Goal: Task Accomplishment & Management: Manage account settings

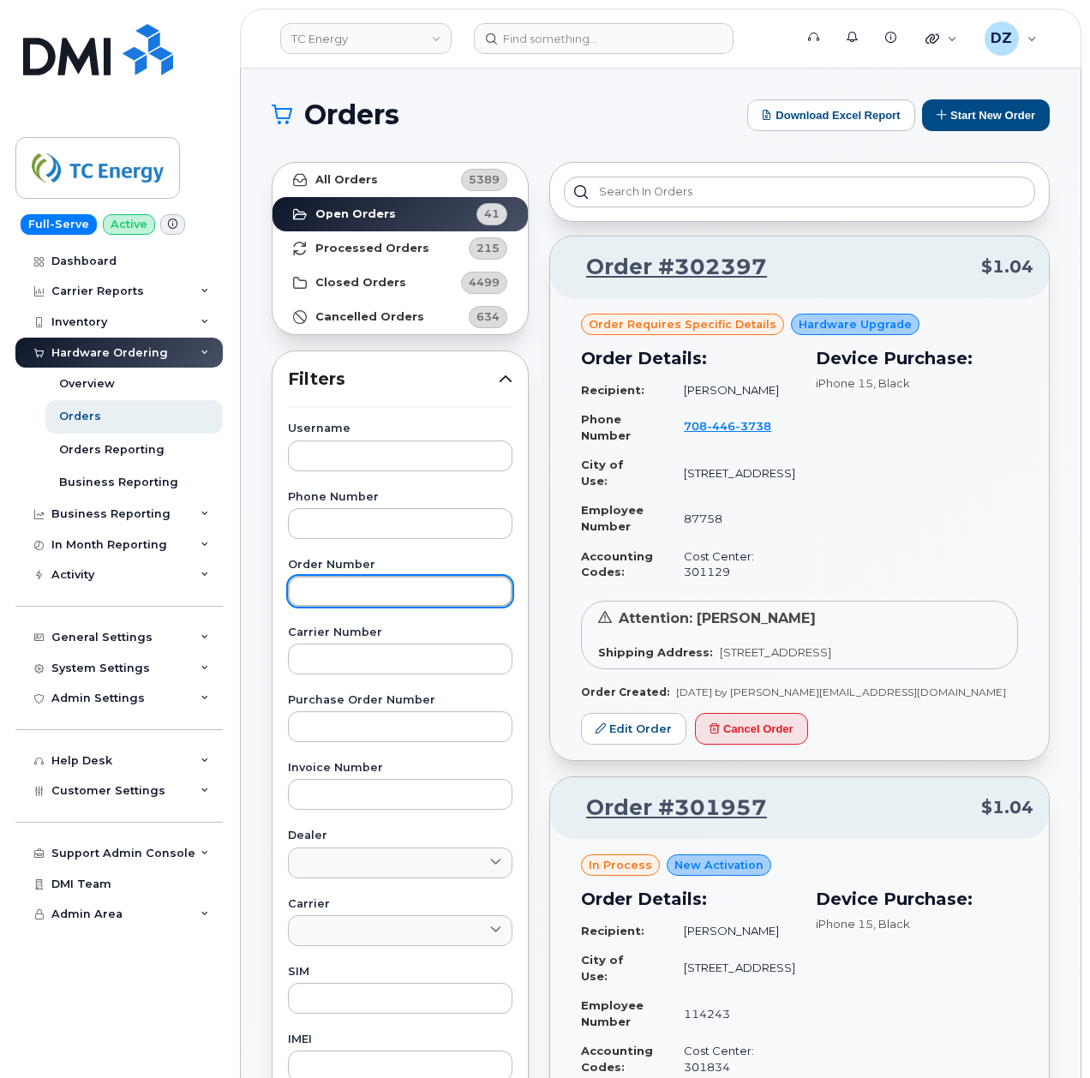
click at [388, 591] on input "text" at bounding box center [400, 591] width 225 height 31
paste input "301834"
click at [405, 183] on link "All Orders 5389" at bounding box center [400, 180] width 255 height 34
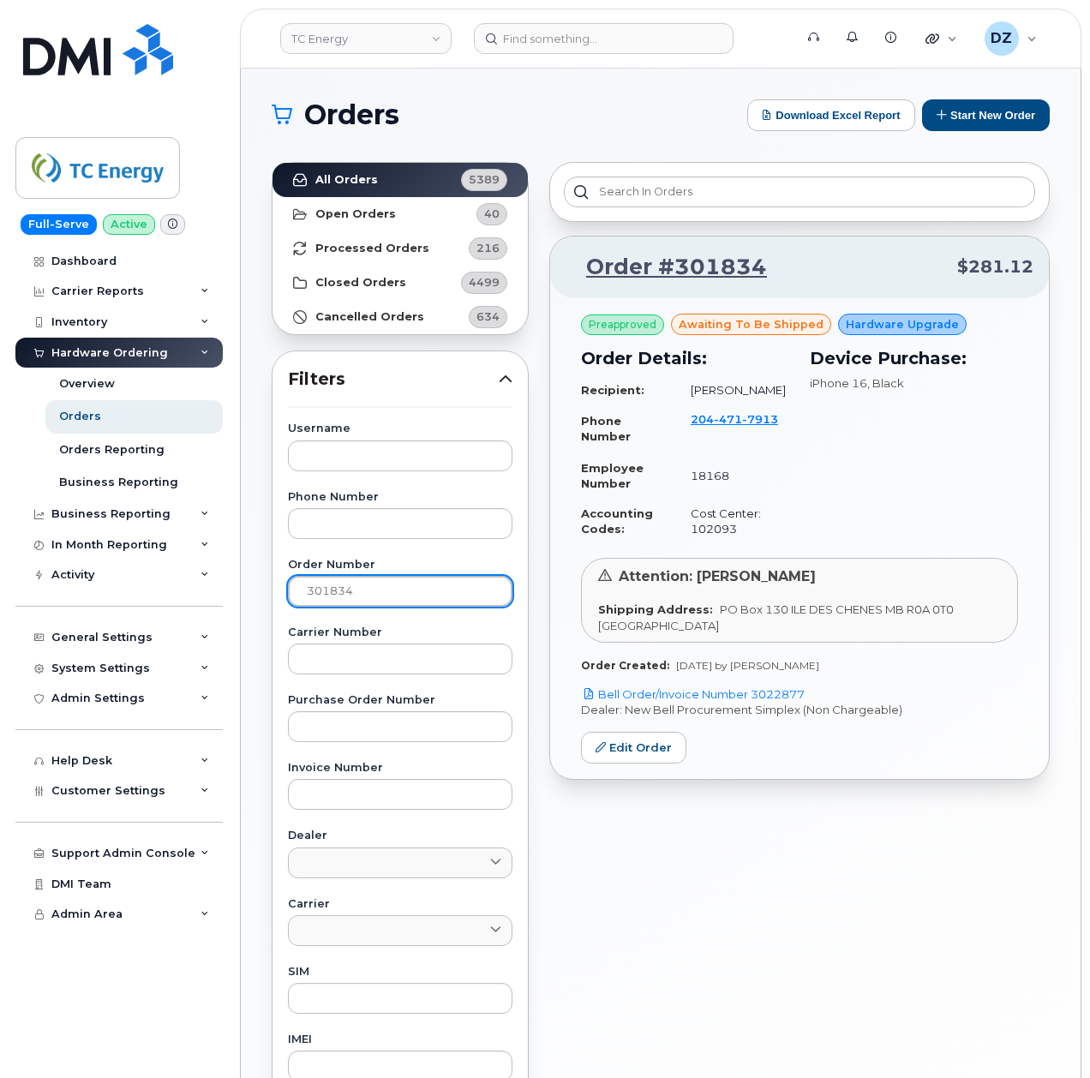
click at [358, 598] on input "301834" at bounding box center [400, 591] width 225 height 31
paste input "2041"
click at [393, 176] on link "All Orders 5389" at bounding box center [400, 180] width 255 height 34
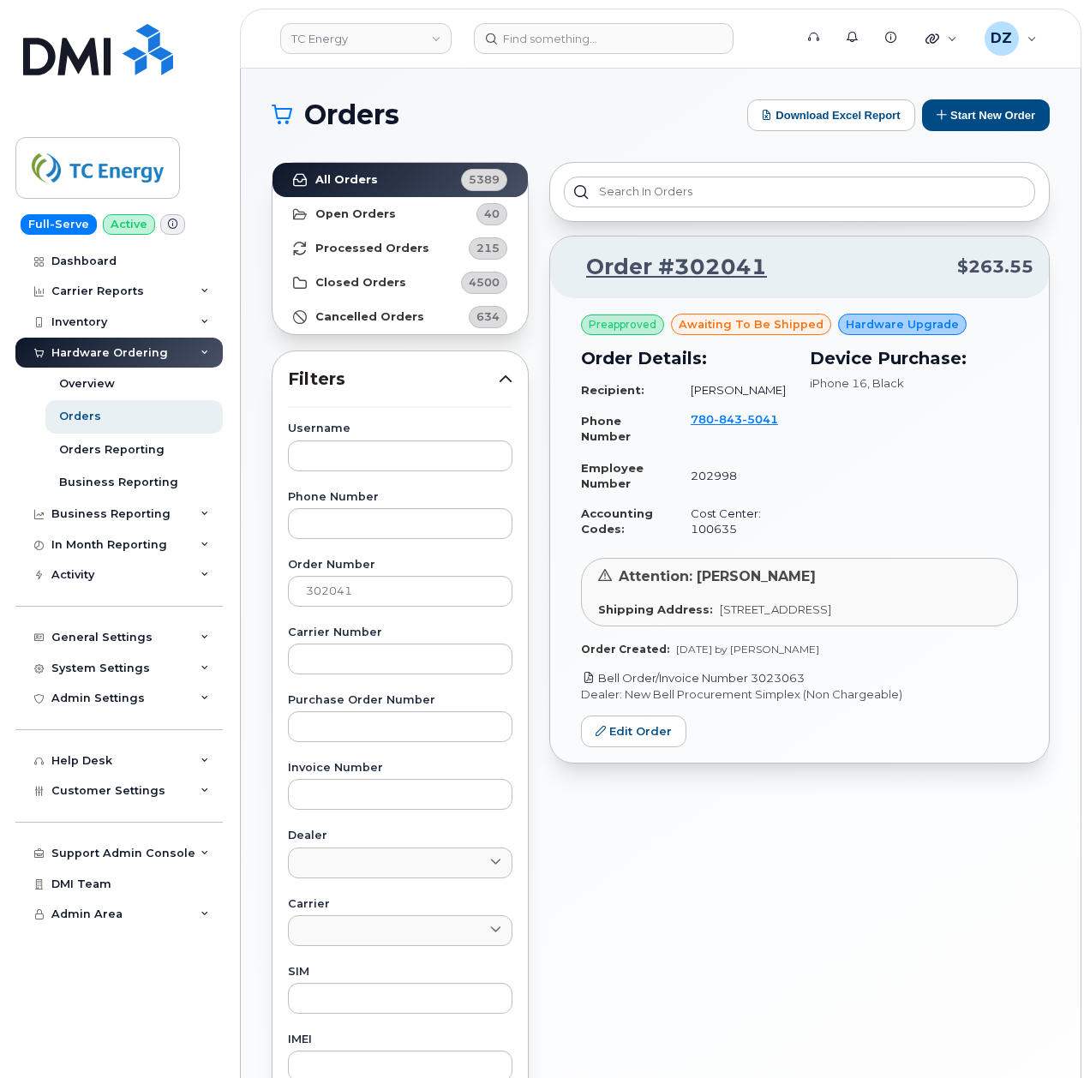
drag, startPoint x: 816, startPoint y: 696, endPoint x: 753, endPoint y: 698, distance: 63.5
click at [753, 687] on p "Bell Order/Invoice Number 3023063" at bounding box center [799, 678] width 437 height 16
copy link "3023063"
click at [378, 597] on input "302041" at bounding box center [400, 591] width 225 height 31
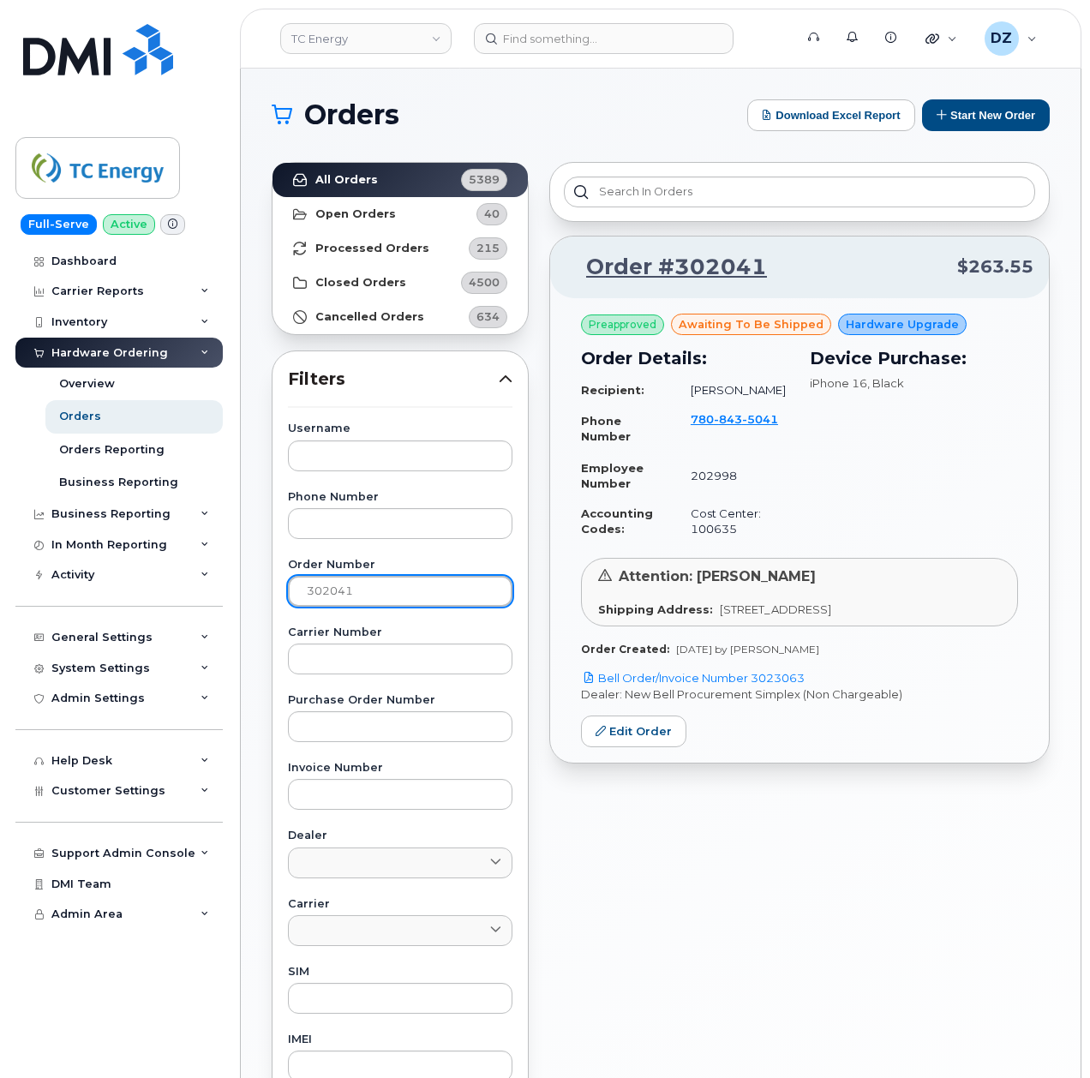
click at [378, 597] on input "302041" at bounding box center [400, 591] width 225 height 31
paste input "53"
click at [382, 182] on link "All Orders 5389" at bounding box center [400, 180] width 255 height 34
drag, startPoint x: 820, startPoint y: 694, endPoint x: 754, endPoint y: 700, distance: 66.3
click at [754, 687] on p "Bell Order/Invoice Number 3023098" at bounding box center [799, 678] width 437 height 16
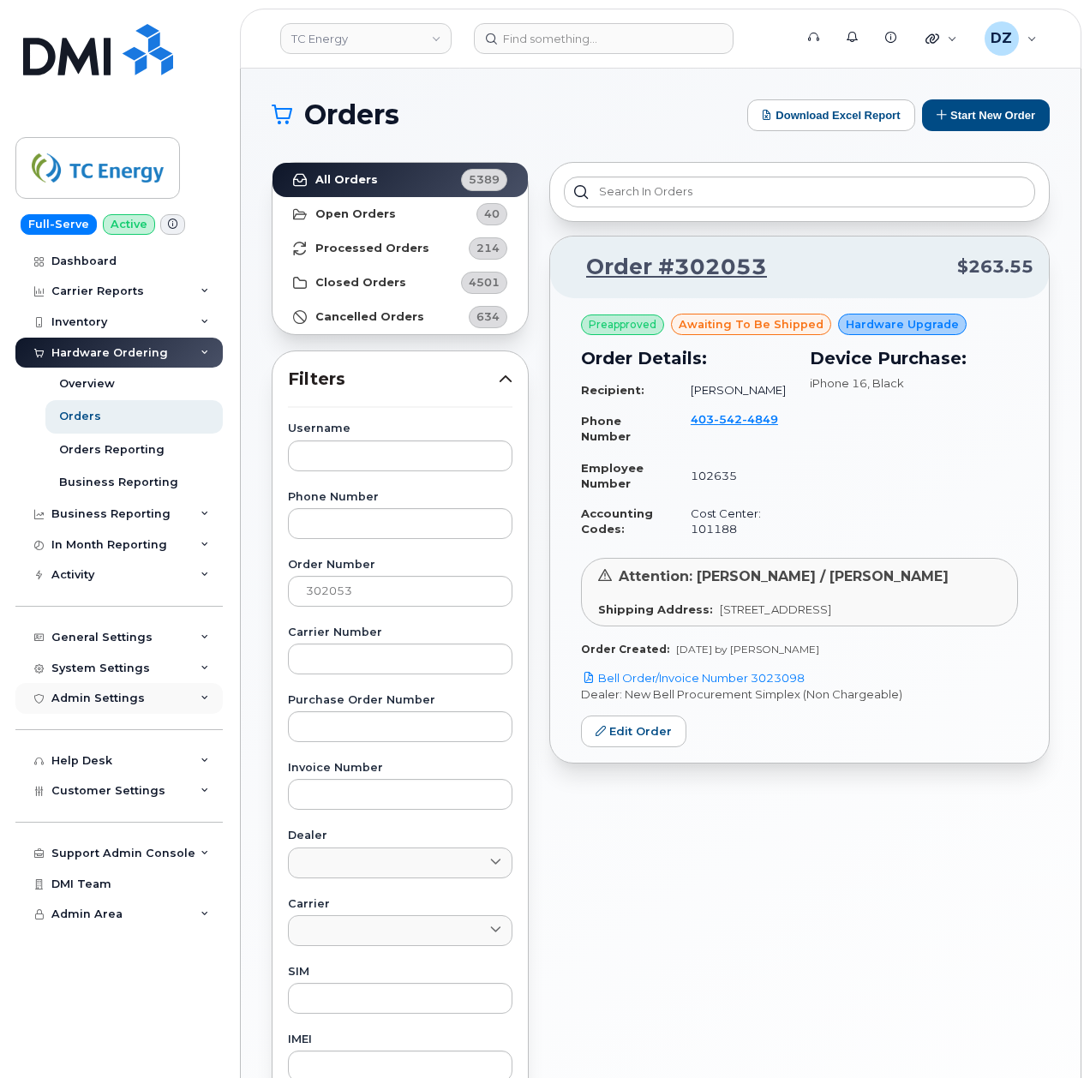
copy link "3023098"
click at [392, 607] on input "302053" at bounding box center [400, 591] width 225 height 31
paste input "6"
click at [364, 176] on strong "All Orders" at bounding box center [346, 180] width 63 height 14
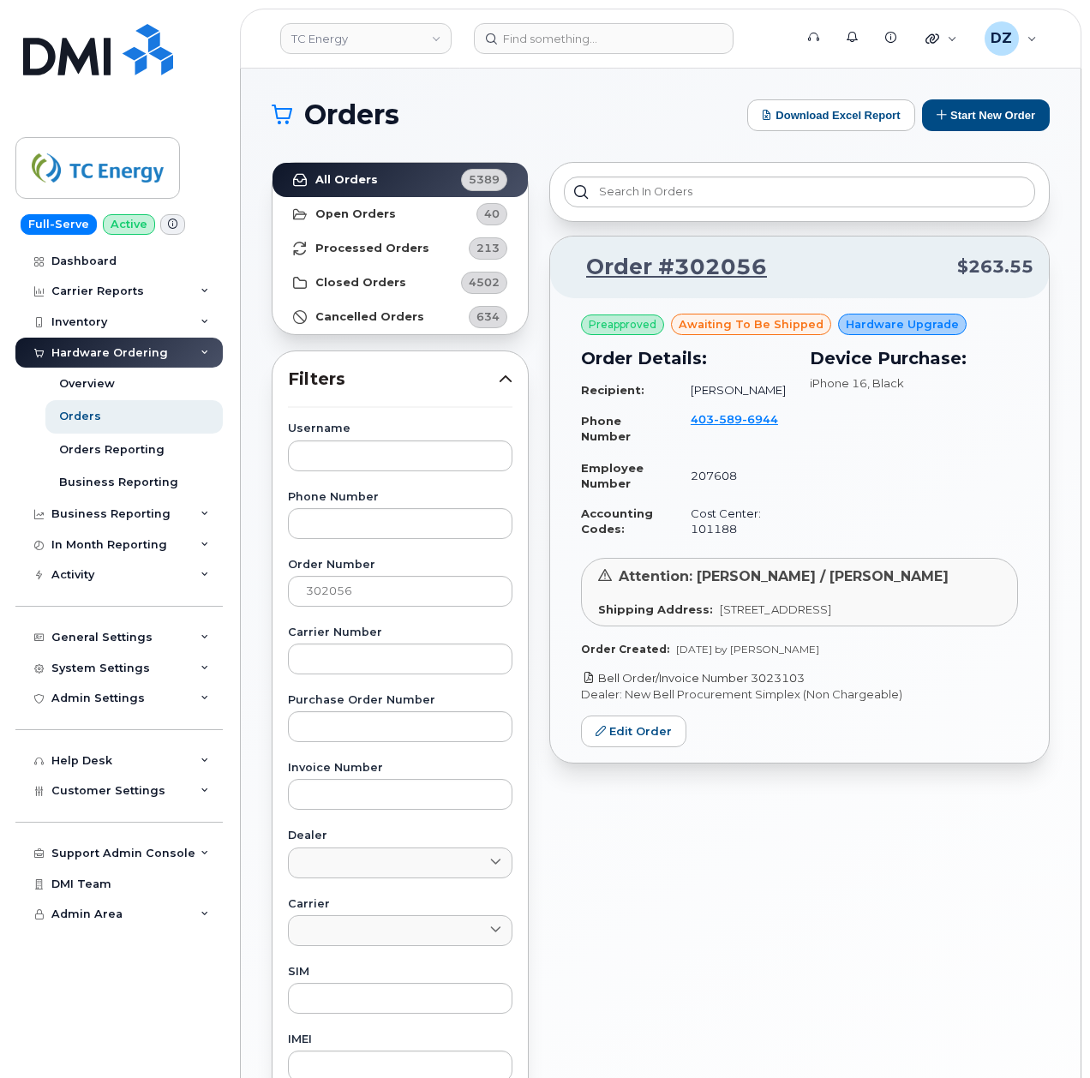
drag, startPoint x: 813, startPoint y: 681, endPoint x: 754, endPoint y: 682, distance: 59.2
click at [754, 682] on p "Bell Order/Invoice Number 3023103" at bounding box center [799, 678] width 437 height 16
copy link "3023103"
click at [319, 590] on input "302056" at bounding box center [400, 591] width 225 height 31
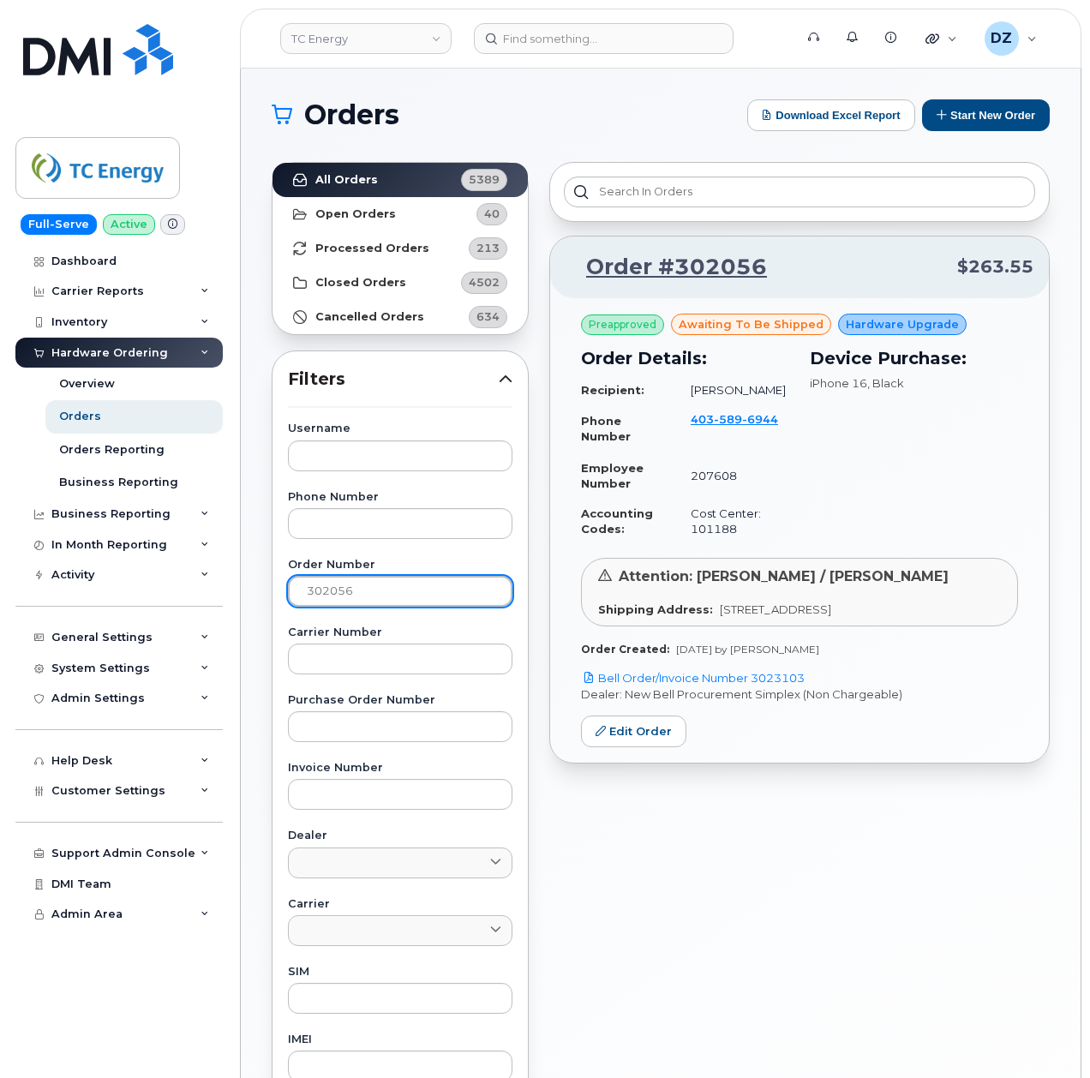
click at [319, 590] on input "302056" at bounding box center [400, 591] width 225 height 31
click at [384, 594] on input "302056" at bounding box center [400, 591] width 225 height 31
paste input "3"
click at [388, 185] on link "All Orders 5389" at bounding box center [400, 180] width 255 height 34
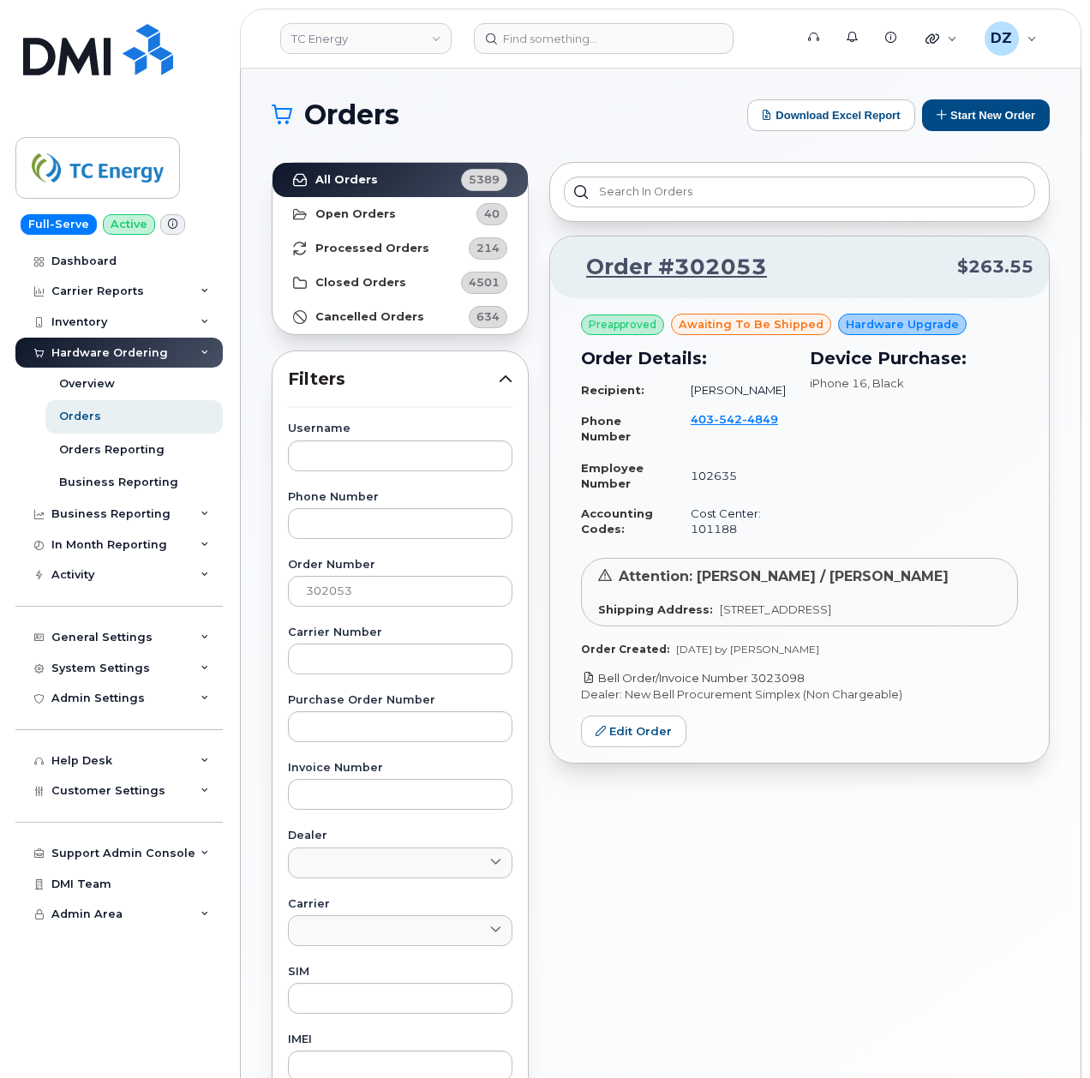
drag, startPoint x: 825, startPoint y: 691, endPoint x: 754, endPoint y: 700, distance: 70.9
click at [754, 687] on p "Bell Order/Invoice Number 3023098" at bounding box center [799, 678] width 437 height 16
copy link "3023098"
click at [436, 604] on input "302053" at bounding box center [400, 591] width 225 height 31
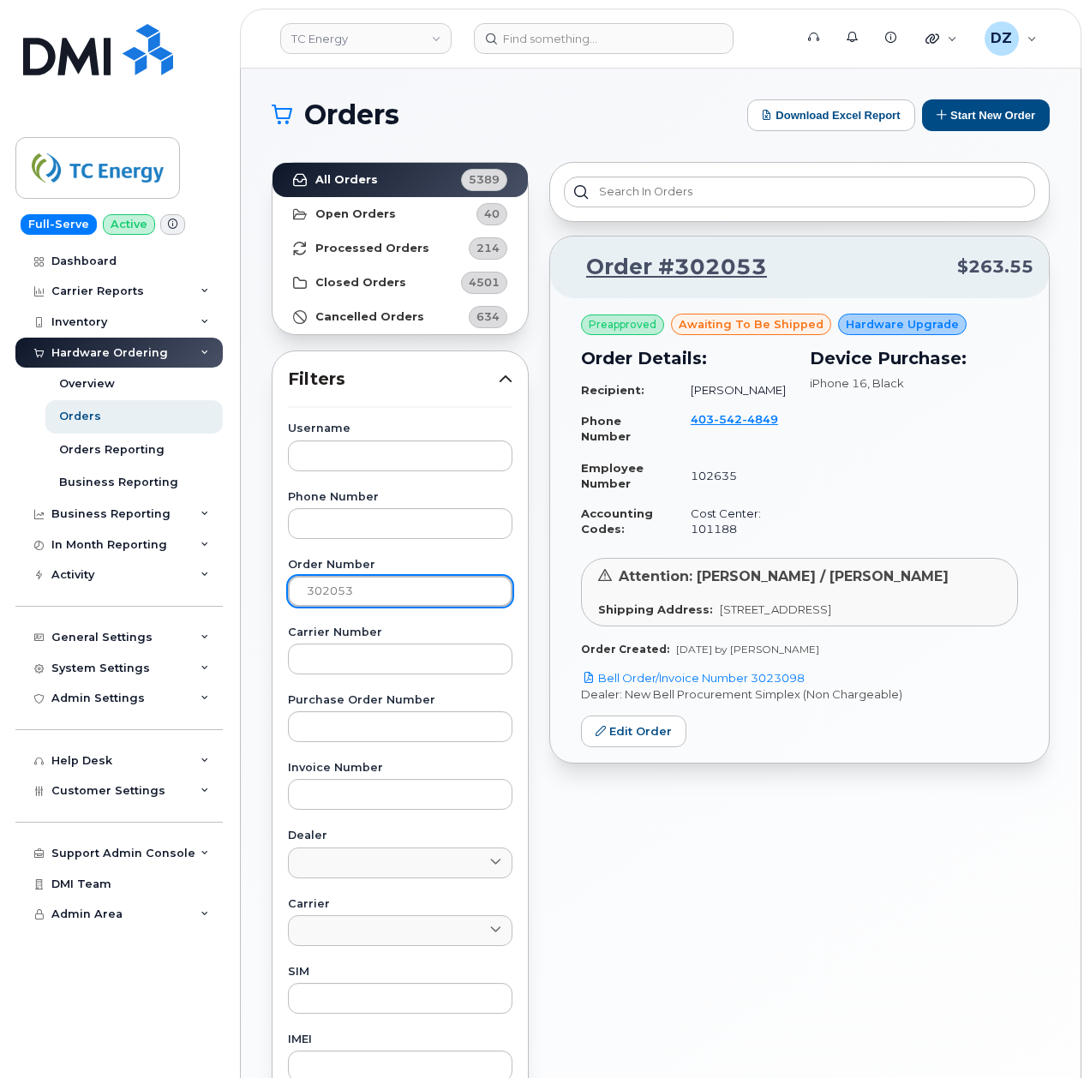
paste input "6"
click at [387, 177] on link "All Orders 5389" at bounding box center [400, 180] width 255 height 34
drag, startPoint x: 818, startPoint y: 684, endPoint x: 758, endPoint y: 675, distance: 60.6
click at [758, 675] on p "Bell Order/Invoice Number 3023142" at bounding box center [799, 678] width 437 height 16
copy link "3023142"
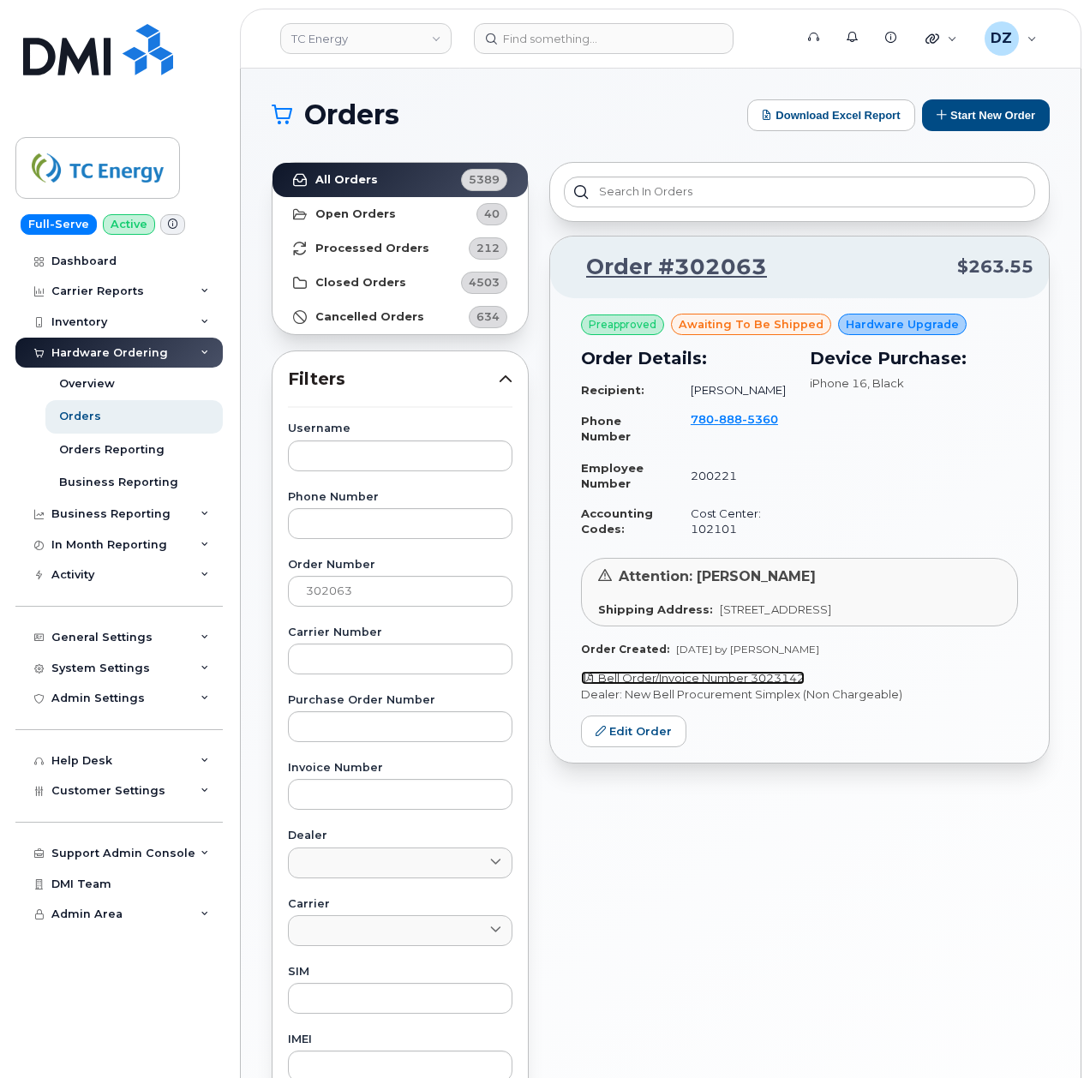
copy link "3023142"
click at [333, 588] on input "302063" at bounding box center [400, 591] width 225 height 31
click at [388, 594] on input "302063" at bounding box center [400, 591] width 225 height 31
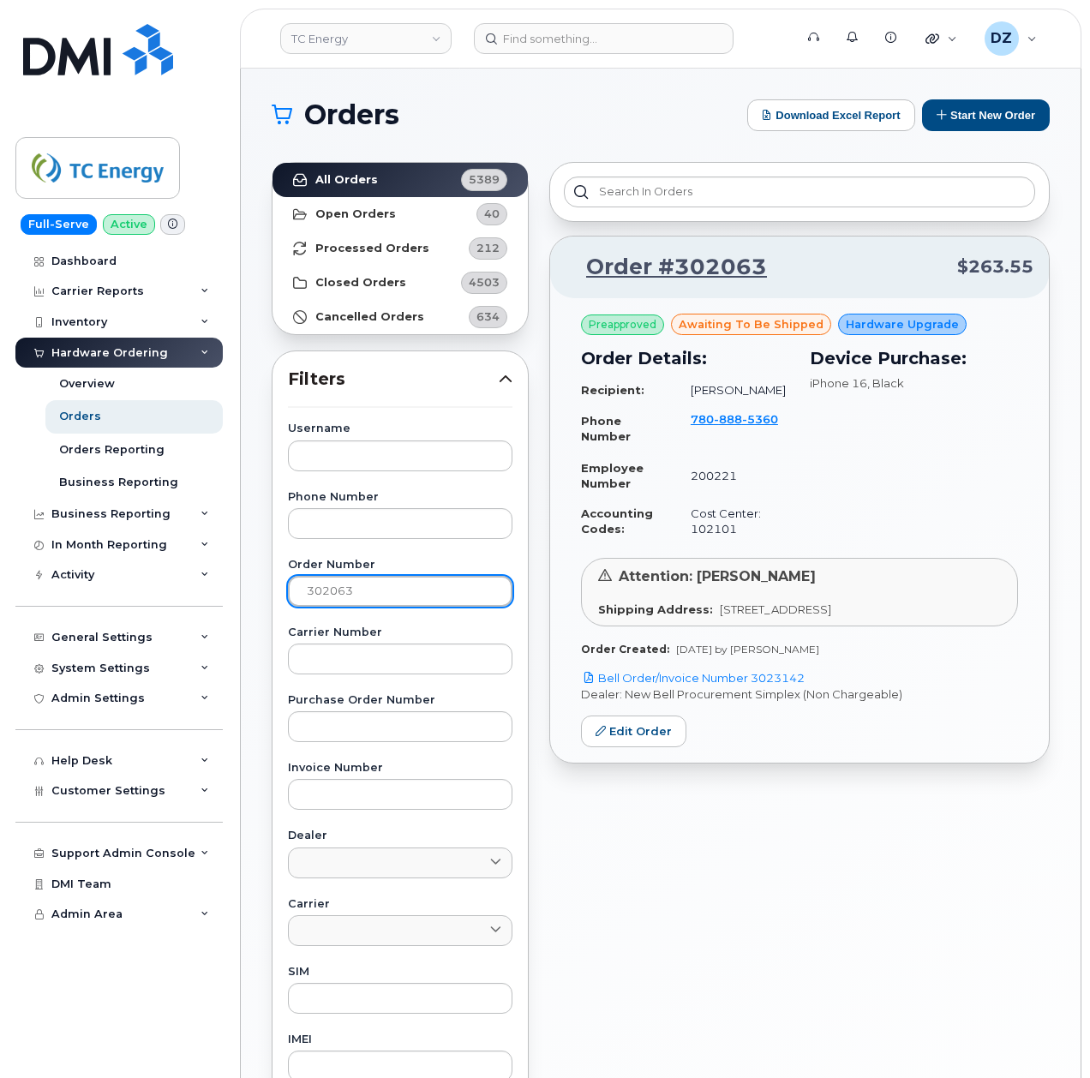
paste input "368"
click at [386, 173] on link "All Orders 5389" at bounding box center [400, 180] width 255 height 34
click at [765, 677] on p "Bell Order/Invoice Number 3024548" at bounding box center [799, 678] width 437 height 16
copy p "3024548"
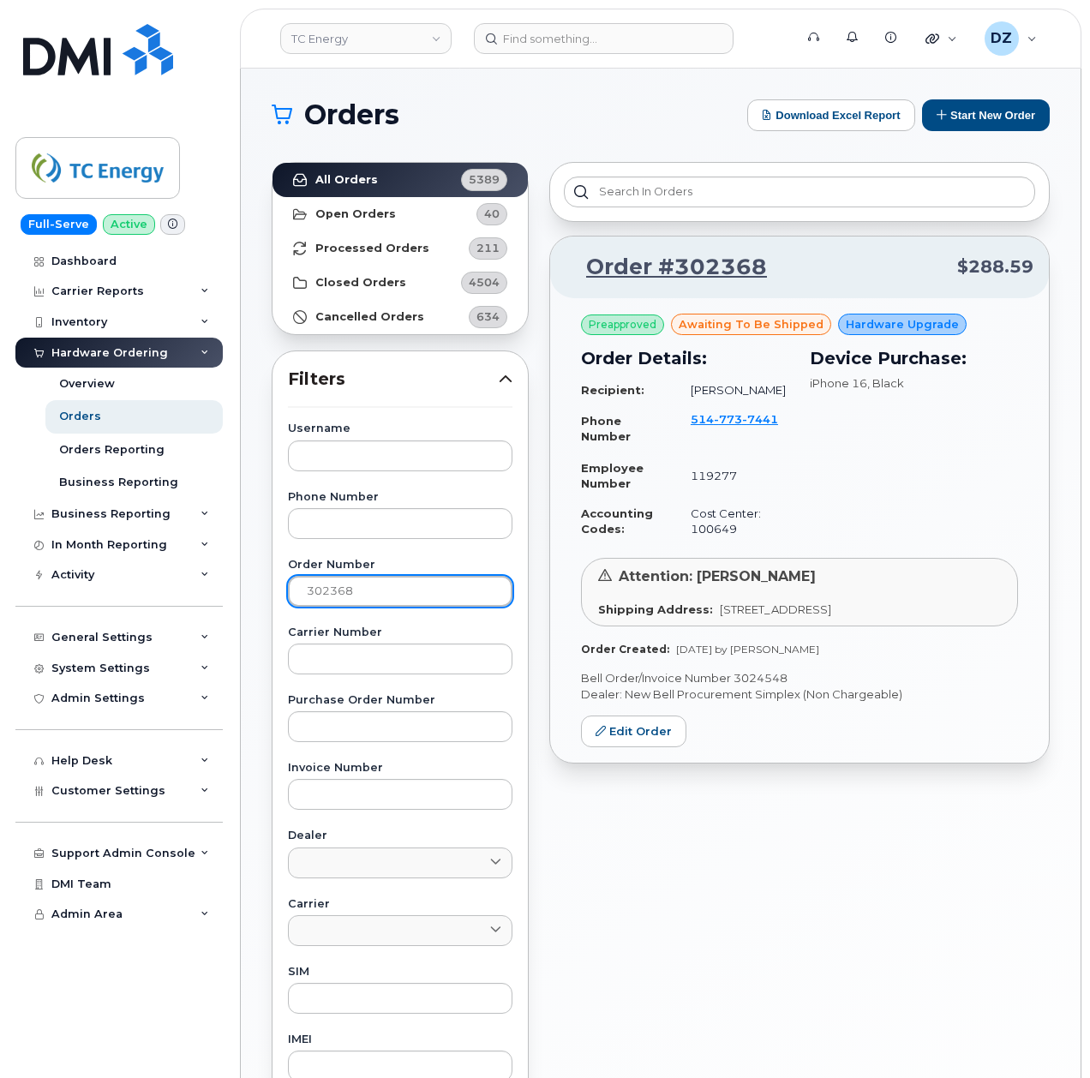
click at [379, 583] on input "302368" at bounding box center [400, 591] width 225 height 31
paste input "030"
type input "302030"
click at [387, 169] on link "All Orders 5389" at bounding box center [400, 180] width 255 height 34
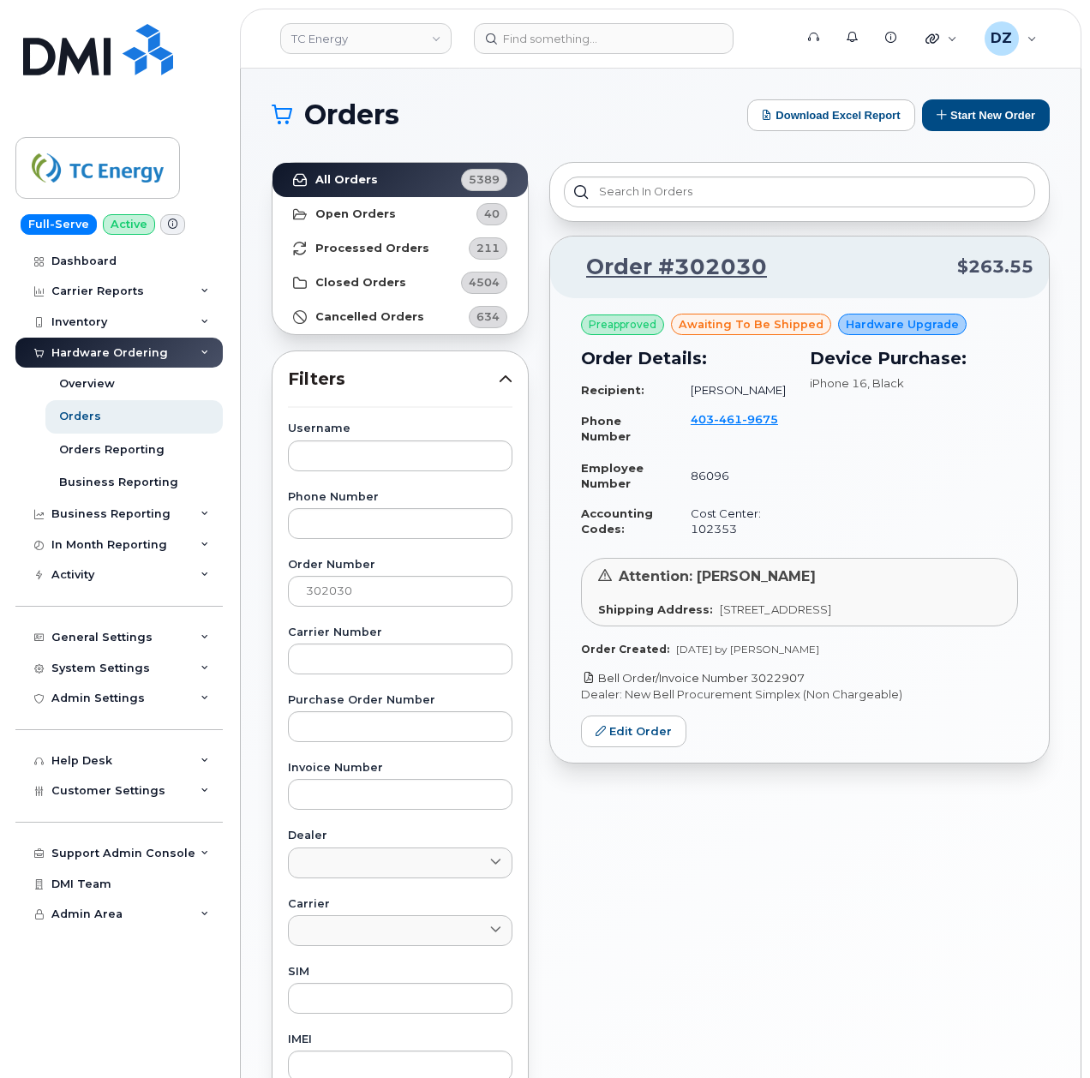
drag, startPoint x: 811, startPoint y: 698, endPoint x: 754, endPoint y: 697, distance: 56.6
click at [754, 687] on p "Bell Order/Invoice Number 3022907" at bounding box center [799, 678] width 437 height 16
copy link "3022907"
click at [401, 585] on input "302030" at bounding box center [400, 591] width 225 height 31
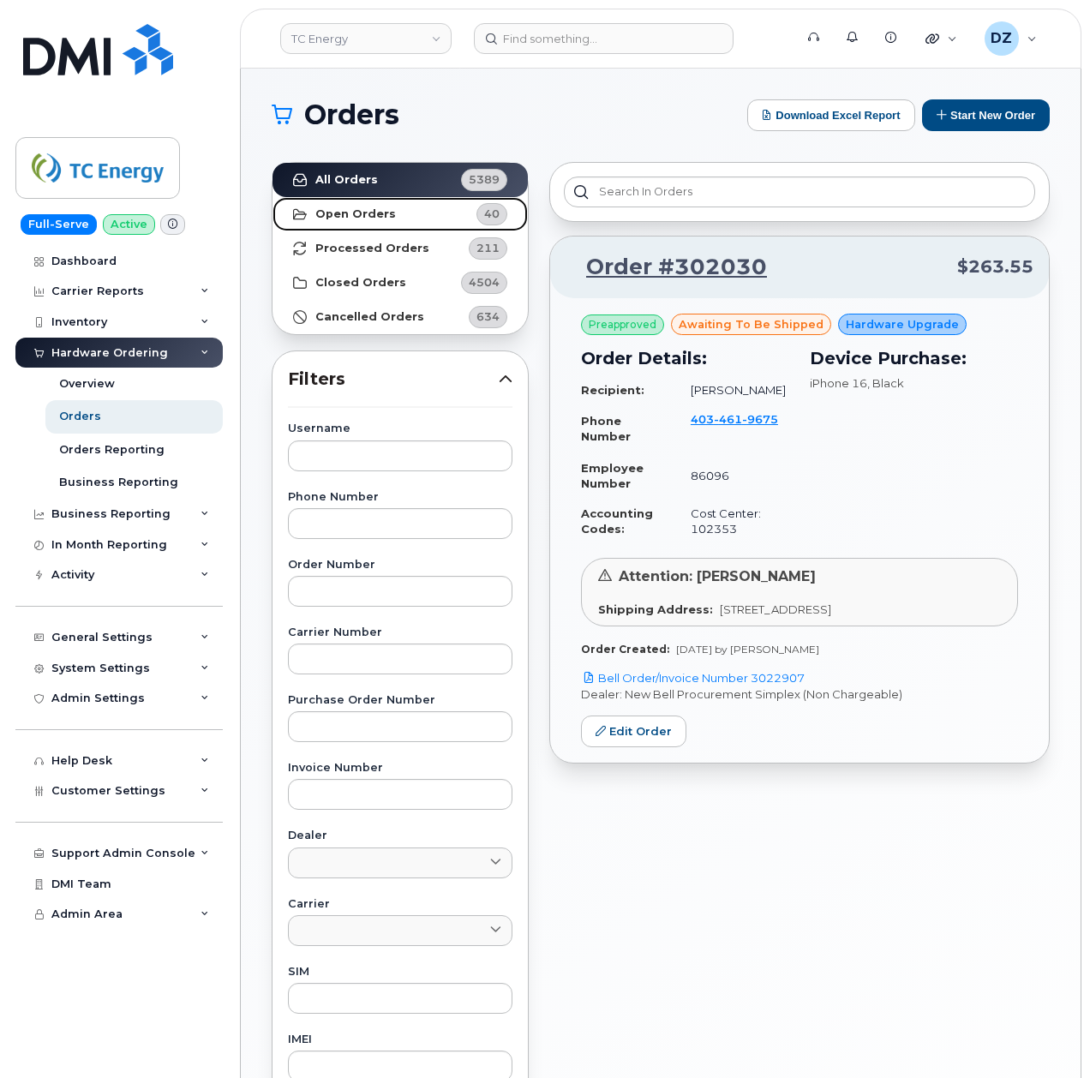
click at [370, 209] on strong "Open Orders" at bounding box center [355, 214] width 81 height 14
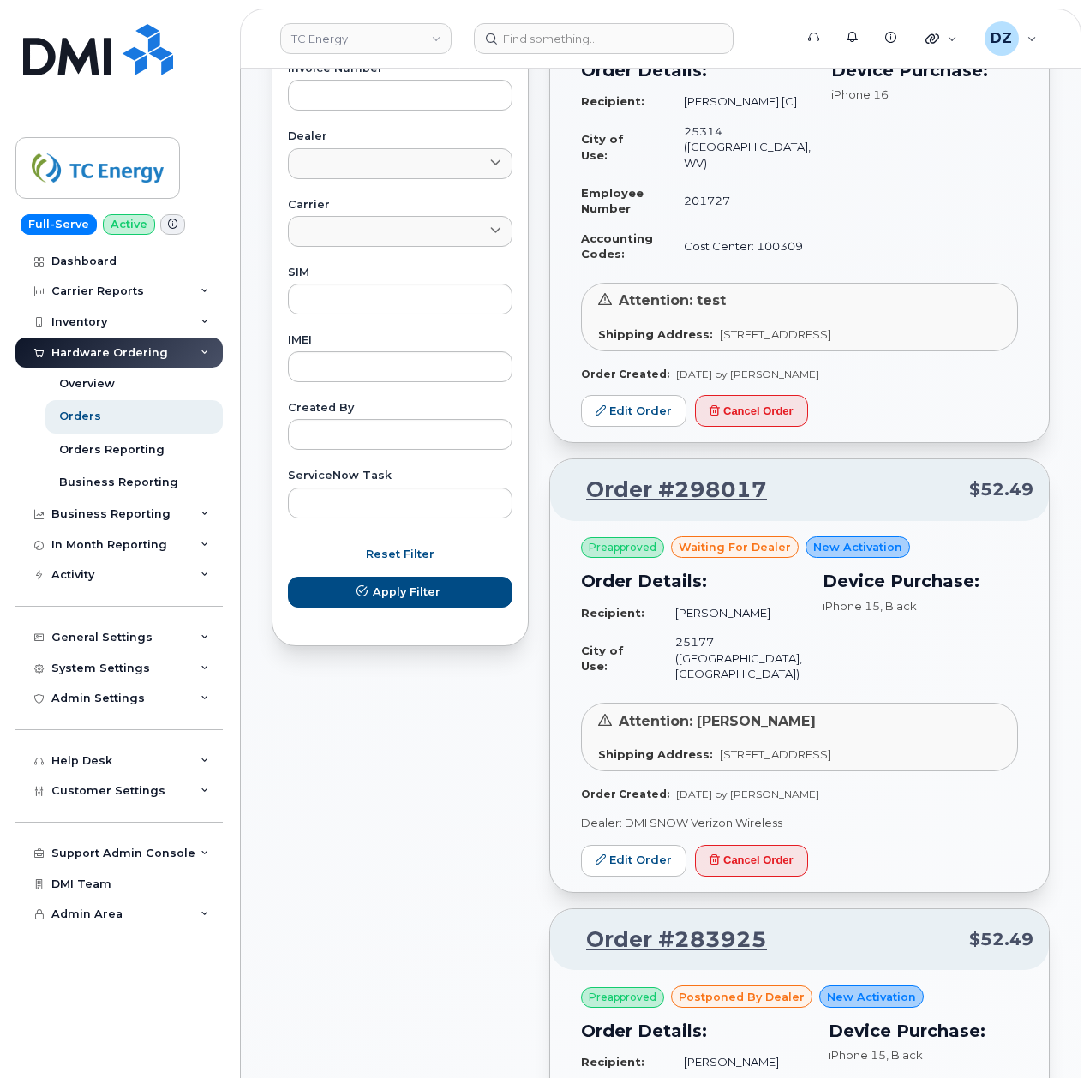
scroll to position [800, 0]
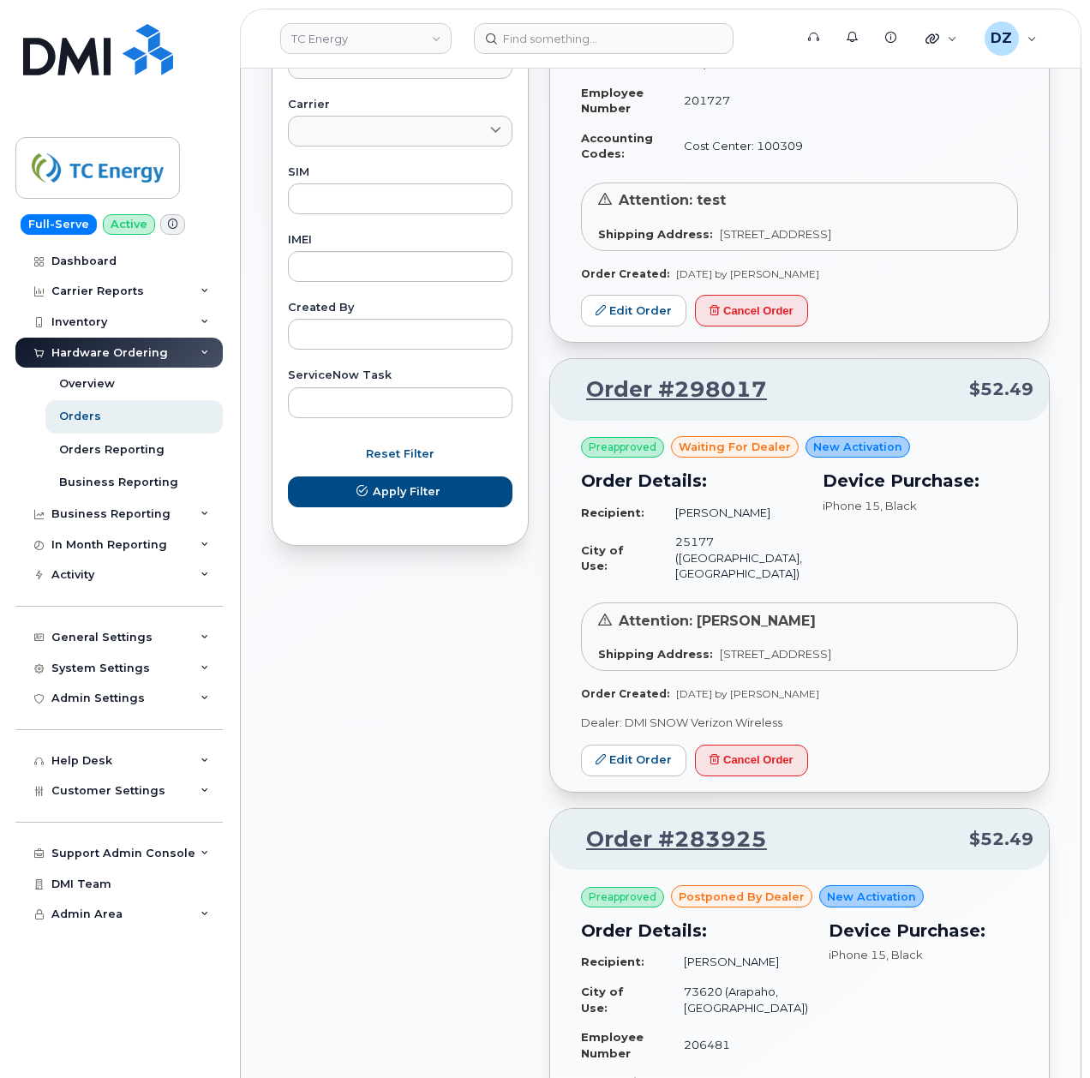
click at [707, 621] on span "Attention: Jason Smith" at bounding box center [717, 621] width 197 height 16
click at [768, 625] on span "Attention: Jason Smith" at bounding box center [717, 621] width 197 height 16
drag, startPoint x: 772, startPoint y: 782, endPoint x: 645, endPoint y: 129, distance: 665.4
click at [772, 777] on button "Cancel Order" at bounding box center [751, 761] width 113 height 32
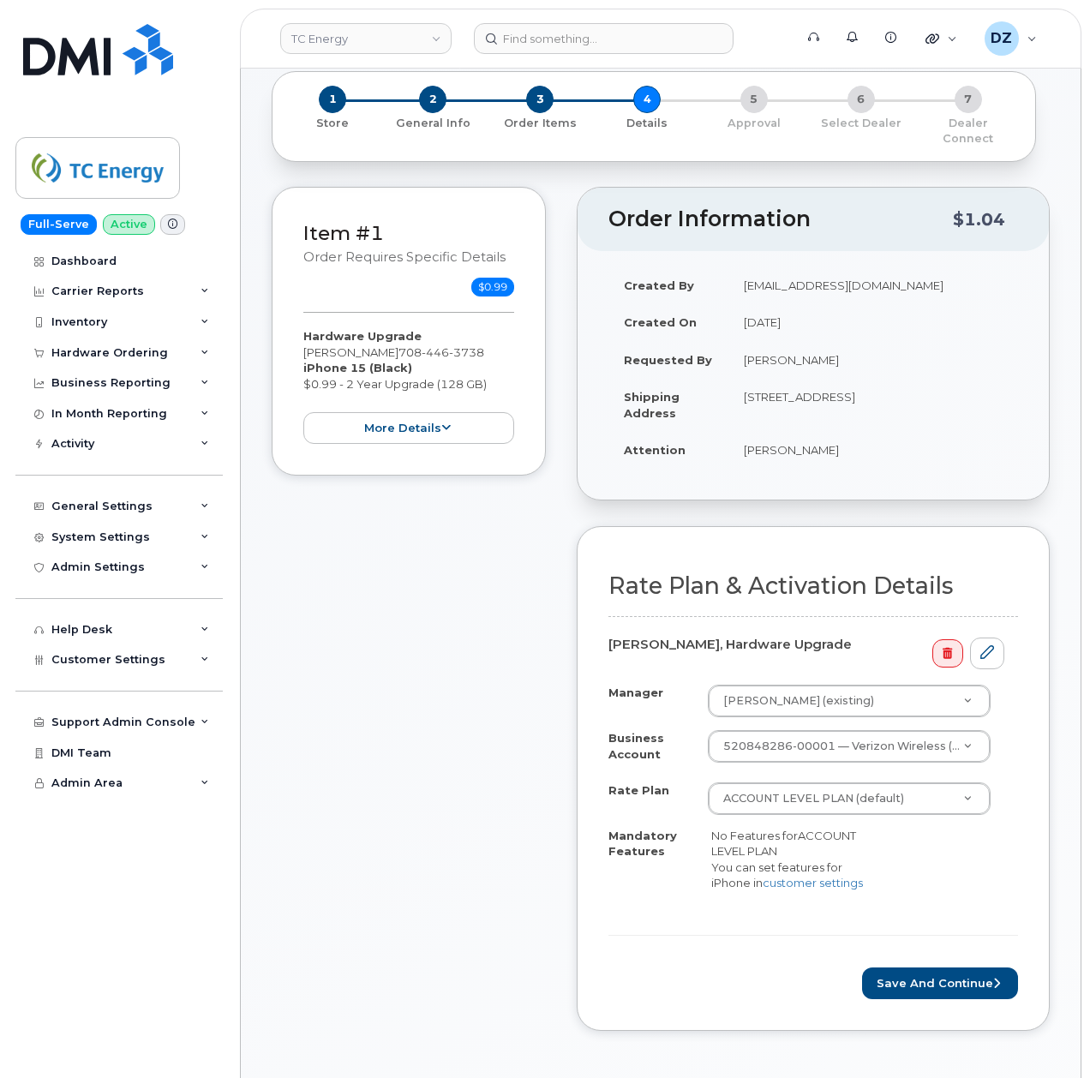
scroll to position [343, 0]
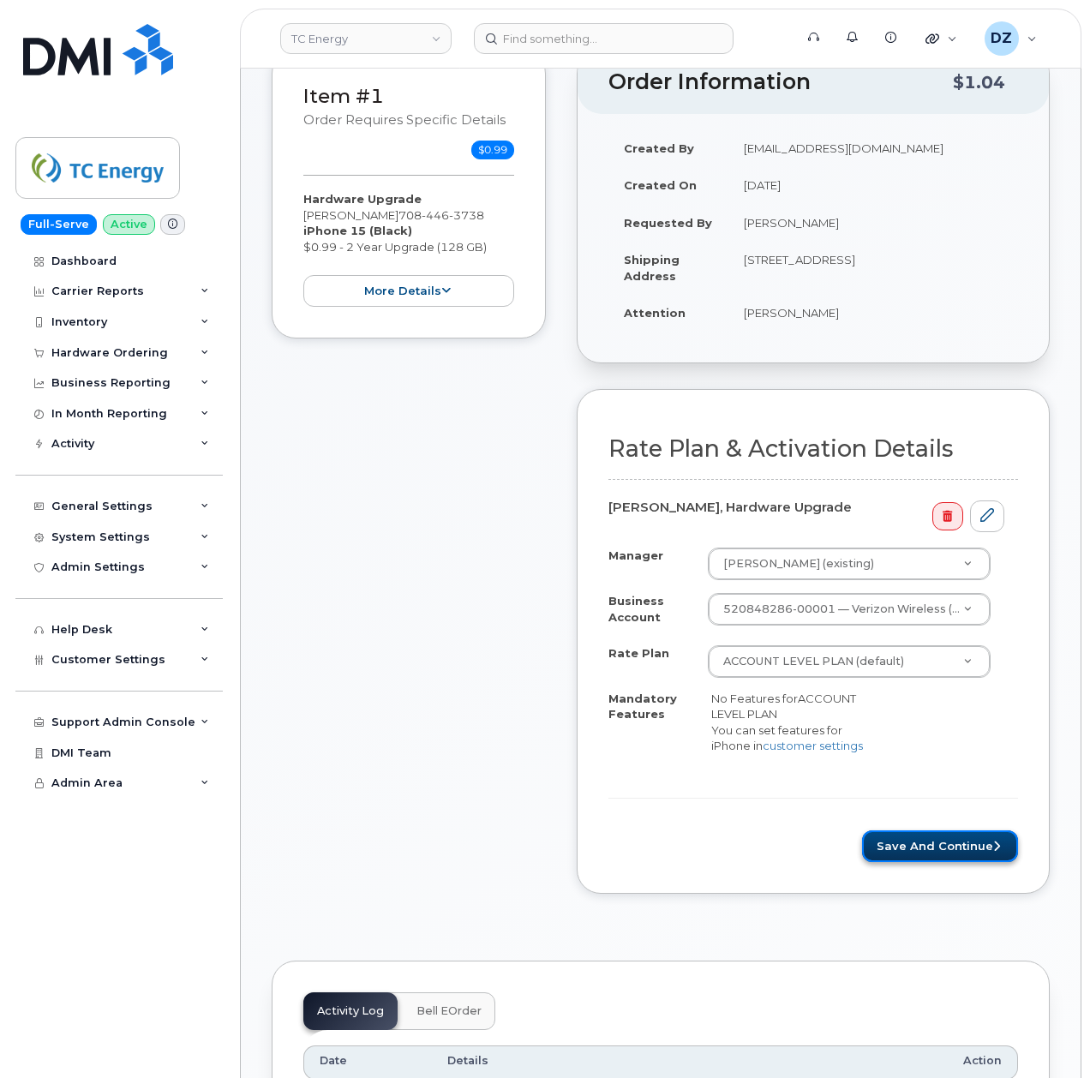
click at [958, 844] on button "Save and Continue" at bounding box center [940, 847] width 156 height 32
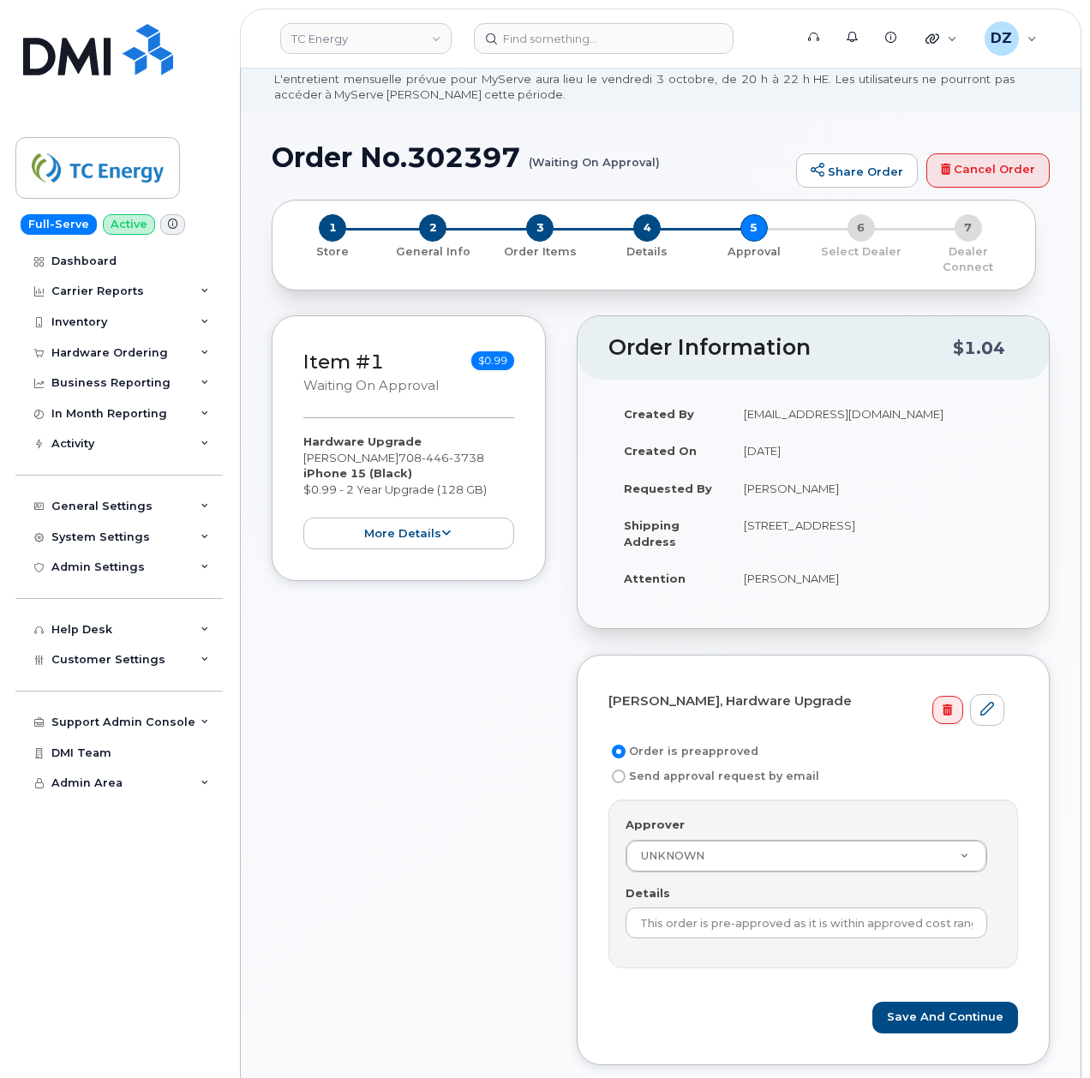
scroll to position [114, 0]
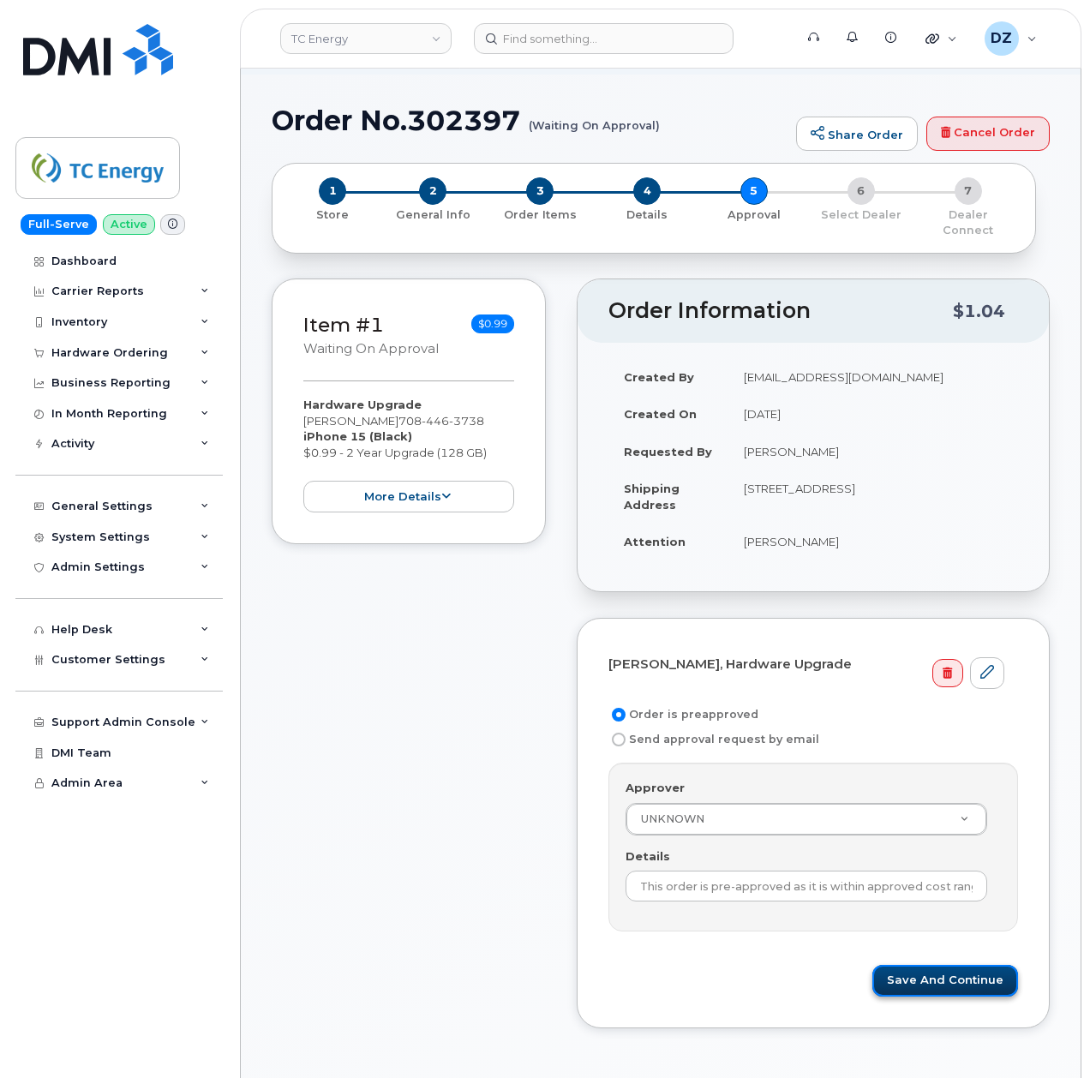
click at [933, 965] on button "Save and Continue" at bounding box center [946, 981] width 146 height 32
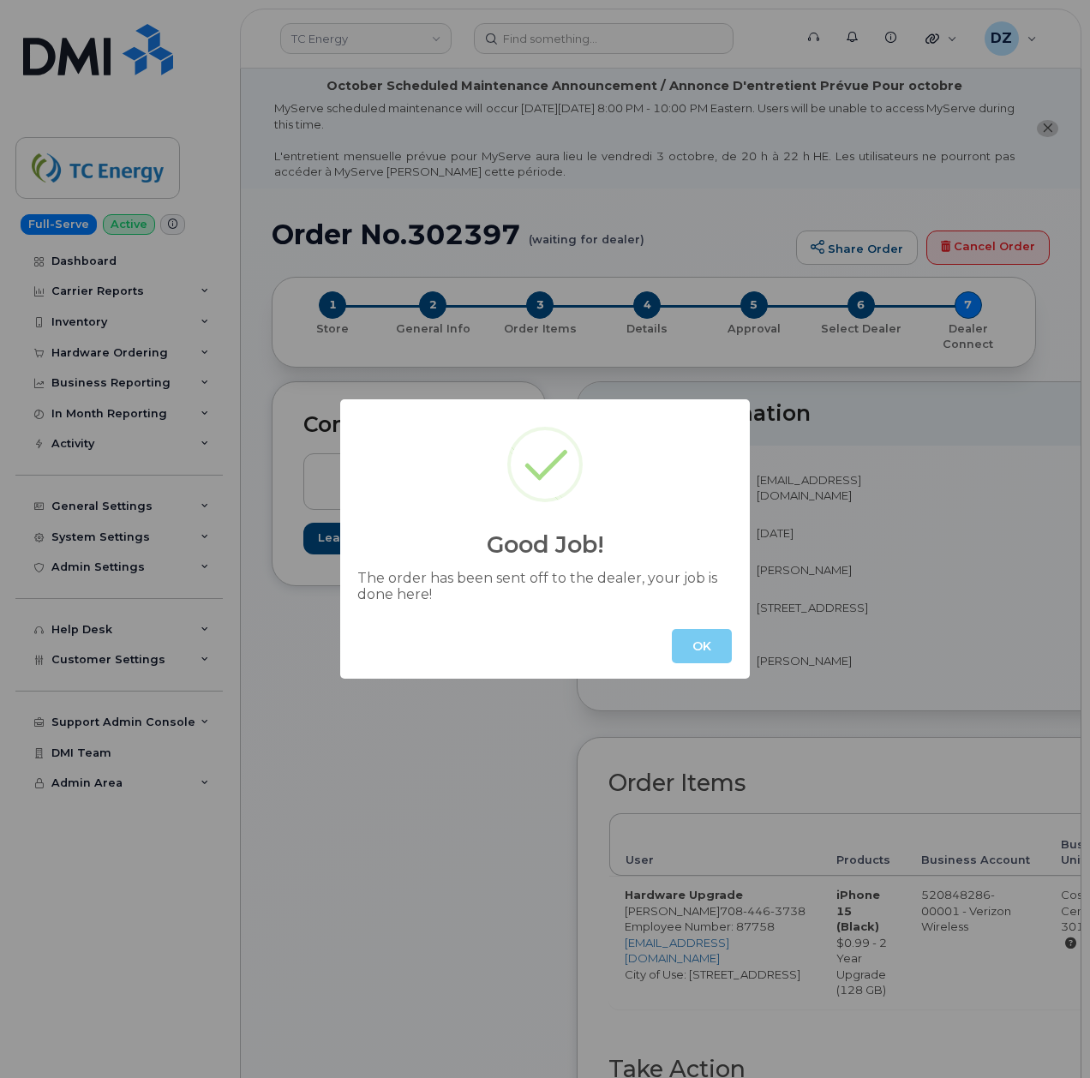
click at [698, 648] on button "OK" at bounding box center [702, 646] width 60 height 34
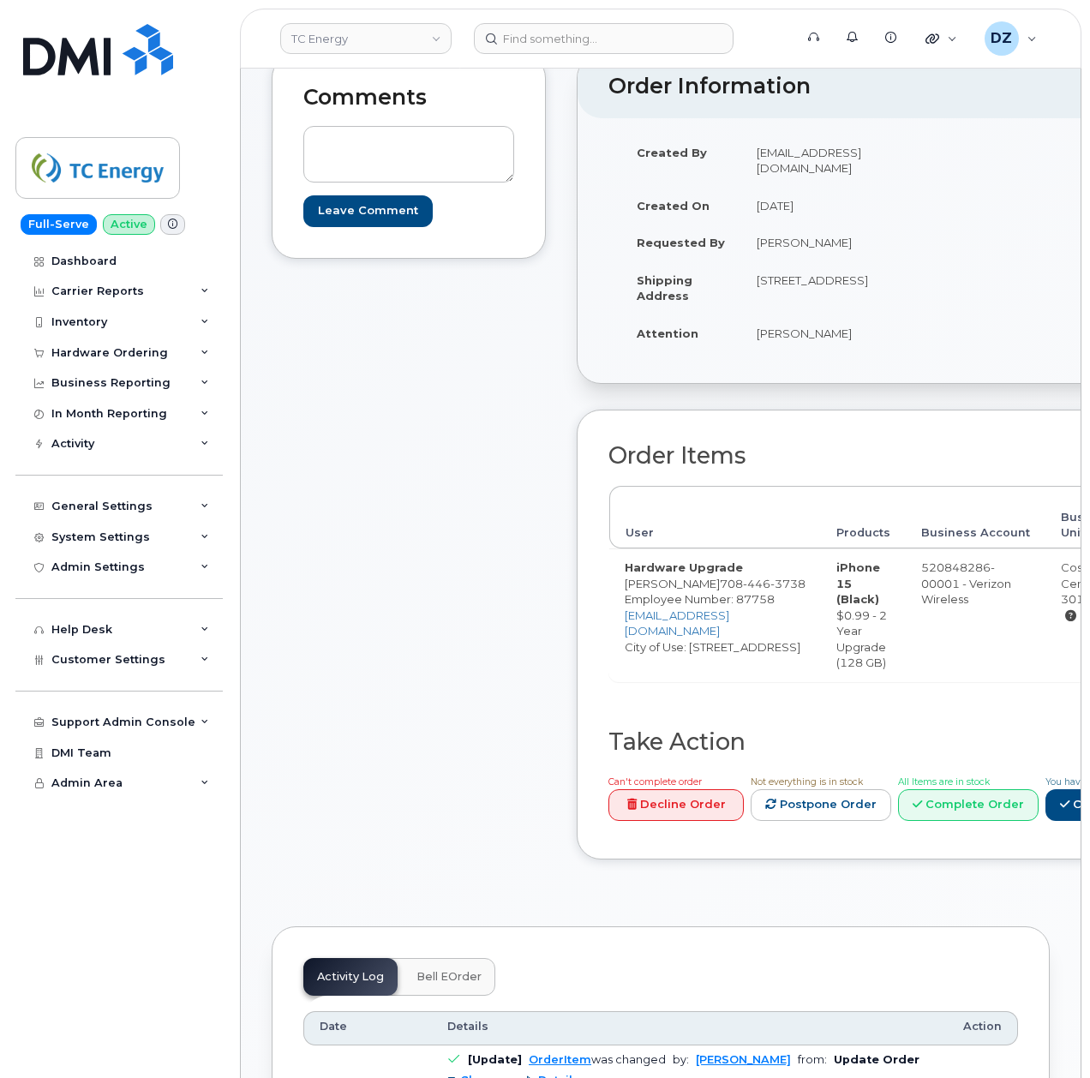
scroll to position [343, 0]
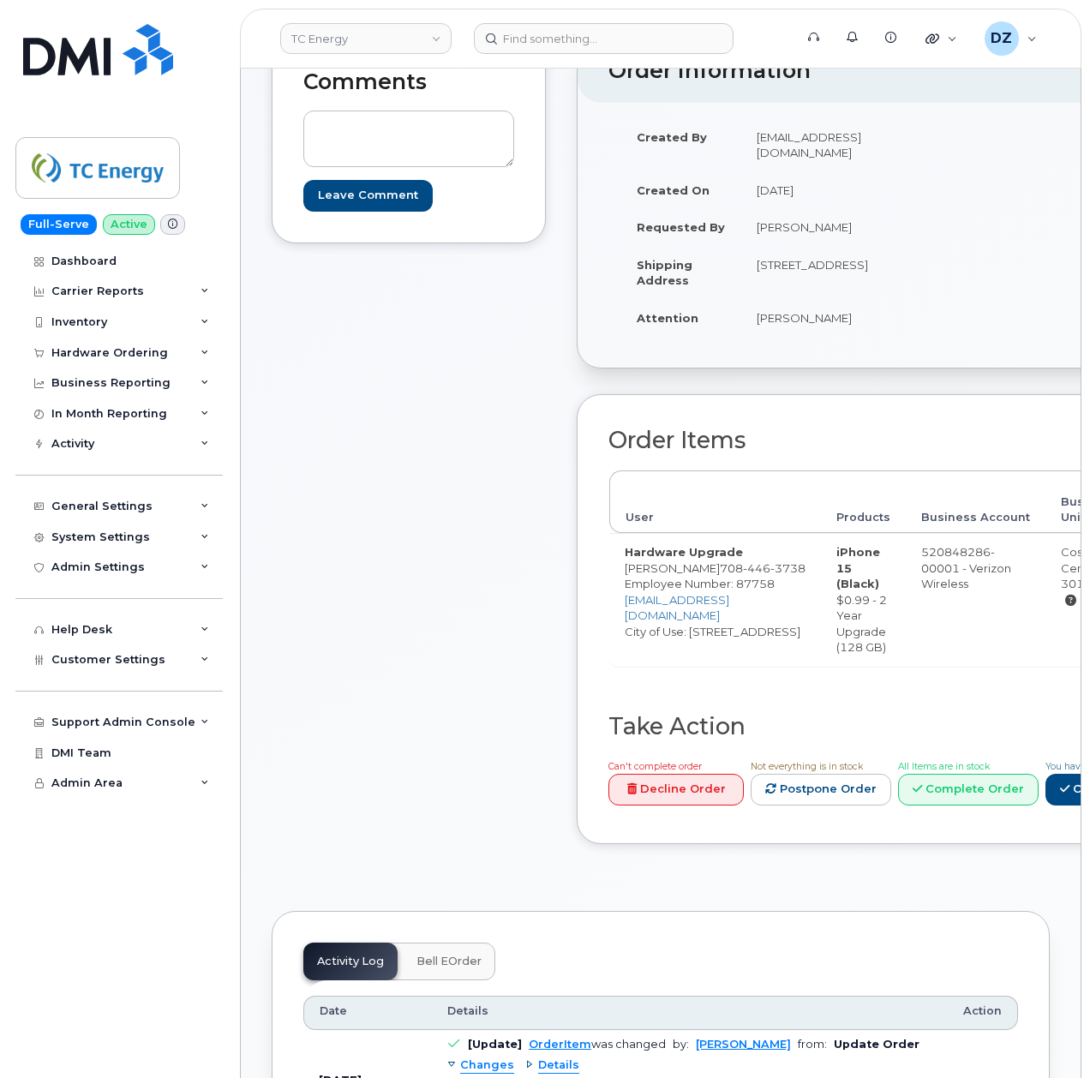
click at [720, 575] on span "708 446 3738" at bounding box center [763, 568] width 86 height 14
copy span "708 446 3738"
click at [641, 604] on td "Hardware Upgrade Scott Currier 708 446 3738 Employee Number: 87758 scott_currie…" at bounding box center [715, 599] width 212 height 133
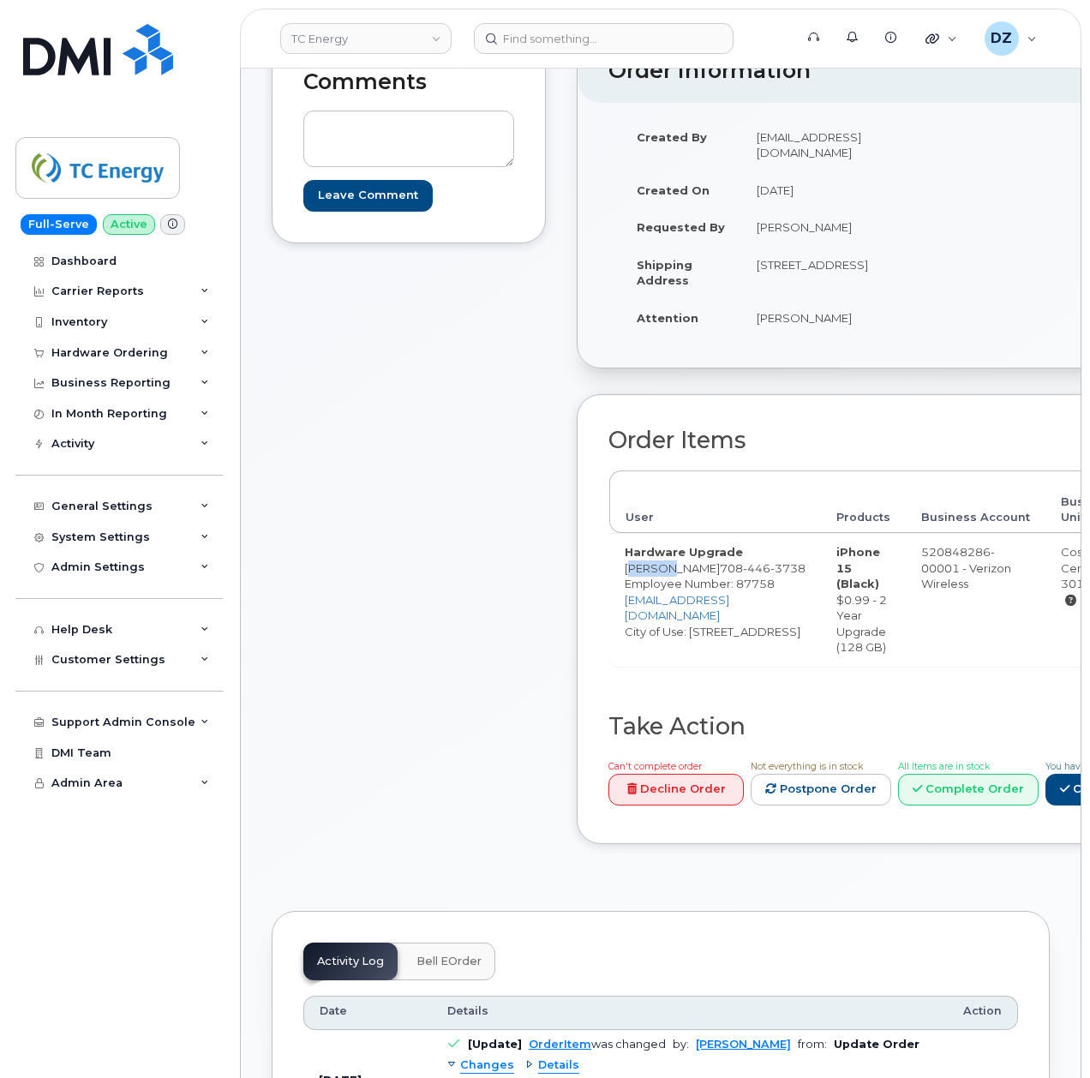
click at [641, 604] on td "Hardware Upgrade Scott Currier 708 446 3738 Employee Number: 87758 scott_currie…" at bounding box center [715, 599] width 212 height 133
click at [679, 602] on td "Hardware Upgrade Scott Currier 708 446 3738 Employee Number: 87758 scott_currie…" at bounding box center [715, 599] width 212 height 133
copy td "[PERSON_NAME]"
click at [744, 282] on td "140 W Crystal Lake Ave CRYSTAL LAKE IL 60014-5927 UNITED STATES" at bounding box center [825, 272] width 168 height 53
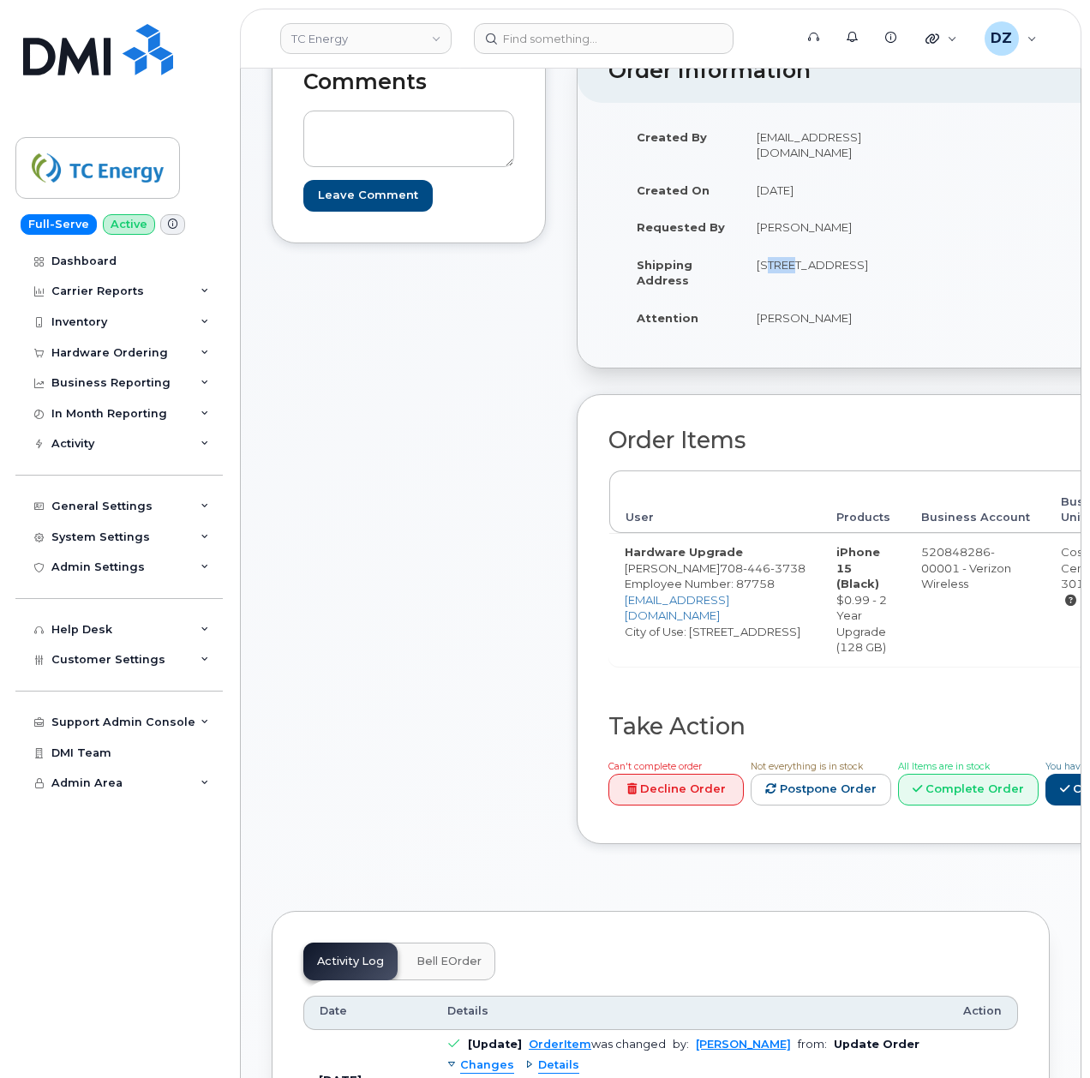
click at [831, 298] on td "140 W Crystal Lake Ave CRYSTAL LAKE IL 60014-5927 UNITED STATES" at bounding box center [825, 272] width 168 height 53
copy td "140 W Crystal Lake Ave CRYSTAL LAKE IL 60014"
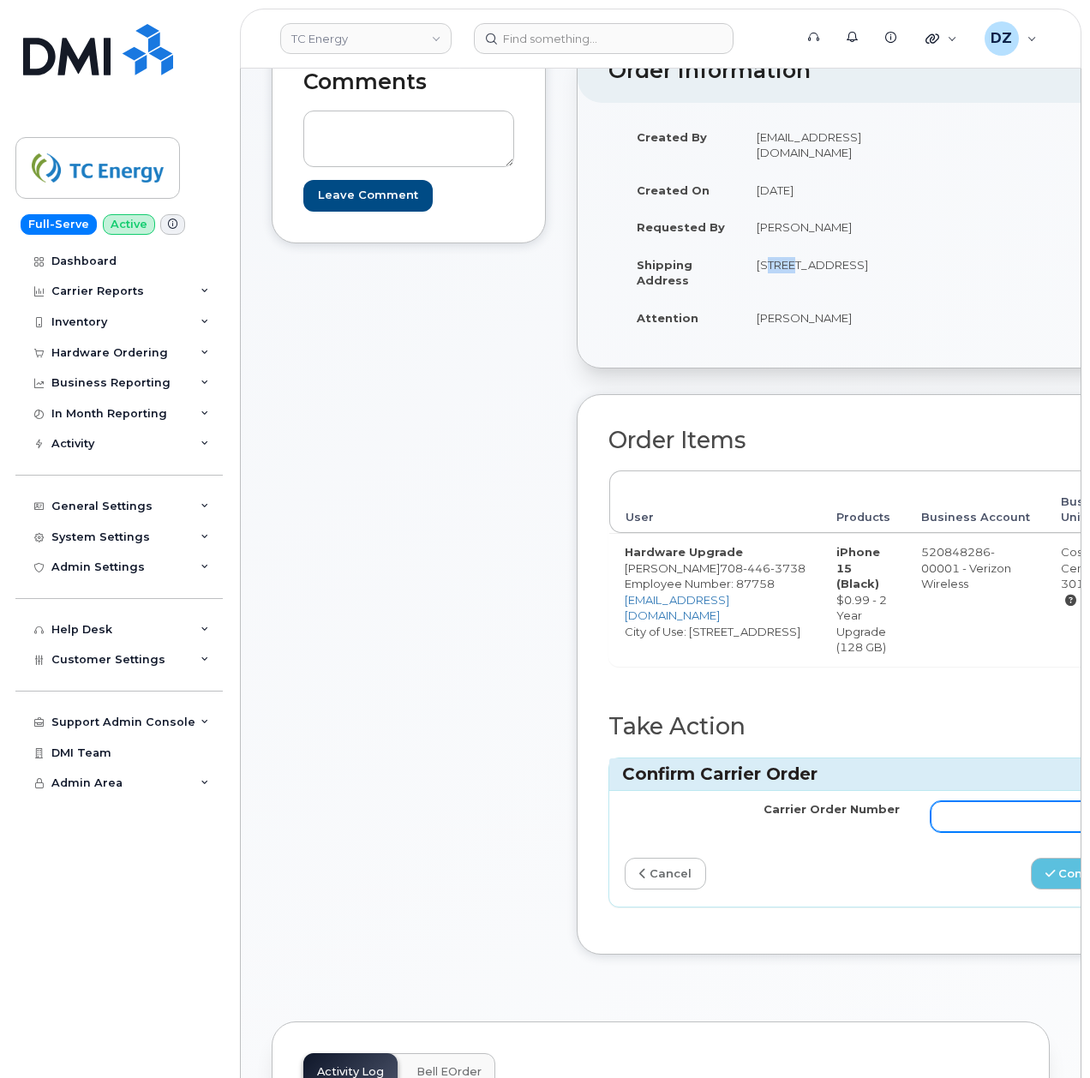
click at [984, 832] on input "Carrier Order Number" at bounding box center [1068, 816] width 275 height 31
paste input "MB3000598635921"
type input "MB3000598635921"
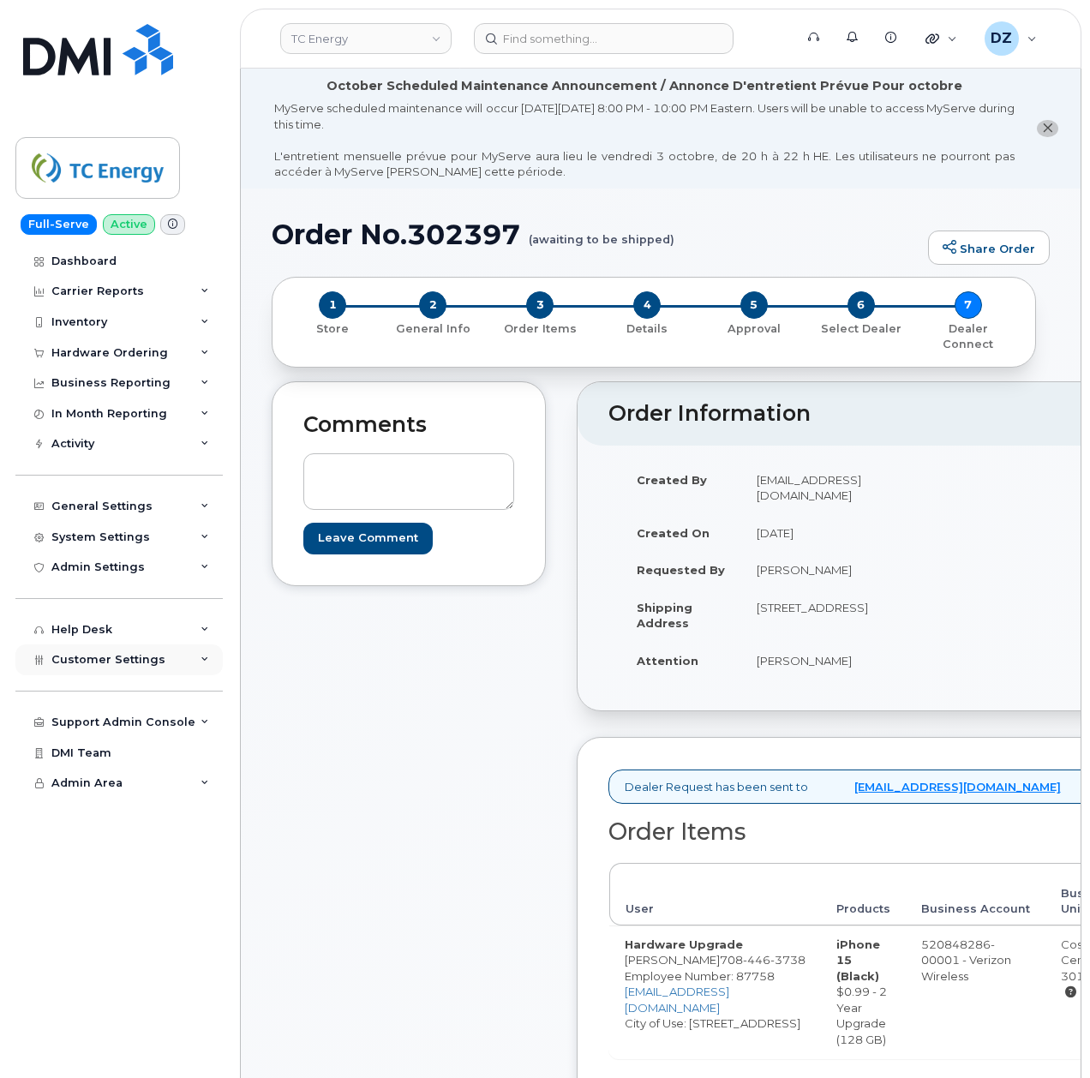
click at [130, 660] on span "Customer Settings" at bounding box center [108, 659] width 114 height 13
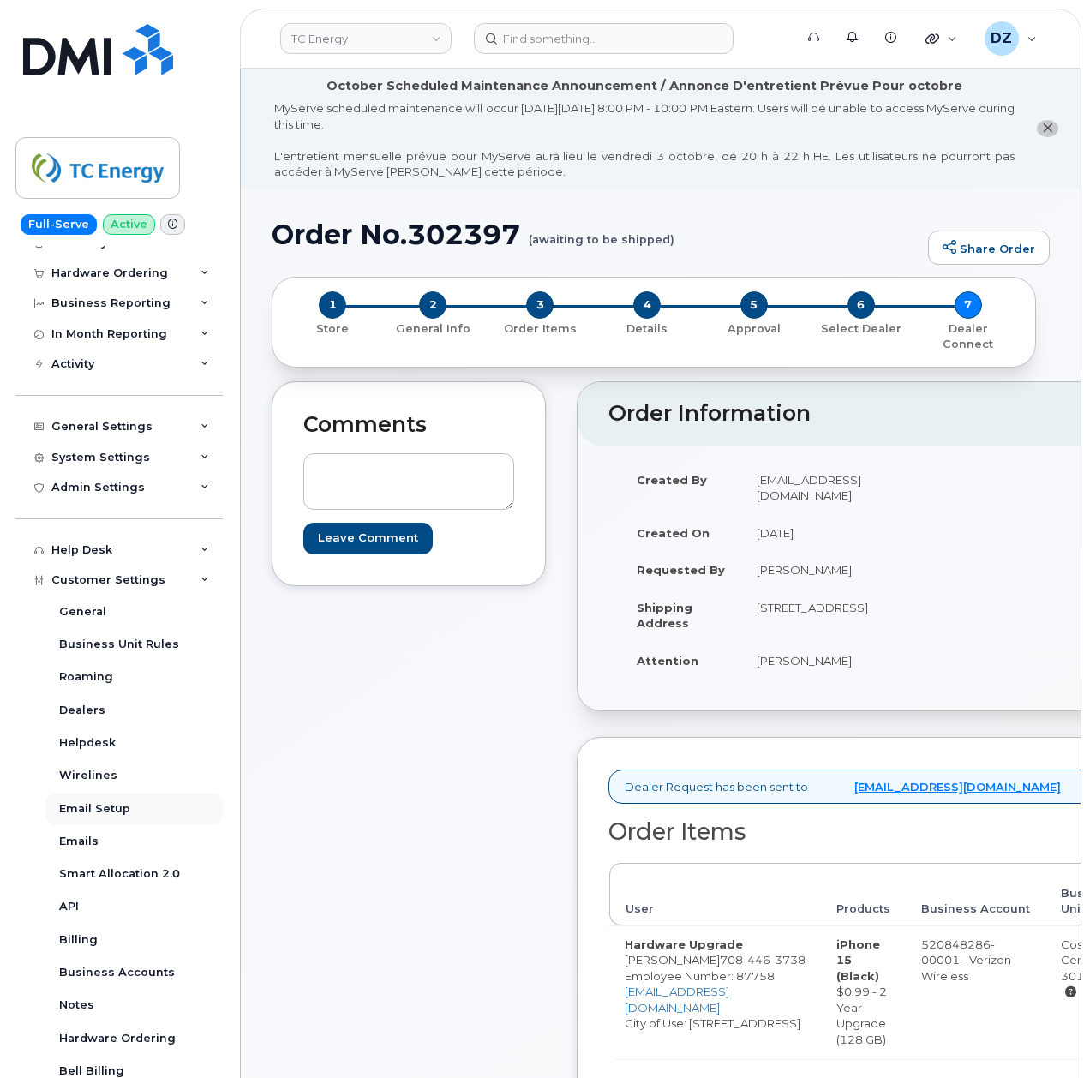
scroll to position [114, 0]
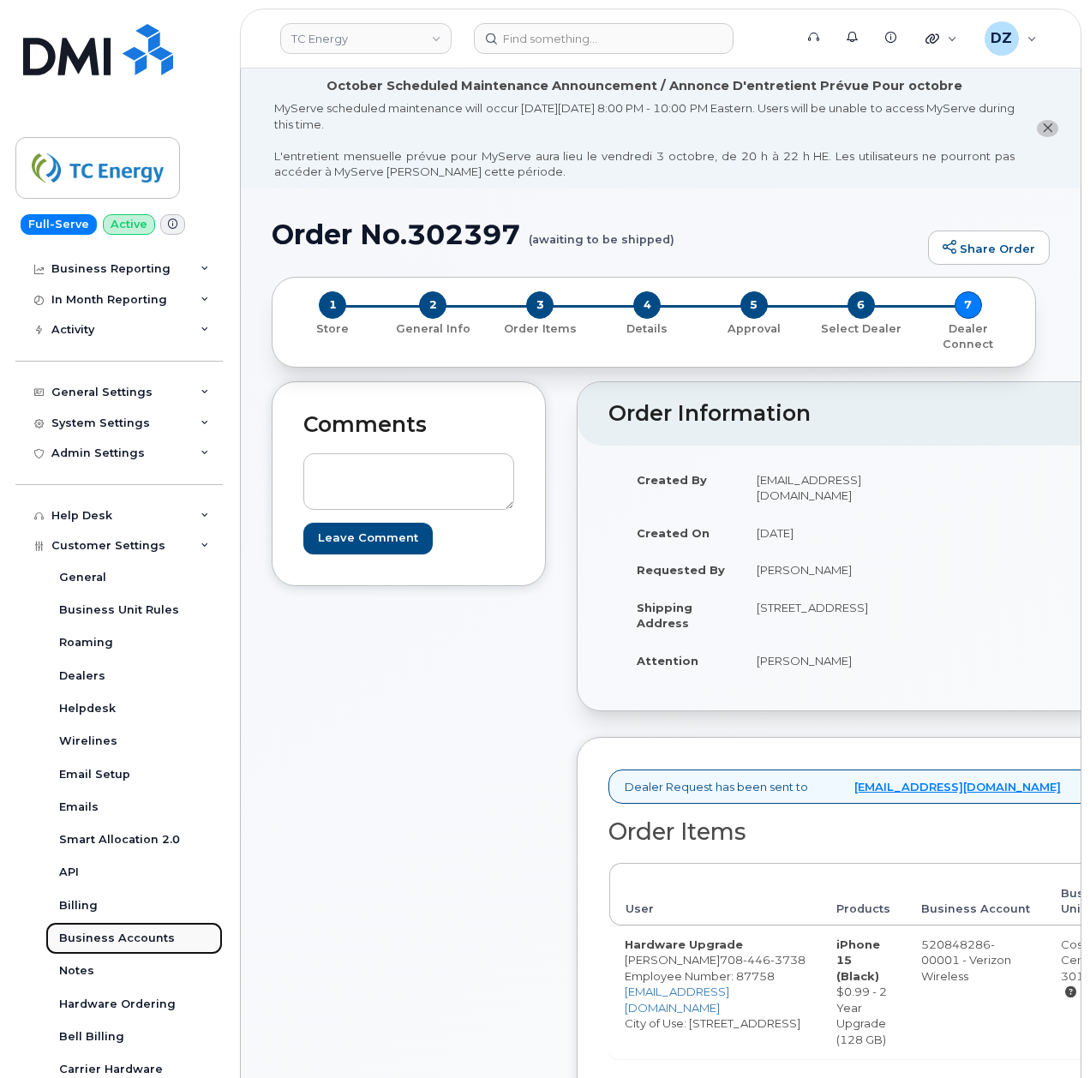
click at [132, 940] on div "Business Accounts" at bounding box center [117, 938] width 116 height 15
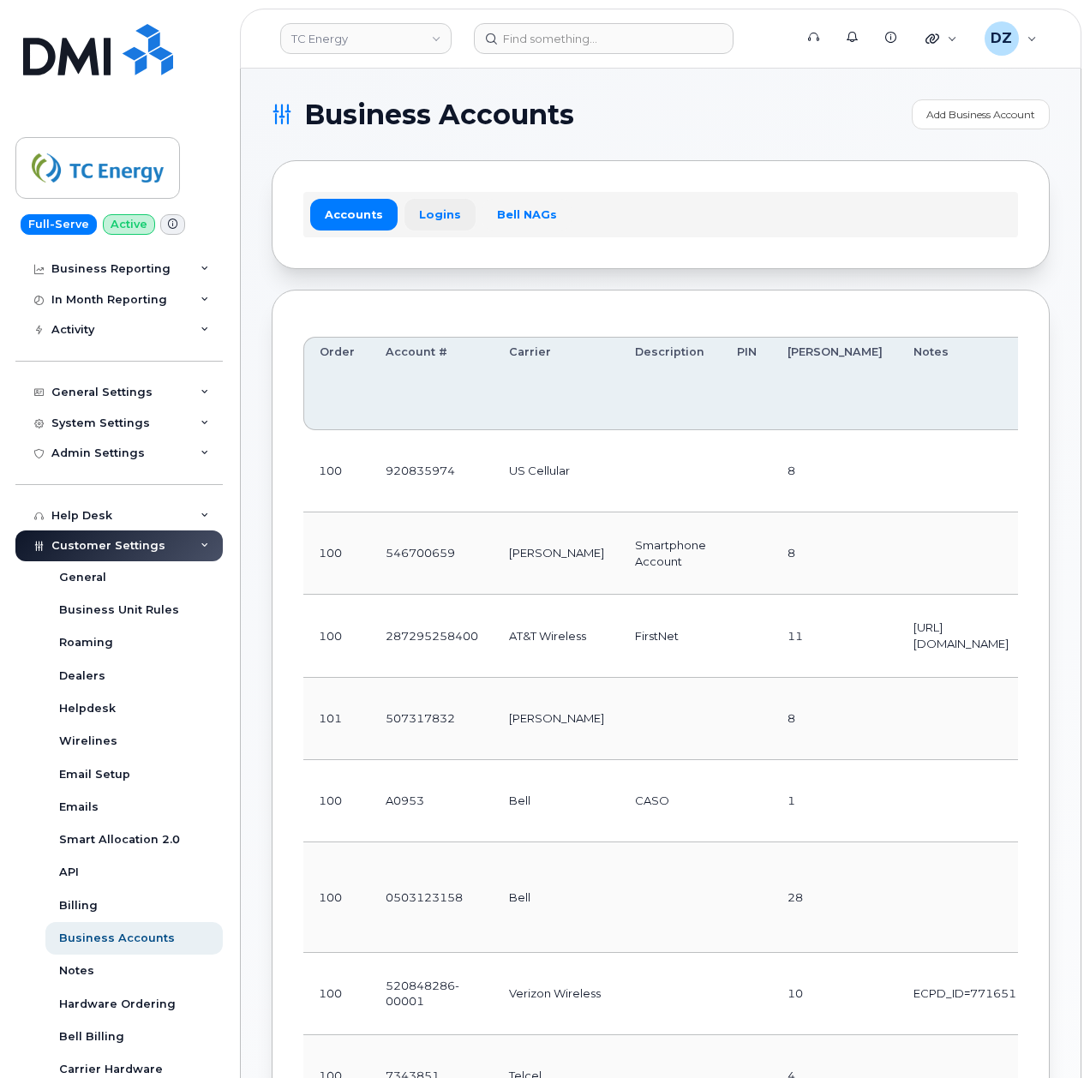
click at [433, 217] on link "Logins" at bounding box center [440, 214] width 71 height 31
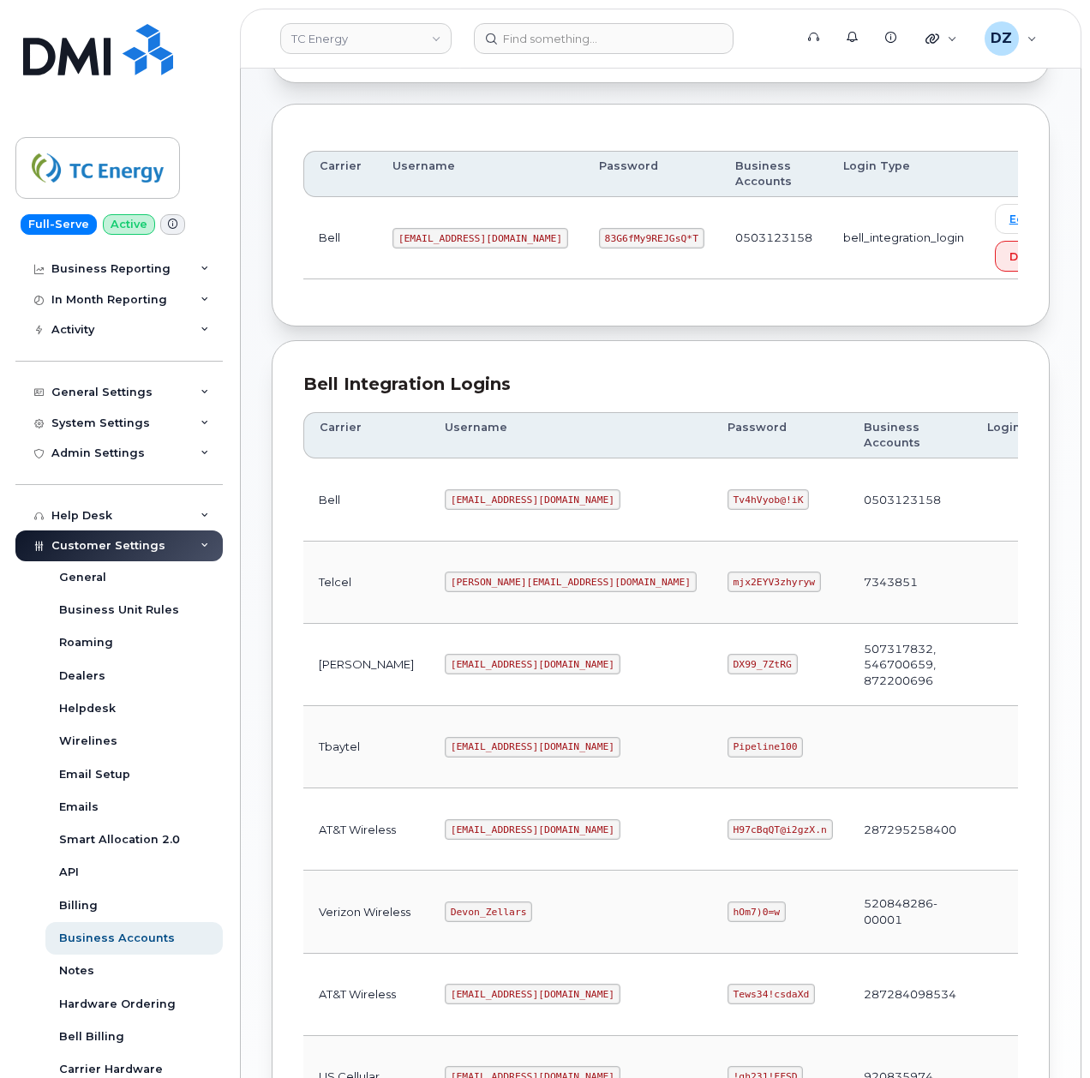
scroll to position [471, 0]
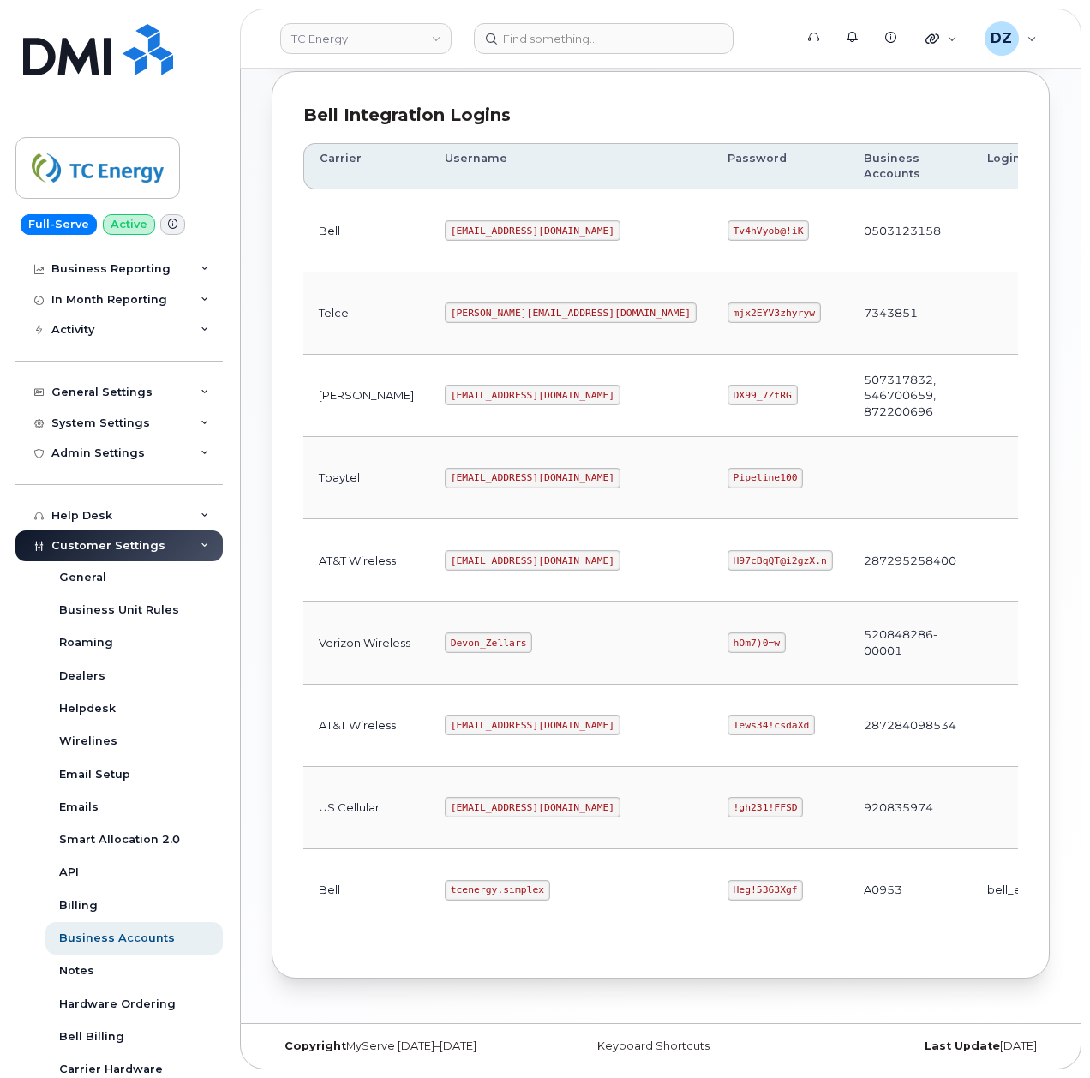
click at [728, 882] on code "Heg!5363Xgf" at bounding box center [766, 890] width 76 height 21
click at [728, 889] on code "Heg!5363Xgf" at bounding box center [766, 890] width 76 height 21
copy code "Heg!5363Xgf"
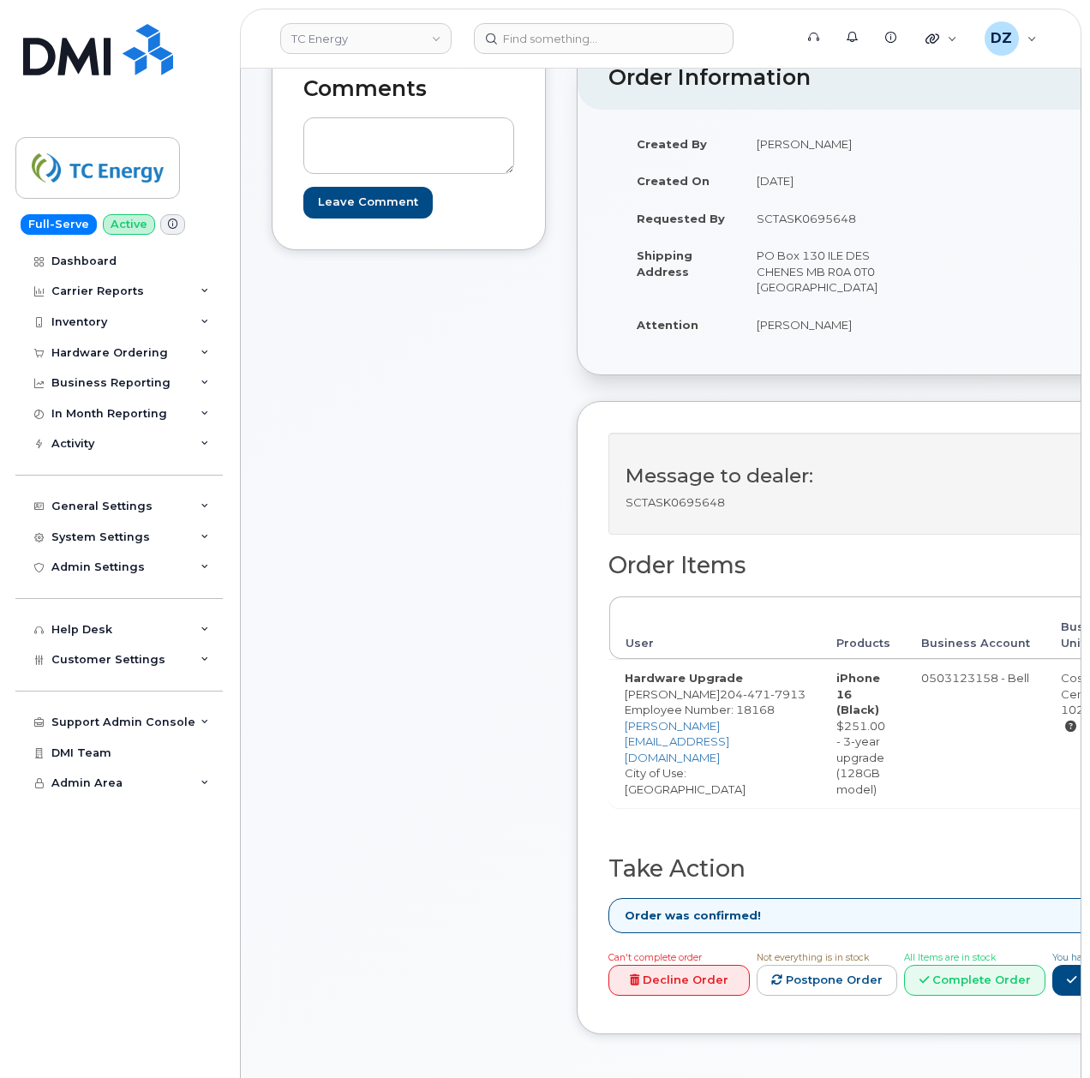
scroll to position [571, 0]
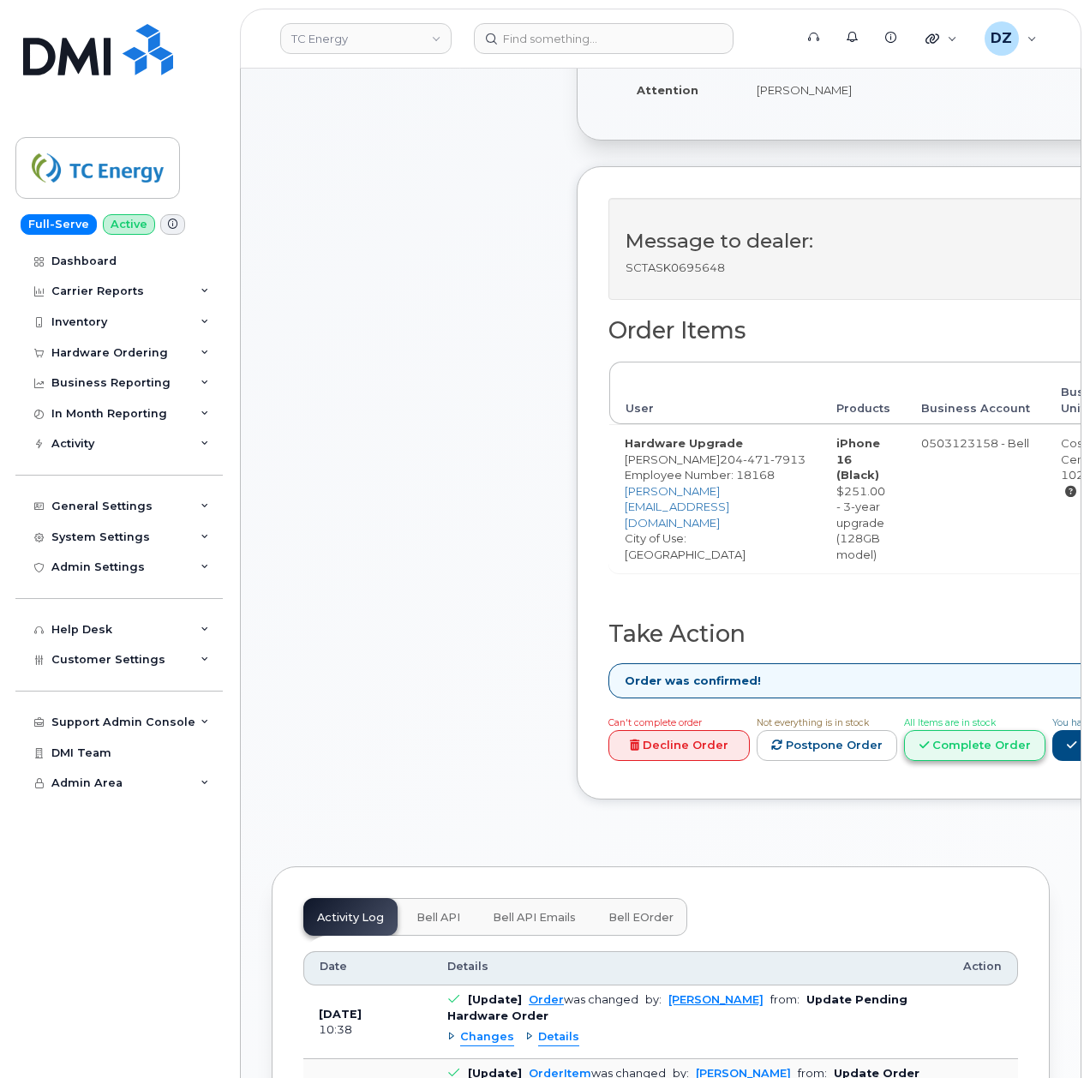
click at [961, 737] on link "Complete Order" at bounding box center [974, 746] width 141 height 32
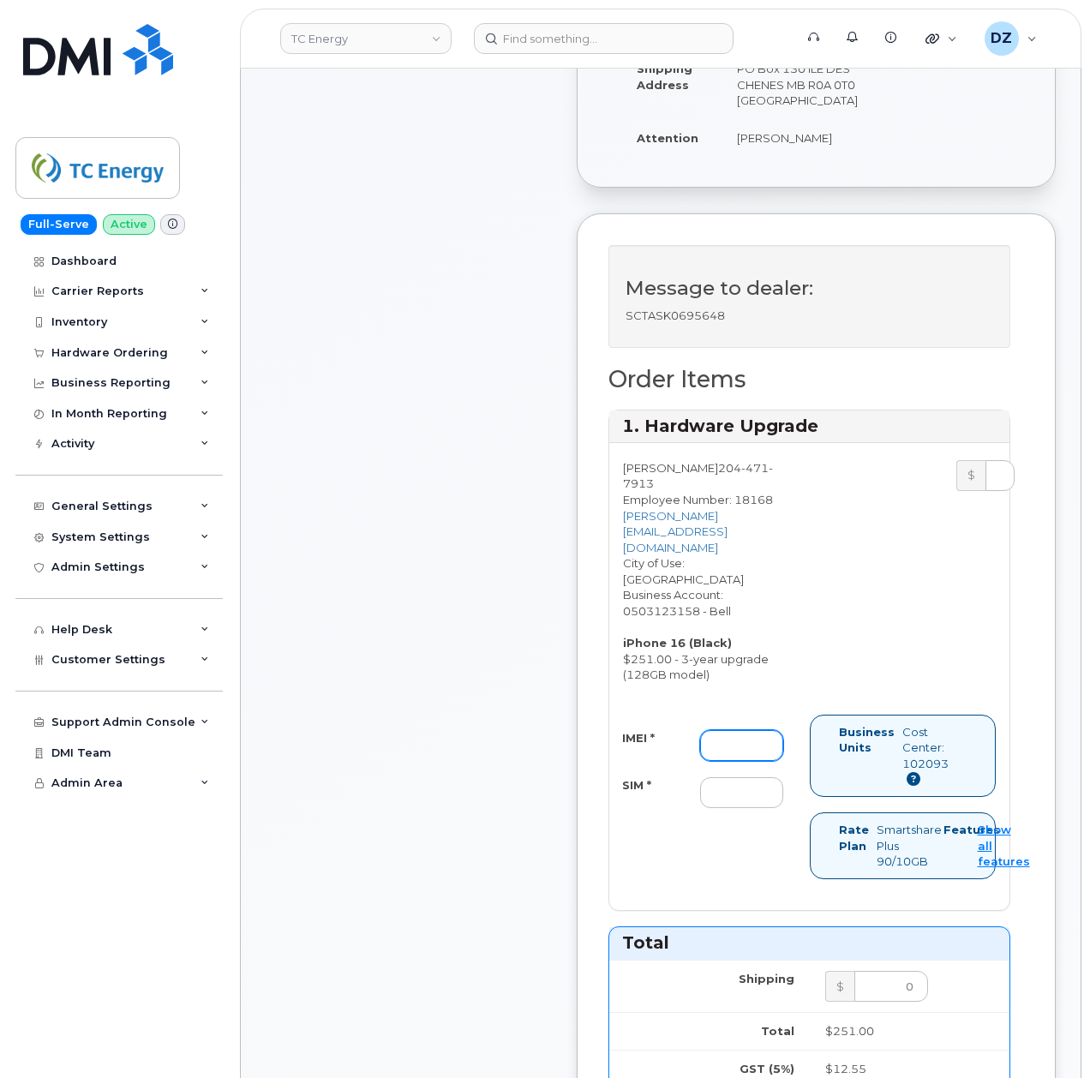
click at [737, 730] on input "IMEI *" at bounding box center [741, 745] width 83 height 31
paste input "351388898778554"
type input "351388898778554"
click at [728, 779] on input "SIM *" at bounding box center [741, 792] width 83 height 31
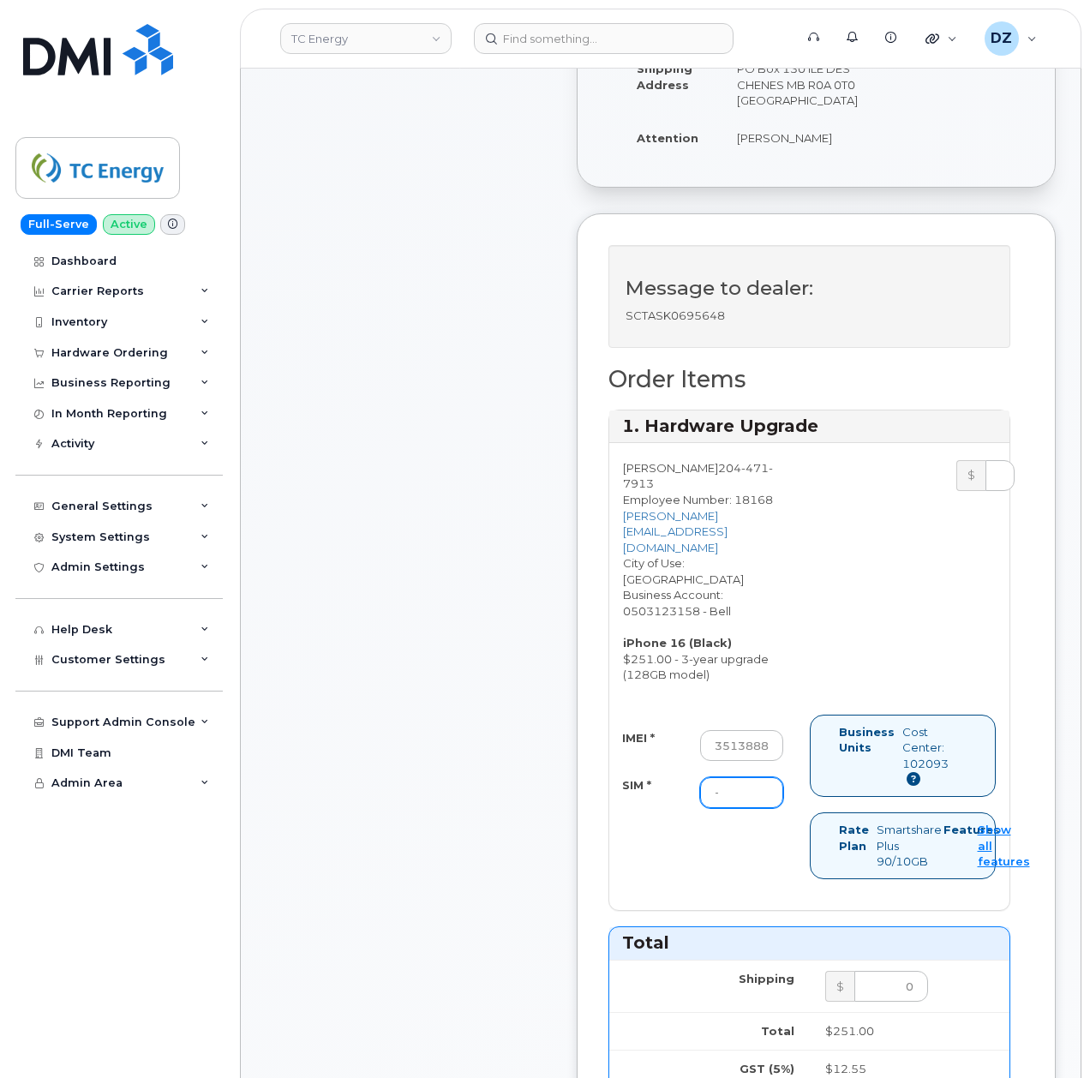
scroll to position [1257, 0]
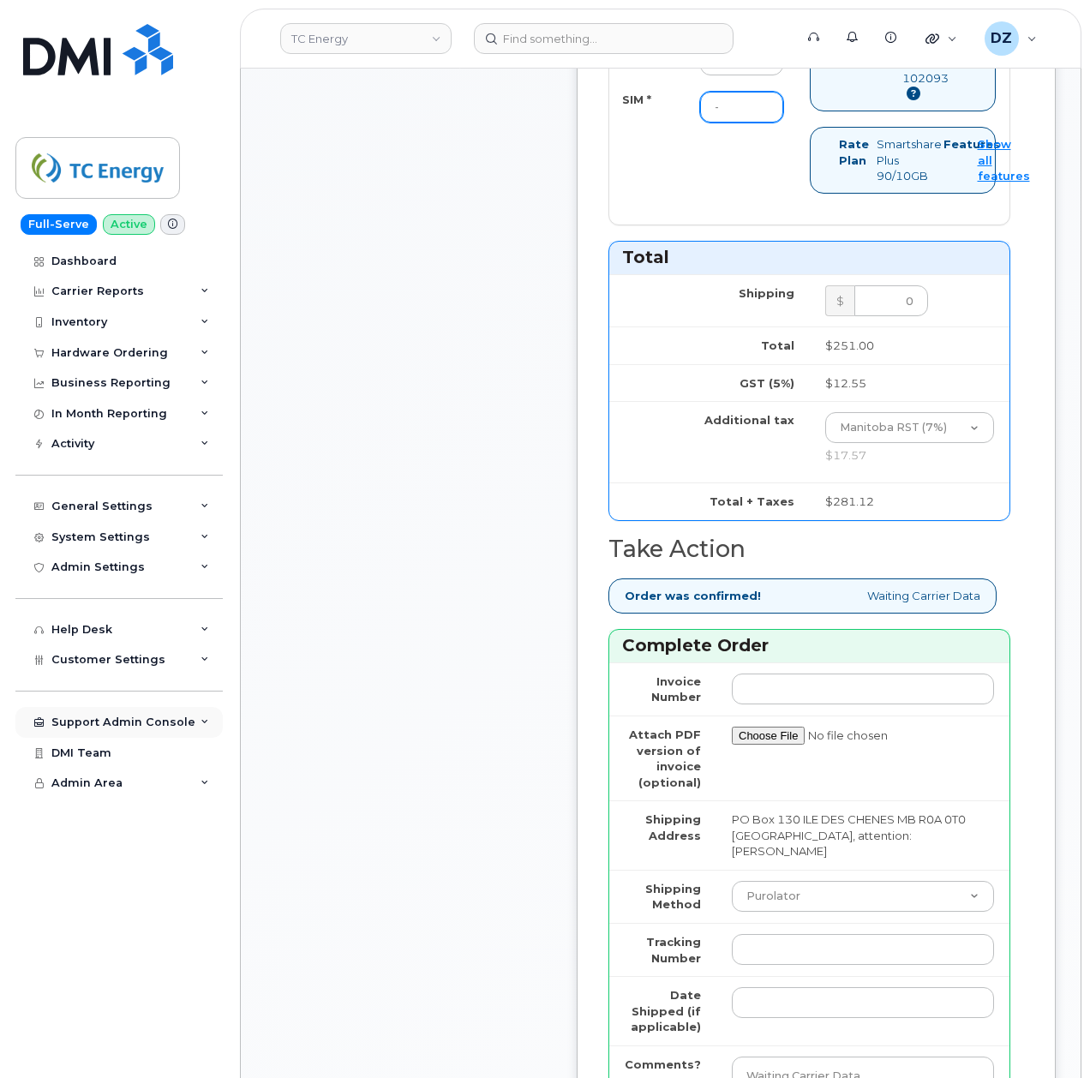
type input "-"
click at [834, 881] on select "Purolator UPS FedEx Canada Post Courier Other Drop Off Pick Up" at bounding box center [863, 896] width 262 height 31
select select "FedEx"
click at [732, 881] on select "Purolator UPS FedEx Canada Post Courier Other Drop Off Pick Up" at bounding box center [863, 896] width 262 height 31
drag, startPoint x: 783, startPoint y: 898, endPoint x: 780, endPoint y: 909, distance: 11.4
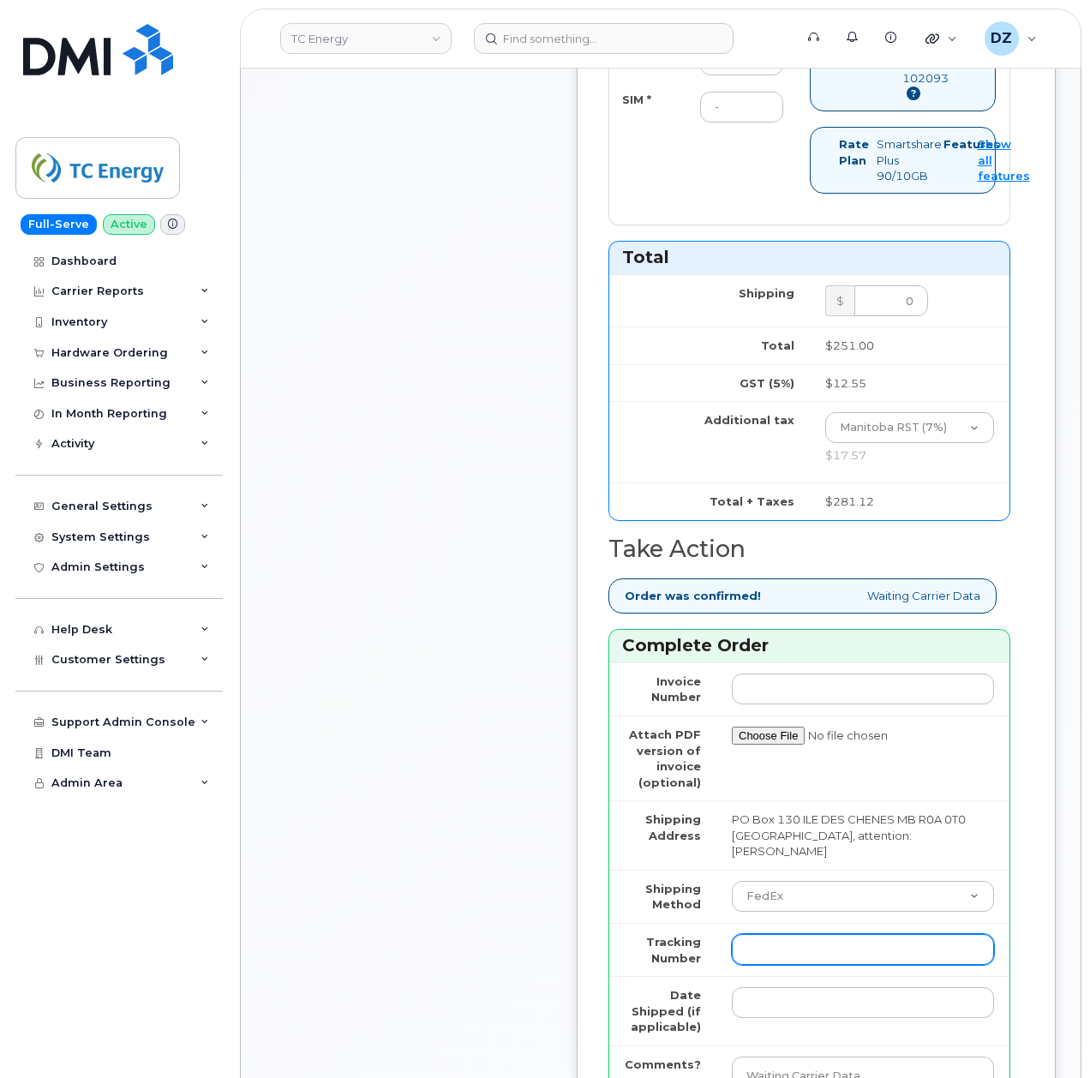
click at [783, 934] on input "Tracking Number" at bounding box center [863, 949] width 262 height 31
paste input "476423883587"
type input "476423883587"
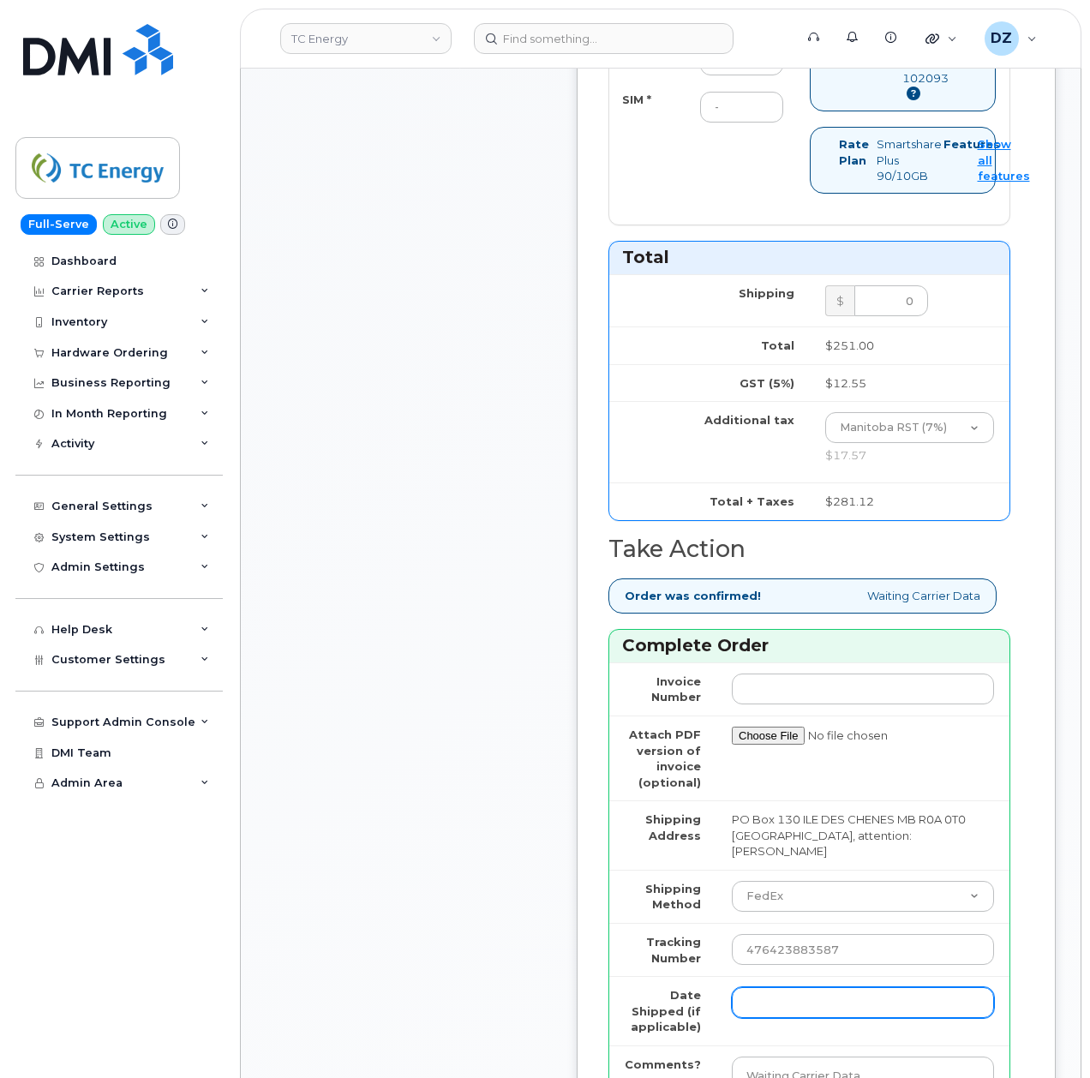
click at [765, 987] on input "Date Shipped (if applicable)" at bounding box center [863, 1002] width 262 height 31
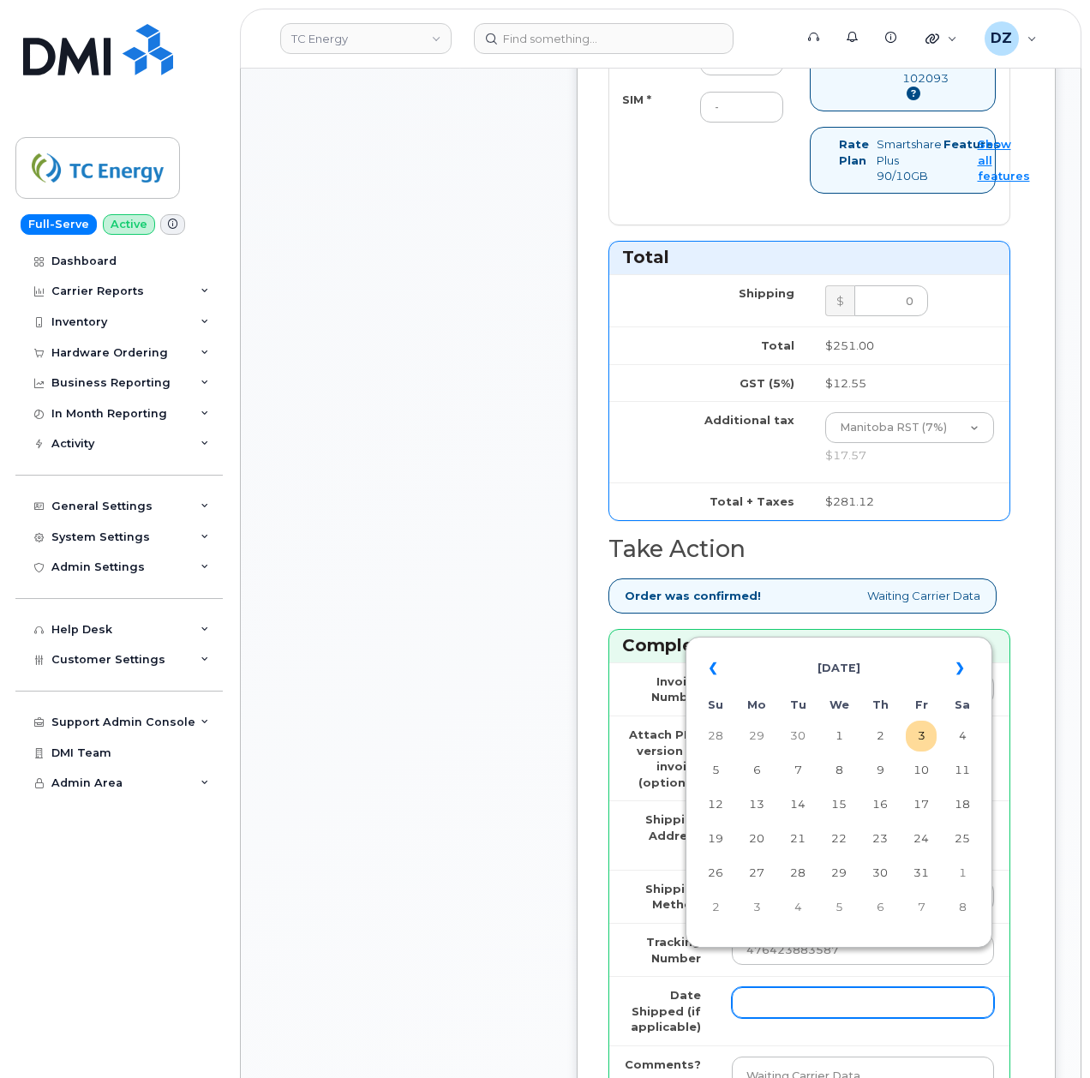
scroll to position [1371, 0]
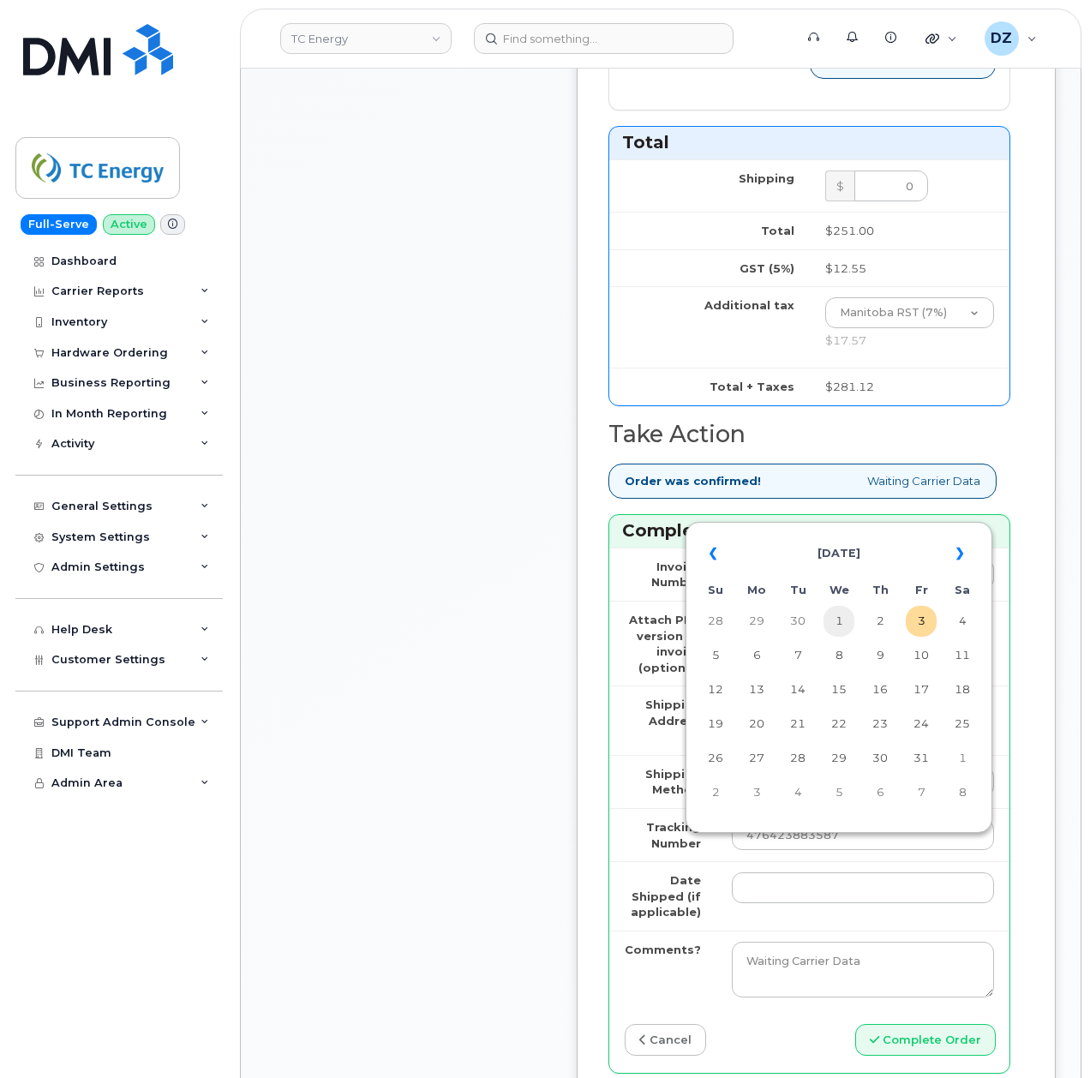
click at [837, 627] on td "1" at bounding box center [839, 621] width 31 height 31
type input "2025-10-01"
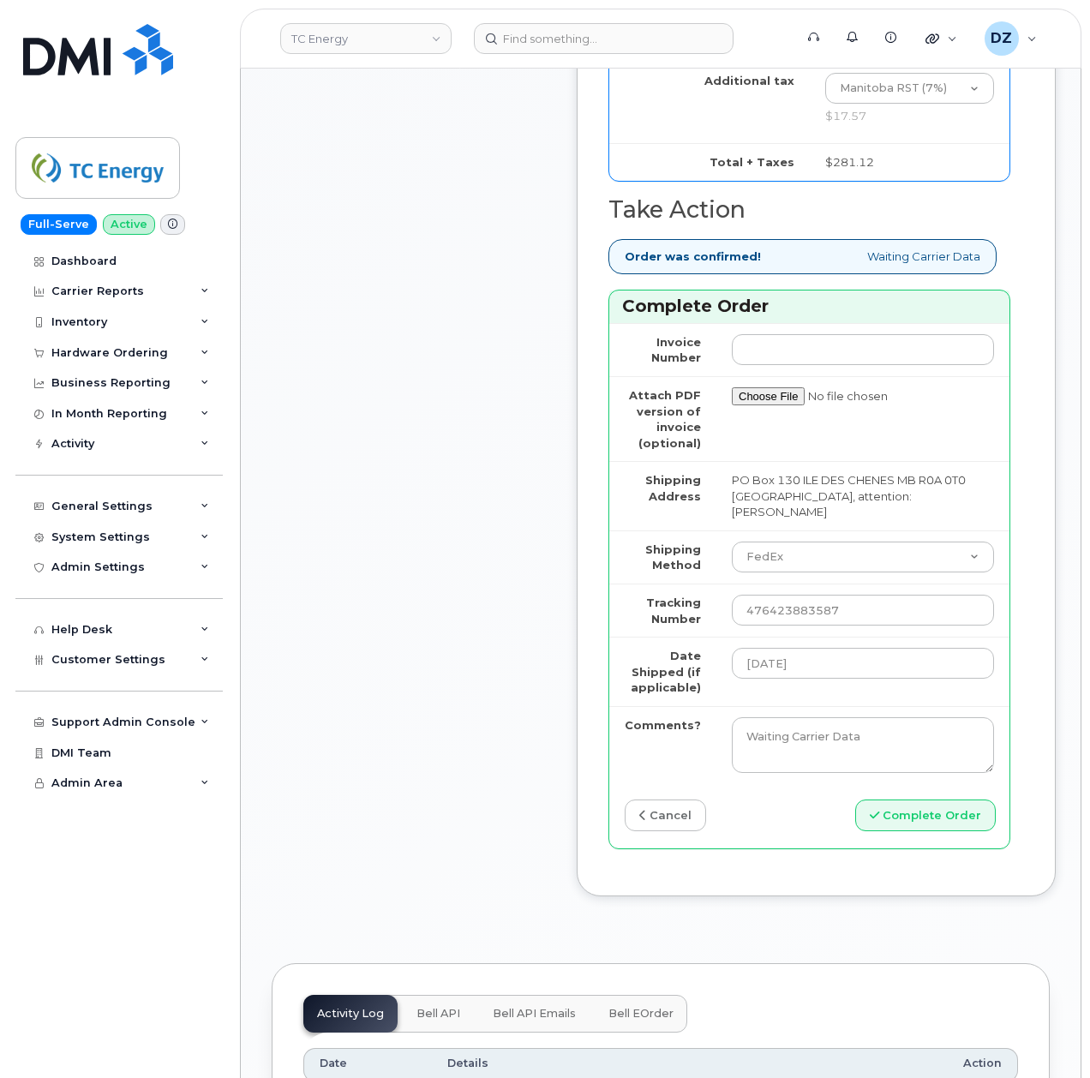
scroll to position [1599, 0]
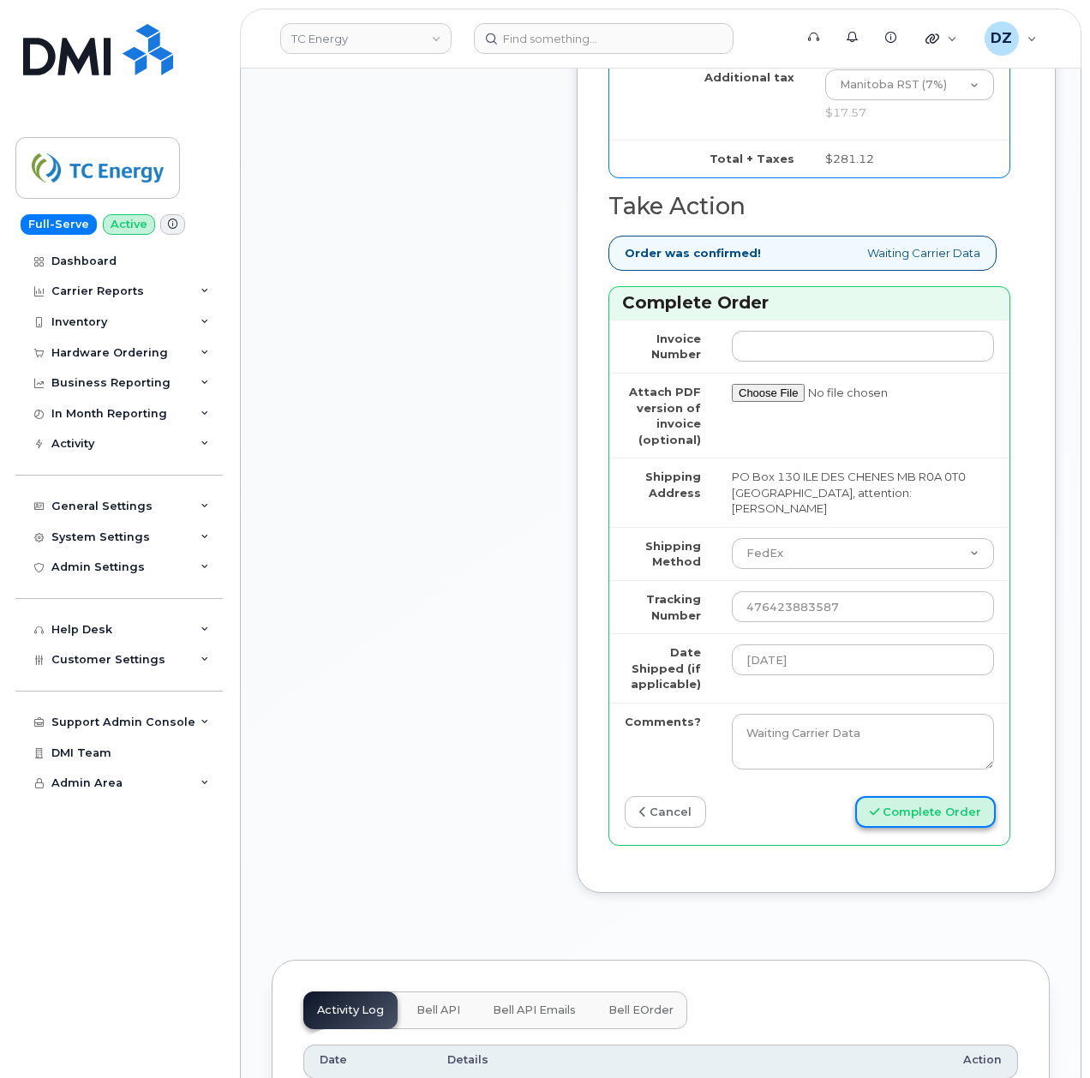
click at [929, 796] on button "Complete Order" at bounding box center [925, 812] width 141 height 32
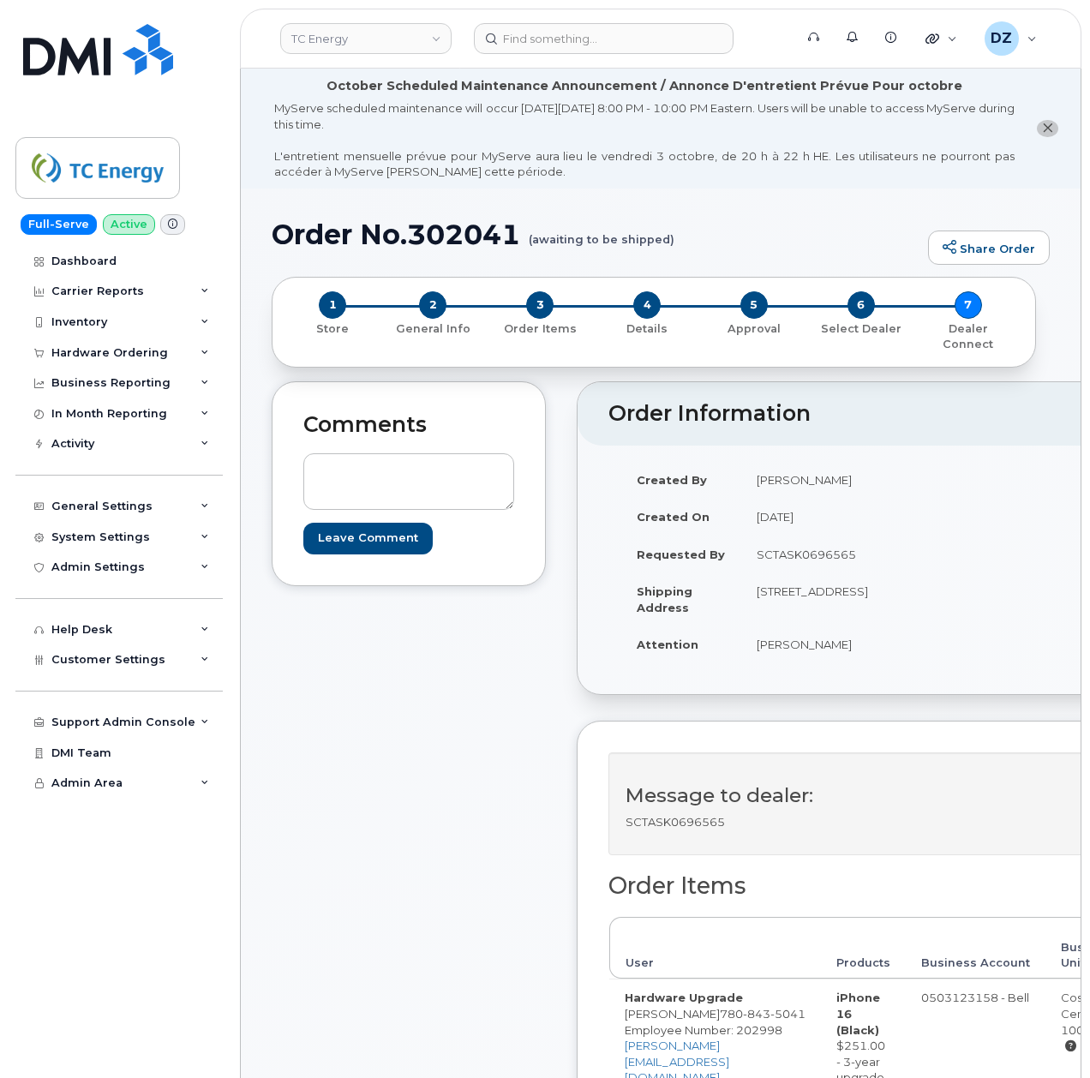
drag, startPoint x: 669, startPoint y: 840, endPoint x: 529, endPoint y: 882, distance: 145.9
click at [529, 882] on div "Comments Leave Comment" at bounding box center [409, 880] width 274 height 999
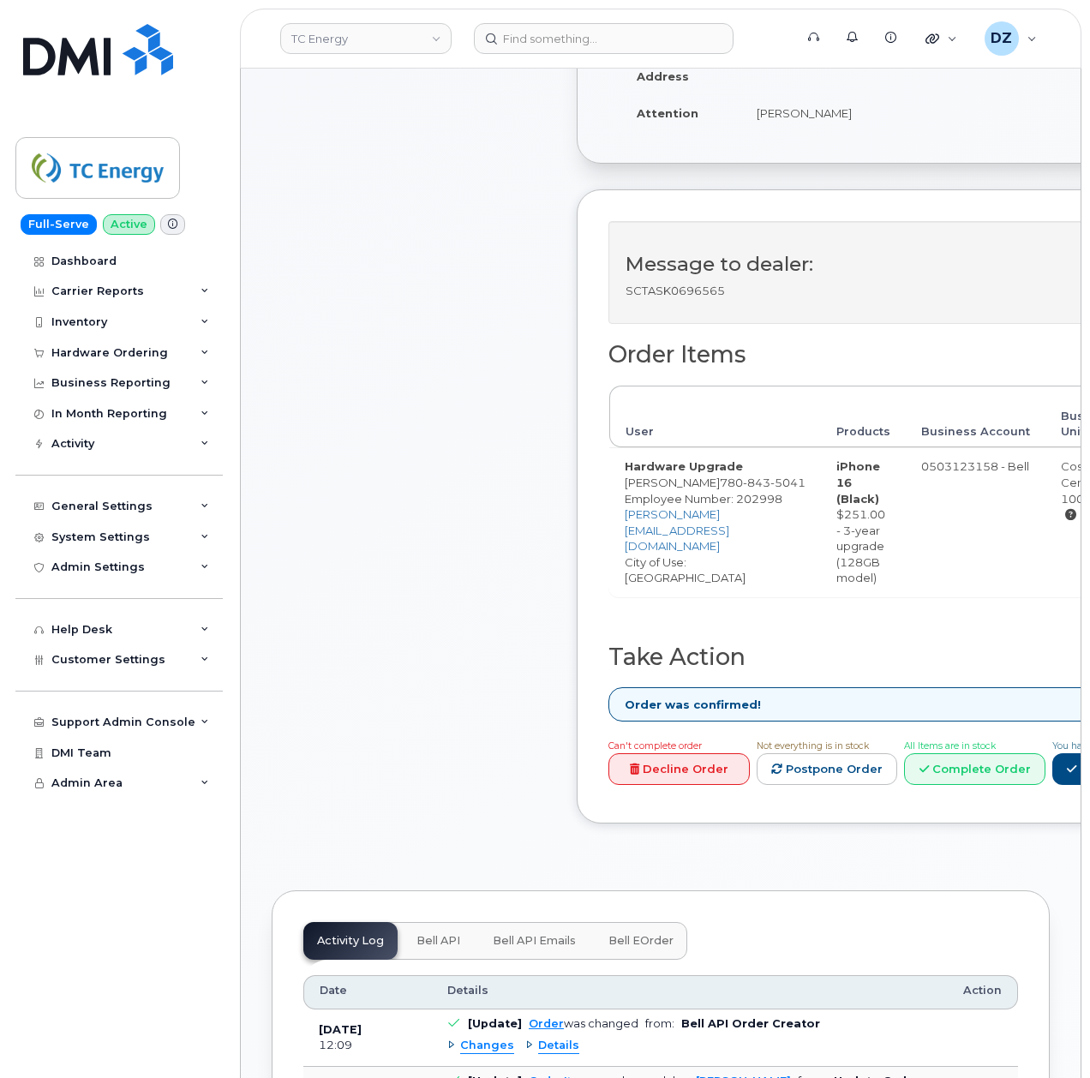
scroll to position [571, 0]
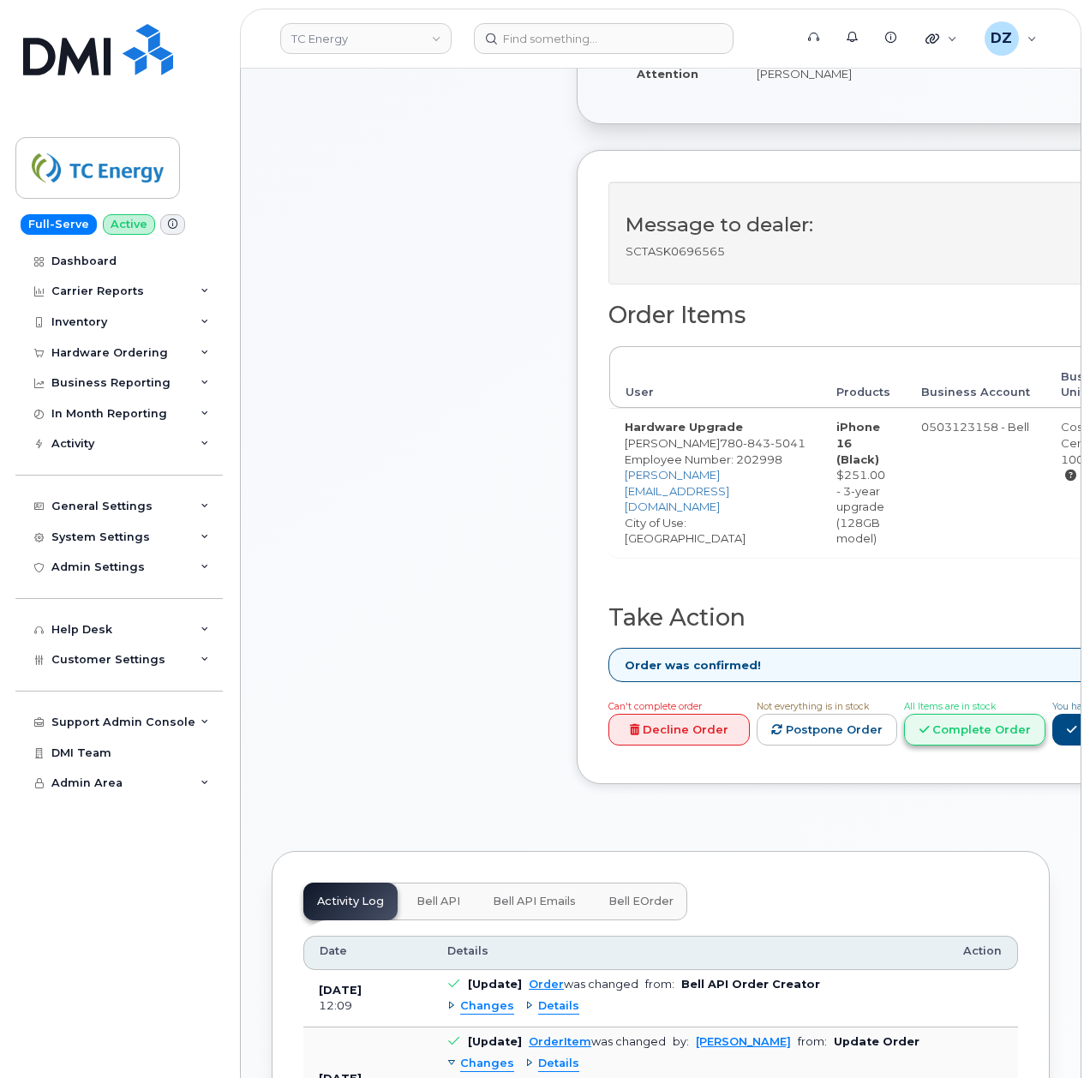
click at [955, 720] on link "Complete Order" at bounding box center [974, 730] width 141 height 32
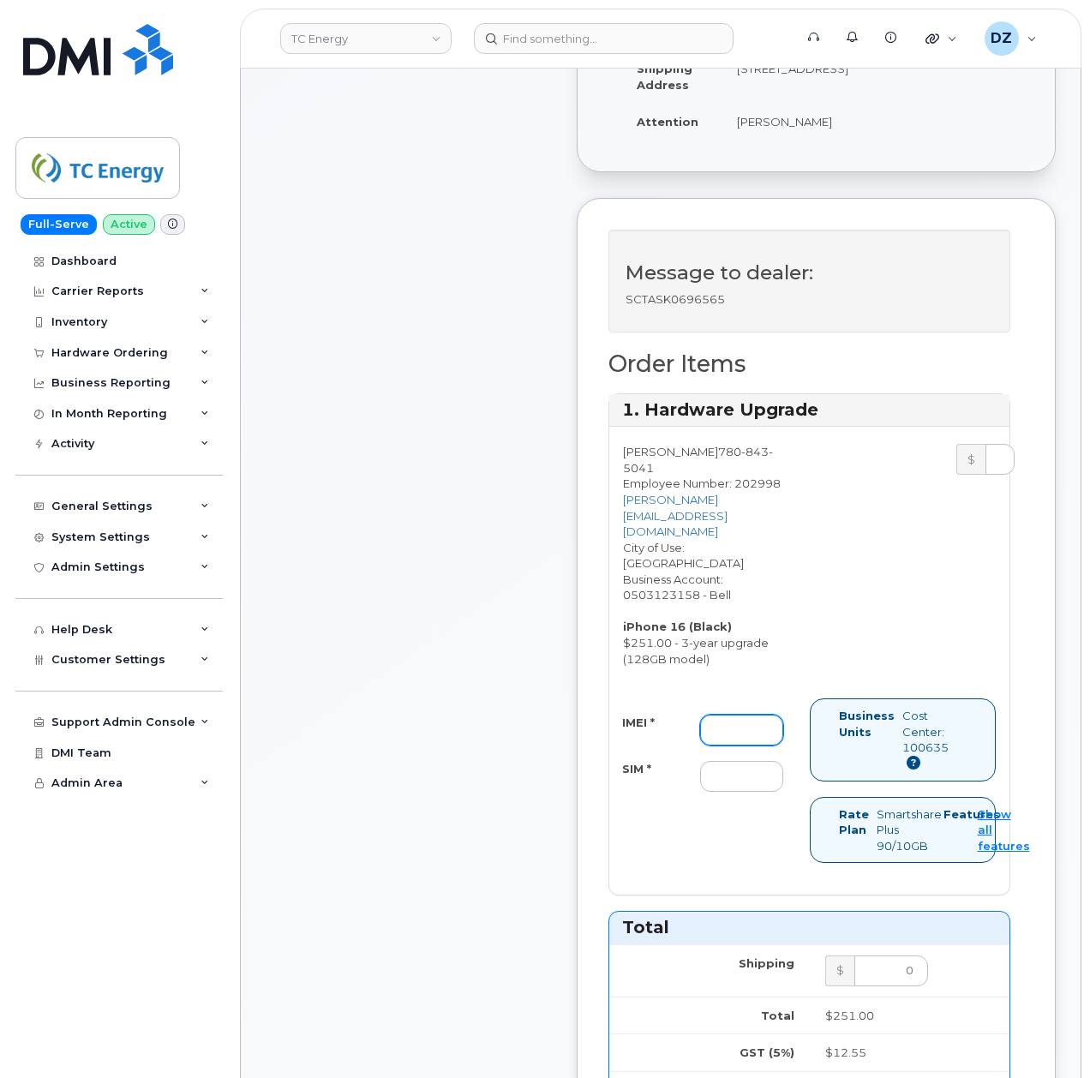
drag, startPoint x: 731, startPoint y: 701, endPoint x: 722, endPoint y: 700, distance: 9.5
click at [731, 715] on input "IMEI *" at bounding box center [741, 730] width 83 height 31
paste input "351388898770817"
type input "351388898770817"
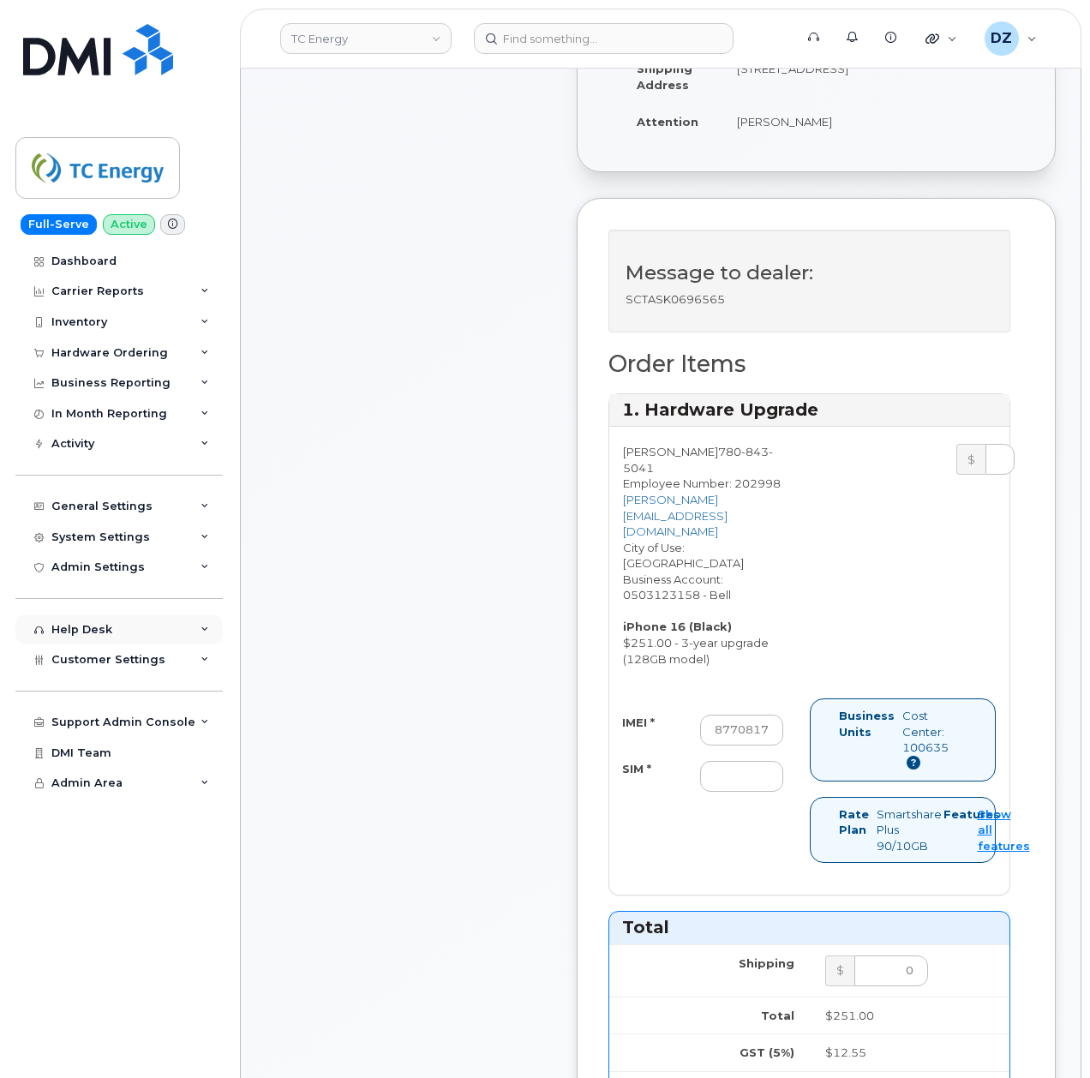
scroll to position [0, 0]
drag, startPoint x: 744, startPoint y: 748, endPoint x: 730, endPoint y: 747, distance: 13.7
click at [744, 761] on input "SIM *" at bounding box center [741, 776] width 83 height 31
paste input "89302610207733895046"
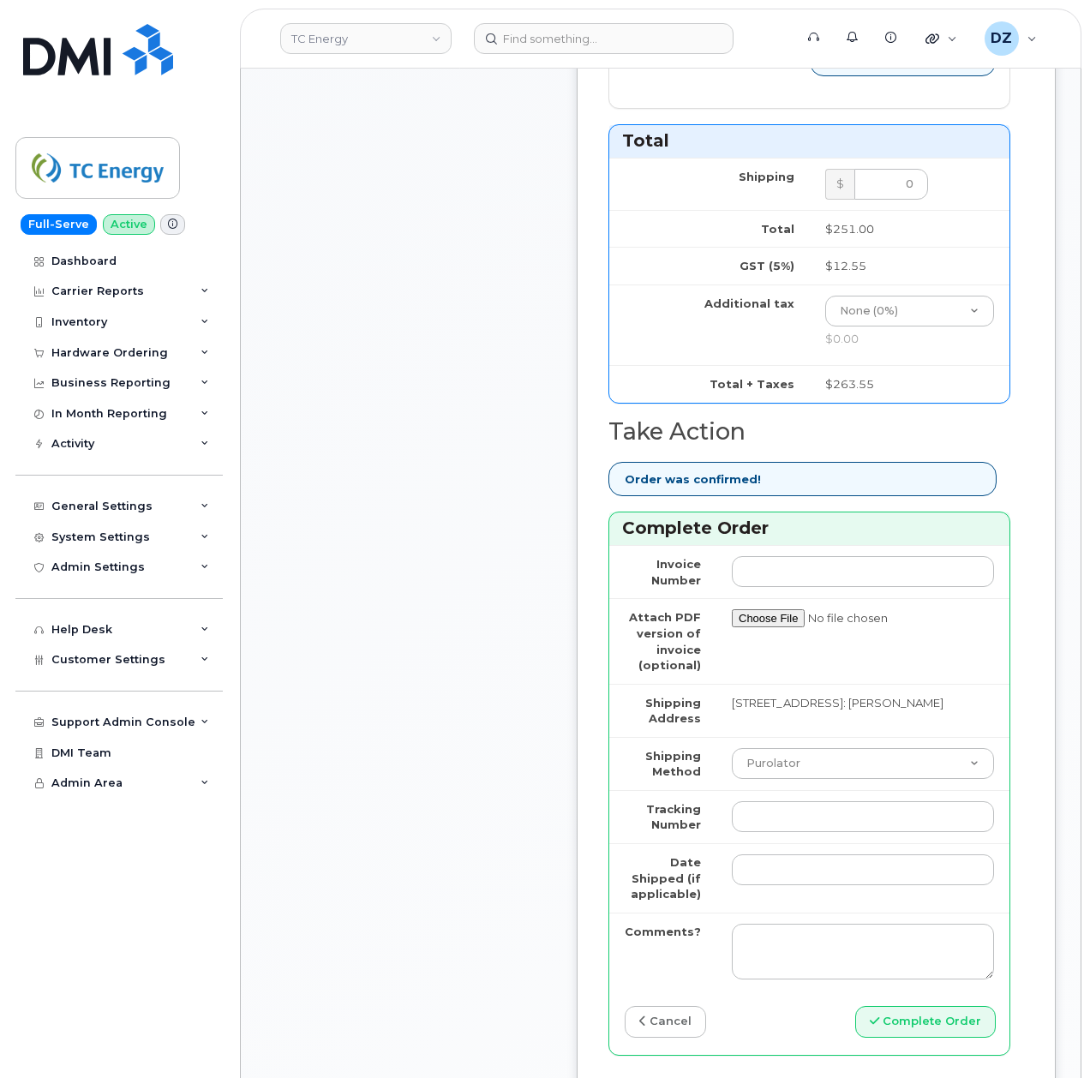
scroll to position [1485, 0]
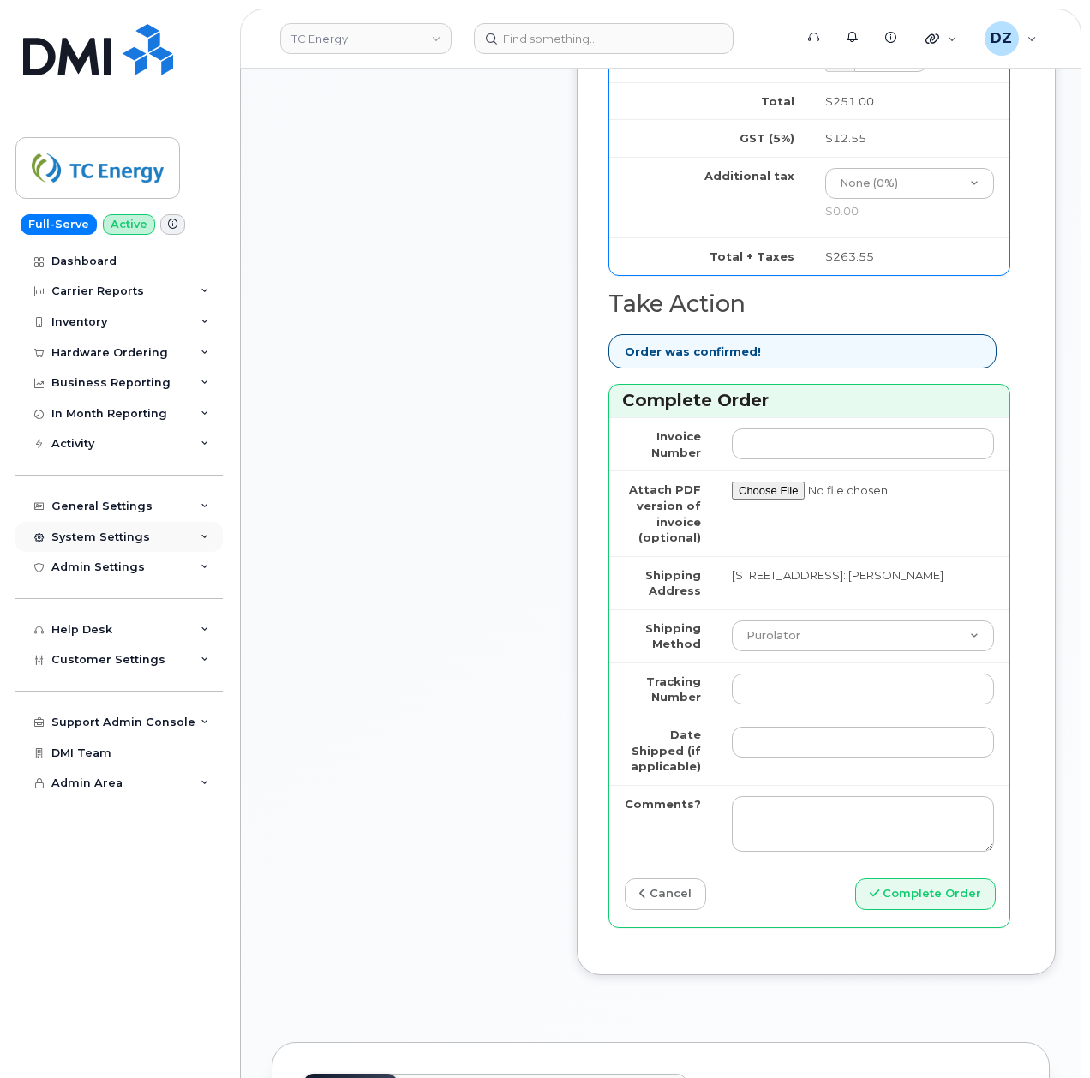
type input "89302610207733895046"
click at [806, 621] on select "Purolator UPS FedEx Canada Post Courier Other Drop Off Pick Up" at bounding box center [863, 636] width 262 height 31
select select "FedEx"
click at [732, 621] on select "Purolator UPS FedEx Canada Post Courier Other Drop Off Pick Up" at bounding box center [863, 636] width 262 height 31
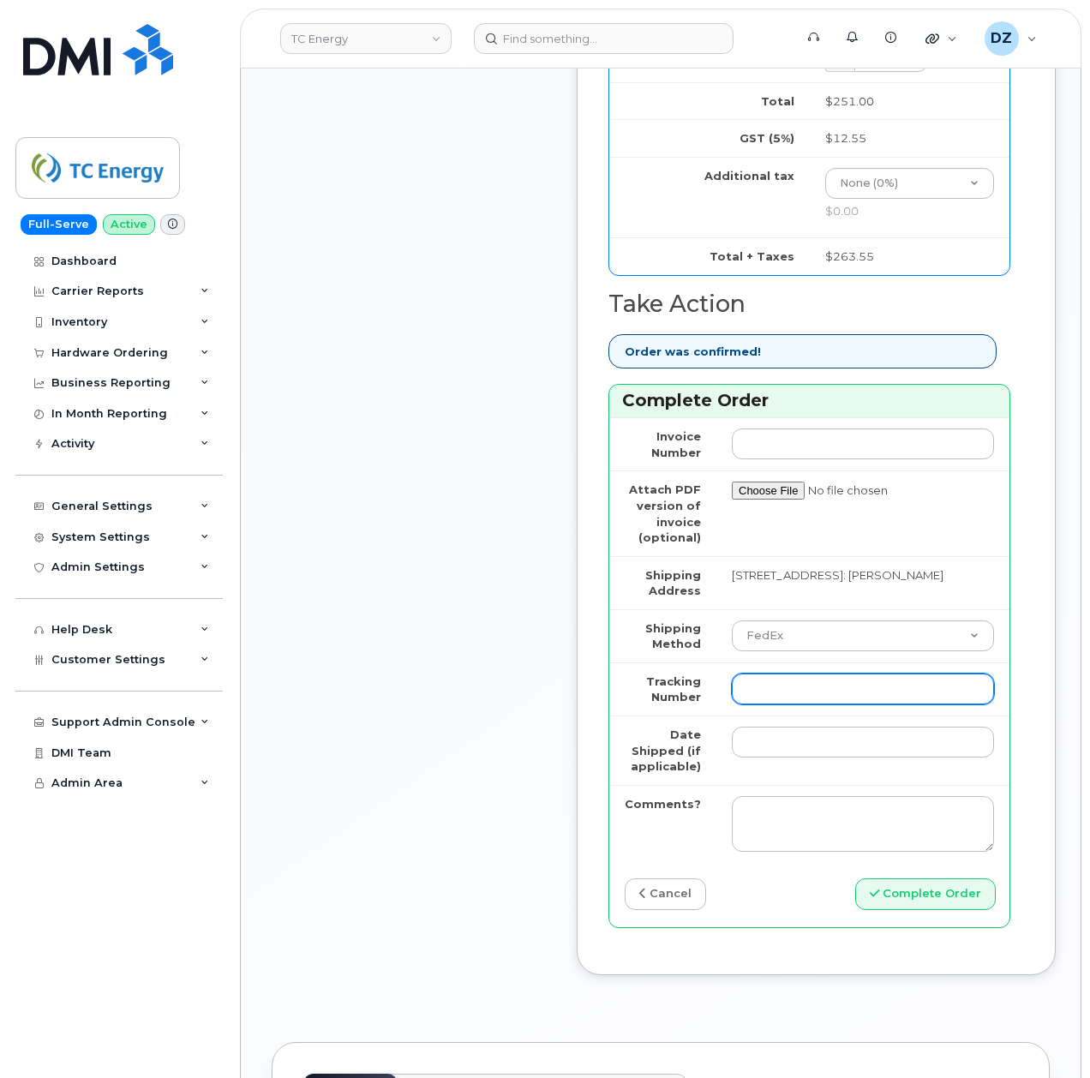
click at [804, 674] on input "Tracking Number" at bounding box center [863, 689] width 262 height 31
paste input "475744972045"
type input "475744972045"
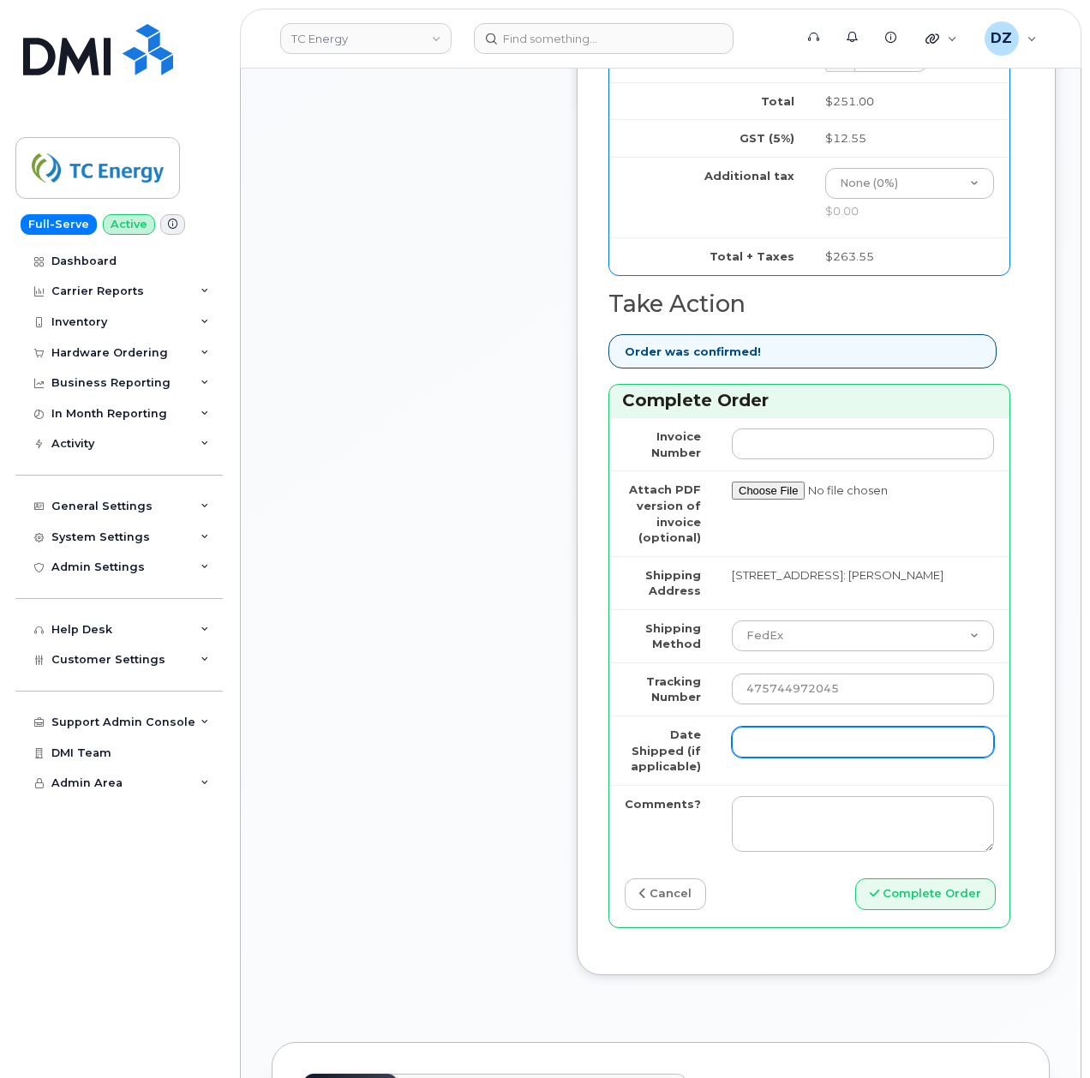
click at [773, 735] on input "Date Shipped (if applicable)" at bounding box center [863, 742] width 262 height 31
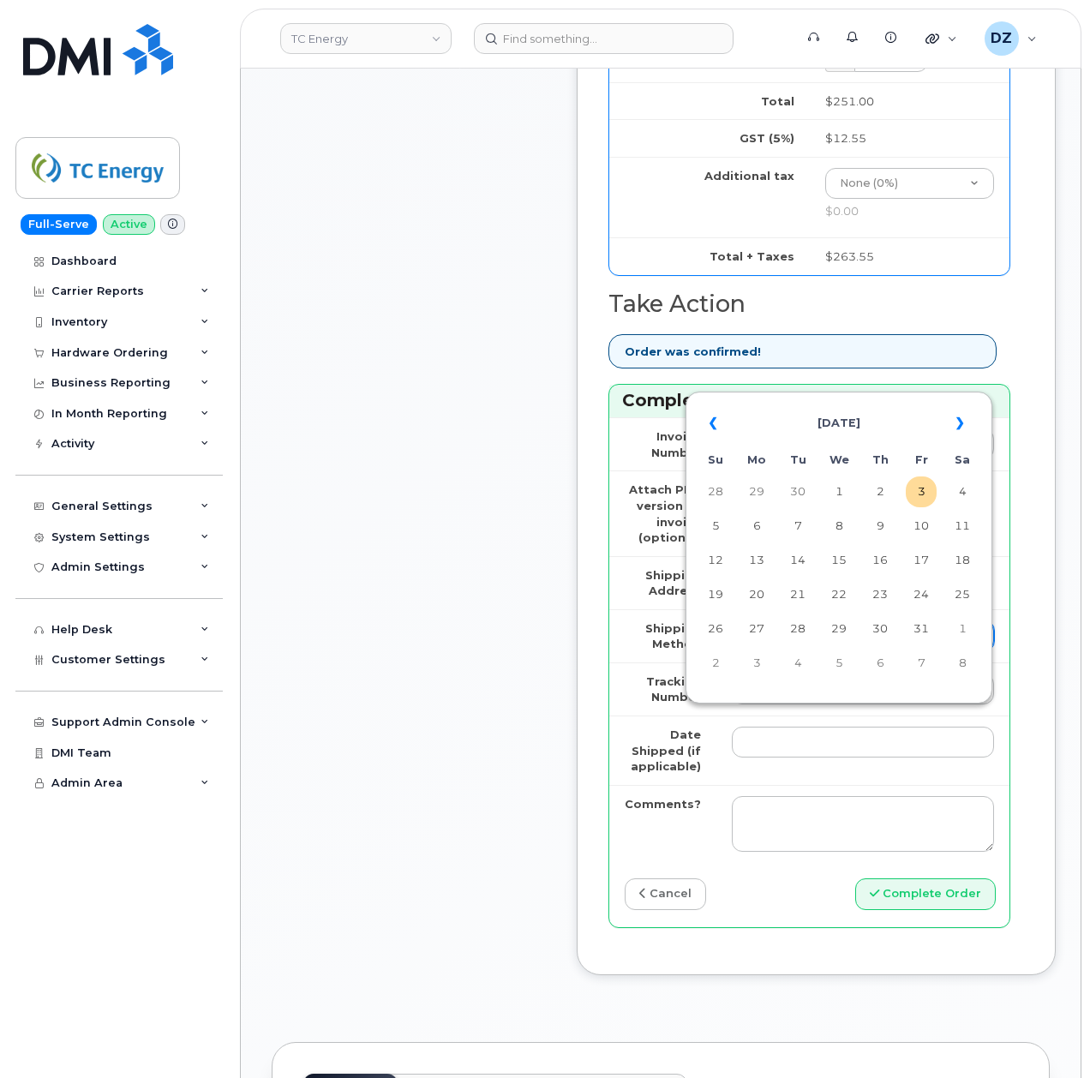
drag, startPoint x: 841, startPoint y: 485, endPoint x: 847, endPoint y: 608, distance: 122.7
click at [841, 487] on td "1" at bounding box center [839, 492] width 31 height 31
type input "[DATE]"
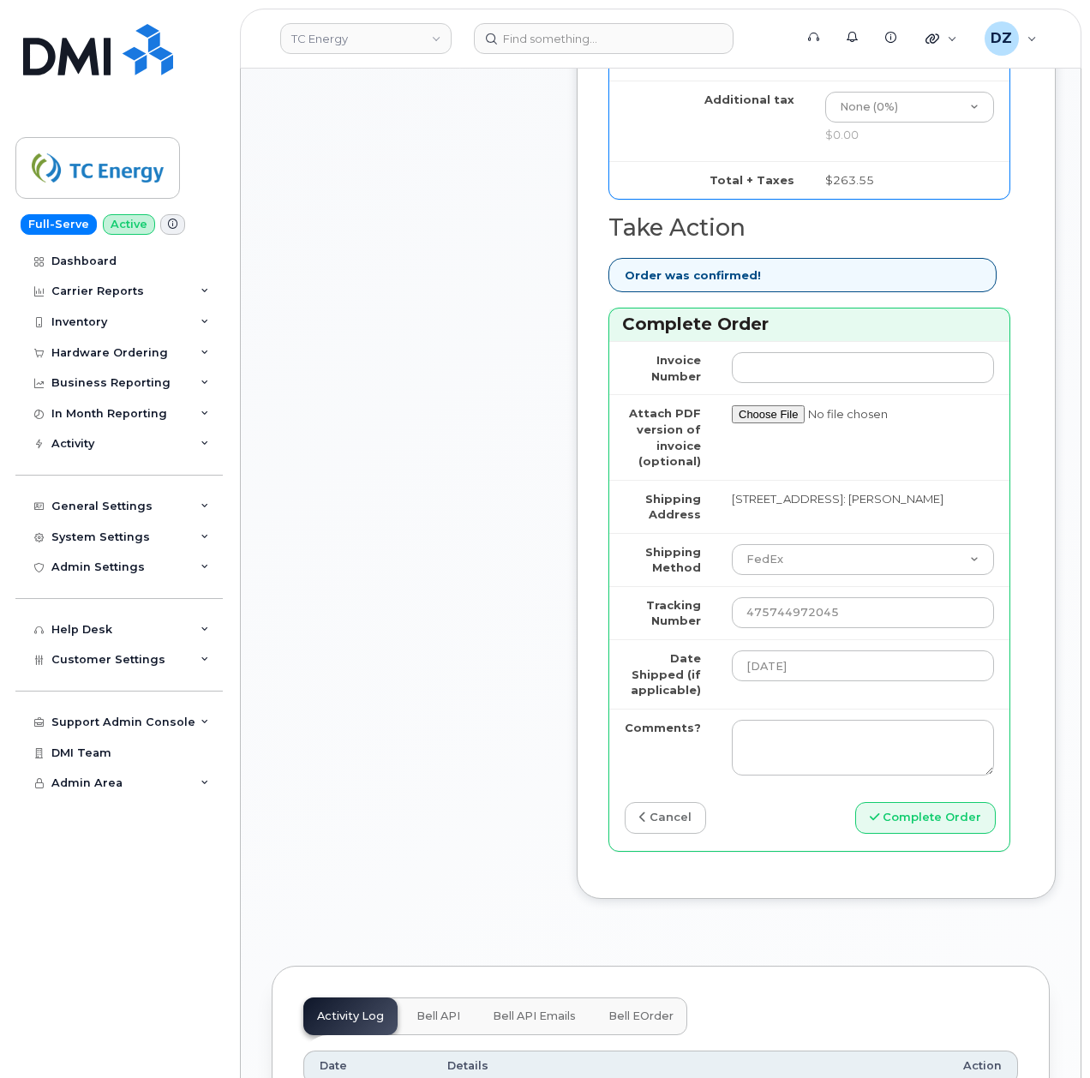
scroll to position [1599, 0]
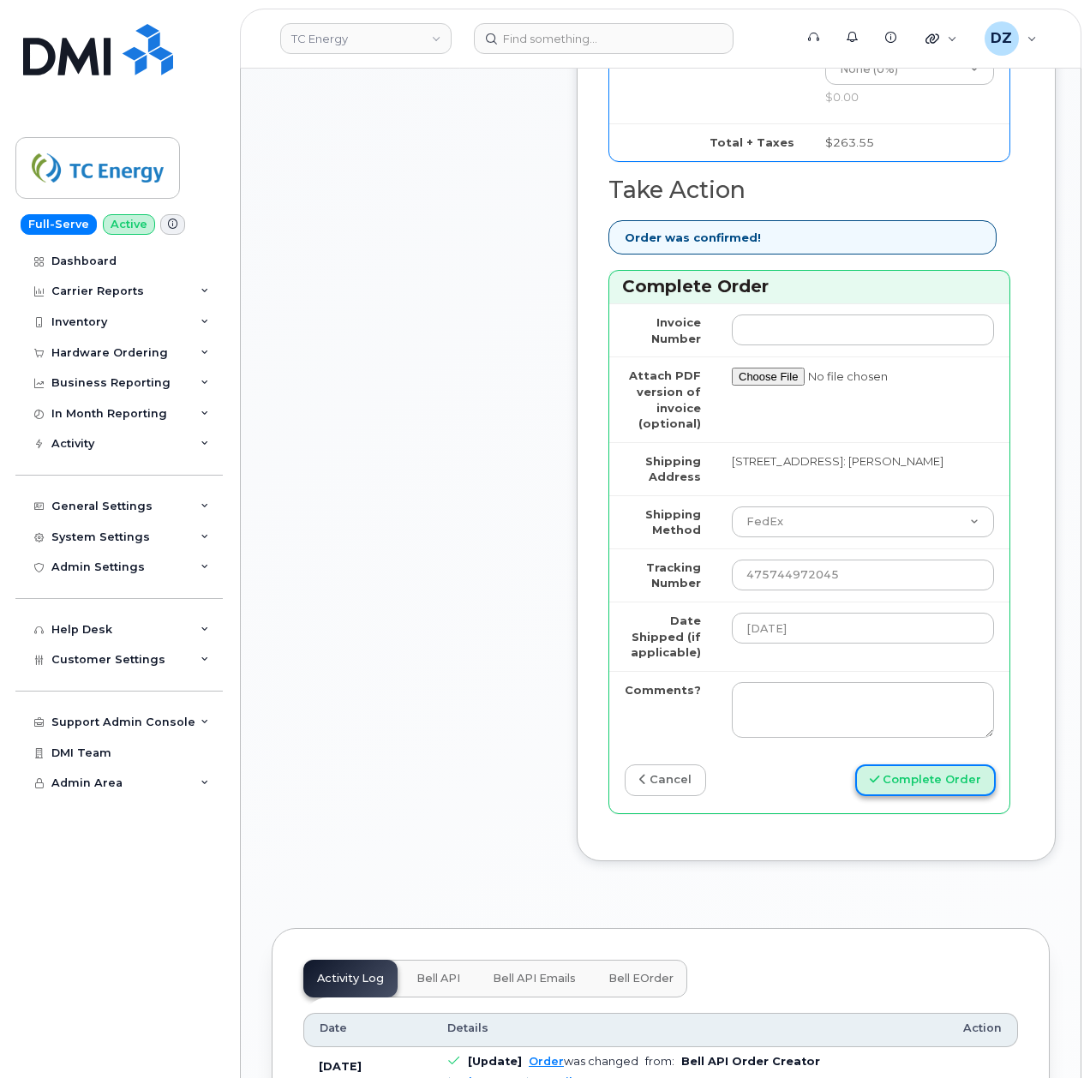
click at [946, 765] on button "Complete Order" at bounding box center [925, 781] width 141 height 32
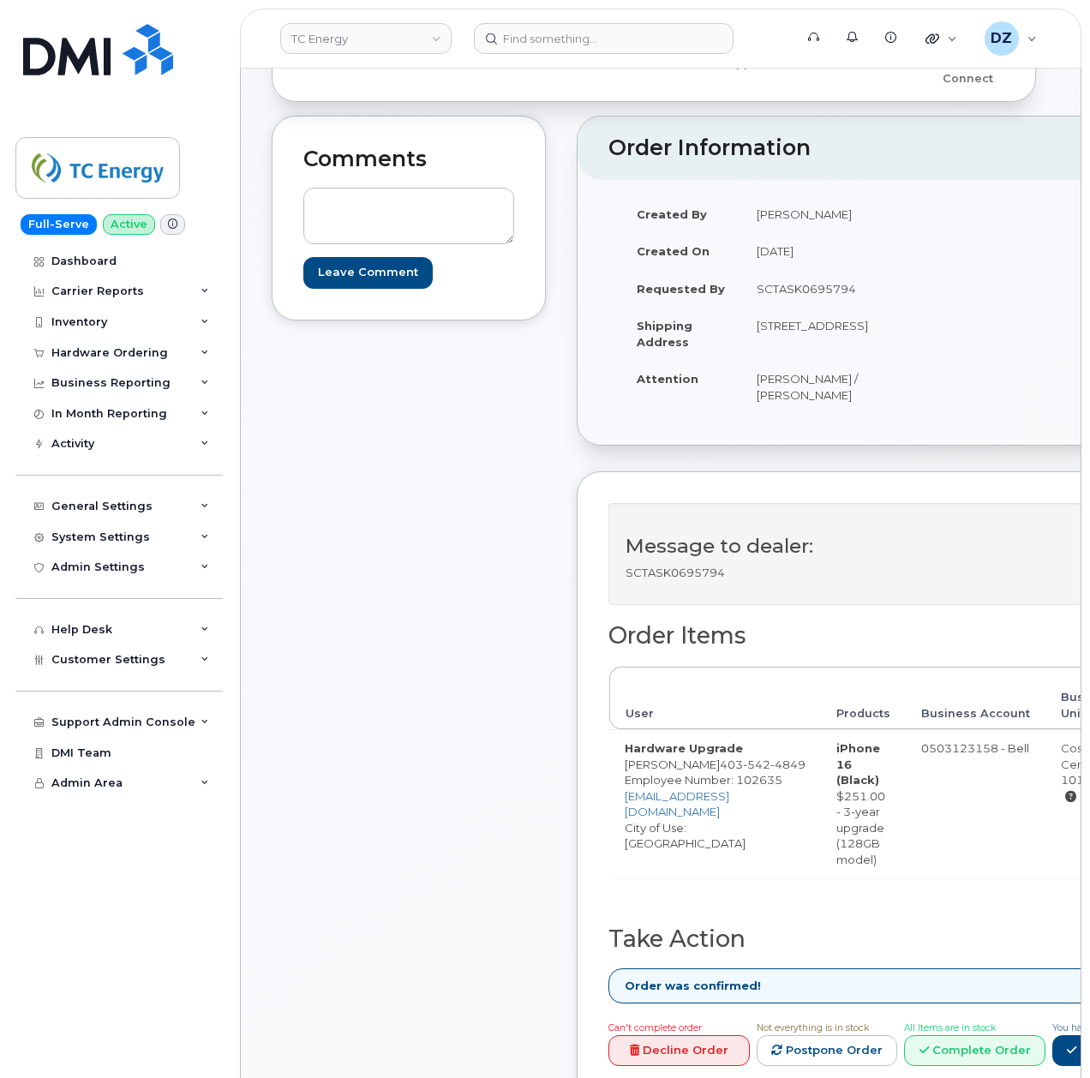
scroll to position [800, 0]
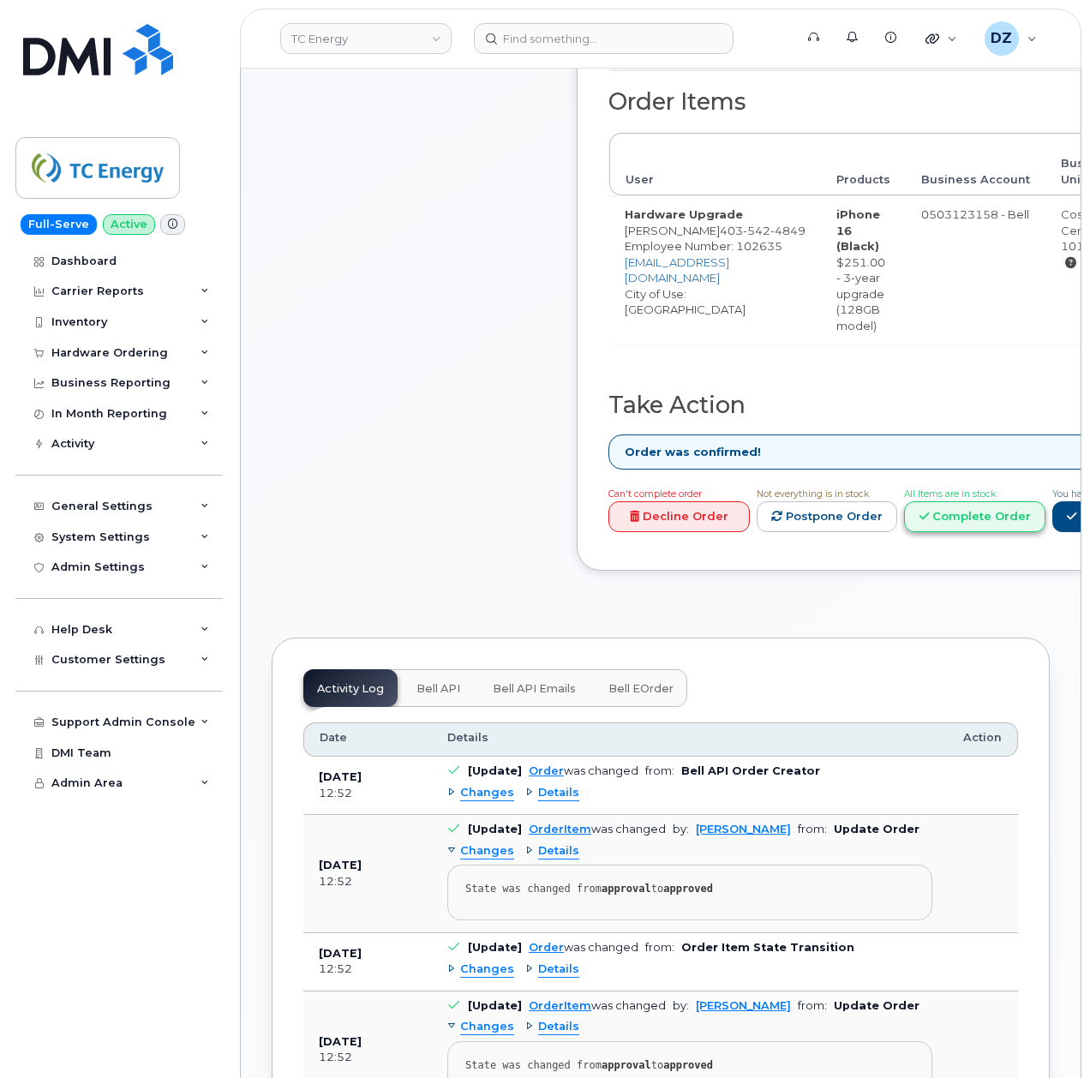
click at [967, 522] on link "Complete Order" at bounding box center [974, 517] width 141 height 32
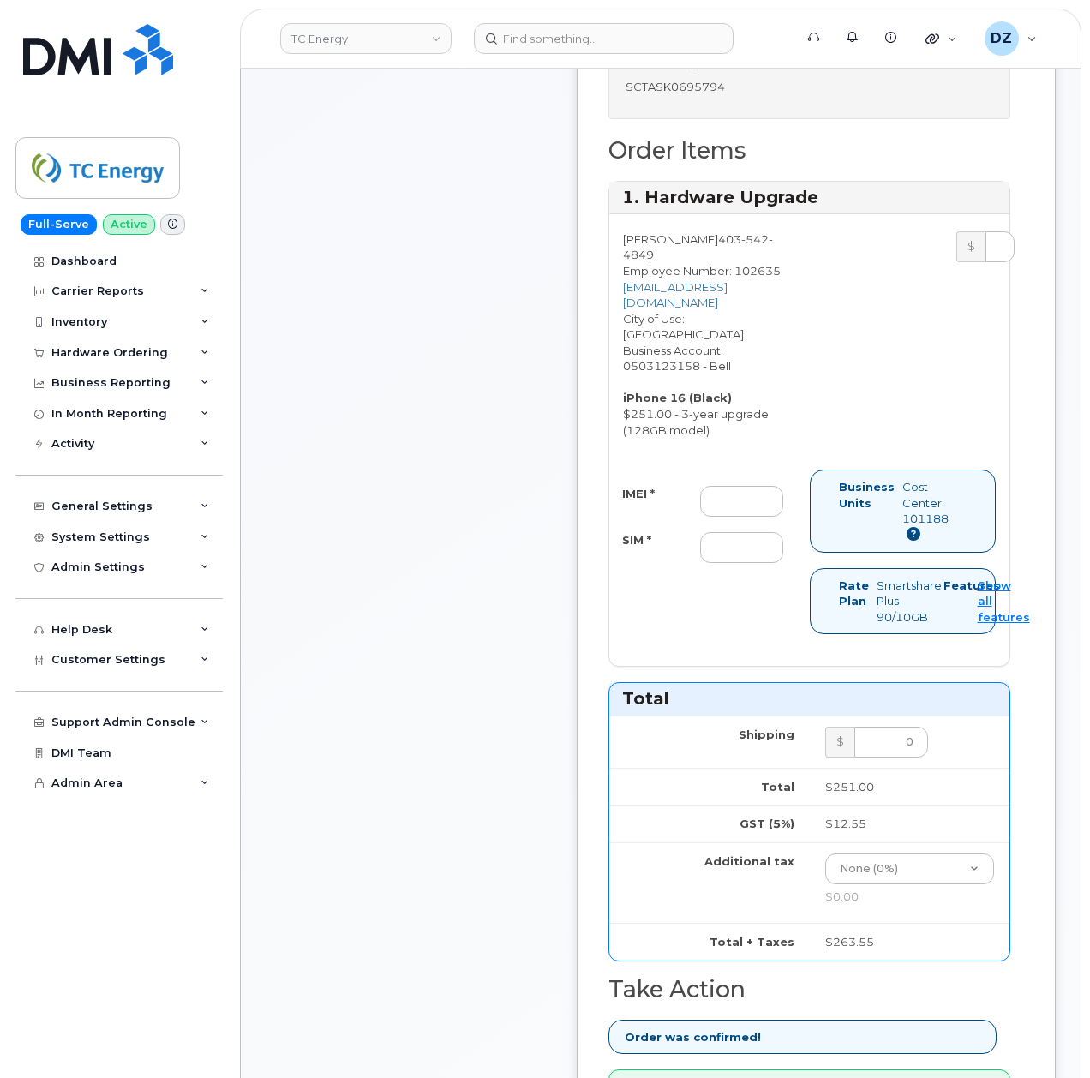
click at [749, 526] on div "IMEI * SIM *" at bounding box center [702, 525] width 187 height 78
click at [749, 511] on input "IMEI *" at bounding box center [741, 501] width 83 height 31
paste input "351388898360288"
type input "351388898360288"
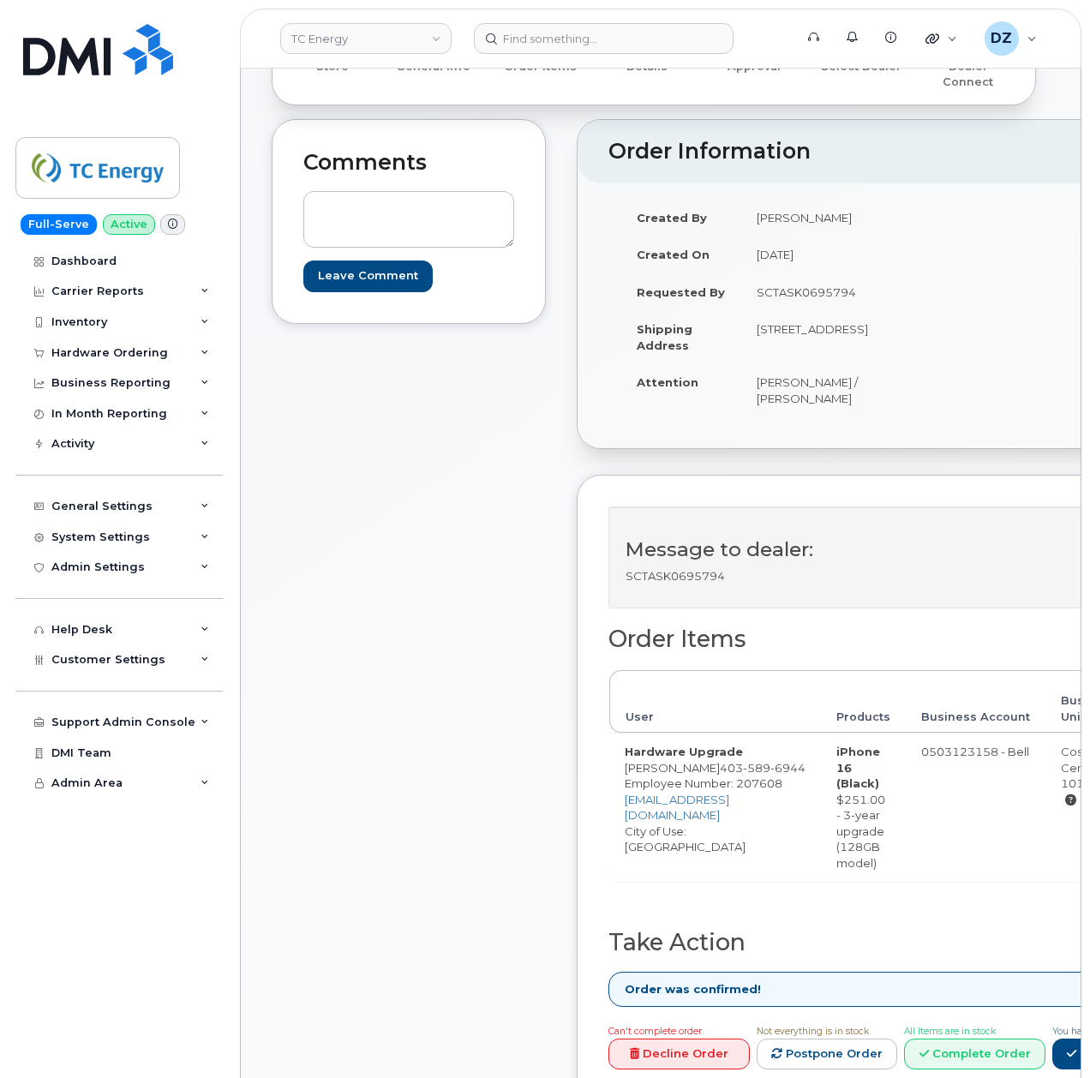
scroll to position [571, 0]
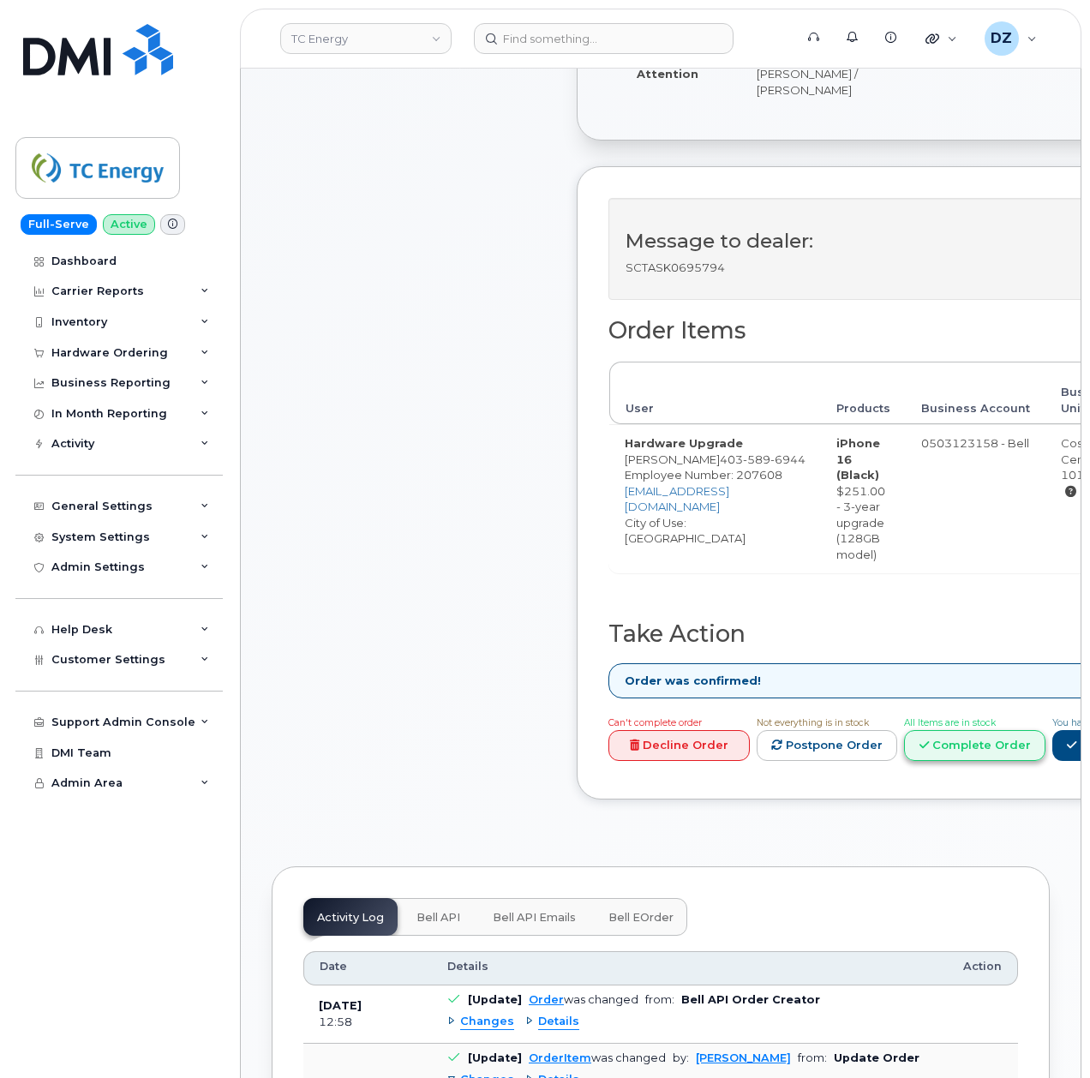
click at [1017, 762] on link "Complete Order" at bounding box center [974, 746] width 141 height 32
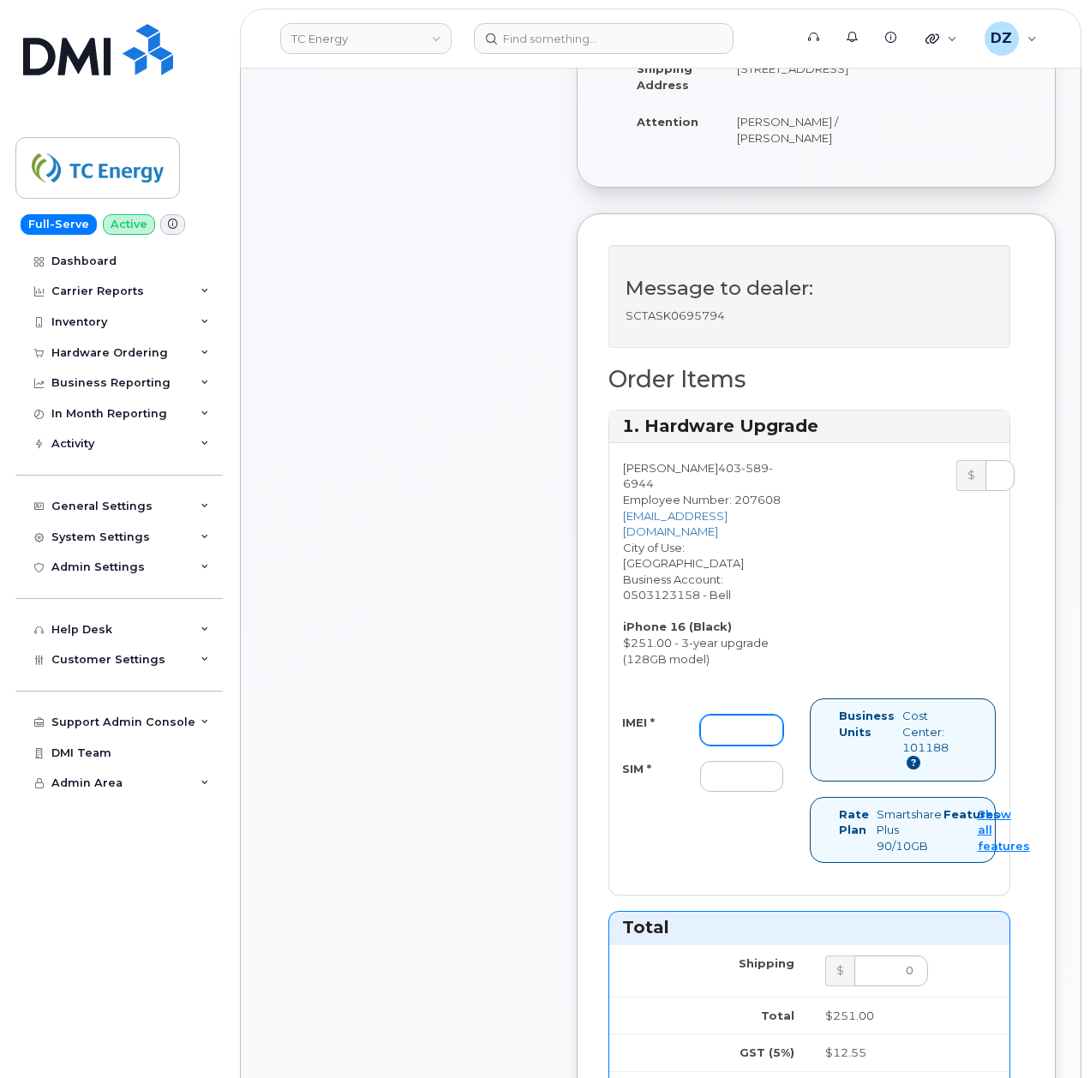
click at [722, 715] on input "IMEI *" at bounding box center [741, 730] width 83 height 31
paste input "351388899518090"
type input "351388899518090"
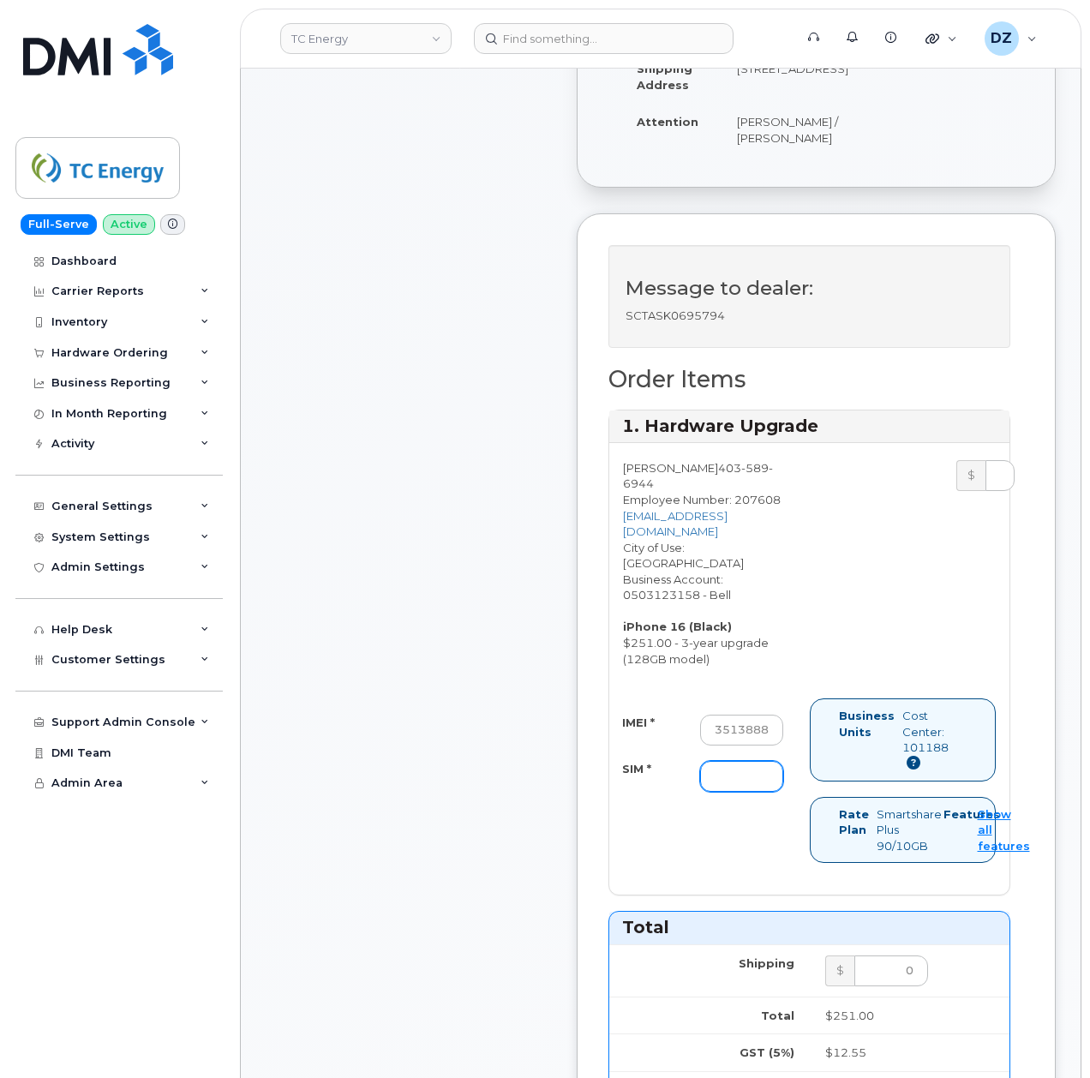
click at [741, 761] on input "SIM *" at bounding box center [741, 776] width 83 height 31
paste input "89302610207733895020"
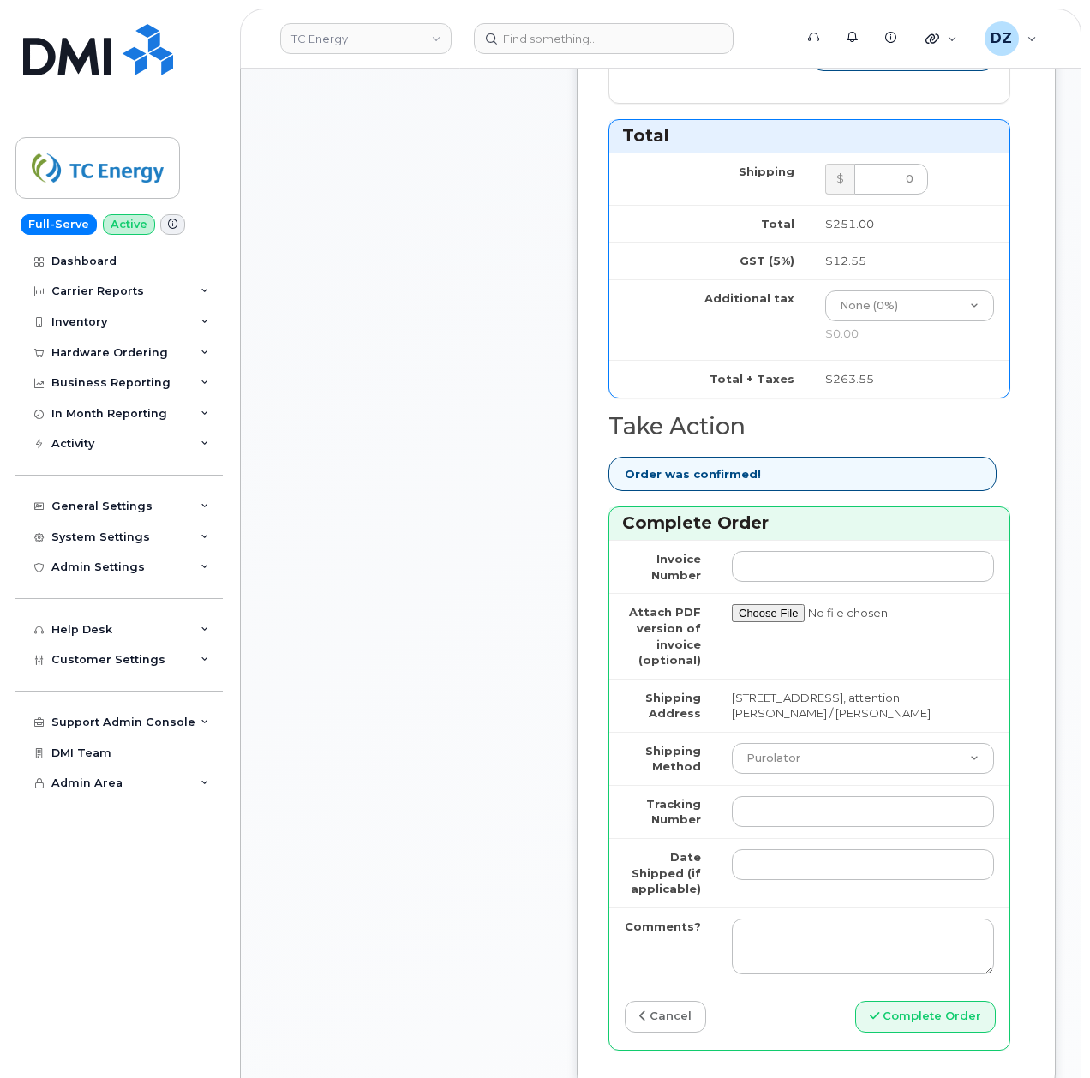
scroll to position [1371, 0]
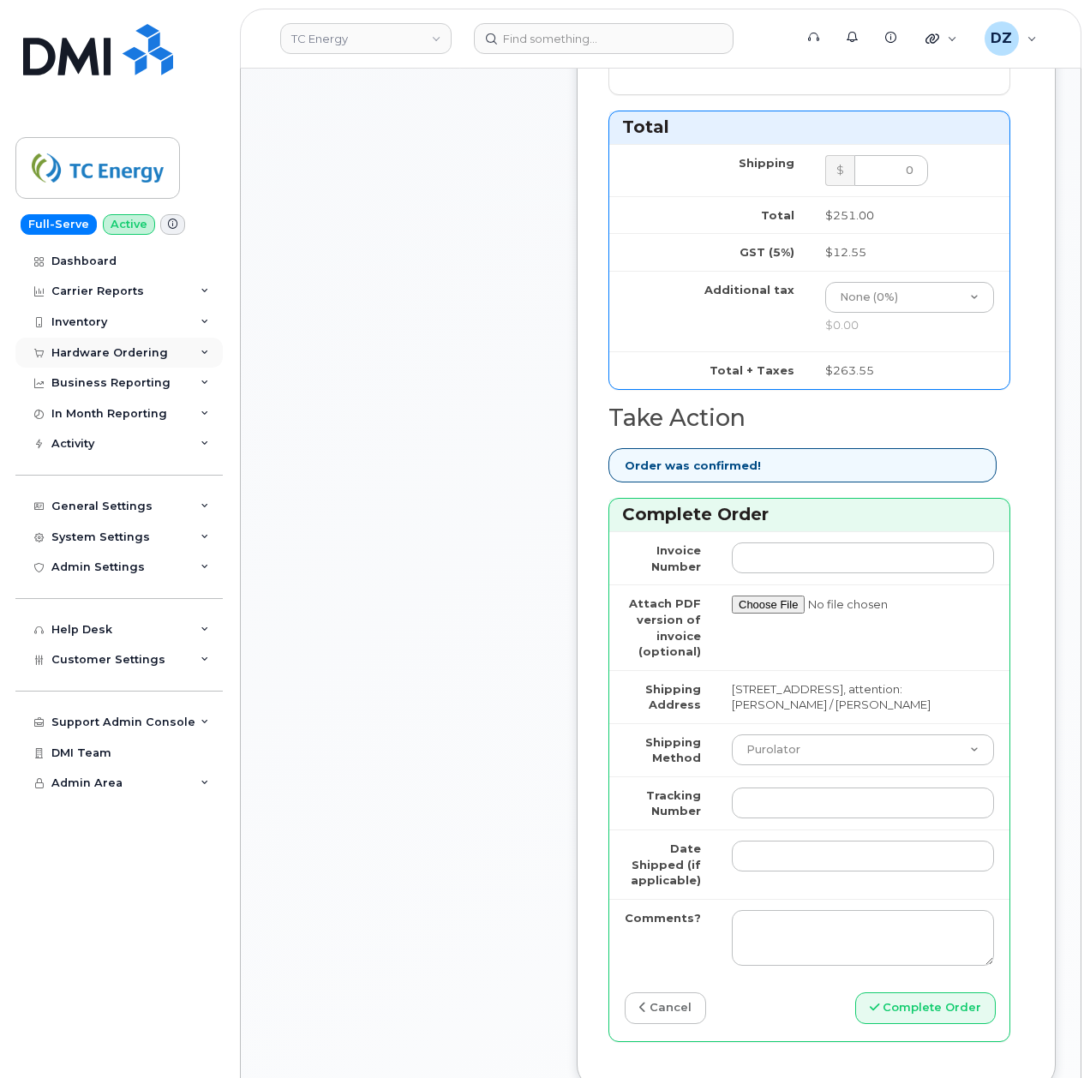
type input "89302610207733895020"
click at [783, 735] on select "Purolator UPS FedEx Canada Post Courier Other Drop Off Pick Up" at bounding box center [863, 750] width 262 height 31
select select "FedEx"
click at [732, 735] on select "Purolator UPS FedEx Canada Post Courier Other Drop Off Pick Up" at bounding box center [863, 750] width 262 height 31
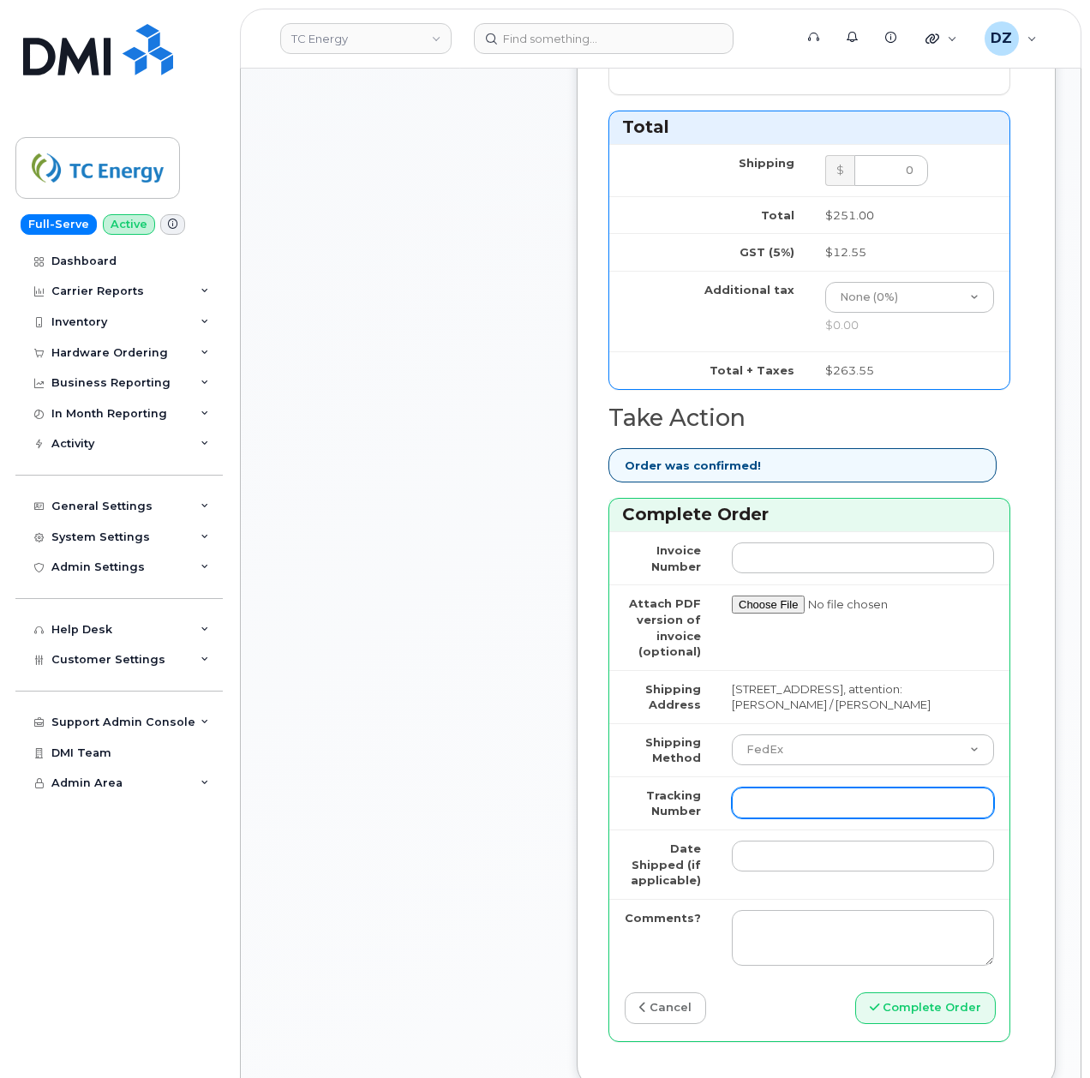
click at [777, 788] on input "Tracking Number" at bounding box center [863, 803] width 262 height 31
paste input "475744972023"
type input "475744972023"
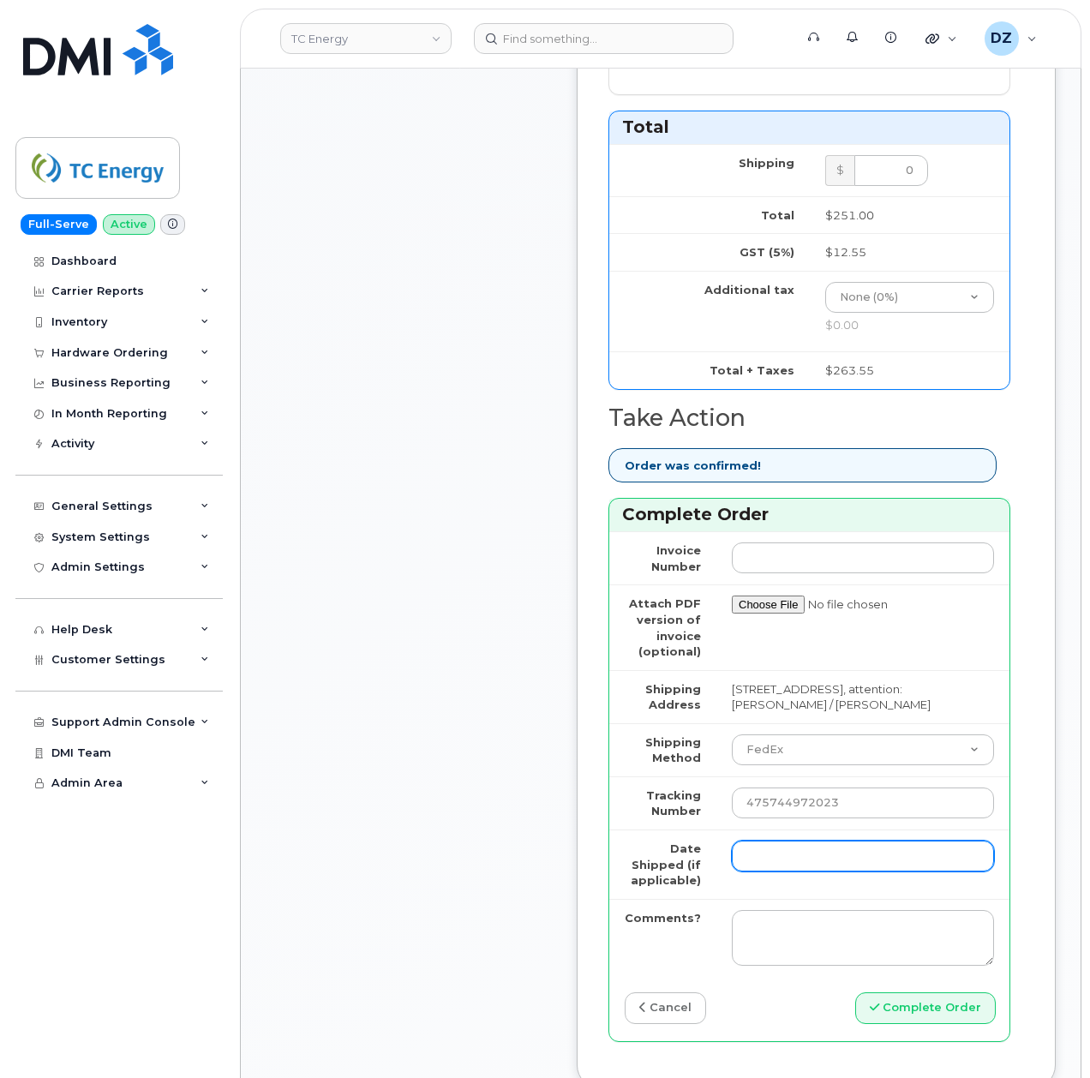
click at [765, 847] on input "Date Shipped (if applicable)" at bounding box center [863, 856] width 262 height 31
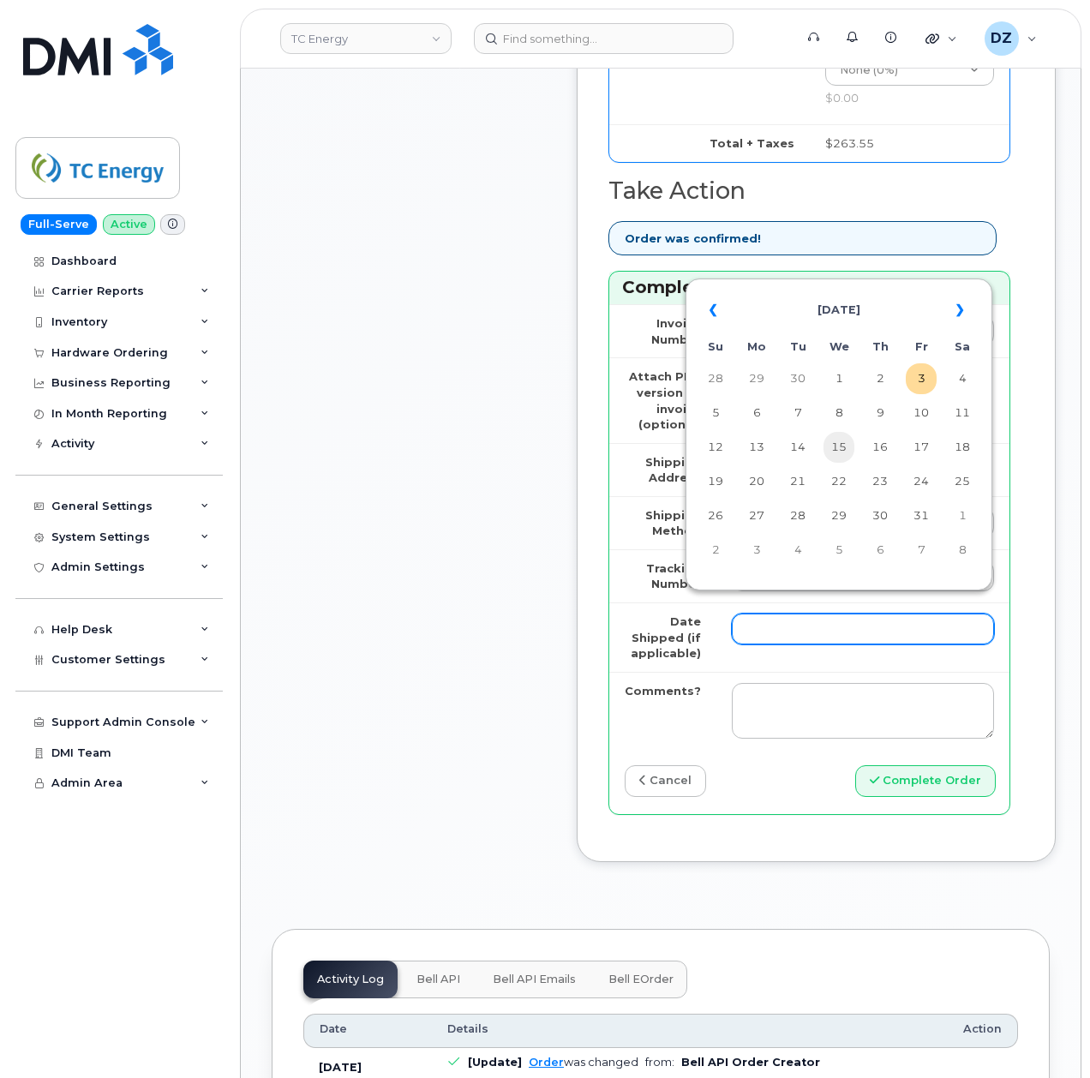
scroll to position [1599, 0]
click at [831, 372] on td "1" at bounding box center [839, 378] width 31 height 31
type input "[DATE]"
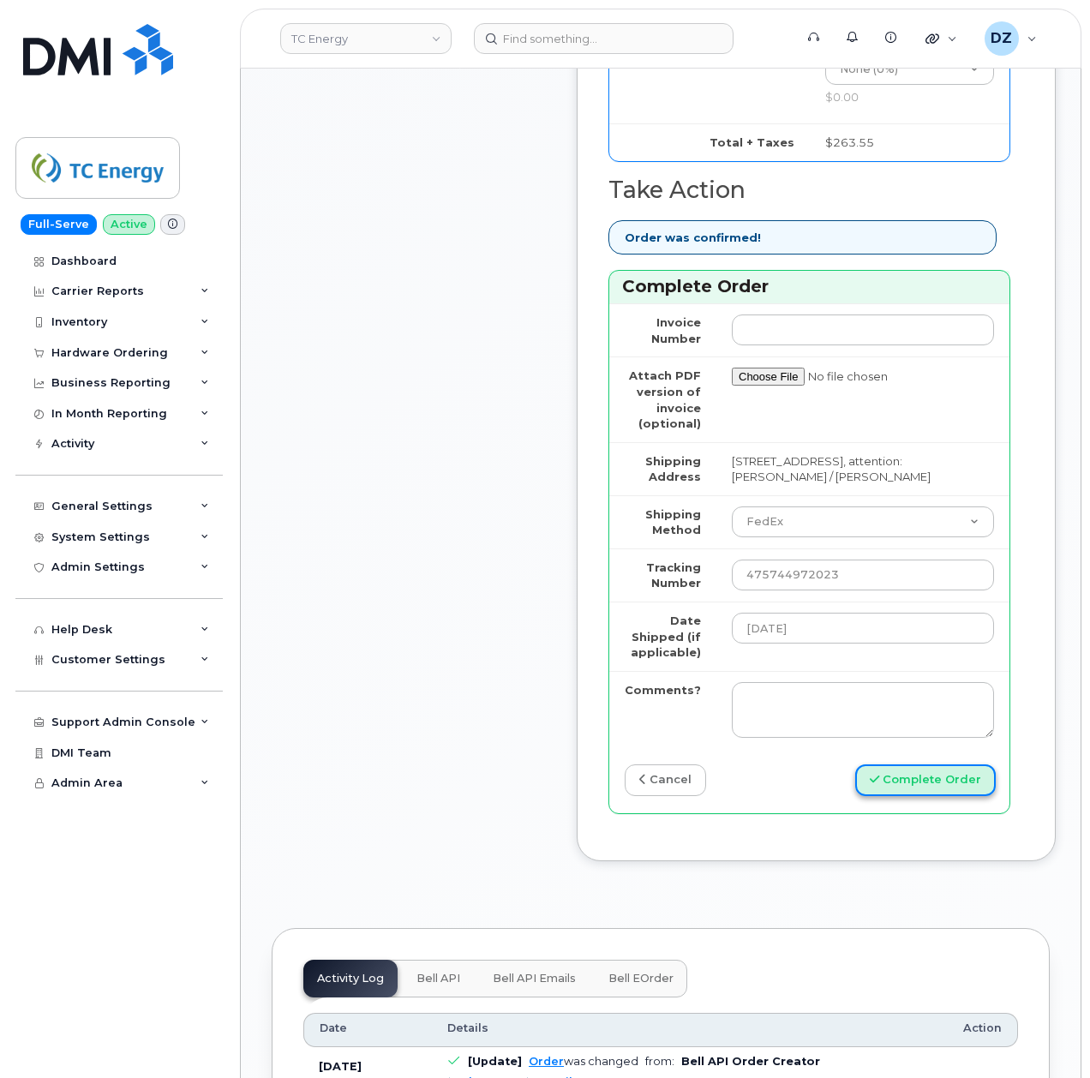
click at [912, 765] on button "Complete Order" at bounding box center [925, 781] width 141 height 32
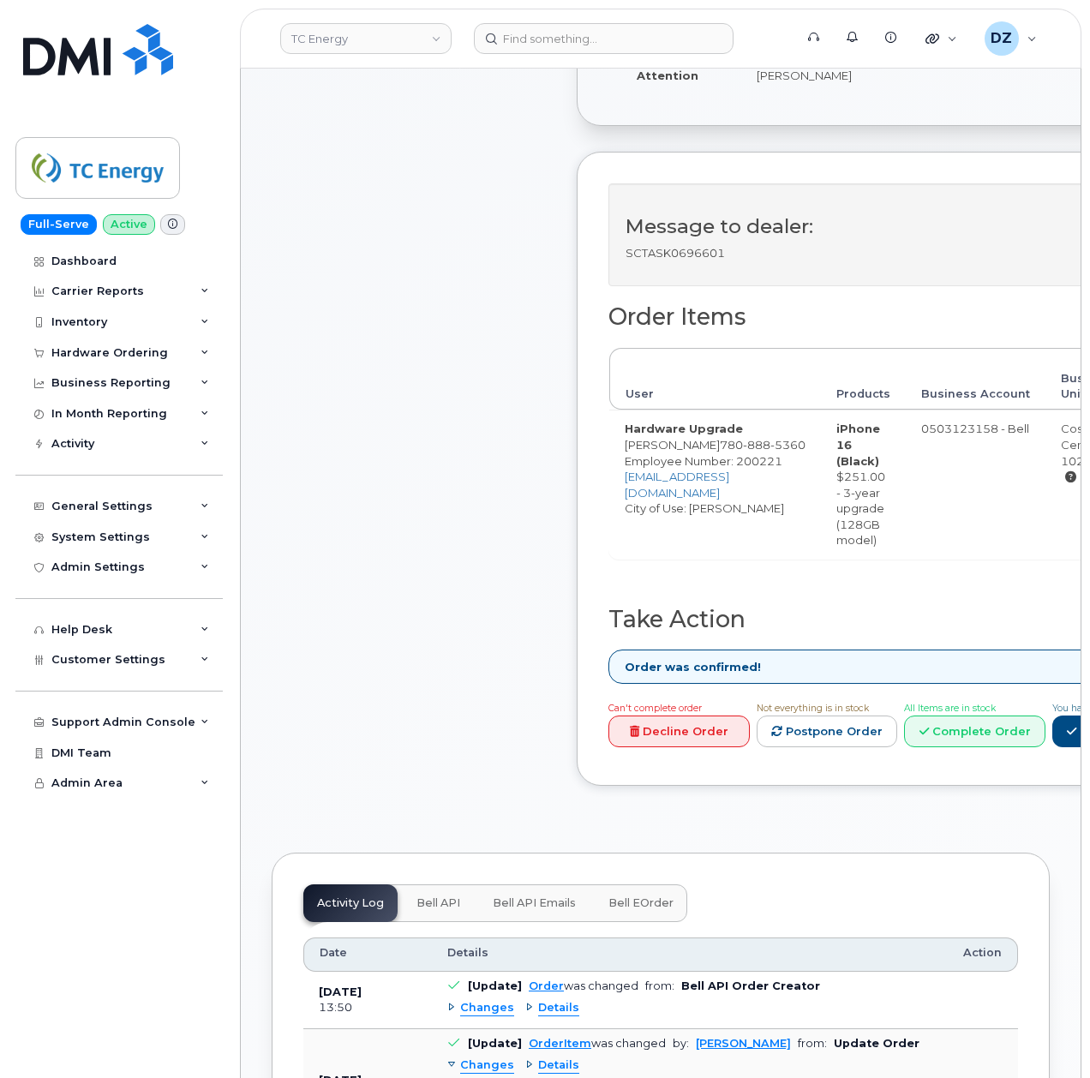
scroll to position [571, 0]
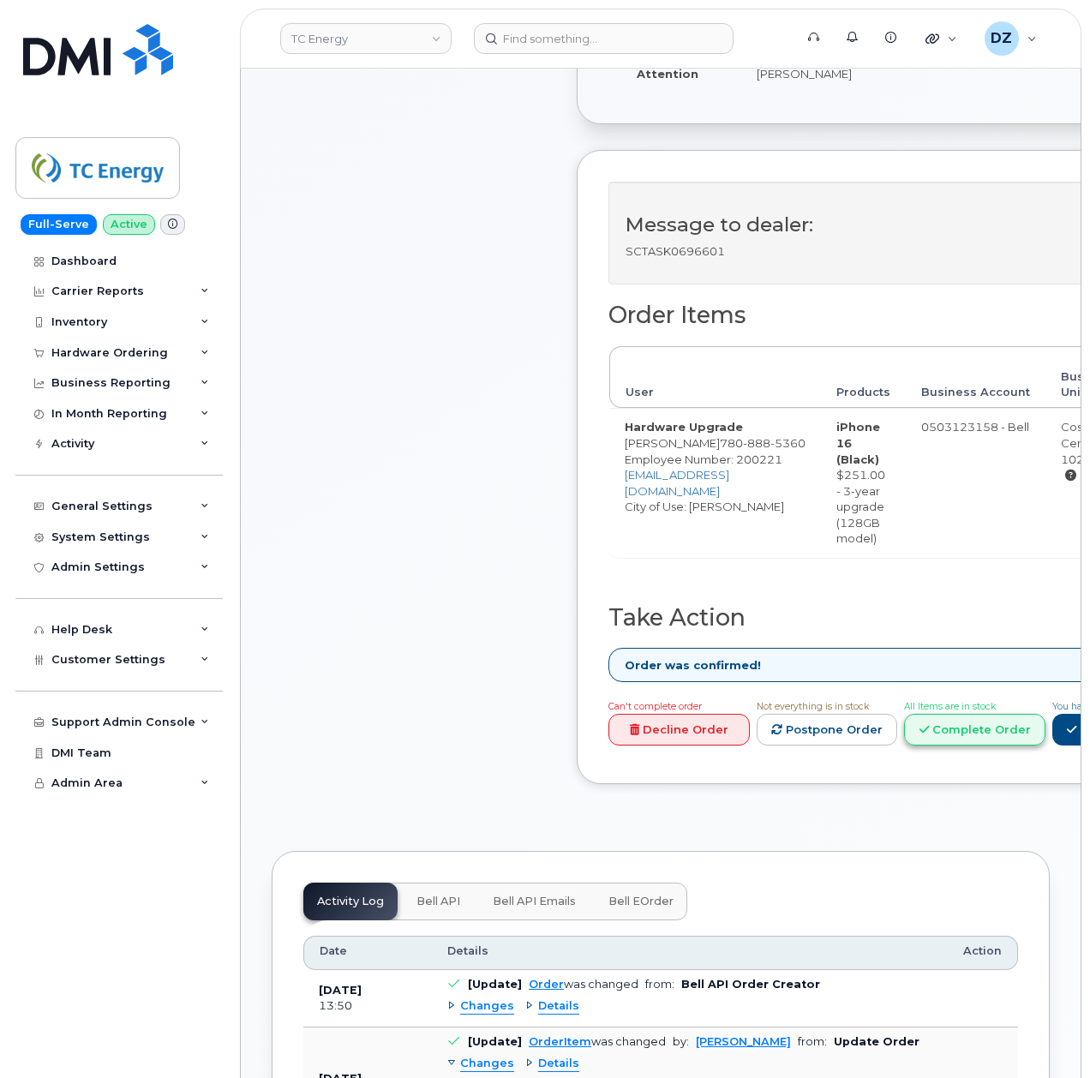
click at [1030, 730] on link "Complete Order" at bounding box center [974, 730] width 141 height 32
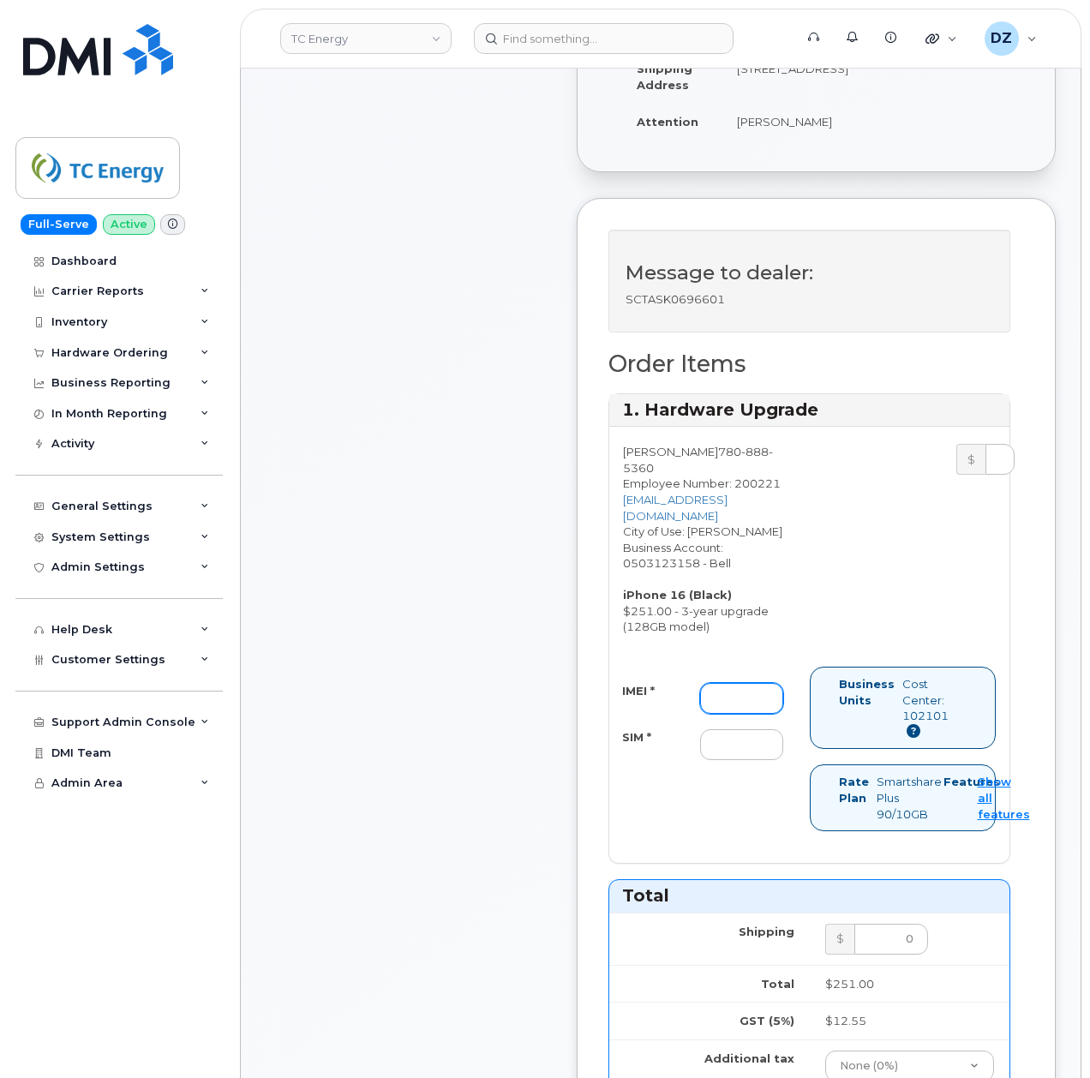
click at [720, 683] on input "IMEI *" at bounding box center [741, 698] width 83 height 31
paste input "351388898592401"
type input "351388898592401"
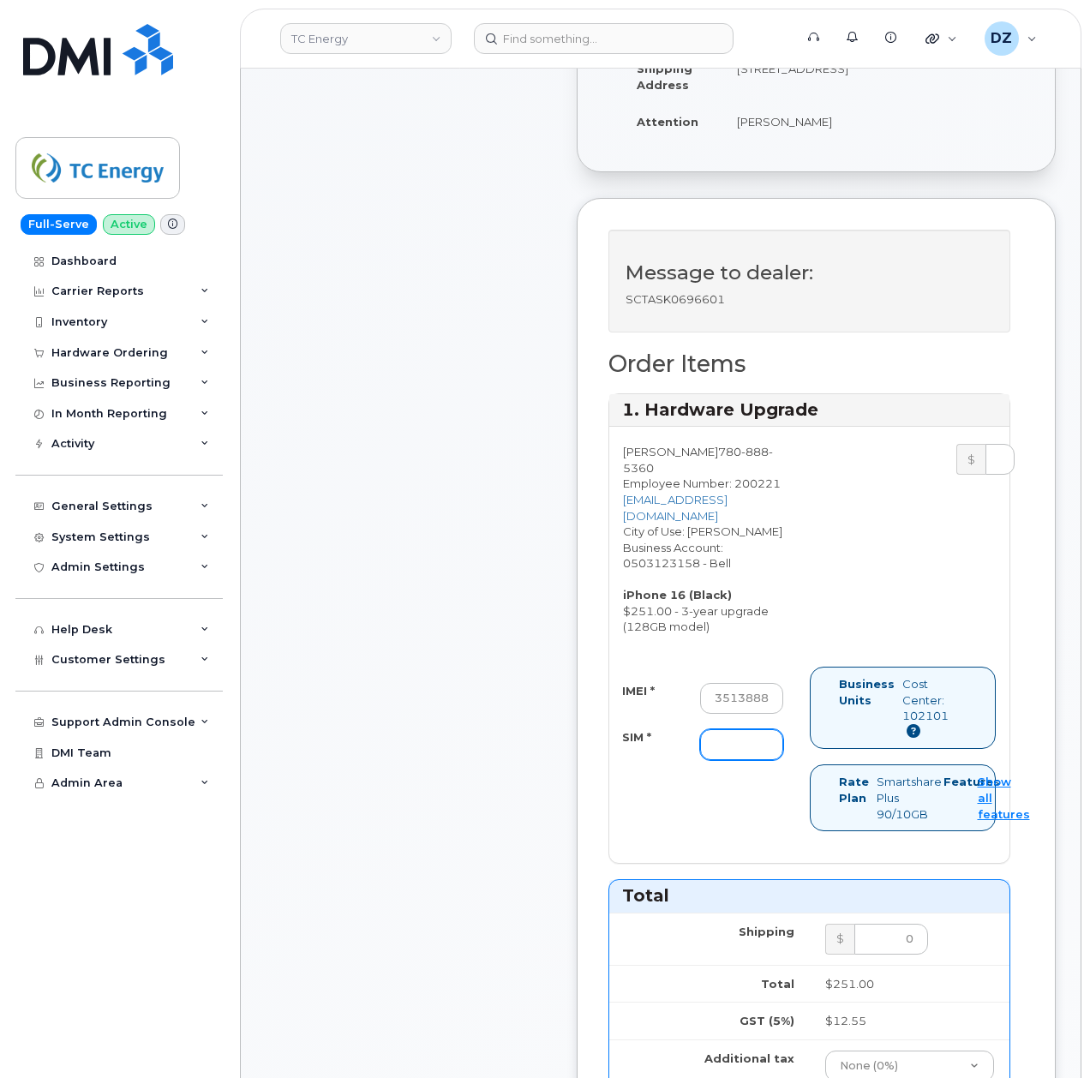
click at [706, 729] on input "SIM *" at bounding box center [741, 744] width 83 height 31
paste input "89302610207733895053"
type input "89302610207733895053"
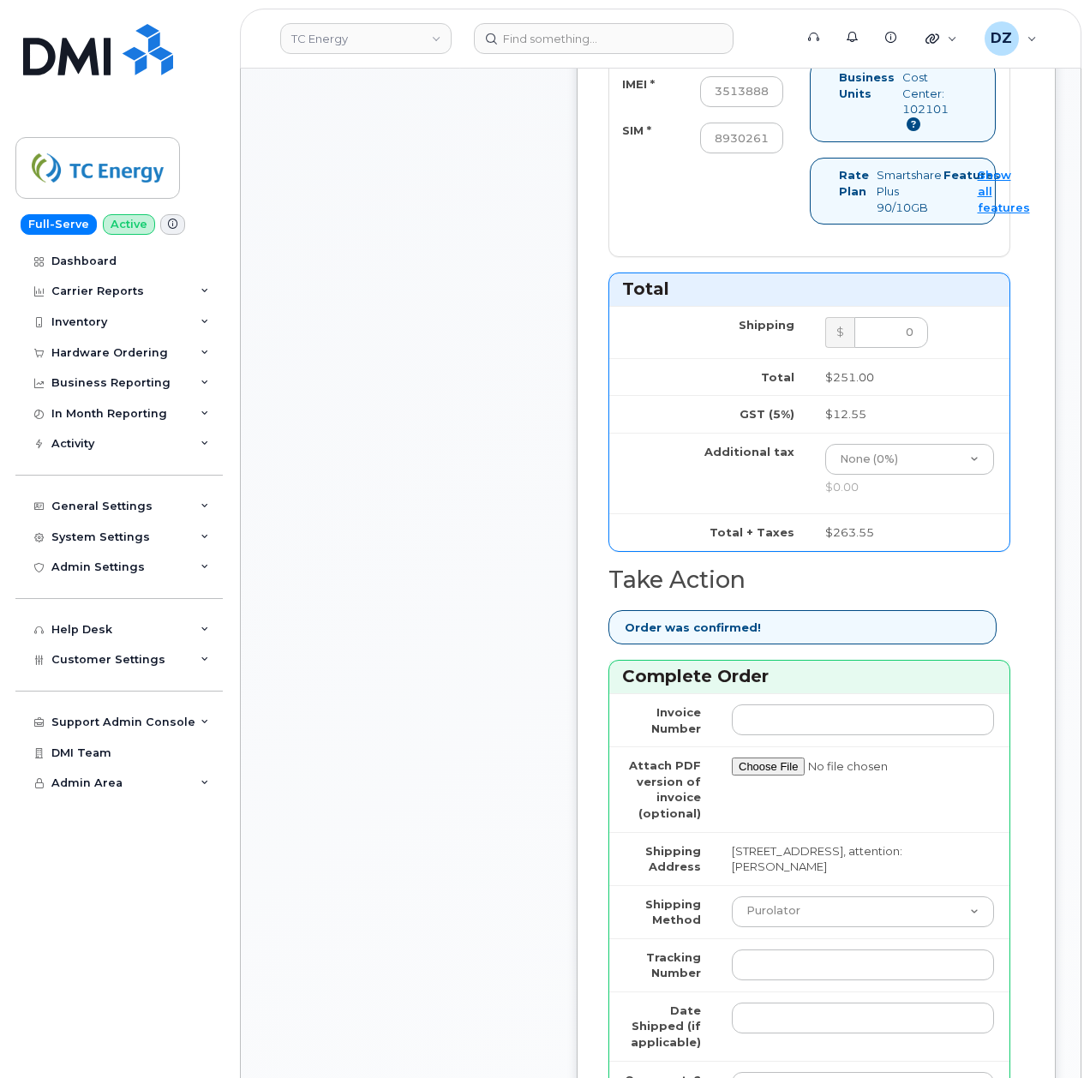
scroll to position [1485, 0]
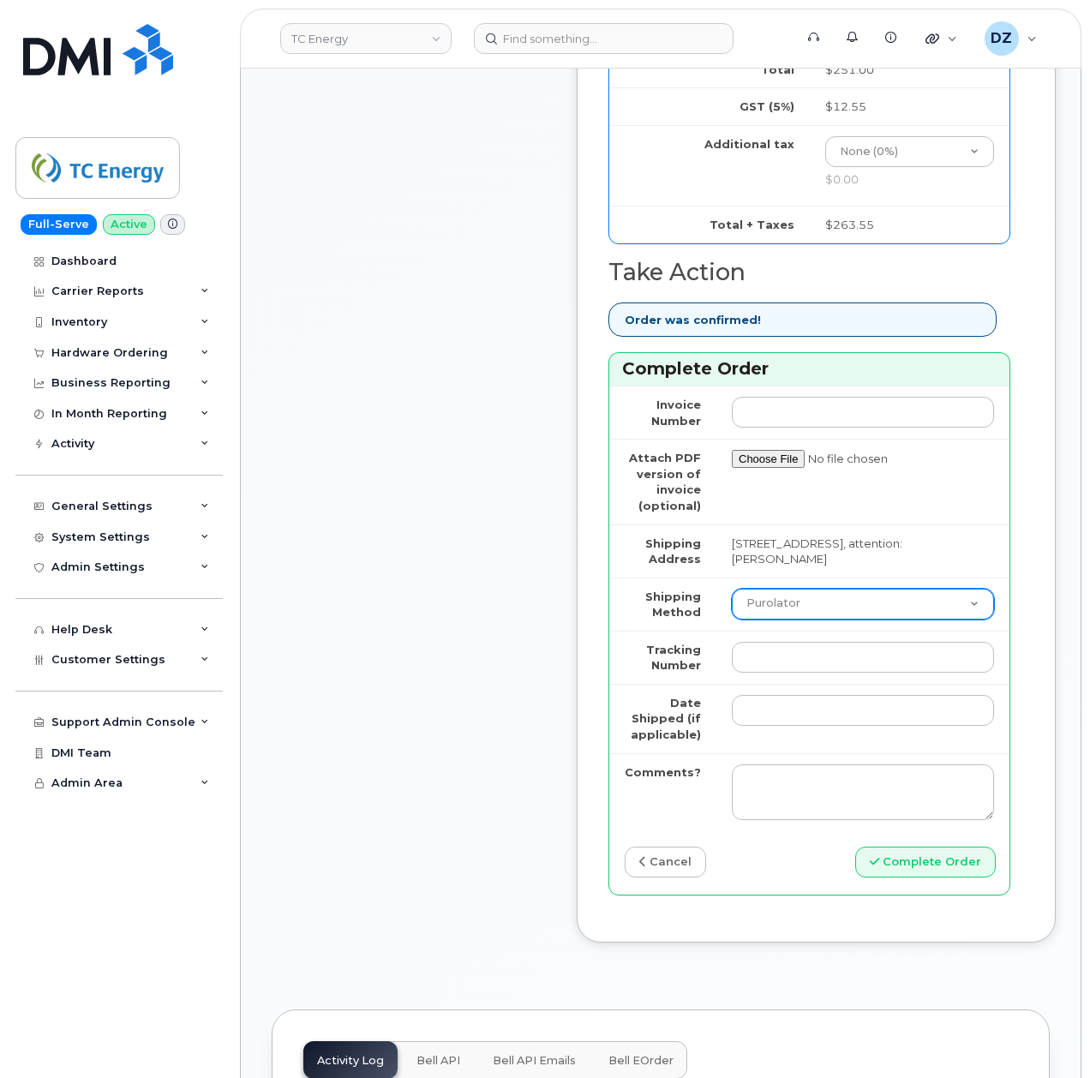
click at [817, 590] on select "Purolator UPS FedEx Canada Post Courier Other Drop Off Pick Up" at bounding box center [863, 604] width 262 height 31
select select "FedEx"
click at [732, 589] on select "Purolator UPS FedEx Canada Post Courier Other Drop Off Pick Up" at bounding box center [863, 604] width 262 height 31
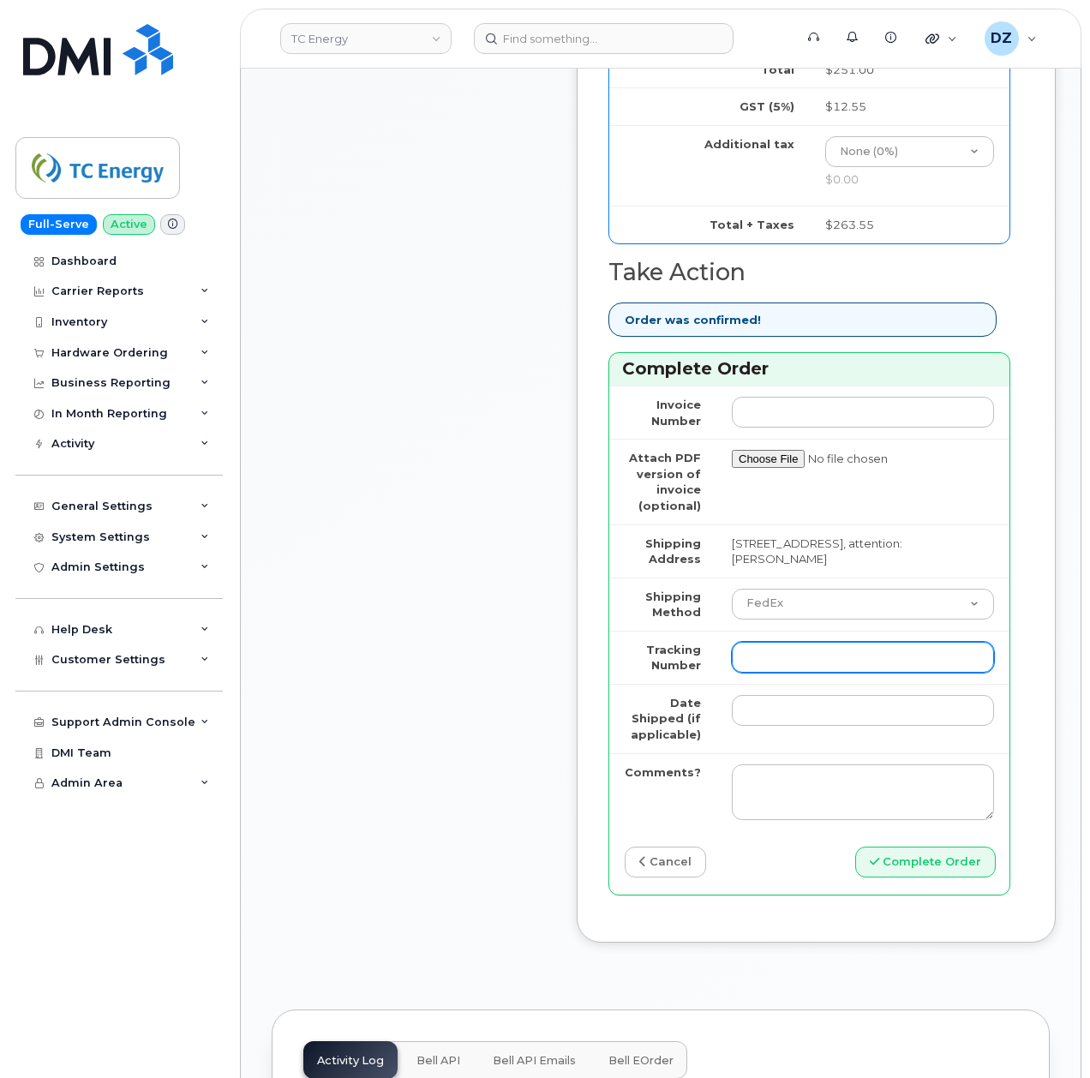
click at [818, 646] on input "Tracking Number" at bounding box center [863, 657] width 262 height 31
paste input "475744972012"
type input "475744972012"
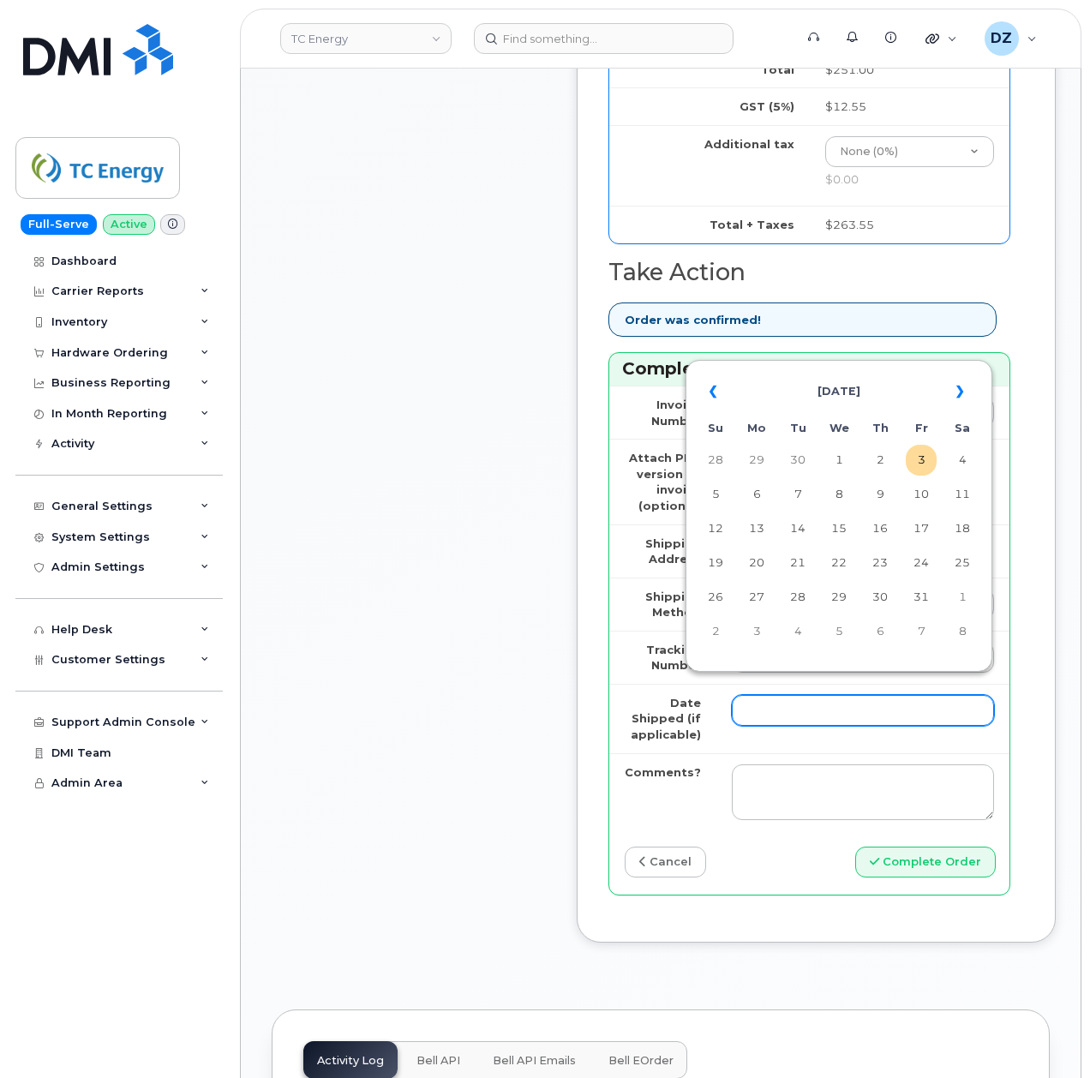
click at [787, 695] on input "Date Shipped (if applicable)" at bounding box center [863, 710] width 262 height 31
click at [844, 454] on td "1" at bounding box center [839, 460] width 31 height 31
type input "[DATE]"
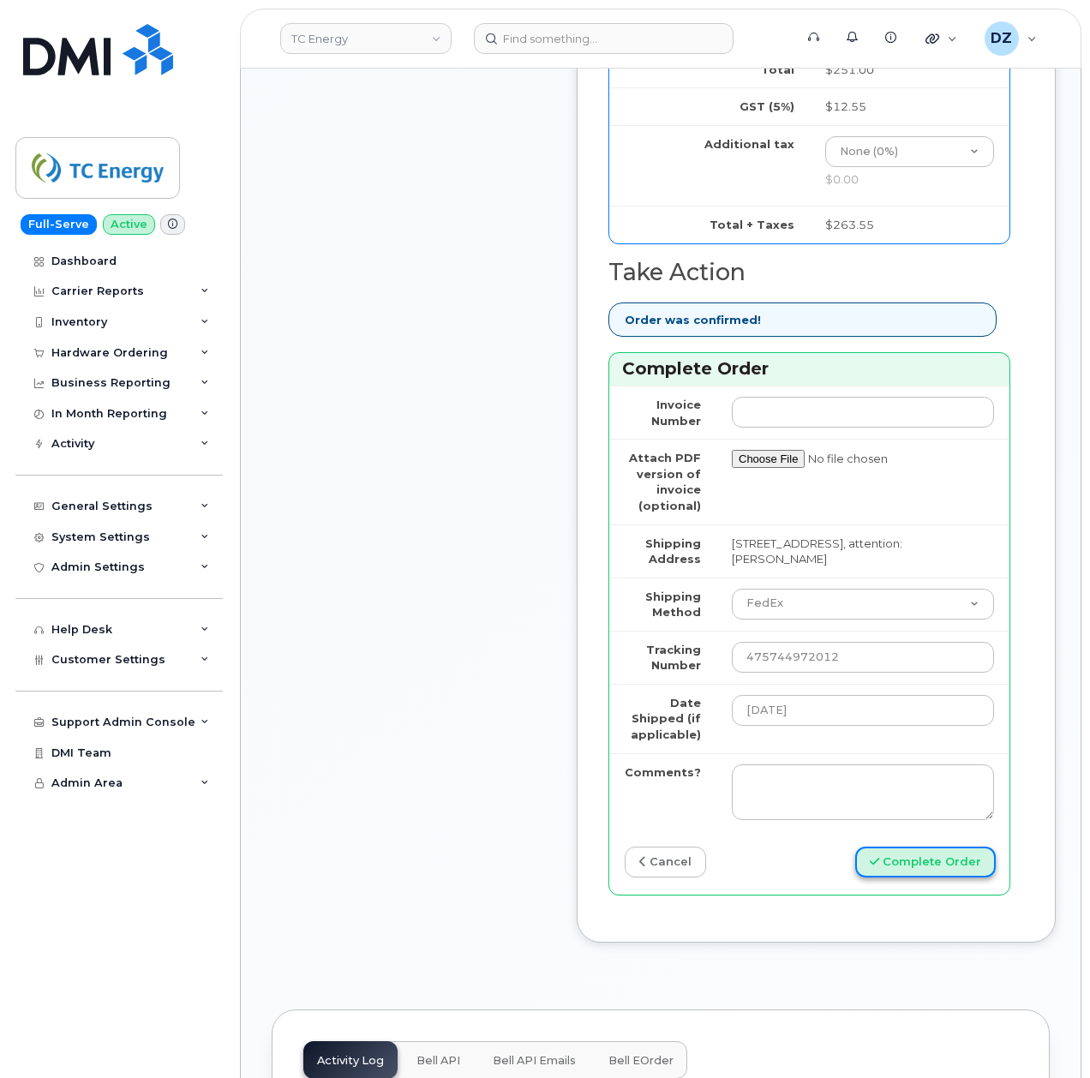
click at [903, 847] on button "Complete Order" at bounding box center [925, 863] width 141 height 32
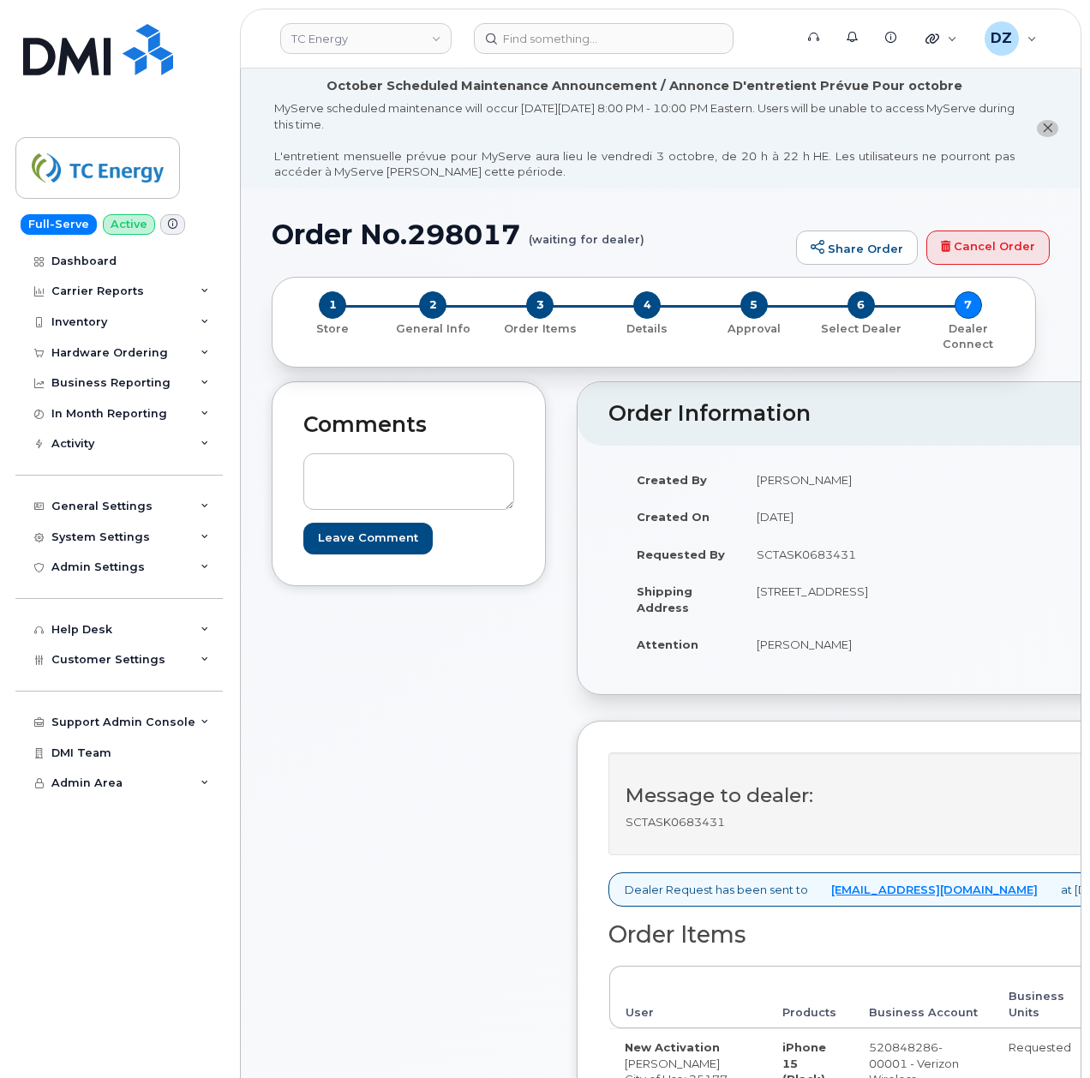
click at [792, 540] on td "SCTASK0683431" at bounding box center [814, 555] width 146 height 38
copy td "SCTASK0683431"
click at [749, 663] on td "Jason Smith" at bounding box center [814, 645] width 146 height 38
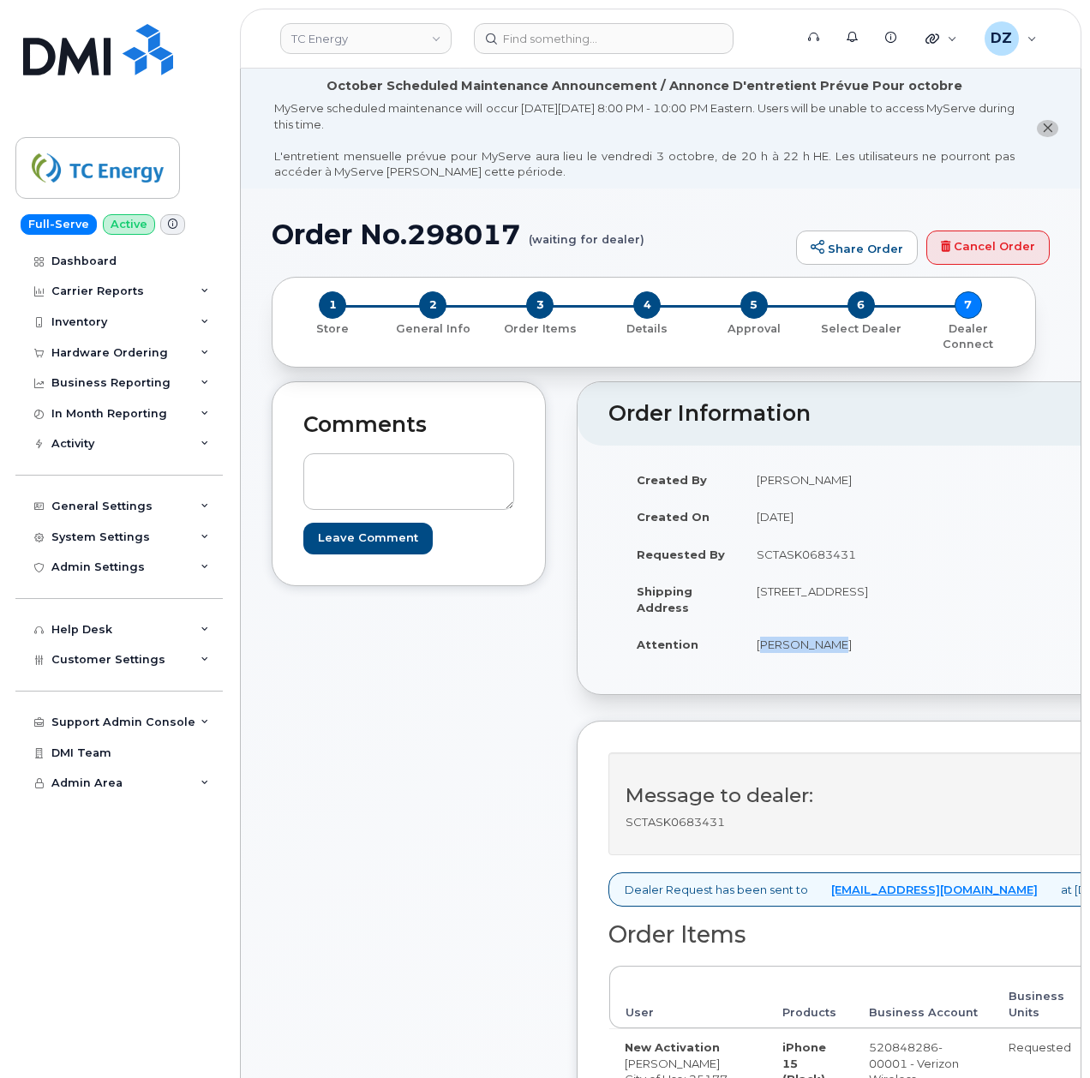
click at [787, 663] on td "Jason Smith" at bounding box center [814, 645] width 146 height 38
copy td "Jason Smith"
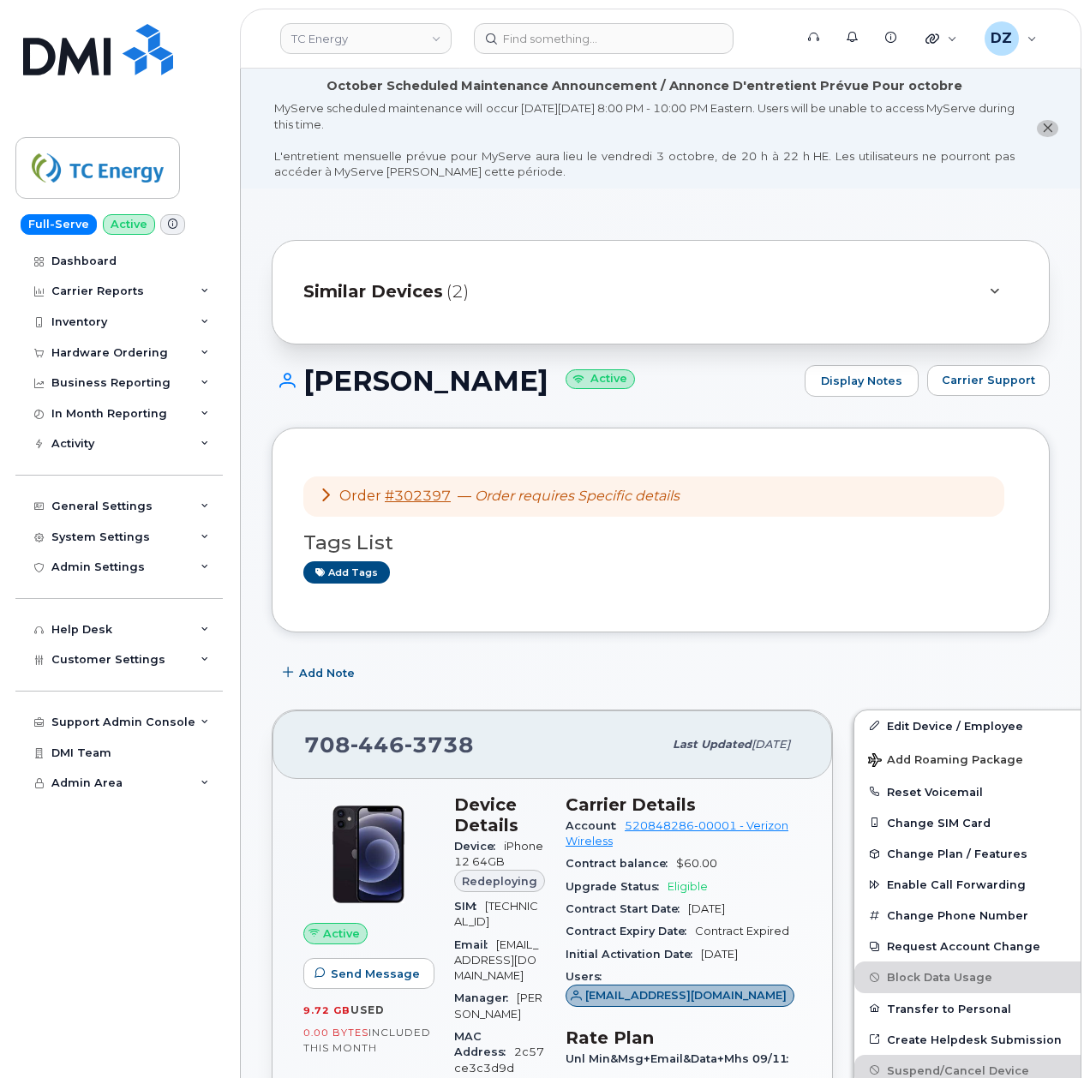
click at [627, 53] on header "TC Energy Support Alerts Knowledge Base Quicklinks Suspend / Cancel Device Chan…" at bounding box center [661, 39] width 842 height 60
click at [631, 45] on input at bounding box center [604, 38] width 260 height 31
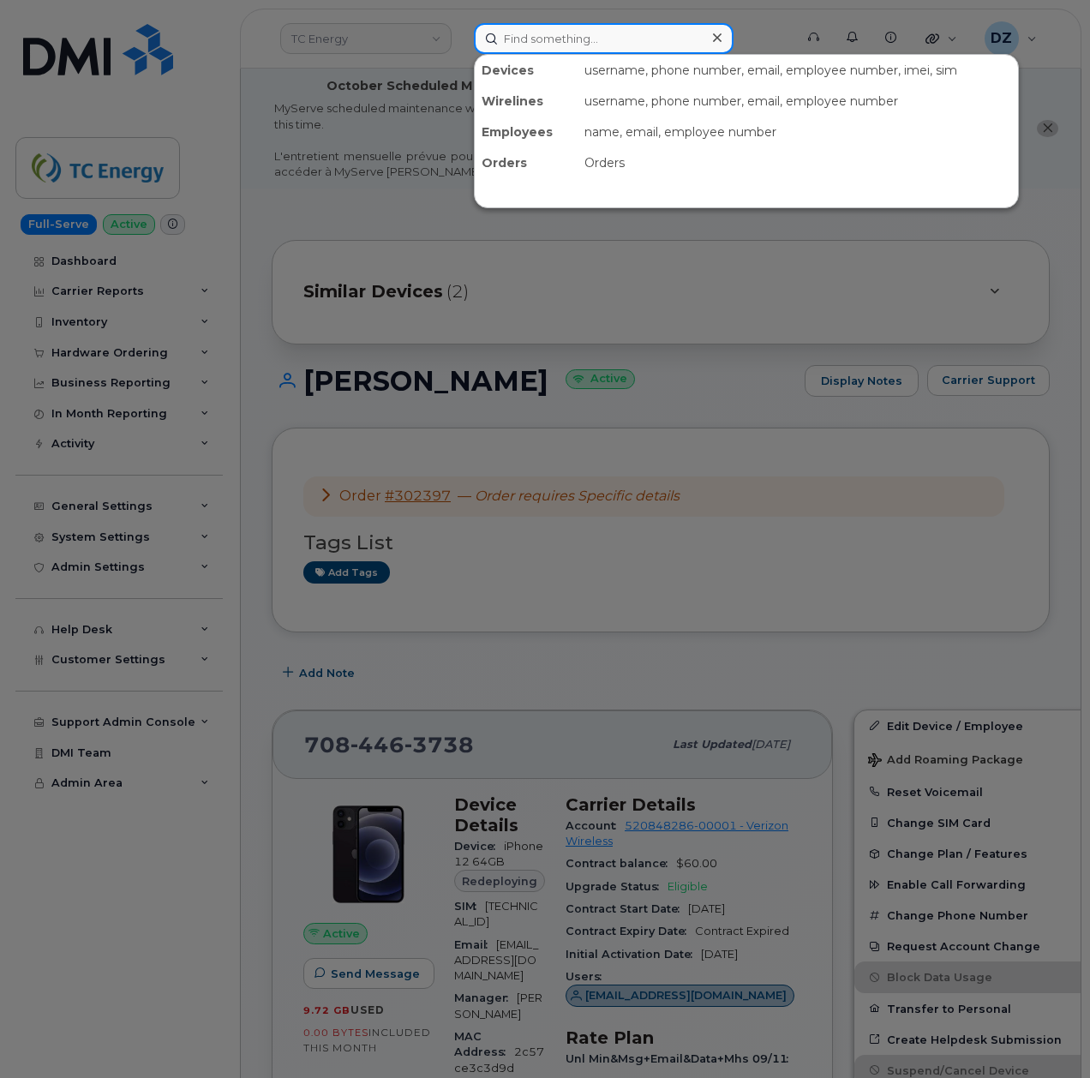
paste input "[PERSON_NAME]"
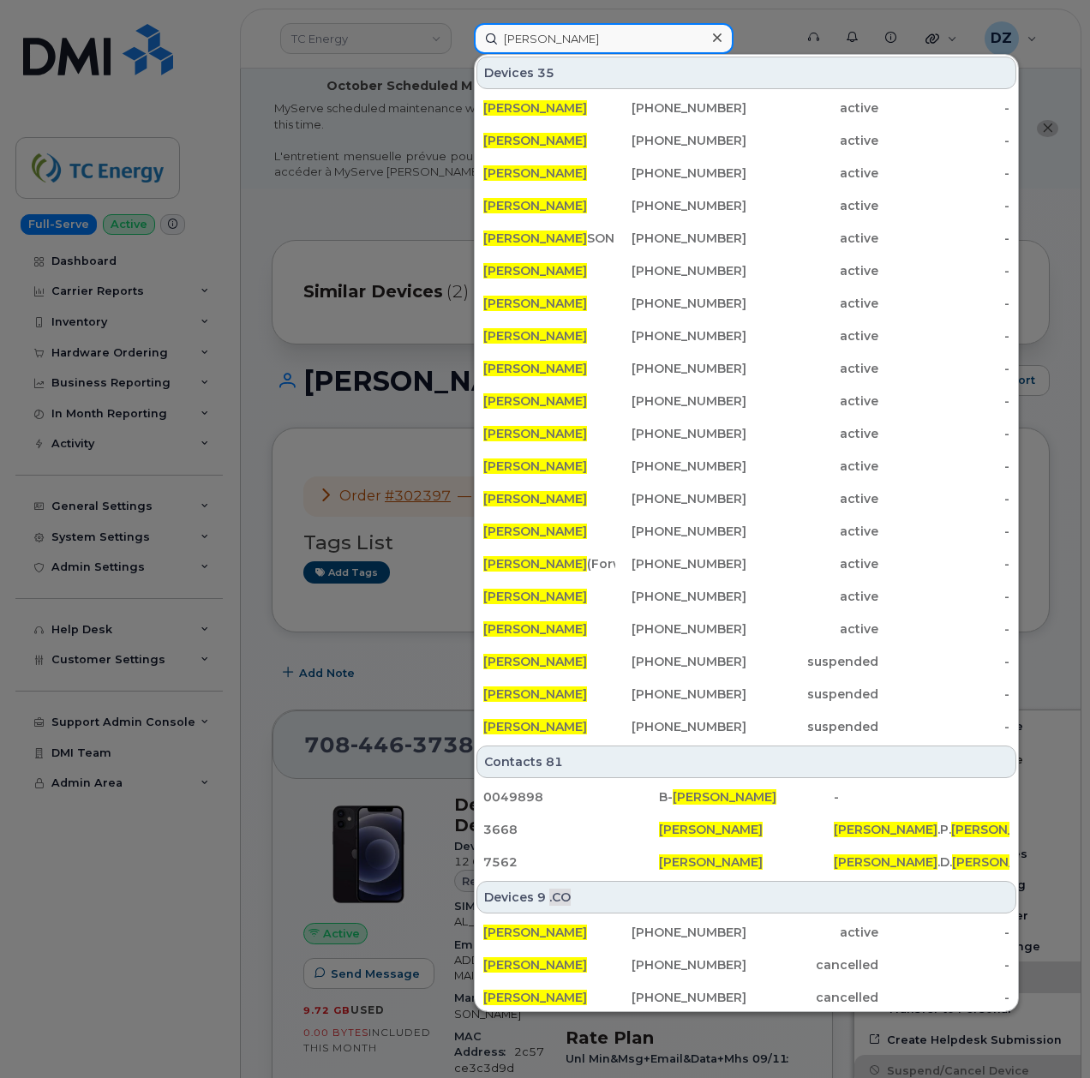
click at [569, 42] on input "[PERSON_NAME]" at bounding box center [604, 38] width 260 height 31
paste input "304-543-7757"
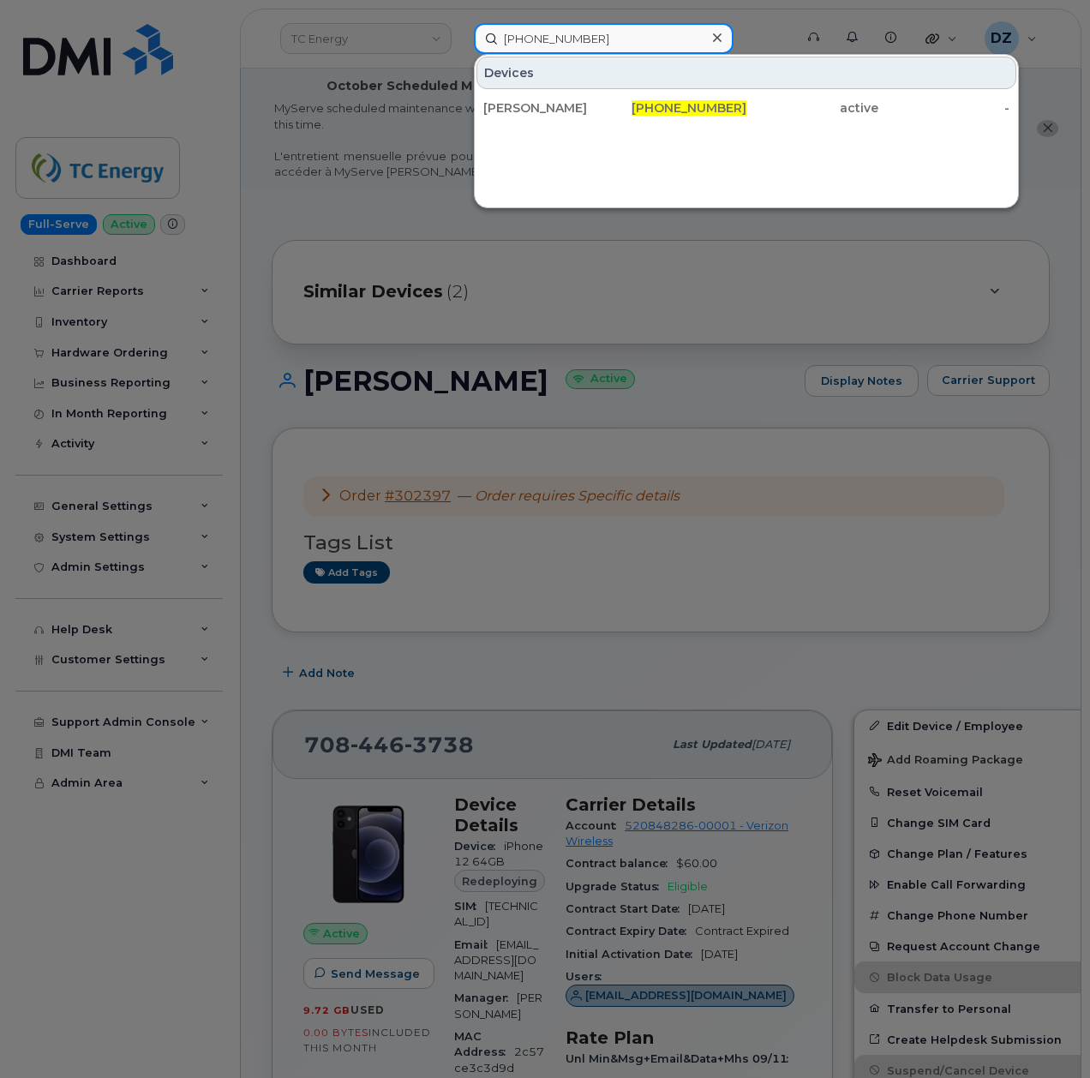
type input "304-543-7757"
click at [633, 105] on div "304-543-7757" at bounding box center [681, 107] width 132 height 17
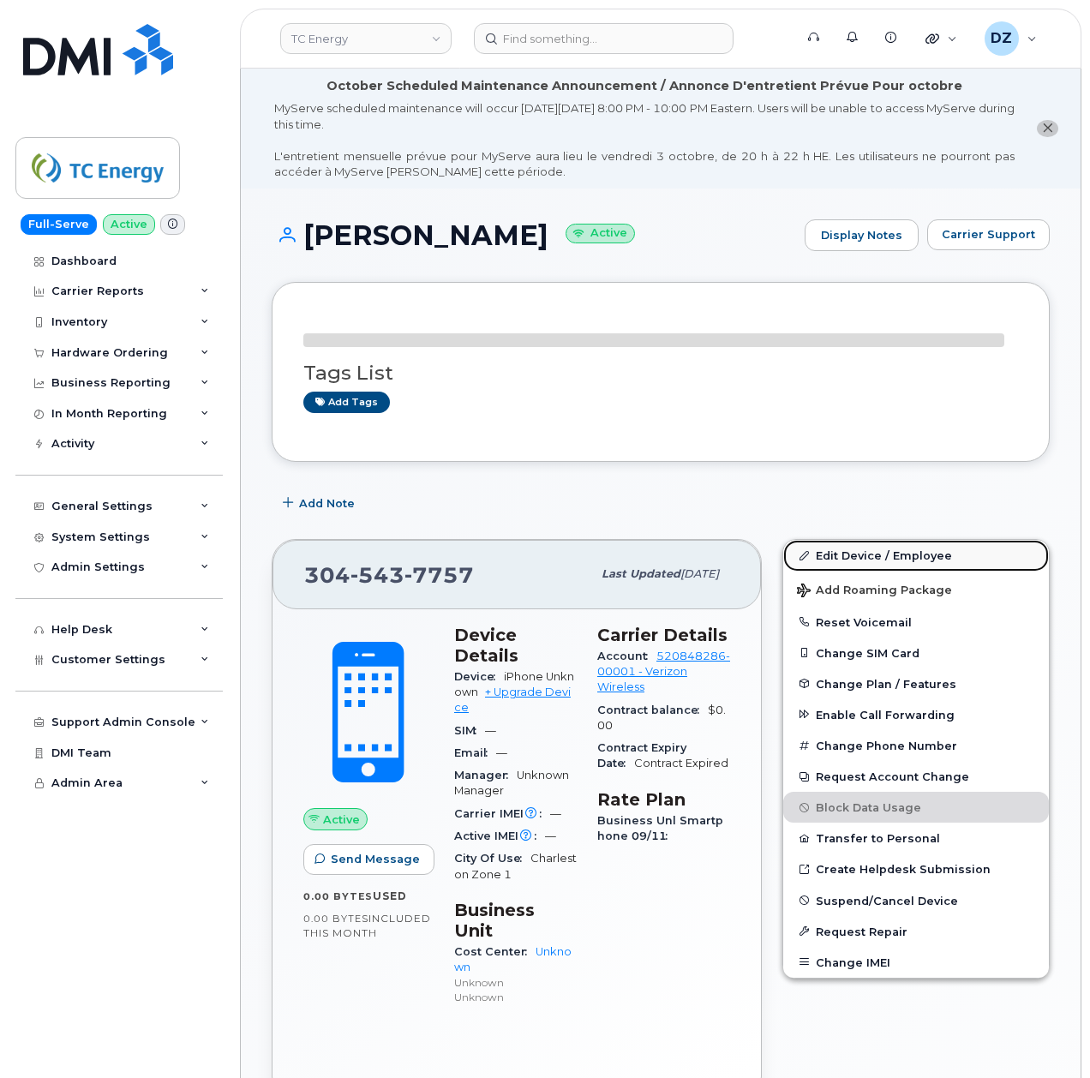
click at [909, 559] on div "Tags List Add tags Add Note 304 543 7757 Last updated Sep 23, 2025 Active Send …" at bounding box center [661, 1036] width 778 height 1509
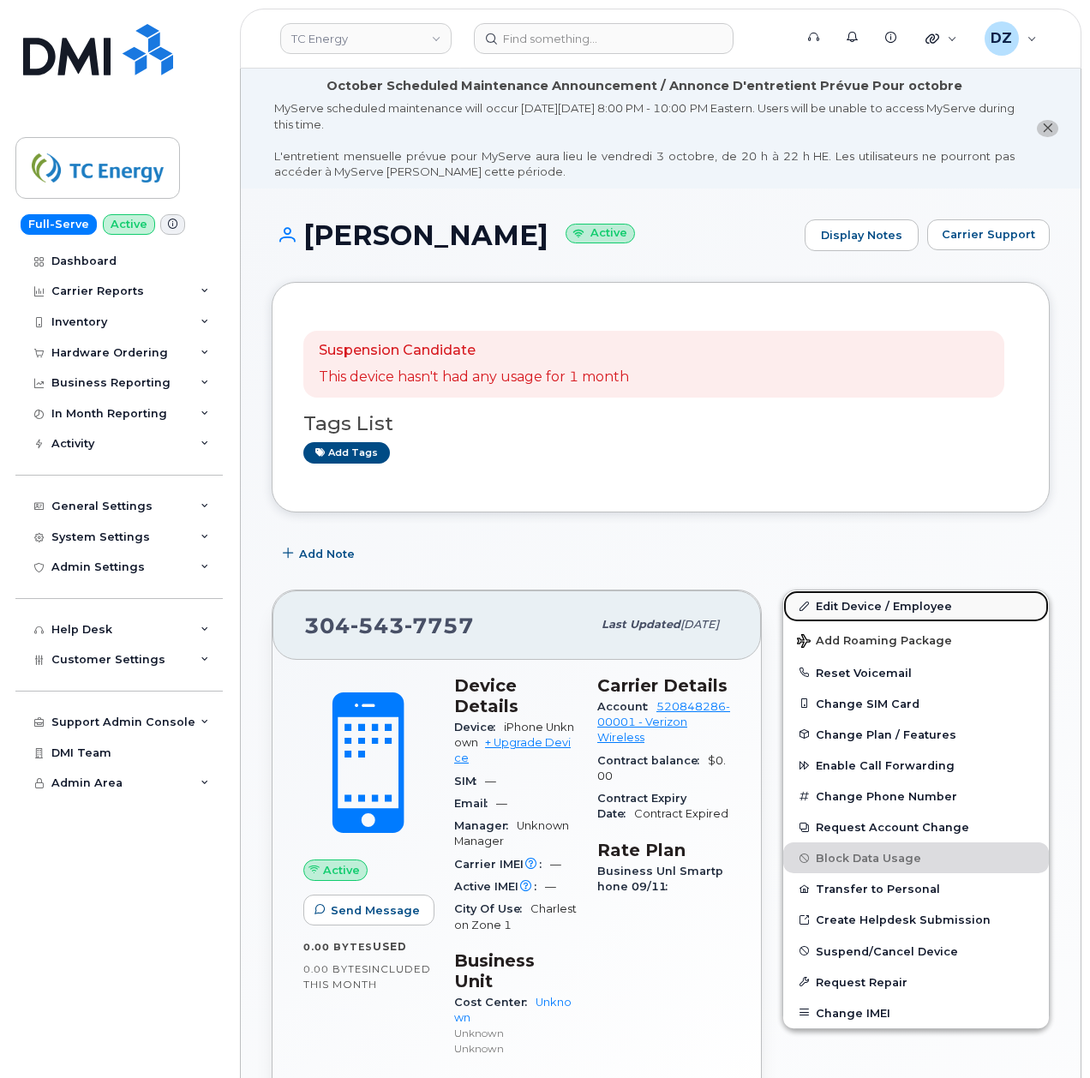
click at [903, 608] on link "Edit Device / Employee" at bounding box center [916, 606] width 266 height 31
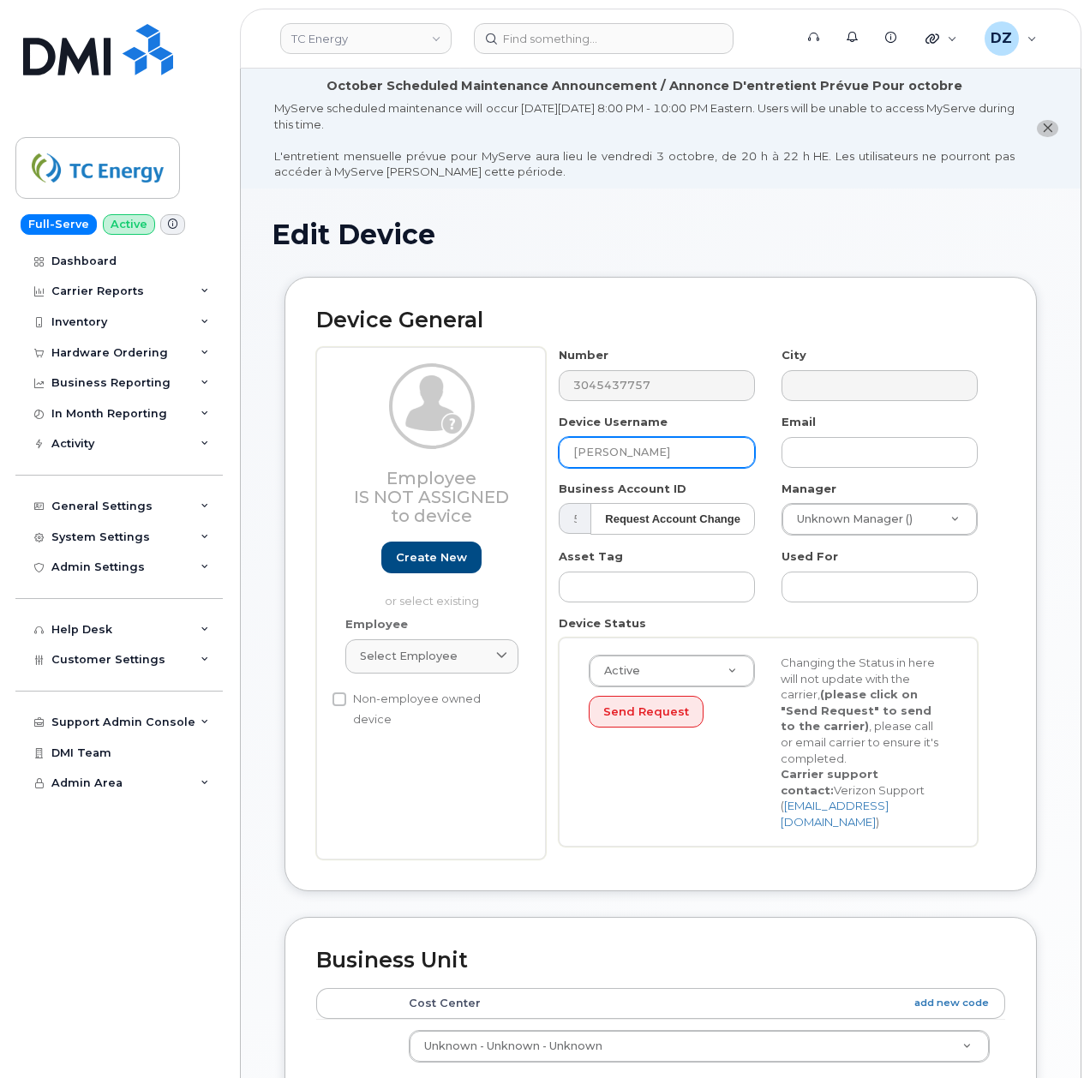
drag, startPoint x: 663, startPoint y: 457, endPoint x: 539, endPoint y: 457, distance: 124.3
click at [539, 457] on div "Employee Is not assigned to device Create new or select existing Employee Selec…" at bounding box center [660, 603] width 689 height 513
click at [430, 651] on span "Select employee" at bounding box center [409, 656] width 98 height 16
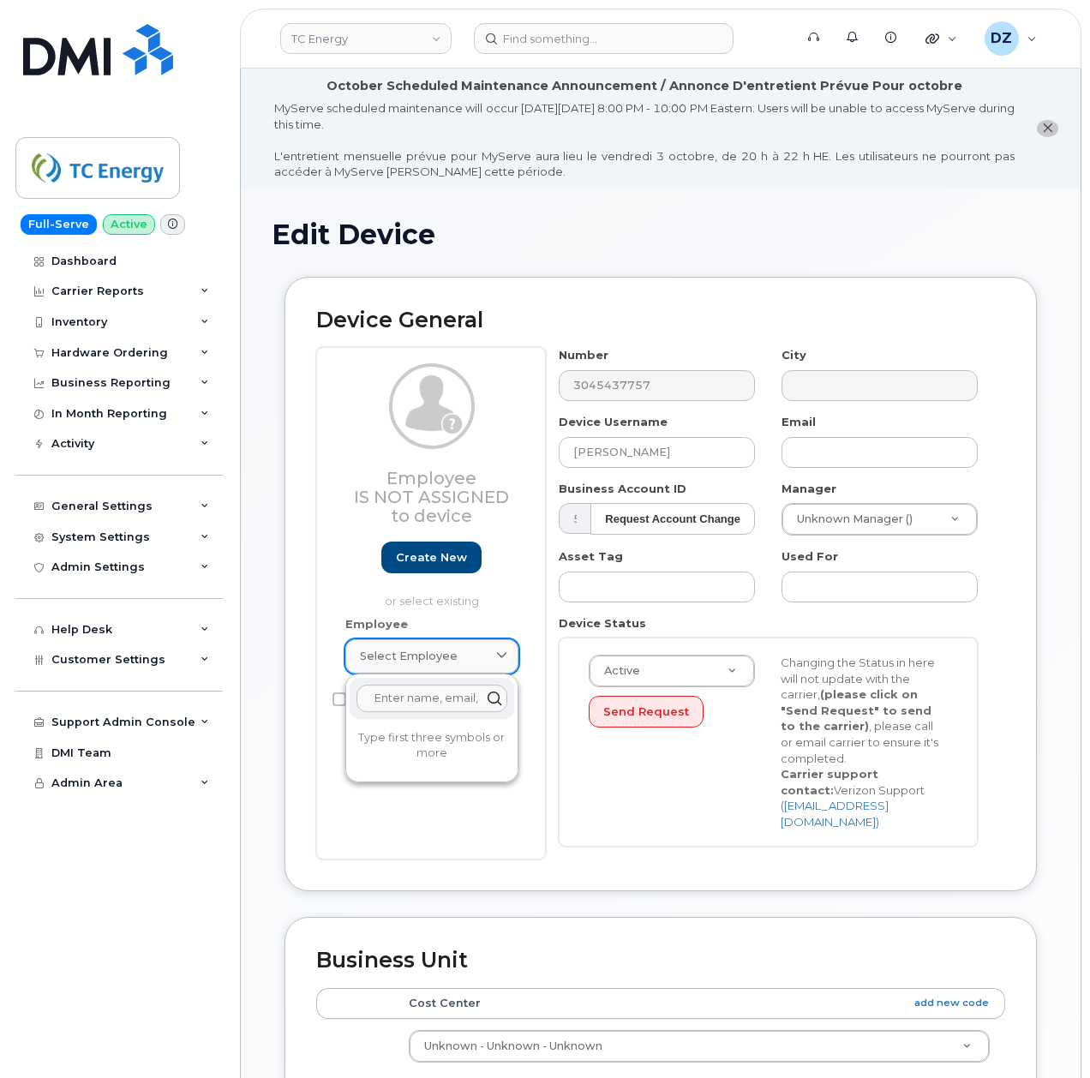
paste input "Jason Smith"
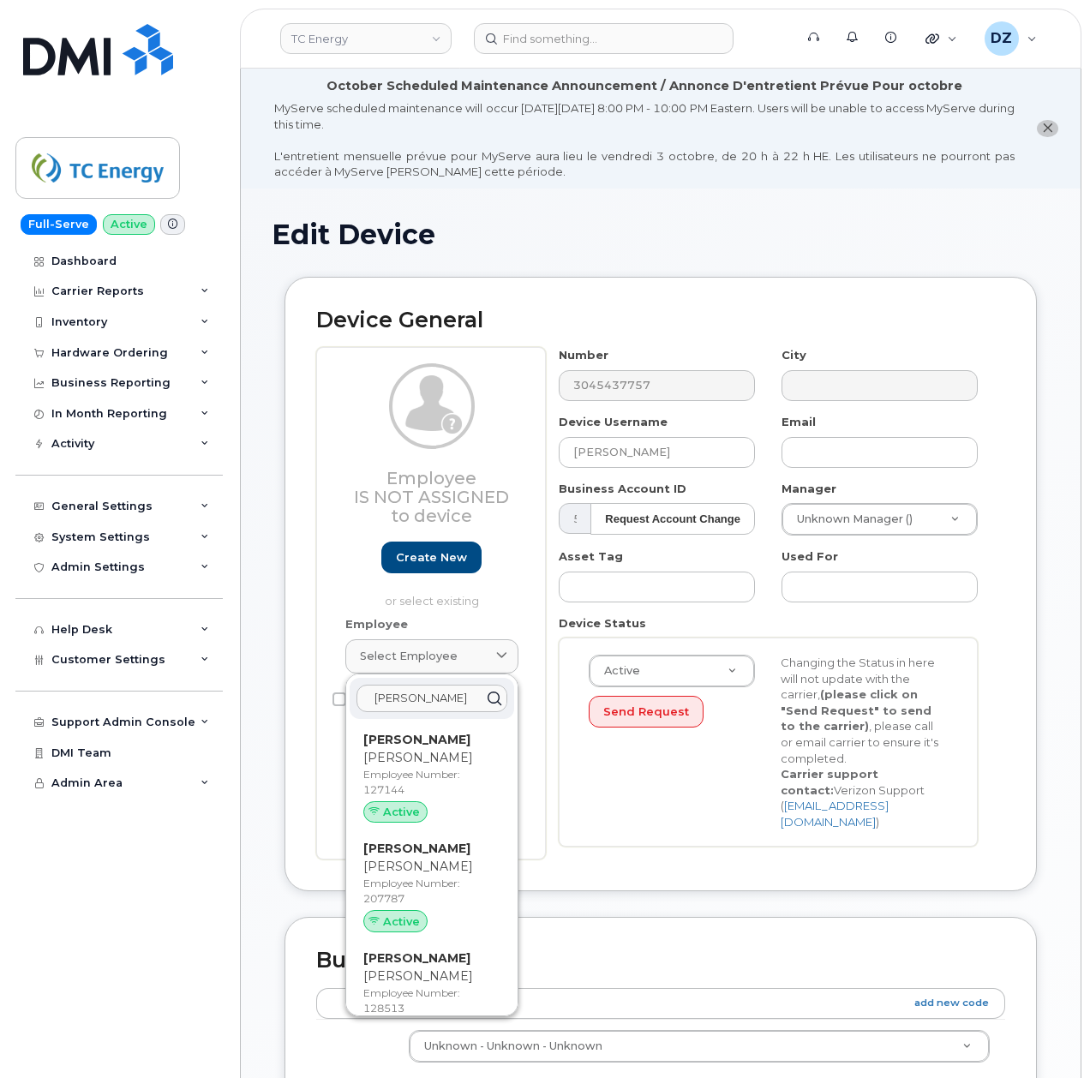
type input "Jason Smith"
click at [292, 585] on div "Device General Employee Is not assigned to device Create new or select existing…" at bounding box center [661, 584] width 753 height 615
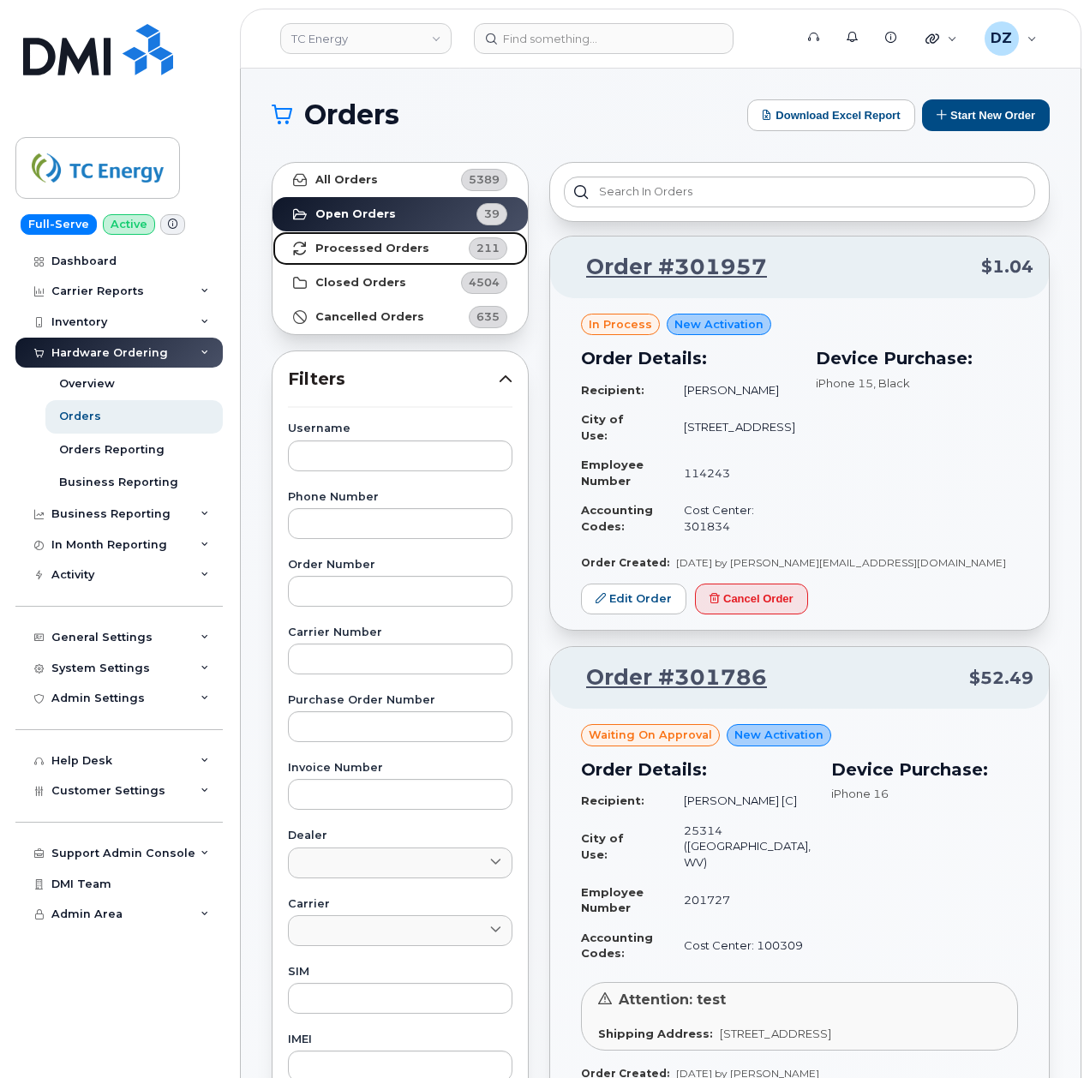
click at [429, 243] on link "Processed Orders 211" at bounding box center [400, 248] width 255 height 34
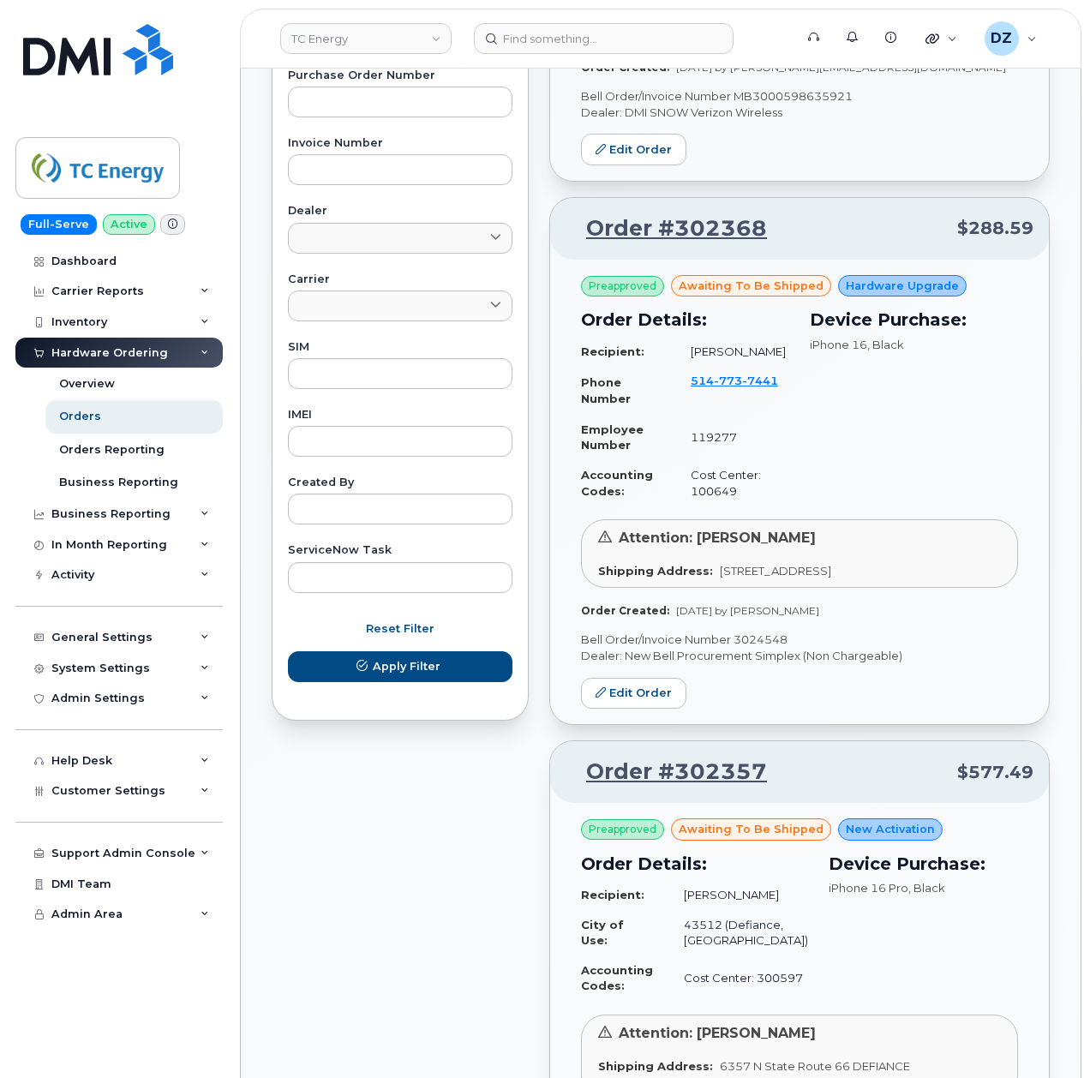
scroll to position [1029, 0]
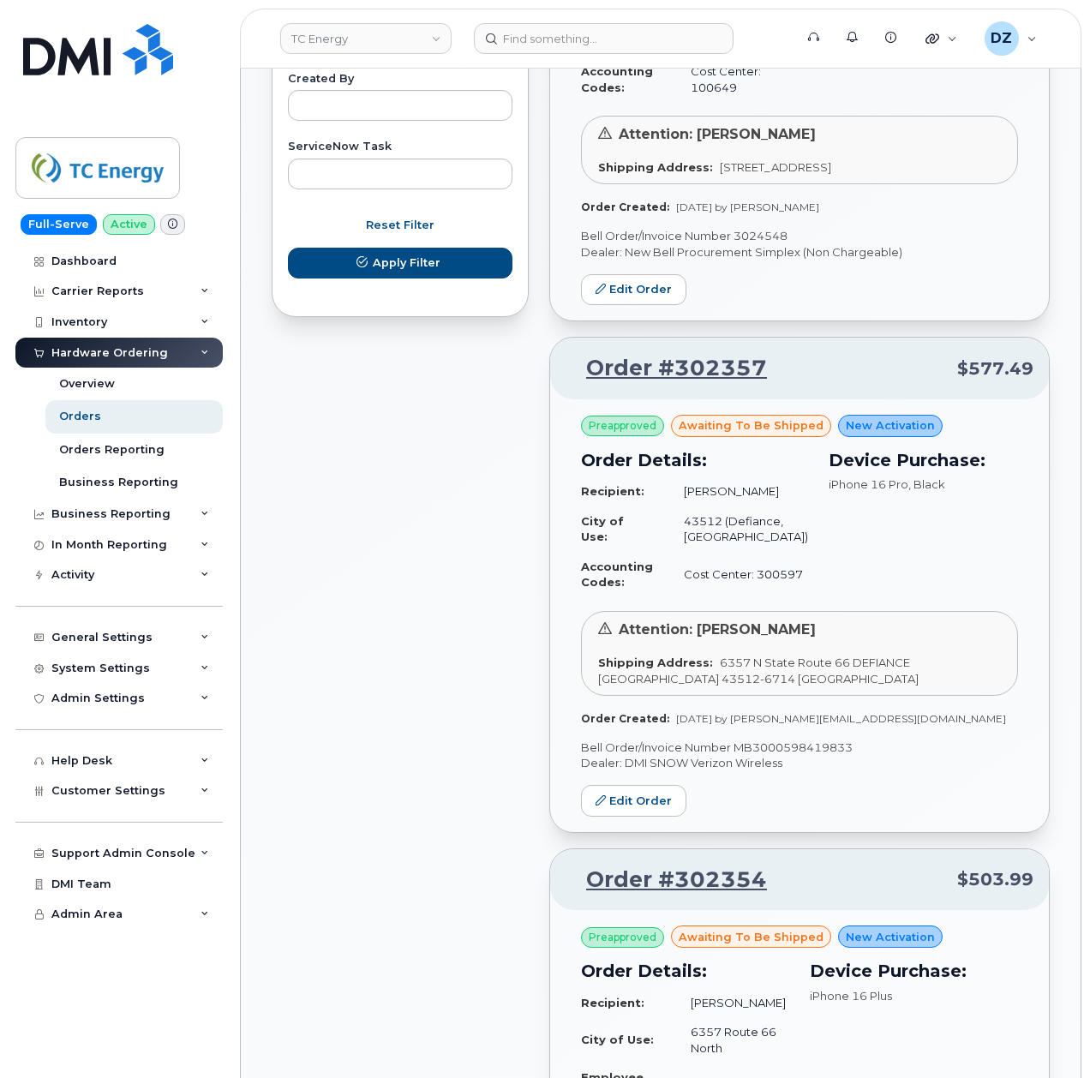
click at [779, 756] on p "Bell Order/Invoice Number MB3000598419833" at bounding box center [799, 748] width 437 height 16
copy p "MB3000598419833"
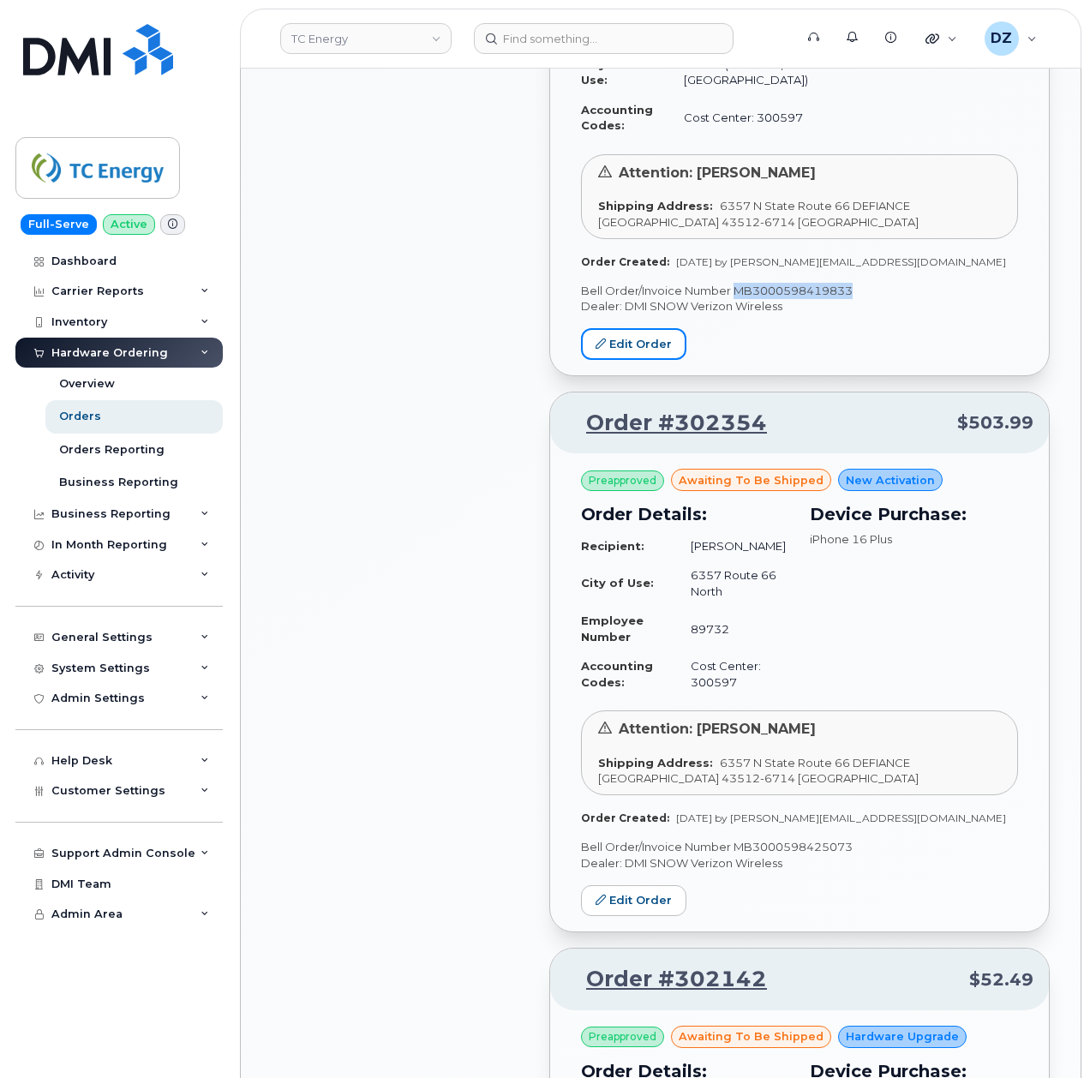
scroll to position [1599, 0]
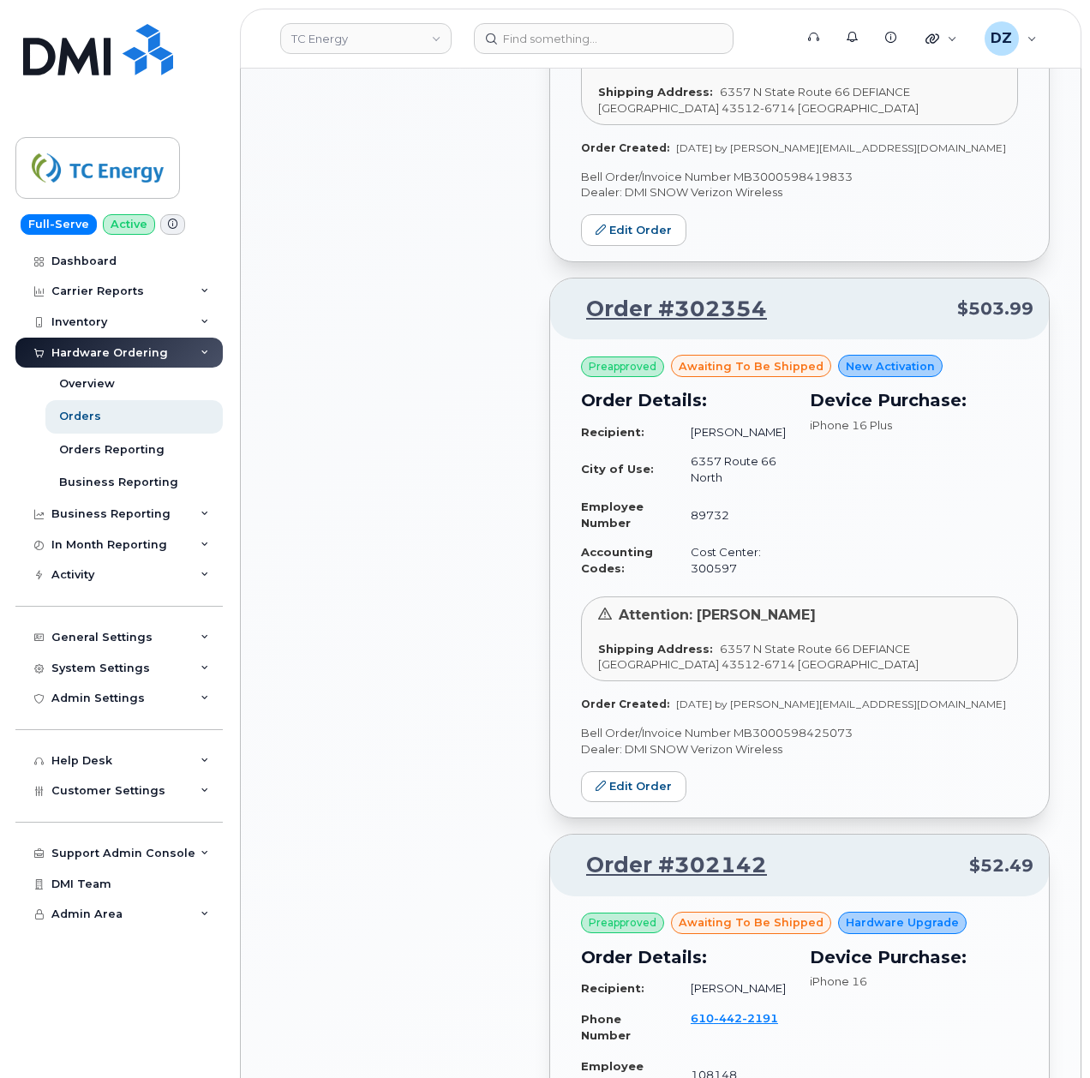
click at [800, 741] on p "Bell Order/Invoice Number MB3000598425073" at bounding box center [799, 733] width 437 height 16
copy p "MB3000598425073"
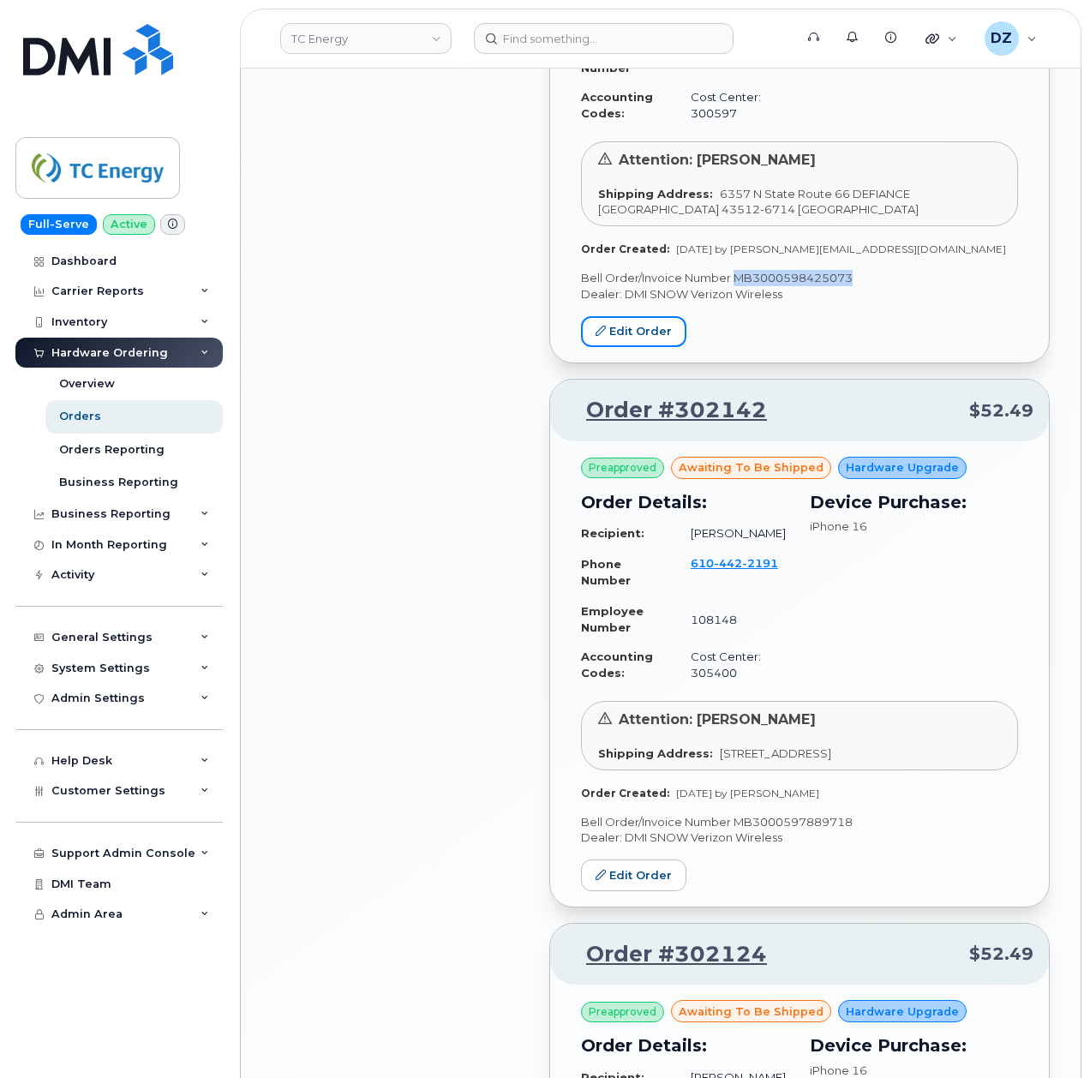
scroll to position [2057, 0]
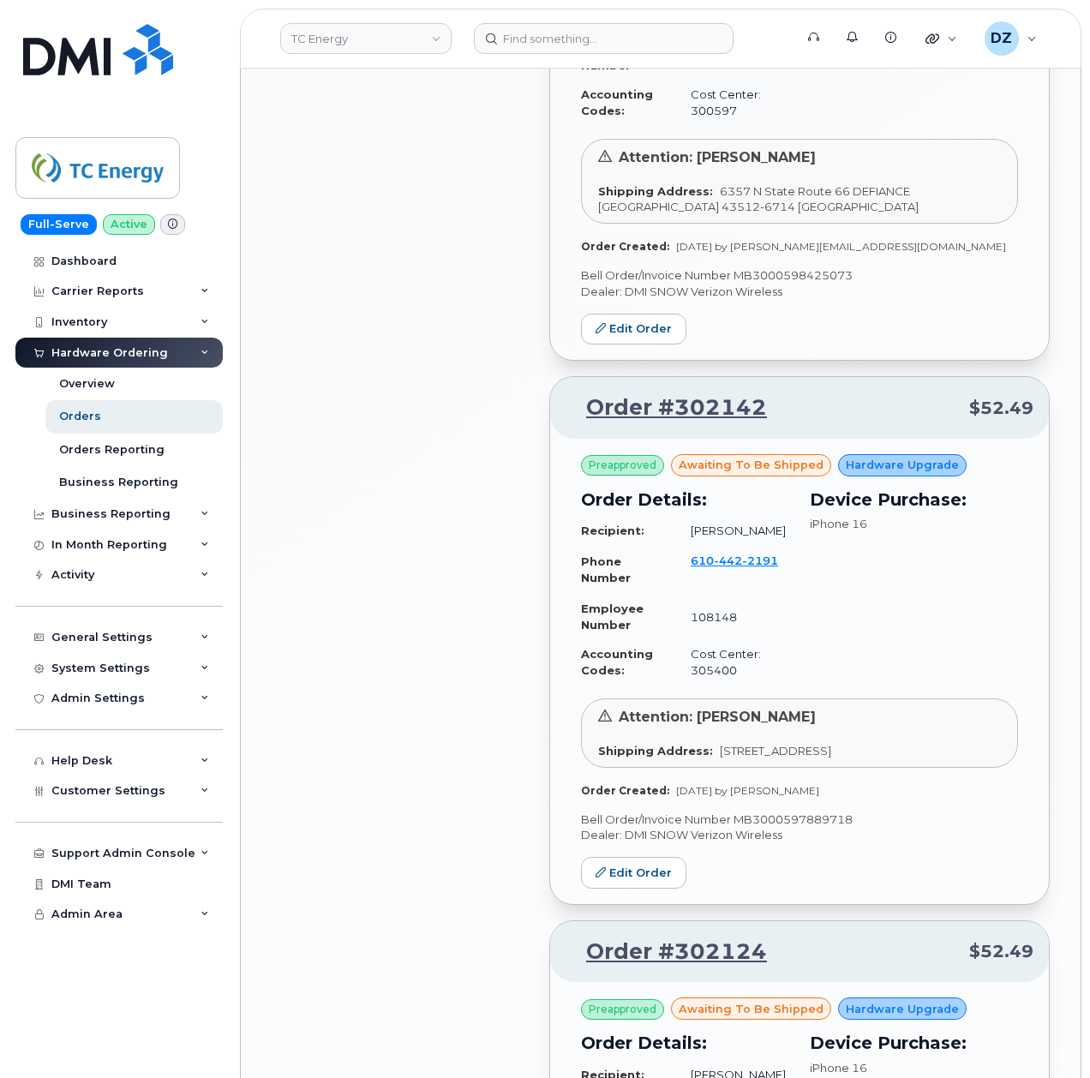
click at [768, 828] on p "Bell Order/Invoice Number MB3000597889718" at bounding box center [799, 820] width 437 height 16
copy p "MB3000597889718"
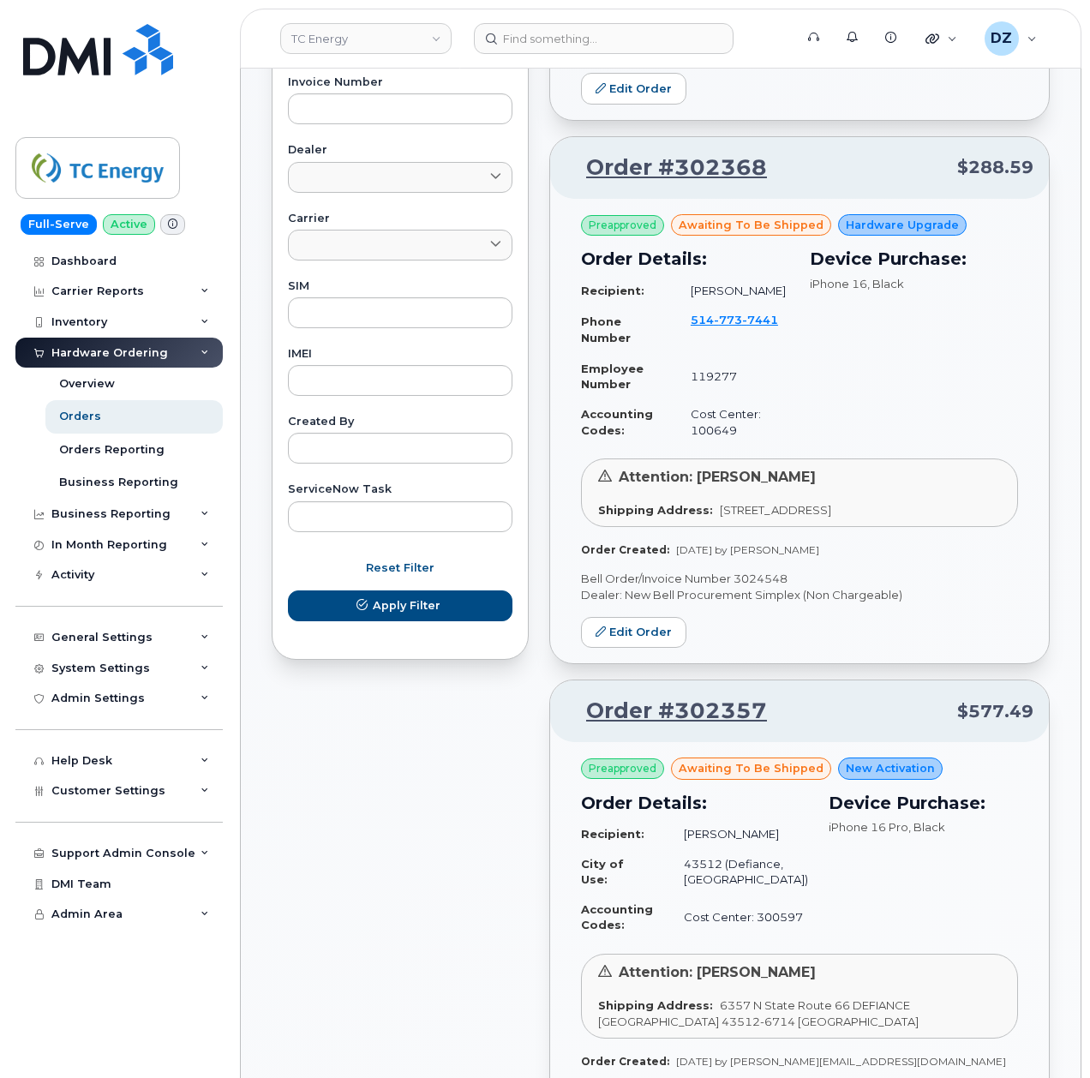
scroll to position [0, 0]
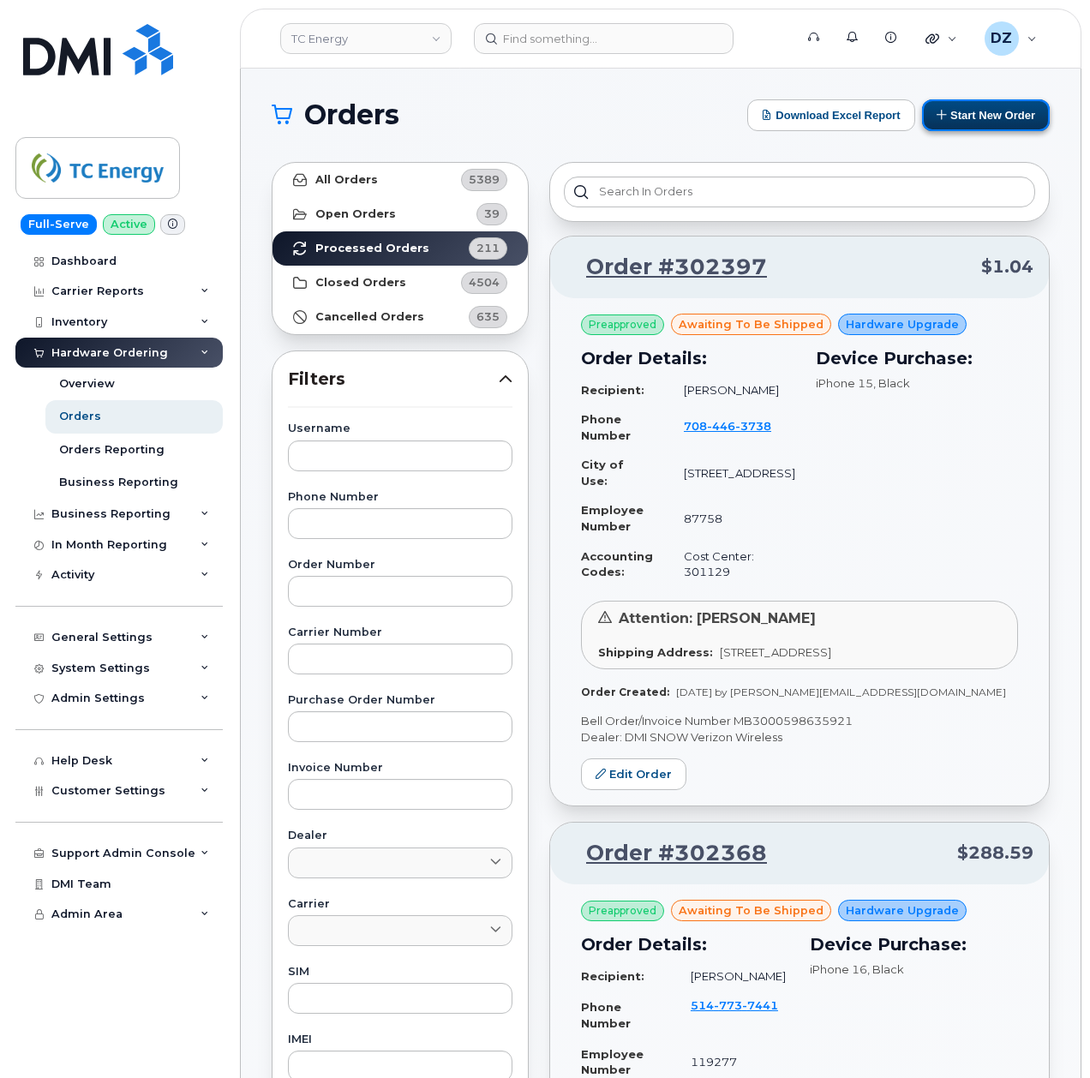
click at [987, 121] on button "Start New Order" at bounding box center [986, 115] width 128 height 32
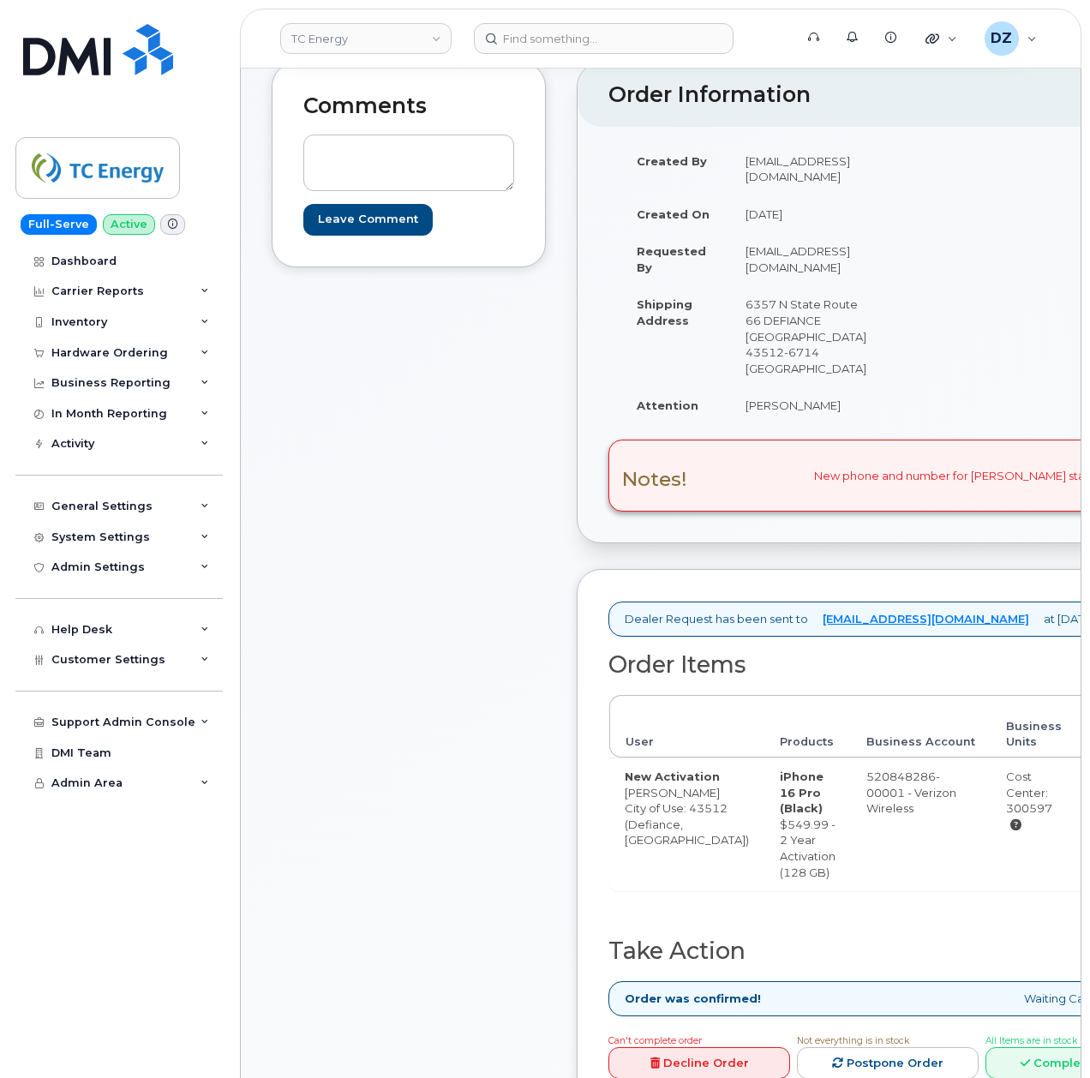
scroll to position [571, 0]
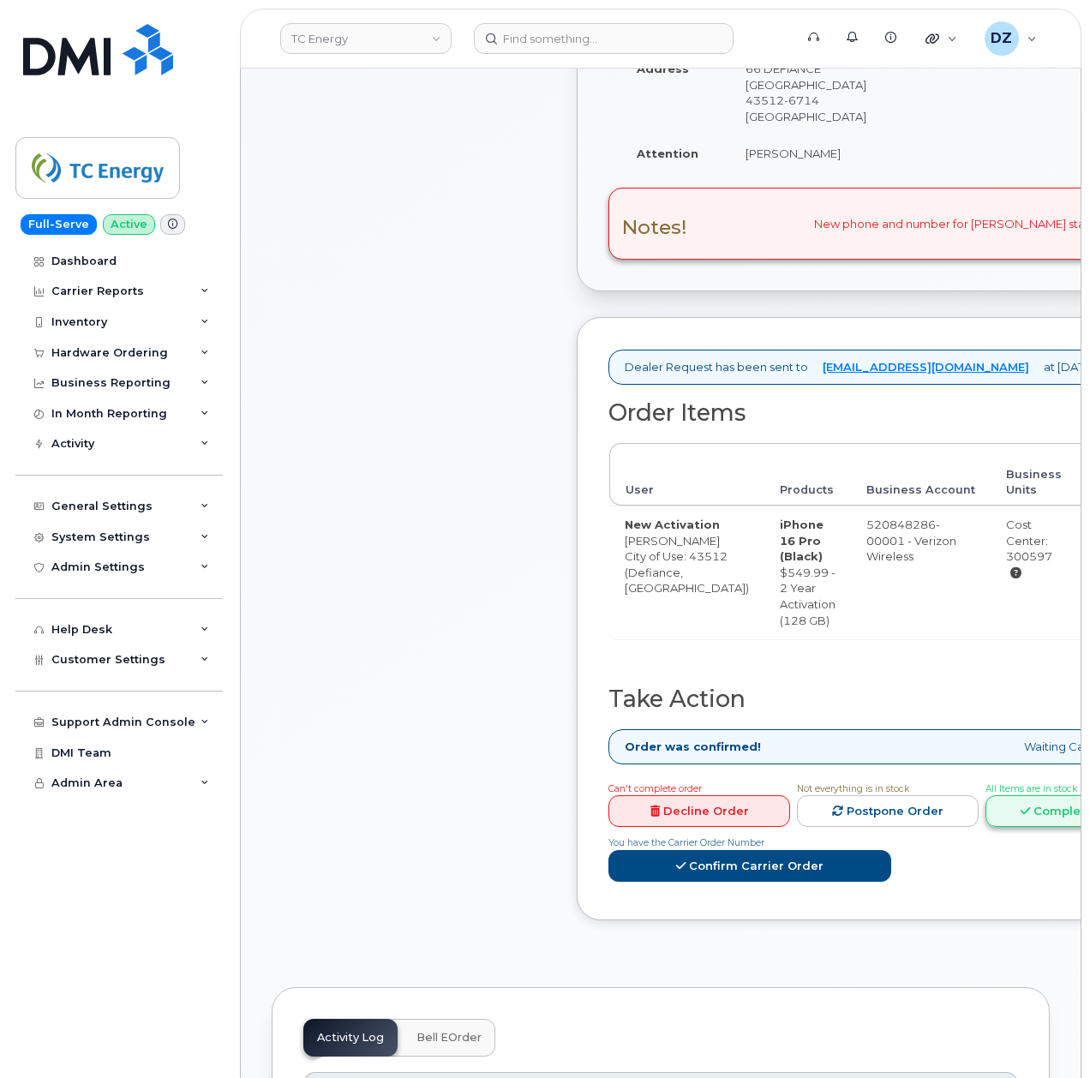
click at [988, 827] on link "Complete Order" at bounding box center [1077, 811] width 182 height 32
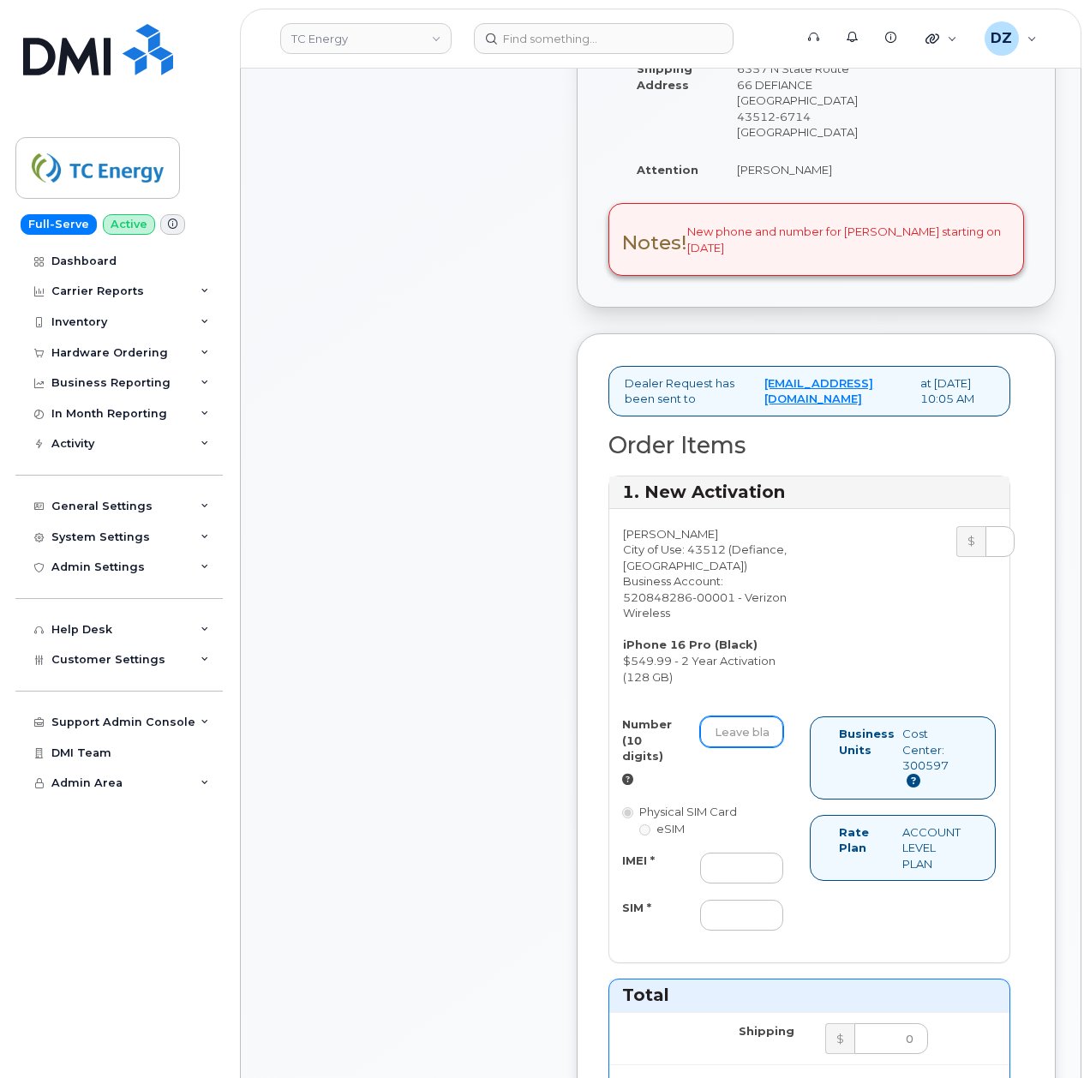
click at [765, 717] on input "Number (10 digits)" at bounding box center [741, 732] width 83 height 31
paste input "[PHONE_NUMBER]"
type input "[PHONE_NUMBER]"
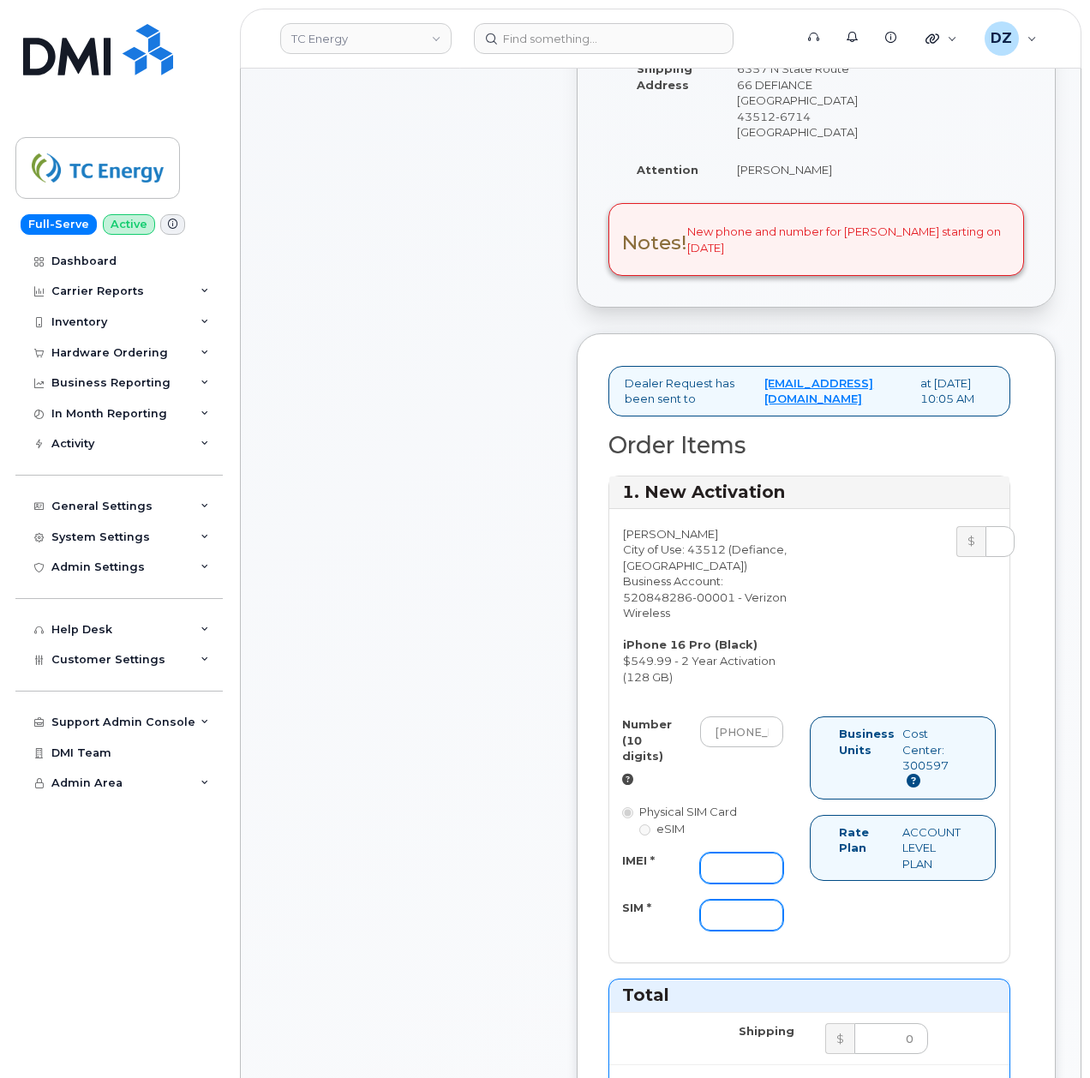
drag, startPoint x: 745, startPoint y: 854, endPoint x: 737, endPoint y: 879, distance: 26.0
click at [745, 854] on input "IMEI *" at bounding box center [741, 868] width 83 height 31
paste input "355031539234126"
type input "355031539234126"
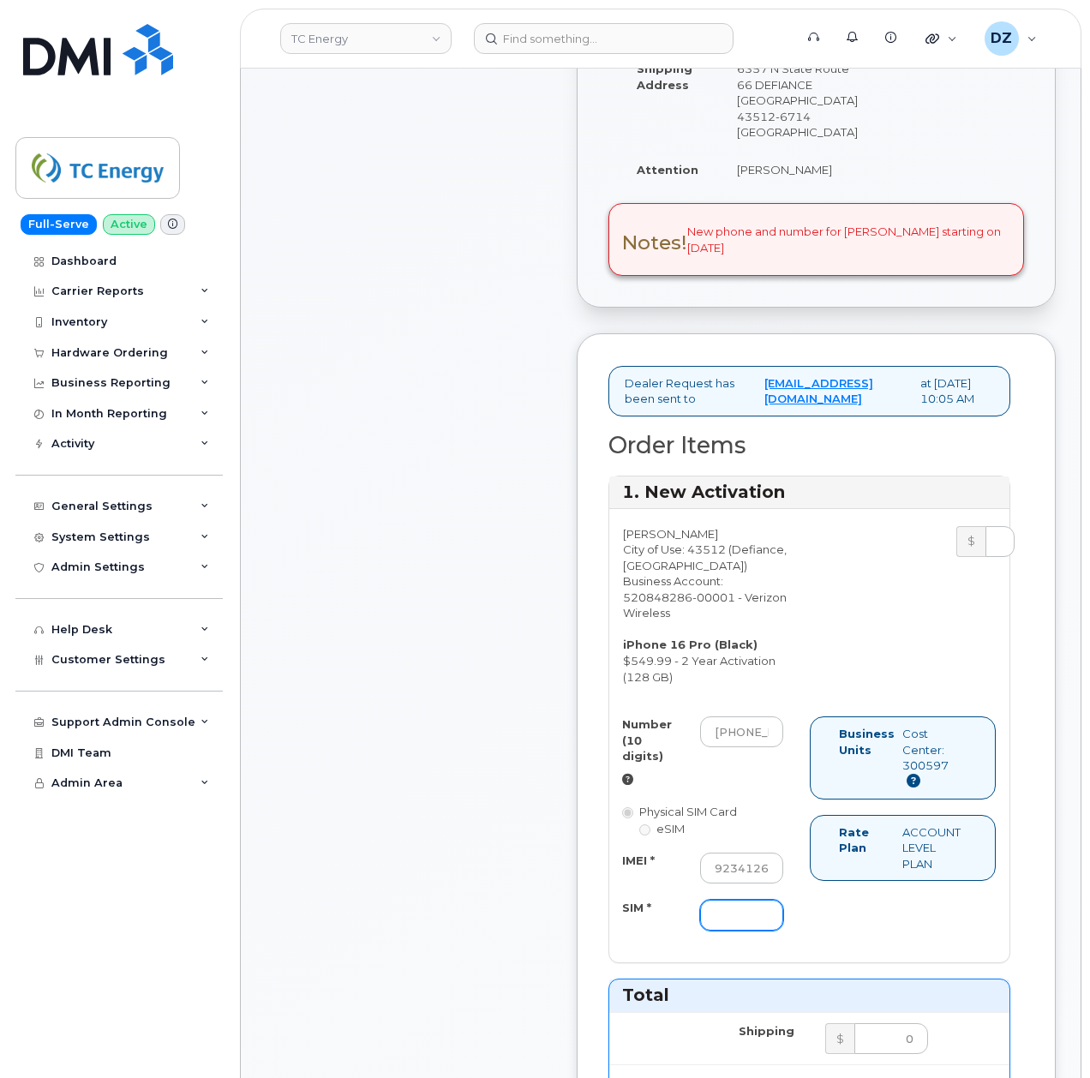
click at [718, 900] on input "SIM *" at bounding box center [741, 915] width 83 height 31
type input "-"
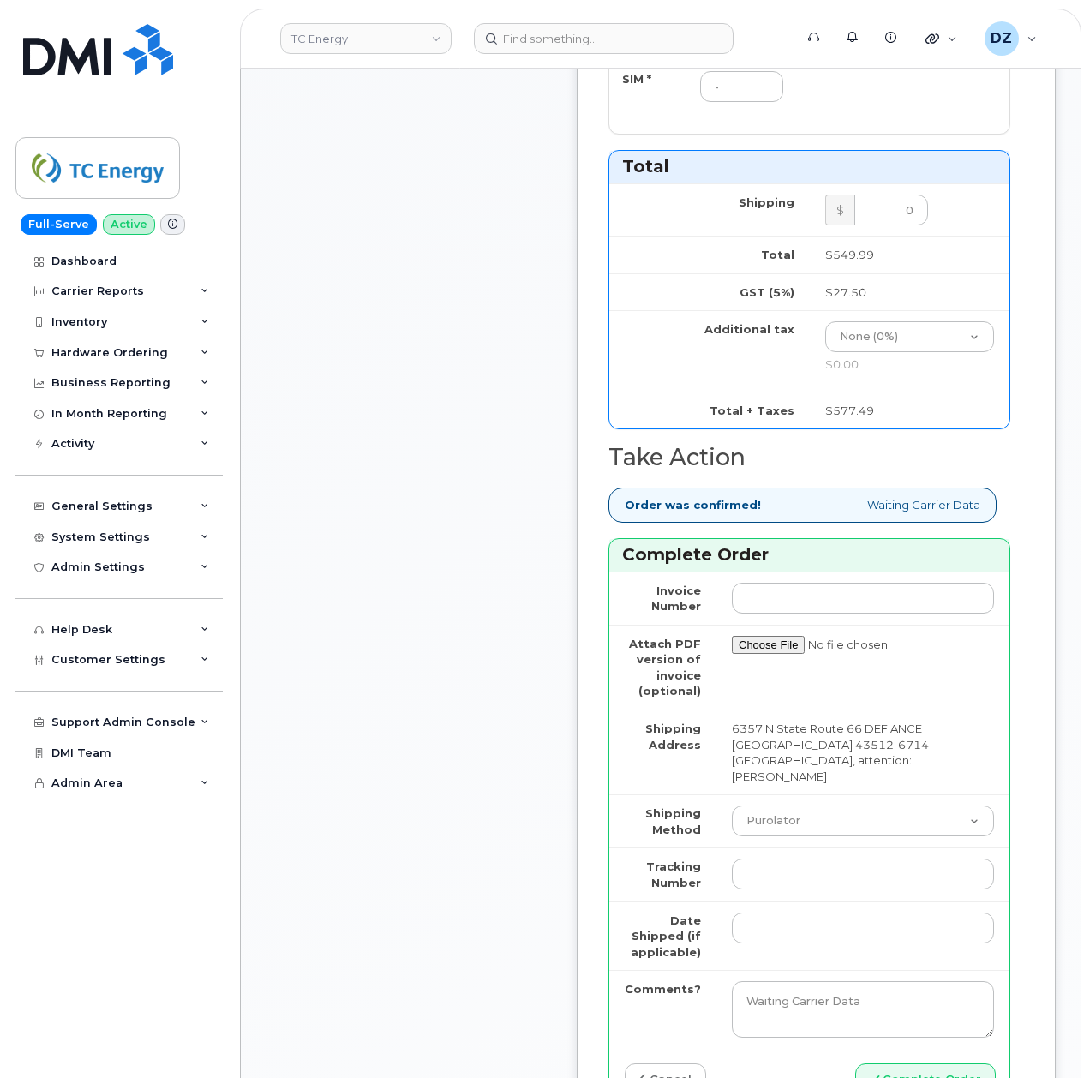
scroll to position [1599, 0]
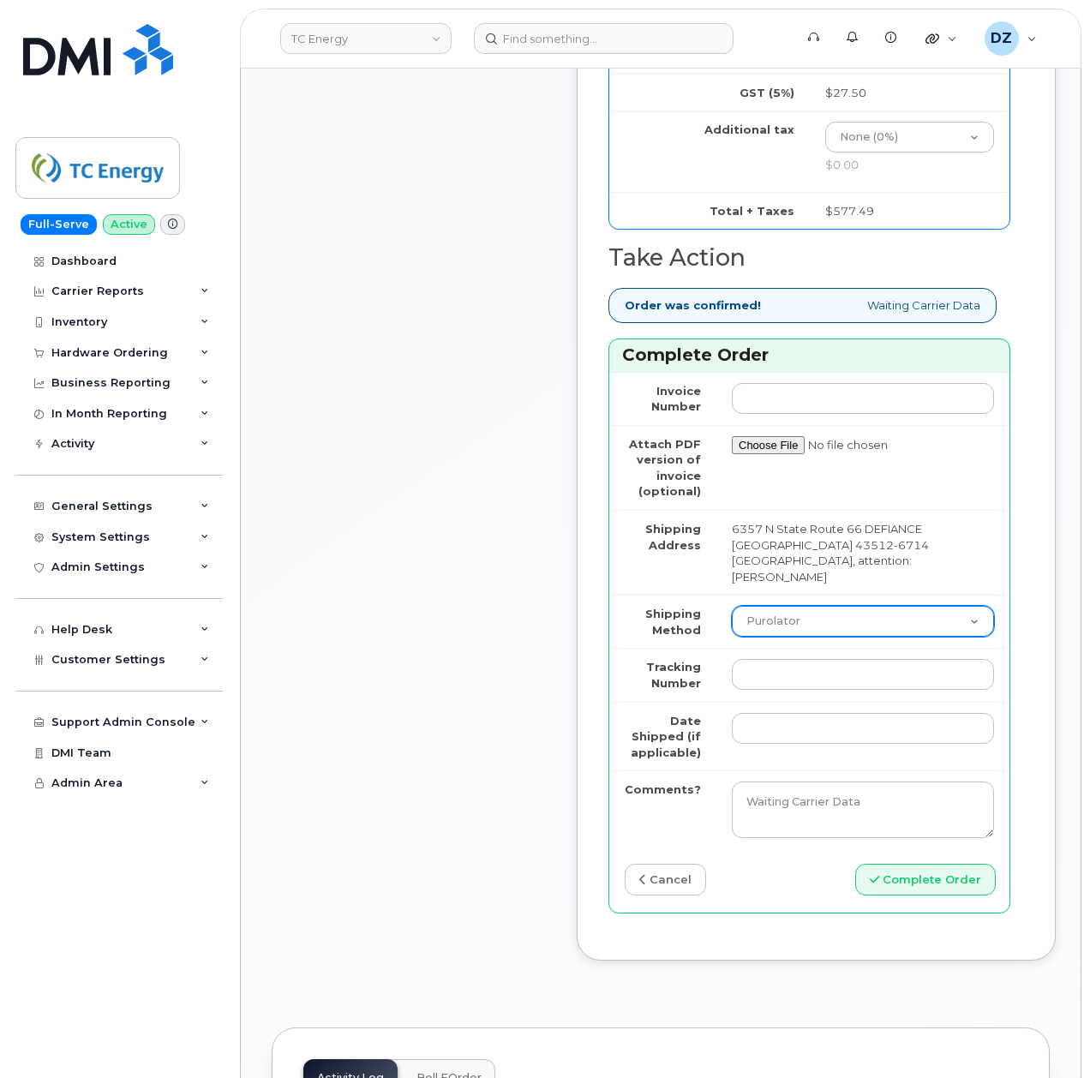
click at [775, 606] on select "Purolator UPS FedEx Canada Post Courier Other Drop Off Pick Up" at bounding box center [863, 621] width 262 height 31
select select "UPS"
click at [732, 606] on select "Purolator UPS FedEx Canada Post Courier Other Drop Off Pick Up" at bounding box center [863, 621] width 262 height 31
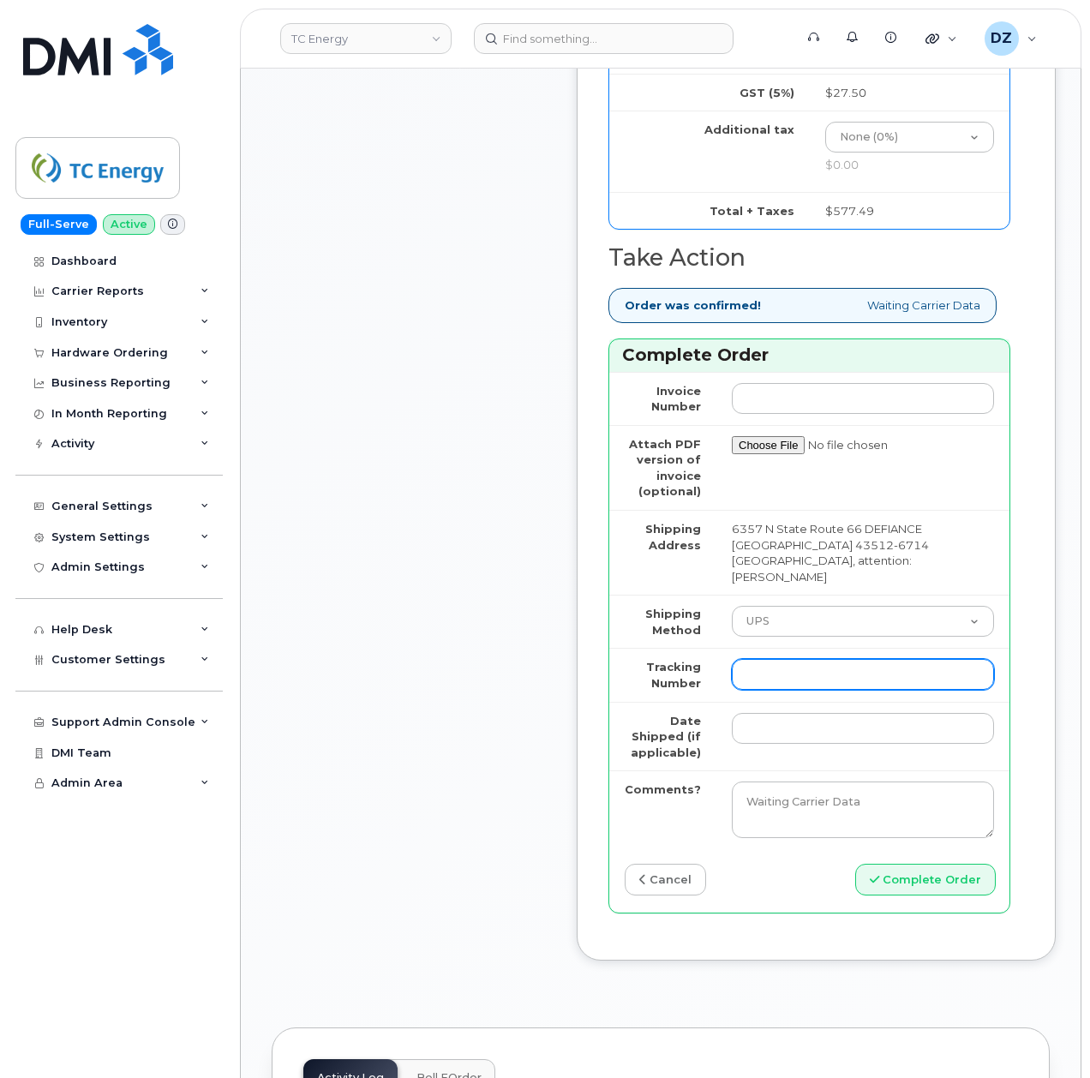
click at [780, 659] on input "Tracking Number" at bounding box center [863, 674] width 262 height 31
paste input "1ZHF11964224916553"
type input "1ZHF11964224916553"
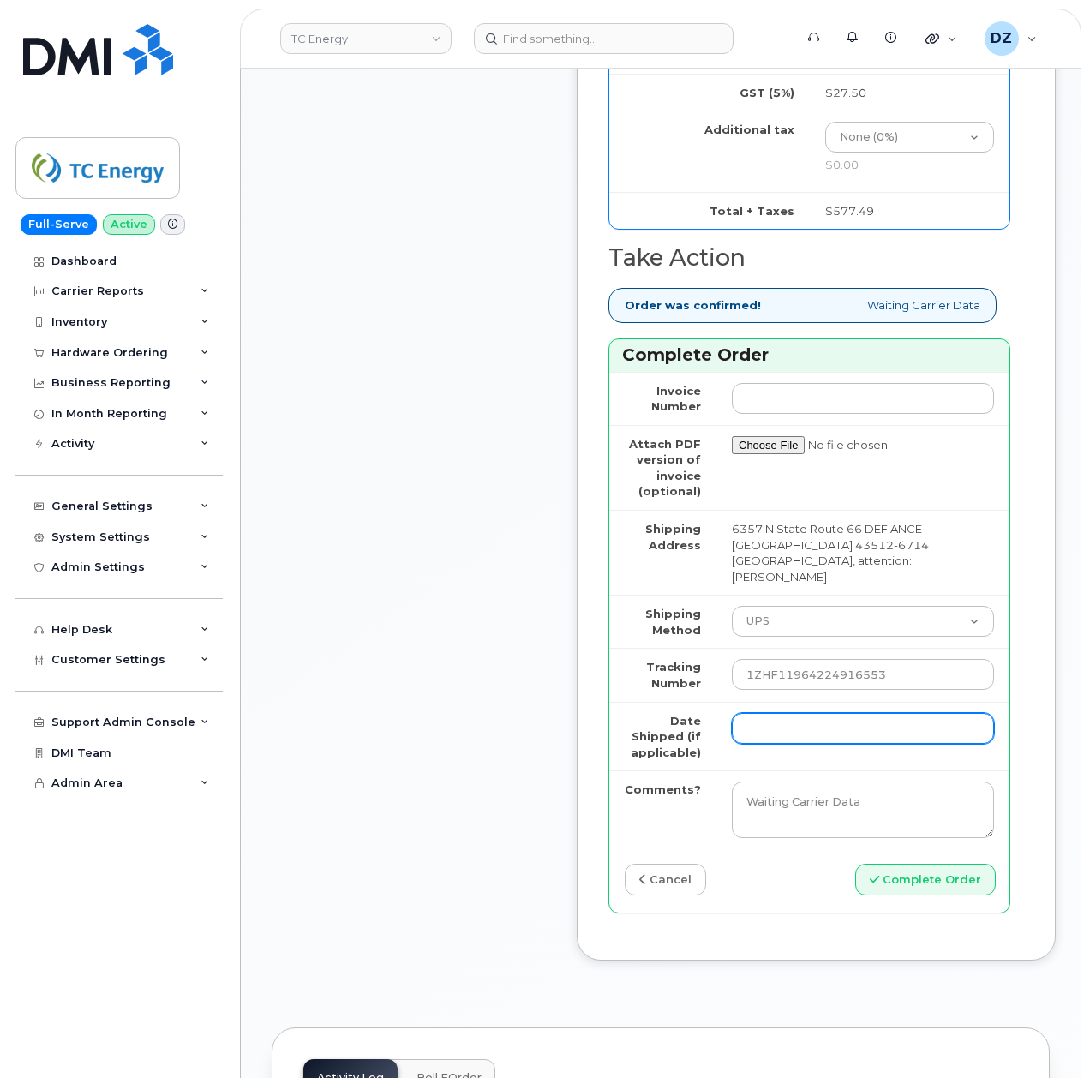
drag, startPoint x: 766, startPoint y: 663, endPoint x: 765, endPoint y: 679, distance: 15.5
click at [765, 713] on input "Date Shipped (if applicable)" at bounding box center [863, 728] width 262 height 31
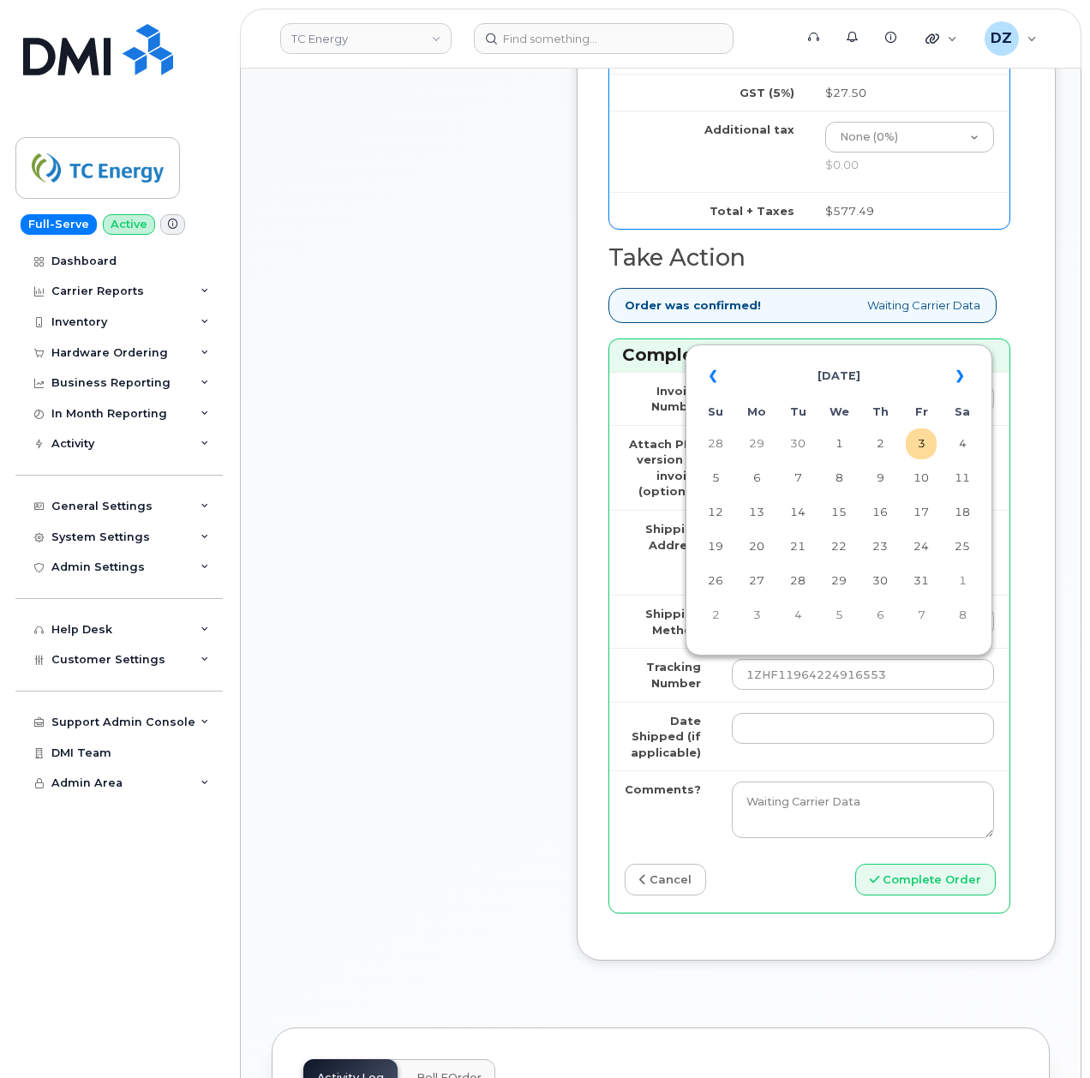
drag, startPoint x: 885, startPoint y: 446, endPoint x: 883, endPoint y: 454, distance: 8.7
click at [885, 446] on td "2" at bounding box center [880, 444] width 31 height 31
type input "[DATE]"
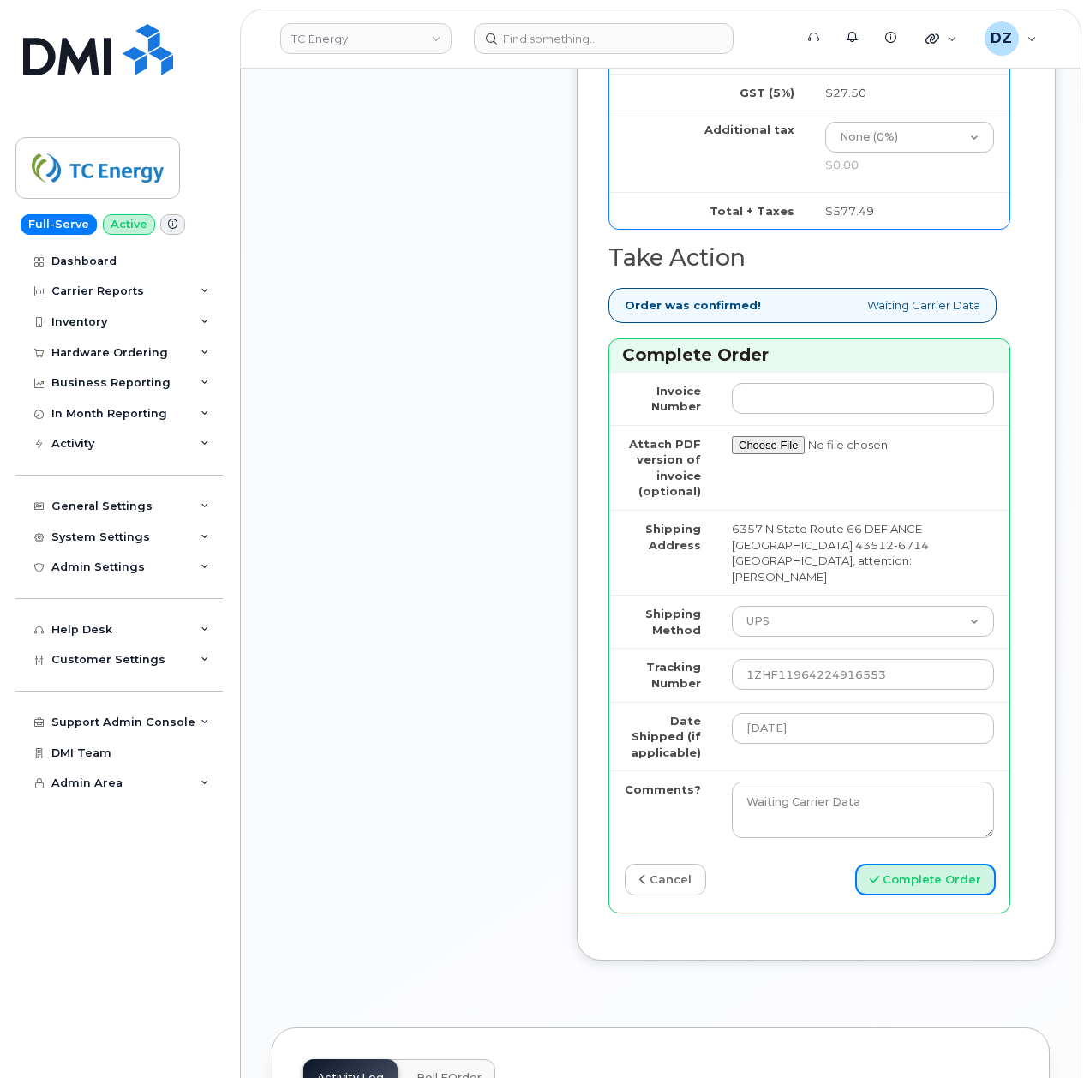
click at [934, 864] on button "Complete Order" at bounding box center [925, 880] width 141 height 32
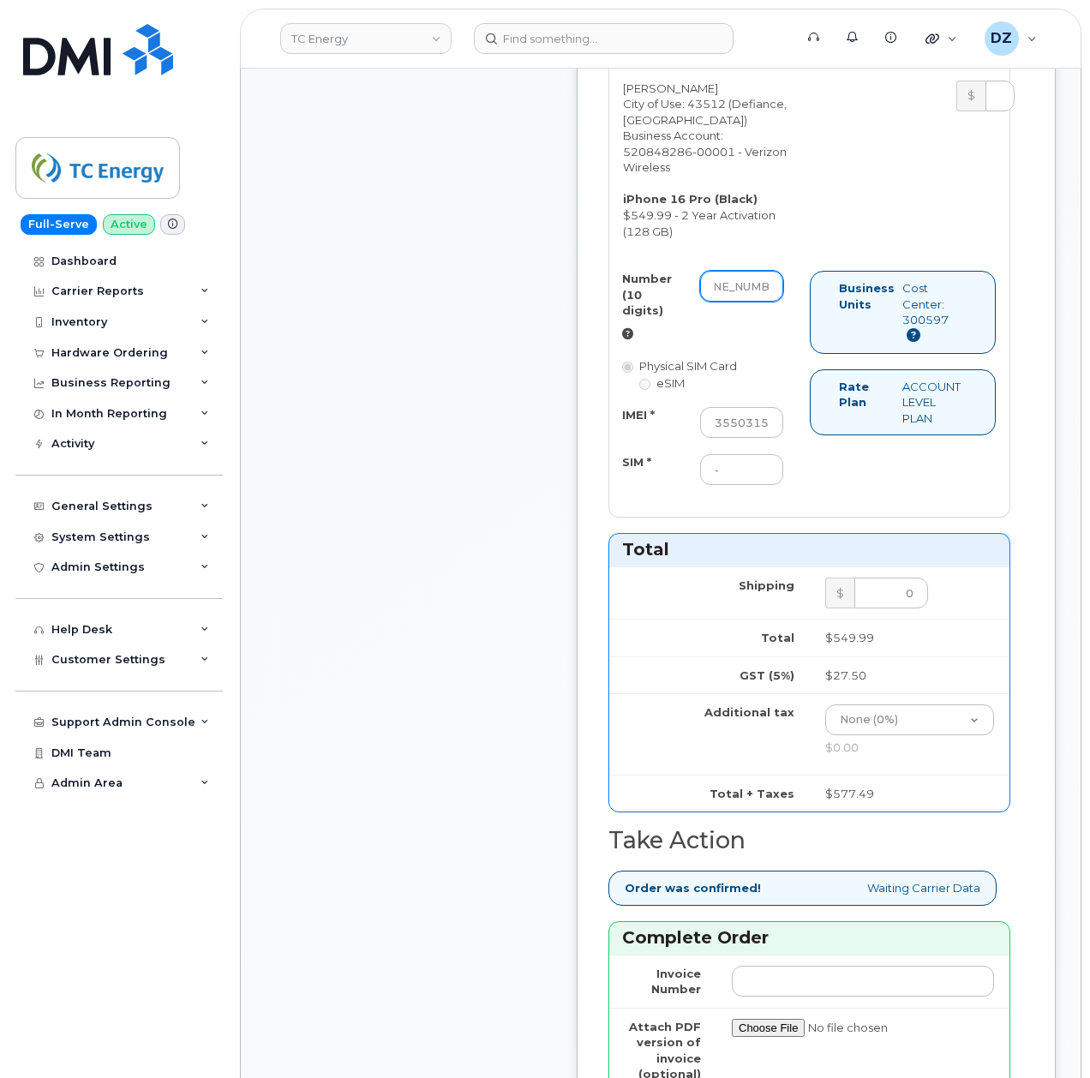
scroll to position [689, 0]
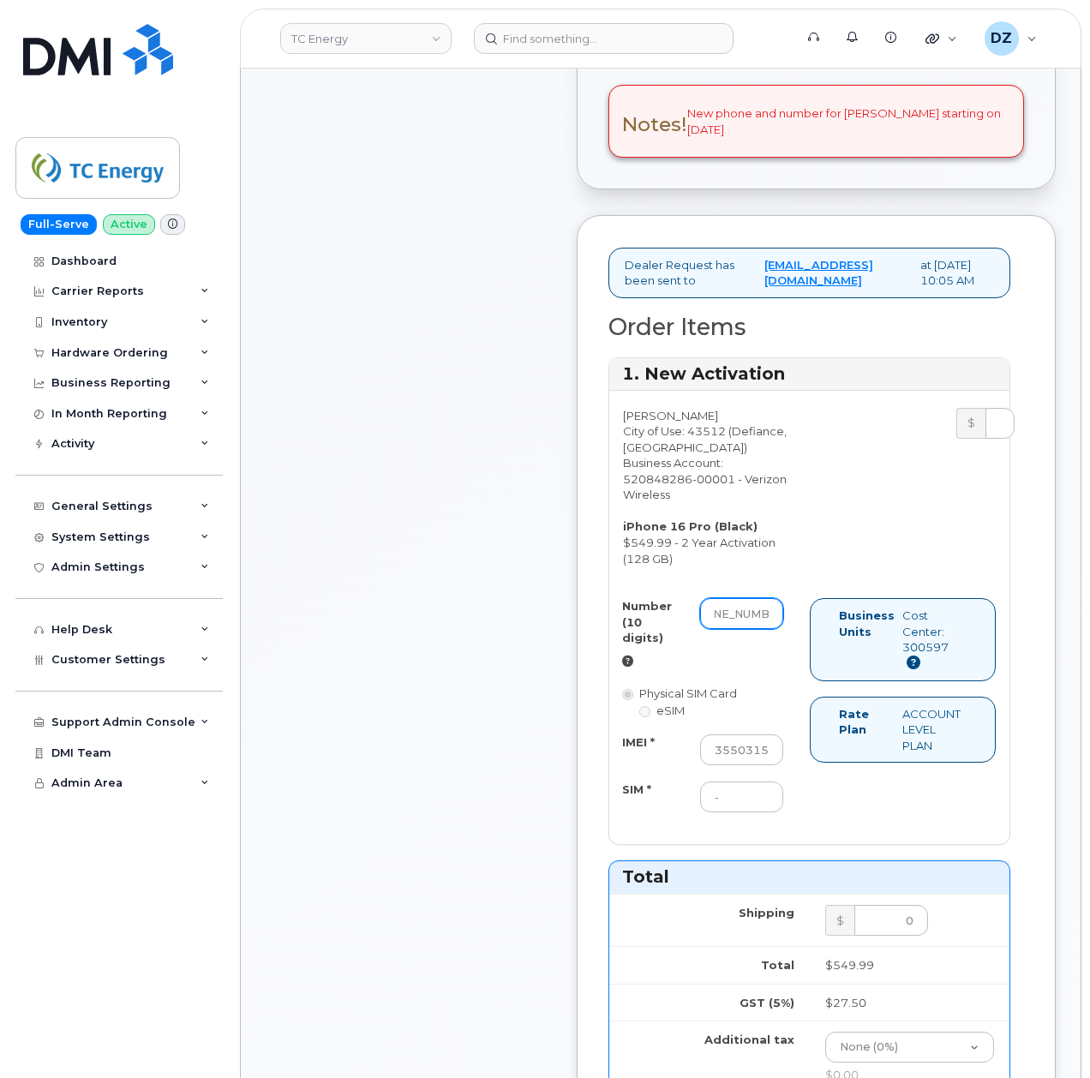
click at [773, 598] on input "419-439-7652" at bounding box center [741, 613] width 83 height 31
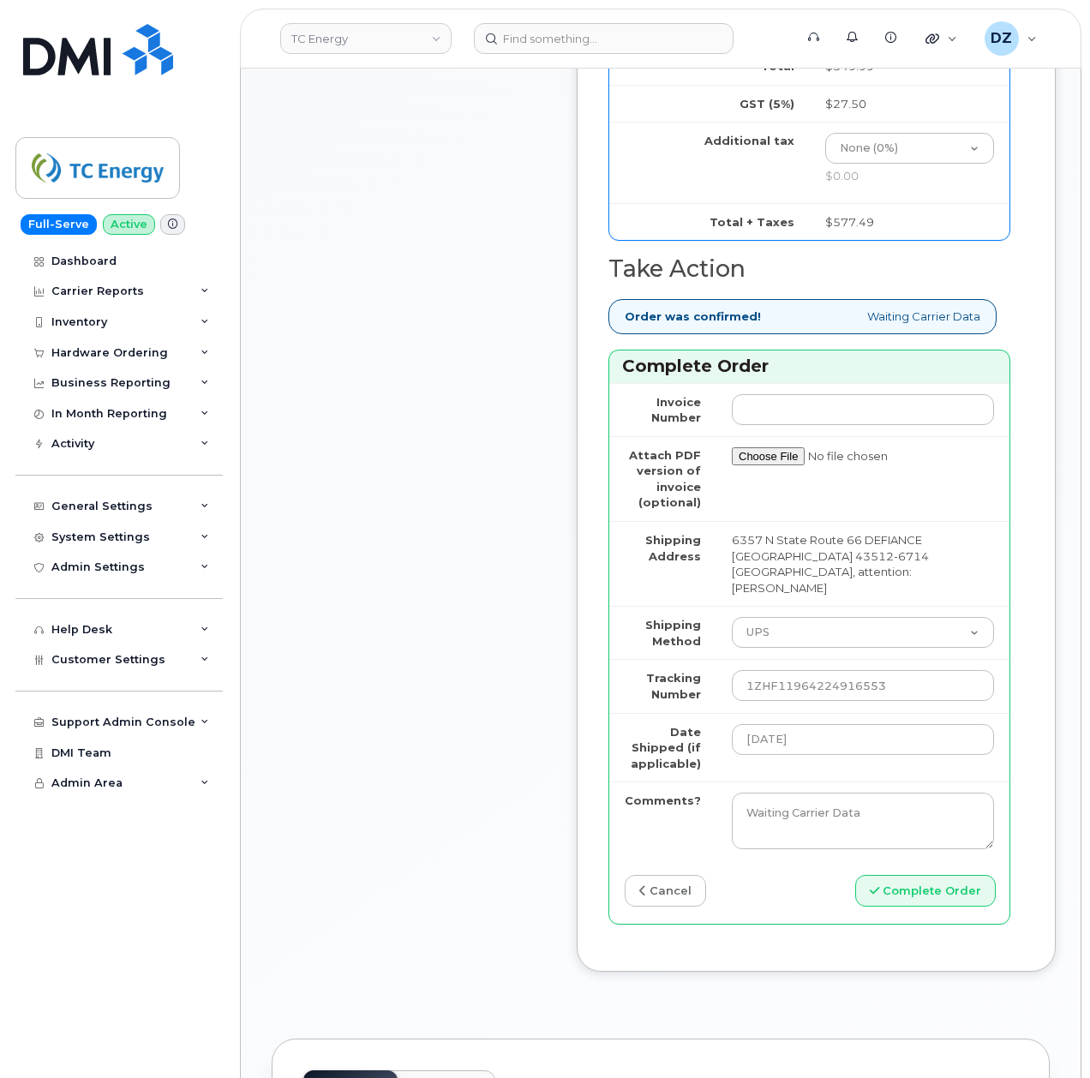
scroll to position [1603, 0]
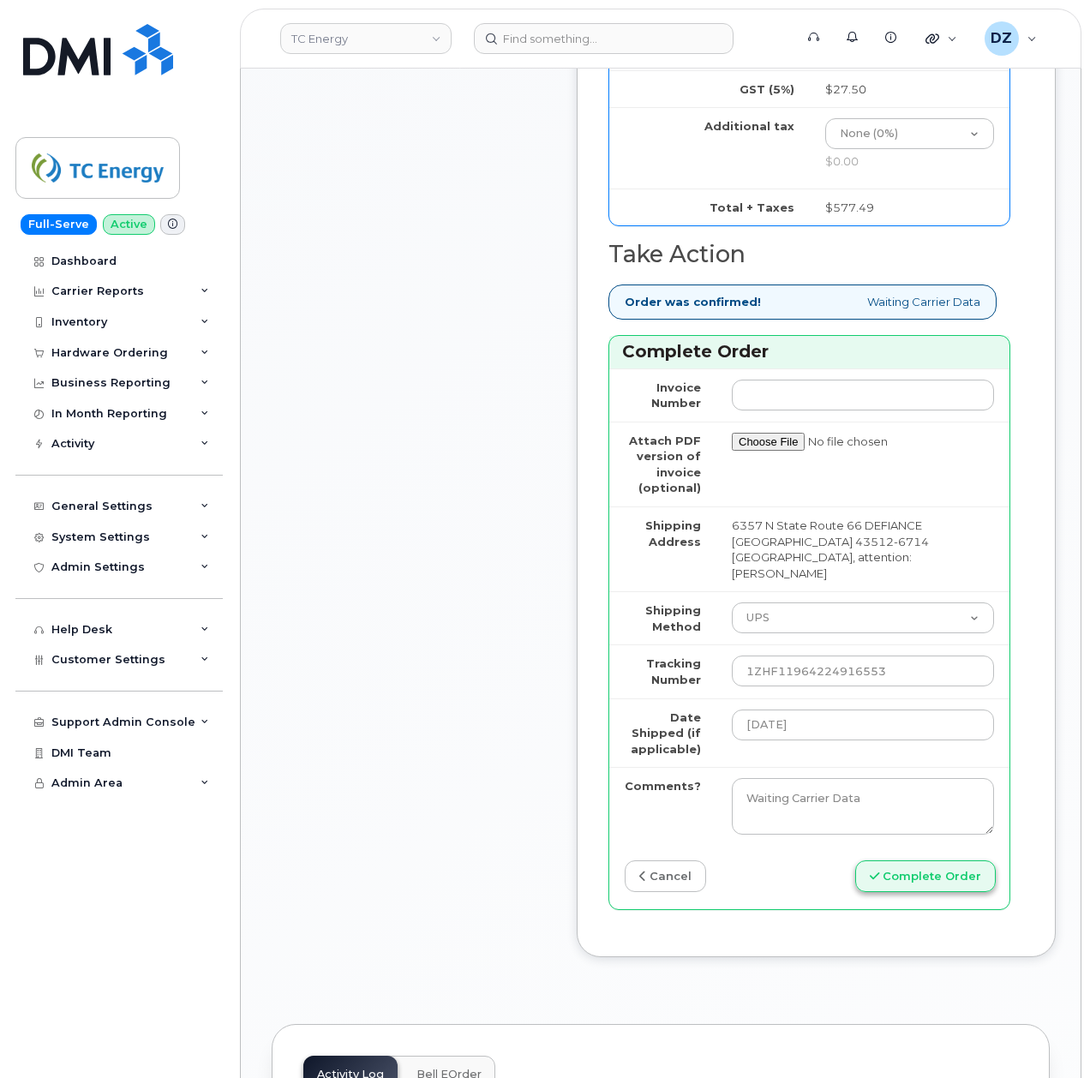
type input "4194397652"
click at [936, 861] on button "Complete Order" at bounding box center [925, 877] width 141 height 32
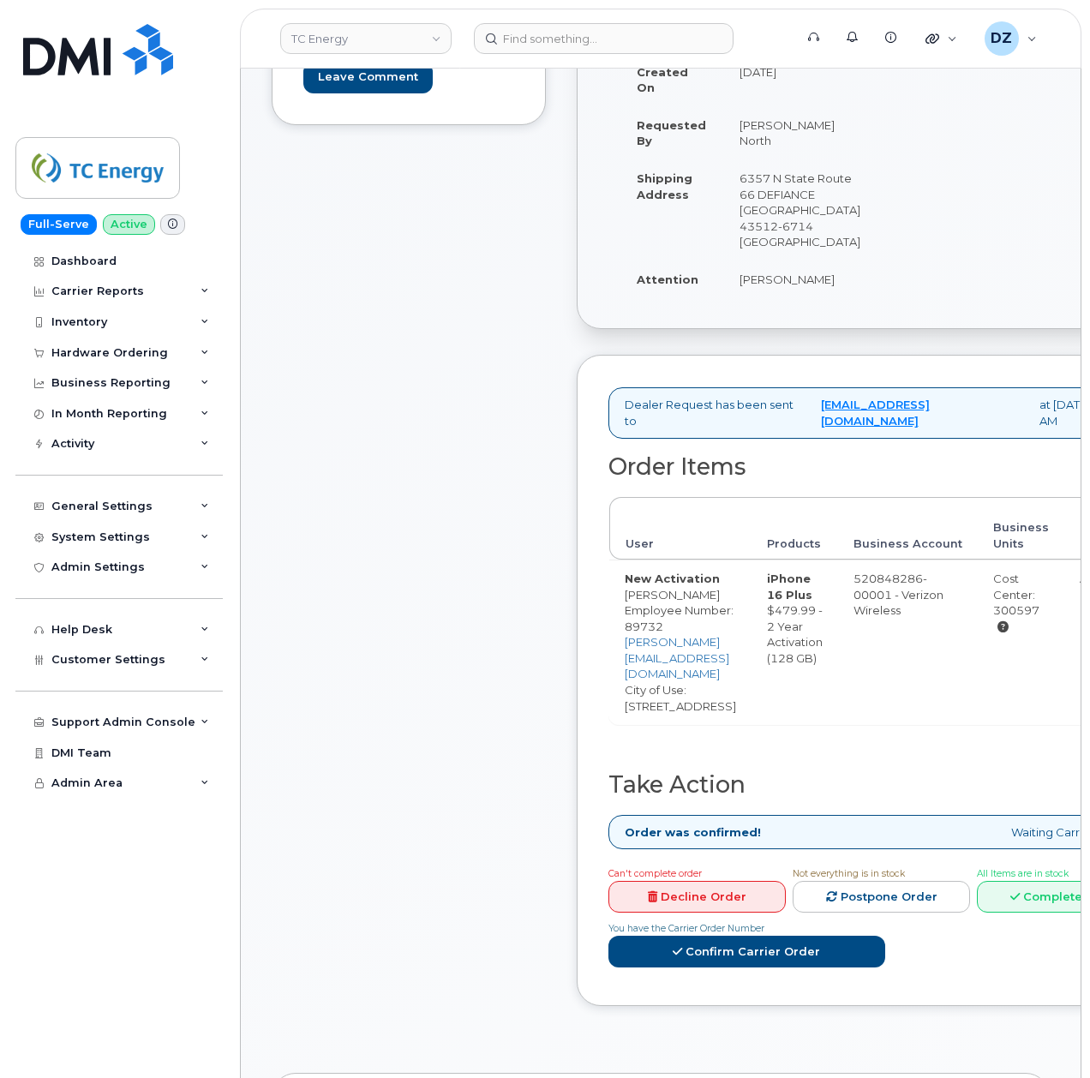
scroll to position [571, 0]
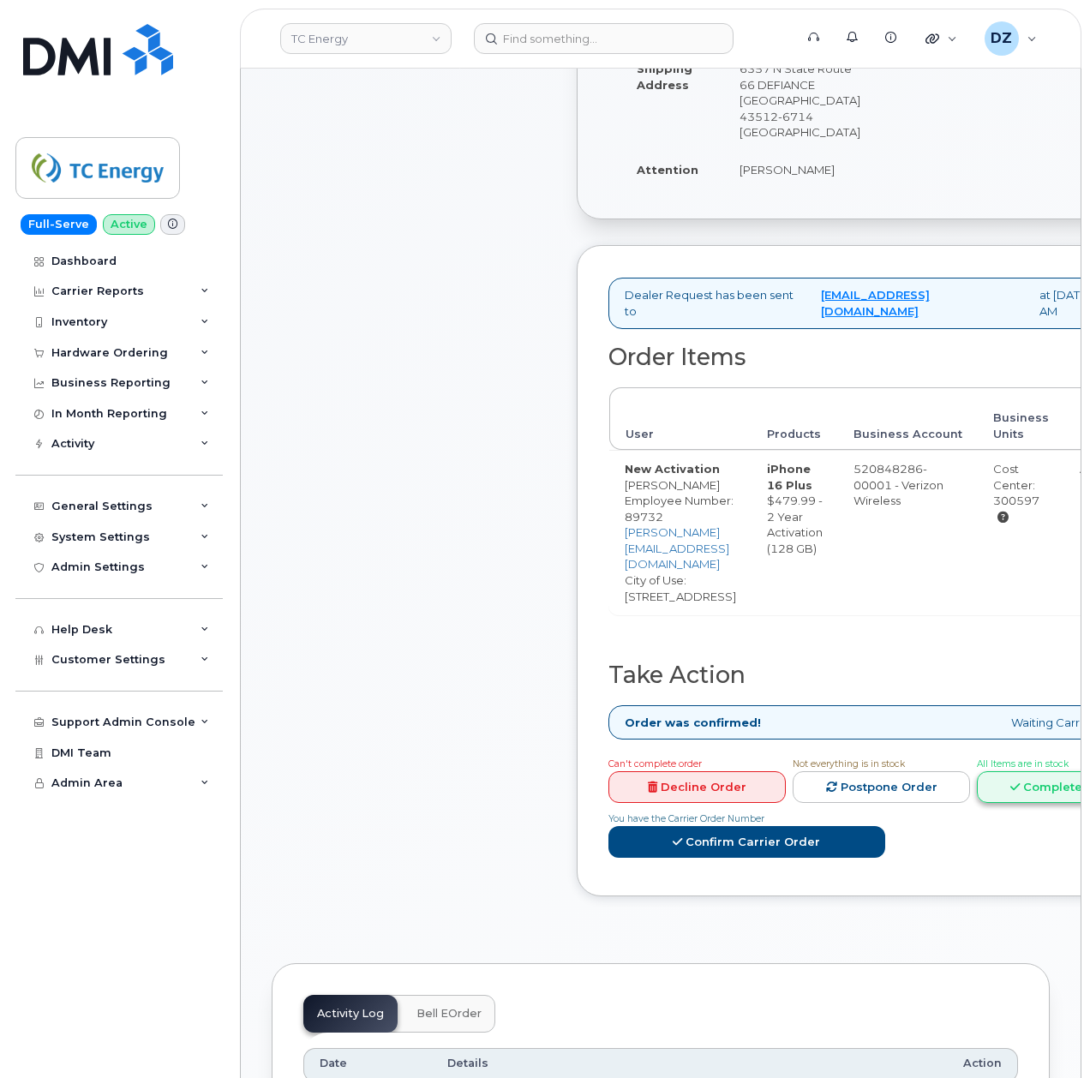
click at [1047, 771] on link "Complete Order" at bounding box center [1065, 787] width 177 height 32
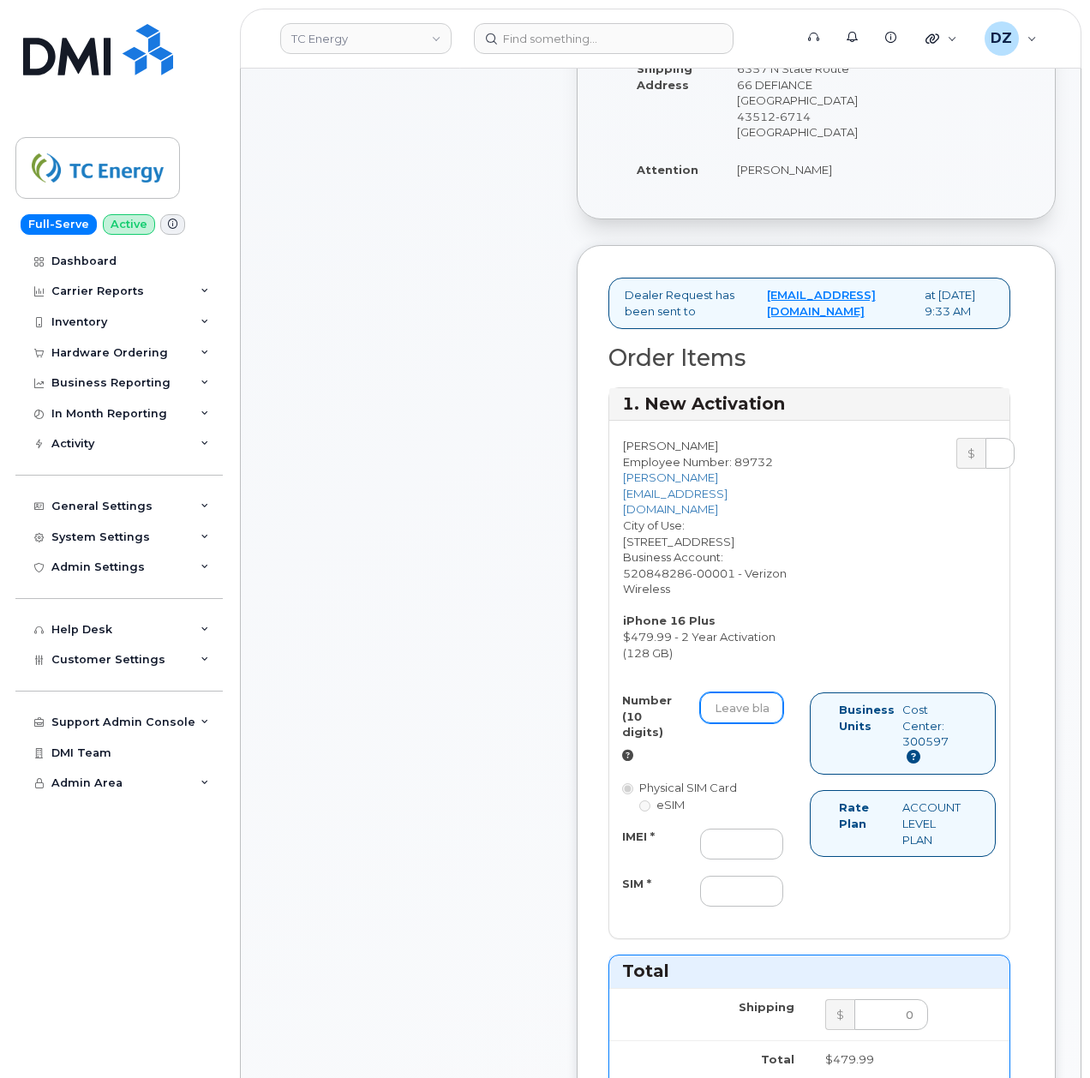
drag, startPoint x: 756, startPoint y: 652, endPoint x: 807, endPoint y: 659, distance: 51.9
click at [756, 693] on input "Number (10 digits)" at bounding box center [741, 708] width 83 height 31
paste input "419-439-9148"
type input "4194399148"
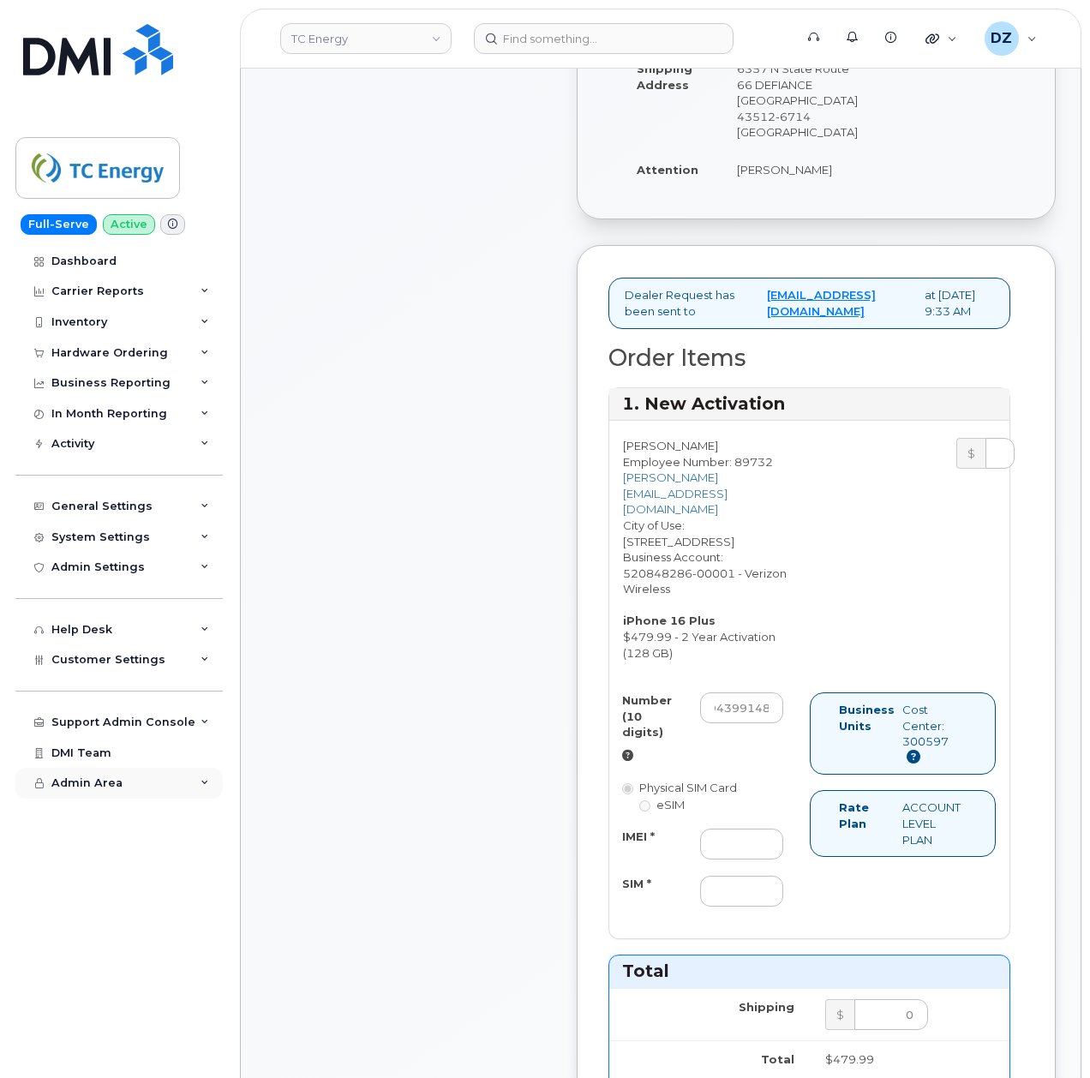
scroll to position [0, 0]
drag, startPoint x: 758, startPoint y: 775, endPoint x: 755, endPoint y: 792, distance: 17.3
click at [758, 829] on input "IMEI *" at bounding box center [741, 844] width 83 height 31
paste input "359012140354277"
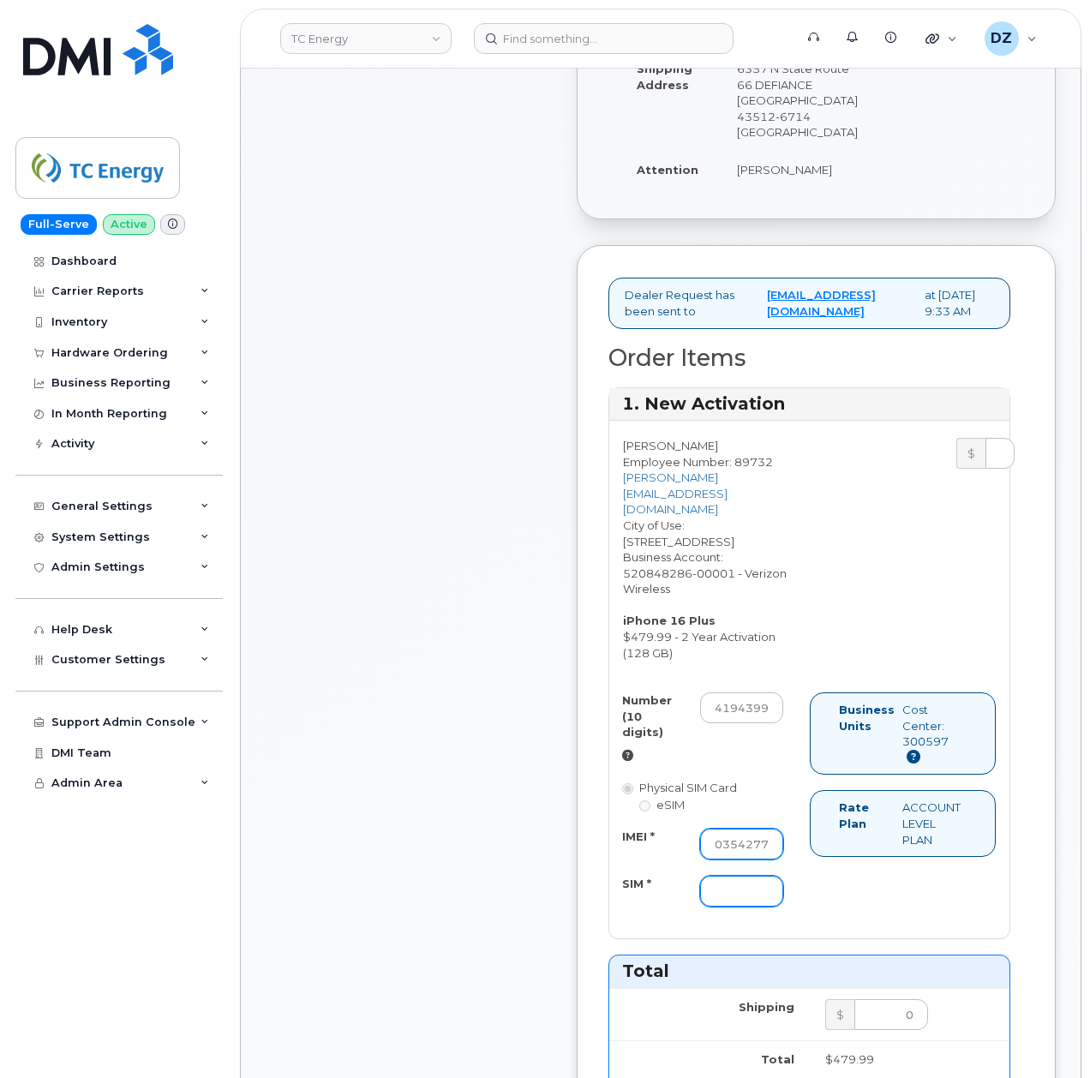
type input "359012140354277"
click at [729, 876] on input "SIM *" at bounding box center [741, 891] width 83 height 31
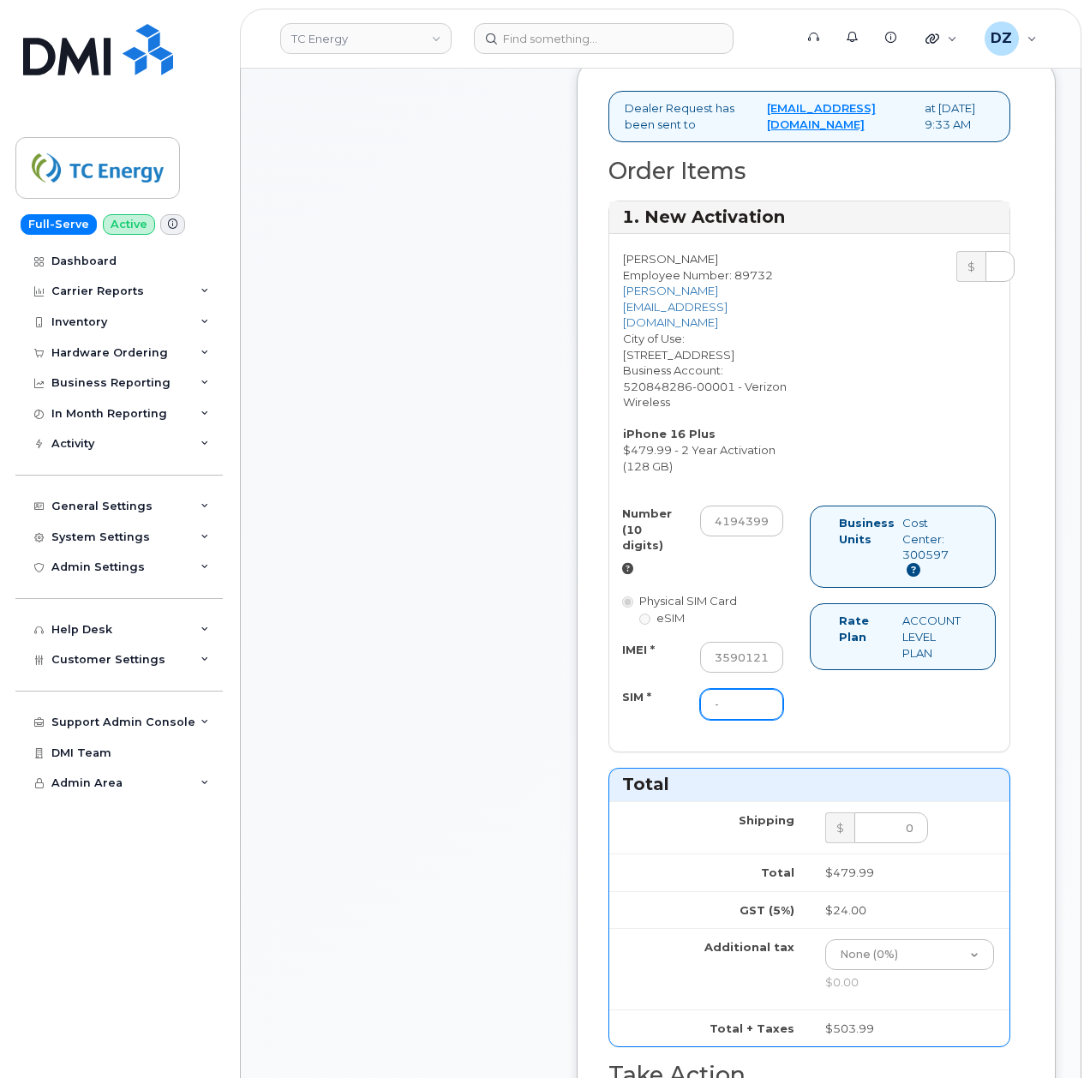
scroll to position [1143, 0]
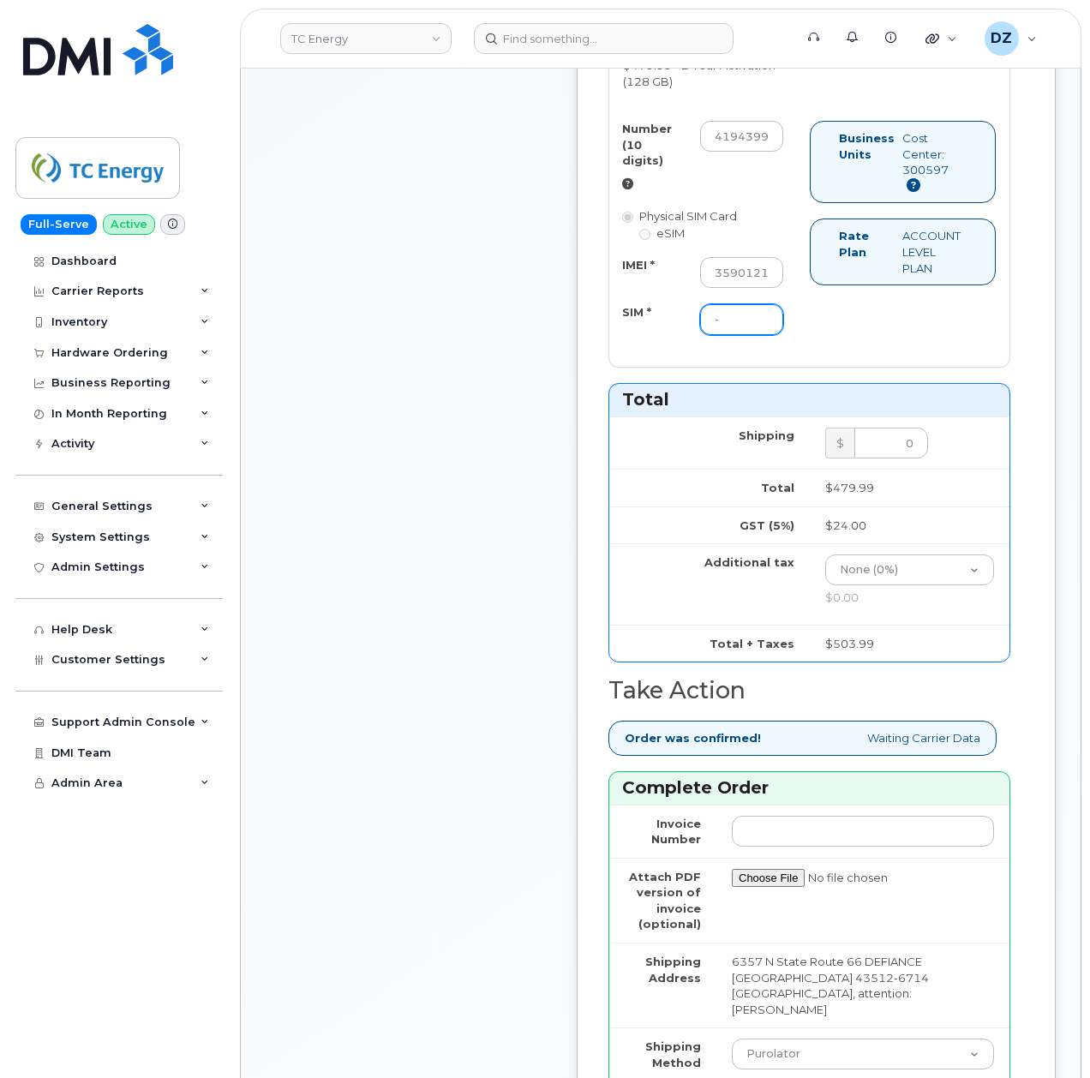
type input "-"
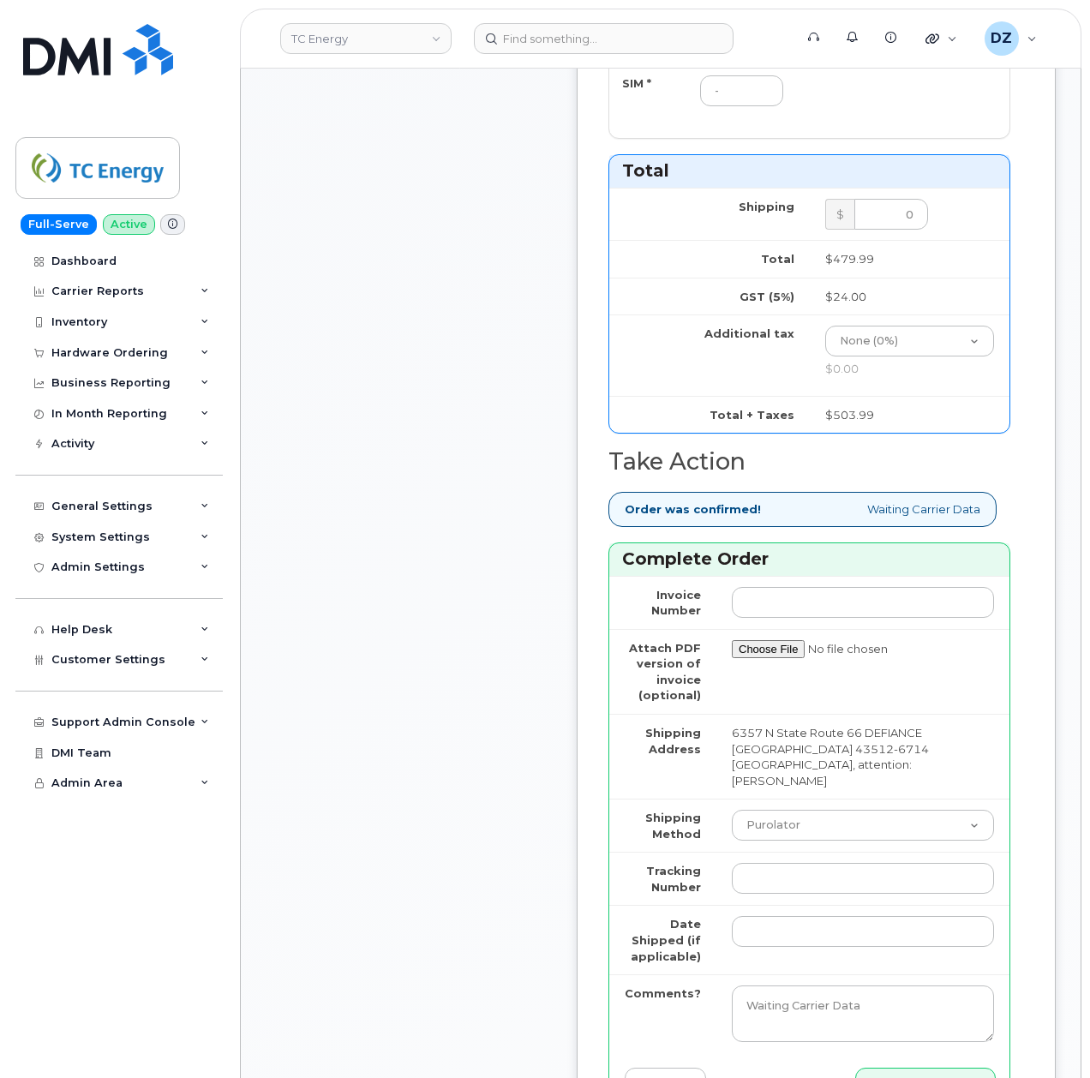
scroll to position [1485, 0]
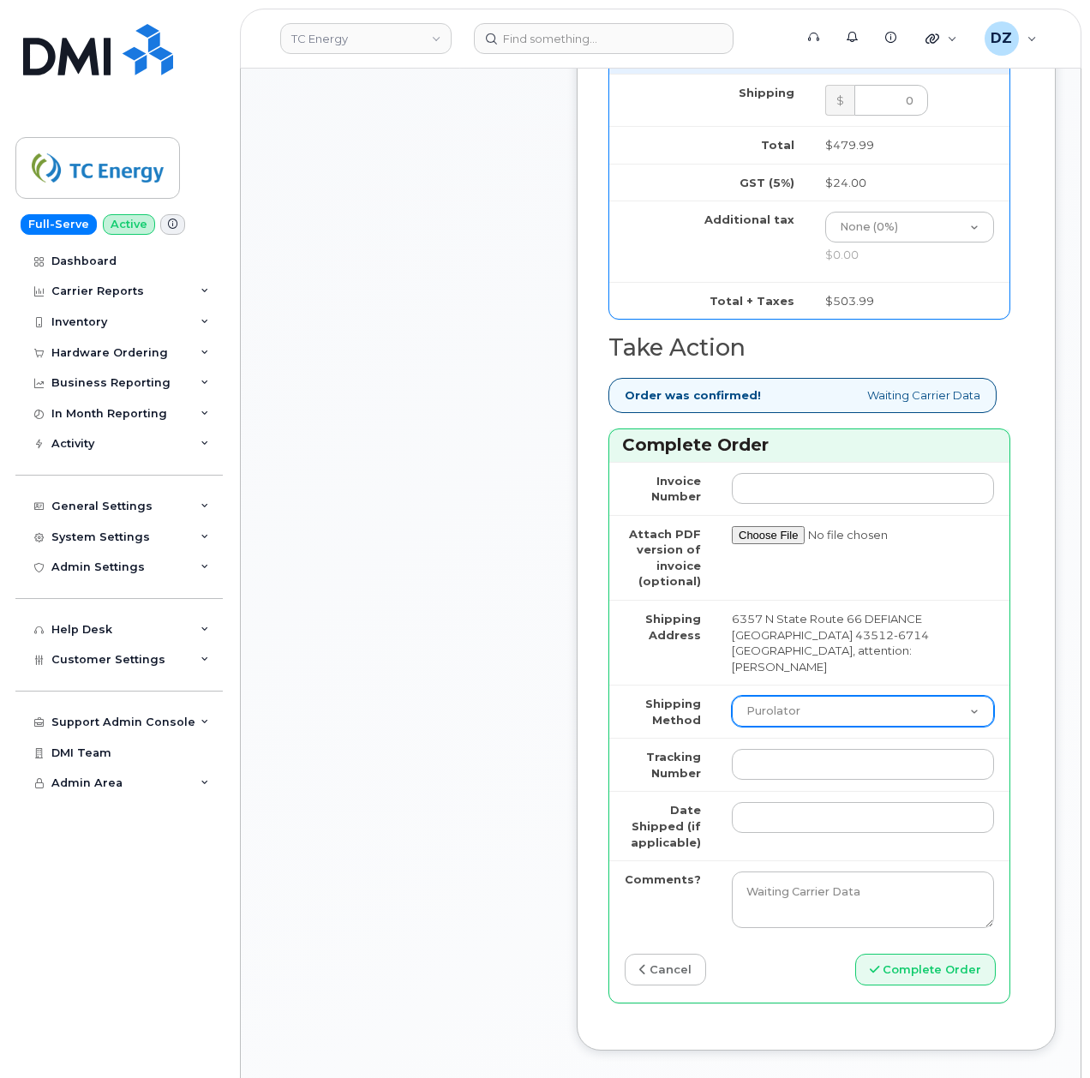
click at [800, 696] on select "Purolator UPS FedEx Canada Post Courier Other Drop Off Pick Up" at bounding box center [863, 711] width 262 height 31
select select "UPS"
click at [732, 696] on select "Purolator UPS FedEx Canada Post Courier Other Drop Off Pick Up" at bounding box center [863, 711] width 262 height 31
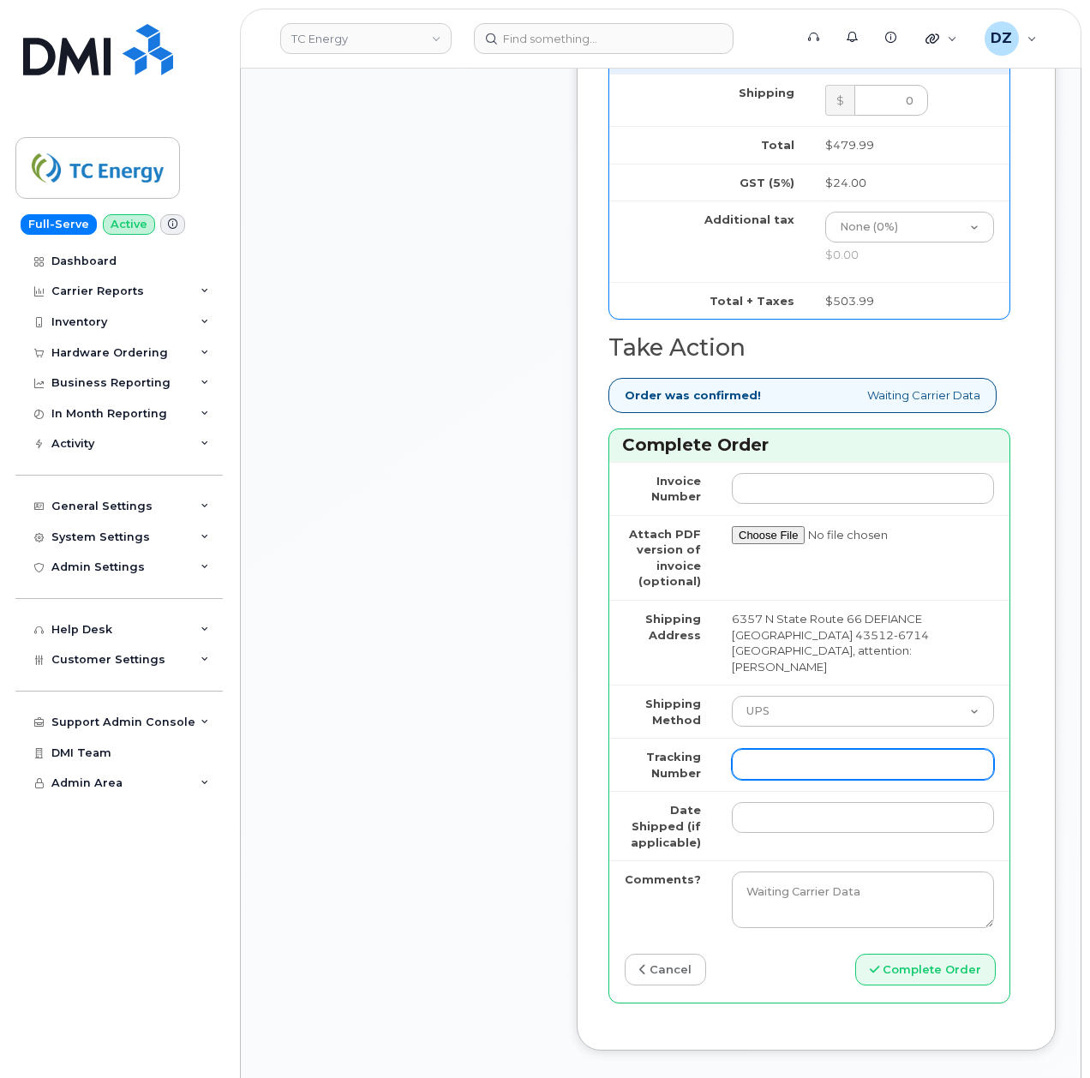
drag, startPoint x: 771, startPoint y: 679, endPoint x: 771, endPoint y: 694, distance: 15.4
click at [771, 749] on input "Tracking Number" at bounding box center [863, 764] width 262 height 31
paste input "1ZHF11964224913752"
type input "1ZHF11964224913752"
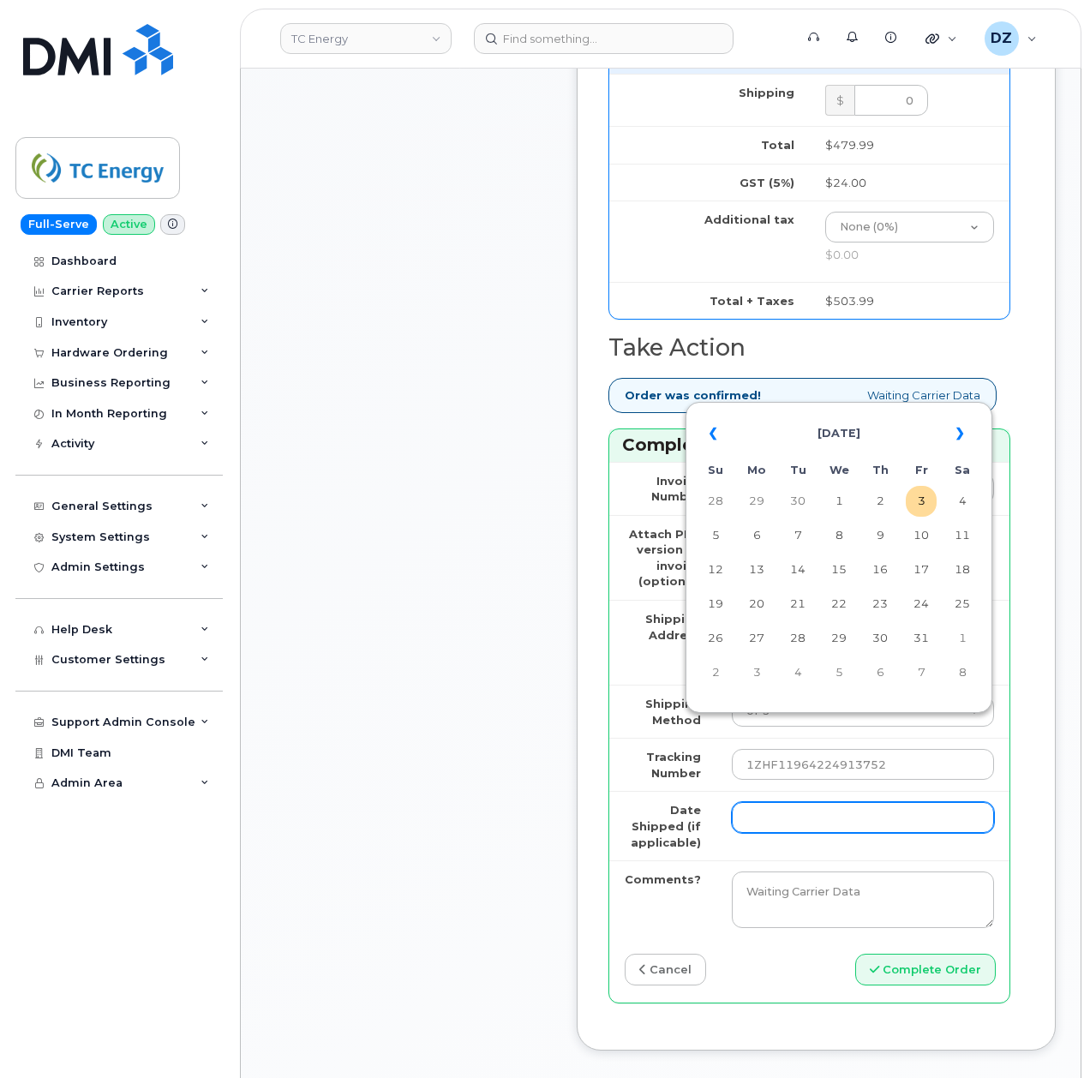
click at [763, 802] on input "Date Shipped (if applicable)" at bounding box center [863, 817] width 262 height 31
click at [885, 507] on td "2" at bounding box center [880, 501] width 31 height 31
type input "2025-10-02"
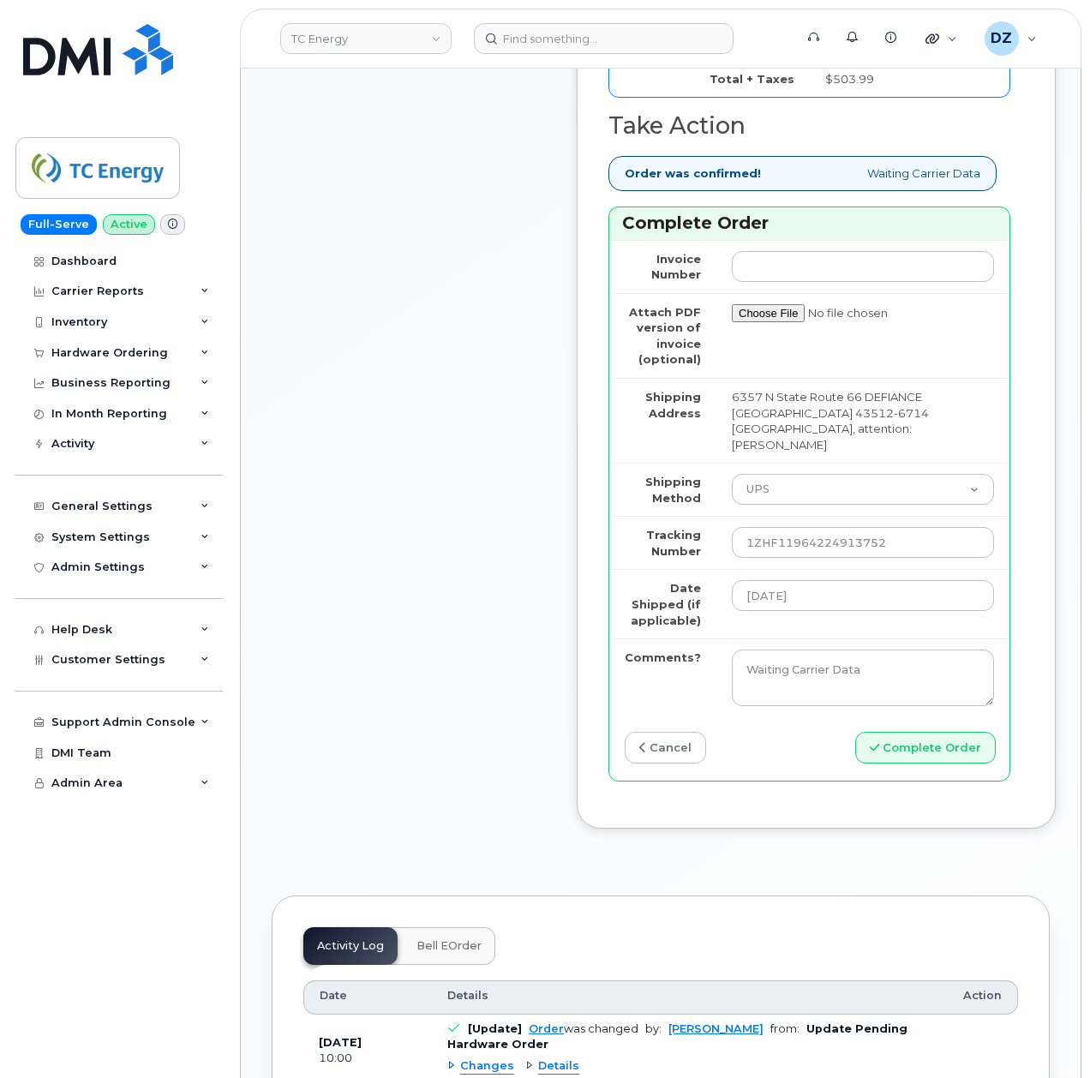
scroll to position [1714, 0]
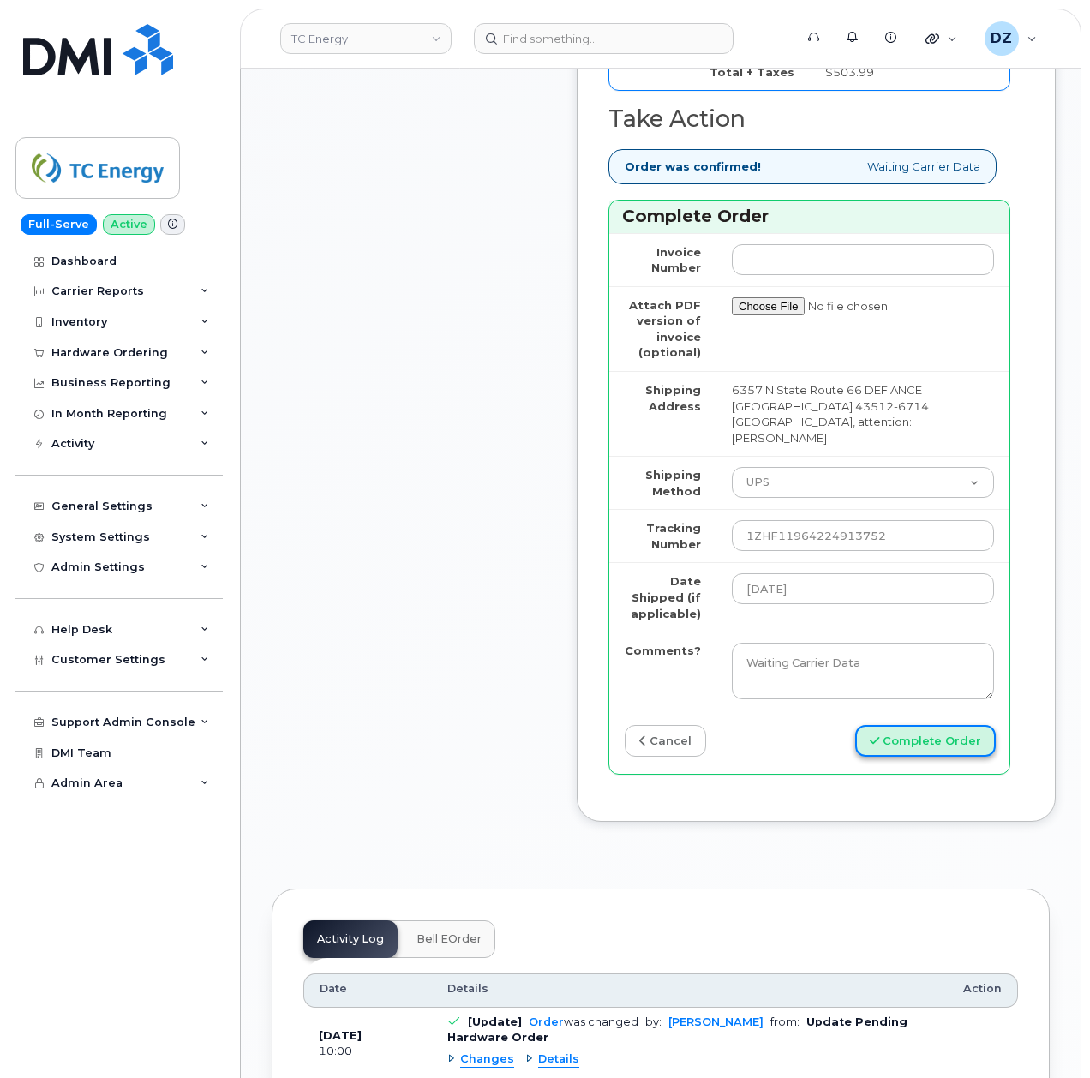
click at [930, 725] on button "Complete Order" at bounding box center [925, 741] width 141 height 32
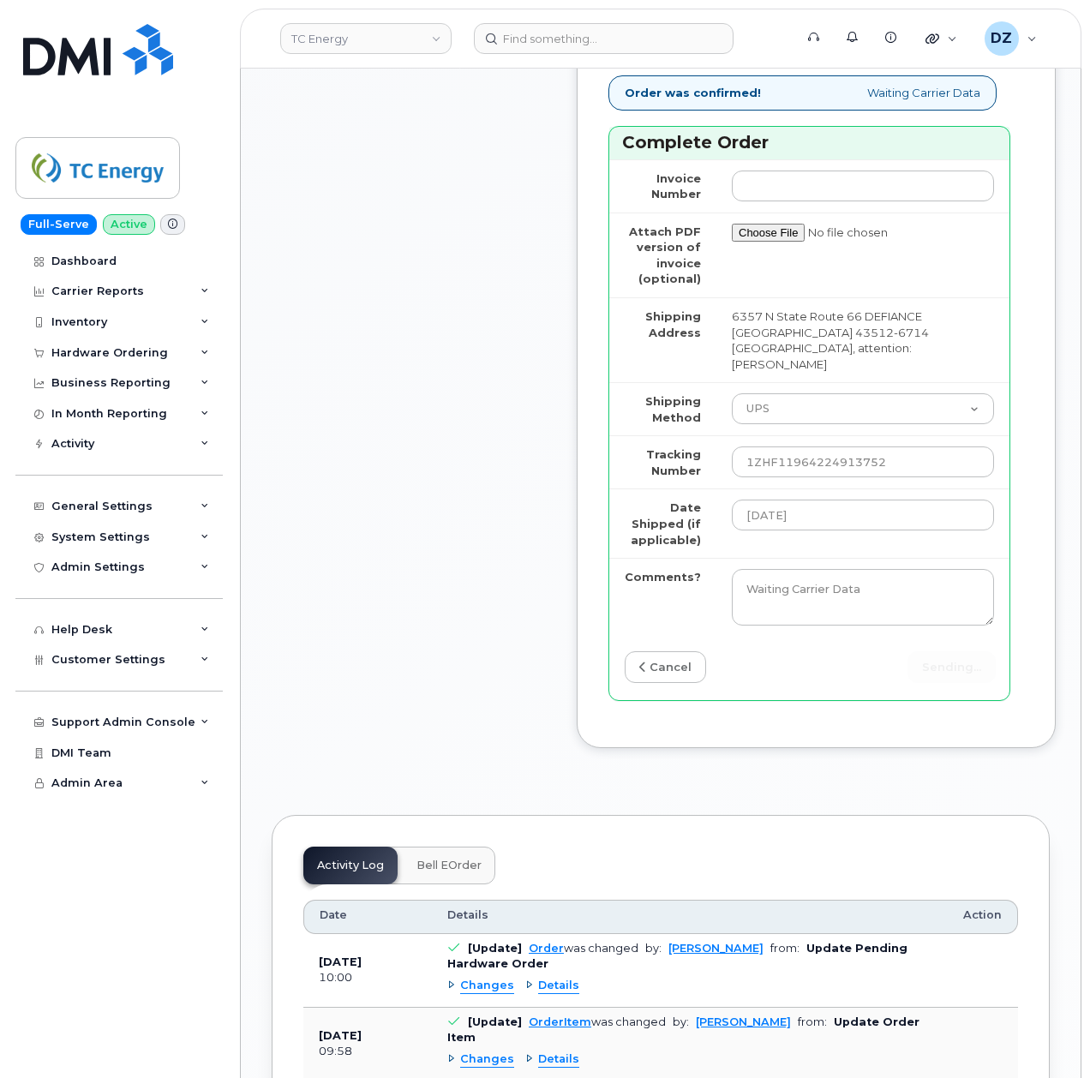
scroll to position [1828, 0]
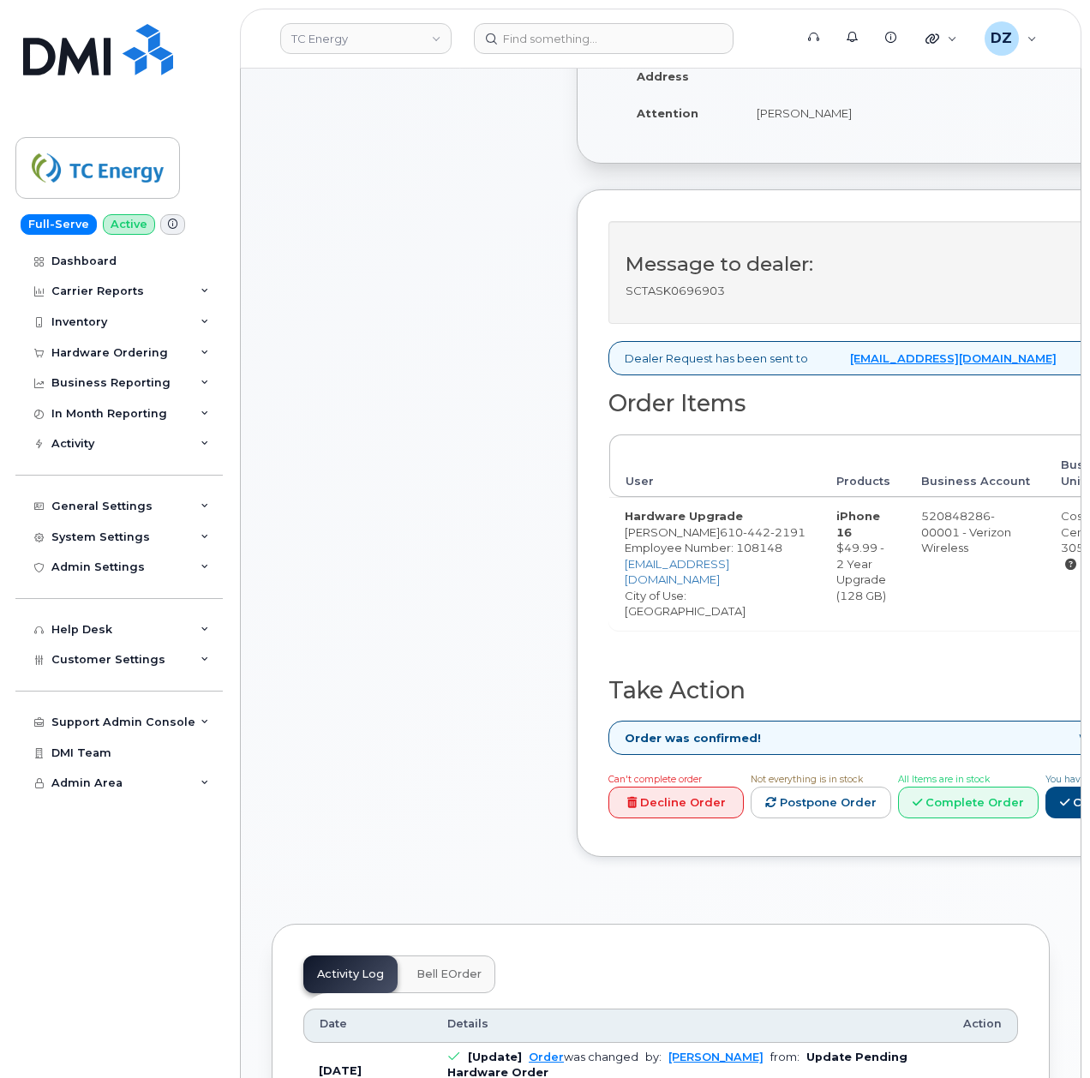
scroll to position [571, 0]
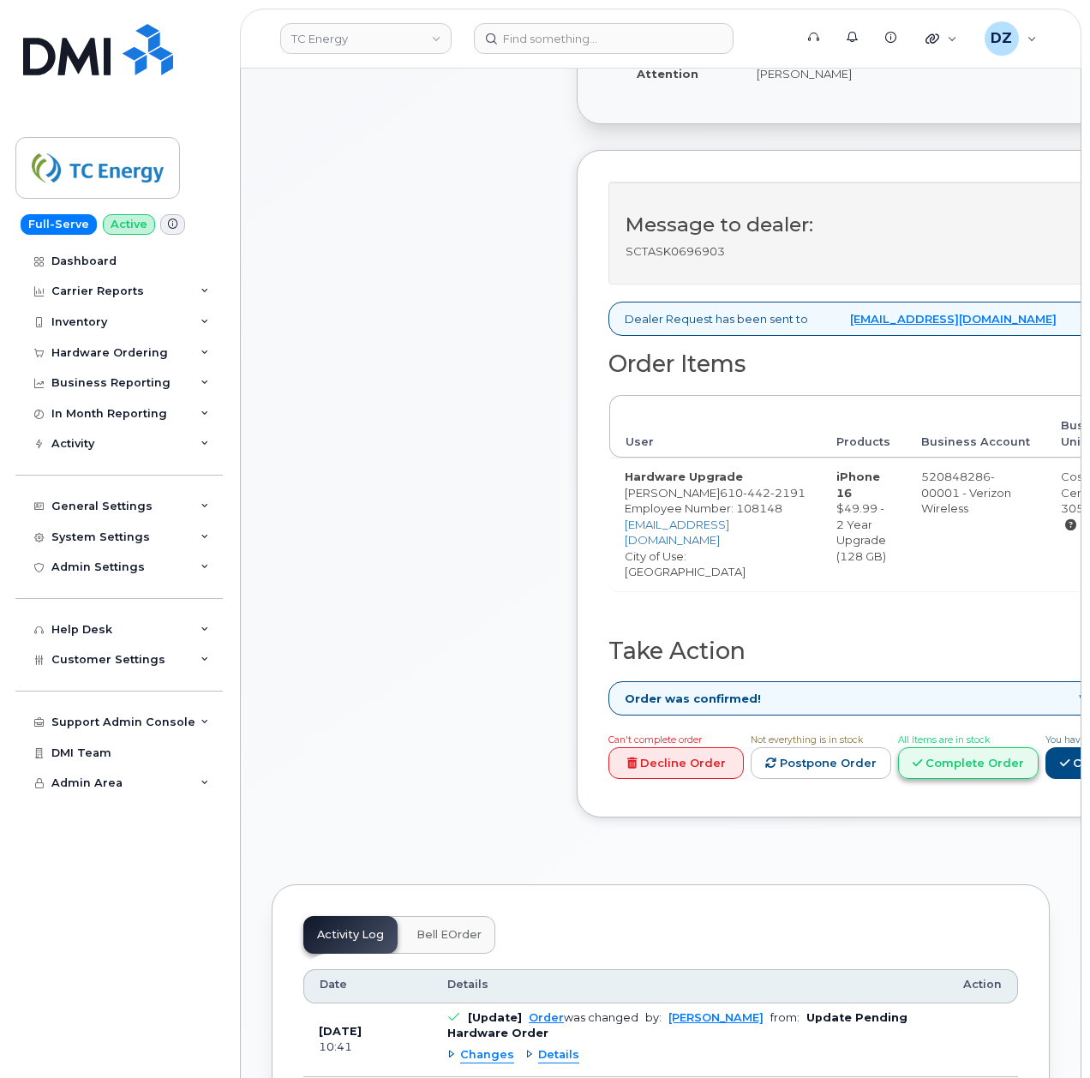
click at [922, 769] on icon at bounding box center [917, 763] width 9 height 11
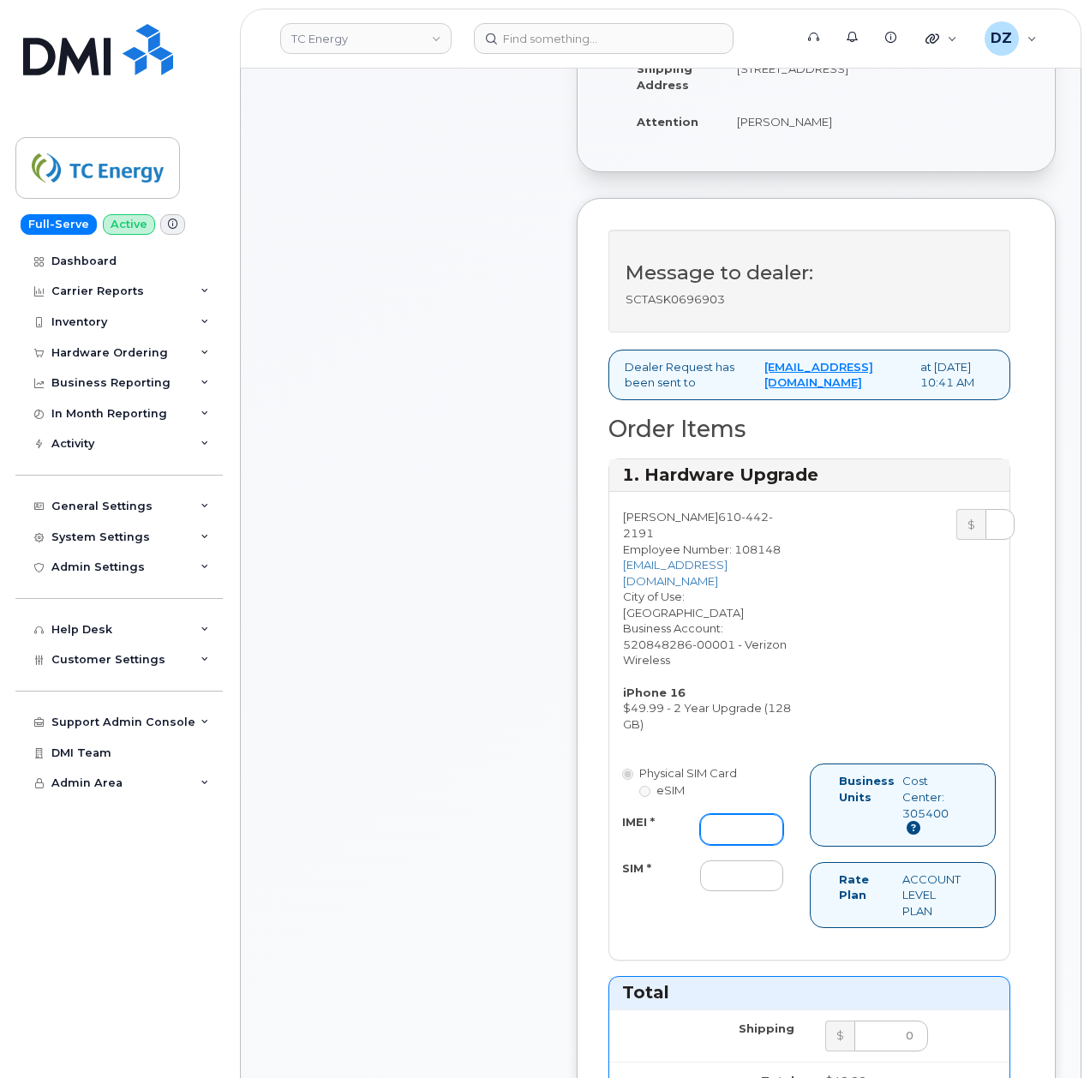
click at [741, 833] on input "IMEI *" at bounding box center [741, 829] width 83 height 31
paste input "356422161551417"
type input "356422161551417"
click at [751, 879] on input "SIM *" at bounding box center [741, 876] width 83 height 31
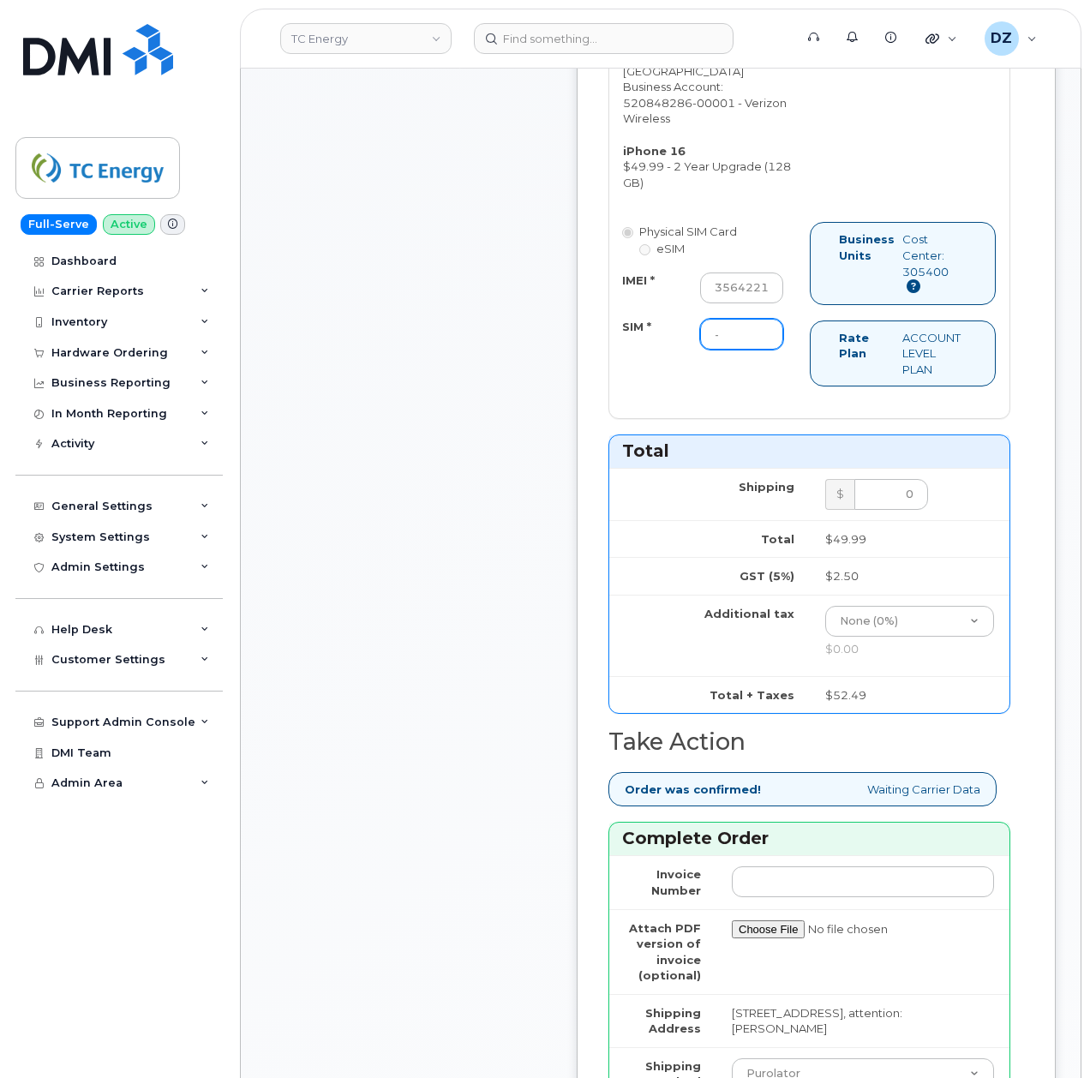
scroll to position [1143, 0]
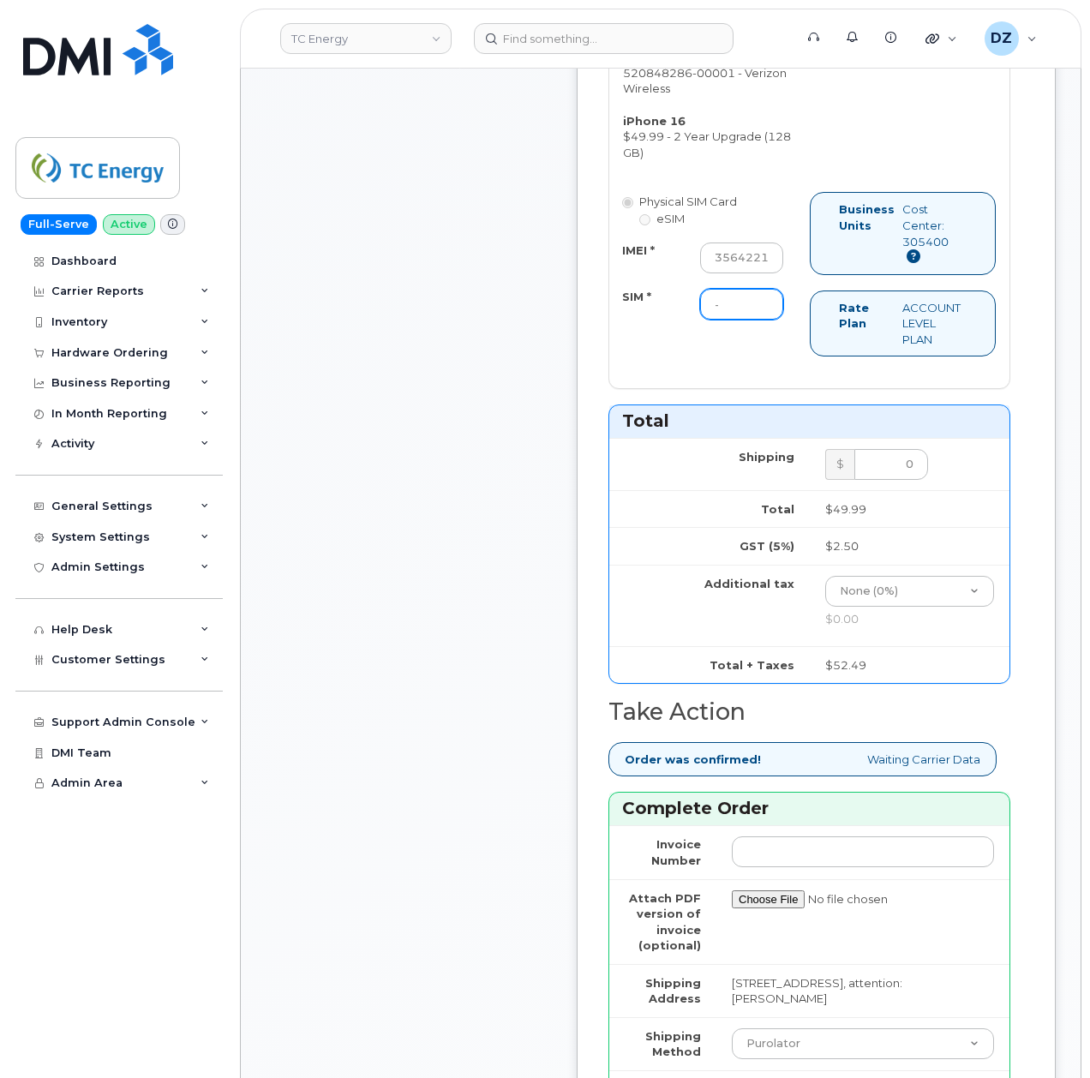
type input "-"
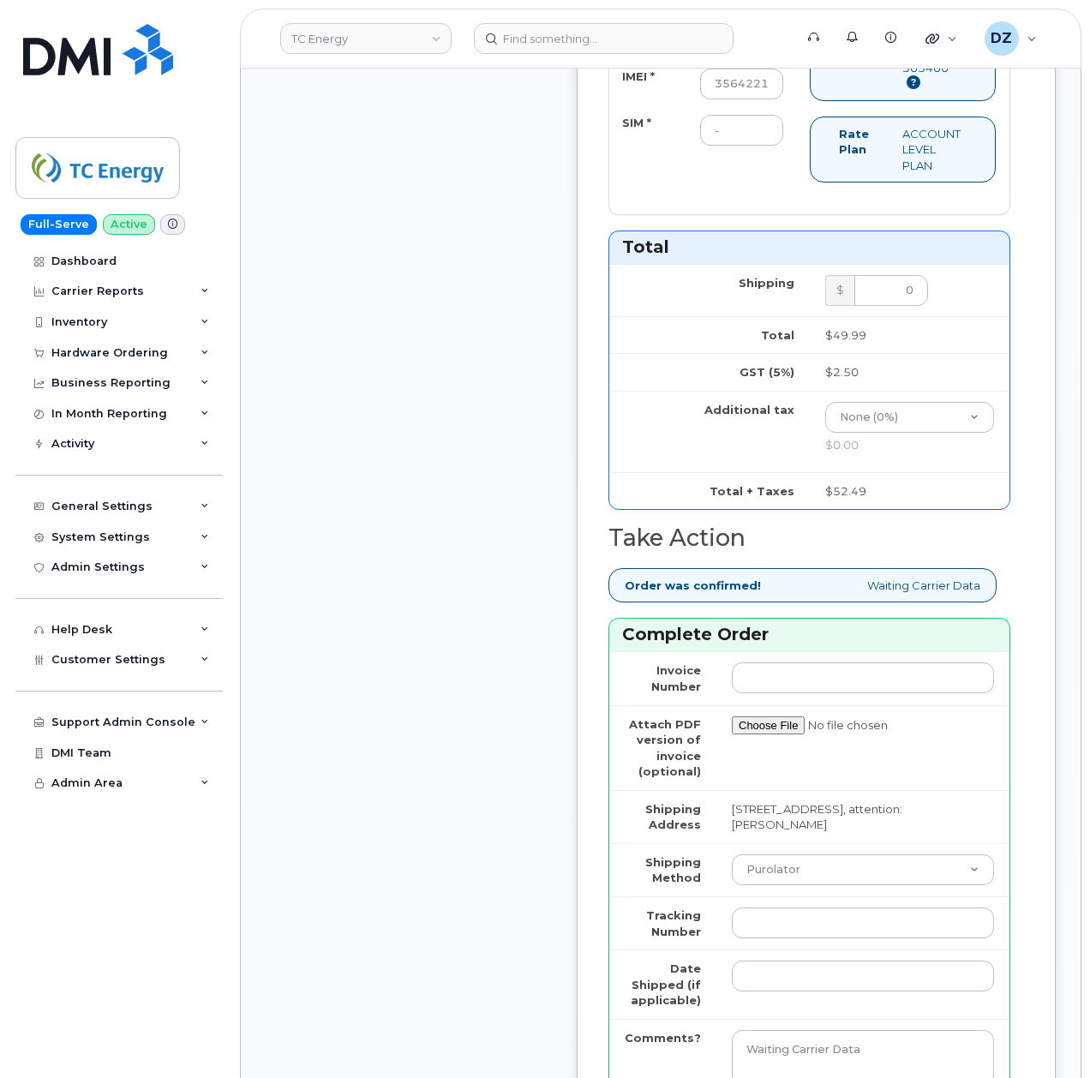
scroll to position [1485, 0]
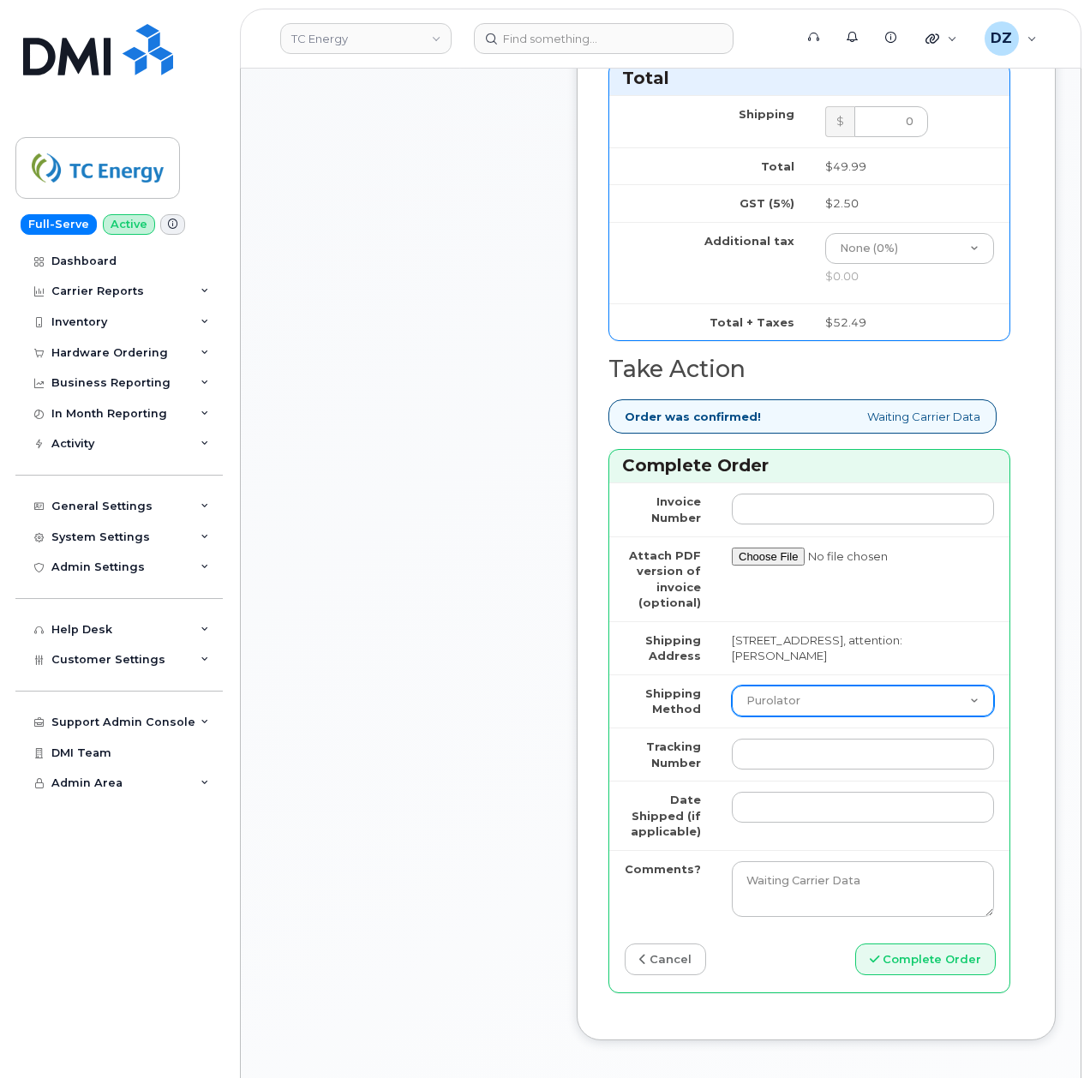
click at [782, 717] on select "Purolator UPS FedEx Canada Post Courier Other Drop Off Pick Up" at bounding box center [863, 701] width 262 height 31
select select "UPS"
click at [732, 711] on select "Purolator UPS FedEx Canada Post Courier Other Drop Off Pick Up" at bounding box center [863, 701] width 262 height 31
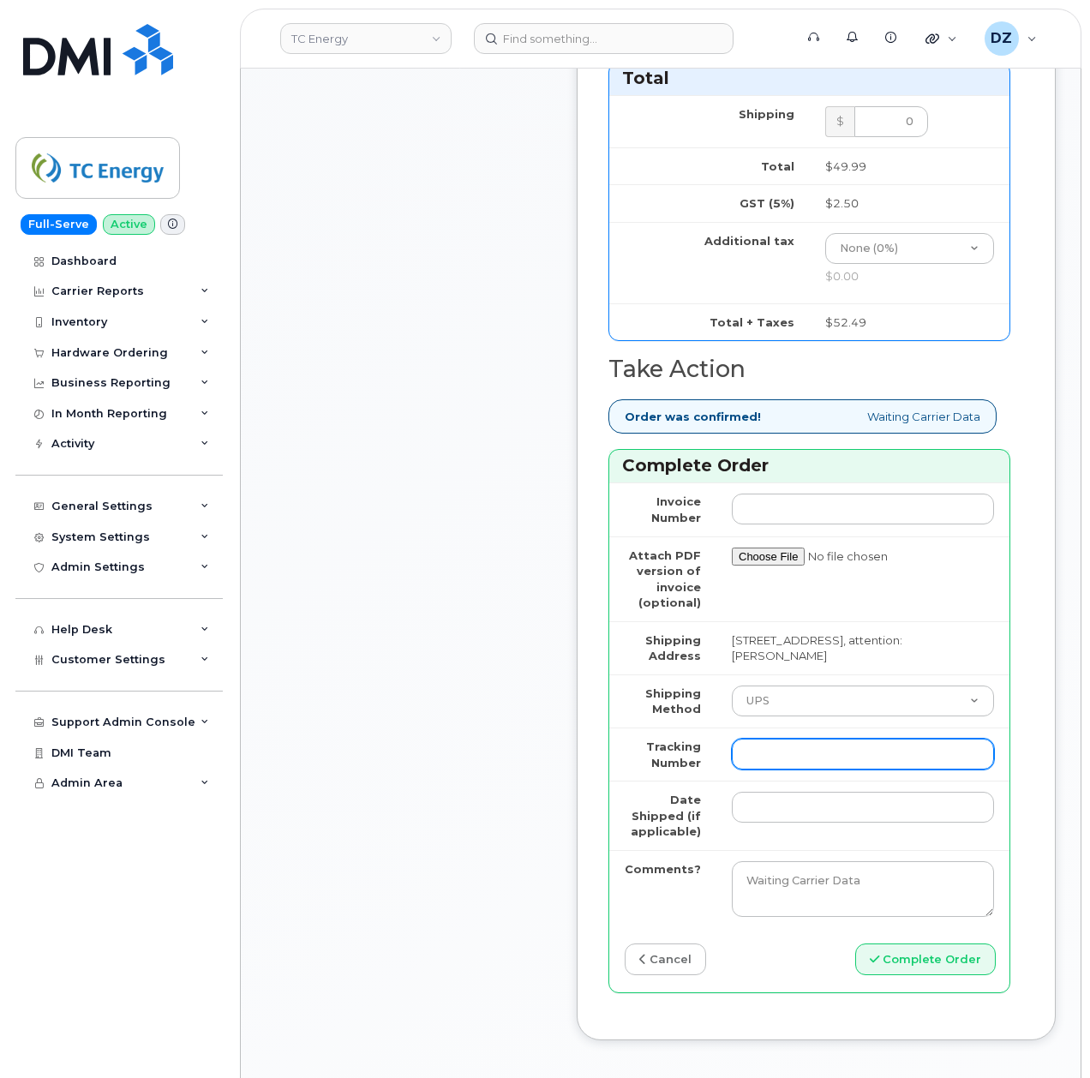
click at [789, 766] on input "Tracking Number" at bounding box center [863, 754] width 262 height 31
paste input "1ZHF12012917240872"
type input "1ZHF12012917240872"
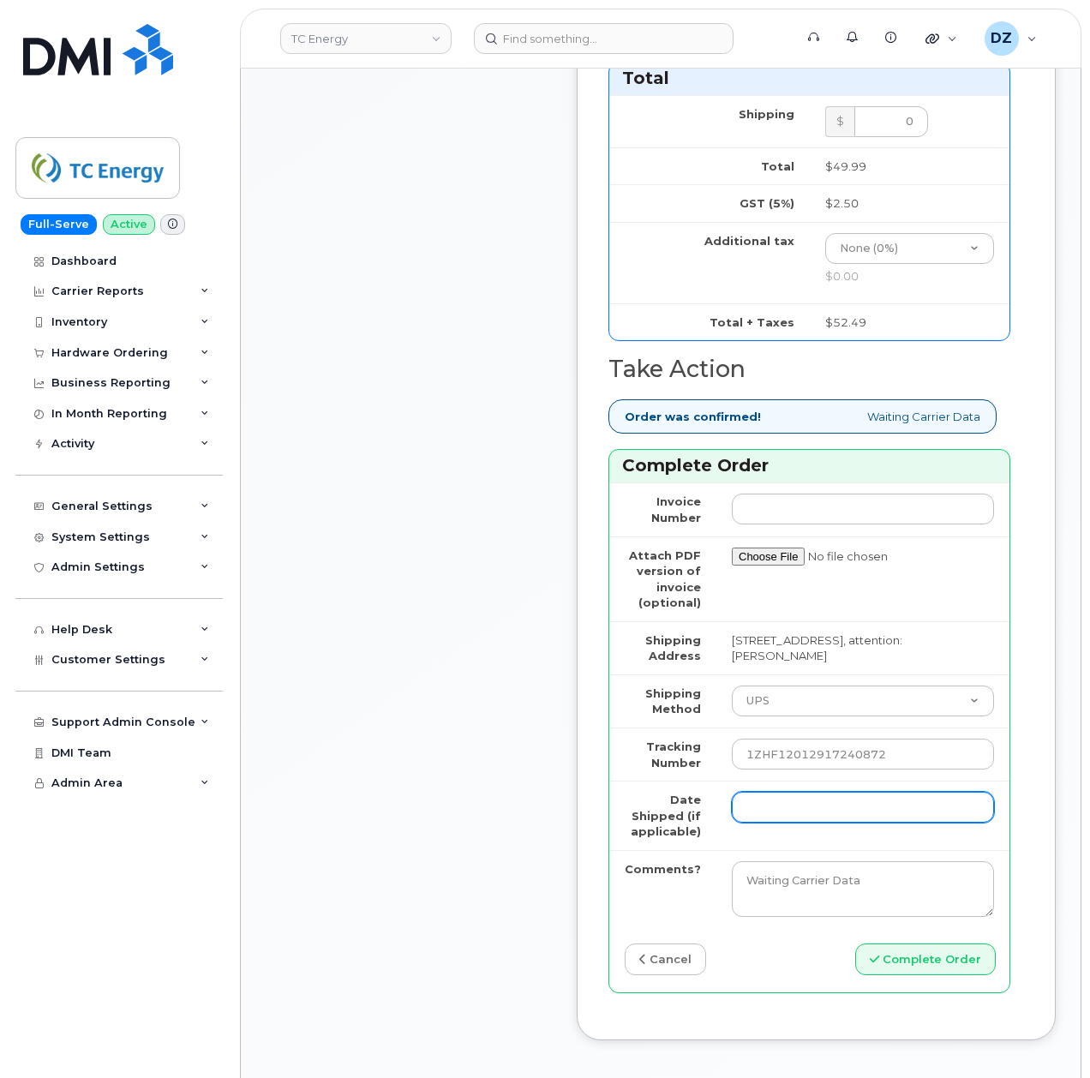
click at [769, 823] on input "Date Shipped (if applicable)" at bounding box center [863, 807] width 262 height 31
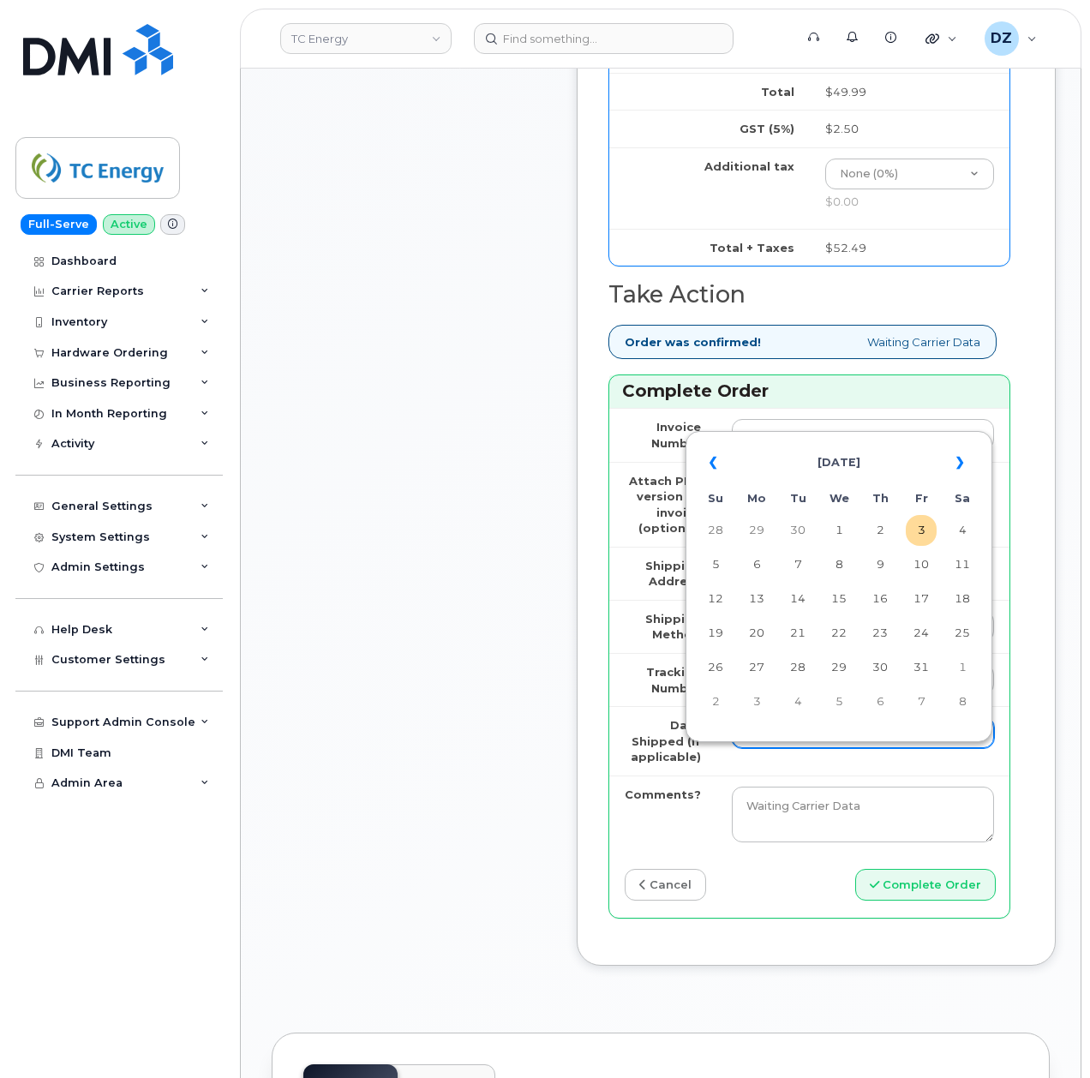
scroll to position [1599, 0]
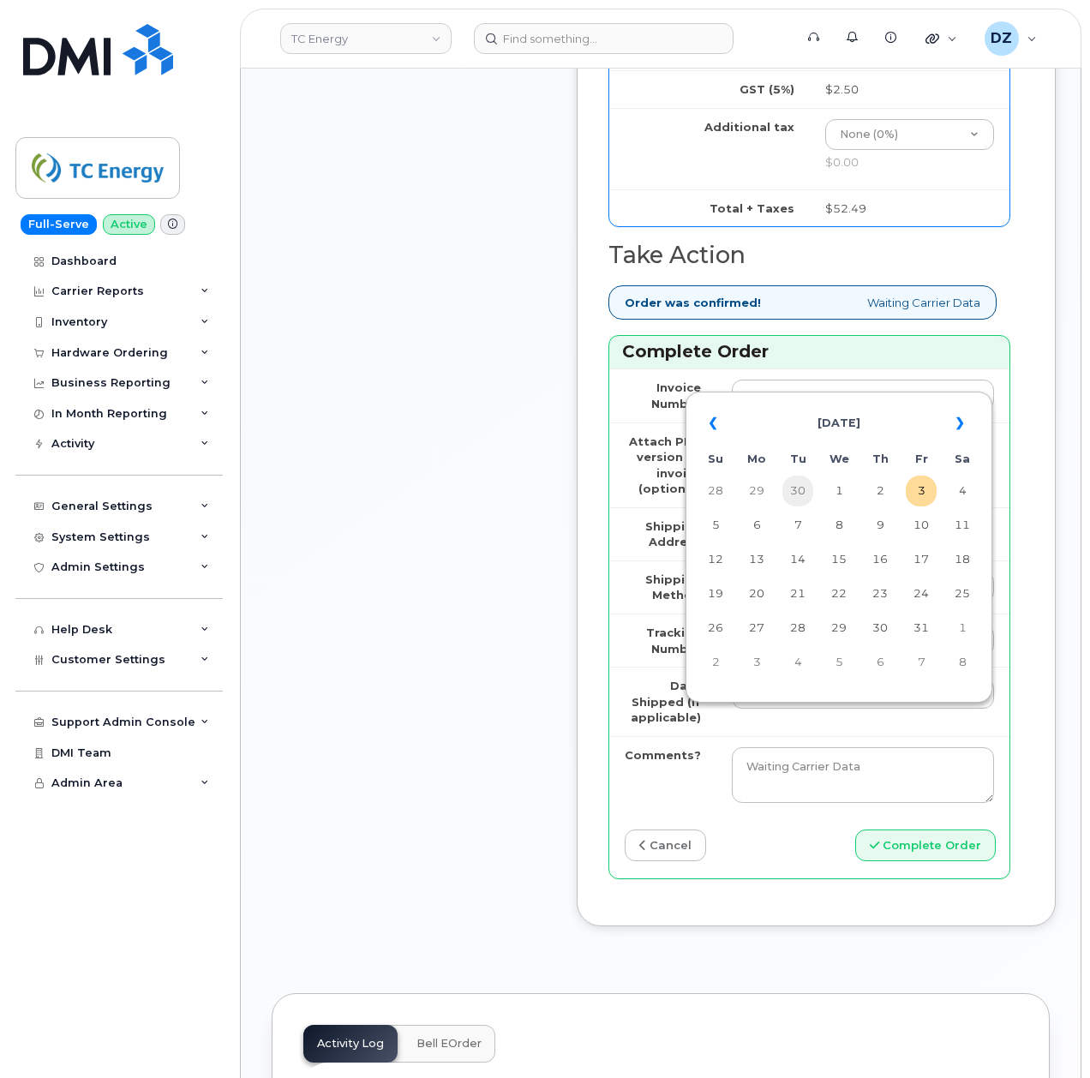
click at [806, 495] on td "30" at bounding box center [798, 491] width 31 height 31
type input "[DATE]"
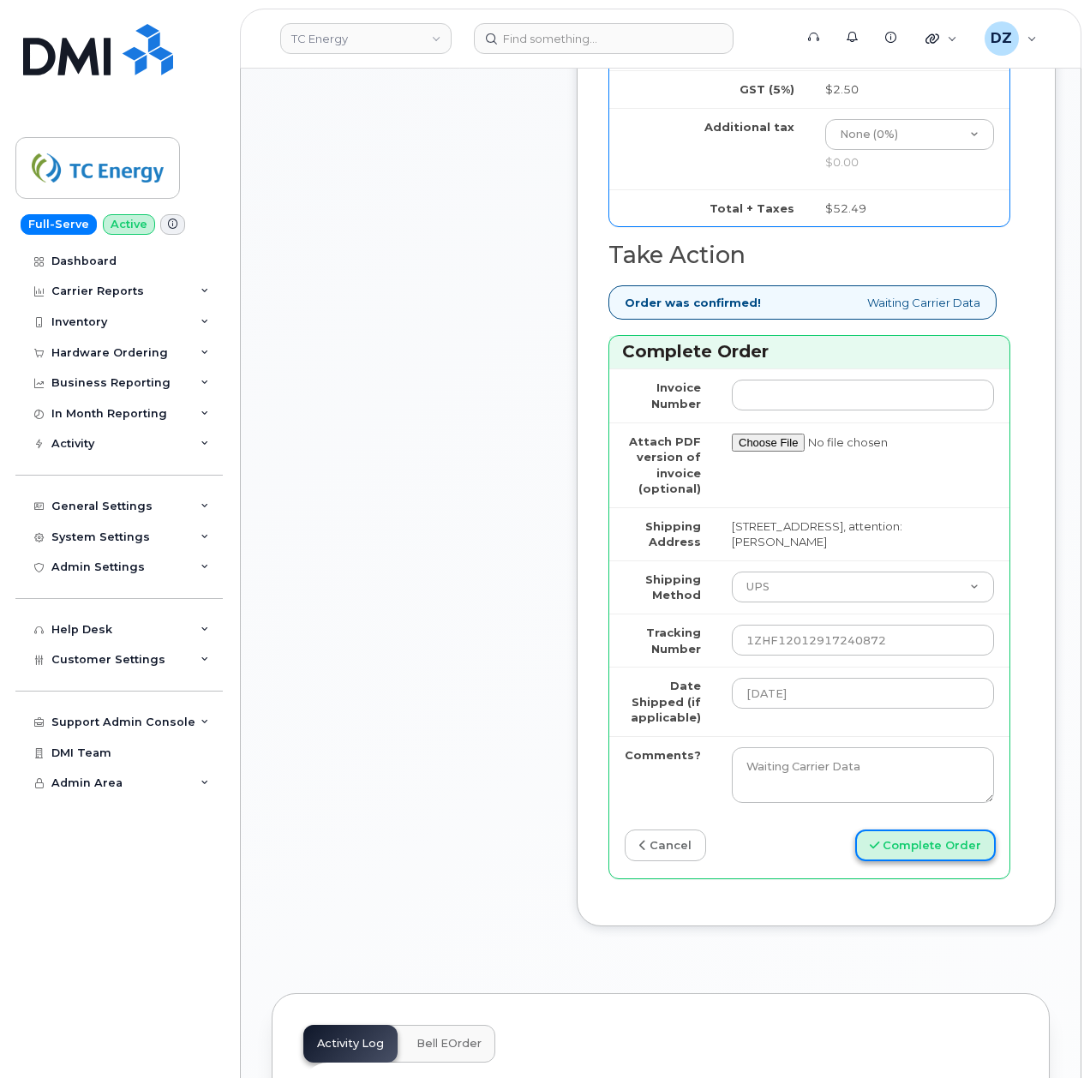
click at [915, 861] on button "Complete Order" at bounding box center [925, 846] width 141 height 32
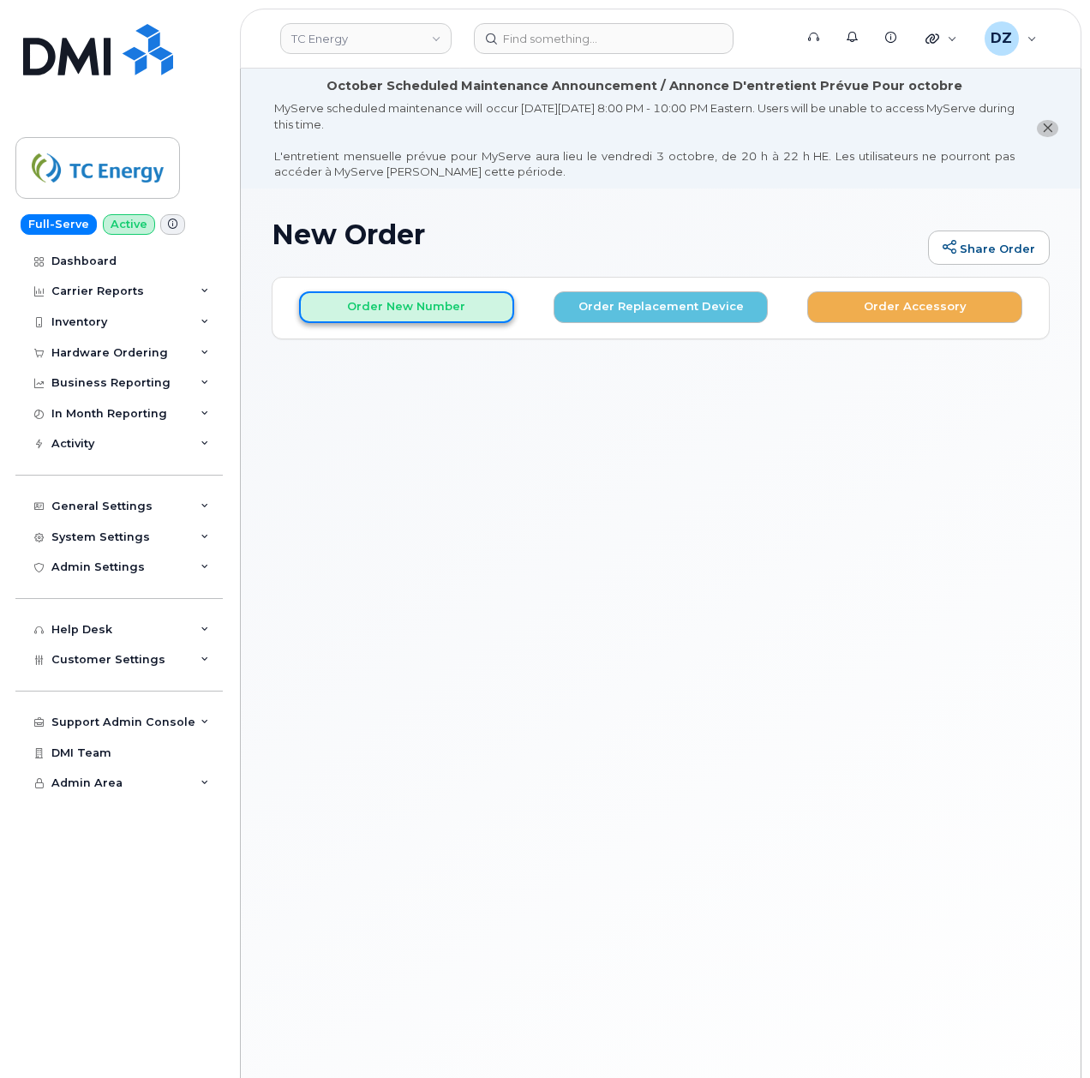
click at [420, 303] on button "Order New Number" at bounding box center [406, 307] width 215 height 32
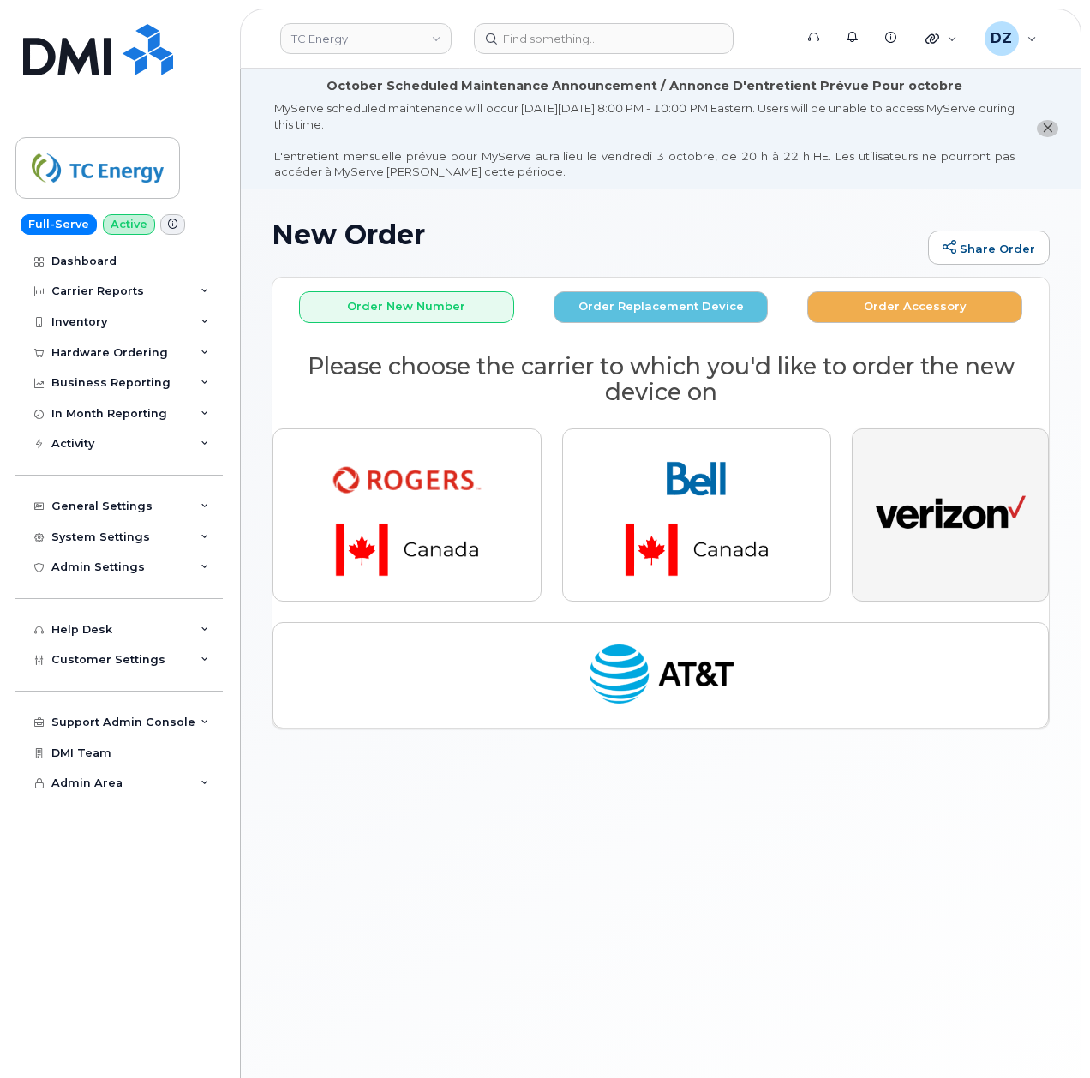
click at [927, 519] on img "button" at bounding box center [951, 515] width 150 height 77
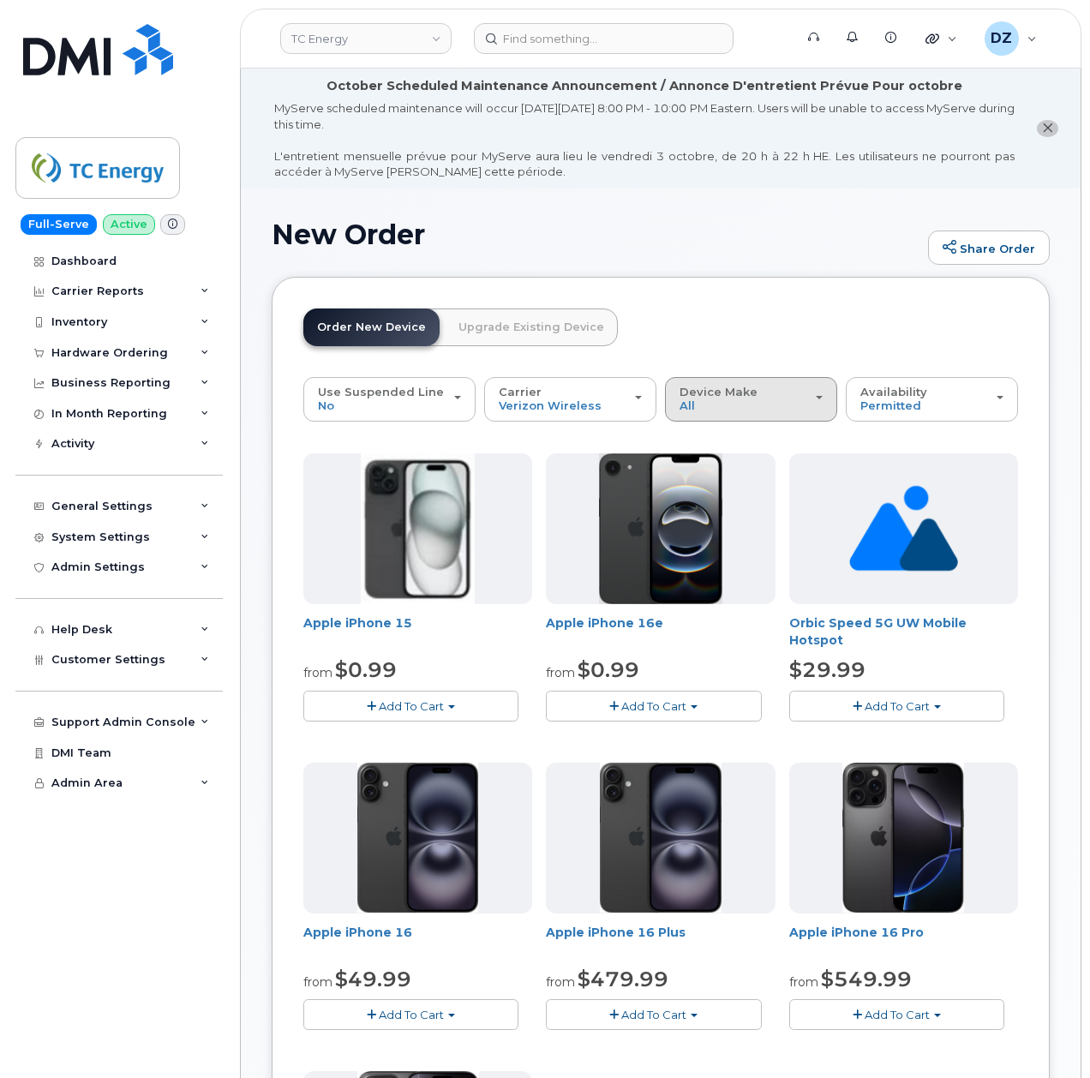
click at [748, 401] on div "Device Make All iPhone Modem" at bounding box center [751, 399] width 143 height 27
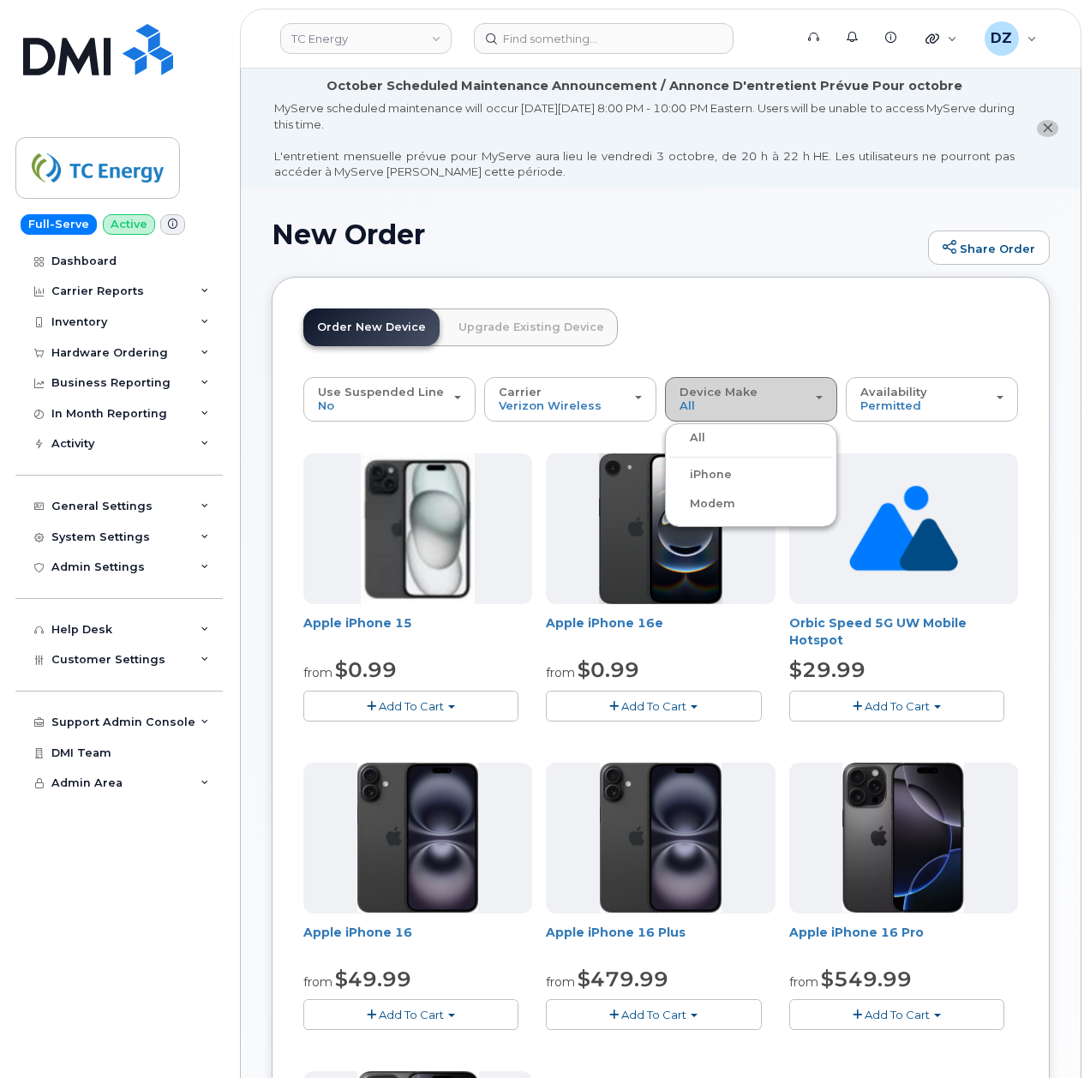
click at [748, 401] on div "Device Make All iPhone Modem" at bounding box center [751, 399] width 143 height 27
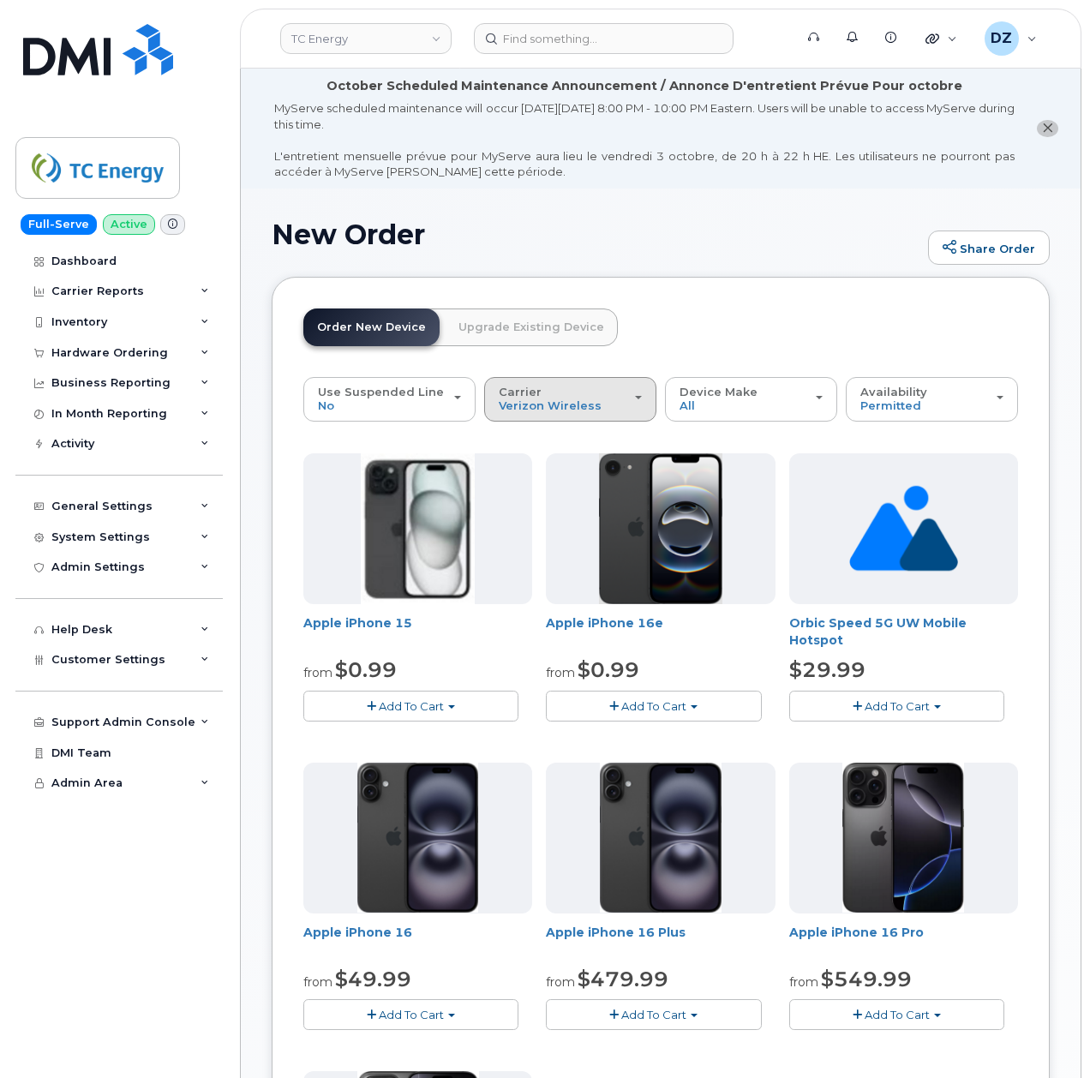
click at [526, 396] on span "Carrier" at bounding box center [520, 392] width 43 height 14
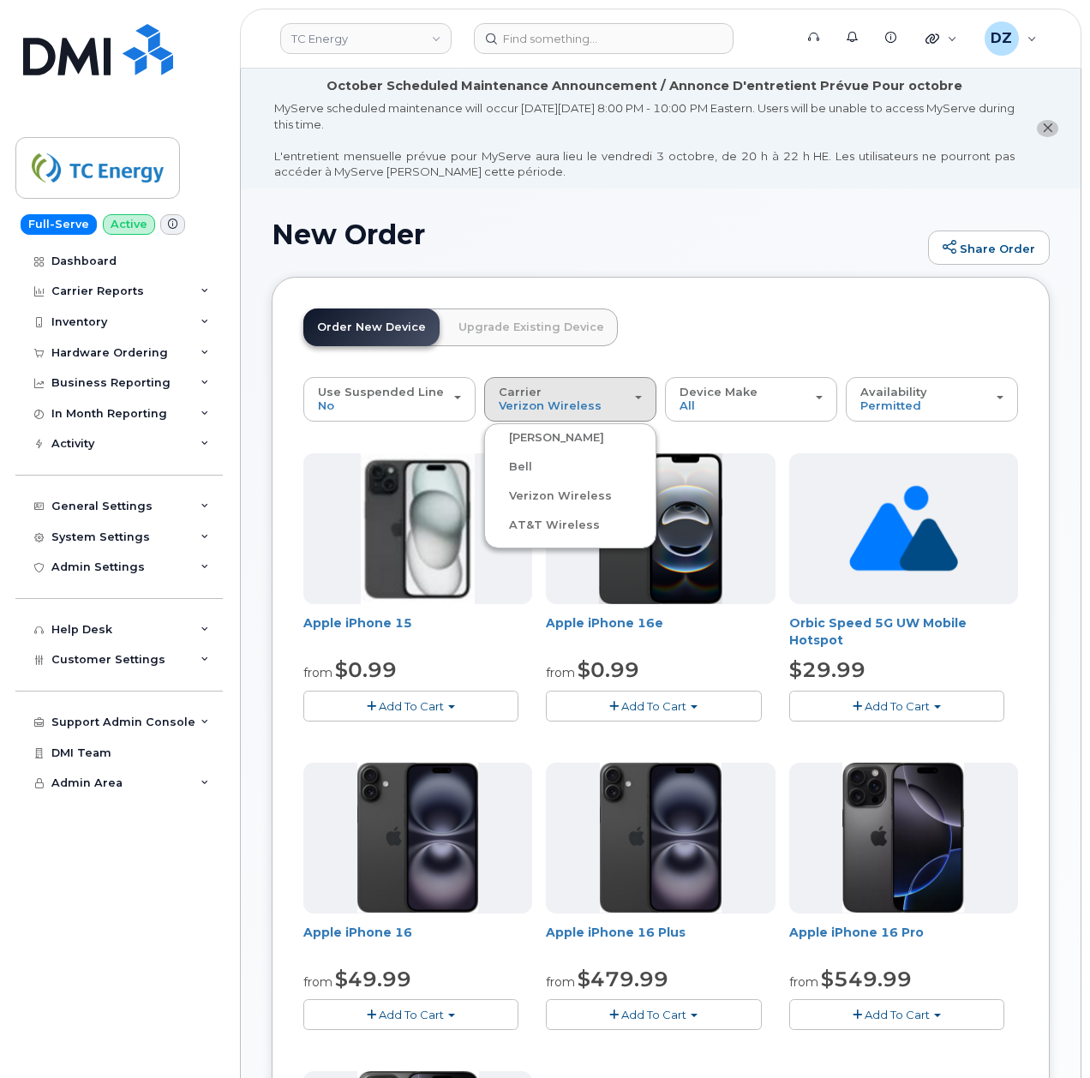
click at [528, 526] on label "AT&T Wireless" at bounding box center [544, 525] width 111 height 21
click at [0, 0] on input "AT&T Wireless" at bounding box center [0, 0] width 0 height 0
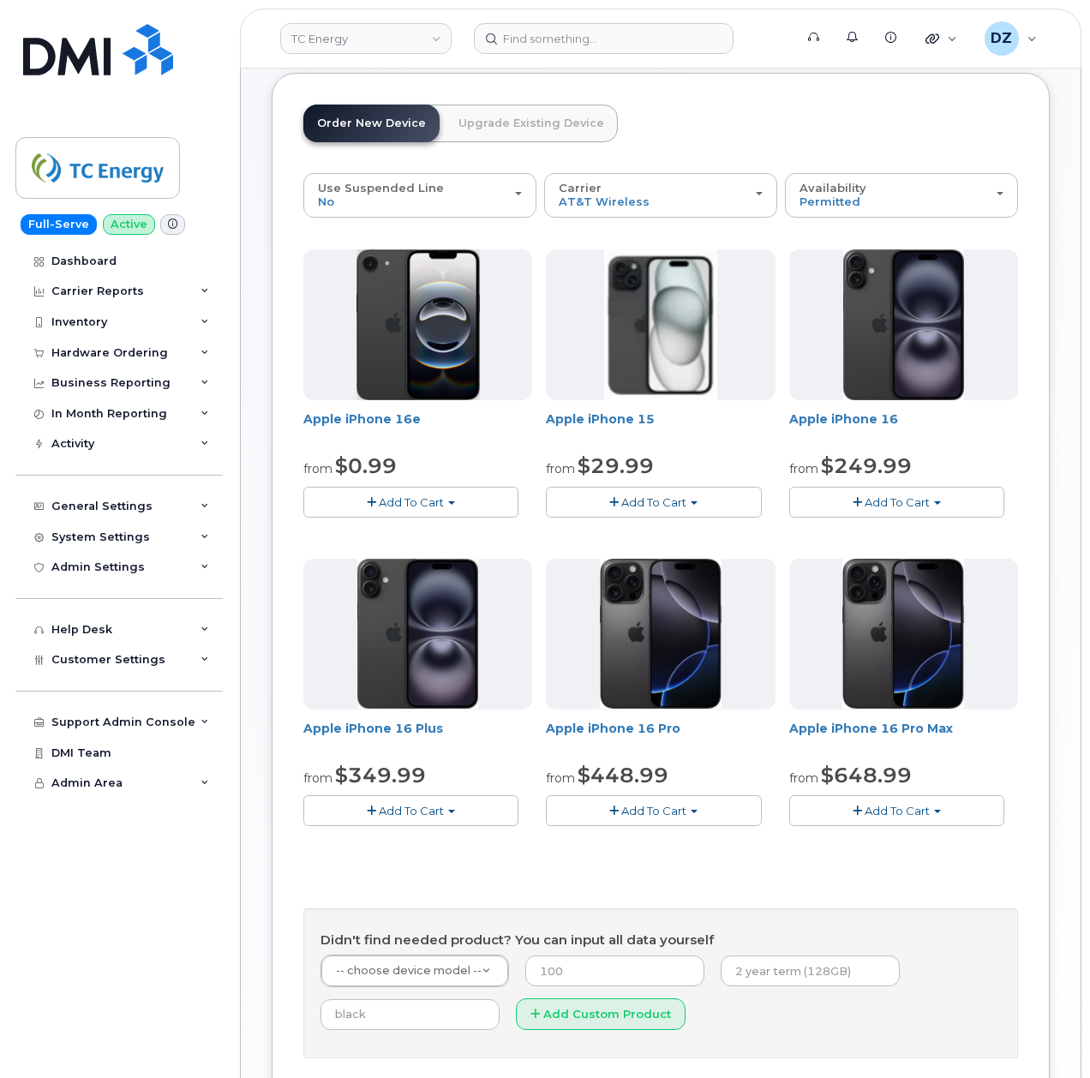
scroll to position [228, 0]
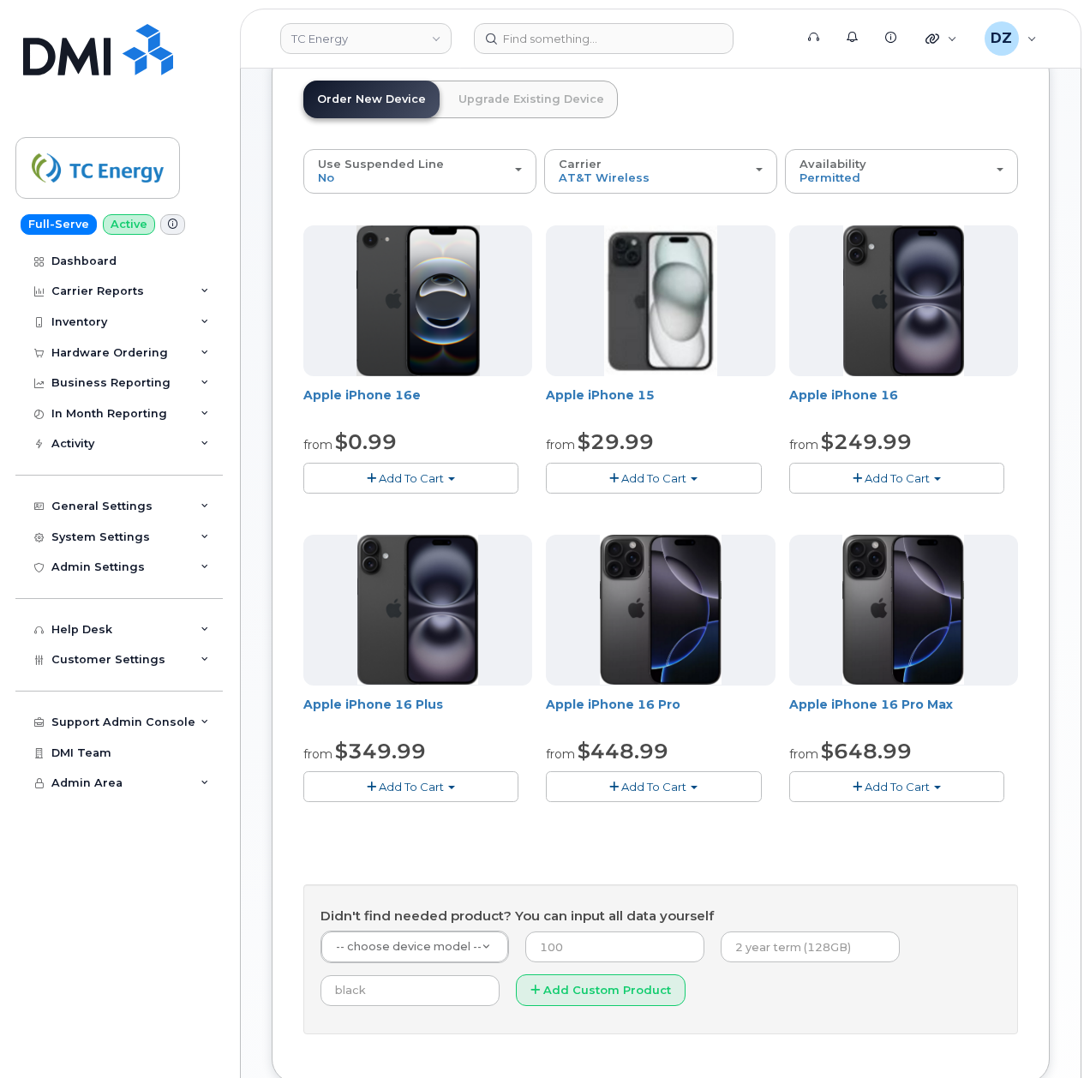
click at [632, 464] on button "Add To Cart" at bounding box center [653, 478] width 215 height 30
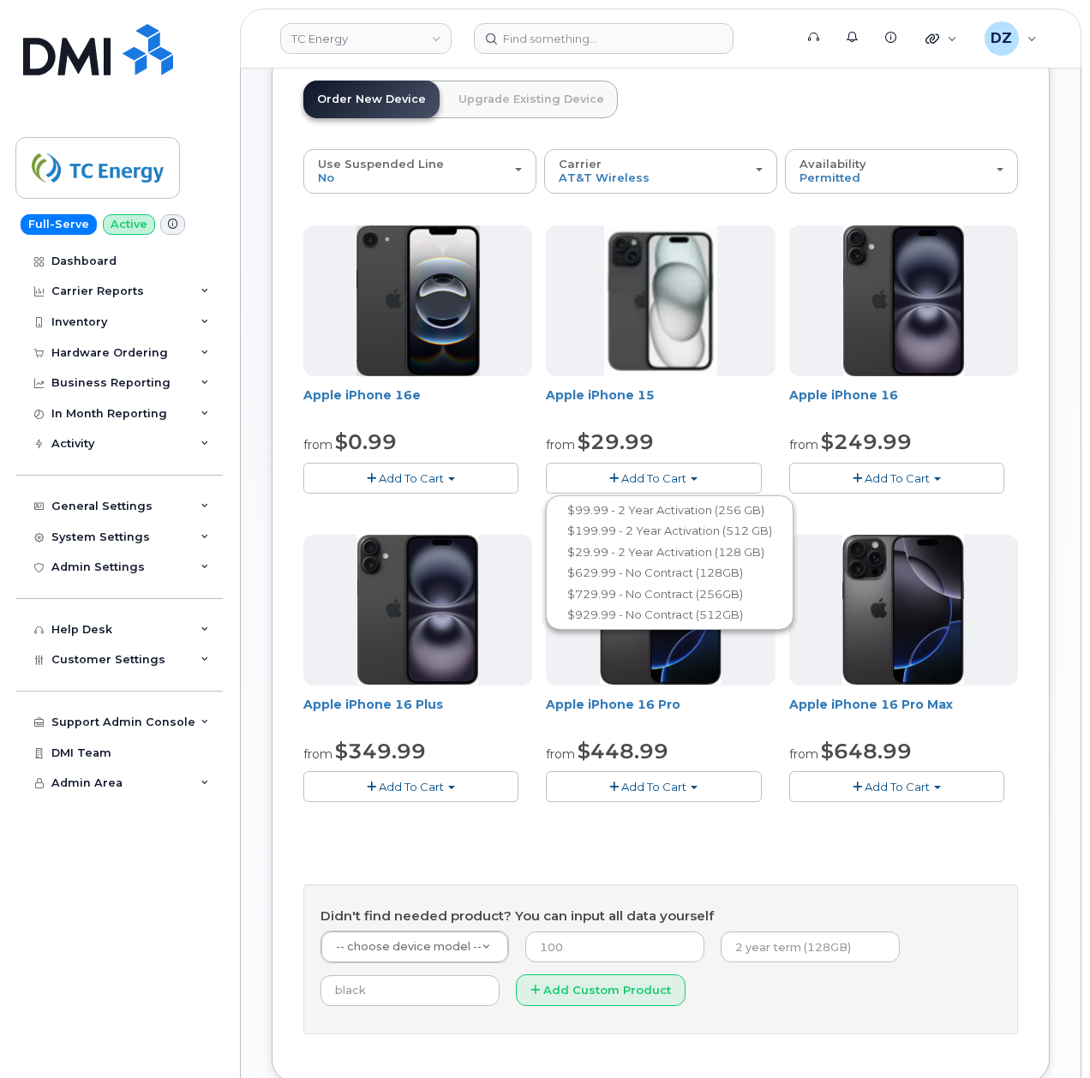
click at [539, 861] on div "Apple iPhone 16e from $0.99 Add To Cart $0.99 - 2 Year Activation (128 GB) $0.9…" at bounding box center [660, 629] width 715 height 809
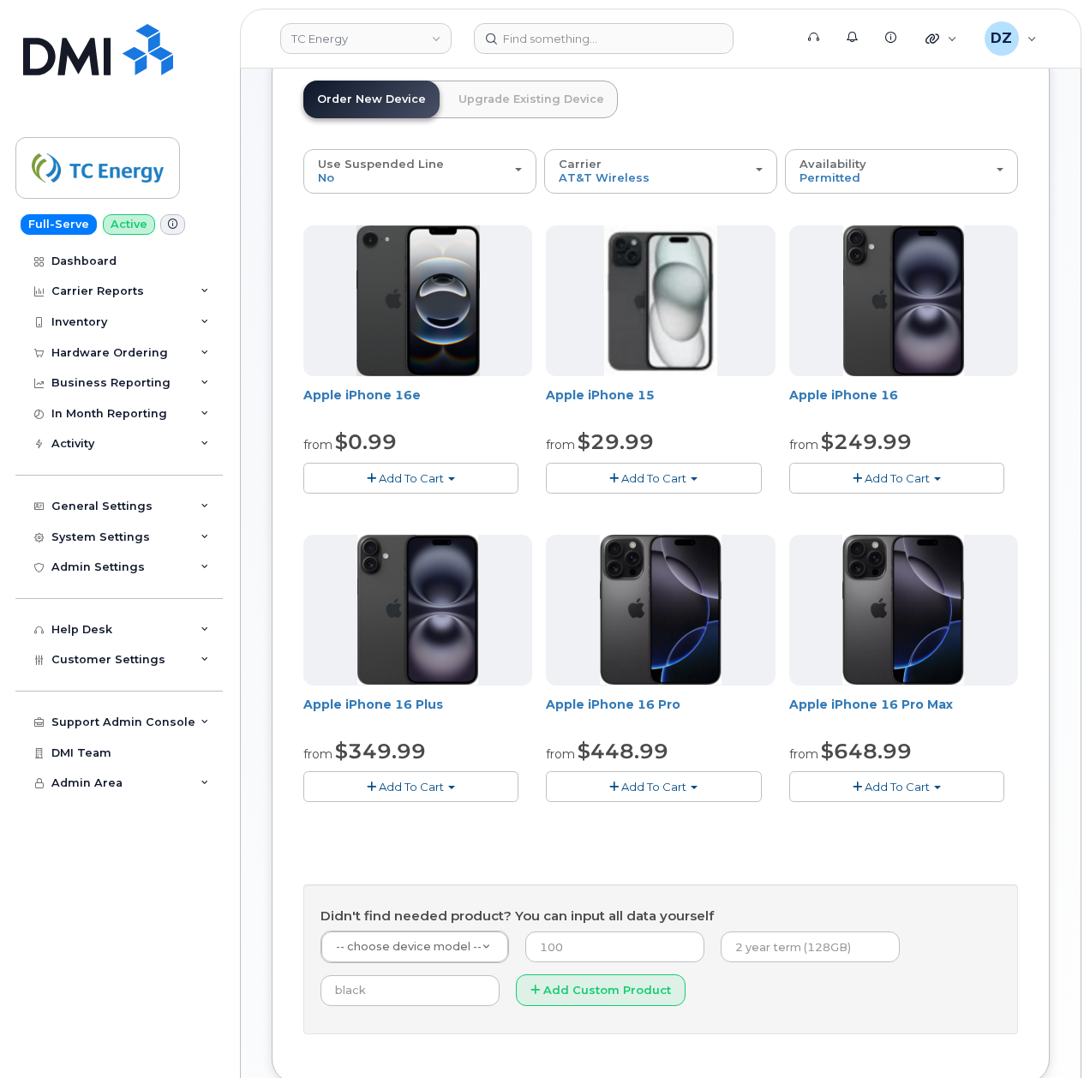
click at [275, 182] on div "Order New Device Upgrade Existing Device Order new device and new line Order ne…" at bounding box center [661, 566] width 778 height 1035
click at [158, 351] on div "Hardware Ordering" at bounding box center [109, 353] width 117 height 14
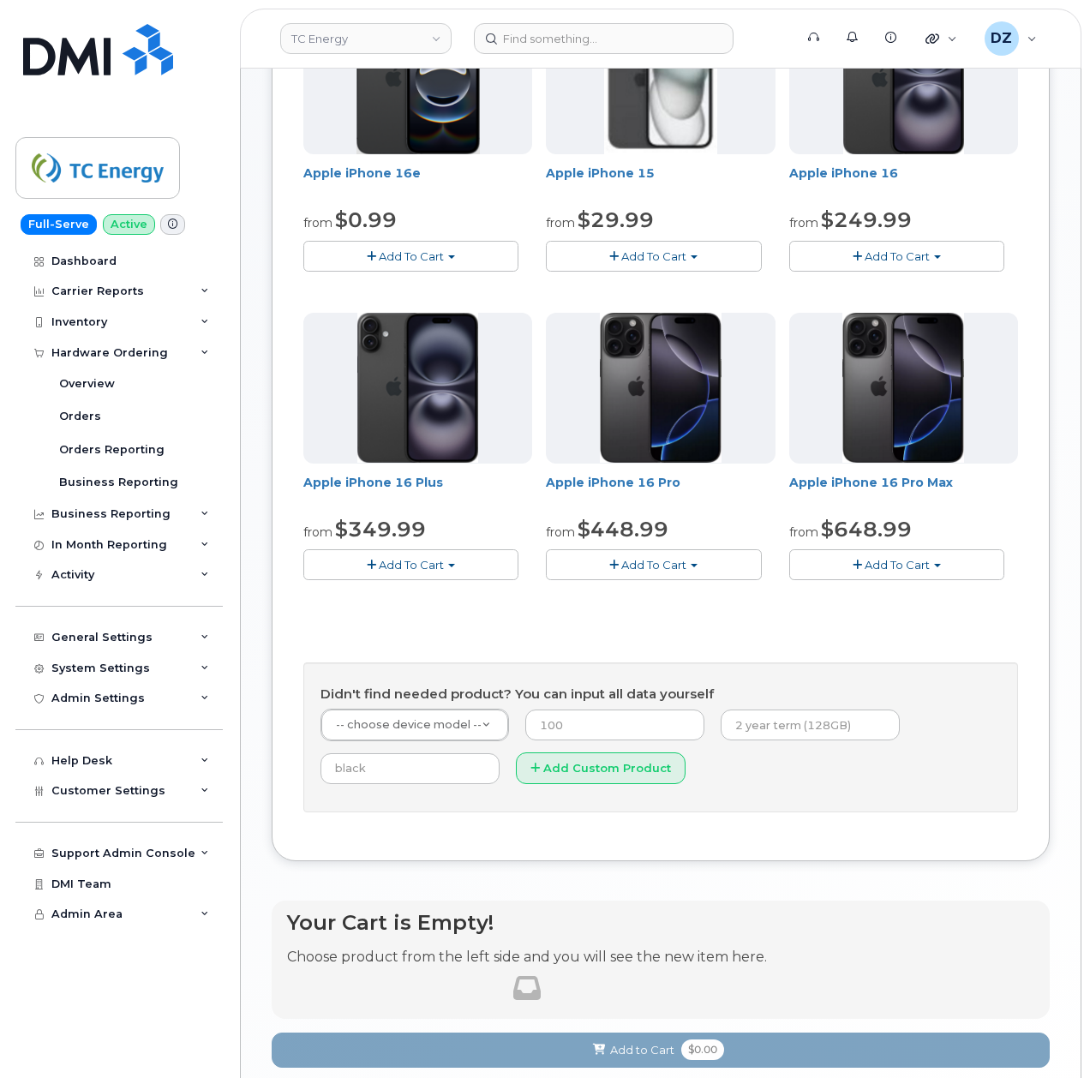
scroll to position [560, 0]
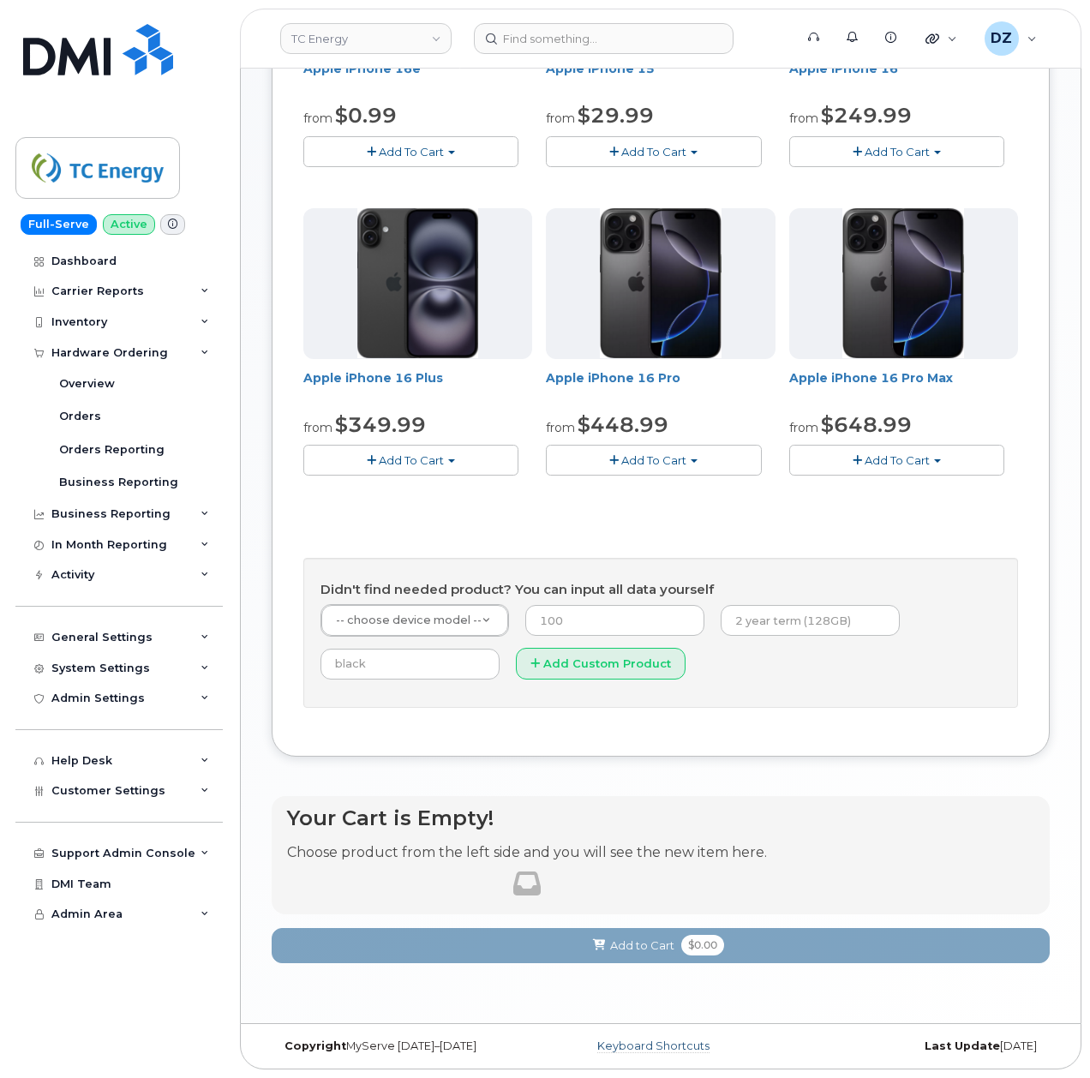
click at [669, 1043] on link "Keyboard Shortcuts" at bounding box center [653, 1047] width 112 height 14
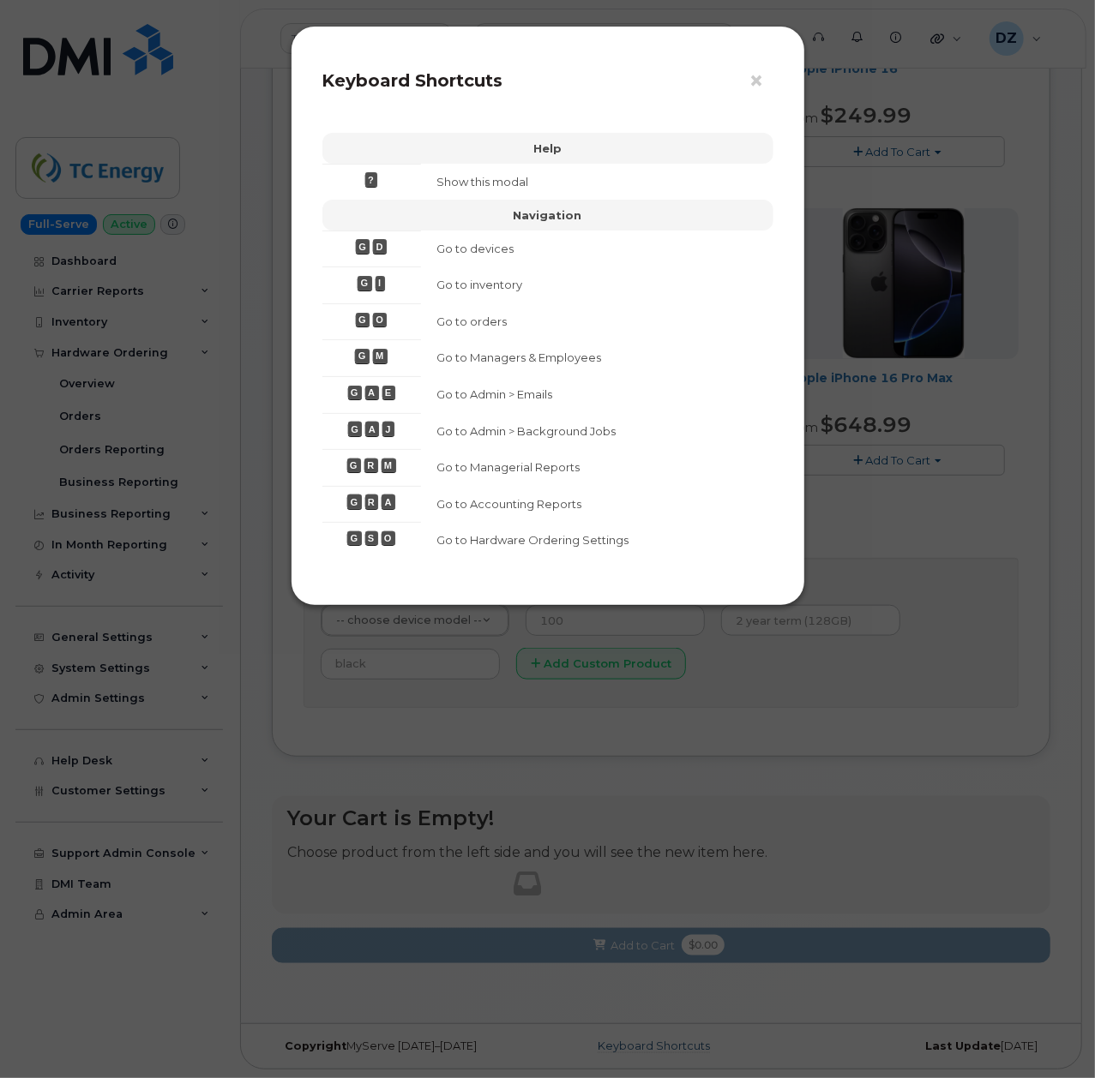
click at [669, 1043] on div "× Keyboard Shortcuts Help ? Show this modal Navigation G D Go to devices G I Go…" at bounding box center [547, 539] width 1095 height 1078
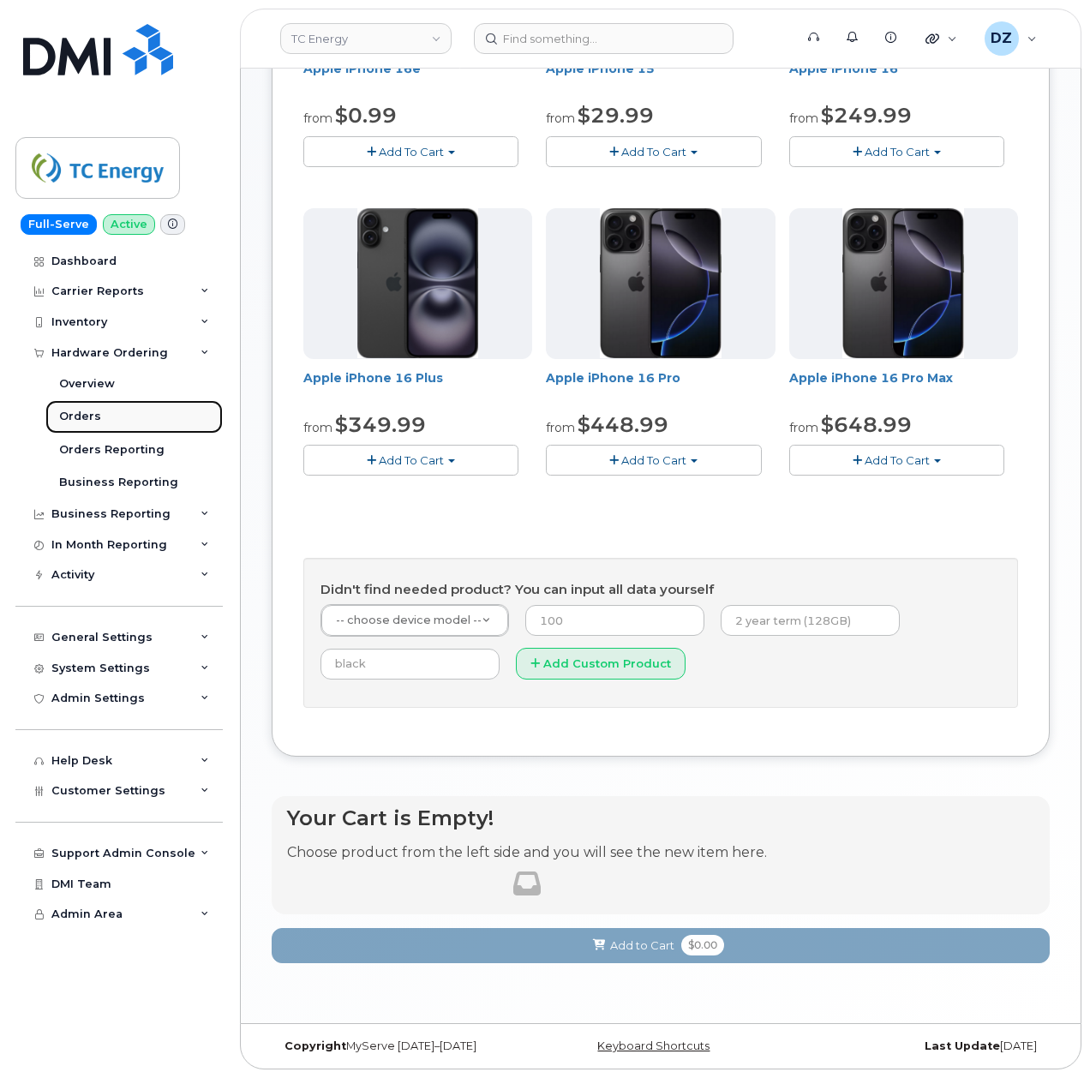
click at [132, 413] on link "Orders" at bounding box center [133, 416] width 177 height 33
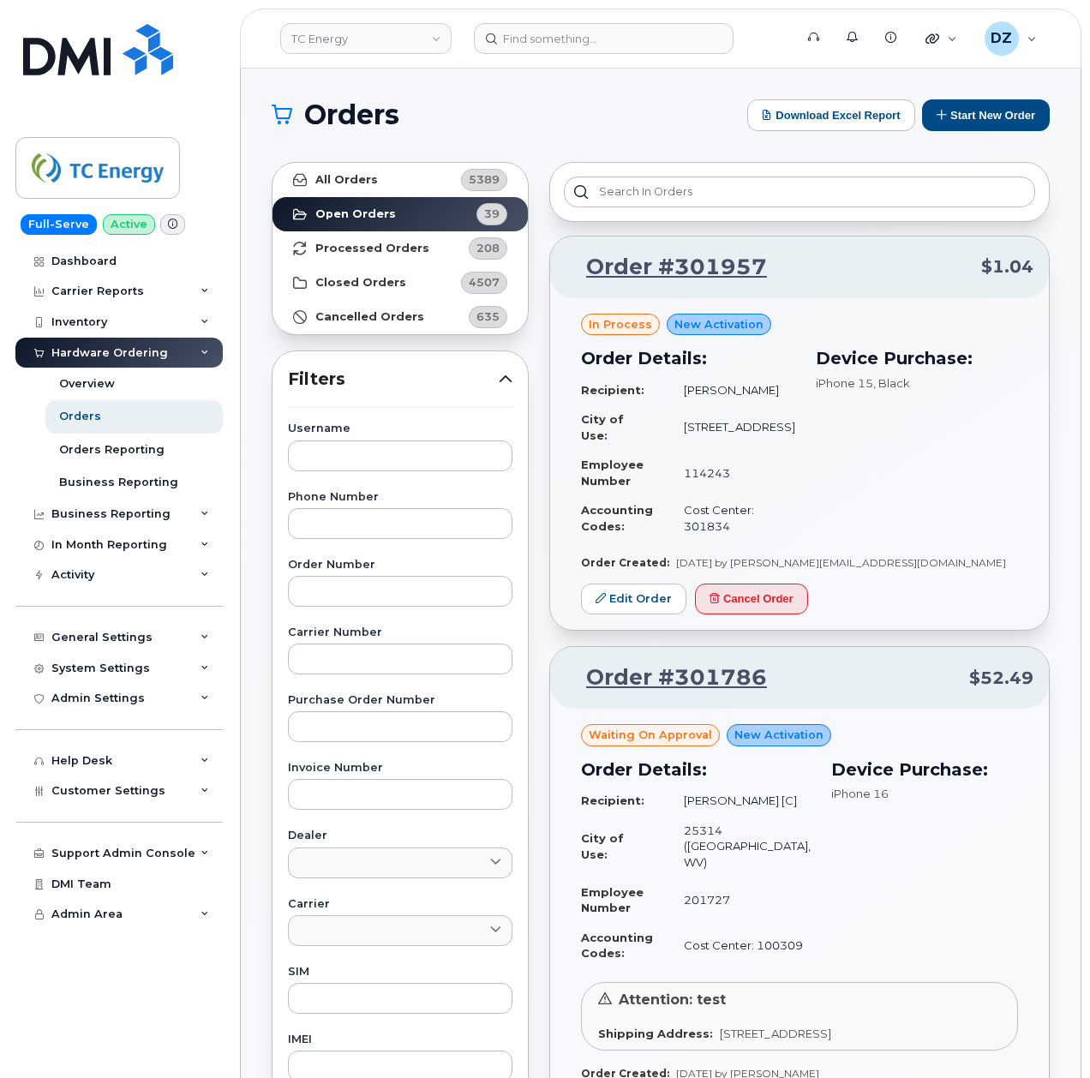
click at [173, 353] on div "Hardware Ordering" at bounding box center [118, 353] width 207 height 31
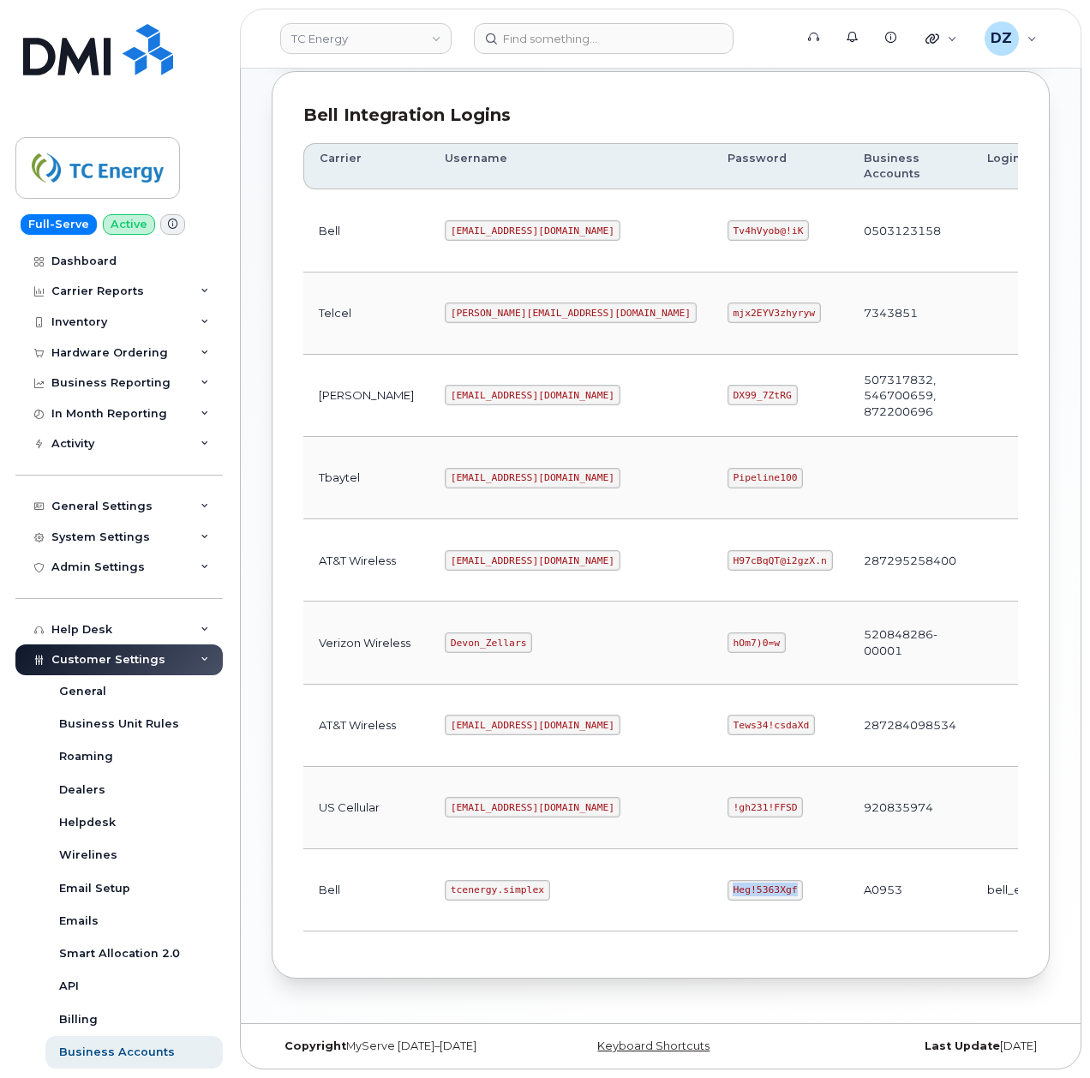
scroll to position [114, 0]
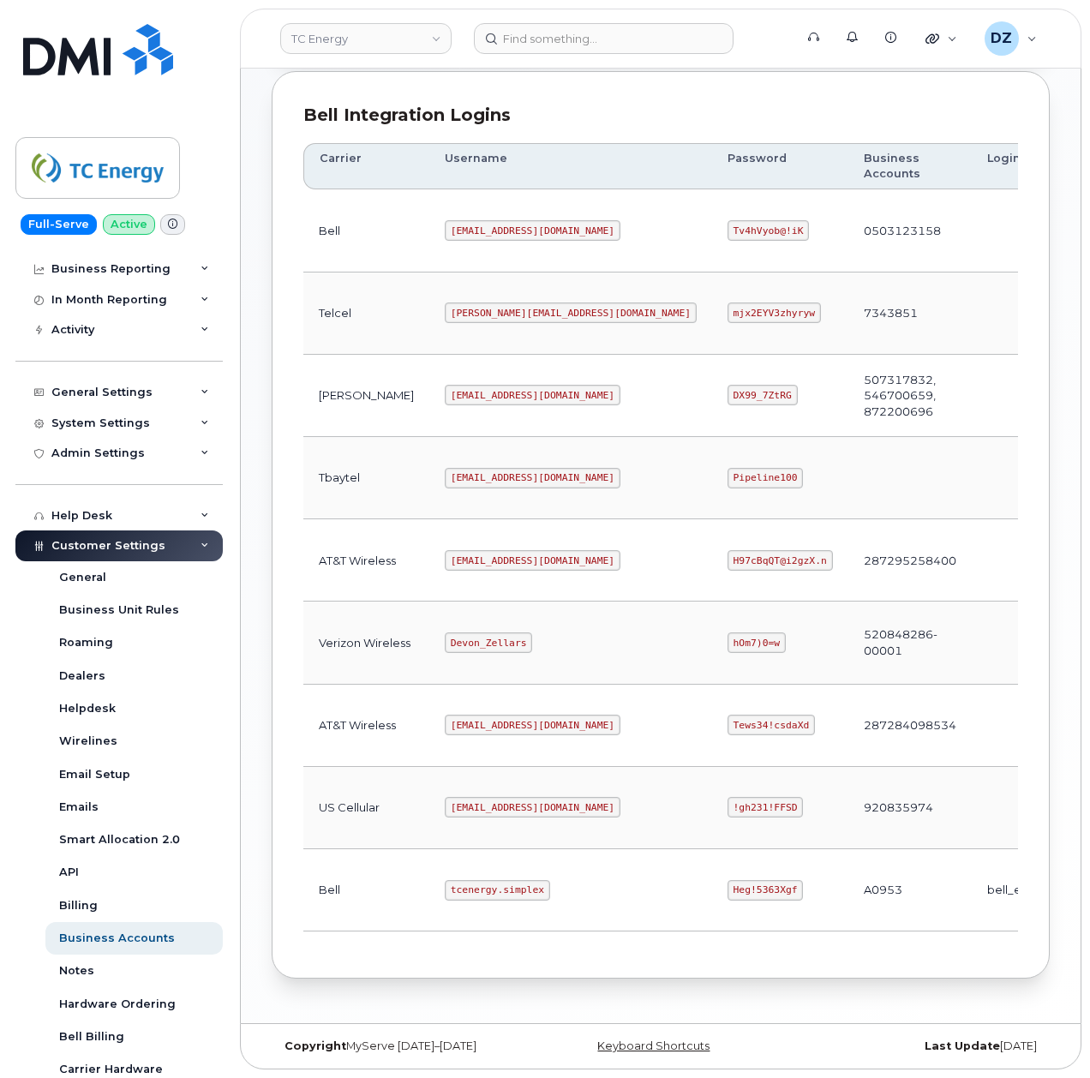
click at [445, 553] on code "[EMAIL_ADDRESS][DOMAIN_NAME]" at bounding box center [533, 560] width 176 height 21
click at [499, 553] on code "[EMAIL_ADDRESS][DOMAIN_NAME]" at bounding box center [533, 560] width 176 height 21
copy code "[EMAIL_ADDRESS][DOMAIN_NAME]"
click at [728, 553] on code "H97cBqQT@i2gzX.n" at bounding box center [780, 560] width 105 height 21
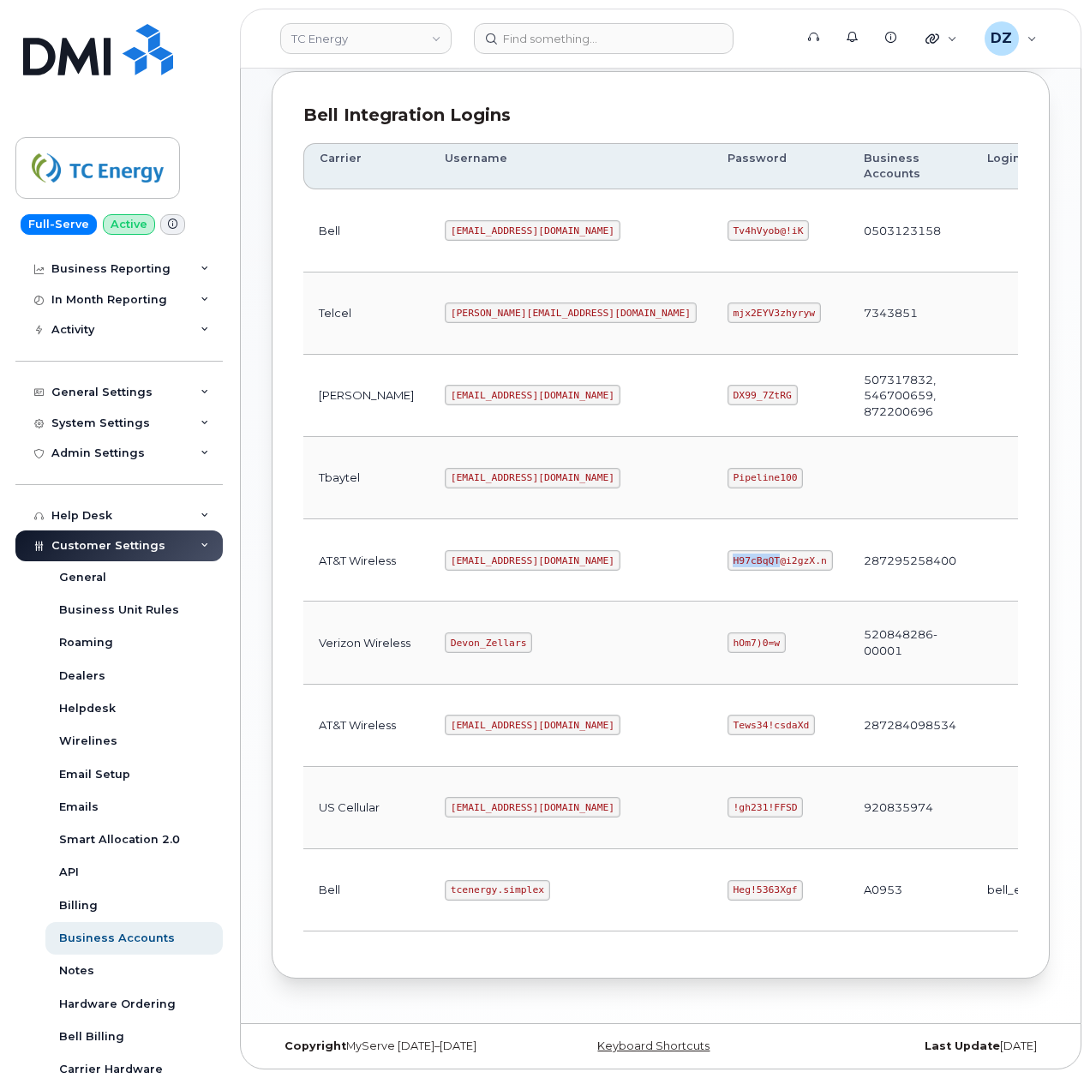
click at [728, 553] on code "H97cBqQT@i2gzX.n" at bounding box center [780, 560] width 105 height 21
click at [728, 552] on code "H97cBqQT@i2gzX.n" at bounding box center [780, 560] width 105 height 21
copy code "H97cBqQT@i2gzX.n"
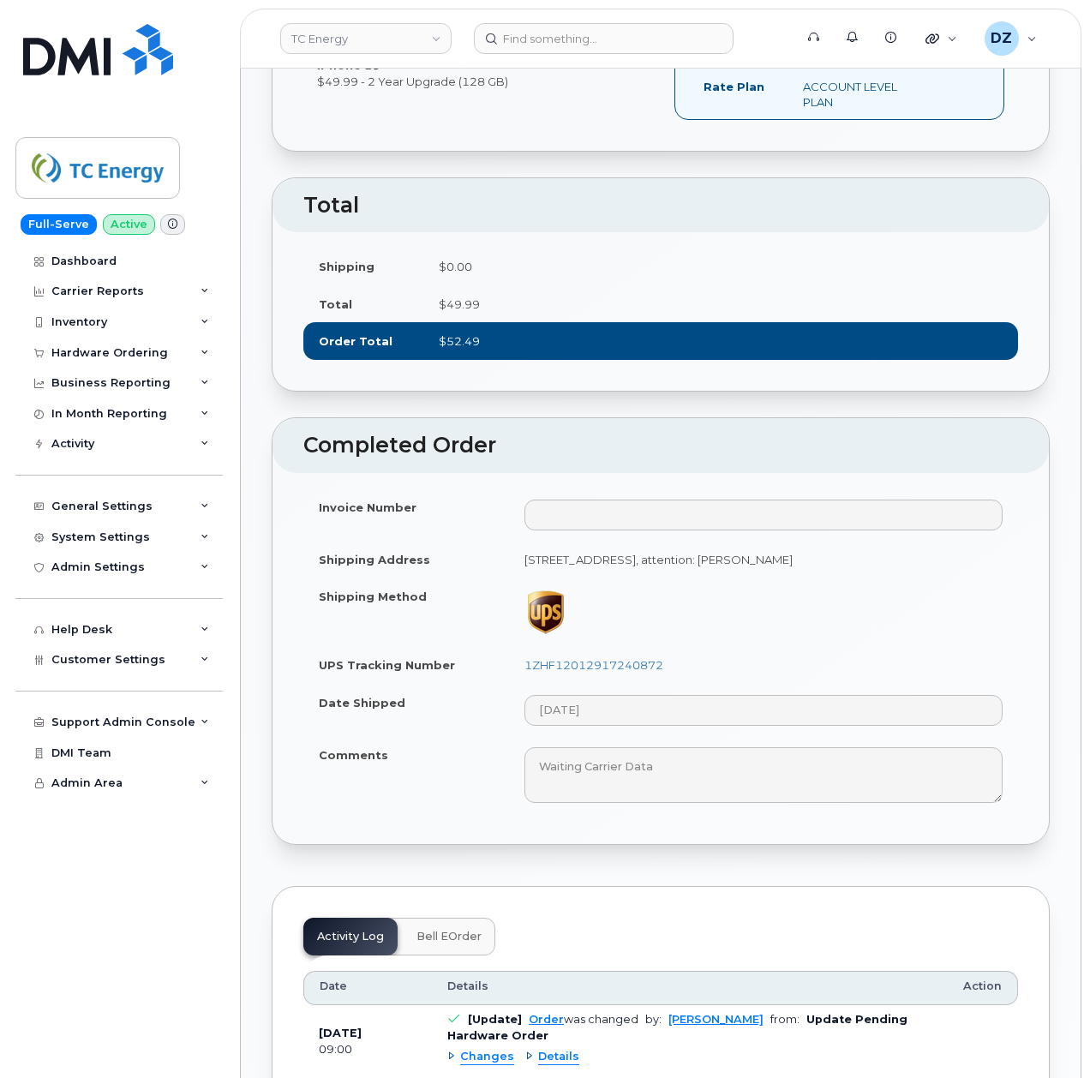
scroll to position [457, 0]
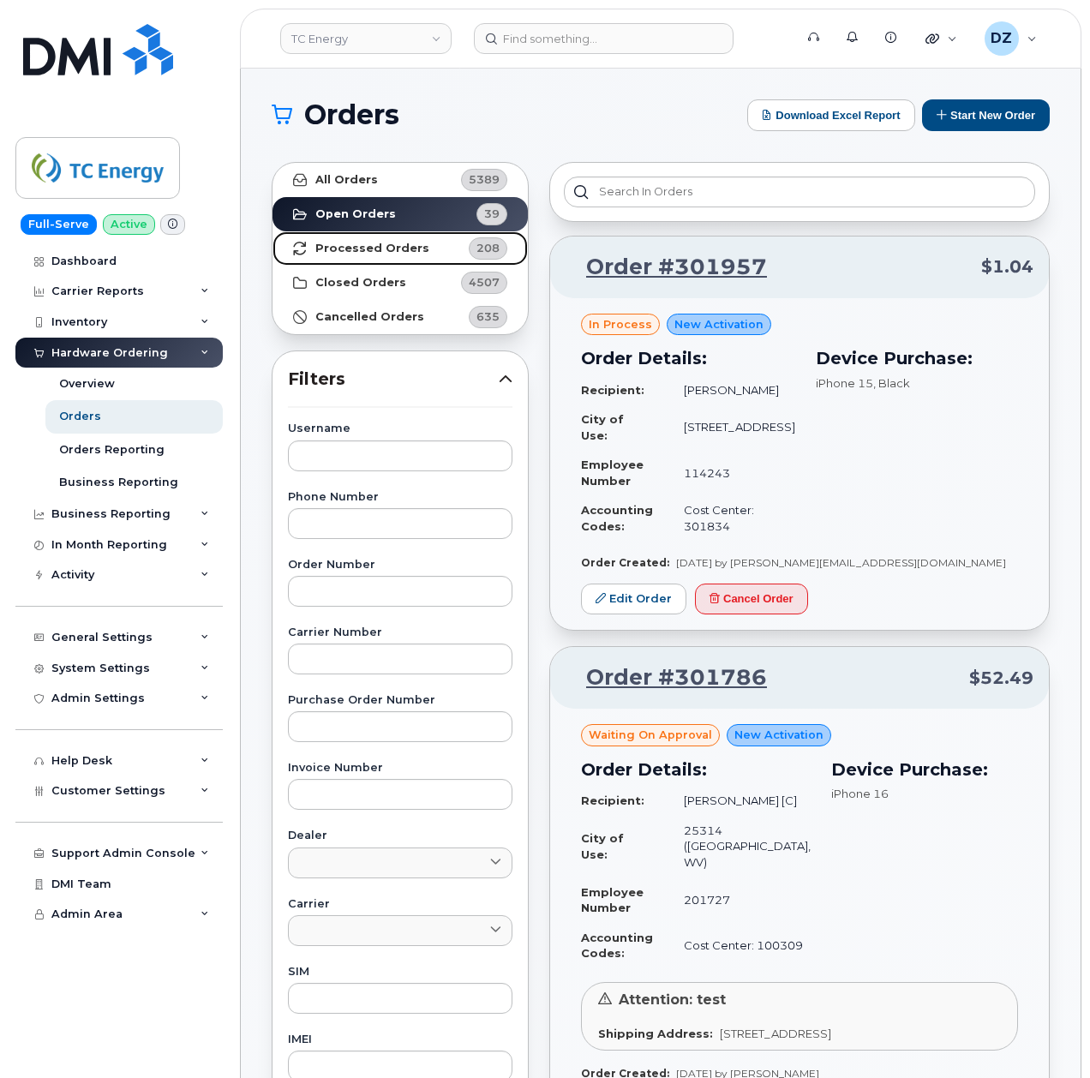
click at [403, 237] on link "Processed Orders 208" at bounding box center [400, 248] width 255 height 34
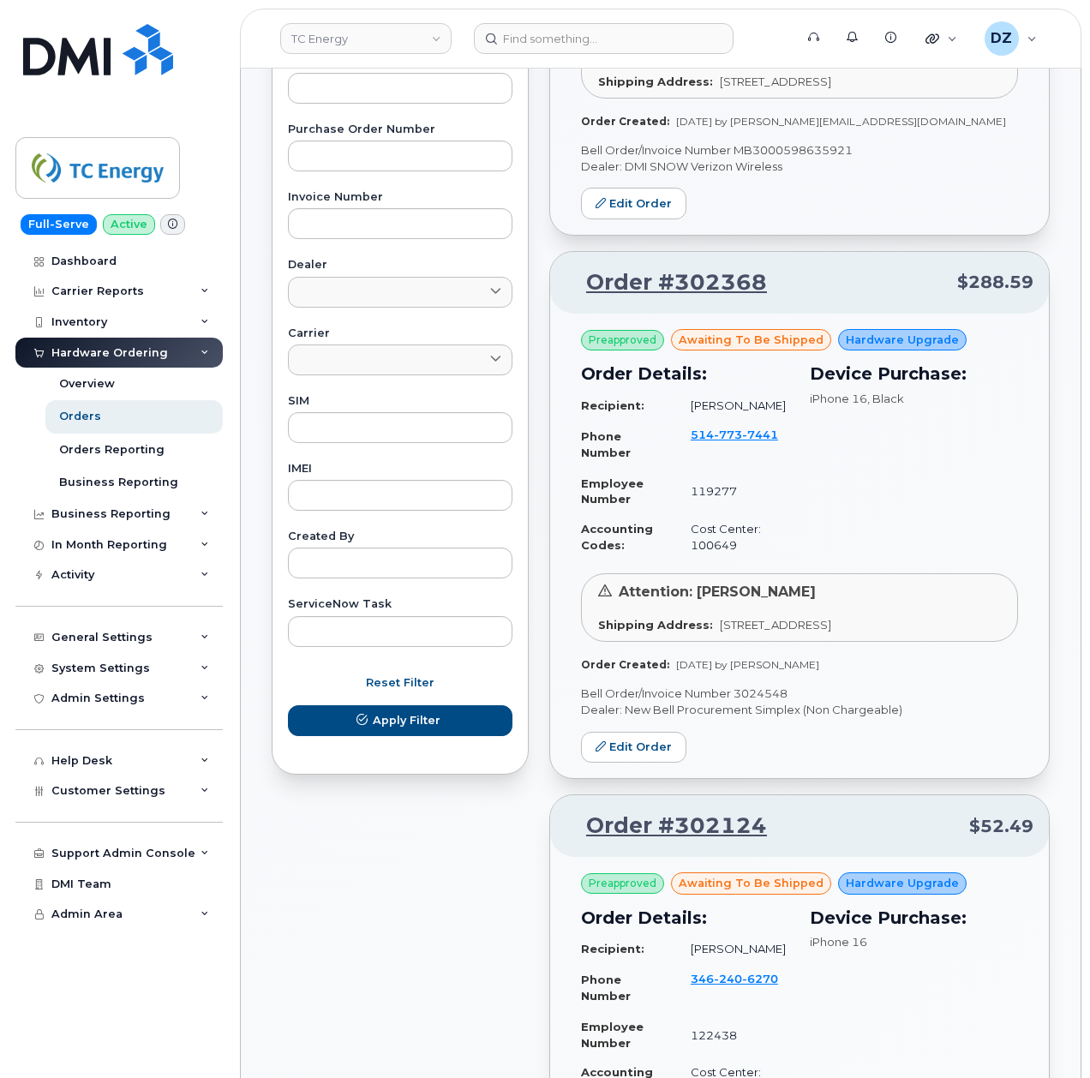
scroll to position [1143, 0]
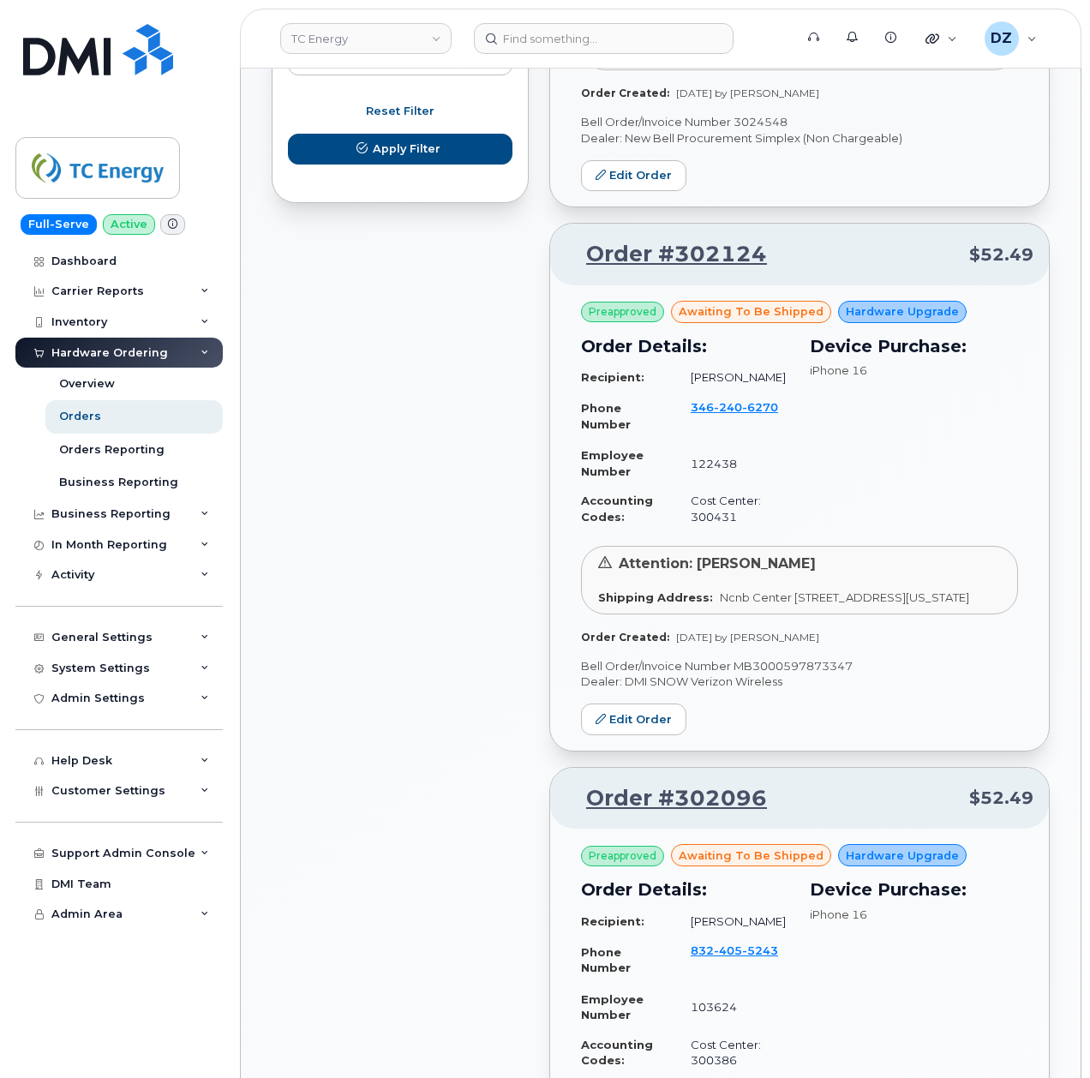
click at [797, 675] on p "Bell Order/Invoice Number MB3000597873347" at bounding box center [799, 666] width 437 height 16
copy p "MB3000597873347"
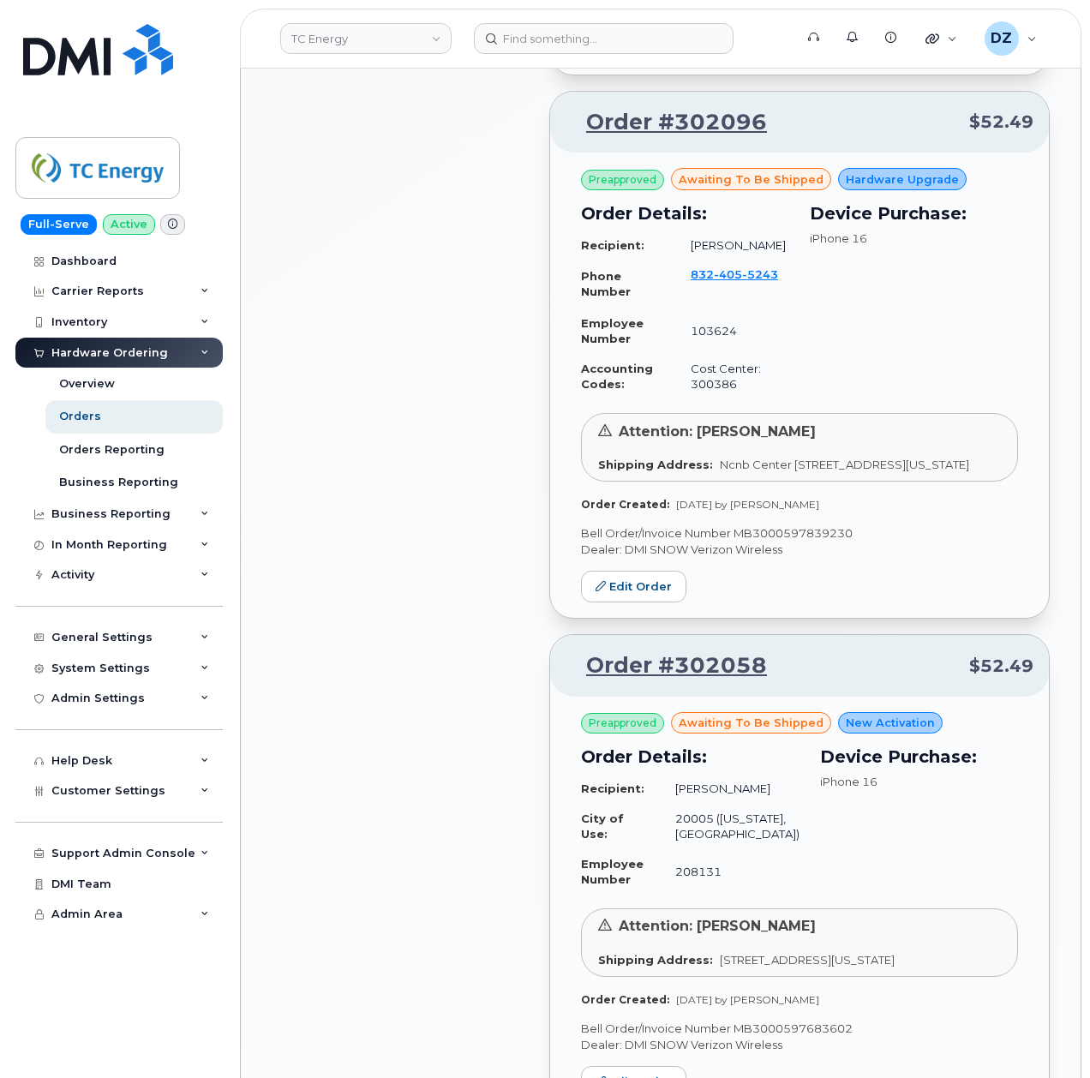
scroll to position [1828, 0]
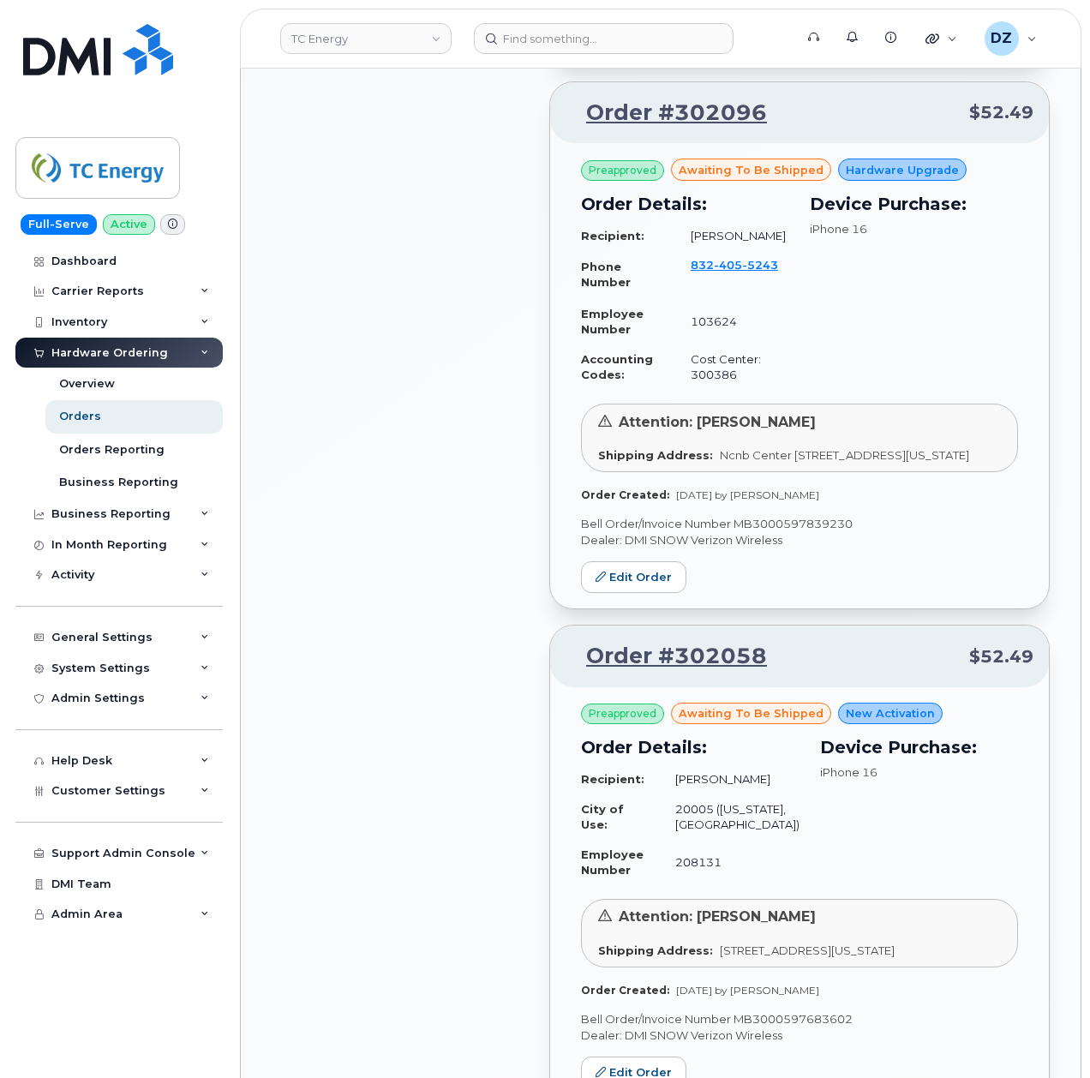
click at [790, 532] on p "Bell Order/Invoice Number MB3000597839230" at bounding box center [799, 524] width 437 height 16
copy p "MB3000597839230"
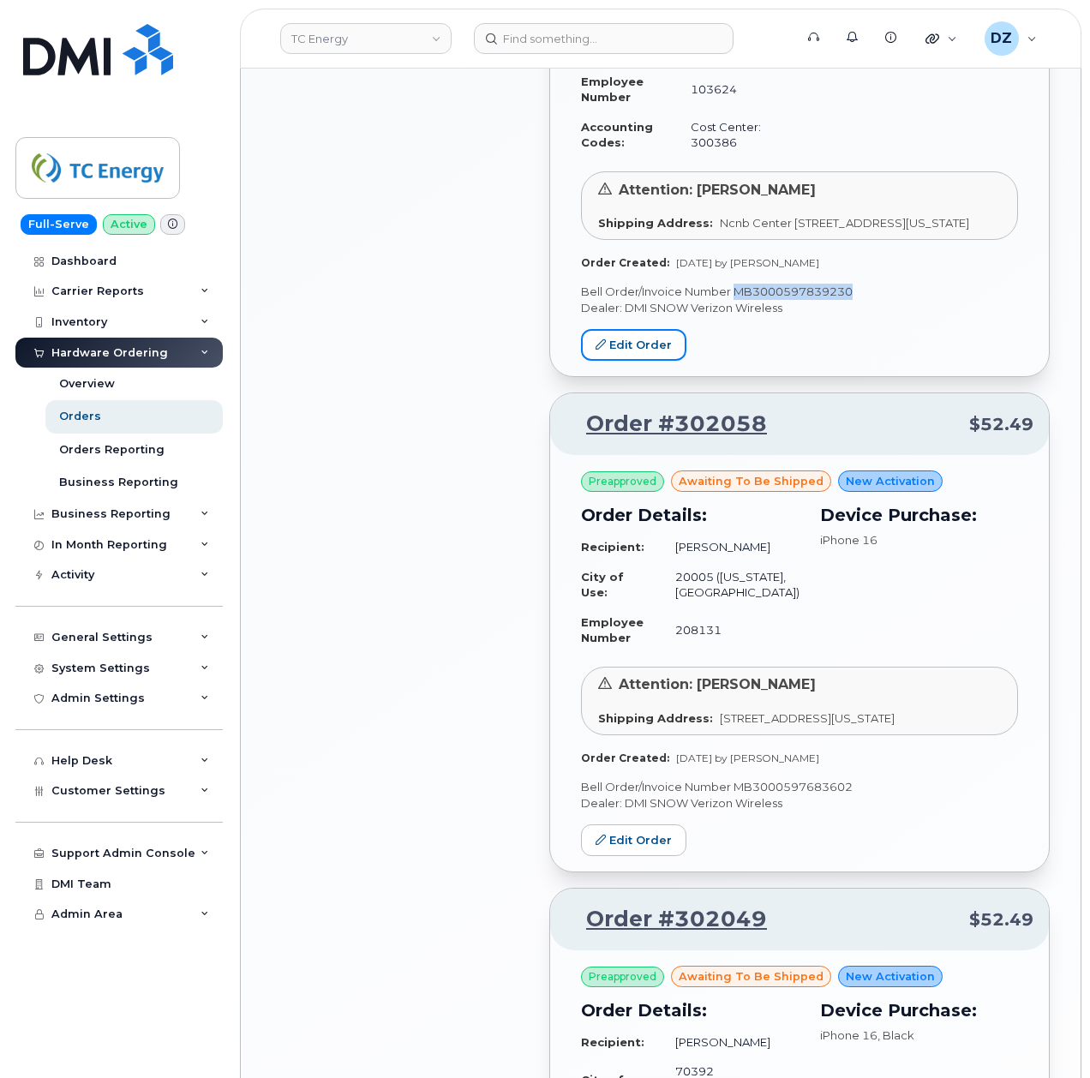
scroll to position [2400, 0]
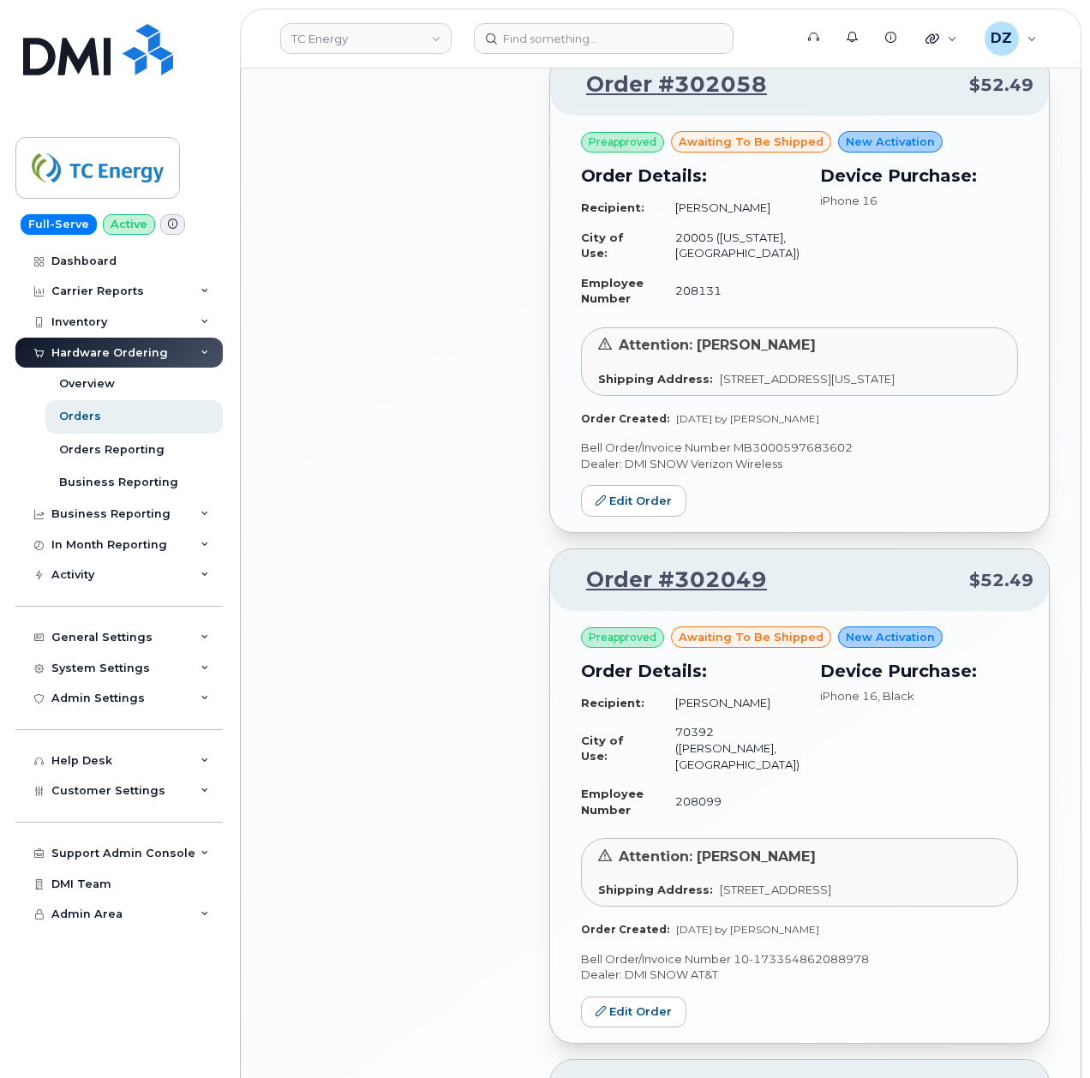
click at [794, 456] on p "Bell Order/Invoice Number MB3000597683602" at bounding box center [799, 448] width 437 height 16
copy p "MB3000597683602"
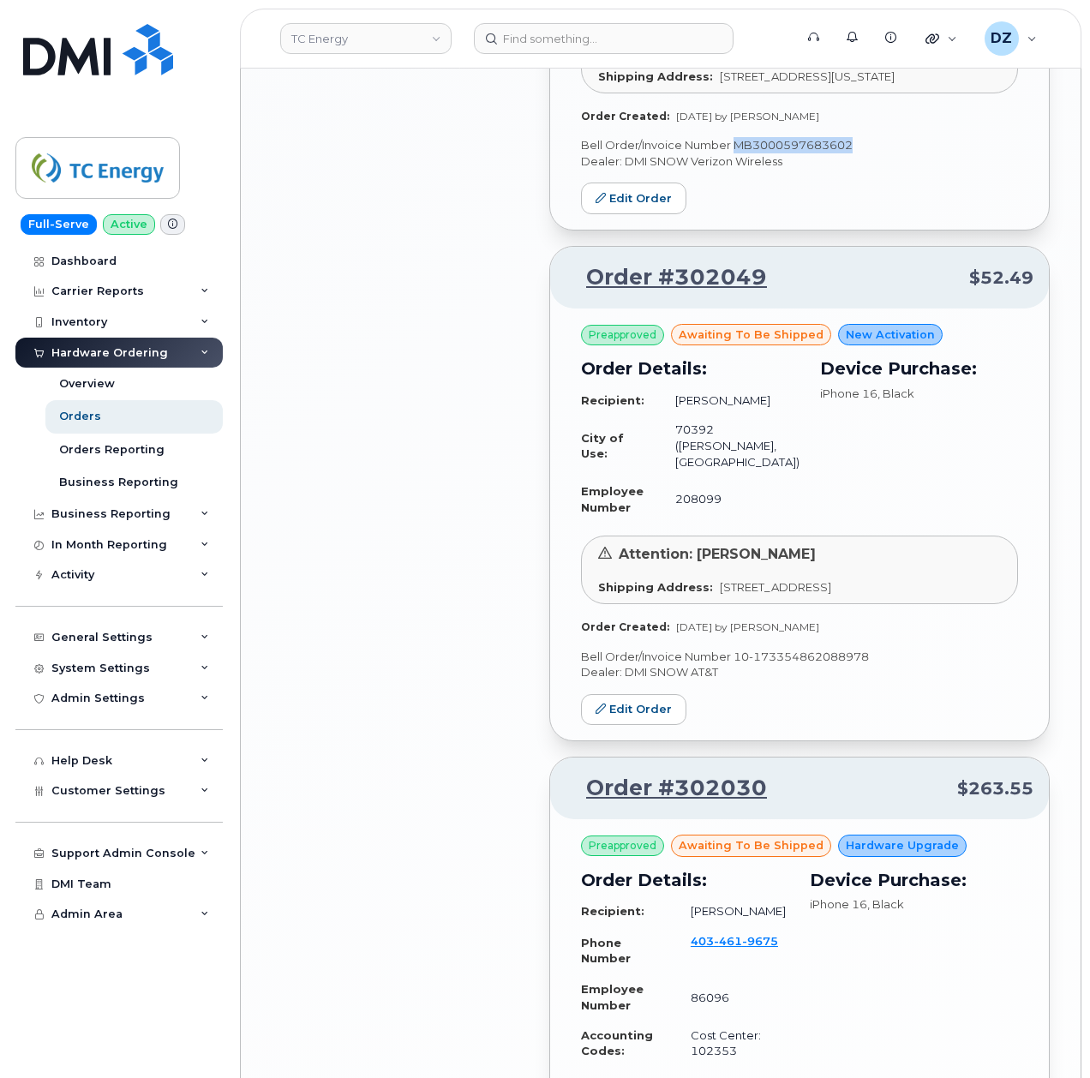
scroll to position [2857, 0]
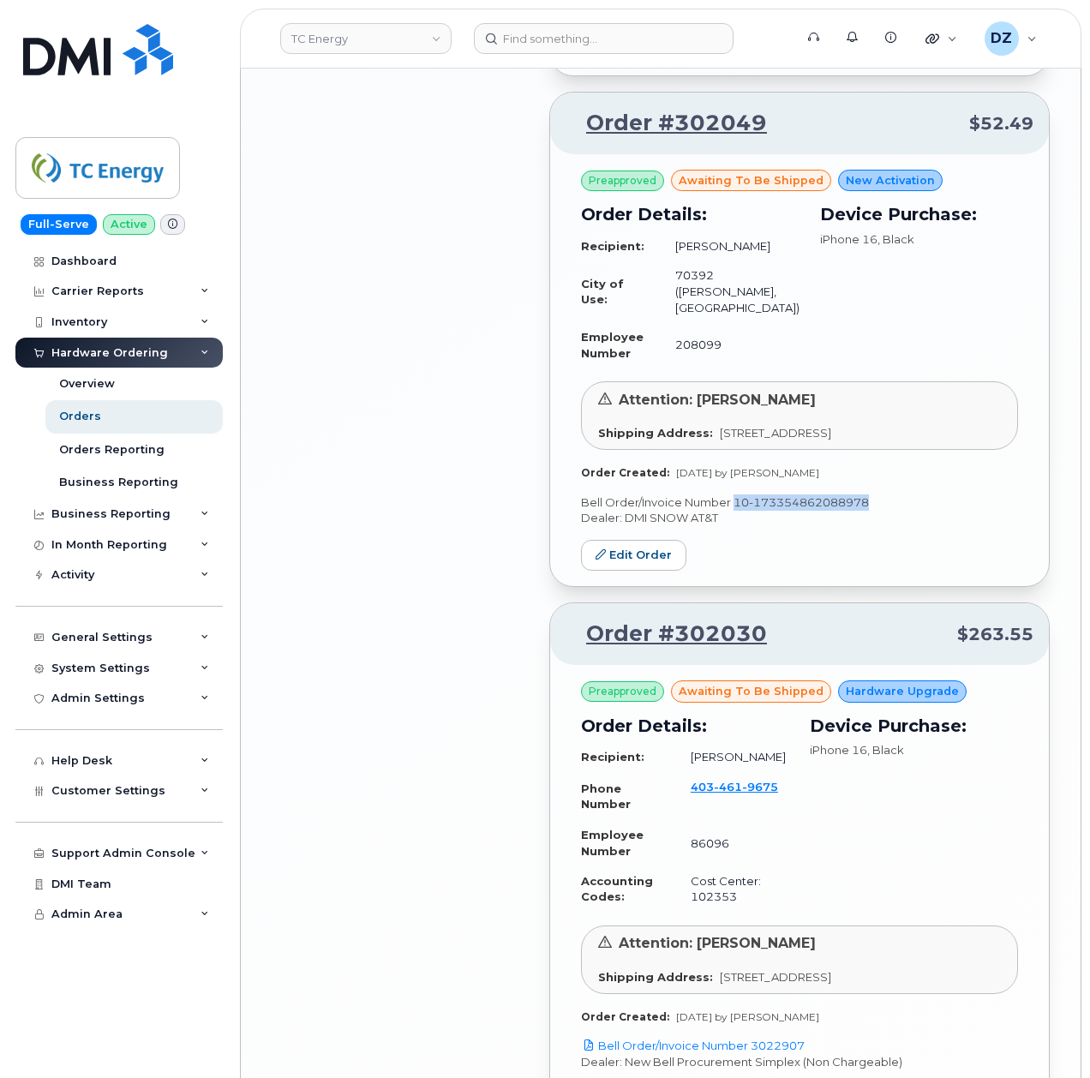
drag, startPoint x: 735, startPoint y: 586, endPoint x: 876, endPoint y: 591, distance: 141.5
click at [876, 511] on p "Bell Order/Invoice Number 10-173354862088978" at bounding box center [799, 503] width 437 height 16
copy p "10-173354862088978"
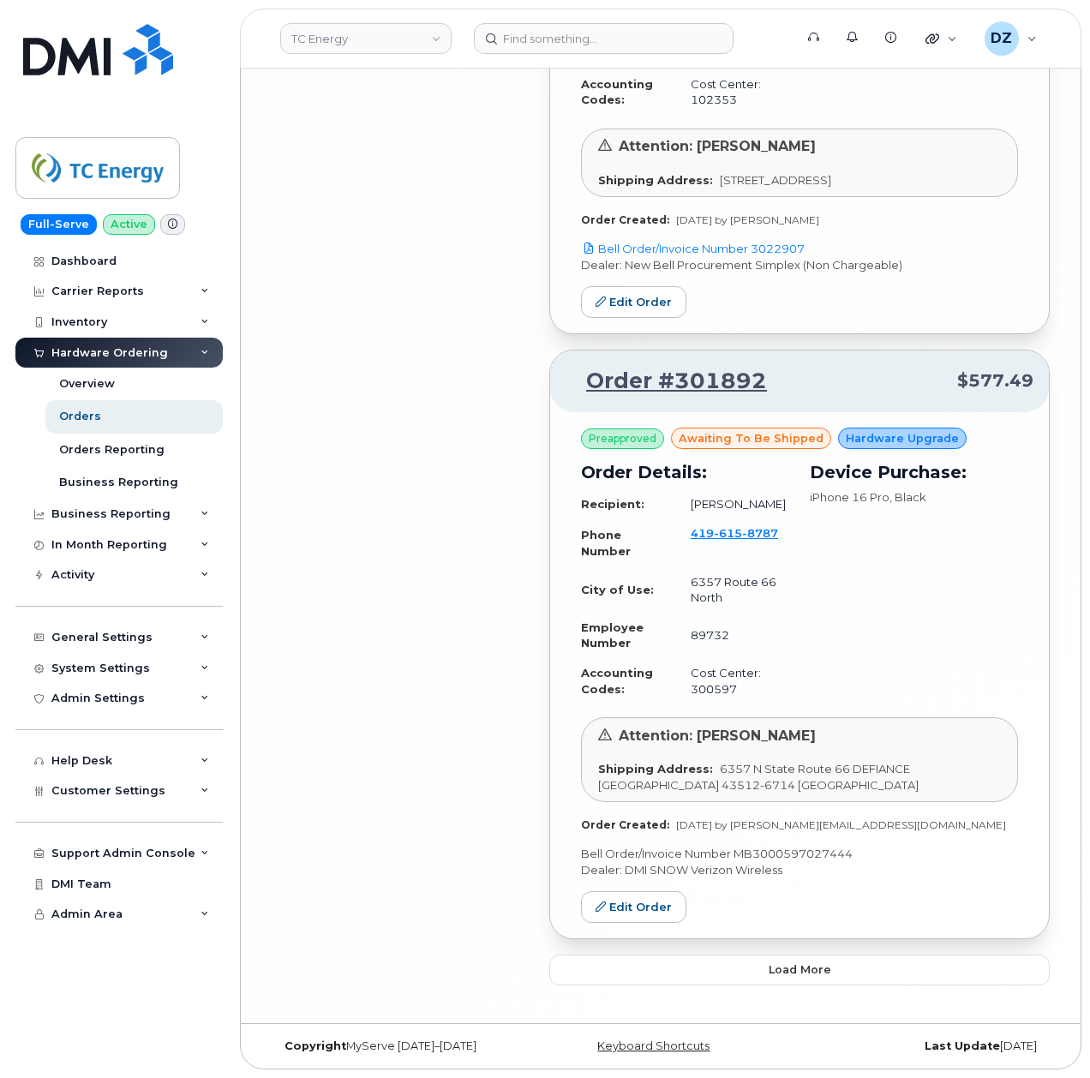
scroll to position [3763, 0]
click at [827, 848] on p "Bell Order/Invoice Number MB3000597027444" at bounding box center [799, 854] width 437 height 16
copy p "MB3000597027444"
click at [801, 846] on p "Bell Order/Invoice Number MB3000597027444" at bounding box center [799, 854] width 437 height 16
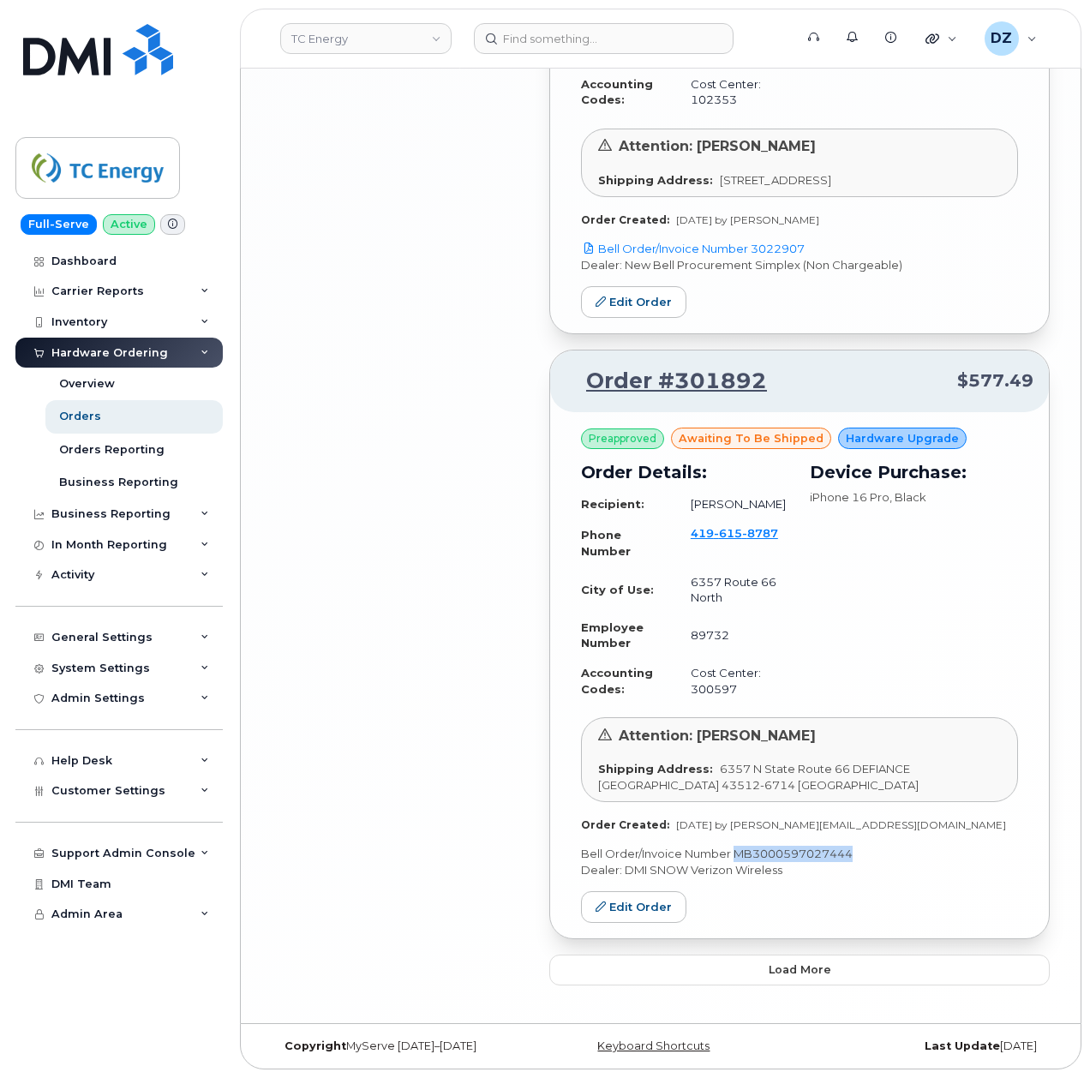
click at [801, 846] on p "Bell Order/Invoice Number MB3000597027444" at bounding box center [799, 854] width 437 height 16
copy p "MB3000597027444"
click at [792, 975] on span "Load more" at bounding box center [800, 970] width 63 height 16
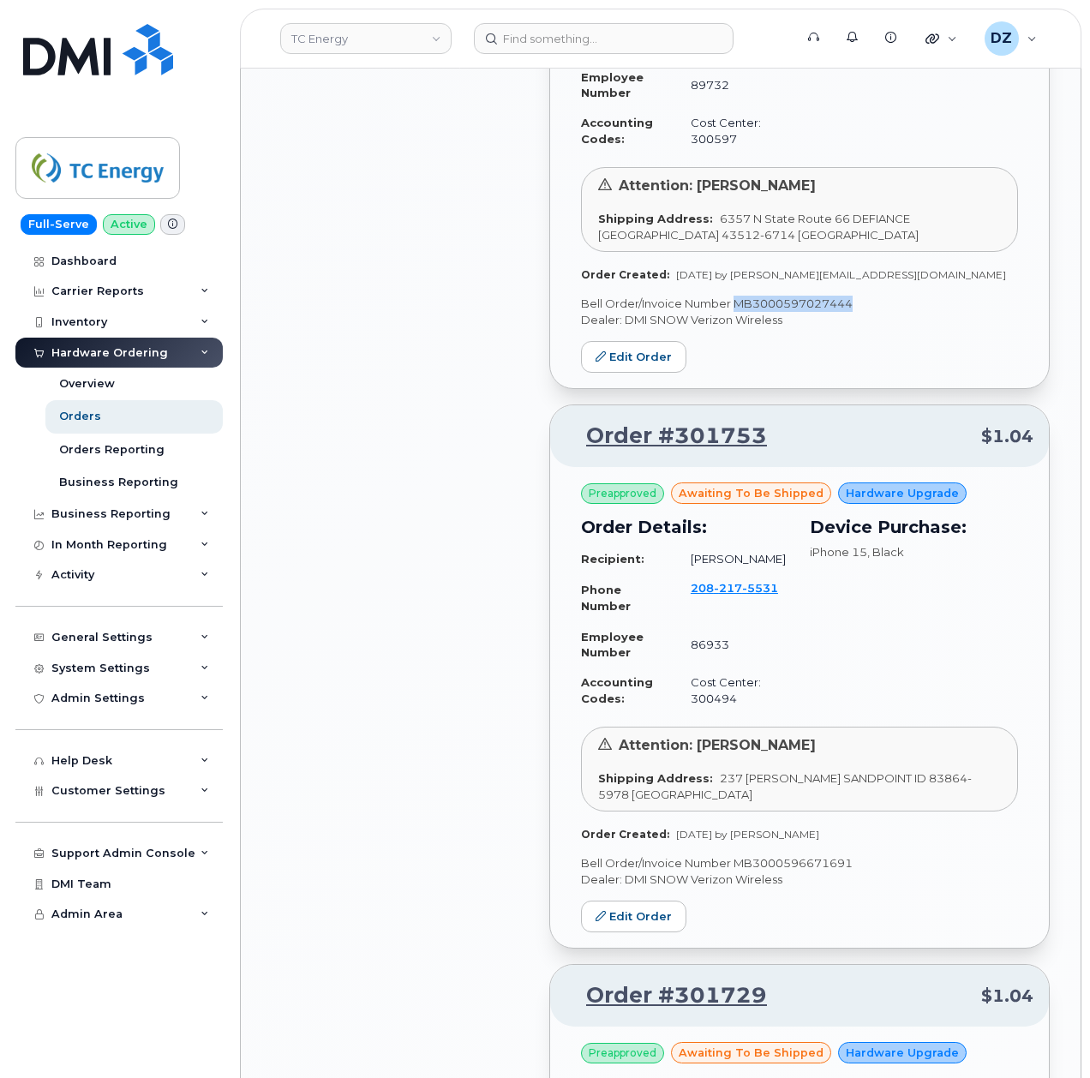
scroll to position [4335, 0]
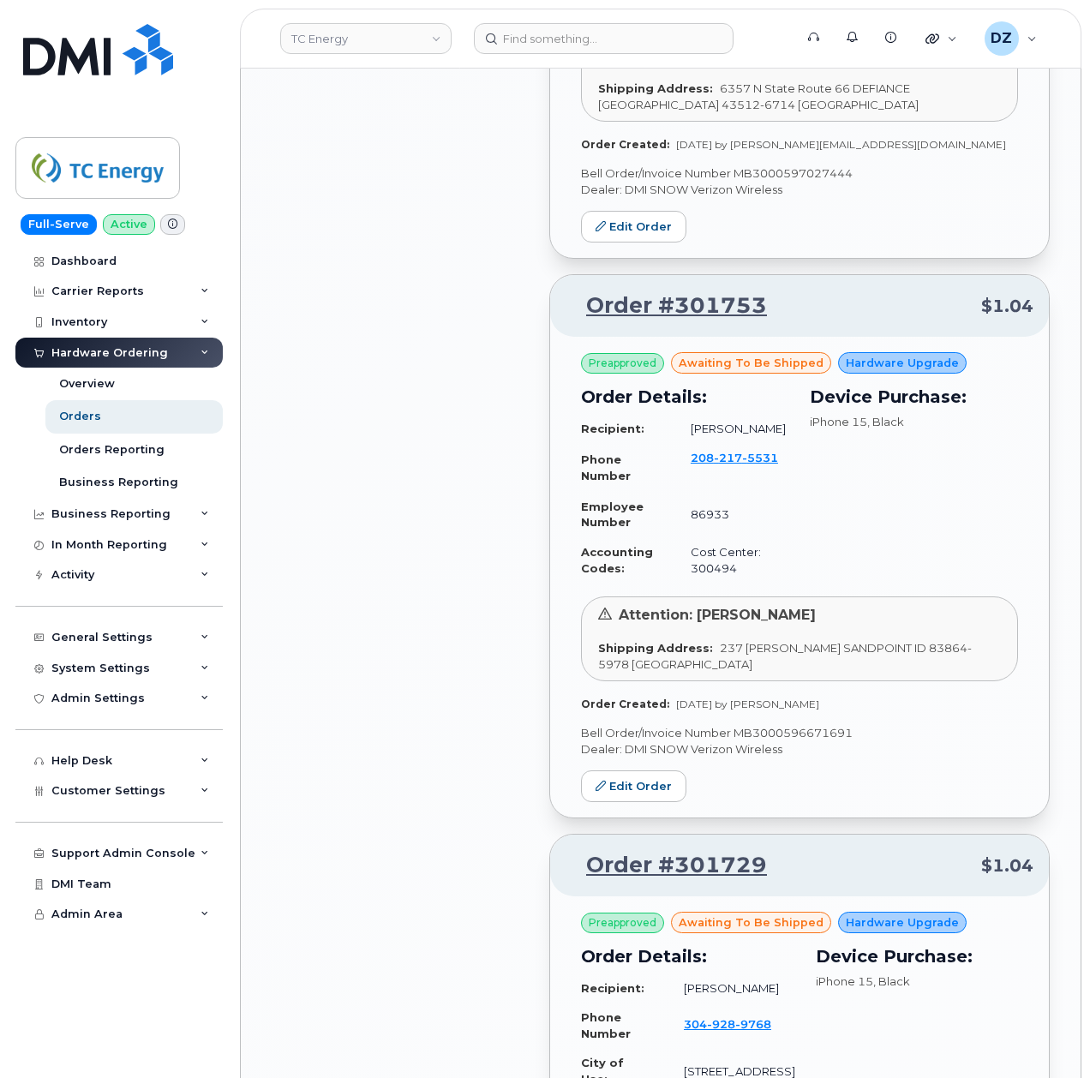
click at [803, 741] on p "Bell Order/Invoice Number MB3000596671691" at bounding box center [799, 733] width 437 height 16
copy p "MB3000596671691"
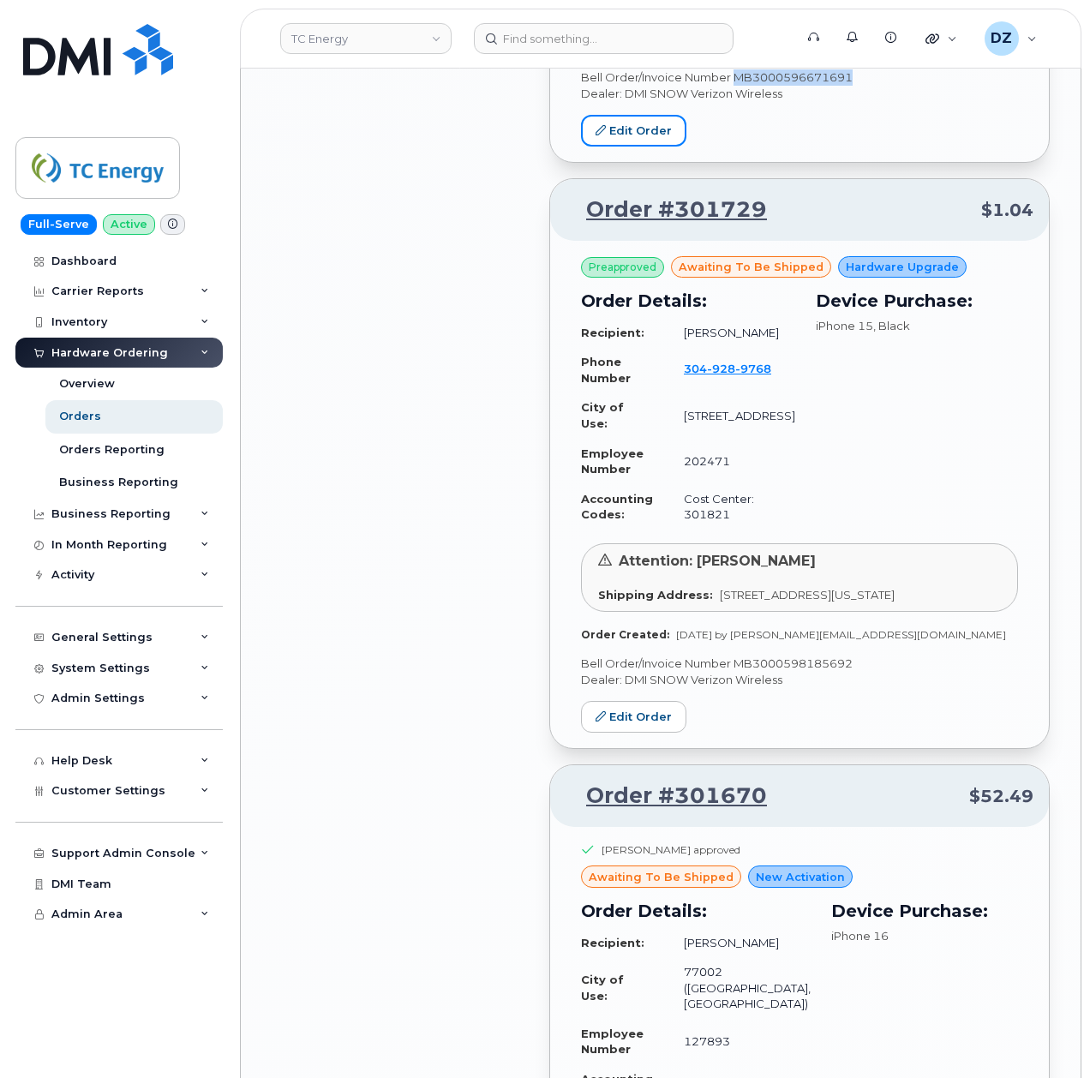
scroll to position [5020, 0]
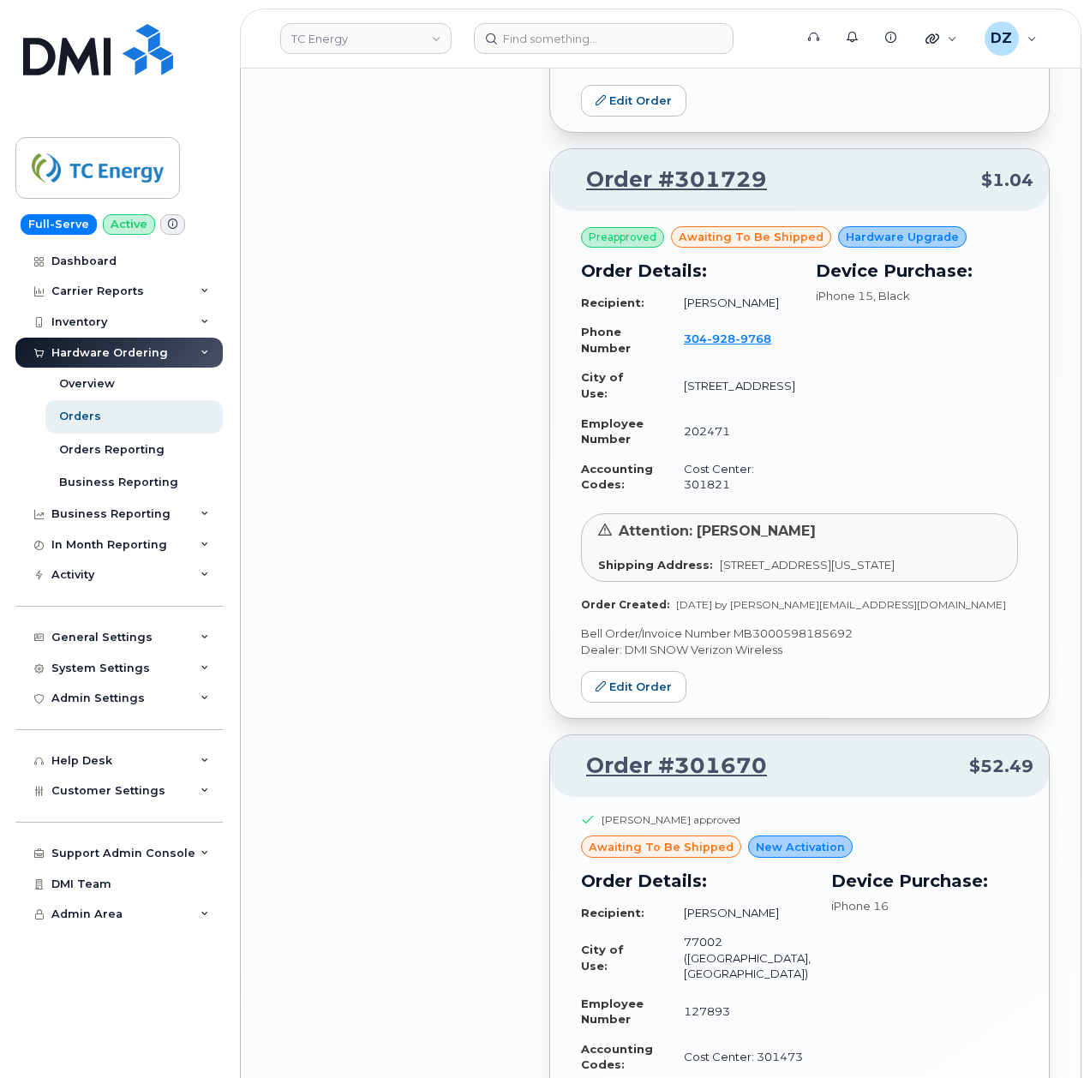
click at [809, 642] on p "Bell Order/Invoice Number MB3000598185692" at bounding box center [799, 634] width 437 height 16
copy p "MB3000598185692"
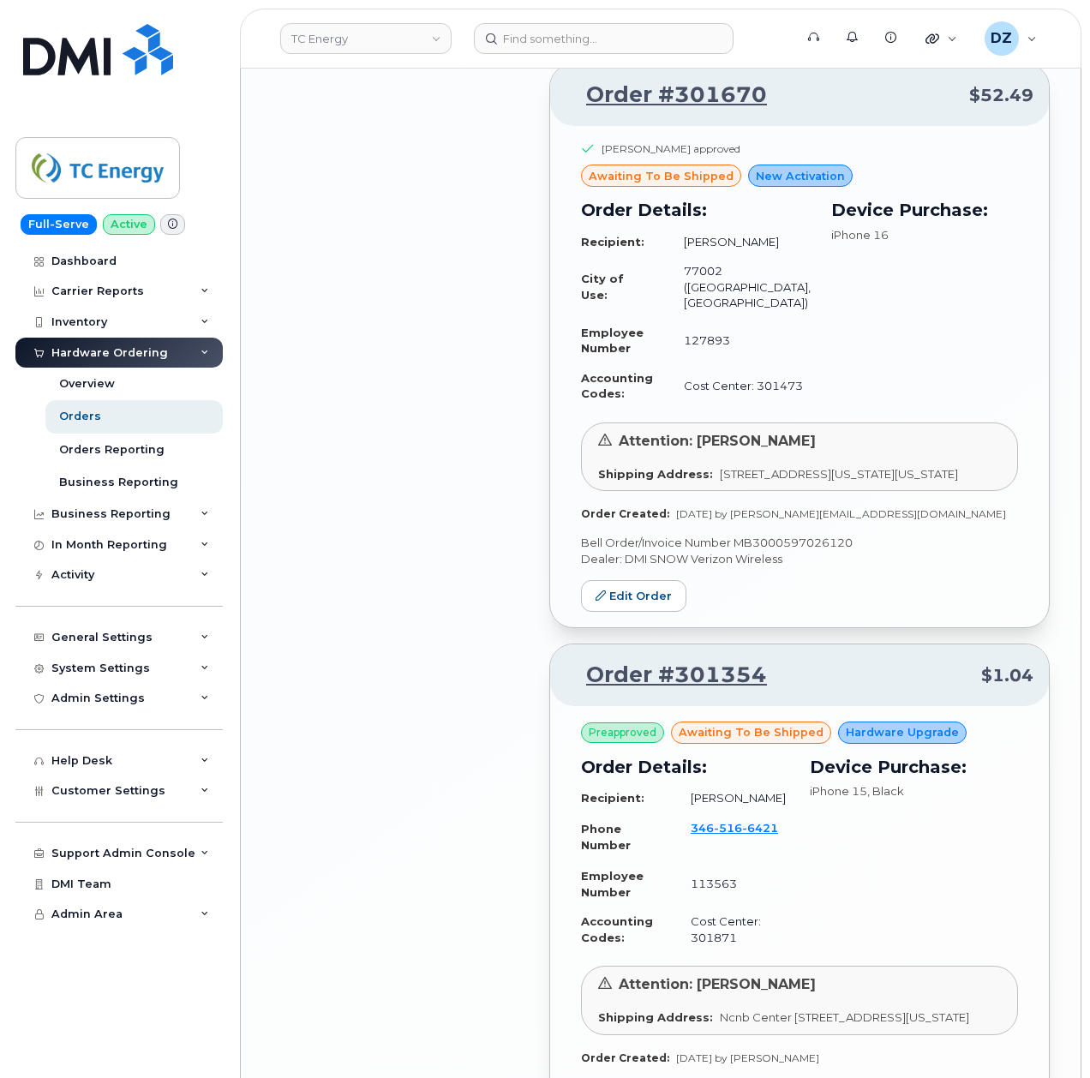
scroll to position [5706, 0]
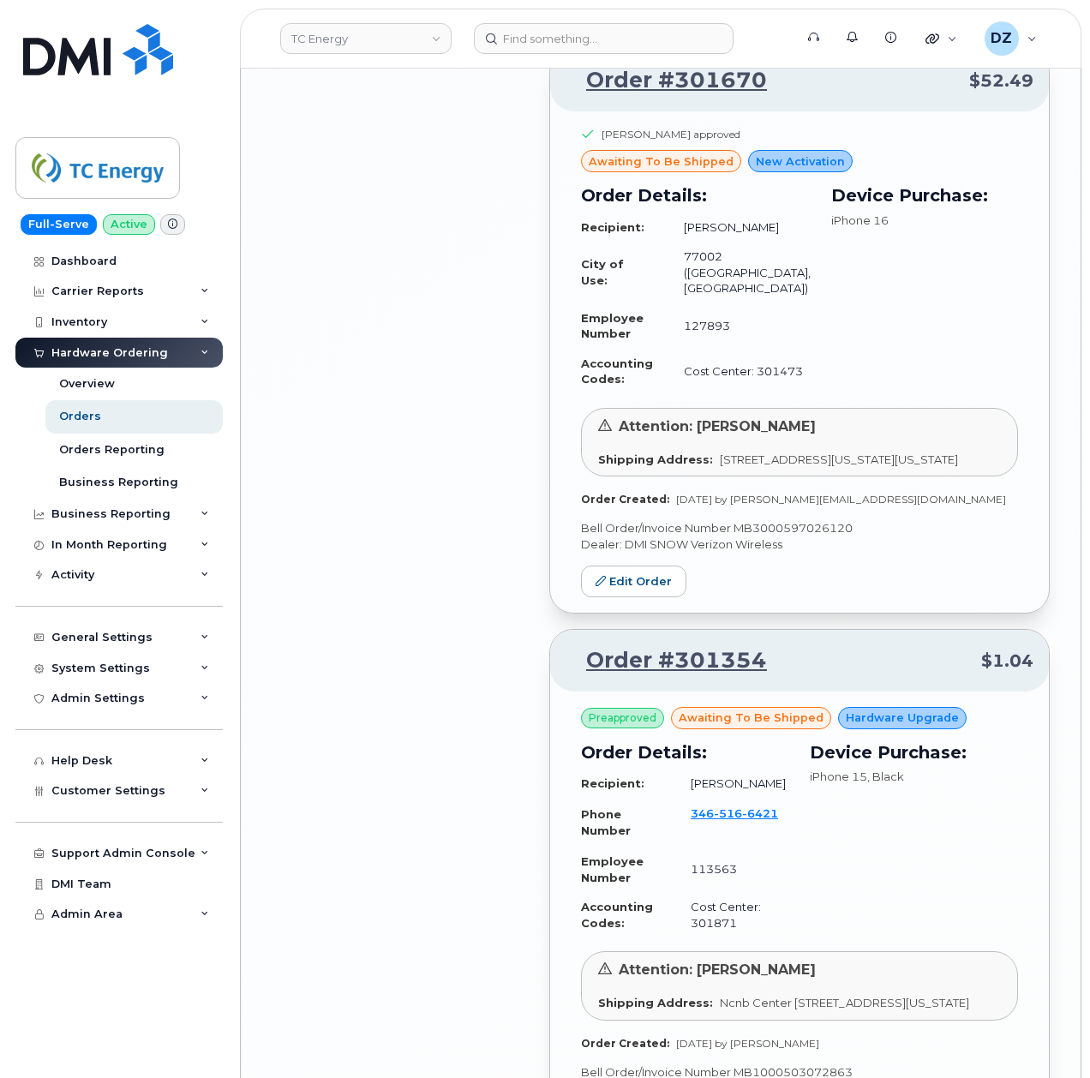
click at [789, 537] on p "Bell Order/Invoice Number MB3000597026120" at bounding box center [799, 528] width 437 height 16
copy p "MB3000597026120"
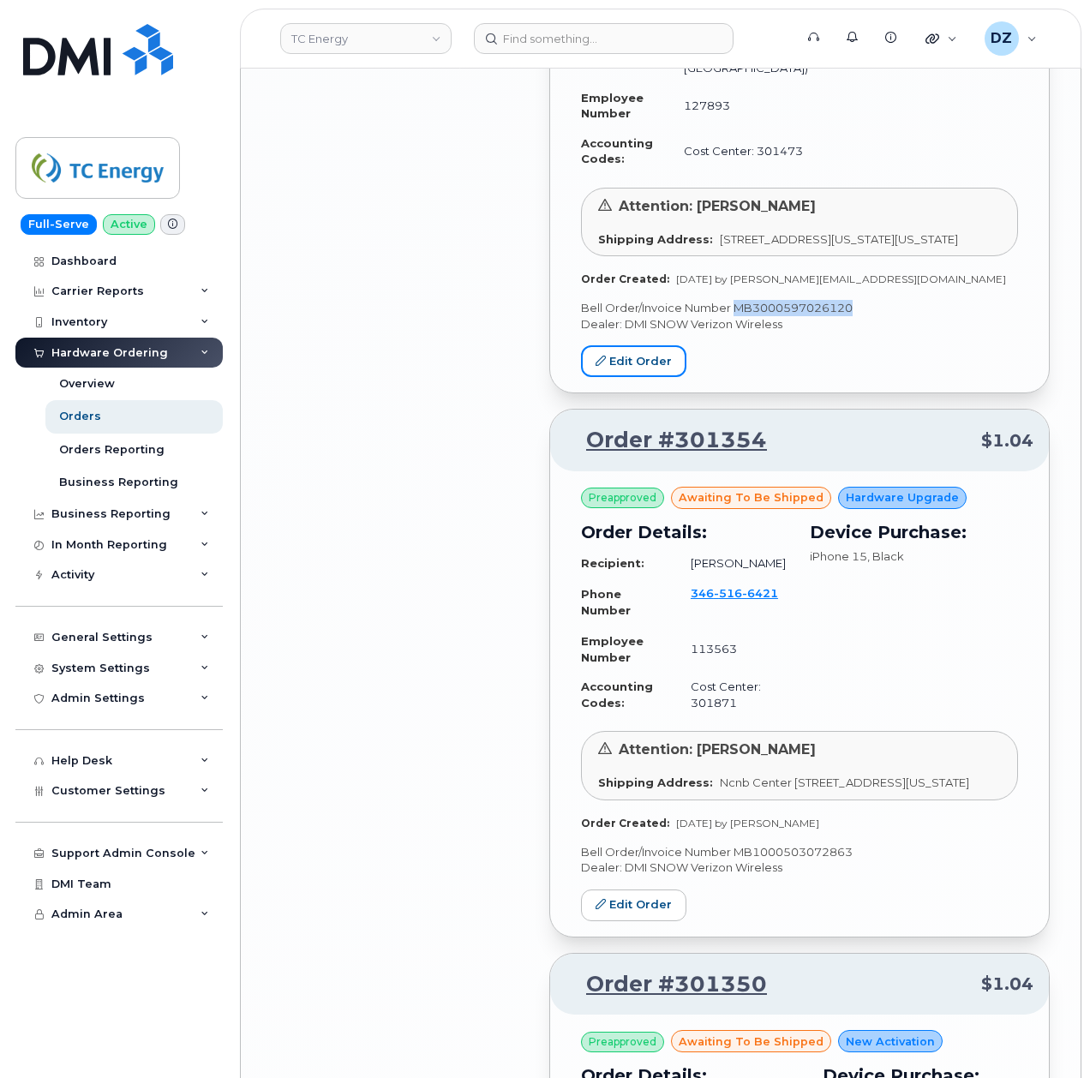
scroll to position [6163, 0]
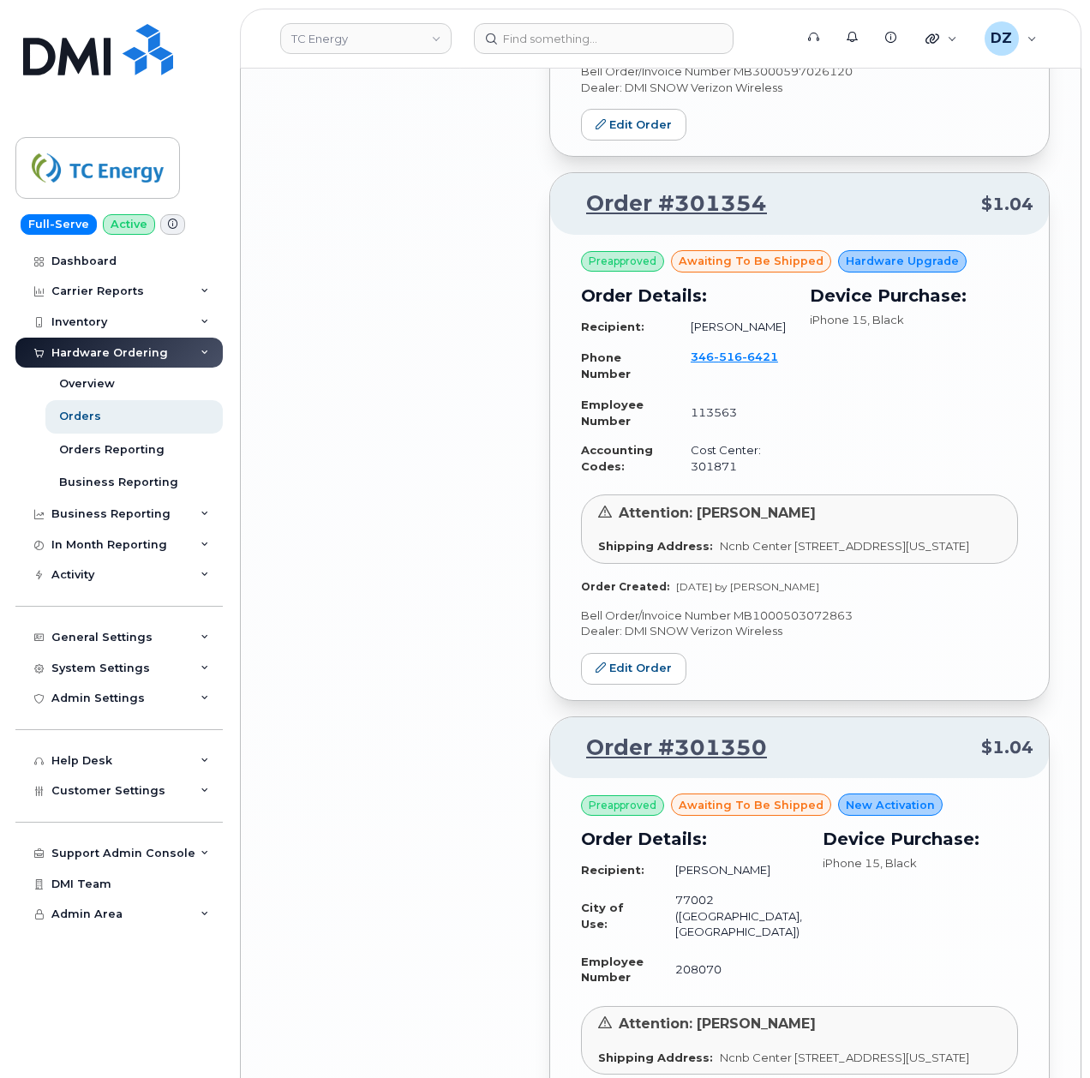
click at [800, 624] on p "Bell Order/Invoice Number MB1000503072863" at bounding box center [799, 616] width 437 height 16
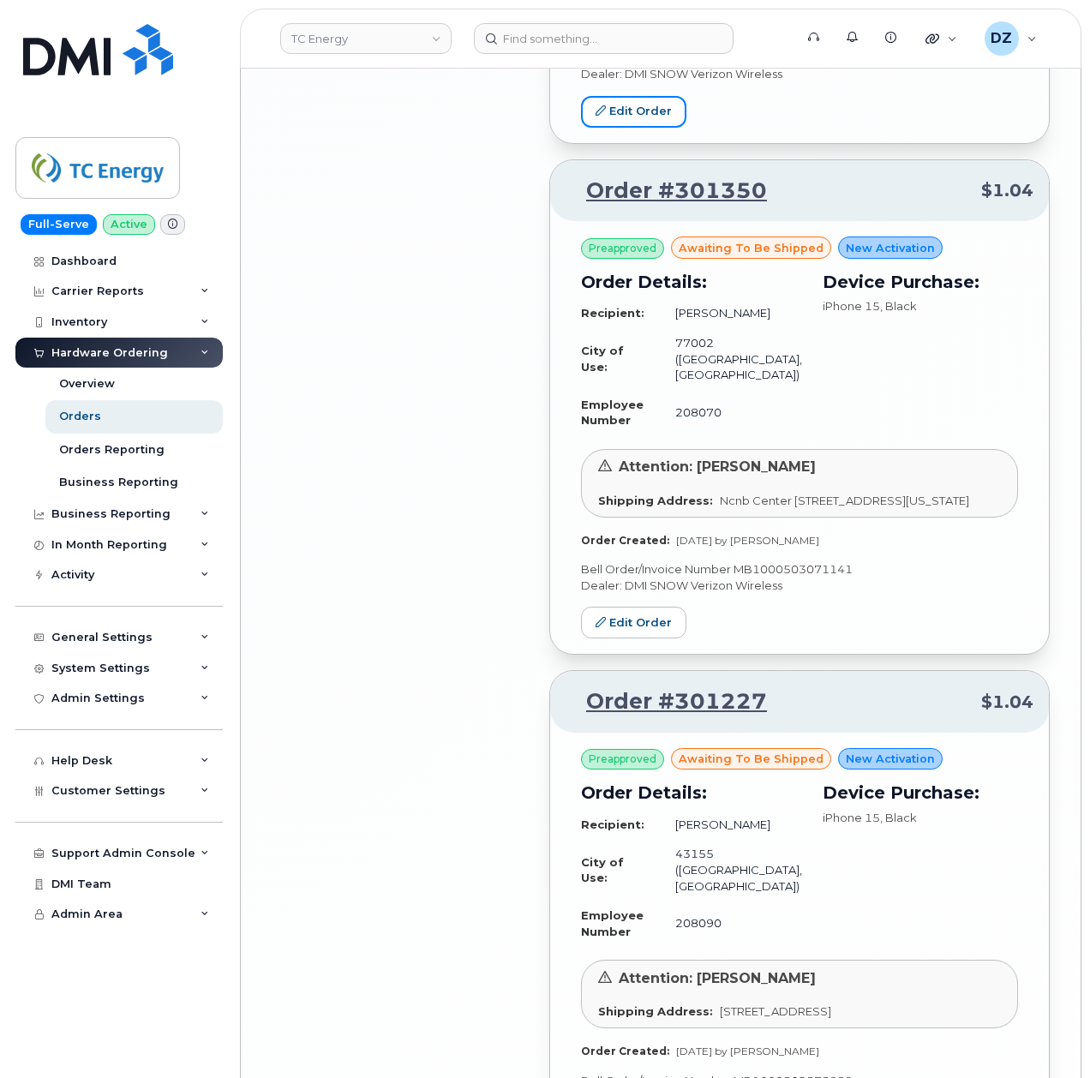
scroll to position [6735, 0]
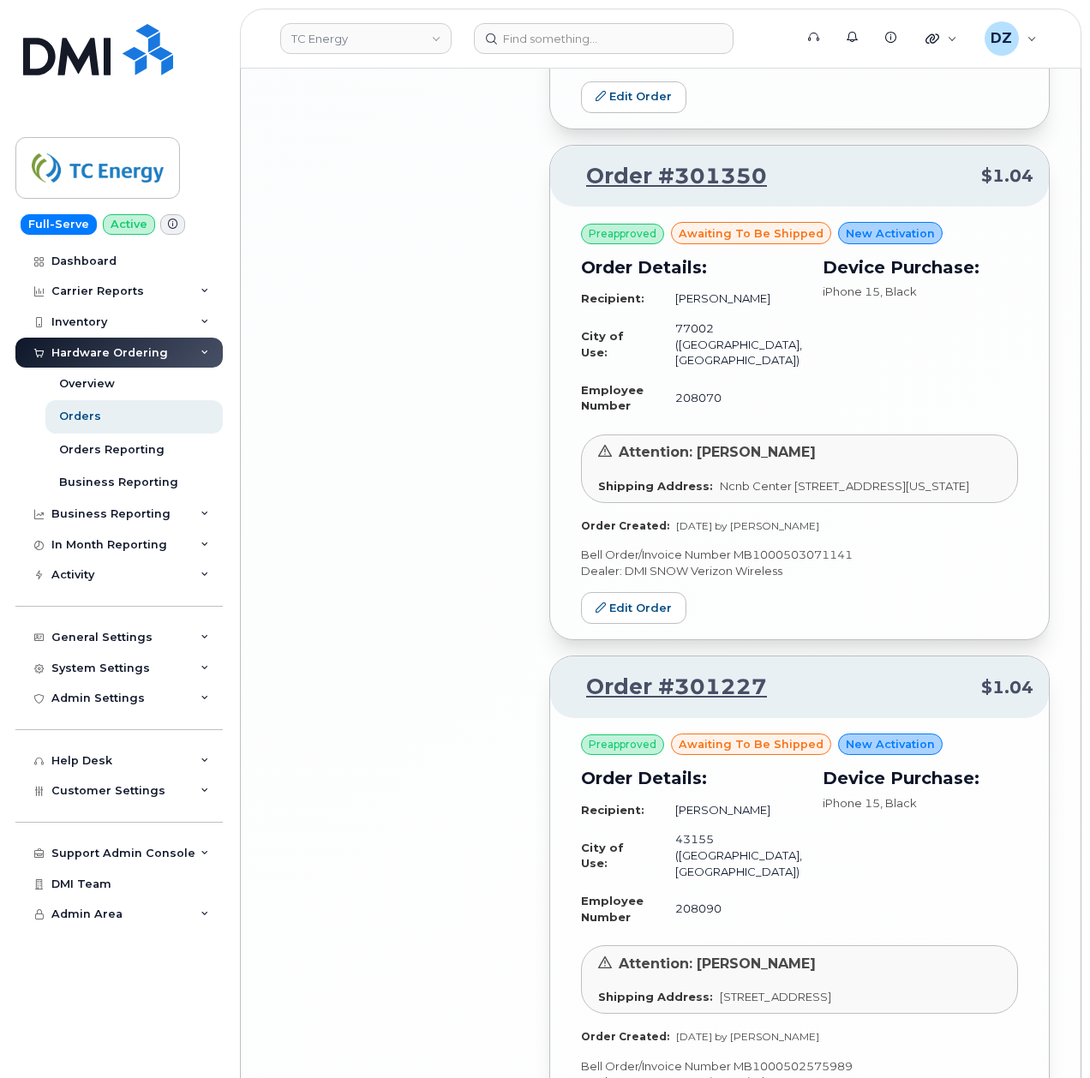
click at [773, 563] on p "Bell Order/Invoice Number MB1000503071141" at bounding box center [799, 555] width 437 height 16
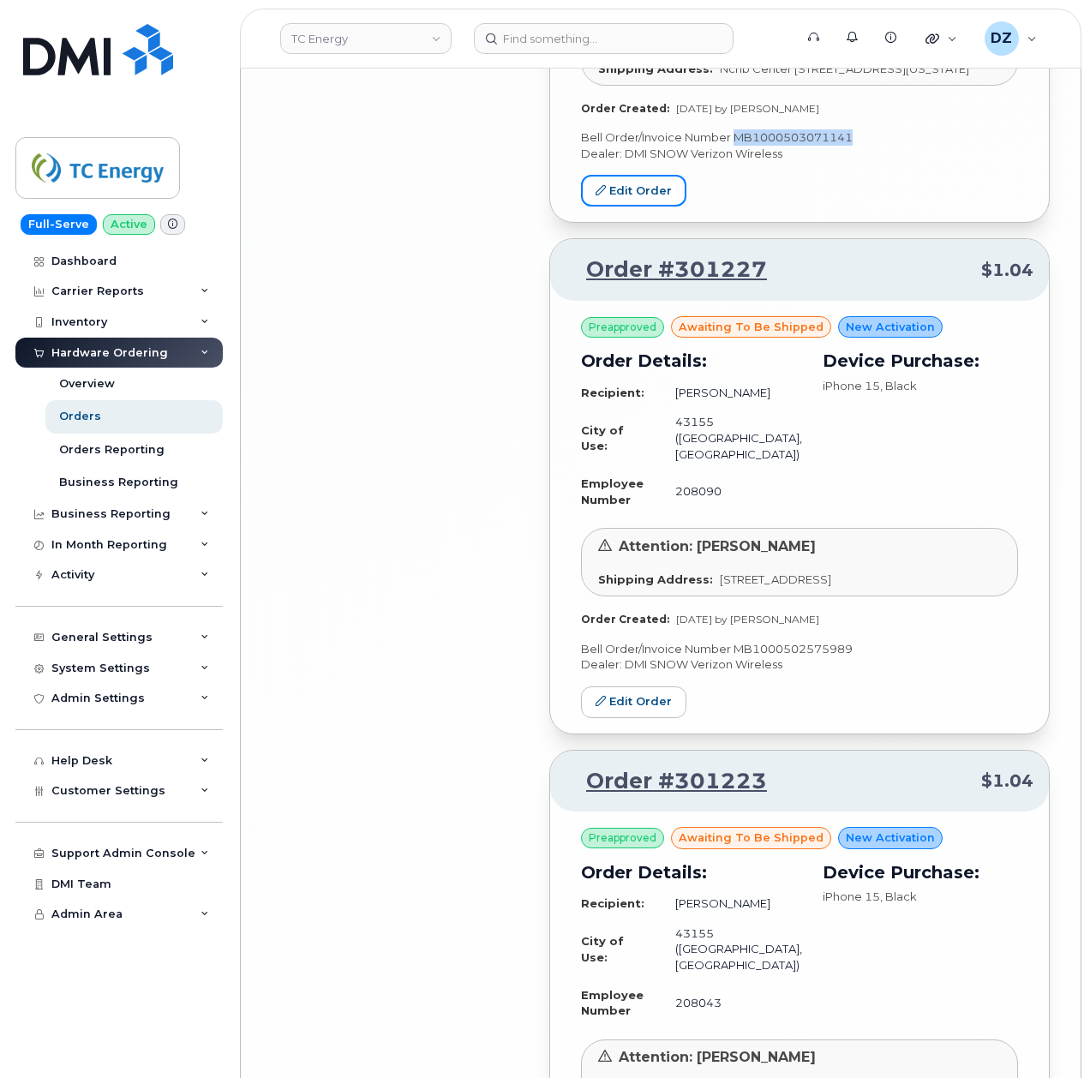
scroll to position [7192, 0]
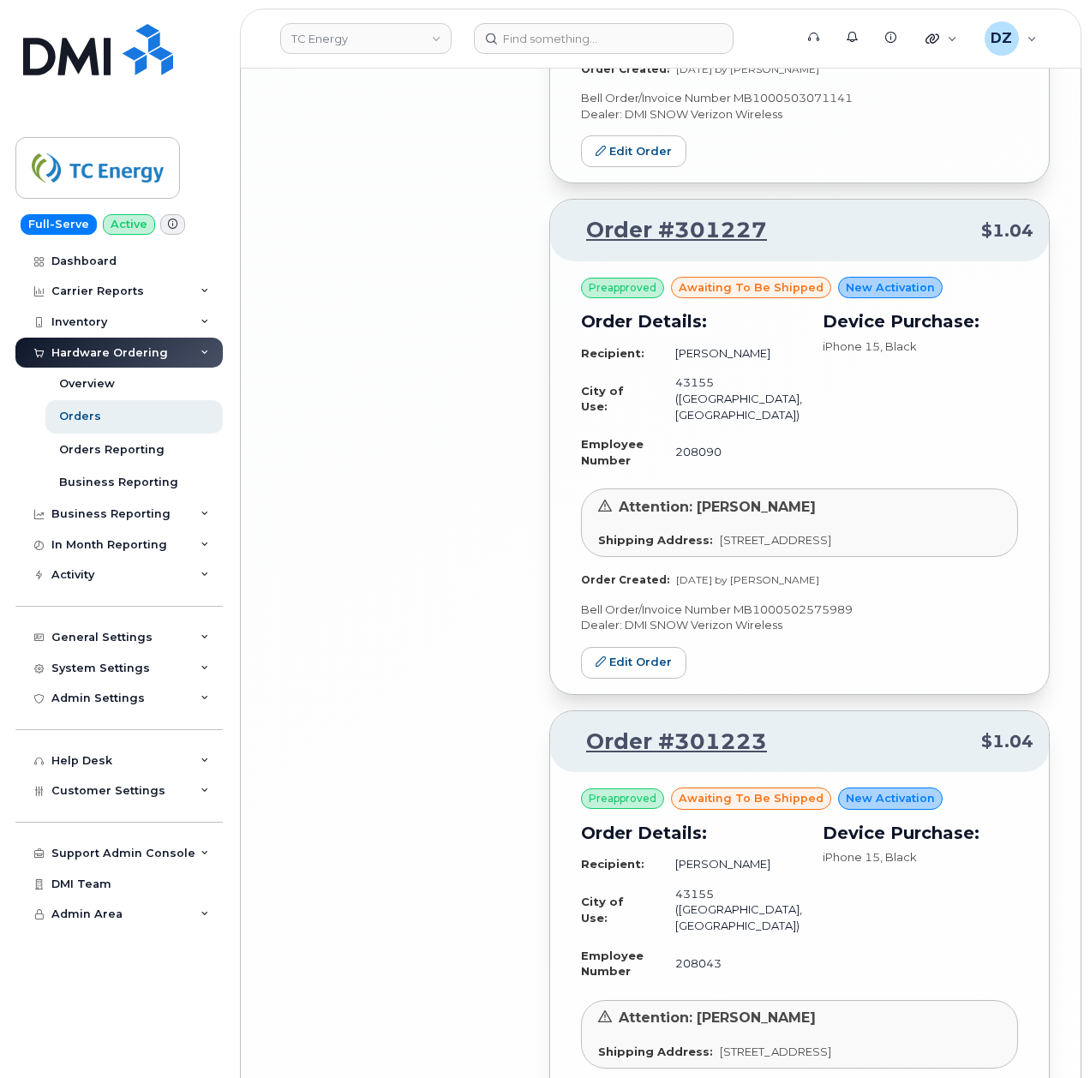
click at [803, 618] on p "Bell Order/Invoice Number MB1000502575989" at bounding box center [799, 610] width 437 height 16
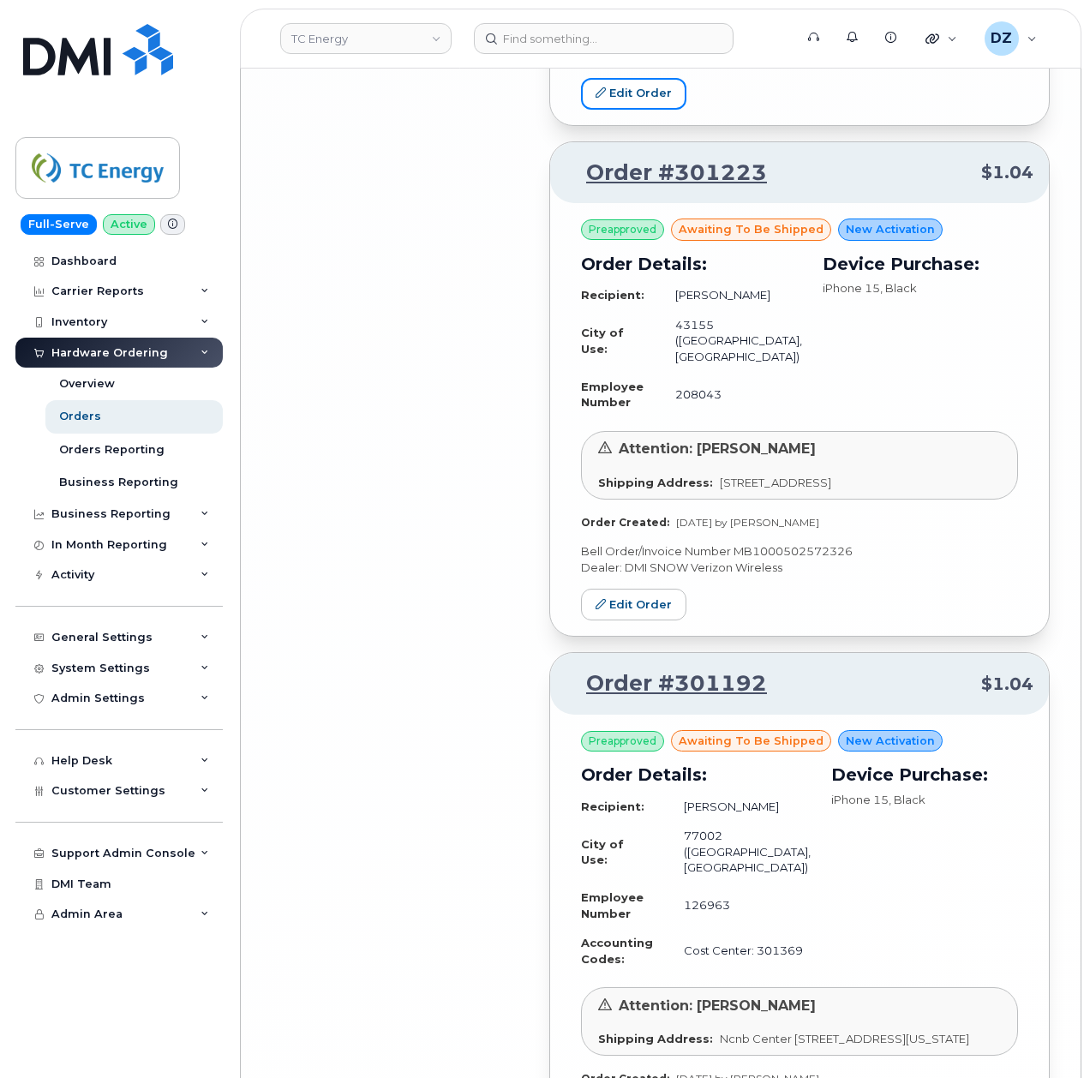
scroll to position [7763, 0]
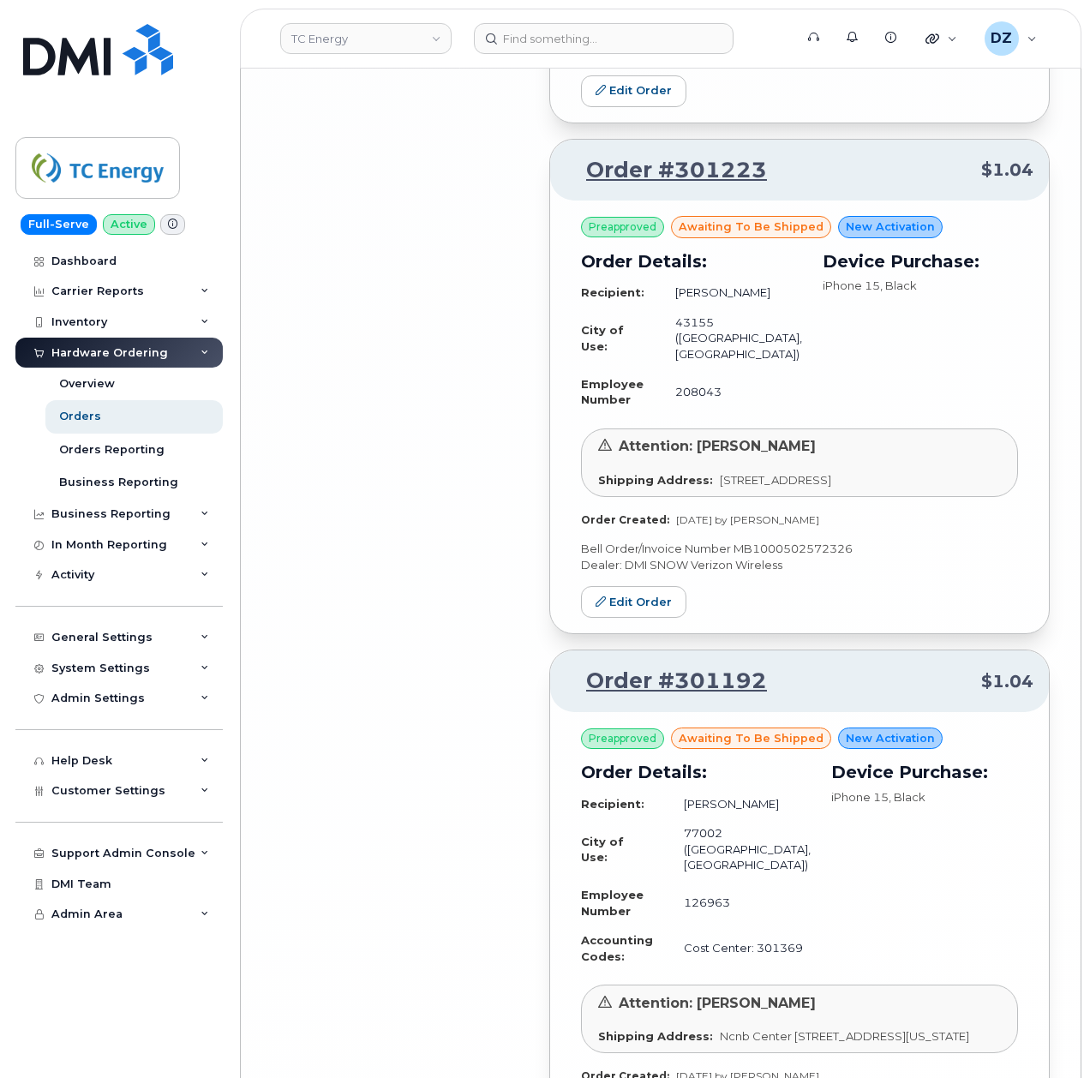
click at [799, 557] on p "Bell Order/Invoice Number MB1000502572326" at bounding box center [799, 549] width 437 height 16
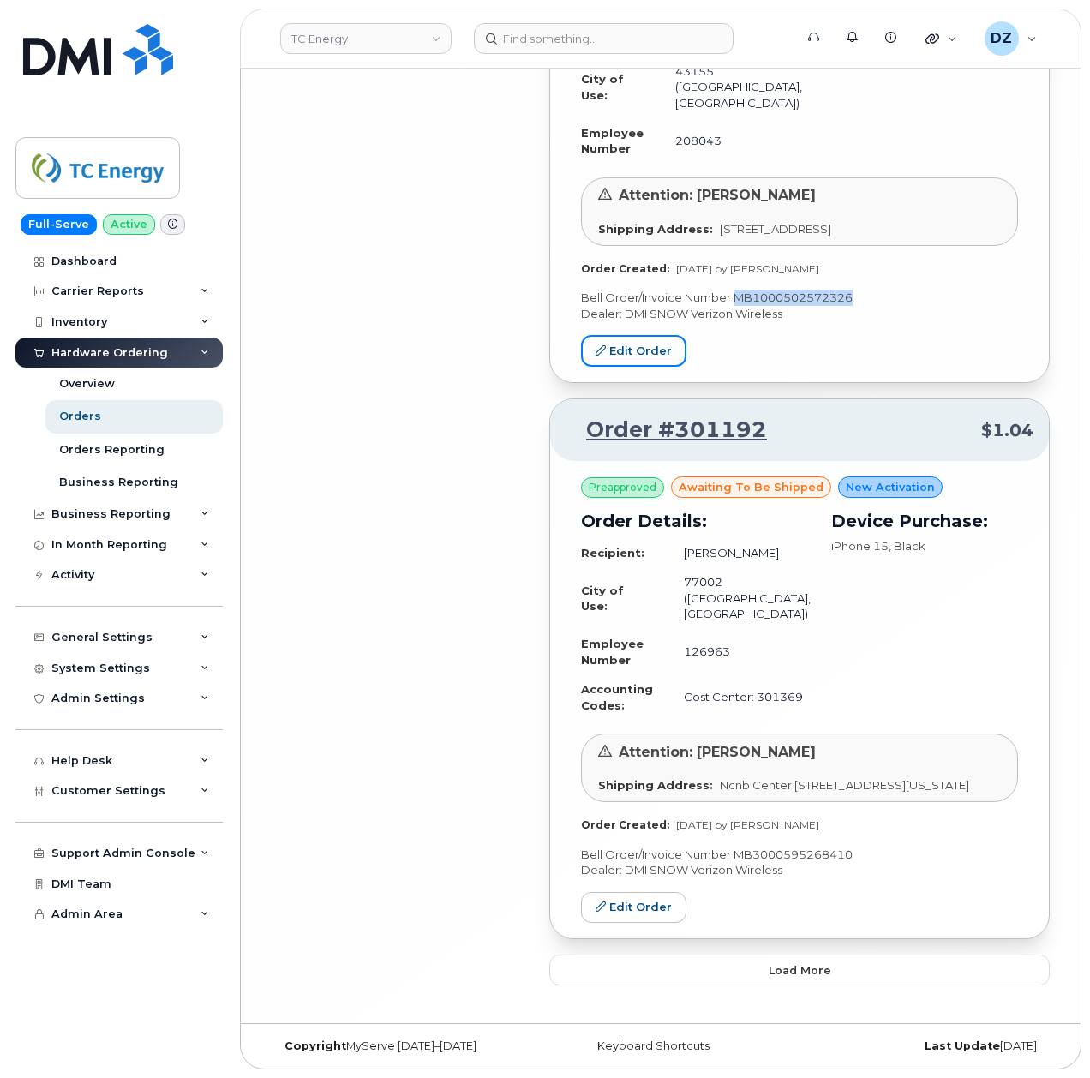
scroll to position [8186, 0]
click at [780, 854] on p "Bell Order/Invoice Number MB3000595268410" at bounding box center [799, 855] width 437 height 16
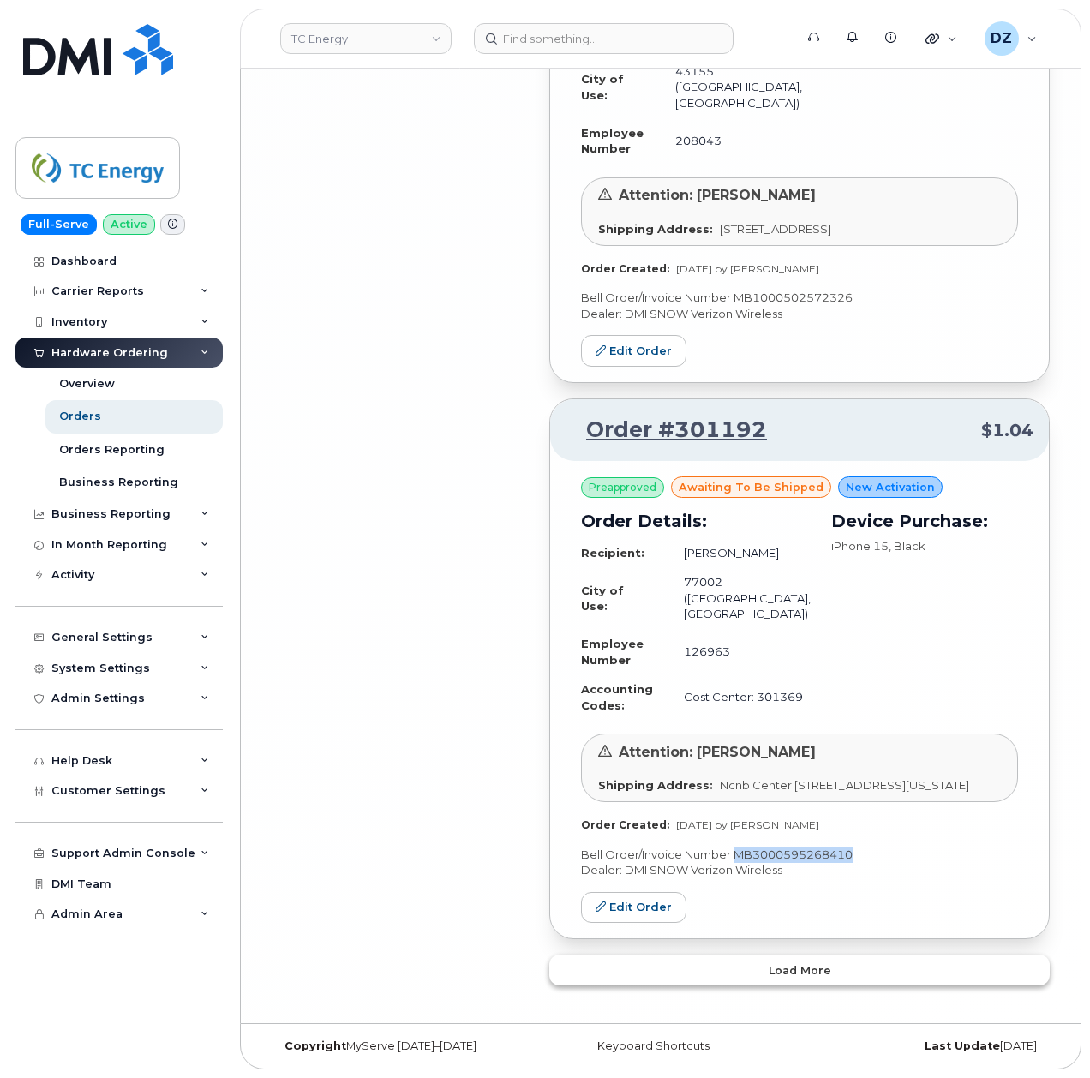
click at [765, 972] on button "Load more" at bounding box center [799, 970] width 501 height 31
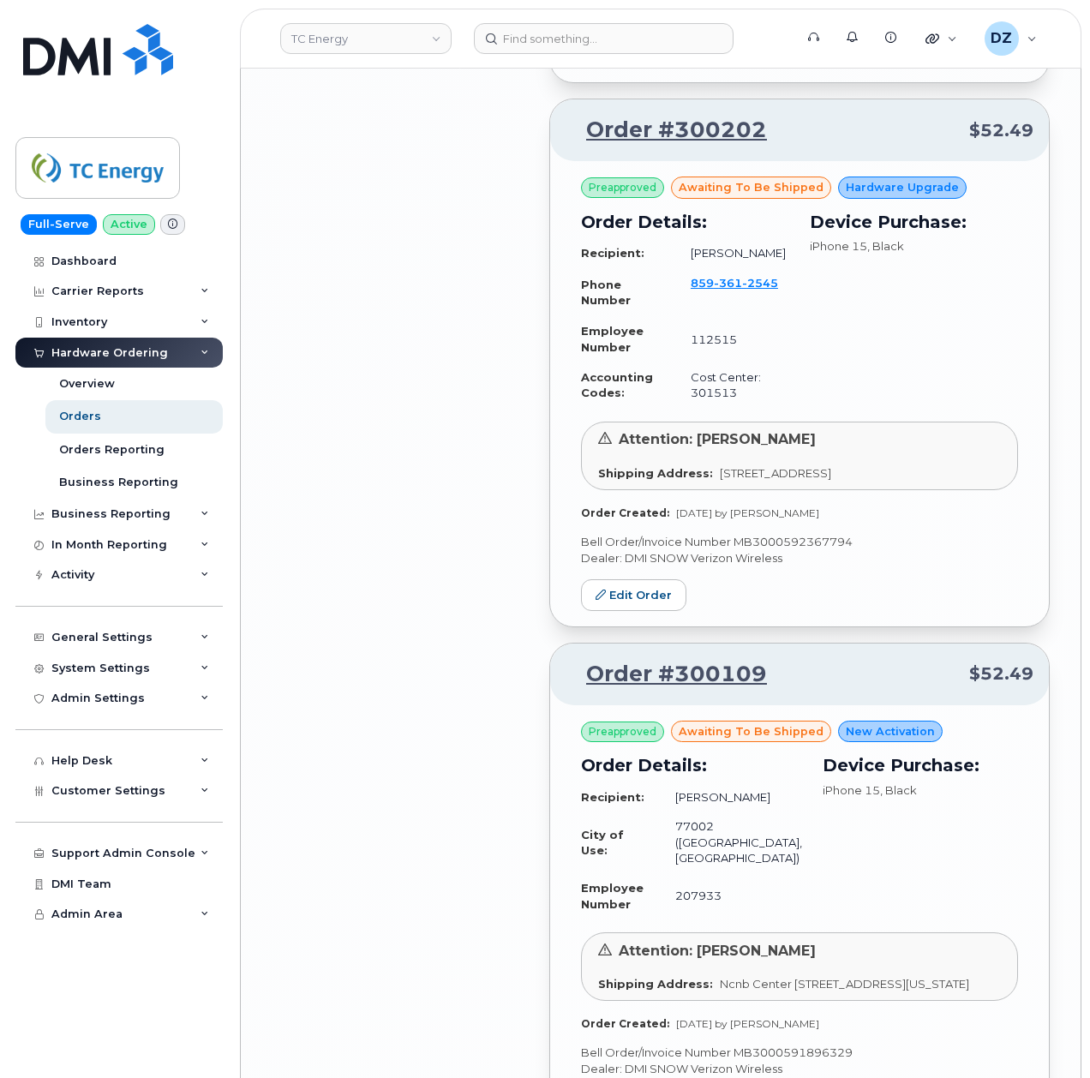
scroll to position [8872, 0]
click at [830, 549] on p "Bell Order/Invoice Number MB3000592367794" at bounding box center [799, 541] width 437 height 16
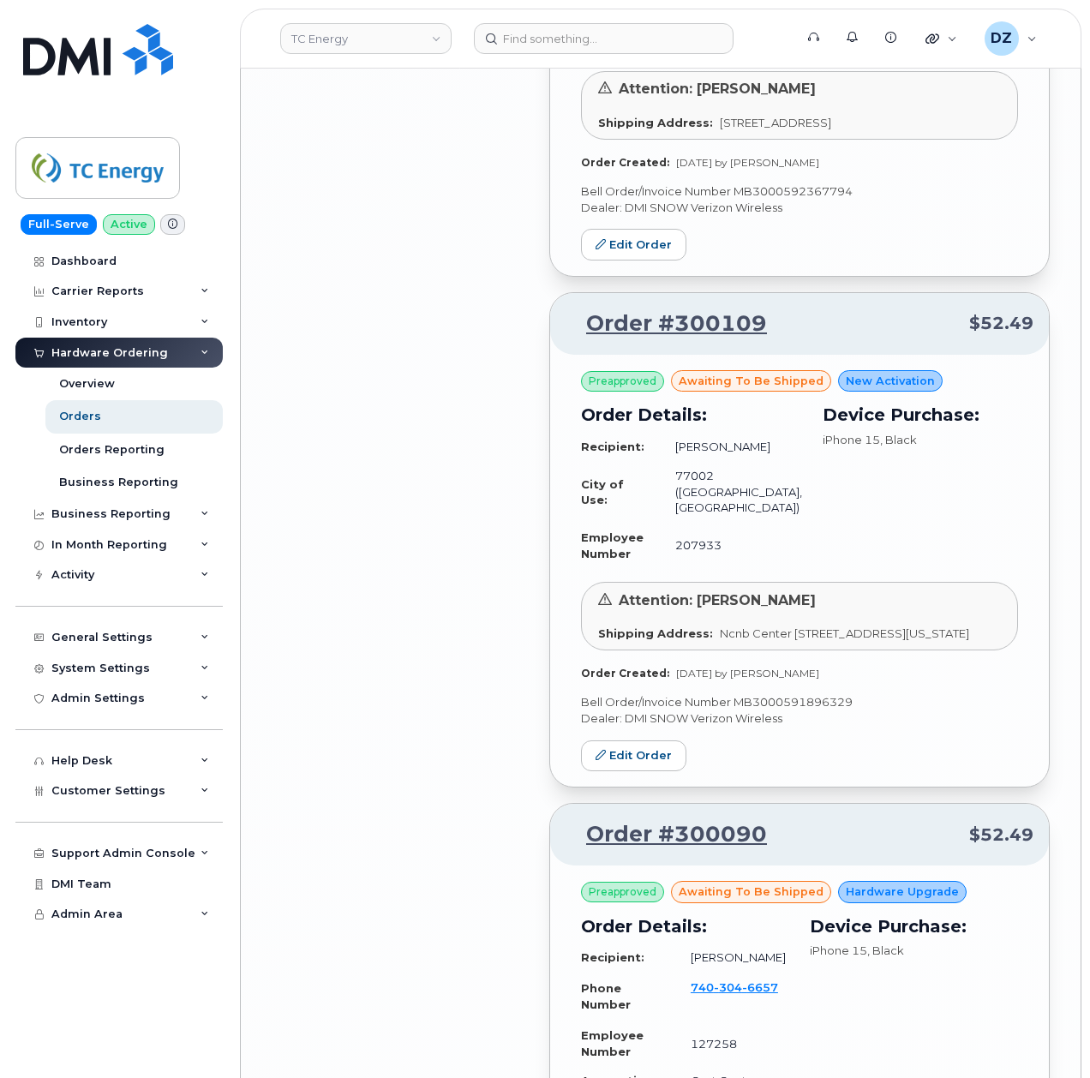
scroll to position [9443, 0]
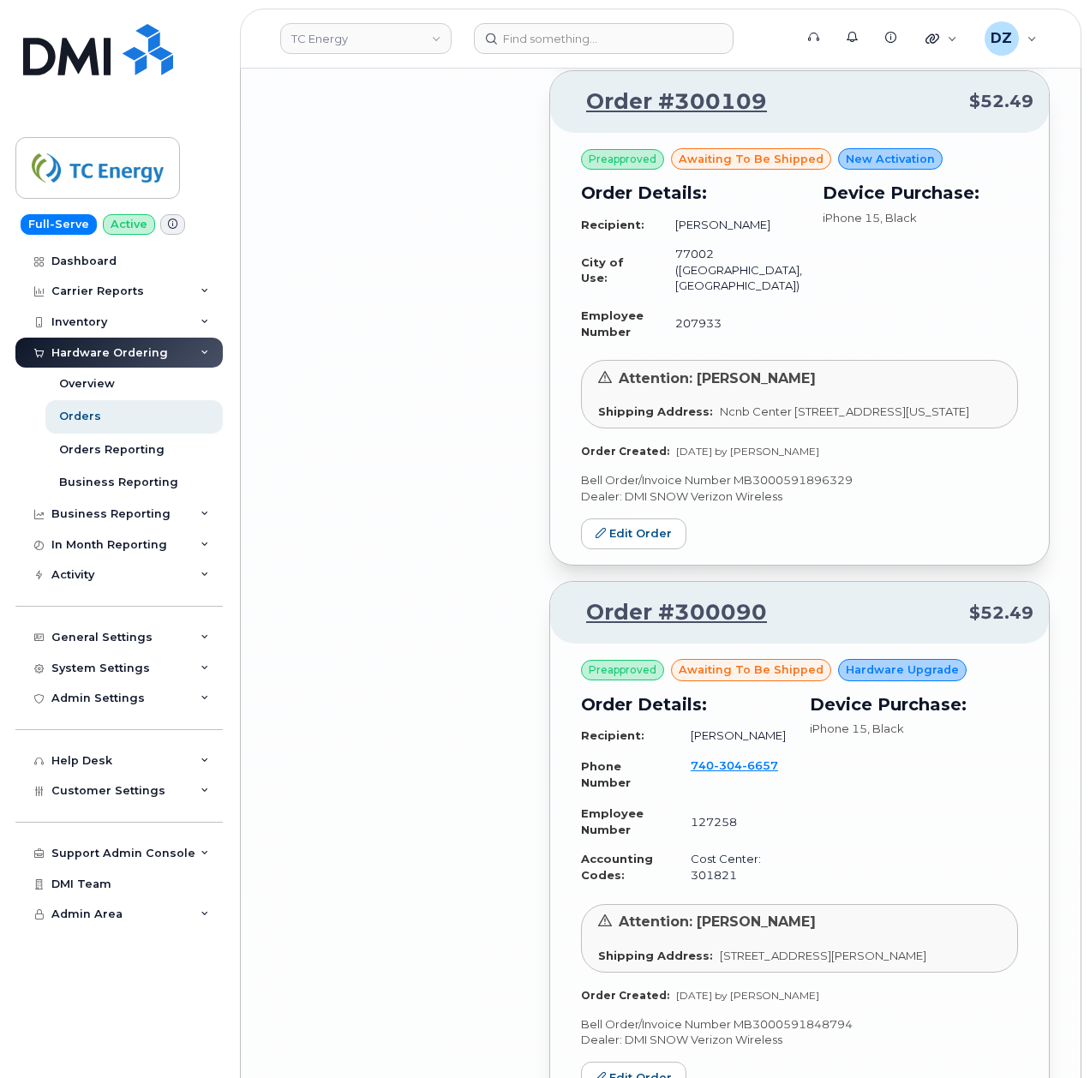
click at [782, 489] on p "Bell Order/Invoice Number MB3000591896329" at bounding box center [799, 480] width 437 height 16
drag, startPoint x: 814, startPoint y: 690, endPoint x: 563, endPoint y: 697, distance: 251.2
click at [563, 566] on div "Preapproved awaiting to be shipped New Activation Order Details: Recipient: Car…" at bounding box center [799, 349] width 499 height 433
click at [813, 489] on p "Bell Order/Invoice Number MB3000591896329" at bounding box center [799, 480] width 437 height 16
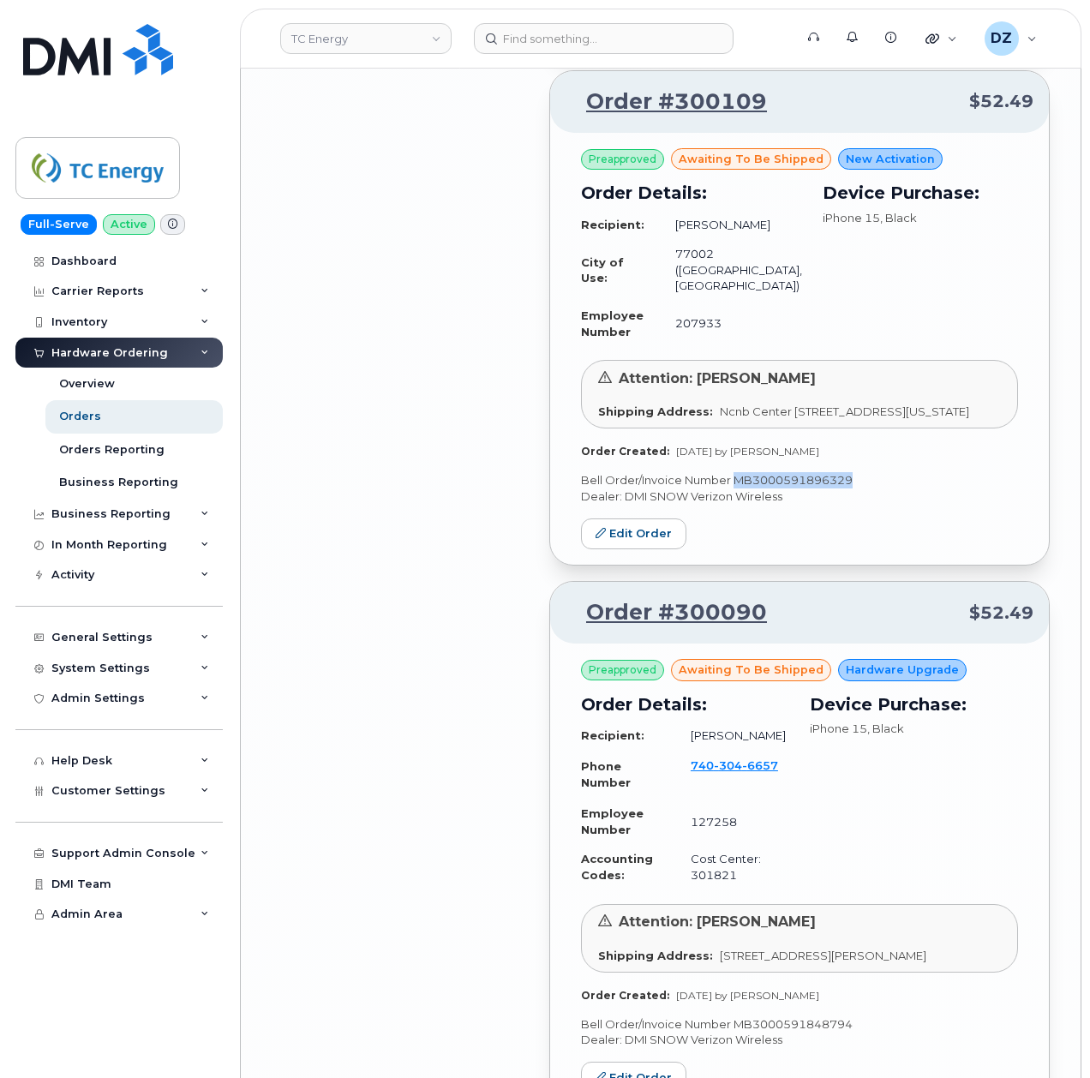
click at [813, 489] on p "Bell Order/Invoice Number MB3000591896329" at bounding box center [799, 480] width 437 height 16
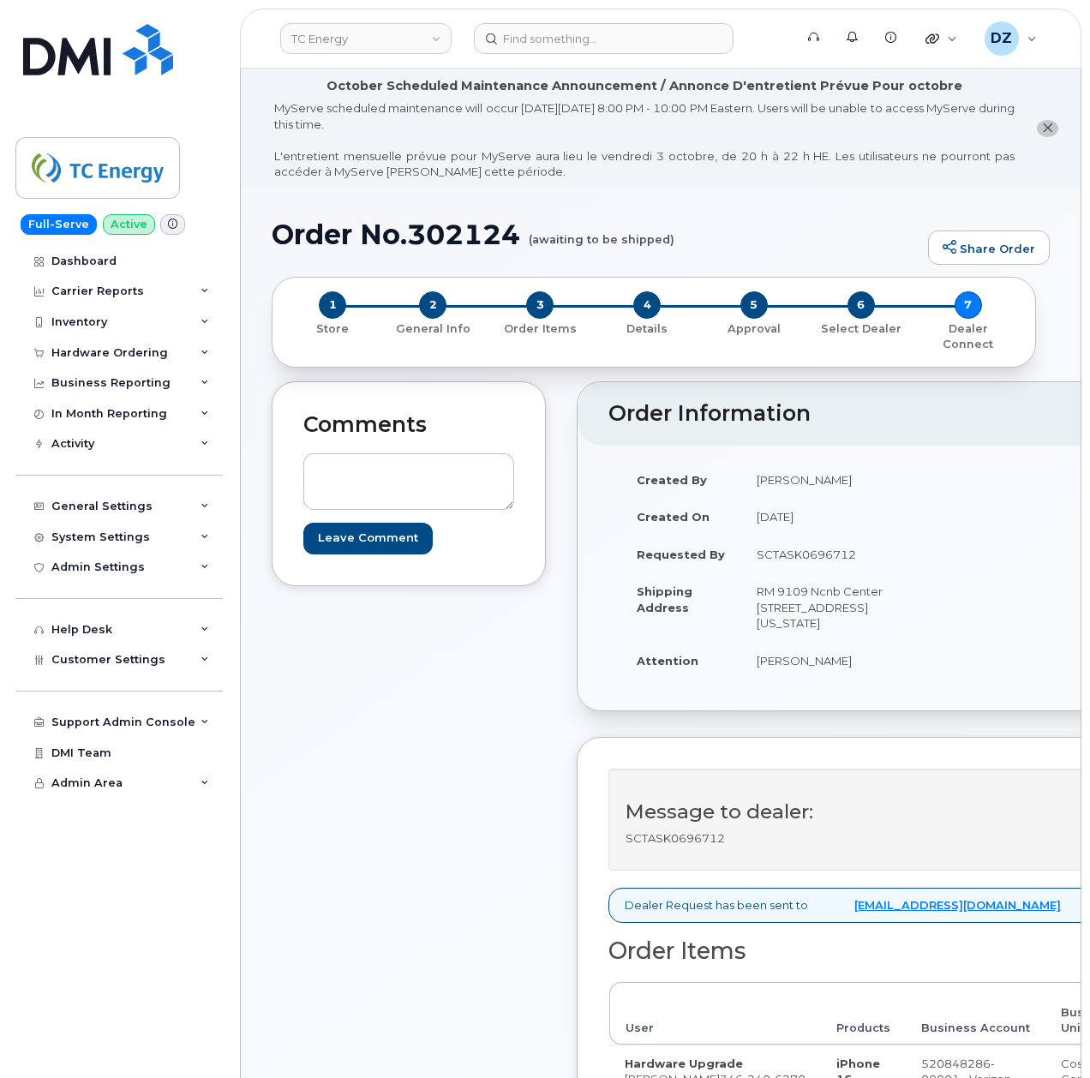
scroll to position [457, 0]
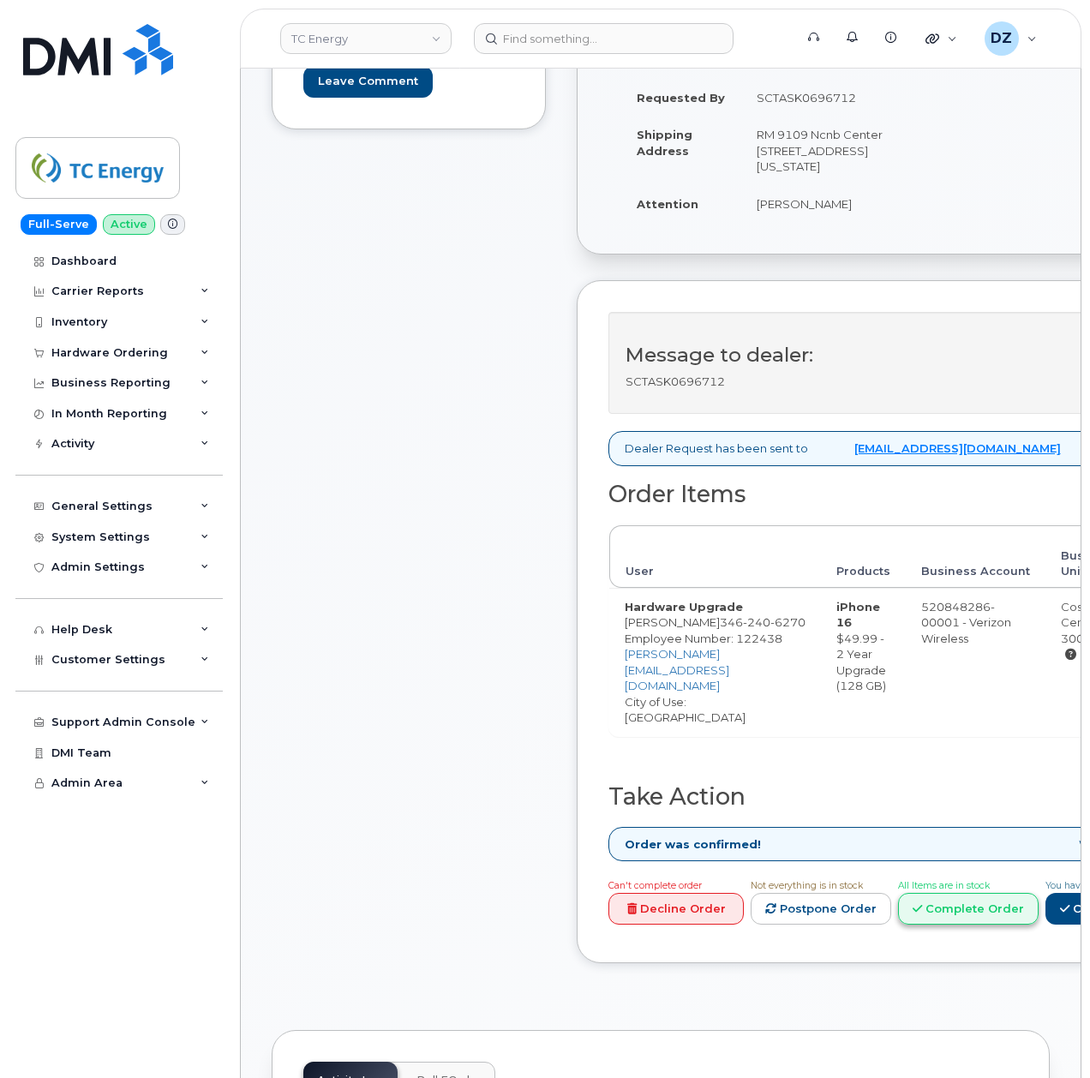
click at [978, 893] on link "Complete Order" at bounding box center [968, 909] width 141 height 32
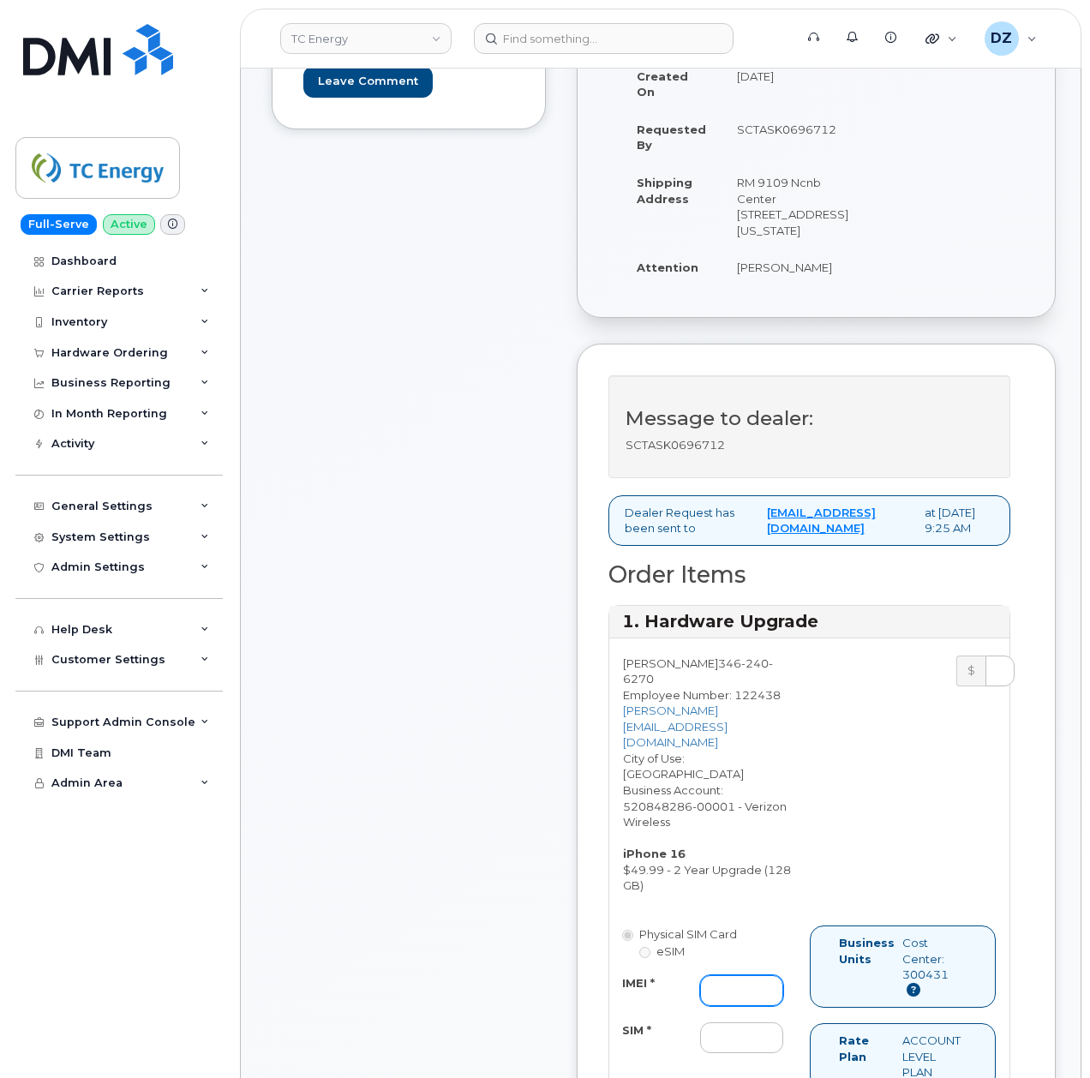
click at [747, 998] on input "IMEI *" at bounding box center [741, 990] width 83 height 31
paste input "353685837434571"
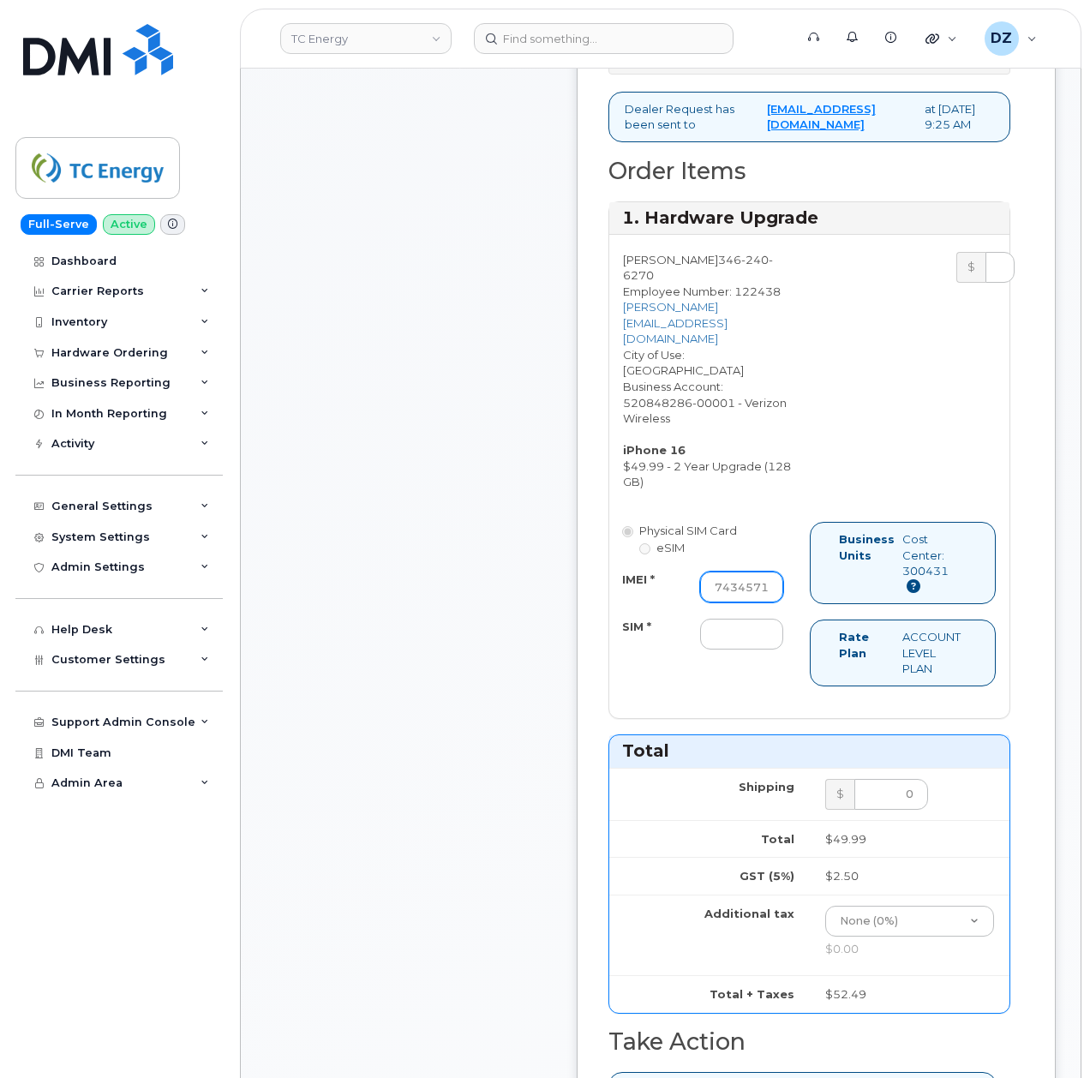
scroll to position [914, 0]
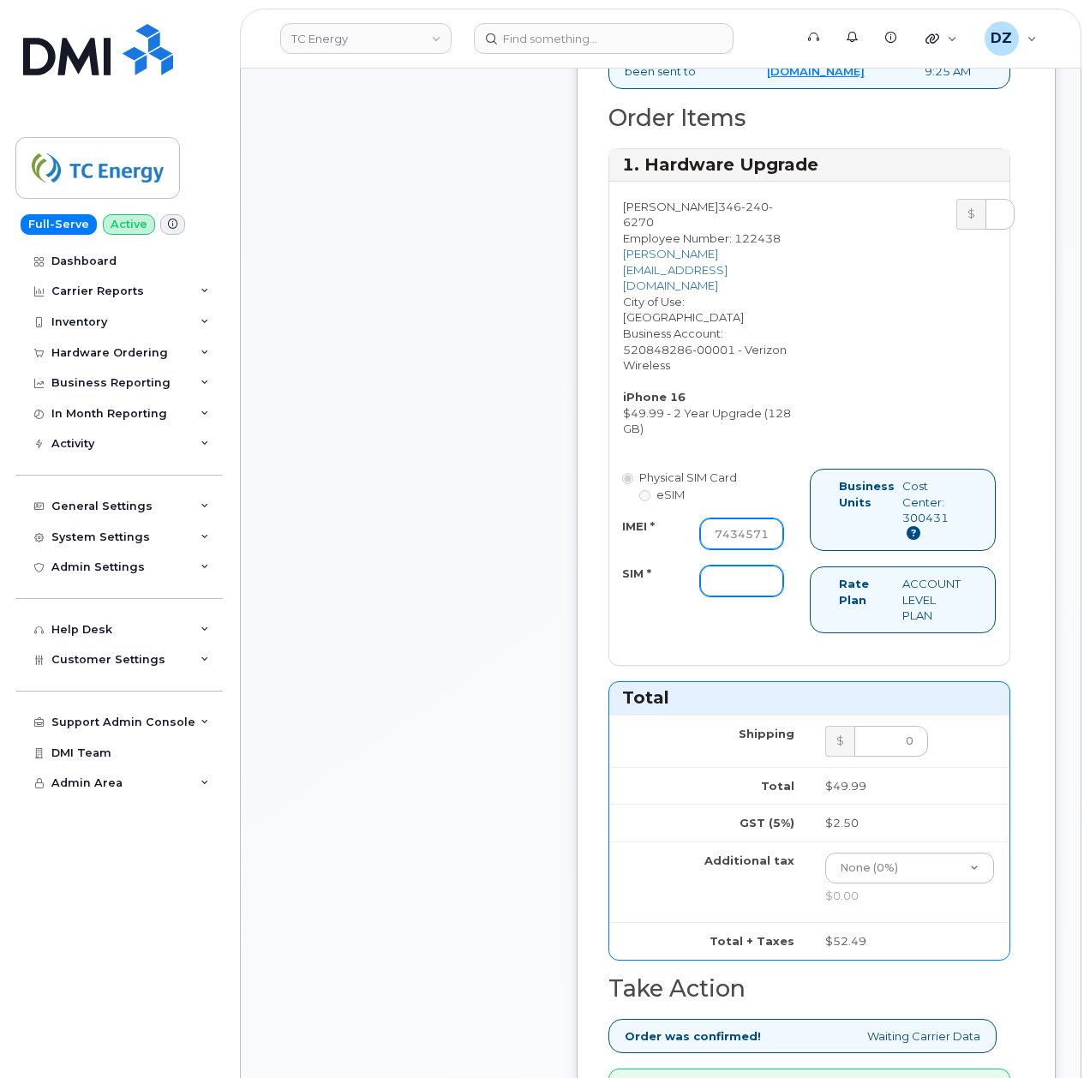
type input "353685837434571"
click at [742, 597] on input "SIM *" at bounding box center [741, 581] width 83 height 31
type input "-"
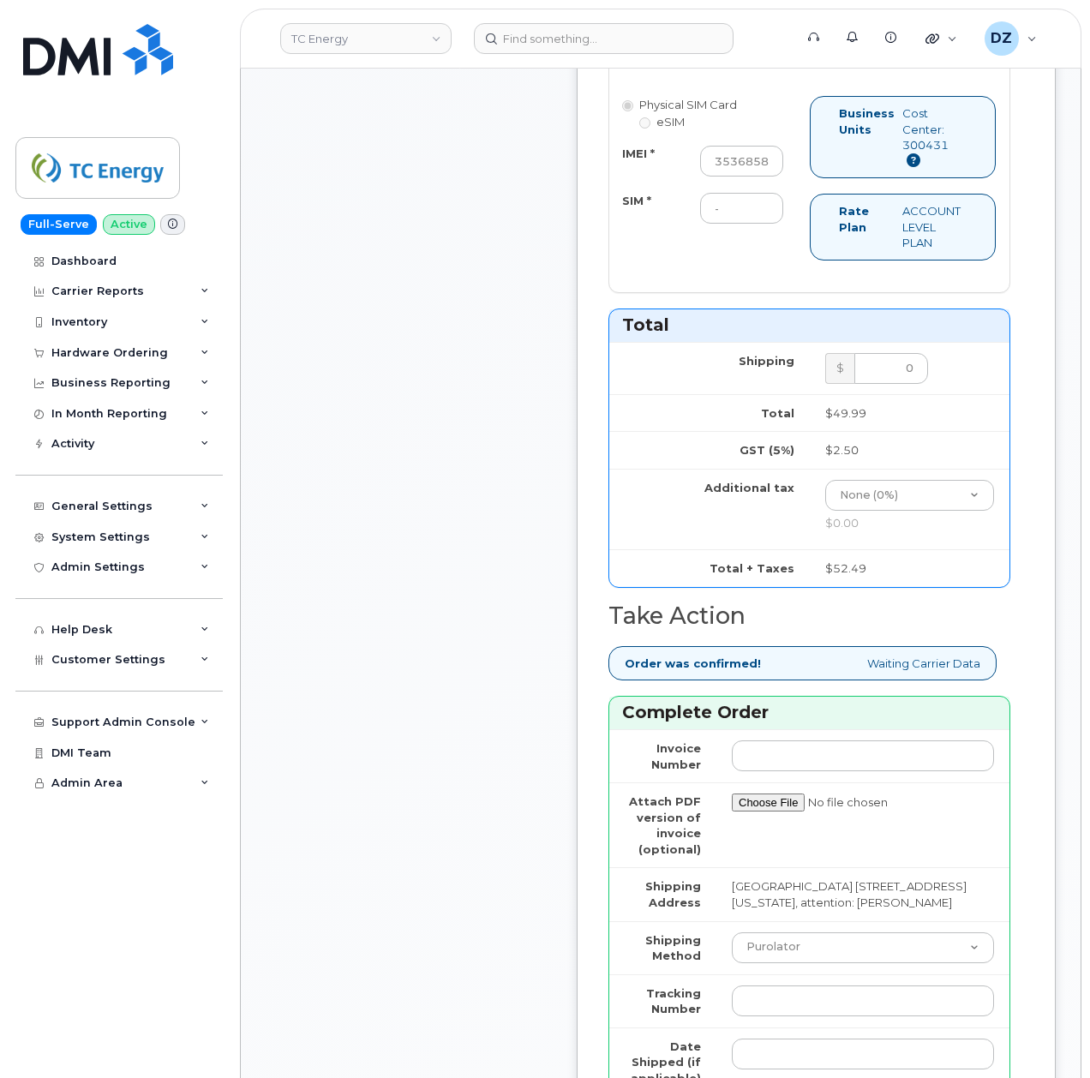
scroll to position [1485, 0]
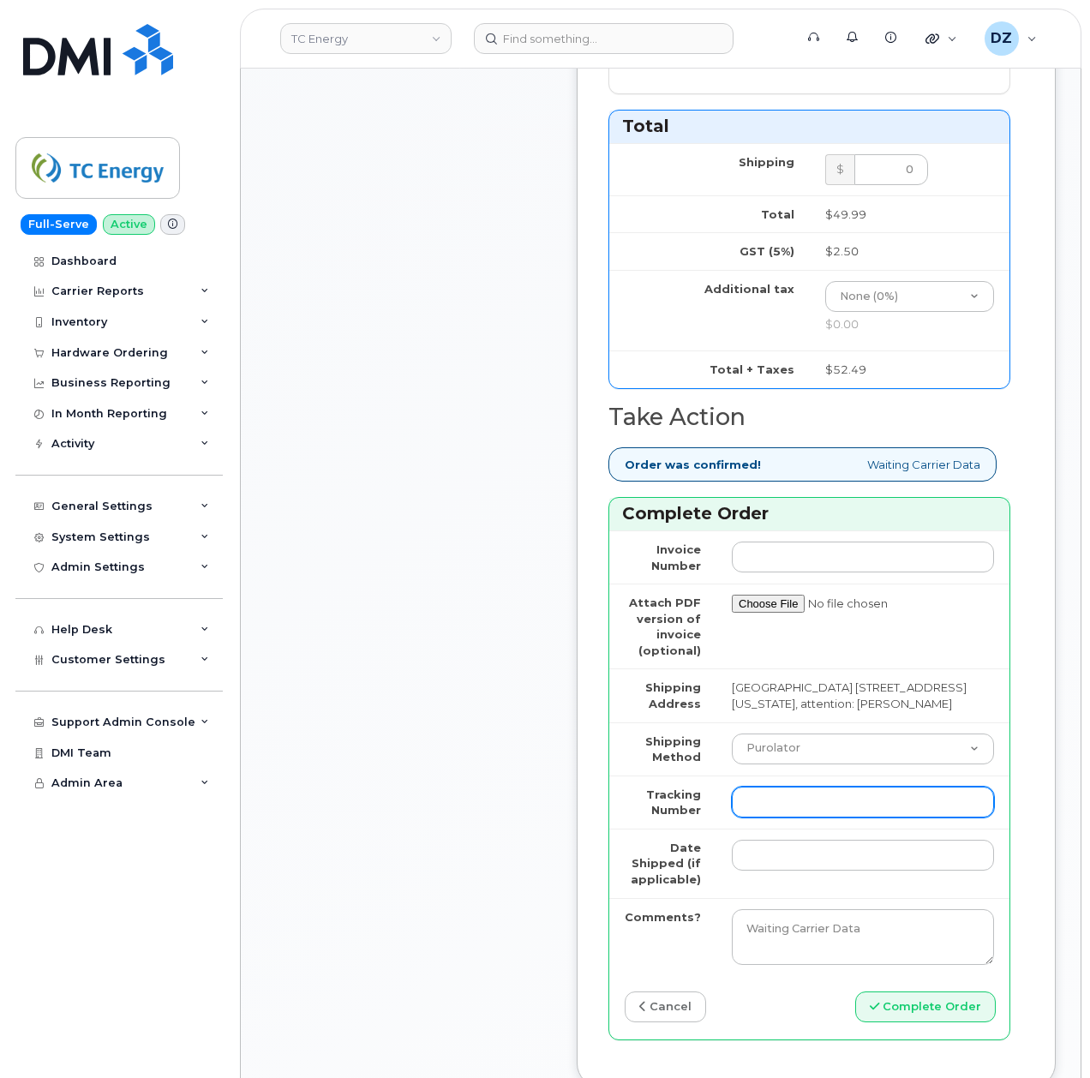
click at [802, 818] on input "Tracking Number" at bounding box center [863, 802] width 262 height 31
paste input "483681198834"
type input "483681198834"
click at [786, 765] on select "Purolator UPS FedEx Canada Post Courier Other Drop Off Pick Up" at bounding box center [863, 749] width 262 height 31
select select "FedEx"
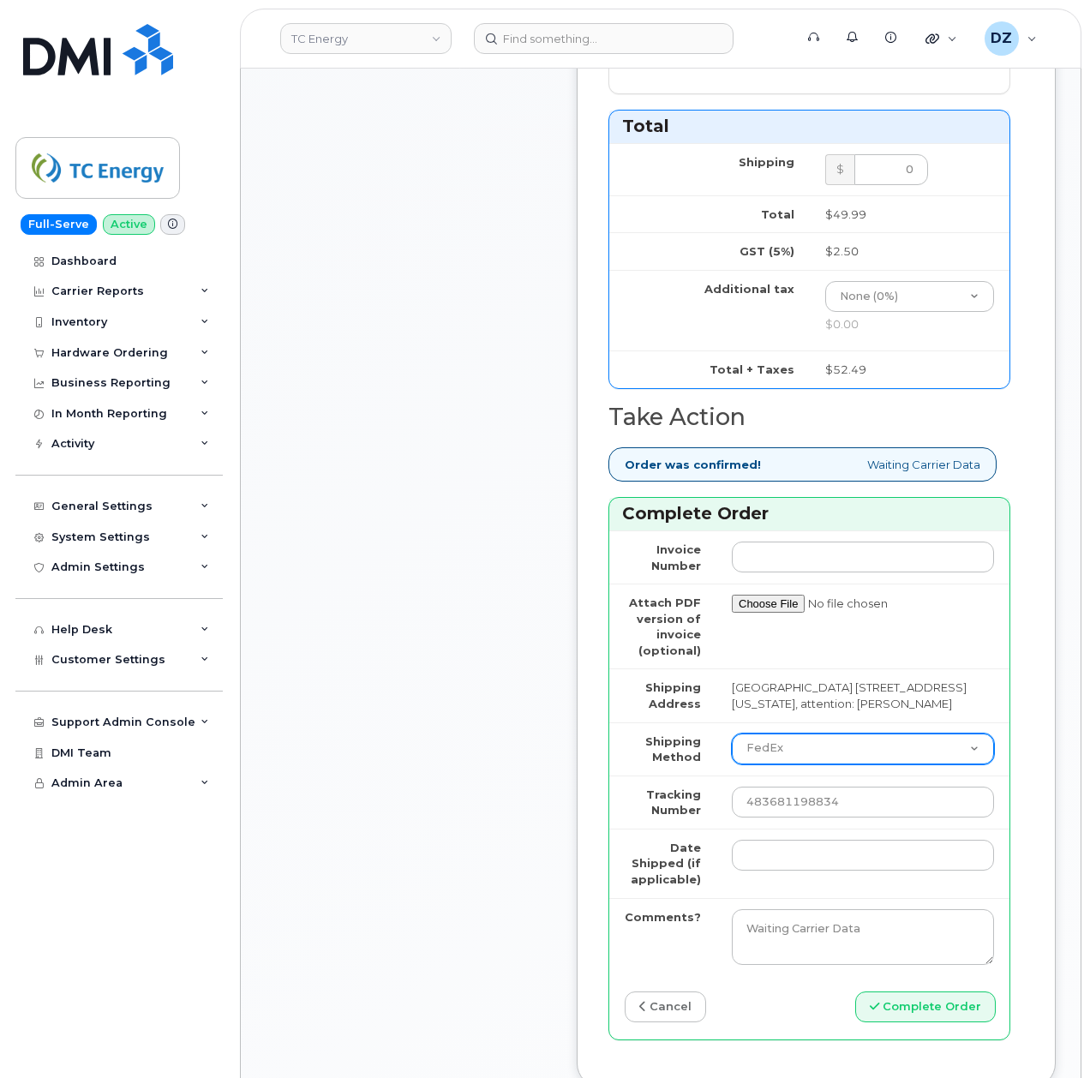
click at [732, 759] on select "Purolator UPS FedEx Canada Post Courier Other Drop Off Pick Up" at bounding box center [863, 749] width 262 height 31
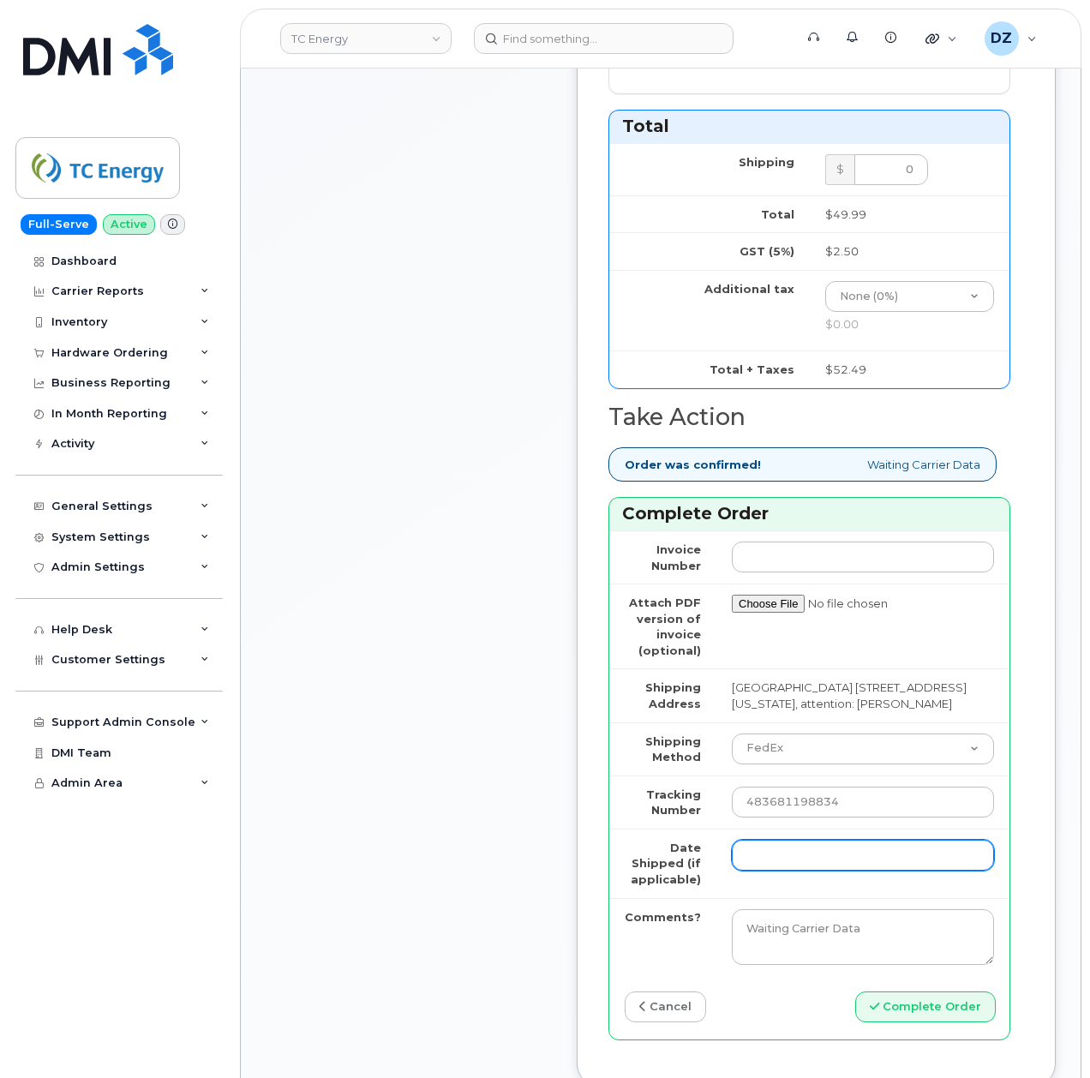
click at [789, 871] on input "Date Shipped (if applicable)" at bounding box center [863, 855] width 262 height 31
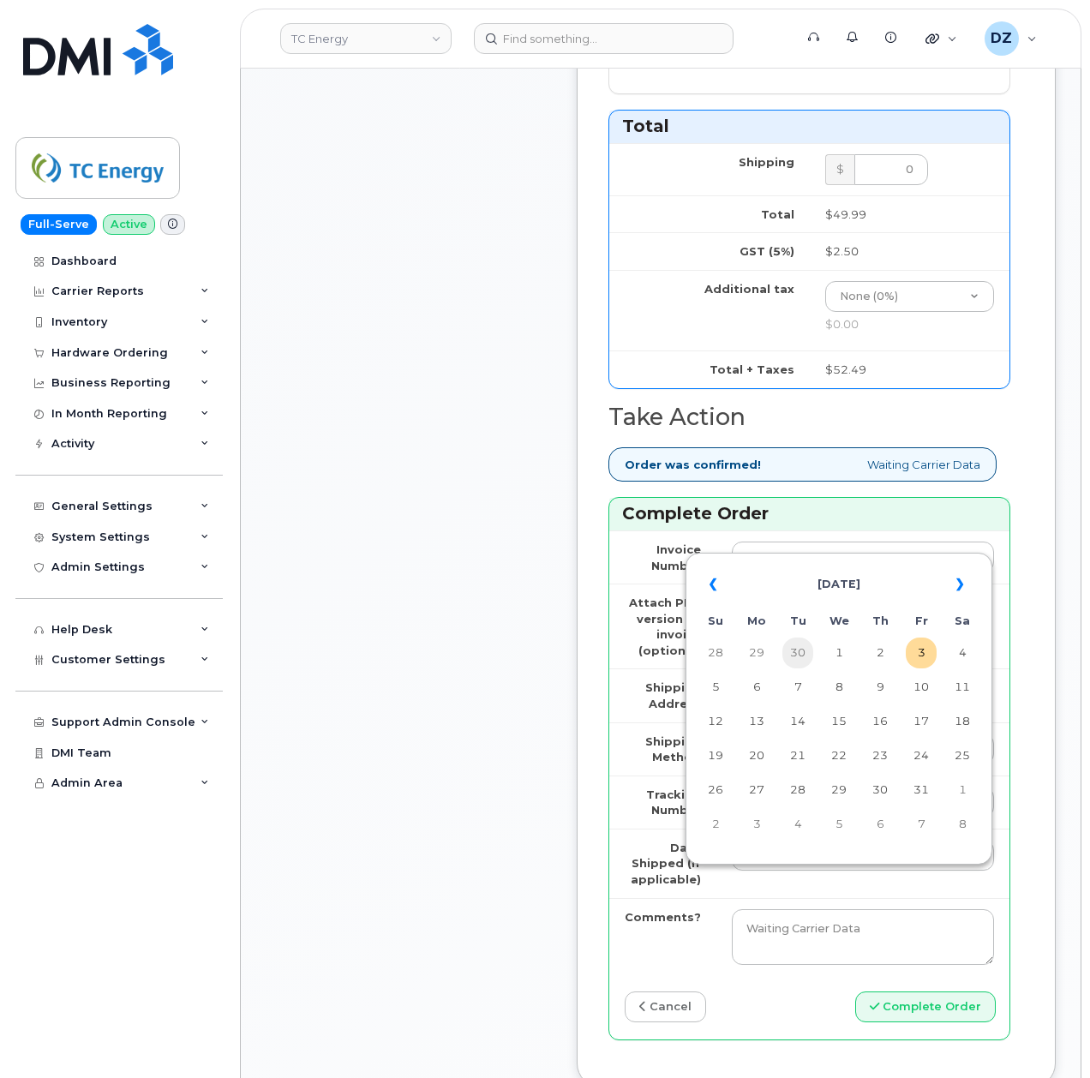
click at [789, 650] on td "30" at bounding box center [798, 653] width 31 height 31
type input "[DATE]"
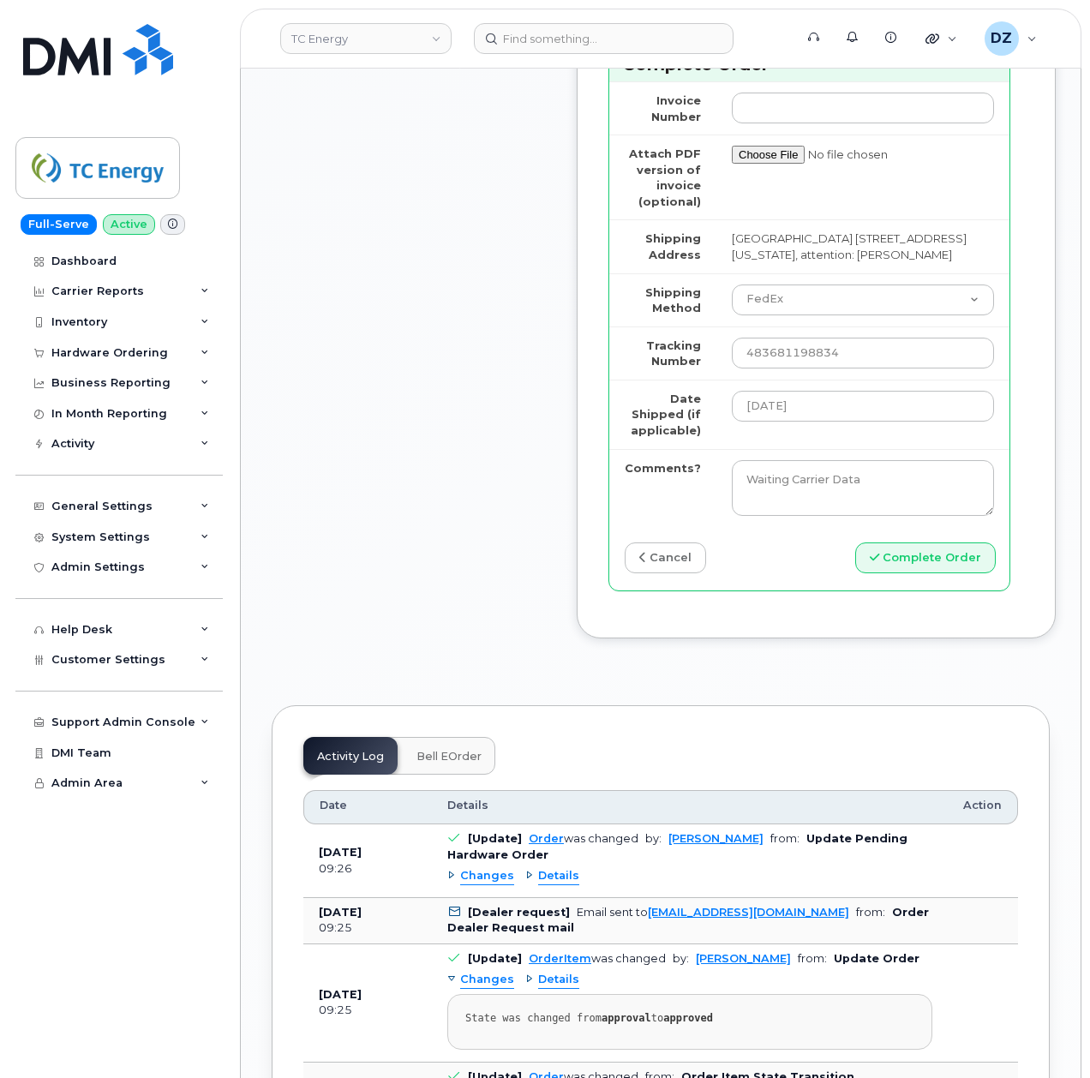
scroll to position [1942, 0]
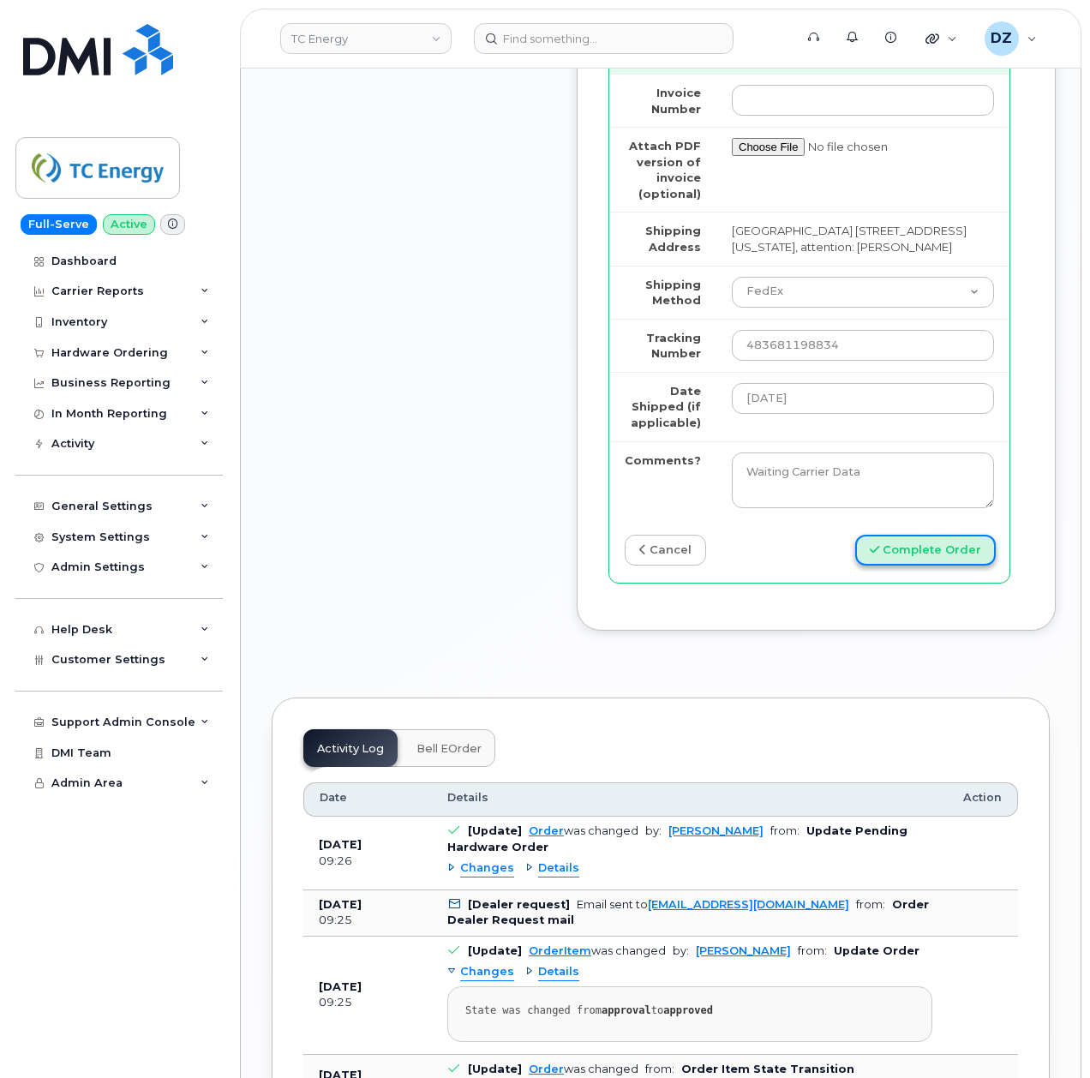
click at [926, 567] on button "Complete Order" at bounding box center [925, 551] width 141 height 32
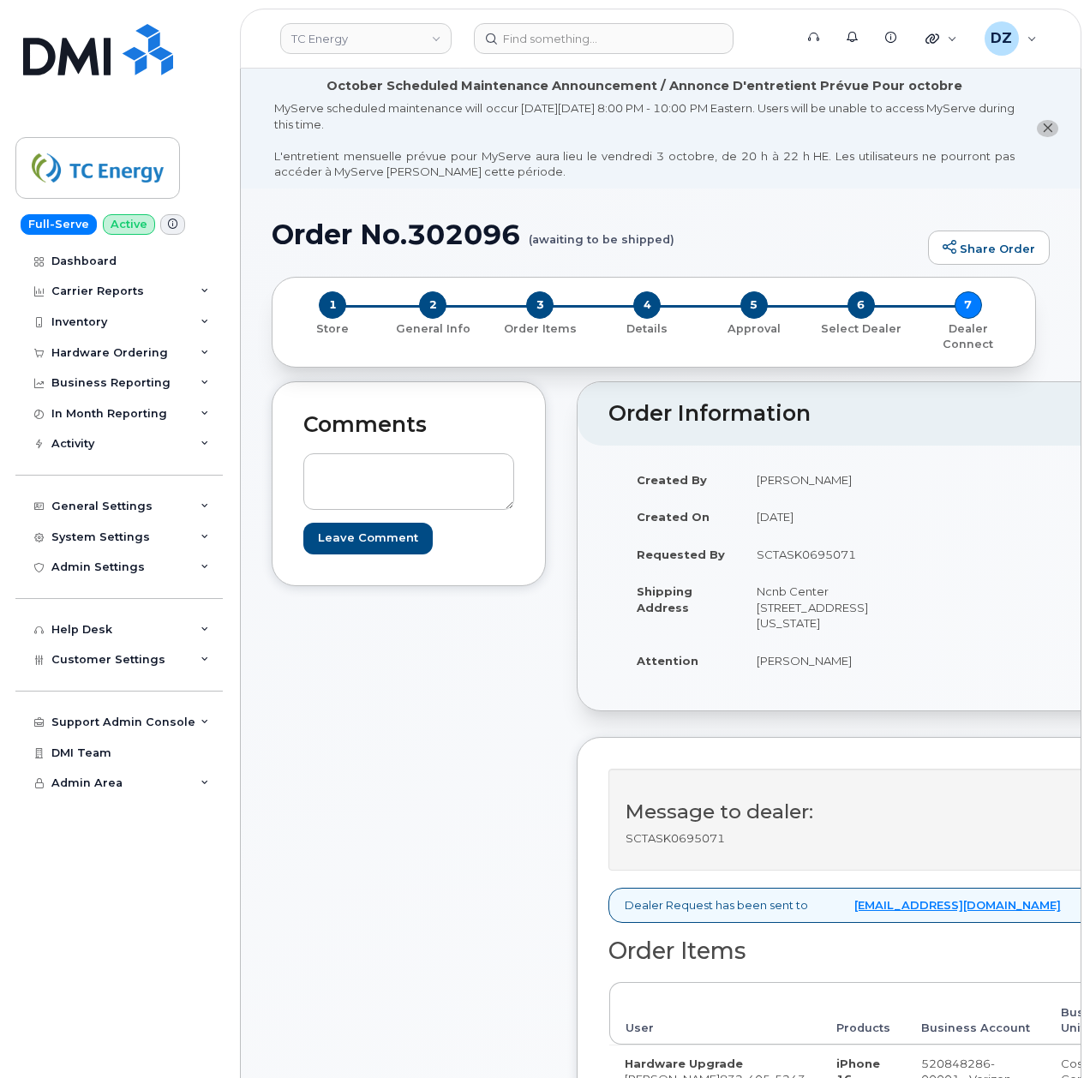
scroll to position [457, 0]
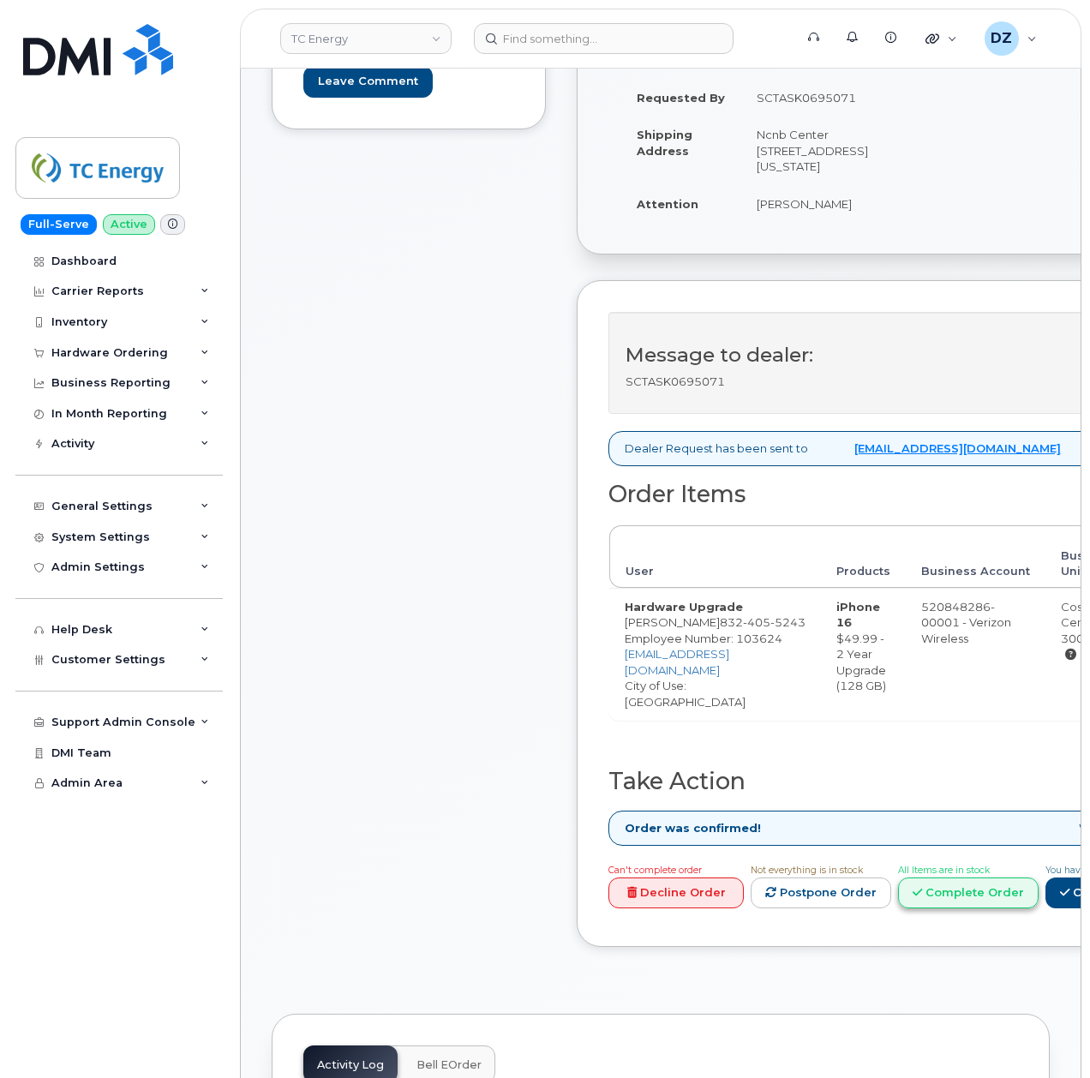
click at [1034, 892] on link "Complete Order" at bounding box center [968, 894] width 141 height 32
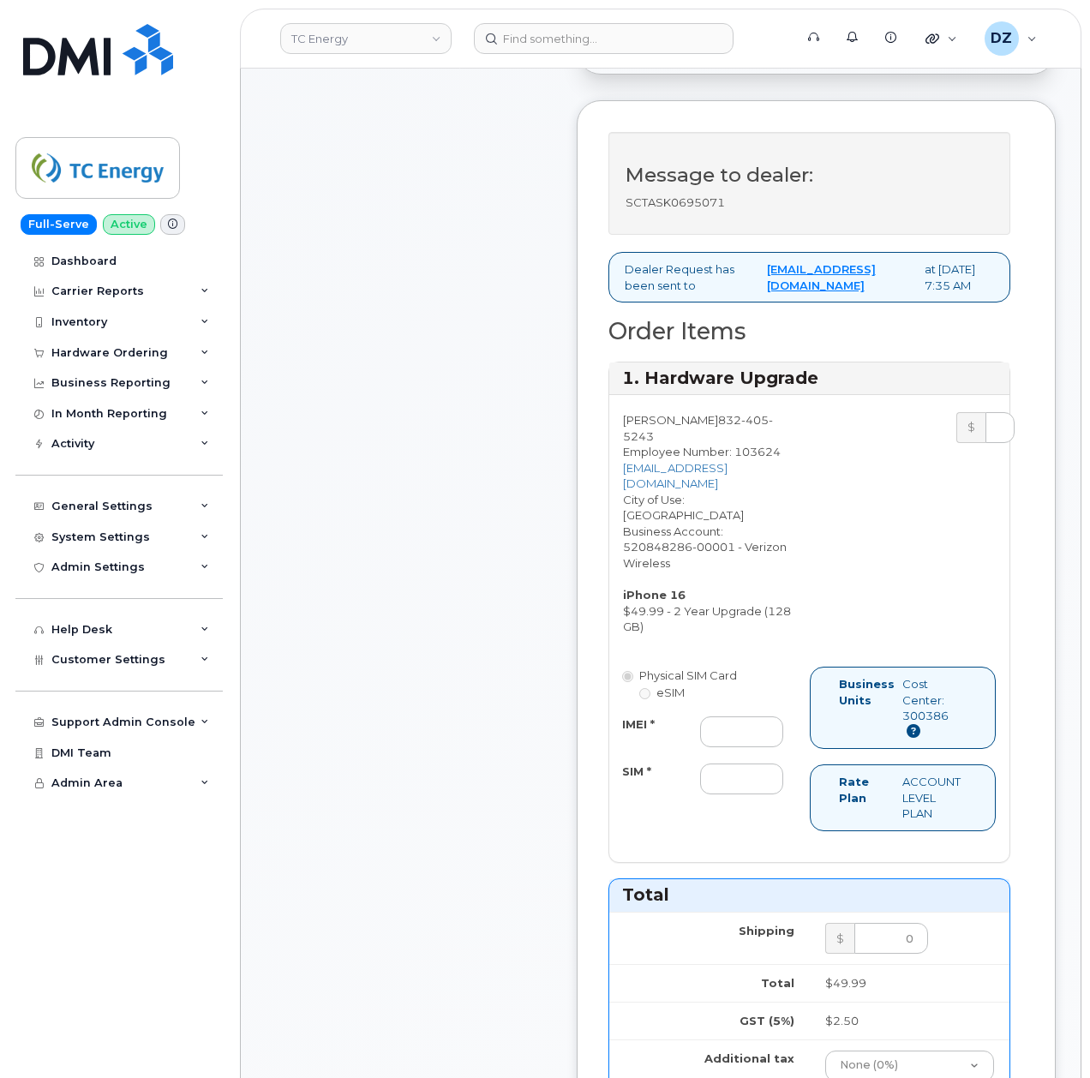
scroll to position [686, 0]
drag, startPoint x: 731, startPoint y: 735, endPoint x: 735, endPoint y: 749, distance: 15.0
click at [731, 735] on input "IMEI *" at bounding box center [741, 730] width 83 height 31
paste input "356422161861659"
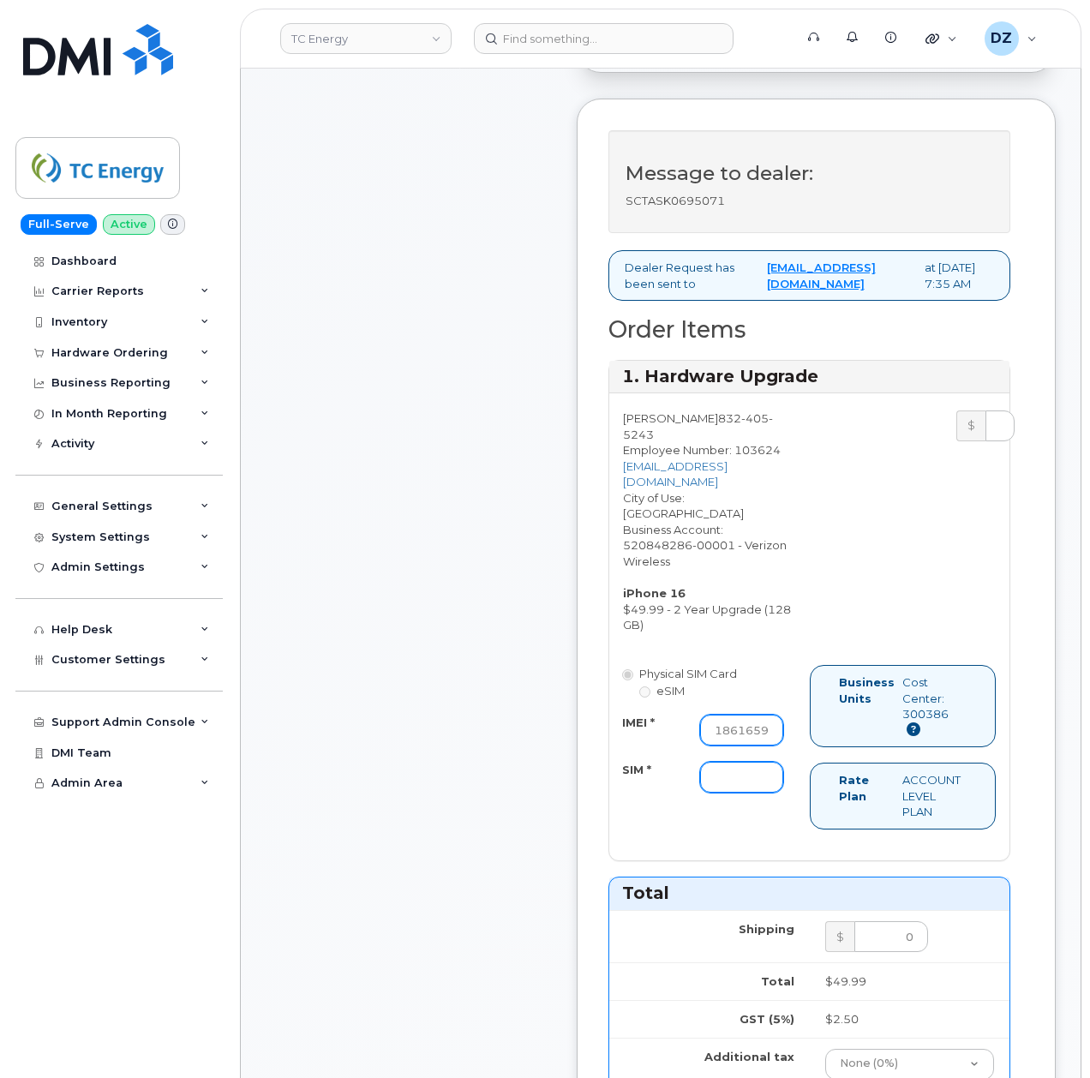
type input "356422161861659"
drag, startPoint x: 722, startPoint y: 780, endPoint x: 785, endPoint y: 794, distance: 64.9
click at [722, 780] on input "SIM *" at bounding box center [741, 777] width 83 height 31
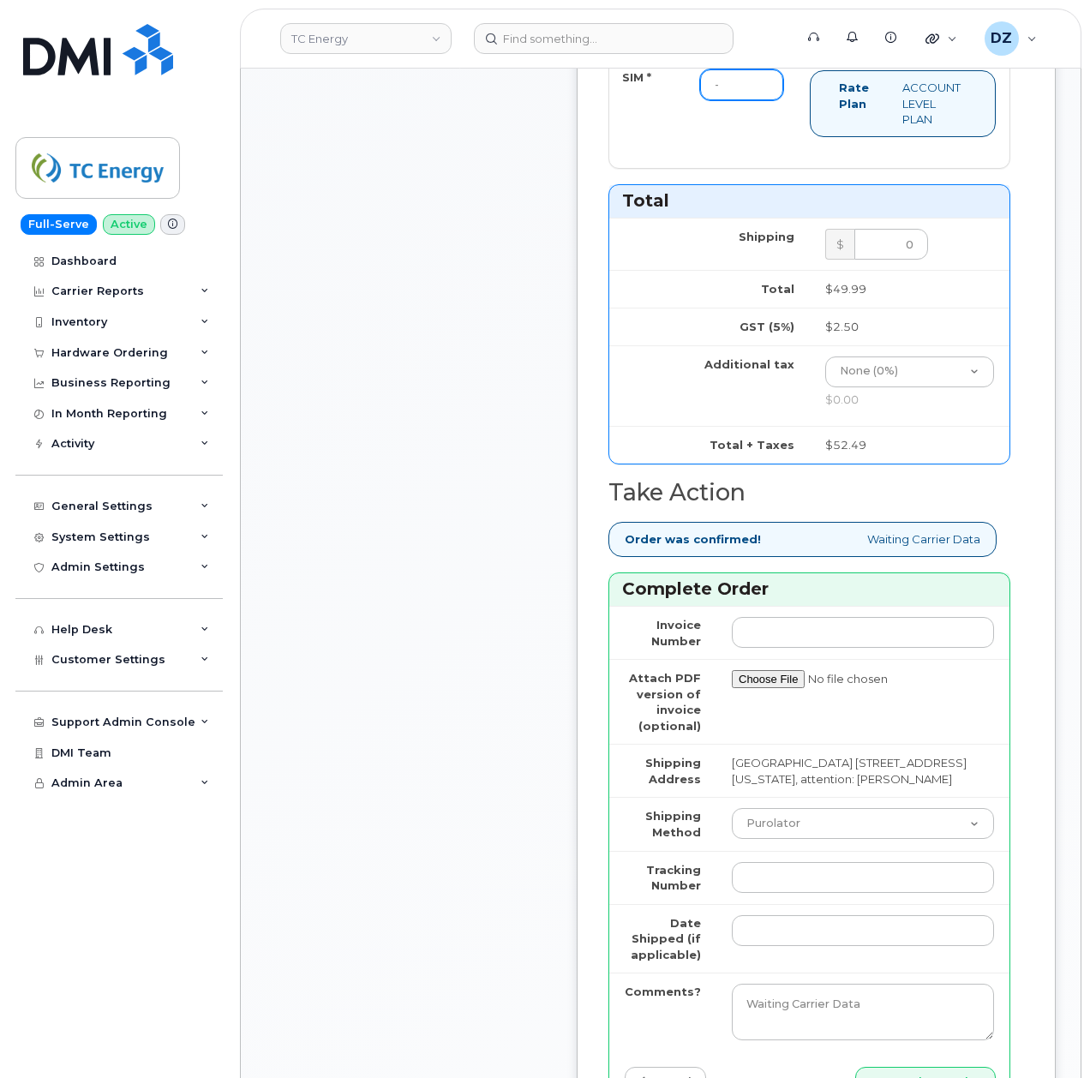
scroll to position [1599, 0]
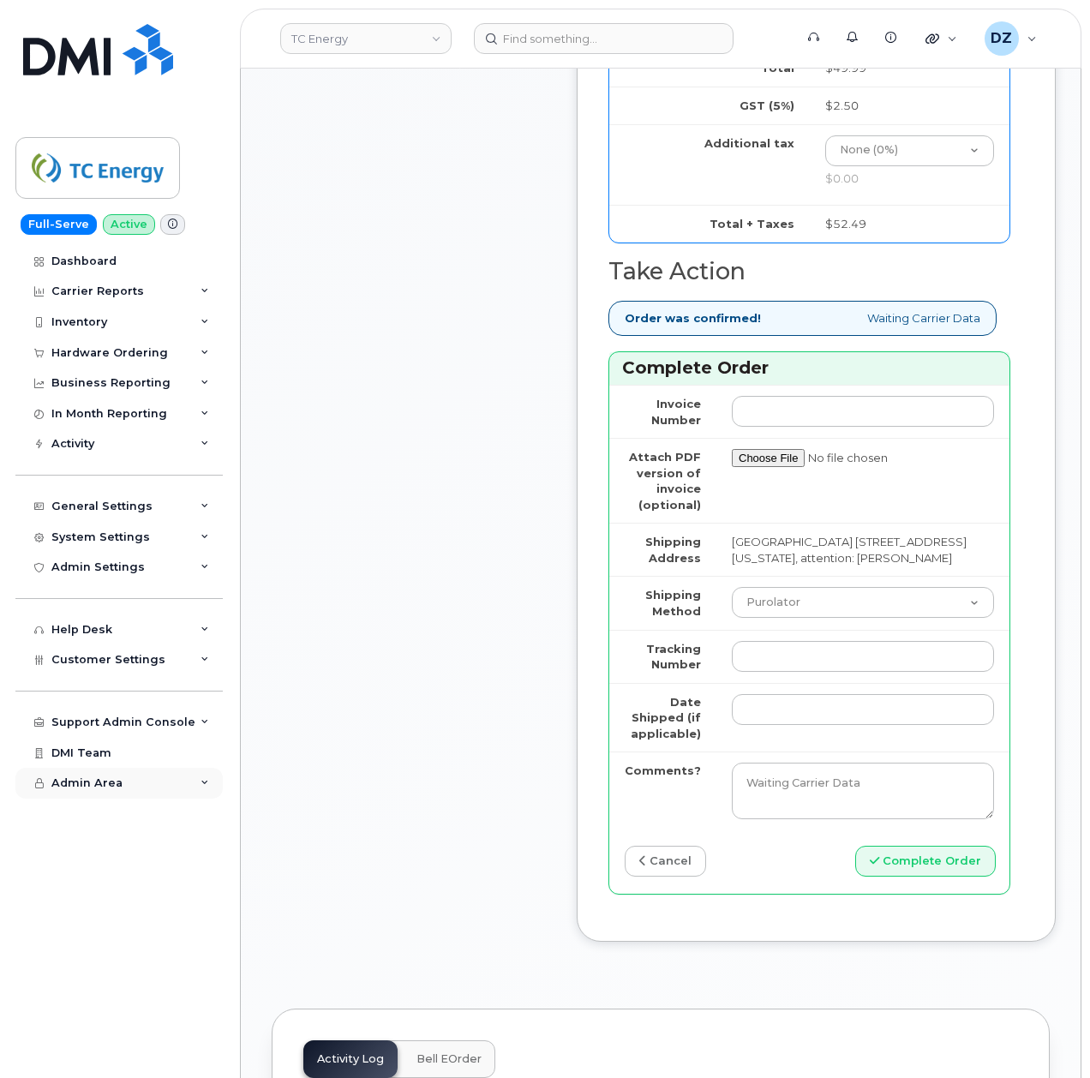
type input "-"
click at [775, 618] on select "Purolator UPS FedEx Canada Post Courier Other Drop Off Pick Up" at bounding box center [863, 602] width 262 height 31
select select "FedEx"
click at [732, 613] on select "Purolator UPS FedEx Canada Post Courier Other Drop Off Pick Up" at bounding box center [863, 602] width 262 height 31
click at [793, 672] on input "Tracking Number" at bounding box center [863, 656] width 262 height 31
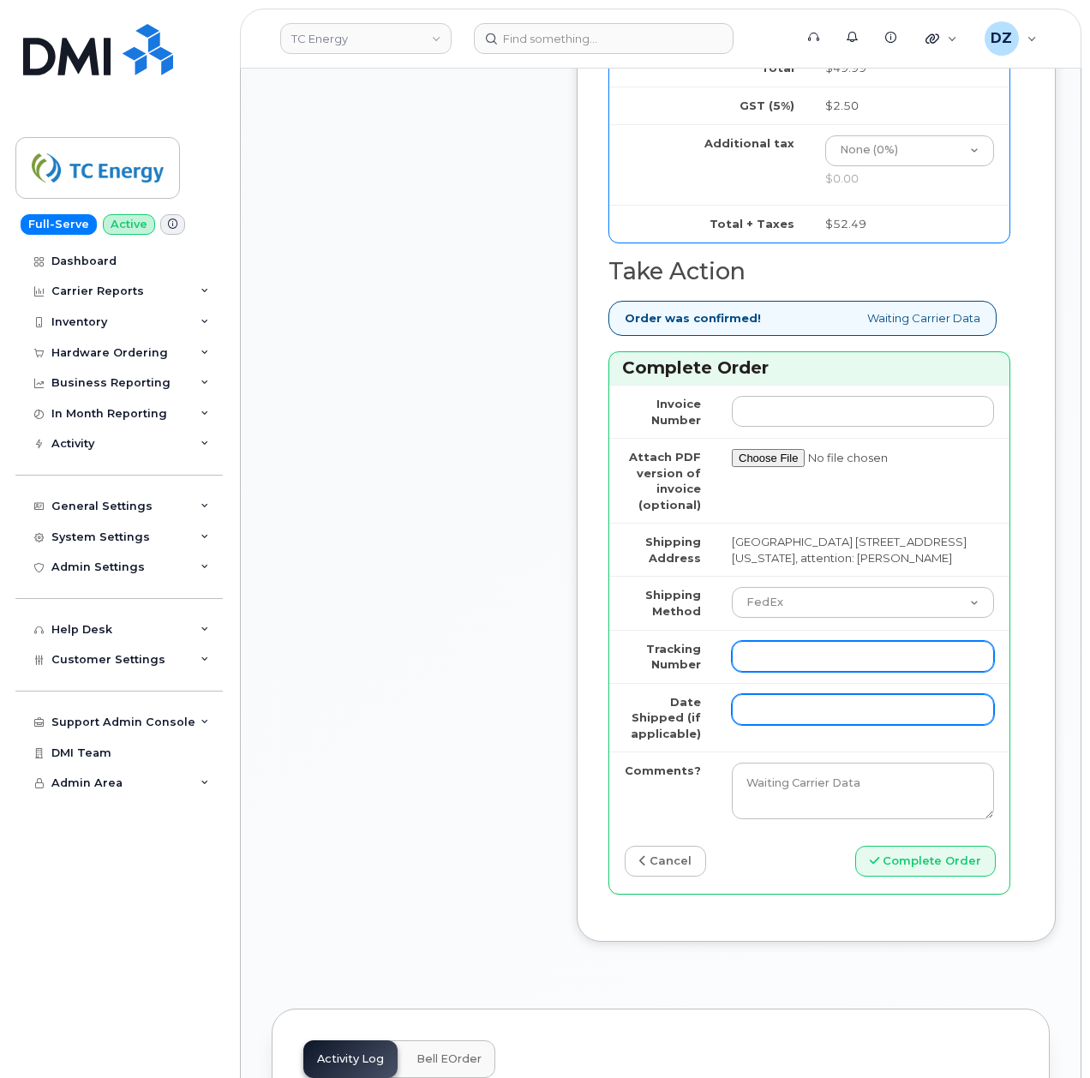
paste input "483681194850"
type input "483681194850"
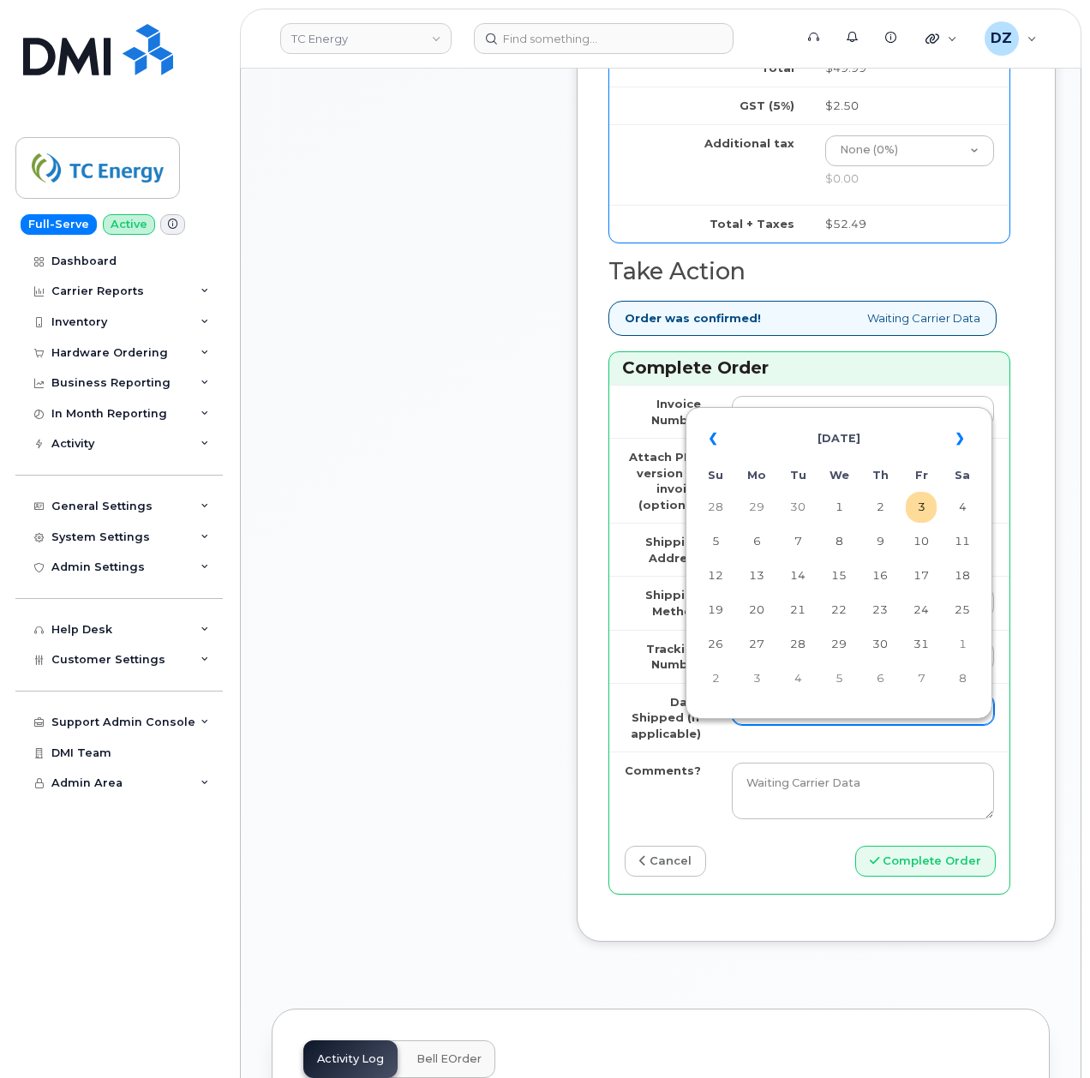
click at [776, 725] on input "Date Shipped (if applicable)" at bounding box center [863, 709] width 262 height 31
click at [797, 498] on td "30" at bounding box center [798, 507] width 31 height 31
type input "2025-09-30"
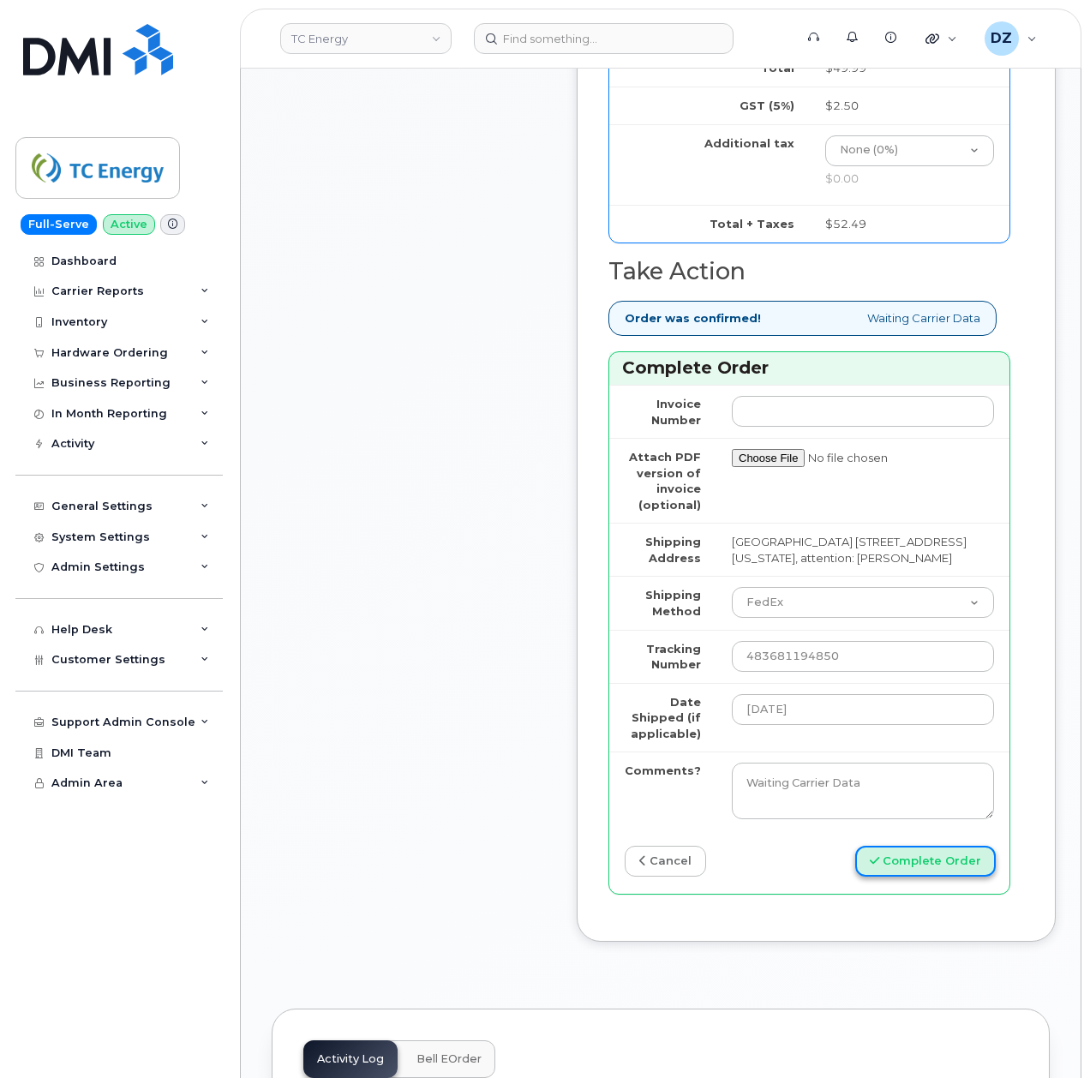
click at [917, 878] on button "Complete Order" at bounding box center [925, 862] width 141 height 32
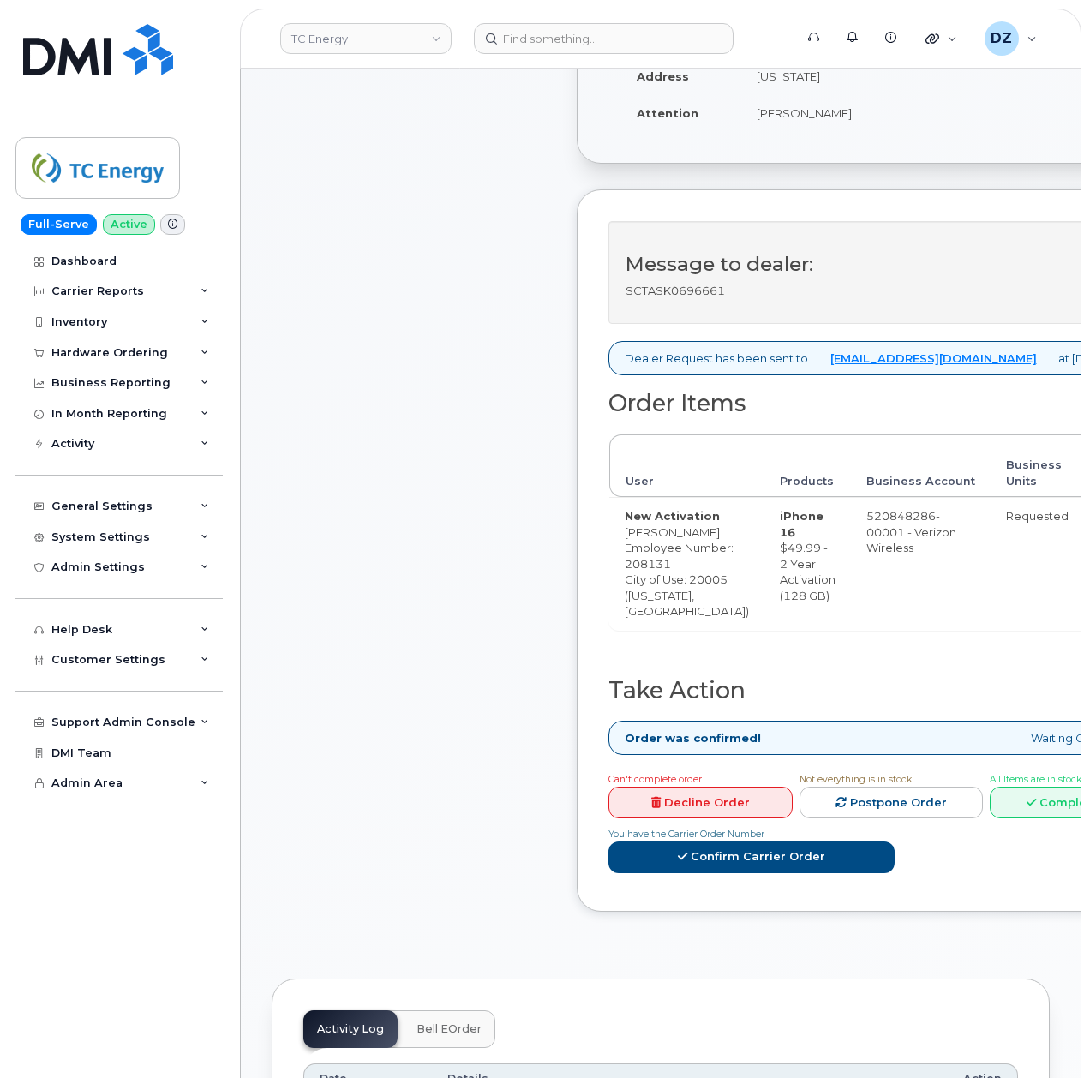
scroll to position [571, 0]
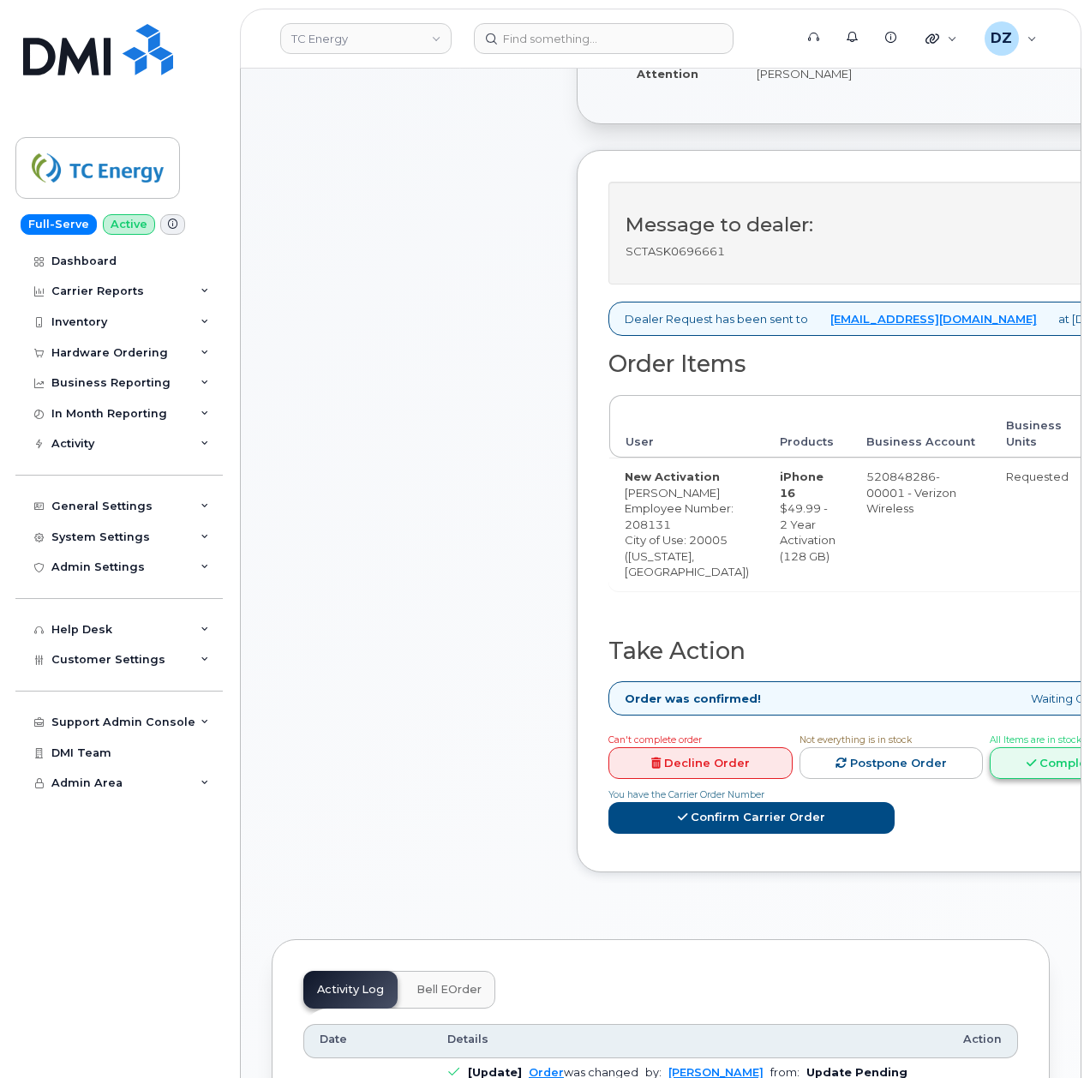
click at [1053, 779] on link "Complete Order" at bounding box center [1082, 763] width 184 height 32
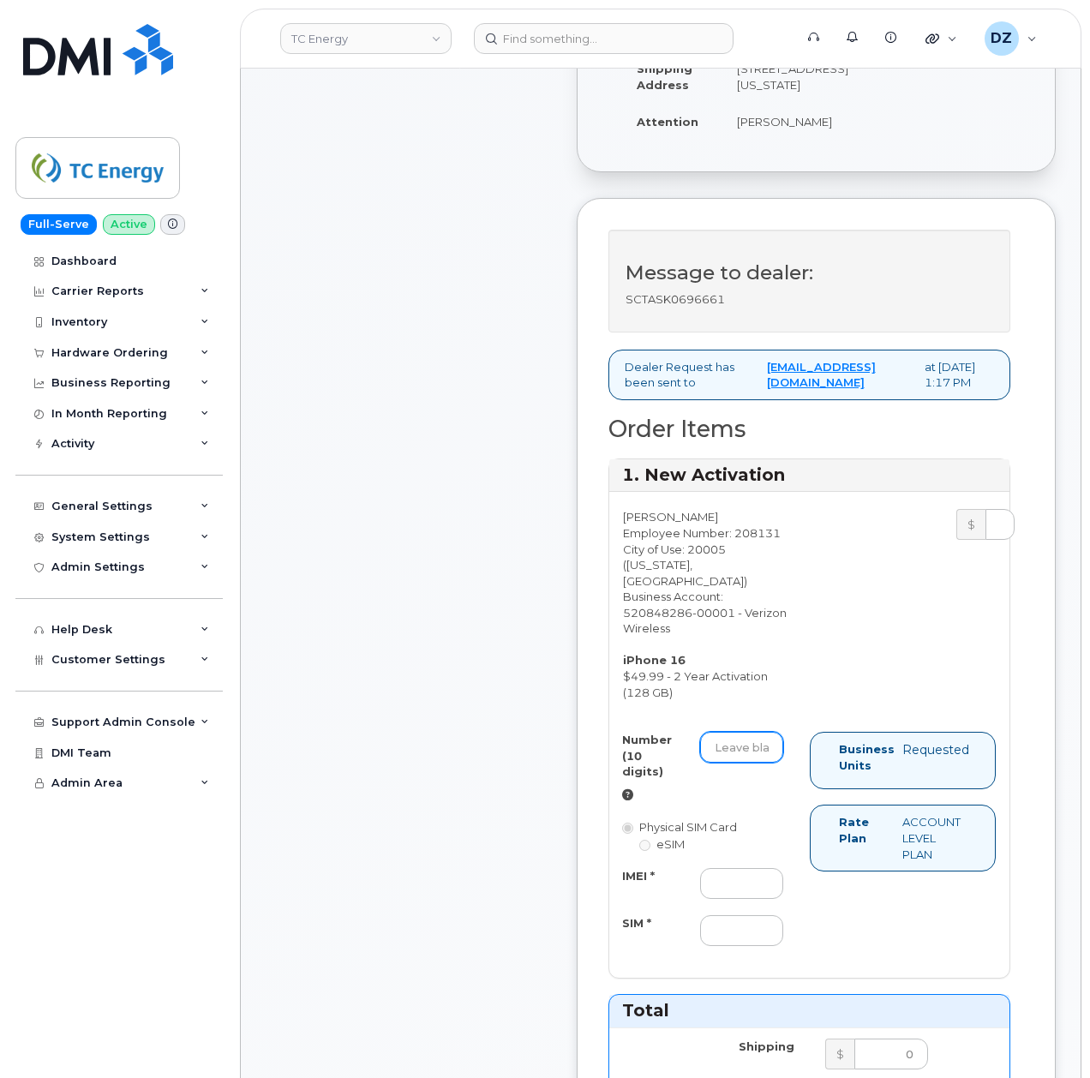
drag, startPoint x: 734, startPoint y: 801, endPoint x: 745, endPoint y: 804, distance: 11.7
click at [735, 763] on input "Number (10 digits)" at bounding box center [741, 747] width 83 height 31
paste input "202-731-3743"
type input "2027313743"
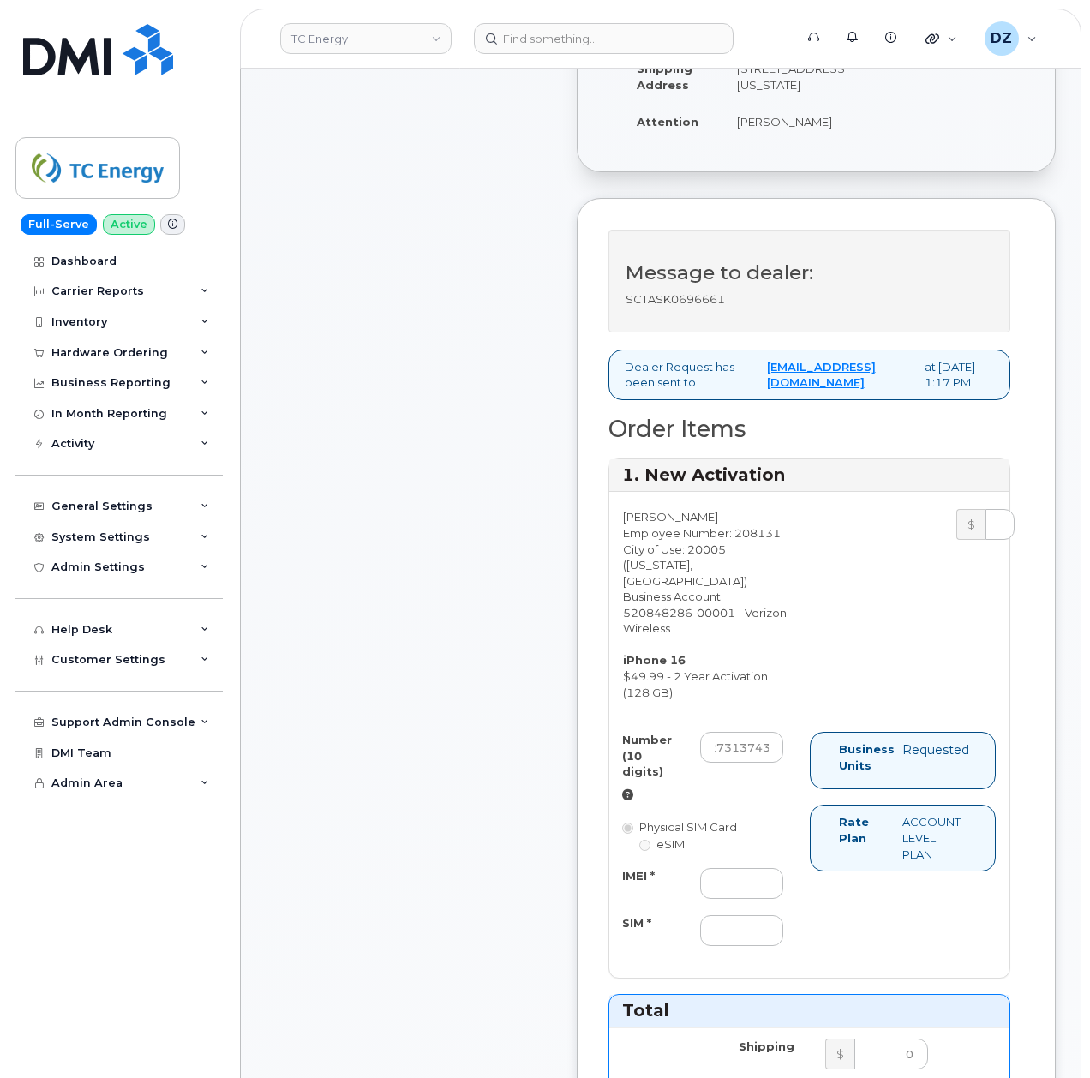
scroll to position [0, 0]
click at [718, 899] on input "IMEI *" at bounding box center [741, 883] width 83 height 31
paste input "356422160373854"
type input "356422160373854"
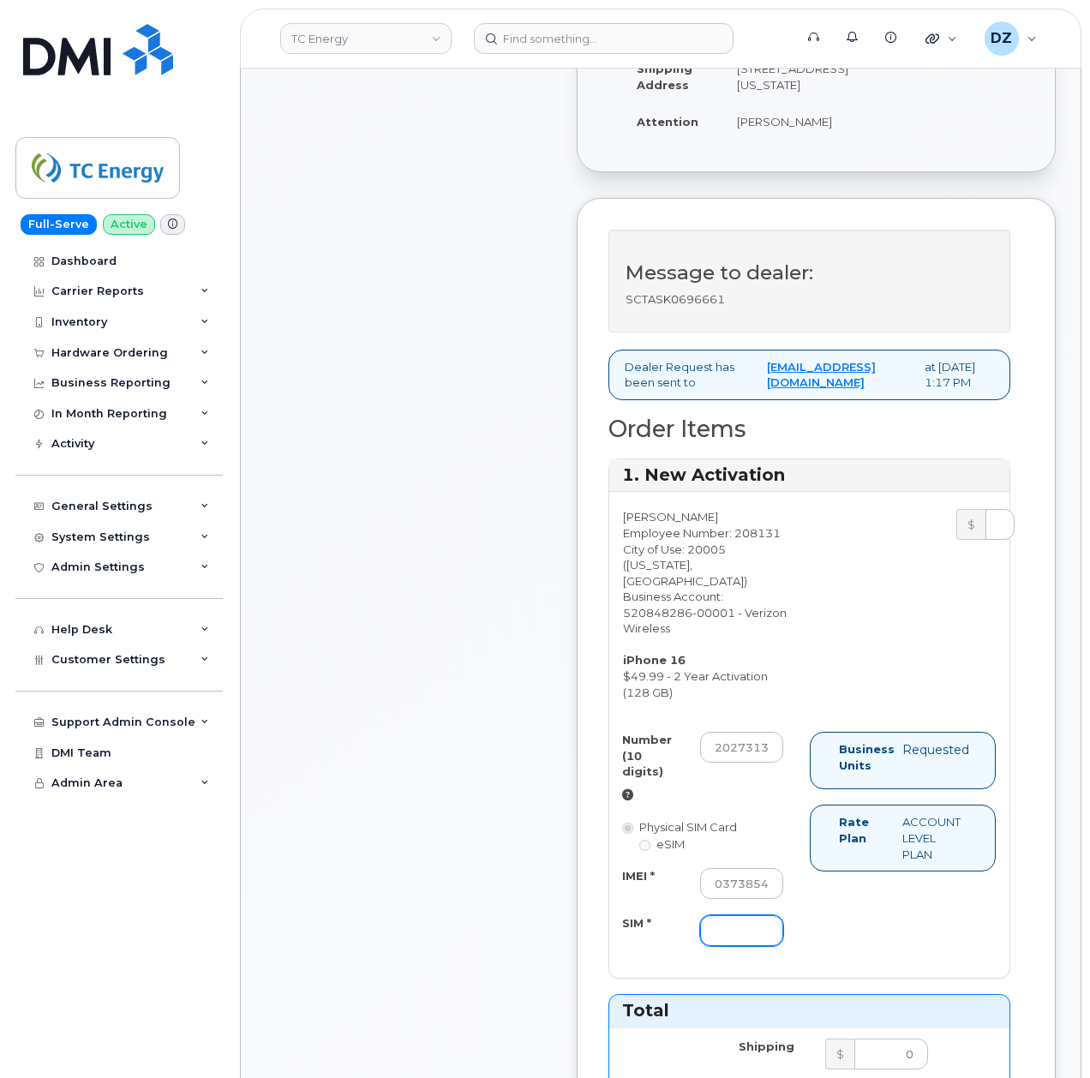
click at [717, 946] on input "SIM *" at bounding box center [741, 930] width 83 height 31
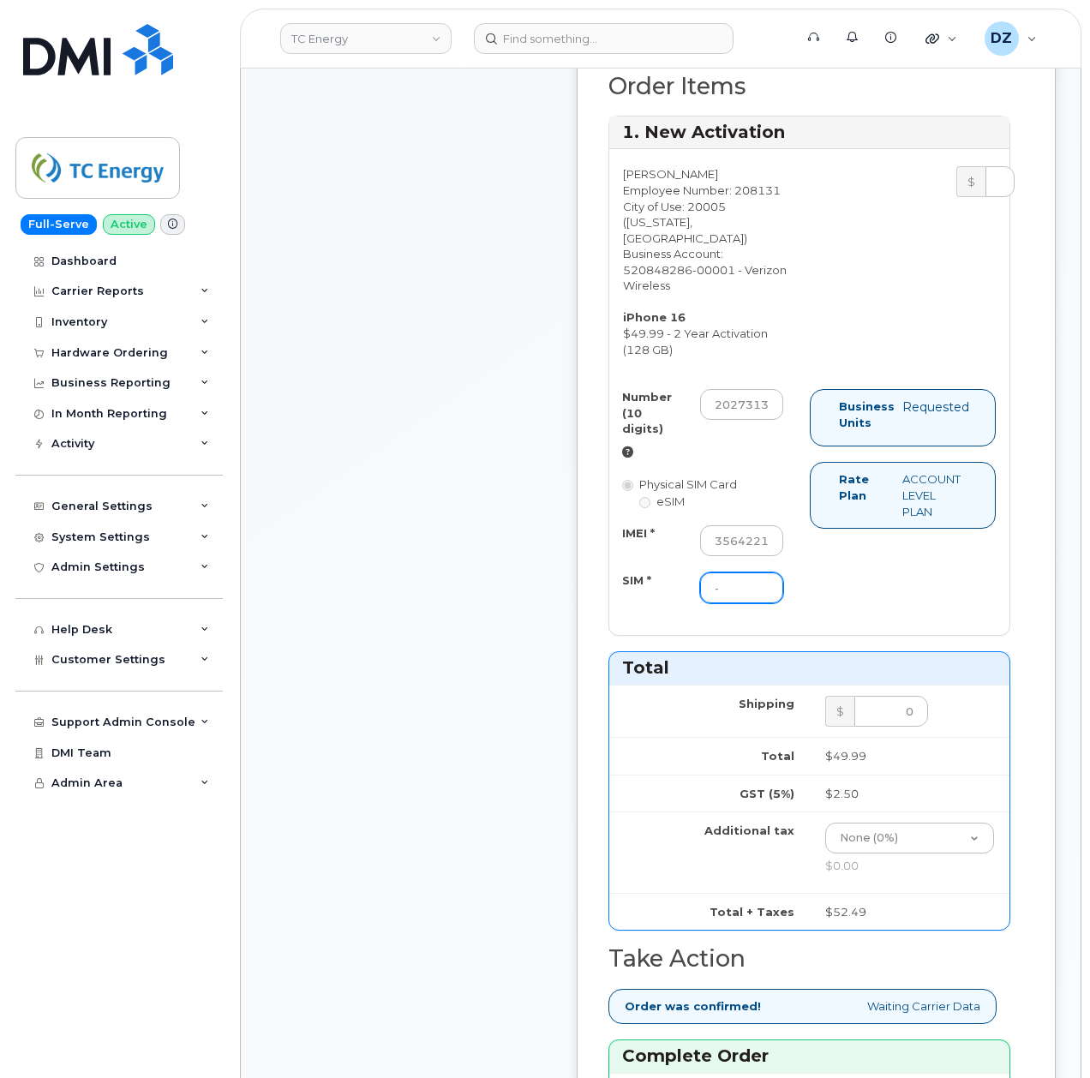
type input "-"
drag, startPoint x: 399, startPoint y: 813, endPoint x: 176, endPoint y: 782, distance: 225.8
click at [399, 813] on div "Comments Leave Comment" at bounding box center [409, 562] width 274 height 2188
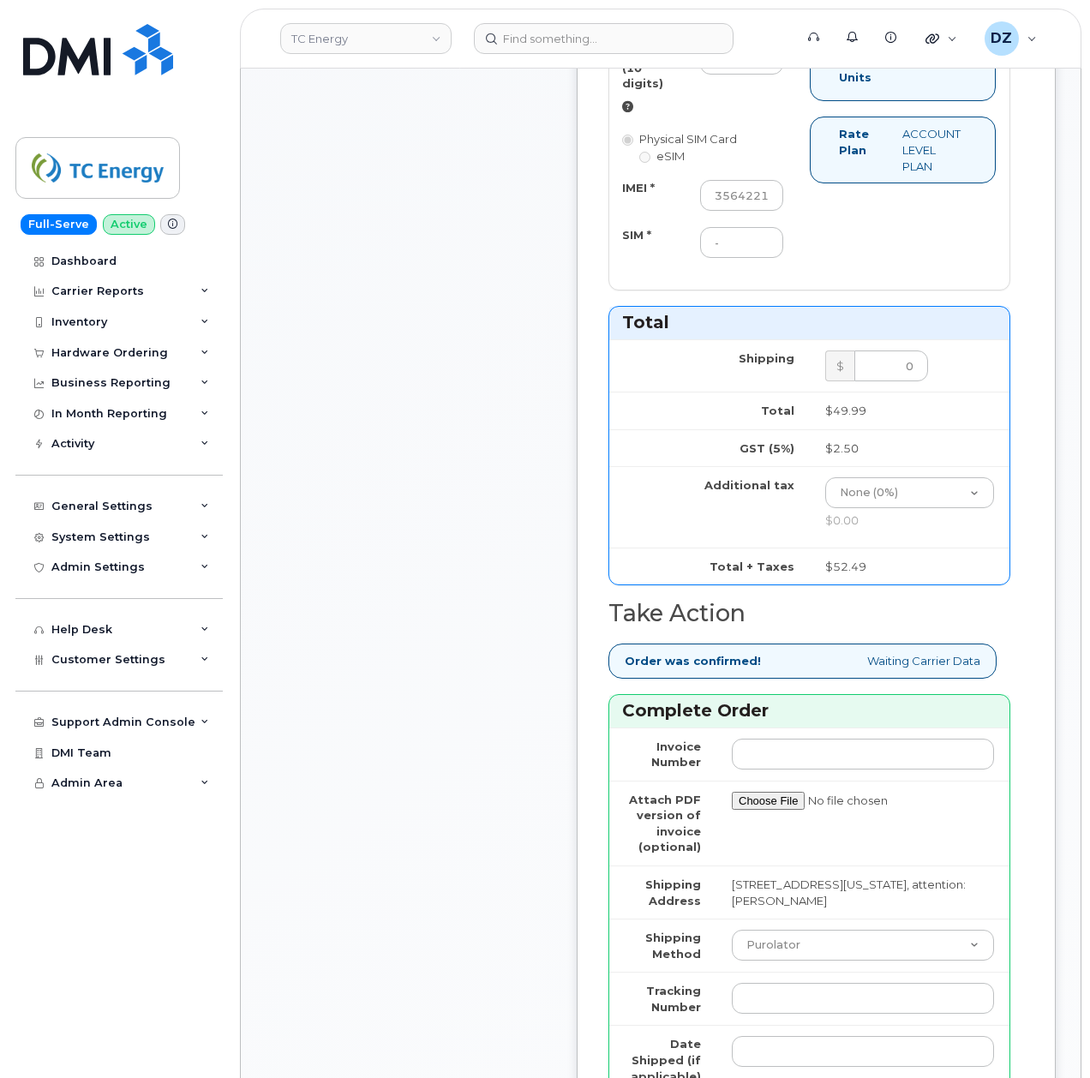
scroll to position [1599, 0]
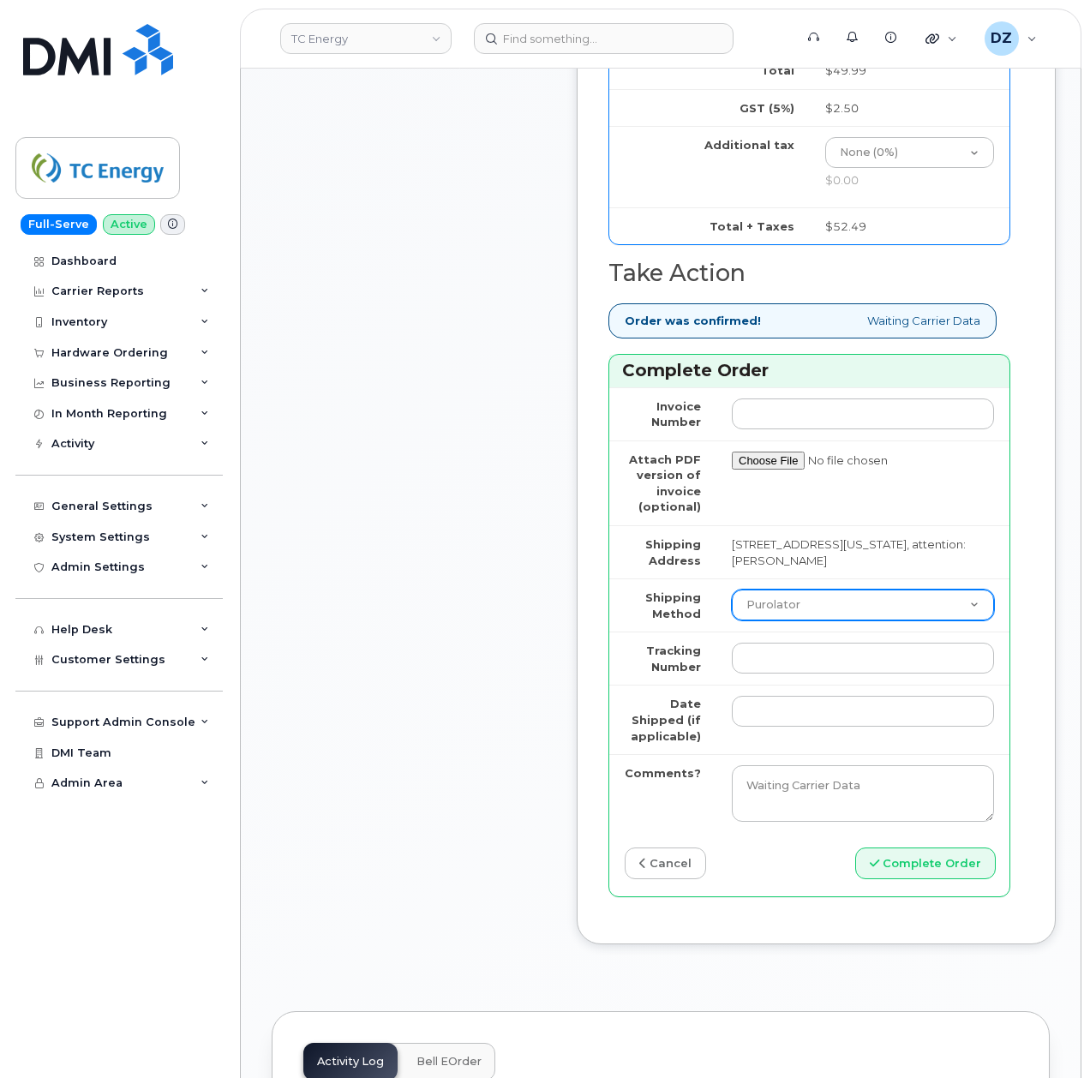
click at [801, 621] on select "Purolator UPS FedEx Canada Post Courier Other Drop Off Pick Up" at bounding box center [863, 605] width 262 height 31
select select "FedEx"
click at [732, 621] on select "Purolator UPS FedEx Canada Post Courier Other Drop Off Pick Up" at bounding box center [863, 605] width 262 height 31
click at [783, 674] on input "Tracking Number" at bounding box center [863, 658] width 262 height 31
paste input "481872960635"
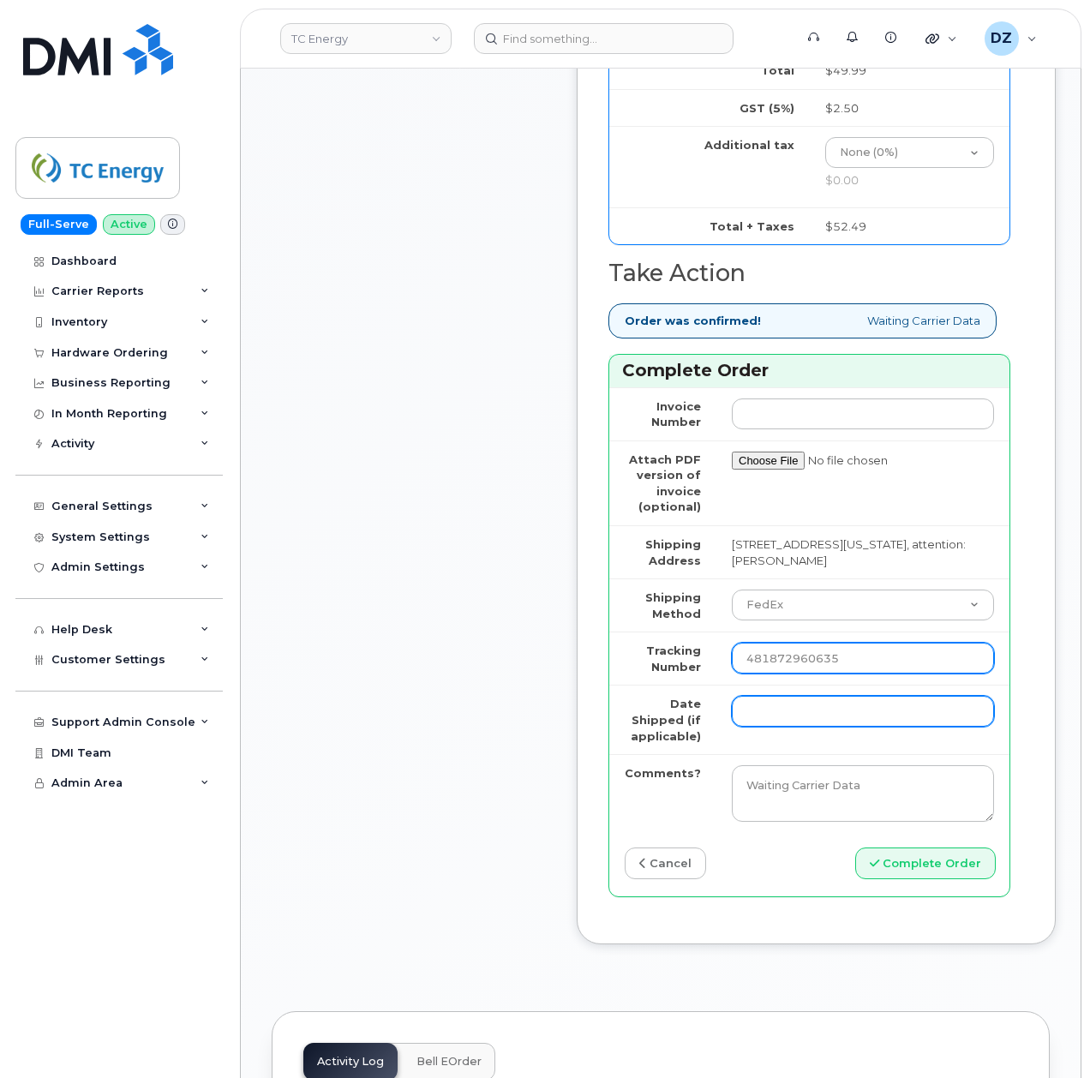
type input "481872960635"
click at [782, 727] on input "Date Shipped (if applicable)" at bounding box center [863, 711] width 262 height 31
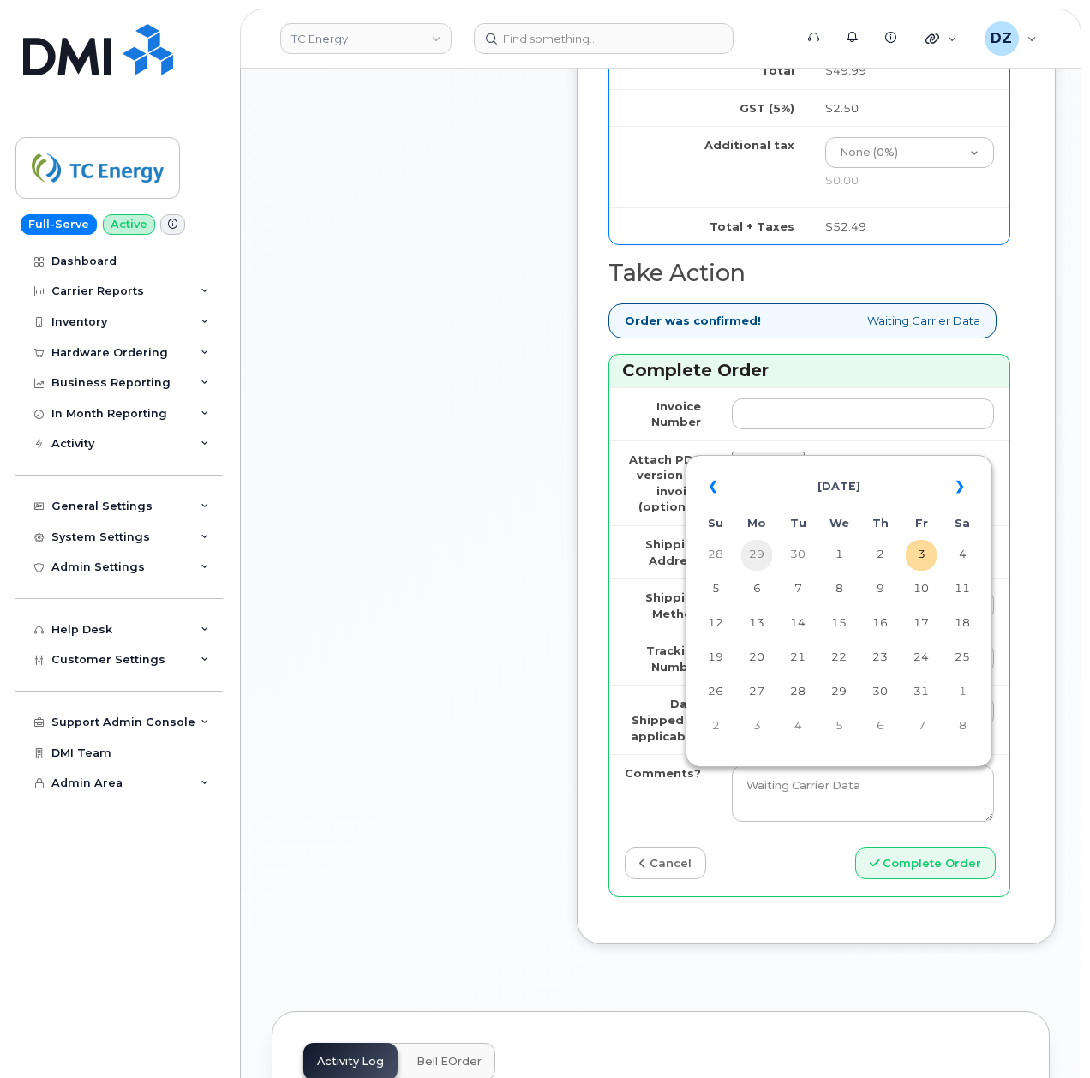
click at [763, 556] on td "29" at bounding box center [756, 555] width 31 height 31
type input "2025-09-29"
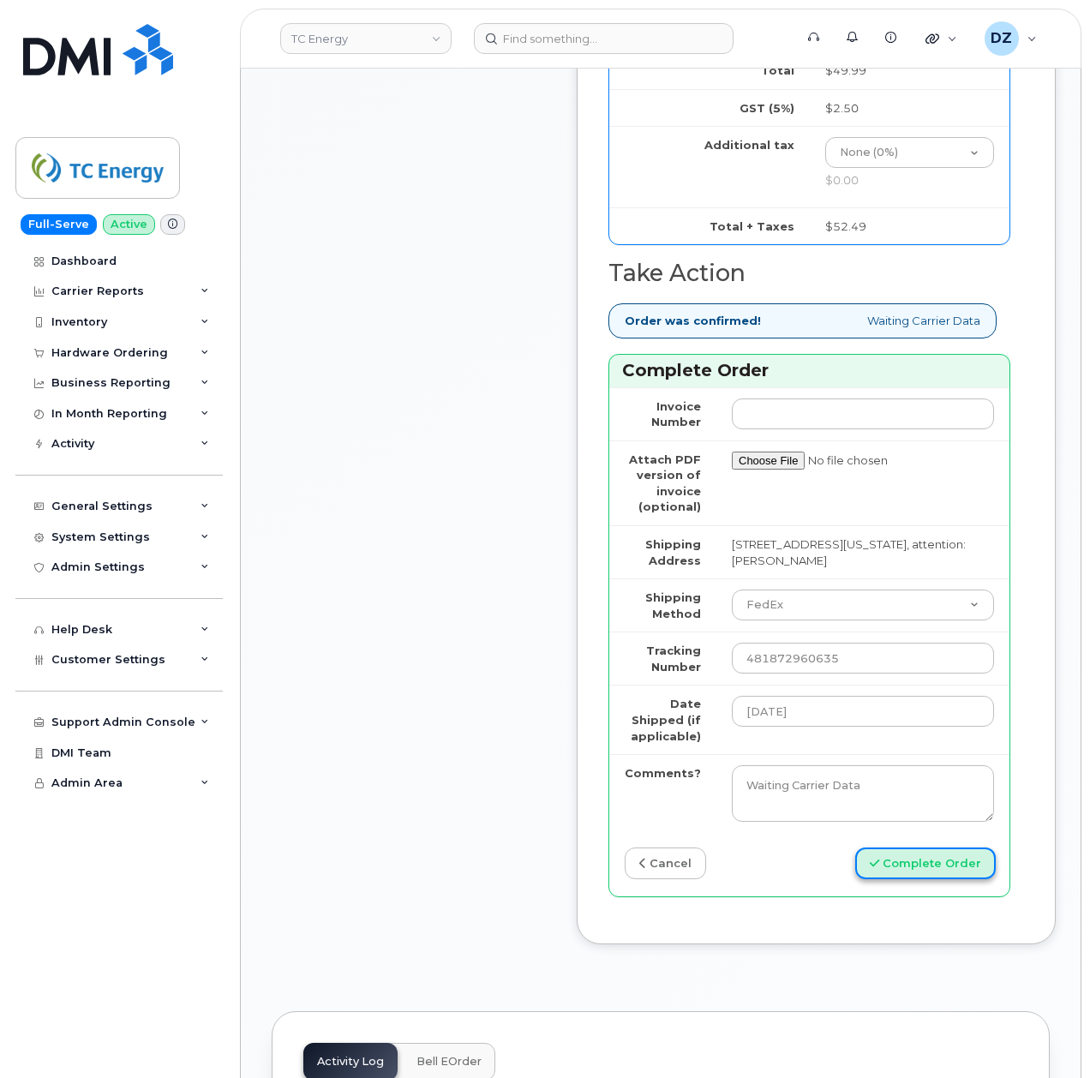
click at [892, 879] on button "Complete Order" at bounding box center [925, 864] width 141 height 32
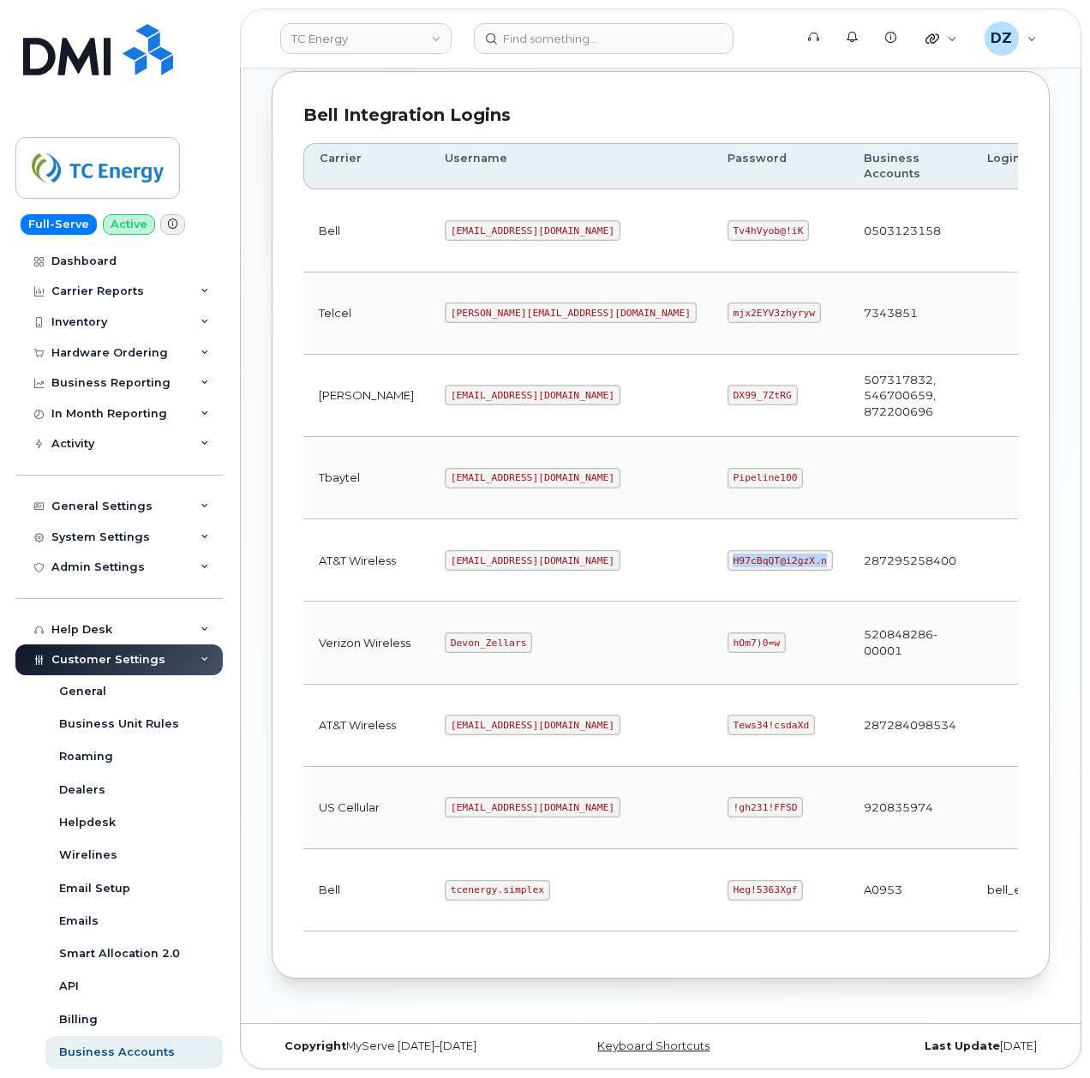
scroll to position [114, 0]
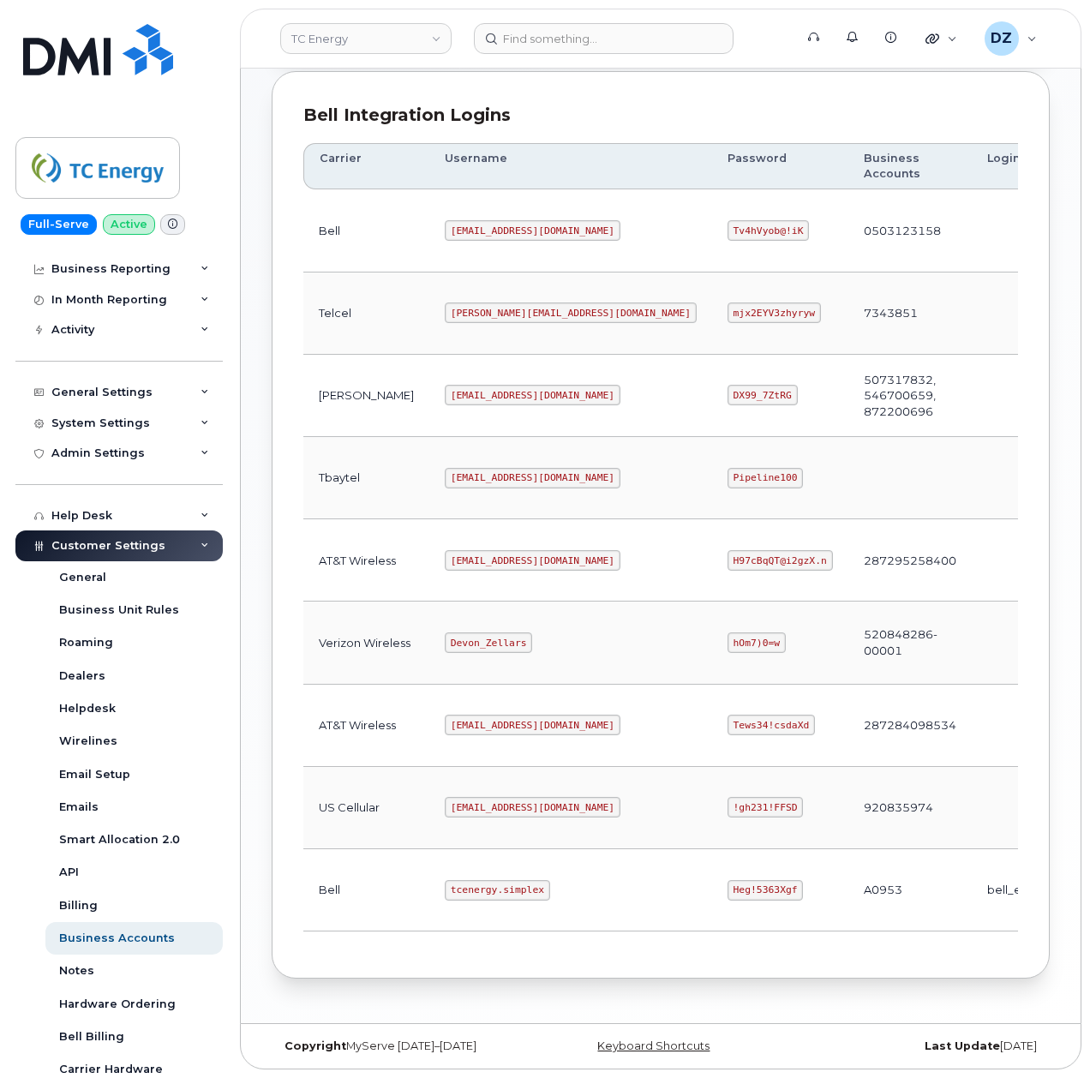
click at [445, 553] on code "[EMAIL_ADDRESS][DOMAIN_NAME]" at bounding box center [533, 560] width 176 height 21
click at [498, 550] on code "[EMAIL_ADDRESS][DOMAIN_NAME]" at bounding box center [533, 560] width 176 height 21
copy code "[EMAIL_ADDRESS][DOMAIN_NAME]"
drag, startPoint x: 632, startPoint y: 552, endPoint x: 653, endPoint y: 552, distance: 21.4
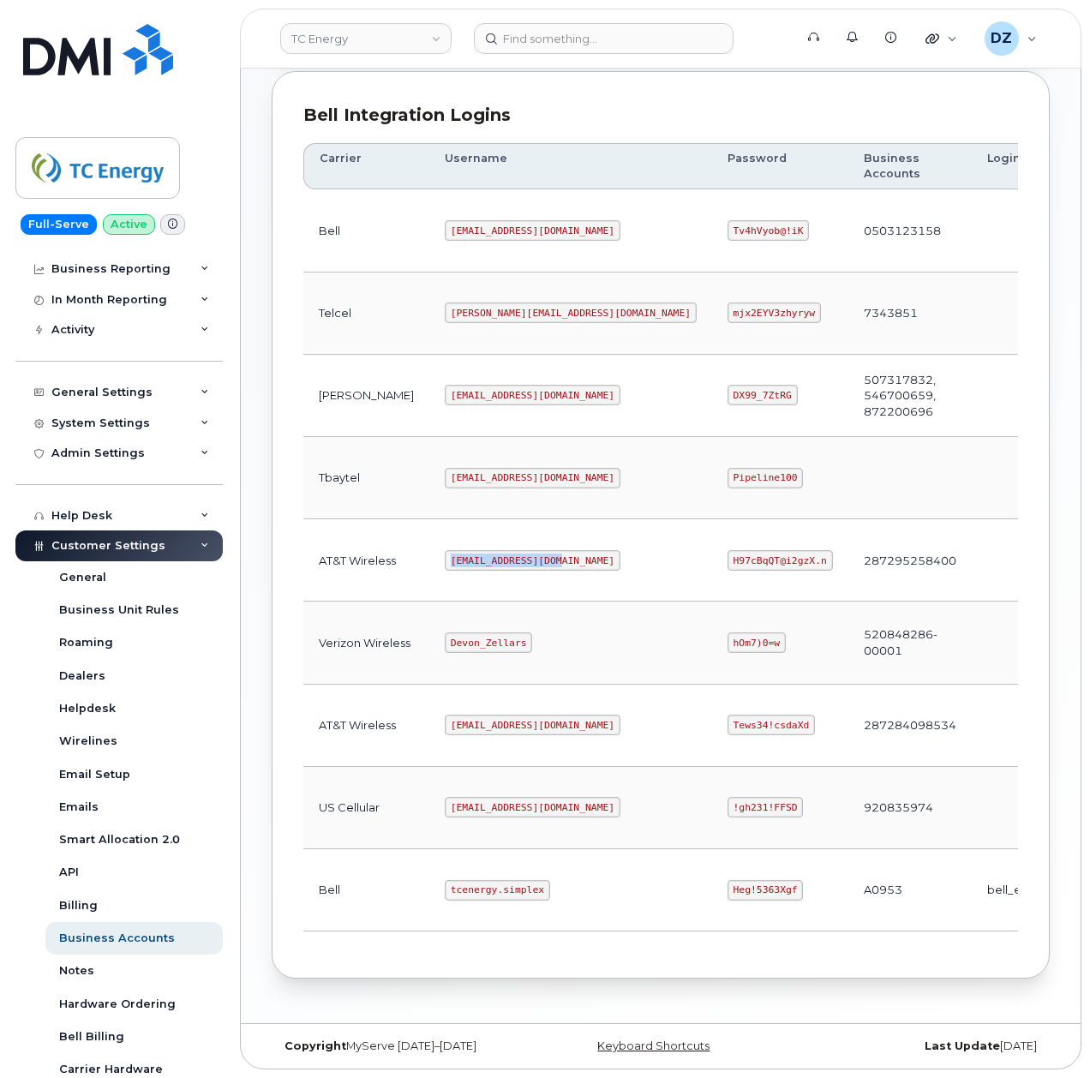
click at [728, 552] on code "H97cBqQT@i2gzX.n" at bounding box center [780, 560] width 105 height 21
copy code "H97cBqQT@i2gzX.n"
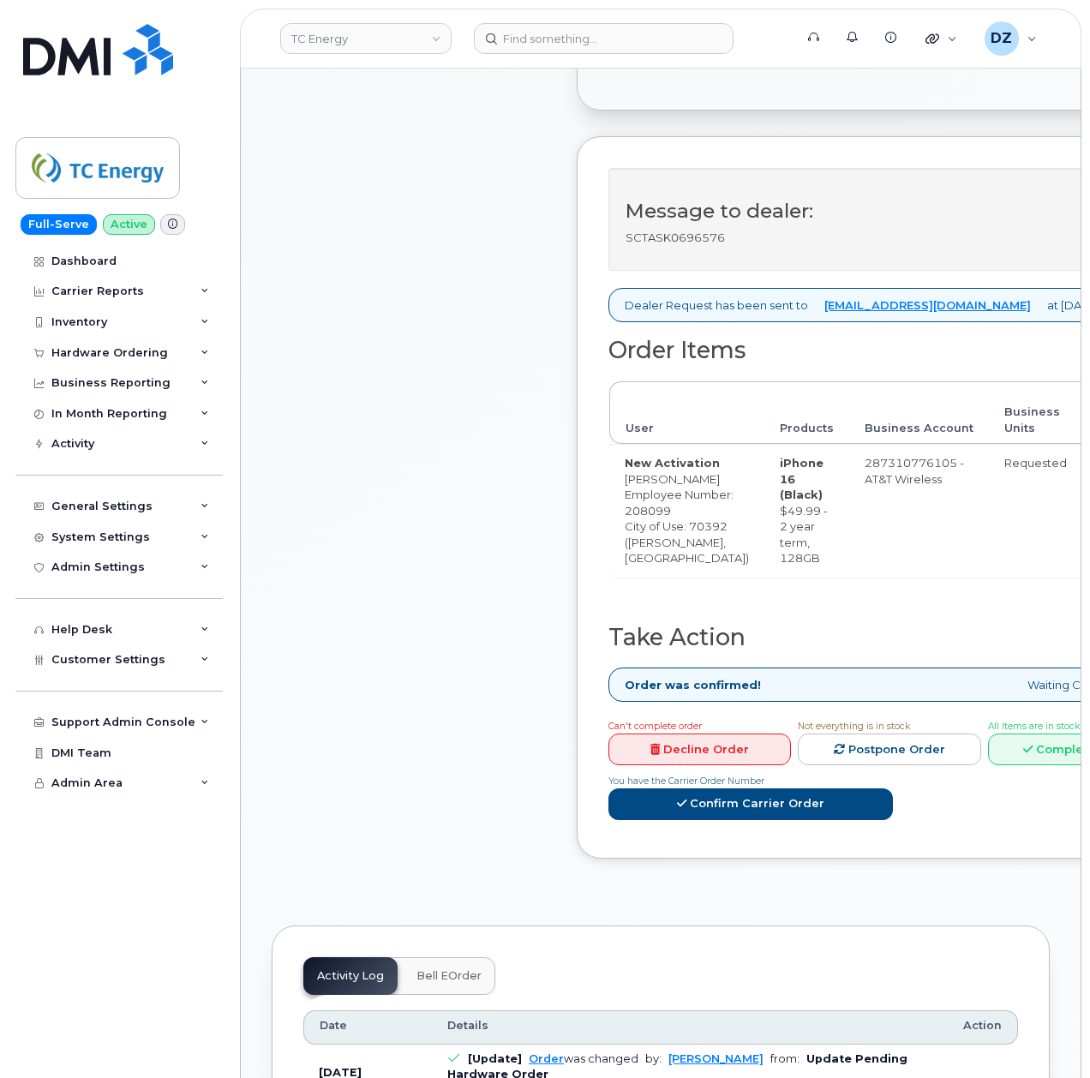
scroll to position [686, 0]
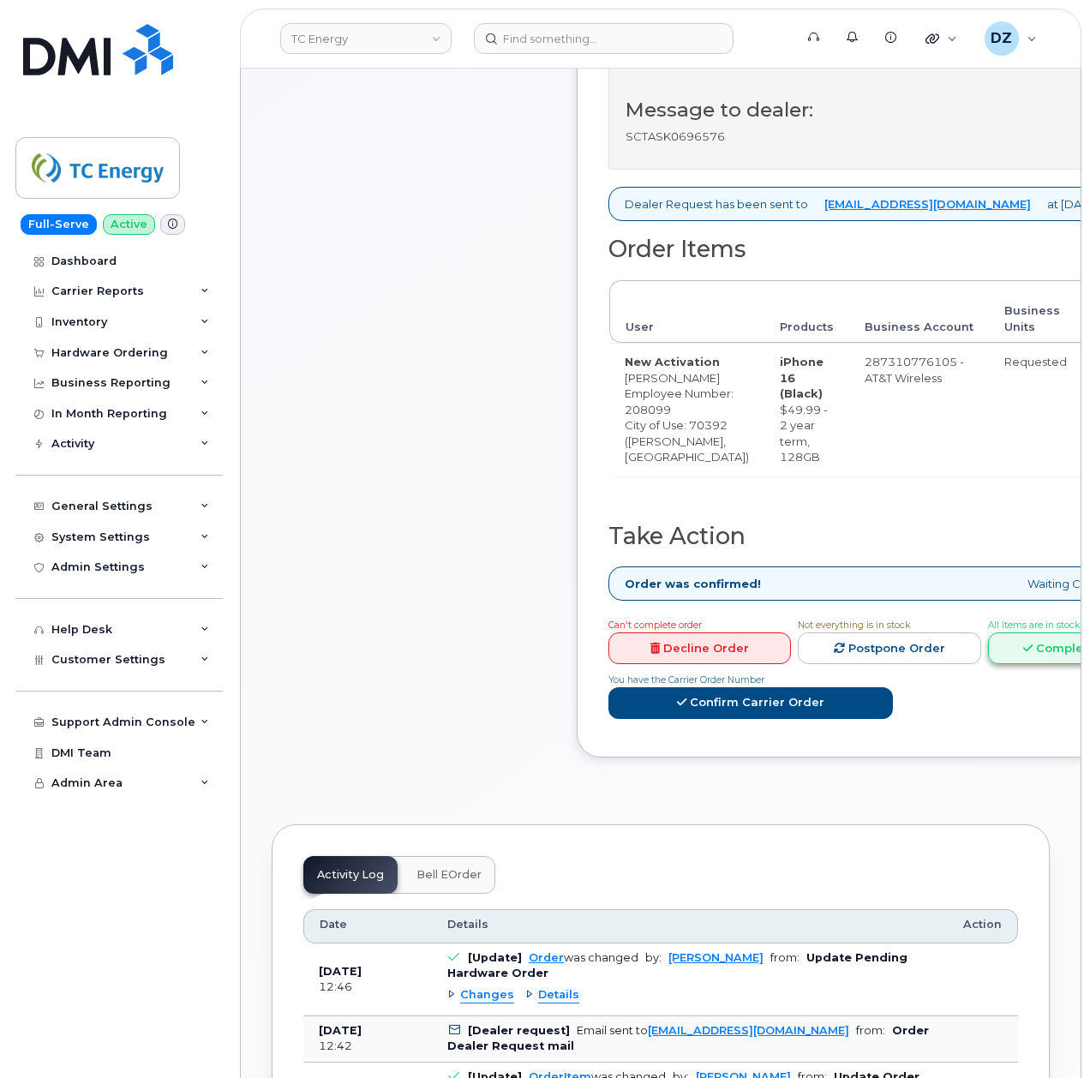
click at [1023, 654] on icon at bounding box center [1027, 648] width 9 height 11
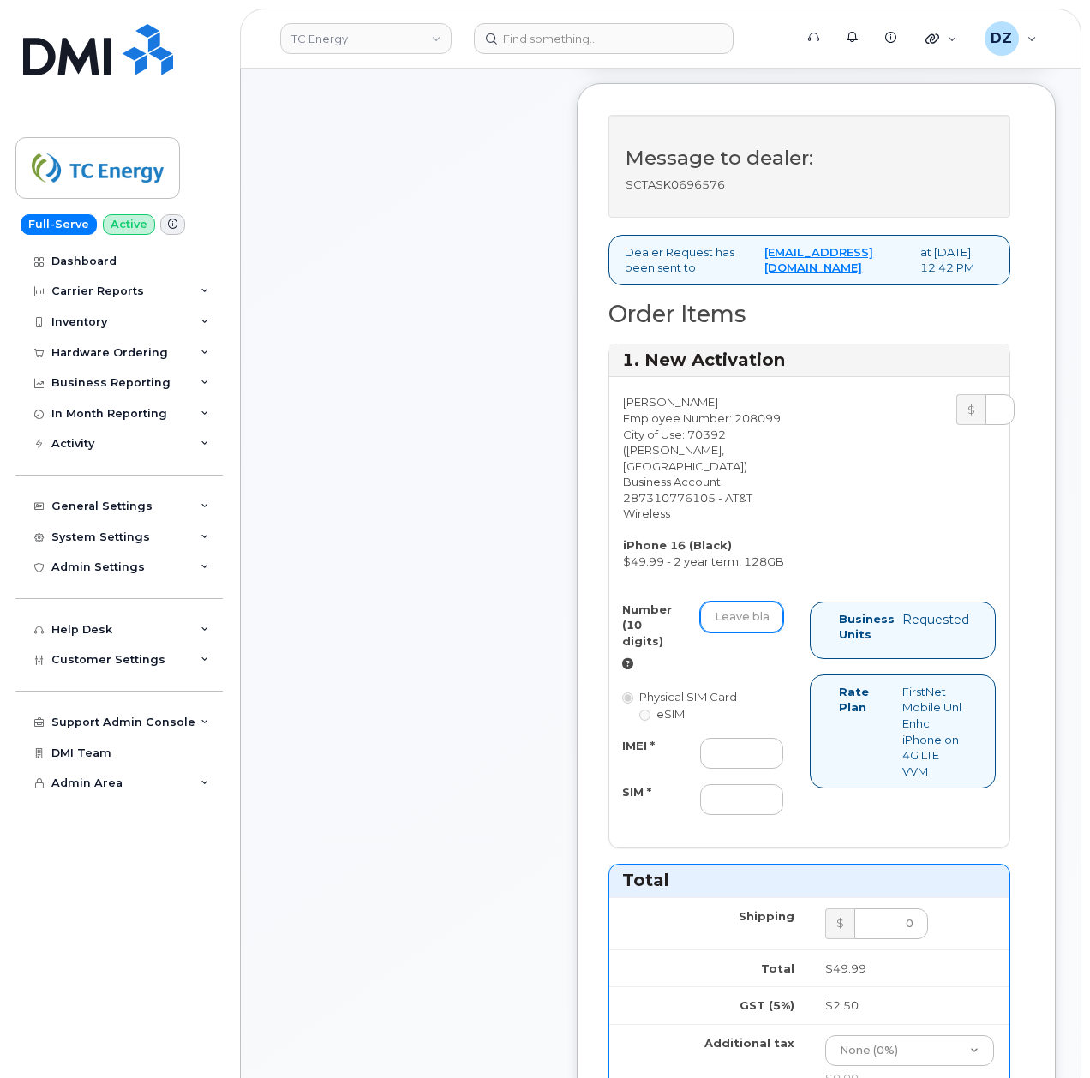
click at [752, 633] on input "Number (10 digits)" at bounding box center [741, 617] width 83 height 31
paste input "985-263-6465"
type input "9852636465"
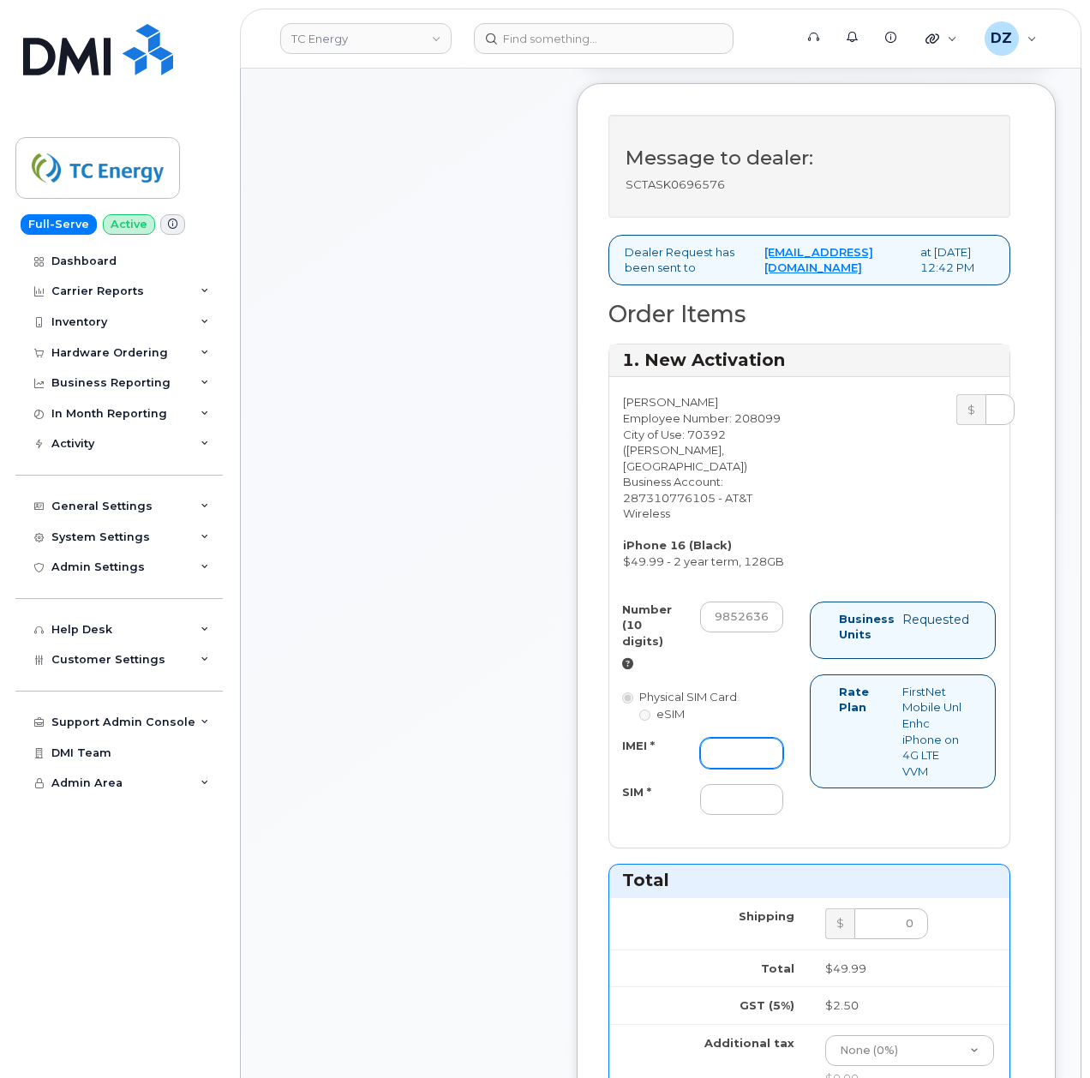
click at [745, 769] on input "IMEI *" at bounding box center [741, 753] width 83 height 31
paste input "353730203121335"
type input "353730203121335"
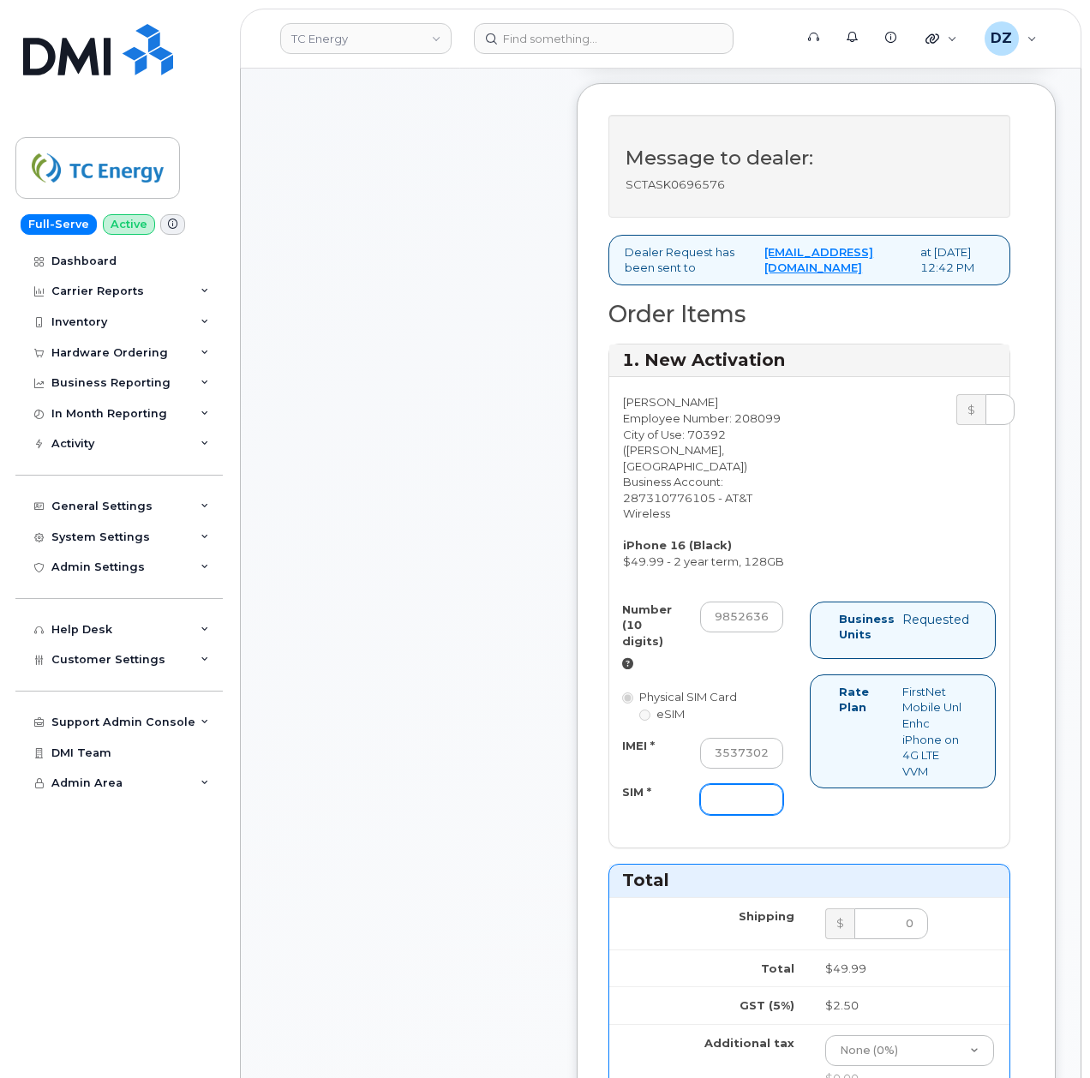
click at [742, 814] on input "SIM *" at bounding box center [741, 799] width 83 height 31
paste input "89049032007408885200206172982310"
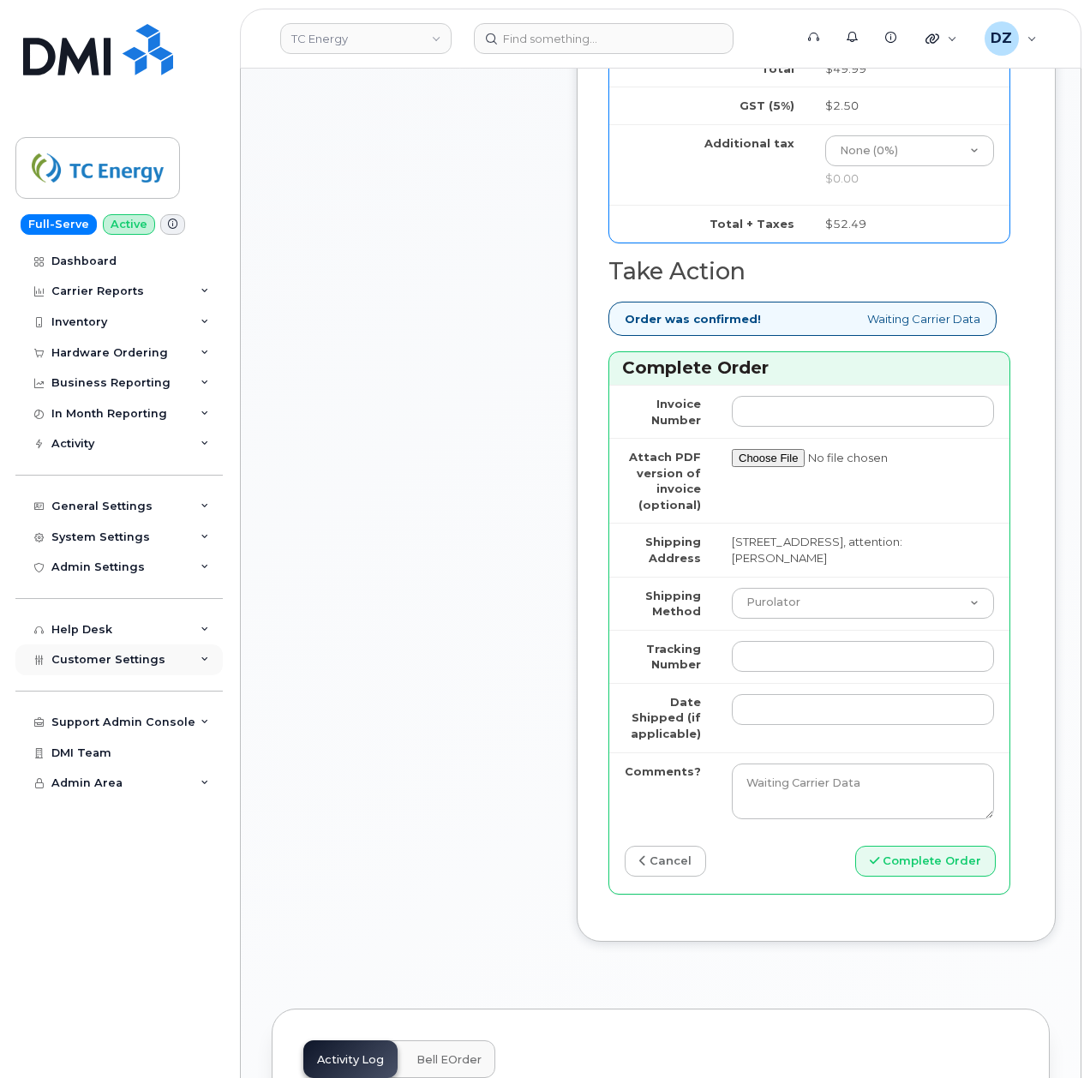
scroll to position [1599, 0]
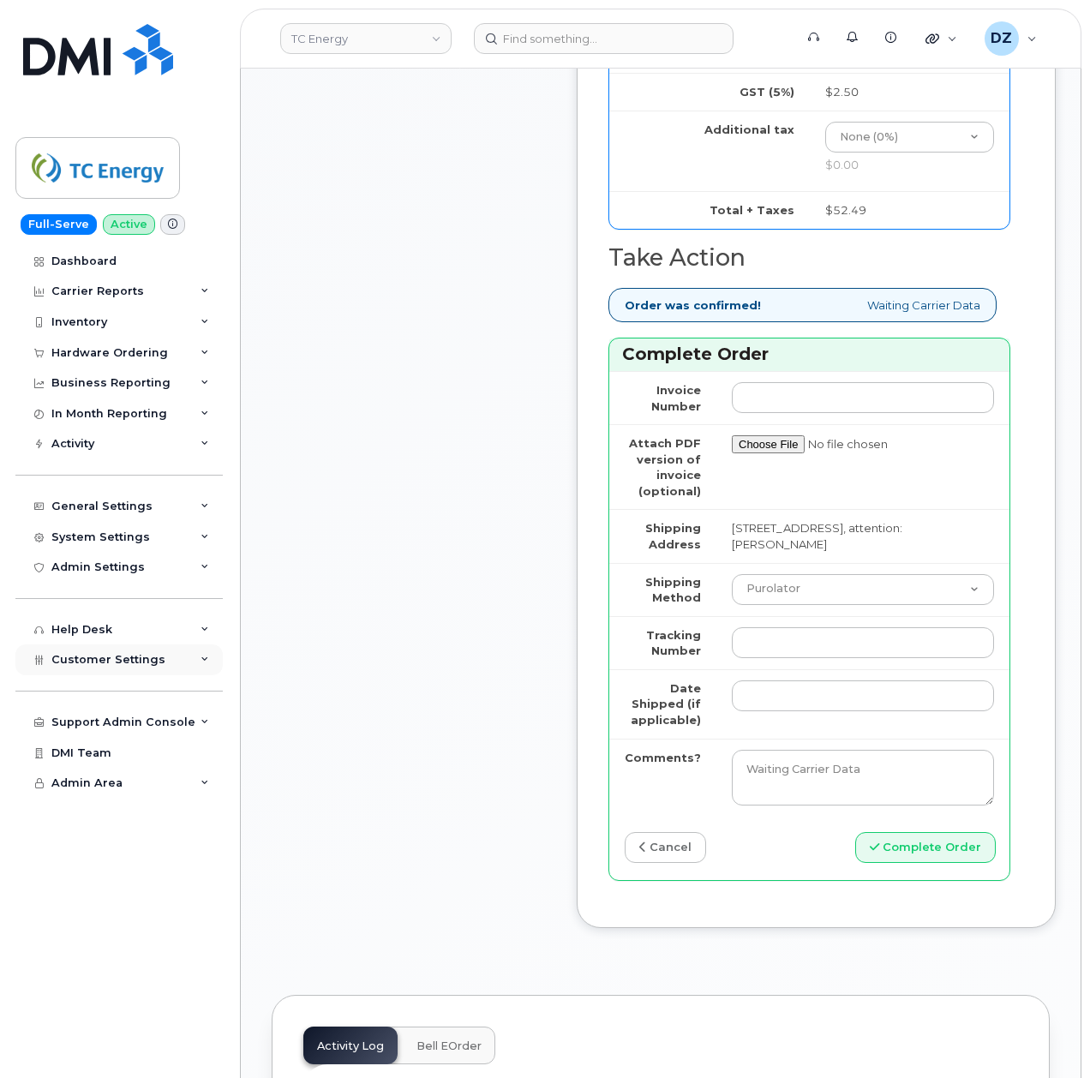
type input "89049032007408885200206172982310"
click at [783, 605] on select "Purolator UPS FedEx Canada Post Courier Other Drop Off Pick Up" at bounding box center [863, 589] width 262 height 31
select select "FedEx"
click at [732, 597] on select "Purolator UPS FedEx Canada Post Courier Other Drop Off Pick Up" at bounding box center [863, 589] width 262 height 31
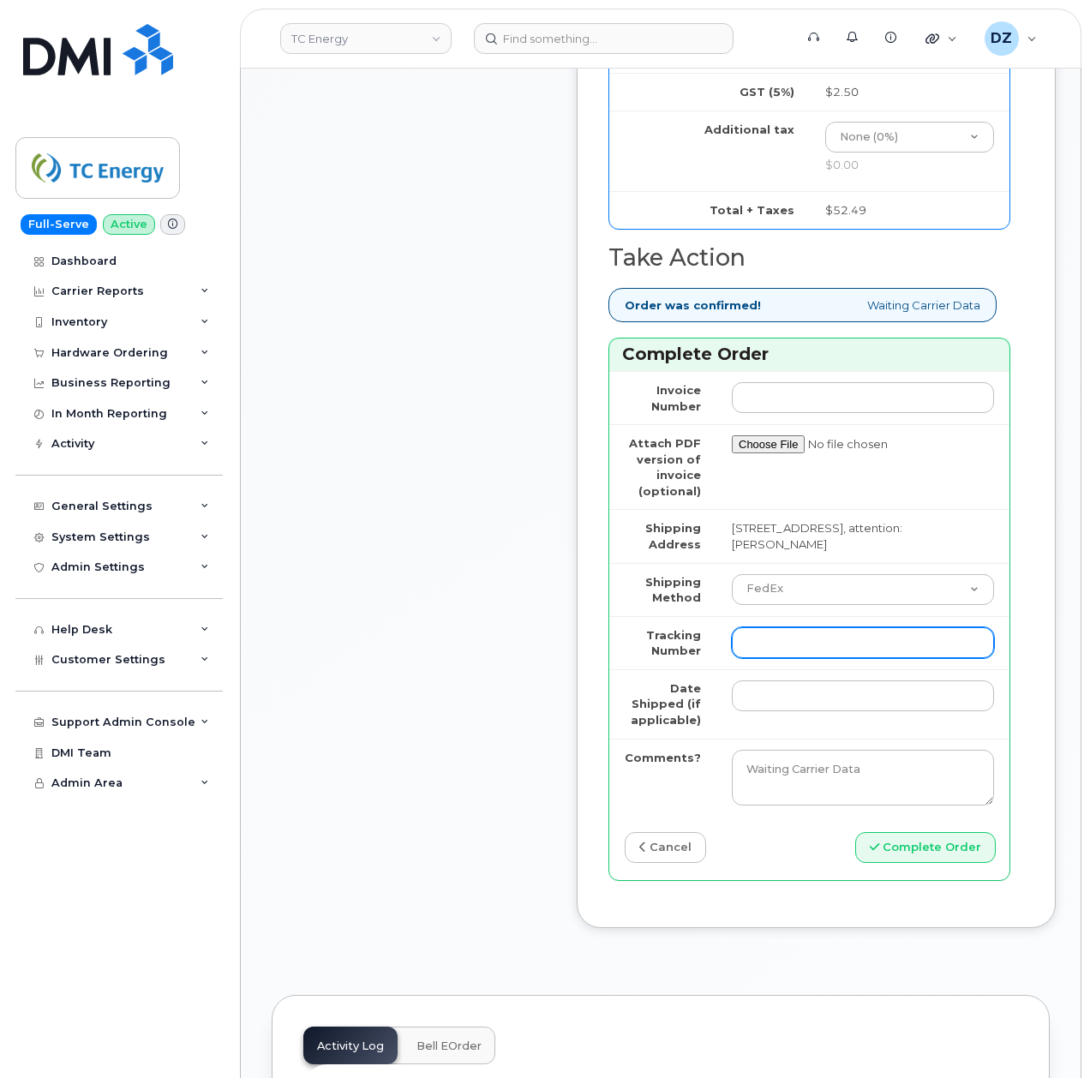
click at [800, 658] on input "Tracking Number" at bounding box center [863, 642] width 262 height 31
paste input "884774535026"
type input "884774535026"
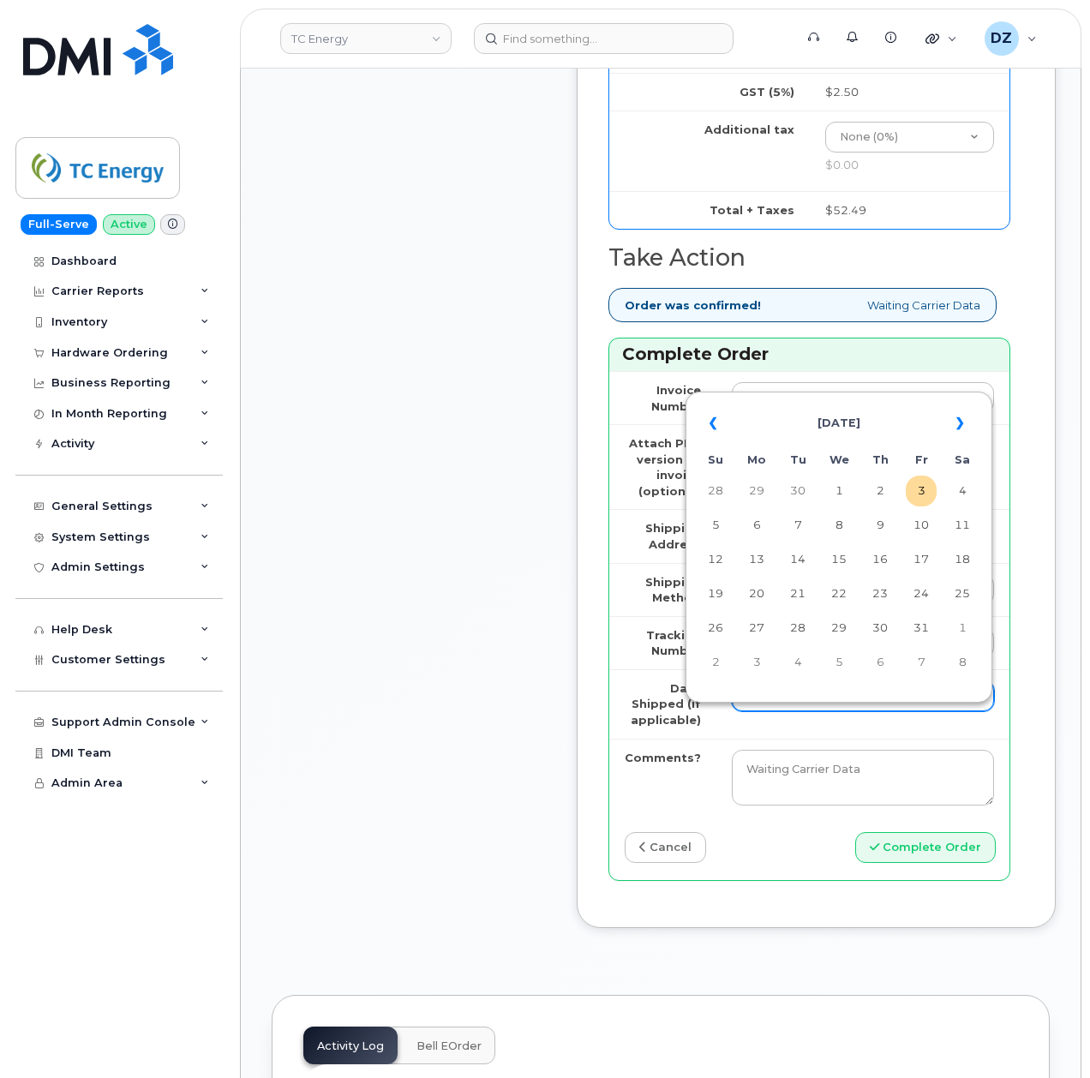
click at [759, 711] on input "Date Shipped (if applicable)" at bounding box center [863, 696] width 262 height 31
click at [763, 489] on td "29" at bounding box center [756, 491] width 31 height 31
type input "2025-09-29"
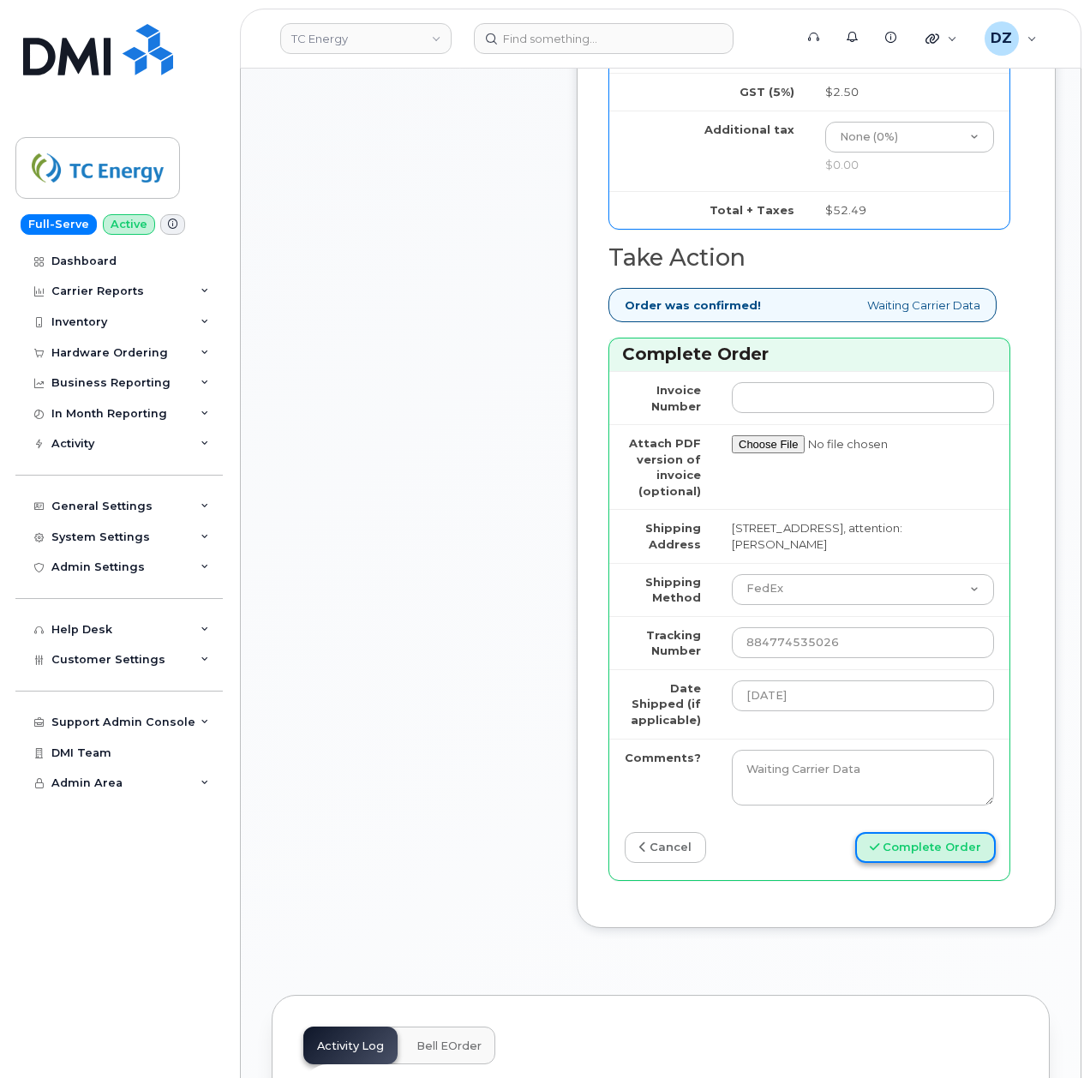
click at [946, 864] on button "Complete Order" at bounding box center [925, 848] width 141 height 32
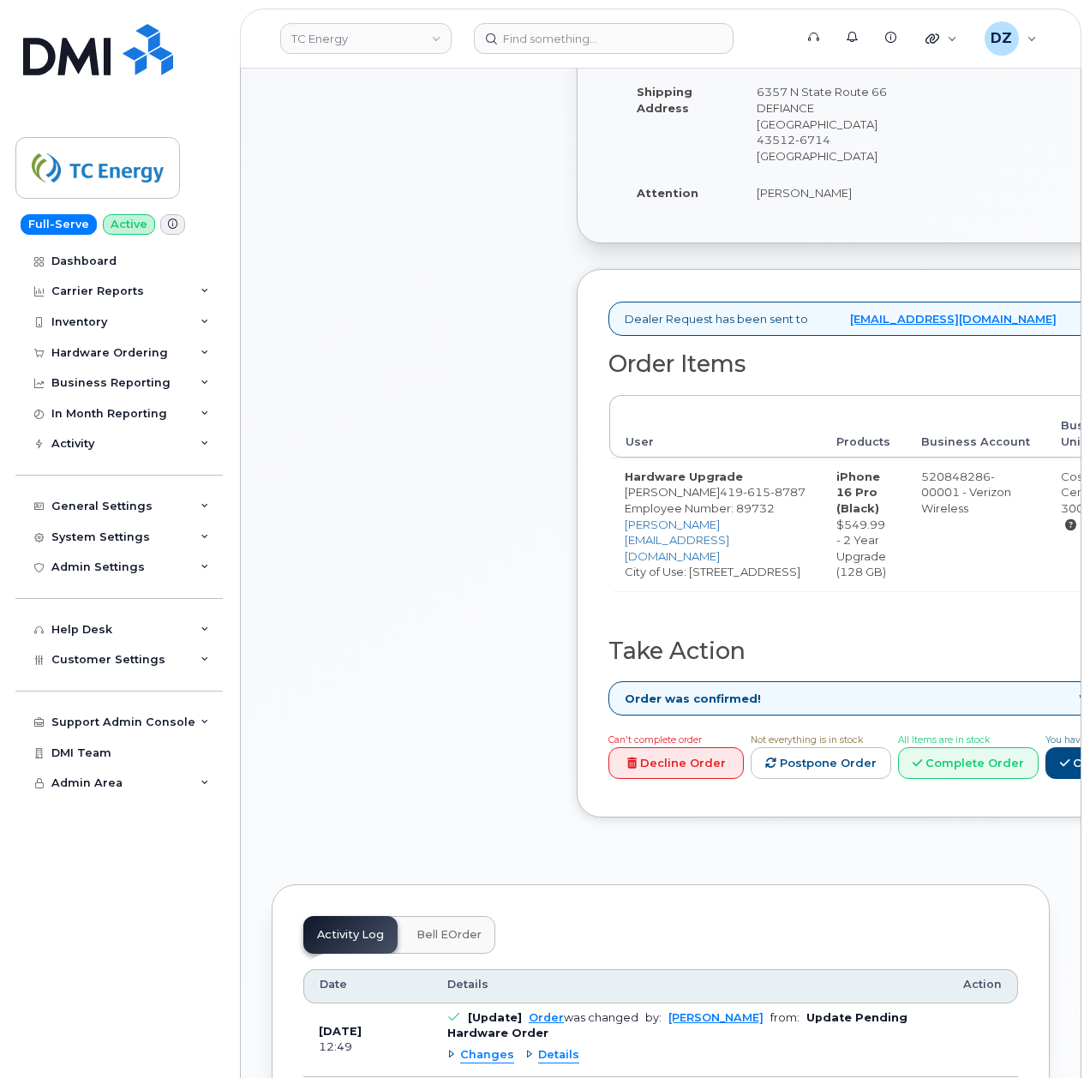
scroll to position [571, 0]
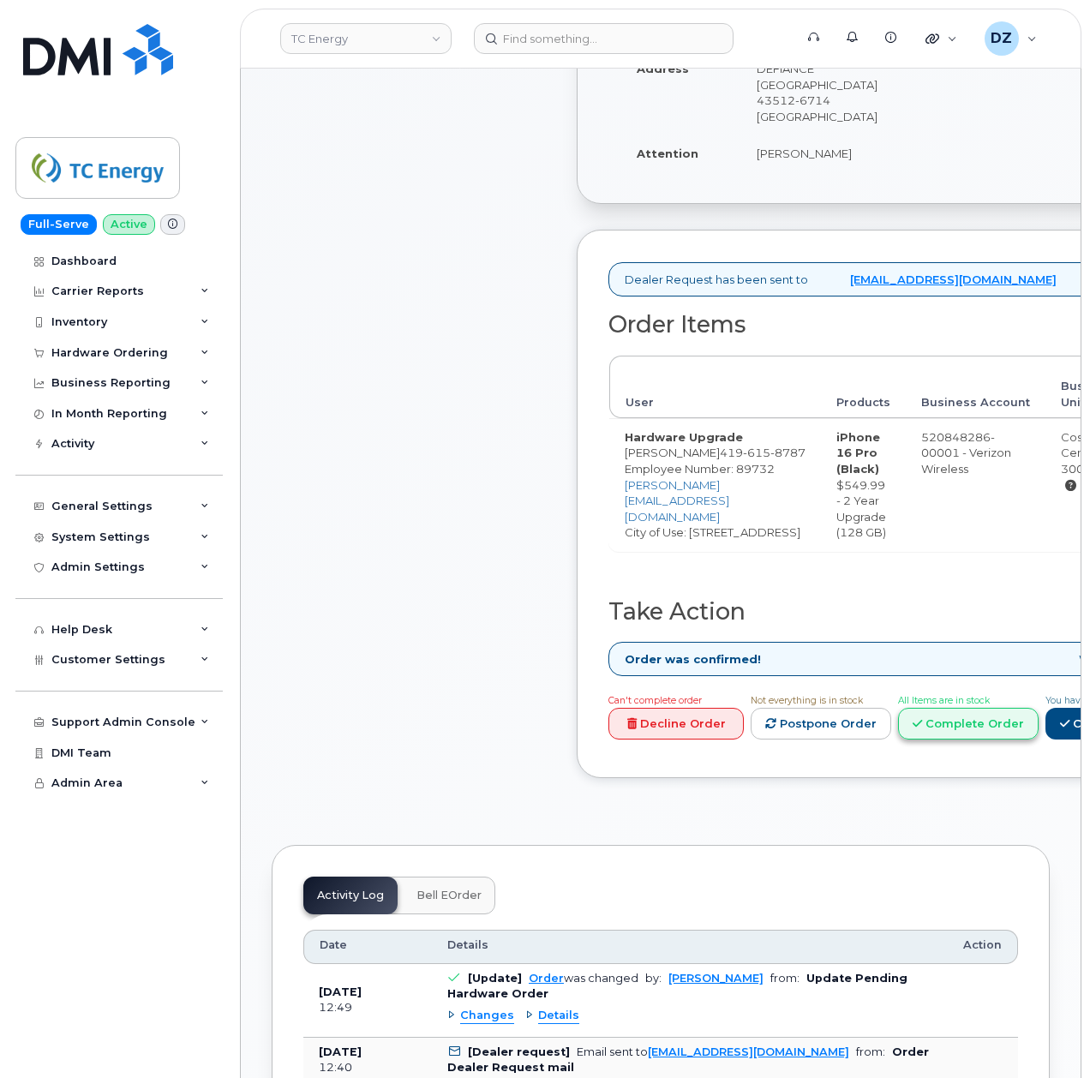
click at [922, 718] on icon at bounding box center [917, 723] width 9 height 11
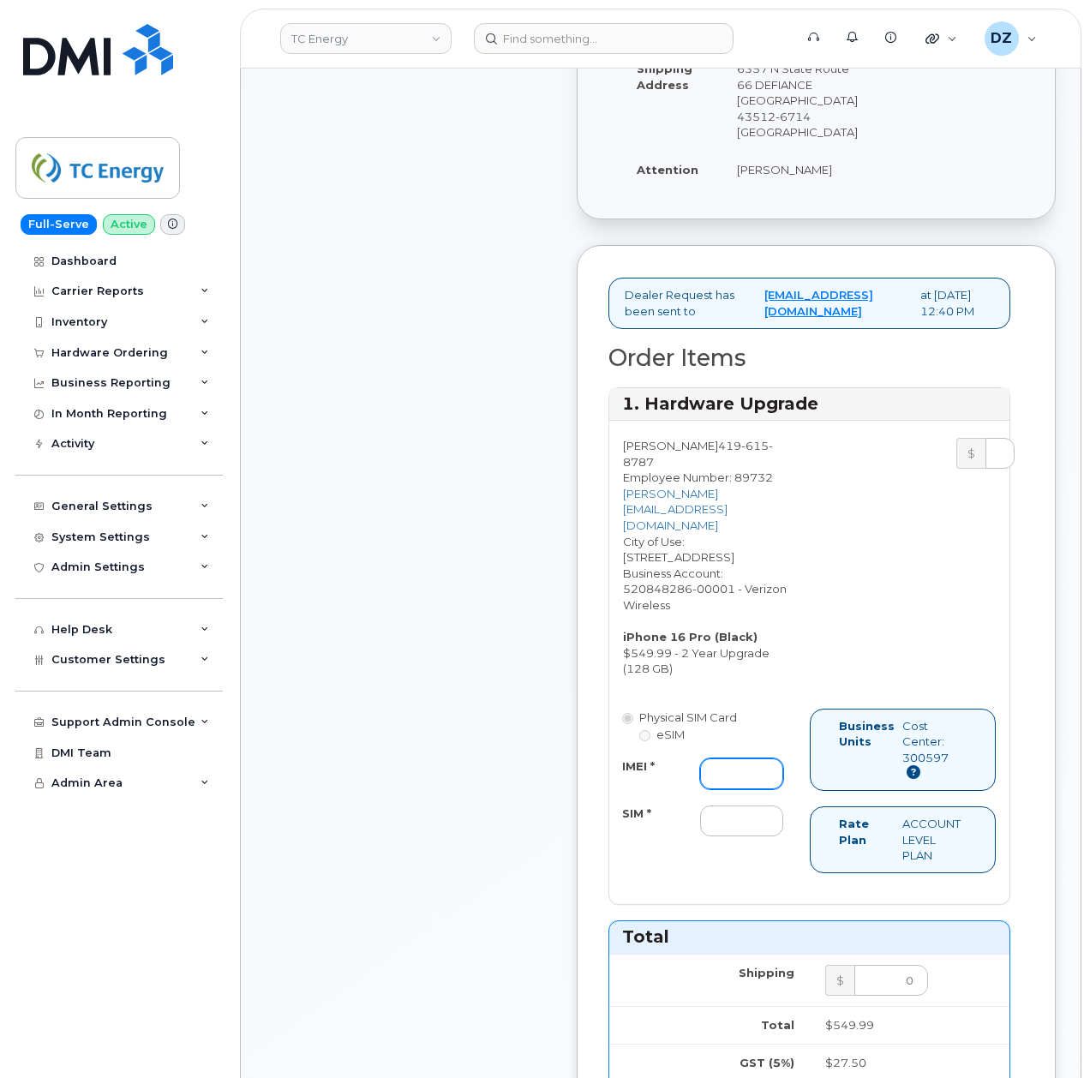
click at [721, 759] on input "IMEI *" at bounding box center [741, 774] width 83 height 31
paste input "357985609024980"
type input "357985609024980"
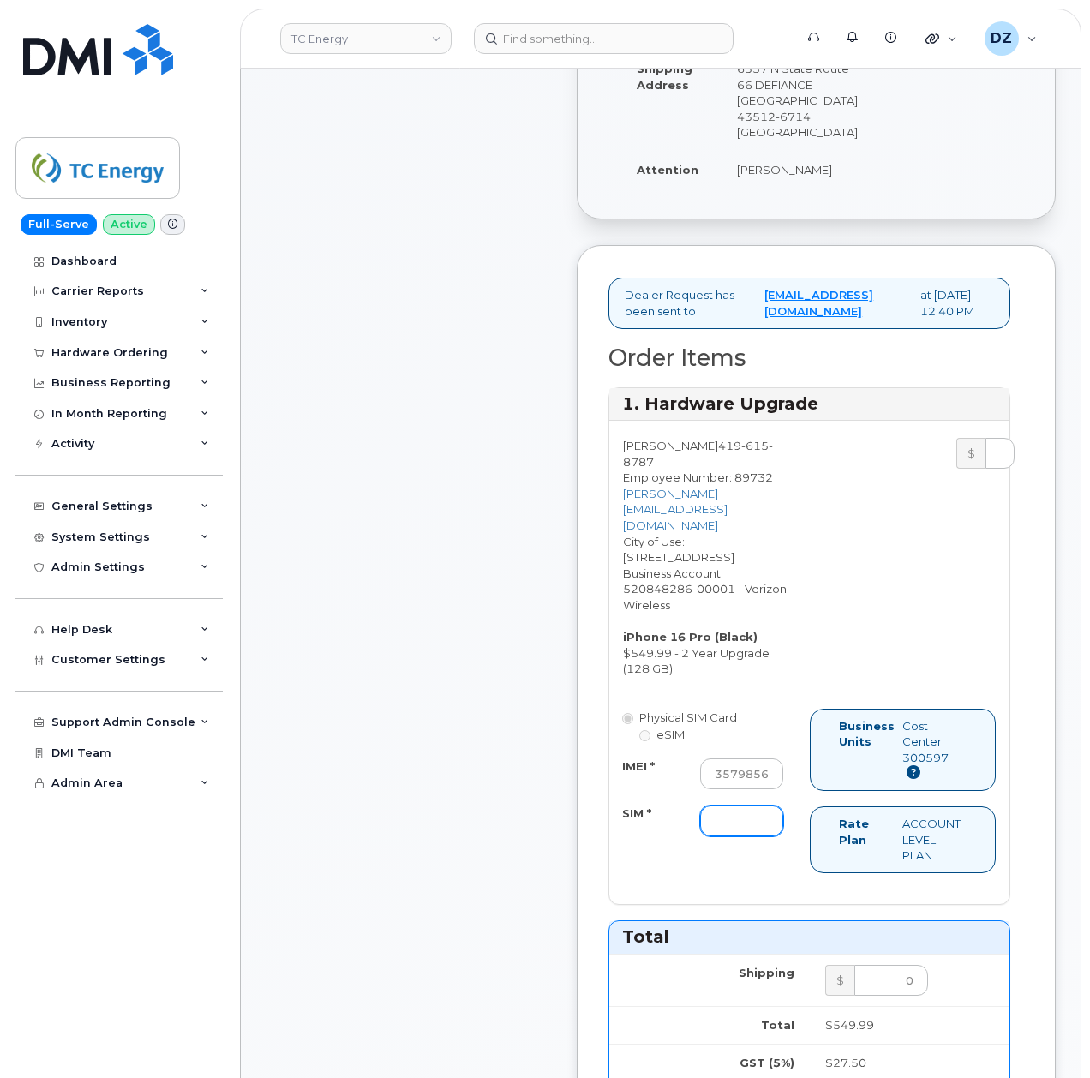
click at [717, 806] on input "SIM *" at bounding box center [741, 821] width 83 height 31
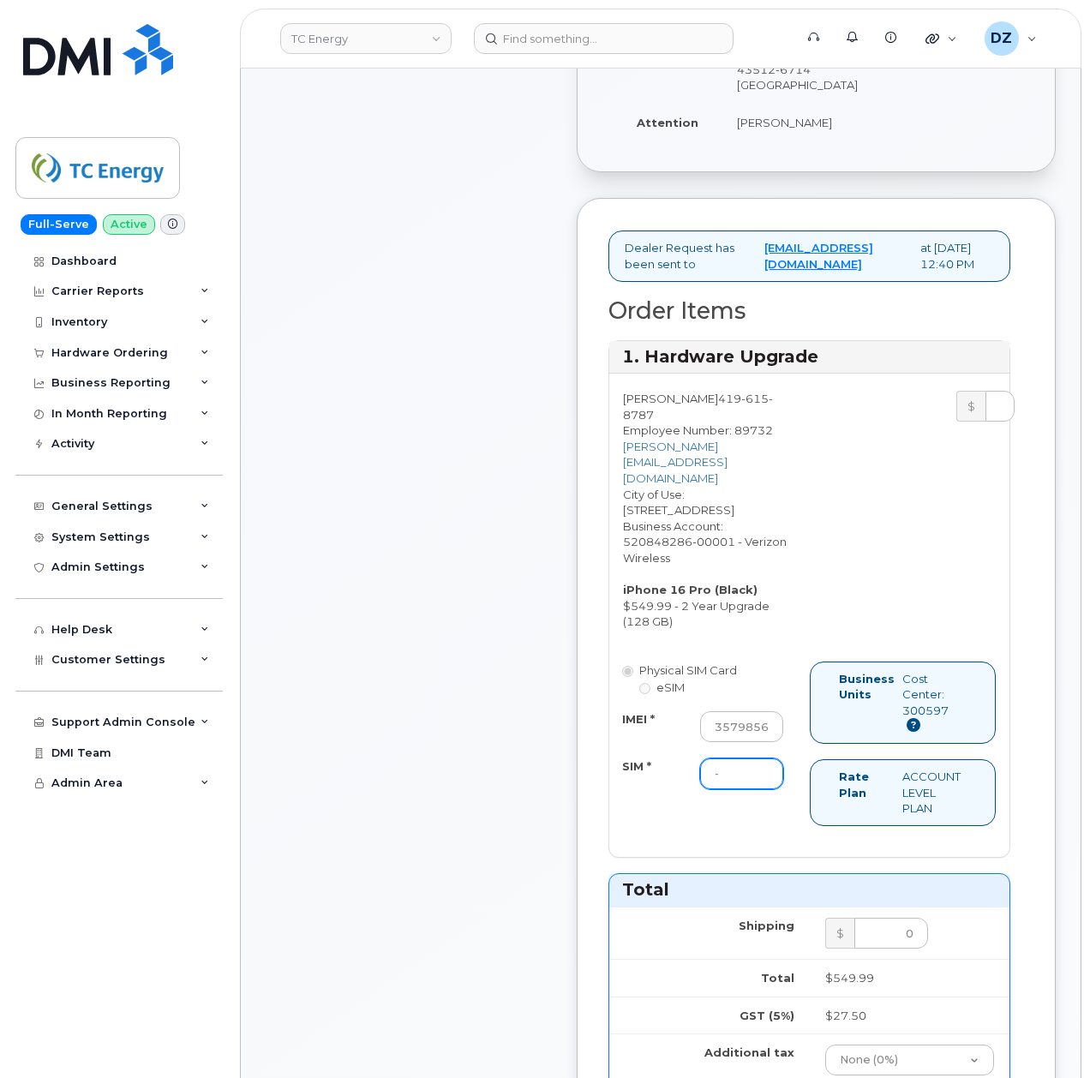
scroll to position [1257, 0]
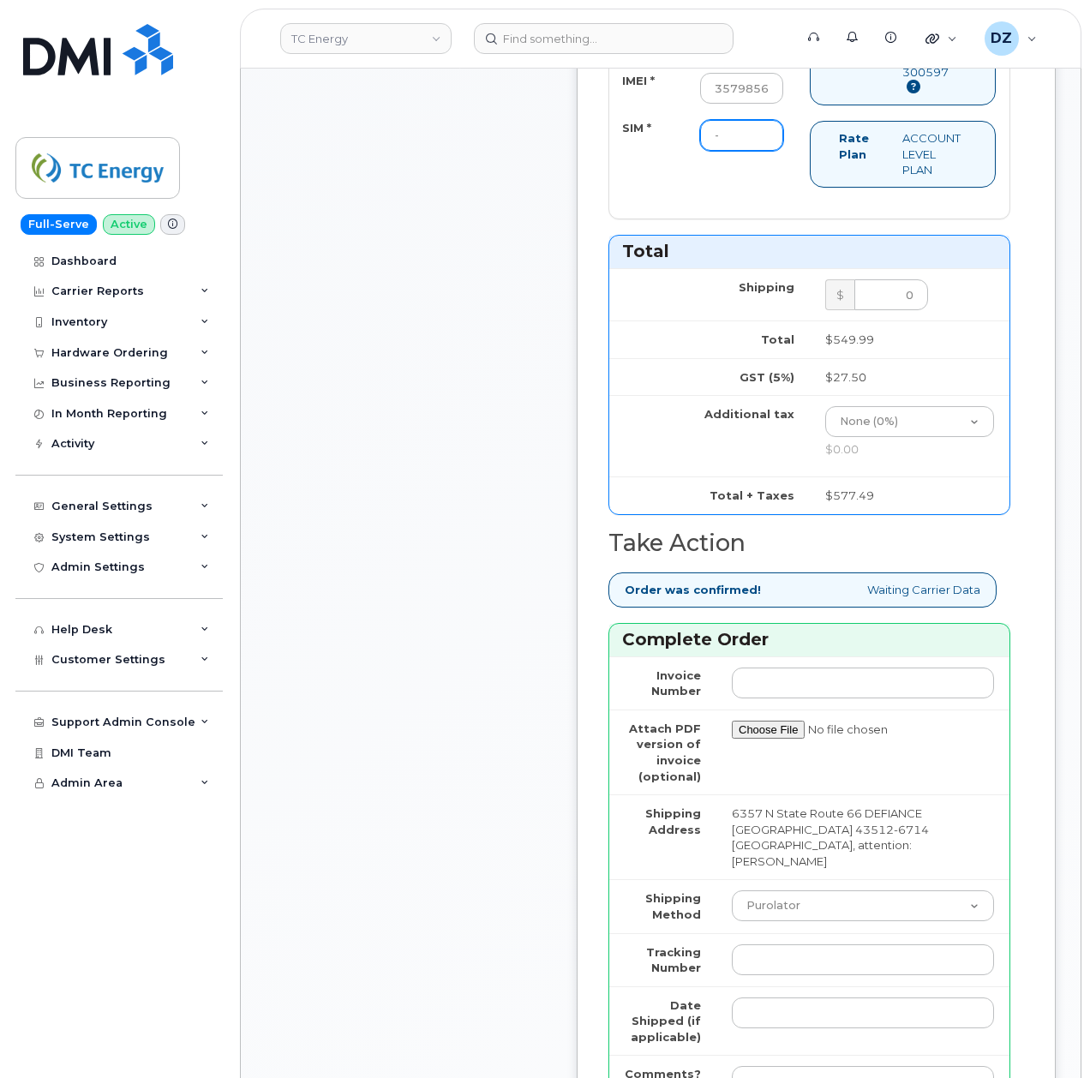
type input "-"
drag, startPoint x: 772, startPoint y: 806, endPoint x: 778, endPoint y: 817, distance: 12.7
click at [772, 891] on select "Purolator UPS FedEx Canada Post Courier Other Drop Off Pick Up" at bounding box center [863, 906] width 262 height 31
select select "UPS"
click at [732, 891] on select "Purolator UPS FedEx Canada Post Courier Other Drop Off Pick Up" at bounding box center [863, 906] width 262 height 31
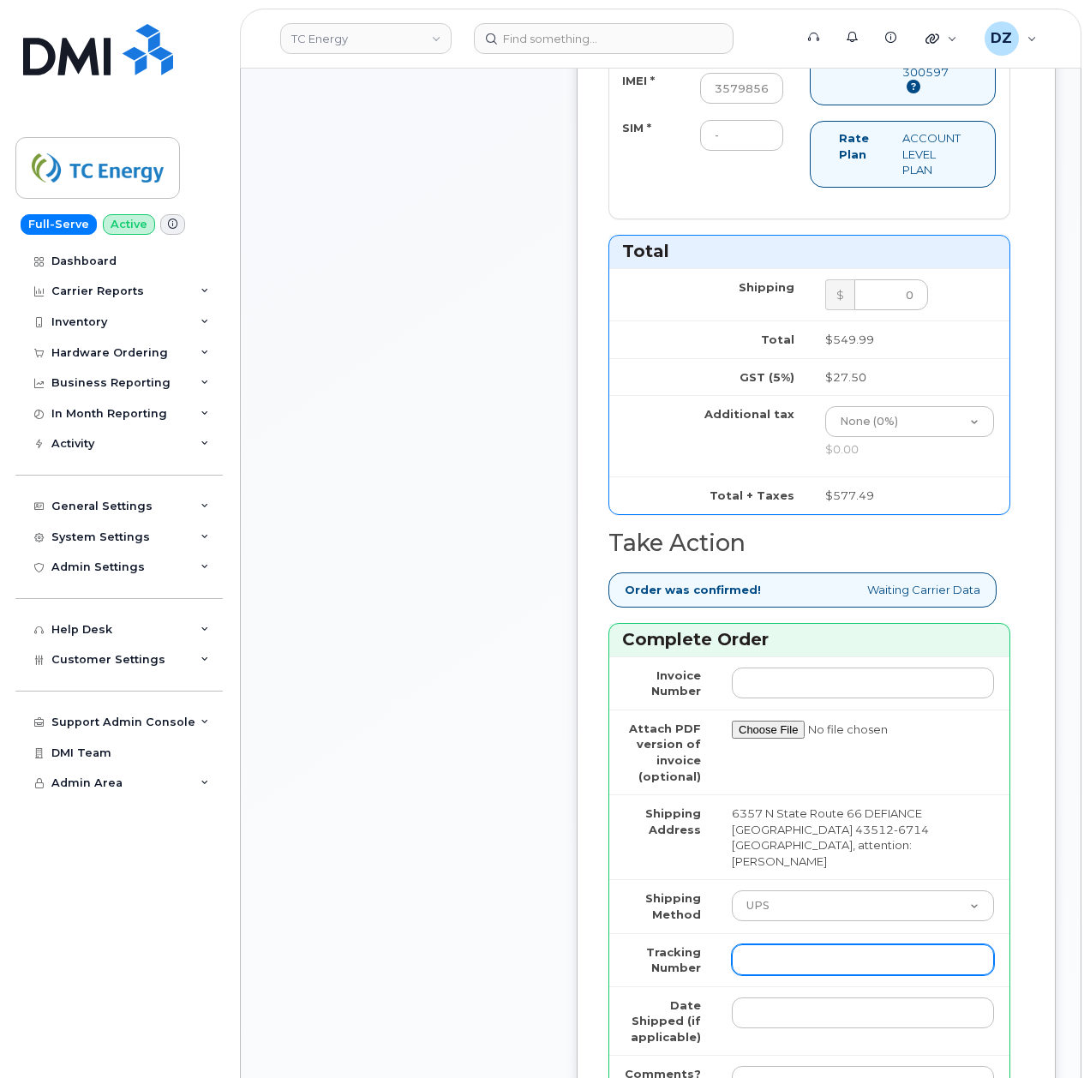
click at [794, 945] on input "Tracking Number" at bounding box center [863, 960] width 262 height 31
paste input "1ZHF12012917077684"
type input "1ZHF12012917077684"
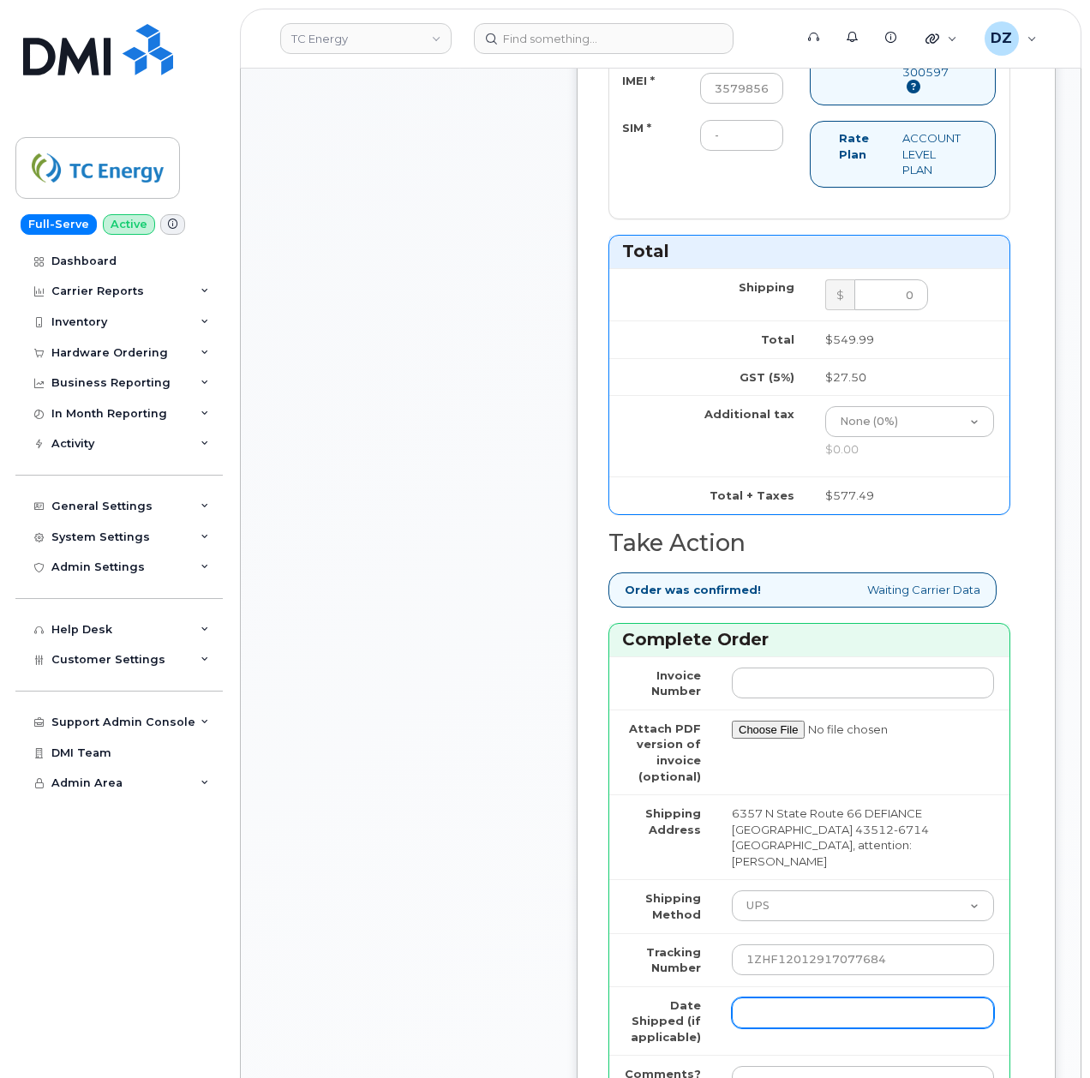
click at [780, 998] on input "Date Shipped (if applicable)" at bounding box center [863, 1013] width 262 height 31
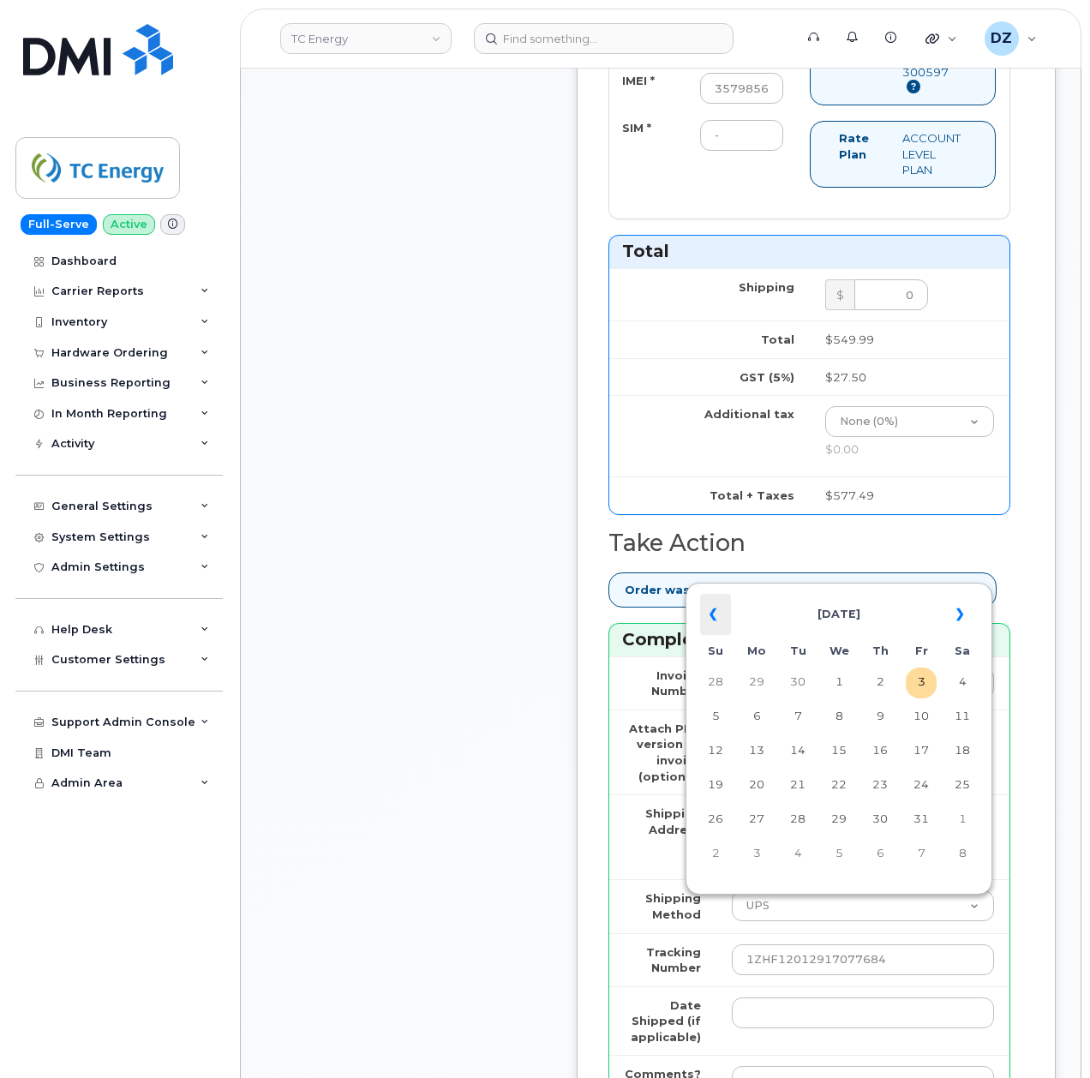
drag, startPoint x: 711, startPoint y: 609, endPoint x: 717, endPoint y: 615, distance: 9.1
click at [711, 609] on th "«" at bounding box center [715, 614] width 31 height 41
click at [914, 782] on td "26" at bounding box center [921, 786] width 31 height 31
type input "[DATE]"
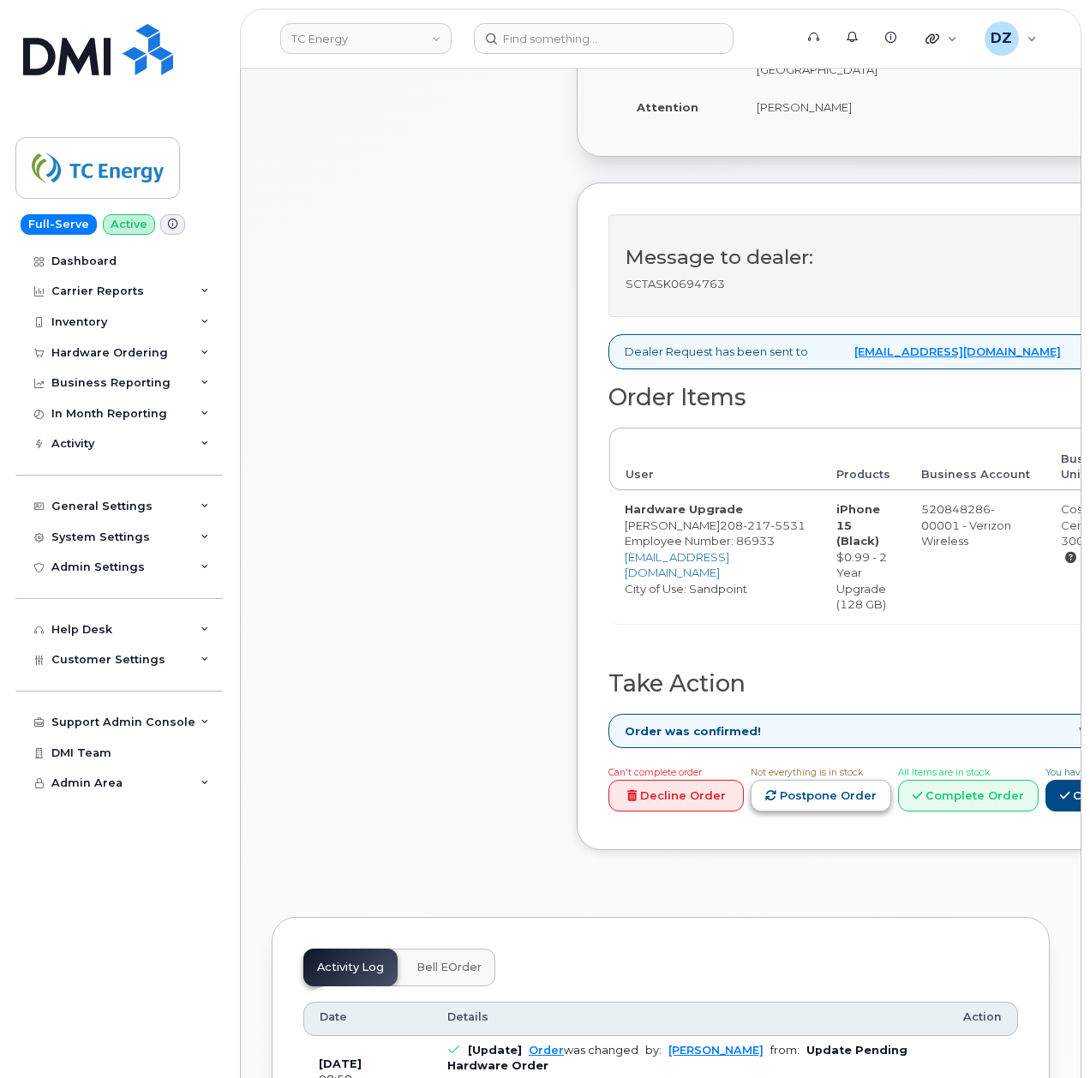
scroll to position [571, 0]
click at [1019, 800] on link "Complete Order" at bounding box center [968, 795] width 141 height 32
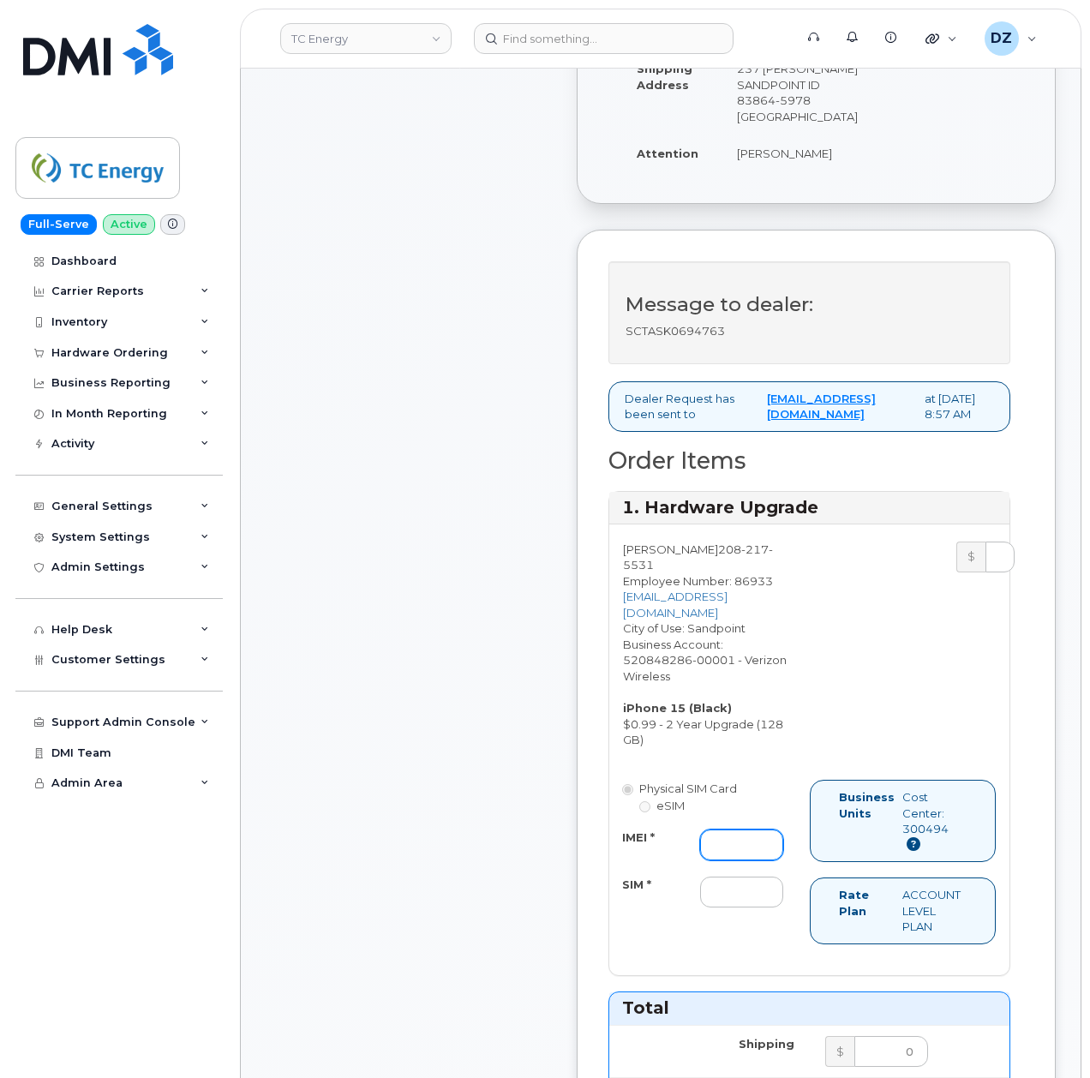
click at [722, 835] on input "IMEI *" at bounding box center [741, 845] width 83 height 31
paste input "350447837513703"
type input "350447837513703"
click at [727, 890] on input "SIM *" at bounding box center [741, 892] width 83 height 31
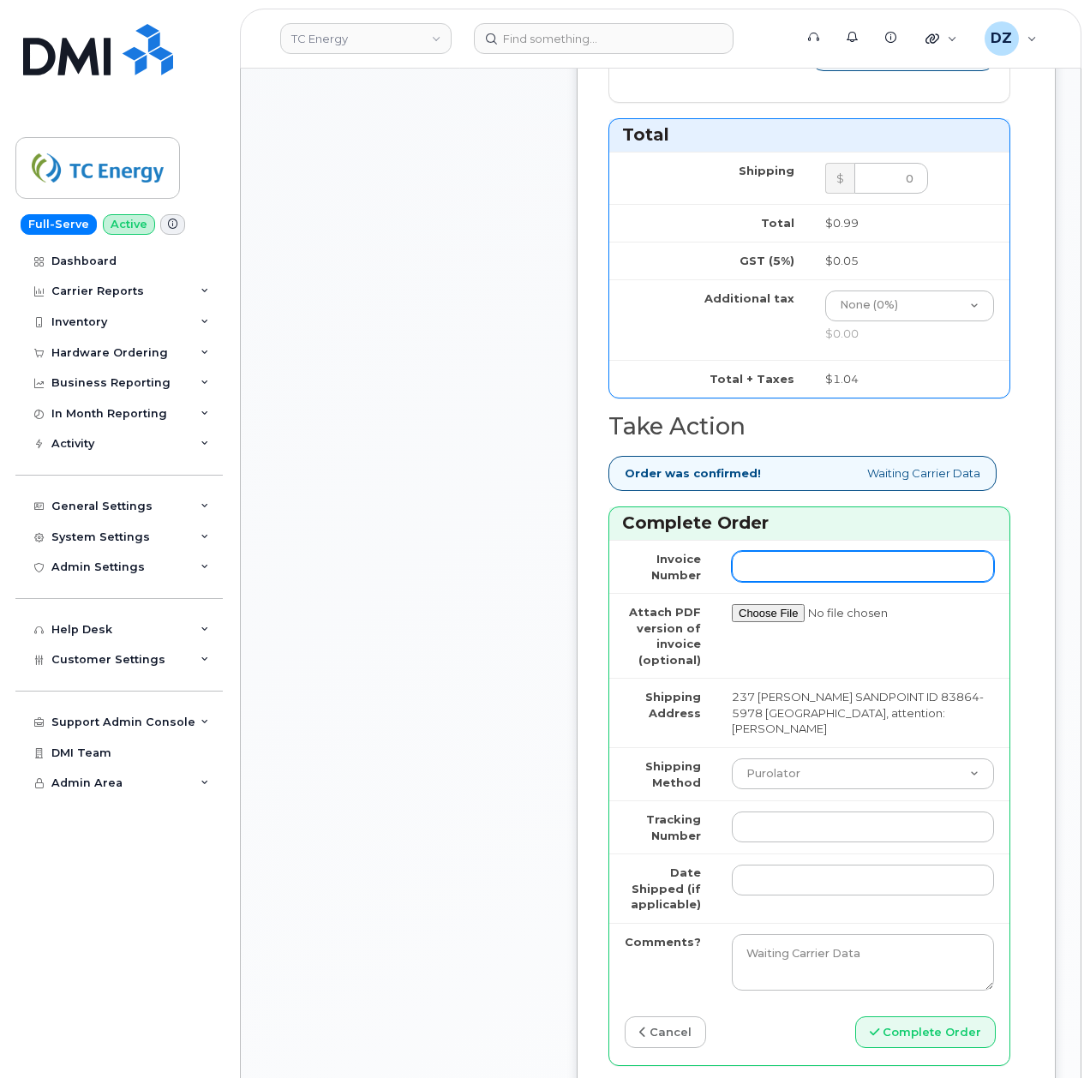
scroll to position [1485, 0]
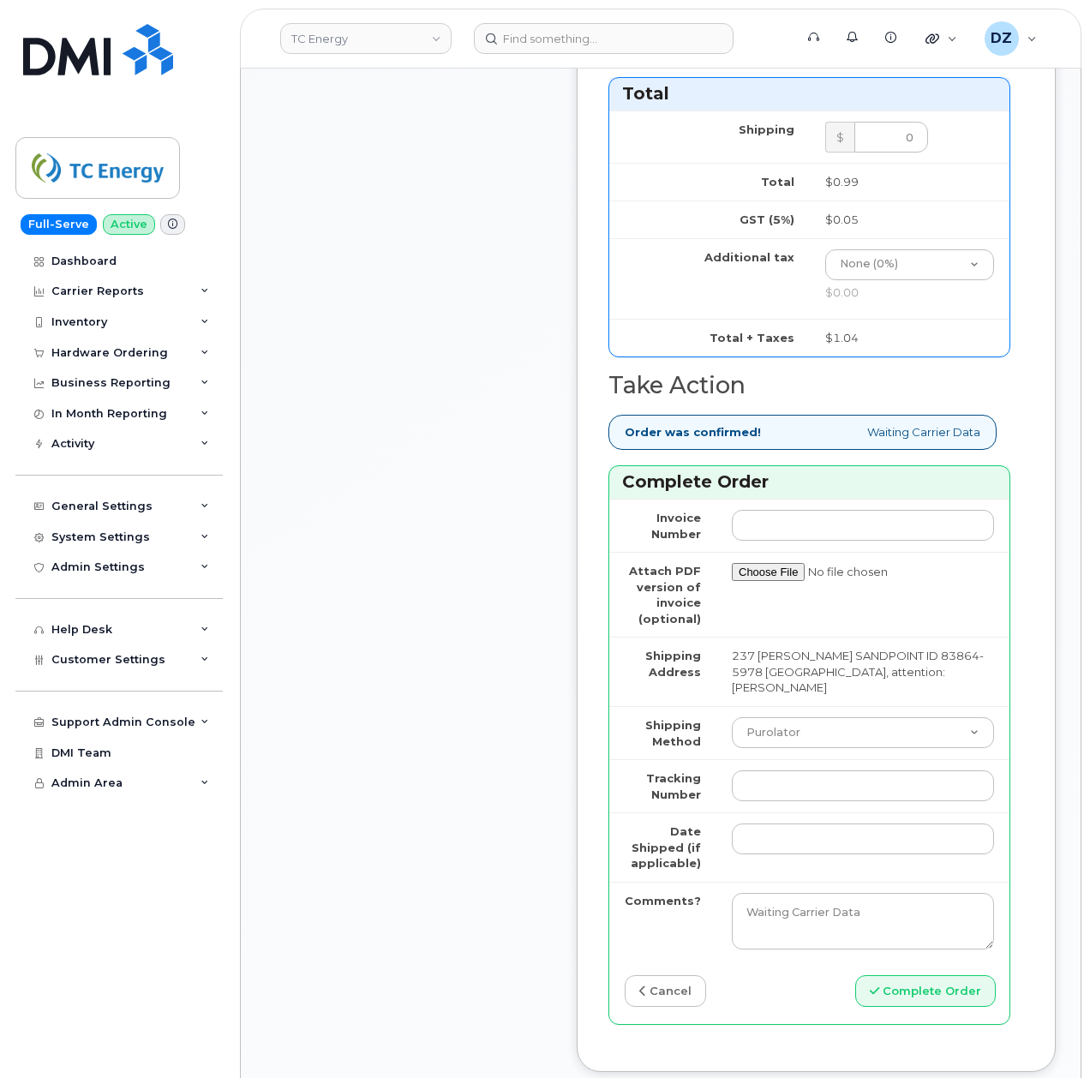
type input "-"
click at [786, 717] on select "Purolator UPS FedEx Canada Post Courier Other Drop Off Pick Up" at bounding box center [863, 732] width 262 height 31
select select "FedEx"
click at [732, 717] on select "Purolator UPS FedEx Canada Post Courier Other Drop Off Pick Up" at bounding box center [863, 732] width 262 height 31
click at [786, 771] on input "Tracking Number" at bounding box center [863, 786] width 262 height 31
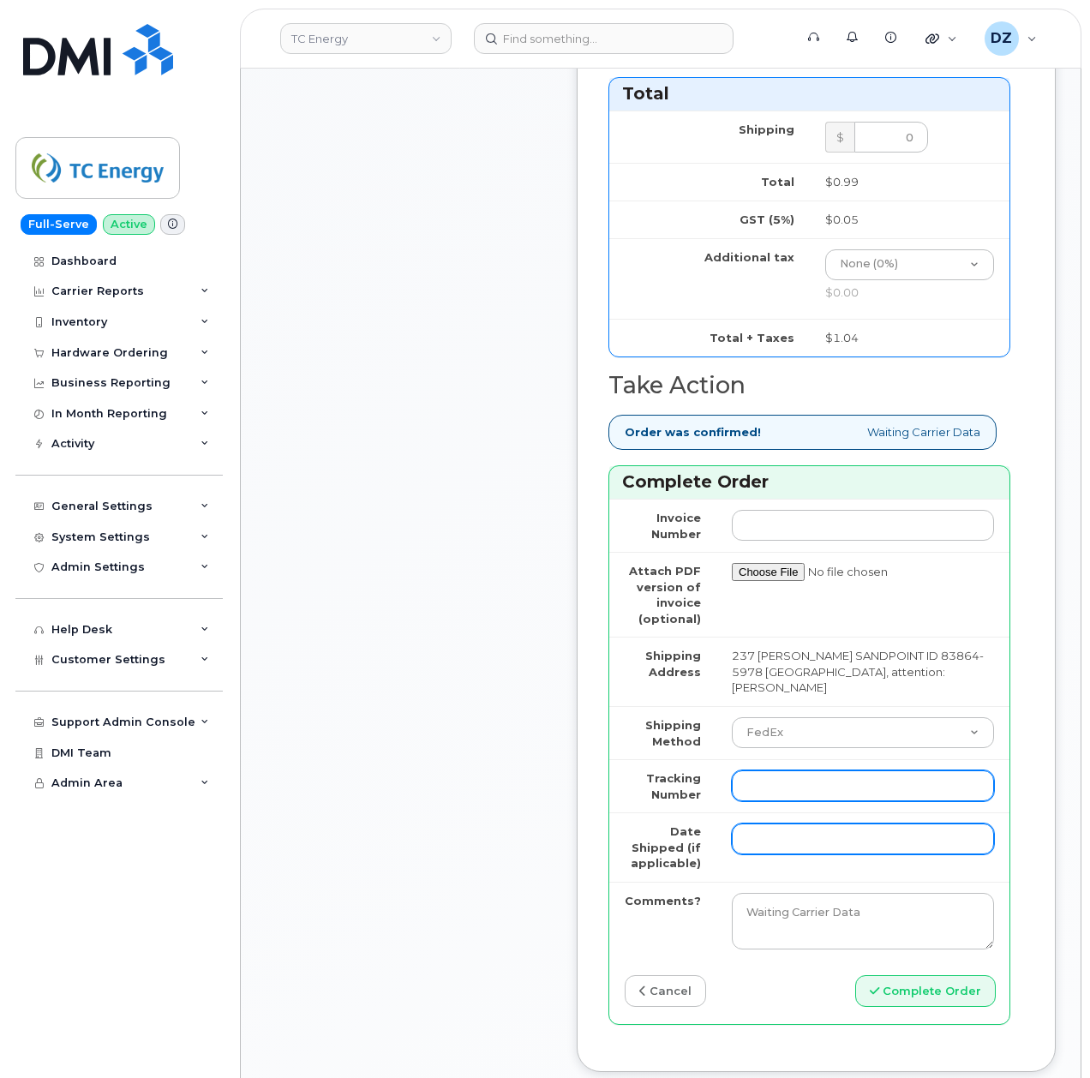
paste input "481679950769"
type input "481679950769"
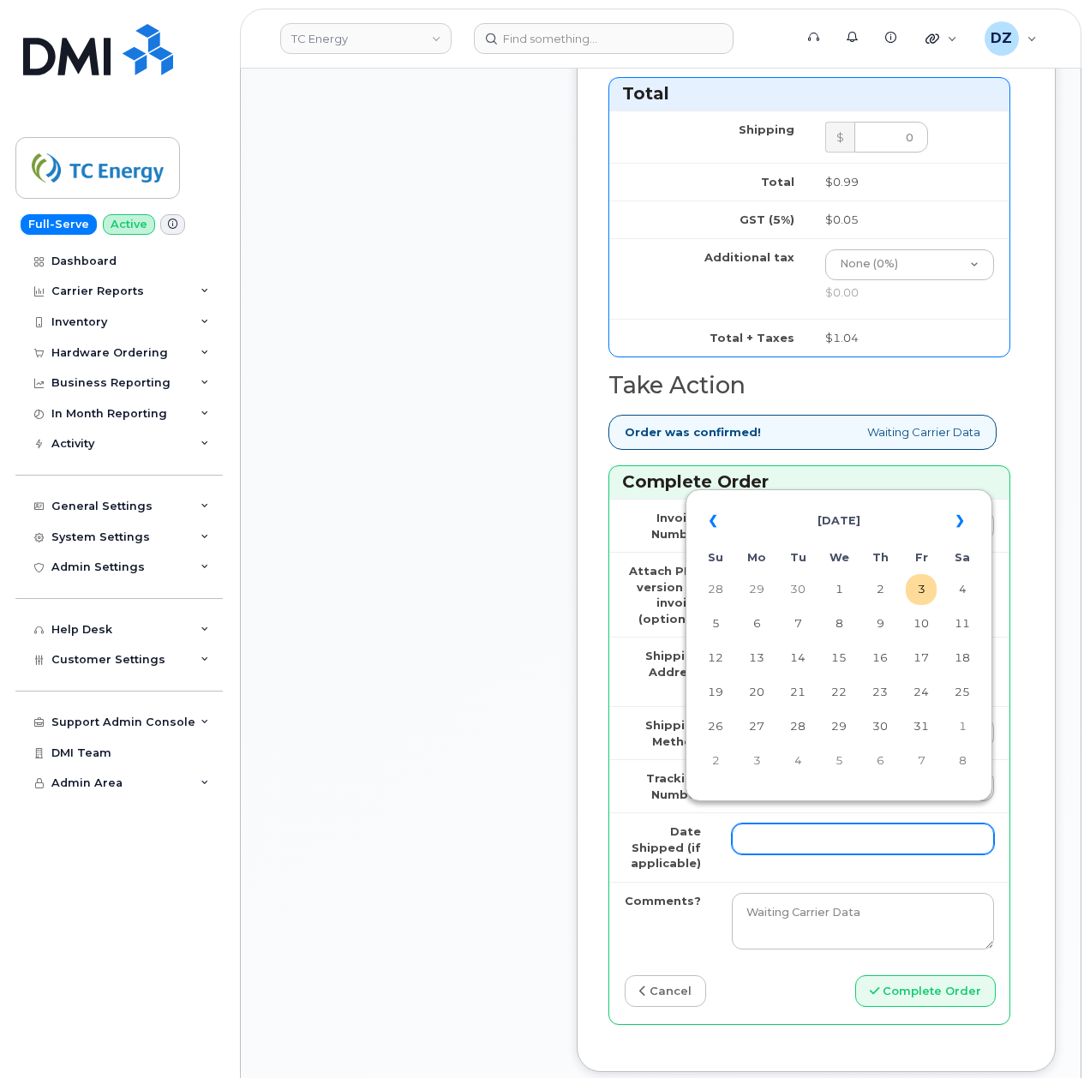
click at [765, 824] on input "Date Shipped (if applicable)" at bounding box center [863, 839] width 262 height 31
click at [715, 516] on th "«" at bounding box center [715, 521] width 31 height 41
click at [881, 693] on td "25" at bounding box center [880, 692] width 31 height 31
type input "2025-09-25"
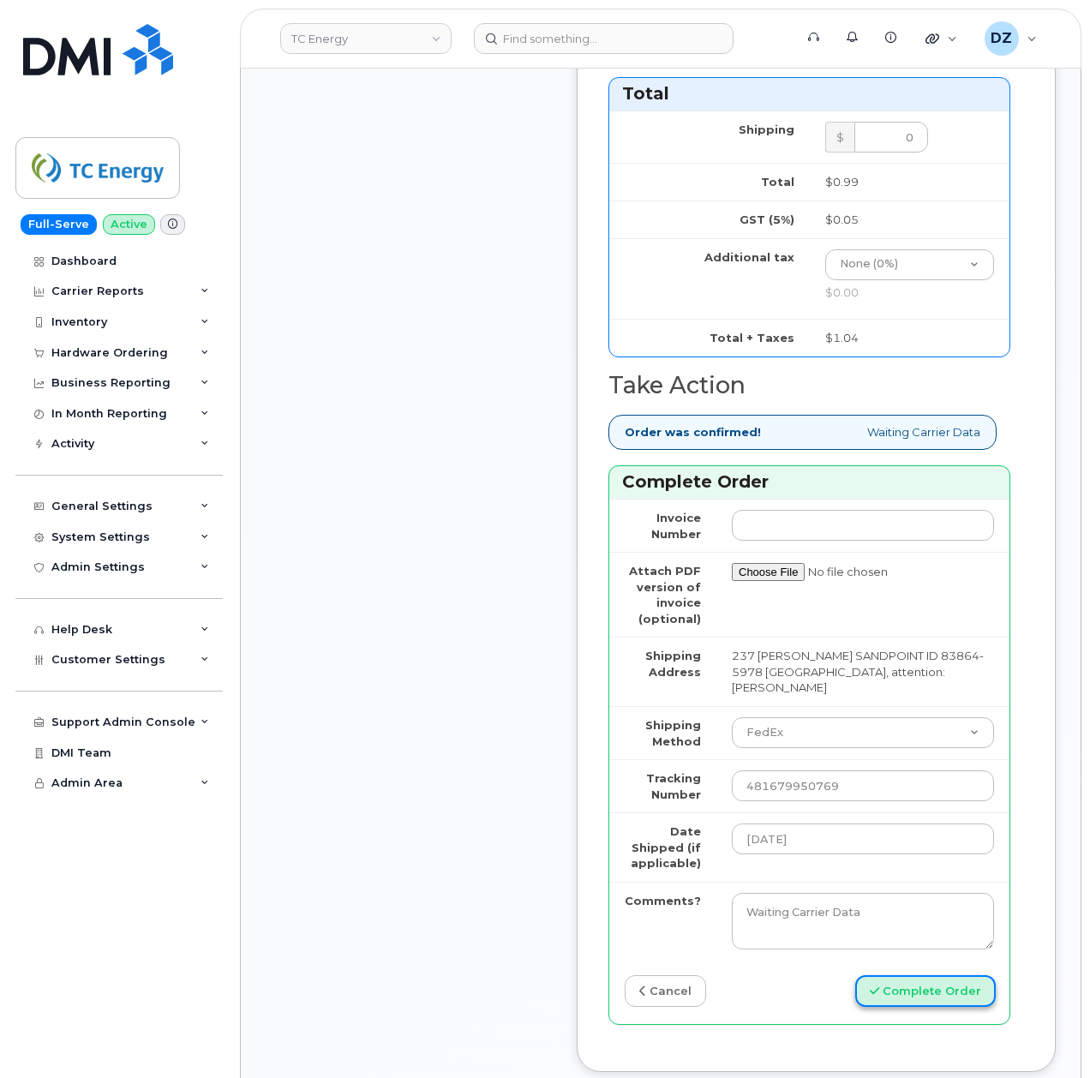
click at [945, 977] on button "Complete Order" at bounding box center [925, 991] width 141 height 32
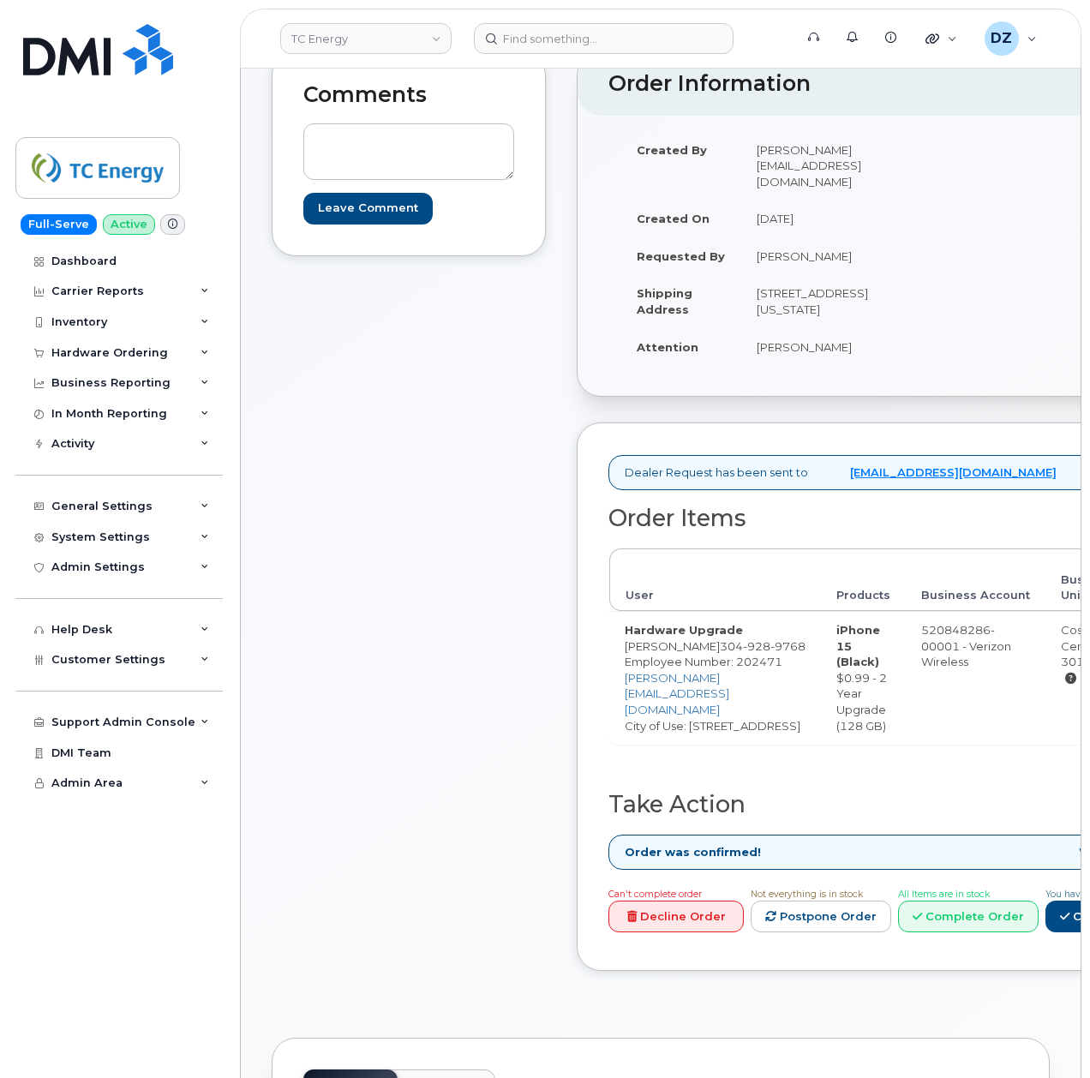
scroll to position [343, 0]
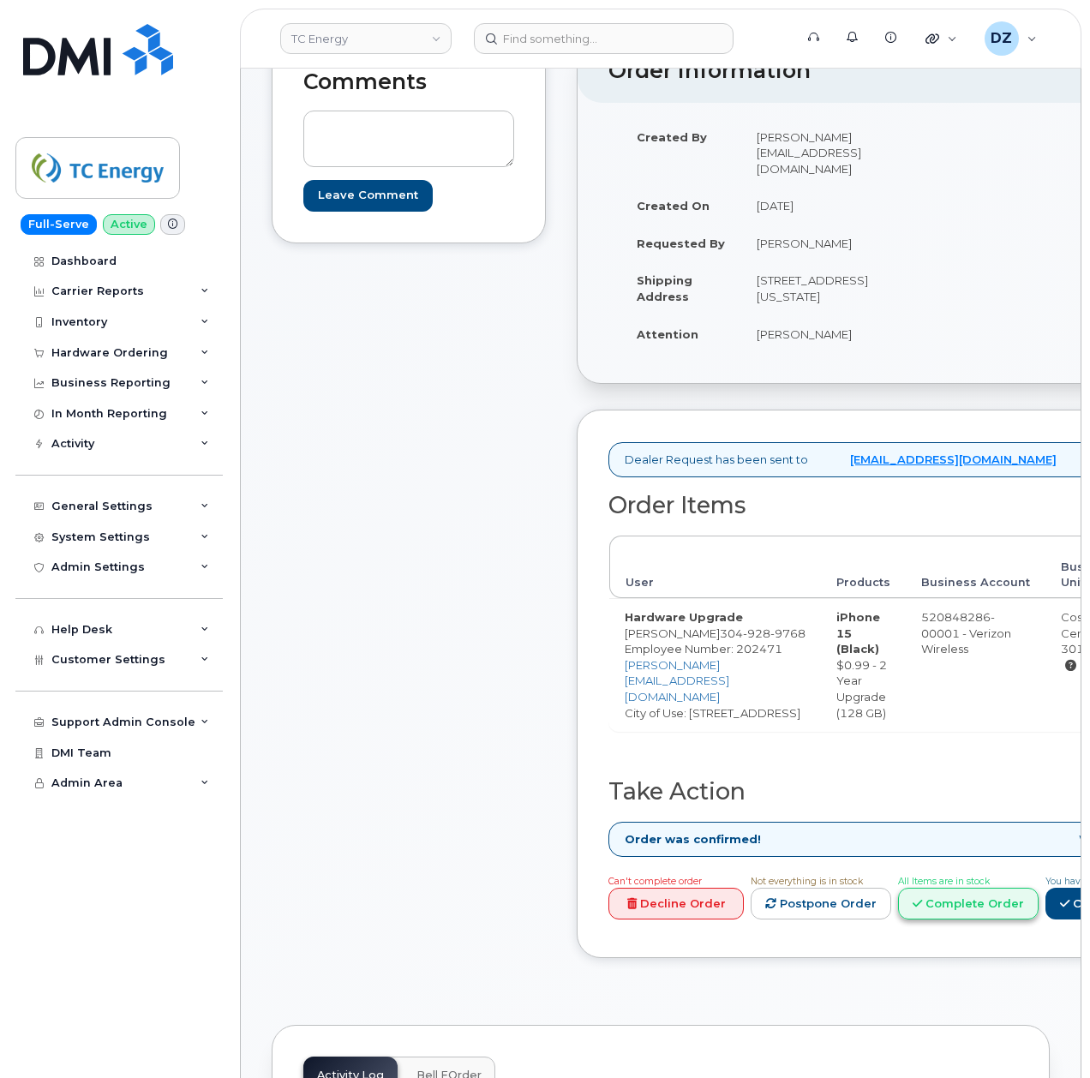
click at [922, 909] on icon at bounding box center [917, 903] width 9 height 11
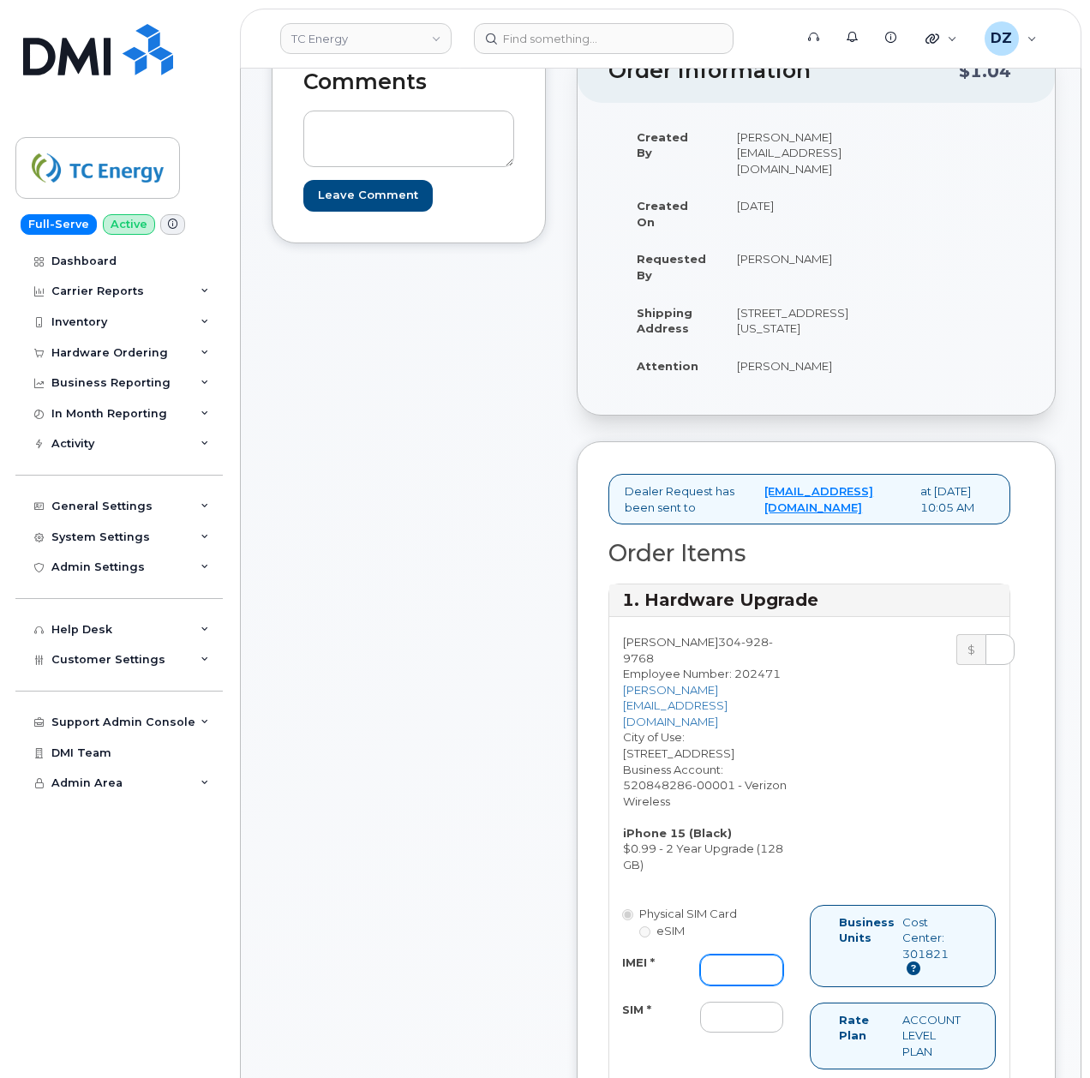
drag, startPoint x: 746, startPoint y: 919, endPoint x: 727, endPoint y: 934, distance: 24.4
click at [746, 955] on input "IMEI *" at bounding box center [741, 970] width 83 height 31
paste input "357491830041943"
type input "357491830041943"
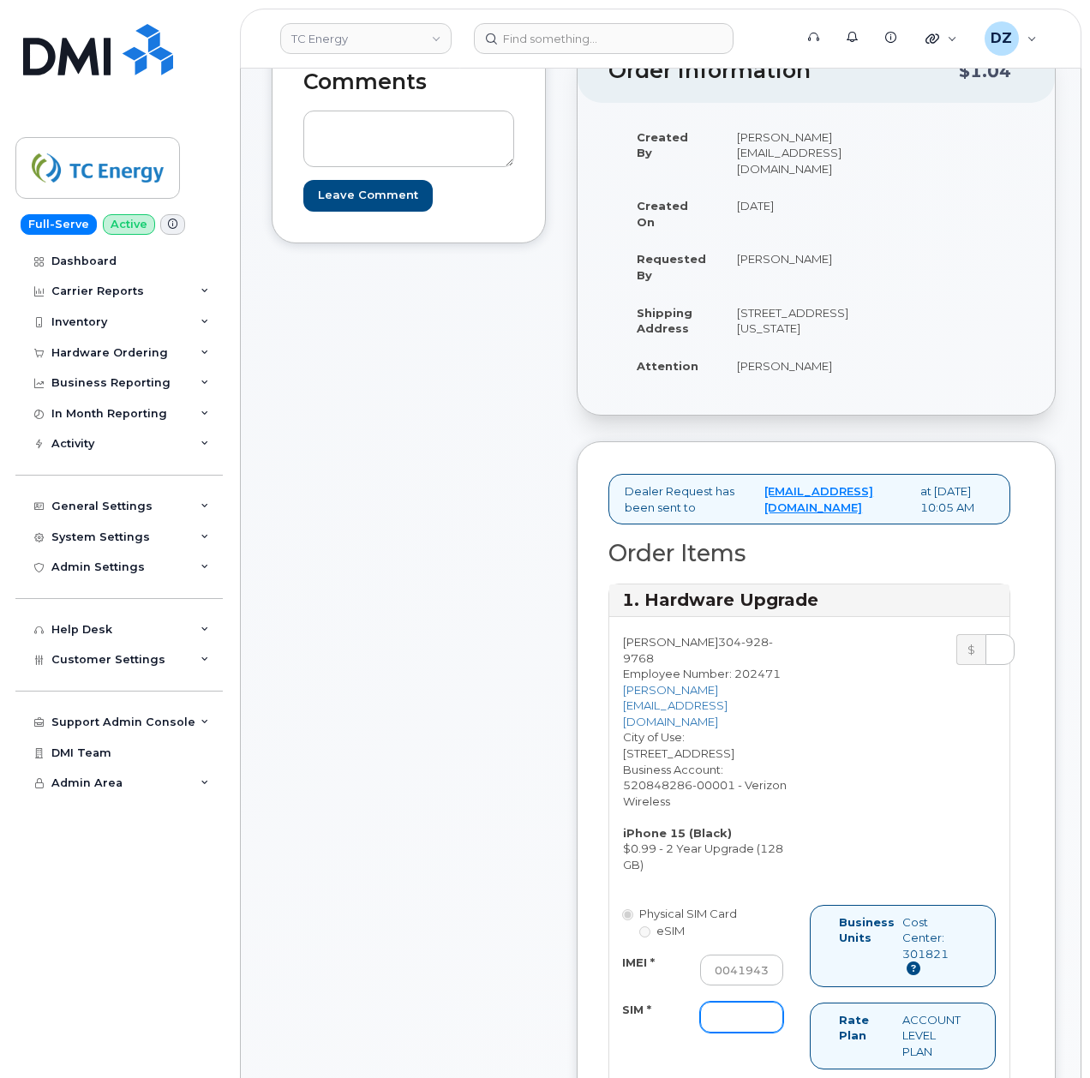
scroll to position [0, 0]
click at [703, 1002] on input "SIM *" at bounding box center [741, 1017] width 83 height 31
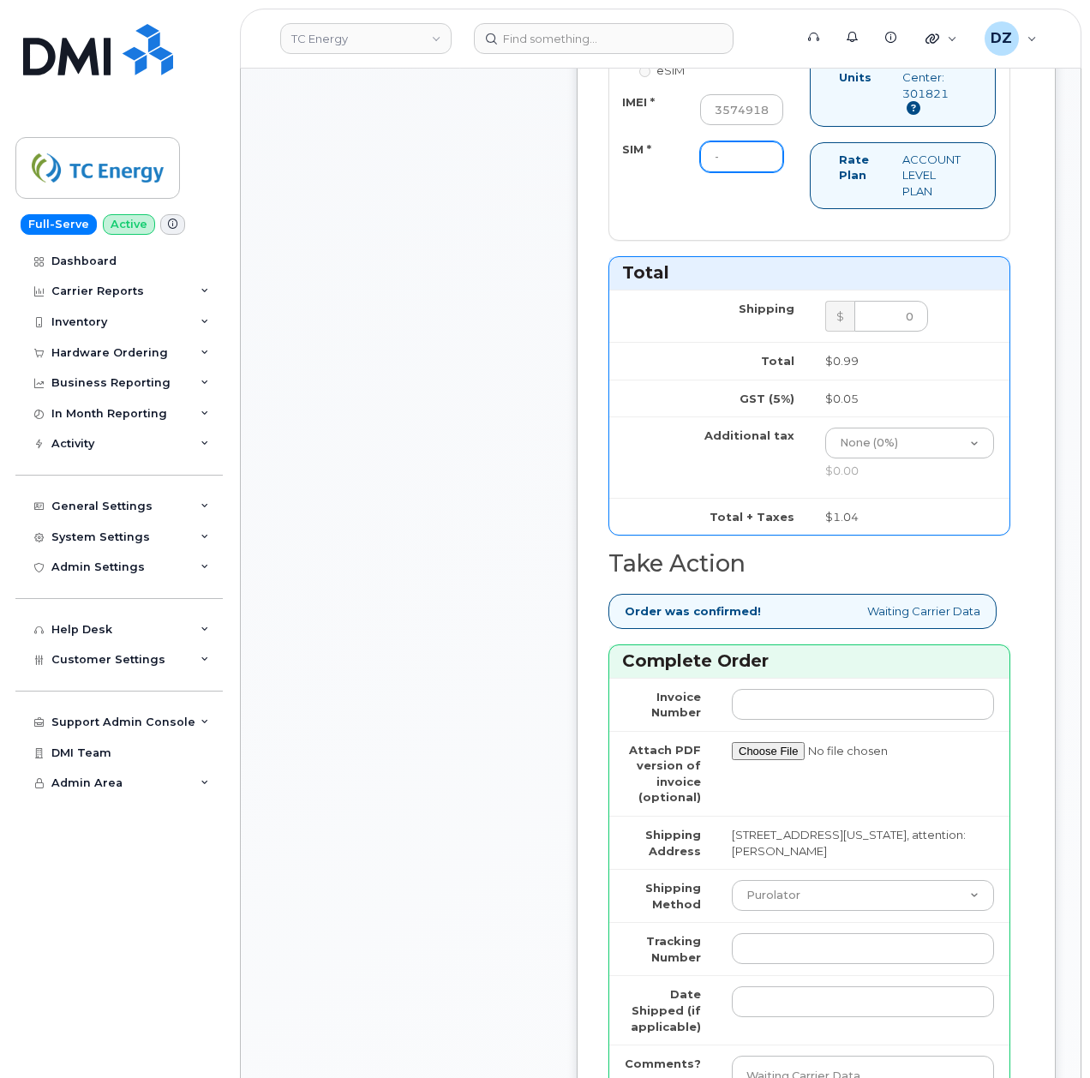
scroll to position [1257, 0]
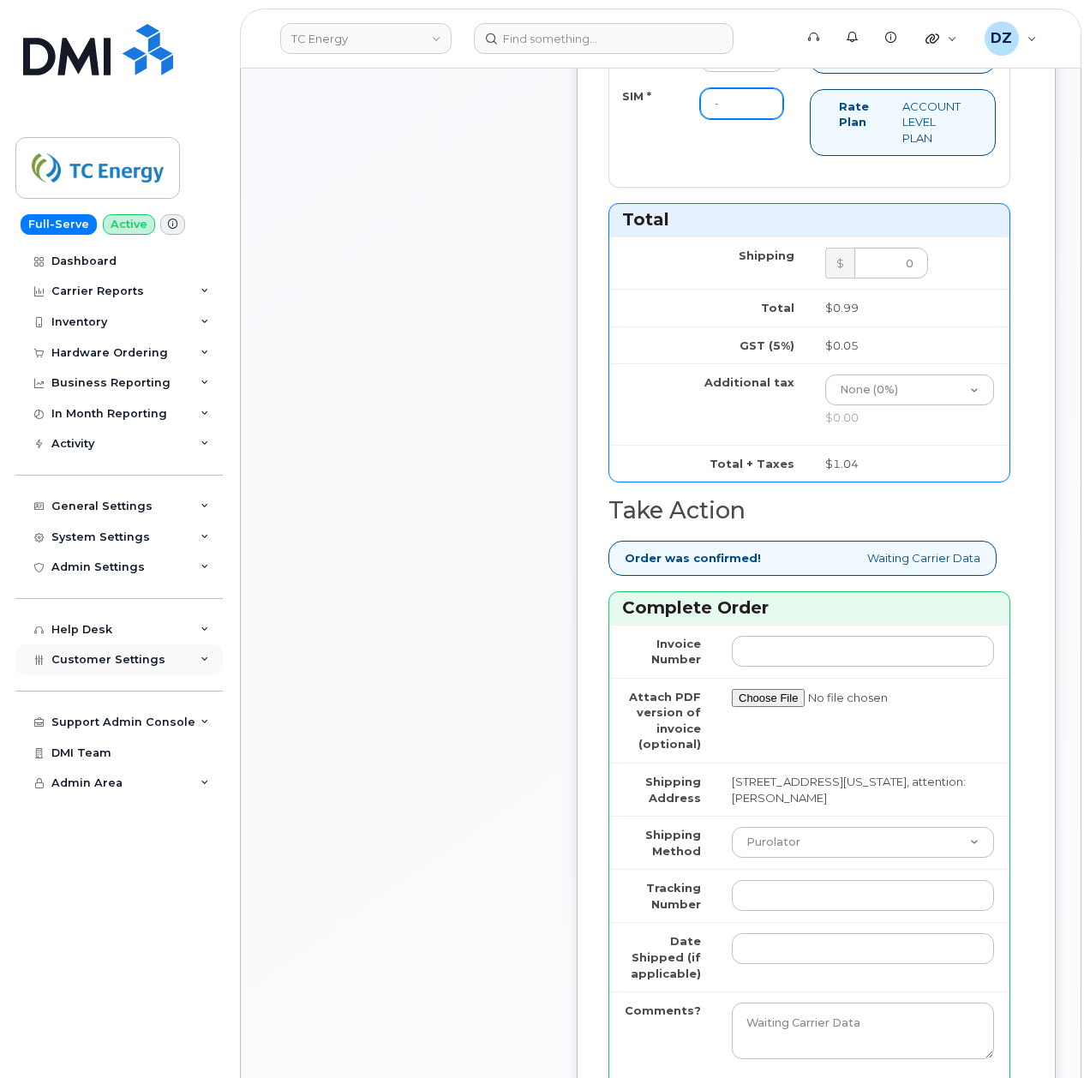
type input "-"
drag, startPoint x: 773, startPoint y: 803, endPoint x: 776, endPoint y: 814, distance: 11.4
click at [773, 816] on td "Purolator UPS FedEx Canada Post Courier Other Drop Off Pick Up" at bounding box center [863, 842] width 293 height 53
click at [778, 827] on select "Purolator UPS FedEx Canada Post Courier Other Drop Off Pick Up" at bounding box center [863, 842] width 262 height 31
select select "UPS"
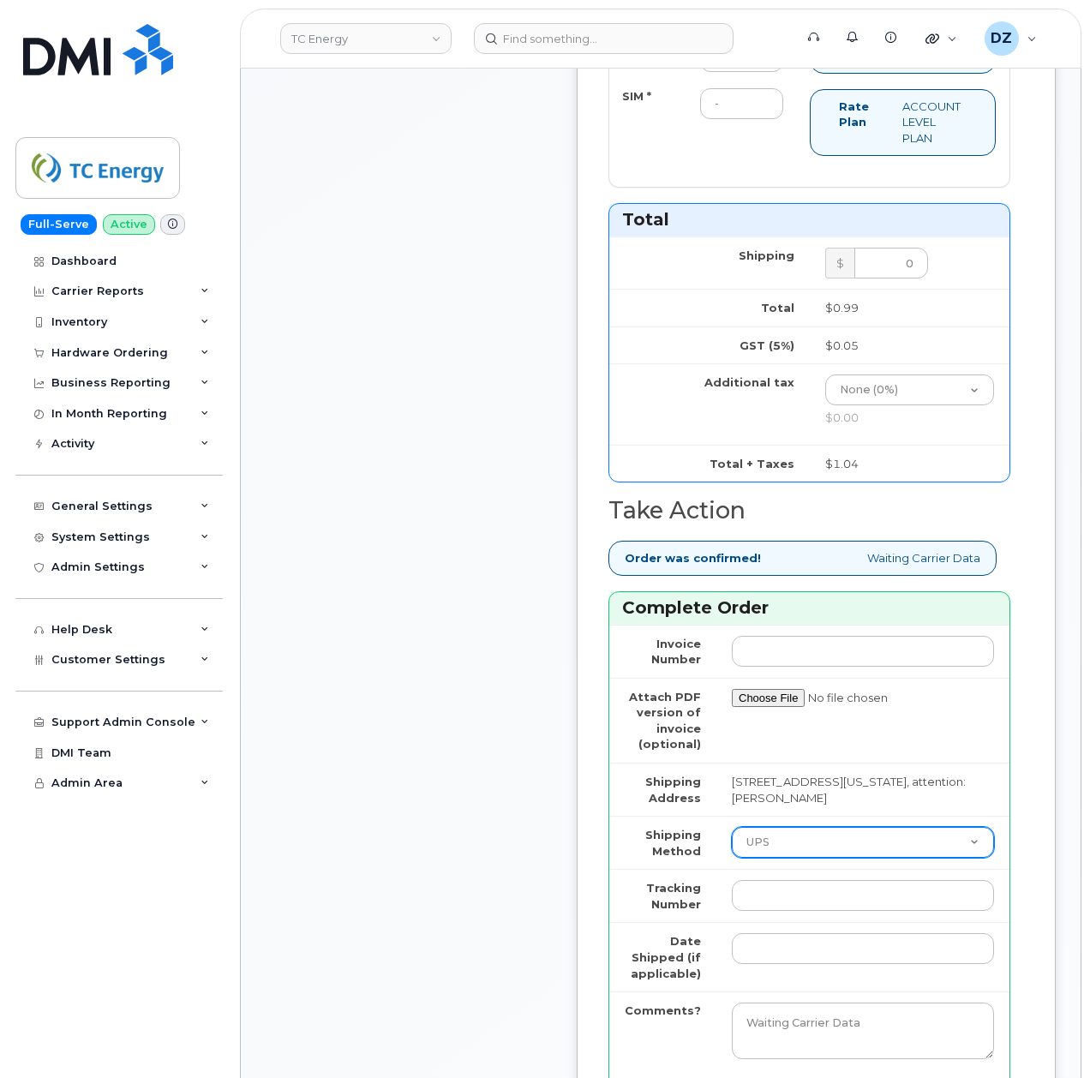
click at [732, 827] on select "Purolator UPS FedEx Canada Post Courier Other Drop Off Pick Up" at bounding box center [863, 842] width 262 height 31
click at [777, 880] on input "Tracking Number" at bounding box center [863, 895] width 262 height 31
paste input "1ZHF12012917314551"
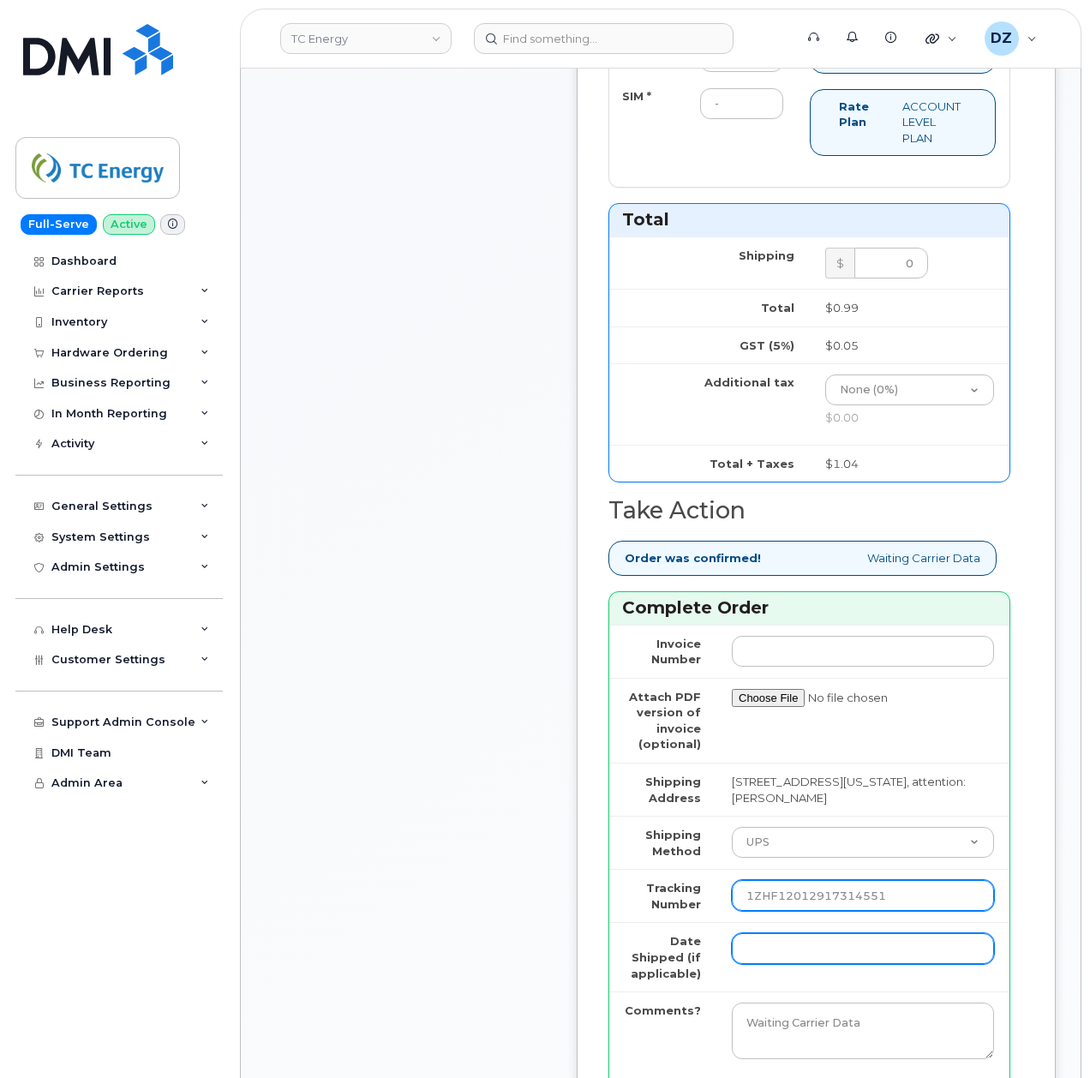
type input "1ZHF12012917314551"
click at [768, 933] on input "Date Shipped (if applicable)" at bounding box center [863, 948] width 262 height 31
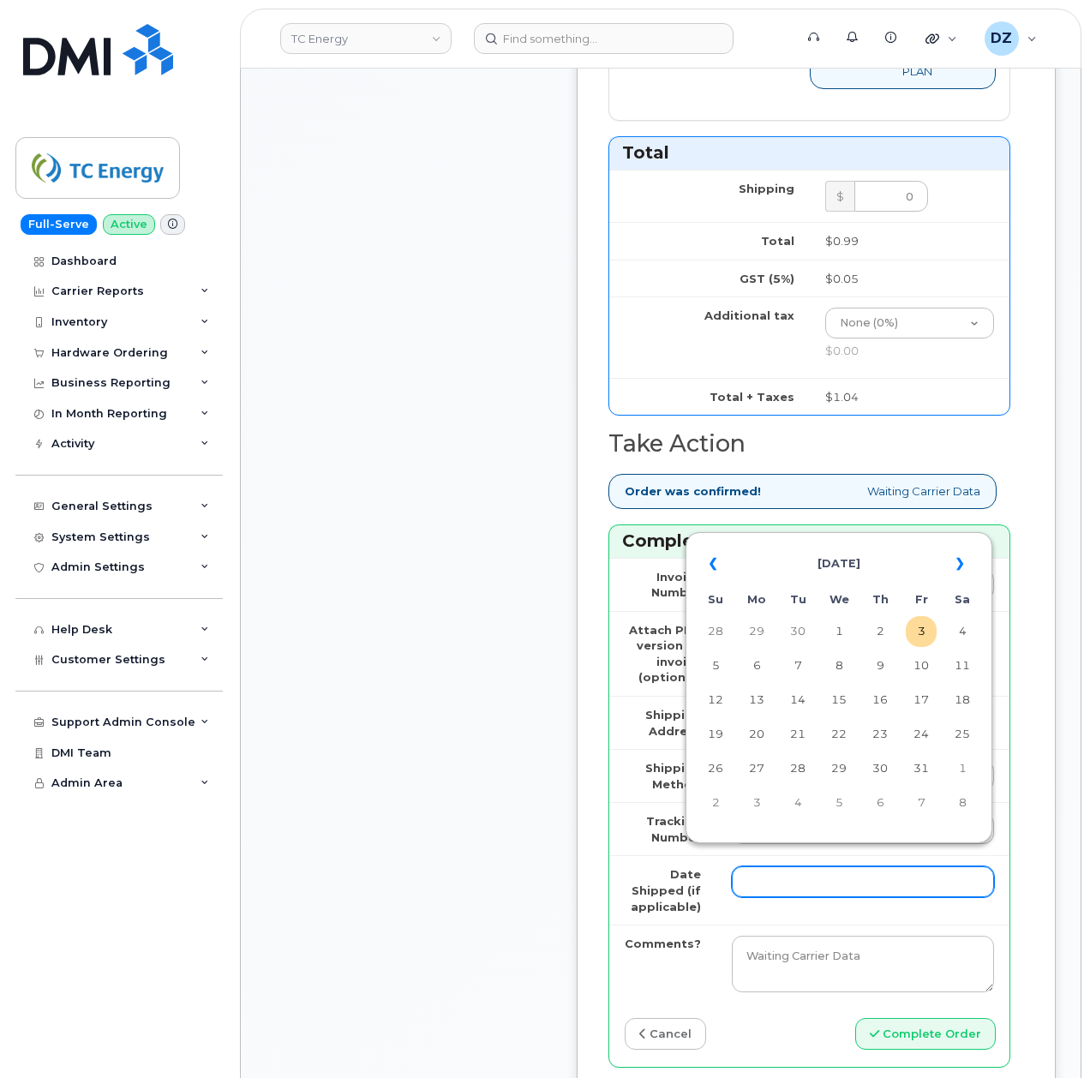
scroll to position [1485, 0]
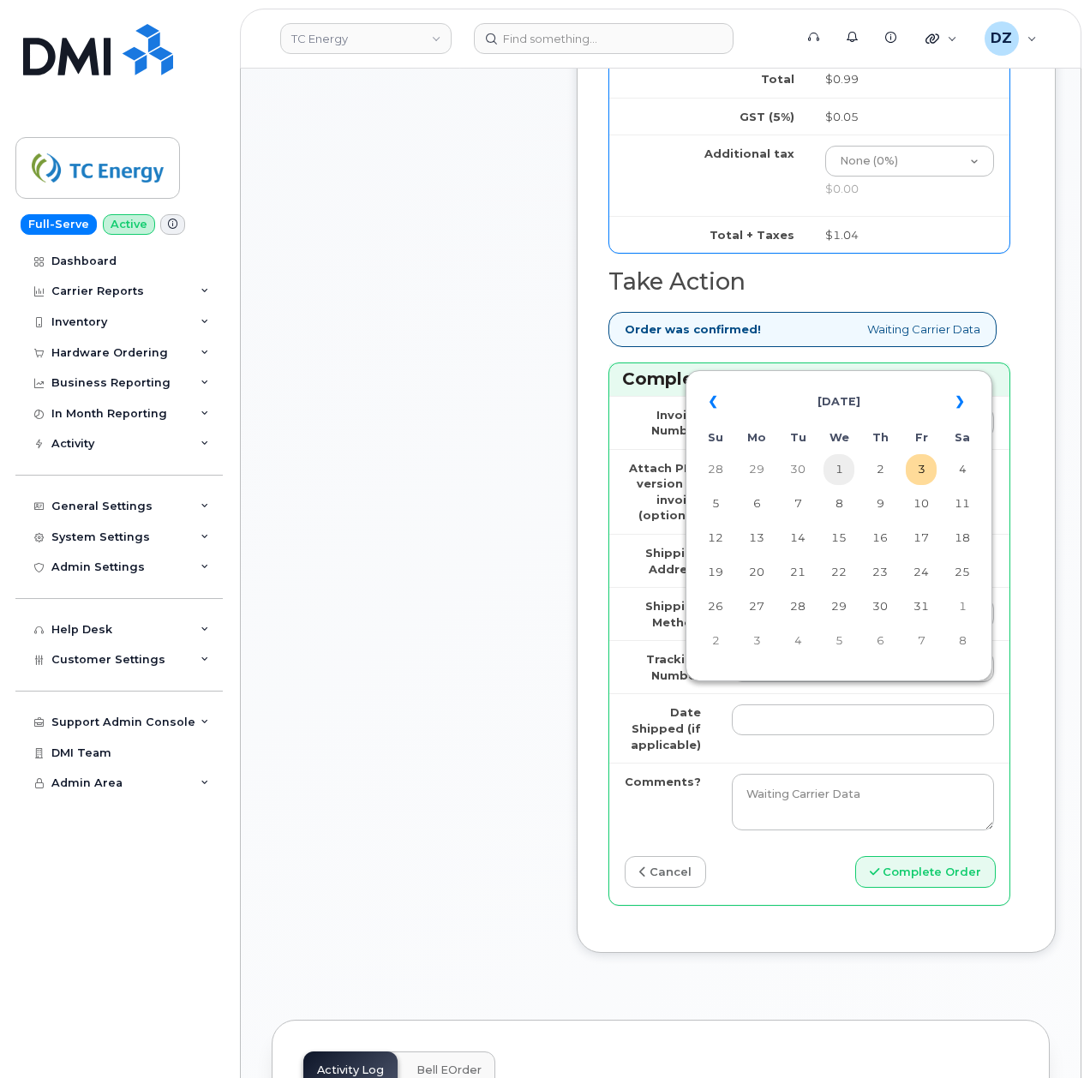
click at [844, 477] on td "1" at bounding box center [839, 469] width 31 height 31
type input "2025-10-01"
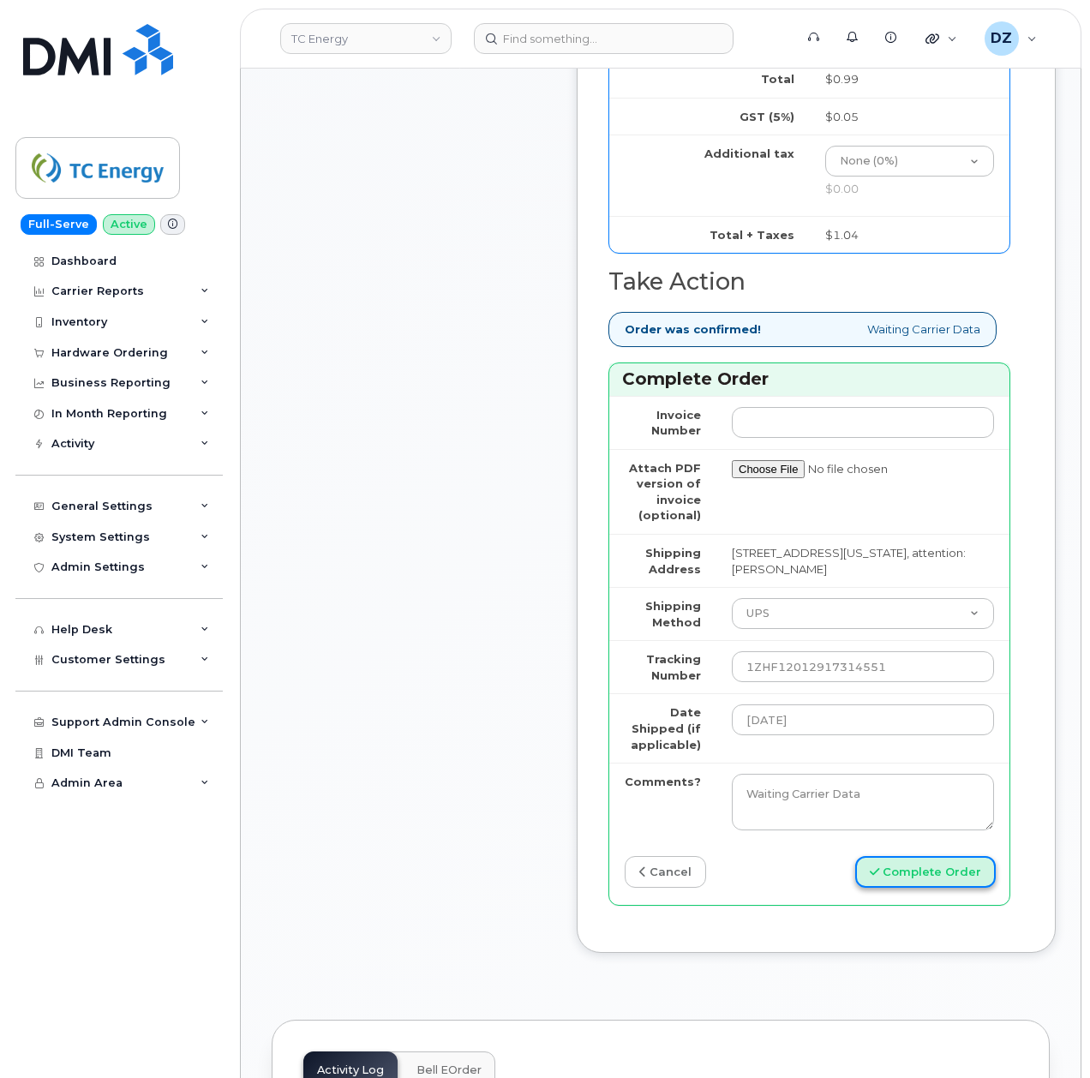
click at [940, 856] on button "Complete Order" at bounding box center [925, 872] width 141 height 32
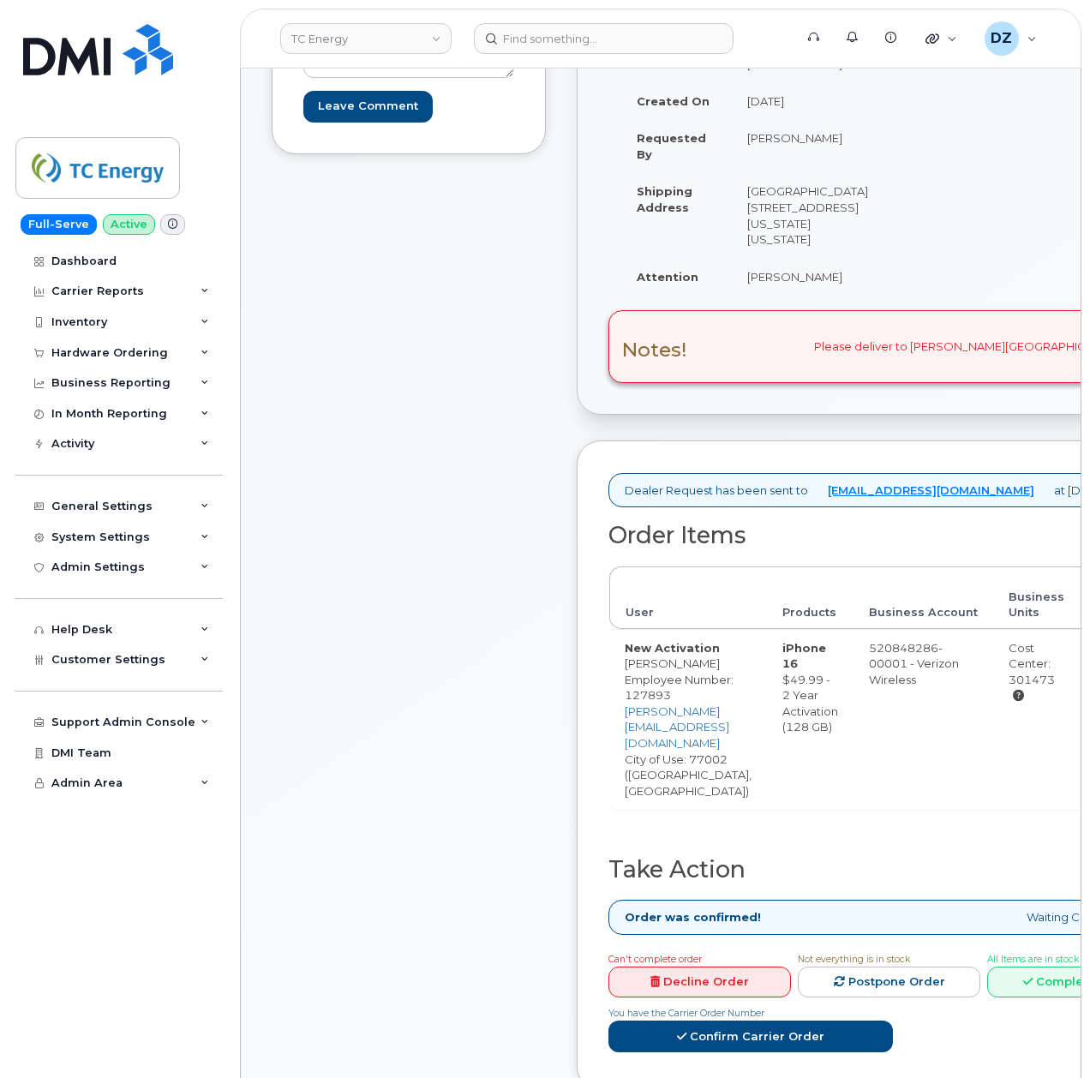
scroll to position [457, 0]
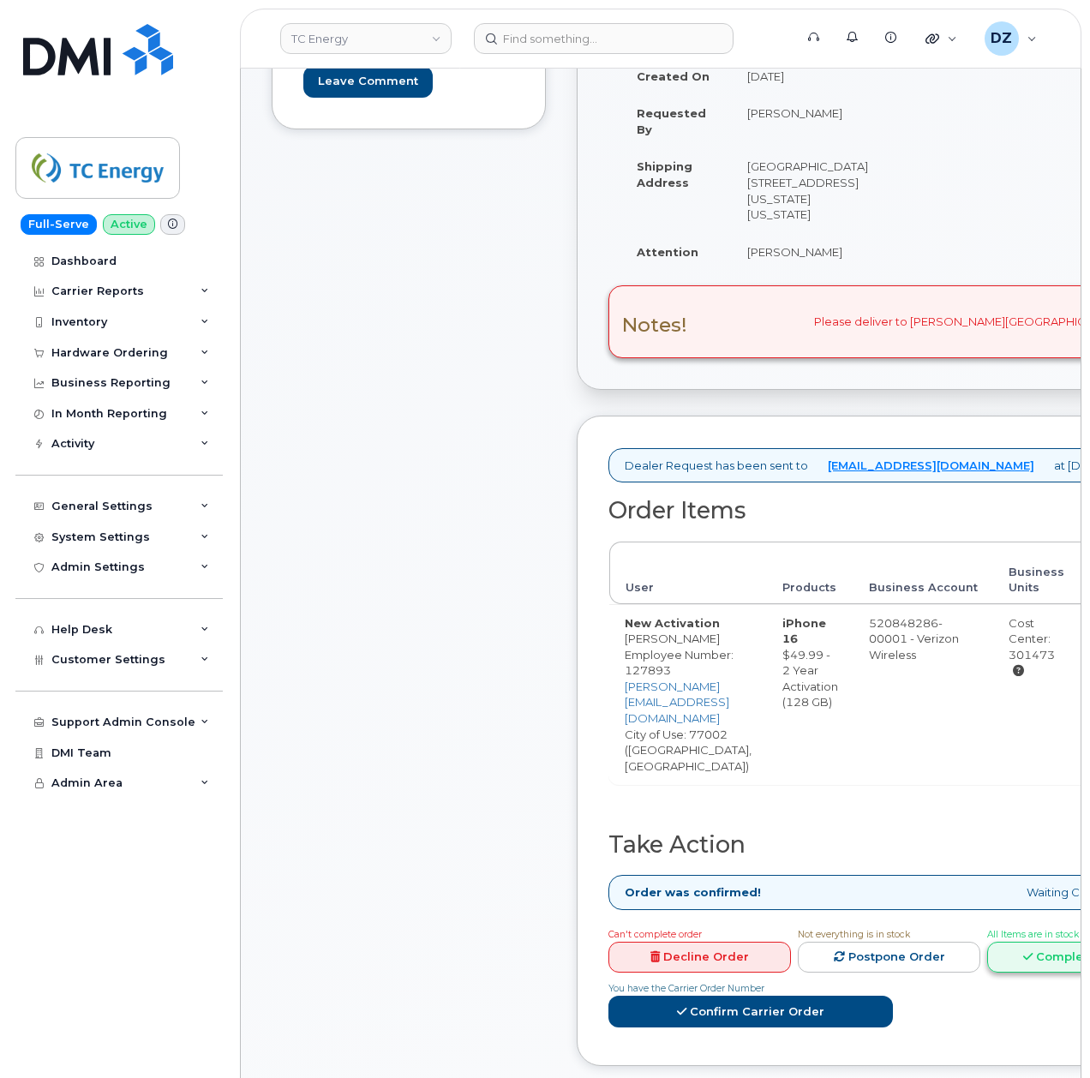
click at [1060, 942] on link "Complete Order" at bounding box center [1078, 958] width 183 height 32
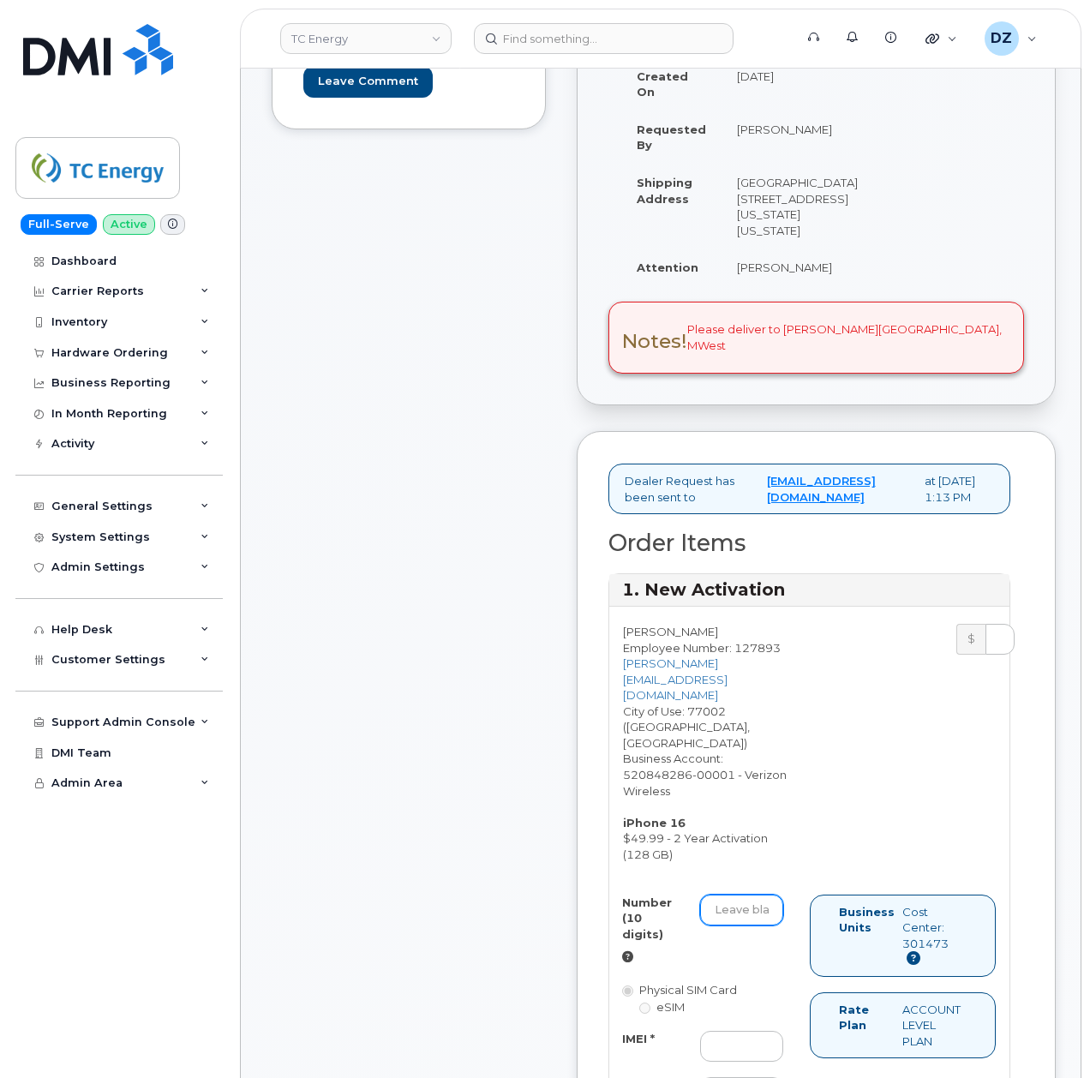
click at [714, 895] on input "Number (10 digits)" at bounding box center [741, 910] width 83 height 31
paste input "832-954-5852"
type input "8329545852"
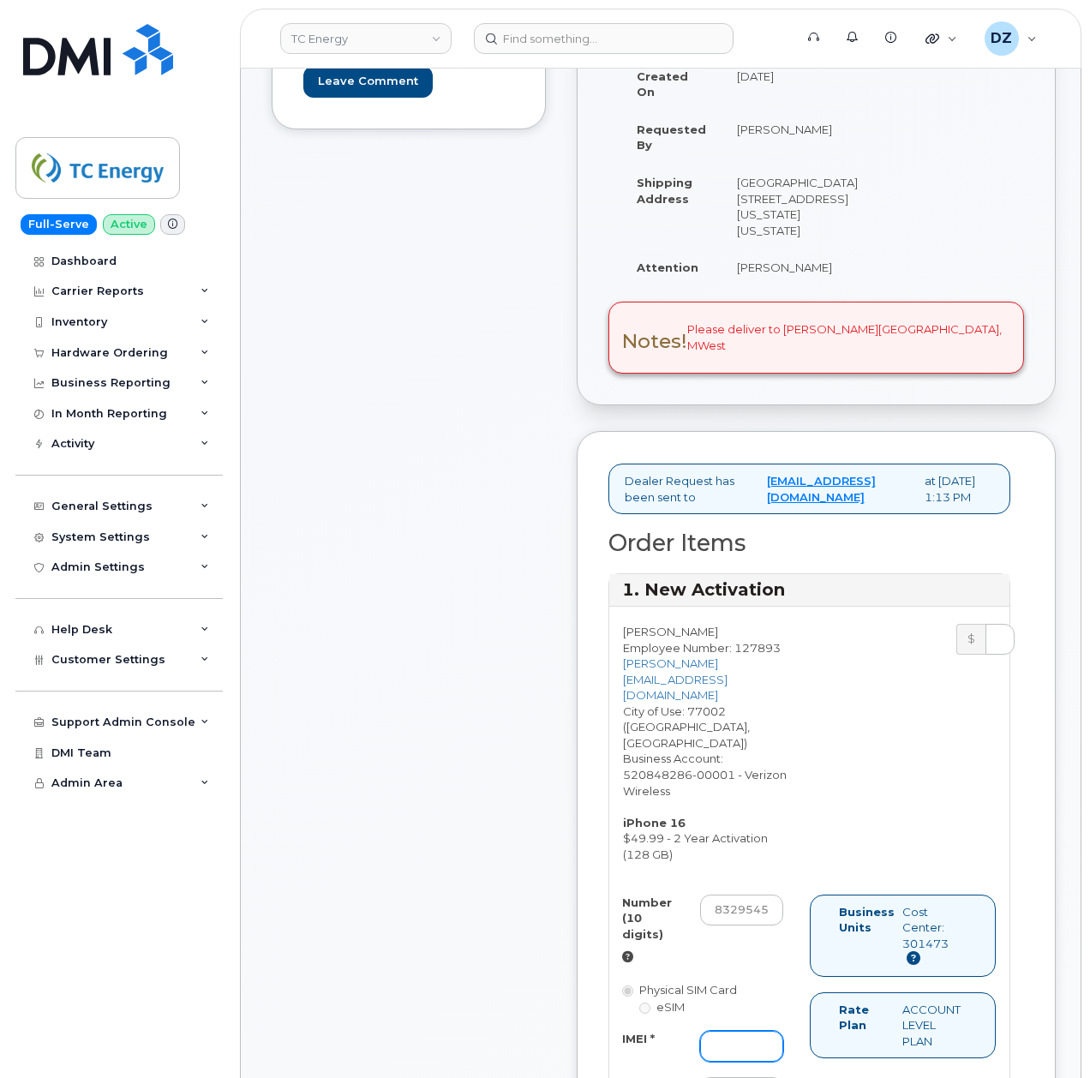
click at [741, 1031] on input "IMEI *" at bounding box center [741, 1046] width 83 height 31
paste input "356422161631292"
type input "356422161631292"
click at [725, 1077] on input "SIM *" at bounding box center [741, 1092] width 83 height 31
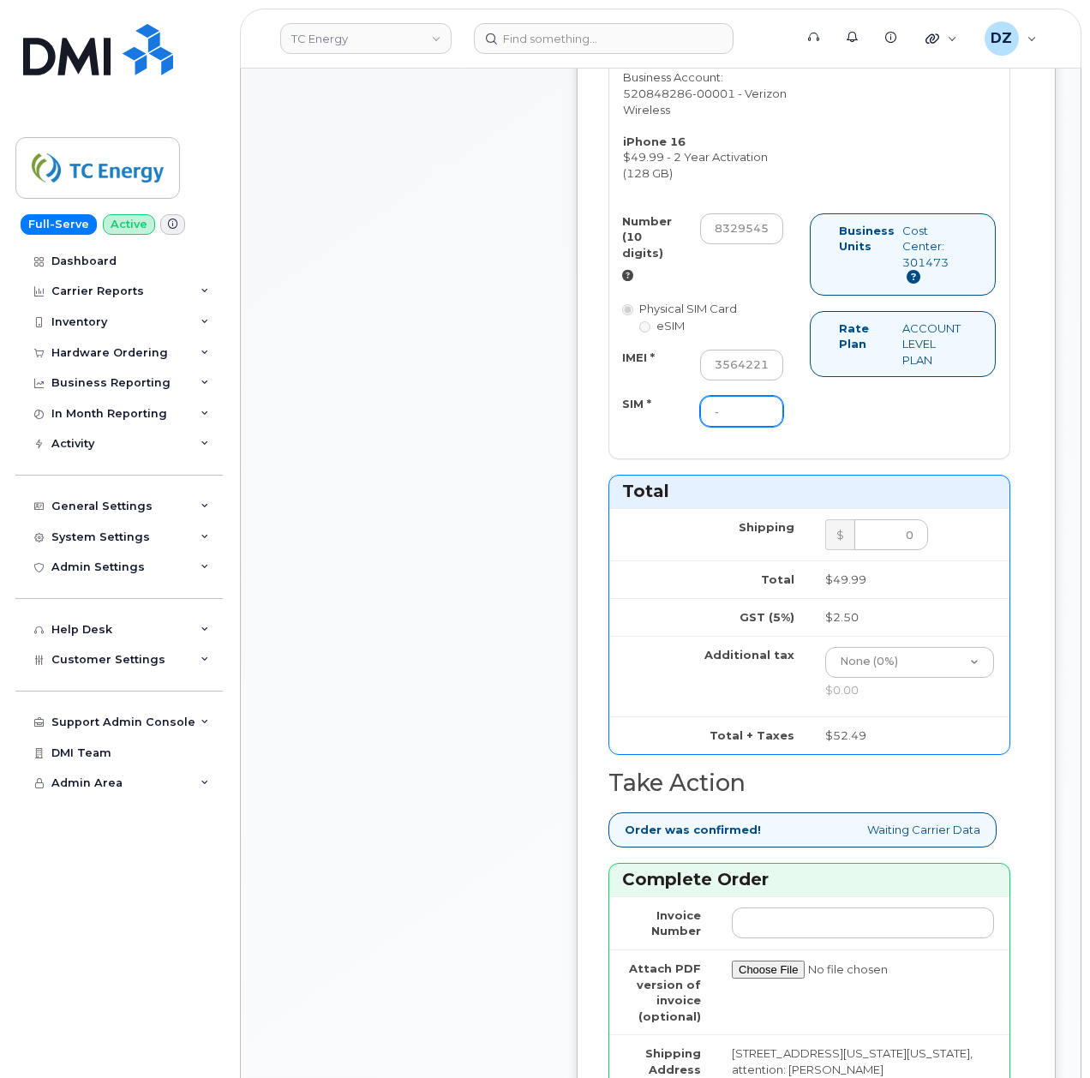
scroll to position [1371, 0]
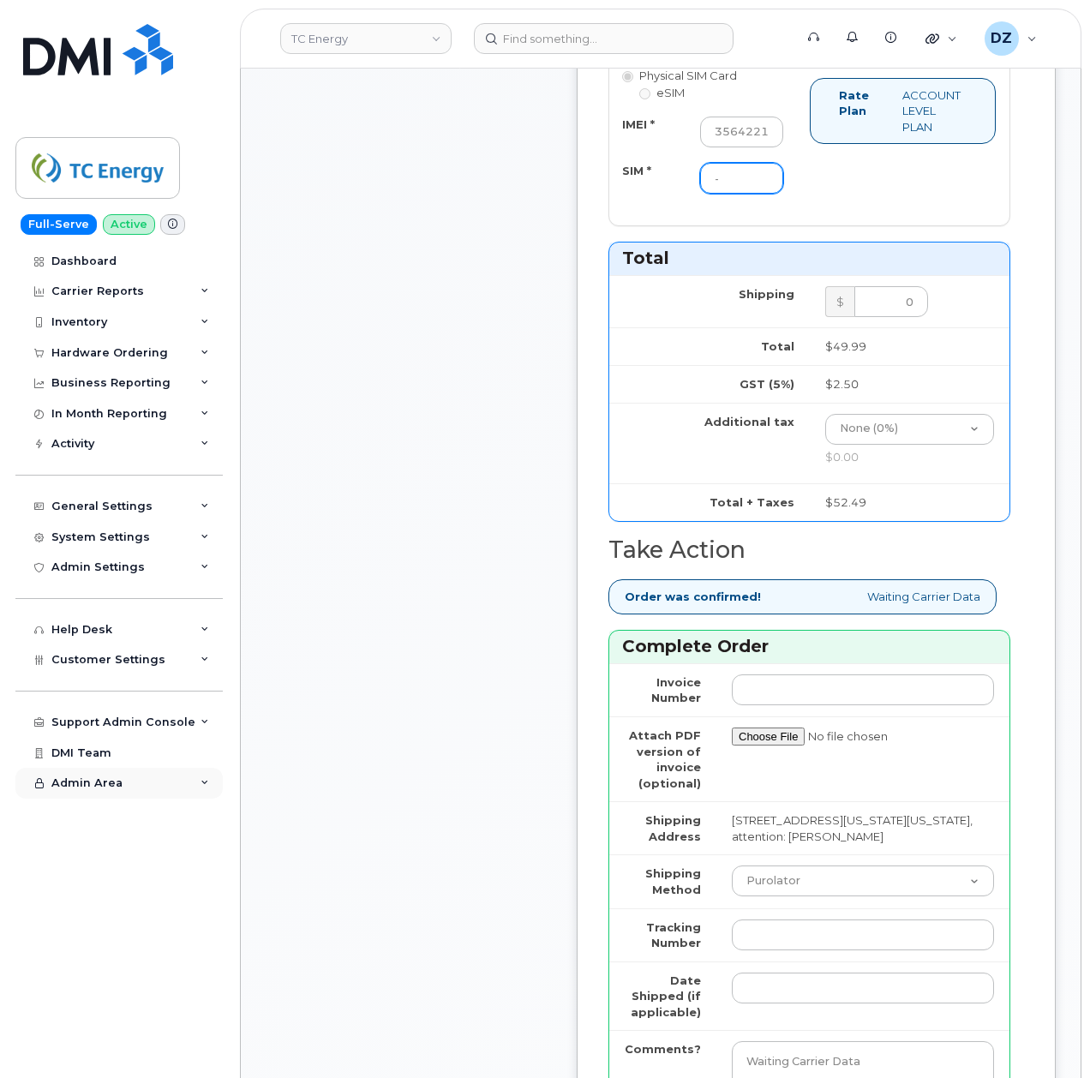
type input "-"
click at [771, 866] on select "Purolator UPS FedEx Canada Post Courier Other Drop Off Pick Up" at bounding box center [863, 881] width 262 height 31
select select "FedEx"
click at [732, 866] on select "Purolator UPS FedEx Canada Post Courier Other Drop Off Pick Up" at bounding box center [863, 881] width 262 height 31
drag, startPoint x: 799, startPoint y: 885, endPoint x: 799, endPoint y: 896, distance: 10.3
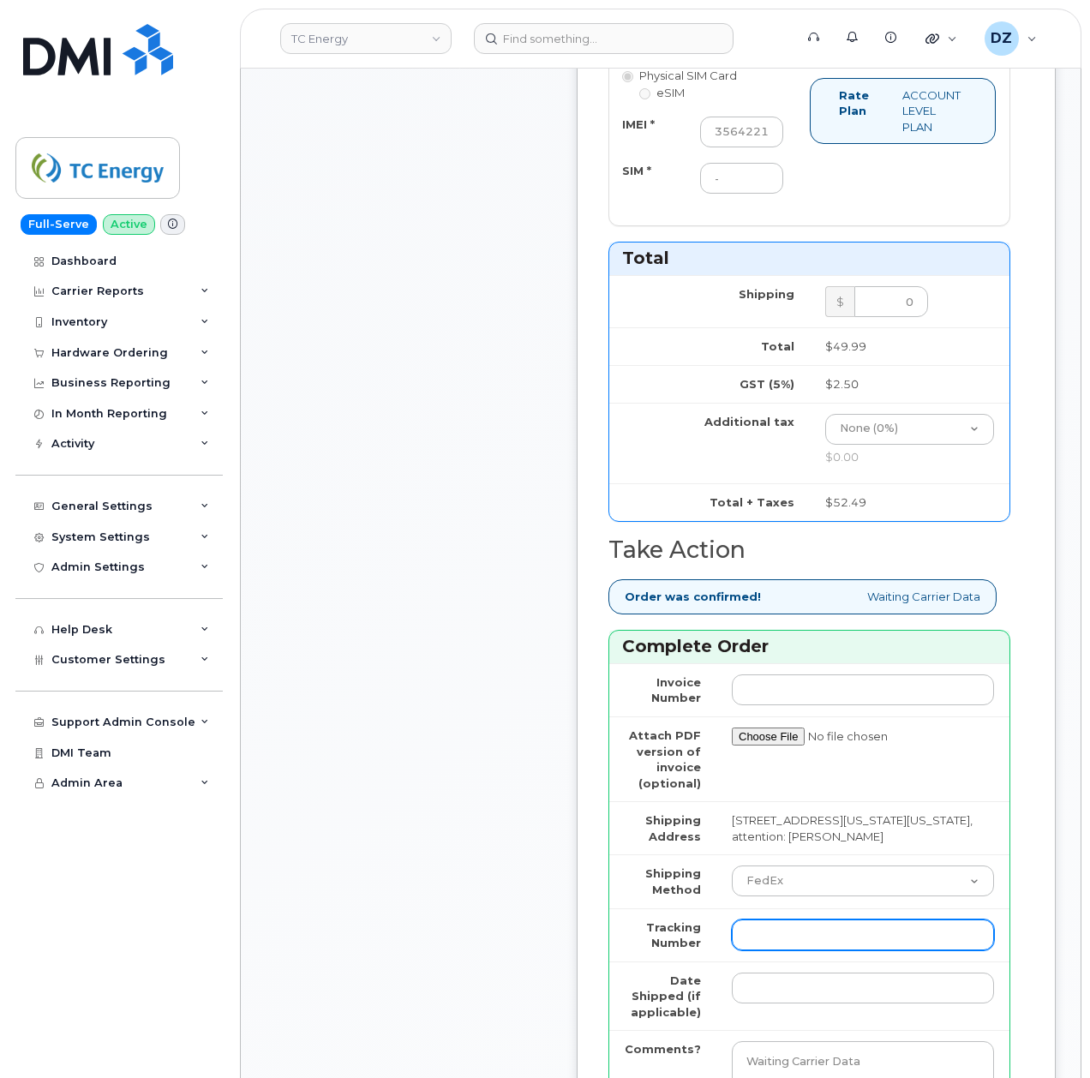
click at [799, 920] on input "Tracking Number" at bounding box center [863, 935] width 262 height 31
paste input "482856699751"
type input "482856699751"
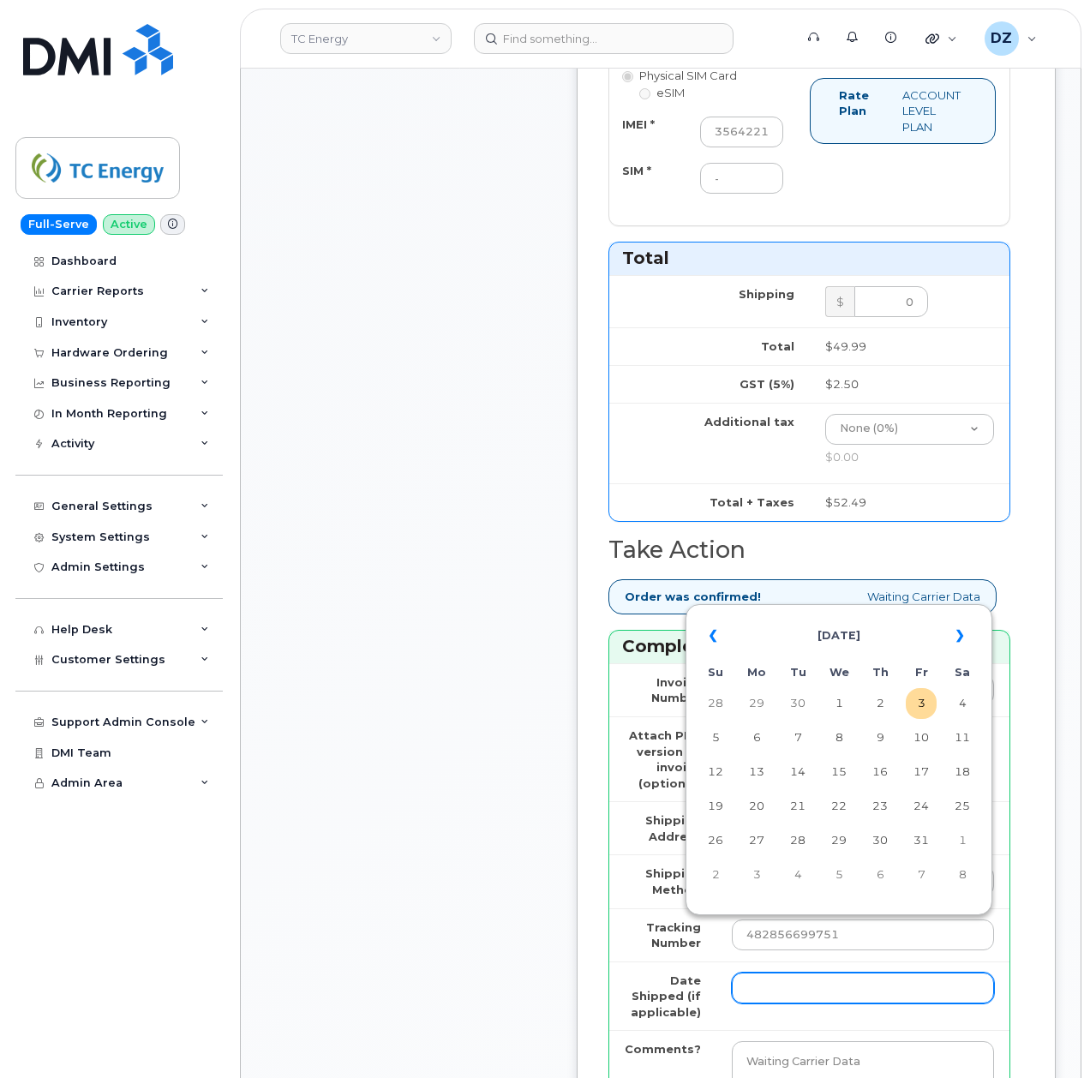
click at [771, 973] on input "Date Shipped (if applicable)" at bounding box center [863, 988] width 262 height 31
click at [711, 643] on th "«" at bounding box center [715, 635] width 31 height 41
click at [930, 811] on td "26" at bounding box center [921, 806] width 31 height 31
type input "2025-09-26"
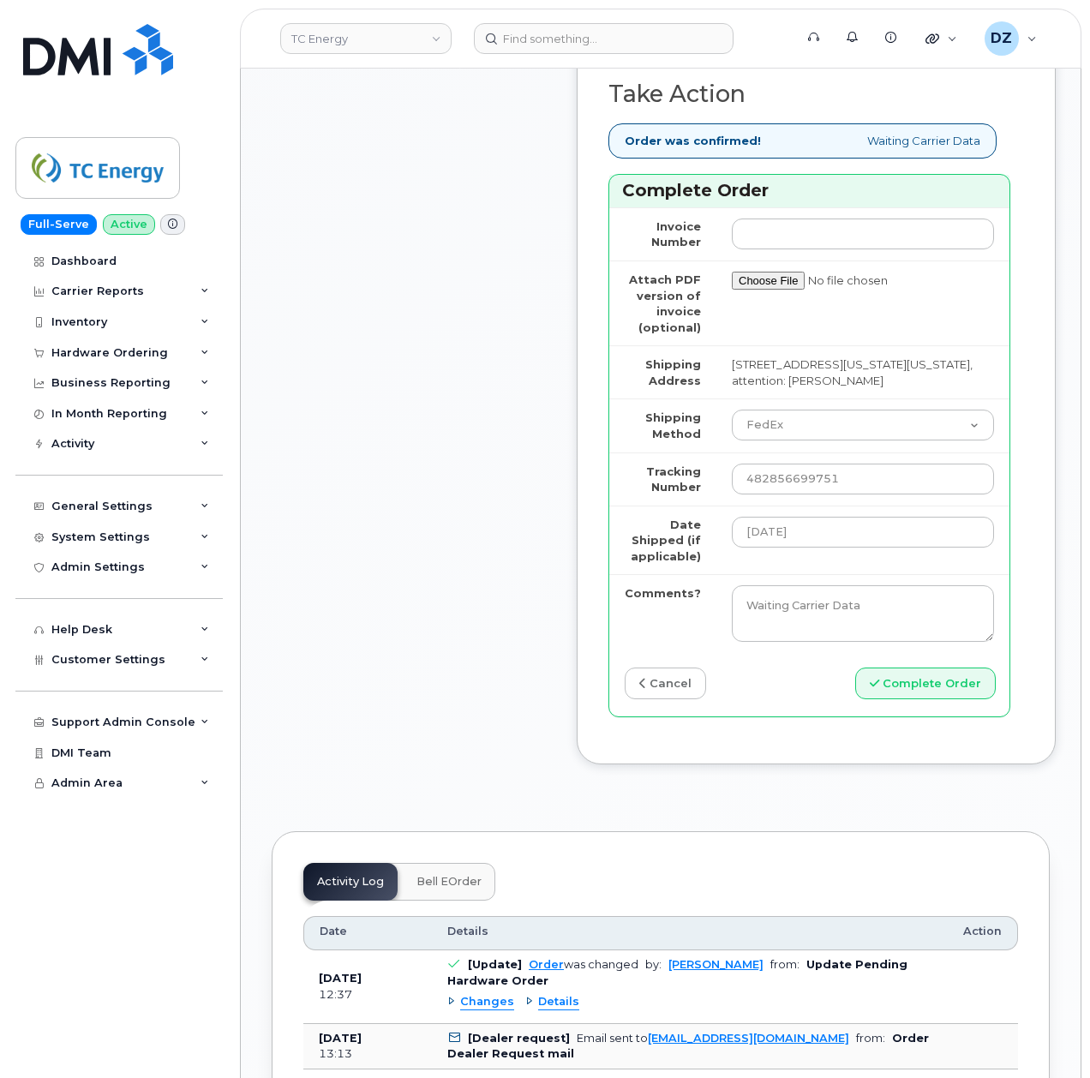
scroll to position [1828, 0]
click at [933, 667] on button "Complete Order" at bounding box center [925, 683] width 141 height 32
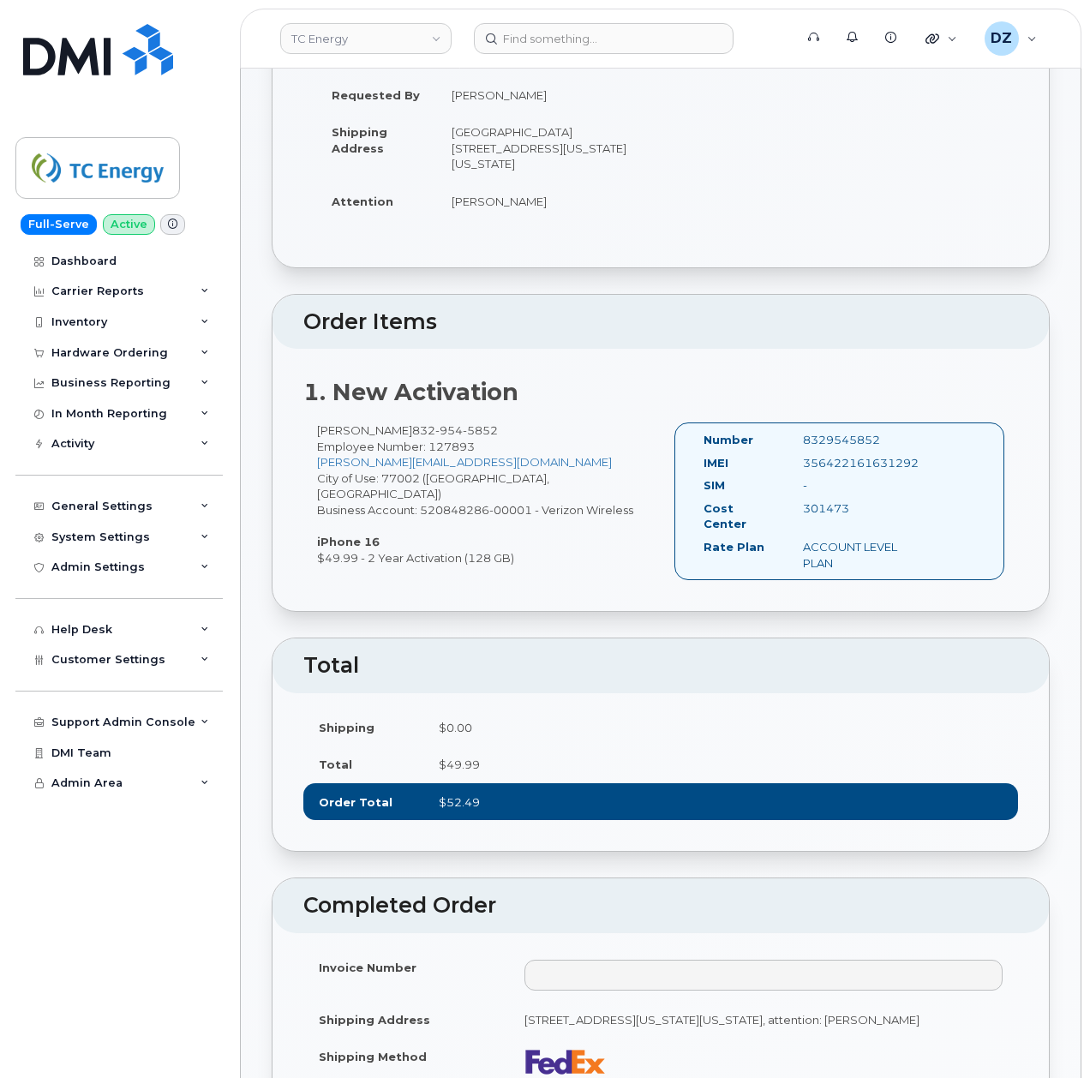
scroll to position [343, 0]
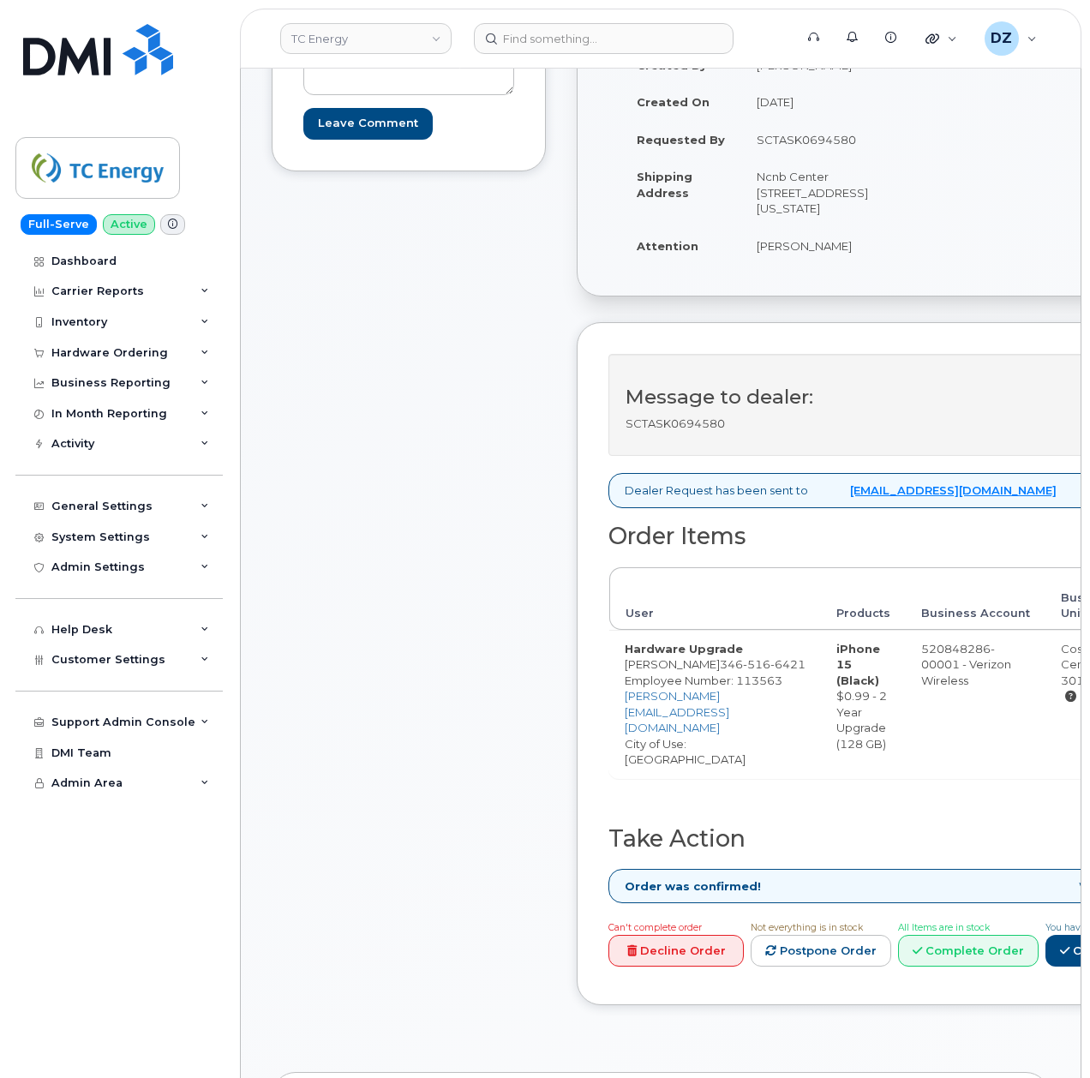
scroll to position [457, 0]
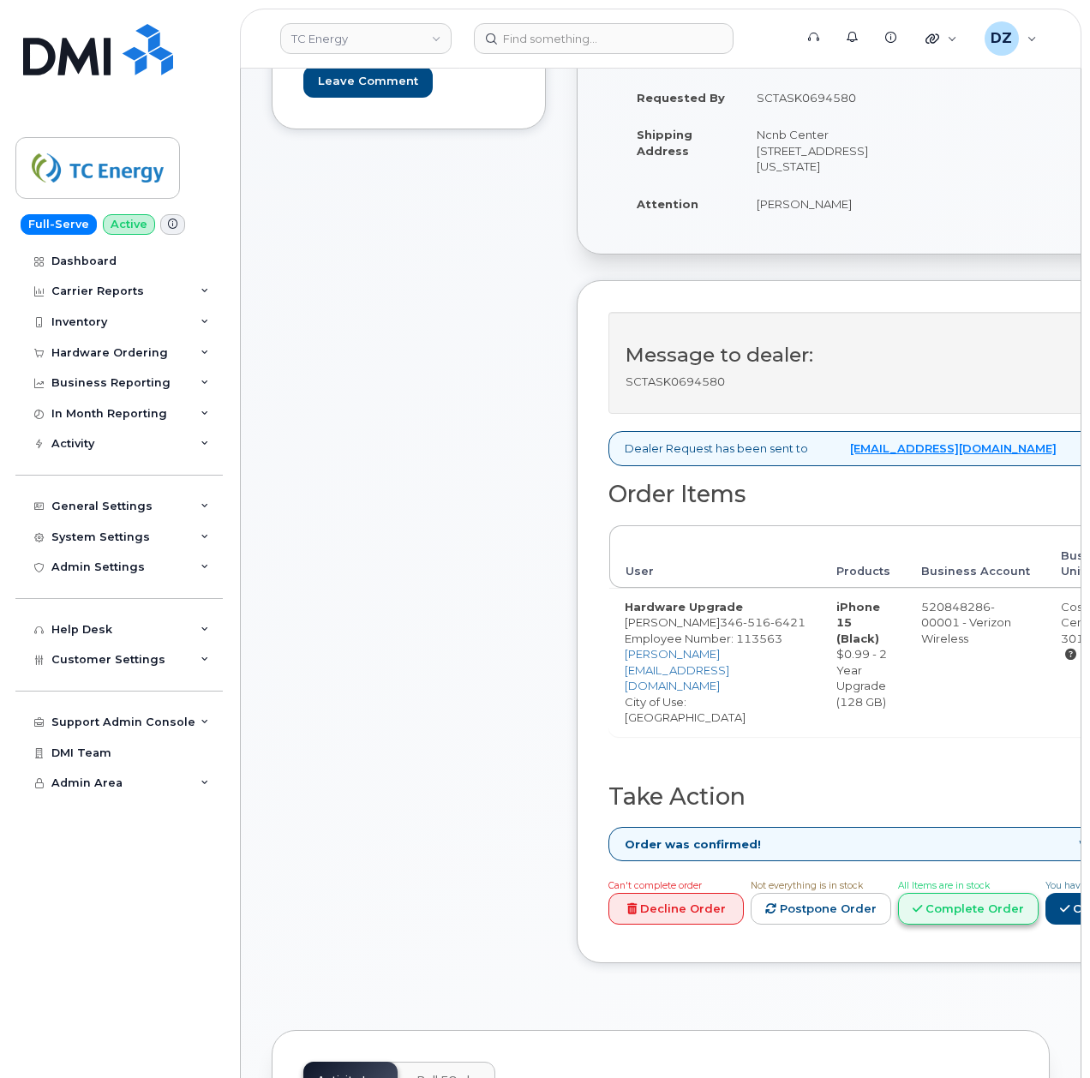
click at [922, 903] on icon at bounding box center [917, 908] width 9 height 11
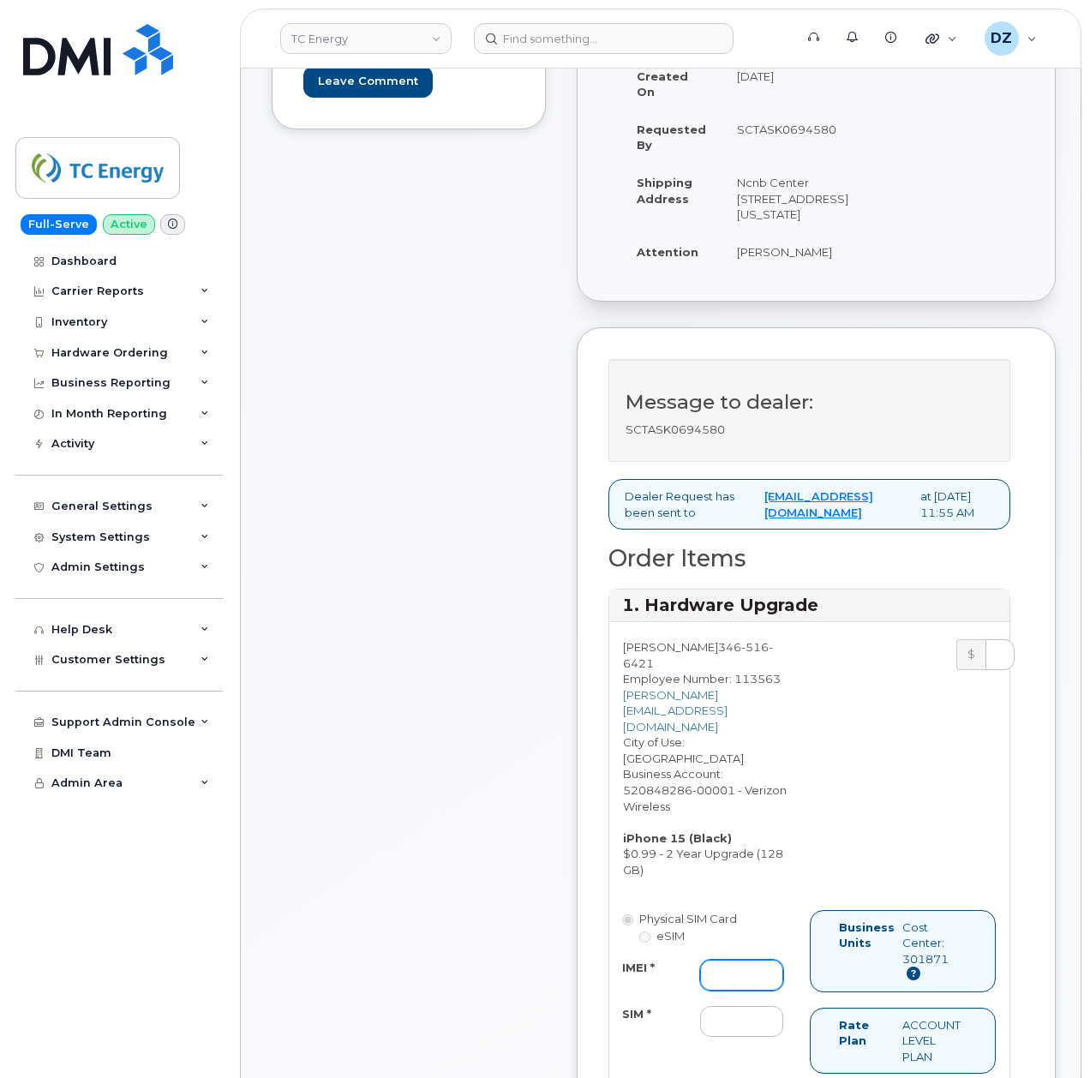
click at [724, 960] on input "IMEI *" at bounding box center [741, 975] width 83 height 31
paste input "357491839365533"
type input "357491839365533"
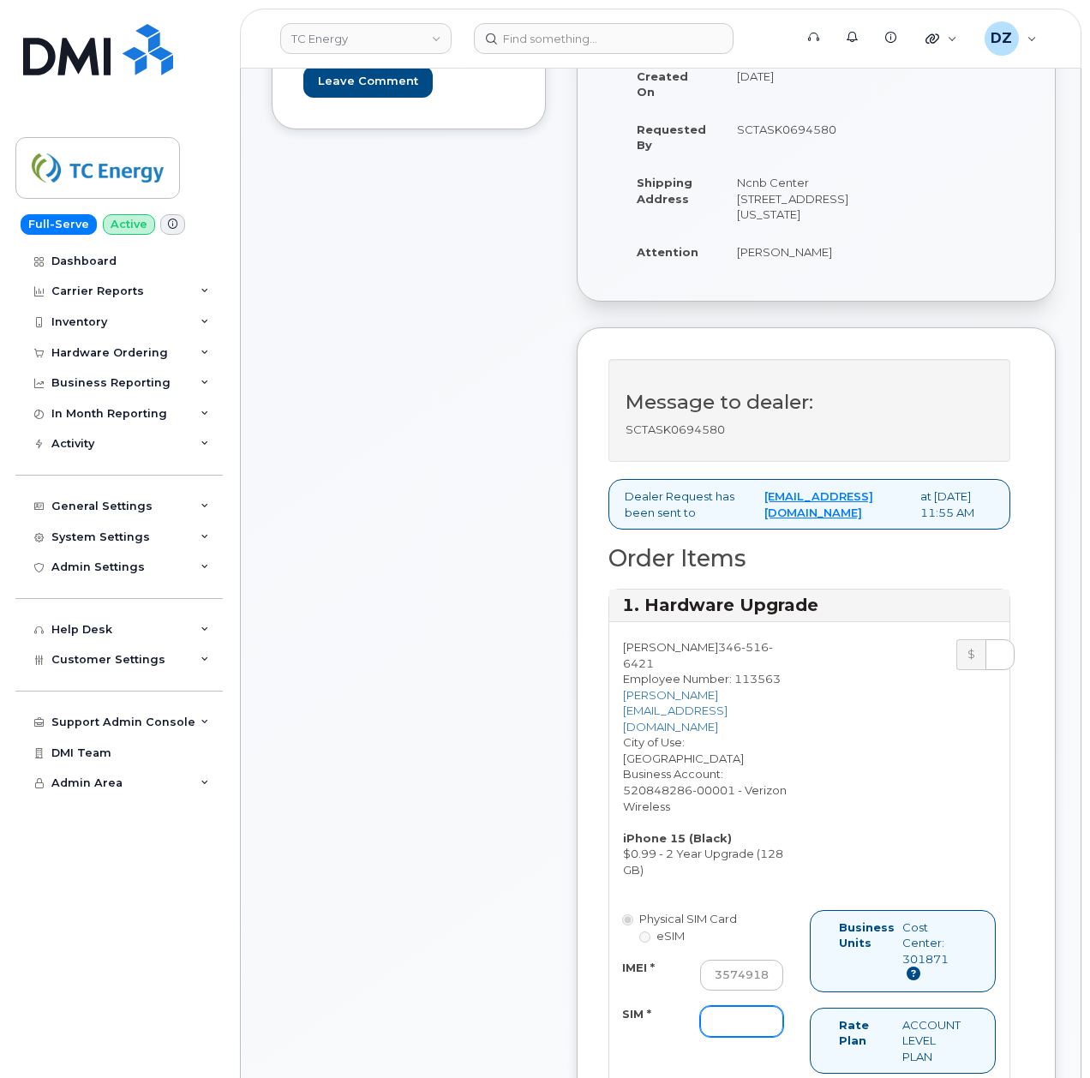
click at [723, 1019] on input "SIM *" at bounding box center [741, 1021] width 83 height 31
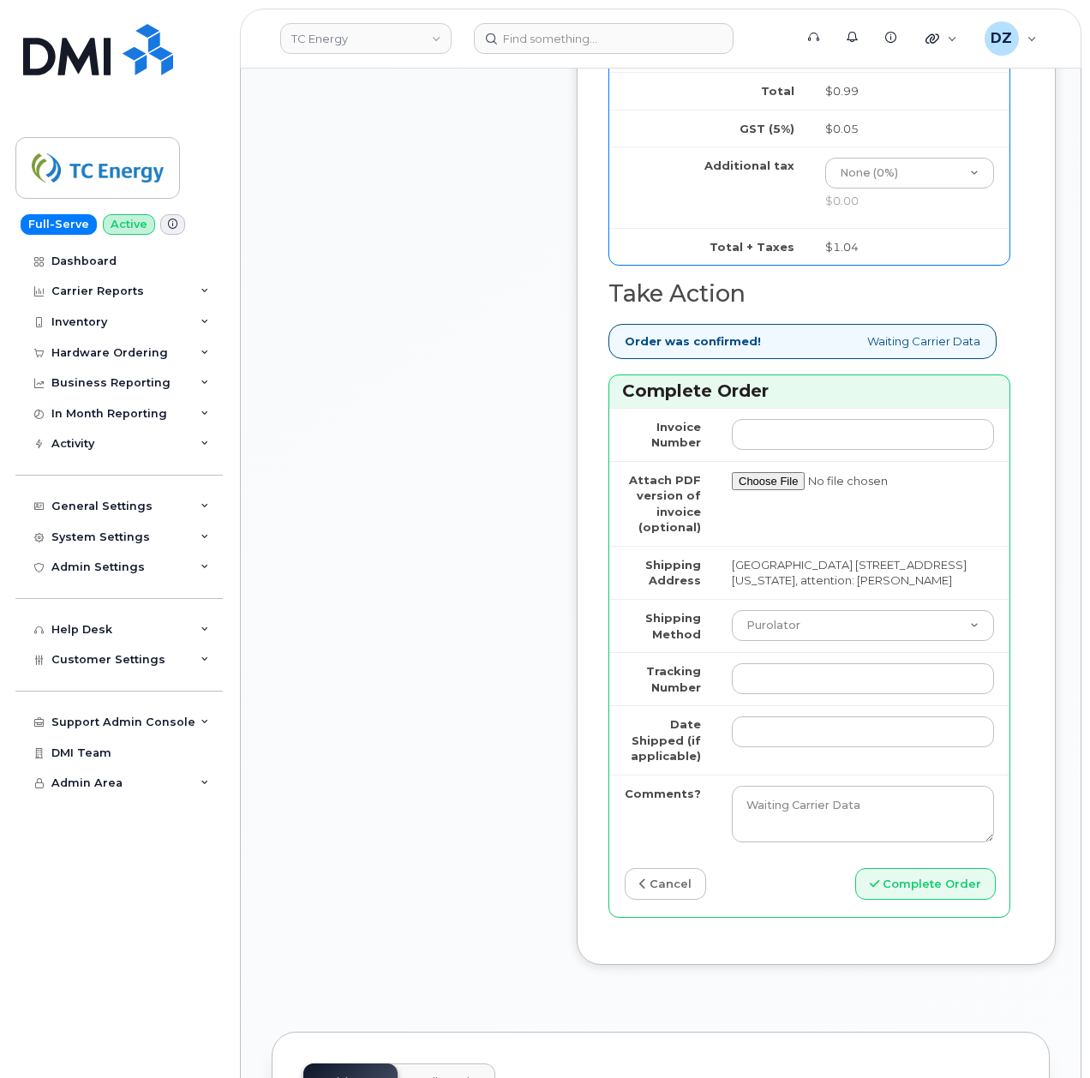
scroll to position [1599, 0]
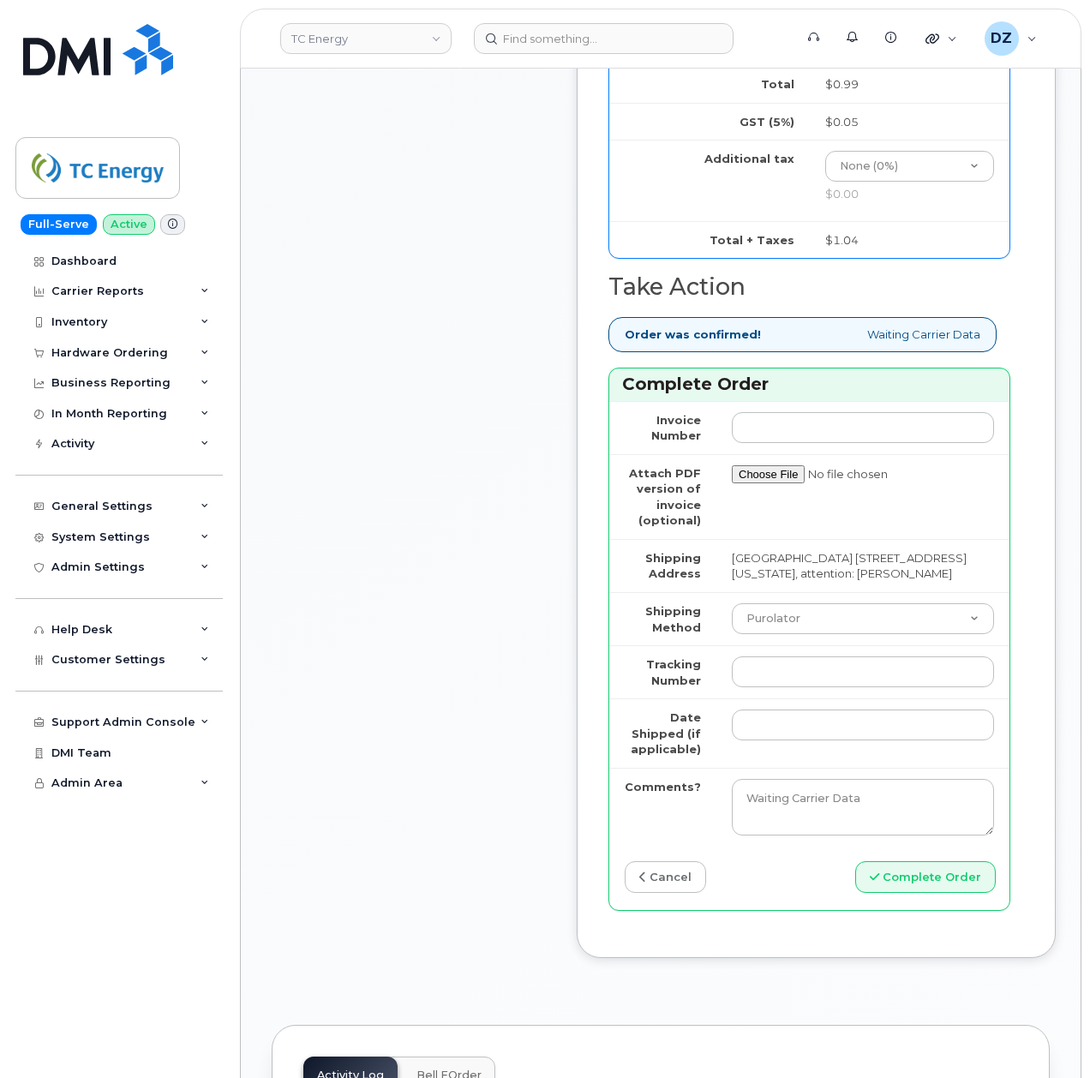
type input "-"
click at [831, 632] on select "Purolator UPS FedEx Canada Post Courier Other Drop Off Pick Up" at bounding box center [863, 618] width 262 height 31
select select "FedEx"
click at [732, 613] on select "Purolator UPS FedEx Canada Post Courier Other Drop Off Pick Up" at bounding box center [863, 618] width 262 height 31
click at [785, 682] on input "Tracking Number" at bounding box center [863, 672] width 262 height 31
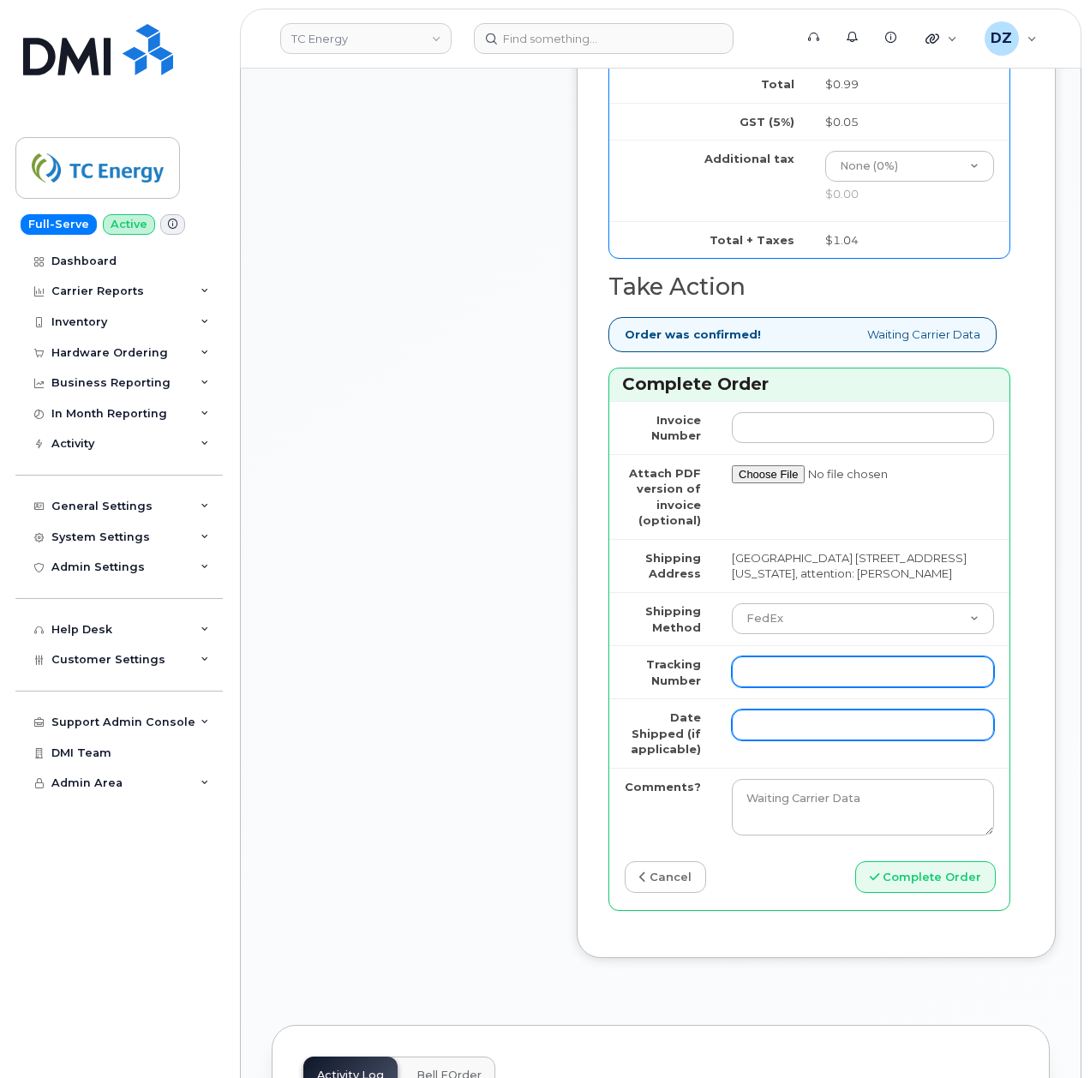
paste input "482359879084"
type input "482359879084"
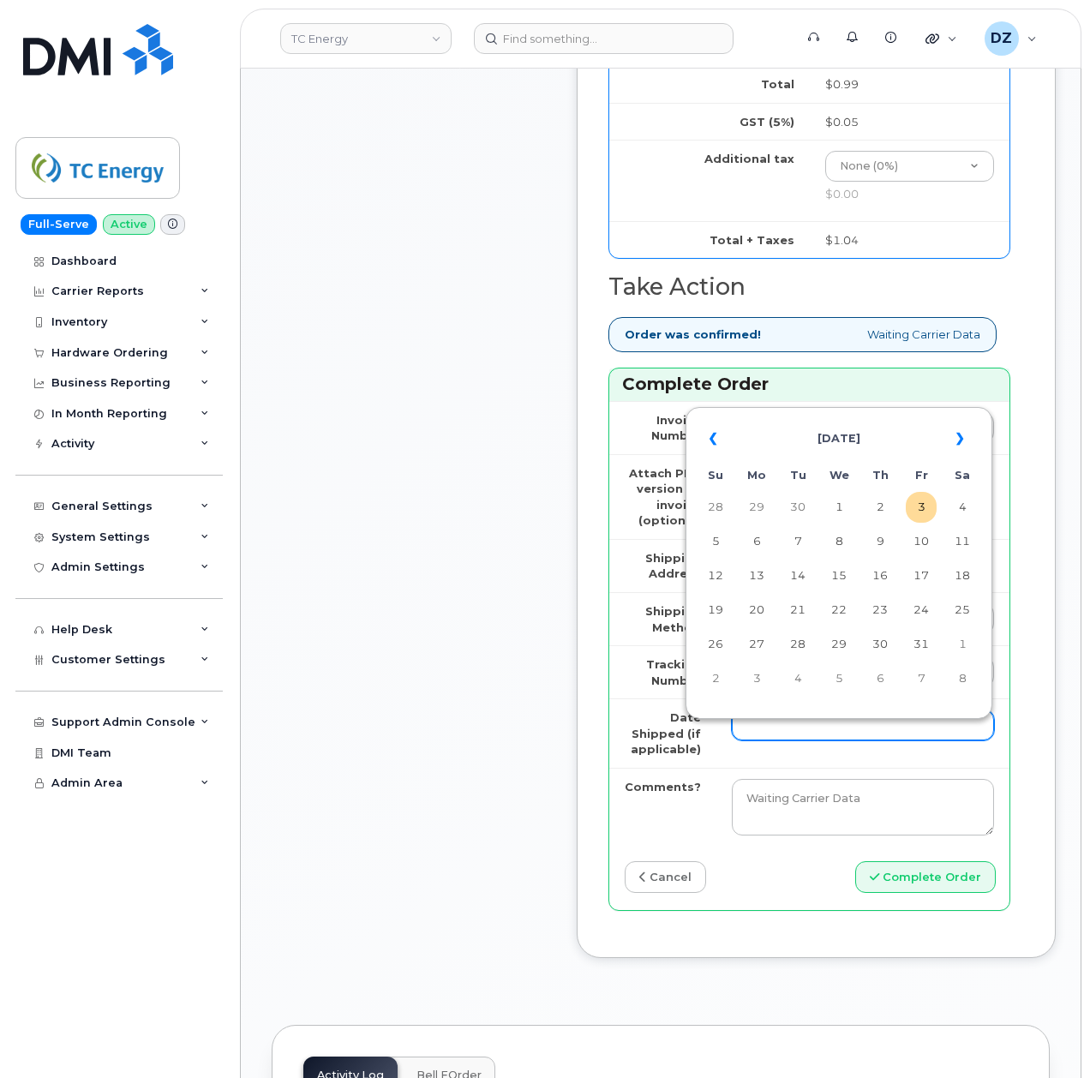
click at [761, 741] on input "Date Shipped (if applicable)" at bounding box center [863, 725] width 262 height 31
click at [715, 443] on th "«" at bounding box center [715, 438] width 31 height 41
click at [753, 609] on td "22" at bounding box center [756, 610] width 31 height 31
type input "[DATE]"
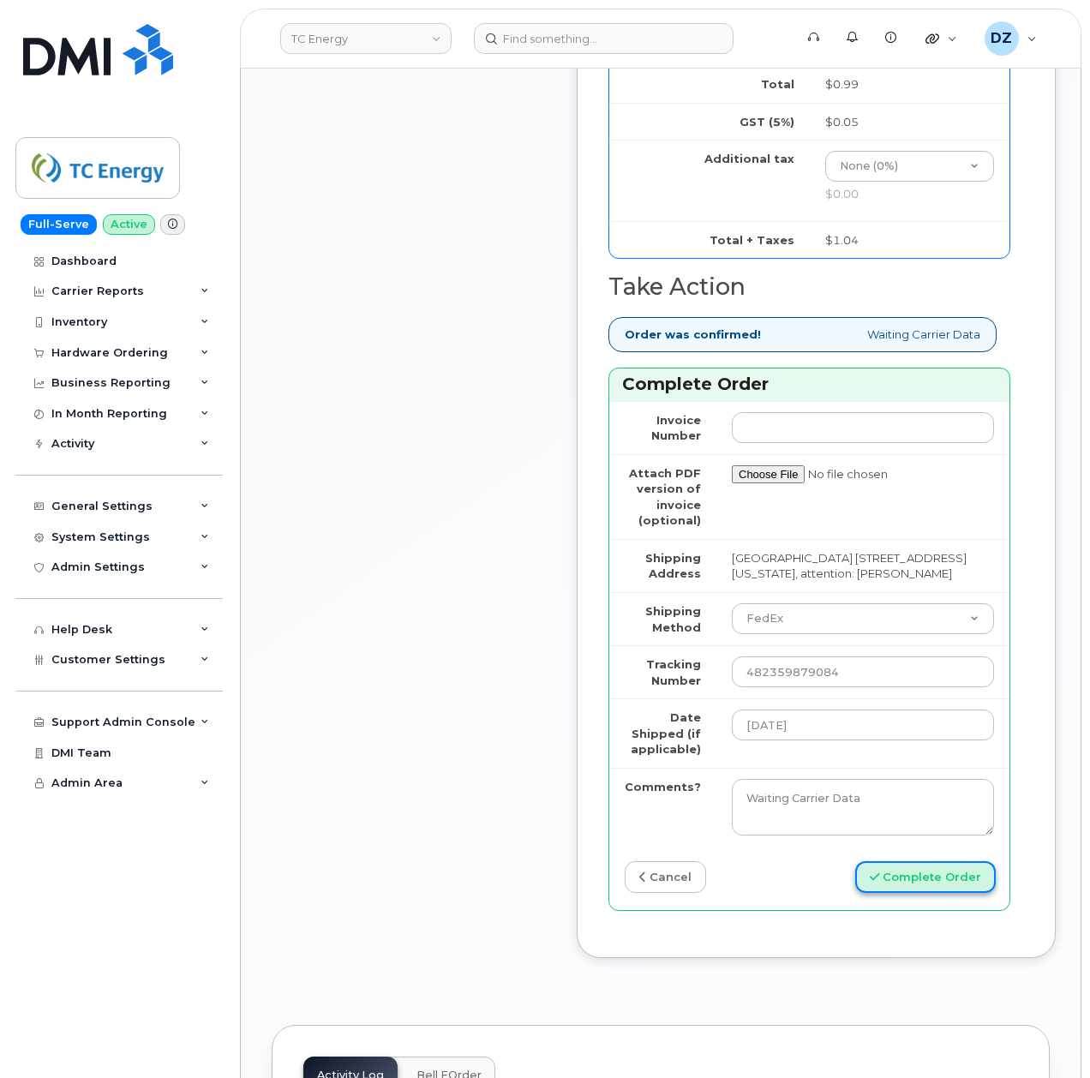
click at [906, 885] on button "Complete Order" at bounding box center [925, 877] width 141 height 32
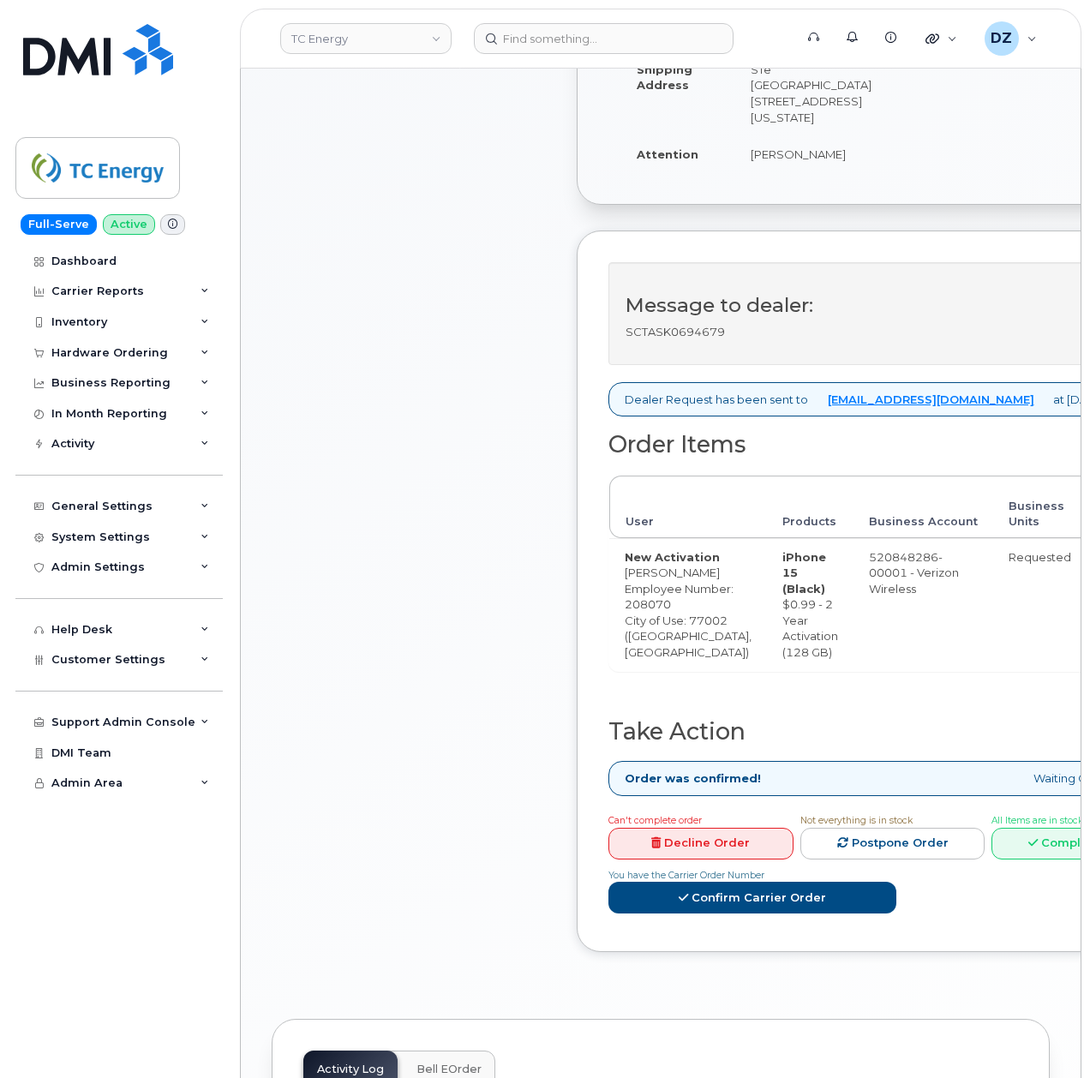
scroll to position [686, 0]
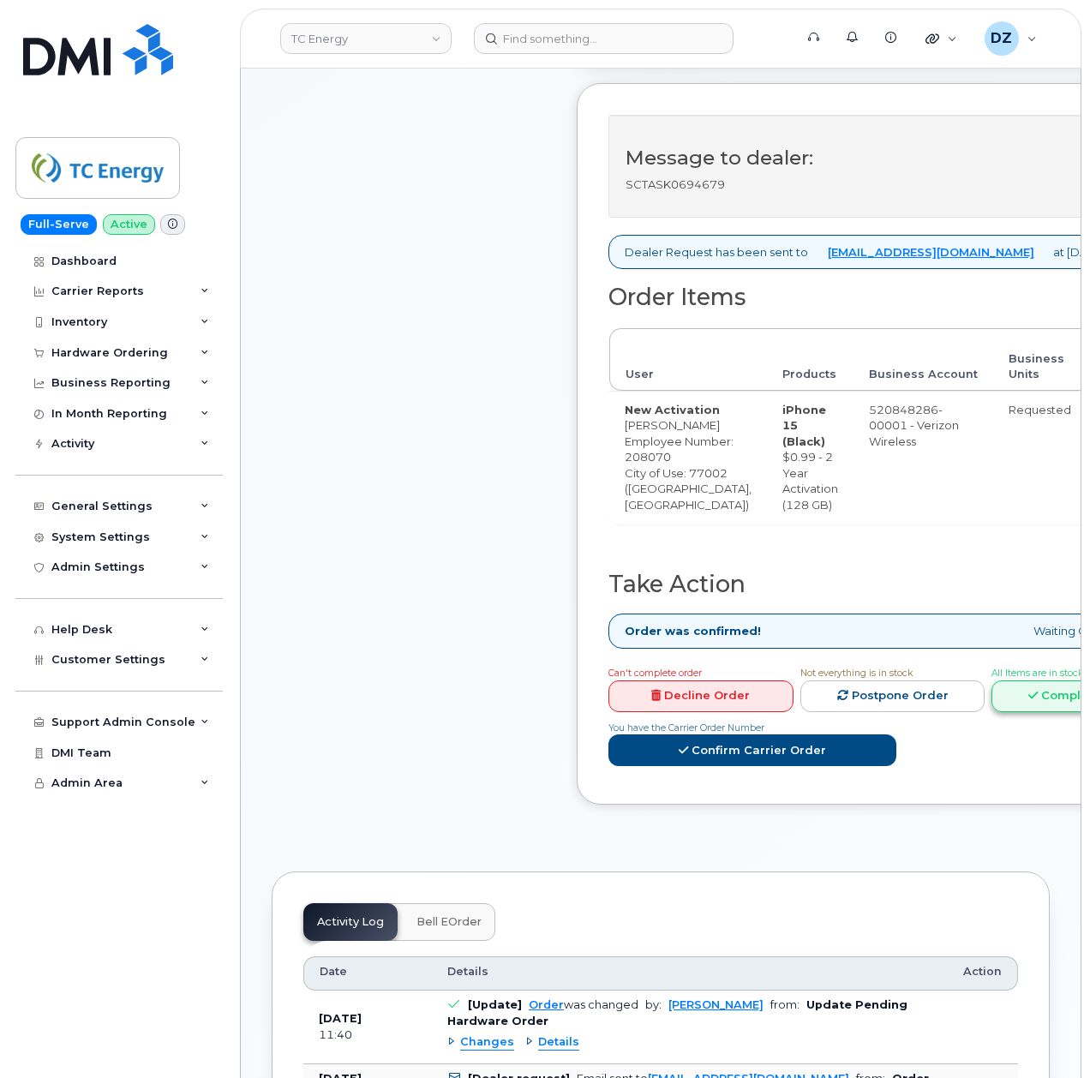
click at [992, 712] on link "Complete Order" at bounding box center [1084, 697] width 185 height 32
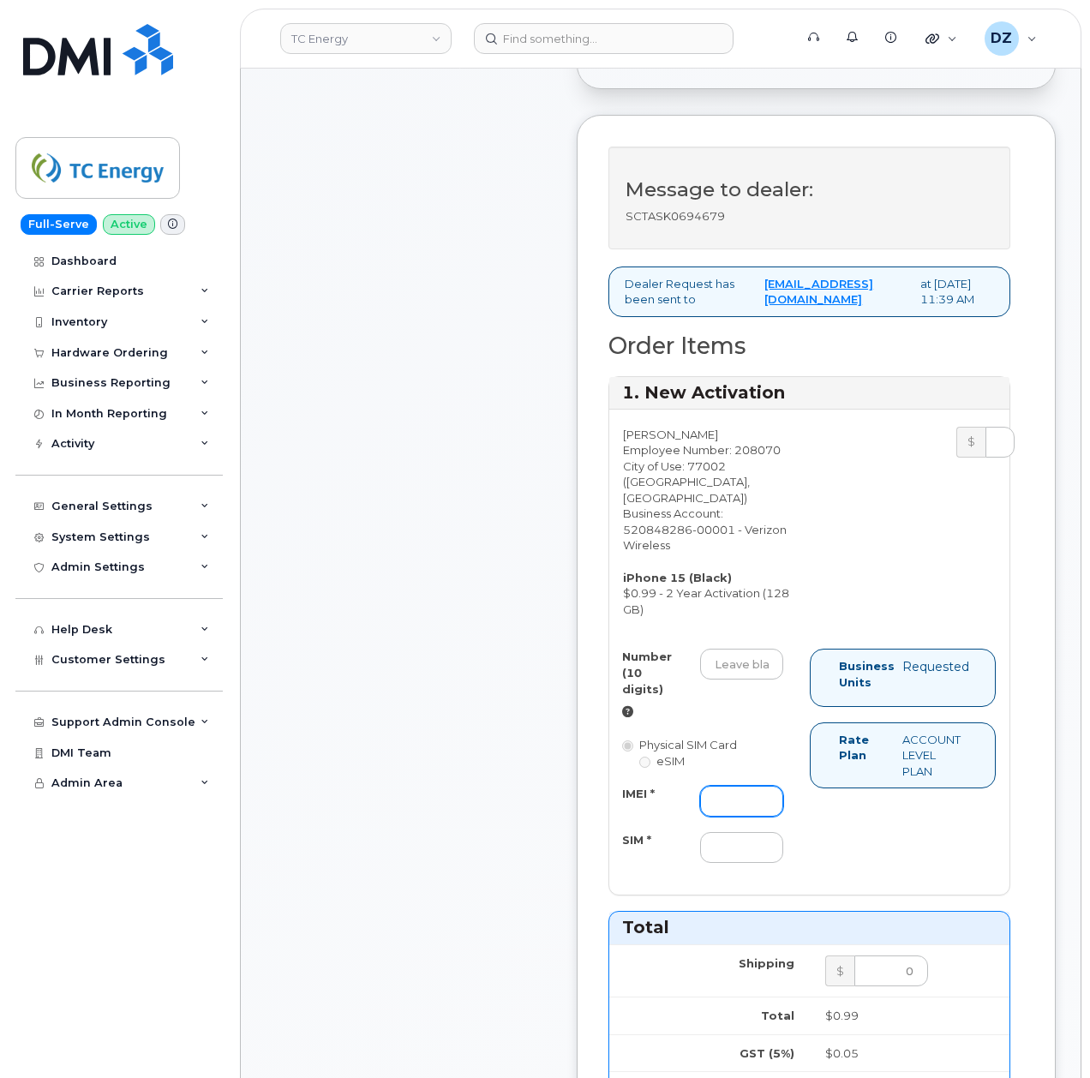
drag, startPoint x: 715, startPoint y: 813, endPoint x: 717, endPoint y: 834, distance: 21.6
click at [715, 813] on input "IMEI *" at bounding box center [741, 801] width 83 height 31
paste input "357491836909986"
type input "357491836909986"
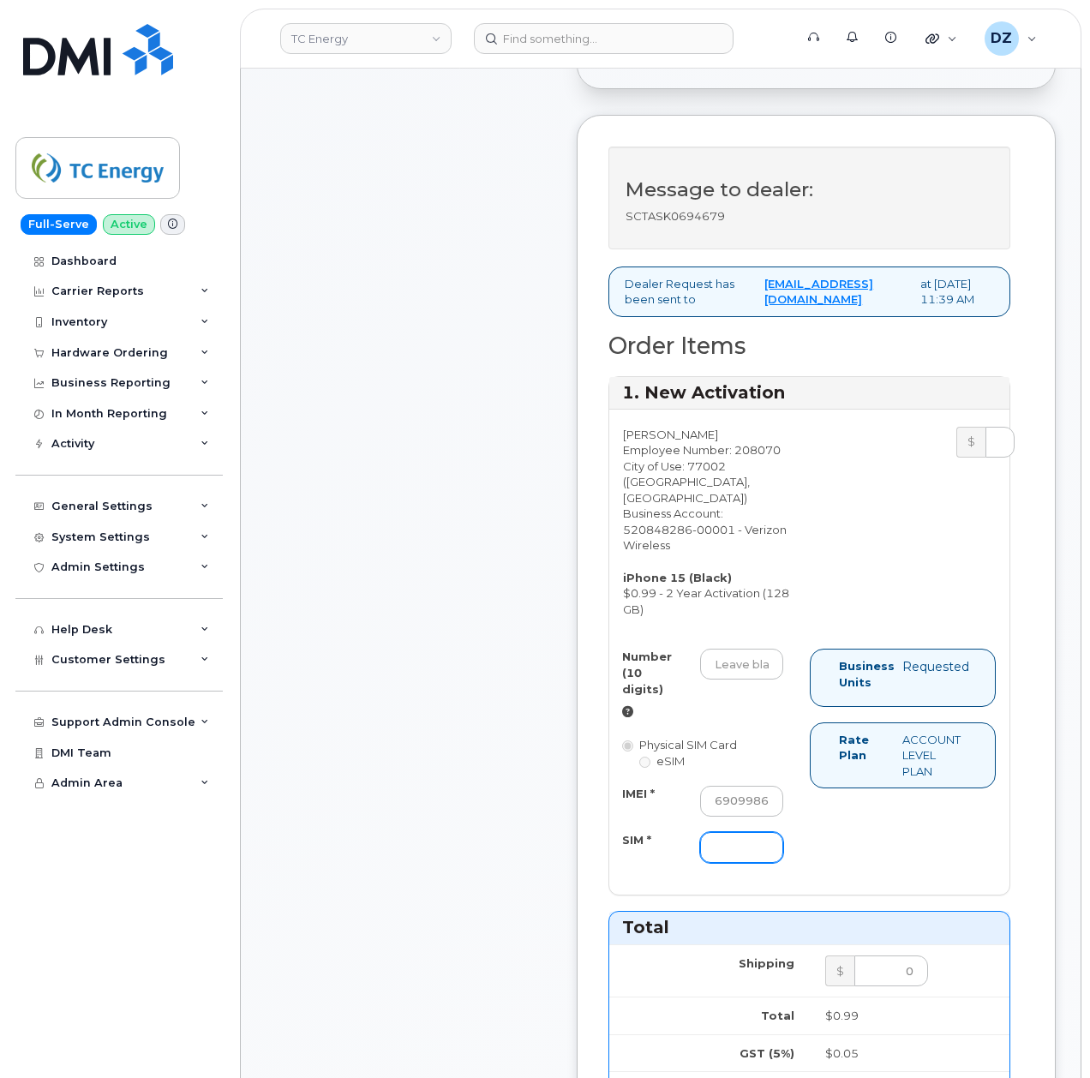
click at [714, 863] on input "SIM *" at bounding box center [741, 847] width 83 height 31
type input "-"
drag, startPoint x: 732, startPoint y: 691, endPoint x: 864, endPoint y: 675, distance: 132.9
click at [732, 680] on input "Number (10 digits)" at bounding box center [741, 664] width 83 height 31
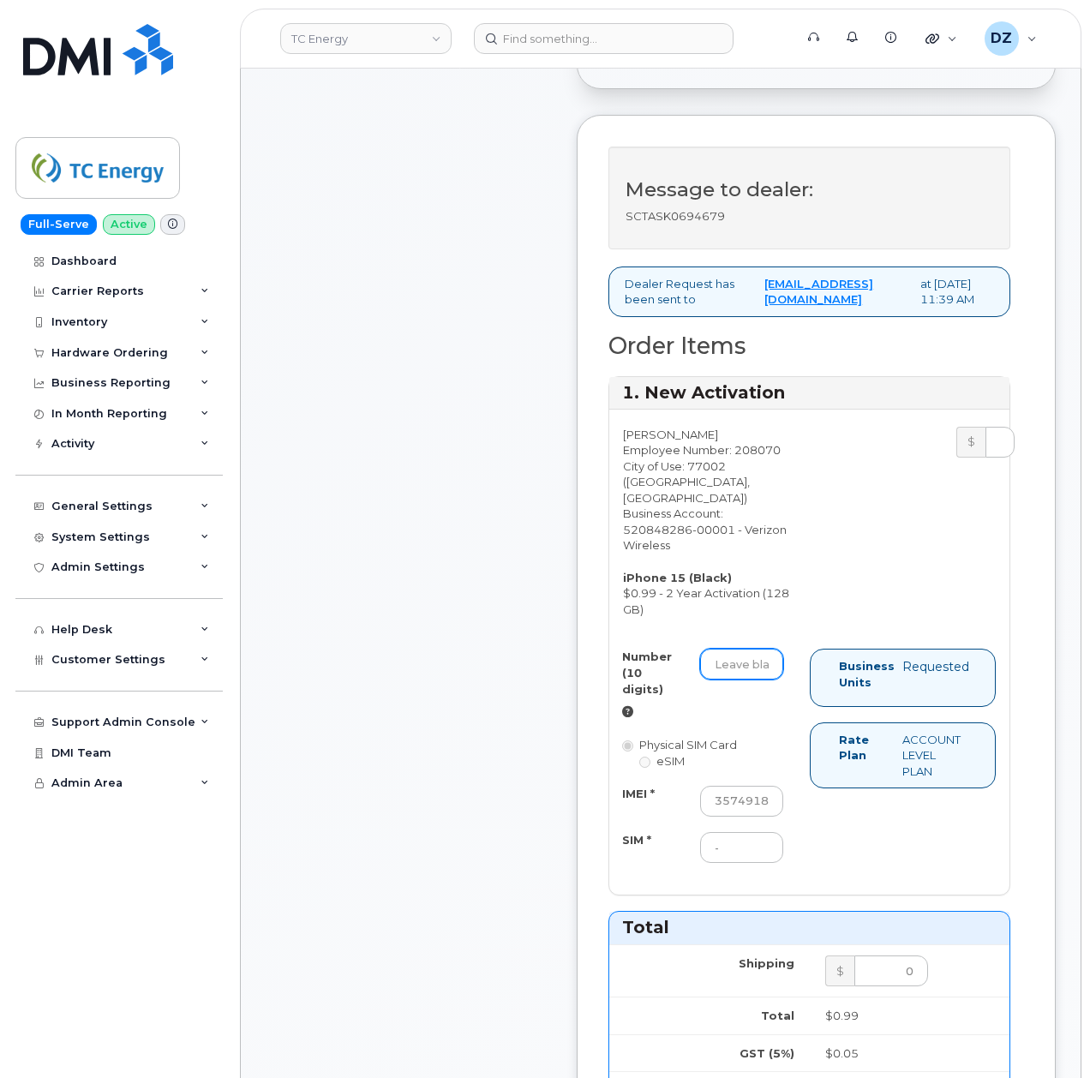
paste input "832-917-7236"
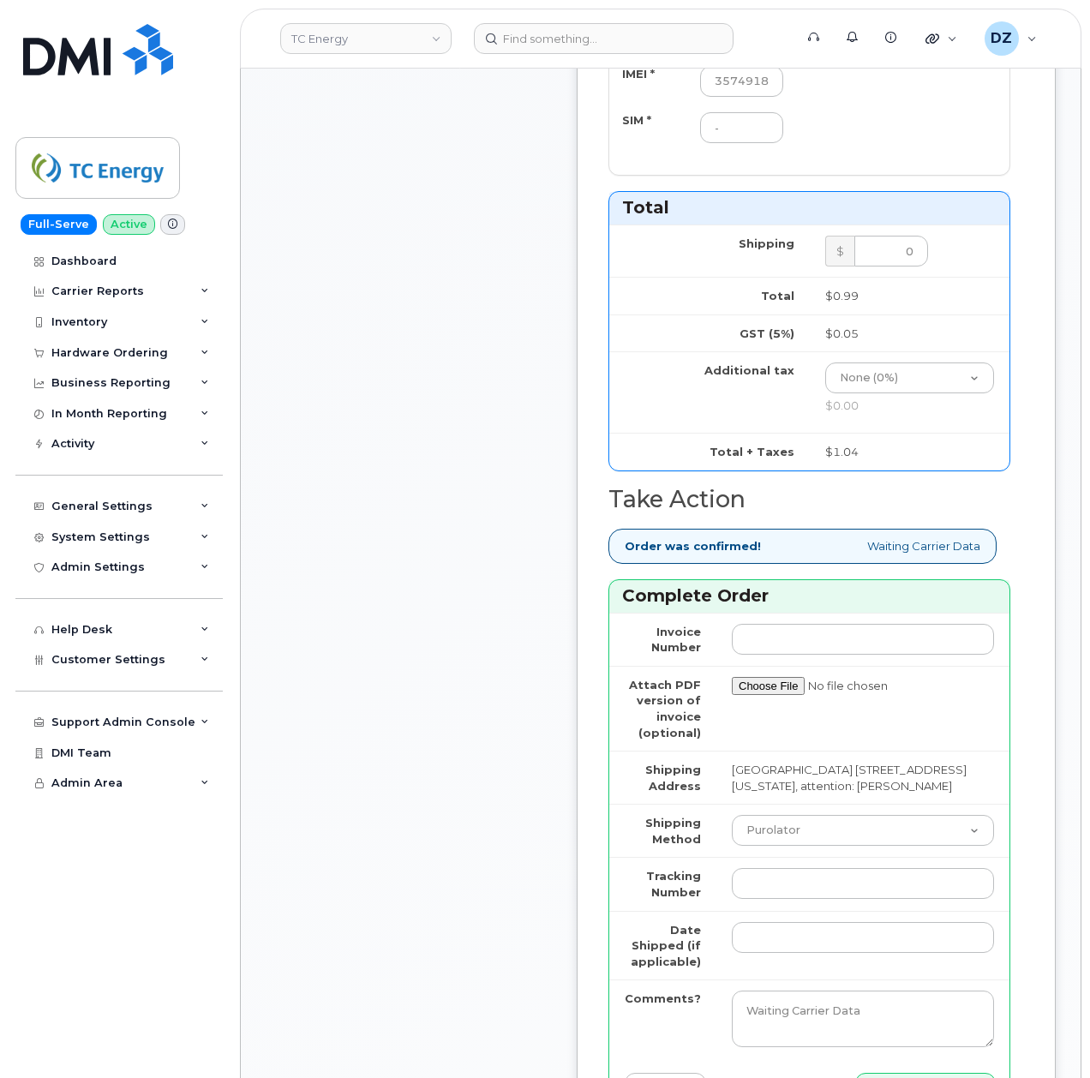
scroll to position [1714, 0]
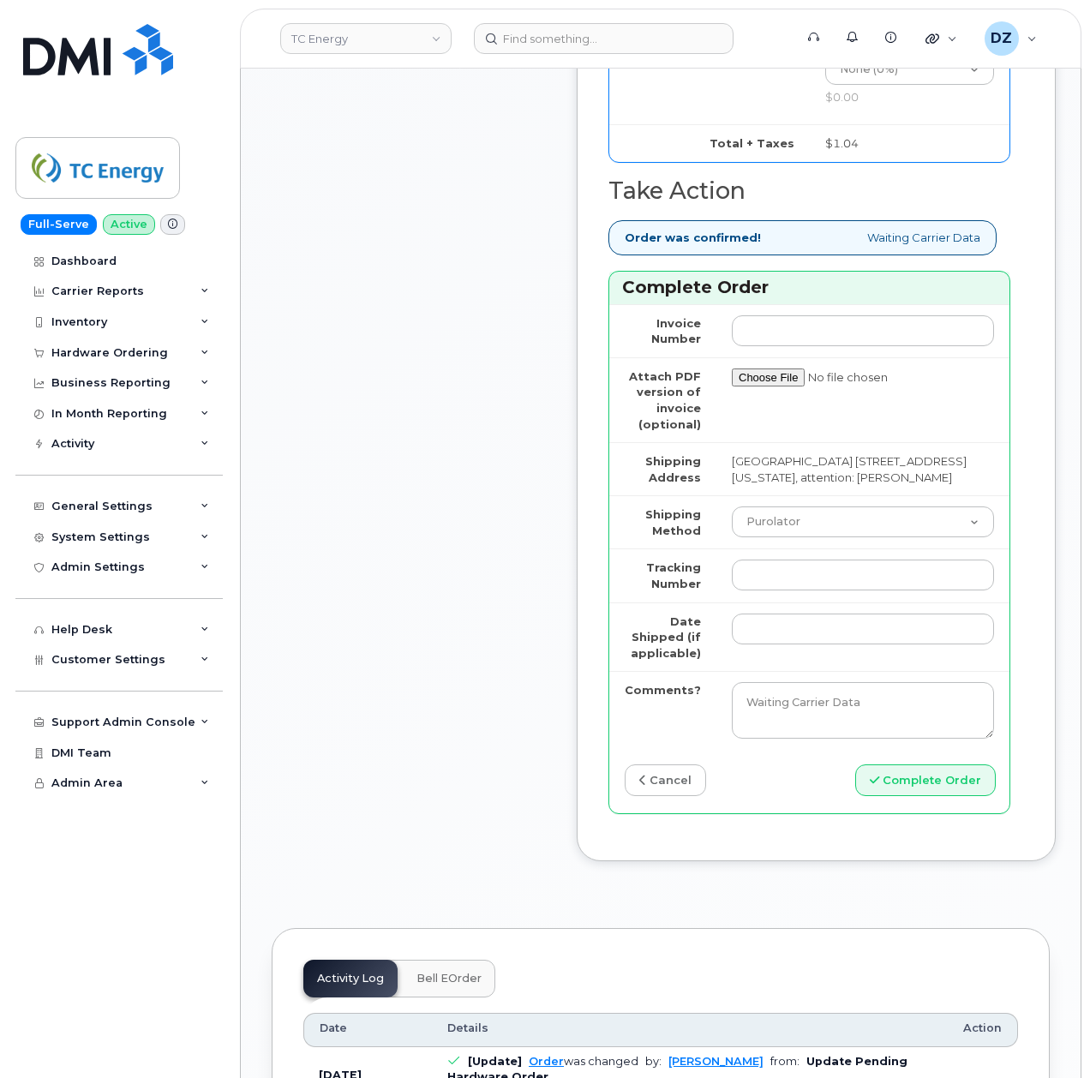
type input "8329177236"
click at [837, 537] on select "Purolator UPS FedEx Canada Post Courier Other Drop Off Pick Up" at bounding box center [863, 522] width 262 height 31
select select "FedEx"
click at [732, 537] on select "Purolator UPS FedEx Canada Post Courier Other Drop Off Pick Up" at bounding box center [863, 522] width 262 height 31
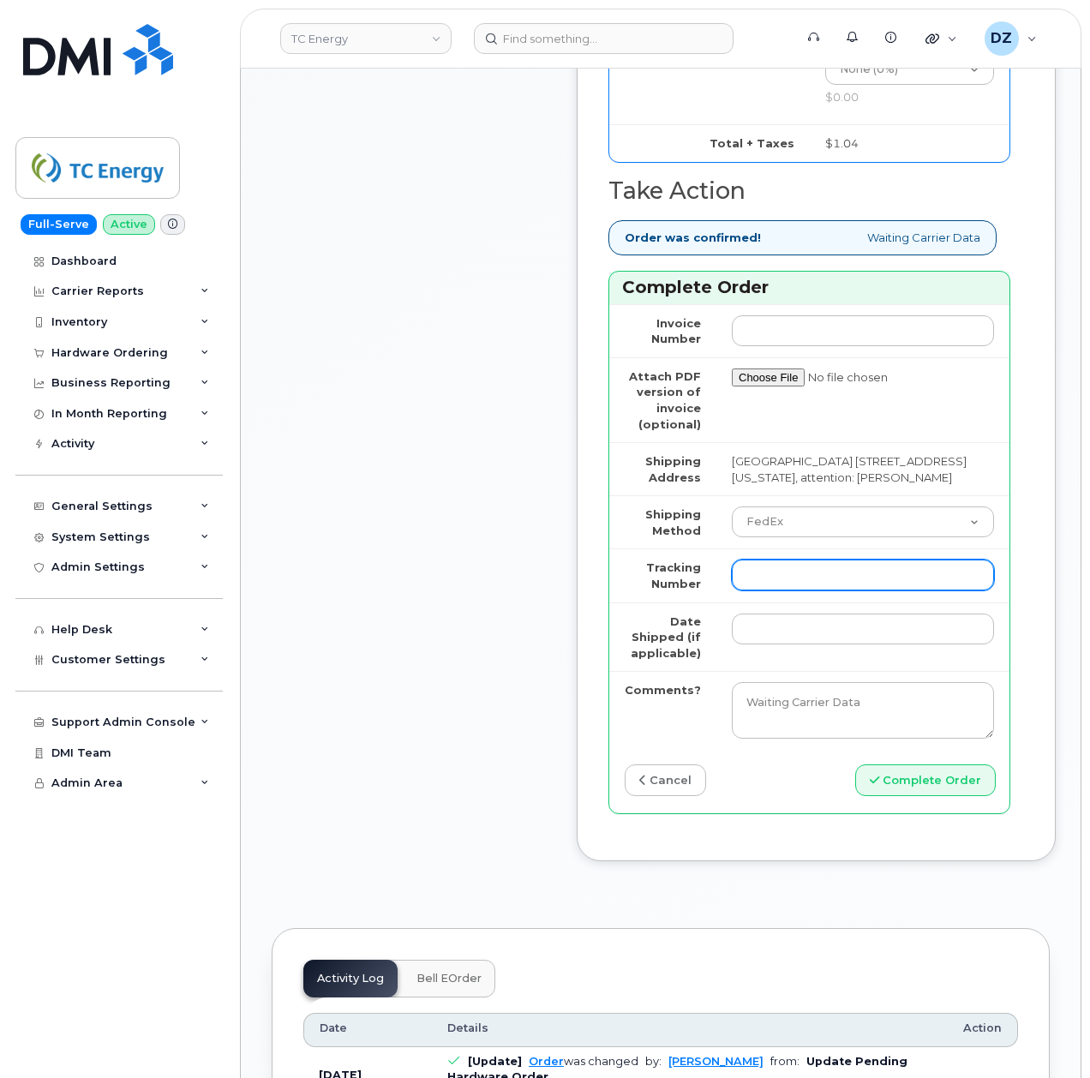
click at [786, 591] on input "Tracking Number" at bounding box center [863, 575] width 262 height 31
paste input "482359882963"
type input "482359882963"
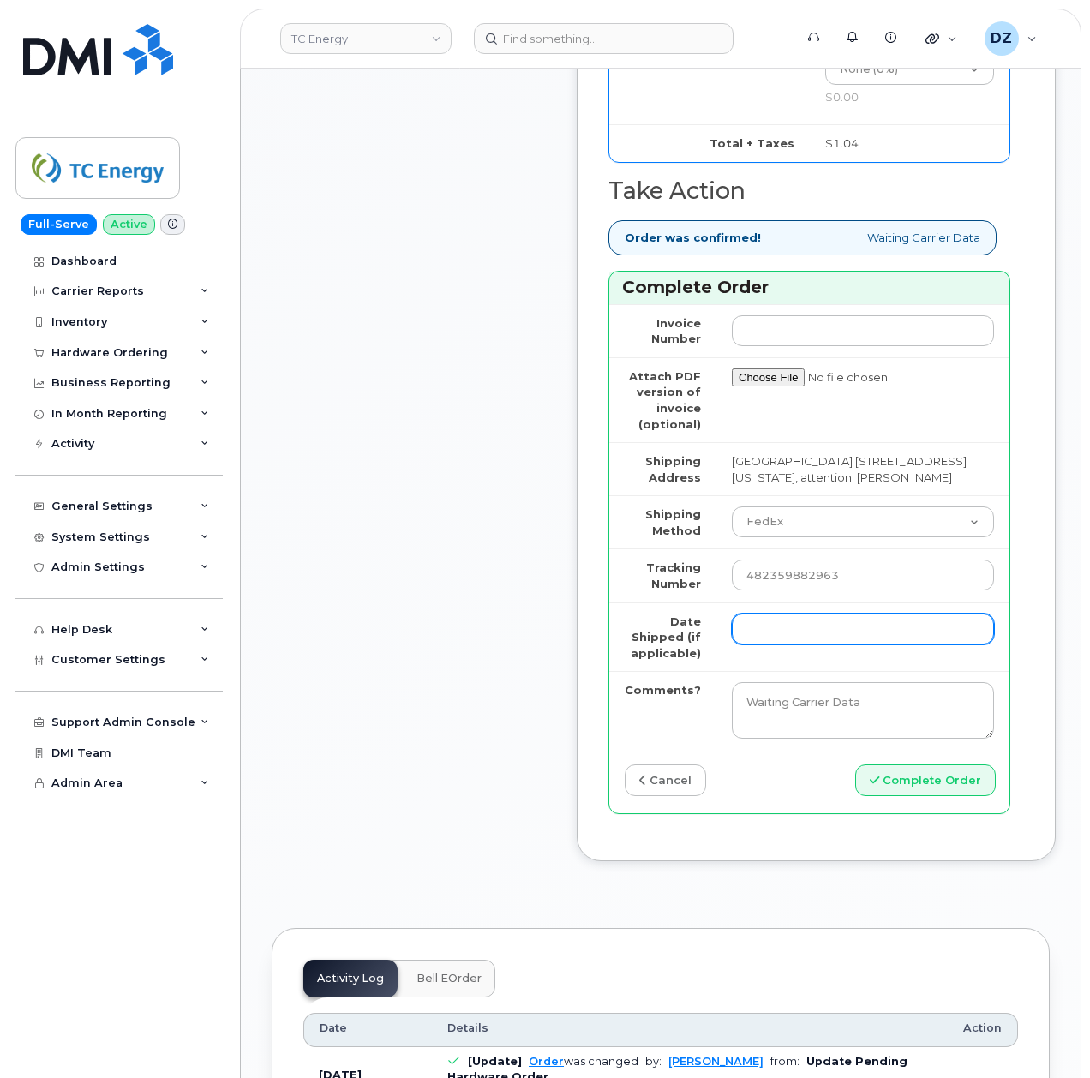
click at [772, 645] on input "Date Shipped (if applicable)" at bounding box center [863, 629] width 262 height 31
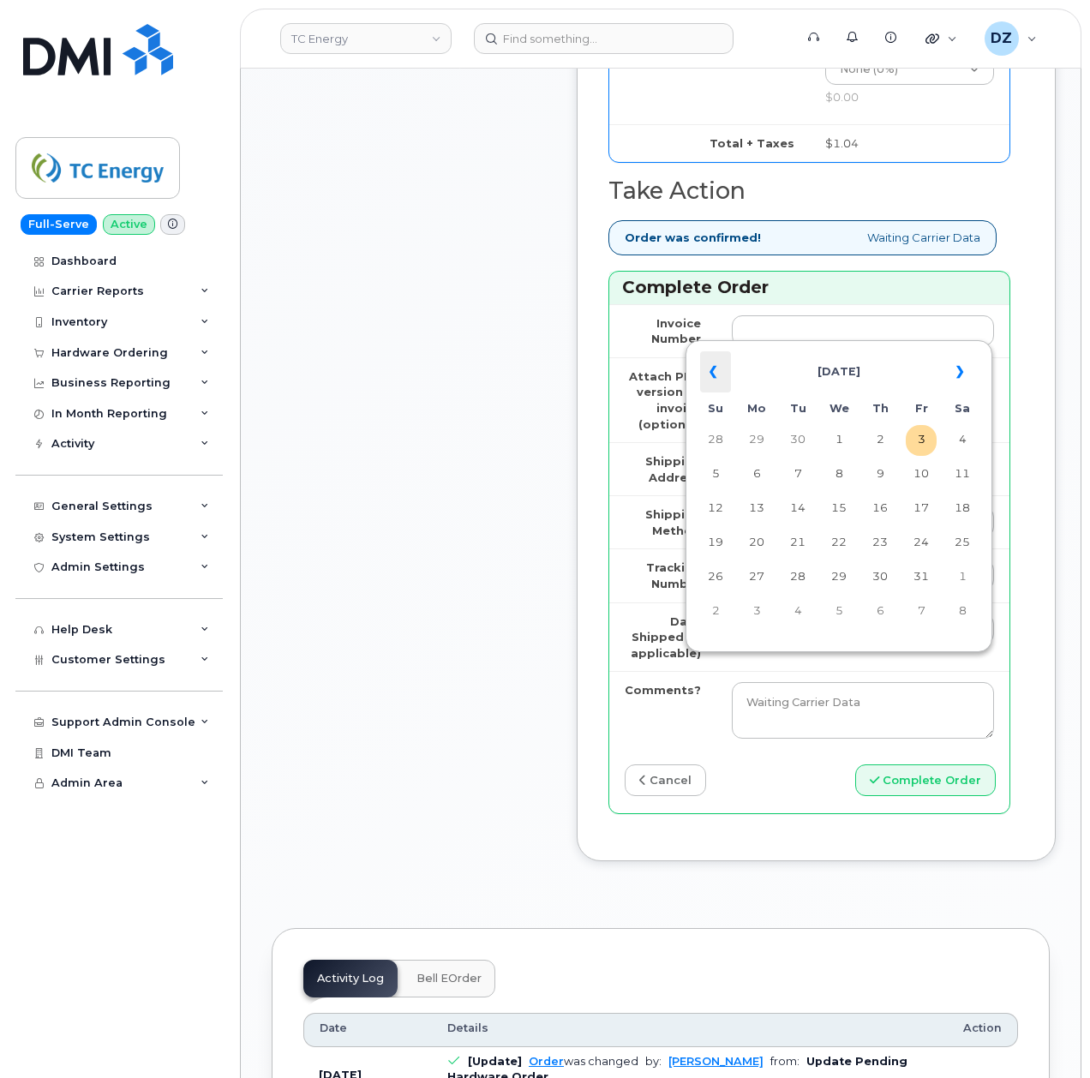
click at [722, 374] on th "«" at bounding box center [715, 371] width 31 height 41
click at [759, 549] on td "22" at bounding box center [756, 543] width 31 height 31
type input "2025-09-22"
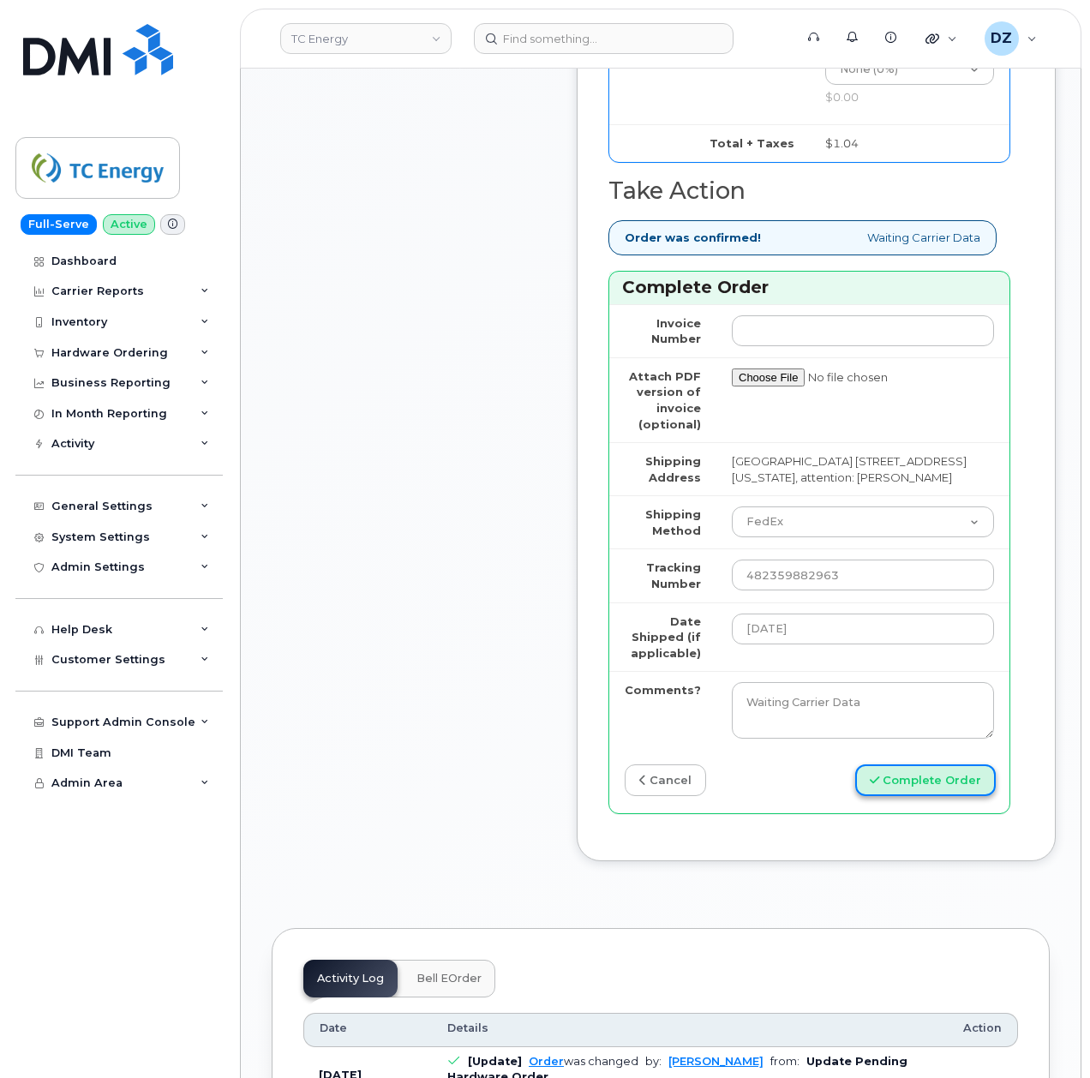
click at [902, 796] on button "Complete Order" at bounding box center [925, 781] width 141 height 32
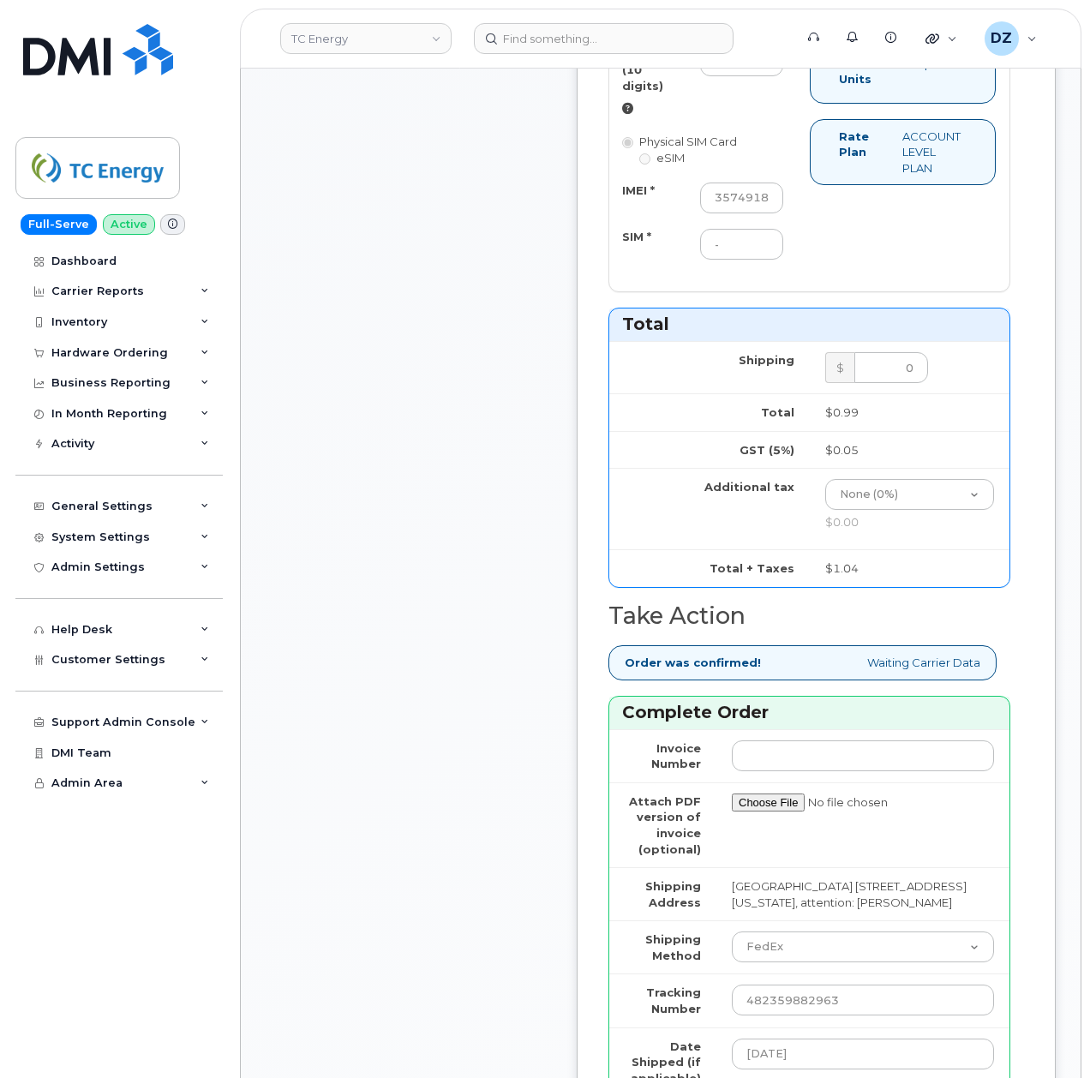
scroll to position [1257, 0]
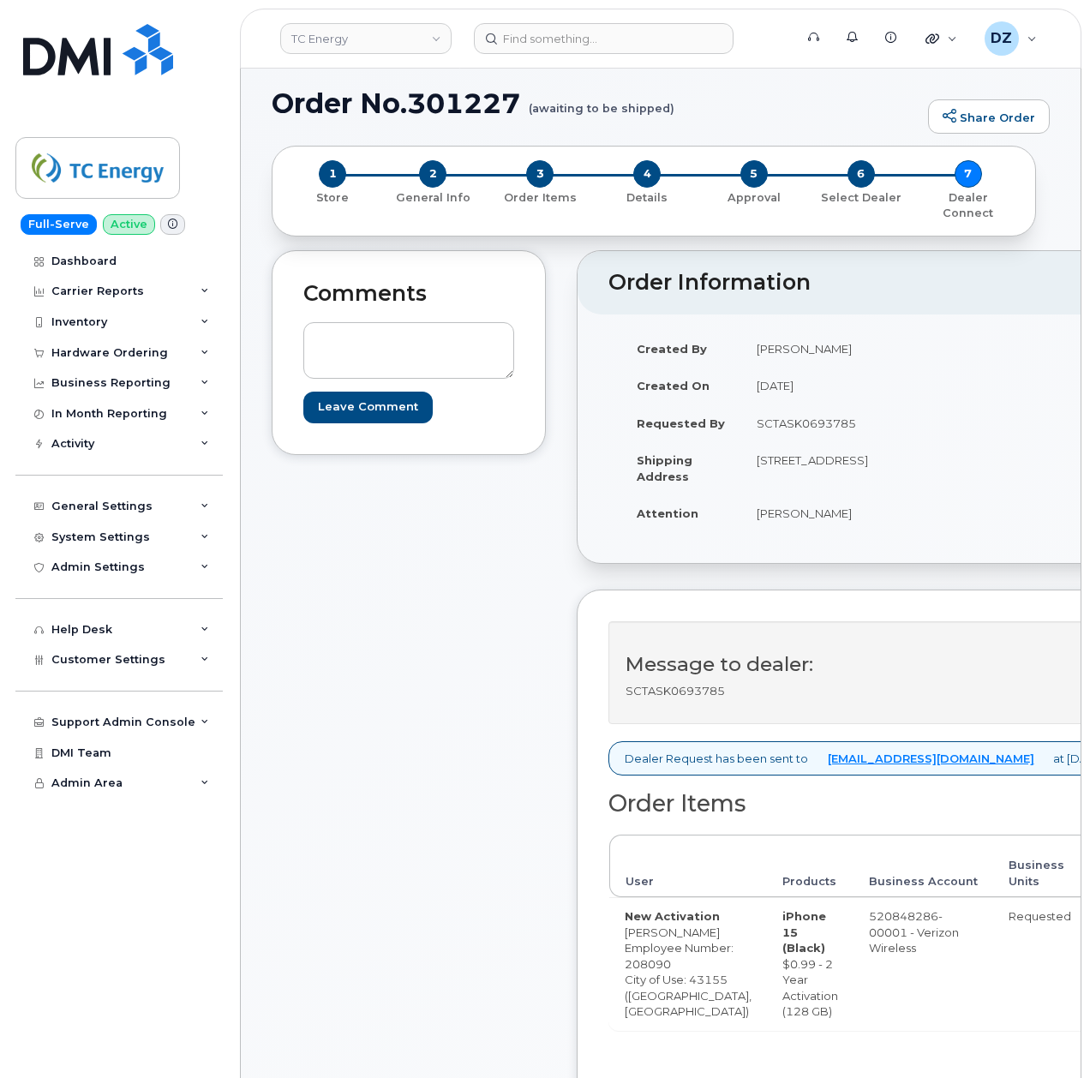
scroll to position [571, 0]
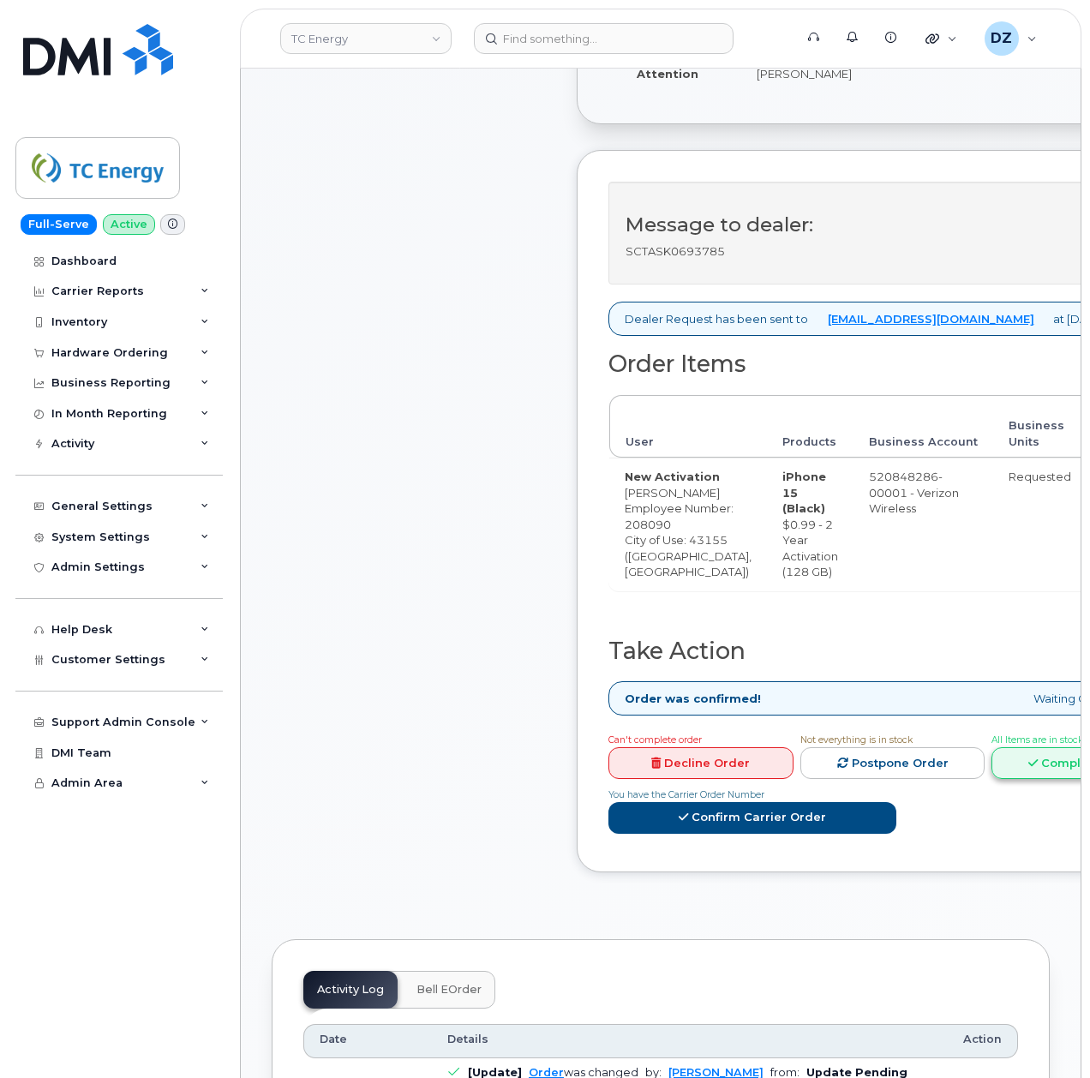
click at [1018, 779] on link "Complete Order" at bounding box center [1084, 763] width 185 height 32
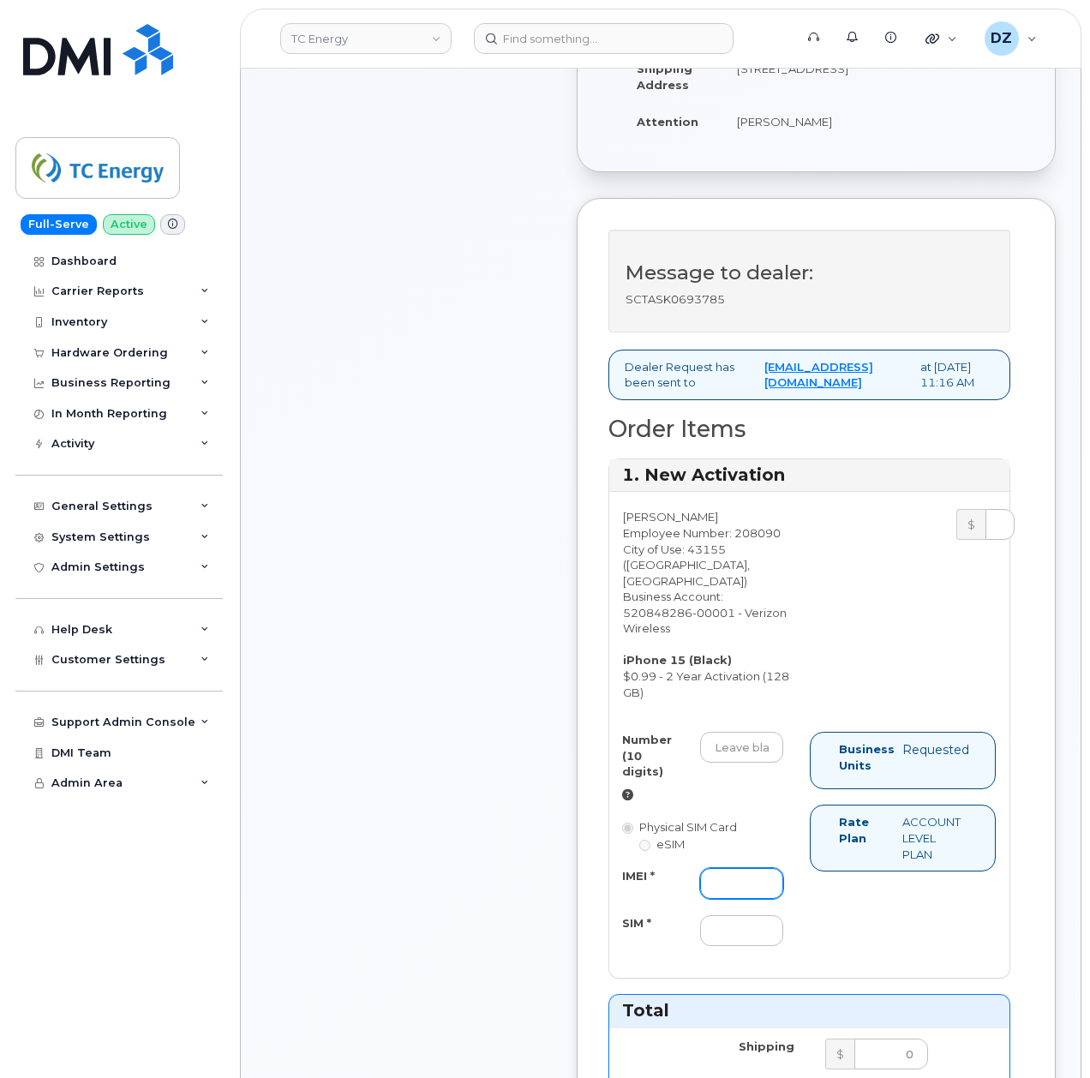
drag, startPoint x: 724, startPoint y: 900, endPoint x: 725, endPoint y: 909, distance: 9.5
click at [723, 899] on input "IMEI *" at bounding box center [741, 883] width 83 height 31
paste input "350447833961153"
type input "350447833961153"
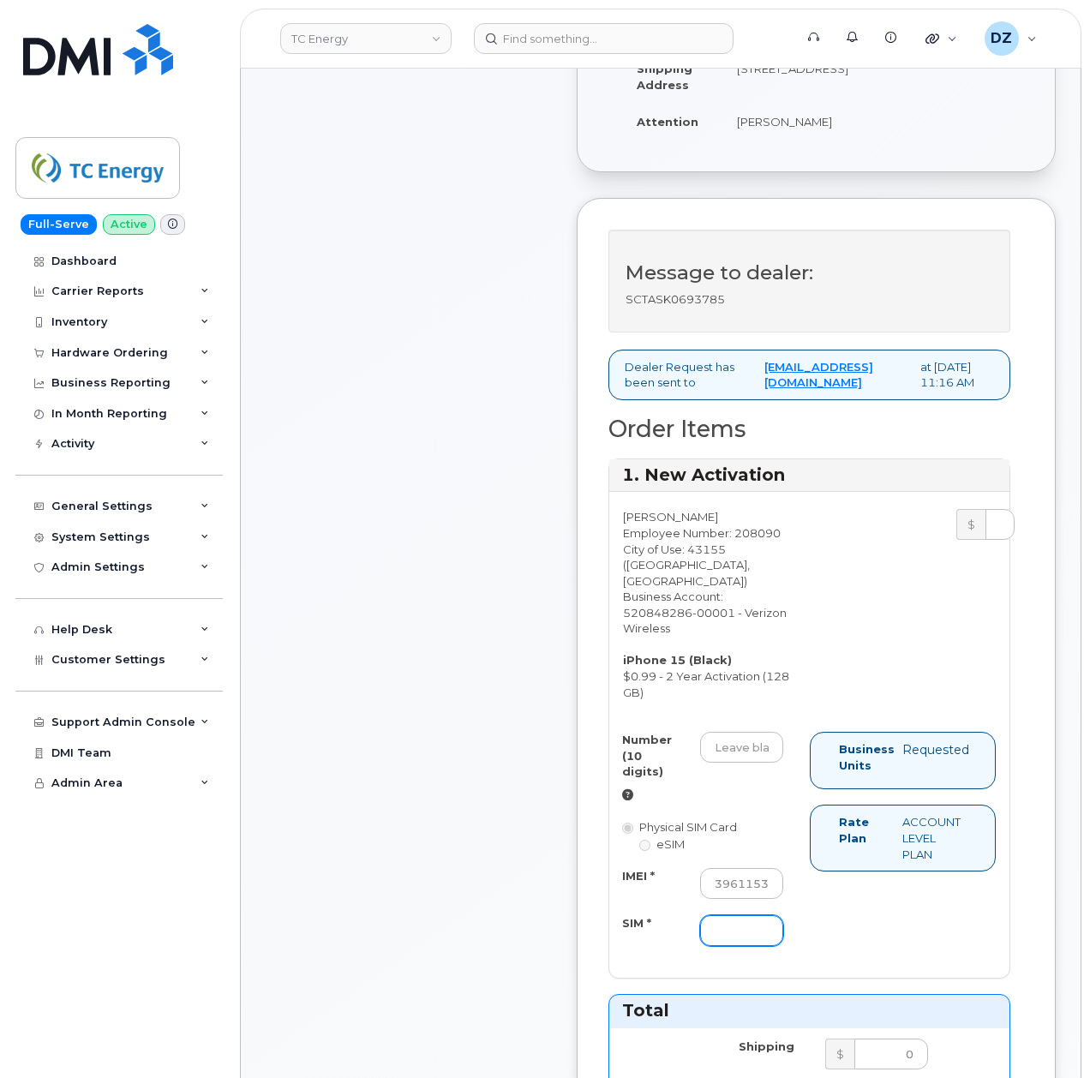
scroll to position [0, 0]
click at [728, 946] on input "SIM *" at bounding box center [741, 930] width 83 height 31
type input "-"
drag, startPoint x: 721, startPoint y: 763, endPoint x: 754, endPoint y: 773, distance: 35.0
click at [722, 763] on input "Number (10 digits)" at bounding box center [741, 747] width 83 height 31
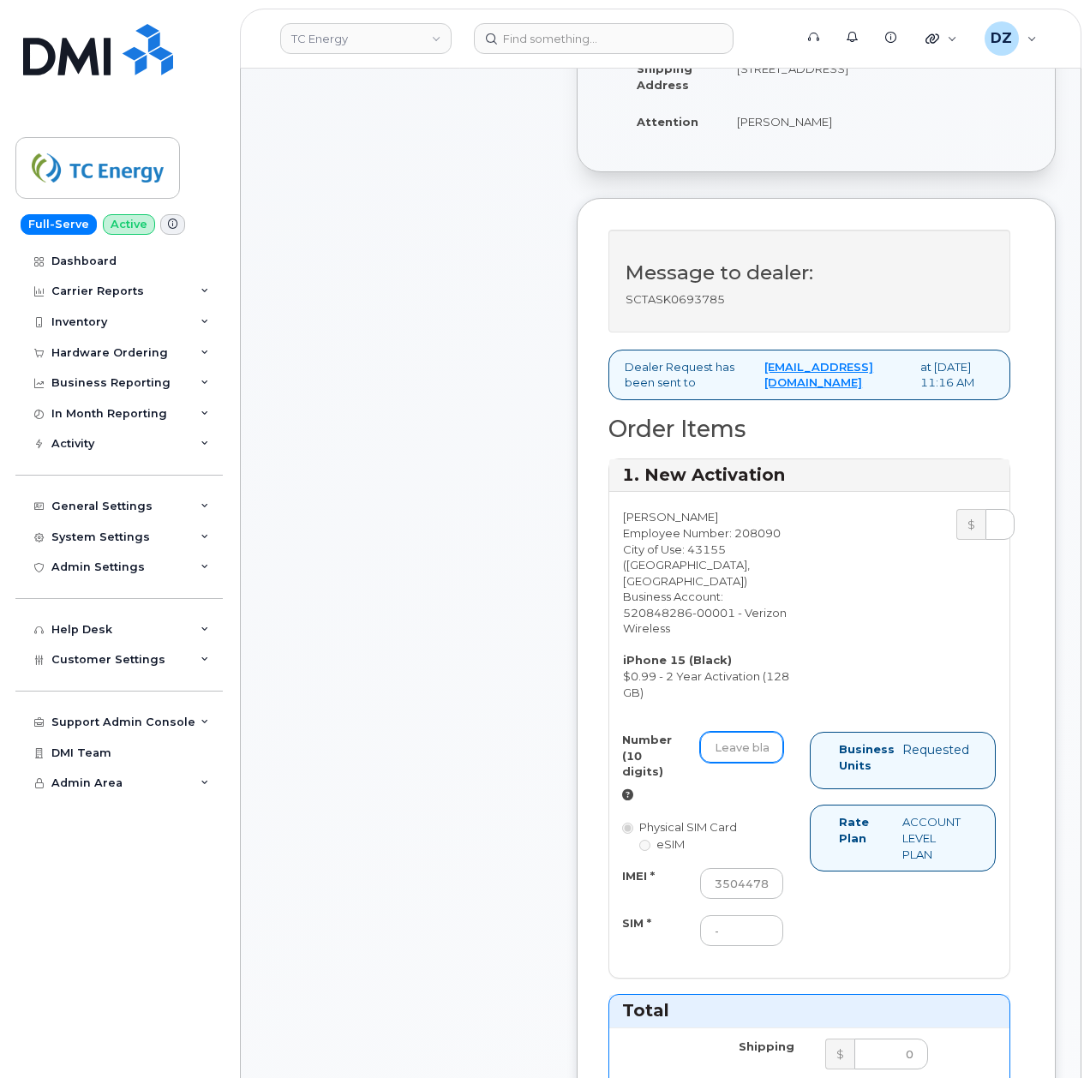
paste input "[PHONE_NUMBER]"
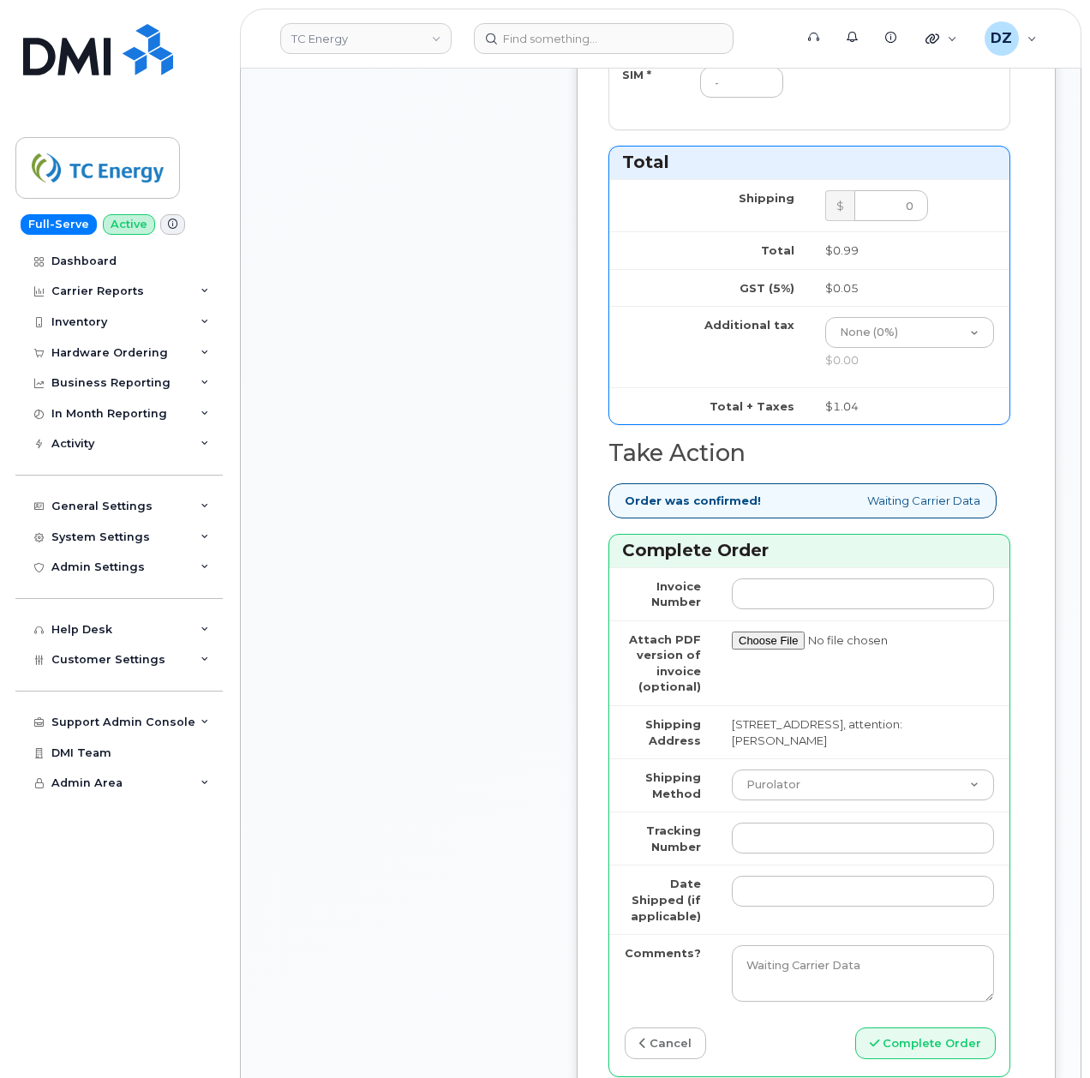
scroll to position [1485, 0]
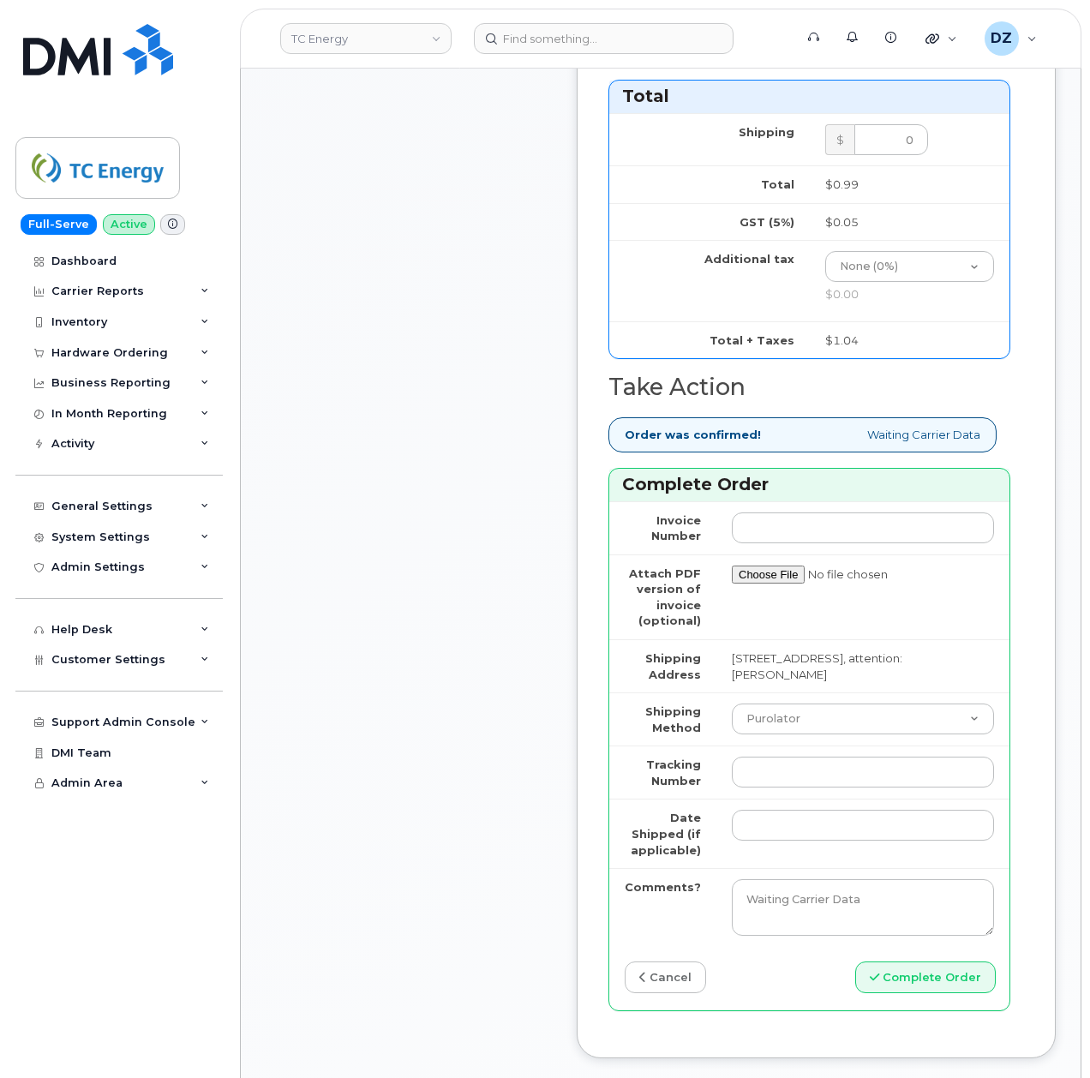
type input "7408230744"
click at [811, 735] on select "Purolator UPS FedEx Canada Post Courier Other Drop Off Pick Up" at bounding box center [863, 719] width 262 height 31
select select "UPS"
click at [732, 728] on select "Purolator UPS FedEx Canada Post Courier Other Drop Off Pick Up" at bounding box center [863, 719] width 262 height 31
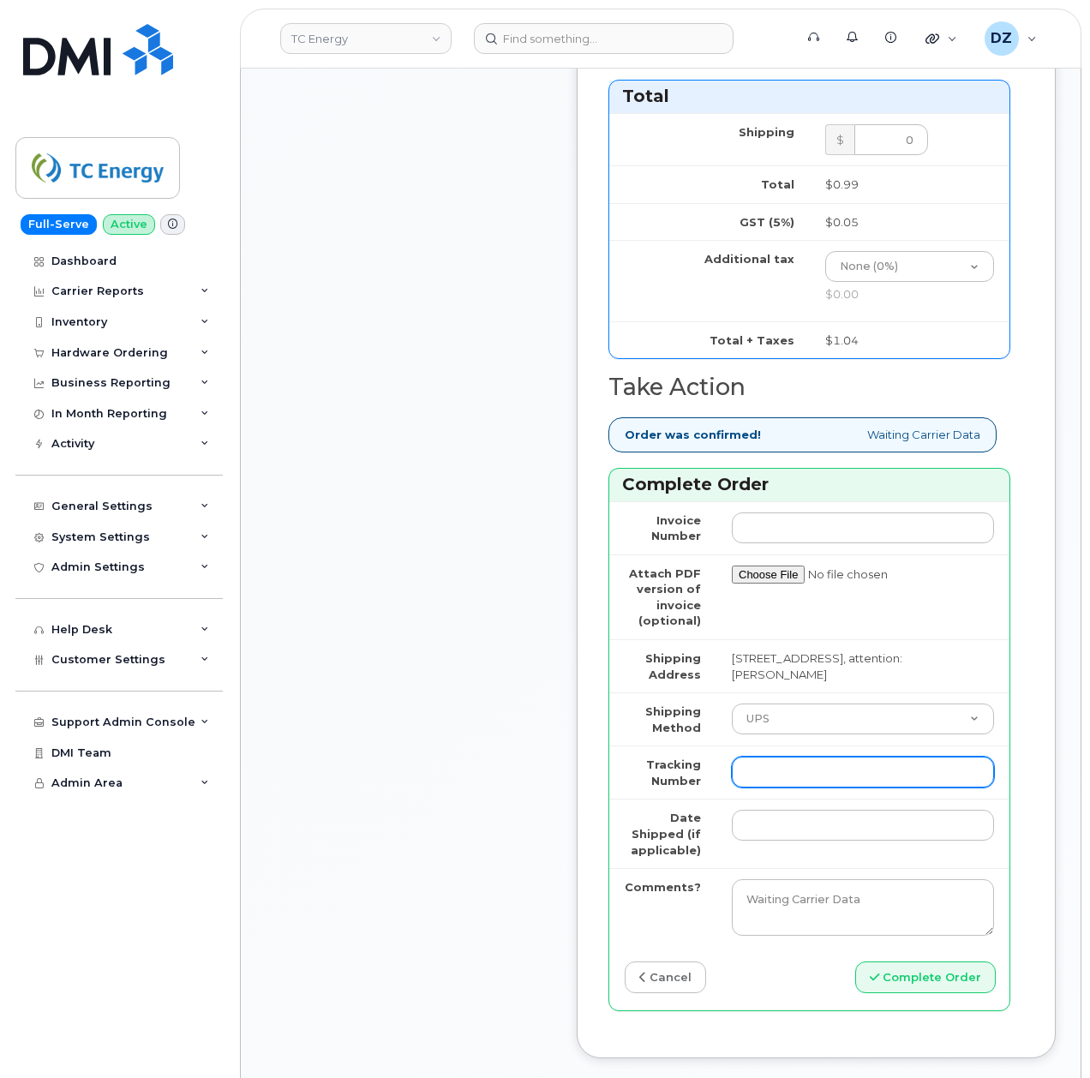
click at [799, 788] on input "Tracking Number" at bounding box center [863, 772] width 262 height 31
paste input "1ZHF11964223958297"
type input "1ZHF11964223958297"
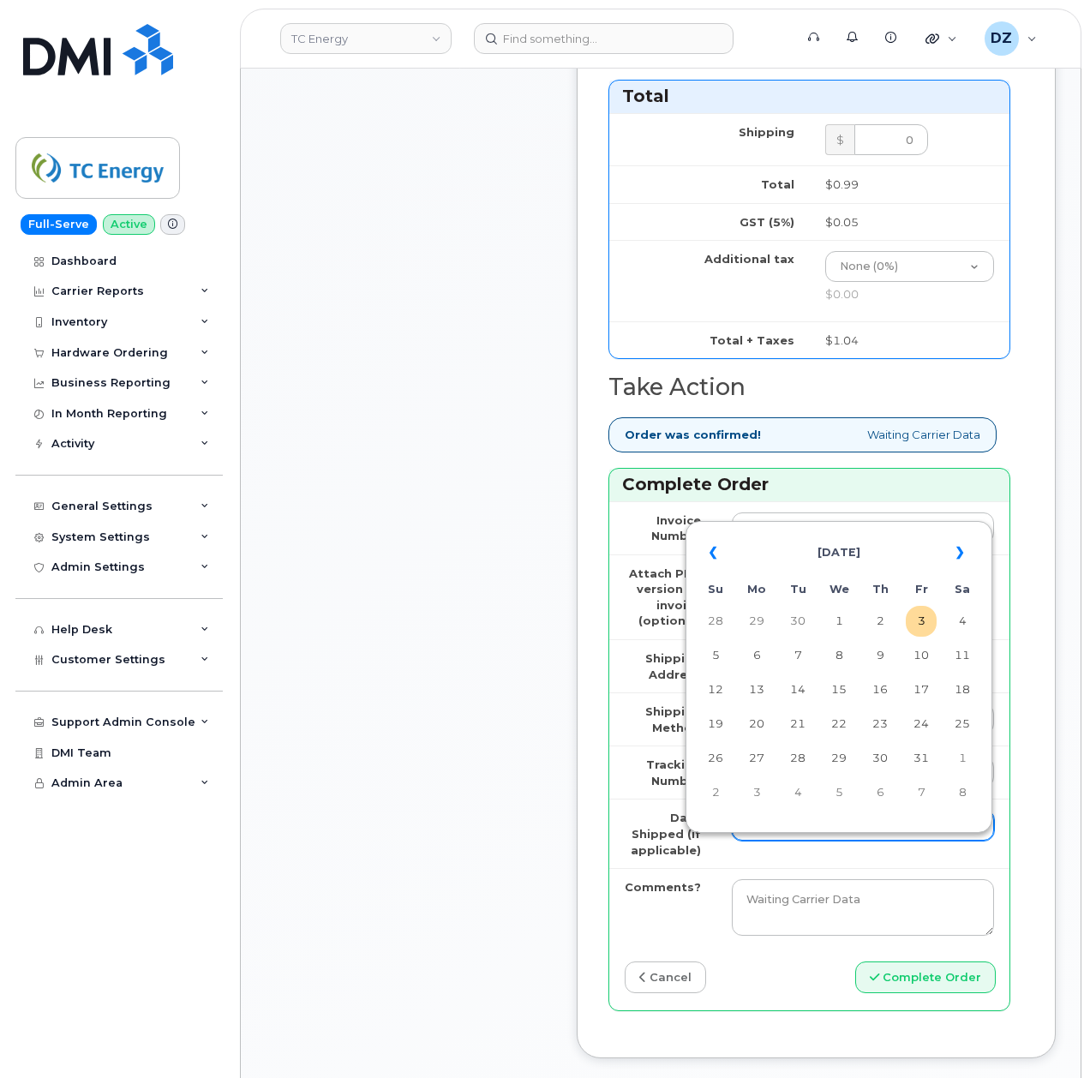
click at [775, 841] on input "Date Shipped (if applicable)" at bounding box center [863, 825] width 262 height 31
click at [729, 559] on th "«" at bounding box center [715, 552] width 31 height 41
click at [922, 687] on td "19" at bounding box center [921, 690] width 31 height 31
type input "[DATE]"
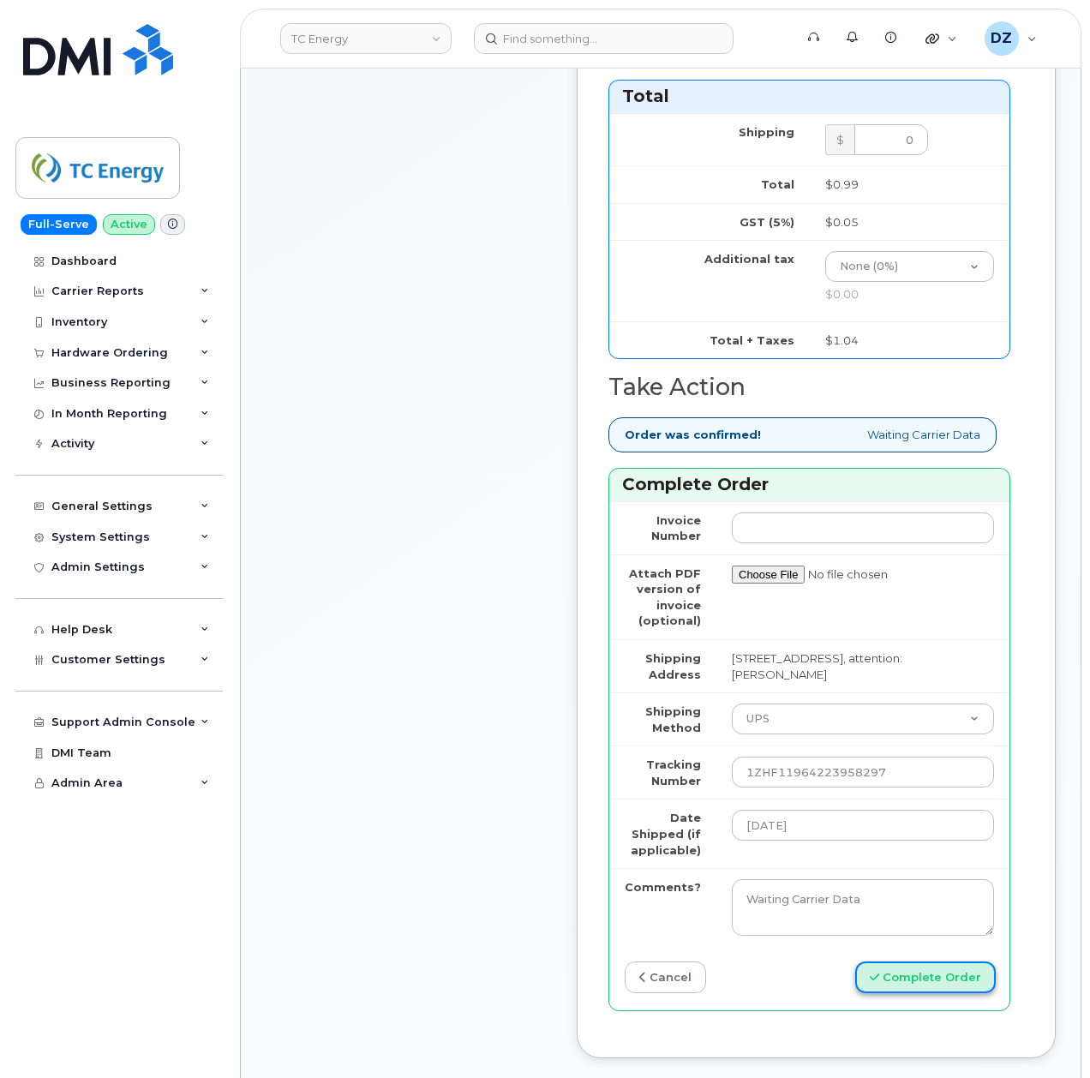
click at [905, 993] on button "Complete Order" at bounding box center [925, 978] width 141 height 32
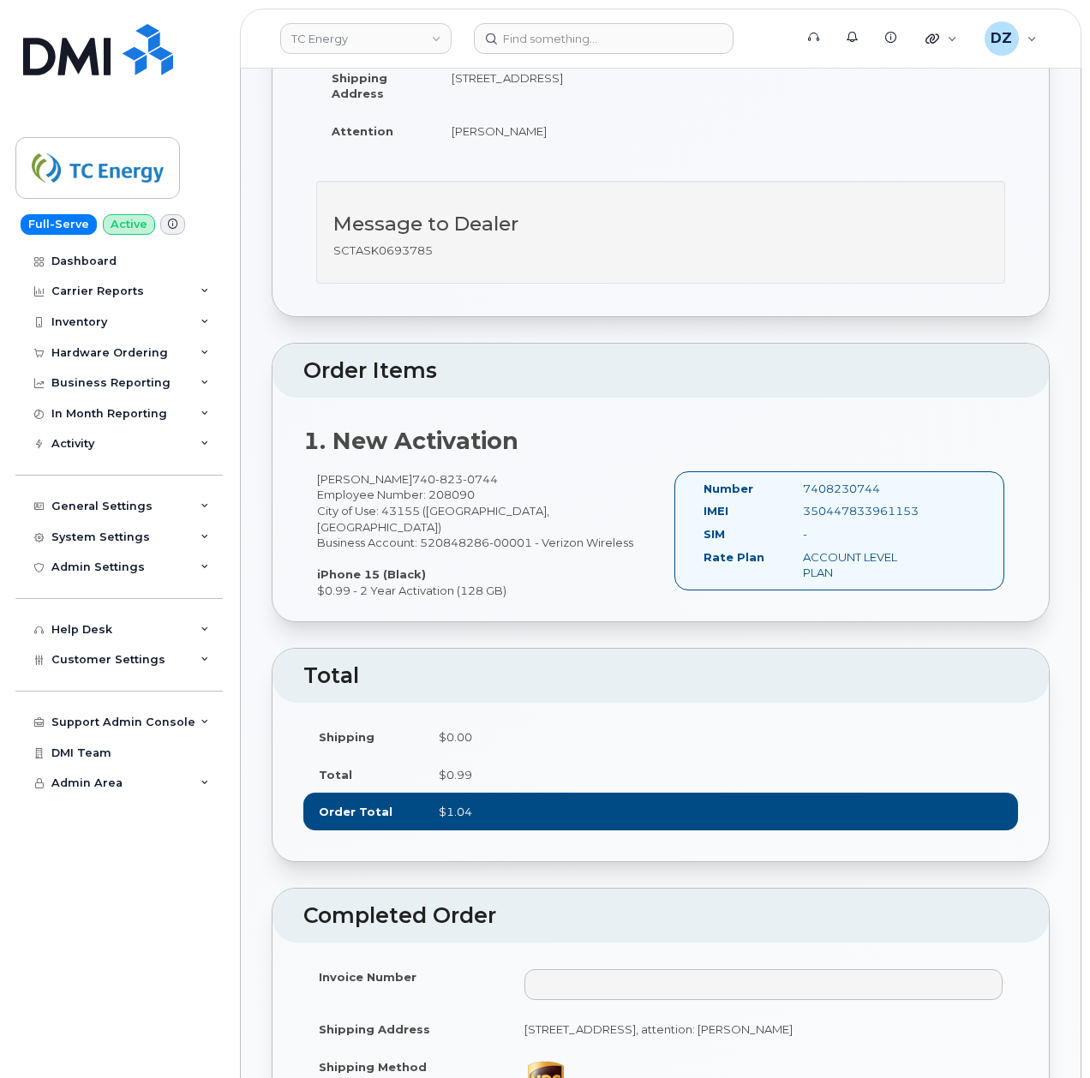
scroll to position [228, 0]
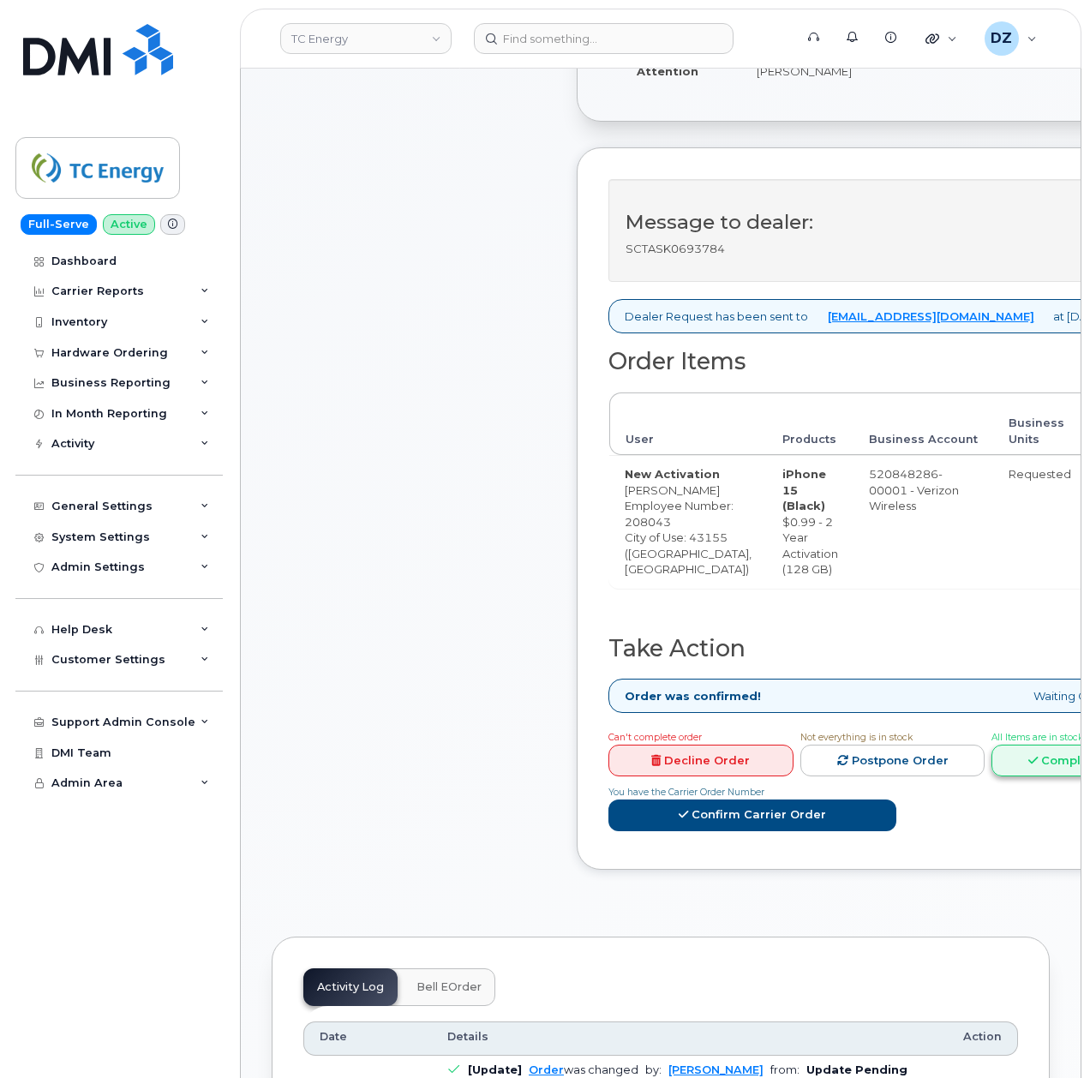
scroll to position [686, 0]
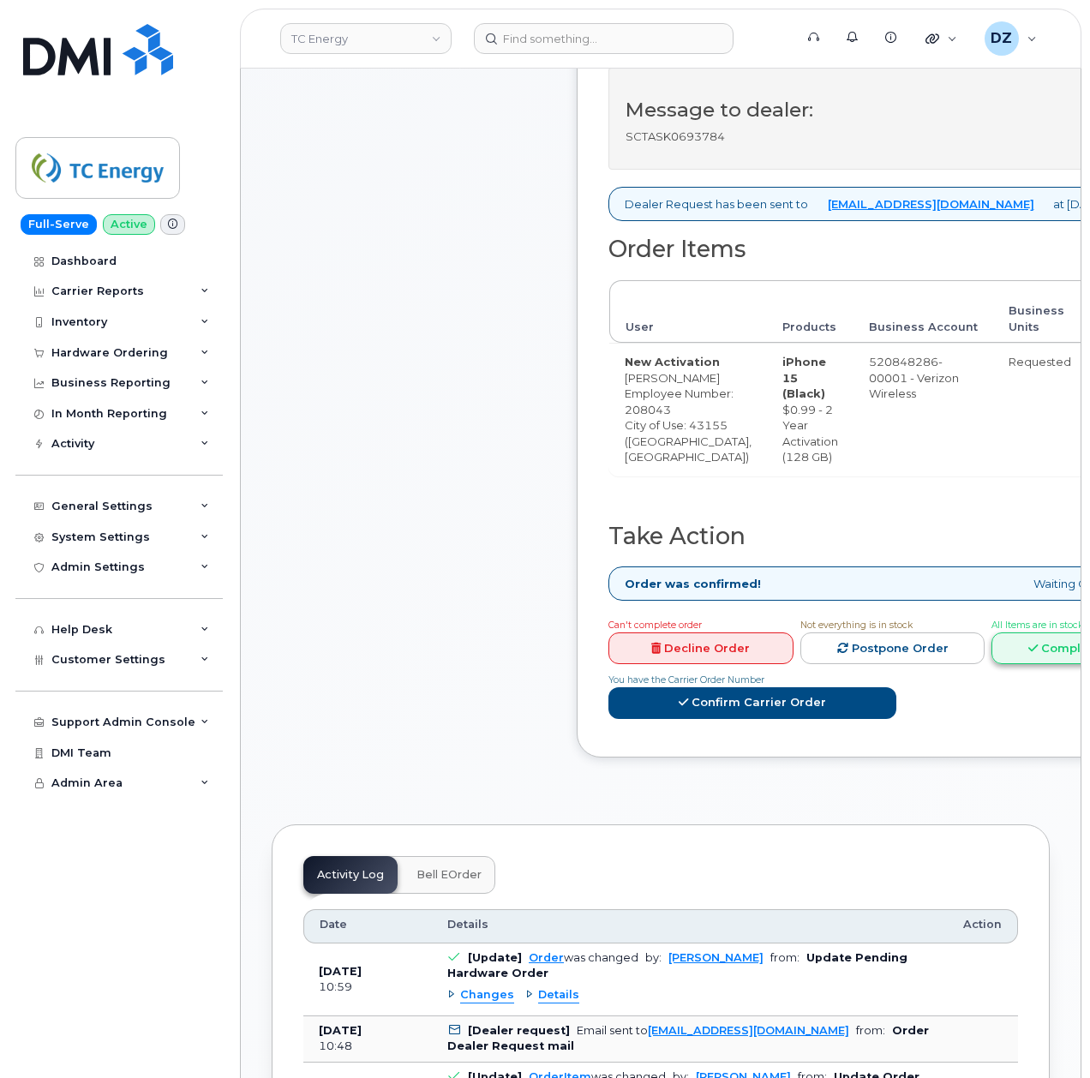
click at [1023, 664] on link "Complete Order" at bounding box center [1084, 649] width 185 height 32
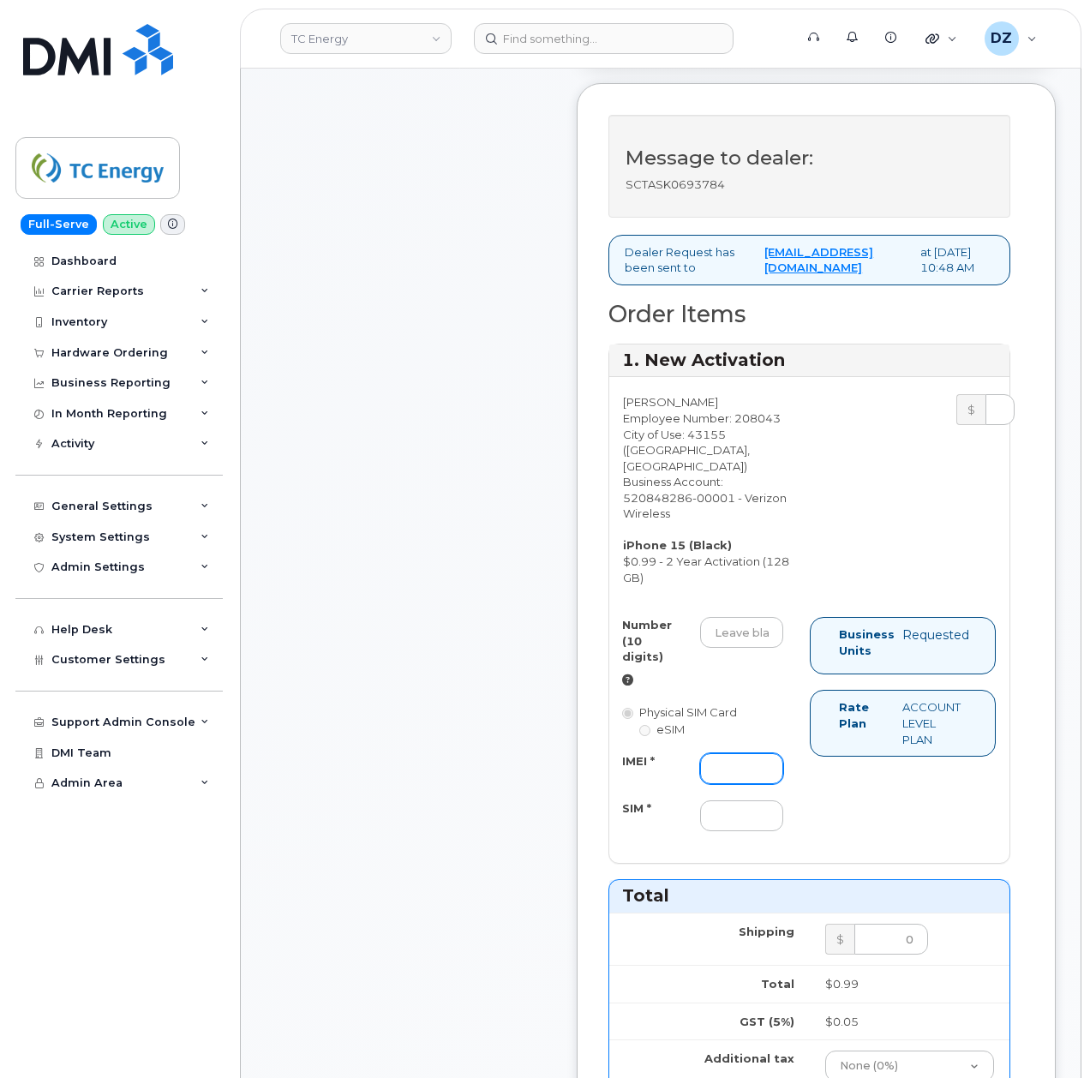
click at [765, 784] on input "IMEI *" at bounding box center [741, 768] width 83 height 31
paste input "357491837773530"
type input "357491837773530"
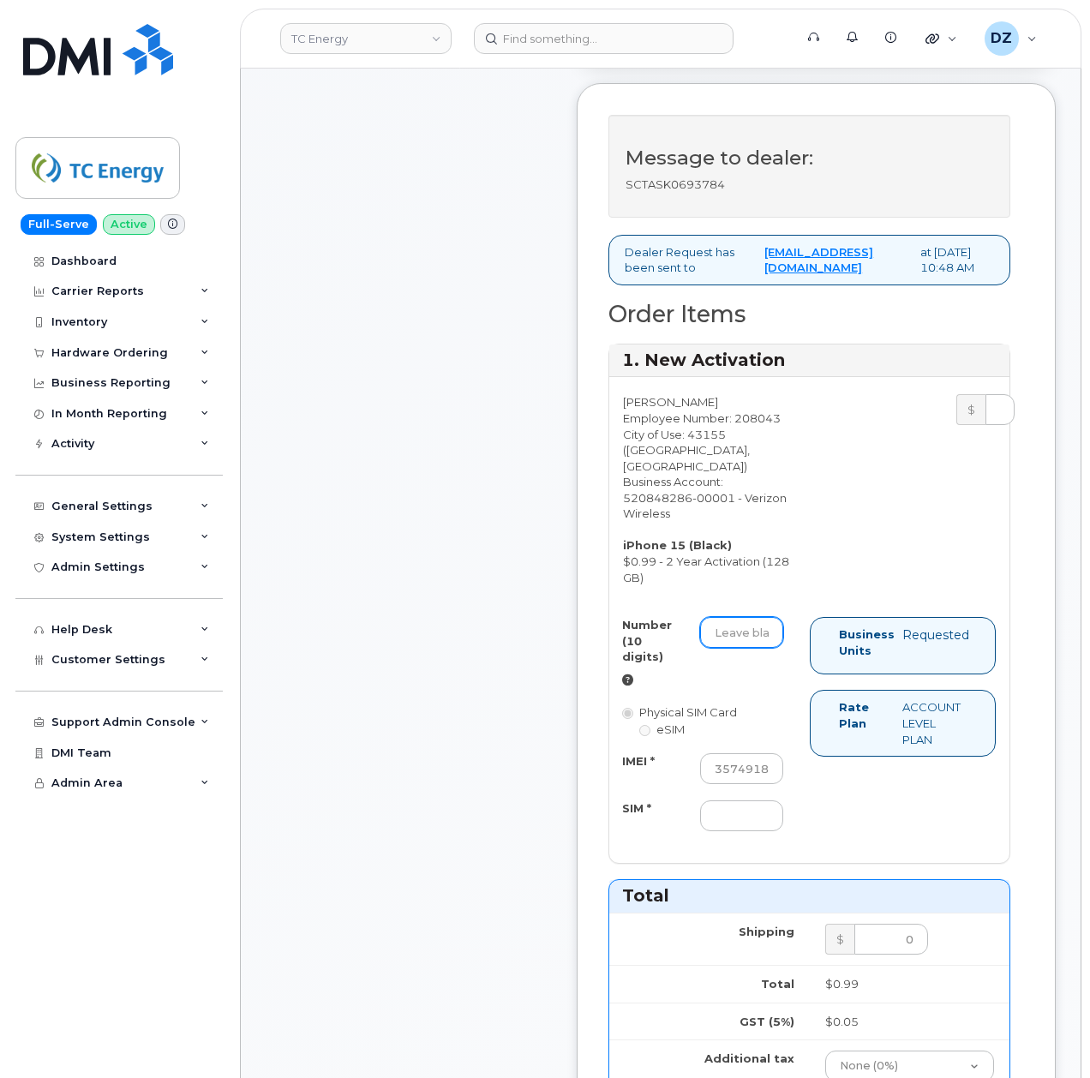
drag, startPoint x: 773, startPoint y: 652, endPoint x: 879, endPoint y: 669, distance: 107.7
click at [773, 648] on input "Number (10 digits)" at bounding box center [741, 632] width 83 height 31
paste input "740-823-1309"
type input "7408231309"
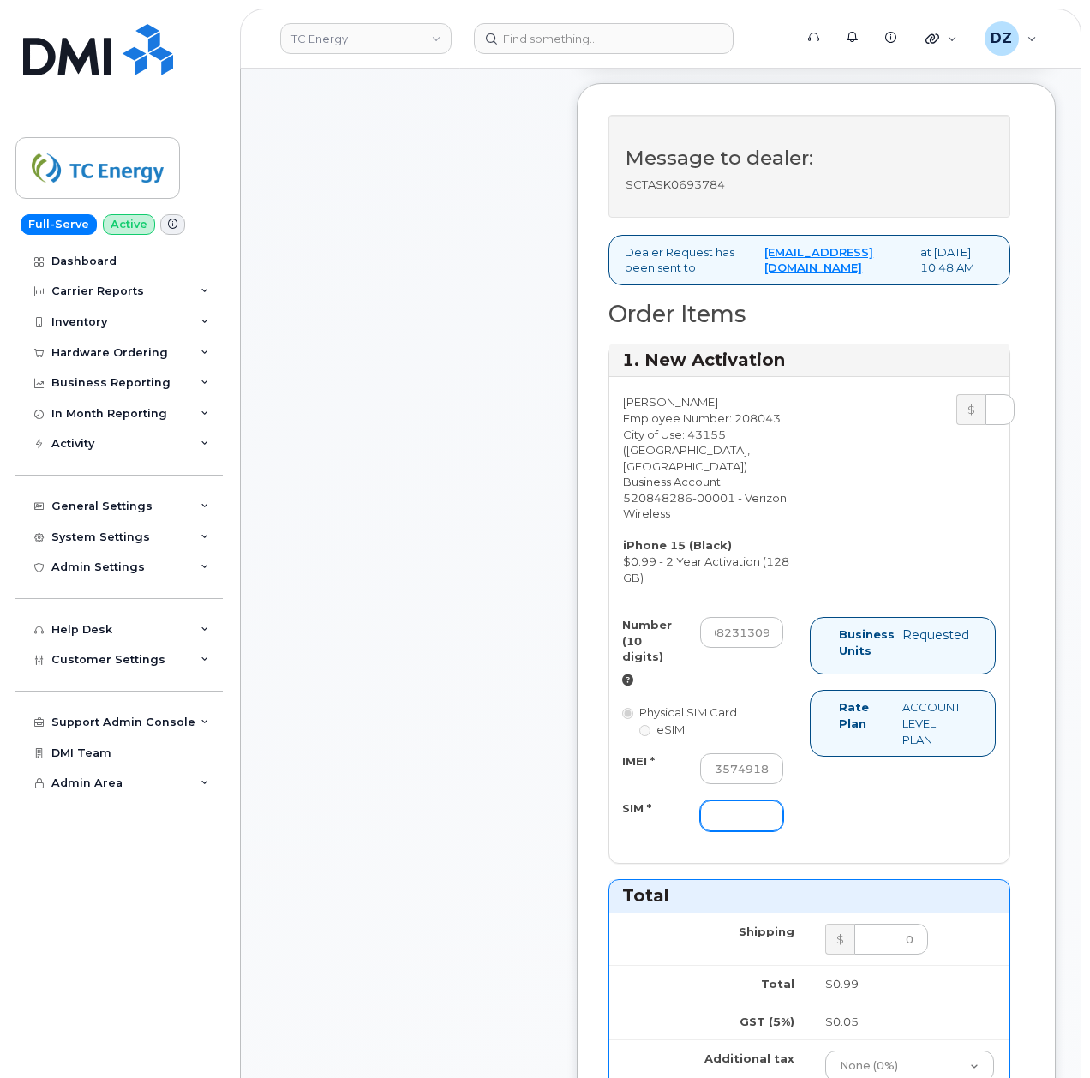
click at [731, 831] on input "SIM *" at bounding box center [741, 816] width 83 height 31
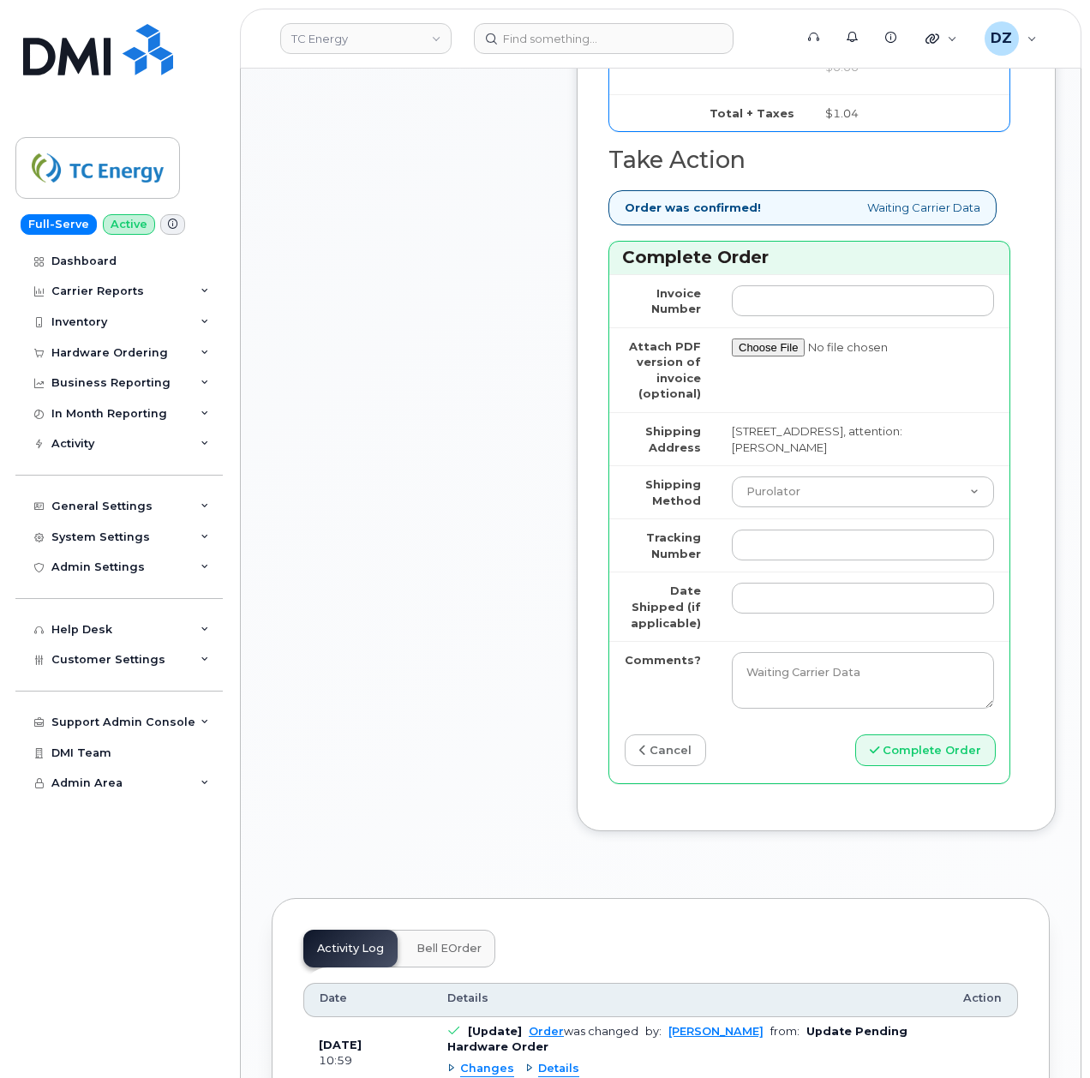
scroll to position [1714, 0]
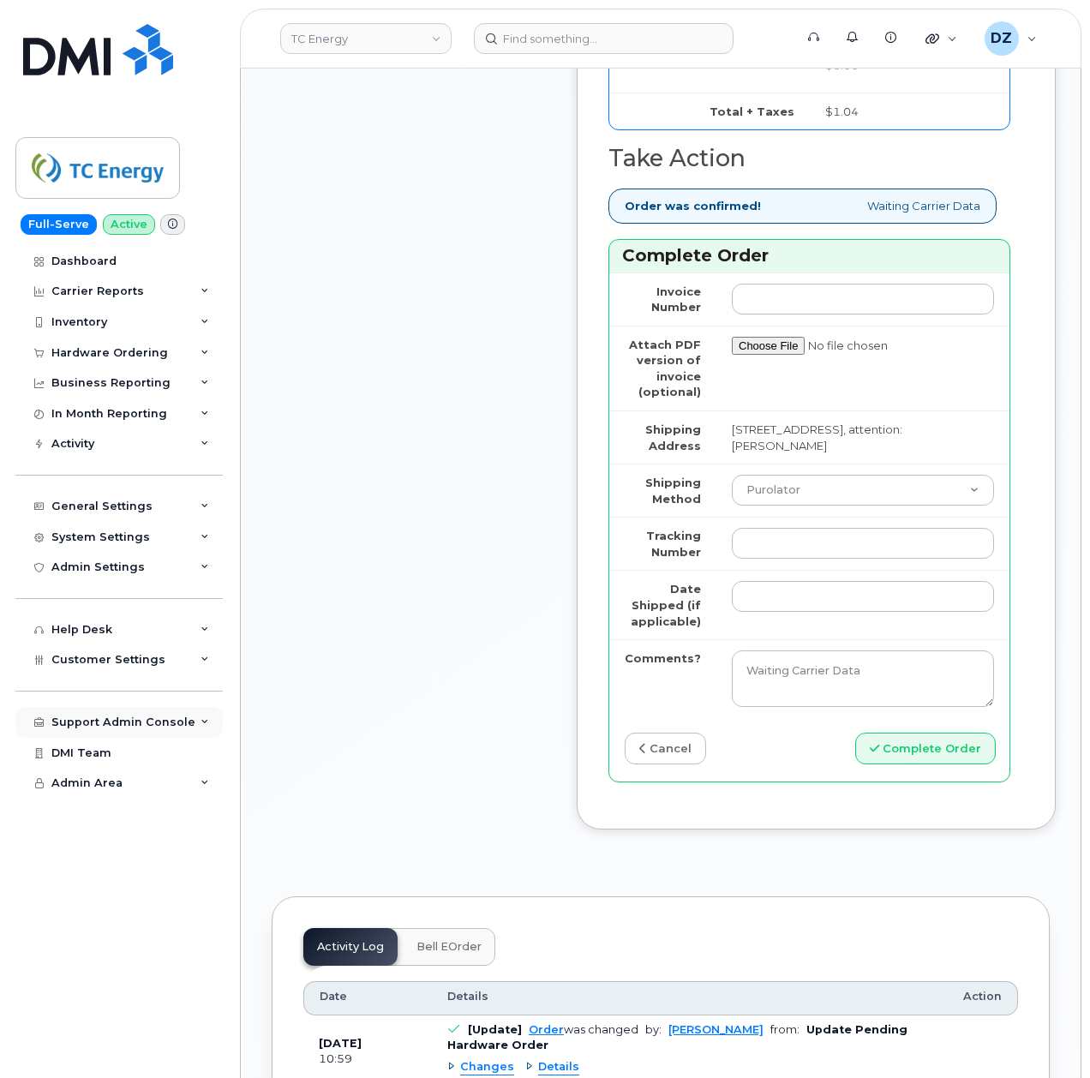
type input "-"
click at [814, 506] on select "Purolator UPS FedEx Canada Post Courier Other Drop Off Pick Up" at bounding box center [863, 490] width 262 height 31
select select "UPS"
click at [732, 499] on select "Purolator UPS FedEx Canada Post Courier Other Drop Off Pick Up" at bounding box center [863, 490] width 262 height 31
click at [772, 559] on input "Tracking Number" at bounding box center [863, 543] width 262 height 31
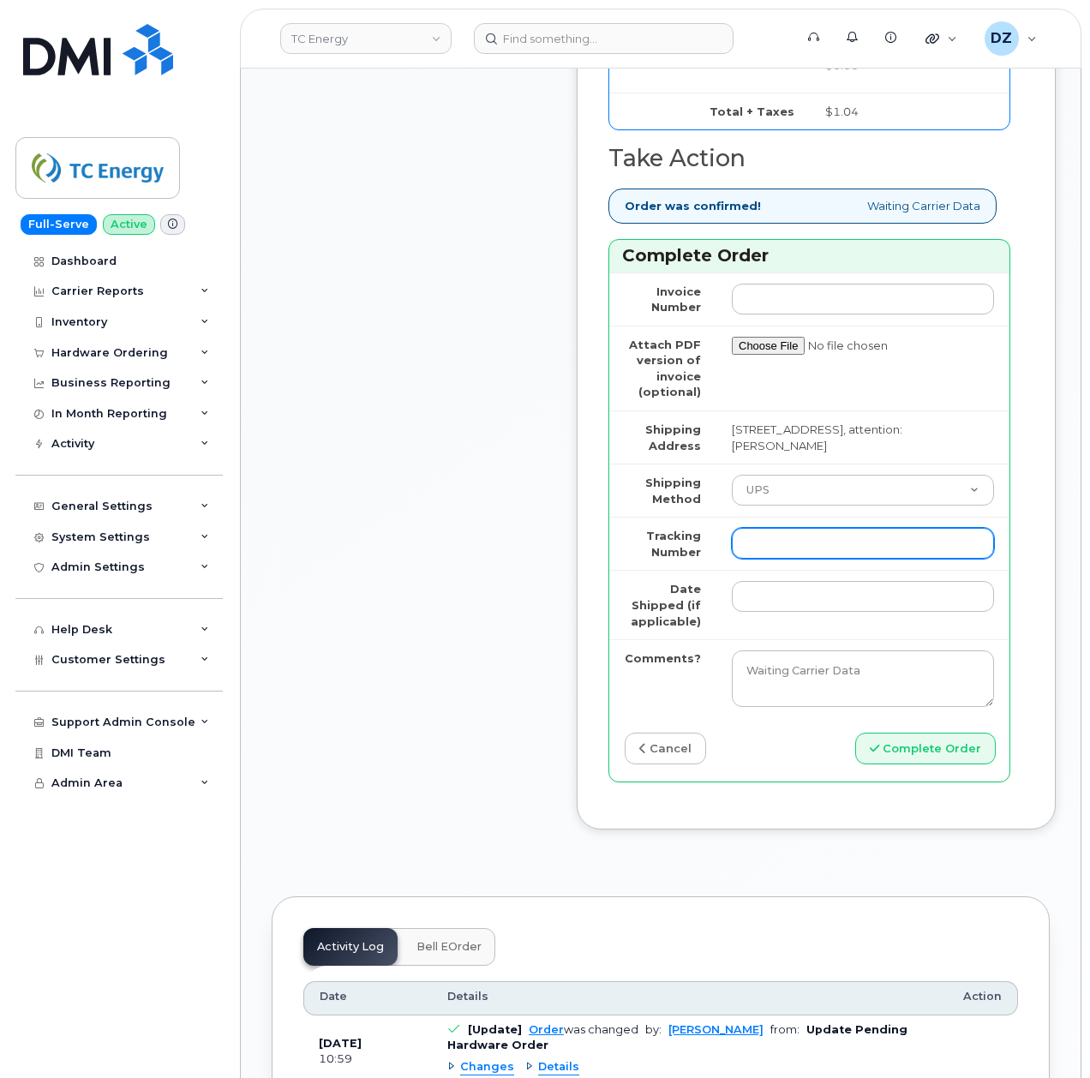
paste input "1ZHF12012916212154"
type input "1ZHF12012916212154"
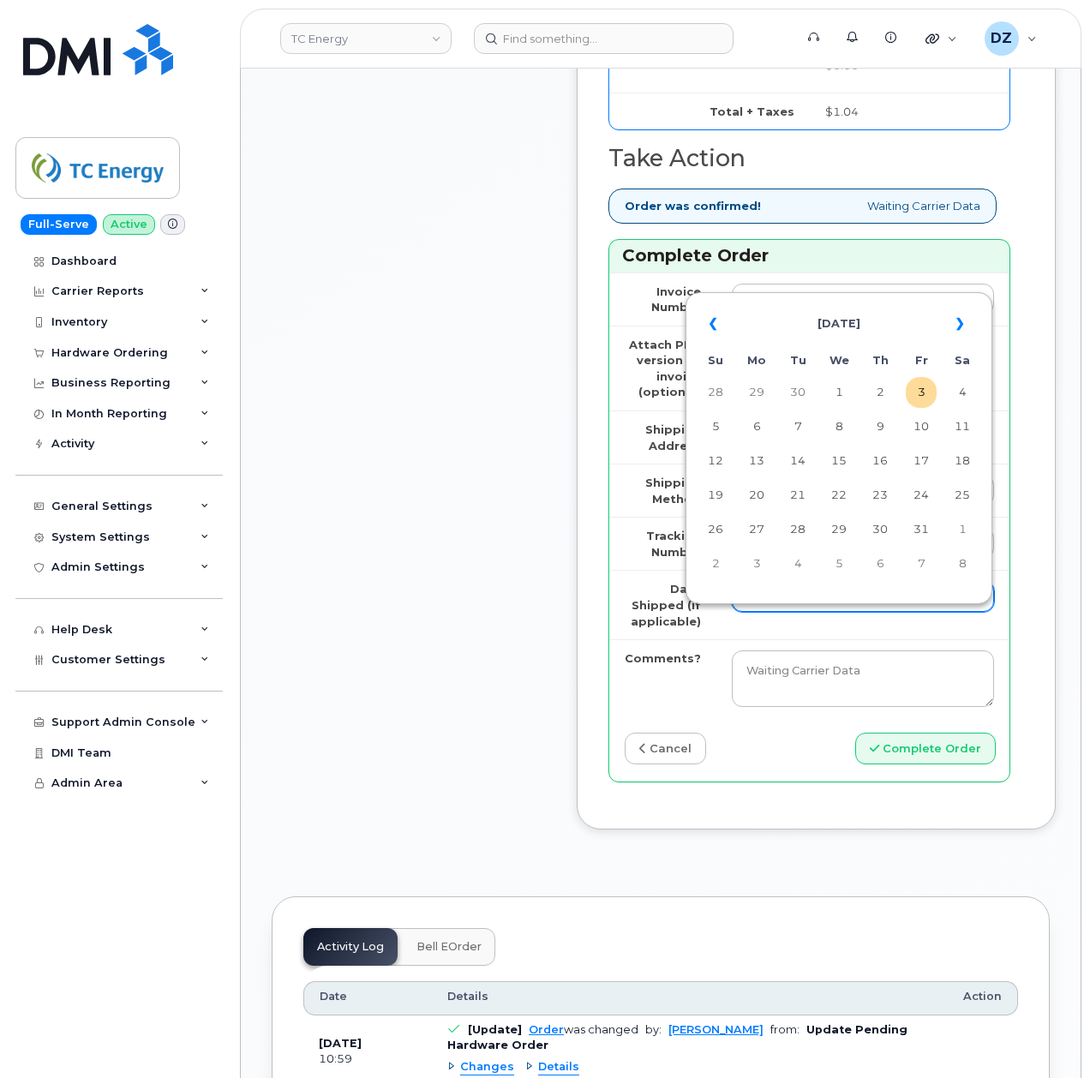
click at [777, 612] on input "Date Shipped (if applicable)" at bounding box center [863, 596] width 262 height 31
click at [710, 315] on th "«" at bounding box center [715, 323] width 31 height 41
click at [916, 461] on td "19" at bounding box center [921, 461] width 31 height 31
type input "[DATE]"
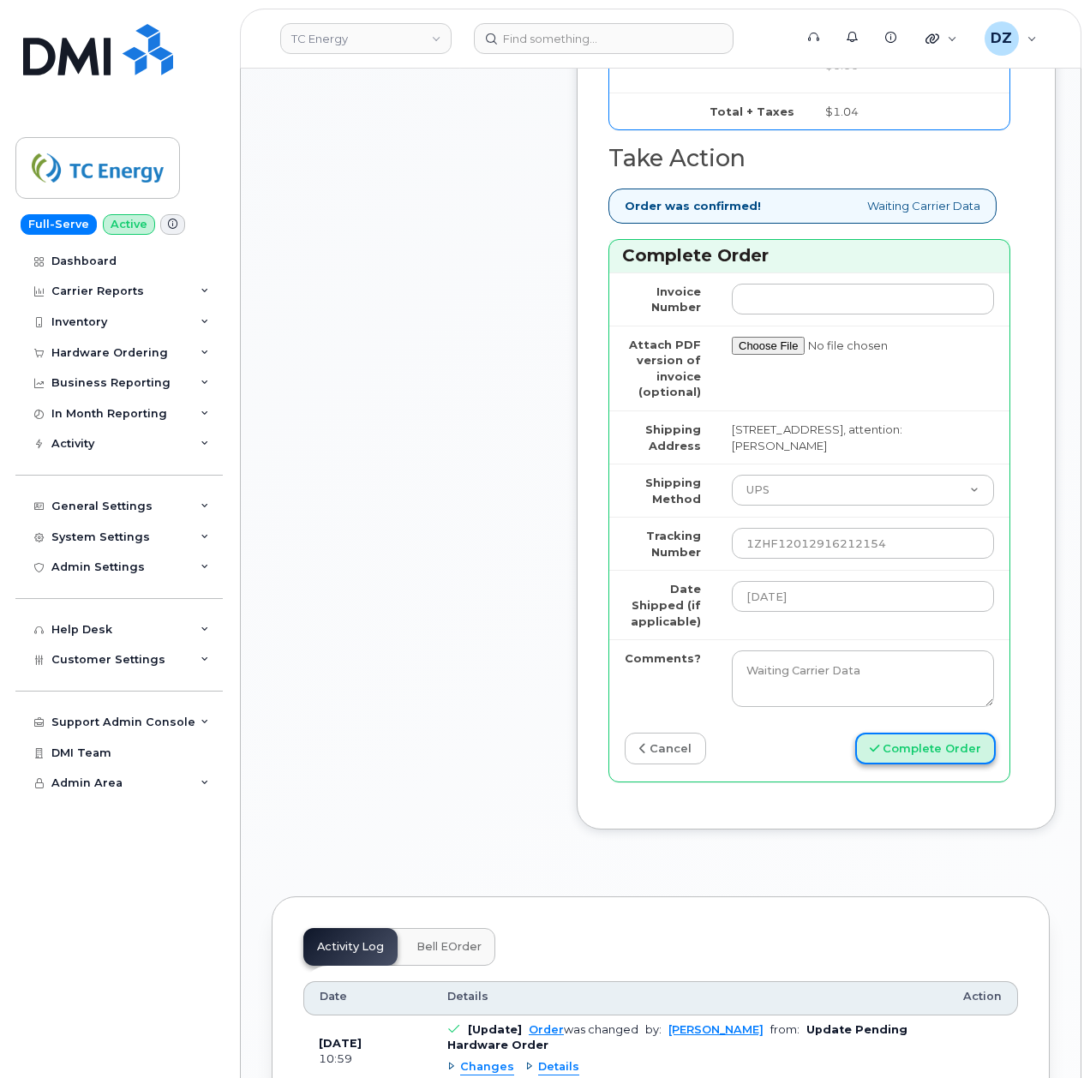
click at [903, 765] on button "Complete Order" at bounding box center [925, 749] width 141 height 32
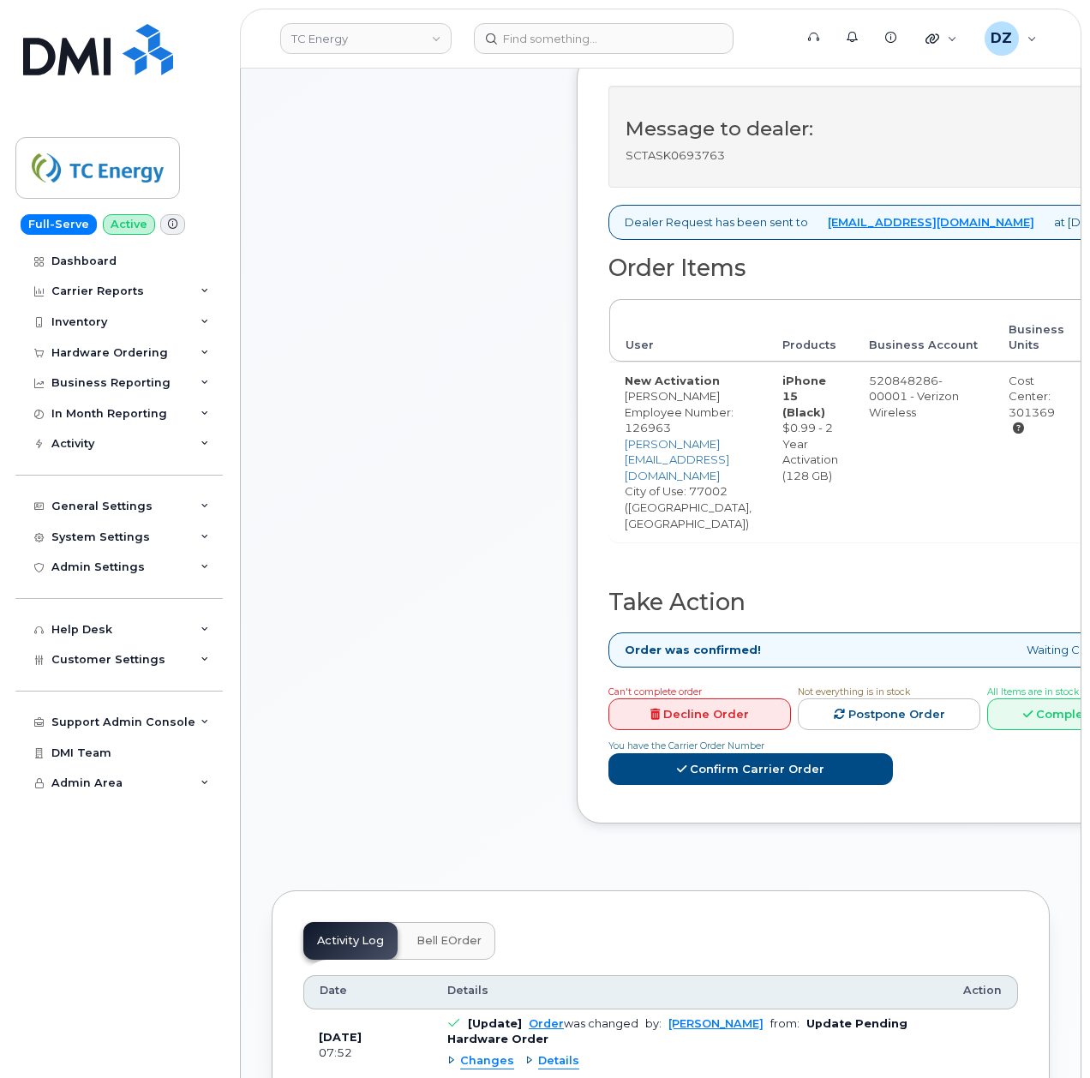
scroll to position [686, 0]
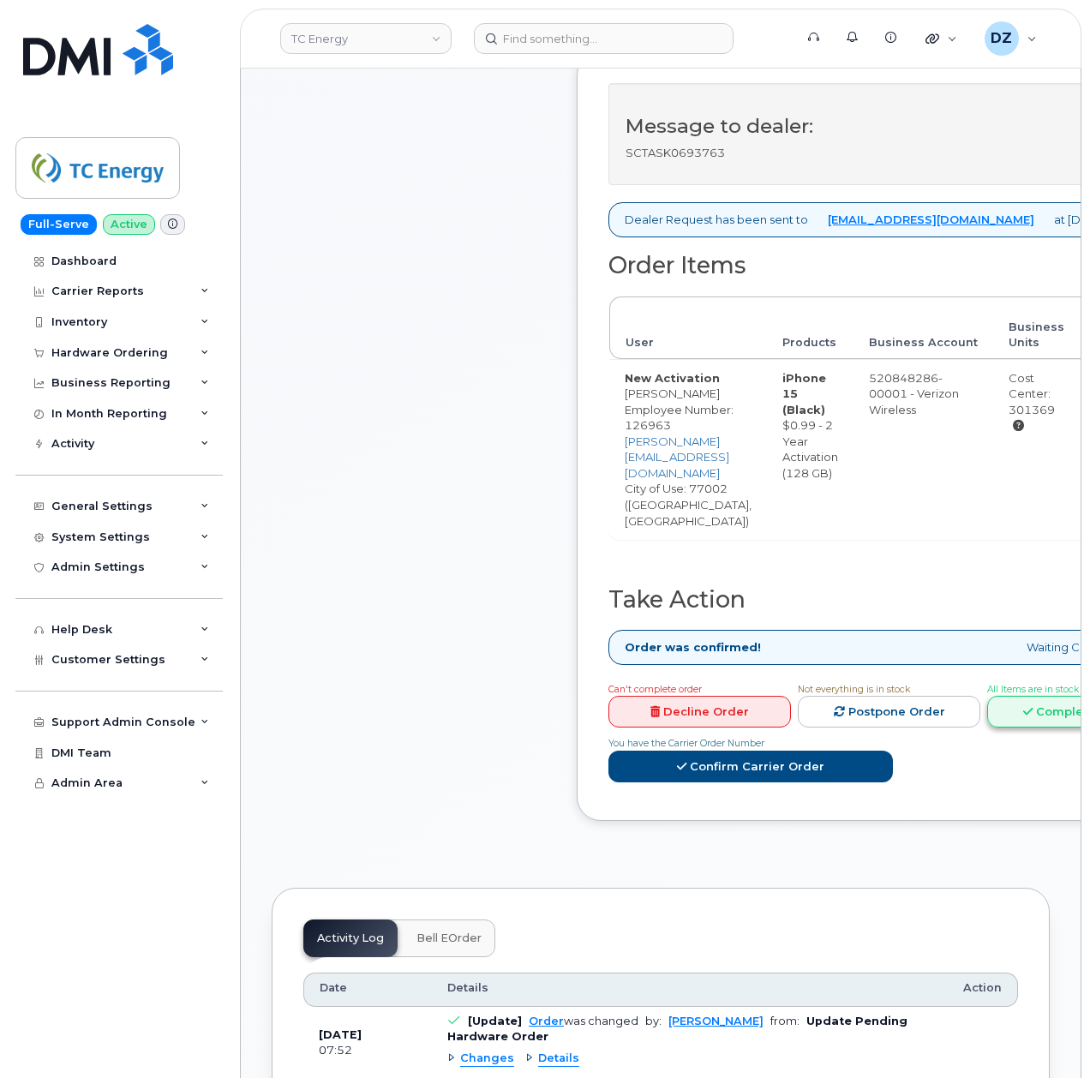
click at [993, 696] on link "Complete Order" at bounding box center [1078, 712] width 183 height 32
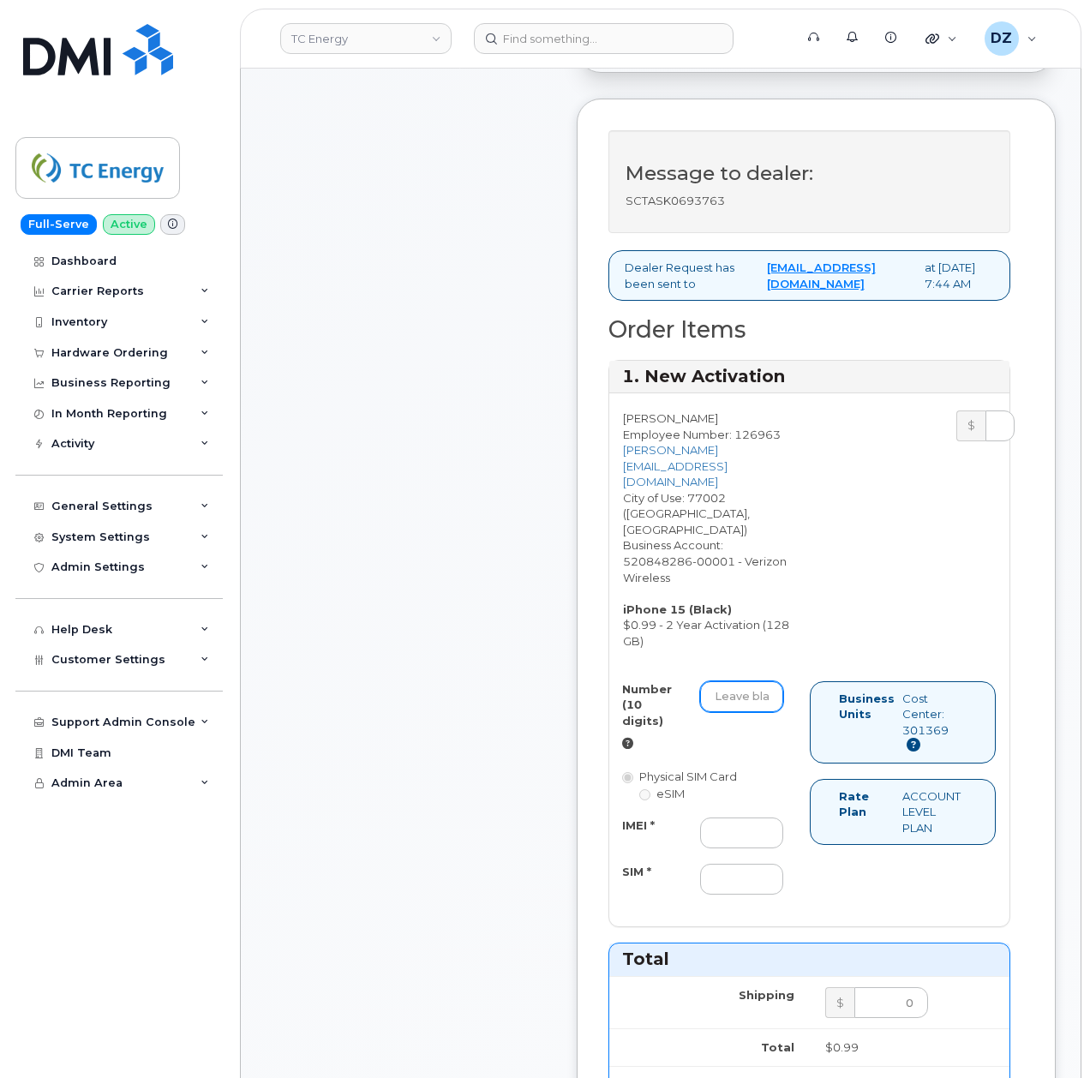
drag, startPoint x: 728, startPoint y: 681, endPoint x: 807, endPoint y: 674, distance: 80.0
click at [728, 681] on input "Number (10 digits)" at bounding box center [741, 696] width 83 height 31
paste input "346-868-0566"
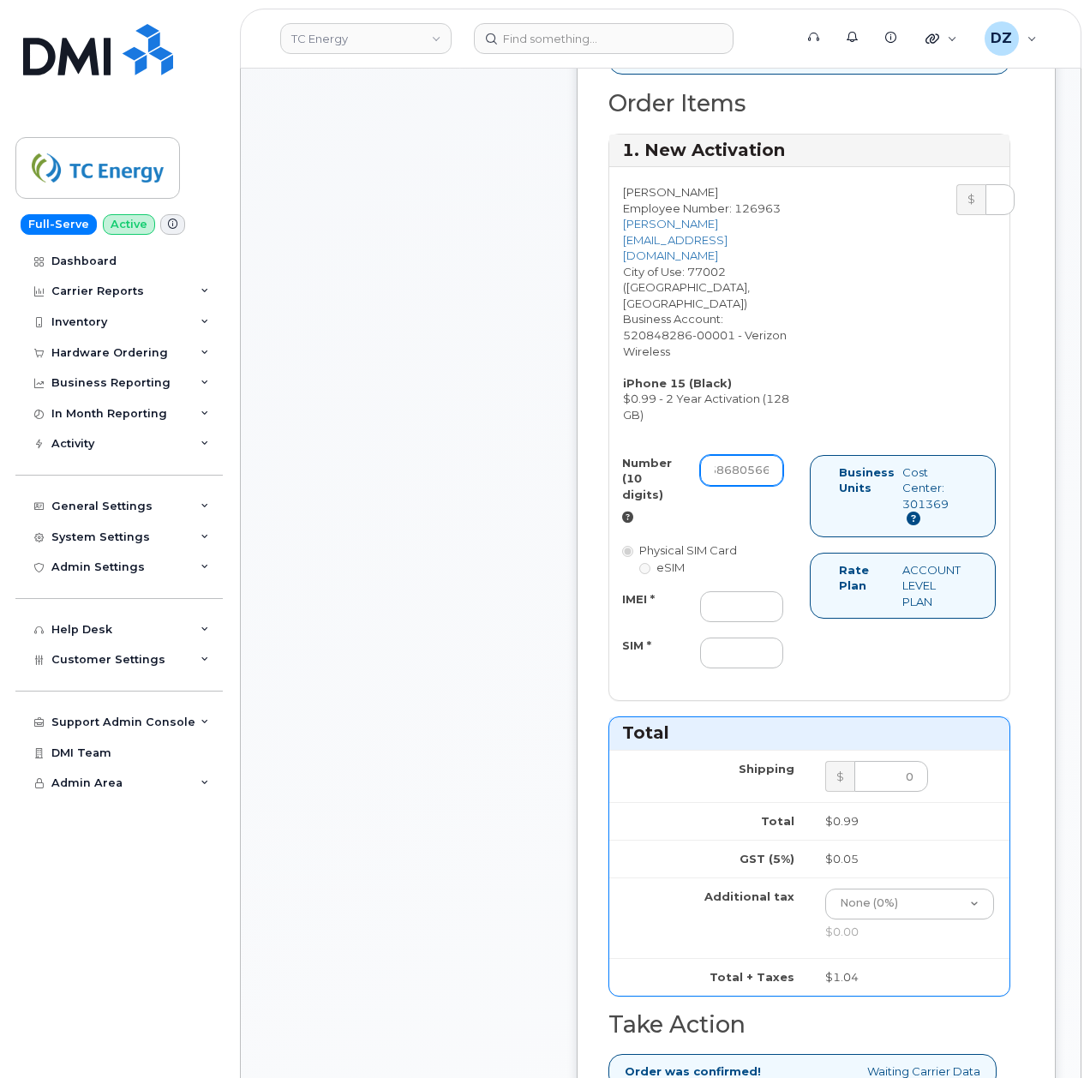
scroll to position [914, 0]
type input "3468680566"
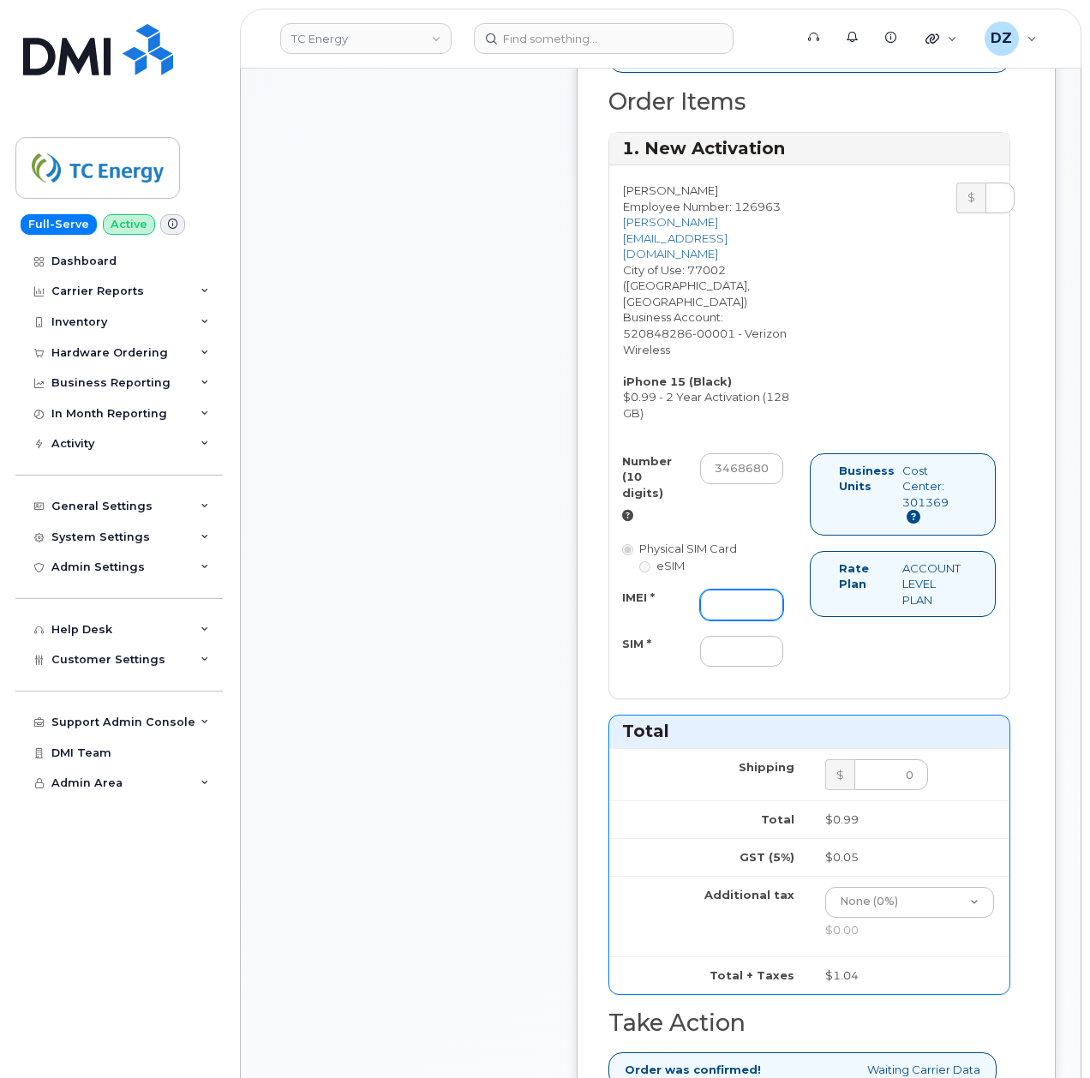
click at [758, 593] on input "IMEI *" at bounding box center [741, 605] width 83 height 31
paste input "357491836227199"
type input "357491836227199"
drag, startPoint x: 718, startPoint y: 646, endPoint x: 741, endPoint y: 643, distance: 22.5
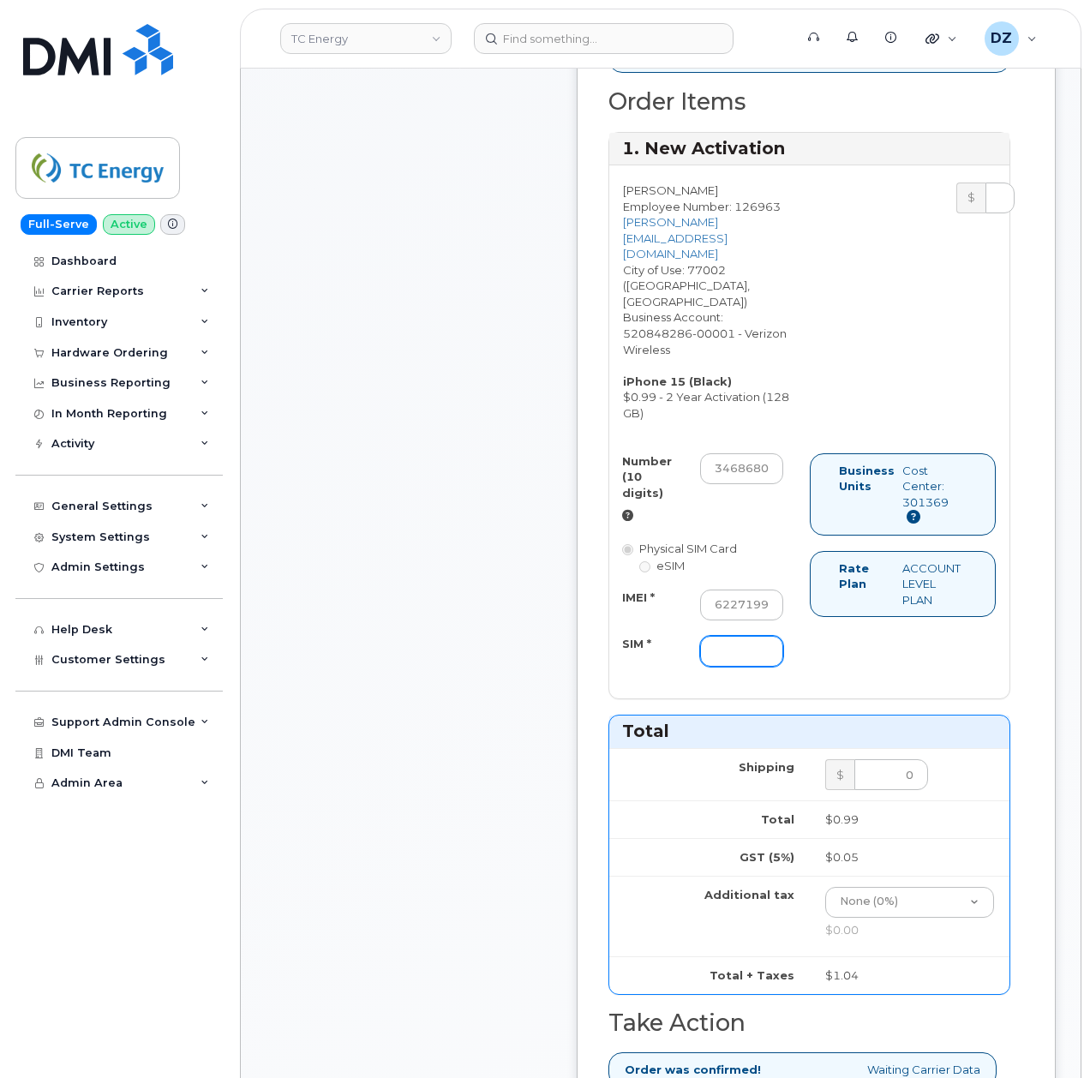
click at [718, 646] on input "SIM *" at bounding box center [741, 651] width 83 height 31
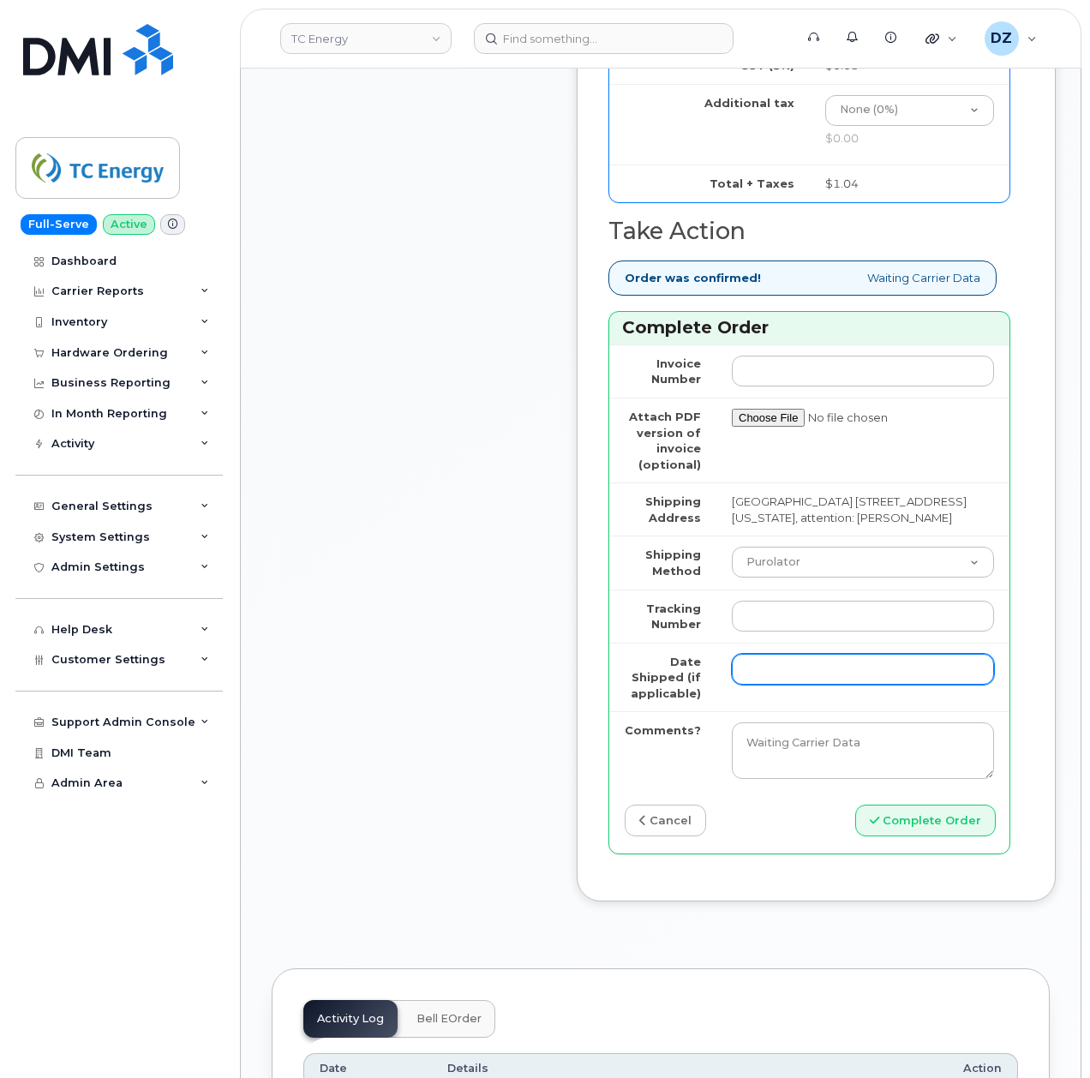
scroll to position [1714, 0]
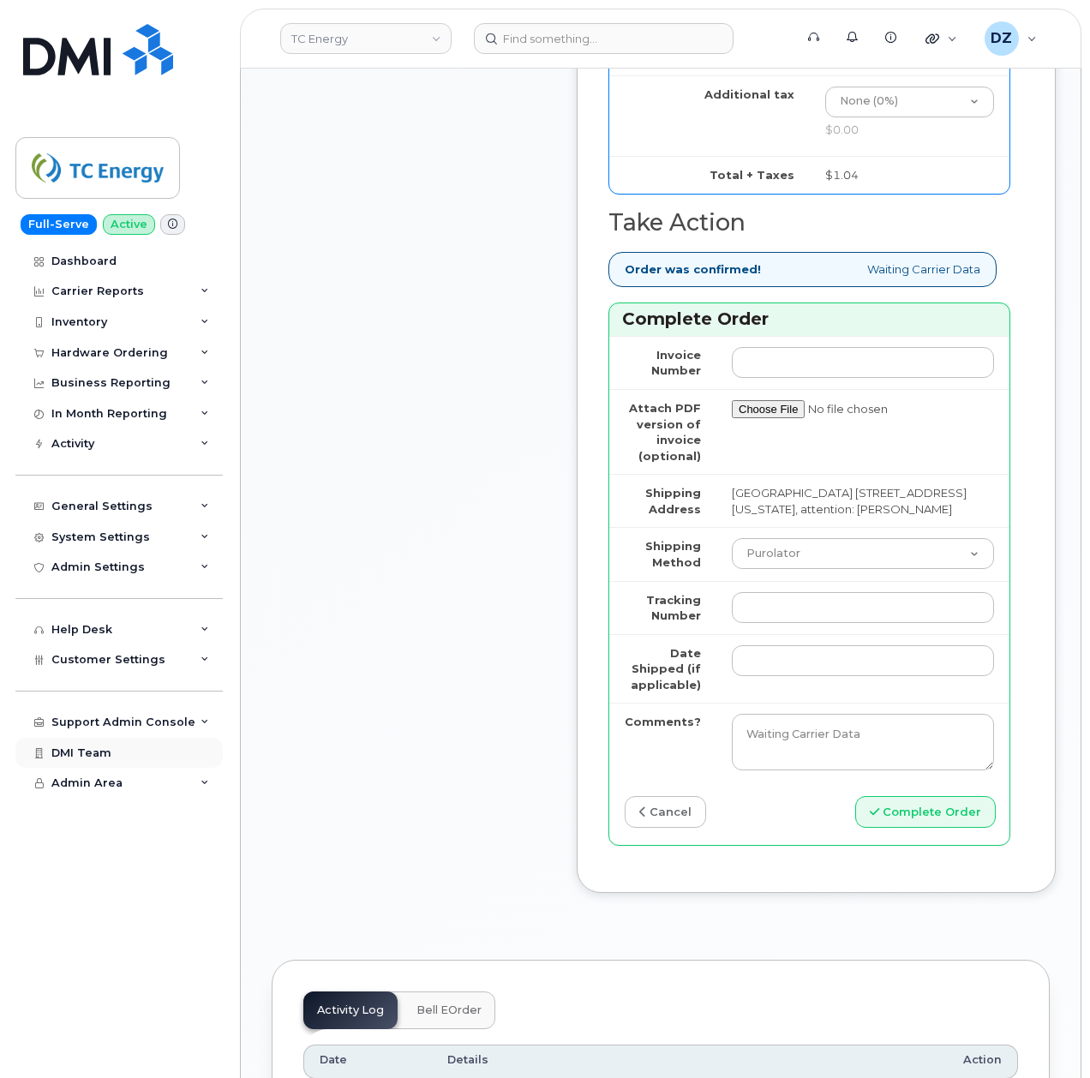
type input "-"
click at [785, 563] on select "Purolator UPS FedEx Canada Post Courier Other Drop Off Pick Up" at bounding box center [863, 553] width 262 height 31
select select "FedEx"
click at [732, 547] on select "Purolator UPS FedEx Canada Post Courier Other Drop Off Pick Up" at bounding box center [863, 553] width 262 height 31
click at [800, 611] on input "Tracking Number" at bounding box center [863, 607] width 262 height 31
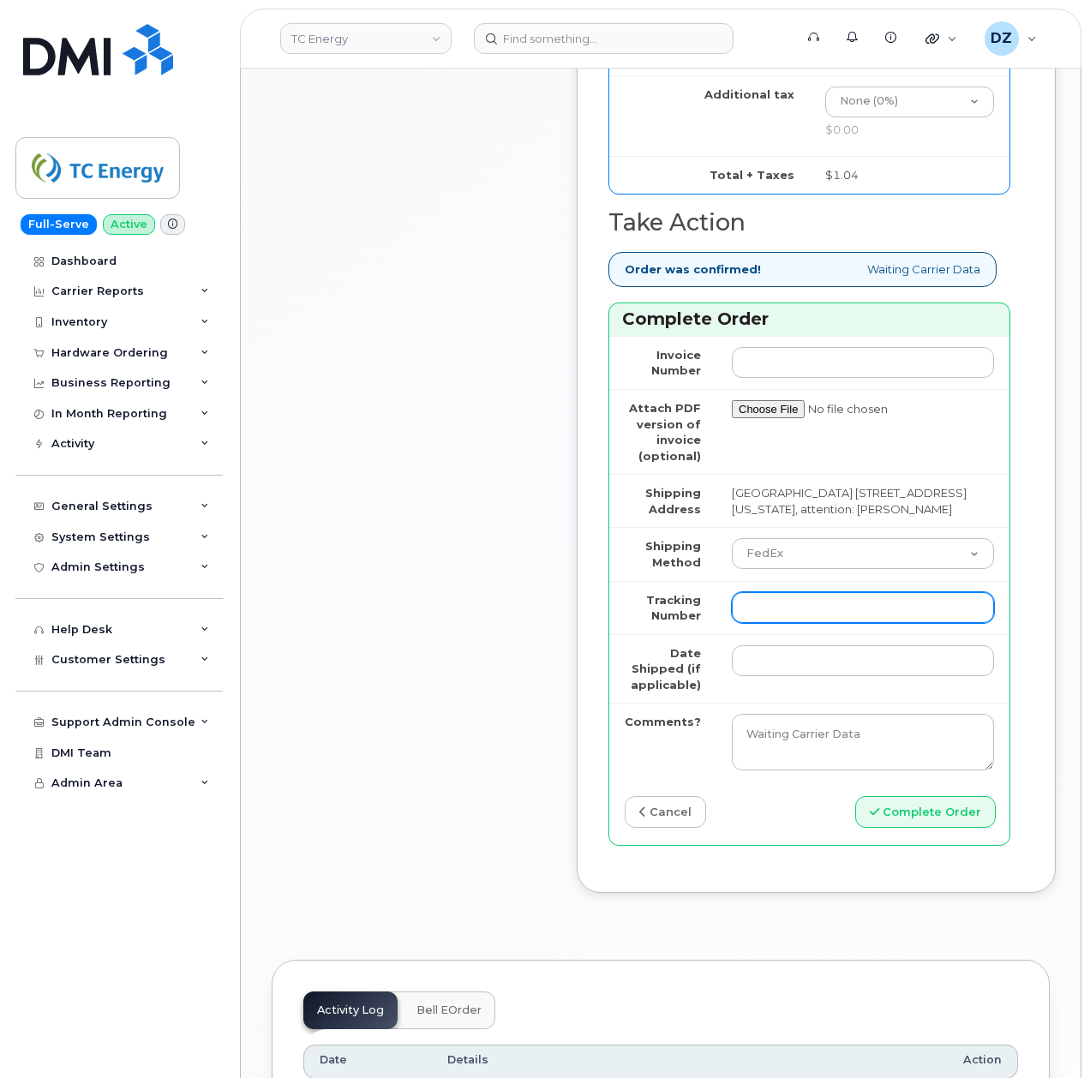
paste input "480963699672"
type input "480963699672"
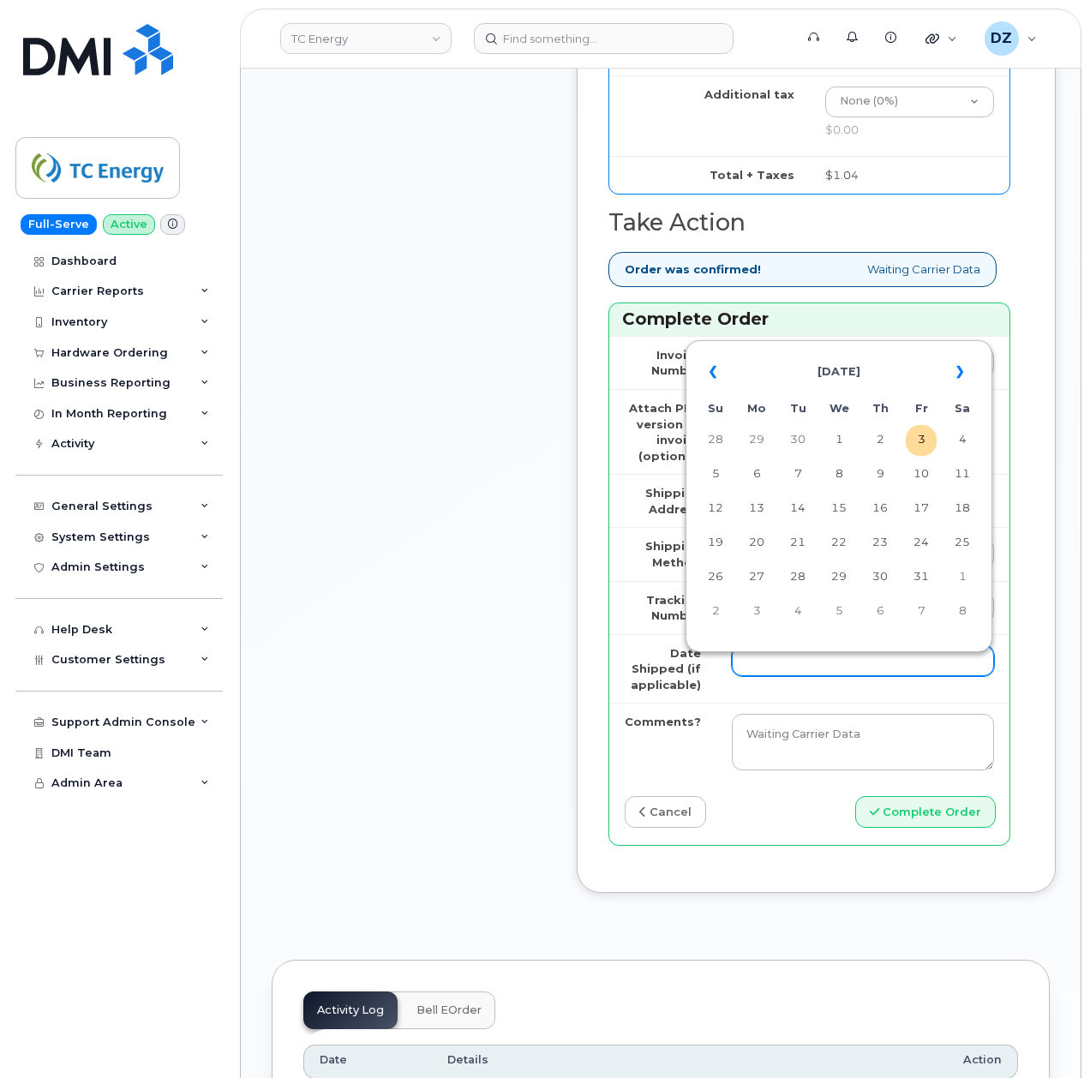
click at [785, 667] on input "Date Shipped (if applicable)" at bounding box center [863, 660] width 262 height 31
click at [718, 369] on th "«" at bounding box center [715, 371] width 31 height 41
click at [920, 514] on td "19" at bounding box center [921, 509] width 31 height 31
type input "2025-09-19"
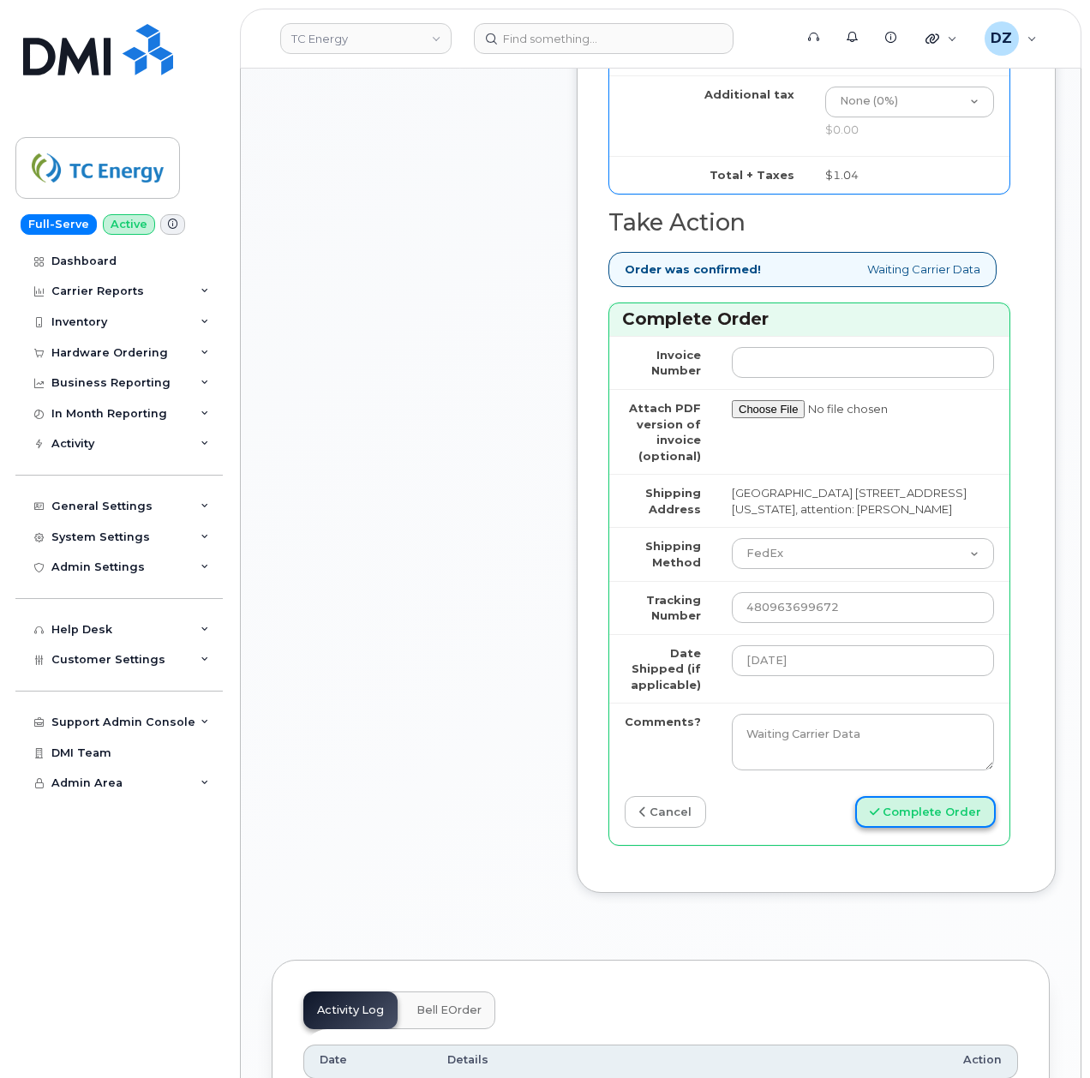
click at [943, 818] on button "Complete Order" at bounding box center [925, 812] width 141 height 32
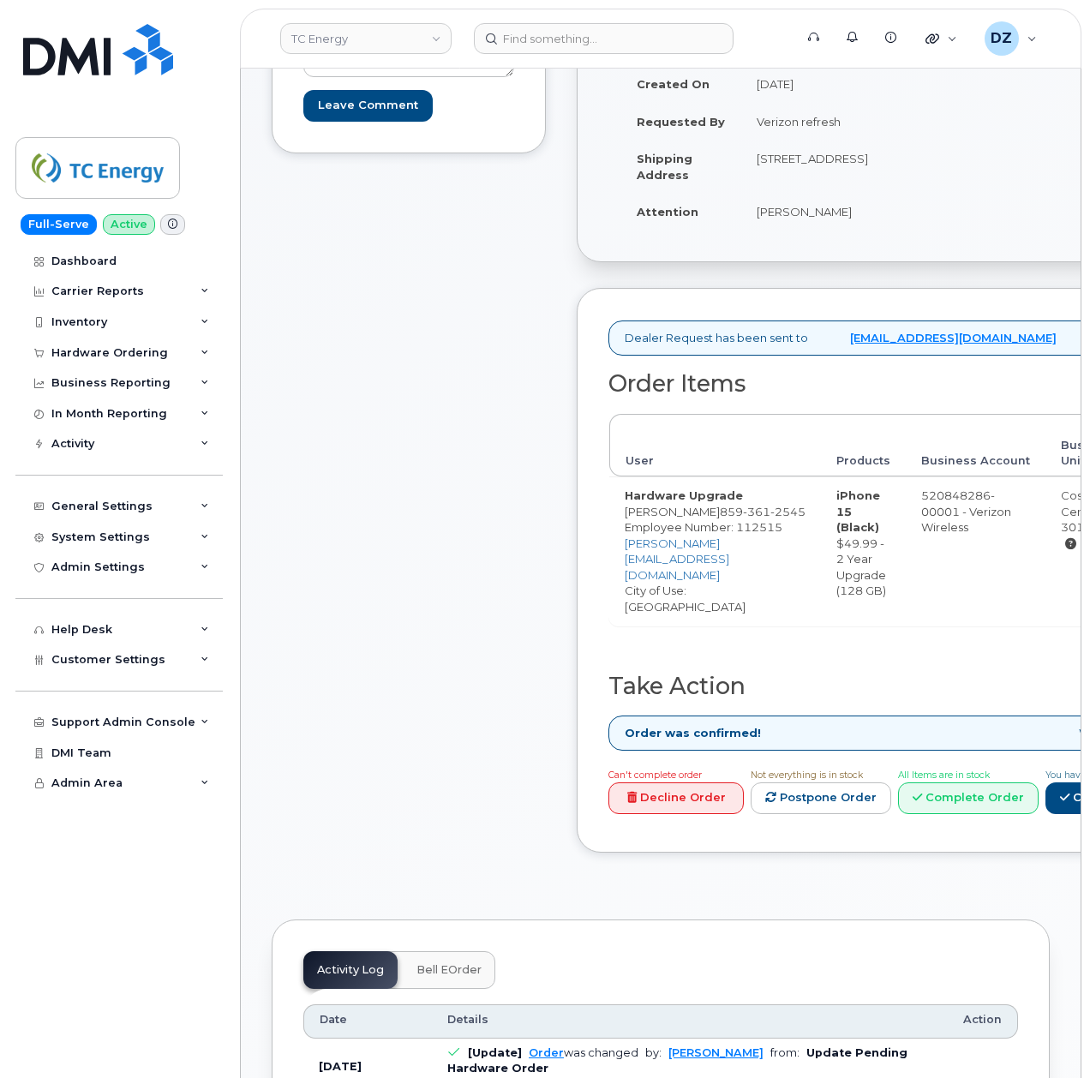
scroll to position [571, 0]
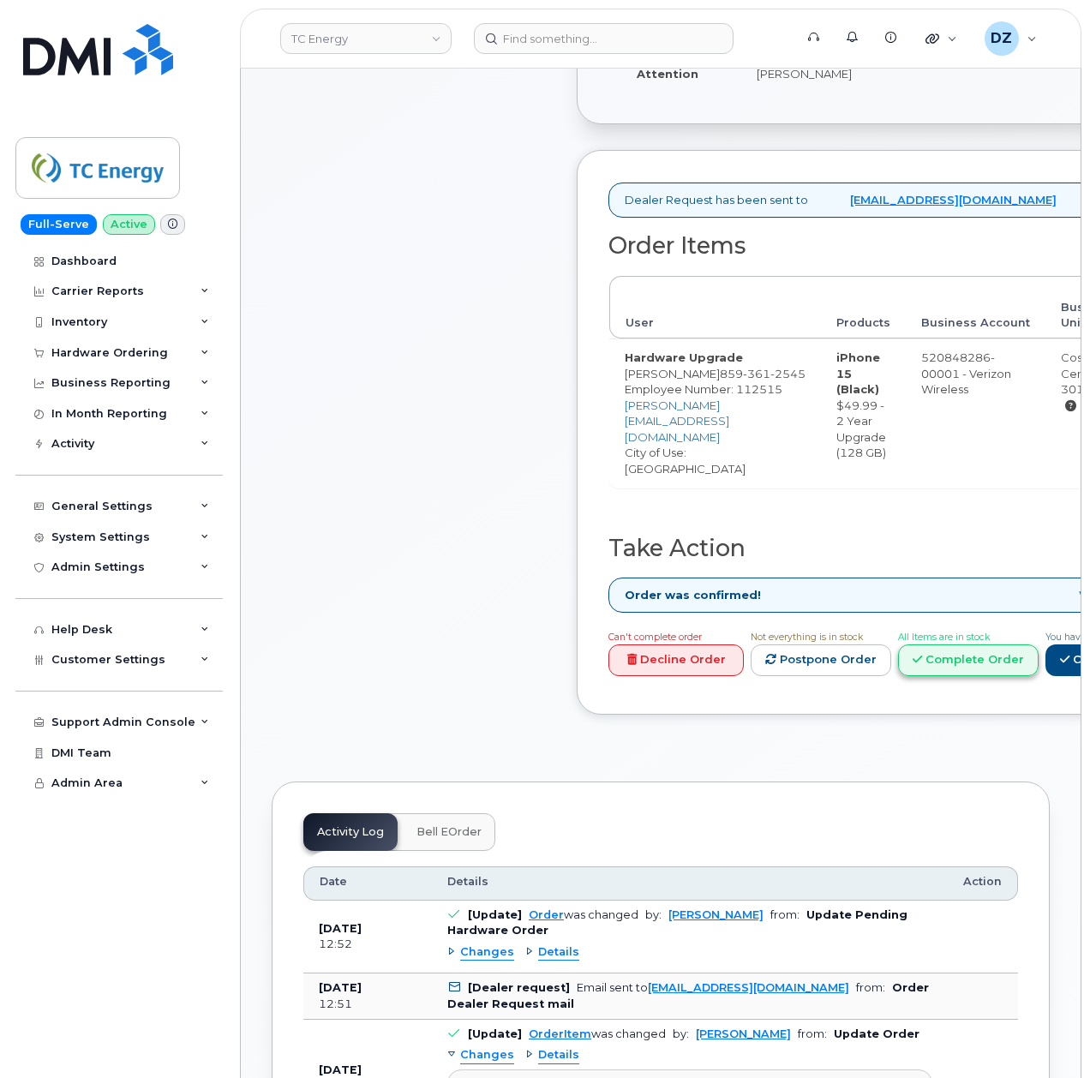
click at [1039, 660] on link "Complete Order" at bounding box center [968, 661] width 141 height 32
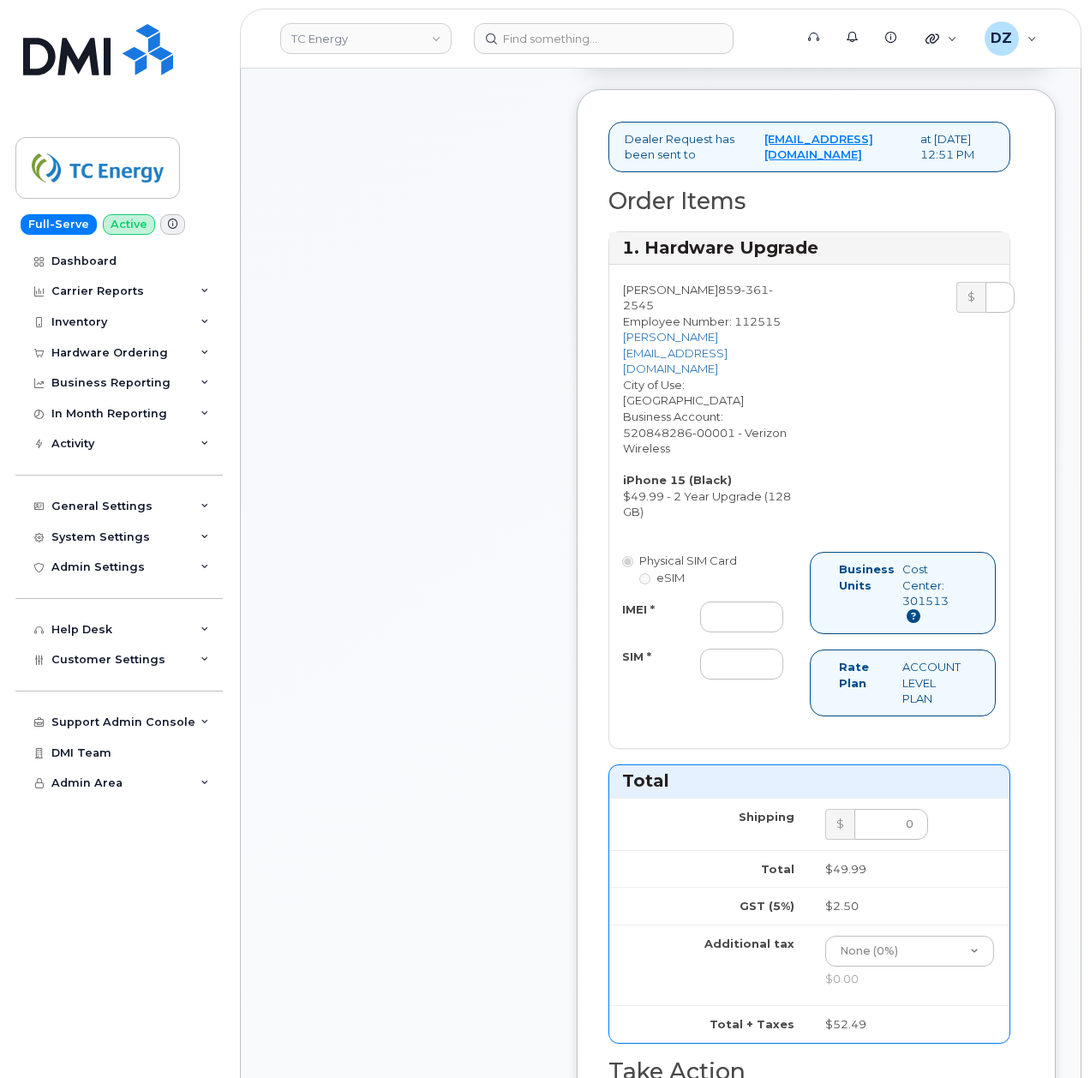
scroll to position [686, 0]
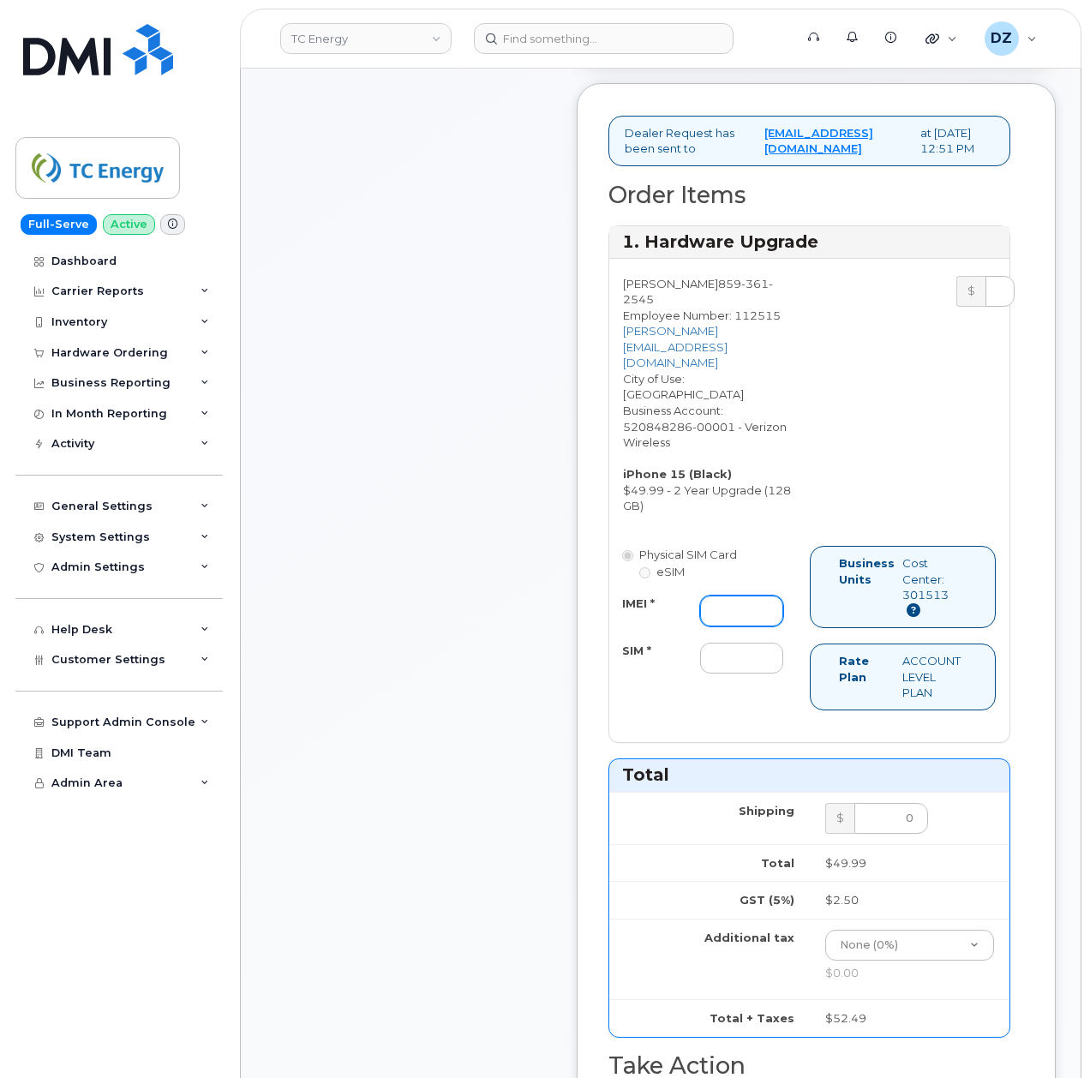
click at [732, 627] on input "IMEI *" at bounding box center [741, 611] width 83 height 31
paste input "355135951881924"
click at [735, 674] on input "SIM *" at bounding box center [741, 658] width 83 height 31
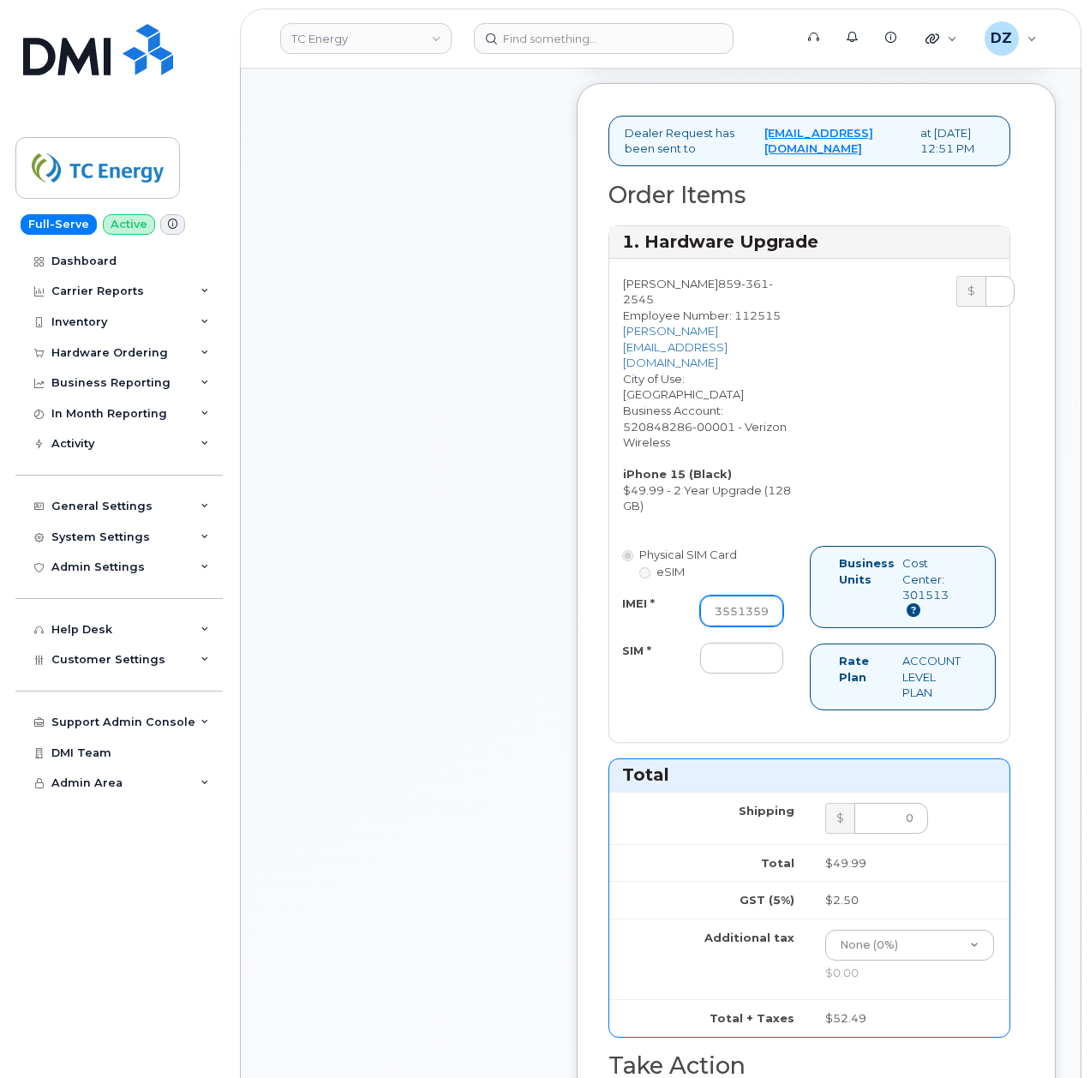
click at [700, 627] on input "355135951881924" at bounding box center [741, 611] width 83 height 31
drag, startPoint x: 699, startPoint y: 648, endPoint x: 717, endPoint y: 642, distance: 19.0
click at [700, 627] on input "355135951881924" at bounding box center [741, 611] width 83 height 31
click at [717, 627] on input "355135951881924" at bounding box center [741, 611] width 83 height 31
paste input "355135951881924"
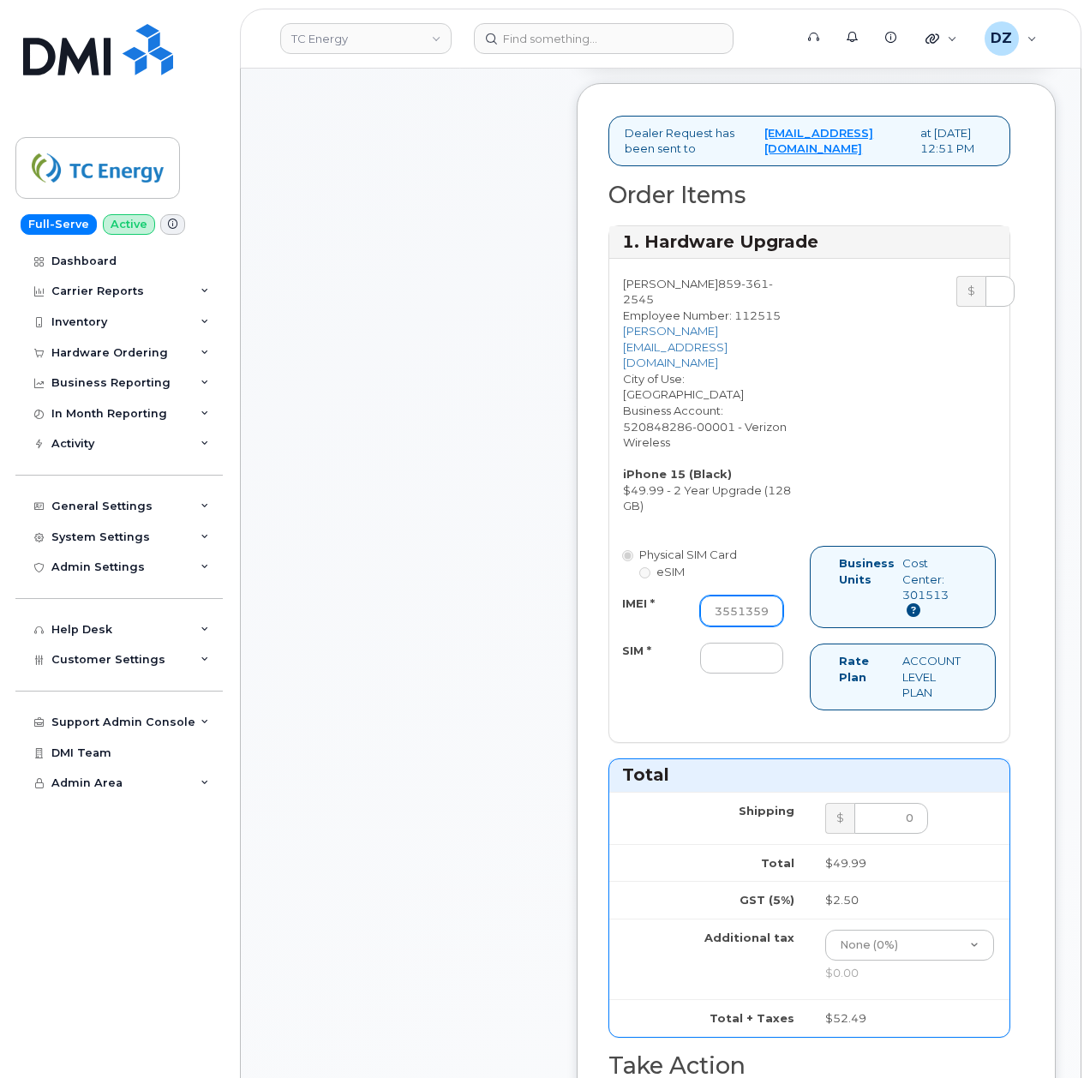
scroll to position [0, 63]
click at [746, 627] on input "355135951881924355135951881924" at bounding box center [741, 611] width 83 height 31
paste input "text"
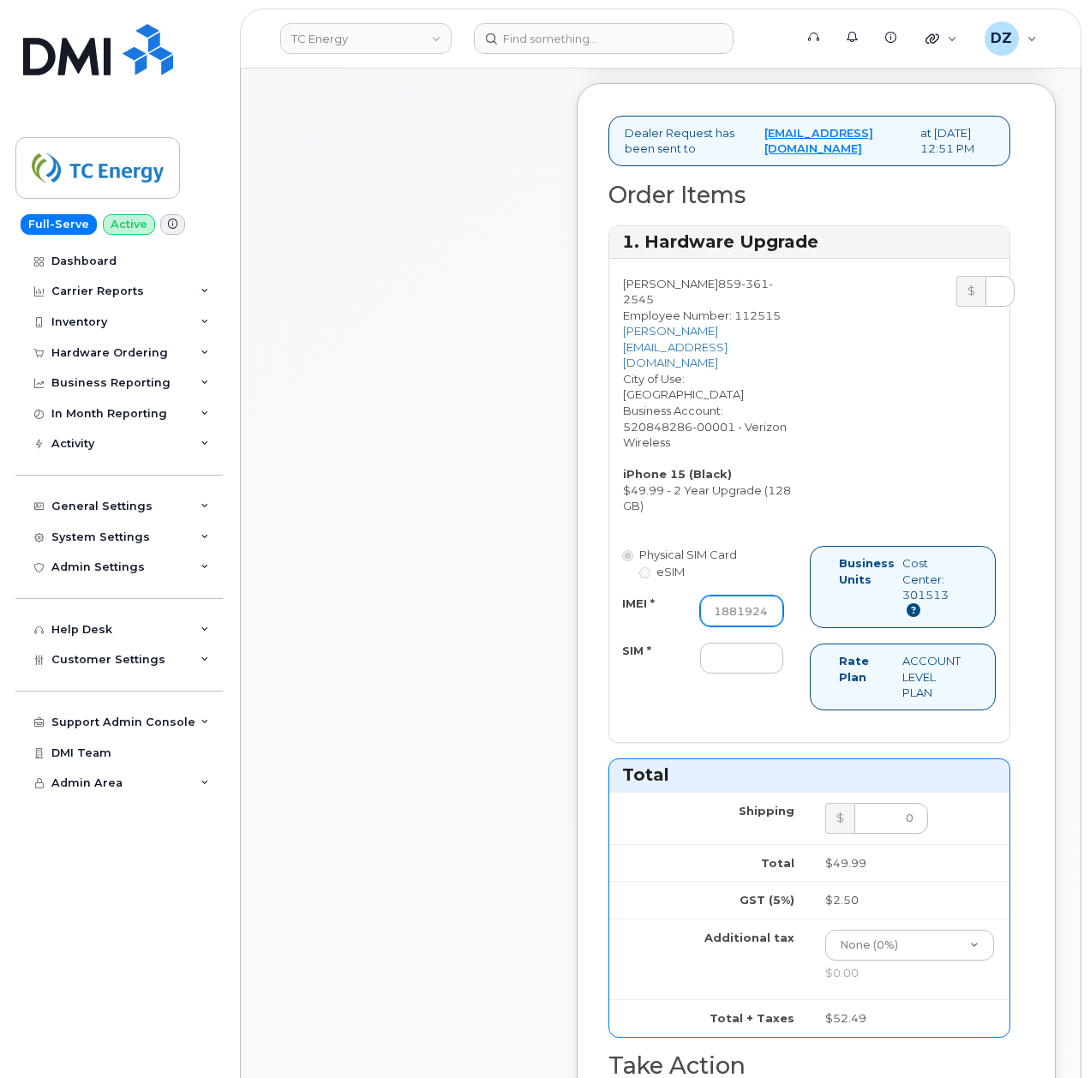
type input "355135951881924"
click at [747, 674] on input "SIM *" at bounding box center [741, 658] width 83 height 31
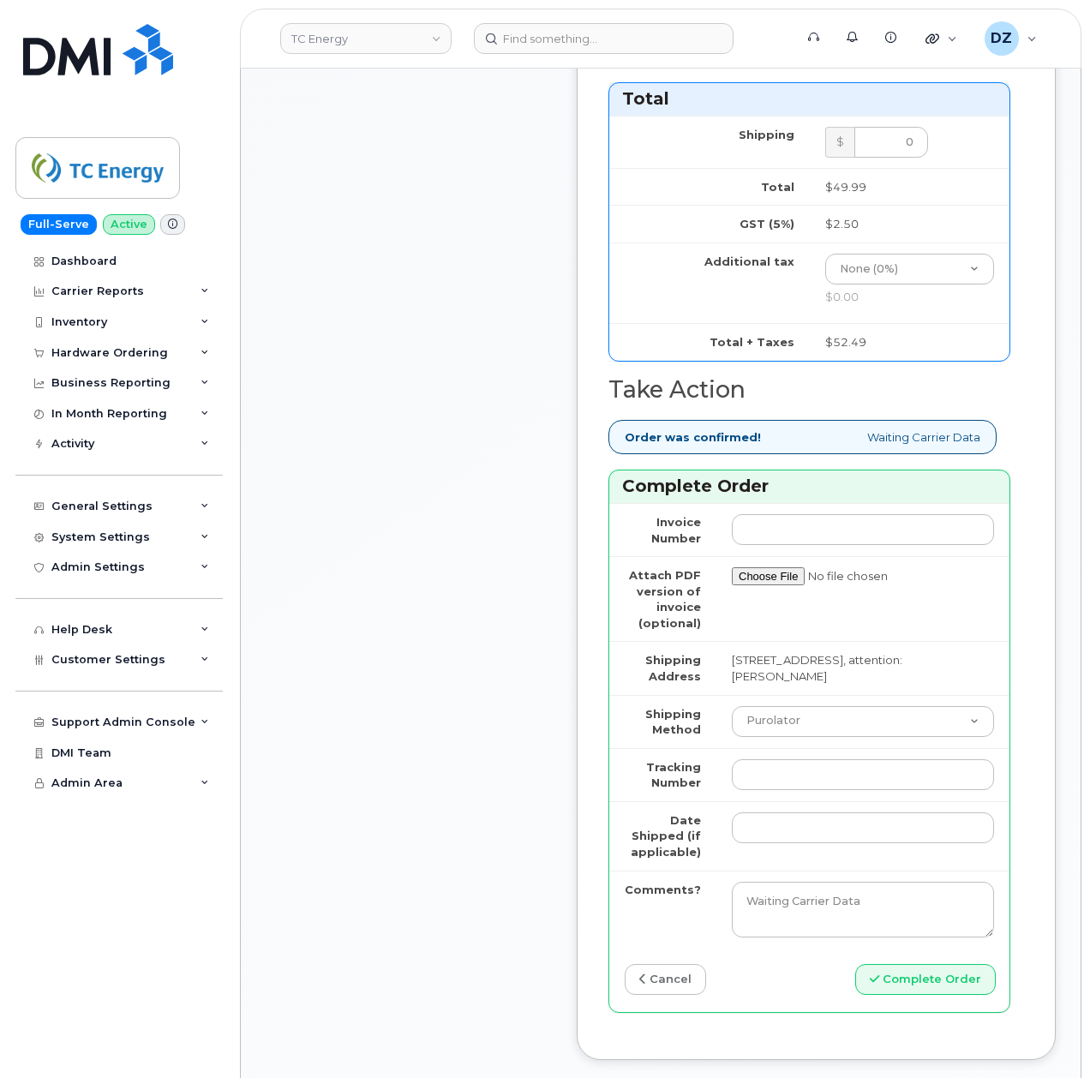
scroll to position [1371, 0]
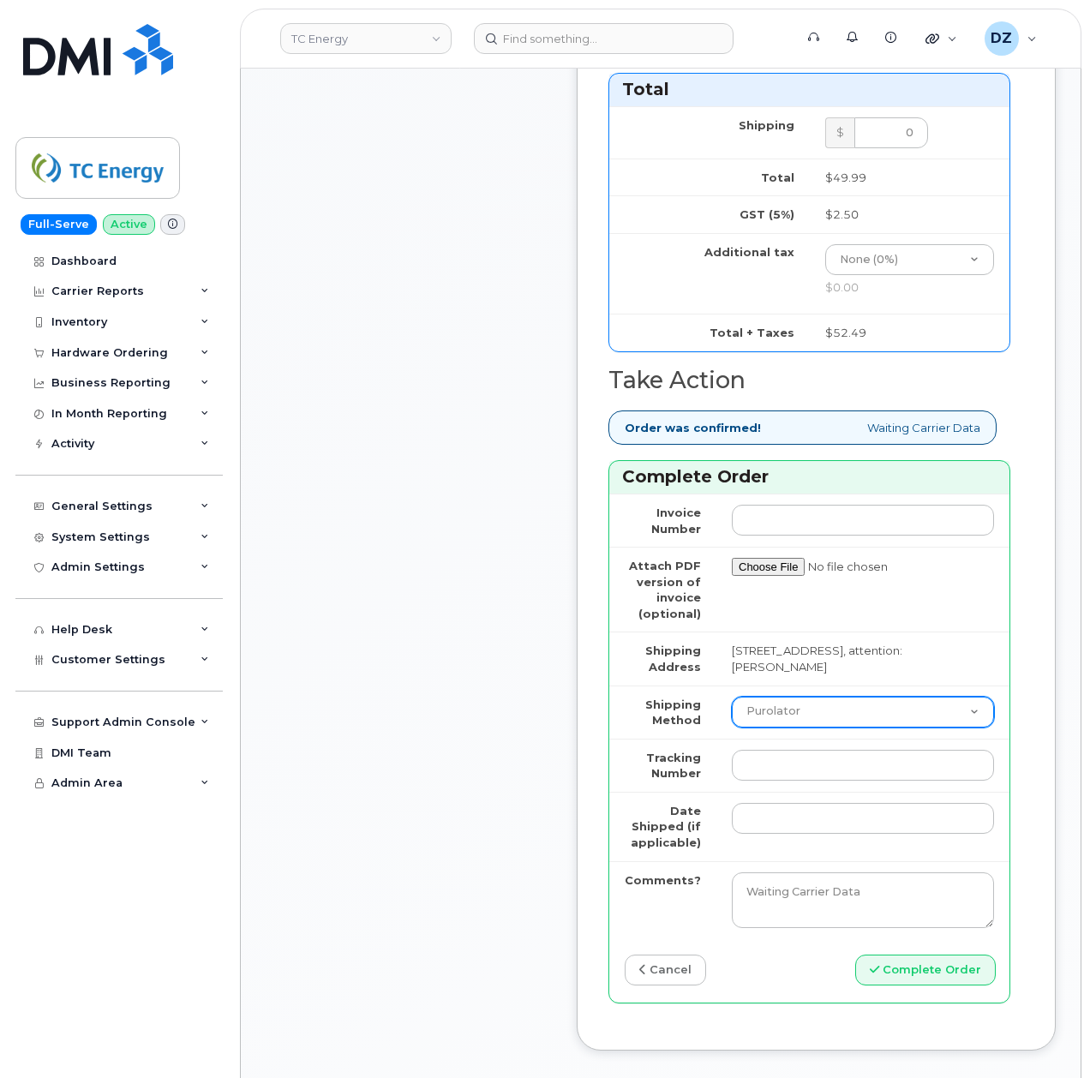
type input "-"
click at [790, 728] on select "Purolator UPS FedEx Canada Post Courier Other Drop Off Pick Up" at bounding box center [863, 712] width 262 height 31
select select "UPS"
click at [732, 728] on select "Purolator UPS FedEx Canada Post Courier Other Drop Off Pick Up" at bounding box center [863, 712] width 262 height 31
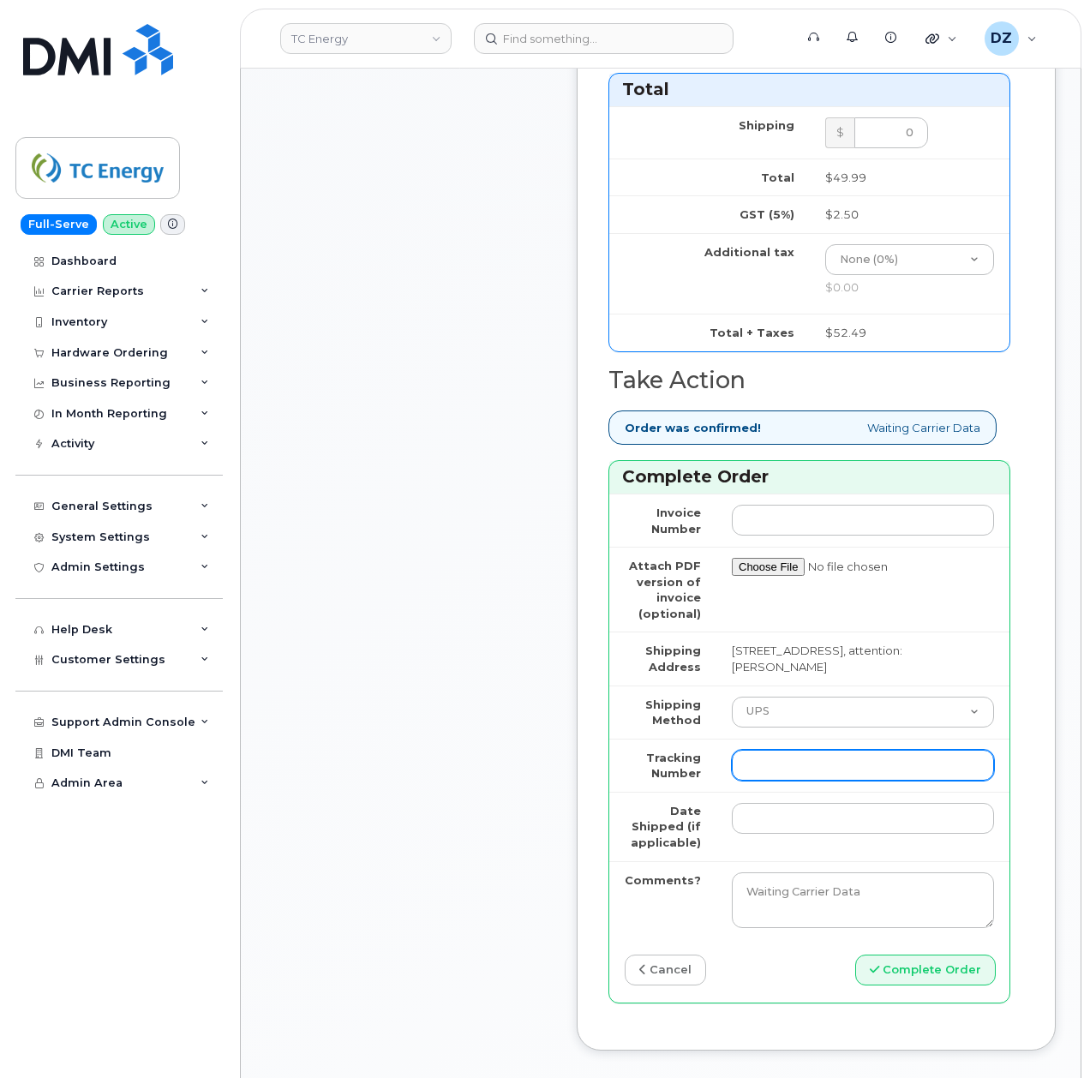
click at [771, 781] on input "Tracking Number" at bounding box center [863, 765] width 262 height 31
paste input "1ZHF12012915601404"
type input "1ZHF12012915601404"
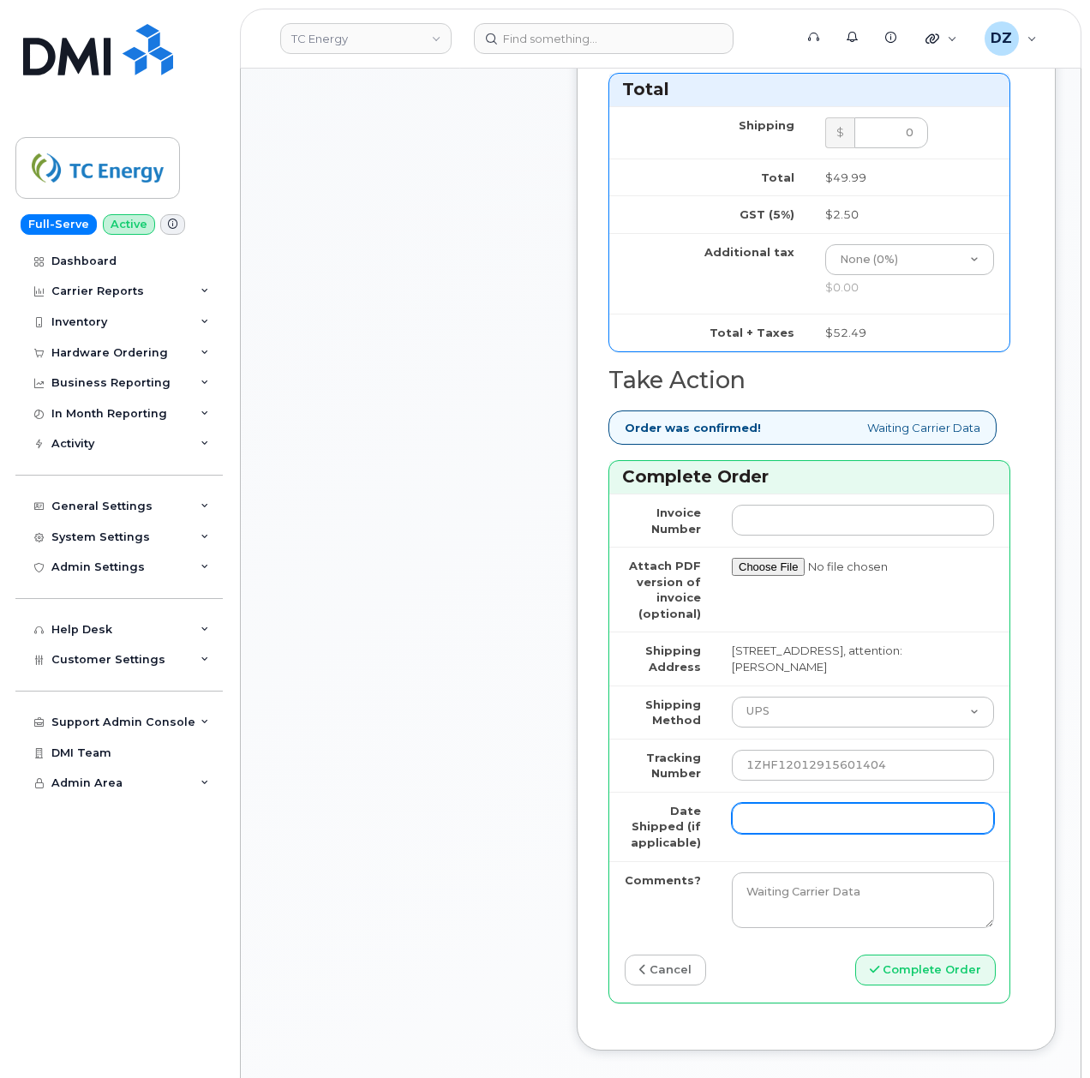
click at [768, 834] on input "Date Shipped (if applicable)" at bounding box center [863, 818] width 262 height 31
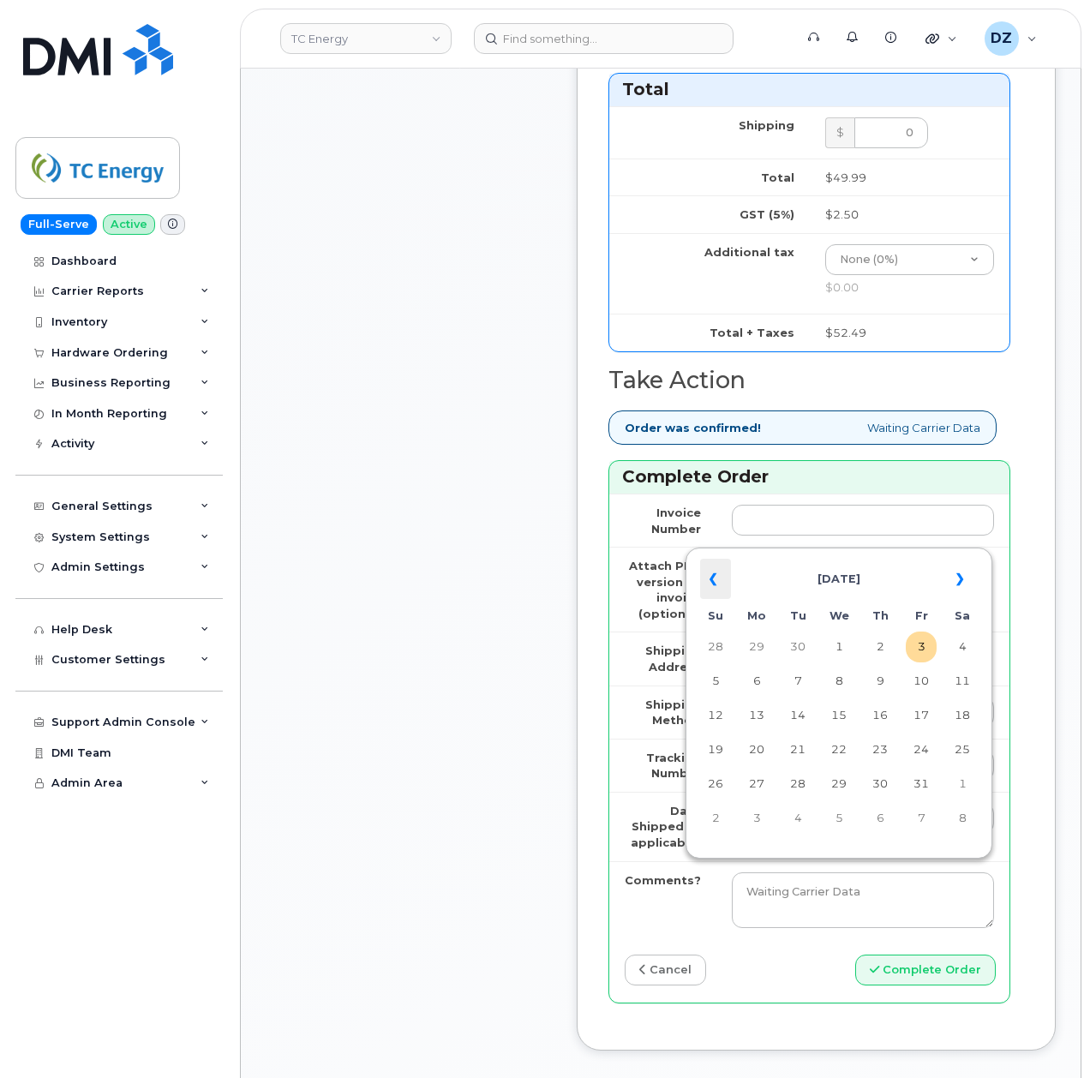
click at [720, 570] on th "«" at bounding box center [715, 579] width 31 height 41
click at [748, 681] on td "8" at bounding box center [756, 681] width 31 height 31
type input "[DATE]"
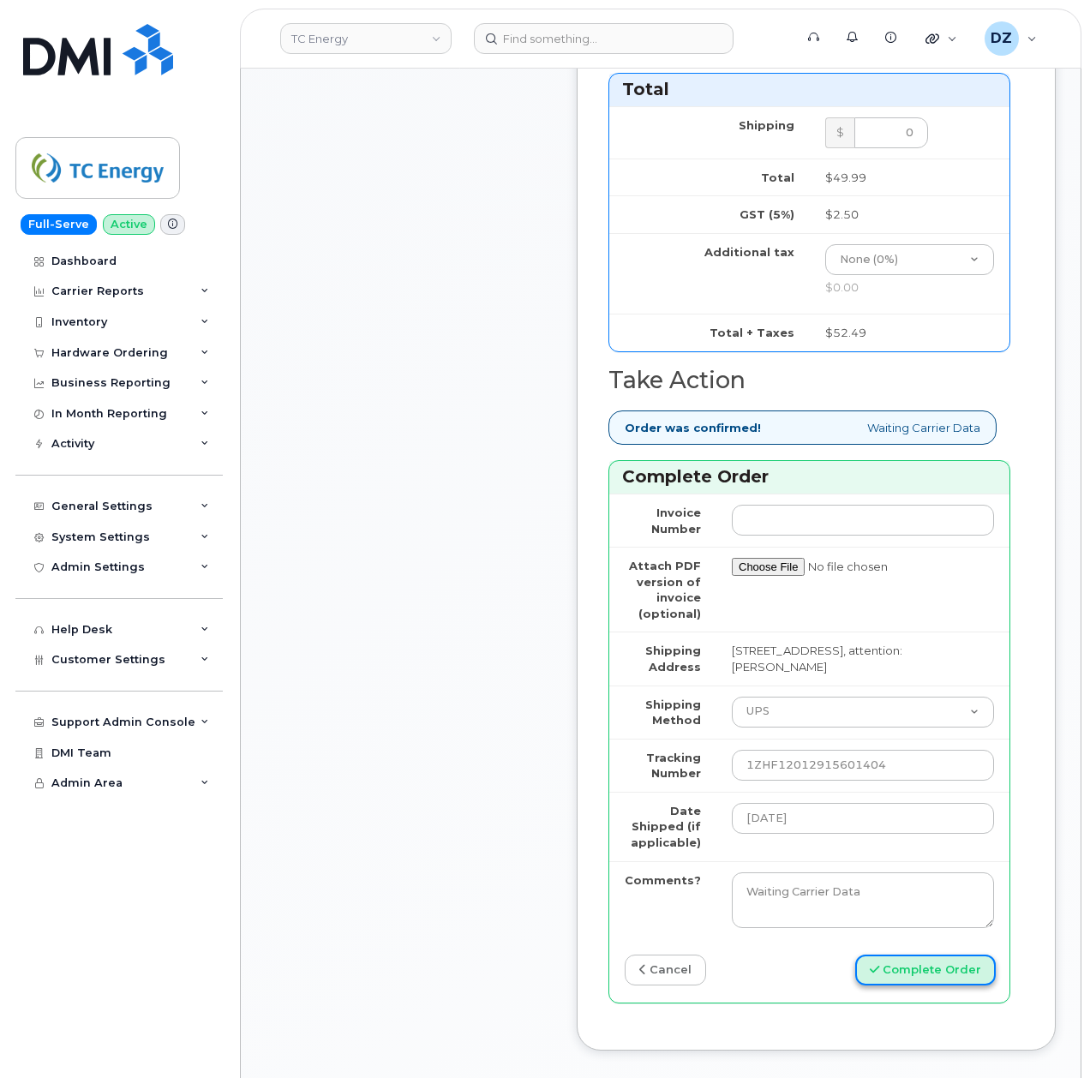
click at [920, 987] on button "Complete Order" at bounding box center [925, 971] width 141 height 32
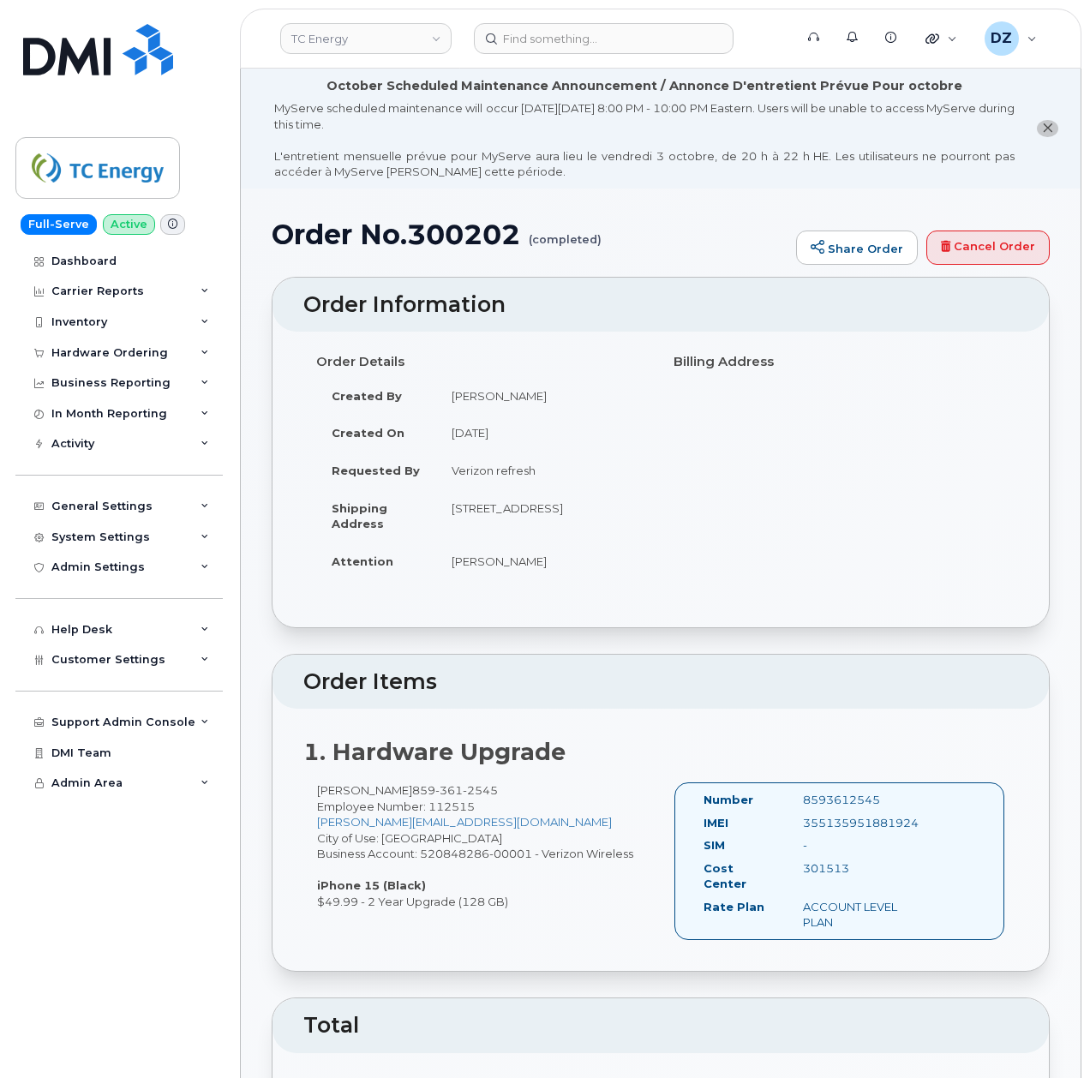
drag, startPoint x: 855, startPoint y: 933, endPoint x: 258, endPoint y: 639, distance: 666.2
click at [108, 969] on div "Dashboard Carrier Reports Monthly Billing Data Daily Data Pooling Data Behavior…" at bounding box center [121, 662] width 212 height 833
drag, startPoint x: 204, startPoint y: 807, endPoint x: 185, endPoint y: 909, distance: 103.7
click at [185, 909] on div "Dashboard Carrier Reports Monthly Billing Data Daily Data Pooling Data Behavior…" at bounding box center [121, 662] width 212 height 833
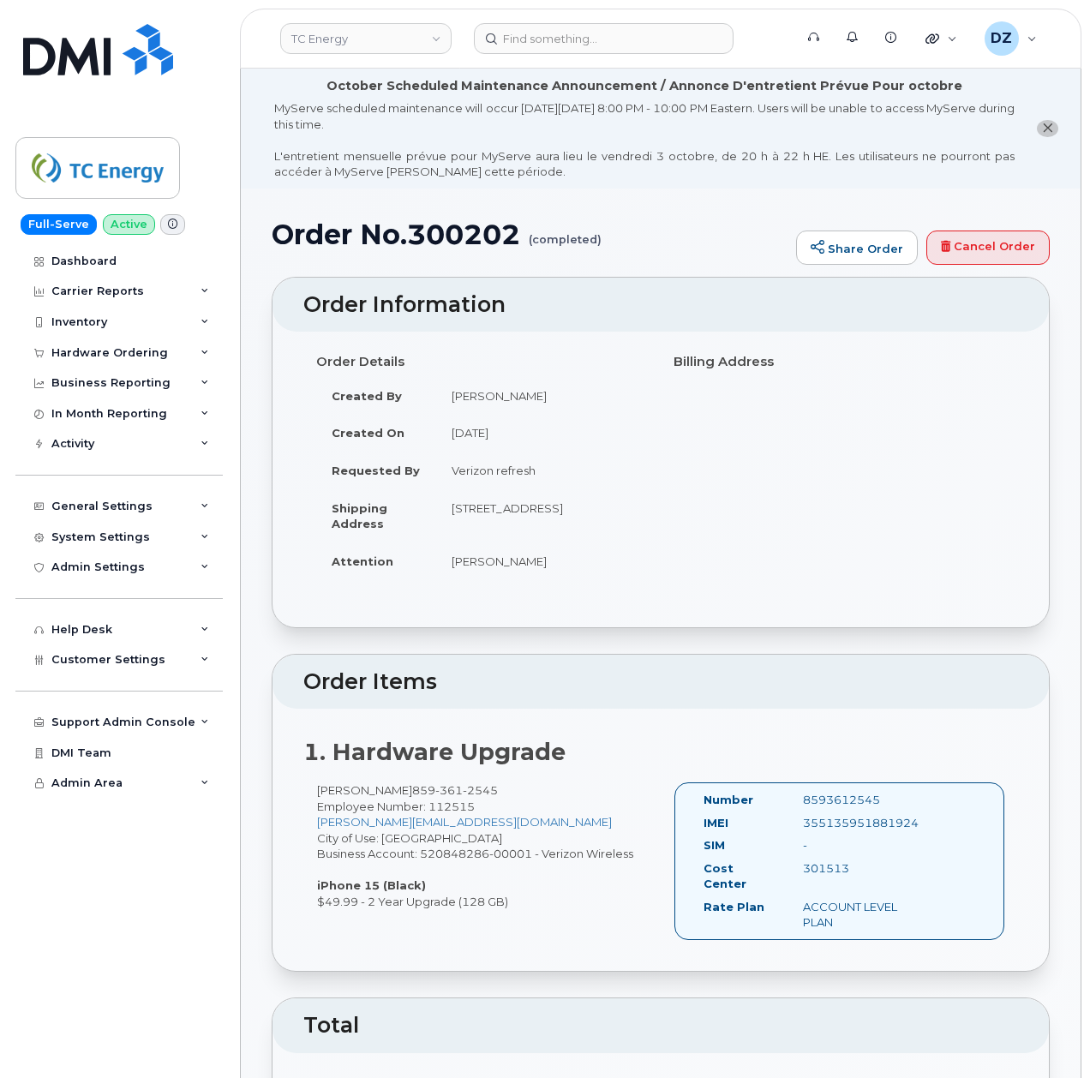
drag, startPoint x: 250, startPoint y: 649, endPoint x: 252, endPoint y: 814, distance: 165.4
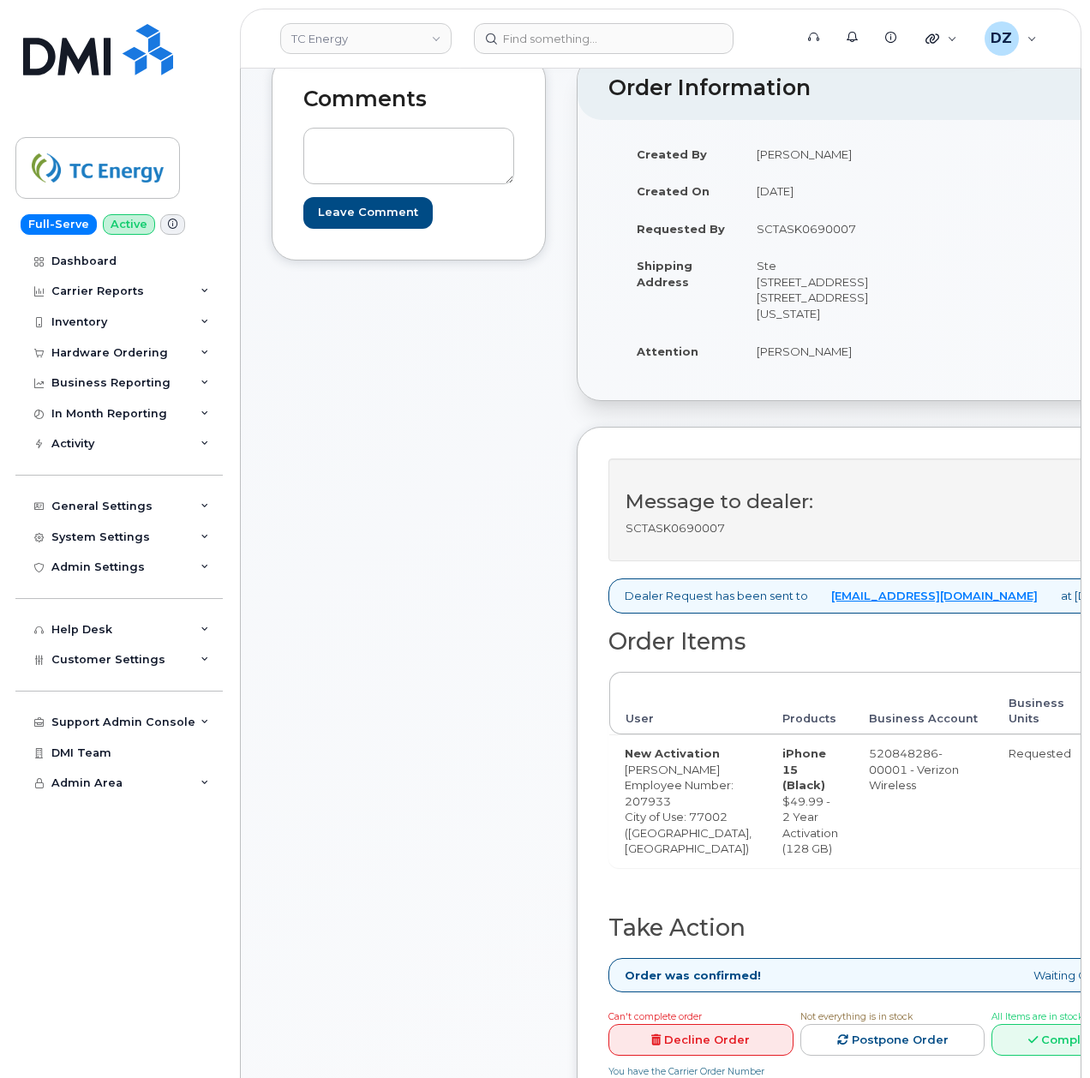
scroll to position [571, 0]
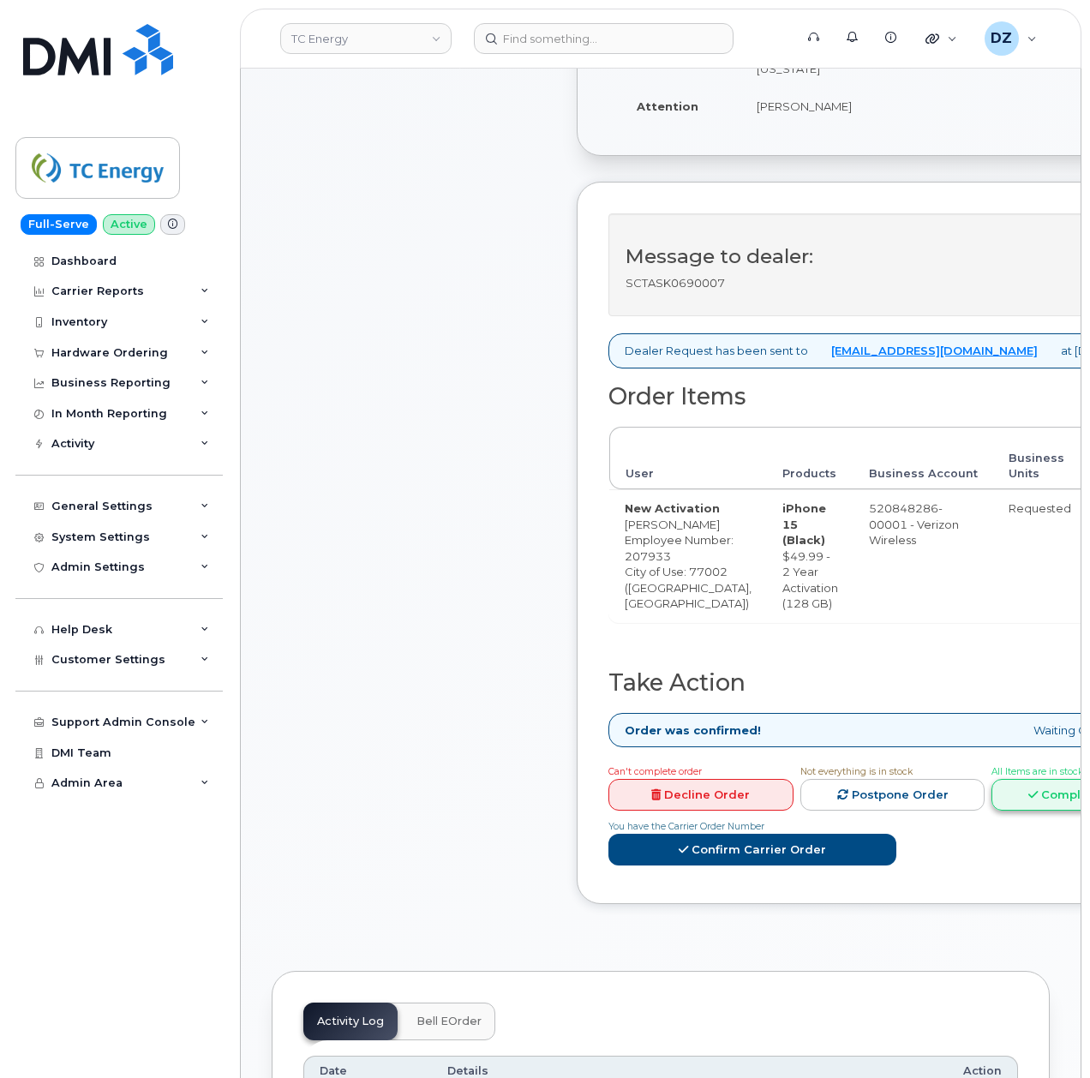
click at [1009, 811] on link "Complete Order" at bounding box center [1084, 795] width 185 height 32
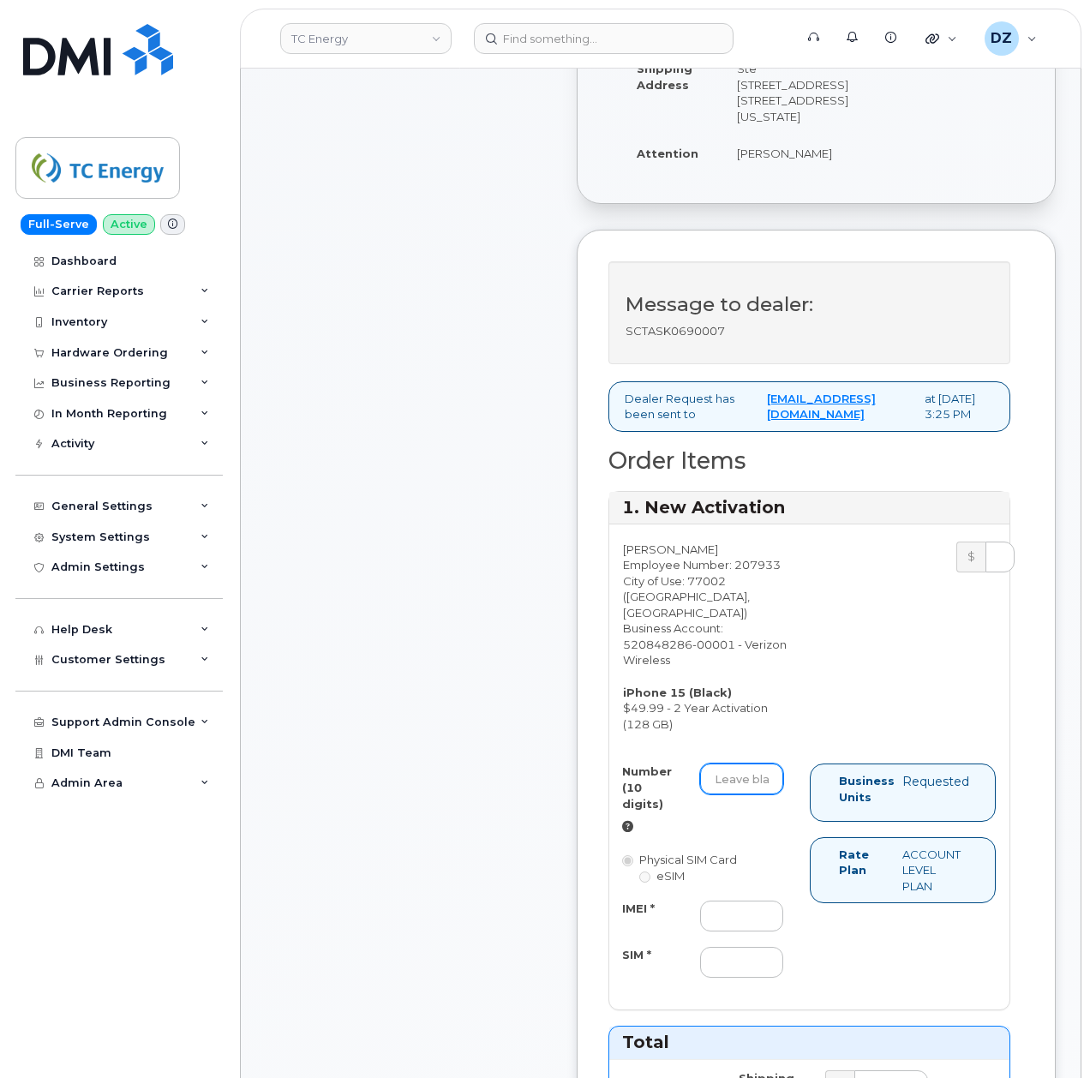
click at [761, 813] on div "Number (10 digits)" at bounding box center [702, 799] width 187 height 70
drag, startPoint x: 765, startPoint y: 801, endPoint x: 783, endPoint y: 807, distance: 18.2
click at [765, 795] on input "Number (10 digits)" at bounding box center [741, 779] width 83 height 31
paste input "[PHONE_NUMBER]"
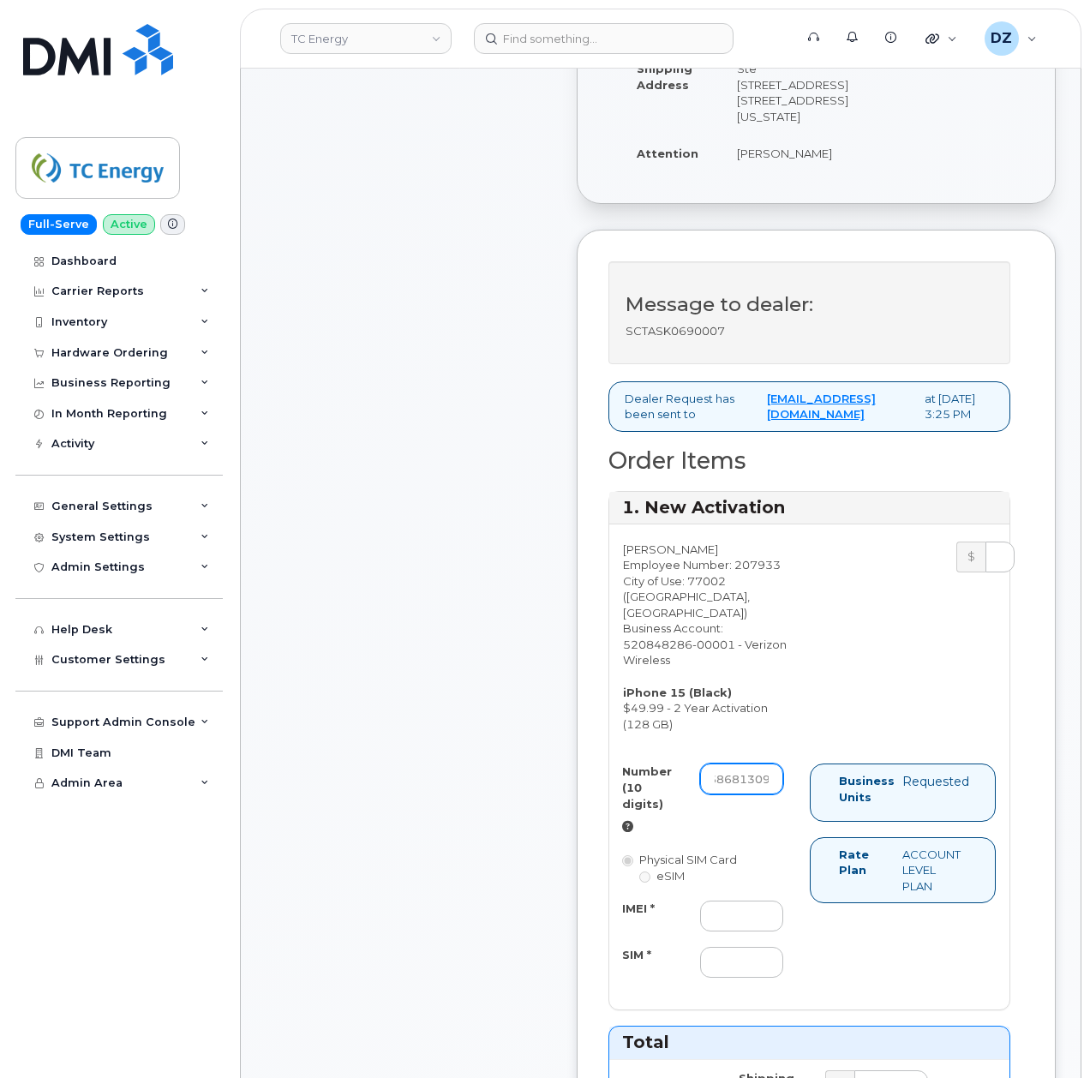
type input "3468681309"
click at [748, 932] on input "IMEI *" at bounding box center [741, 916] width 83 height 31
paste input "355135958611670"
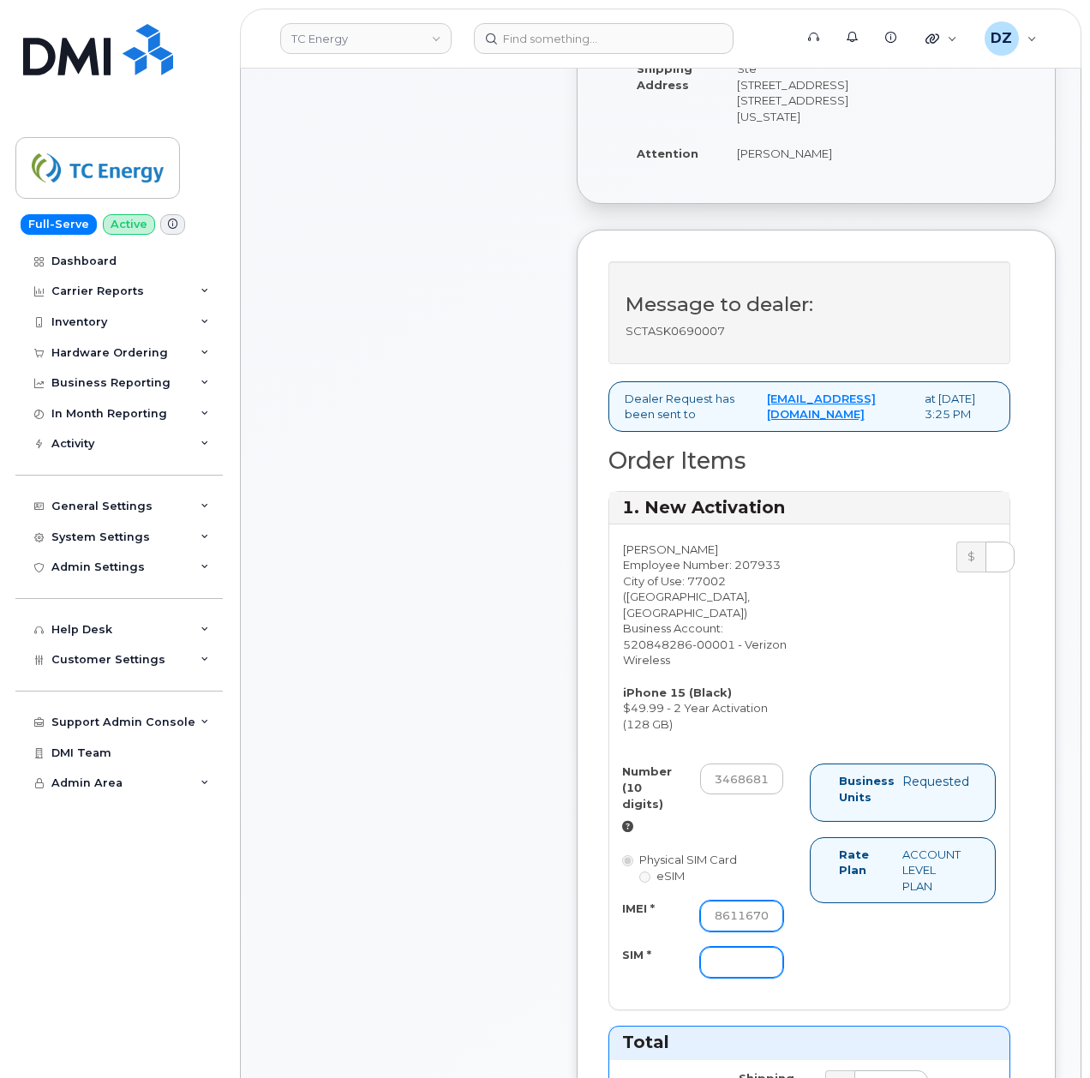
type input "355135958611670"
click at [732, 978] on input "SIM *" at bounding box center [741, 962] width 83 height 31
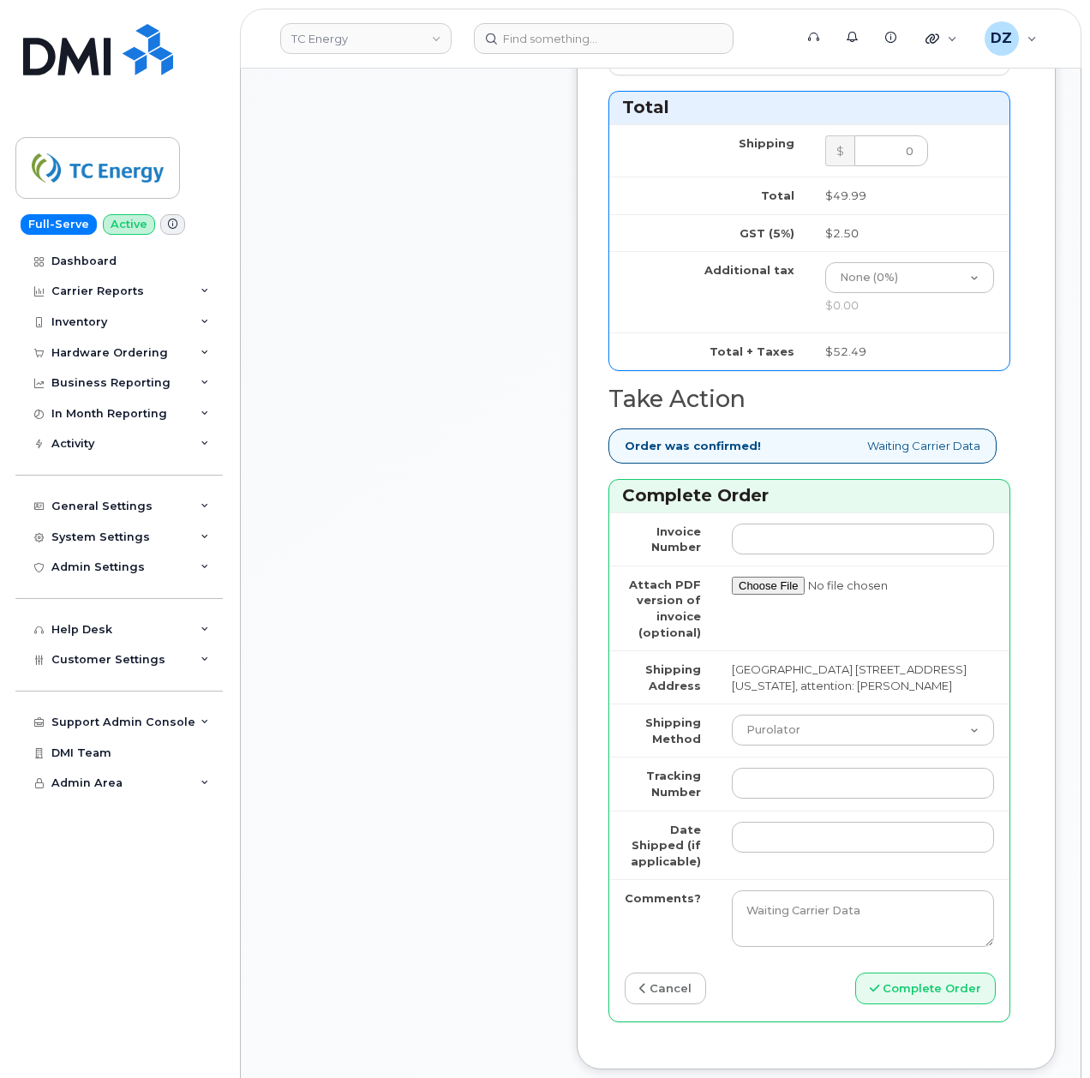
scroll to position [1714, 0]
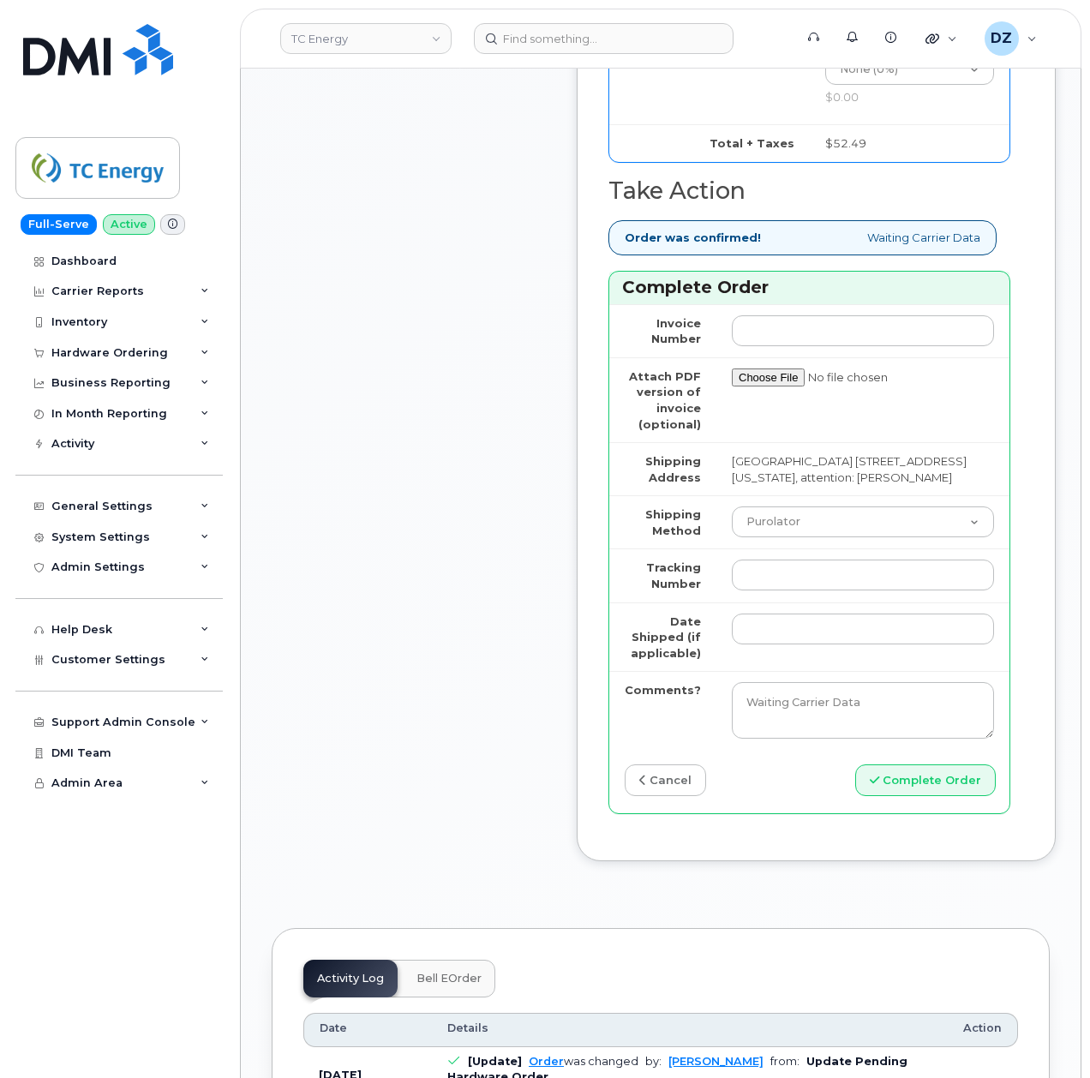
type input "-"
click at [790, 537] on select "Purolator UPS FedEx Canada Post Courier Other Drop Off Pick Up" at bounding box center [863, 522] width 262 height 31
select select "FedEx"
click at [732, 537] on select "Purolator UPS FedEx Canada Post Courier Other Drop Off Pick Up" at bounding box center [863, 522] width 262 height 31
click at [828, 591] on input "Tracking Number" at bounding box center [863, 575] width 262 height 31
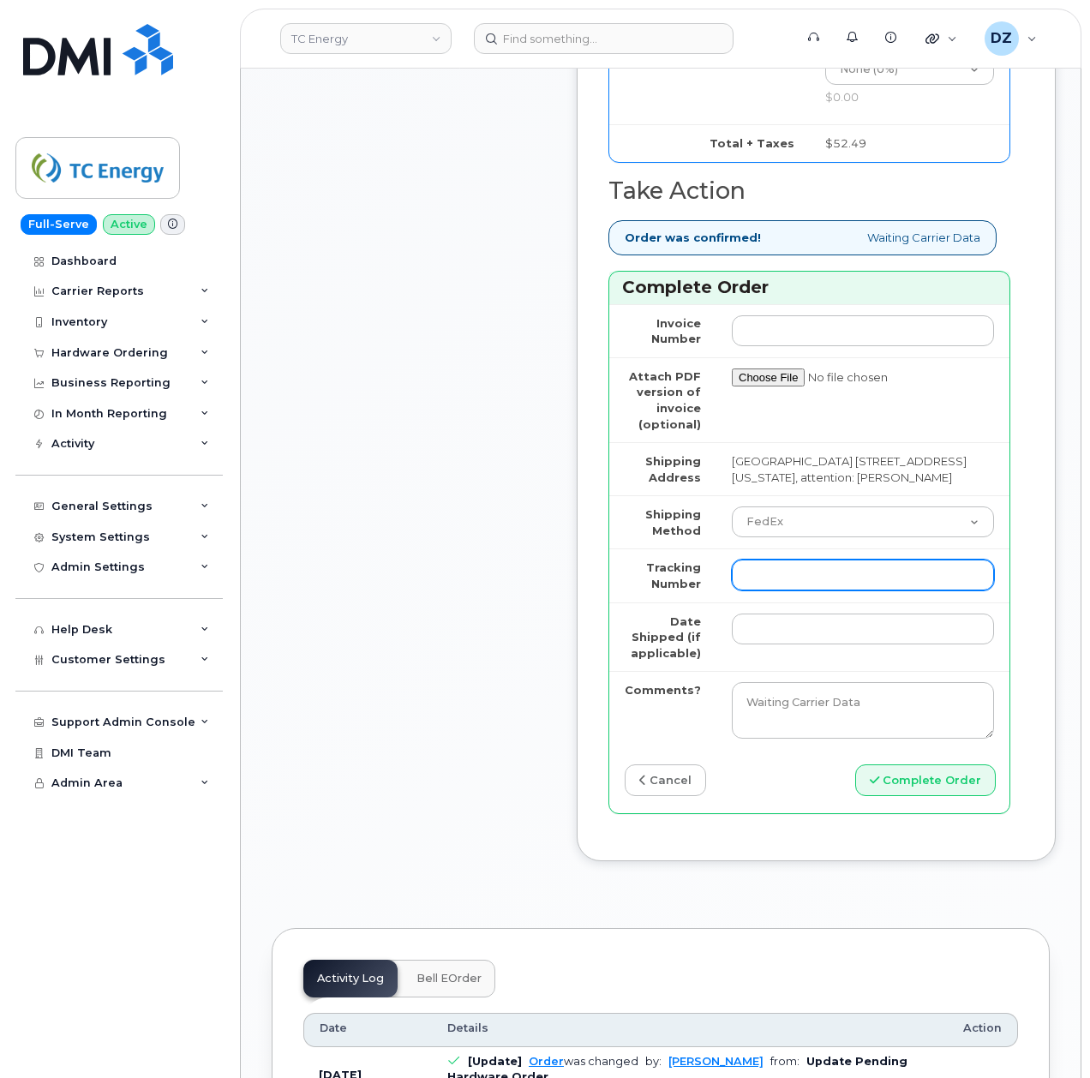
paste input "479425386687"
type input "479425386687"
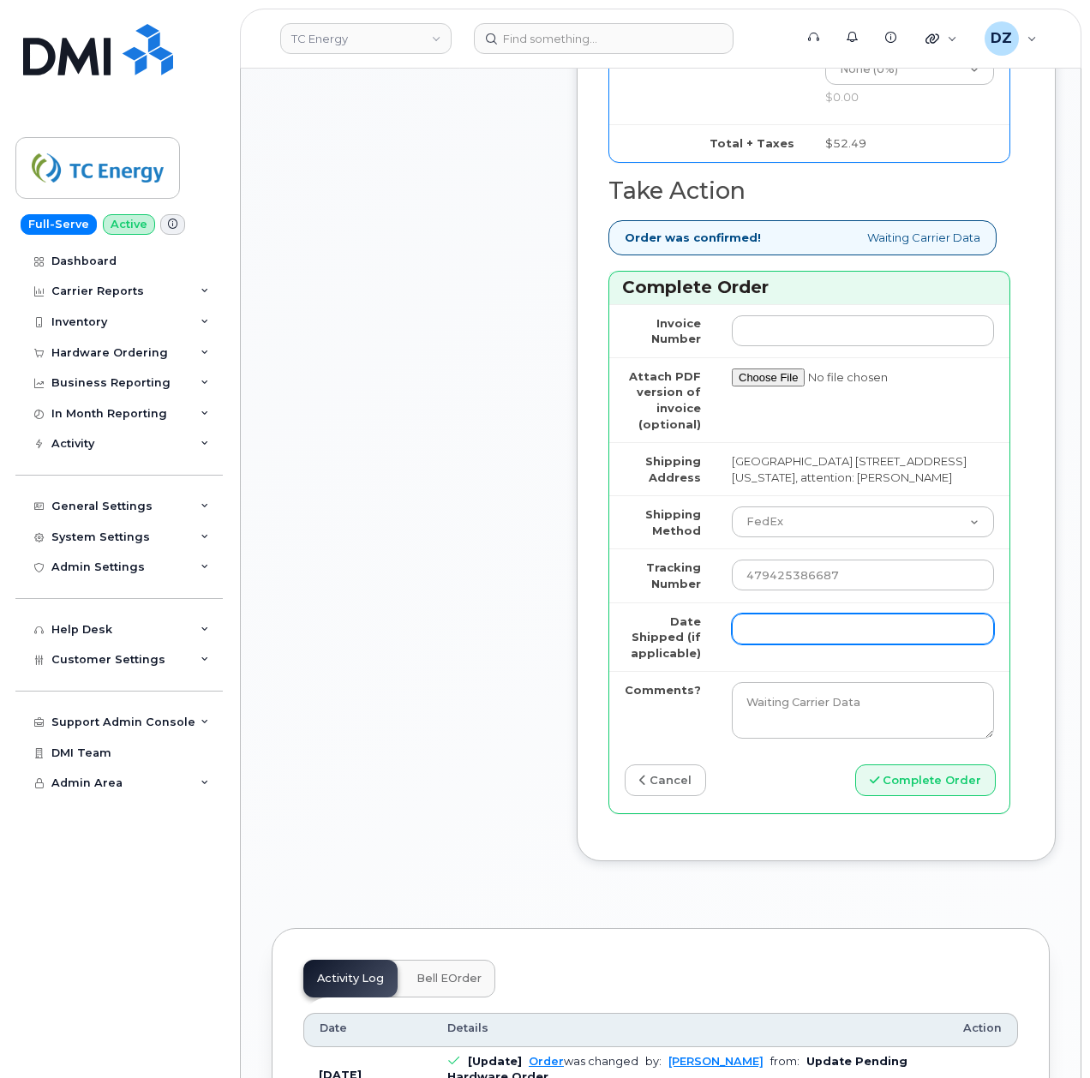
click at [792, 645] on input "Date Shipped (if applicable)" at bounding box center [863, 629] width 262 height 31
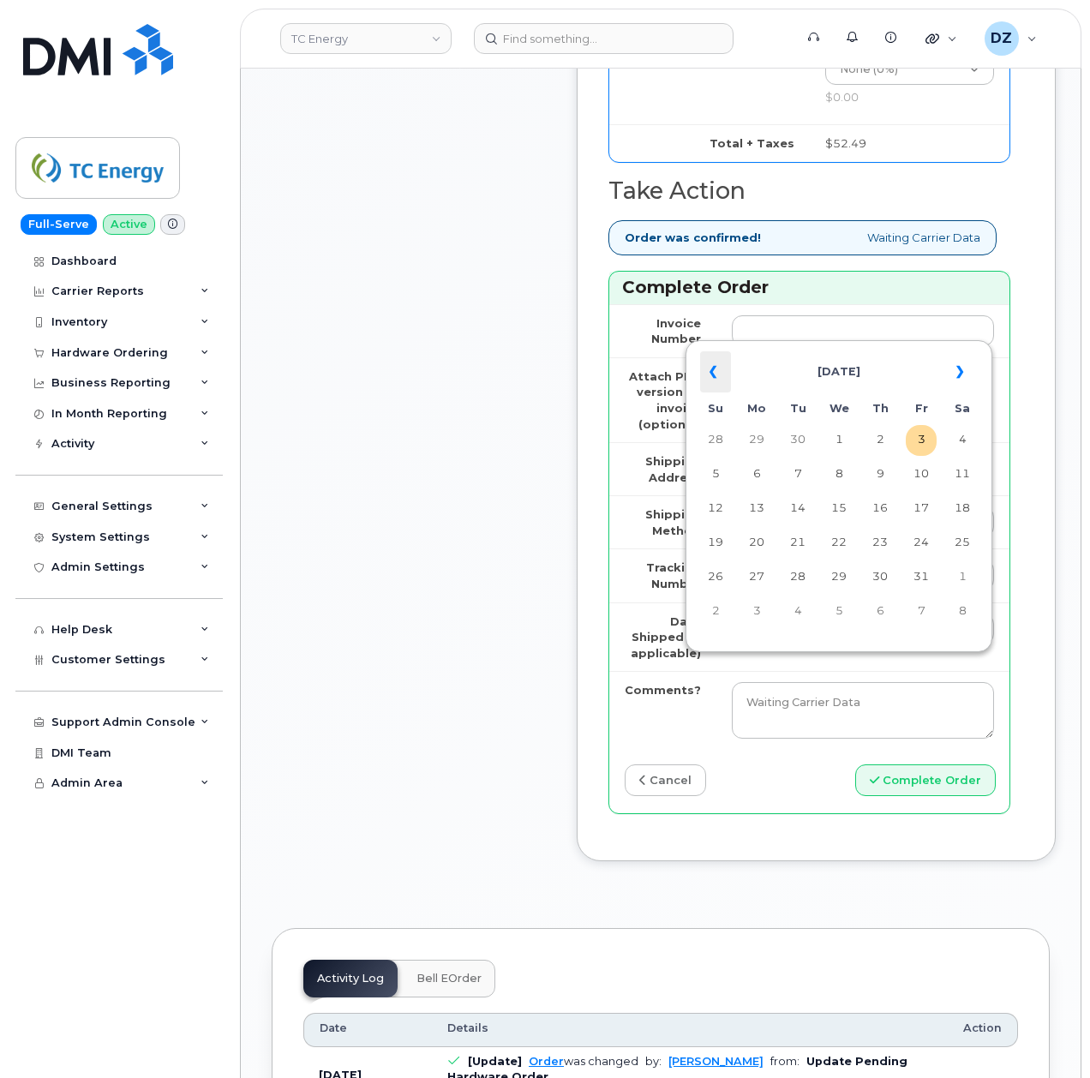
click at [717, 367] on th "«" at bounding box center [715, 371] width 31 height 41
click at [914, 440] on td "5" at bounding box center [921, 440] width 31 height 31
type input "2025-09-05"
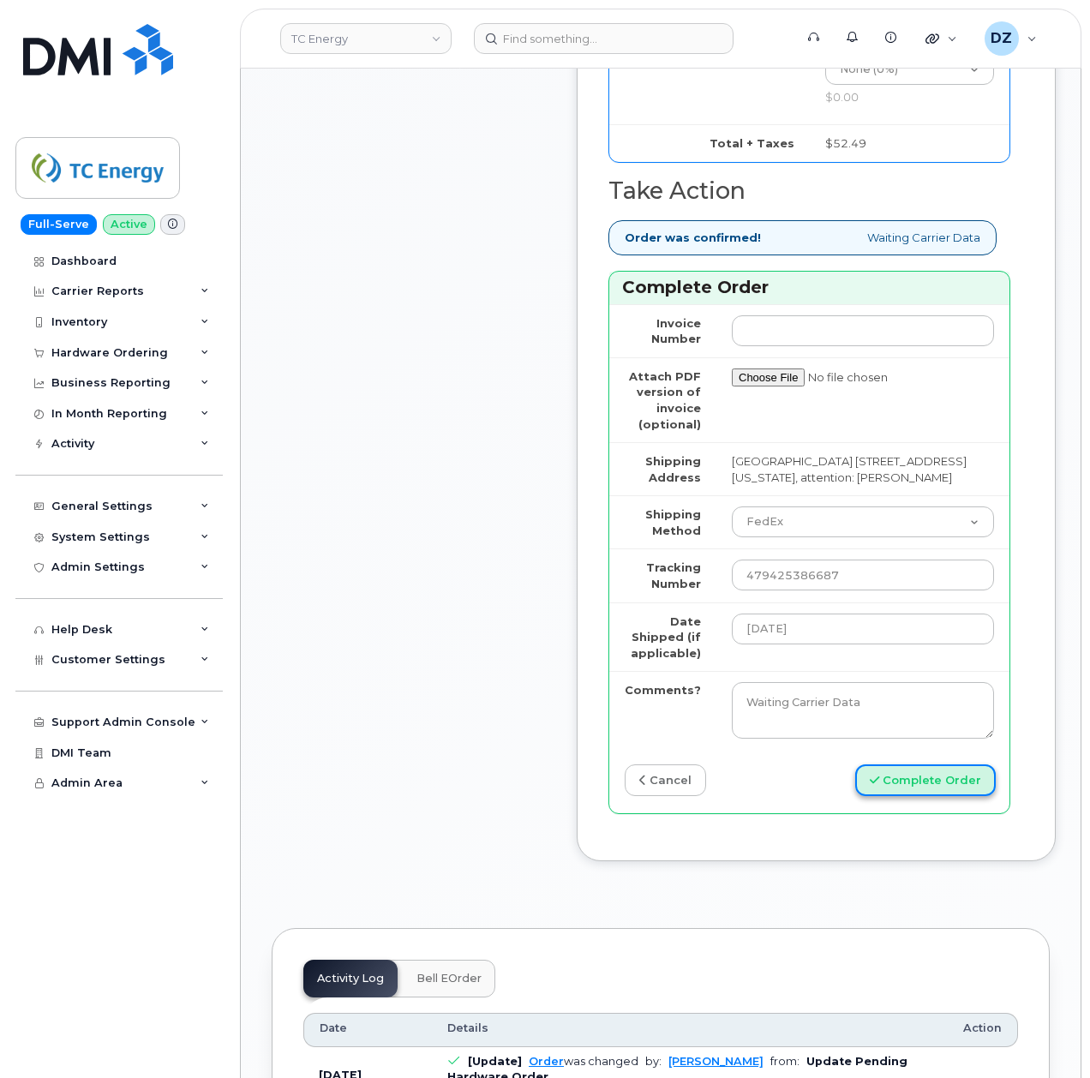
click at [927, 796] on button "Complete Order" at bounding box center [925, 781] width 141 height 32
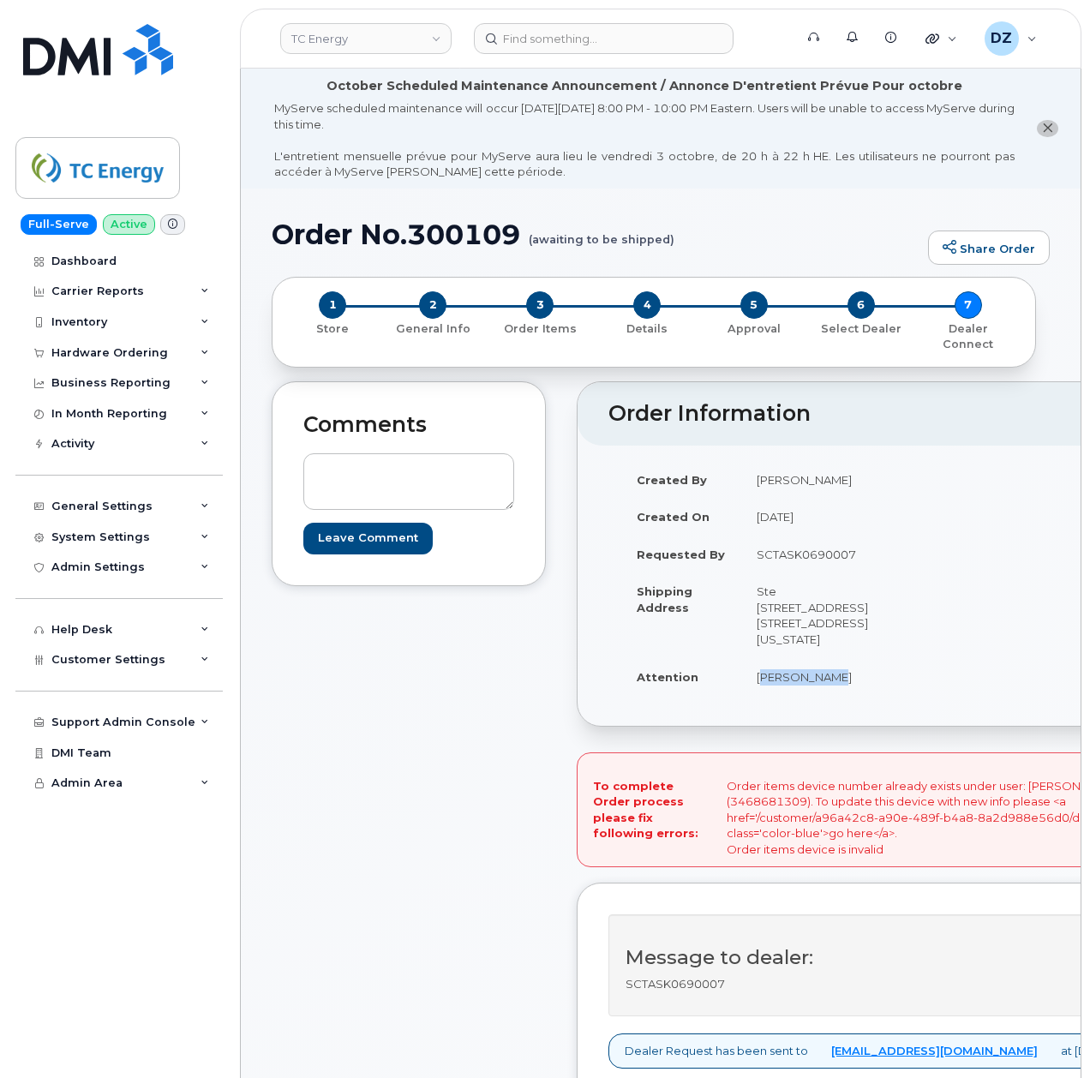
drag, startPoint x: 814, startPoint y: 728, endPoint x: 723, endPoint y: 731, distance: 90.9
click at [741, 696] on td "[PERSON_NAME]" at bounding box center [814, 677] width 146 height 38
copy td "[PERSON_NAME]"
click at [777, 557] on td "SCTASK0690007" at bounding box center [814, 555] width 146 height 38
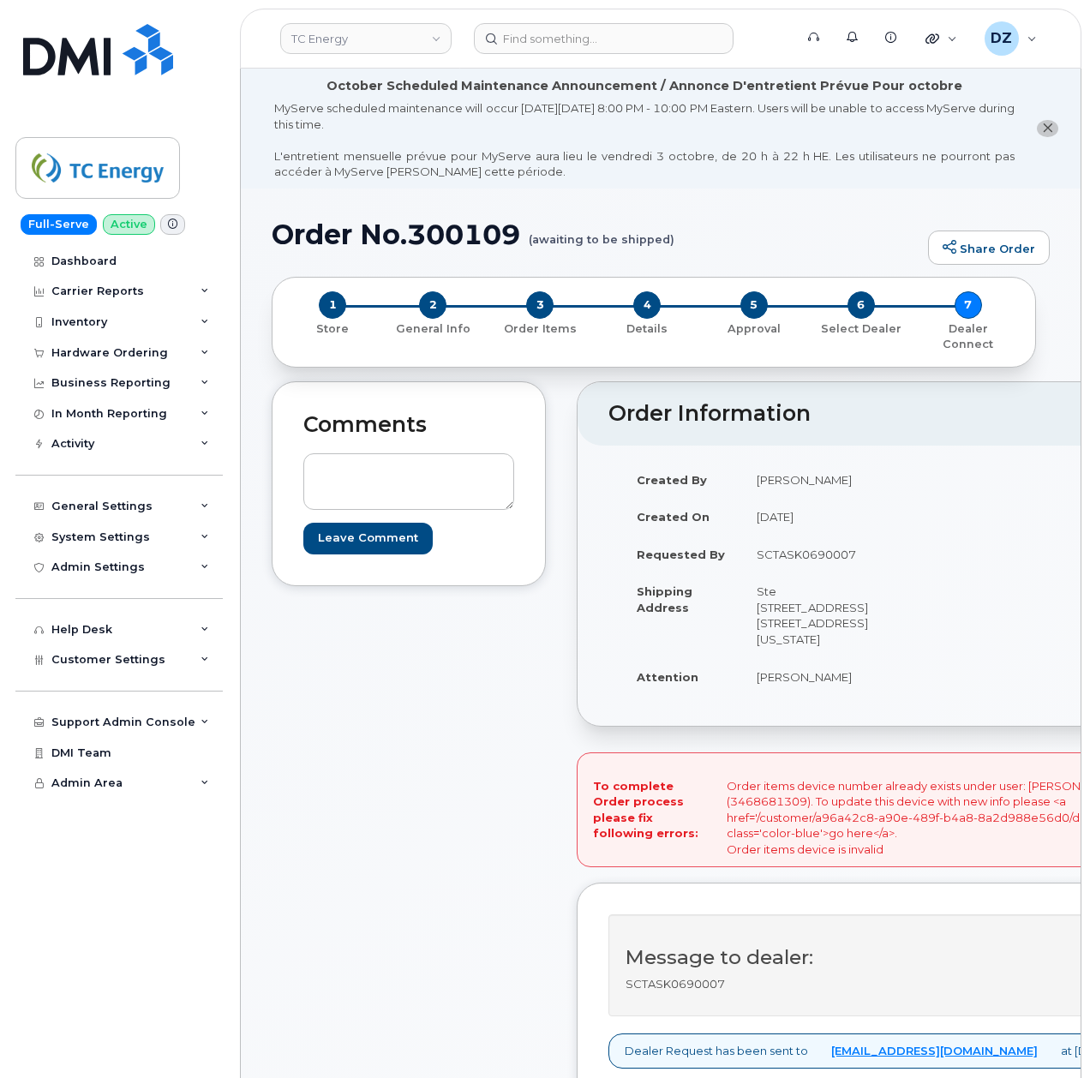
copy td "SCTASK0690007"
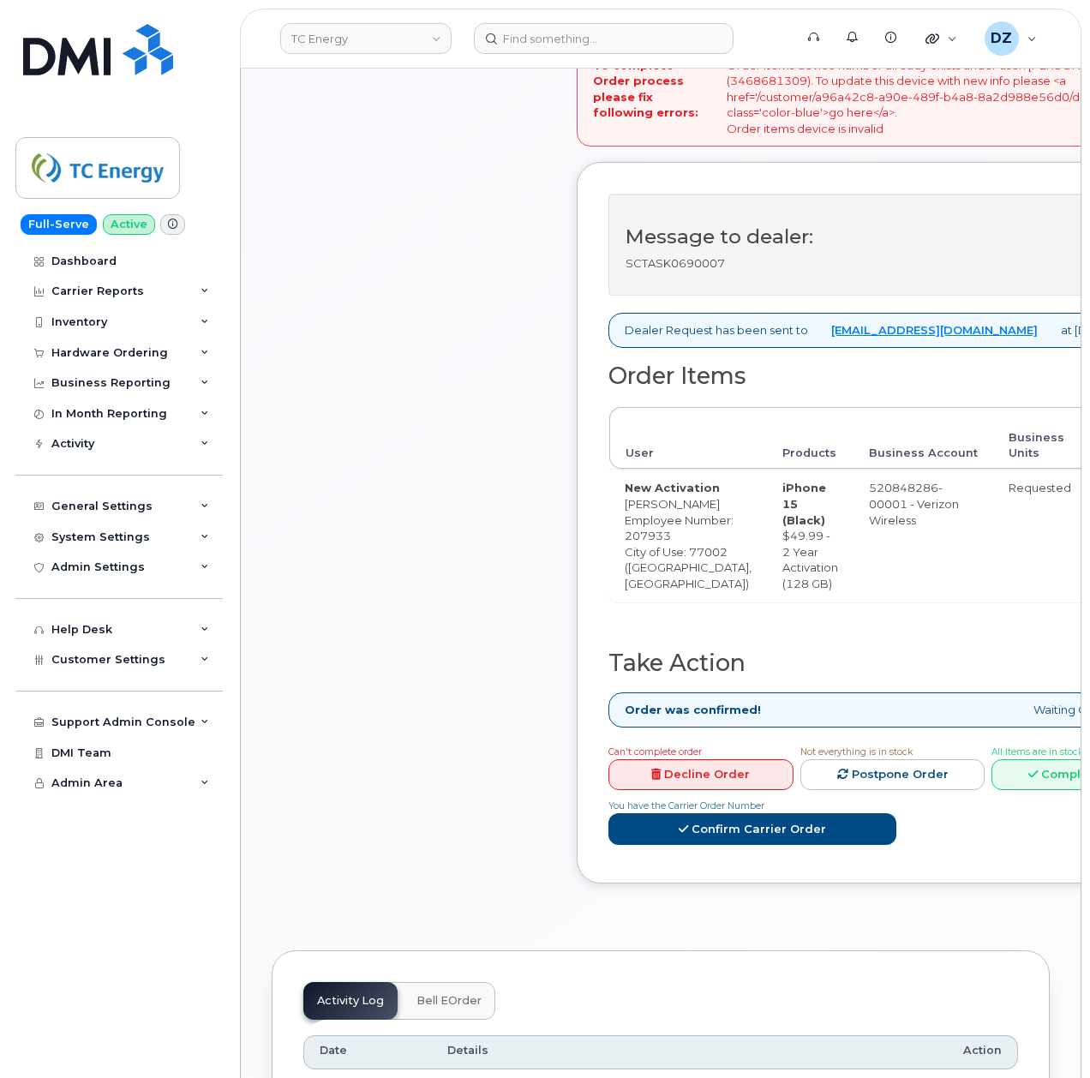
scroll to position [1029, 0]
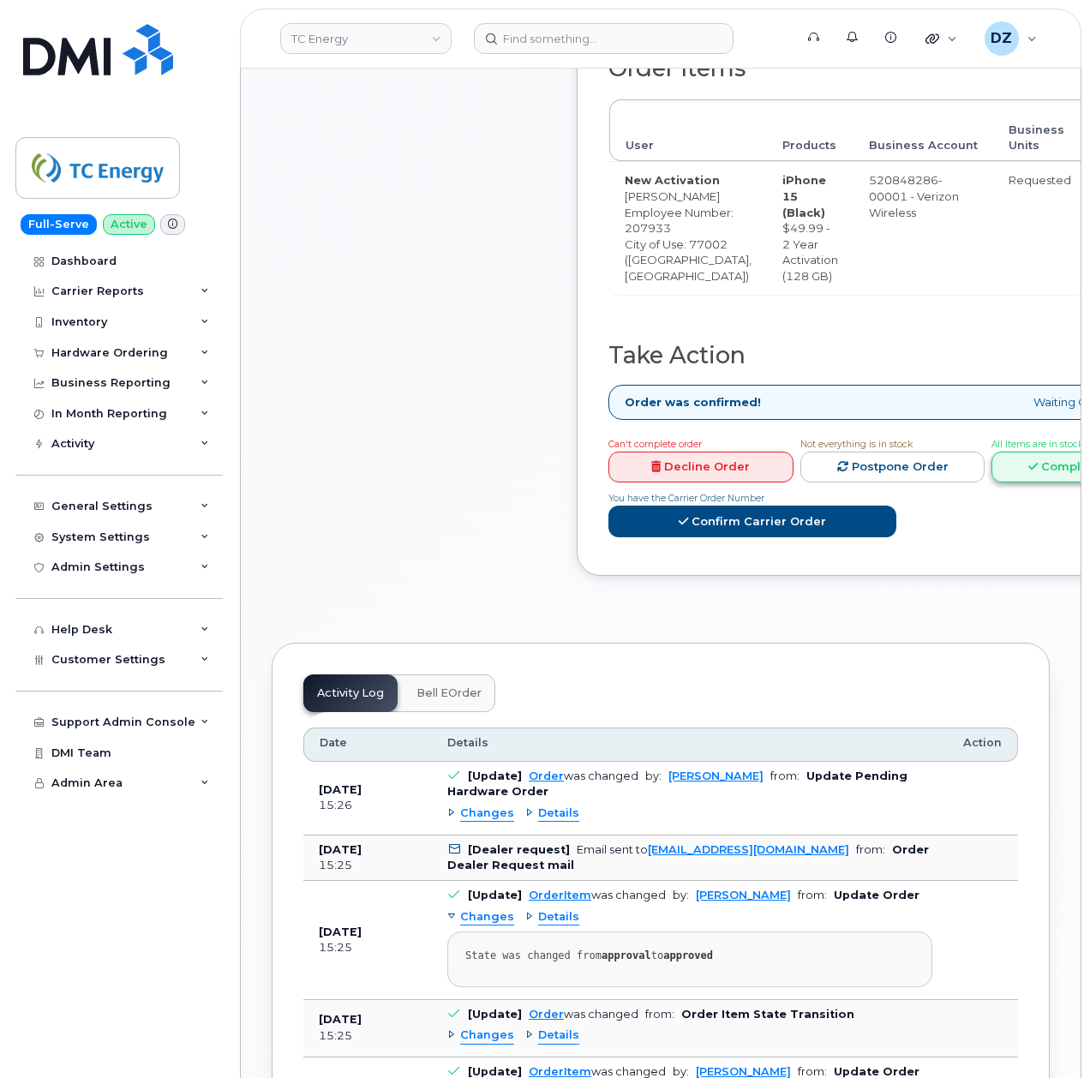
click at [1020, 483] on link "Complete Order" at bounding box center [1084, 468] width 185 height 32
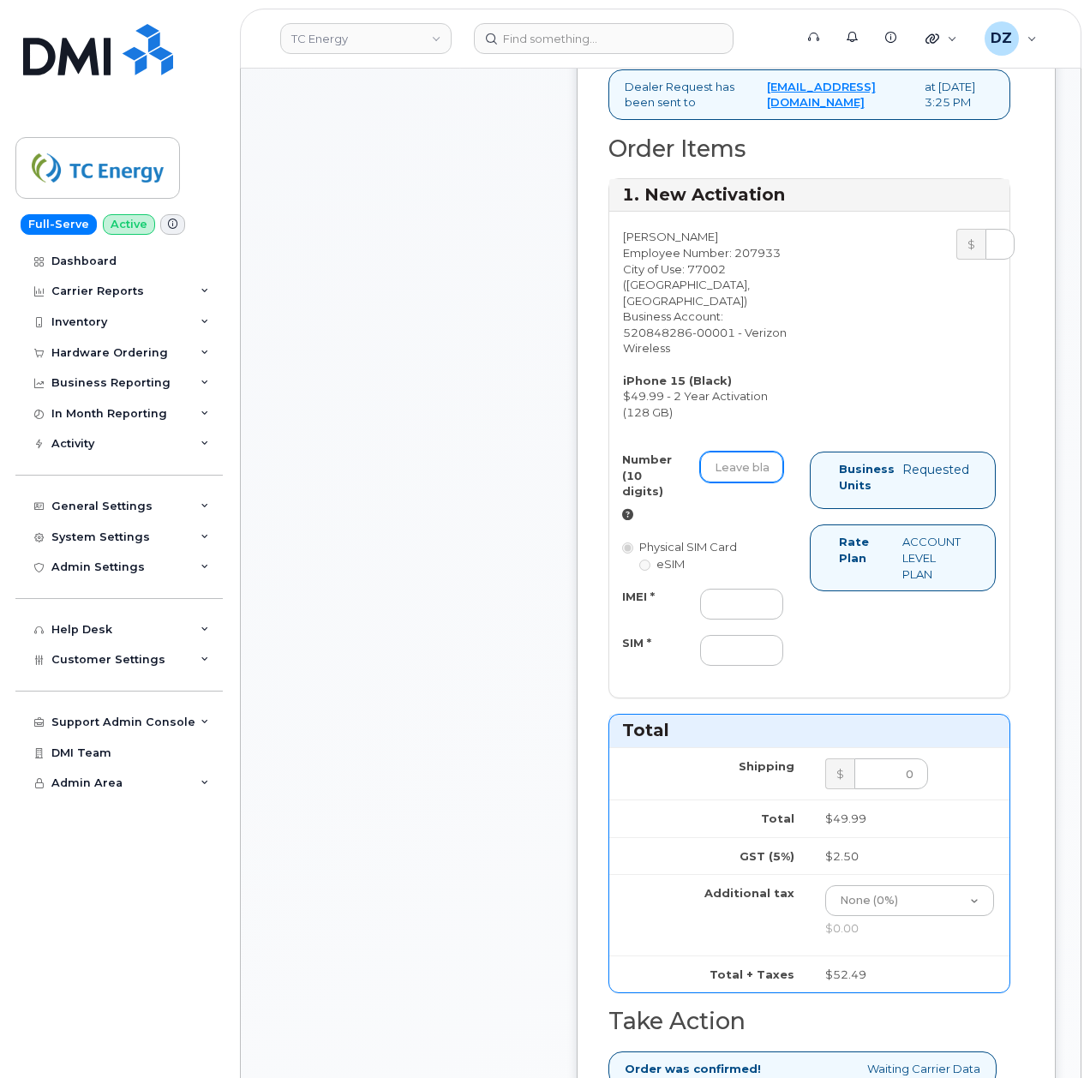
click at [776, 483] on input "Number (10 digits)" at bounding box center [741, 467] width 83 height 31
paste input "[PHONE_NUMBER]"
type input "3468681309"
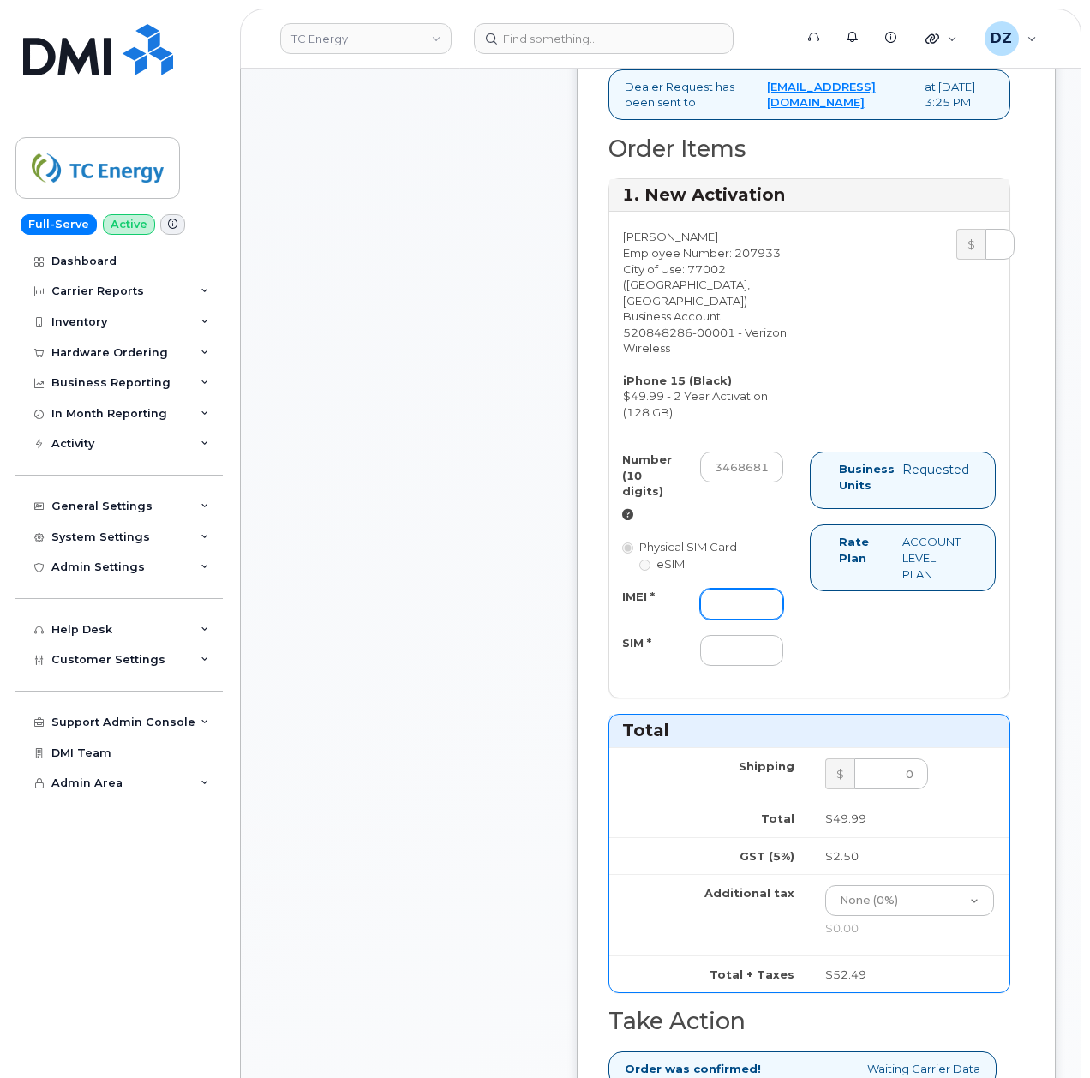
drag, startPoint x: 728, startPoint y: 627, endPoint x: 728, endPoint y: 638, distance: 10.3
click at [728, 620] on input "IMEI *" at bounding box center [741, 604] width 83 height 31
paste input "355135958611670"
type input "355135958611670"
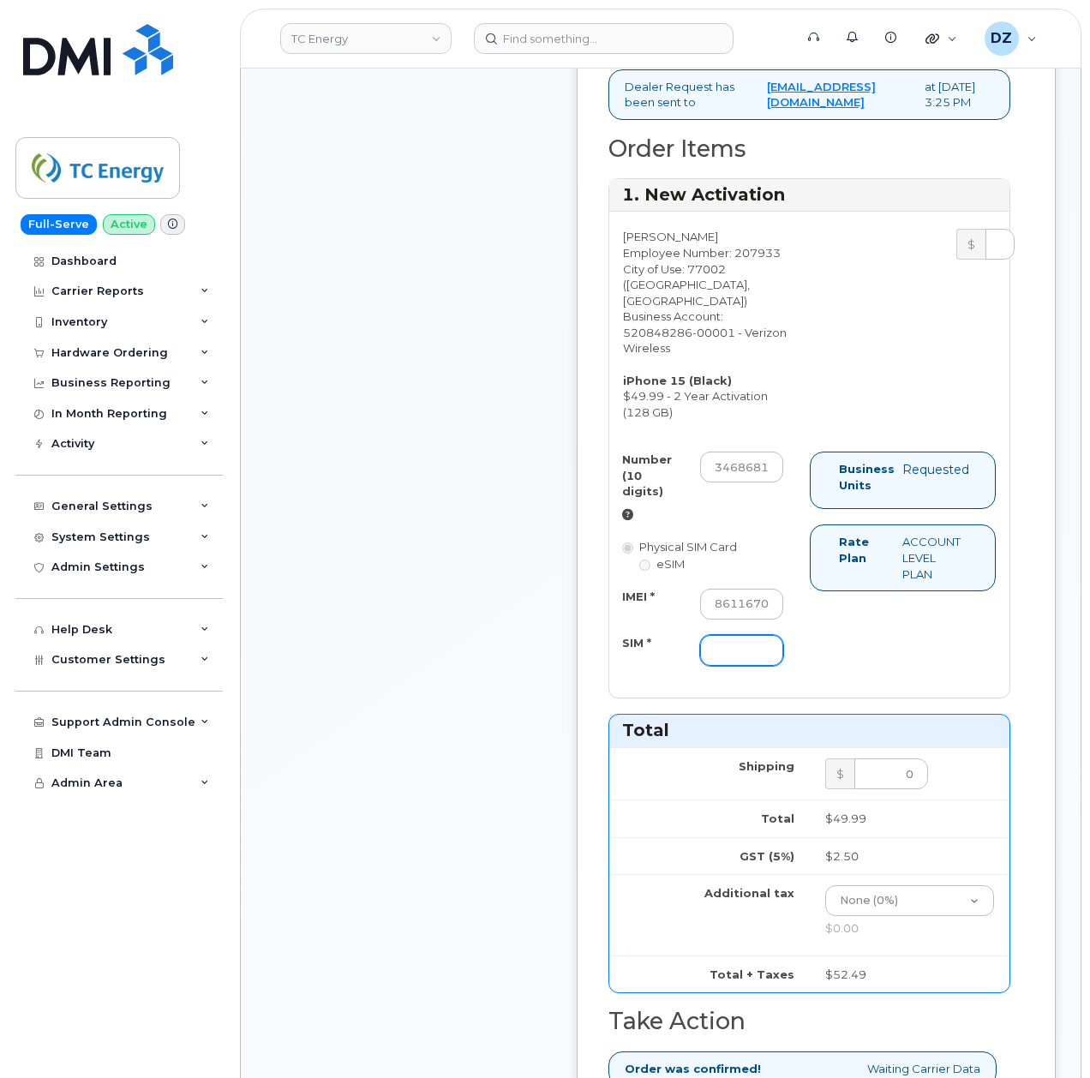
click at [715, 666] on input "SIM *" at bounding box center [741, 650] width 83 height 31
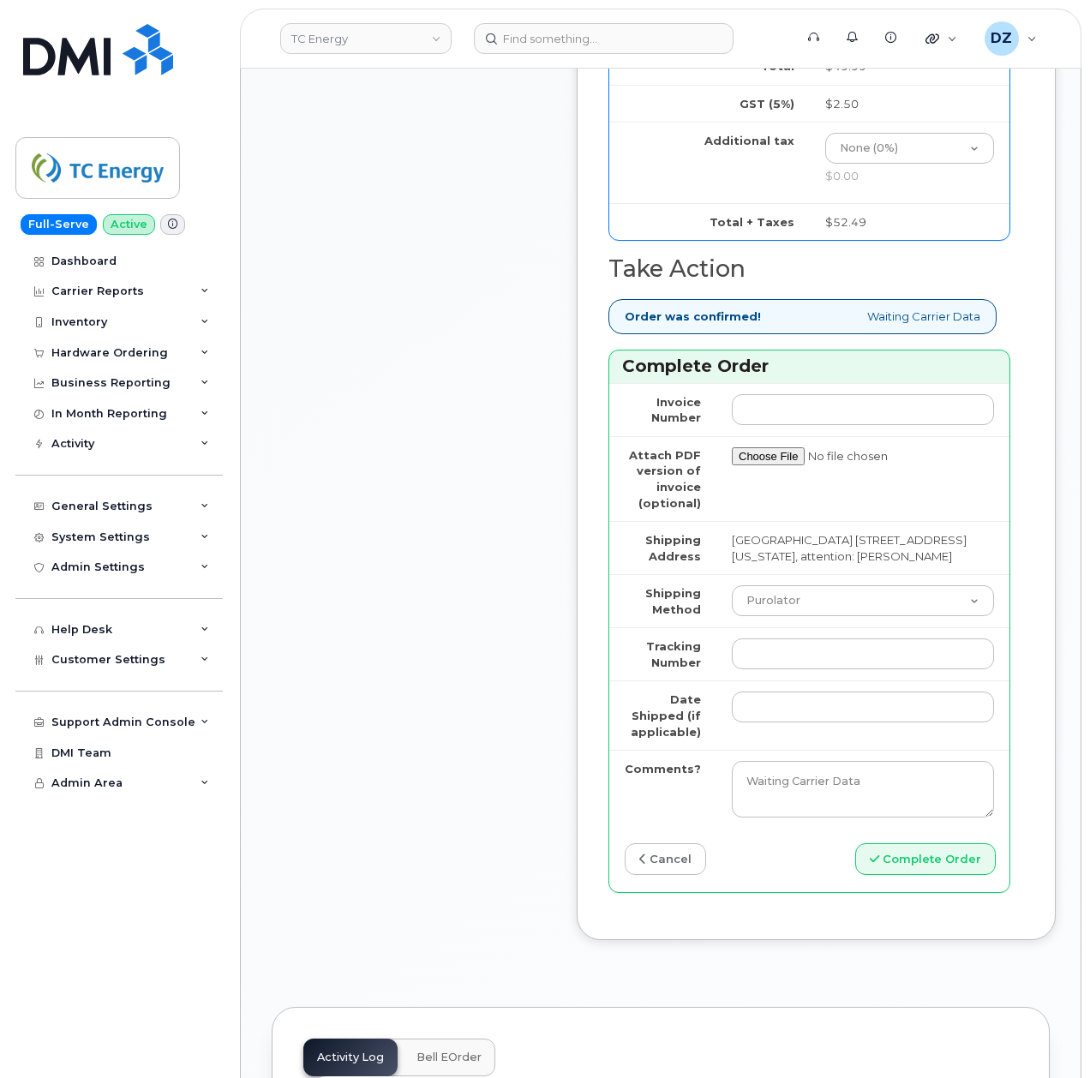
scroll to position [1828, 0]
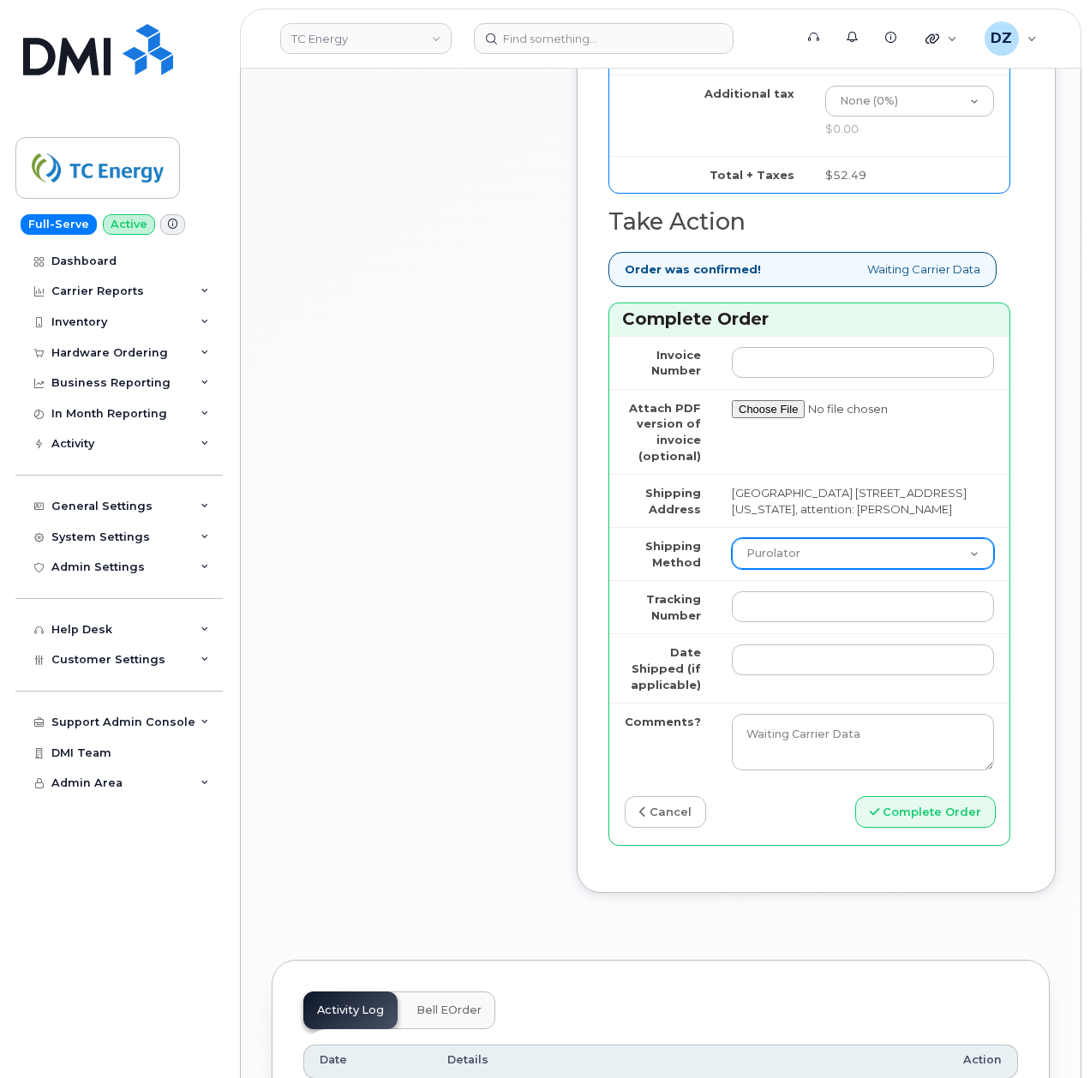
type input "-"
click at [796, 569] on select "Purolator UPS FedEx Canada Post Courier Other Drop Off Pick Up" at bounding box center [863, 553] width 262 height 31
select select "FedEx"
click at [732, 569] on select "Purolator UPS FedEx Canada Post Courier Other Drop Off Pick Up" at bounding box center [863, 553] width 262 height 31
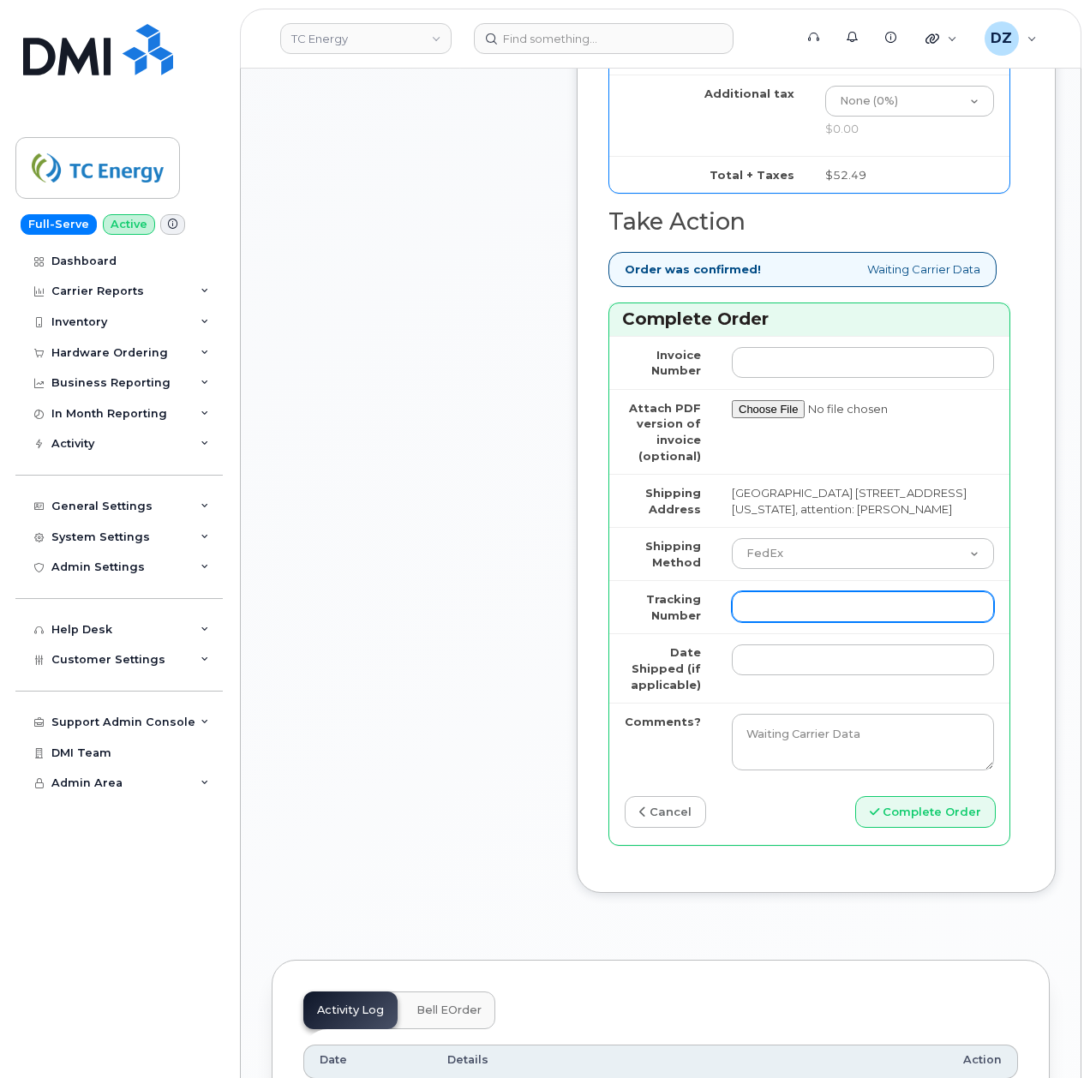
click at [768, 622] on input "Tracking Number" at bounding box center [863, 606] width 262 height 31
paste input "479425386687"
type input "479425386687"
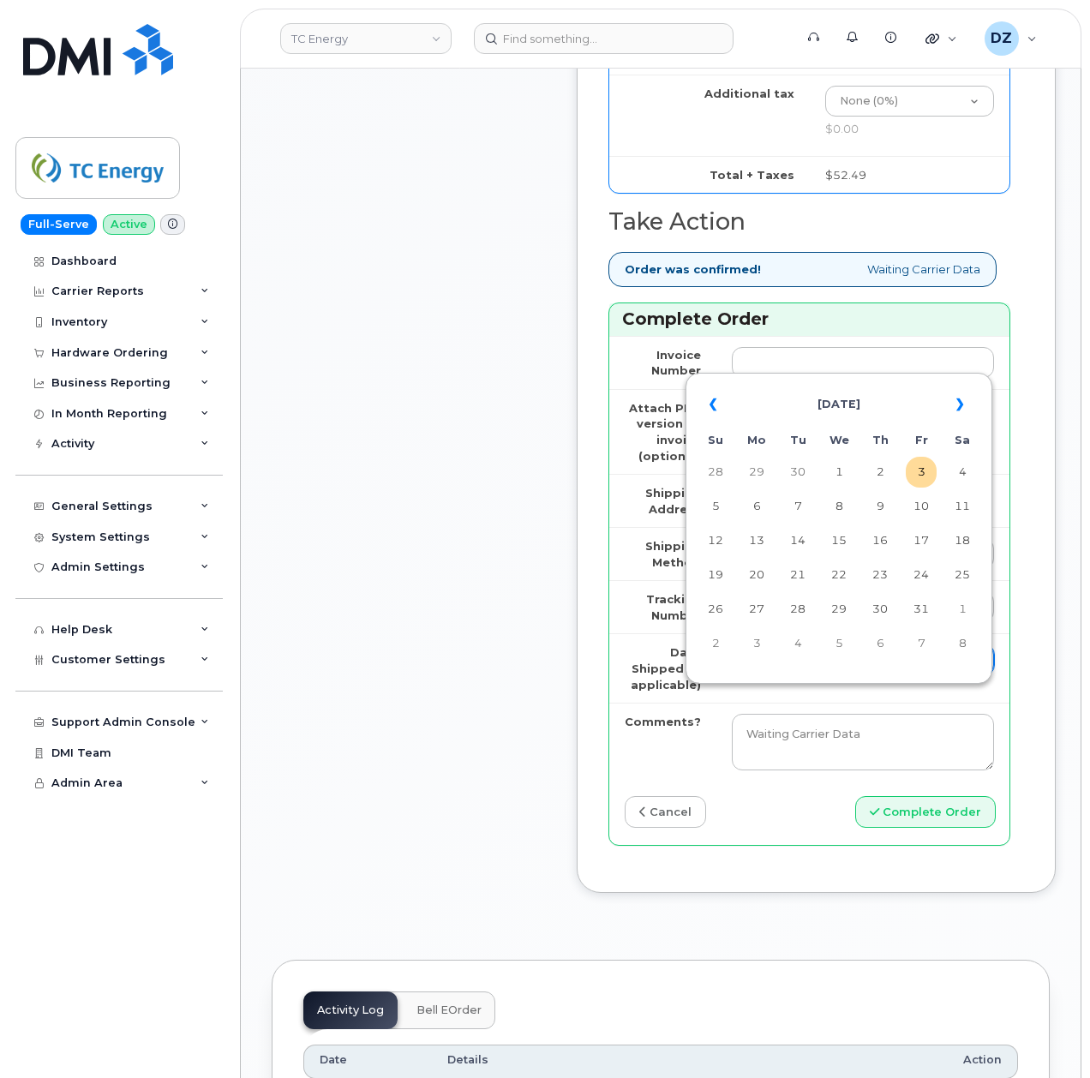
drag, startPoint x: 765, startPoint y: 703, endPoint x: 746, endPoint y: 700, distance: 19.0
click at [765, 675] on input "Date Shipped (if applicable)" at bounding box center [863, 660] width 262 height 31
click at [714, 399] on th "«" at bounding box center [715, 404] width 31 height 41
click at [920, 478] on td "5" at bounding box center [921, 472] width 31 height 31
type input "[DATE]"
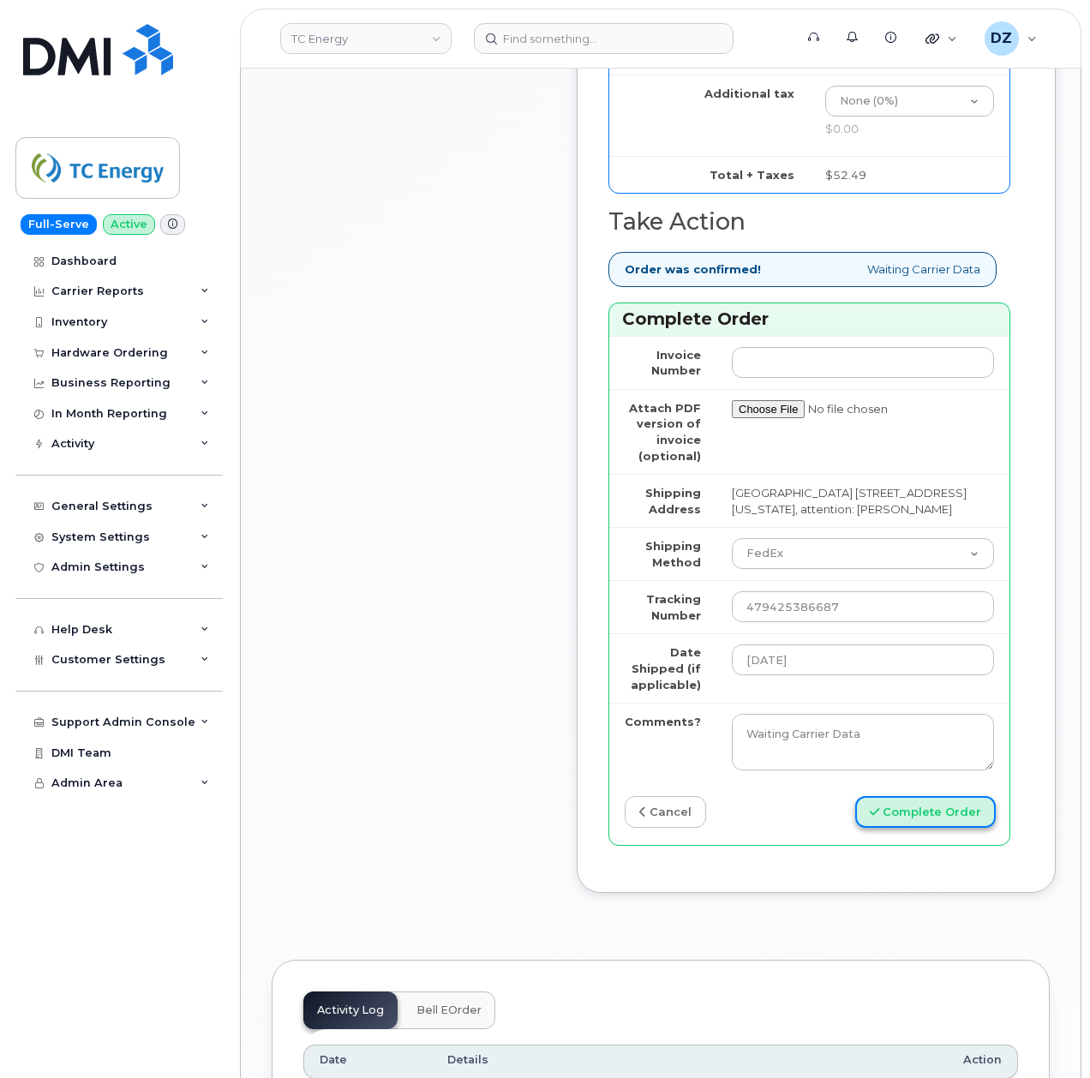
click at [927, 828] on button "Complete Order" at bounding box center [925, 812] width 141 height 32
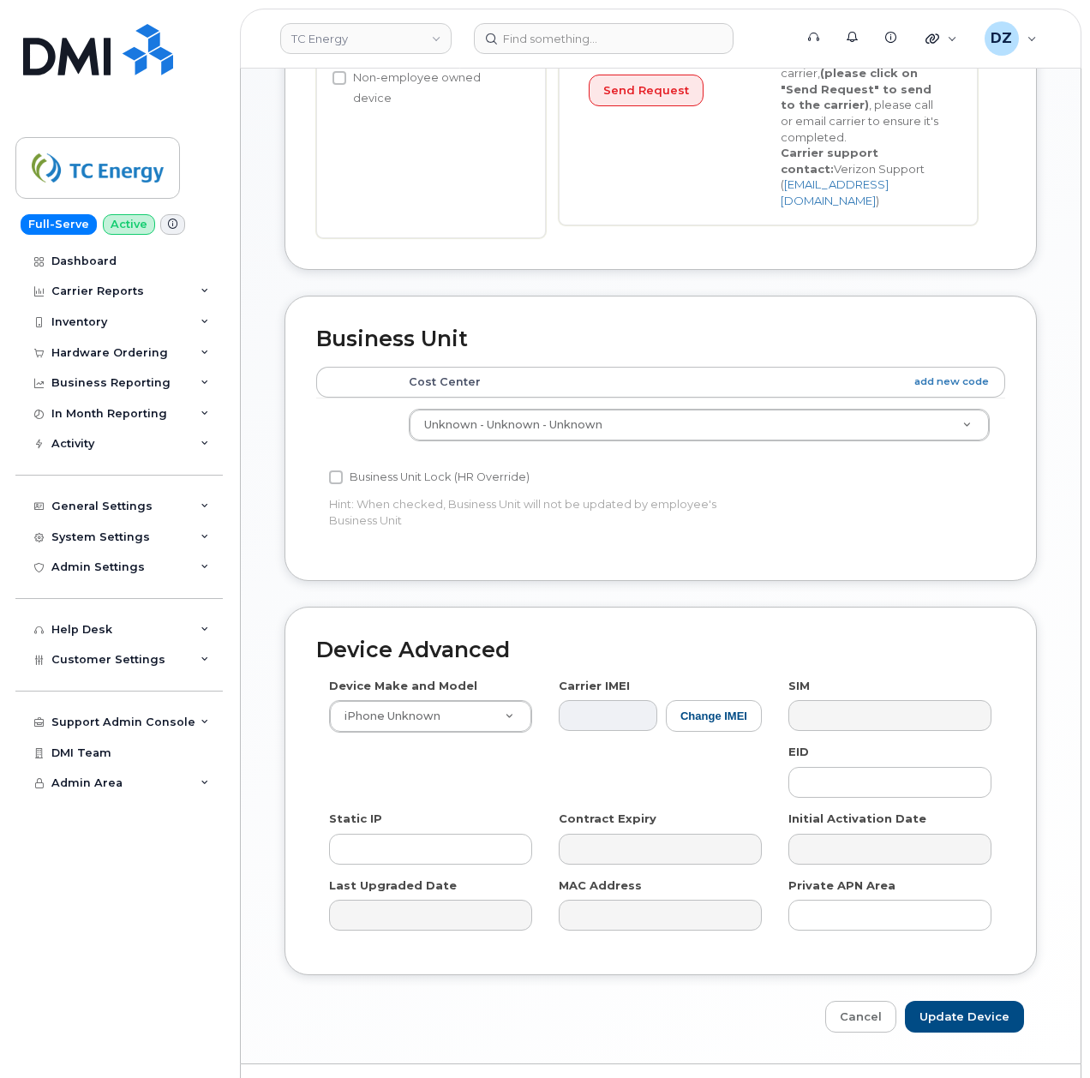
scroll to position [650, 0]
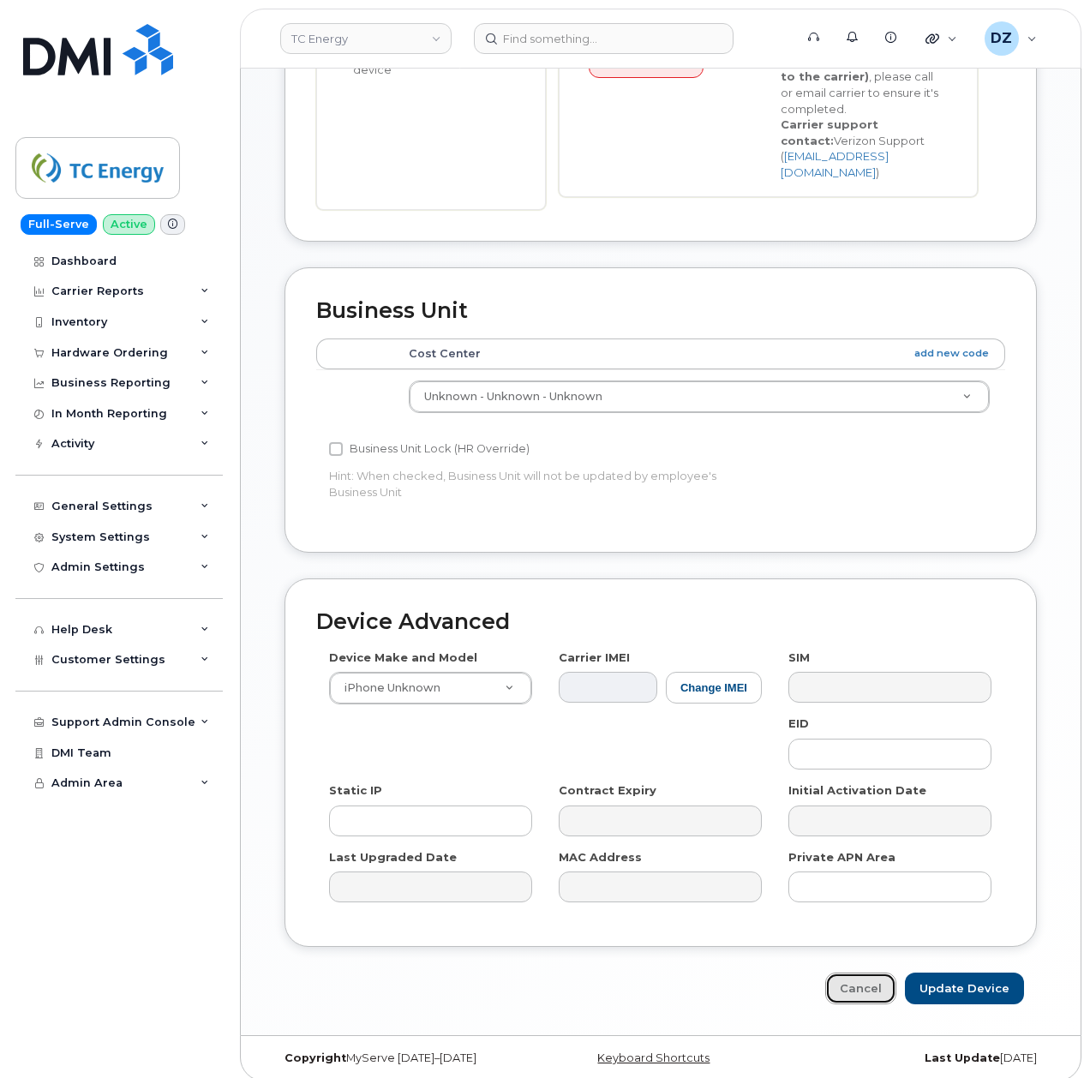
click at [858, 979] on link "Cancel" at bounding box center [860, 989] width 71 height 32
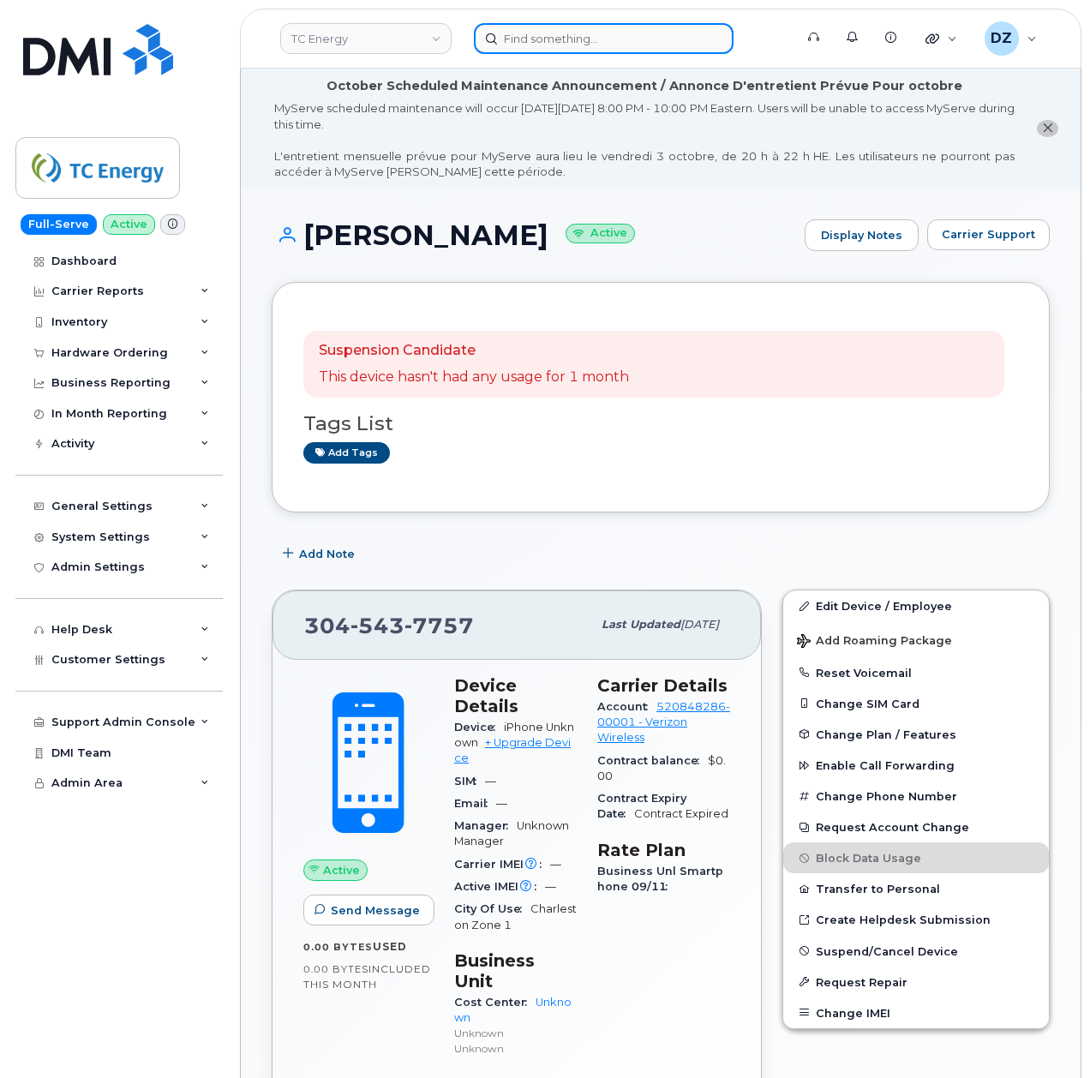
click at [543, 35] on input at bounding box center [604, 38] width 260 height 31
paste input "479425386687"
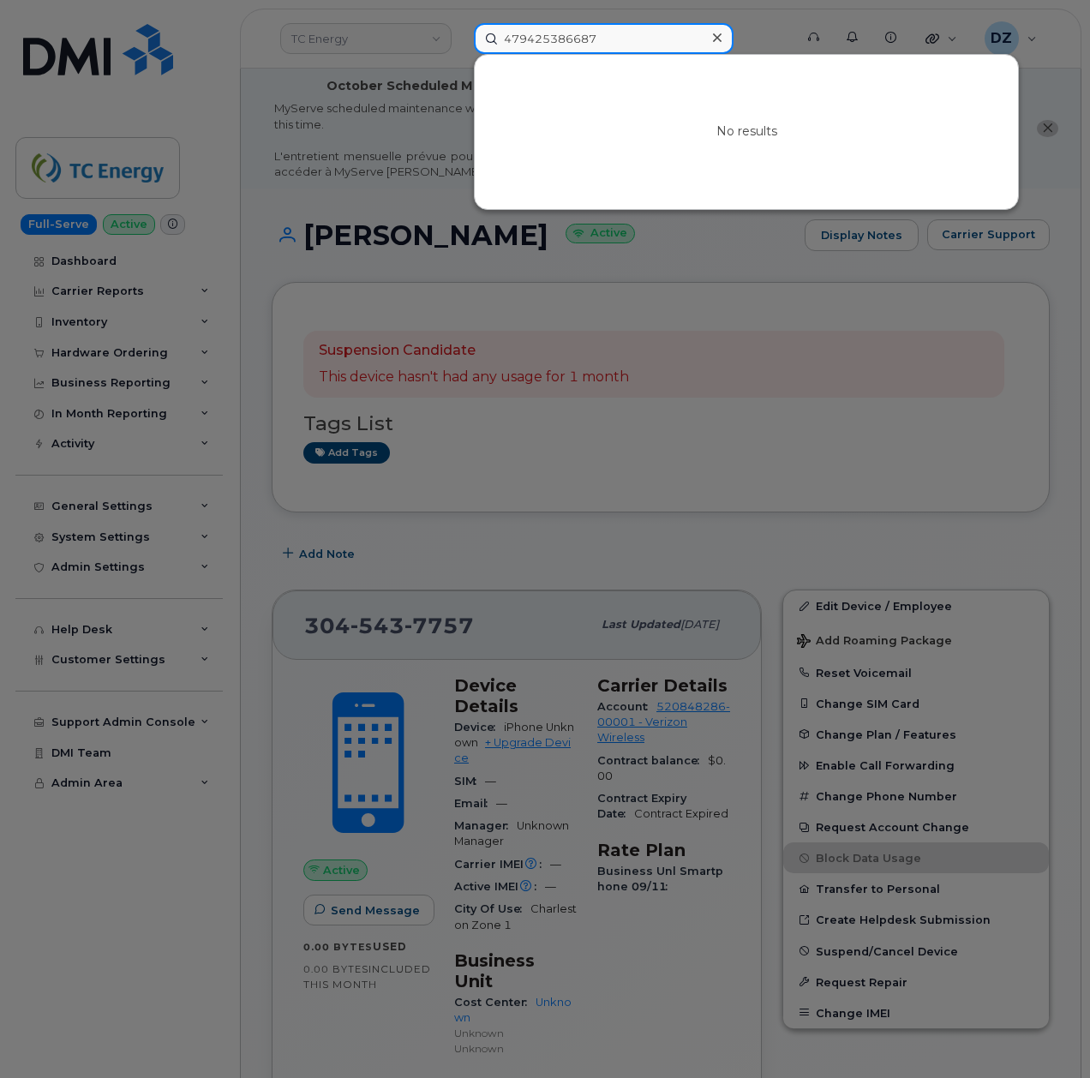
click at [608, 26] on input "479425386687" at bounding box center [604, 38] width 260 height 31
paste input "346-868-1309"
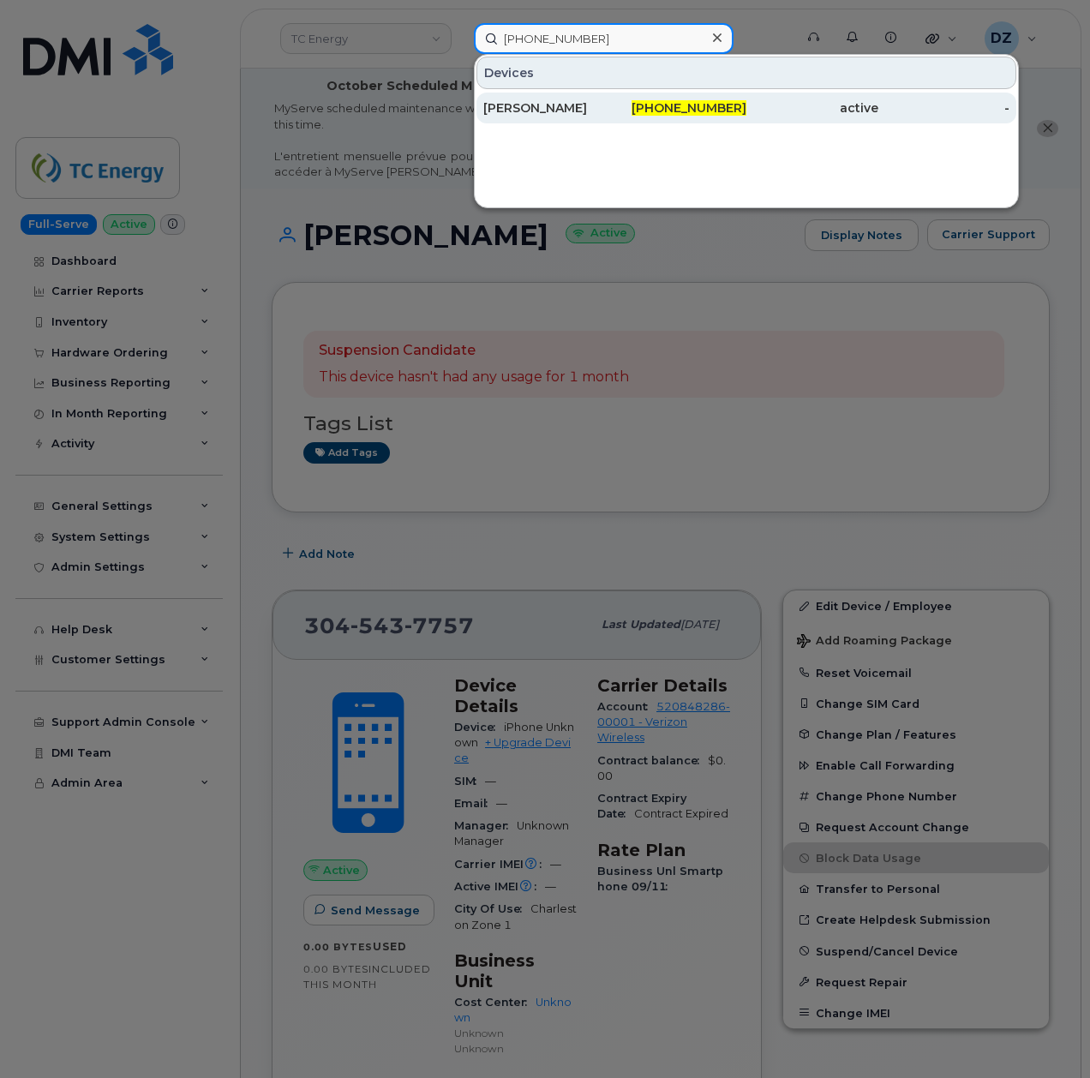
type input "346-868-1309"
click at [607, 108] on div "[PERSON_NAME]" at bounding box center [549, 107] width 132 height 17
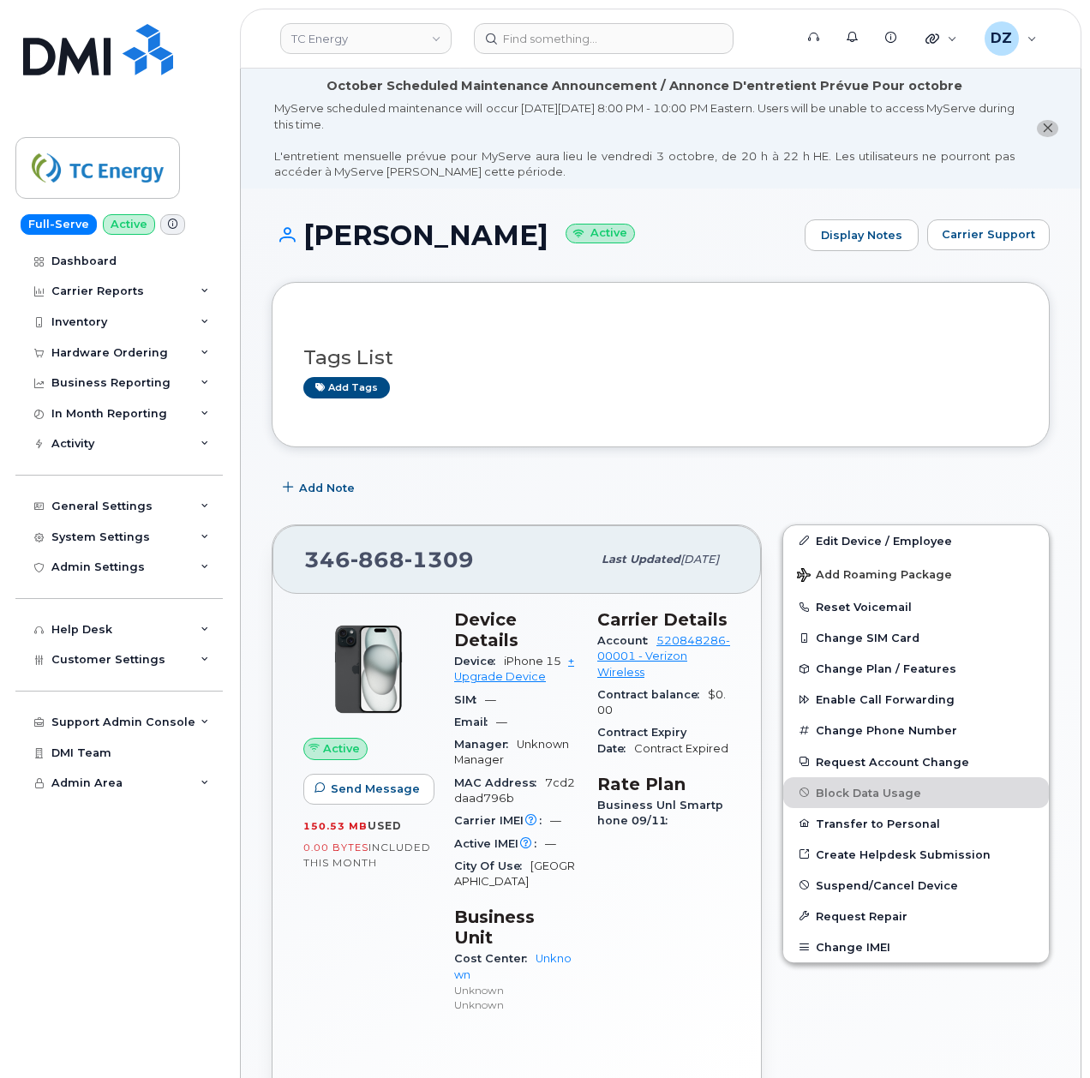
drag, startPoint x: 690, startPoint y: 502, endPoint x: 553, endPoint y: 483, distance: 138.4
click at [553, 483] on div "Add Note" at bounding box center [661, 488] width 778 height 31
click at [892, 542] on link "Edit Device / Employee" at bounding box center [916, 540] width 266 height 31
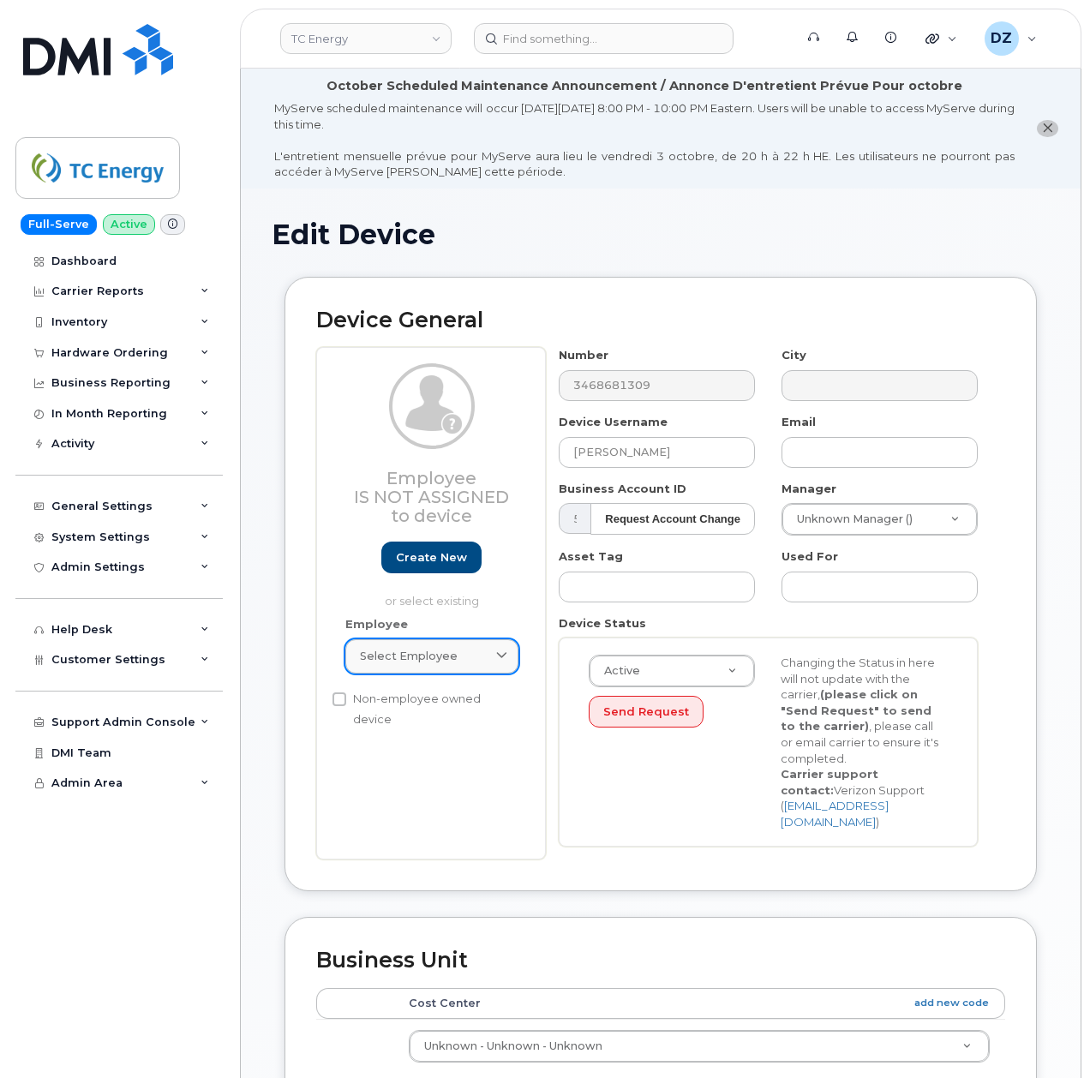
click at [425, 650] on span "Select employee" at bounding box center [409, 656] width 98 height 16
paste input "[PERSON_NAME]"
click at [420, 705] on input "[PERSON_NAME]" at bounding box center [432, 698] width 151 height 27
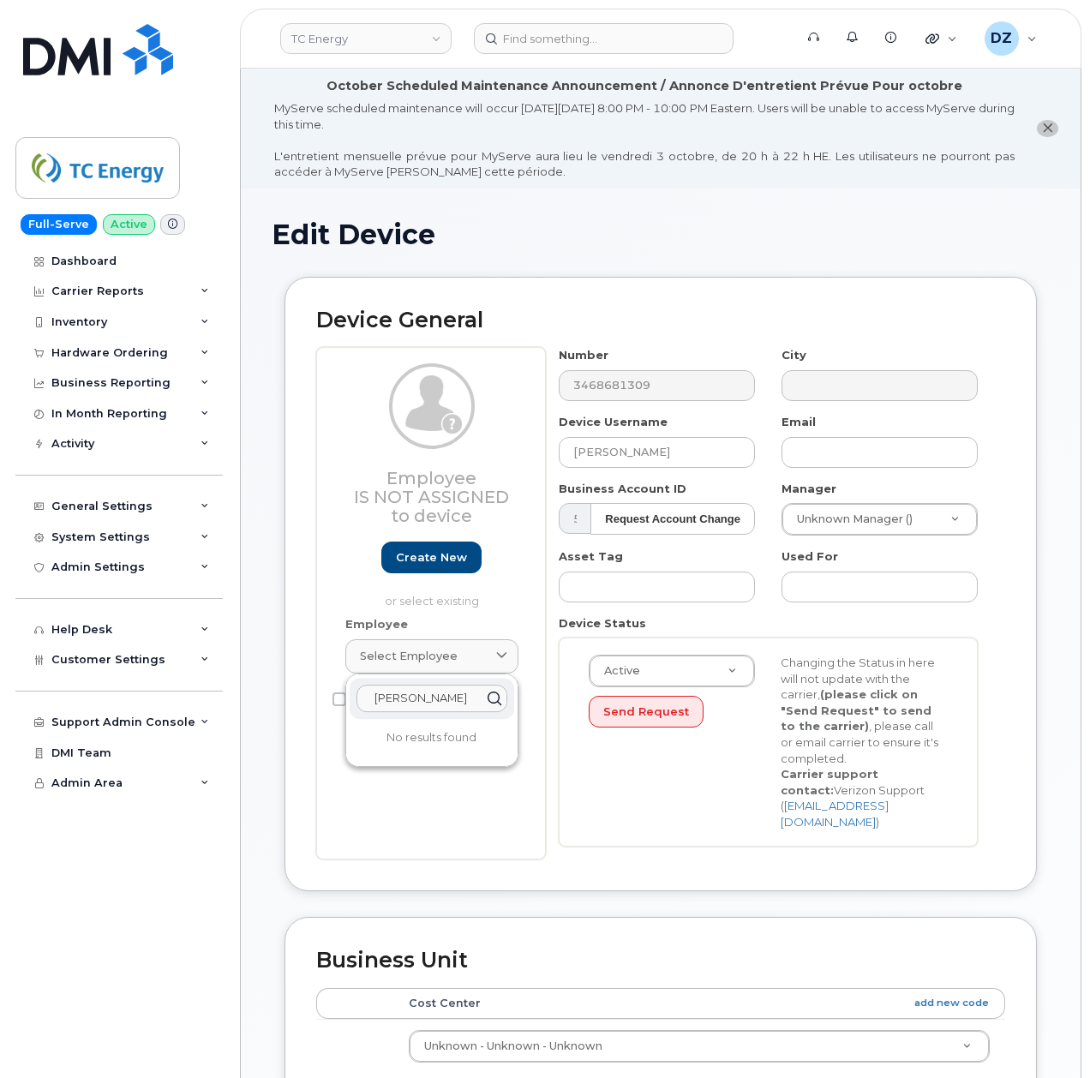
paste input "carlo_tamez@tcenergy.com"
type input "carlo_tamez@tcenergy.com"
click at [504, 650] on span at bounding box center [502, 656] width 16 height 16
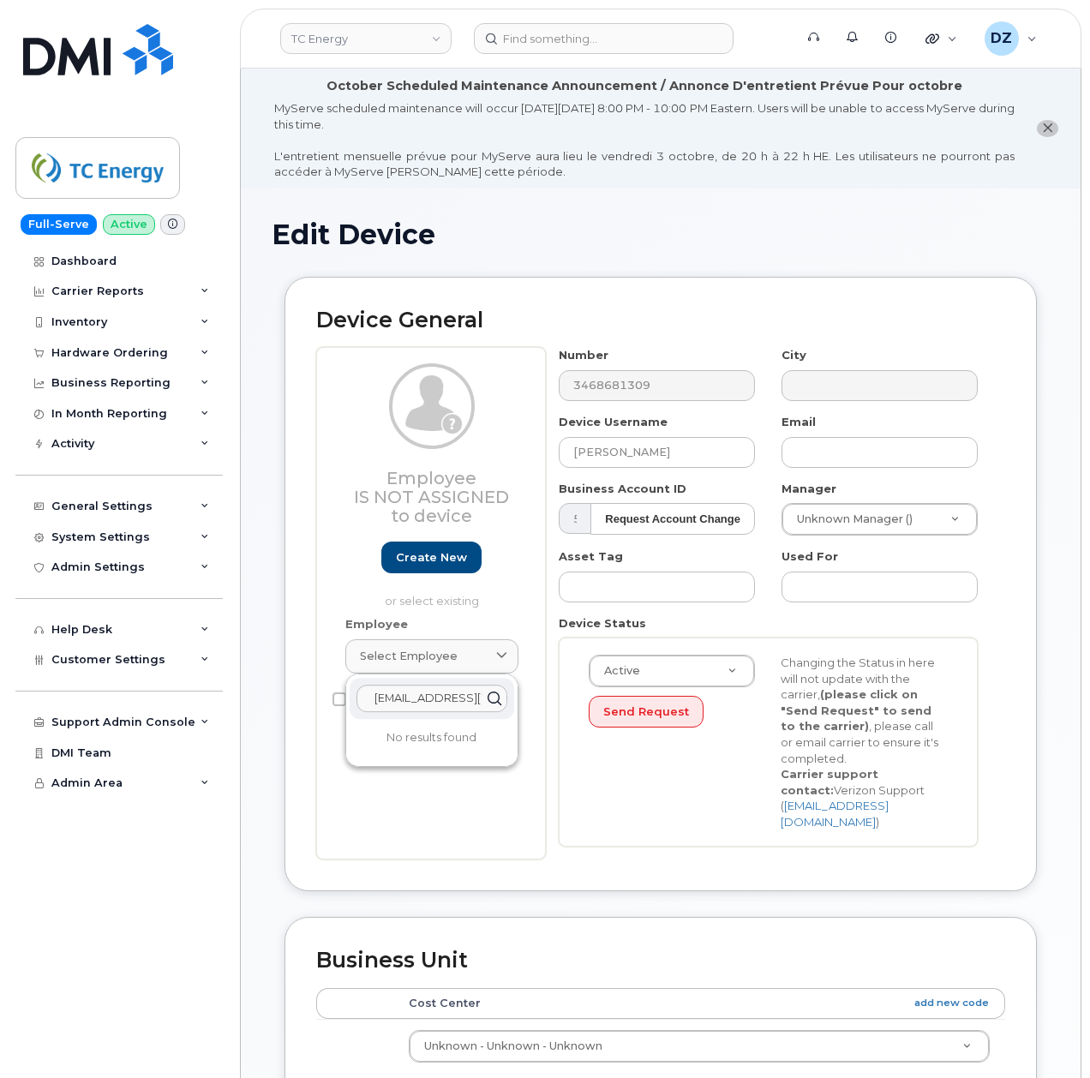
click at [533, 663] on div "Employee Is not assigned to device Create new or select existing Employee Selec…" at bounding box center [431, 603] width 230 height 513
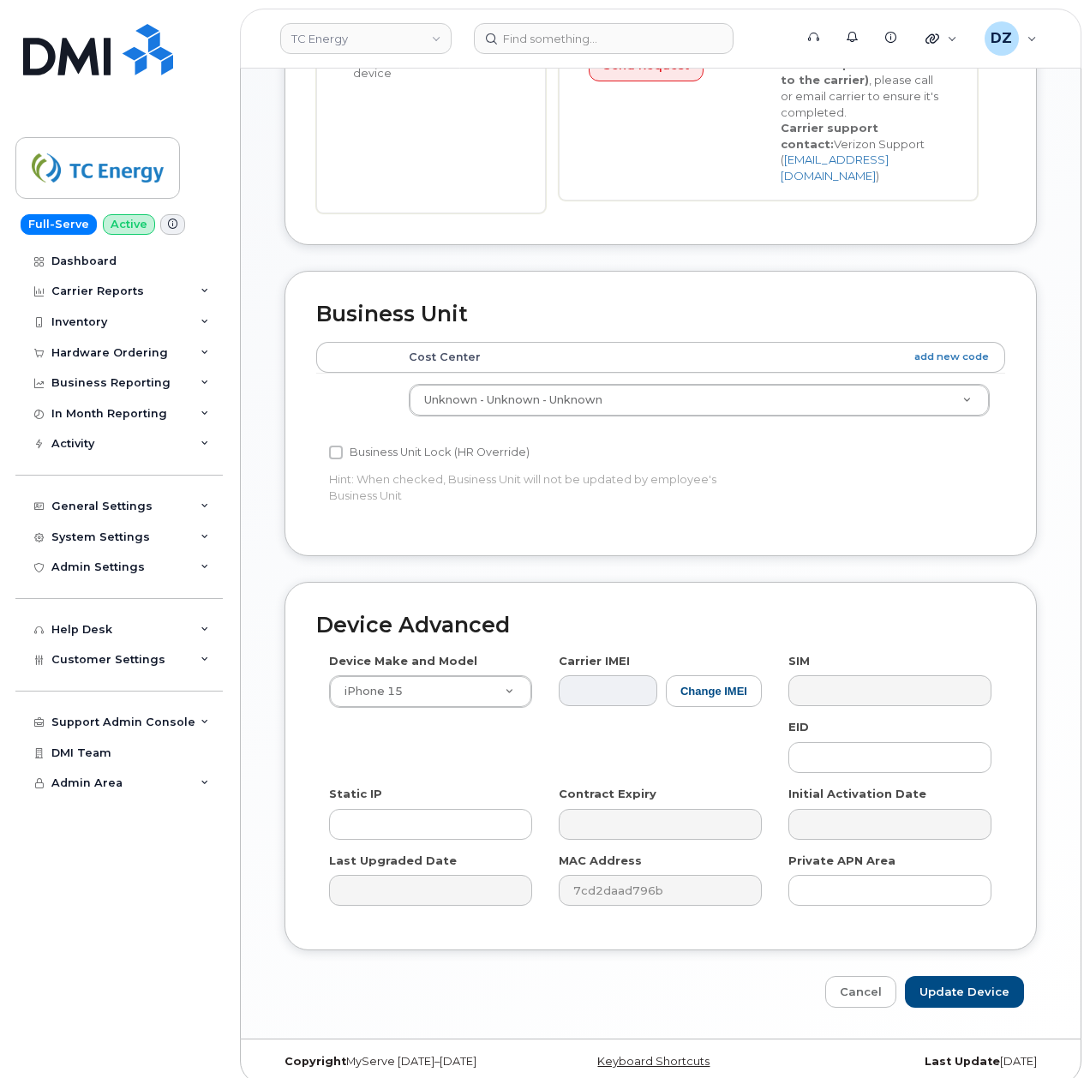
scroll to position [650, 0]
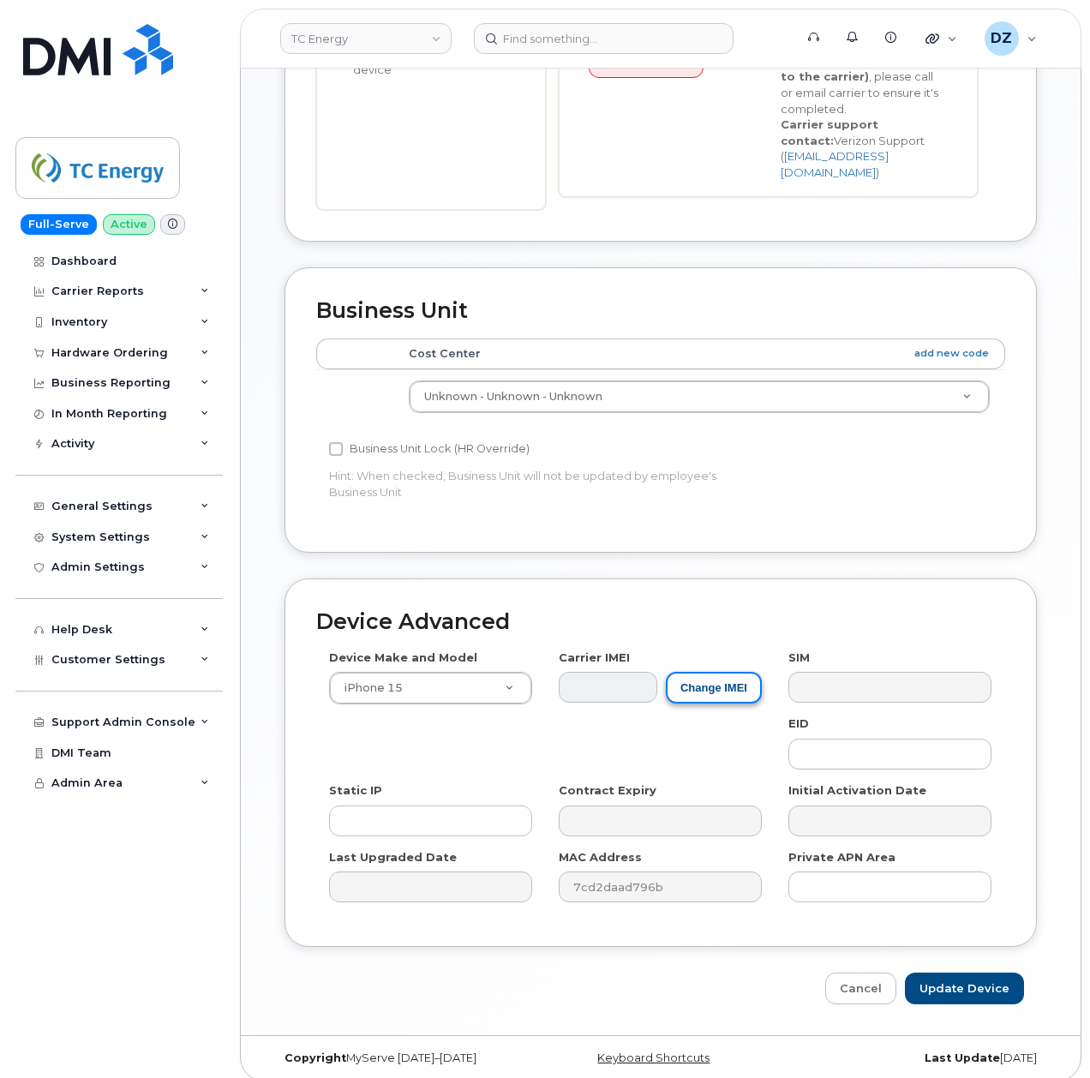
click at [717, 674] on button "Change IMEI" at bounding box center [714, 688] width 96 height 32
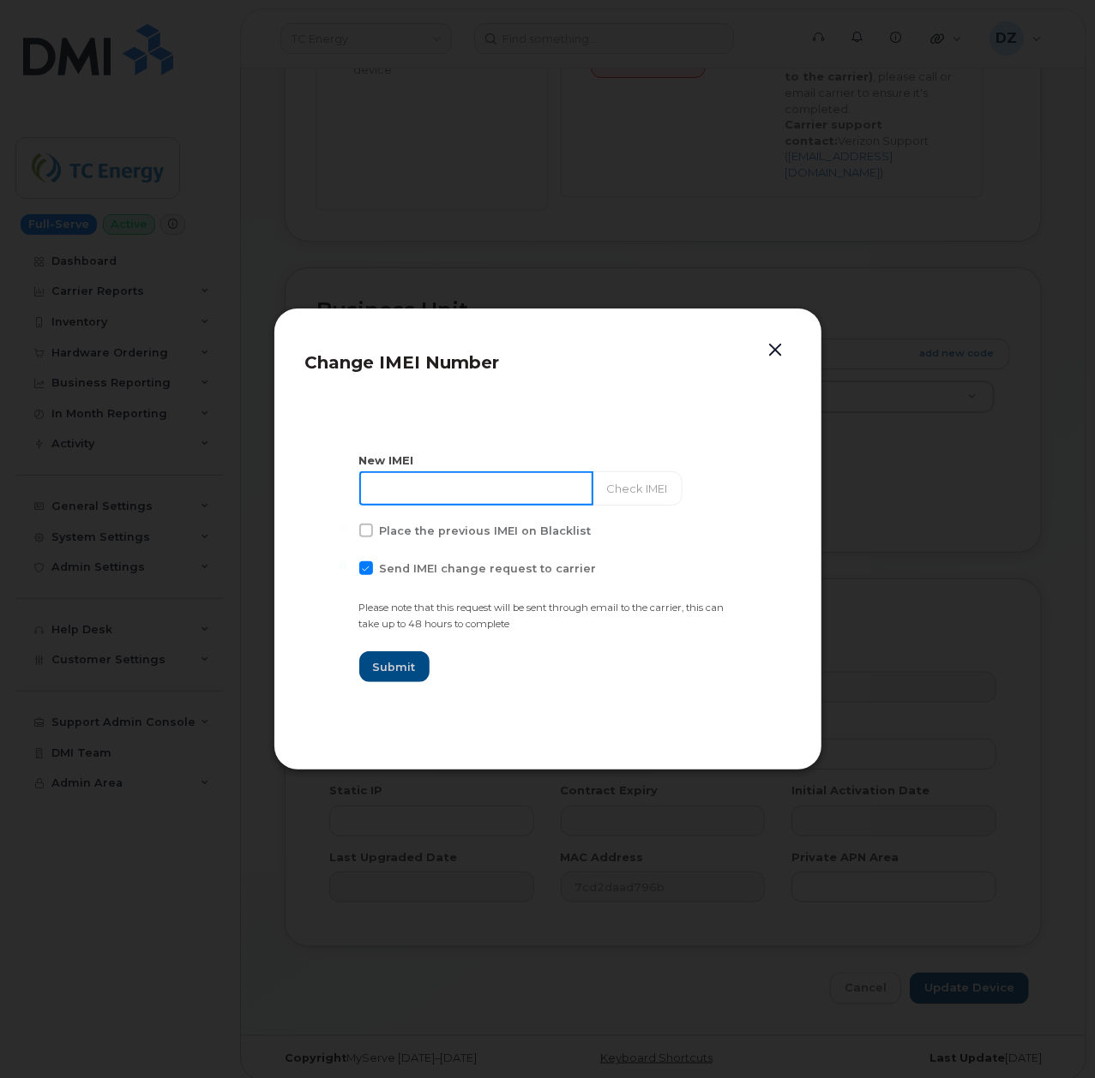
click at [450, 481] on input at bounding box center [476, 488] width 234 height 34
paste input "355135958611670"
type input "355135958611670"
click at [367, 570] on span at bounding box center [366, 568] width 14 height 14
click at [347, 570] on input "Send IMEI change request to carrier" at bounding box center [343, 565] width 9 height 9
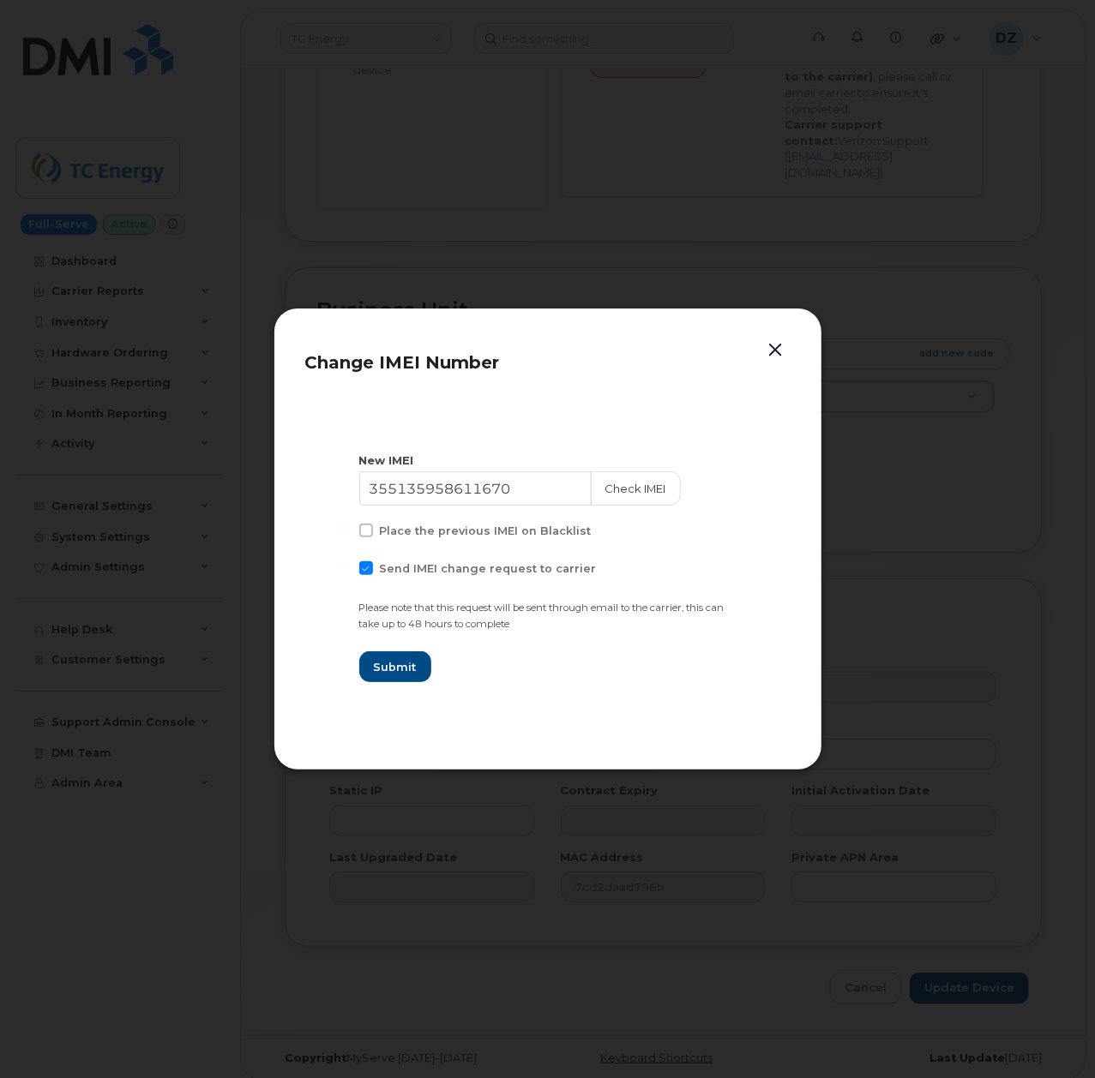
checkbox input "false"
click at [406, 662] on span "Submit" at bounding box center [394, 667] width 43 height 16
type input "355135958611670"
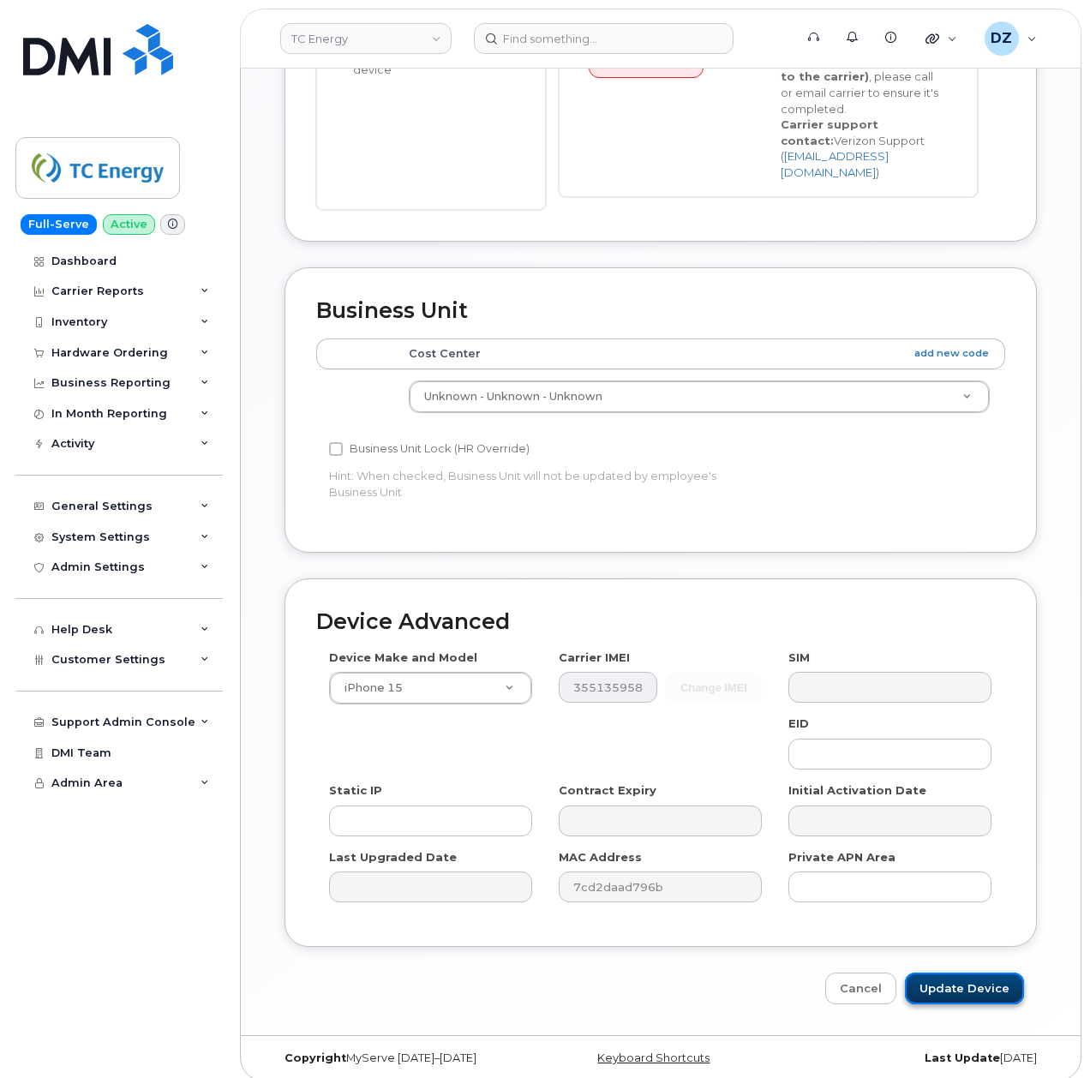
click at [943, 975] on input "Update Device" at bounding box center [964, 989] width 119 height 32
type input "Saving..."
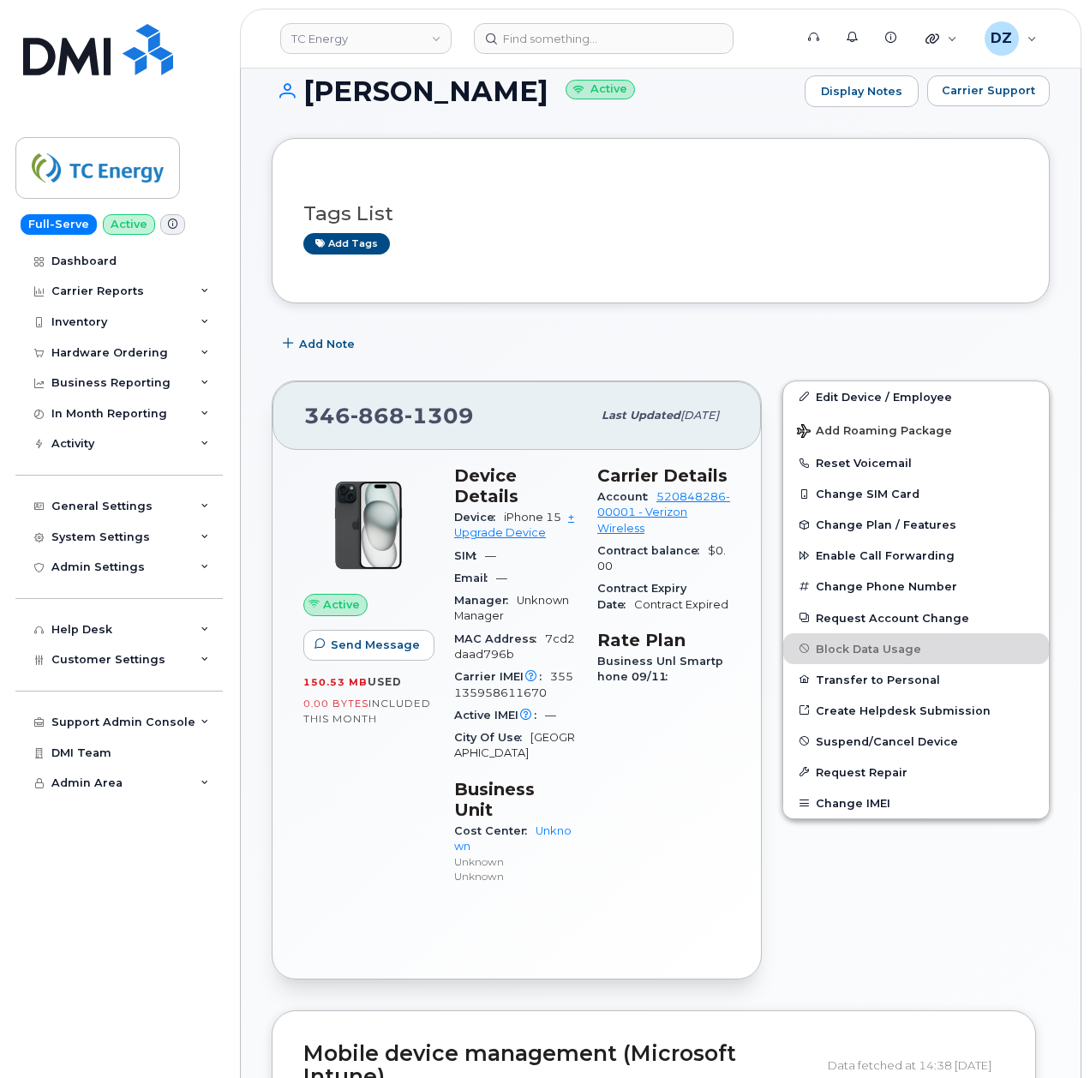
scroll to position [457, 0]
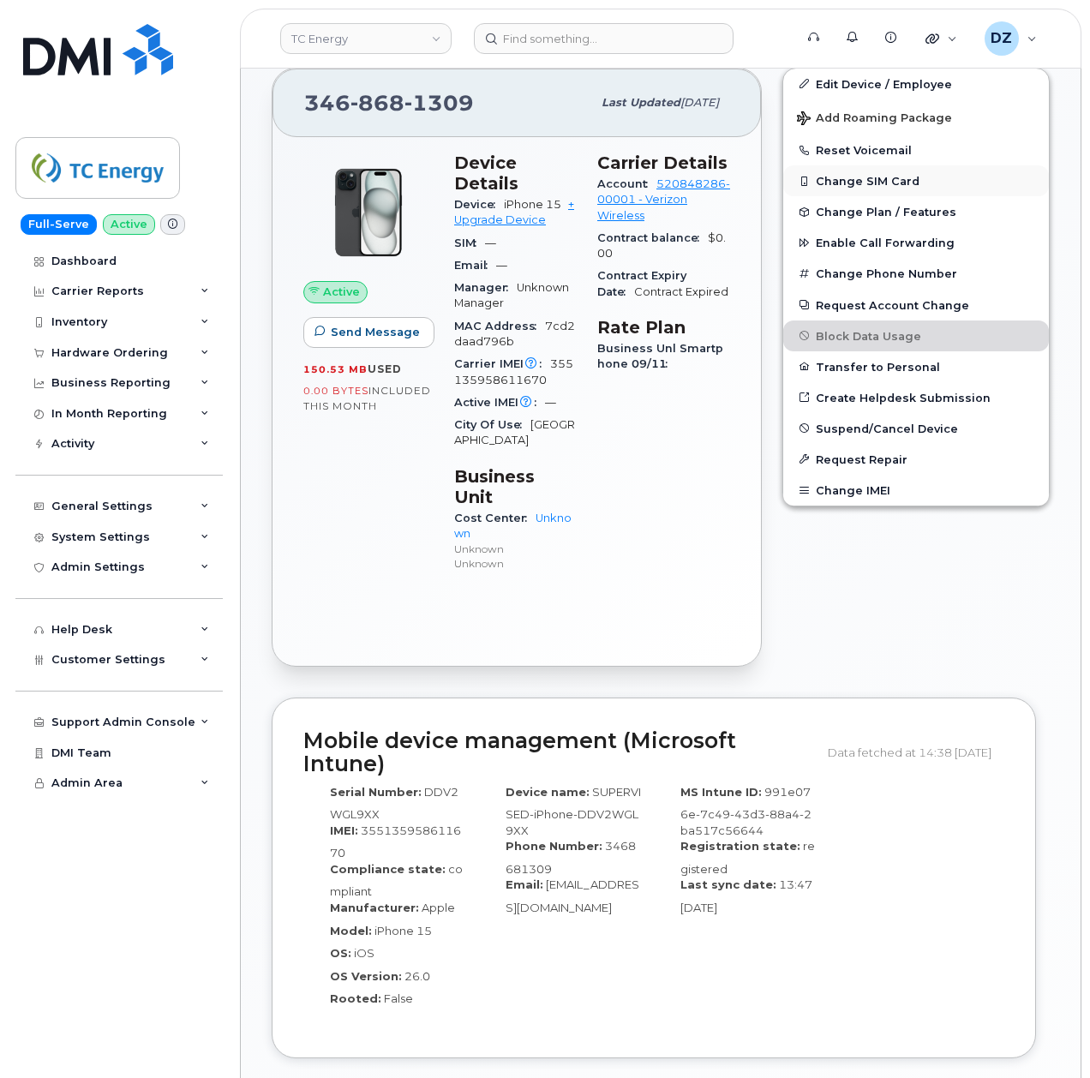
click at [888, 180] on button "Change SIM Card" at bounding box center [916, 180] width 266 height 31
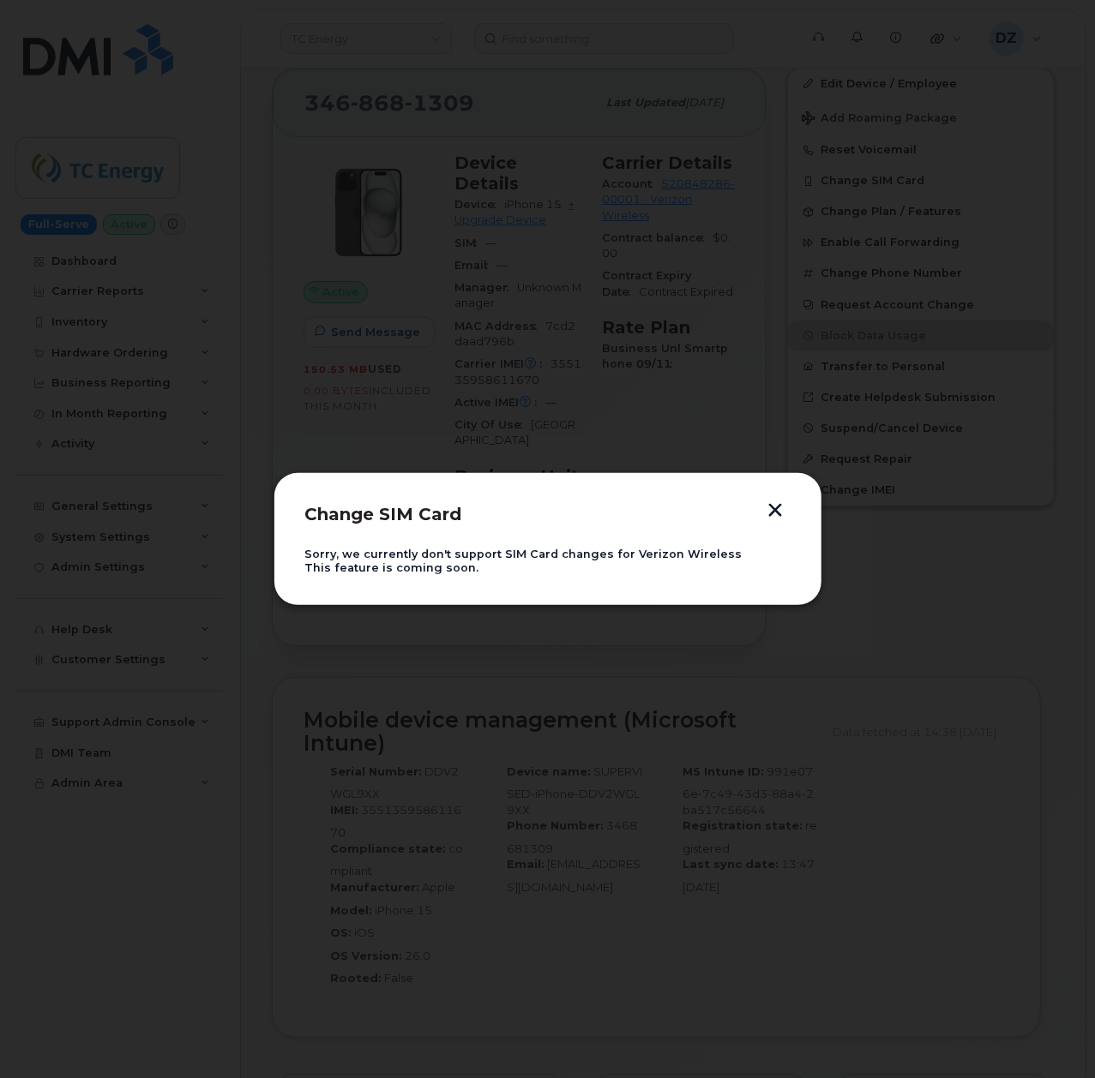
click at [775, 508] on button "button" at bounding box center [776, 512] width 26 height 18
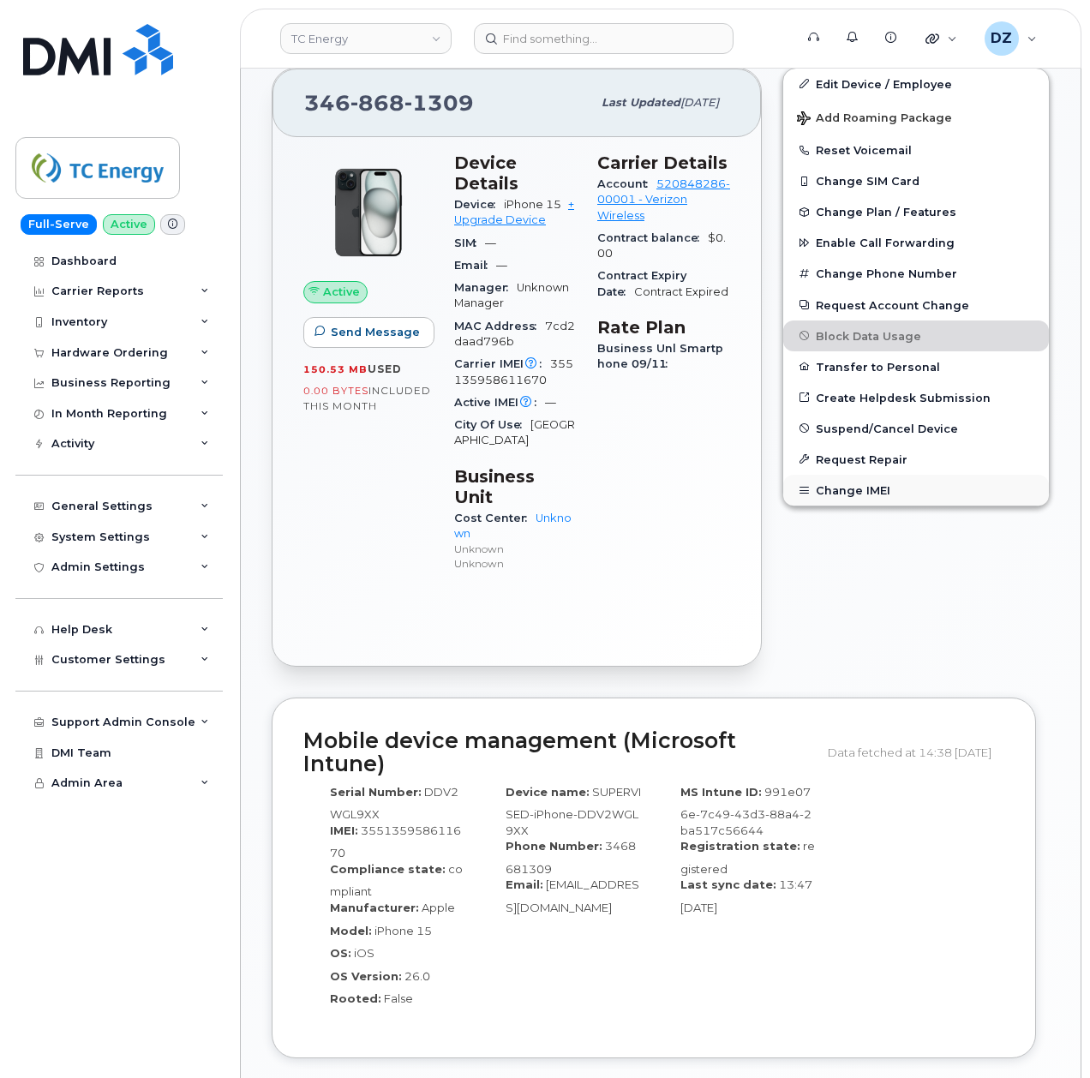
click at [867, 501] on button "Change IMEI" at bounding box center [916, 490] width 266 height 31
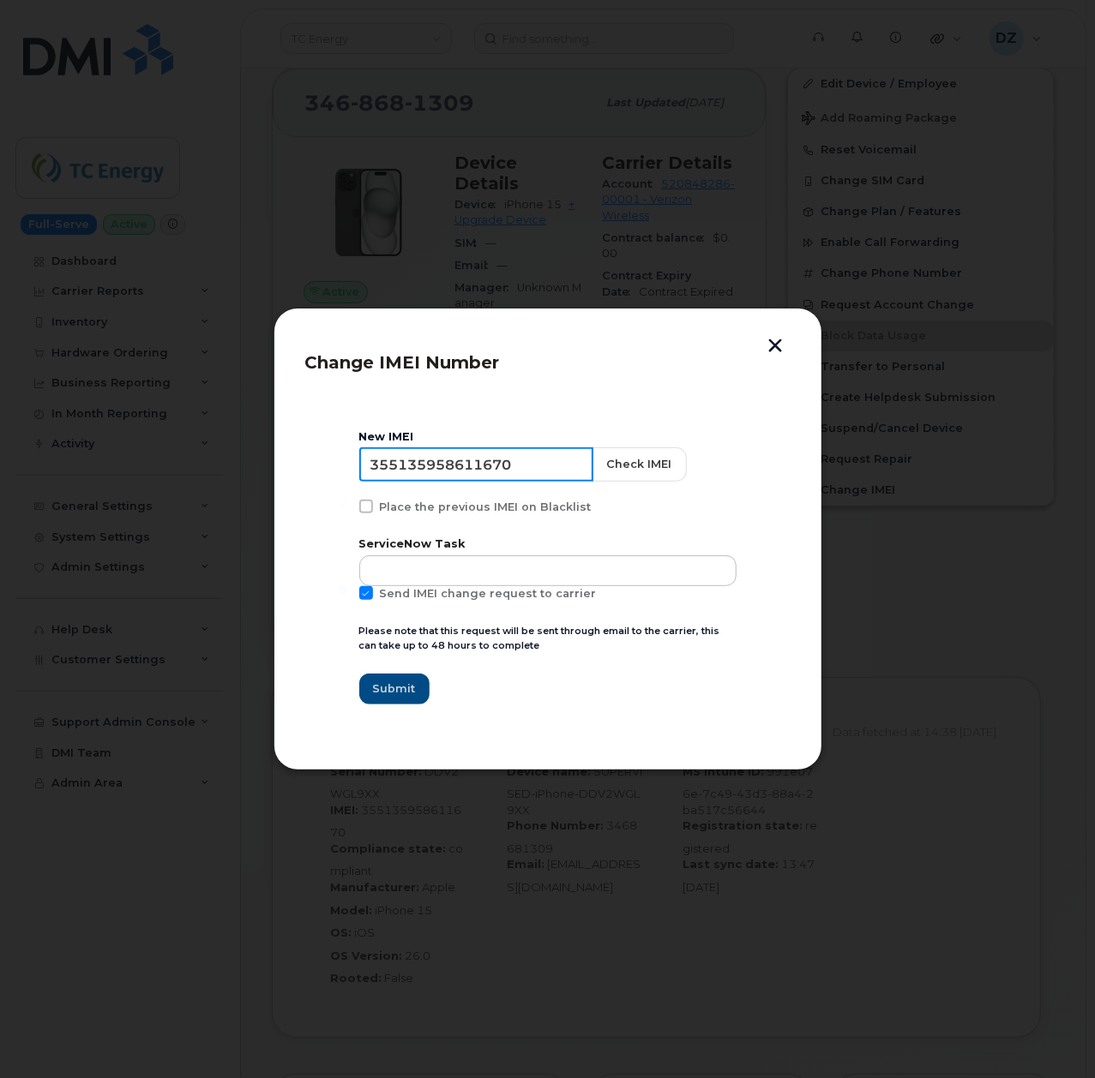
drag, startPoint x: 523, startPoint y: 468, endPoint x: 550, endPoint y: 473, distance: 27.9
click at [525, 470] on input "355135958611670" at bounding box center [476, 464] width 234 height 34
click at [766, 347] on button "button" at bounding box center [776, 348] width 26 height 18
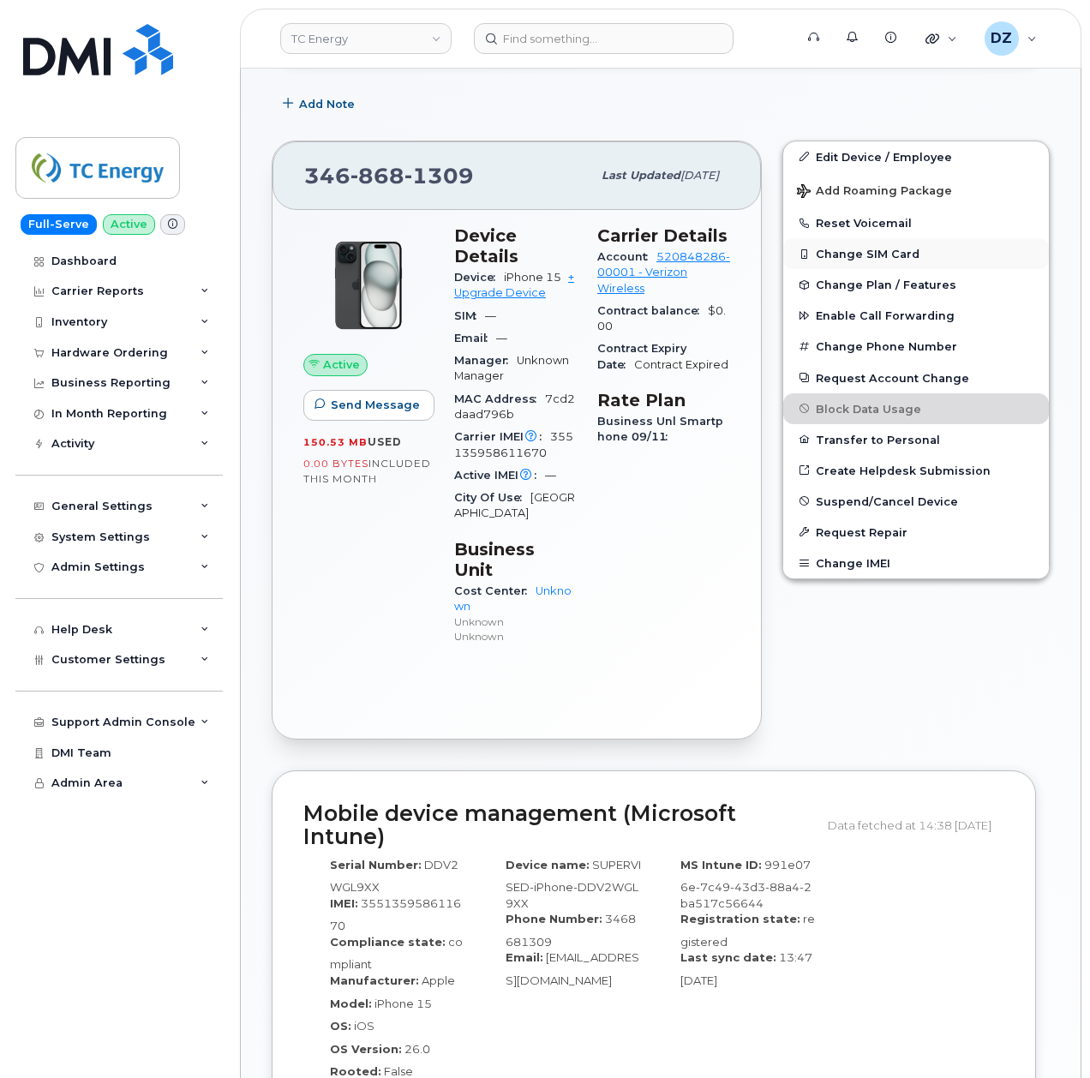
scroll to position [343, 0]
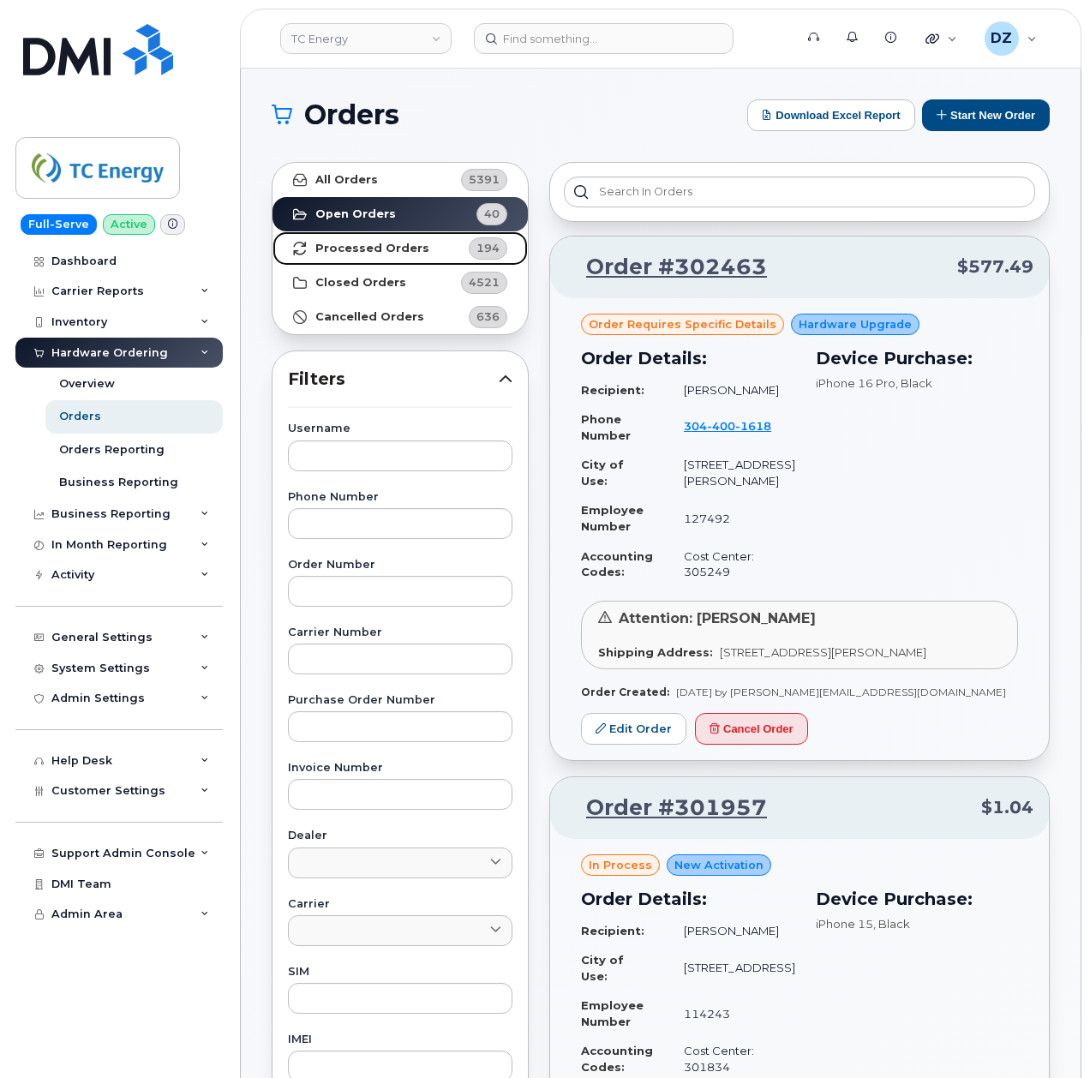
click at [401, 244] on strong "Processed Orders" at bounding box center [372, 249] width 114 height 14
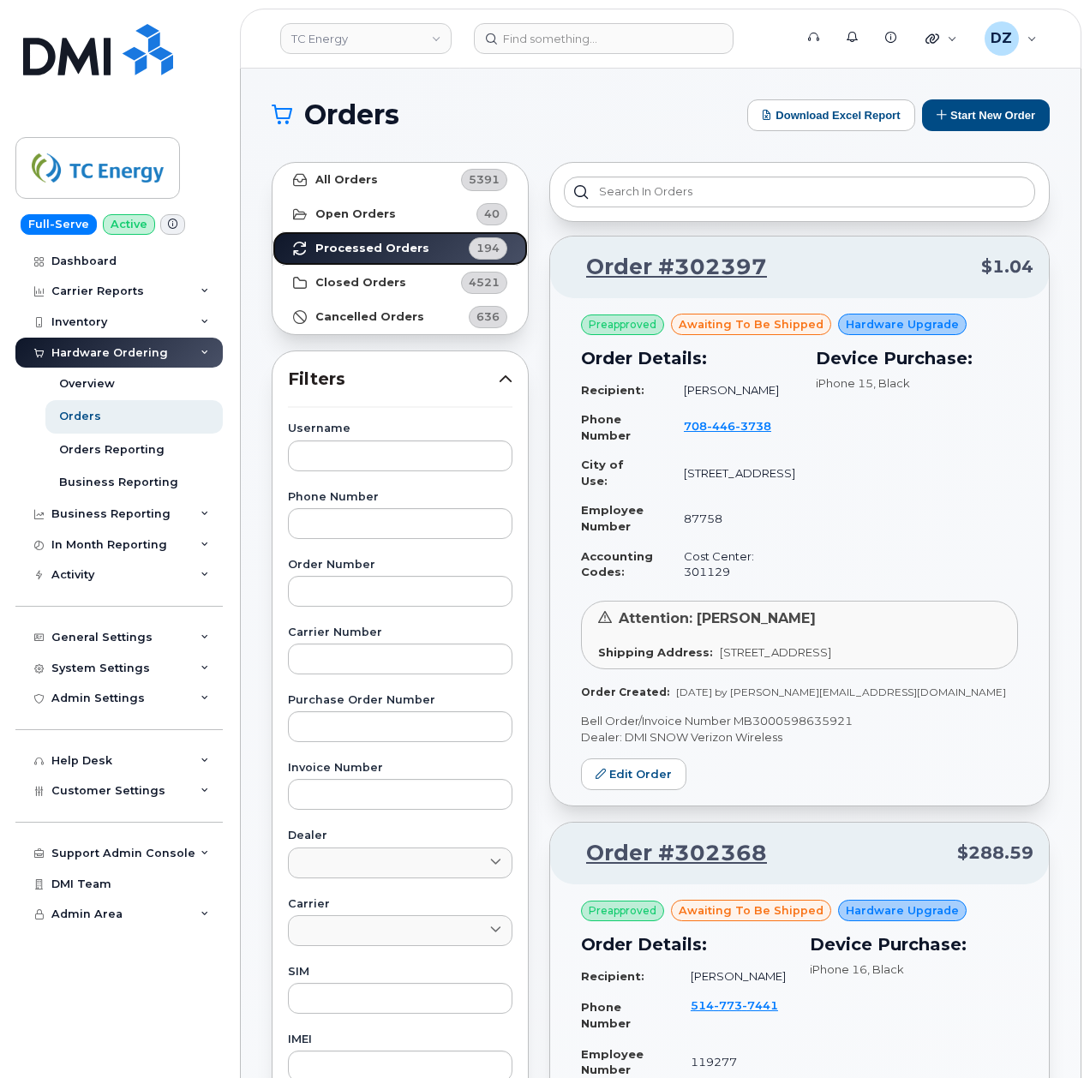
click at [422, 241] on link "Processed Orders 194" at bounding box center [400, 248] width 255 height 34
click at [402, 210] on link "Open Orders 40" at bounding box center [400, 214] width 255 height 34
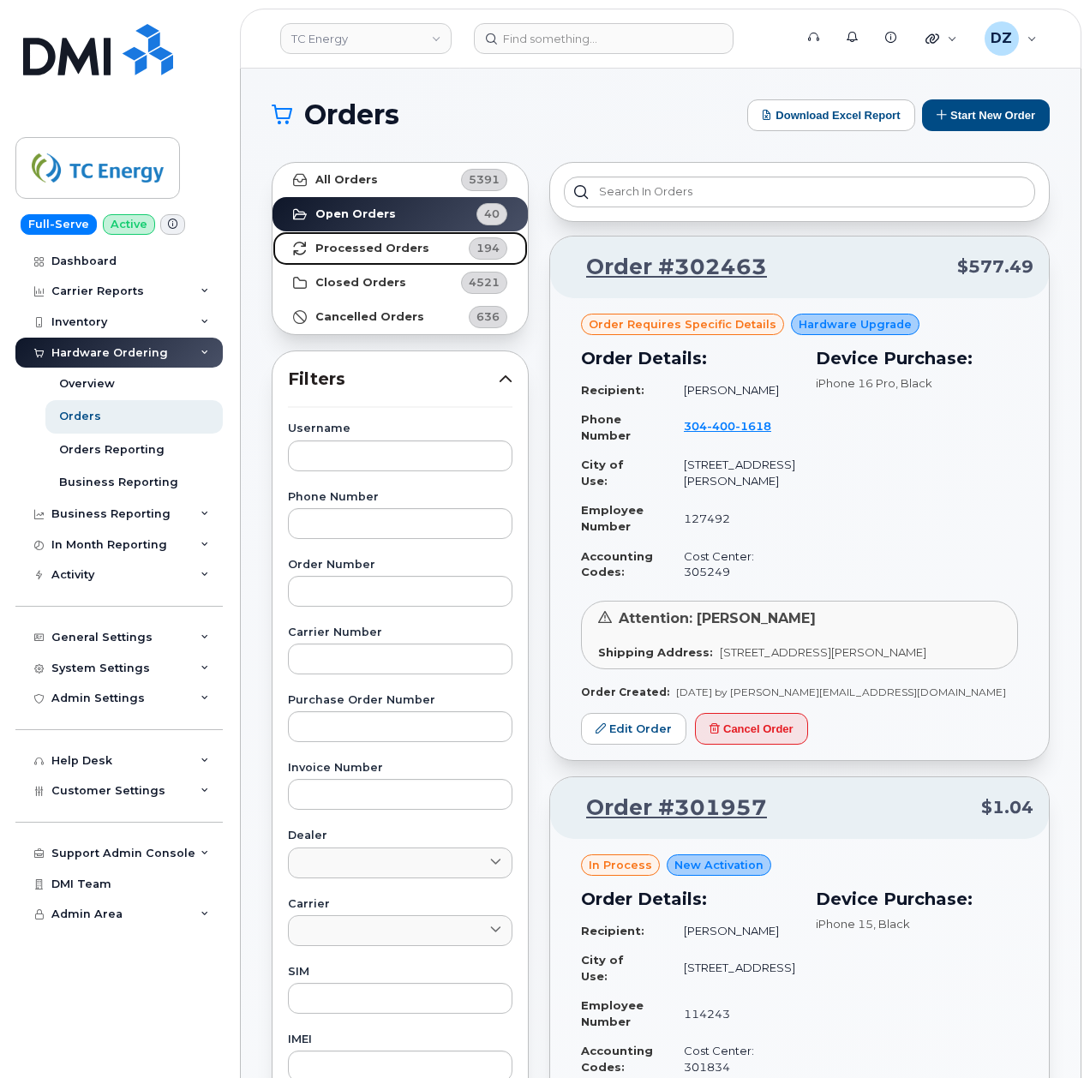
click at [410, 244] on strong "Processed Orders" at bounding box center [372, 249] width 114 height 14
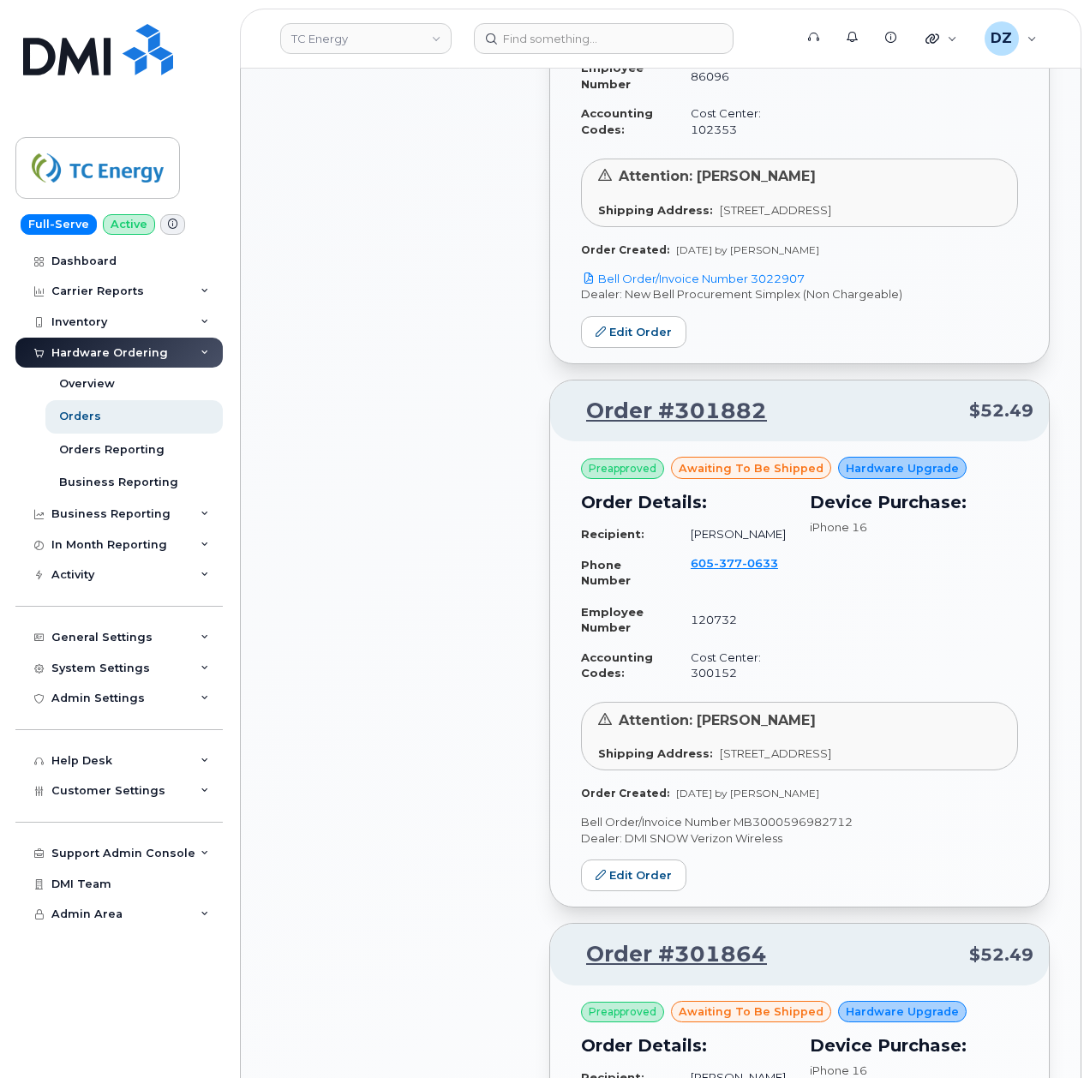
scroll to position [1599, 0]
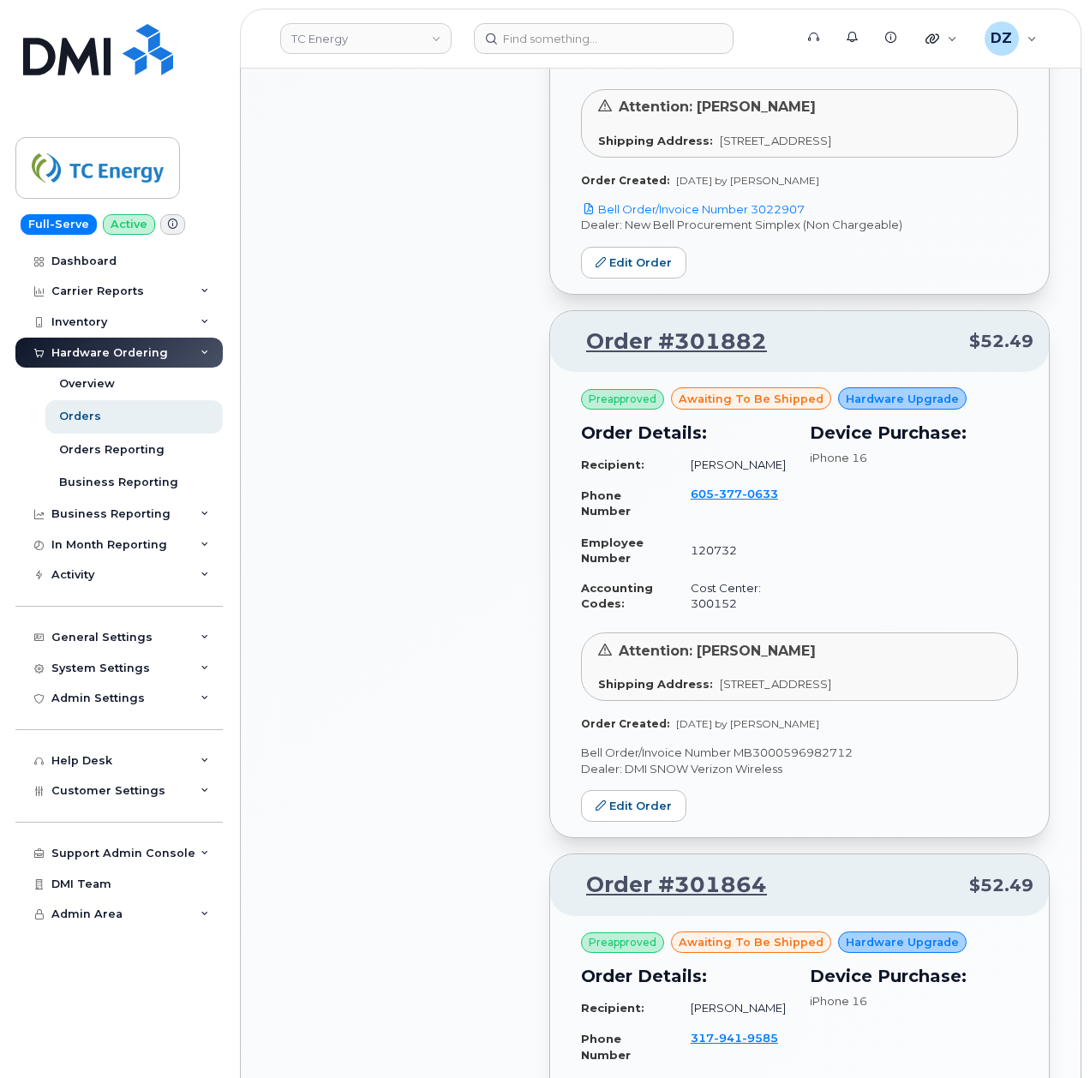
click at [825, 761] on p "Bell Order/Invoice Number MB3000596982712" at bounding box center [799, 753] width 437 height 16
copy p "MB3000596982712"
drag, startPoint x: 807, startPoint y: 806, endPoint x: 466, endPoint y: 660, distance: 370.2
click at [467, 658] on div "All Orders 5391 Open Orders 40 Processed Orders 194 Closed Orders 4521 Cancelle…" at bounding box center [400, 858] width 278 height 4612
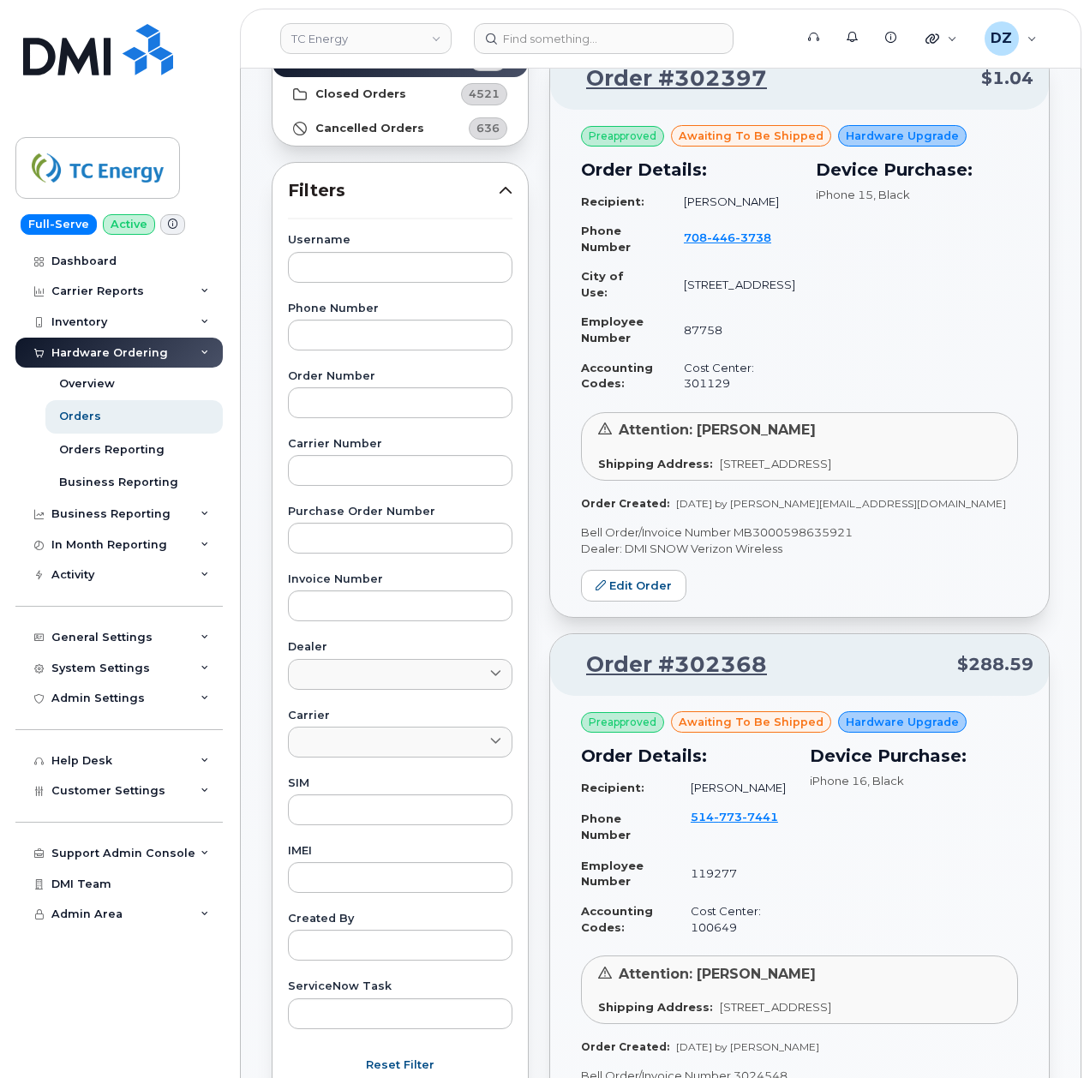
scroll to position [114, 0]
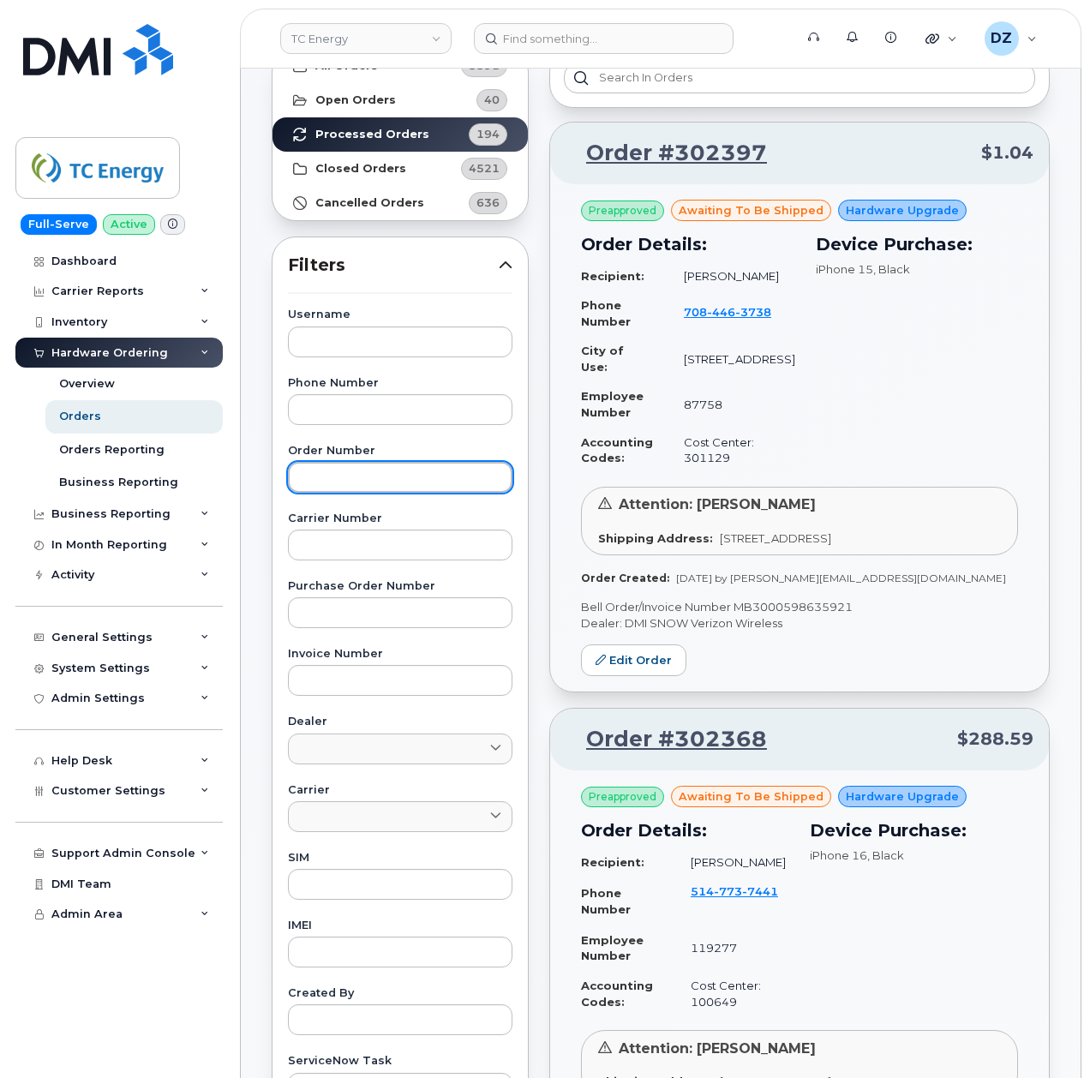
click at [378, 477] on input "text" at bounding box center [400, 477] width 225 height 31
paste input "MB3000591896329"
click at [398, 123] on link "Processed Orders 194" at bounding box center [400, 134] width 255 height 34
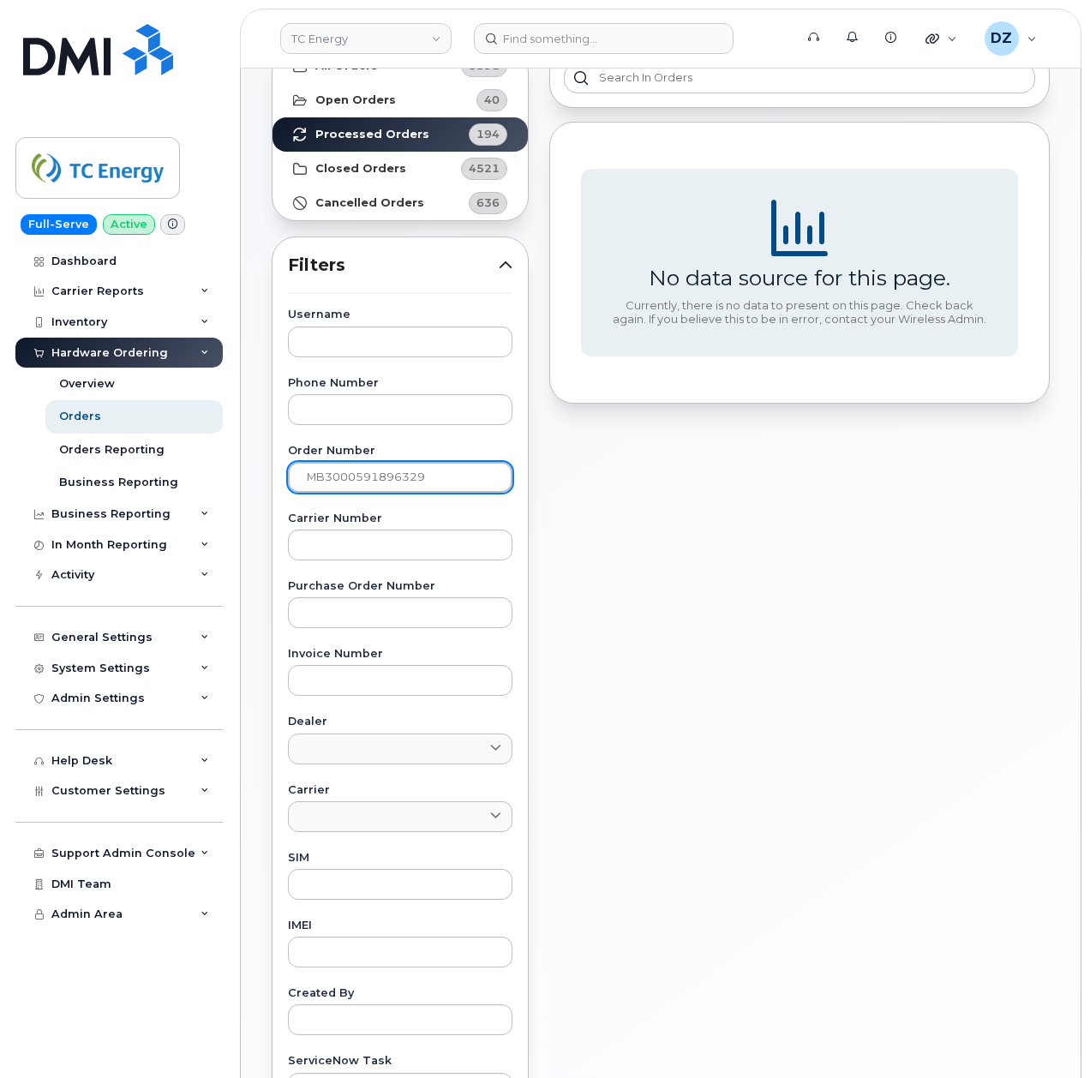
click at [412, 477] on input "MB3000591896329" at bounding box center [400, 477] width 225 height 31
paste input "30010"
type input "300109"
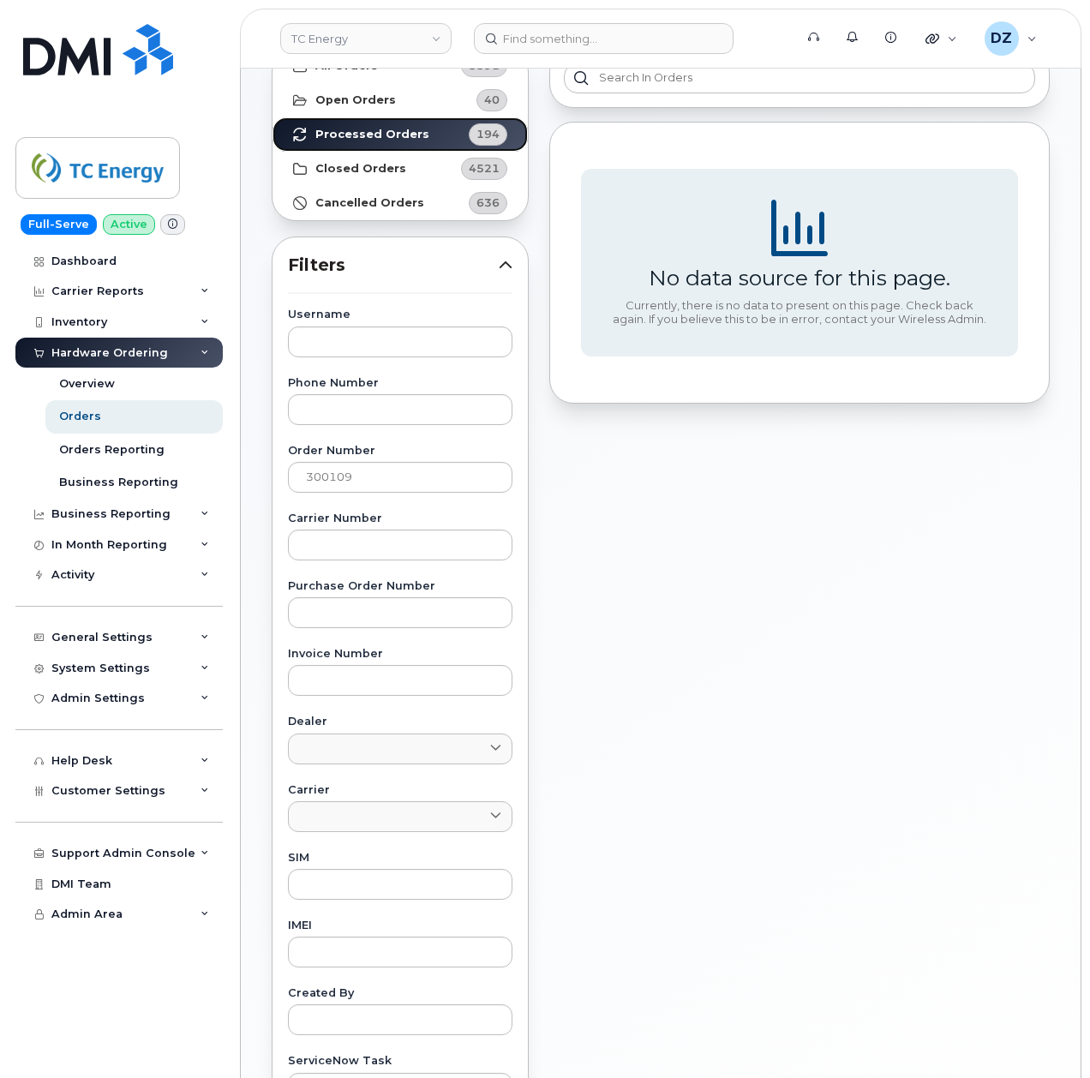
click at [393, 135] on strong "Processed Orders" at bounding box center [372, 135] width 114 height 14
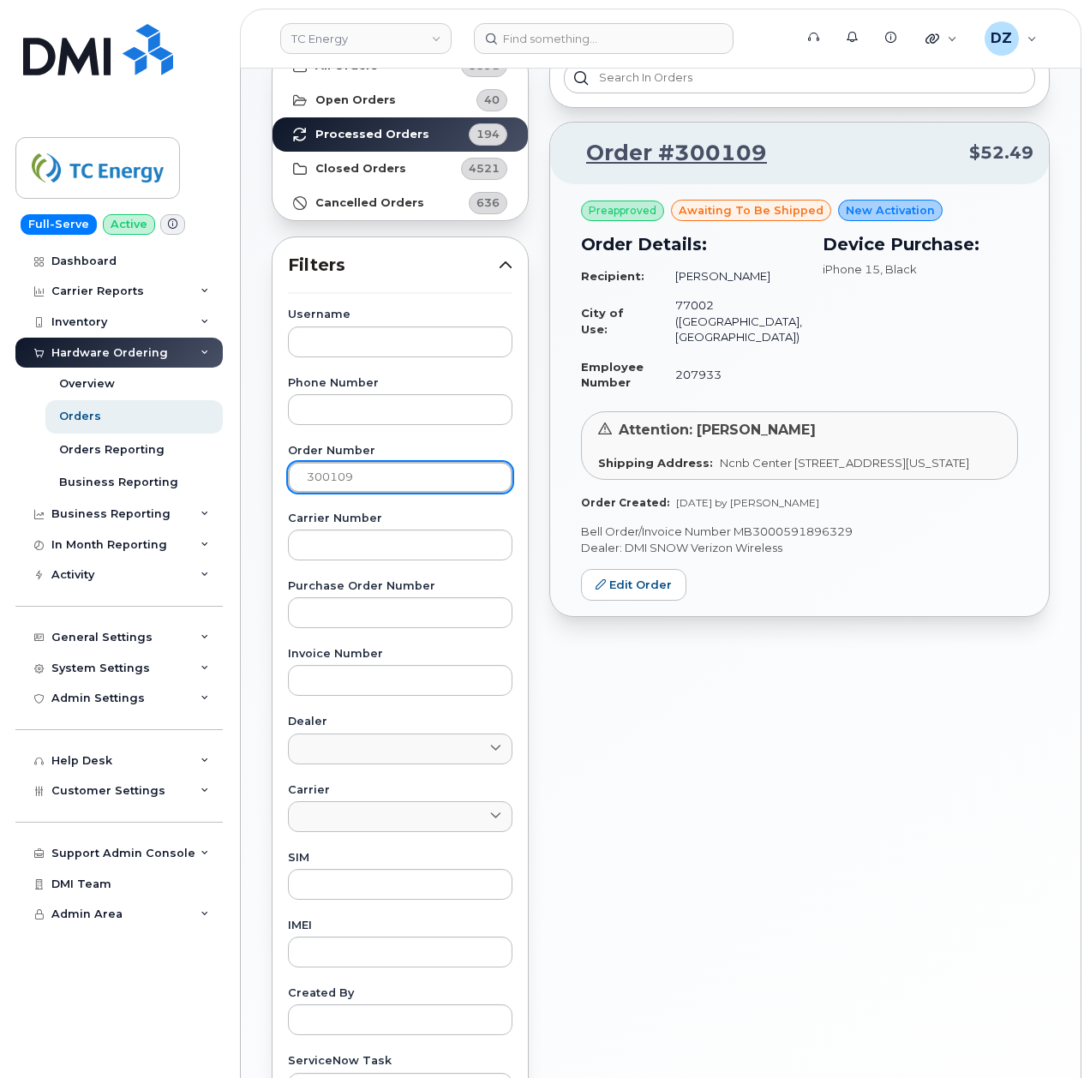
click at [399, 487] on input "300109" at bounding box center [400, 477] width 225 height 31
click at [423, 130] on link "Processed Orders 194" at bounding box center [400, 134] width 255 height 34
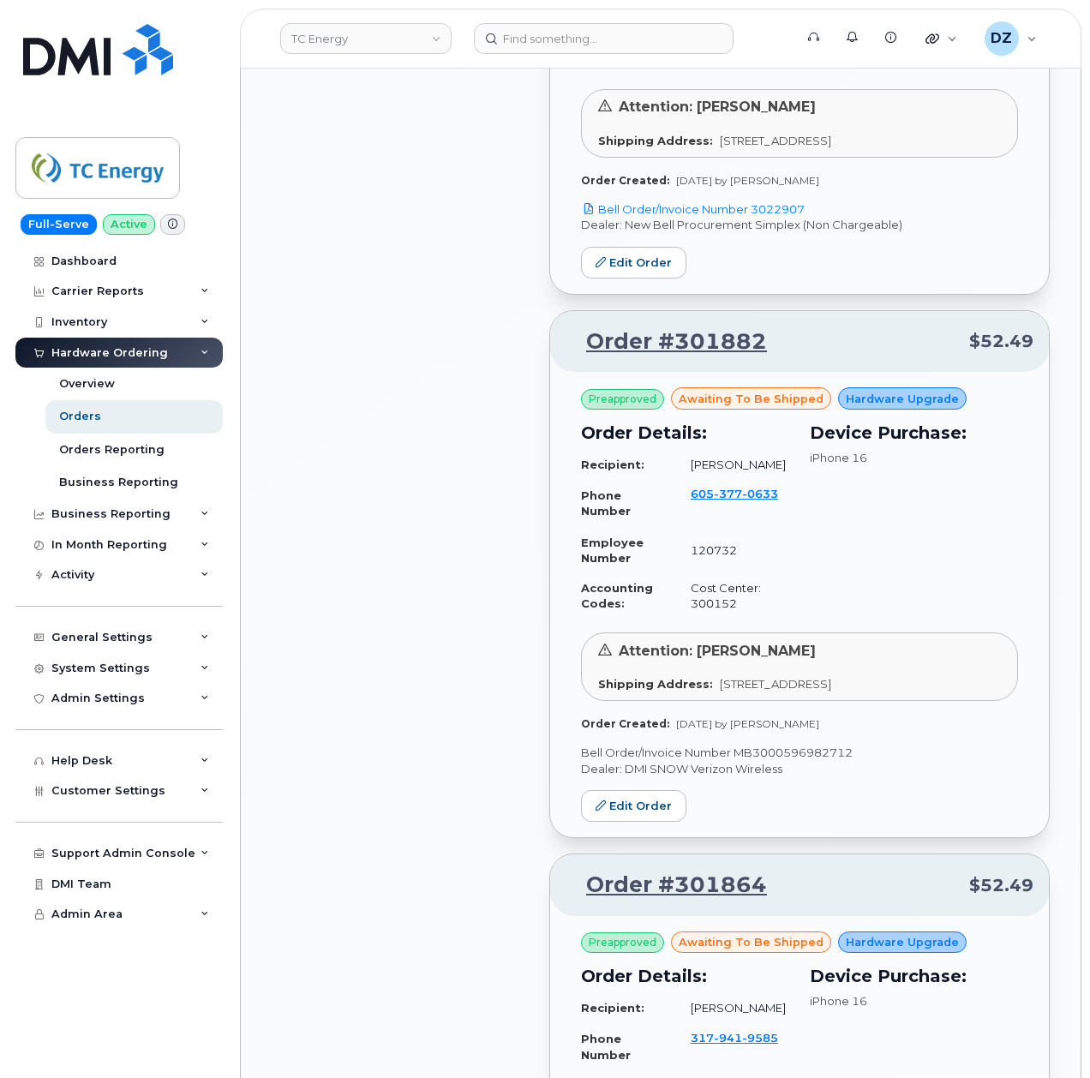
scroll to position [1714, 0]
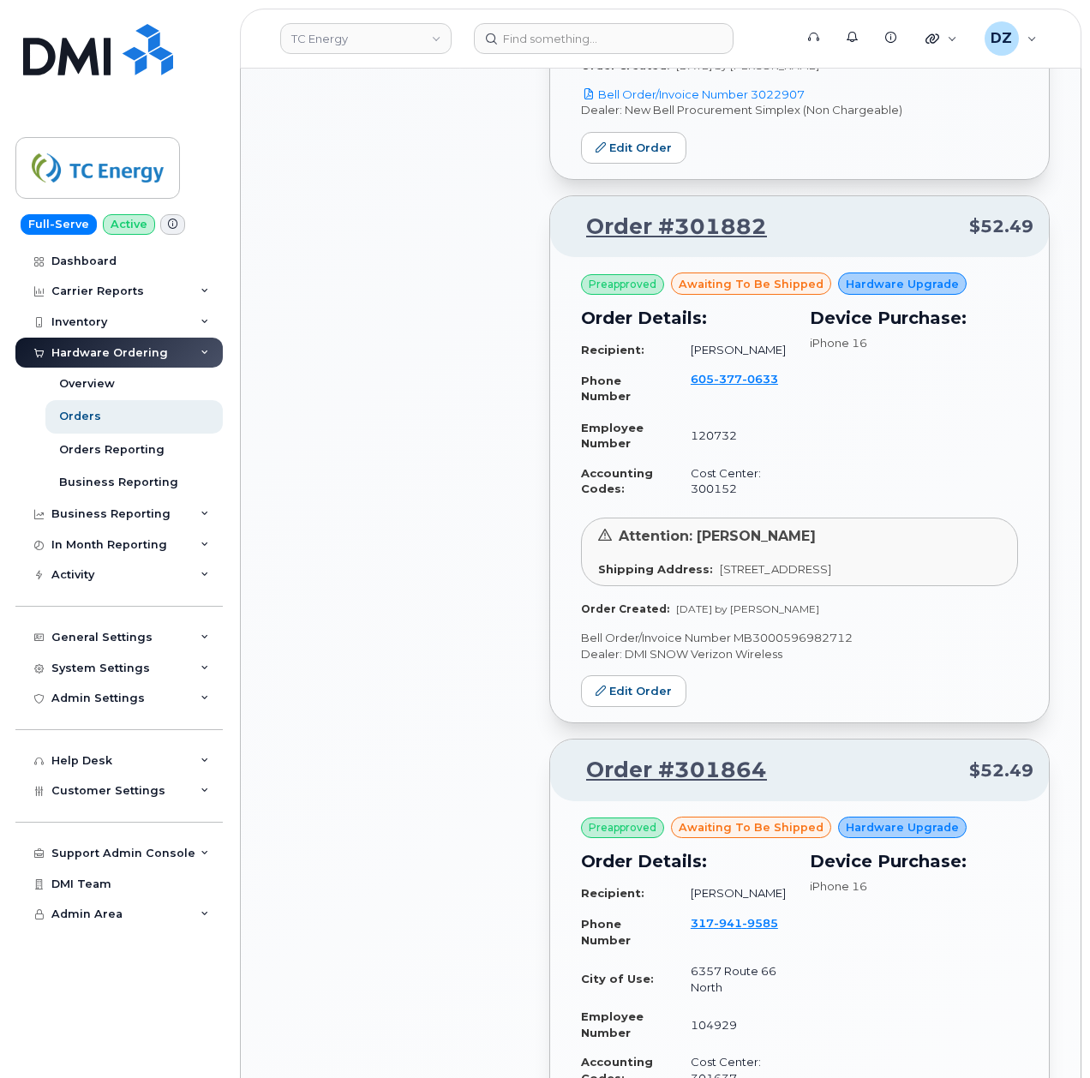
click at [813, 646] on p "Bell Order/Invoice Number MB3000596982712" at bounding box center [799, 638] width 437 height 16
copy p "MB3000596982712"
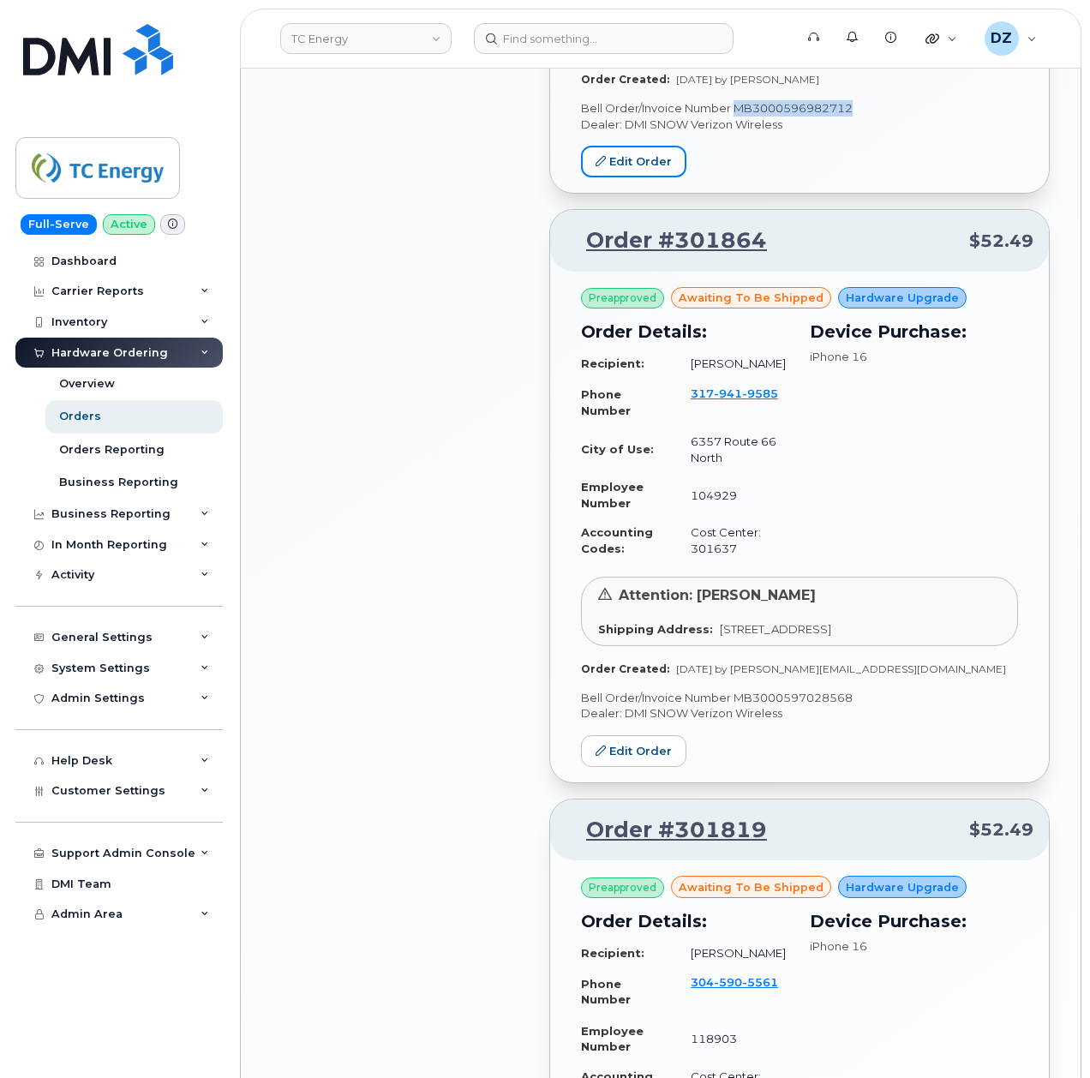
scroll to position [2285, 0]
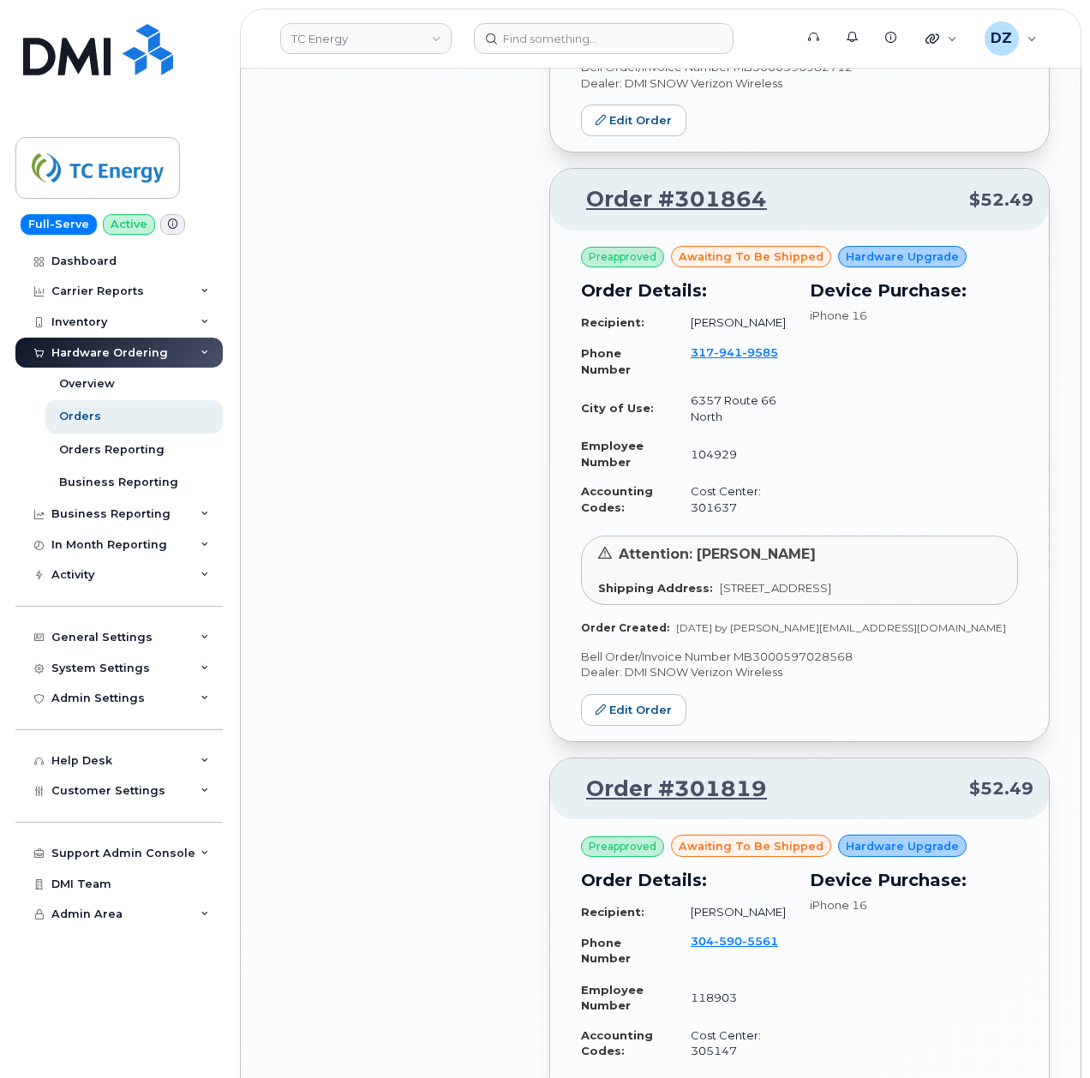
click at [776, 665] on p "Bell Order/Invoice Number MB3000597028568" at bounding box center [799, 657] width 437 height 16
copy p "MB3000597028568"
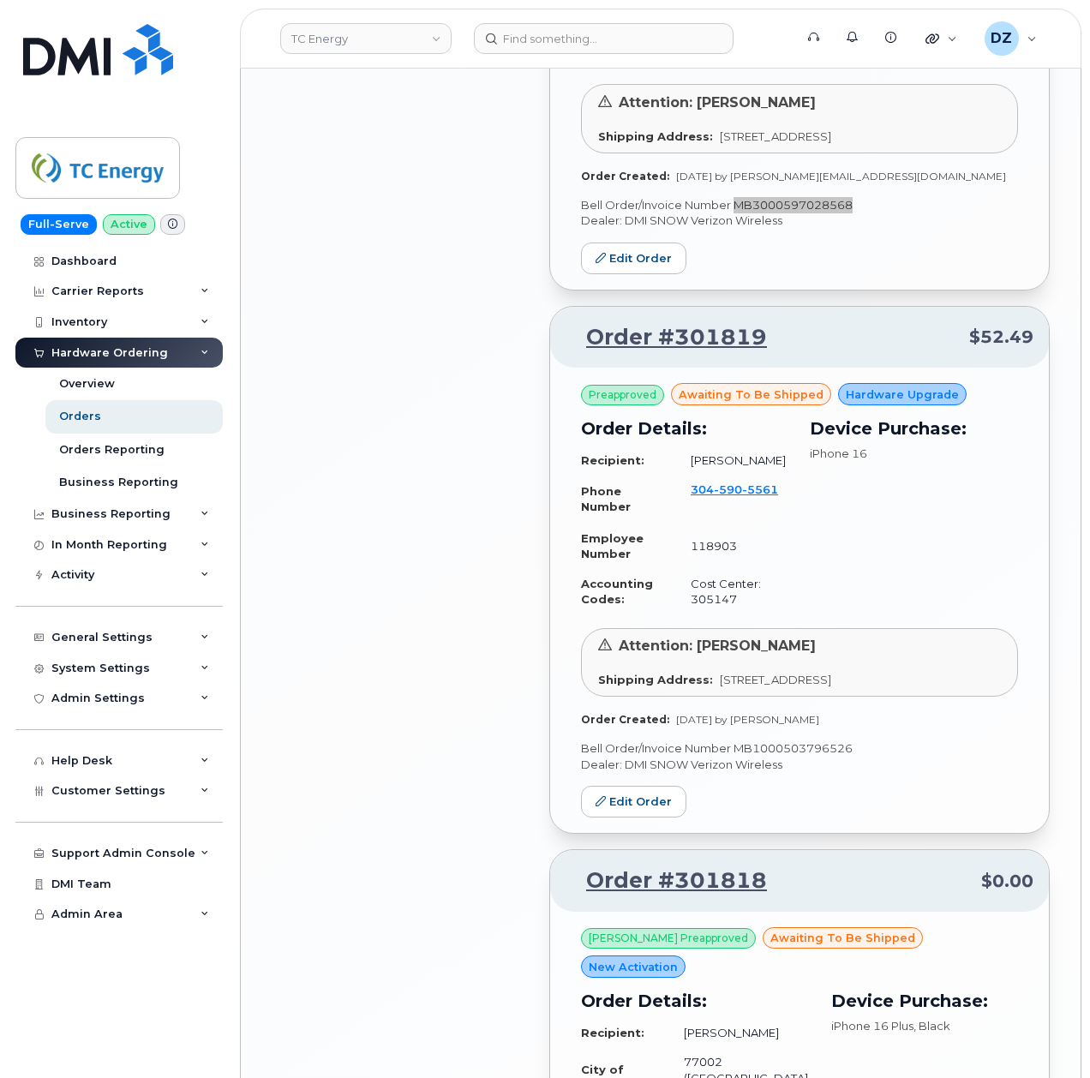
scroll to position [2743, 0]
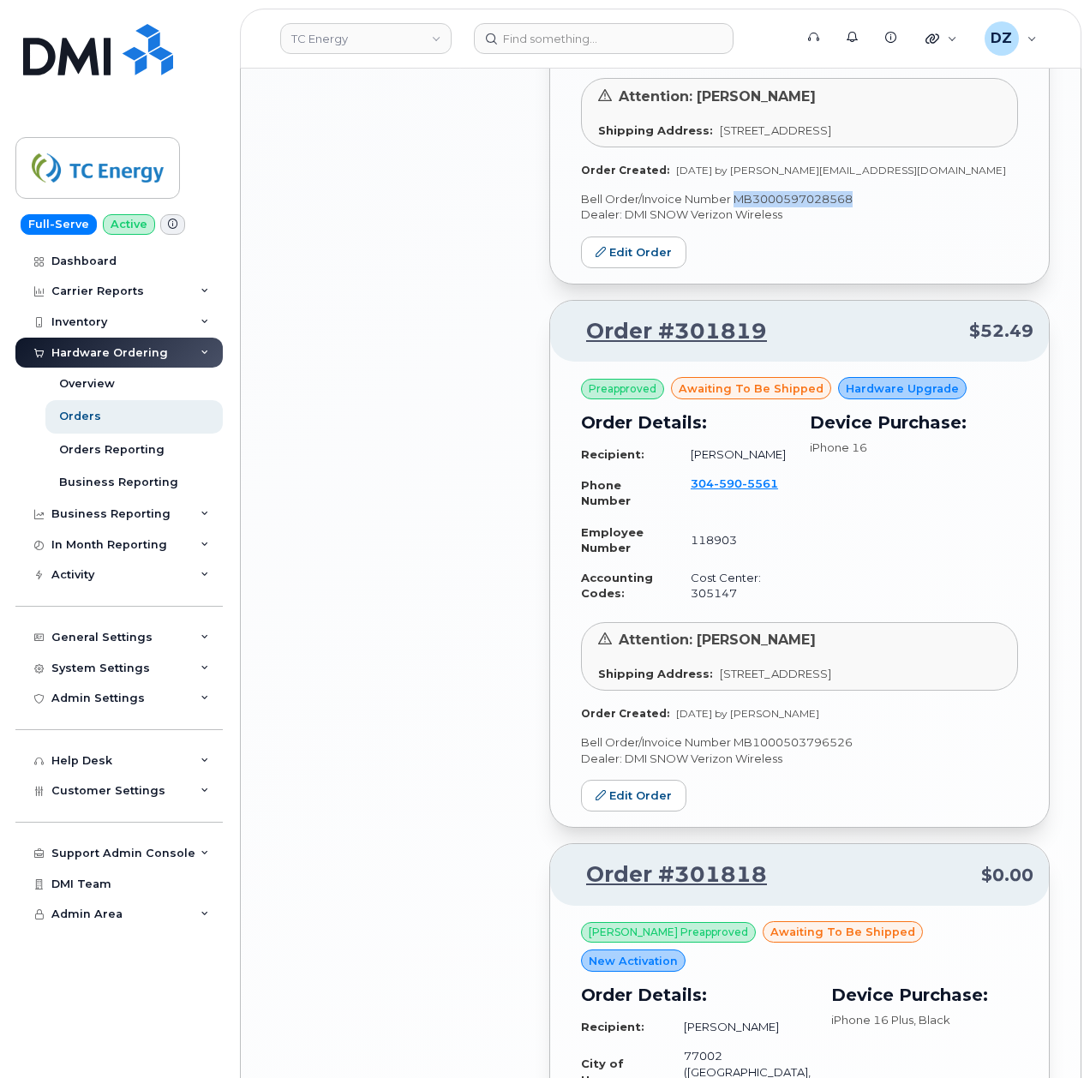
click at [777, 751] on p "Bell Order/Invoice Number MB1000503796526" at bounding box center [799, 743] width 437 height 16
copy p "MB1000503796526"
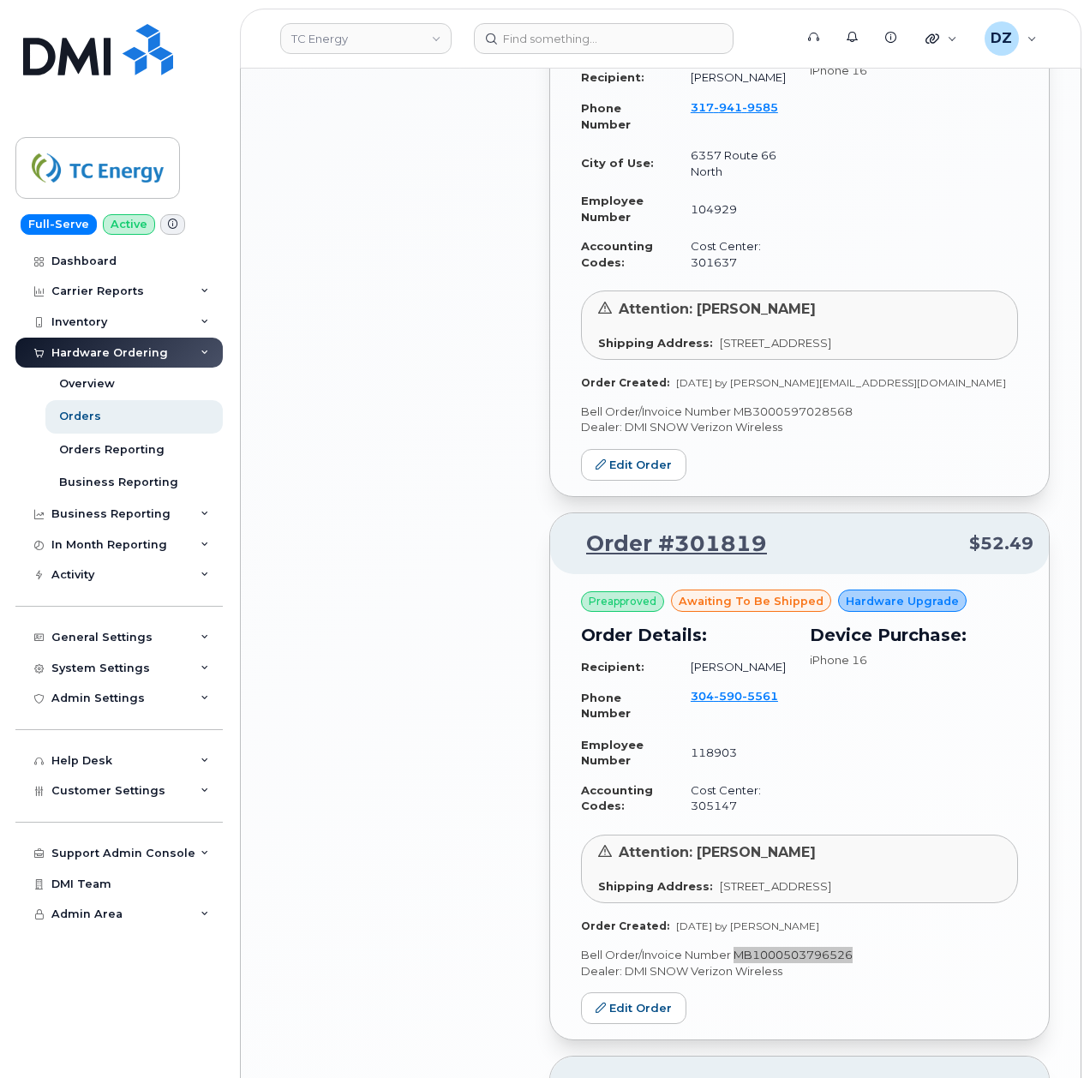
scroll to position [2514, 0]
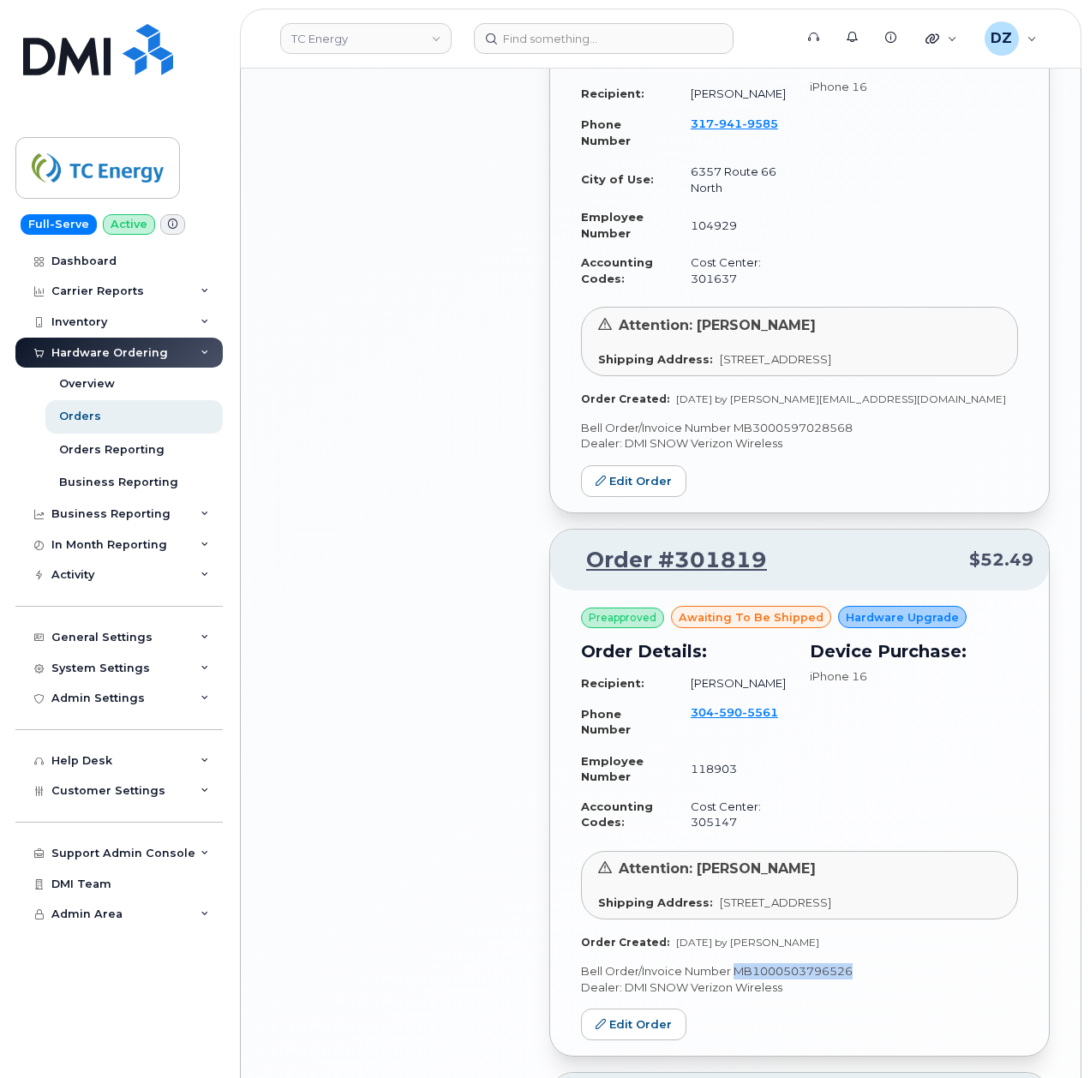
click at [806, 436] on p "Bell Order/Invoice Number MB3000597028568" at bounding box center [799, 428] width 437 height 16
copy p "MB3000597028568"
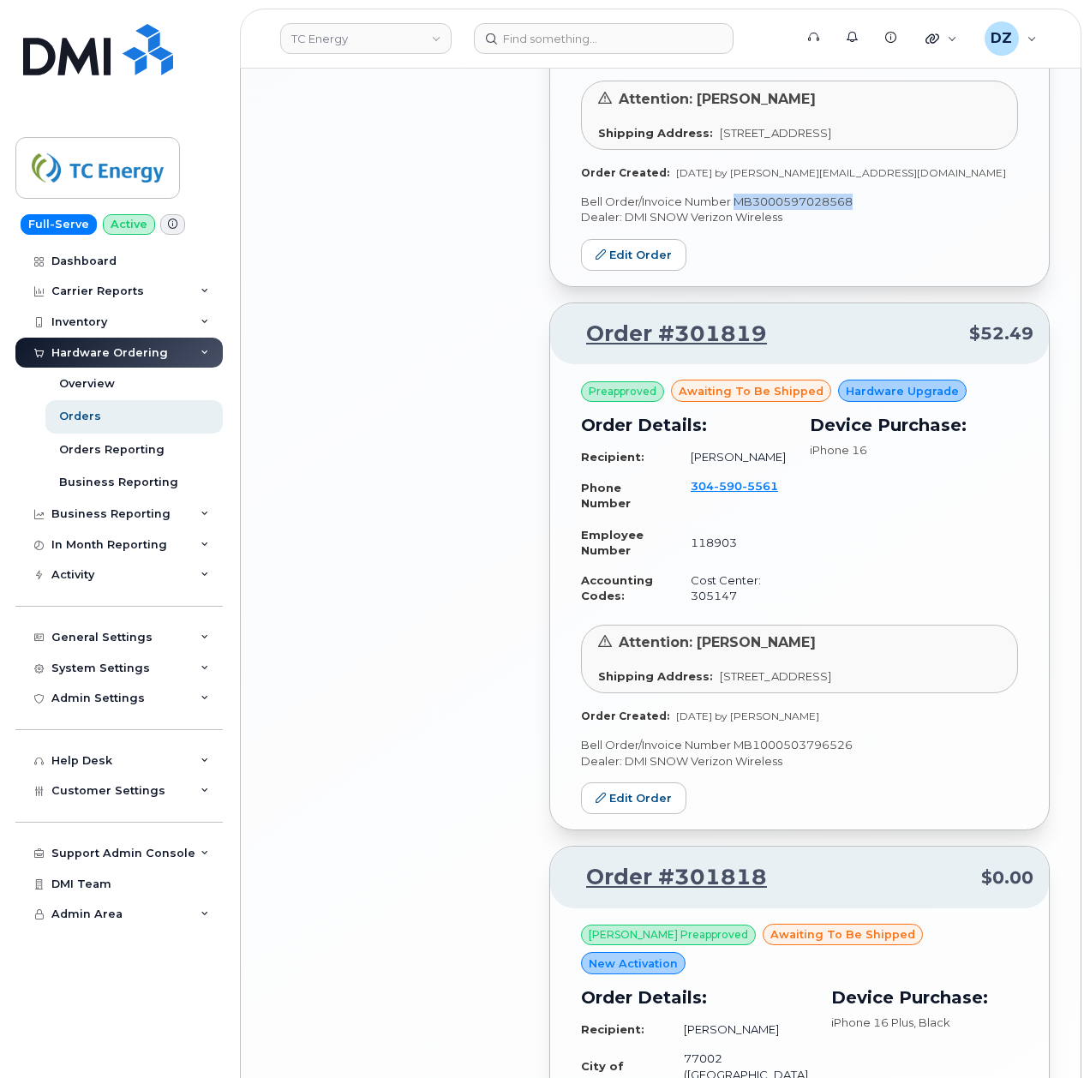
scroll to position [2743, 0]
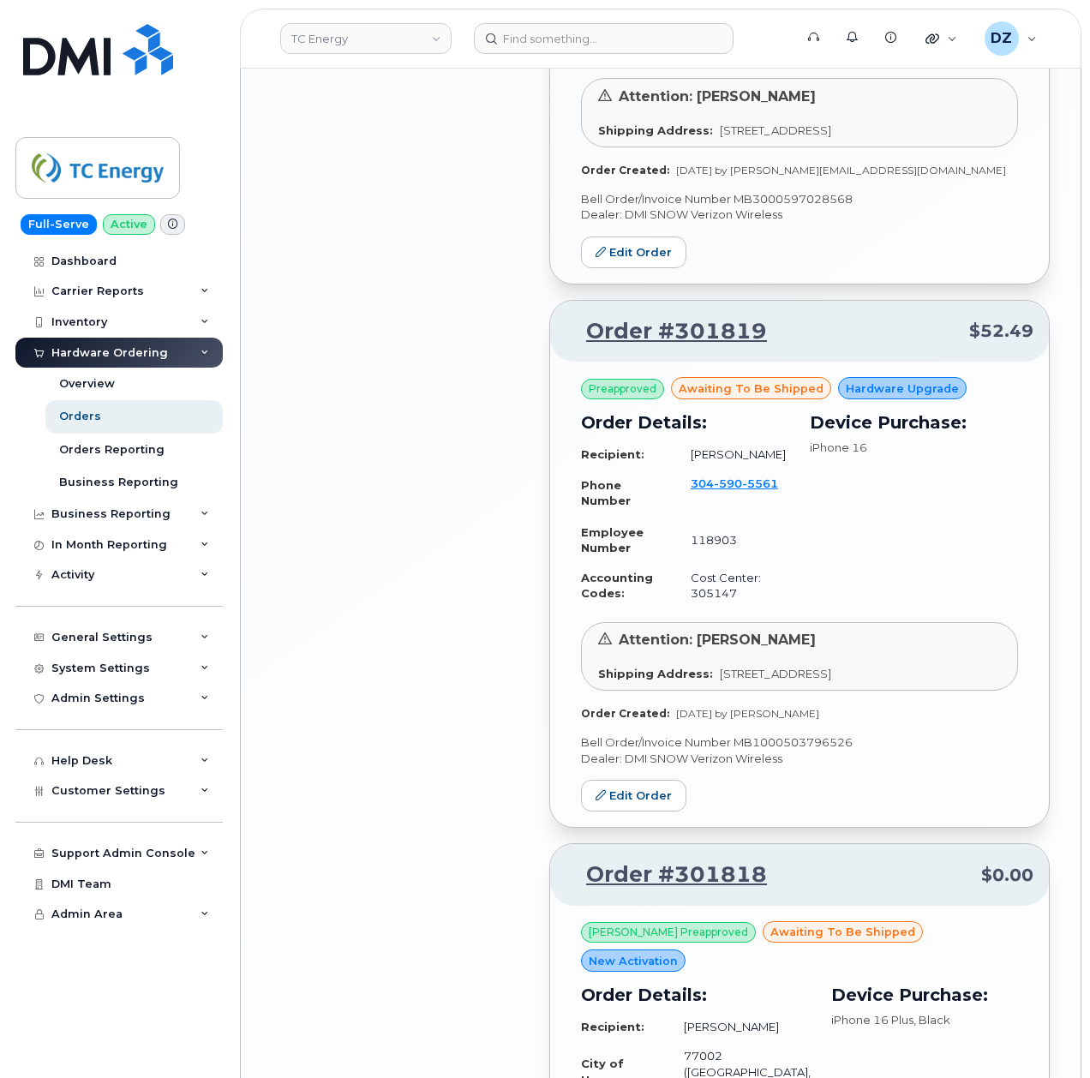
click at [771, 751] on p "Bell Order/Invoice Number MB1000503796526" at bounding box center [799, 743] width 437 height 16
copy p "MB1000503796526"
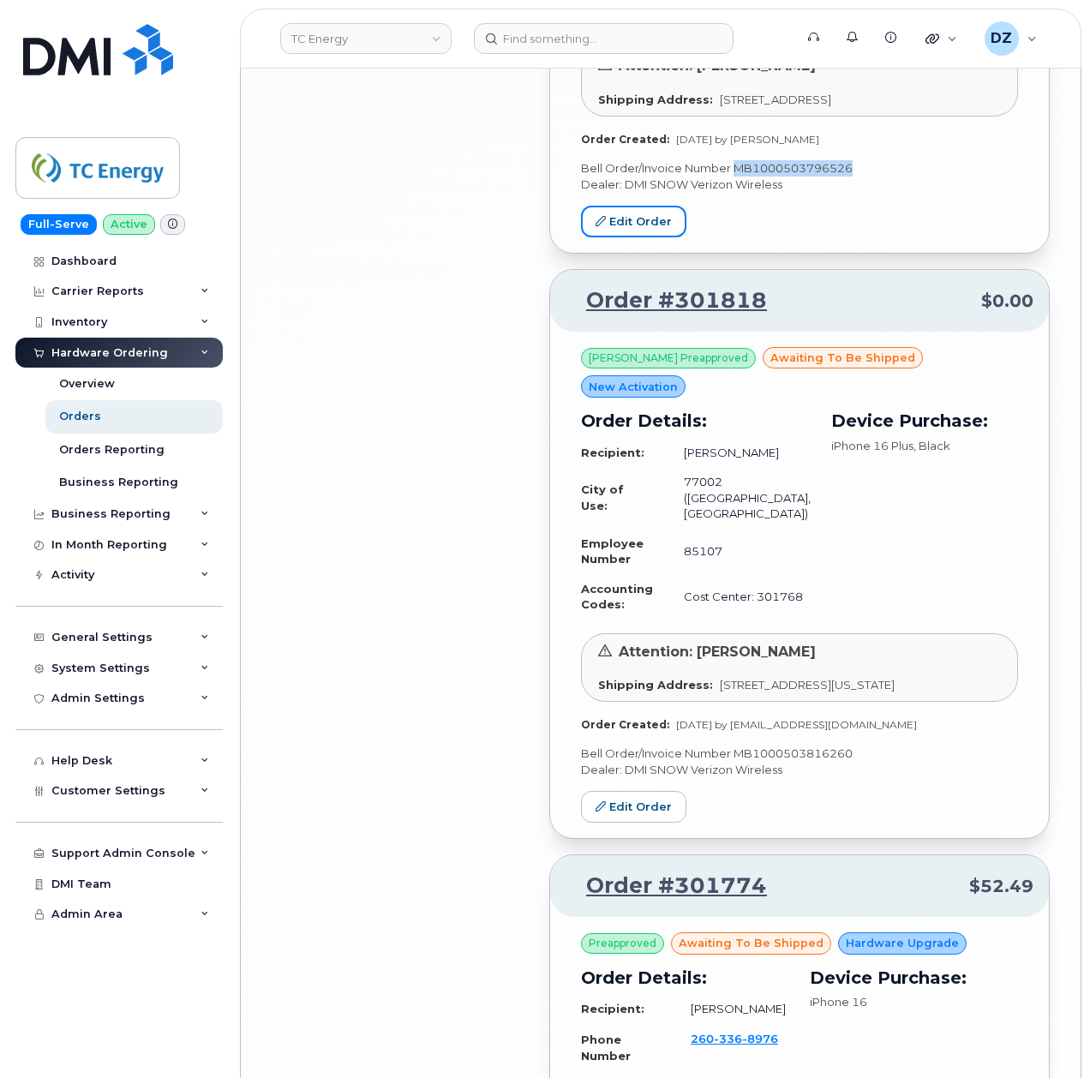
scroll to position [3429, 0]
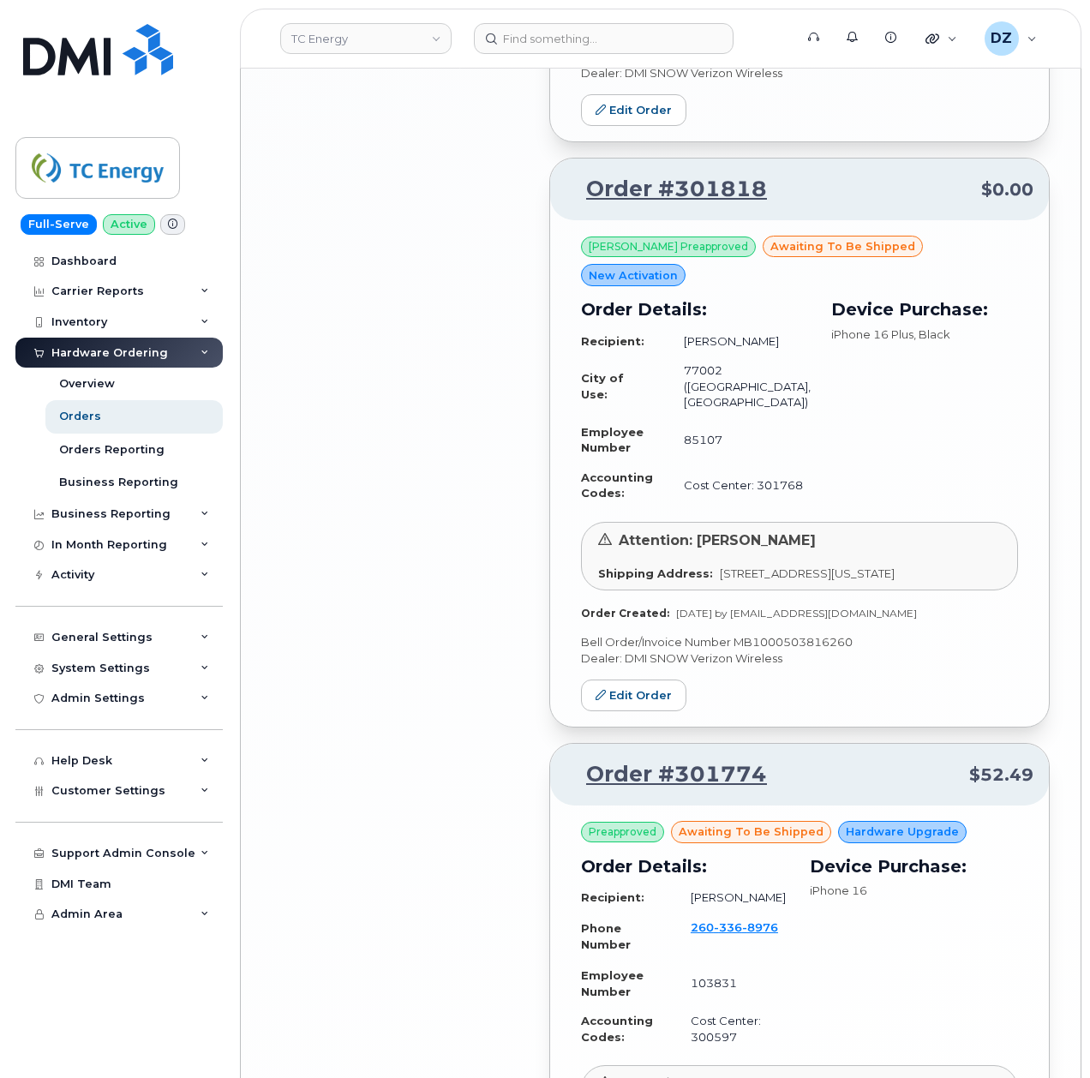
click at [780, 651] on p "Bell Order/Invoice Number MB1000503816260" at bounding box center [799, 642] width 437 height 16
copy p "MB1000503816260"
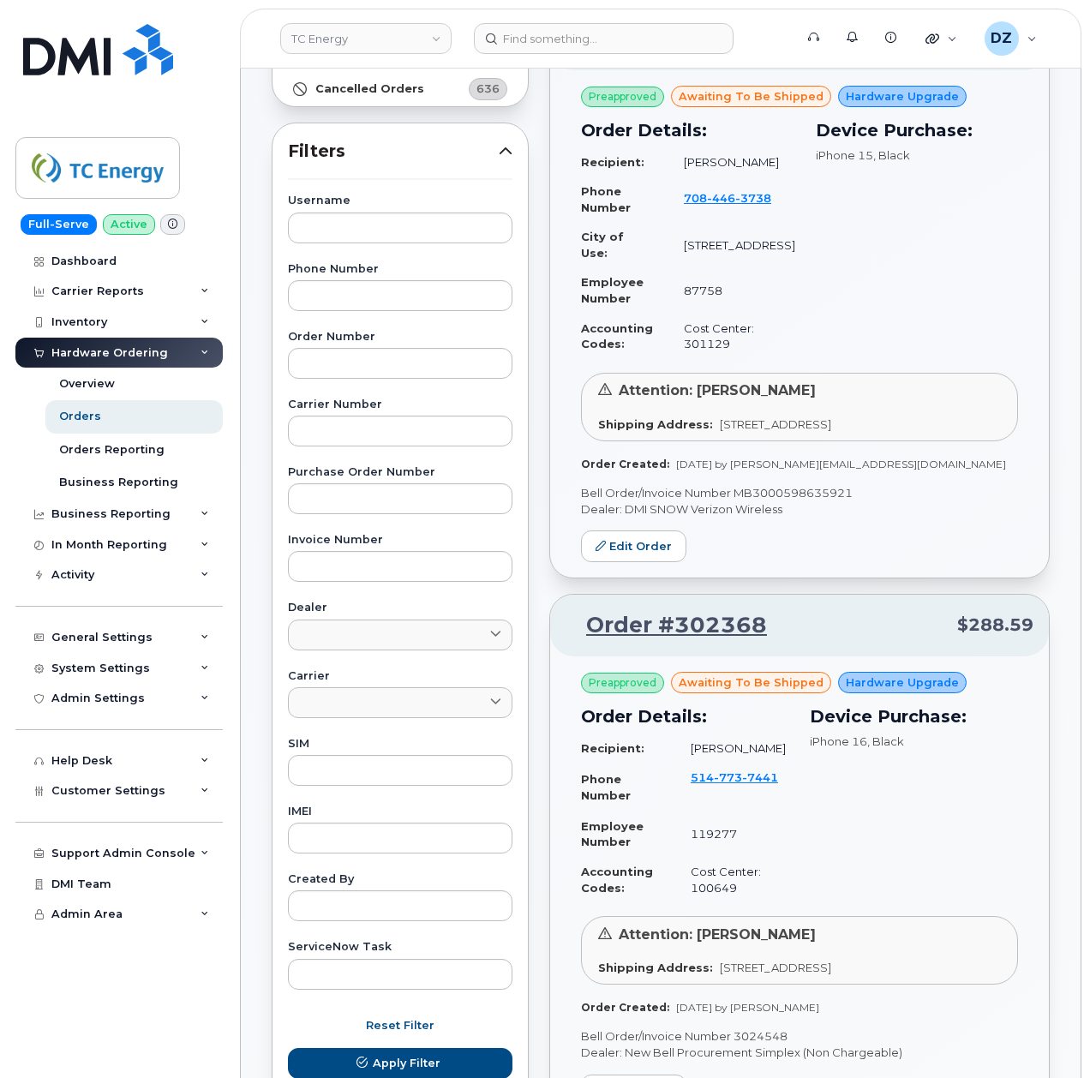
scroll to position [0, 0]
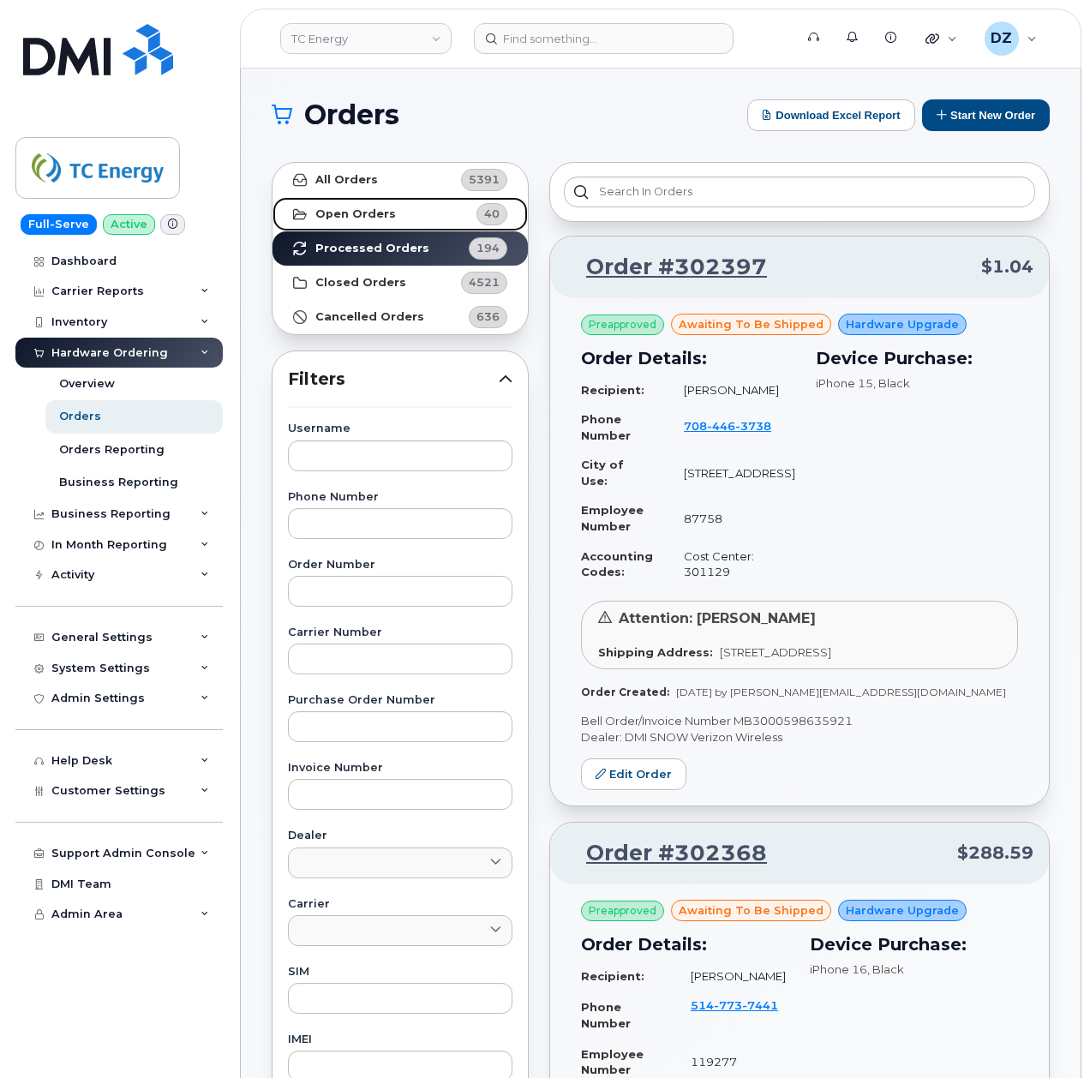
click at [429, 211] on link "Open Orders 40" at bounding box center [400, 214] width 255 height 34
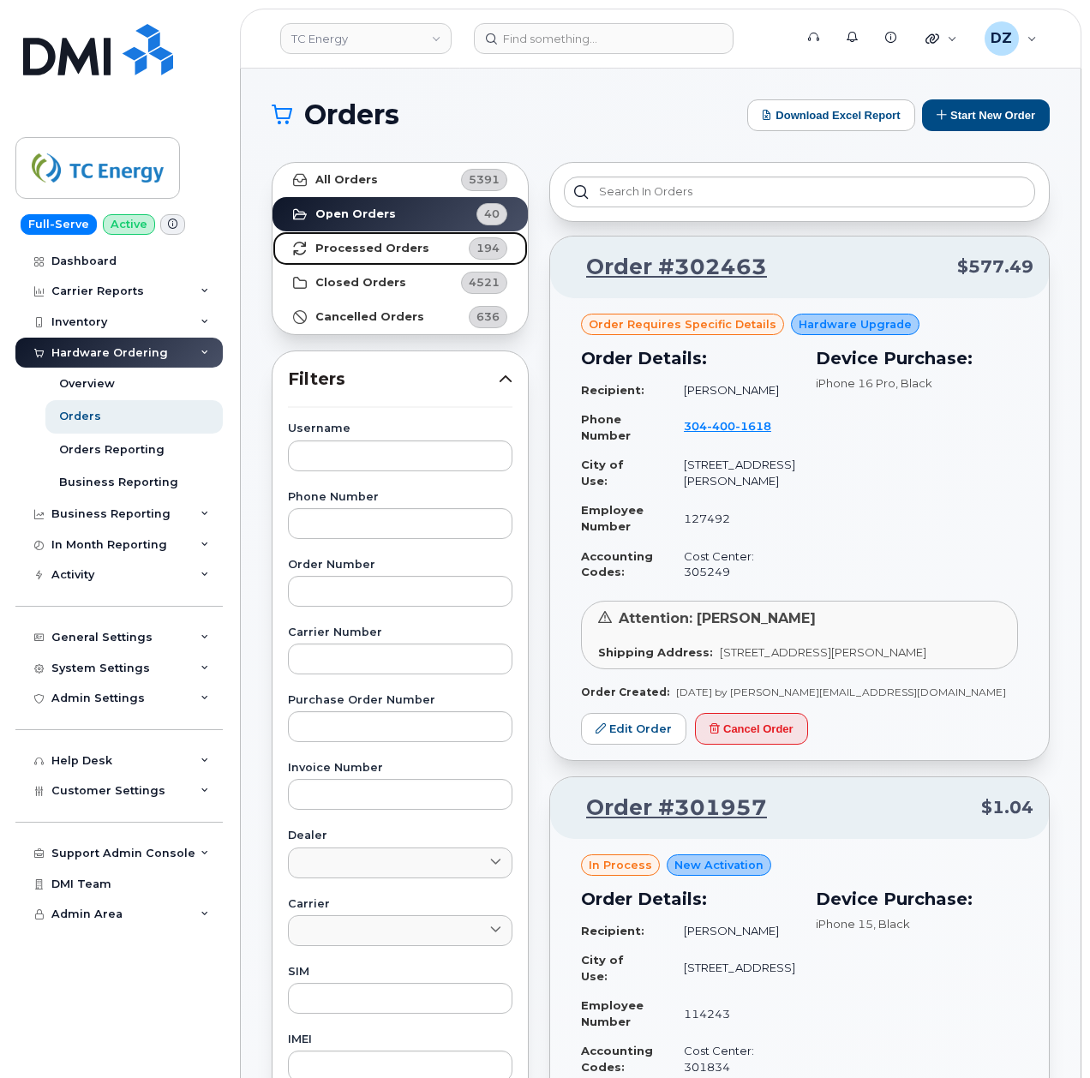
click at [433, 238] on link "Processed Orders 194" at bounding box center [400, 248] width 255 height 34
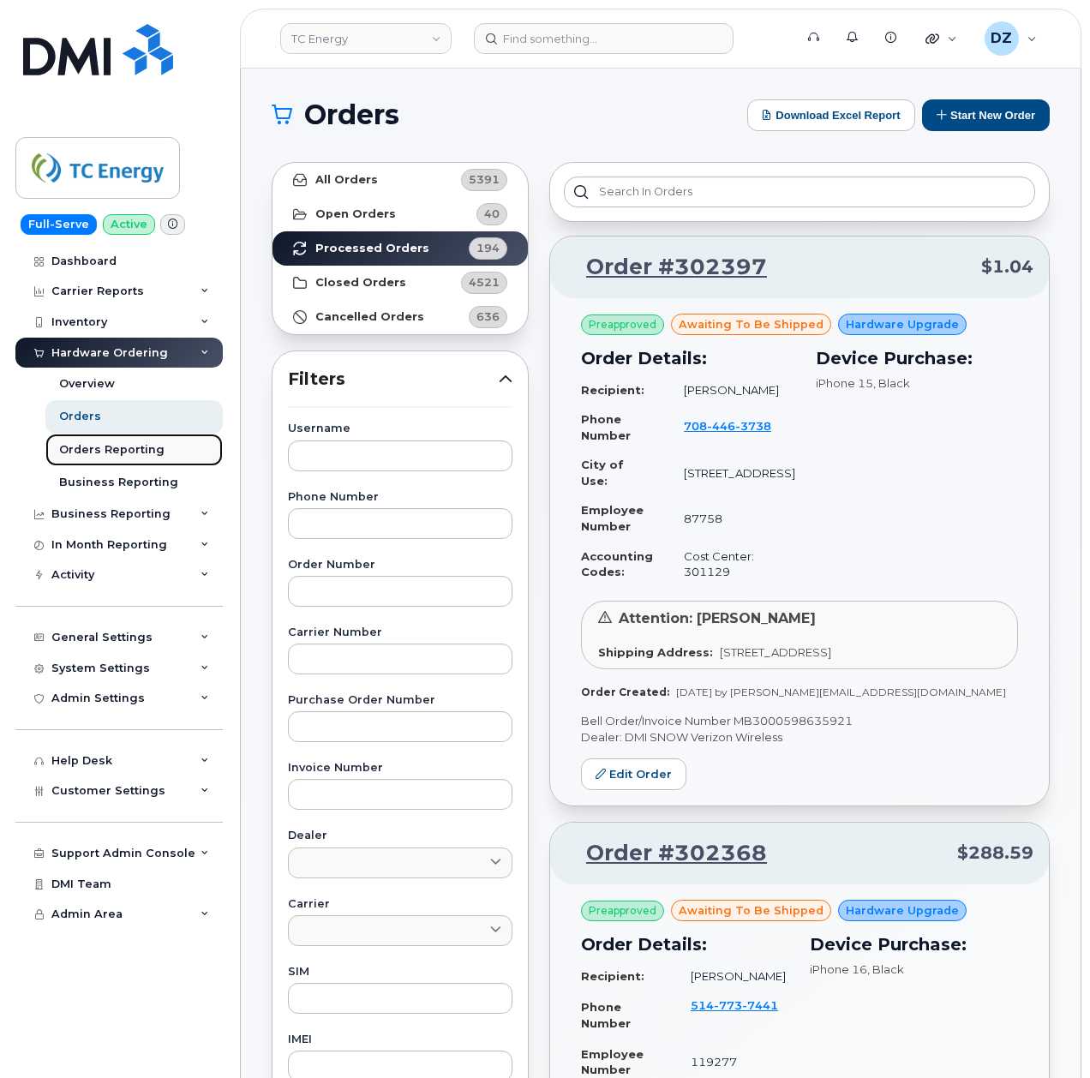
click at [139, 456] on div "Orders Reporting" at bounding box center [111, 449] width 105 height 15
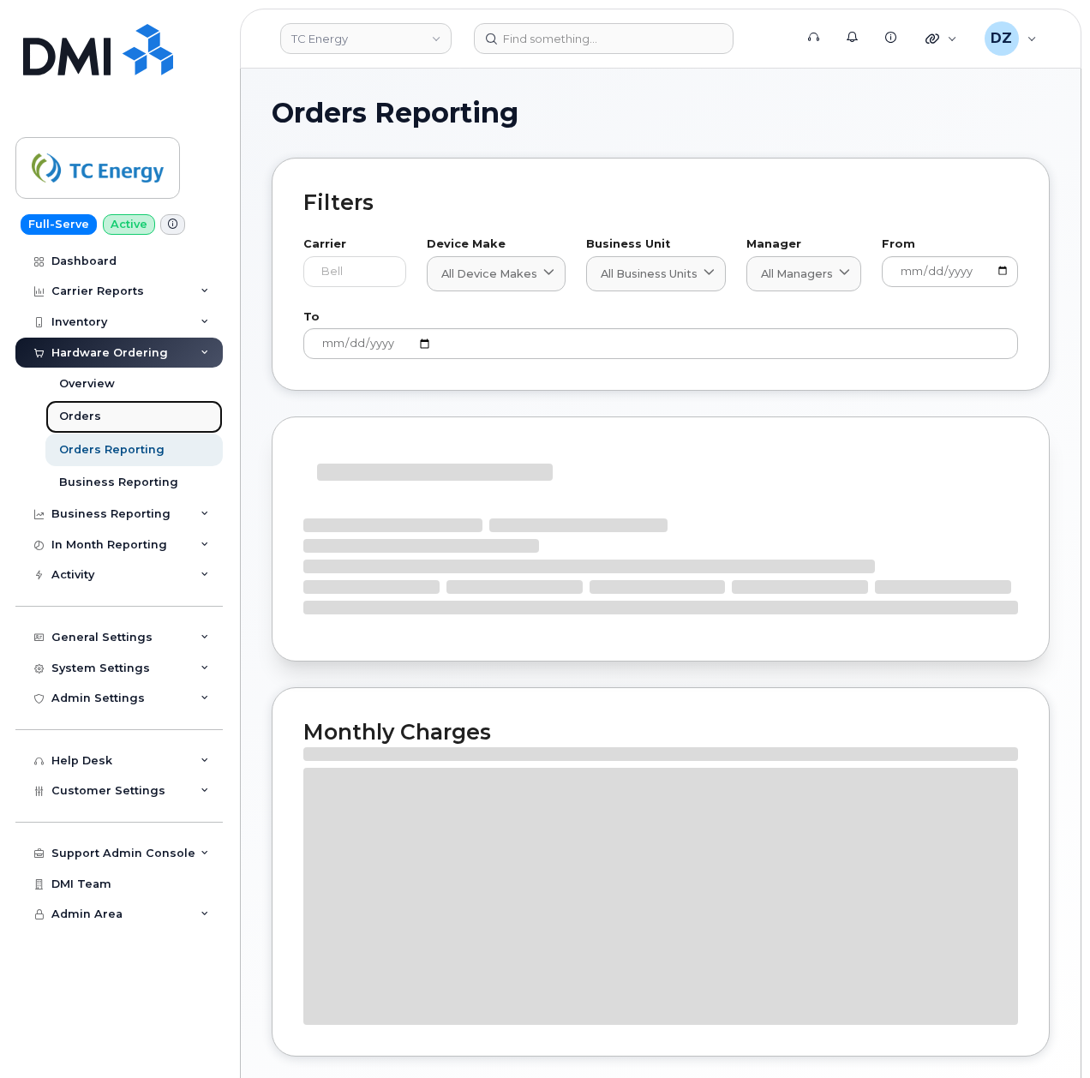
click at [139, 423] on link "Orders" at bounding box center [133, 416] width 177 height 33
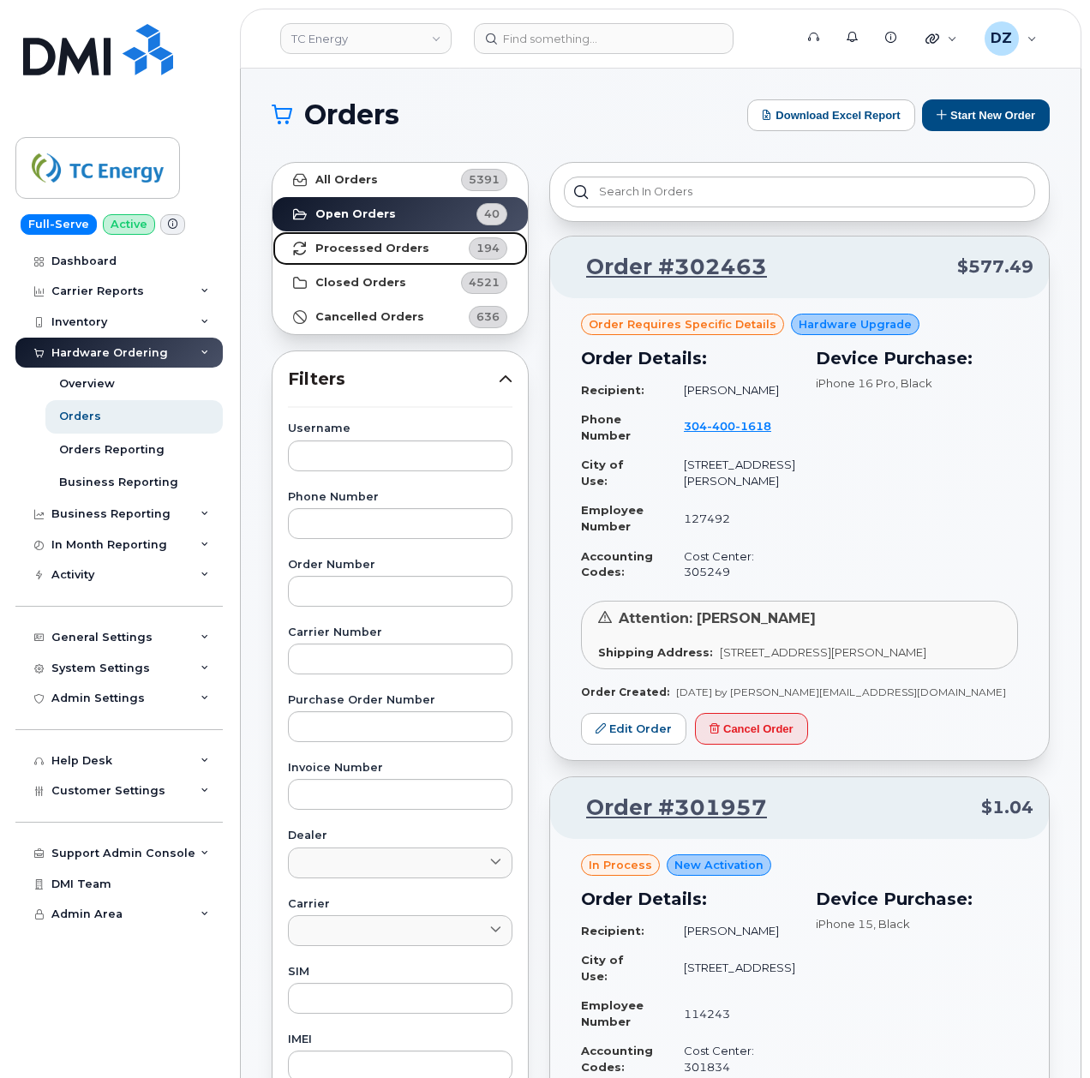
click at [423, 249] on link "Processed Orders 194" at bounding box center [400, 248] width 255 height 34
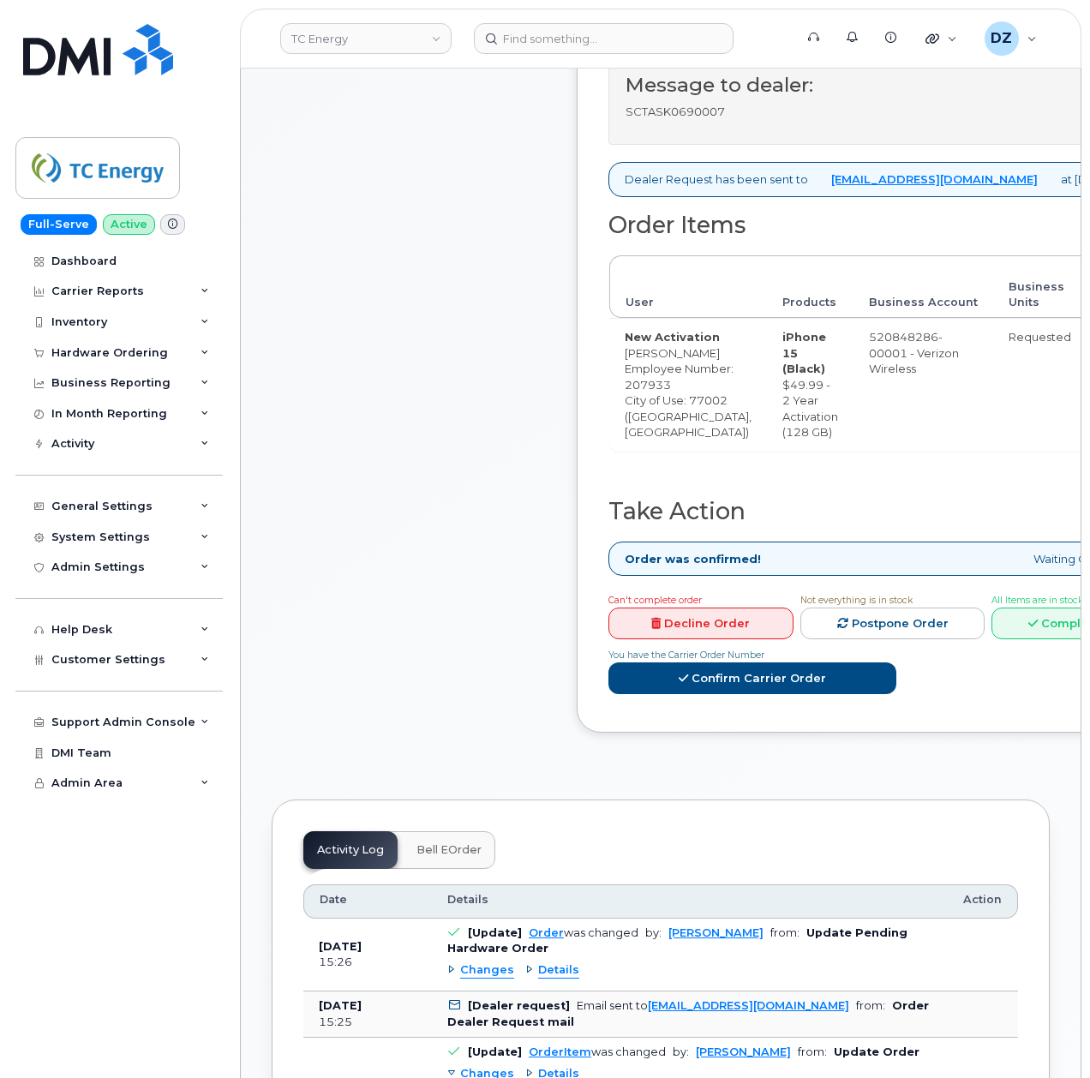
scroll to position [1029, 0]
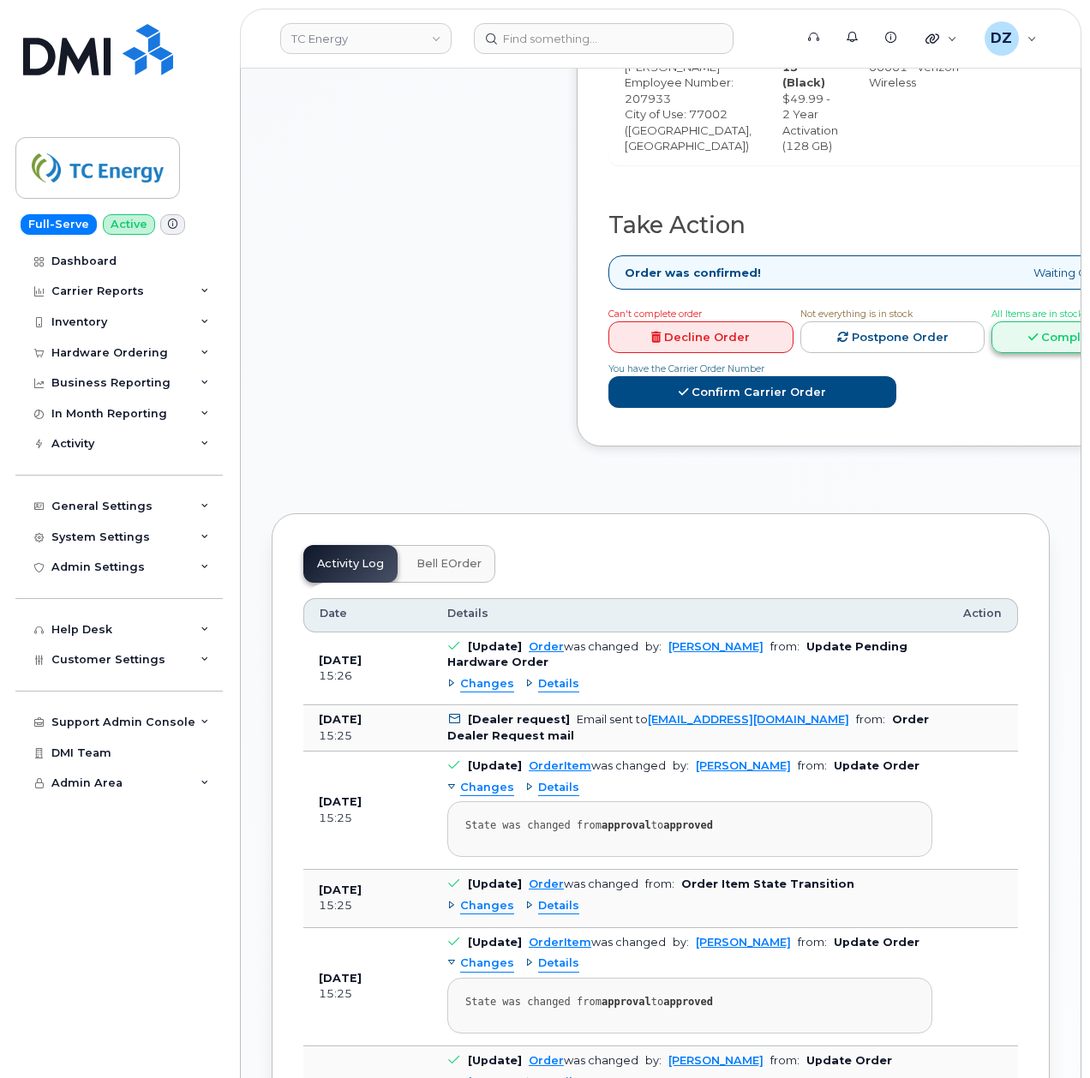
click at [1006, 353] on link "Complete Order" at bounding box center [1084, 337] width 185 height 32
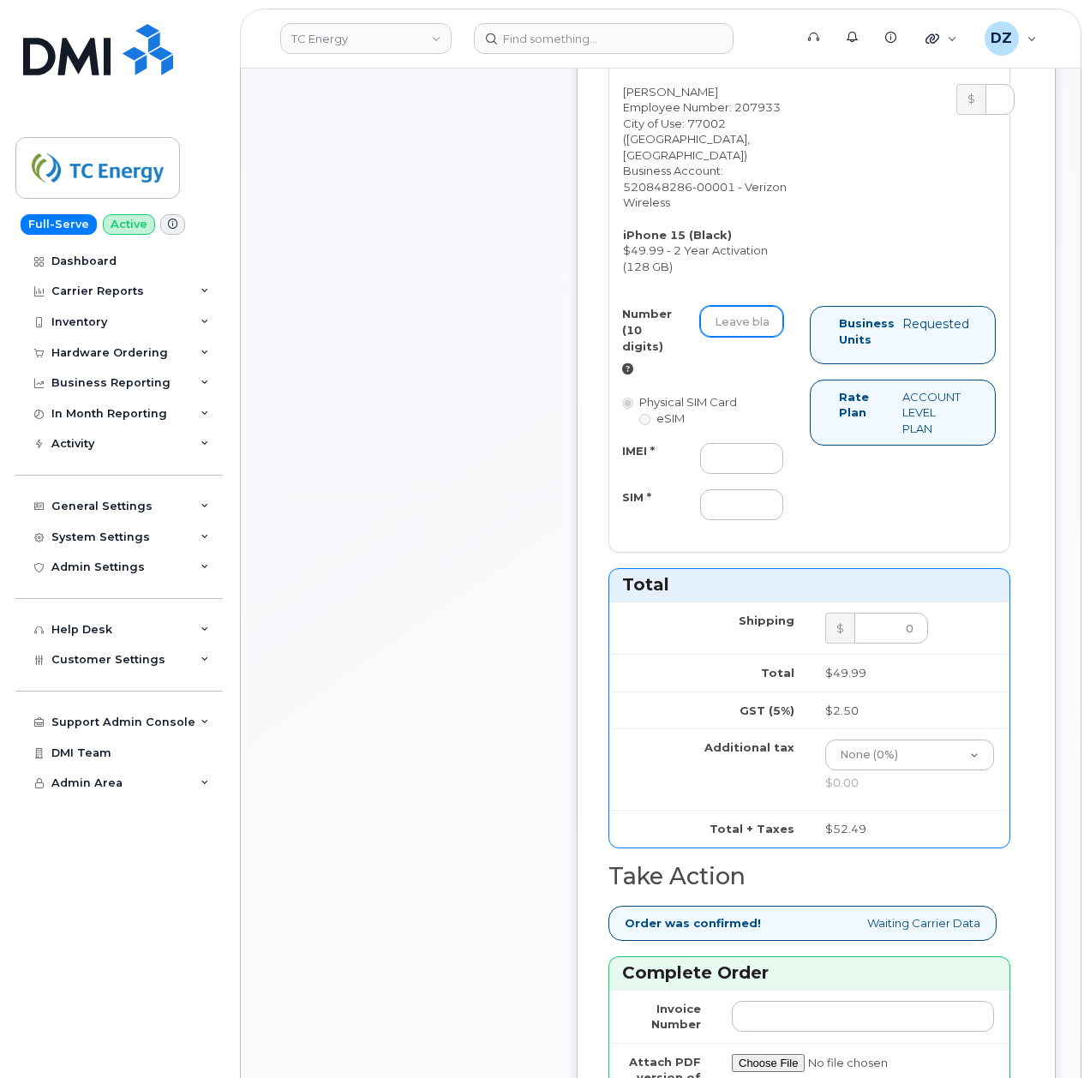
drag, startPoint x: 755, startPoint y: 338, endPoint x: 765, endPoint y: 341, distance: 10.0
click at [755, 337] on input "Number (10 digits)" at bounding box center [741, 321] width 83 height 31
paste input "[PHONE_NUMBER]"
type input "3468681309"
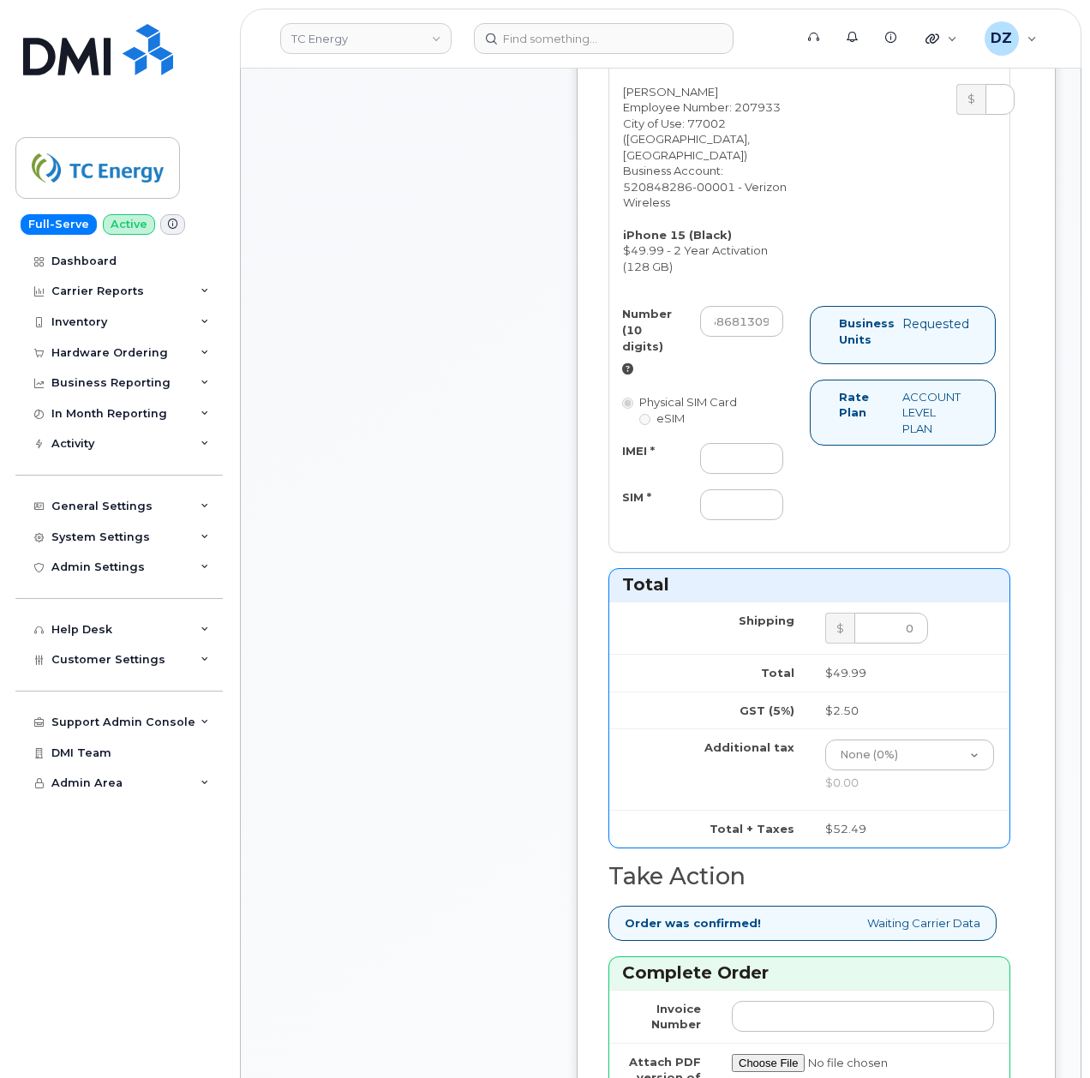
scroll to position [0, 0]
drag, startPoint x: 738, startPoint y: 475, endPoint x: 725, endPoint y: 491, distance: 20.7
click at [738, 474] on input "IMEI *" at bounding box center [741, 458] width 83 height 31
paste input "355135958611670"
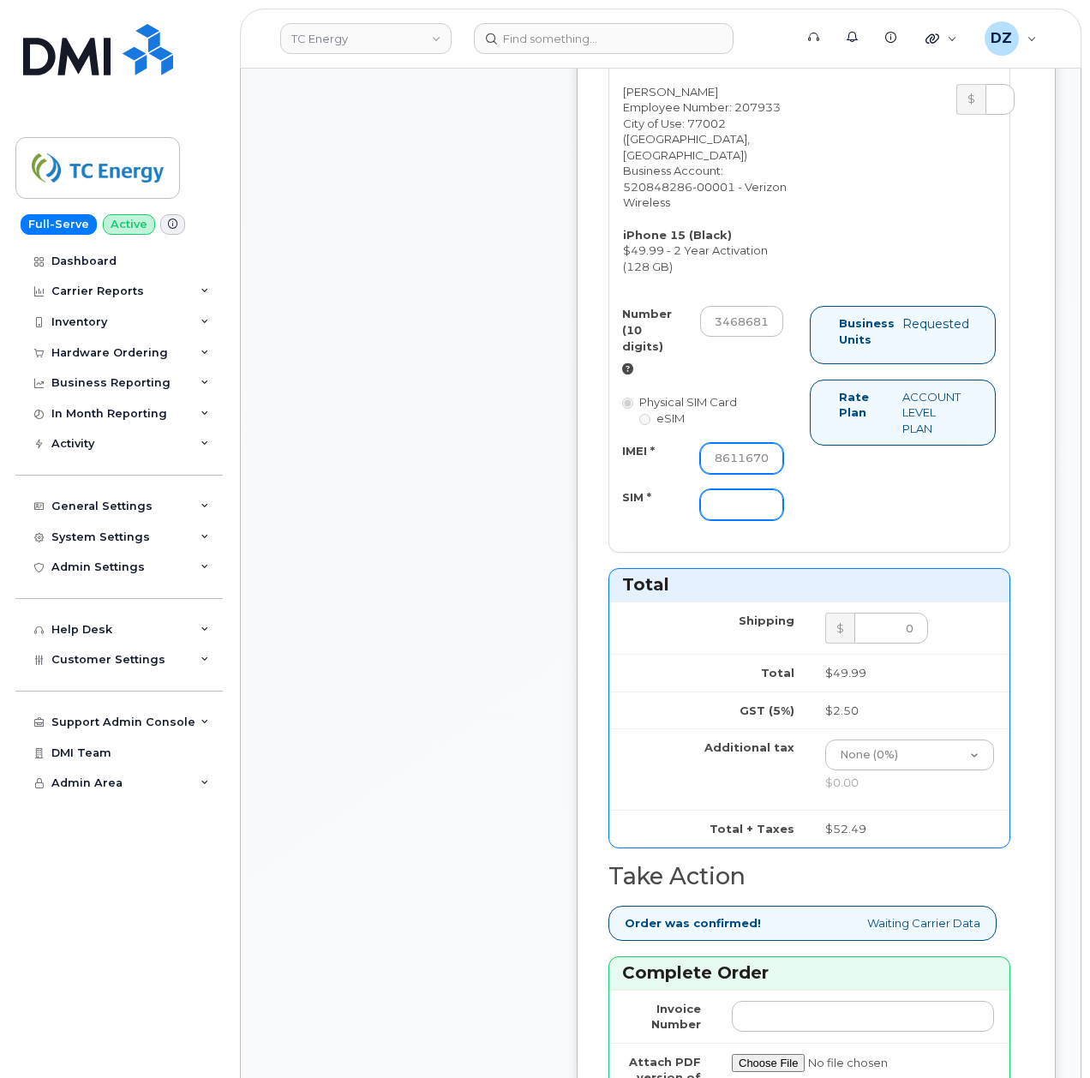
type input "355135958611670"
drag, startPoint x: 737, startPoint y: 526, endPoint x: 751, endPoint y: 526, distance: 13.7
click at [737, 520] on input "SIM *" at bounding box center [741, 504] width 83 height 31
type input "-"
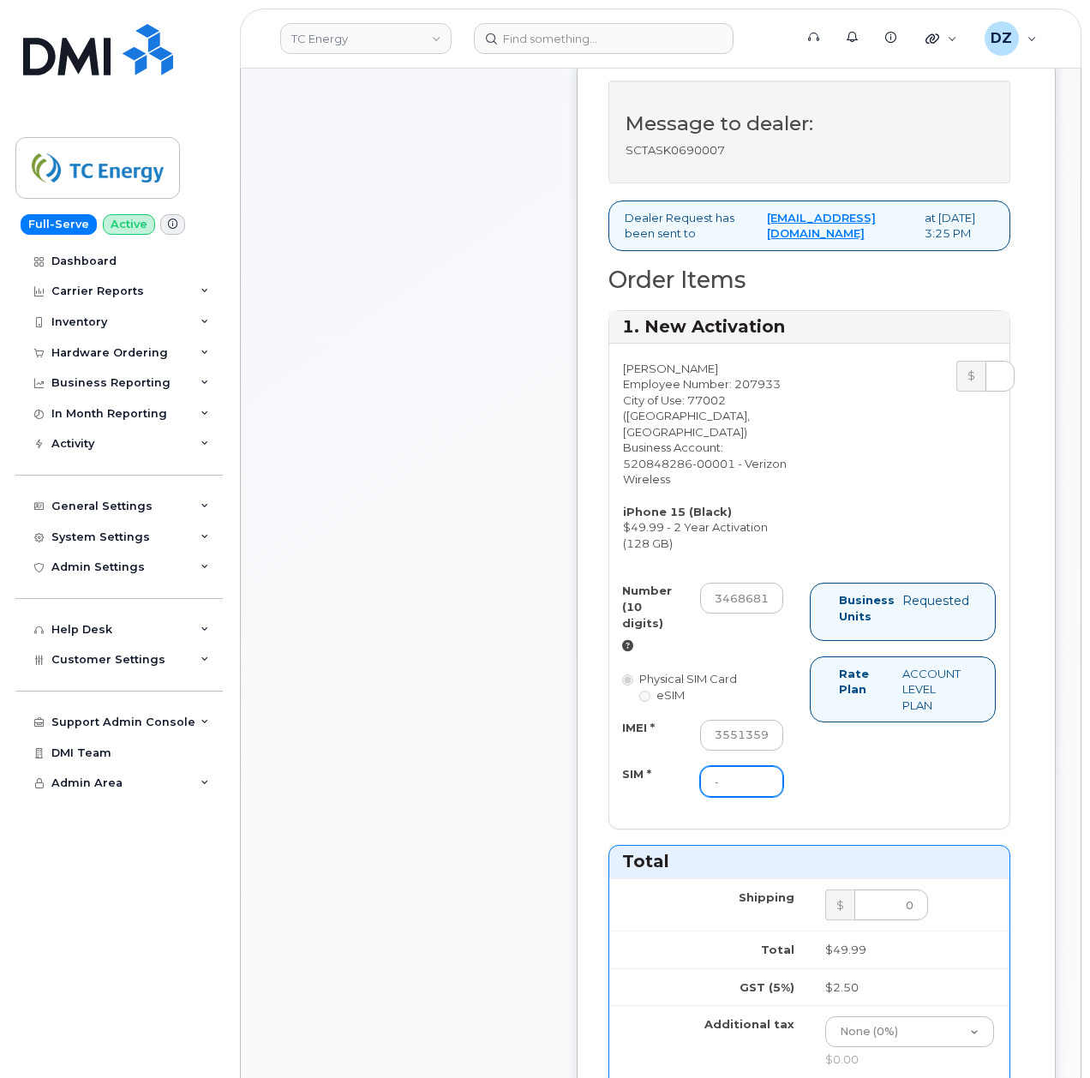
scroll to position [686, 0]
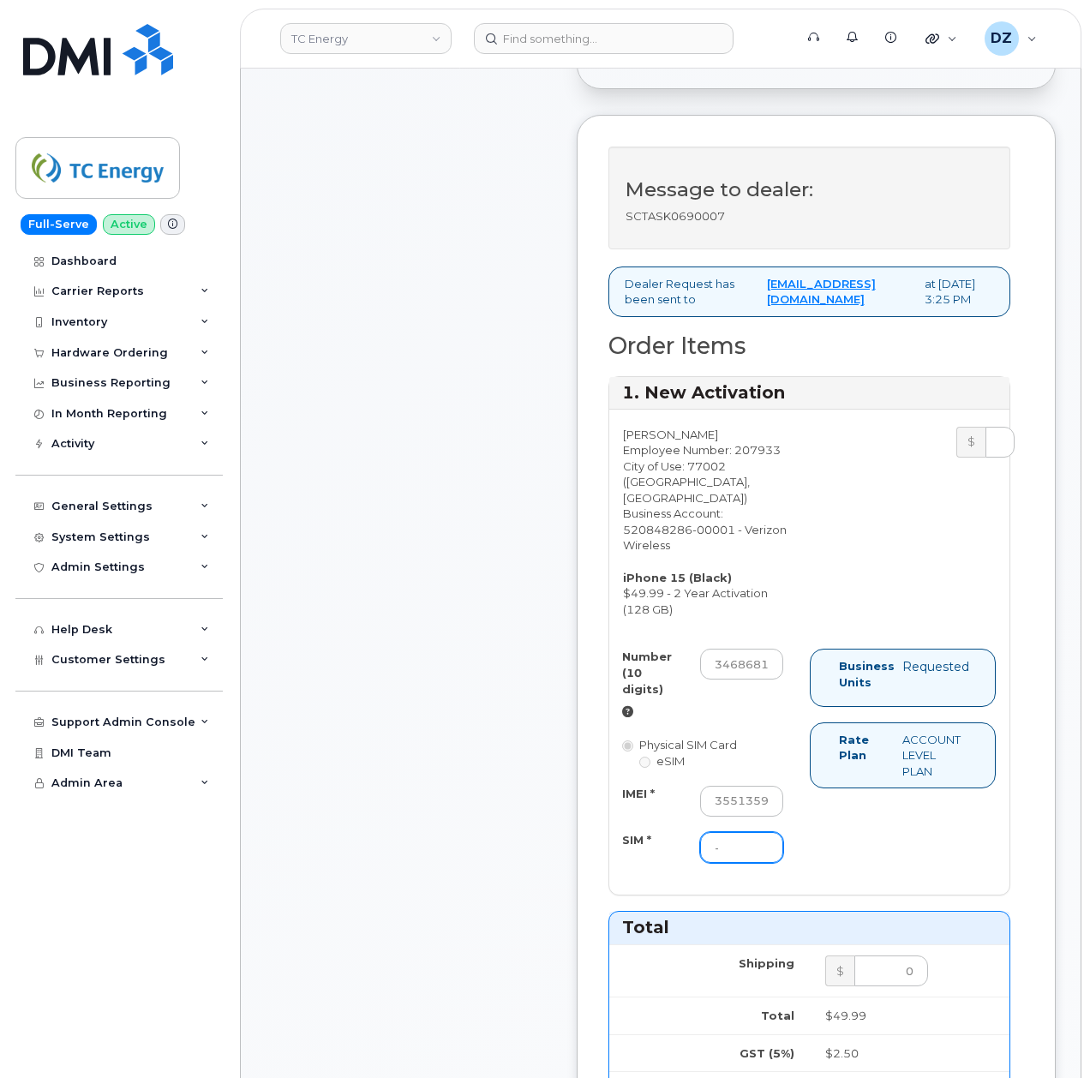
click at [747, 863] on input "-" at bounding box center [741, 847] width 83 height 31
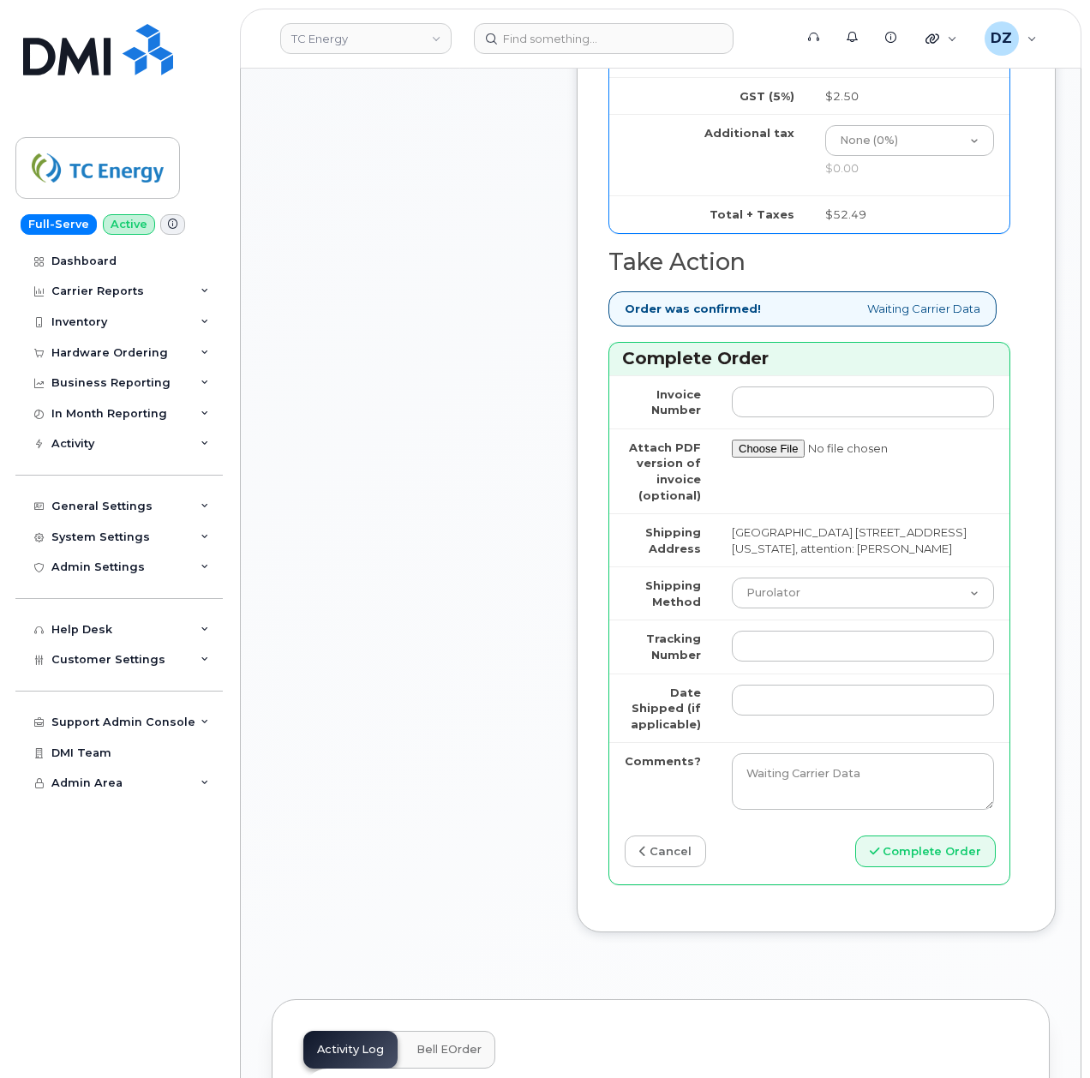
scroll to position [1942, 0]
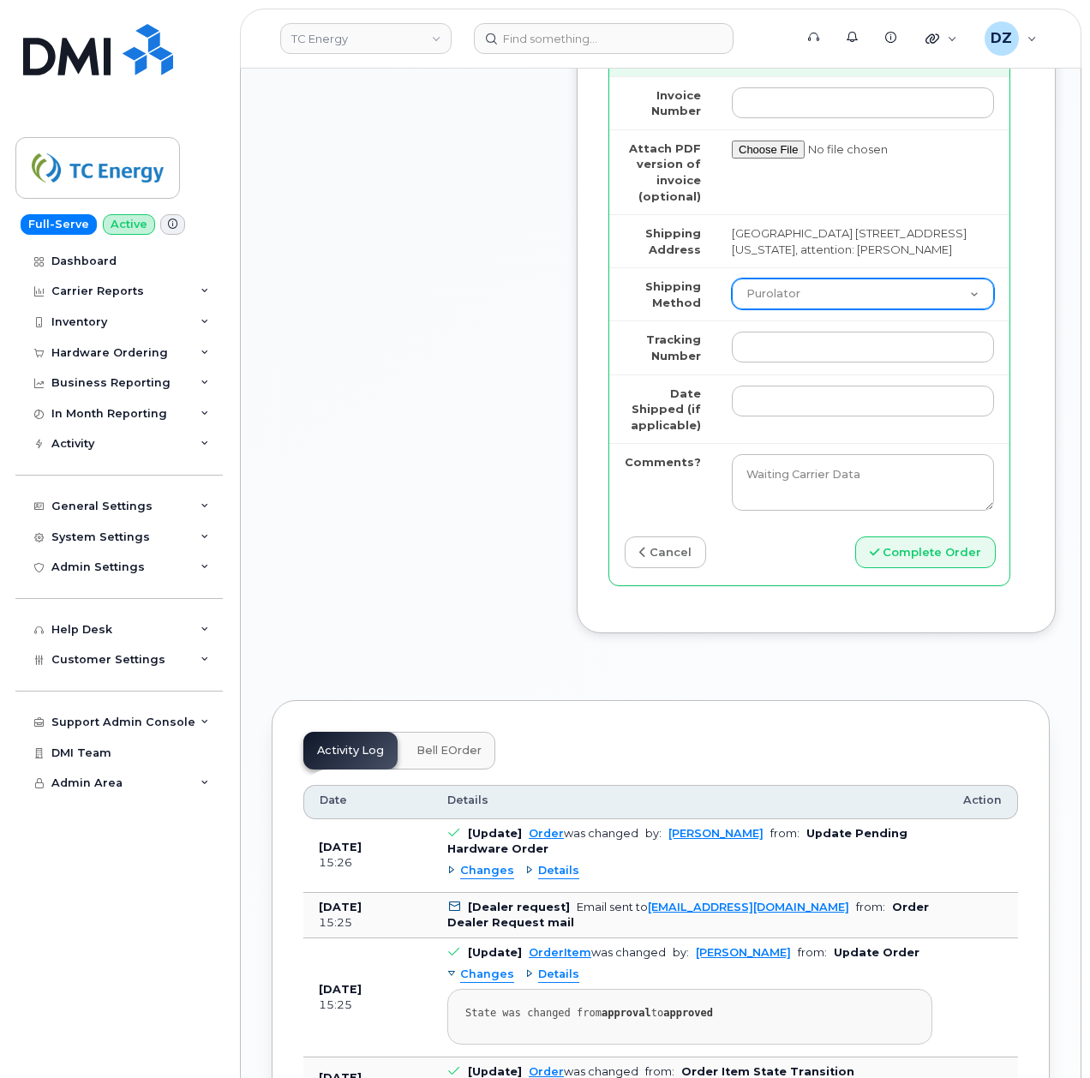
drag, startPoint x: 806, startPoint y: 331, endPoint x: 806, endPoint y: 345, distance: 13.7
click at [806, 309] on select "Purolator UPS FedEx Canada Post Courier Other Drop Off Pick Up" at bounding box center [863, 294] width 262 height 31
select select "FedEx"
click at [732, 309] on select "Purolator UPS FedEx Canada Post Courier Other Drop Off Pick Up" at bounding box center [863, 294] width 262 height 31
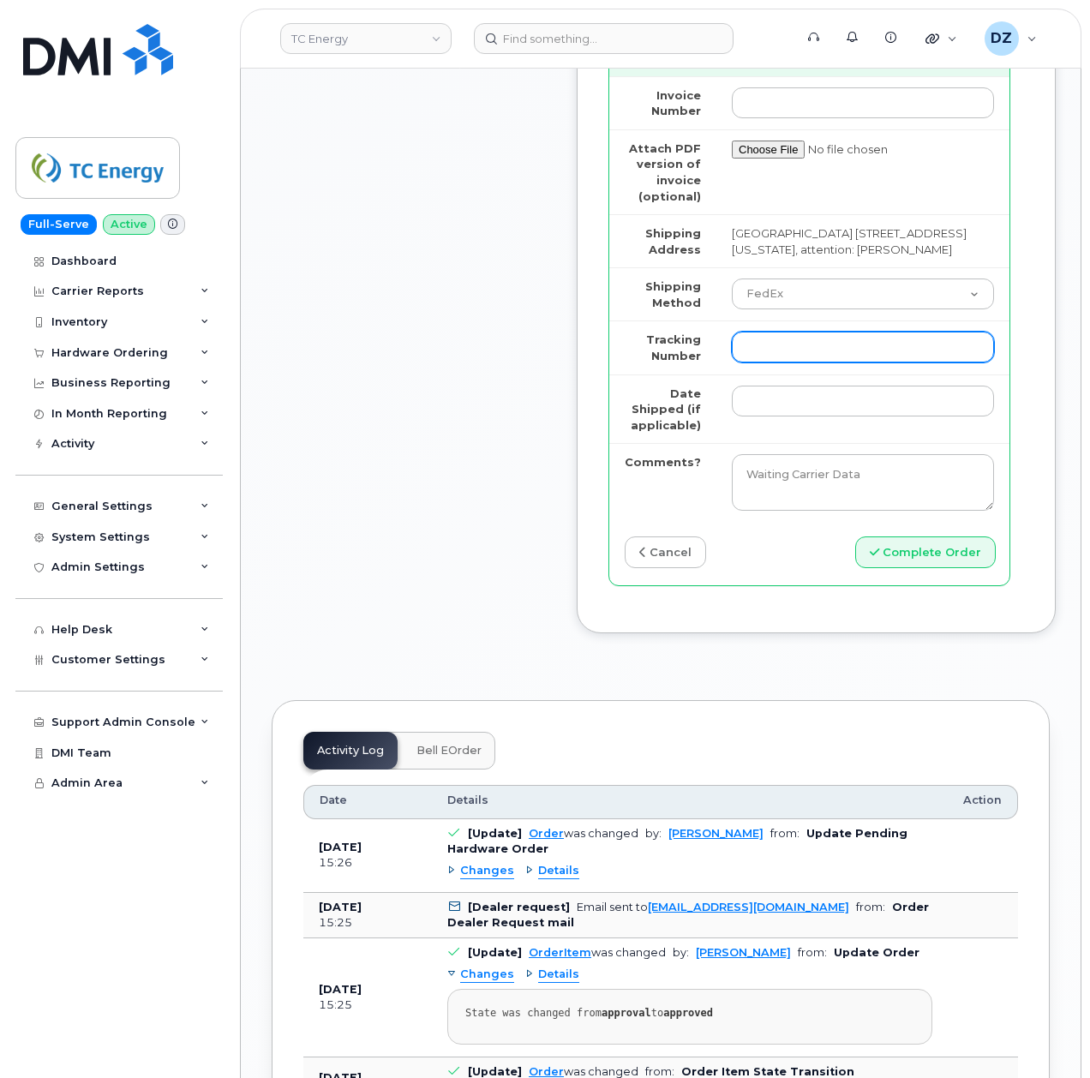
click at [800, 363] on input "Tracking Number" at bounding box center [863, 347] width 262 height 31
paste input "479425386687"
type input "479425386687"
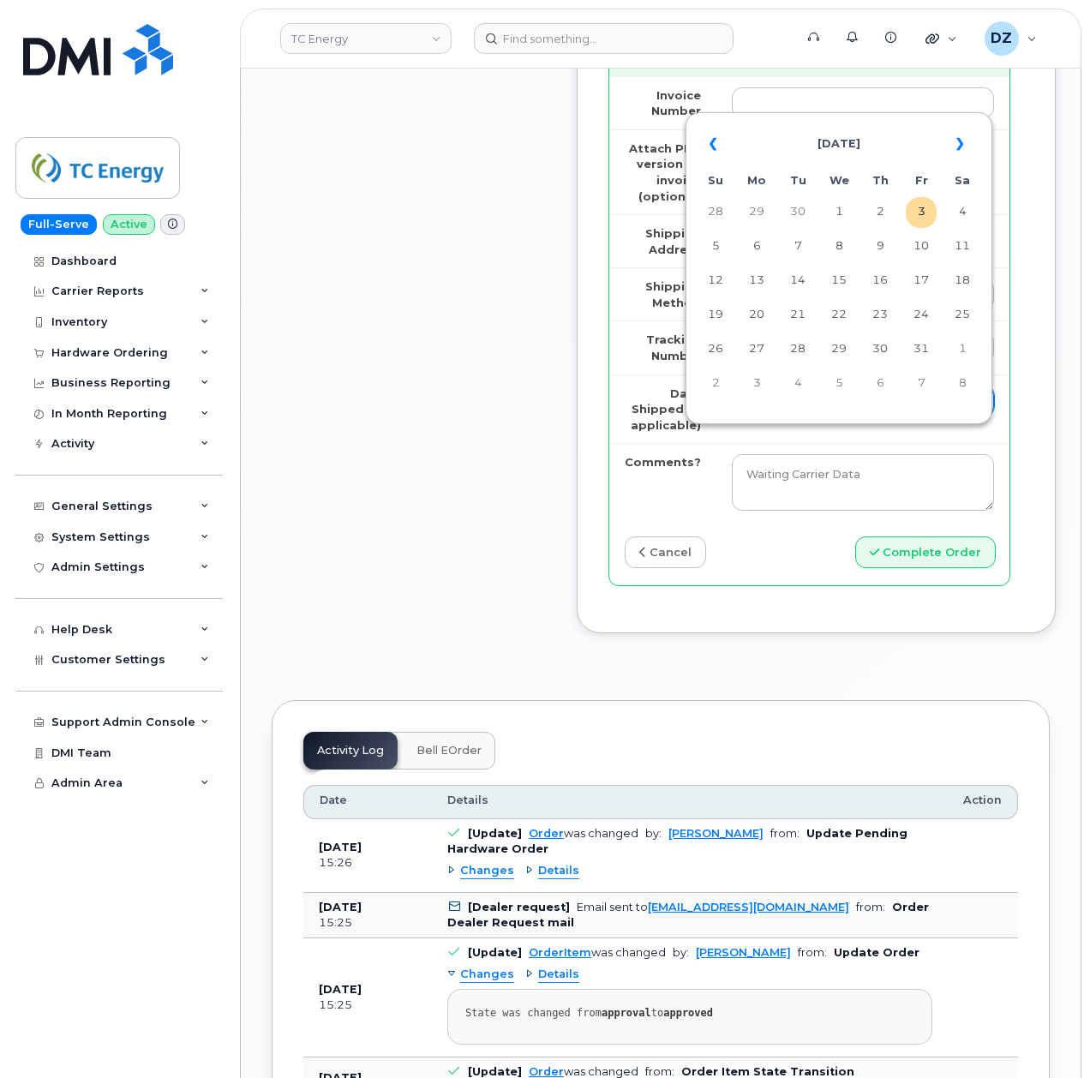
click at [783, 417] on input "Date Shipped (if applicable)" at bounding box center [863, 401] width 262 height 31
click at [724, 144] on th "«" at bounding box center [715, 143] width 31 height 41
click at [920, 223] on td "5" at bounding box center [921, 212] width 31 height 31
type input "2025-09-05"
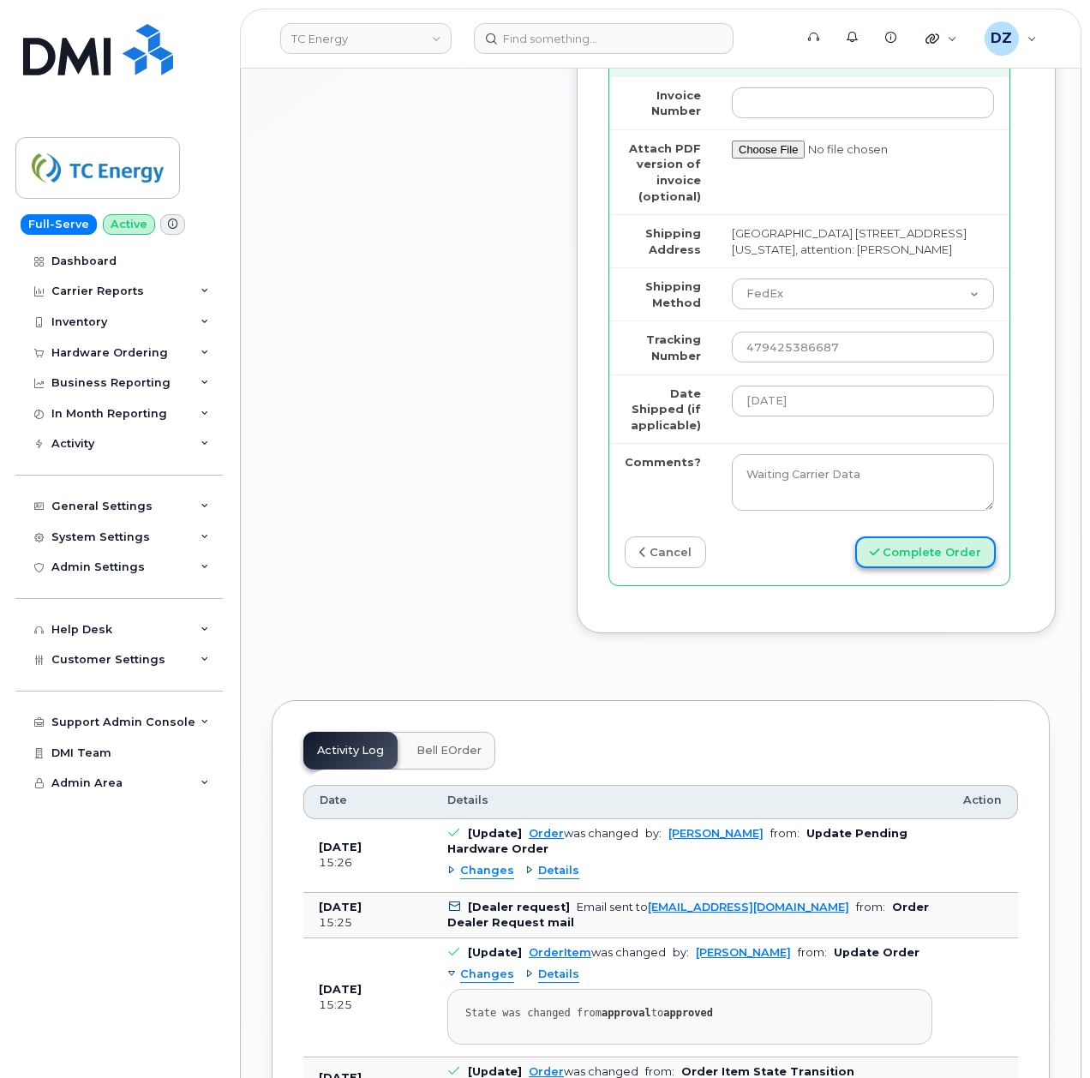
click at [962, 568] on button "Complete Order" at bounding box center [925, 553] width 141 height 32
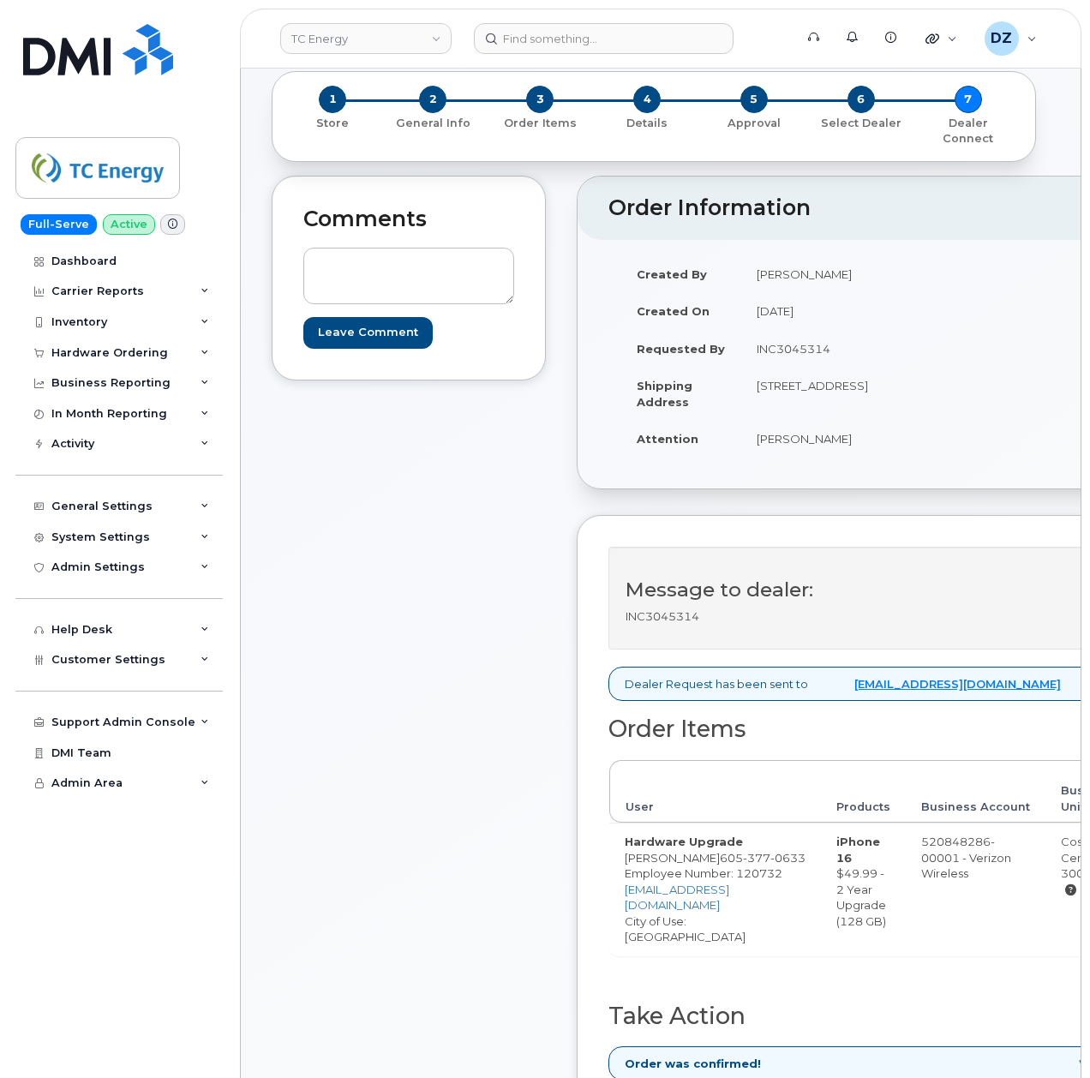
scroll to position [571, 0]
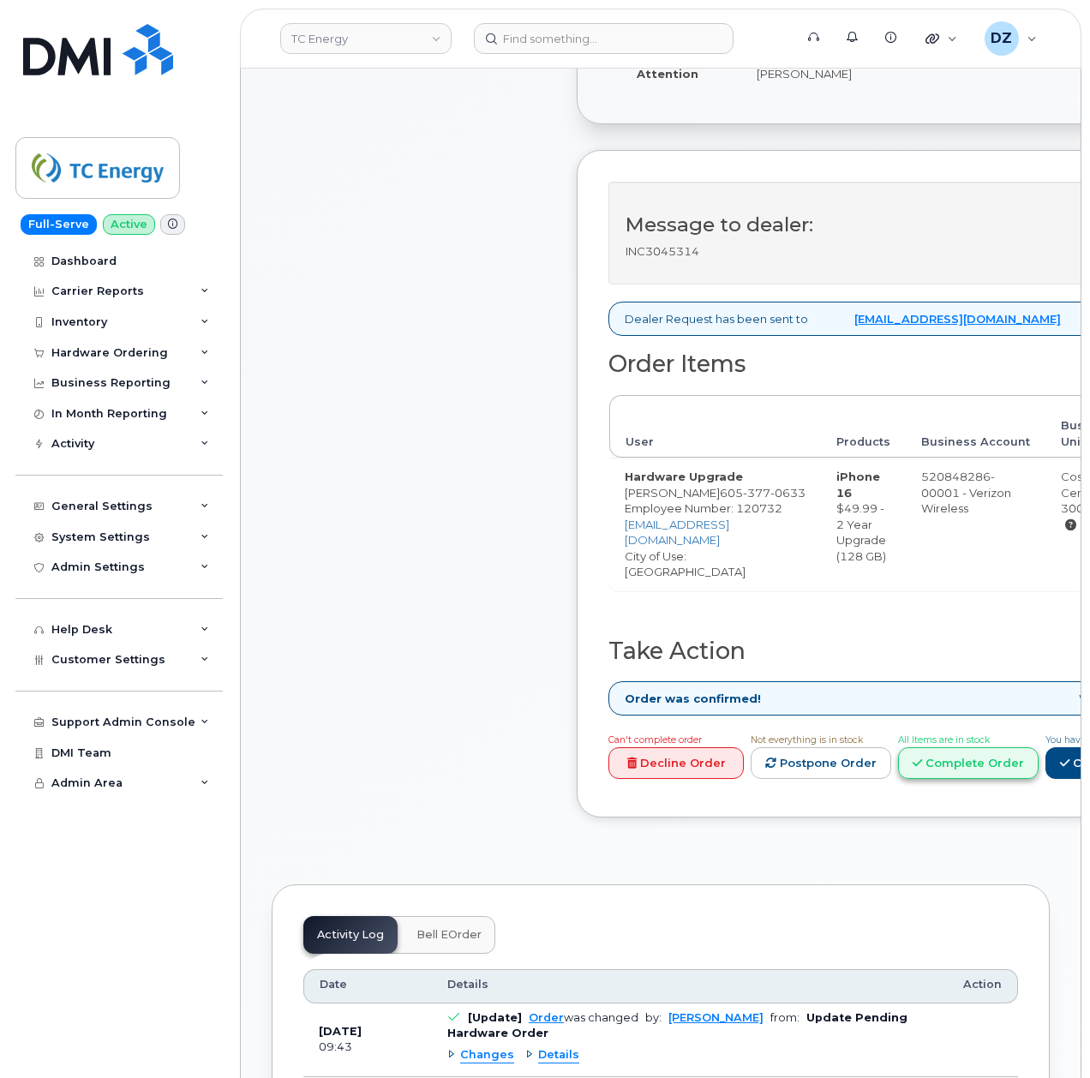
click at [1032, 770] on link "Complete Order" at bounding box center [968, 763] width 141 height 32
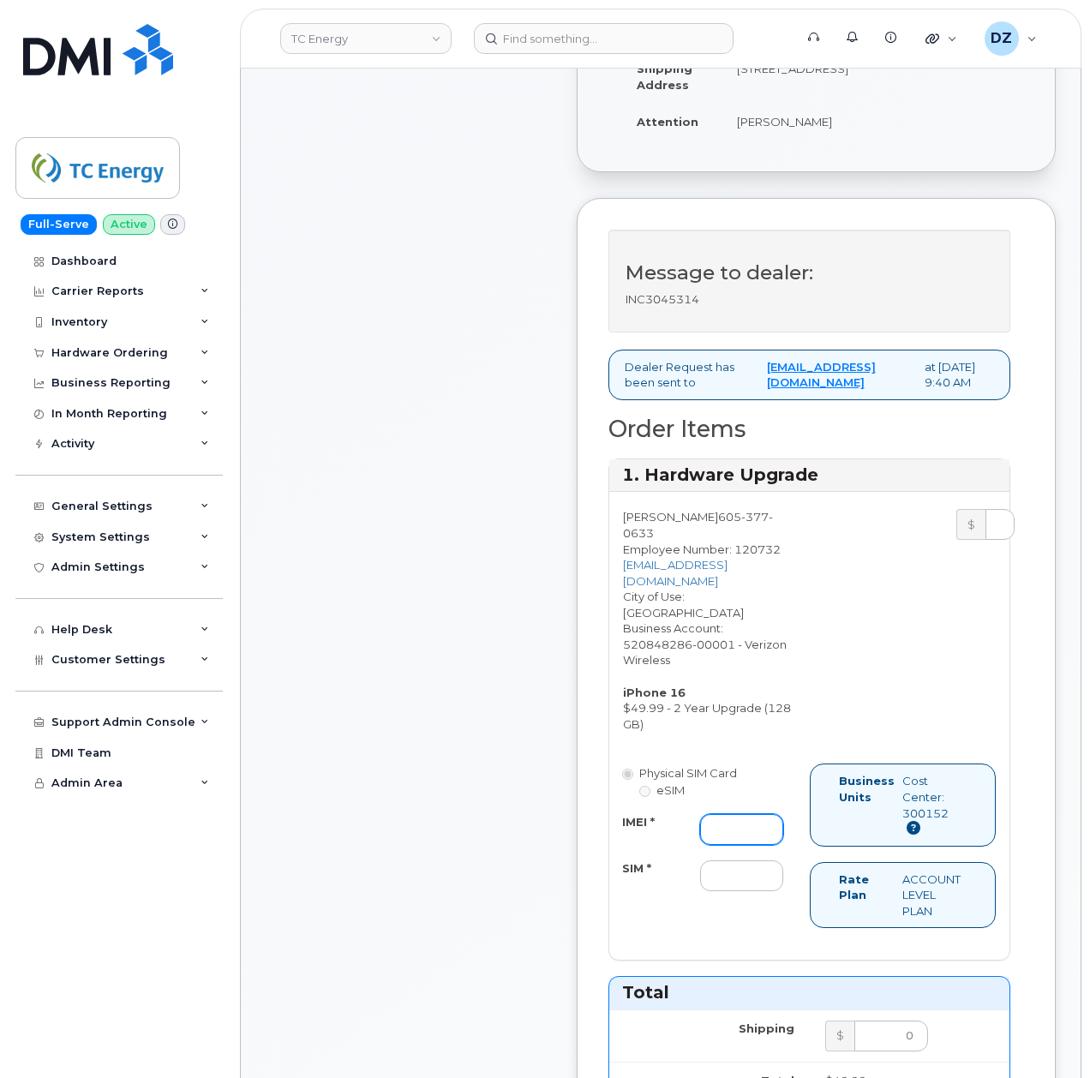
drag, startPoint x: 723, startPoint y: 899, endPoint x: 718, endPoint y: 915, distance: 17.1
click at [723, 845] on input "IMEI *" at bounding box center [741, 829] width 83 height 31
paste input "356422162124909"
type input "356422162124909"
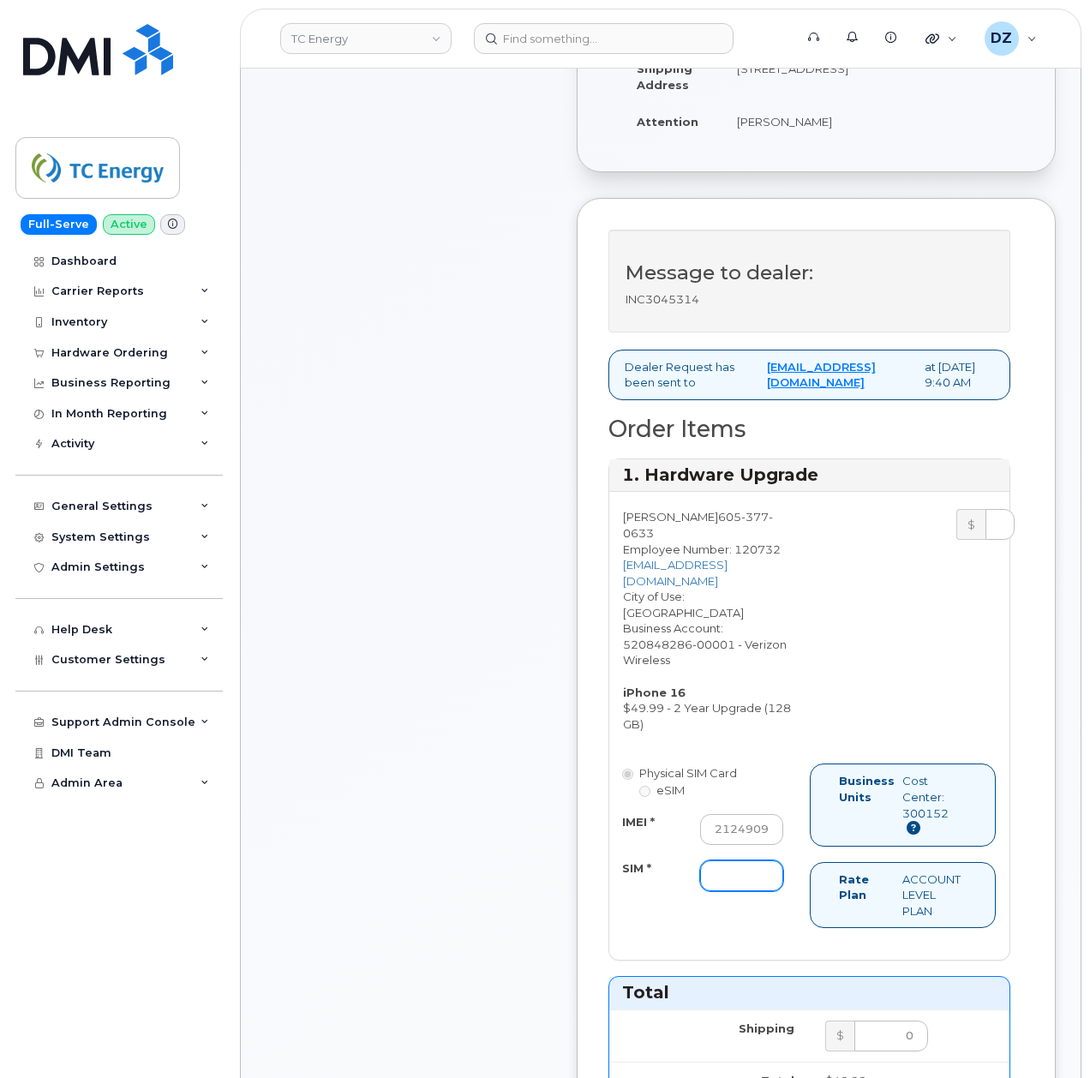
scroll to position [0, 0]
click at [715, 891] on input "SIM *" at bounding box center [741, 876] width 83 height 31
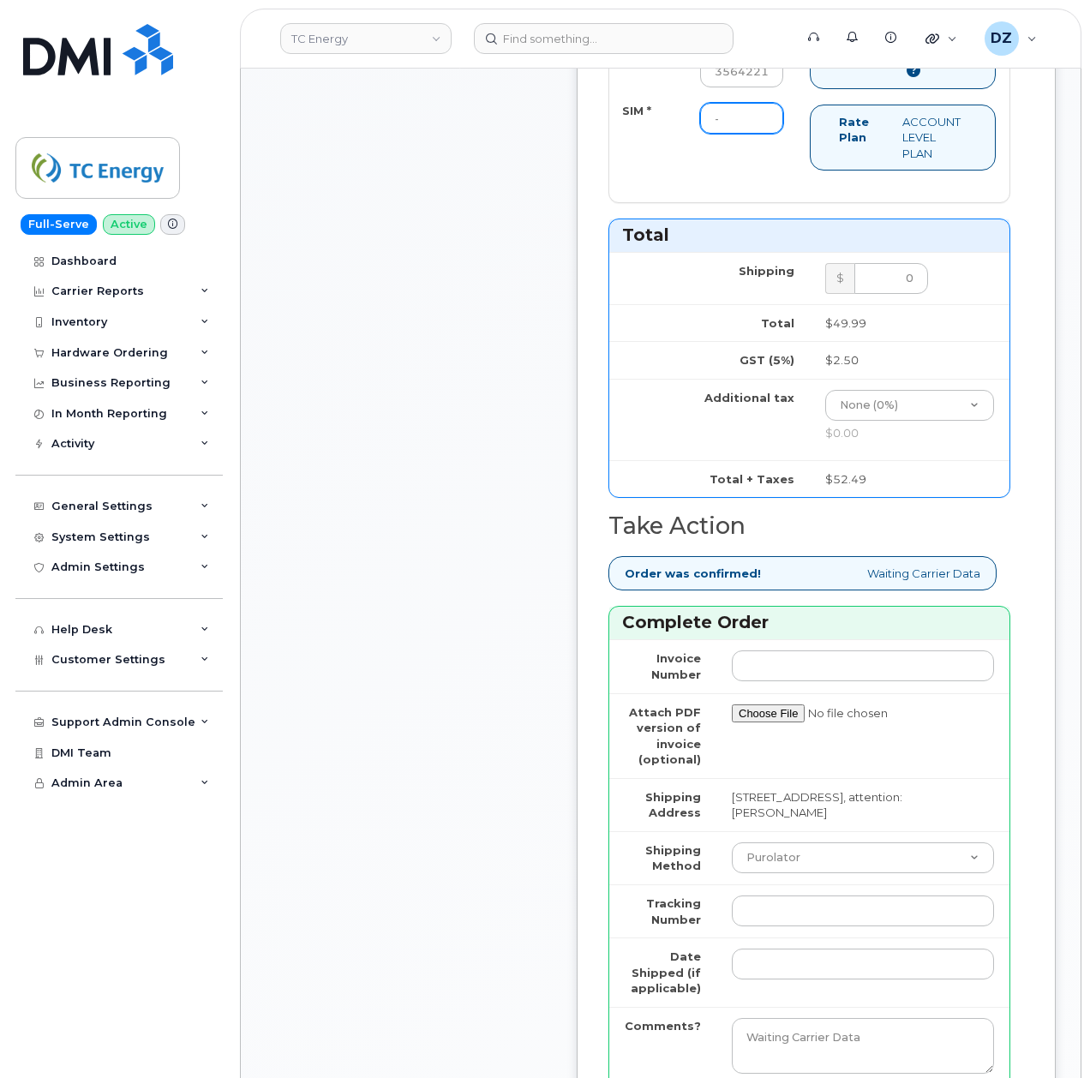
scroll to position [1485, 0]
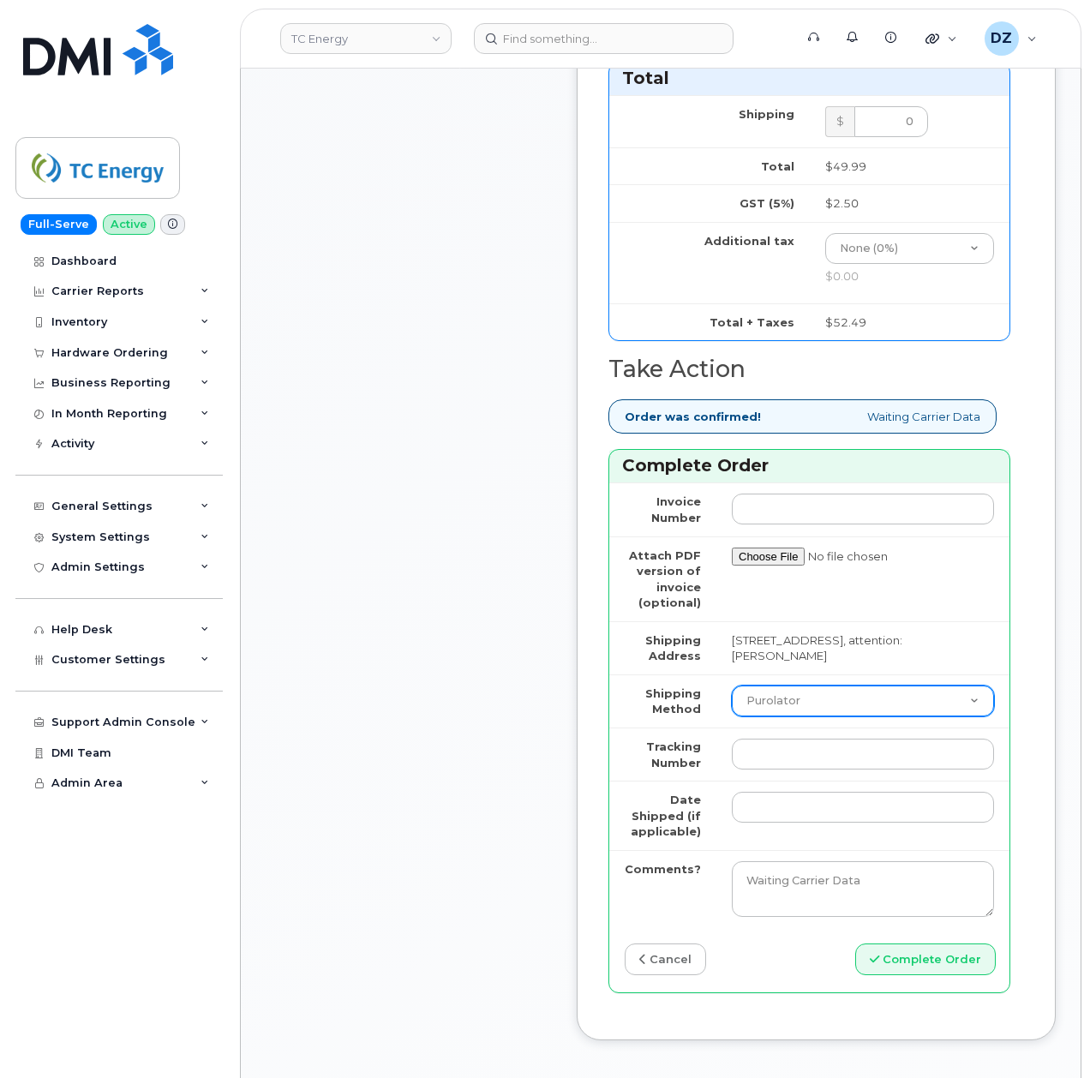
type input "-"
click at [816, 717] on select "Purolator UPS FedEx Canada Post Courier Other Drop Off Pick Up" at bounding box center [863, 701] width 262 height 31
select select "FedEx"
click at [732, 717] on select "Purolator UPS FedEx Canada Post Courier Other Drop Off Pick Up" at bounding box center [863, 701] width 262 height 31
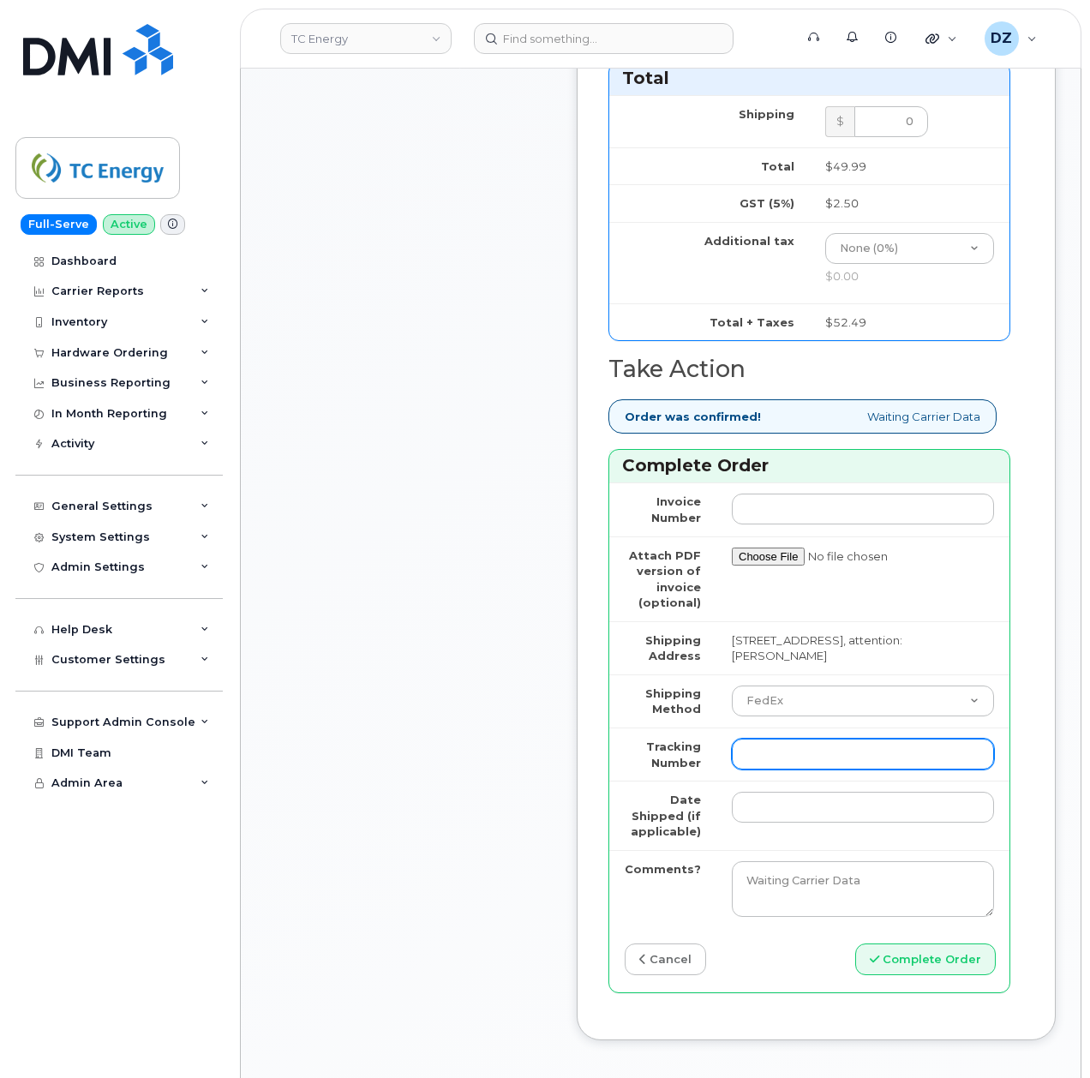
drag, startPoint x: 785, startPoint y: 831, endPoint x: 765, endPoint y: 857, distance: 32.4
click at [785, 770] on input "Tracking Number" at bounding box center [863, 754] width 262 height 31
paste input "482856693010"
type input "482856693010"
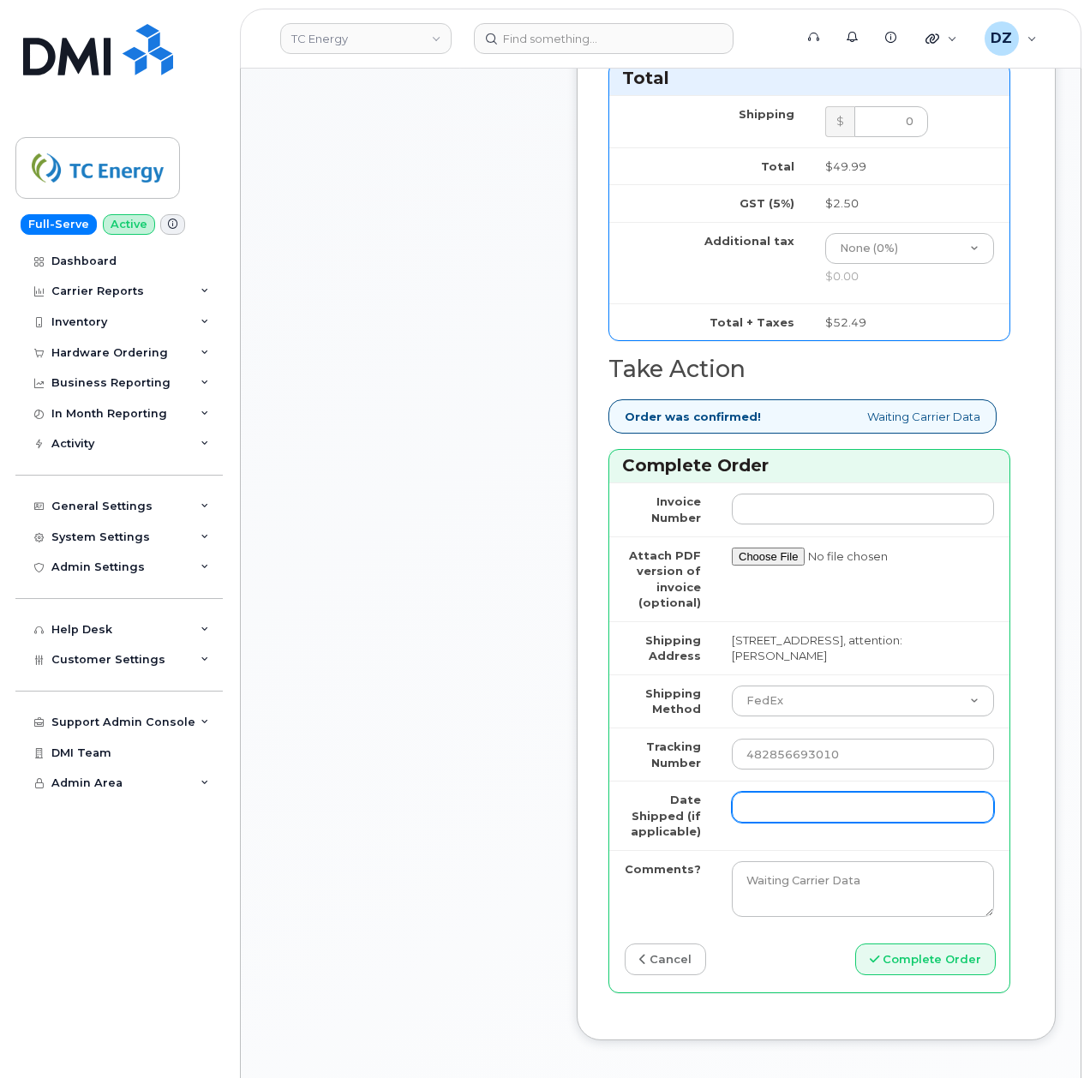
click at [762, 823] on input "Date Shipped (if applicable)" at bounding box center [863, 807] width 262 height 31
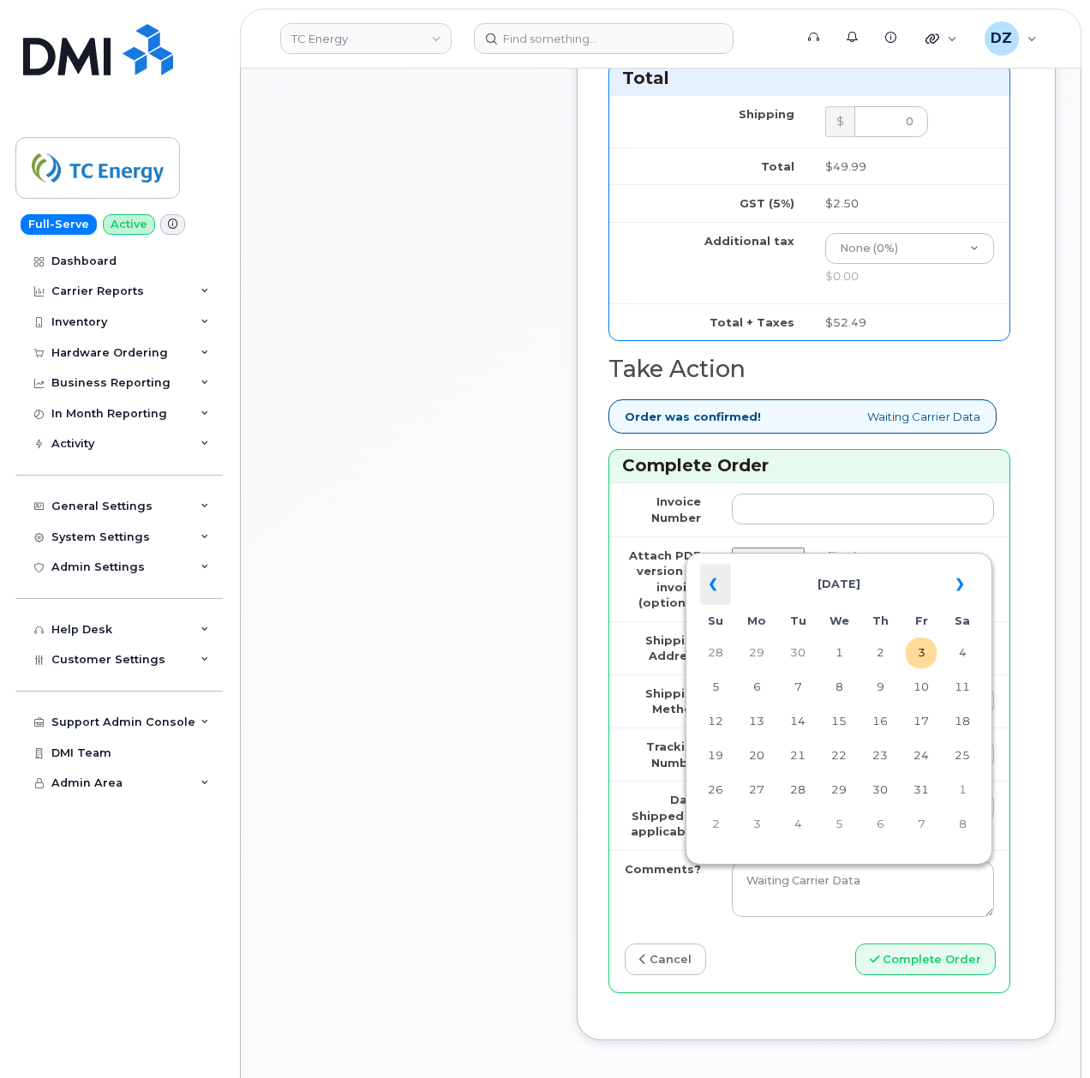
click at [708, 580] on th "«" at bounding box center [715, 584] width 31 height 41
click at [927, 759] on td "26" at bounding box center [921, 756] width 31 height 31
type input "2025-09-26"
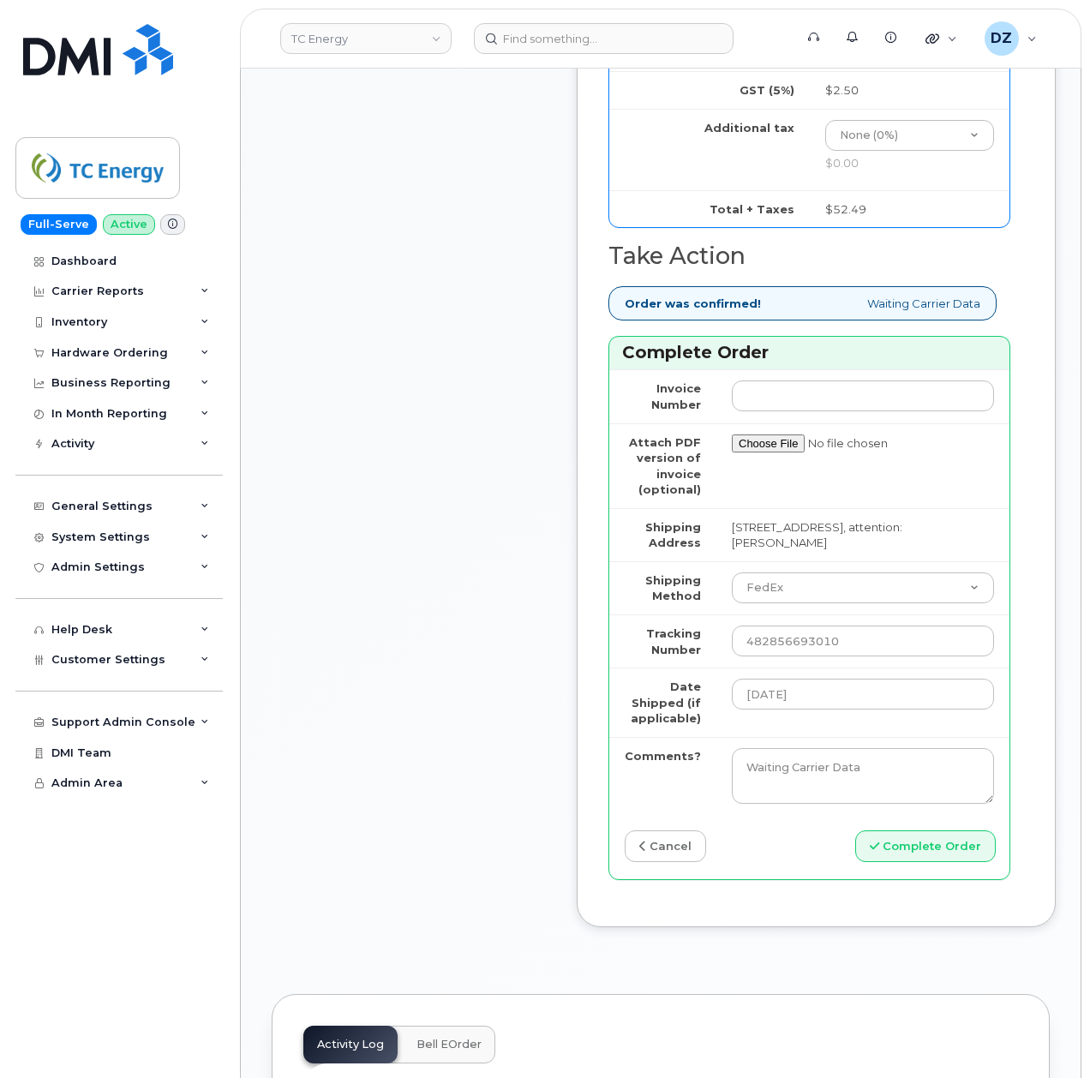
scroll to position [2057, 0]
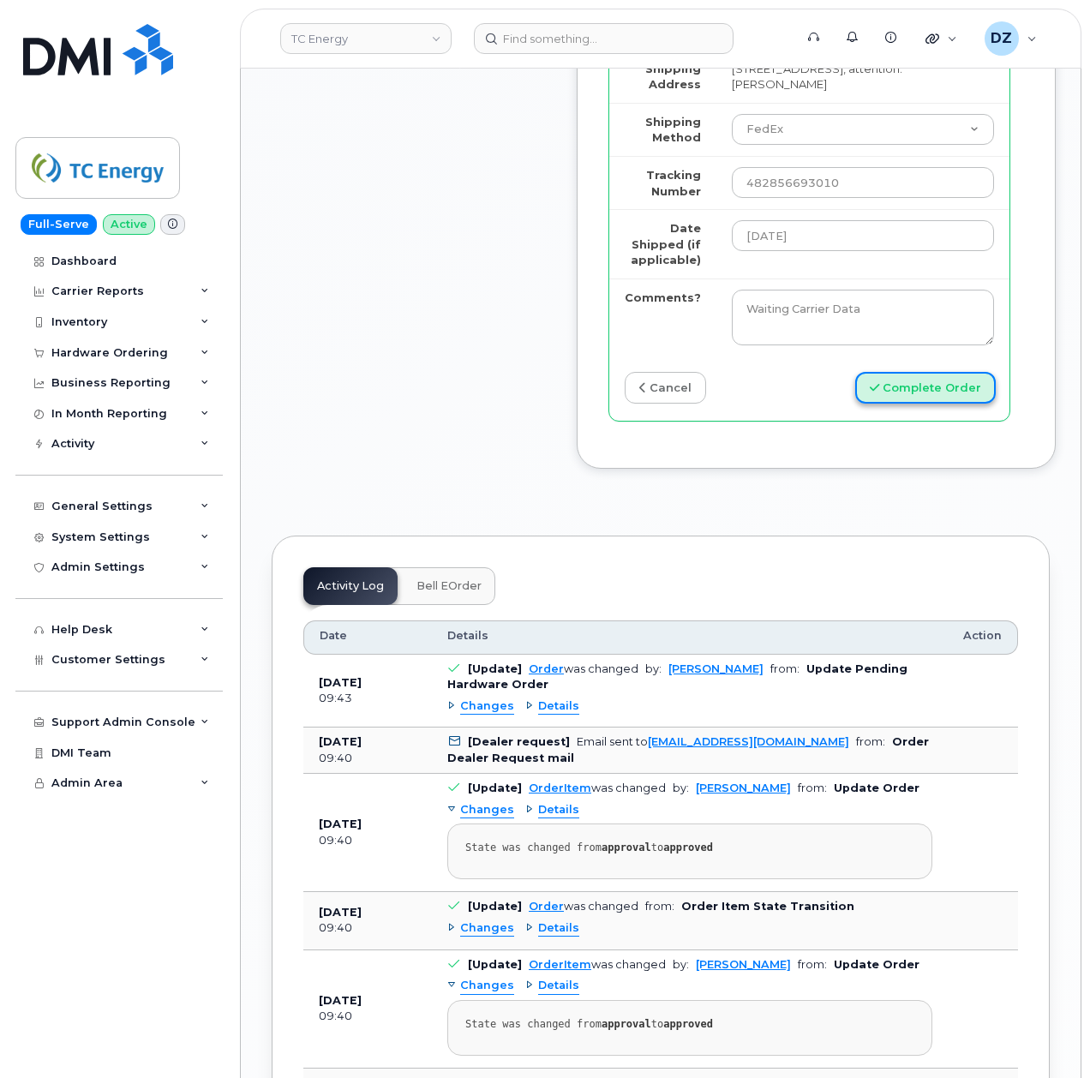
click at [899, 404] on button "Complete Order" at bounding box center [925, 388] width 141 height 32
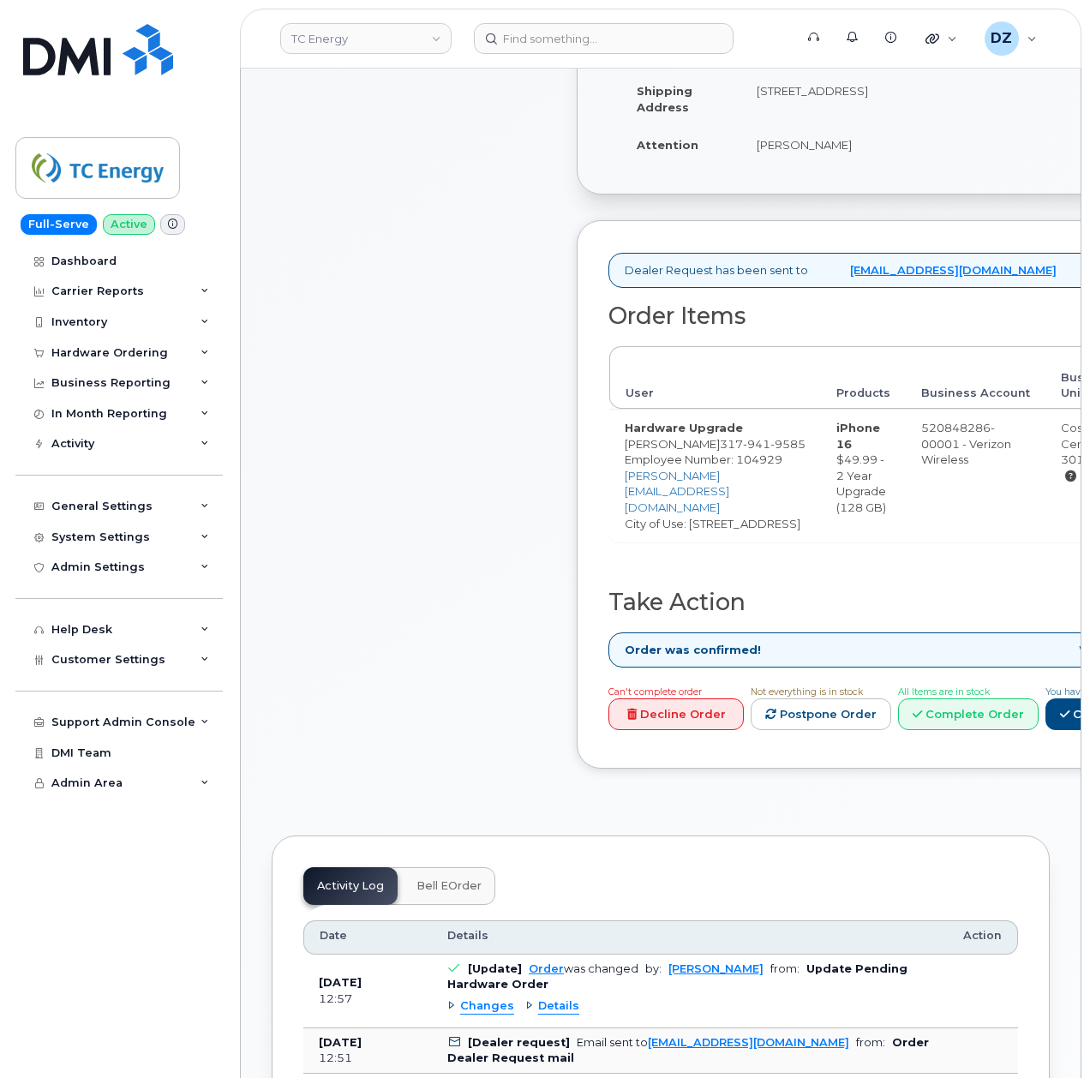
scroll to position [571, 0]
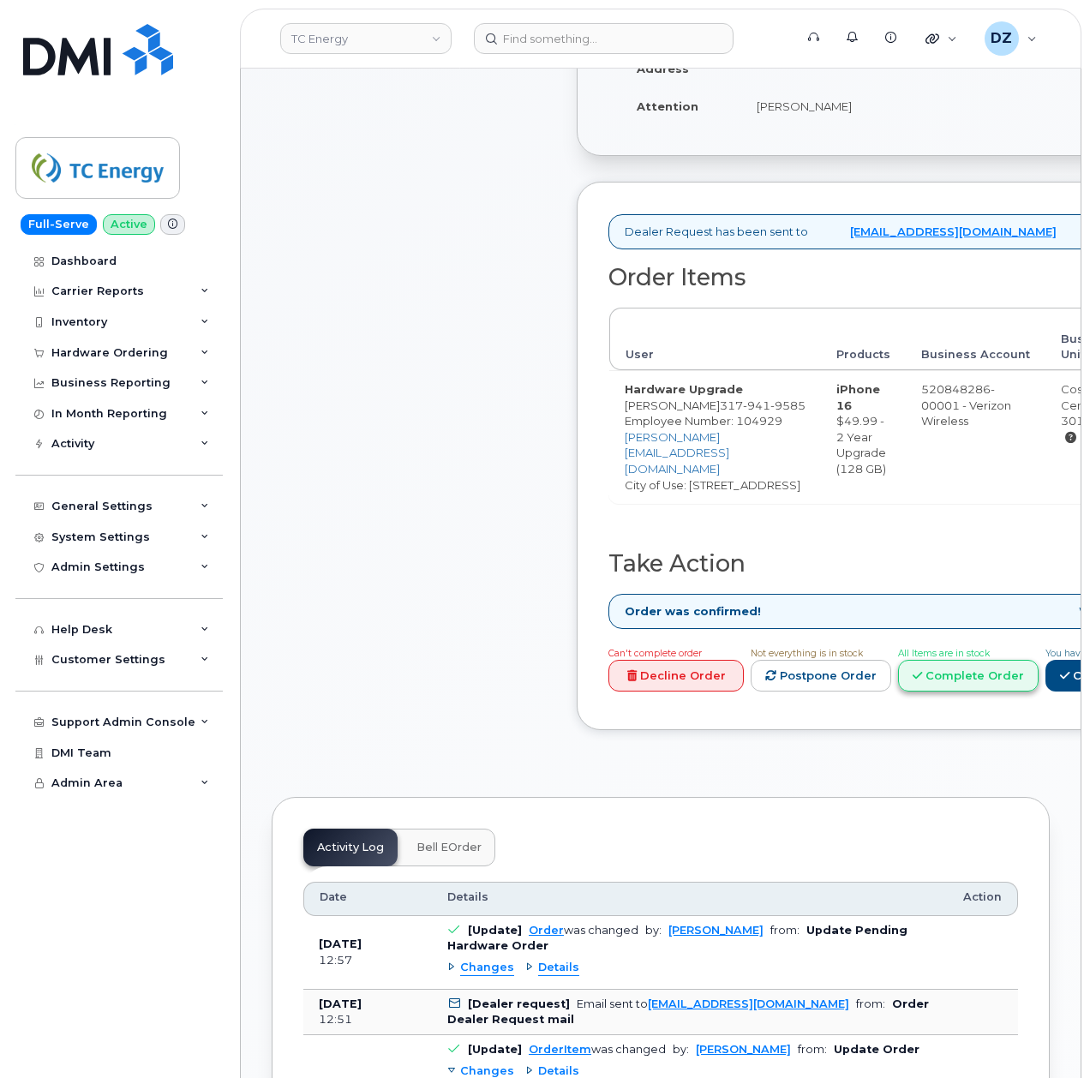
click at [1030, 692] on link "Complete Order" at bounding box center [968, 676] width 141 height 32
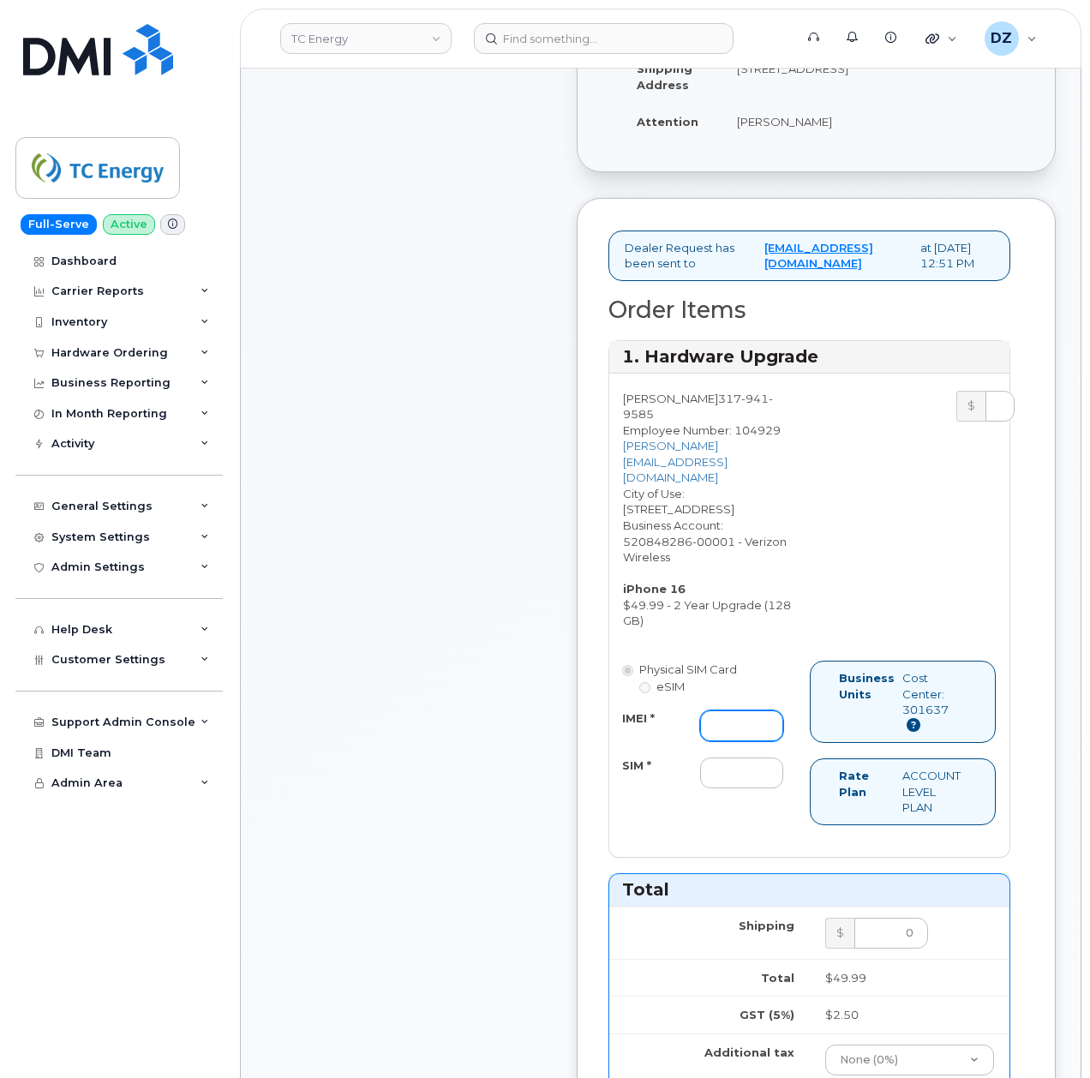
click at [730, 711] on input "IMEI *" at bounding box center [741, 726] width 83 height 31
paste input "356422160342958"
type input "356422160342958"
click at [711, 758] on input "SIM *" at bounding box center [741, 773] width 83 height 31
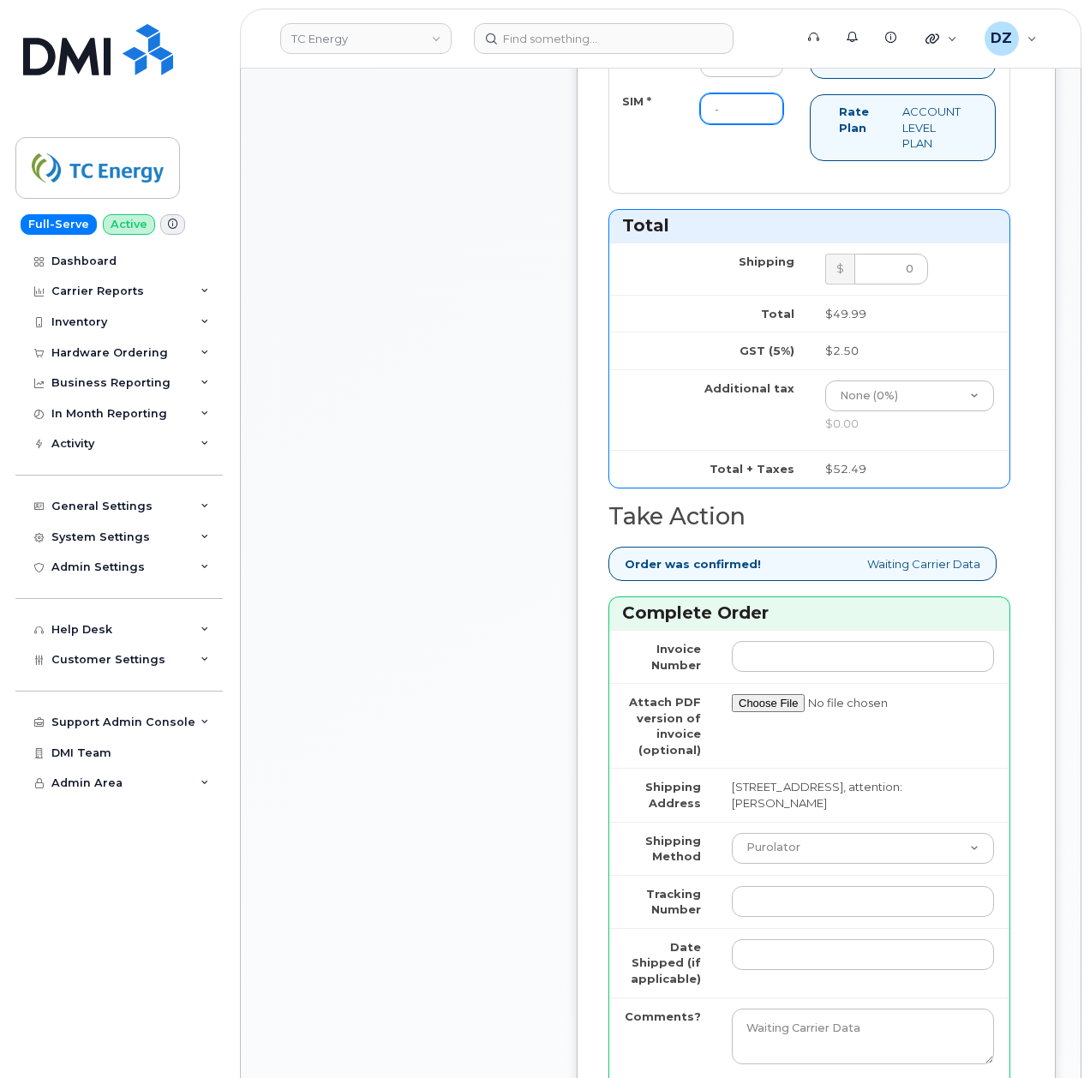
scroll to position [1485, 0]
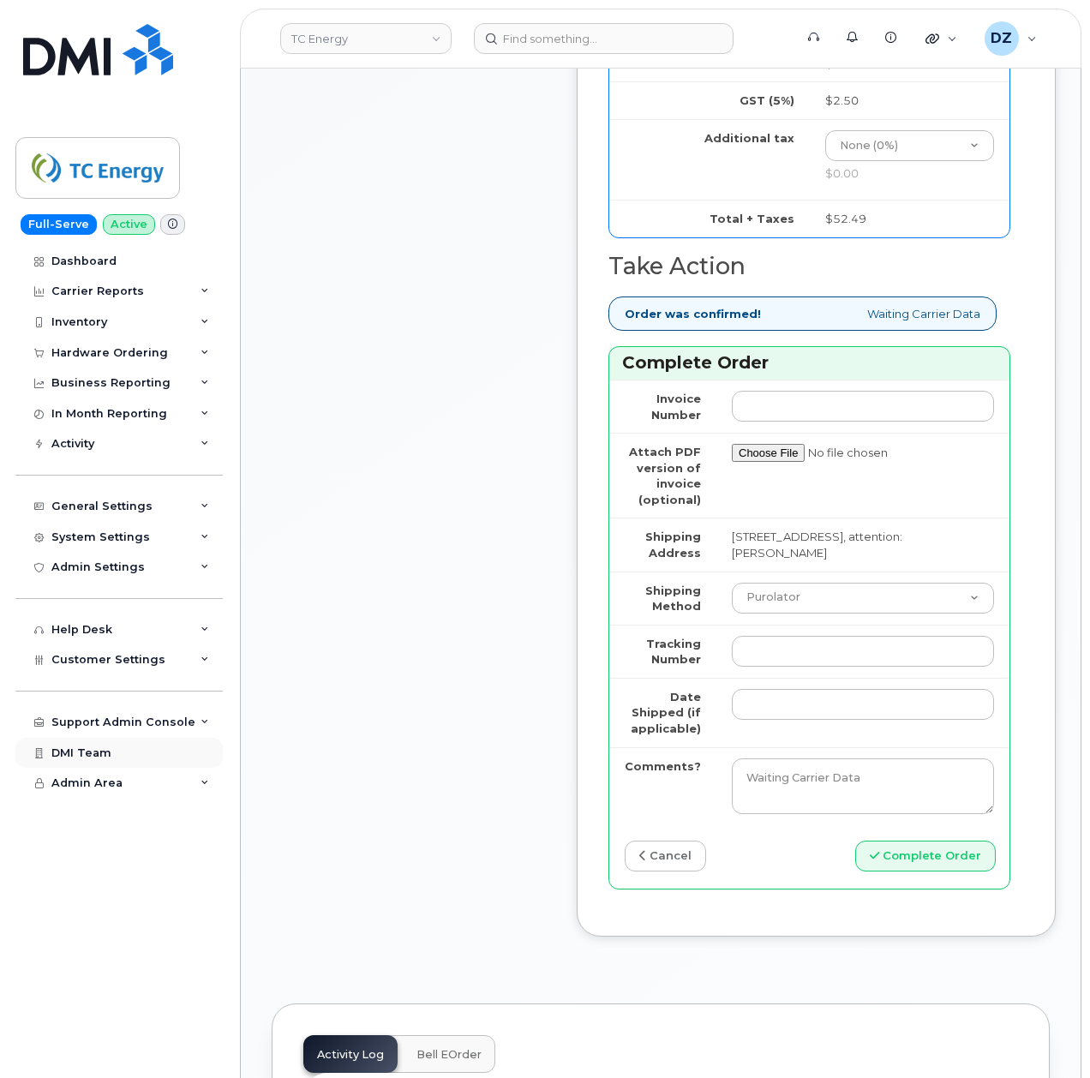
type input "-"
click at [796, 593] on select "Purolator UPS FedEx Canada Post Courier Other Drop Off Pick Up" at bounding box center [863, 598] width 262 height 31
select select "UPS"
click at [732, 583] on select "Purolator UPS FedEx Canada Post Courier Other Drop Off Pick Up" at bounding box center [863, 598] width 262 height 31
click at [783, 662] on td at bounding box center [863, 651] width 293 height 53
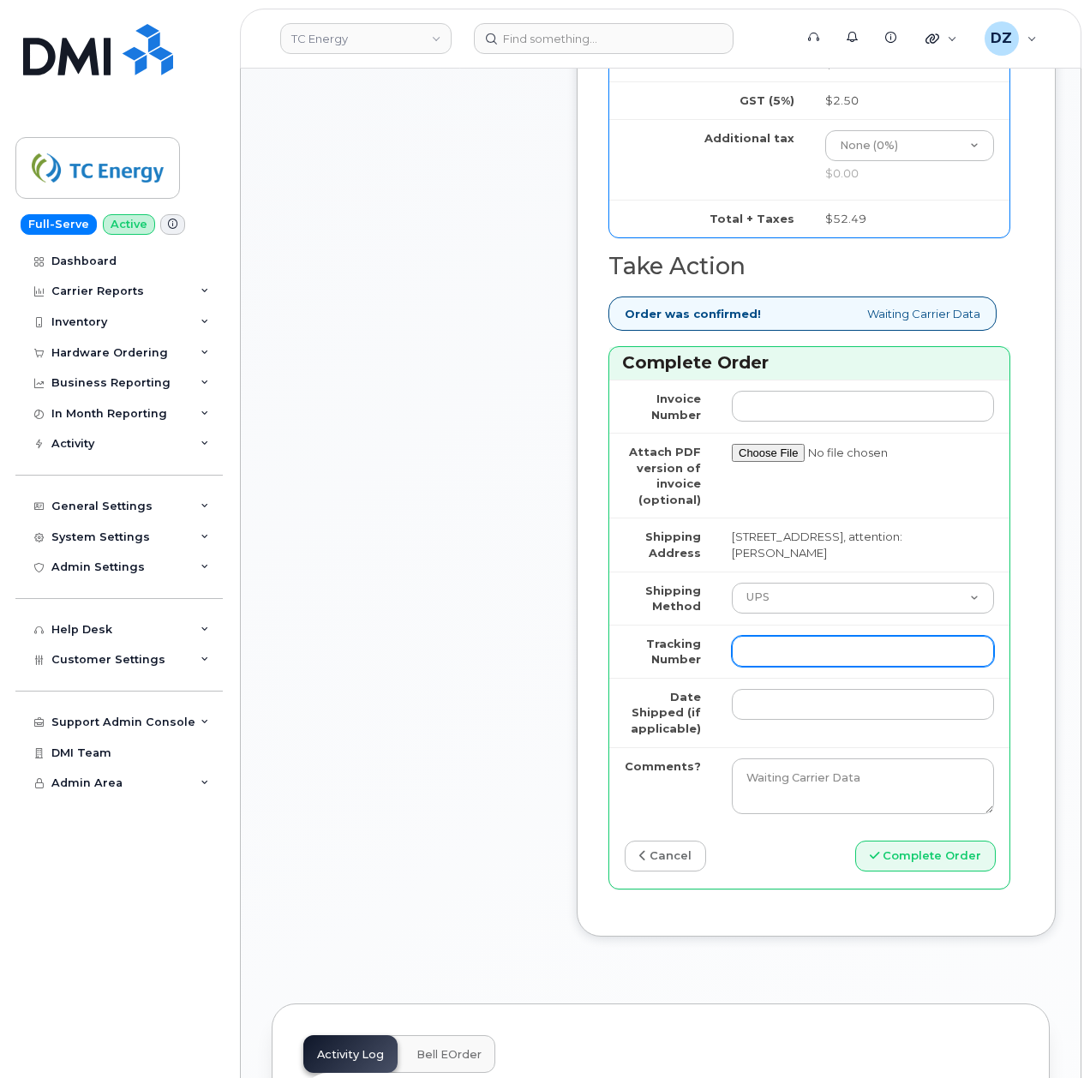
click at [783, 648] on input "Tracking Number" at bounding box center [863, 651] width 262 height 31
paste input "1ZHF12012917081811"
type input "1ZHF12012917081811"
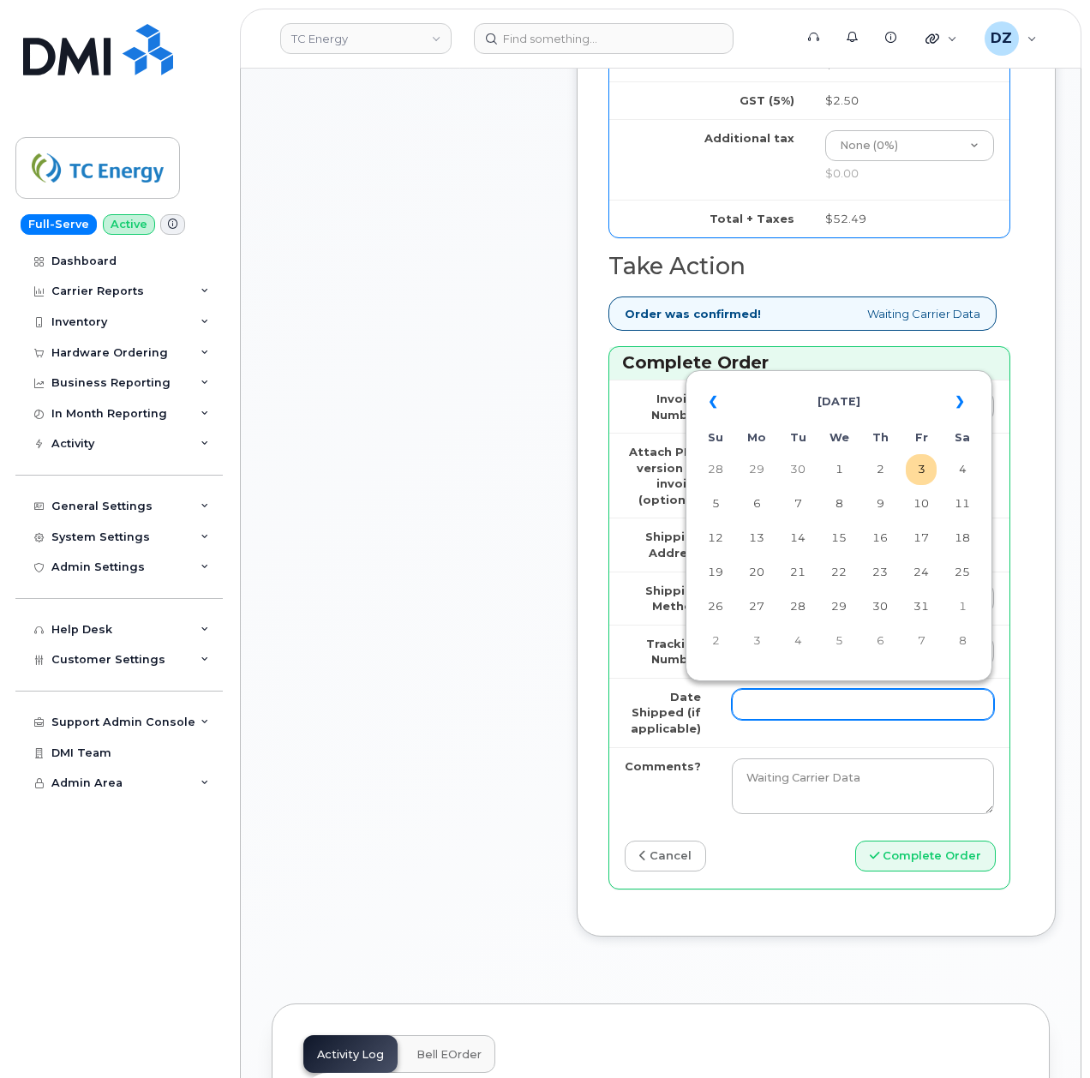
click at [770, 694] on input "Date Shipped (if applicable)" at bounding box center [863, 704] width 262 height 31
click at [711, 399] on th "«" at bounding box center [715, 401] width 31 height 41
click at [919, 570] on td "26" at bounding box center [921, 572] width 31 height 31
type input "[DATE]"
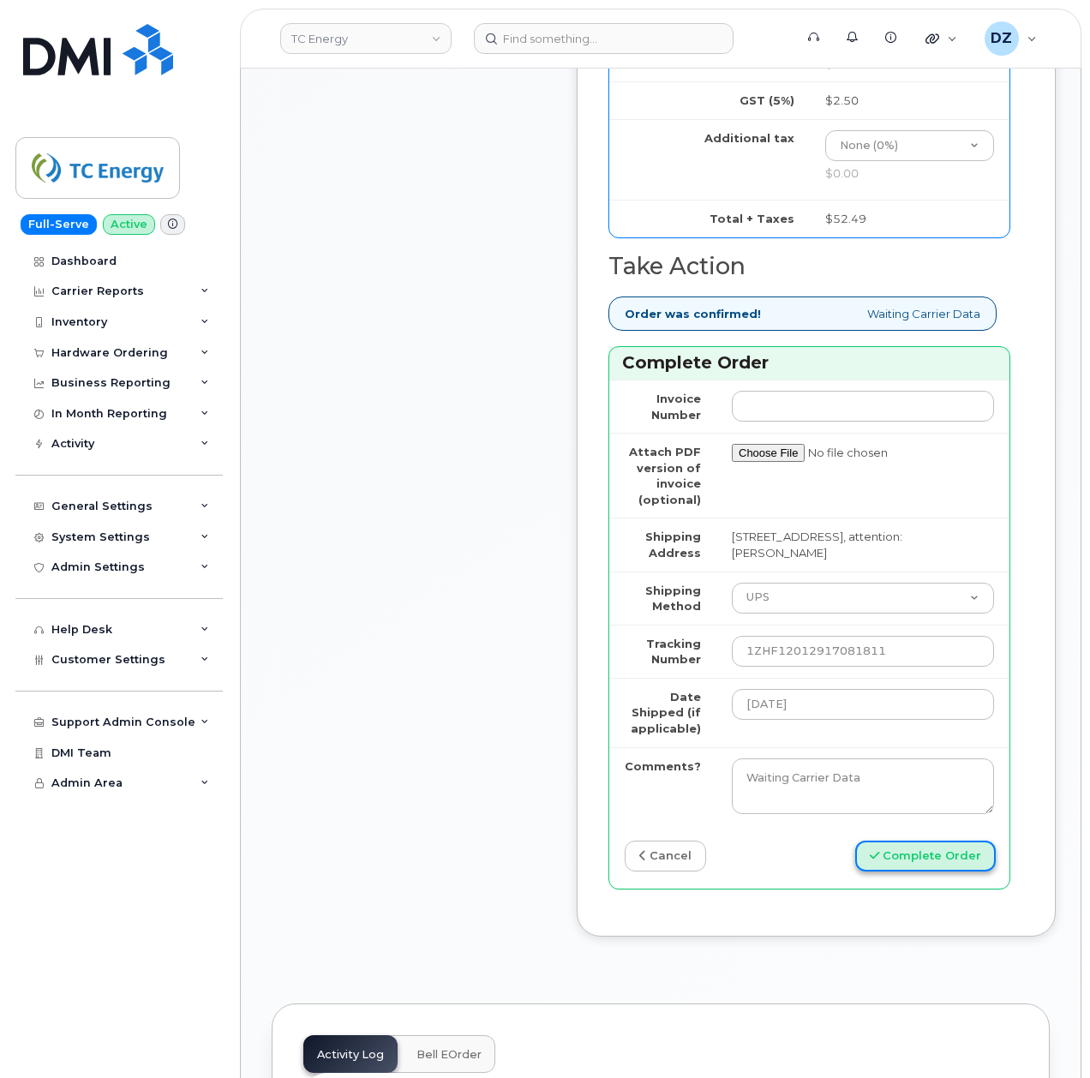
click at [915, 854] on button "Complete Order" at bounding box center [925, 857] width 141 height 32
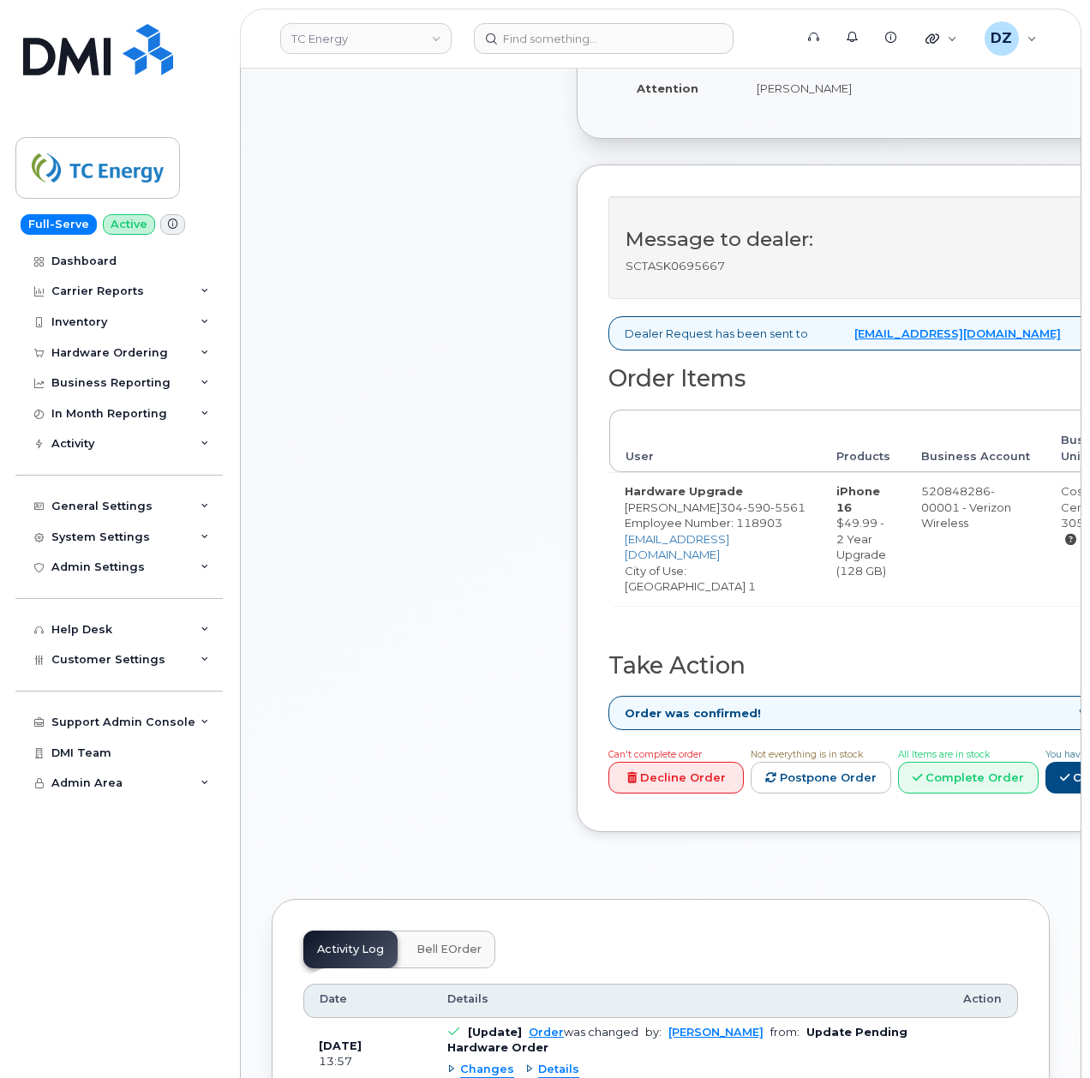
scroll to position [686, 0]
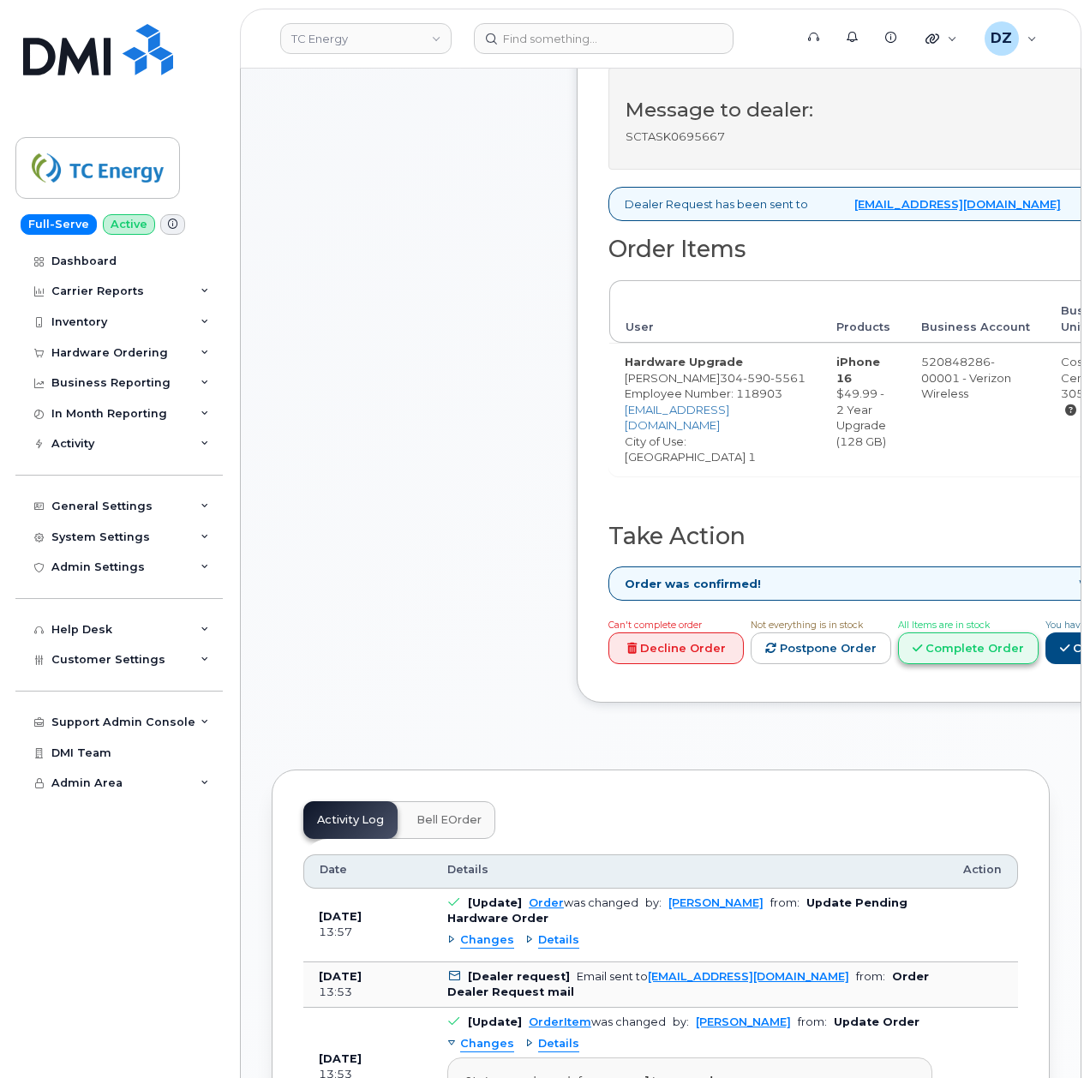
click at [1039, 664] on link "Complete Order" at bounding box center [968, 649] width 141 height 32
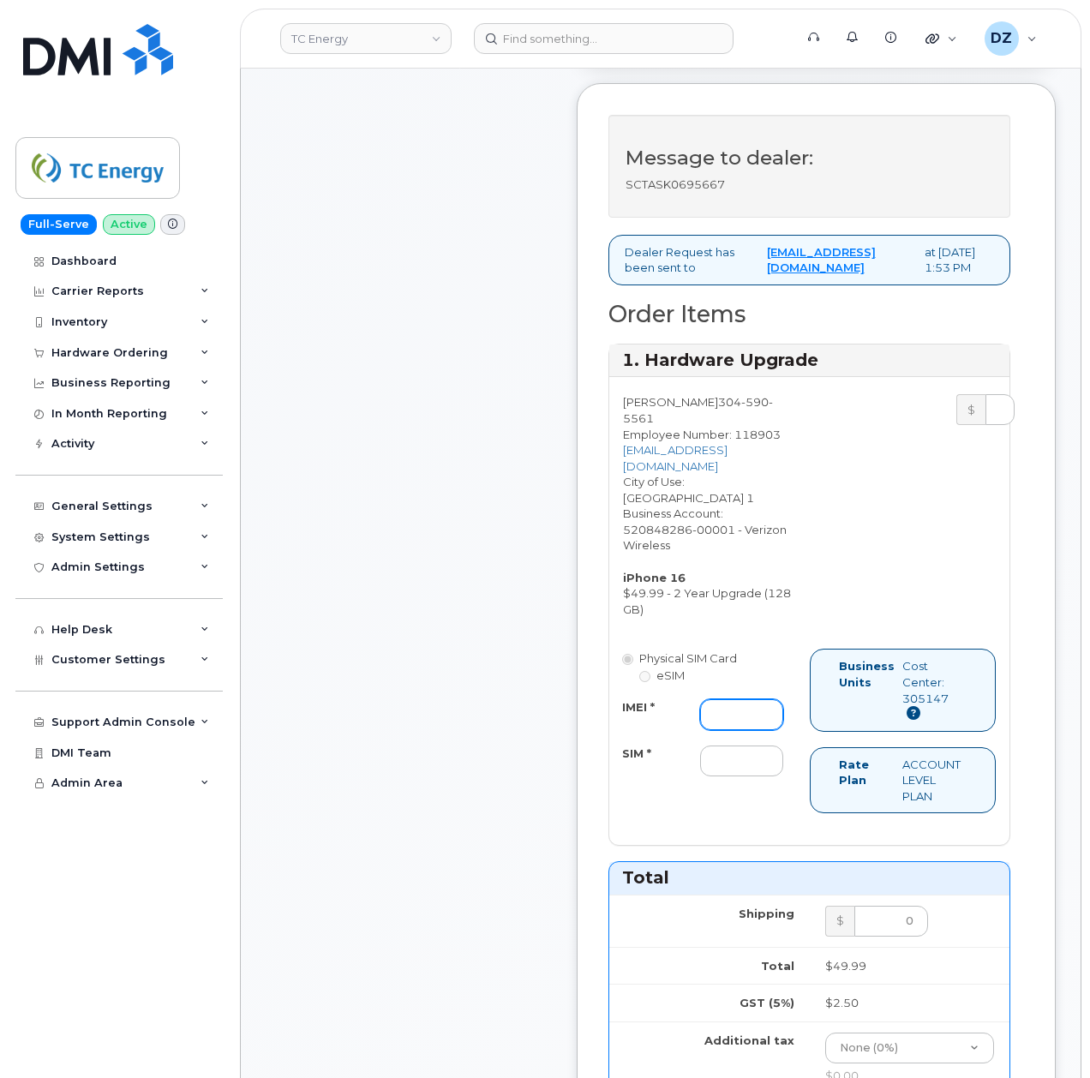
click at [721, 730] on input "IMEI *" at bounding box center [741, 714] width 83 height 31
paste input "356422160308843"
type input "356422160308843"
click at [724, 777] on input "SIM *" at bounding box center [741, 761] width 83 height 31
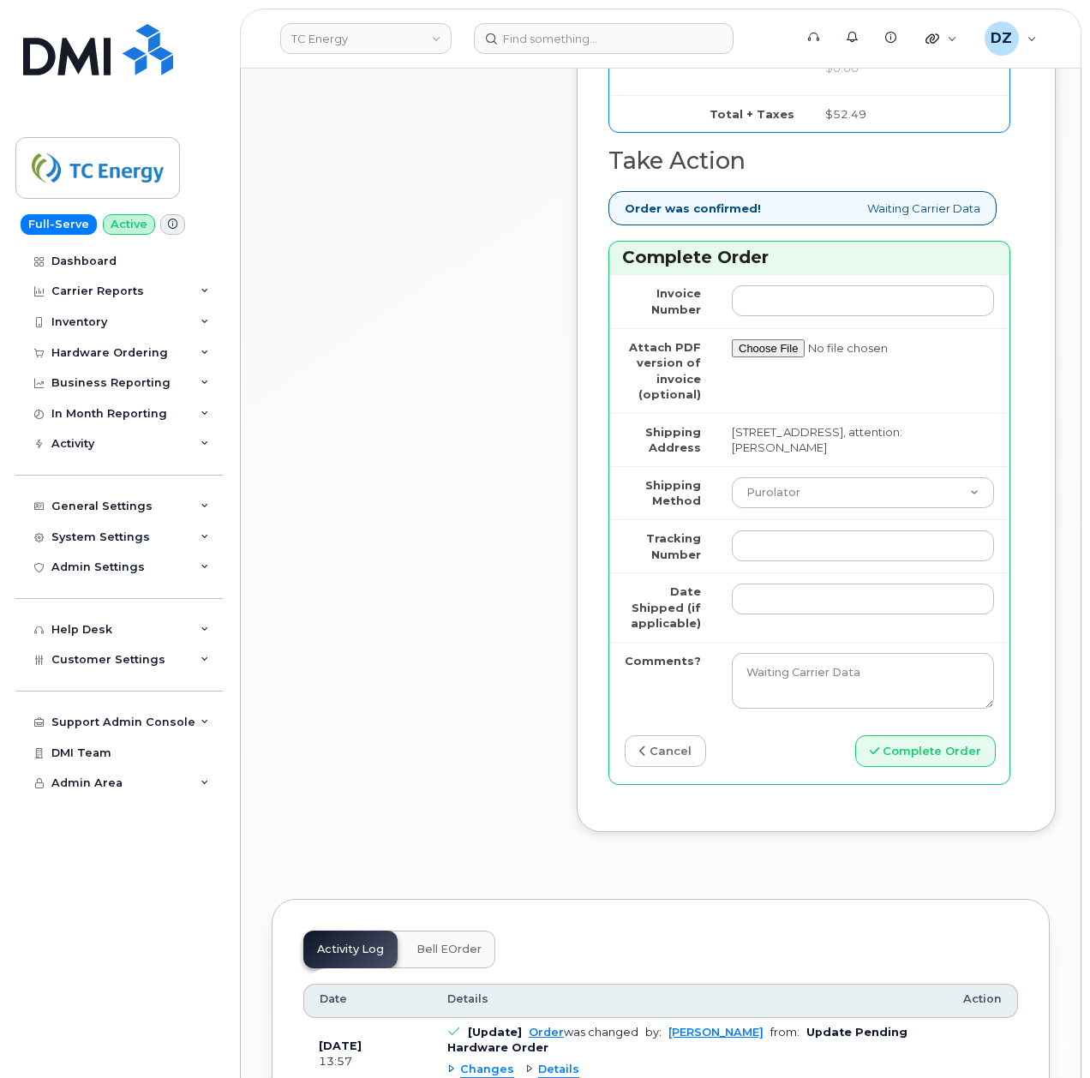
scroll to position [1714, 0]
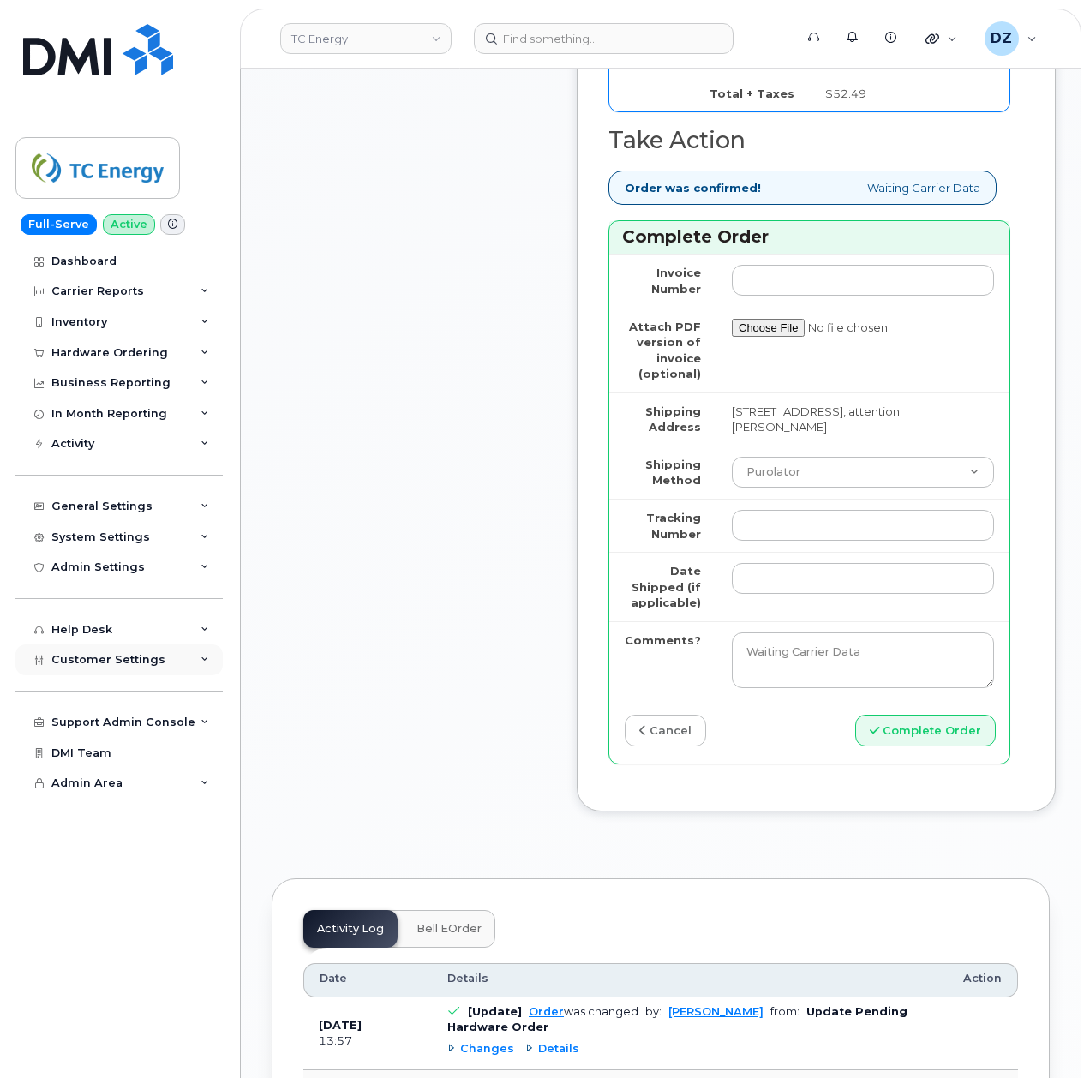
type input "-"
click at [861, 488] on select "Purolator UPS FedEx Canada Post Courier Other Drop Off Pick Up" at bounding box center [863, 472] width 262 height 31
select select "UPS"
click at [732, 488] on select "Purolator UPS FedEx Canada Post Courier Other Drop Off Pick Up" at bounding box center [863, 472] width 262 height 31
click at [772, 541] on input "Tracking Number" at bounding box center [863, 525] width 262 height 31
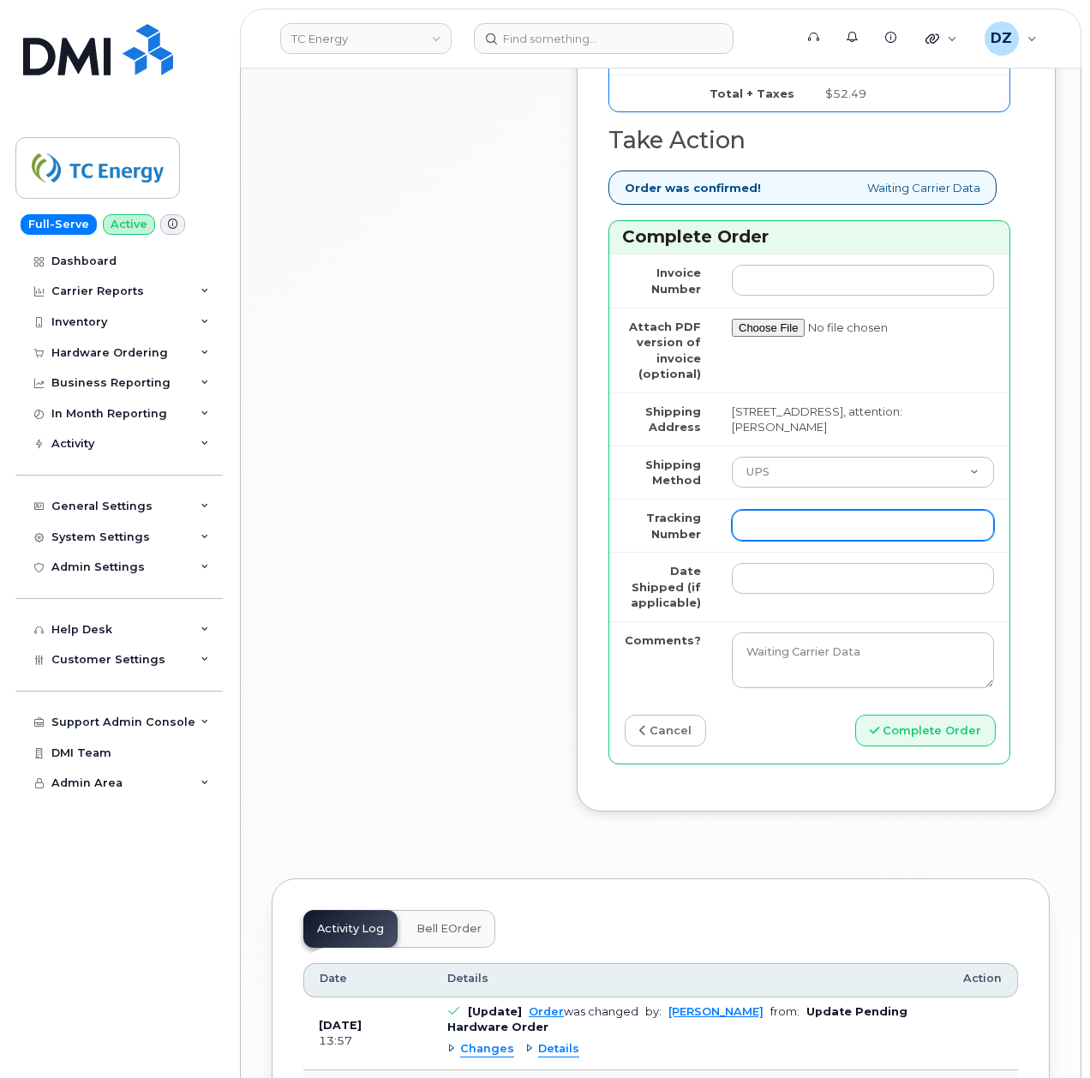
paste input "1ZHF12012916949056"
type input "1ZHF12012916949056"
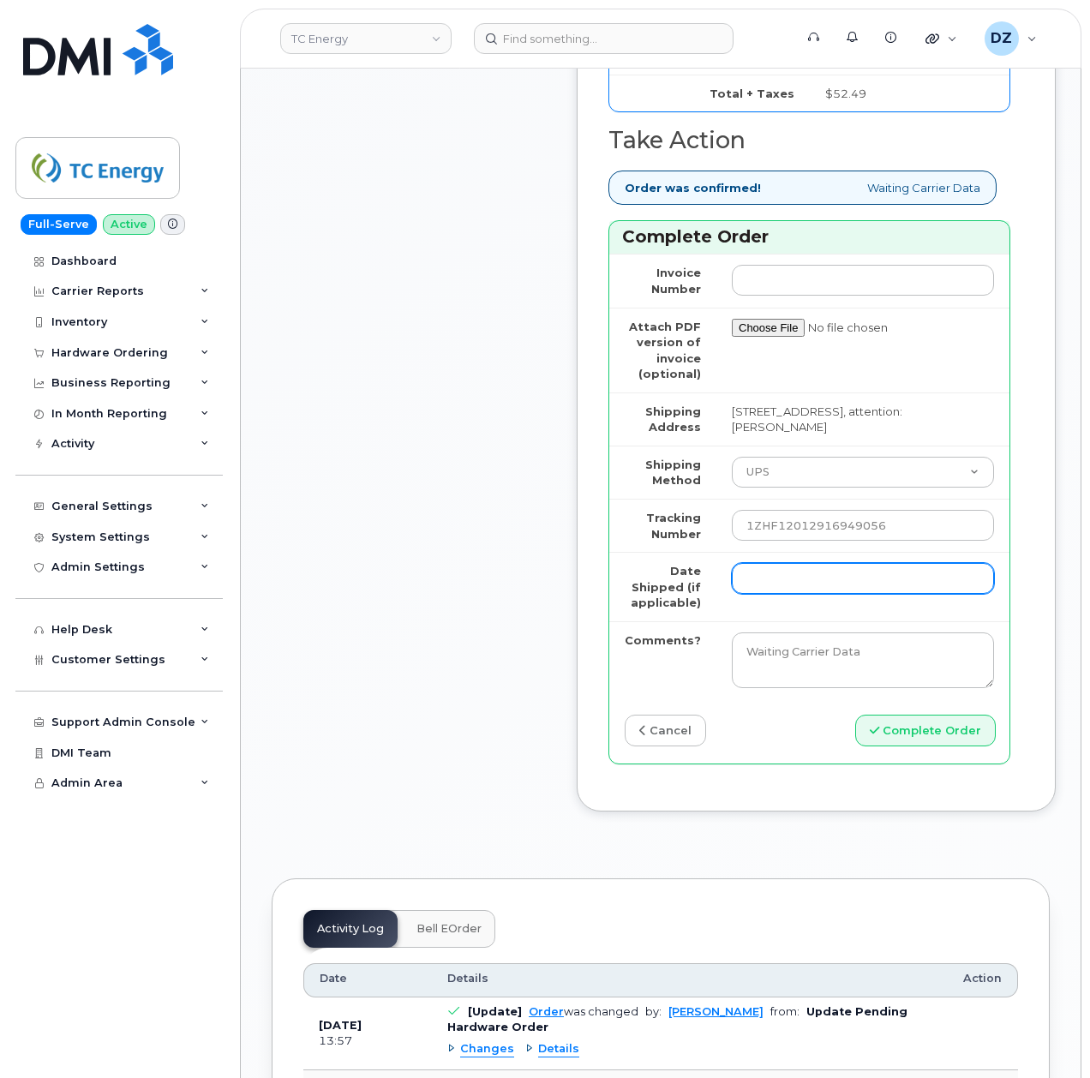
click at [772, 594] on input "Date Shipped (if applicable)" at bounding box center [863, 578] width 262 height 31
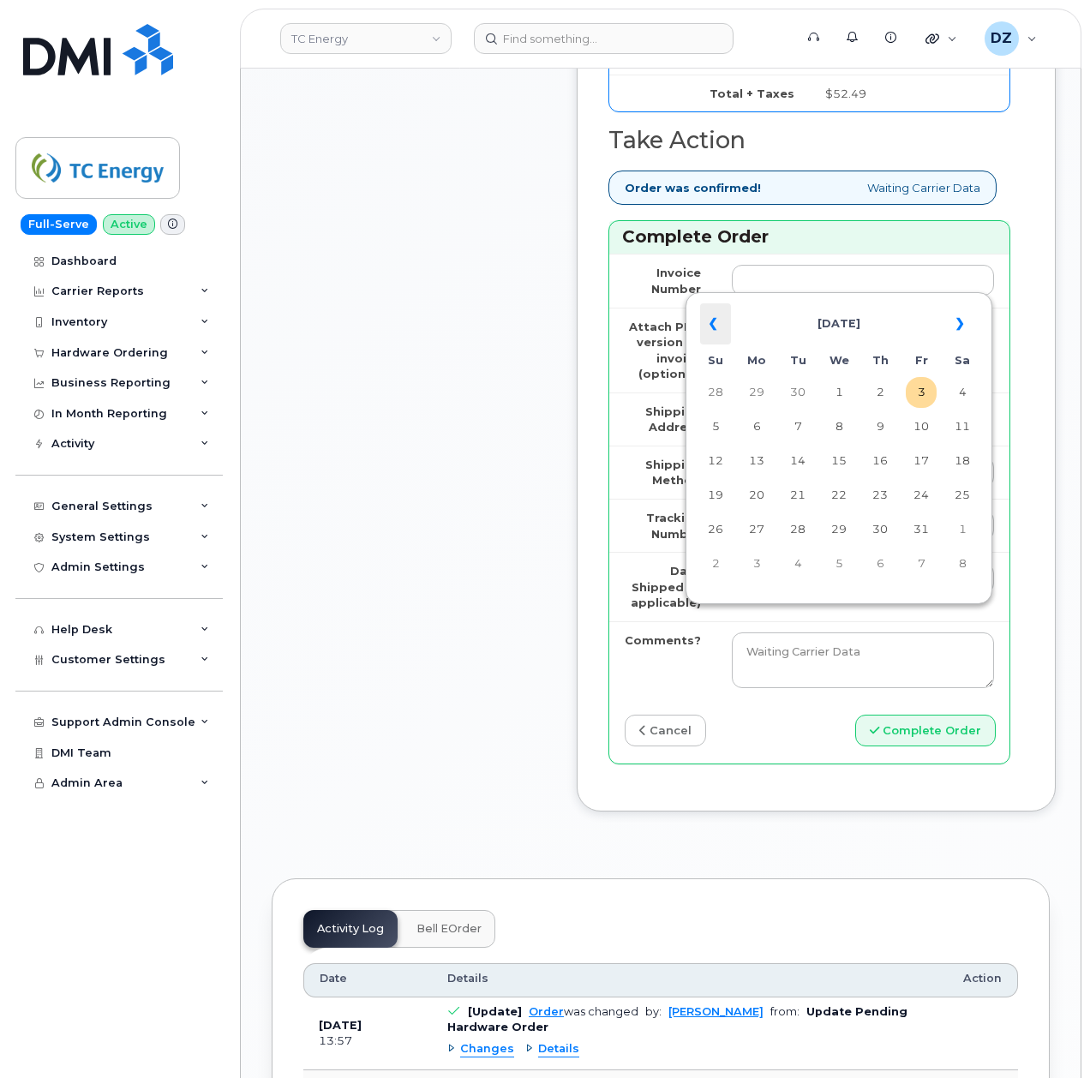
click at [720, 326] on th "«" at bounding box center [715, 323] width 31 height 41
click at [882, 499] on td "25" at bounding box center [880, 495] width 31 height 31
type input "2025-09-25"
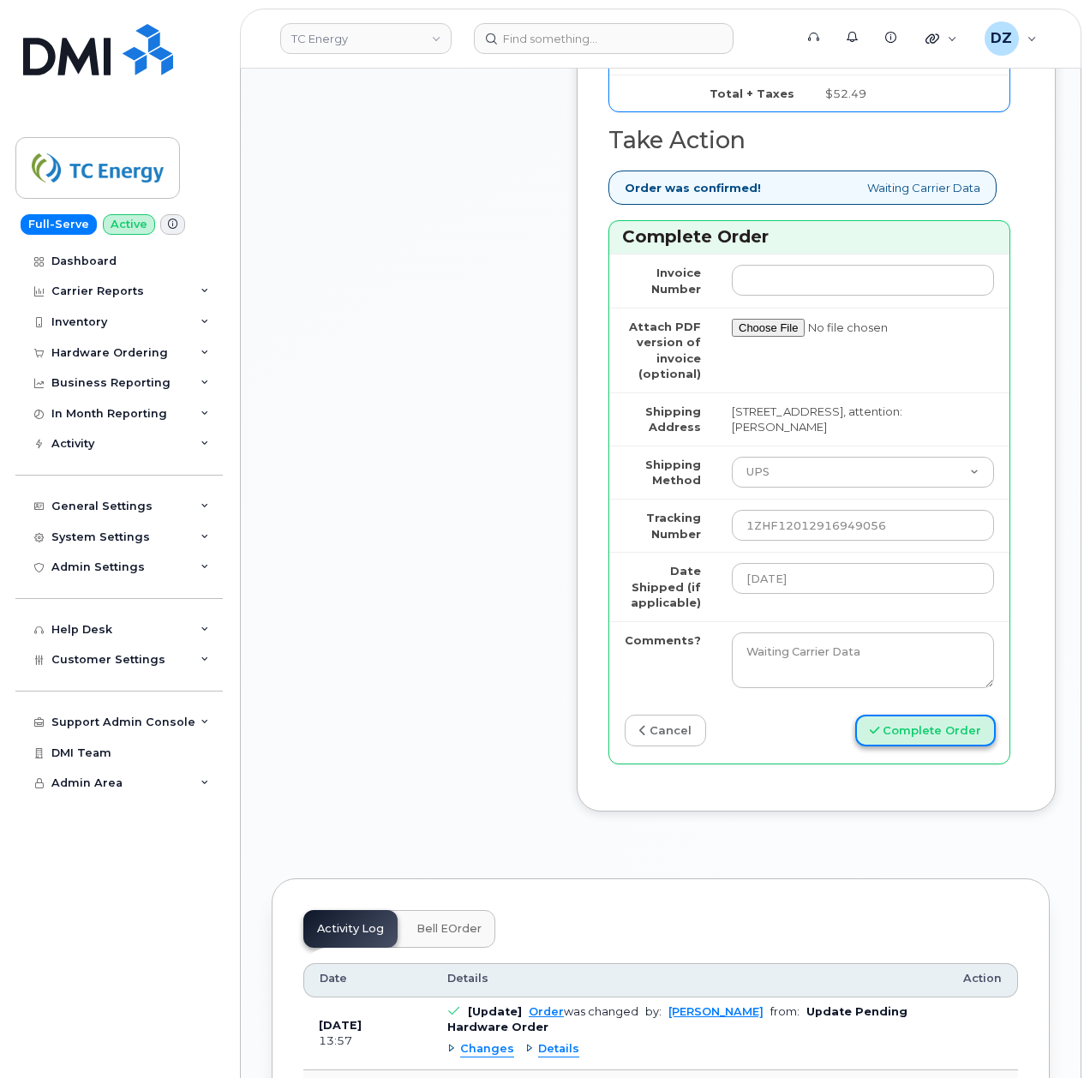
click at [917, 747] on button "Complete Order" at bounding box center [925, 731] width 141 height 32
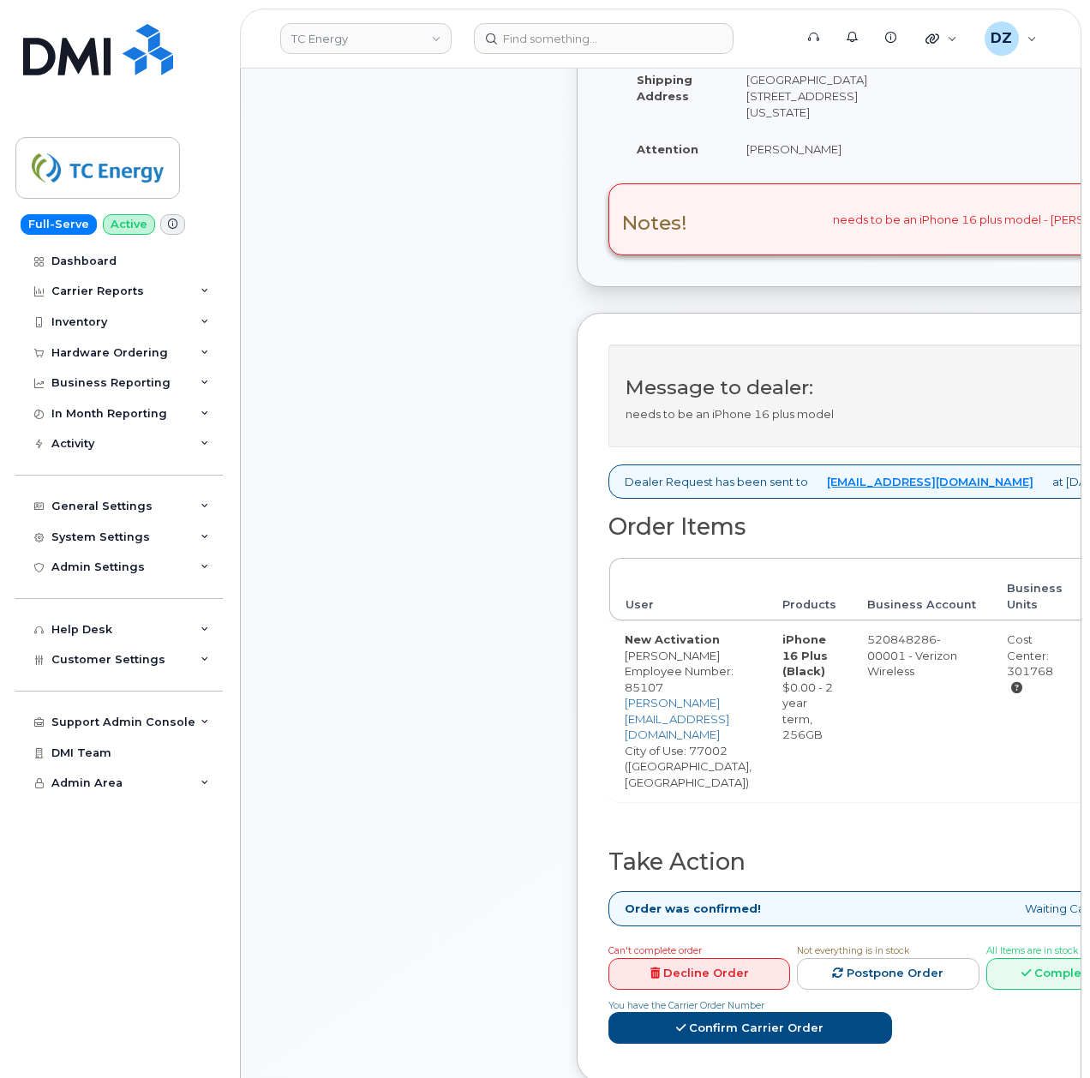
scroll to position [571, 0]
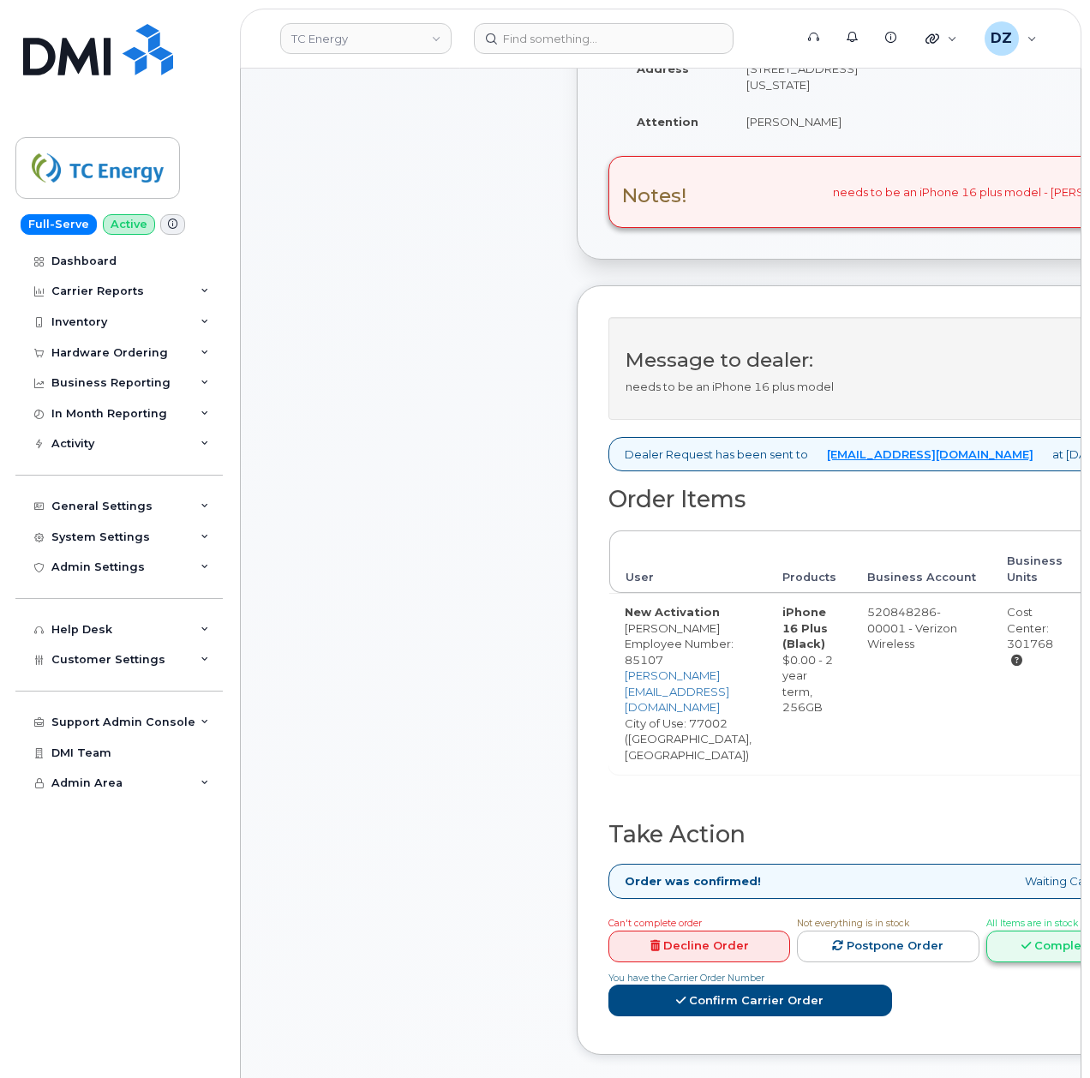
click at [1034, 931] on link "Complete Order" at bounding box center [1078, 947] width 182 height 32
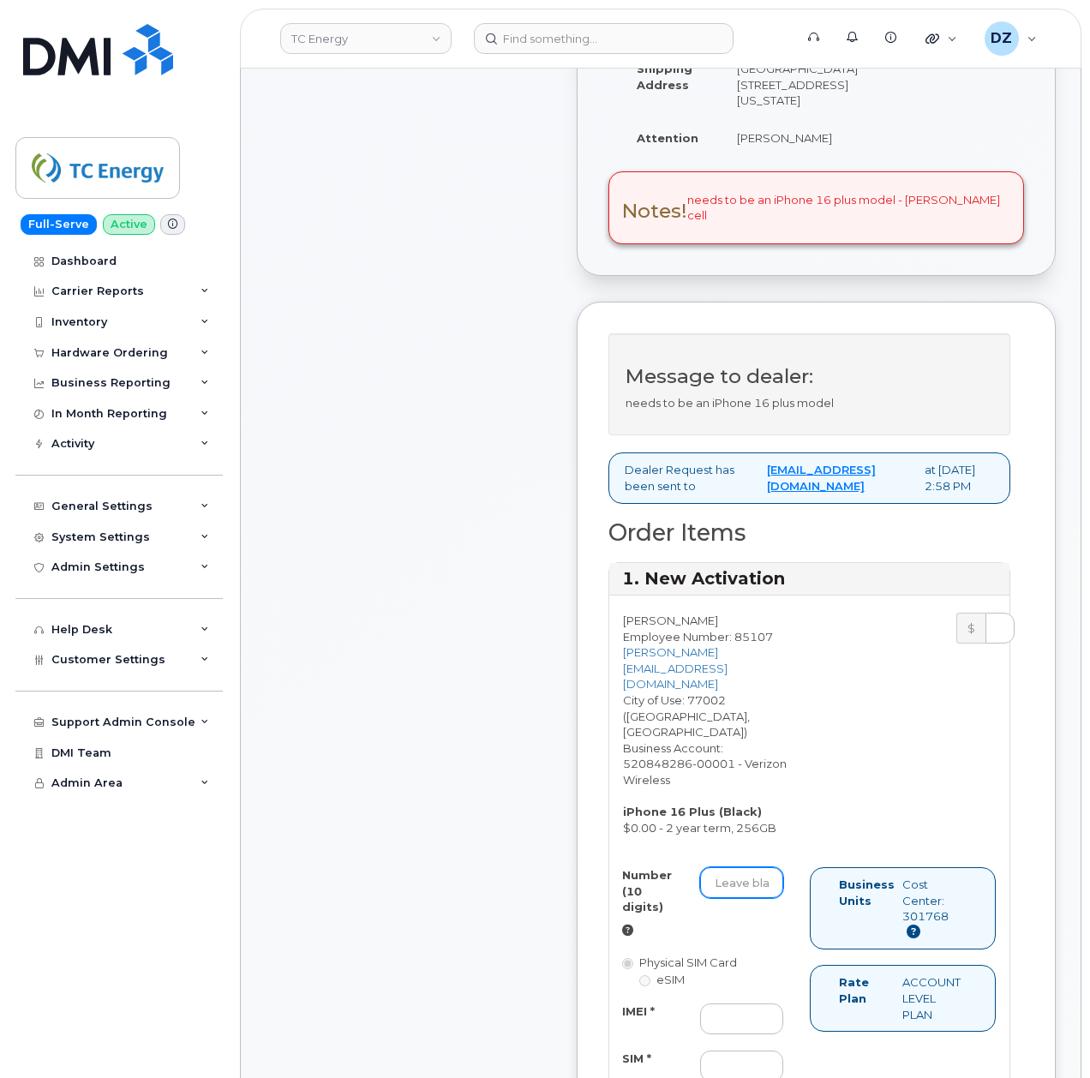
drag, startPoint x: 741, startPoint y: 842, endPoint x: 823, endPoint y: 852, distance: 82.9
click at [739, 867] on input "Number (10 digits)" at bounding box center [741, 882] width 83 height 31
paste input "[PHONE_NUMBER]"
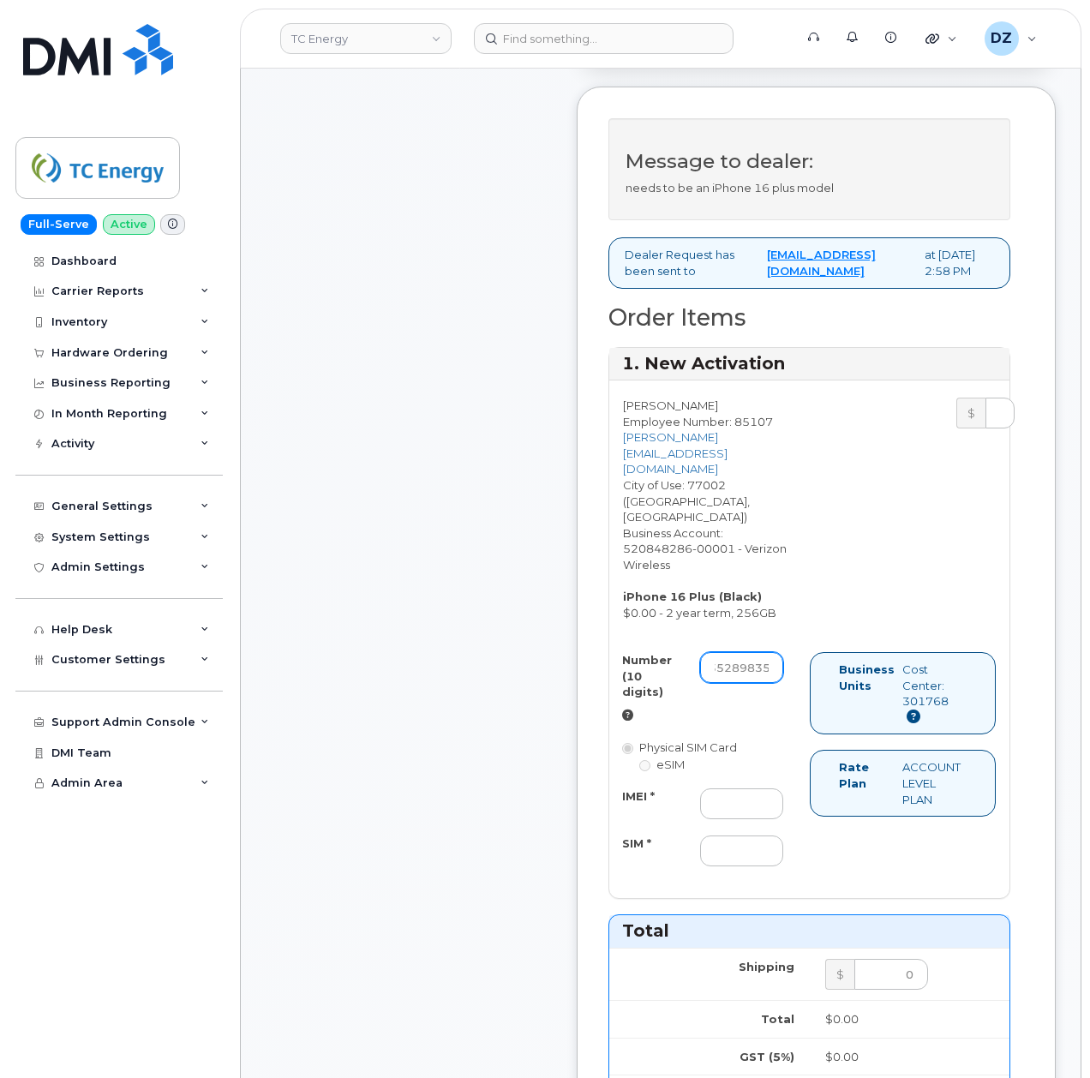
scroll to position [1029, 0]
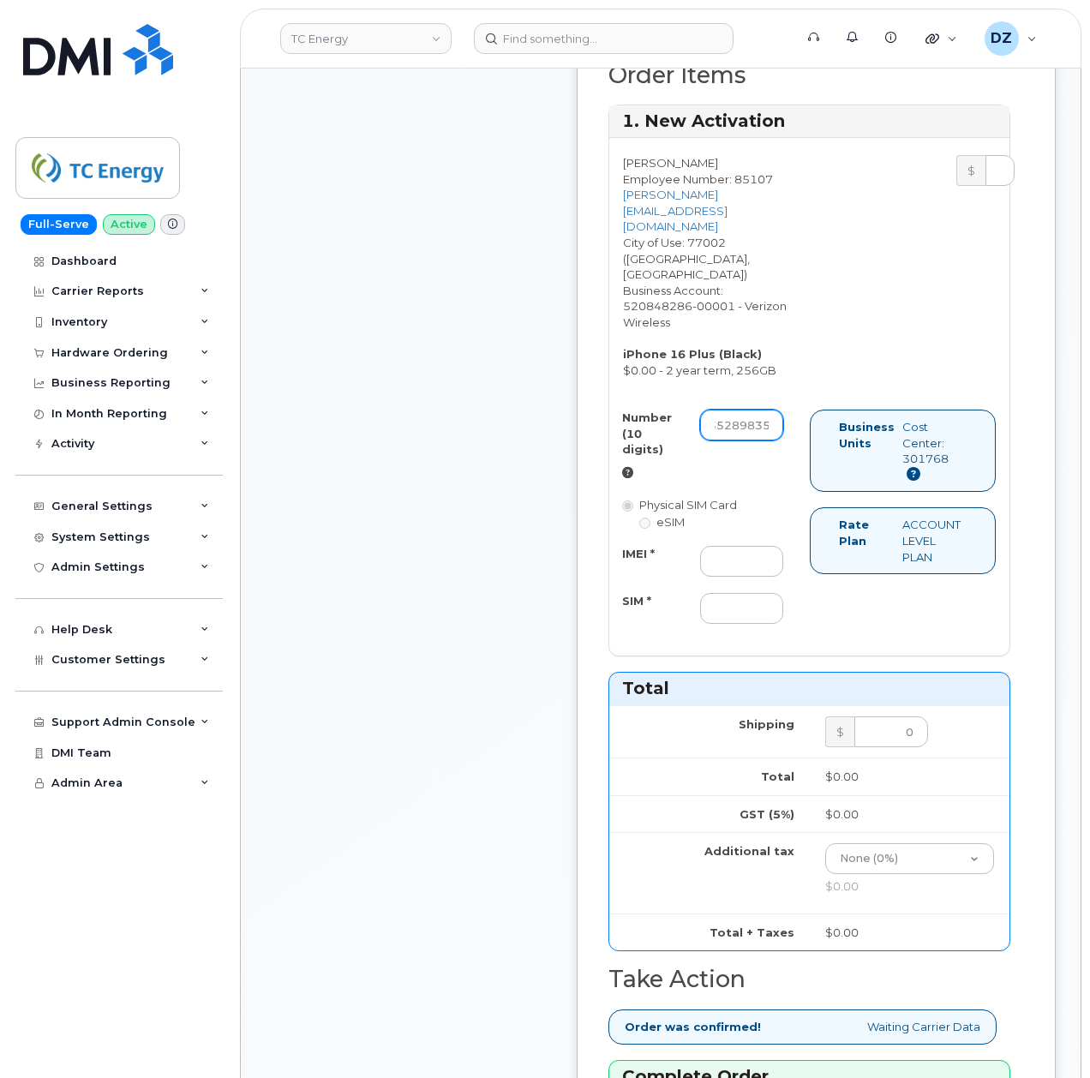
type input "7135289835"
click at [429, 655] on div "Comments Leave Comment" at bounding box center [409, 515] width 274 height 2324
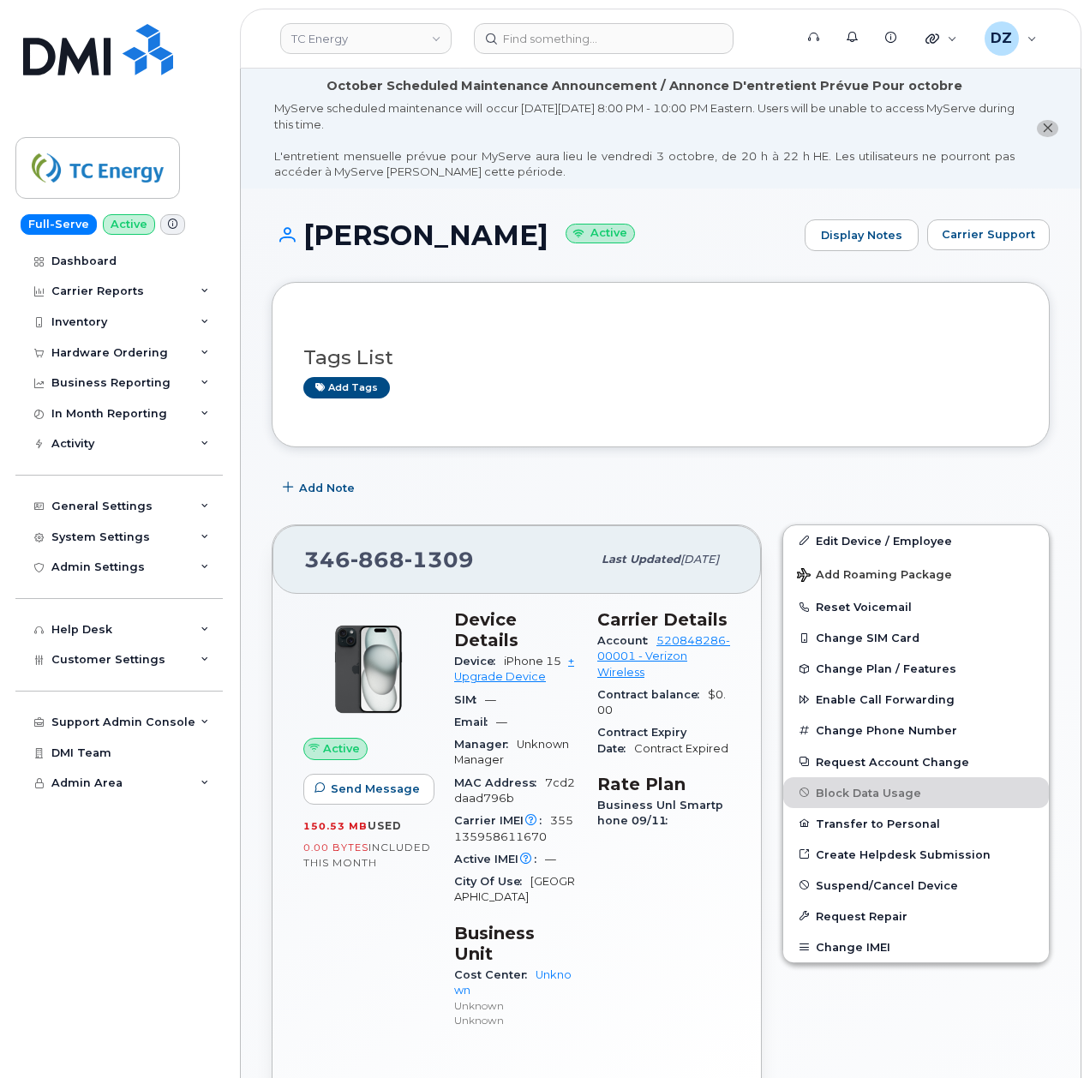
scroll to position [343, 0]
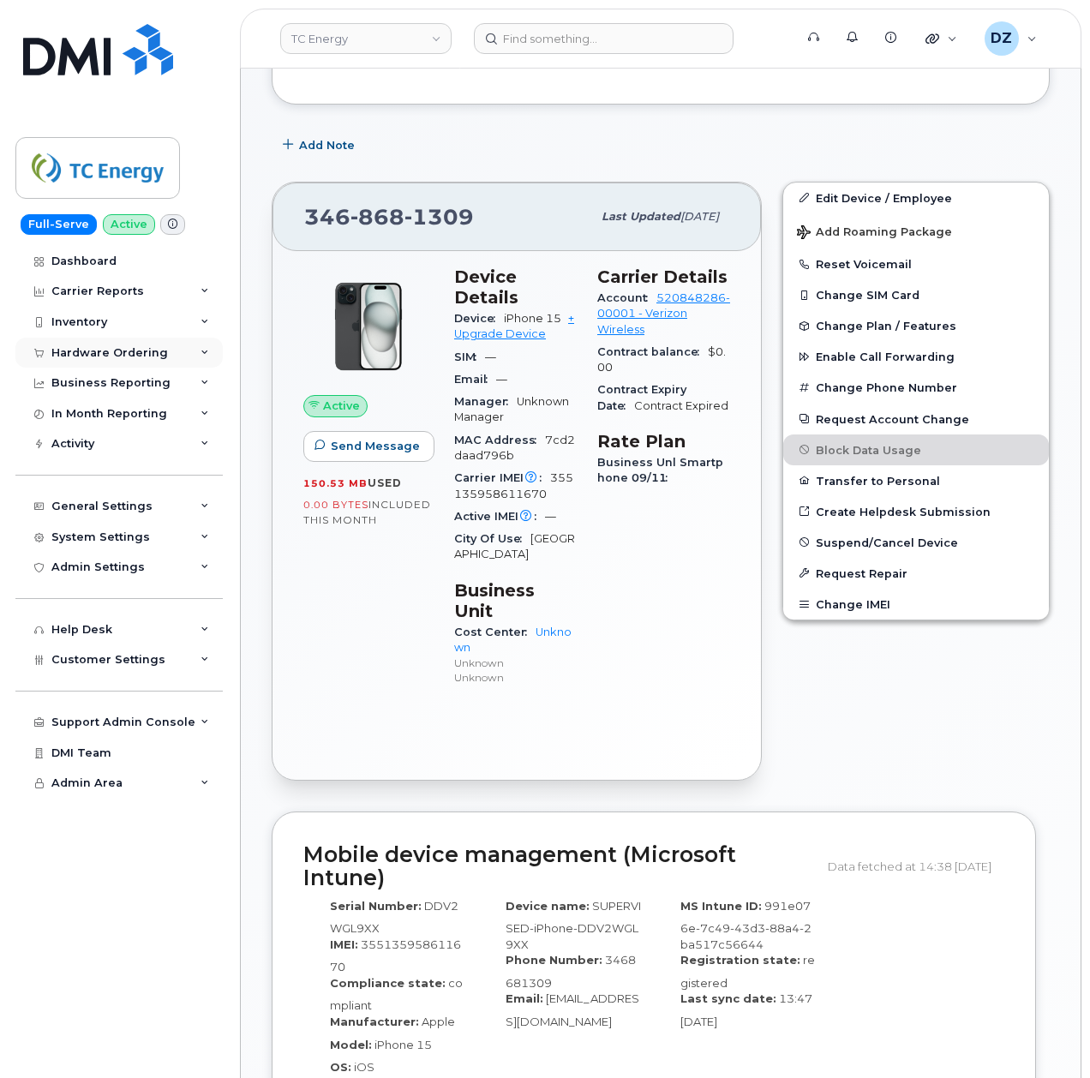
click at [147, 358] on div "Hardware Ordering" at bounding box center [109, 353] width 117 height 14
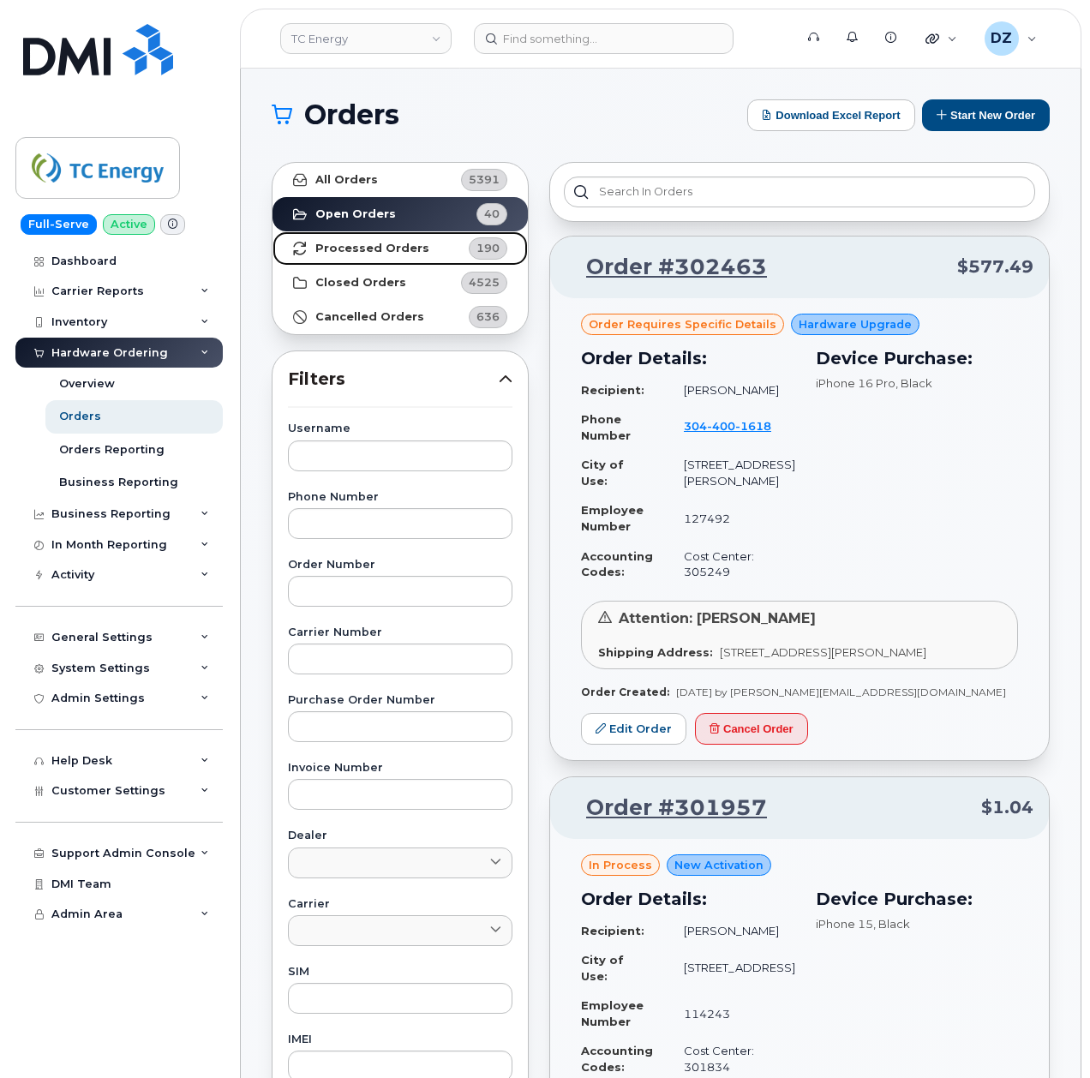
click at [447, 254] on link "Processed Orders 190" at bounding box center [400, 248] width 255 height 34
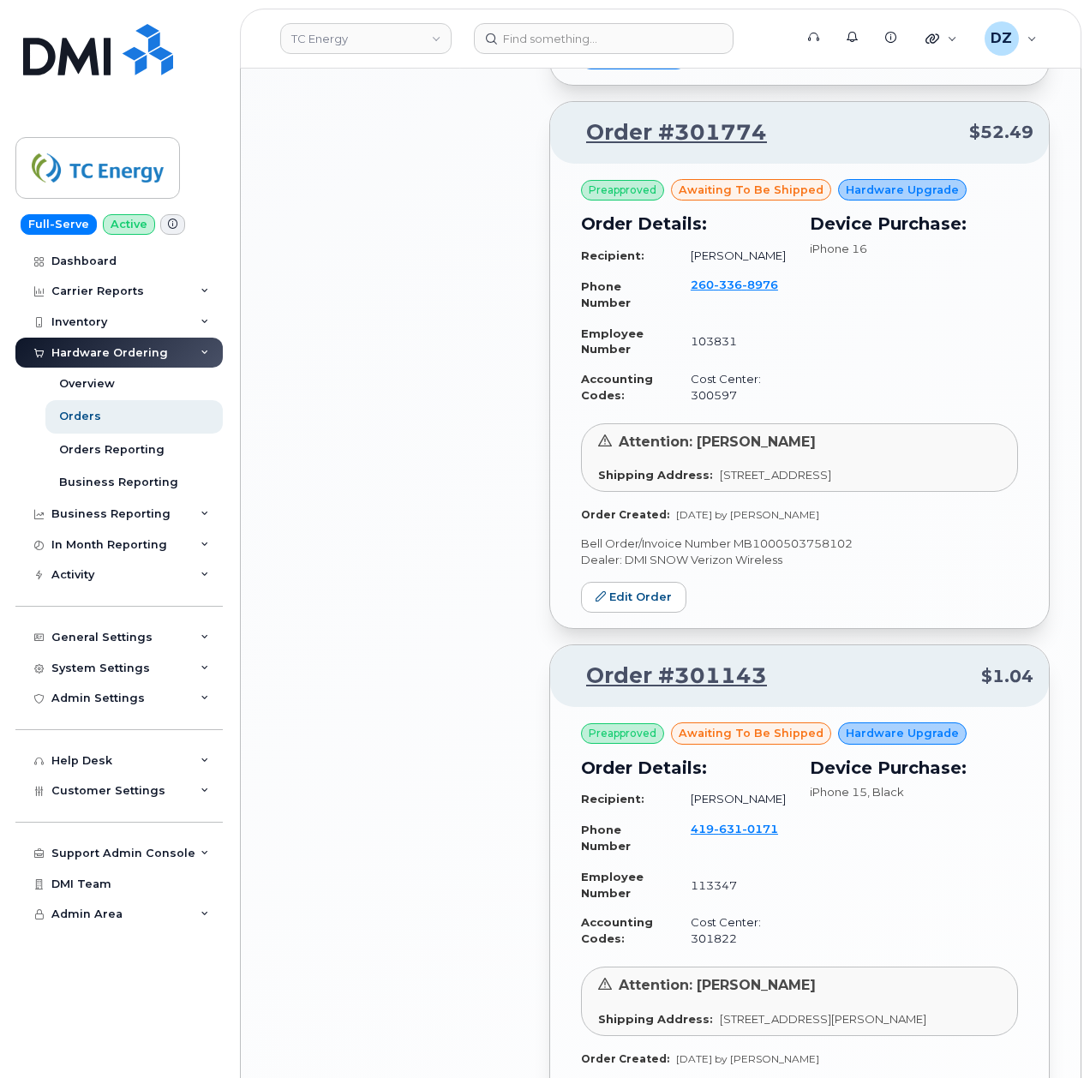
scroll to position [2400, 0]
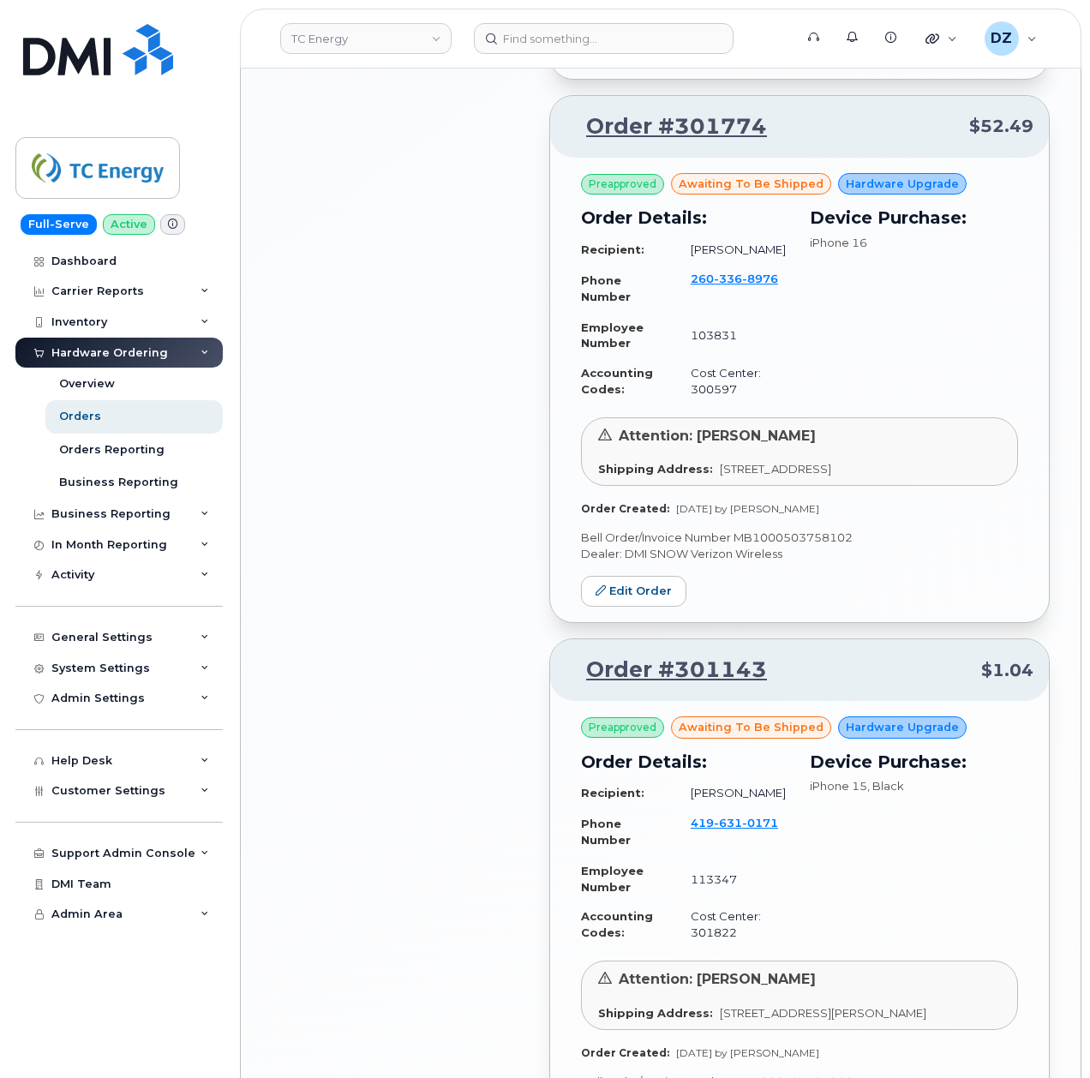
click at [807, 546] on p "Bell Order/Invoice Number MB1000503758102" at bounding box center [799, 538] width 437 height 16
copy p "MB1000503758102"
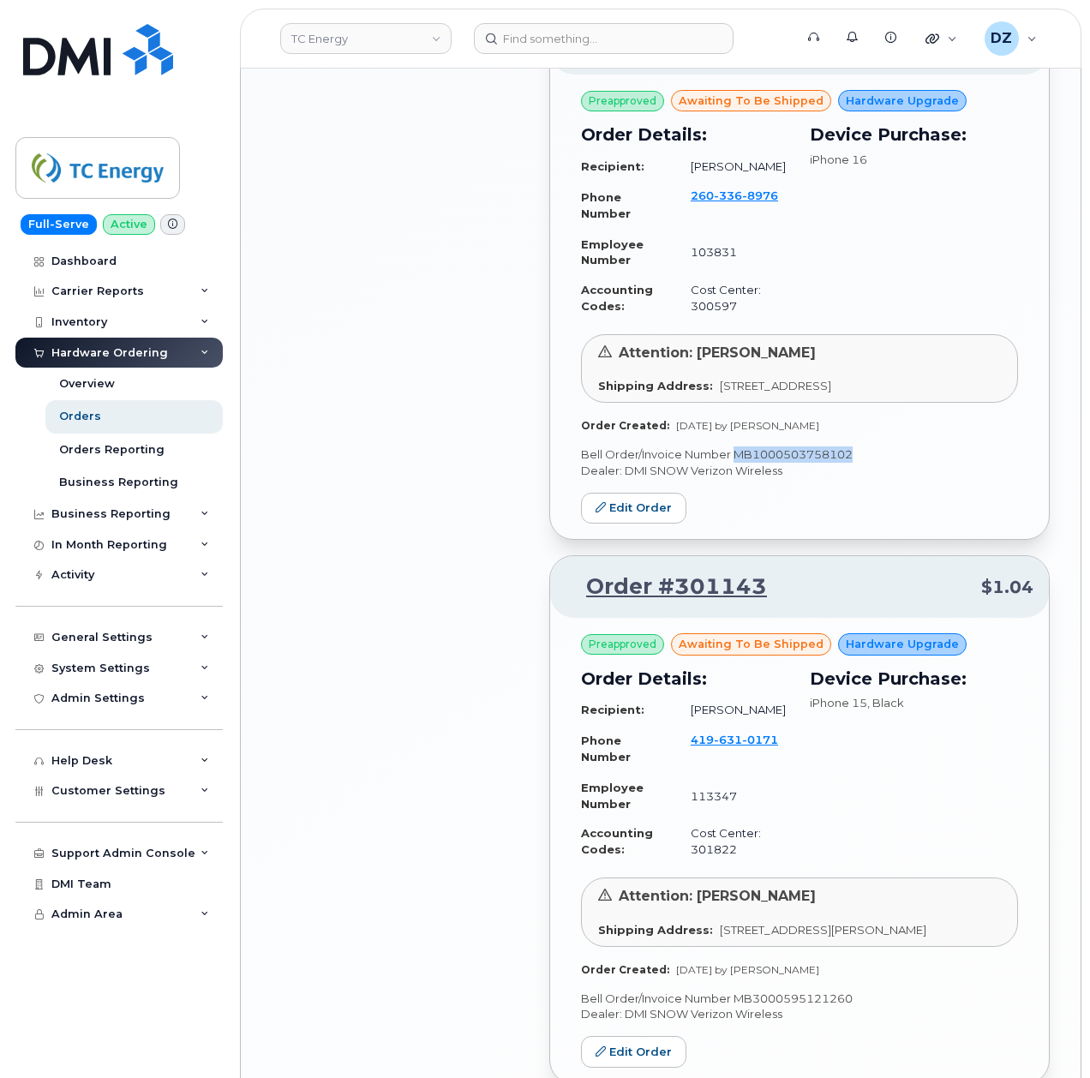
scroll to position [2455, 0]
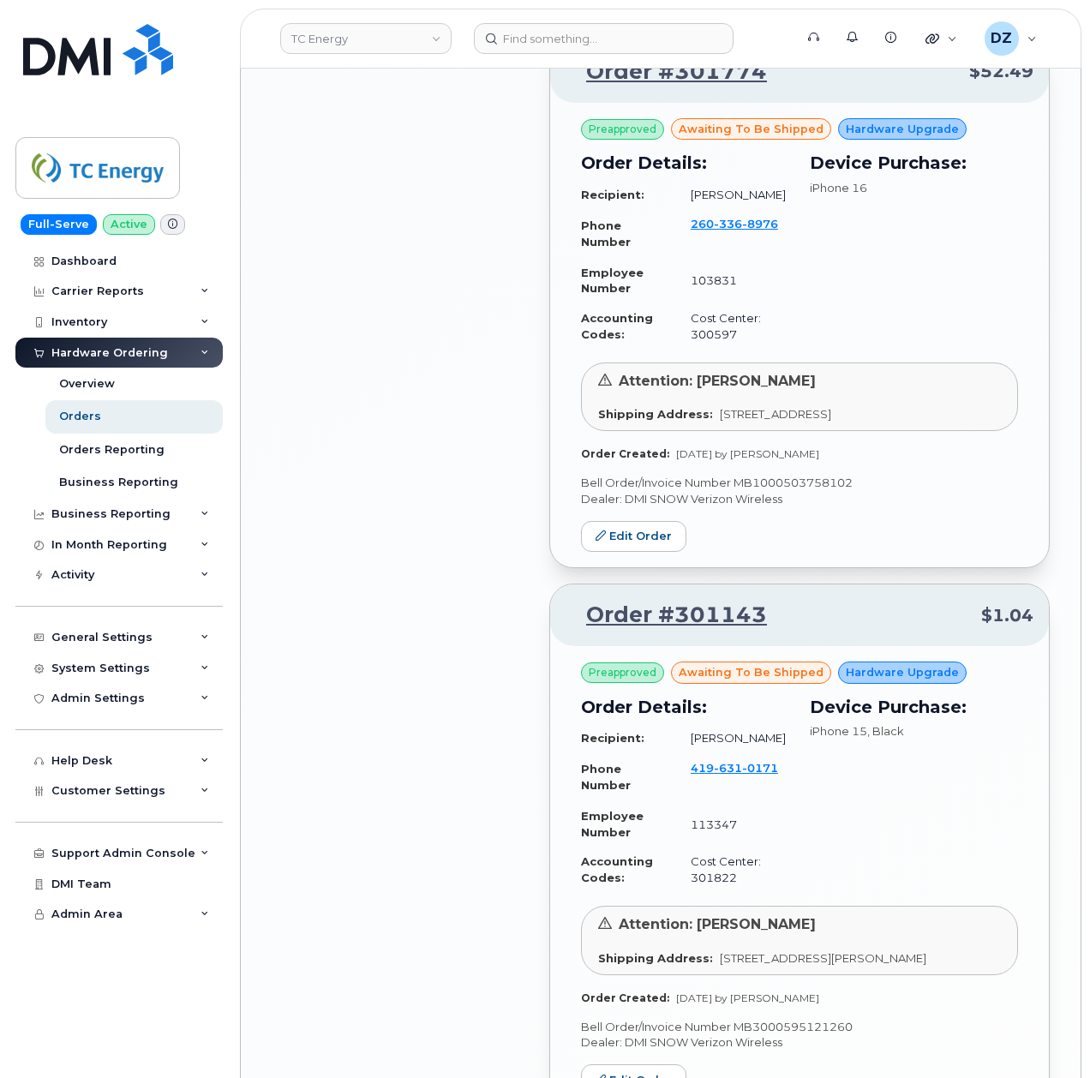
drag, startPoint x: 658, startPoint y: 437, endPoint x: 422, endPoint y: 621, distance: 299.4
drag, startPoint x: 772, startPoint y: 543, endPoint x: 440, endPoint y: 466, distance: 341.2
click at [820, 491] on p "Bell Order/Invoice Number MB1000503758102" at bounding box center [799, 483] width 437 height 16
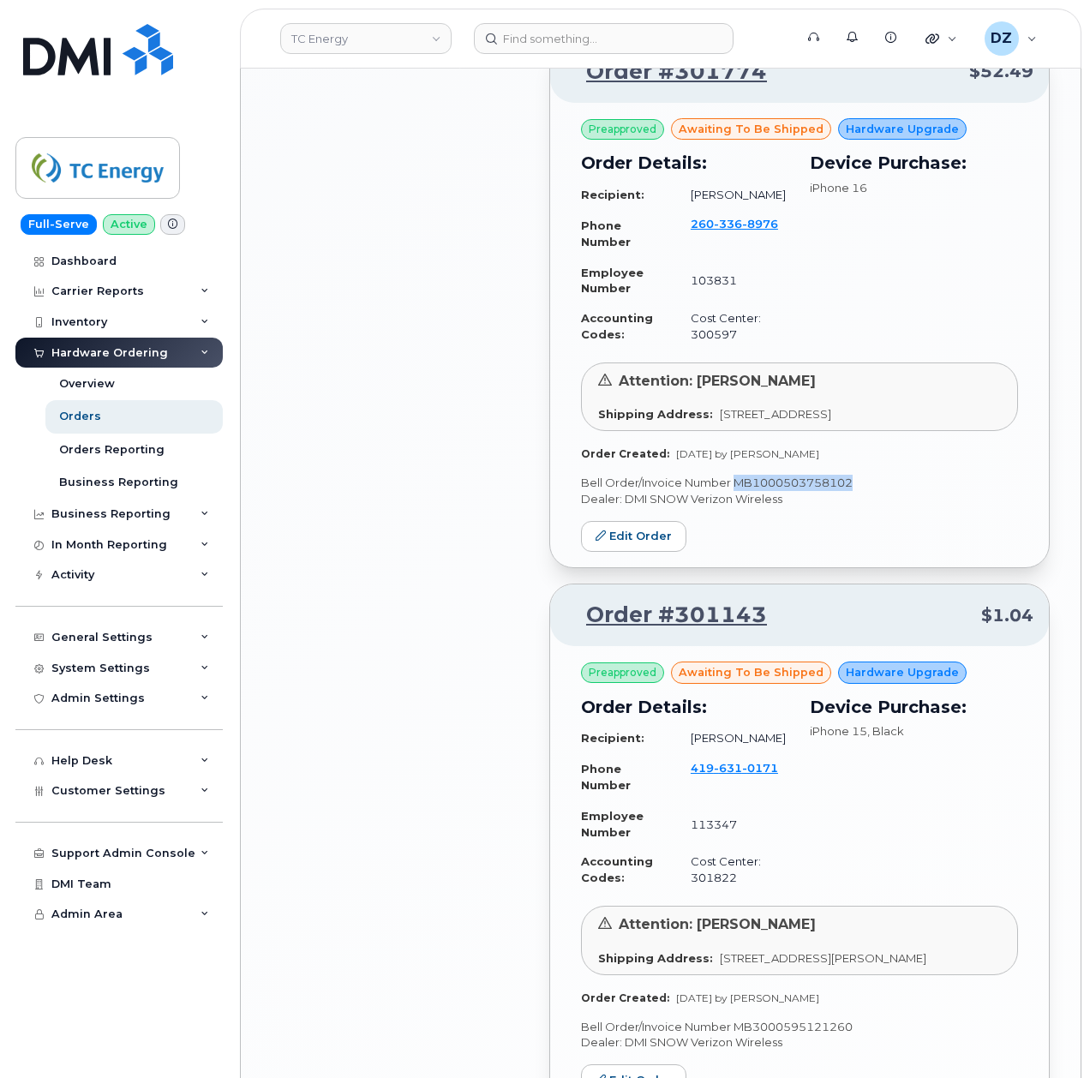
click at [820, 491] on p "Bell Order/Invoice Number MB1000503758102" at bounding box center [799, 483] width 437 height 16
copy p "MB1000503758102"
drag, startPoint x: 615, startPoint y: 706, endPoint x: 473, endPoint y: 656, distance: 151.0
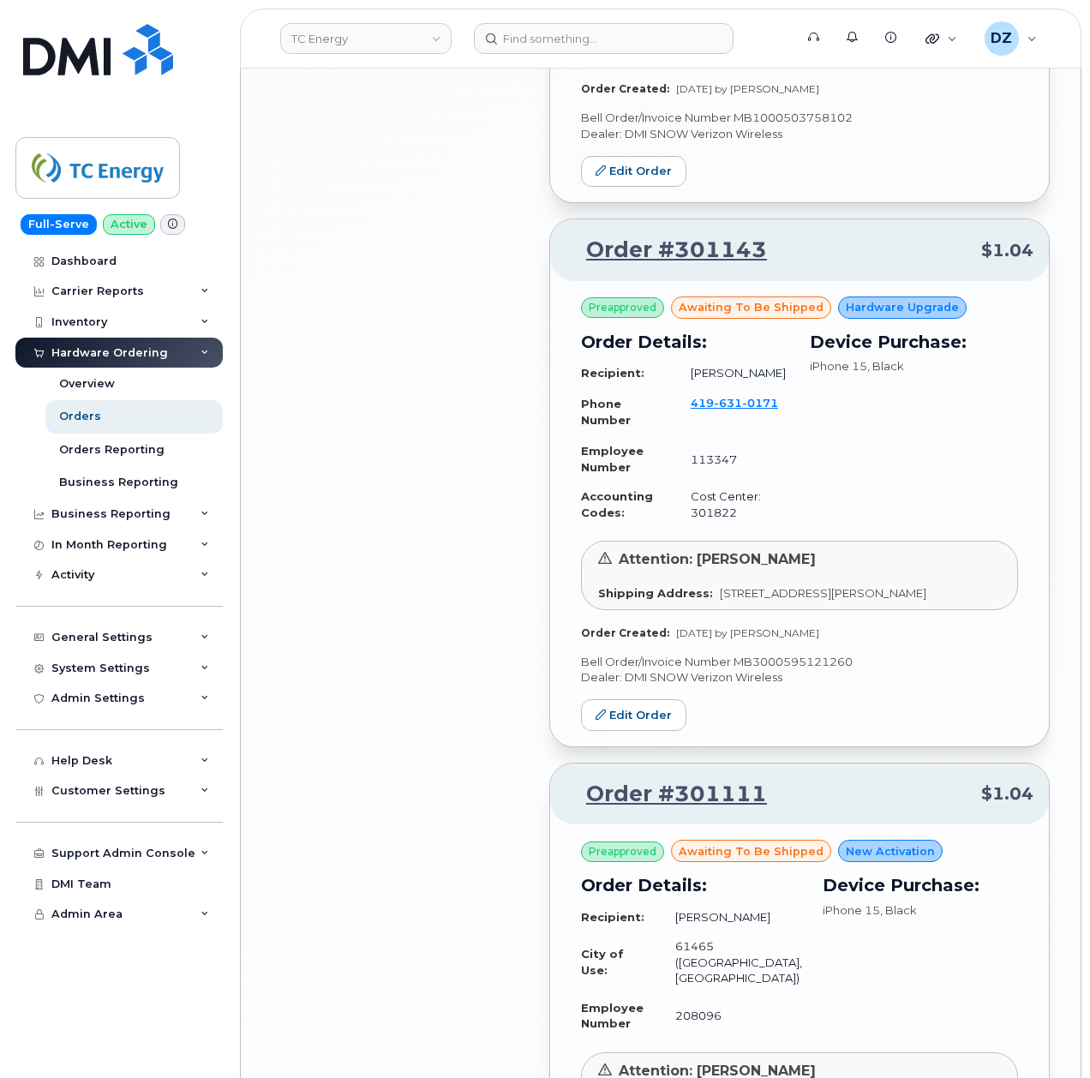
scroll to position [2912, 0]
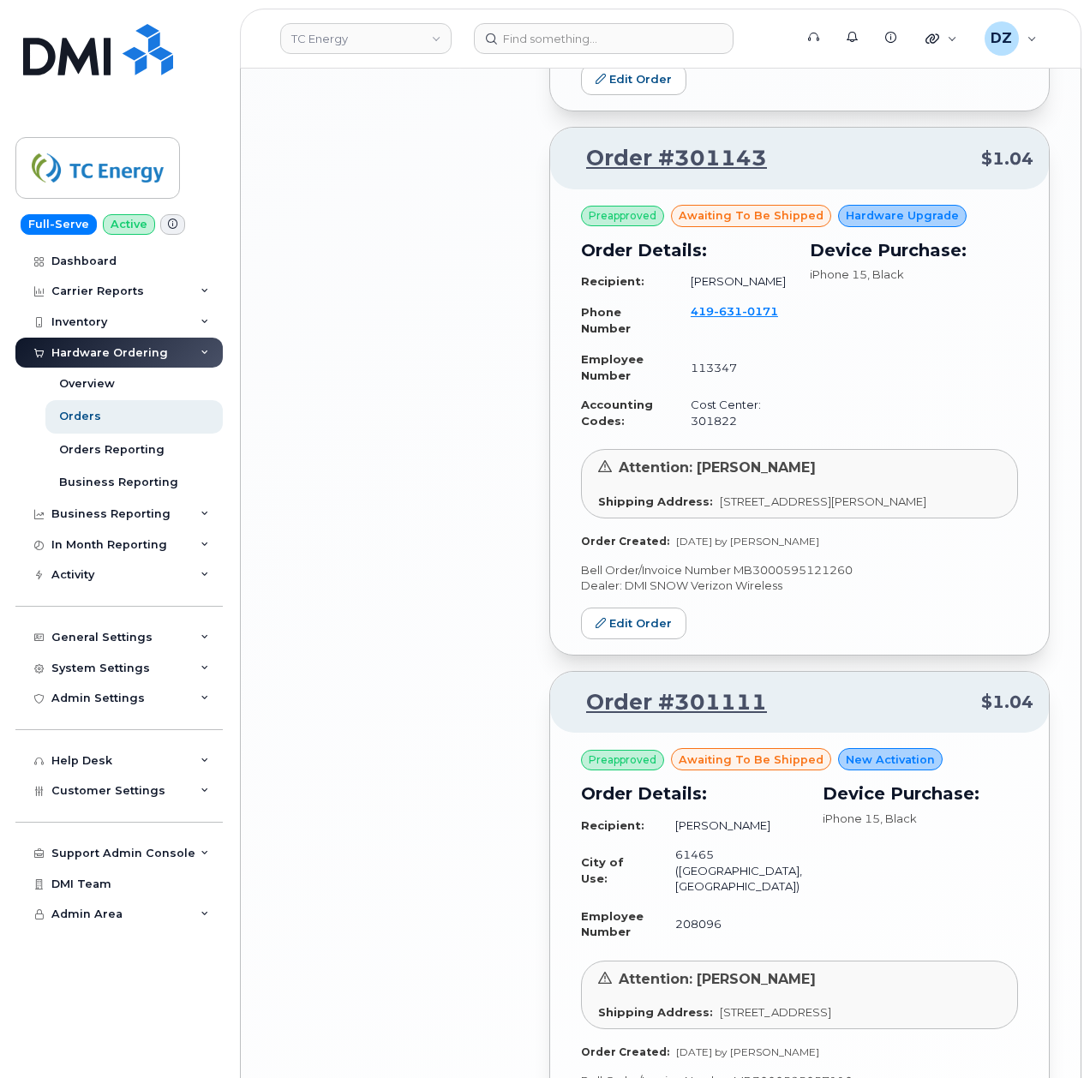
click at [763, 579] on p "Bell Order/Invoice Number MB3000595121260" at bounding box center [799, 570] width 437 height 16
copy p "MB3000595121260"
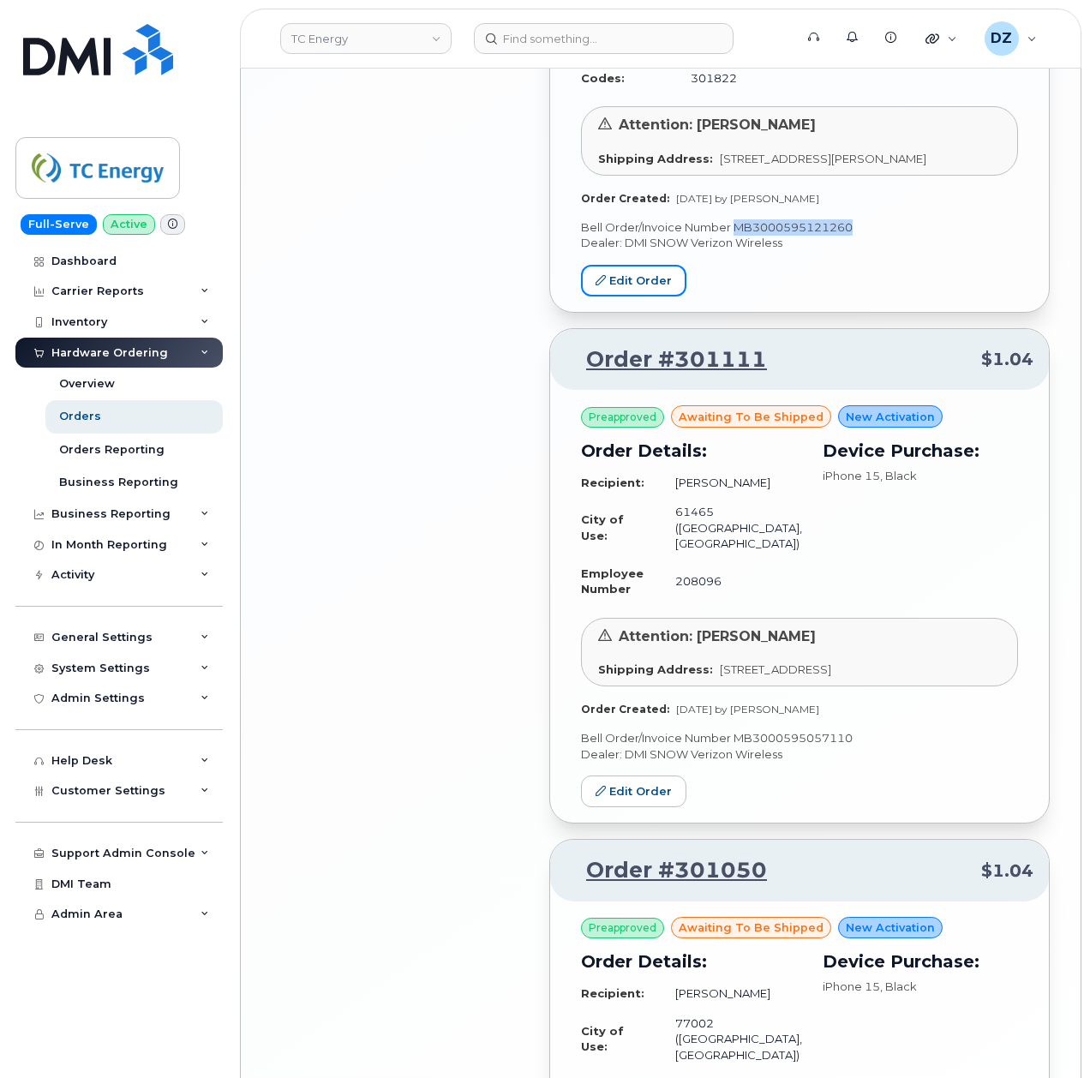
scroll to position [3369, 0]
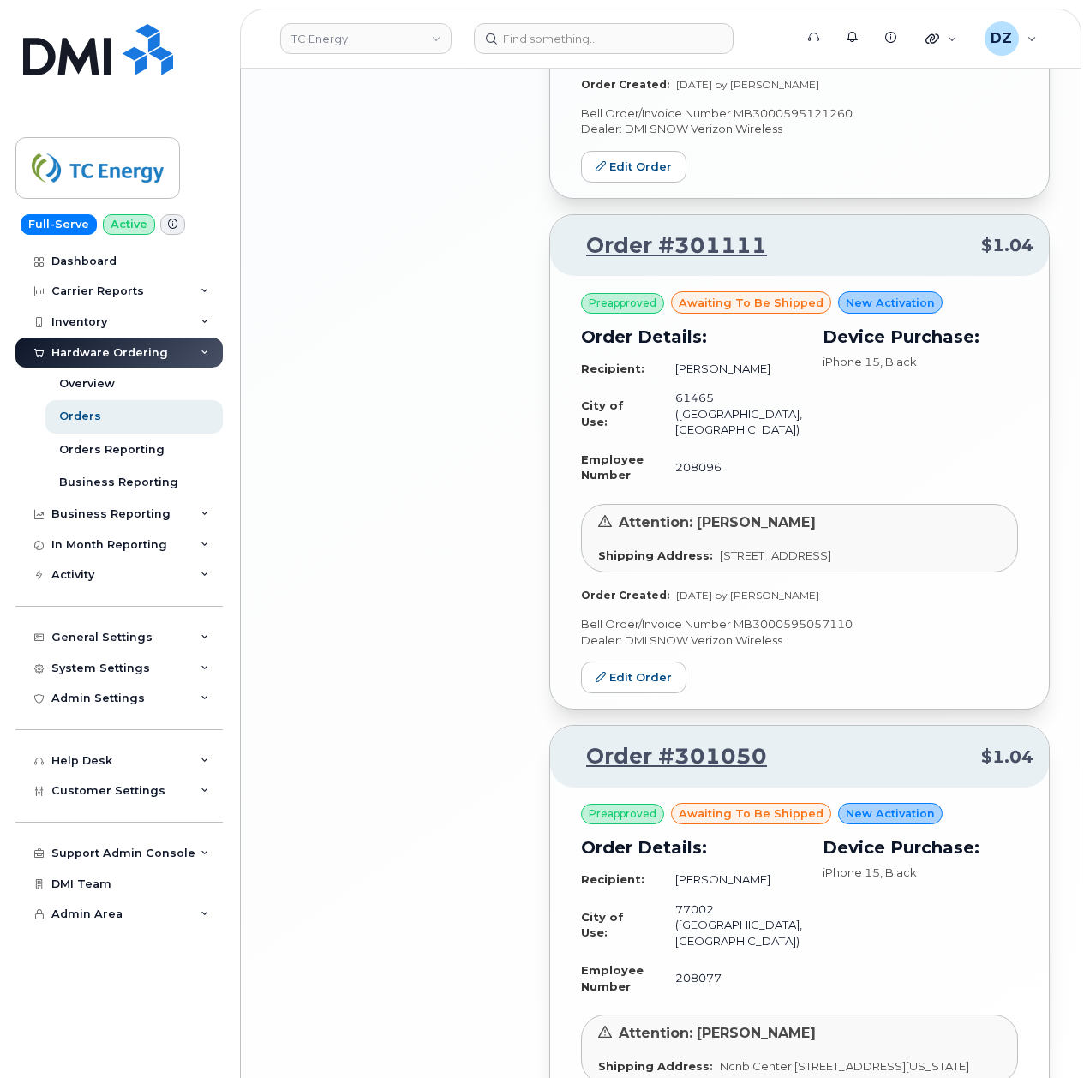
click at [780, 633] on p "Bell Order/Invoice Number MB3000595057110" at bounding box center [799, 624] width 437 height 16
copy p "MB3000595057110"
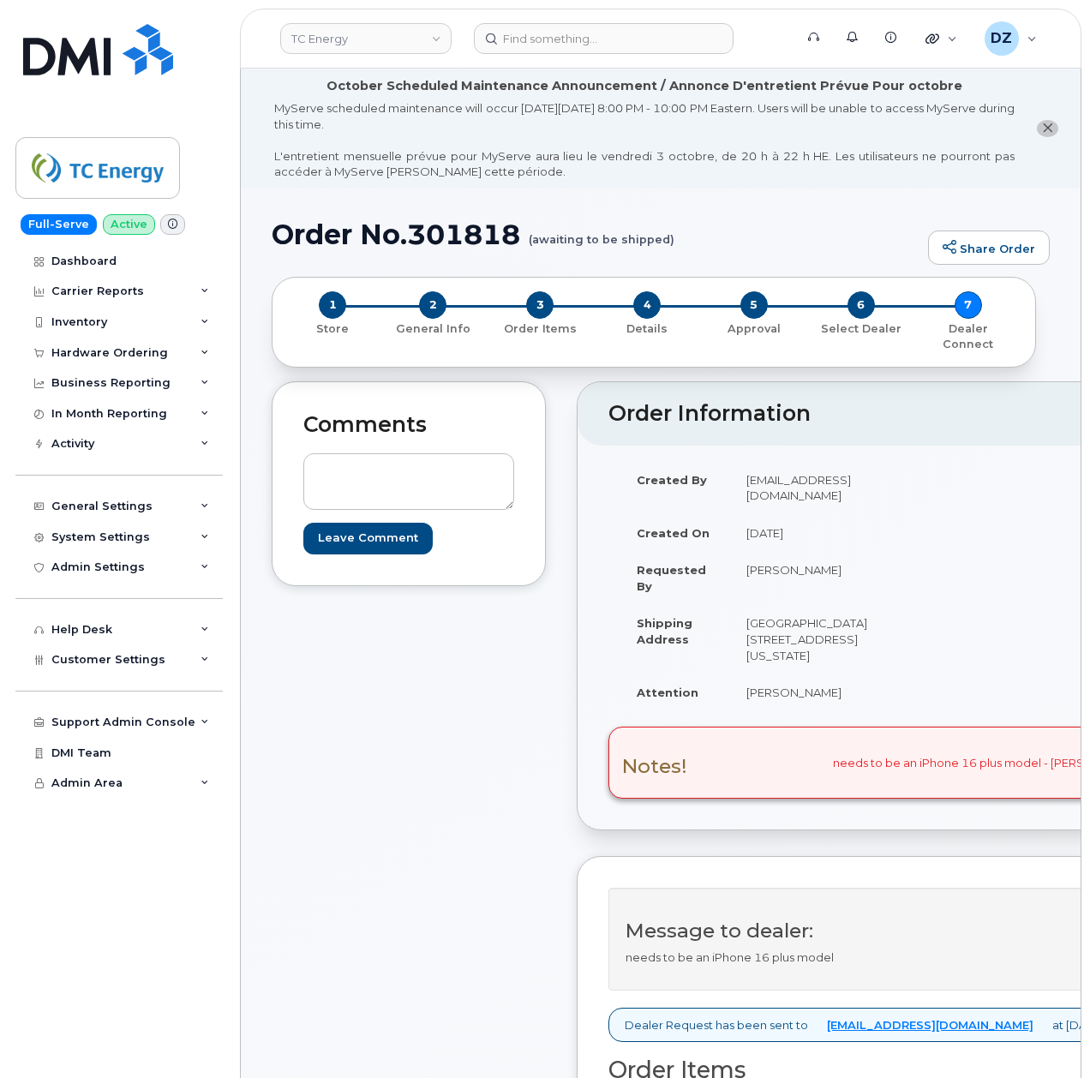
scroll to position [686, 0]
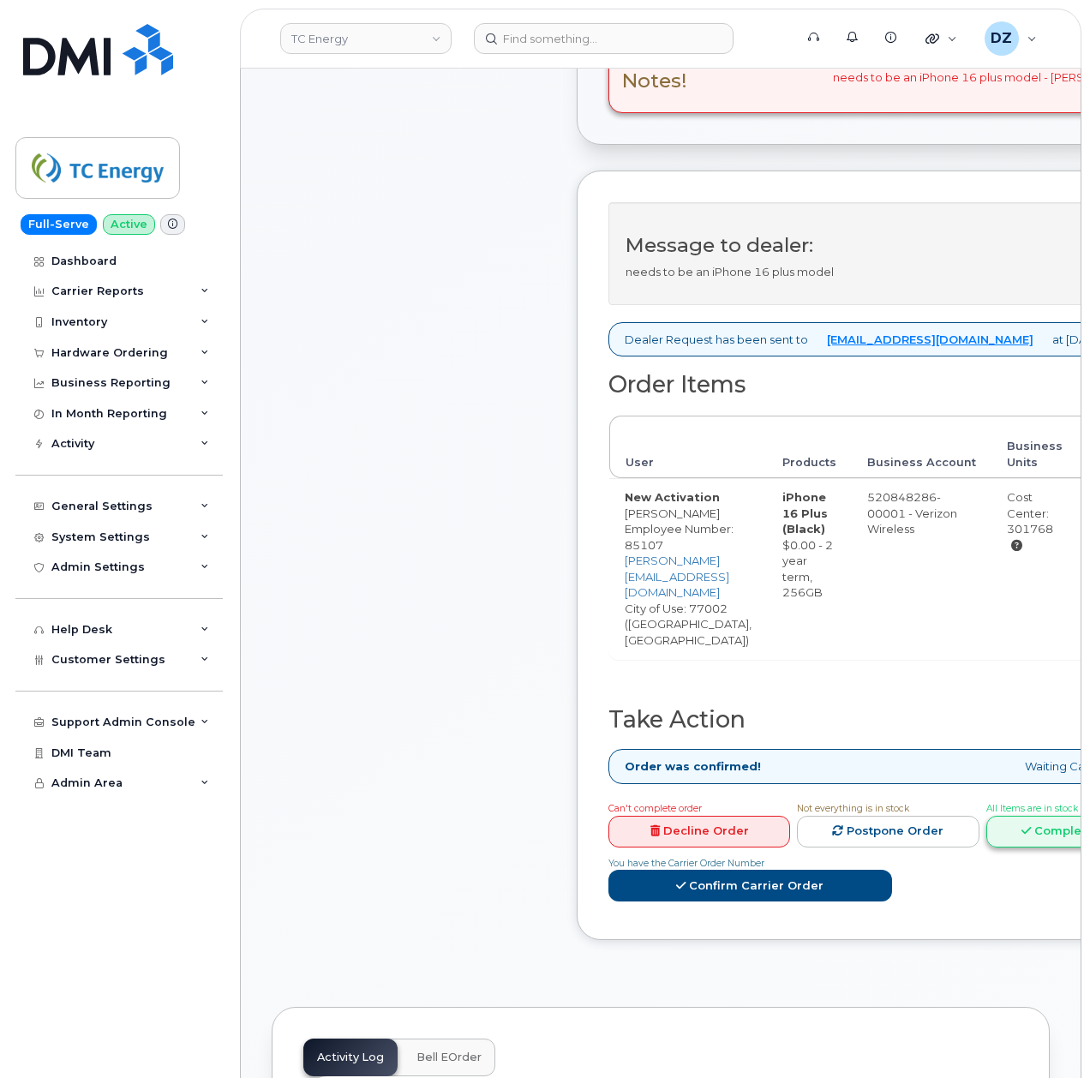
click at [1047, 816] on link "Complete Order" at bounding box center [1078, 832] width 182 height 32
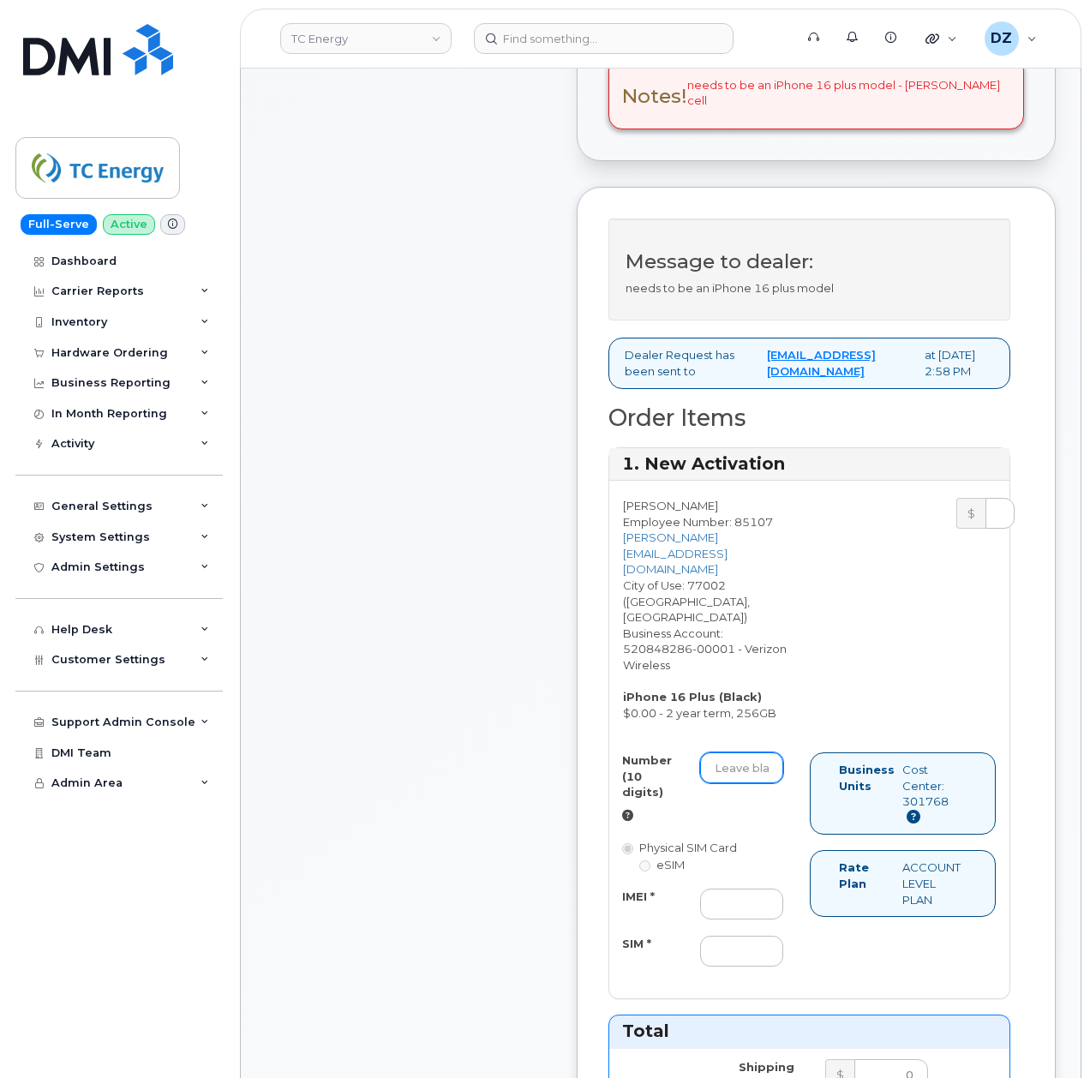
drag, startPoint x: 745, startPoint y: 732, endPoint x: 783, endPoint y: 738, distance: 38.2
click at [745, 753] on input "Number (10 digits)" at bounding box center [741, 768] width 83 height 31
paste input "713-528-9835"
type input "7135289835"
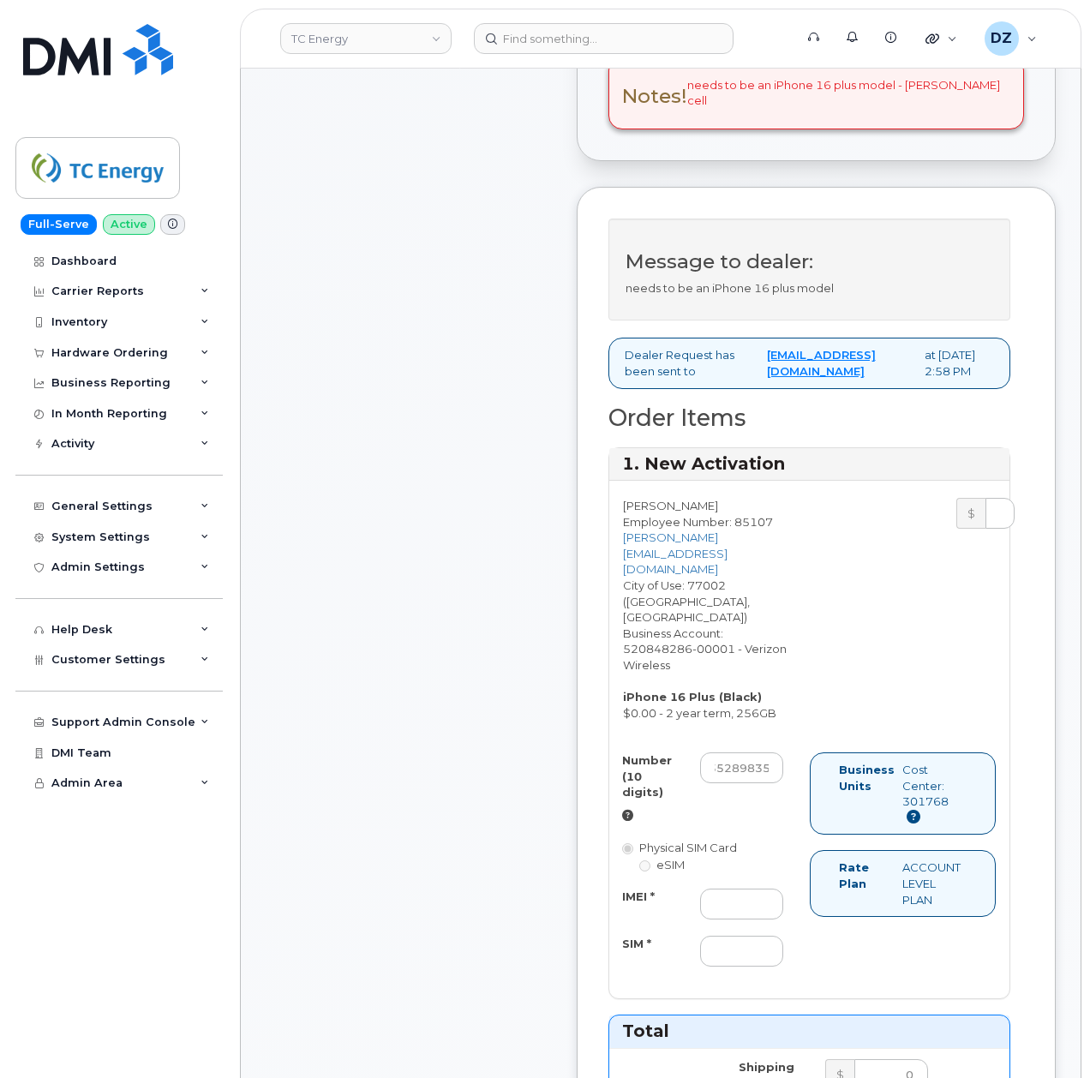
scroll to position [0, 0]
click at [730, 889] on input "IMEI *" at bounding box center [741, 904] width 83 height 31
paste input "359103741538747"
type input "359103741538747"
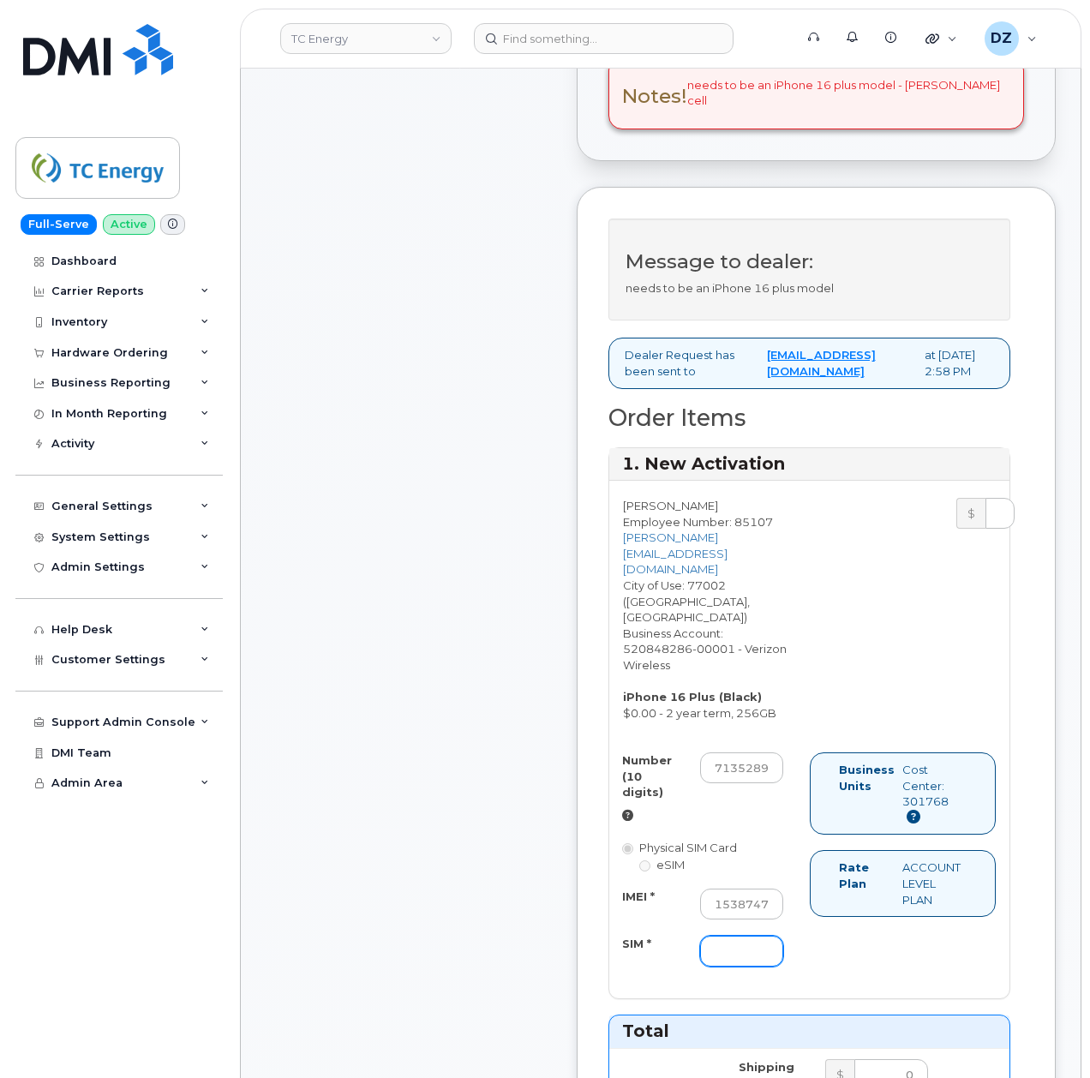
click at [718, 936] on input "SIM *" at bounding box center [741, 951] width 83 height 31
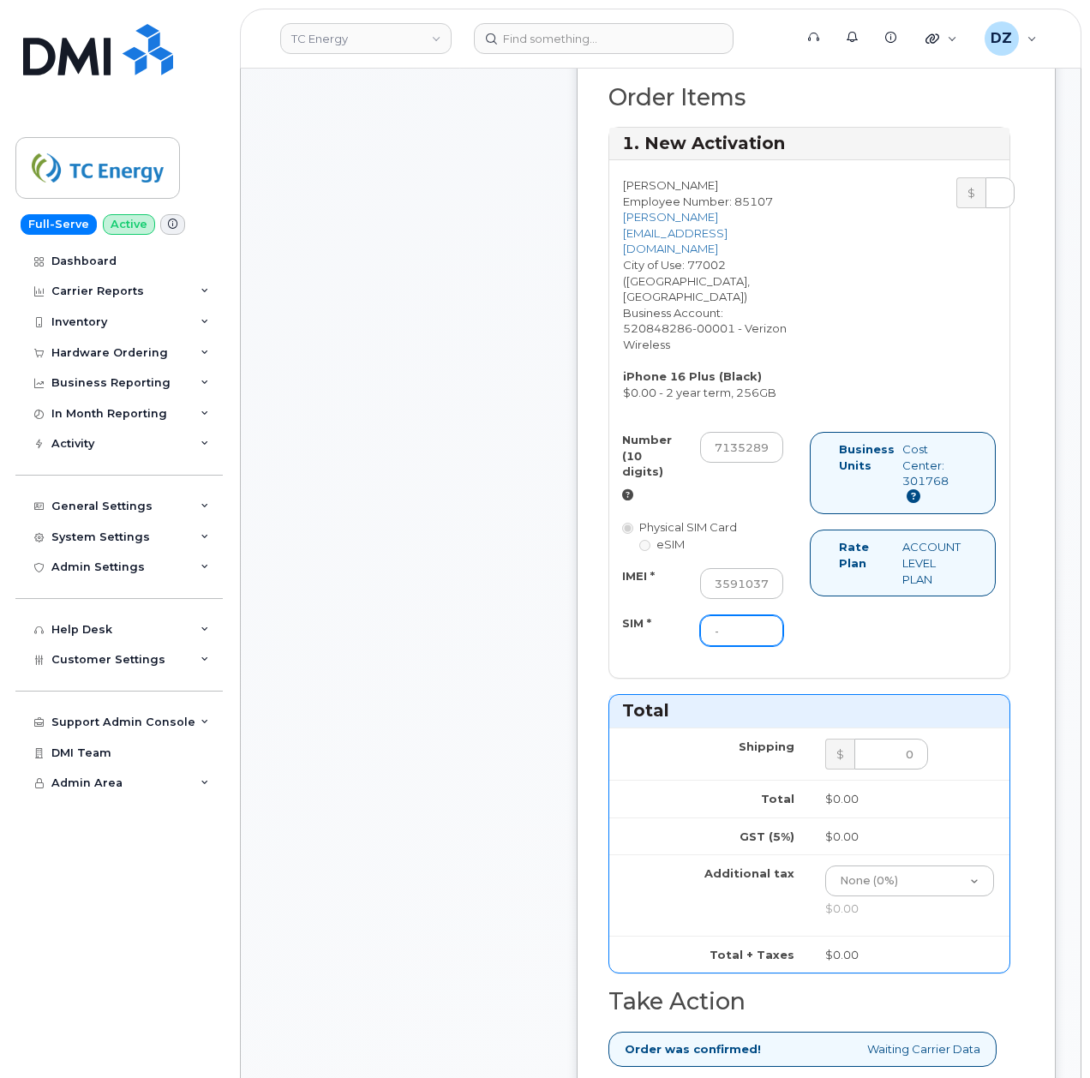
scroll to position [1371, 0]
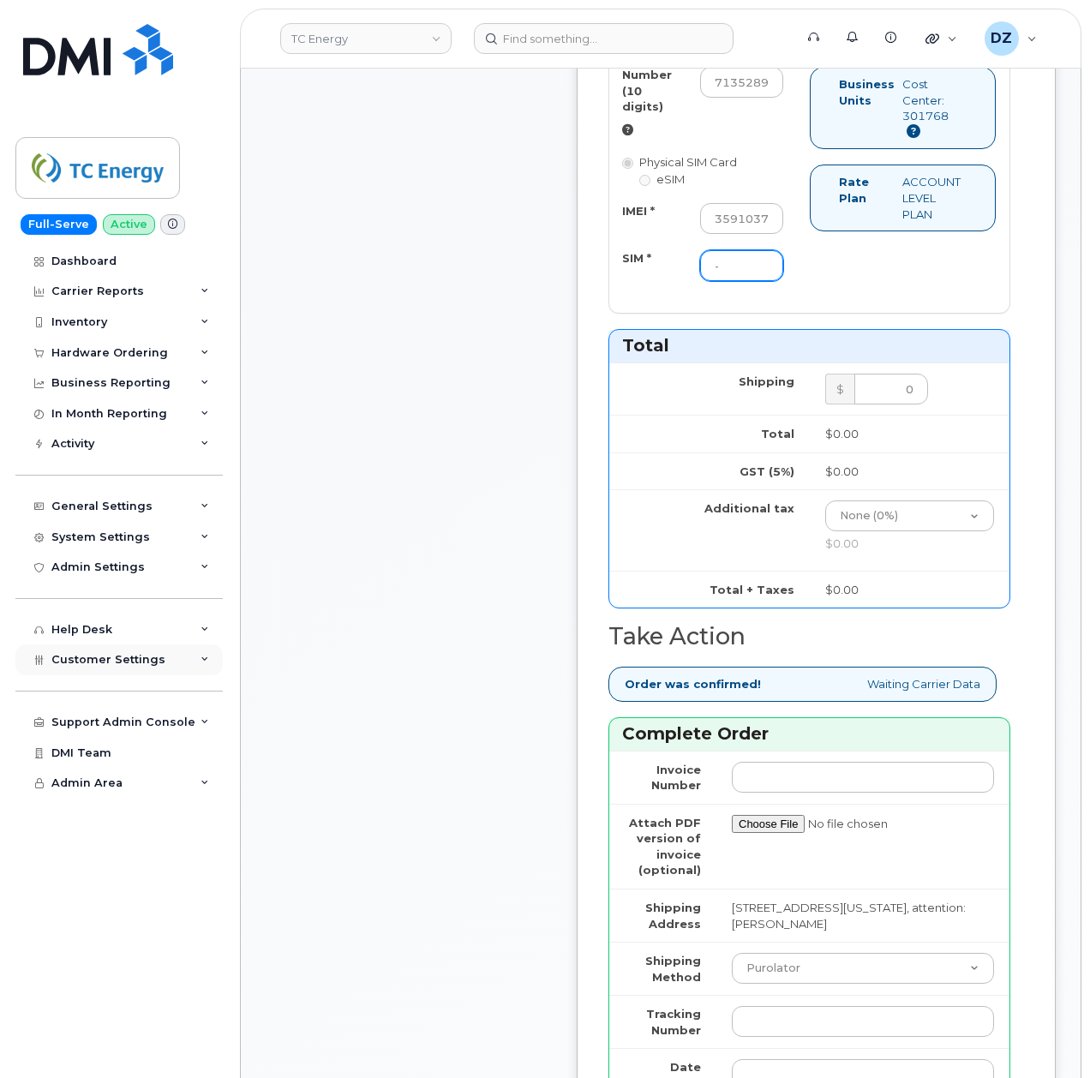
type input "-"
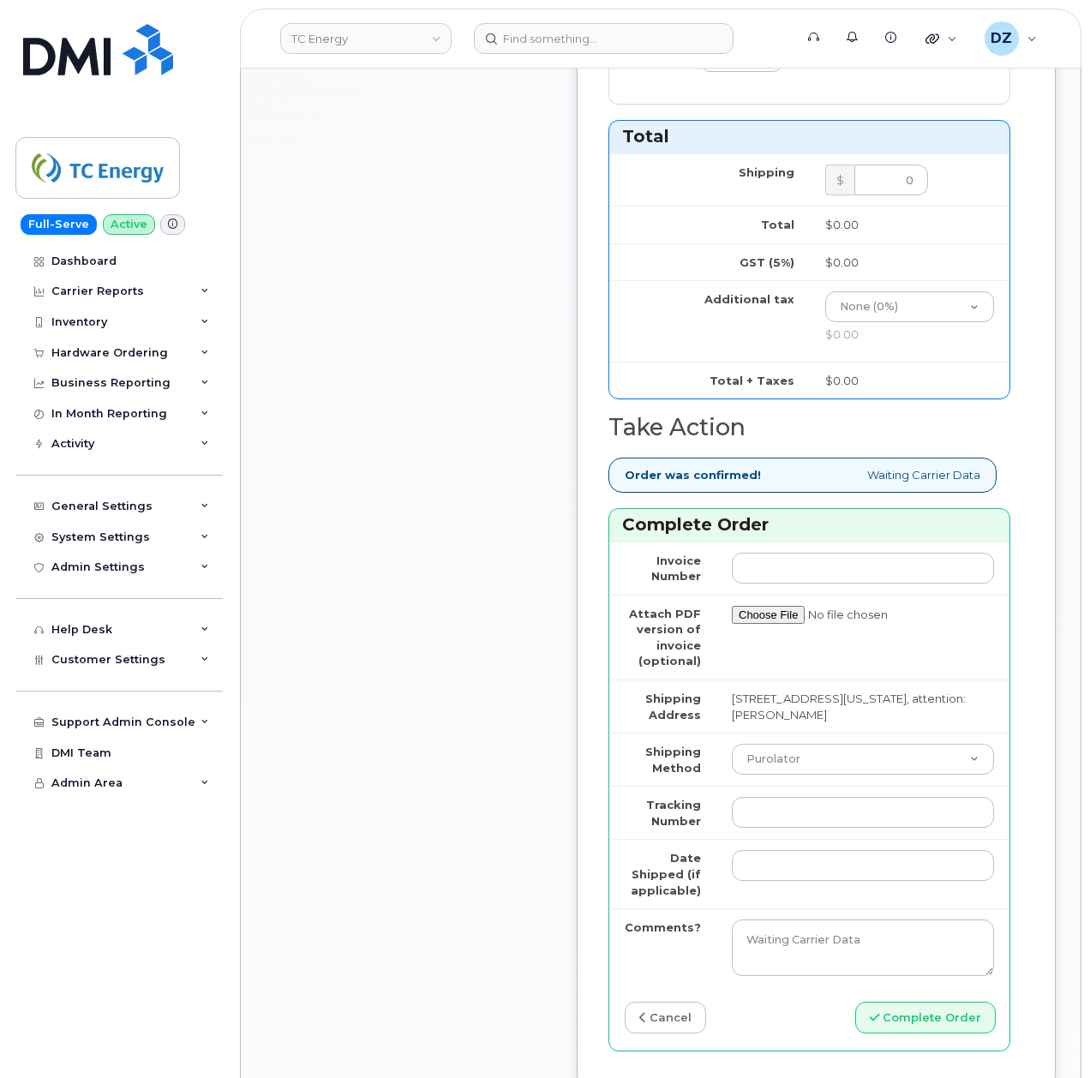
scroll to position [1599, 0]
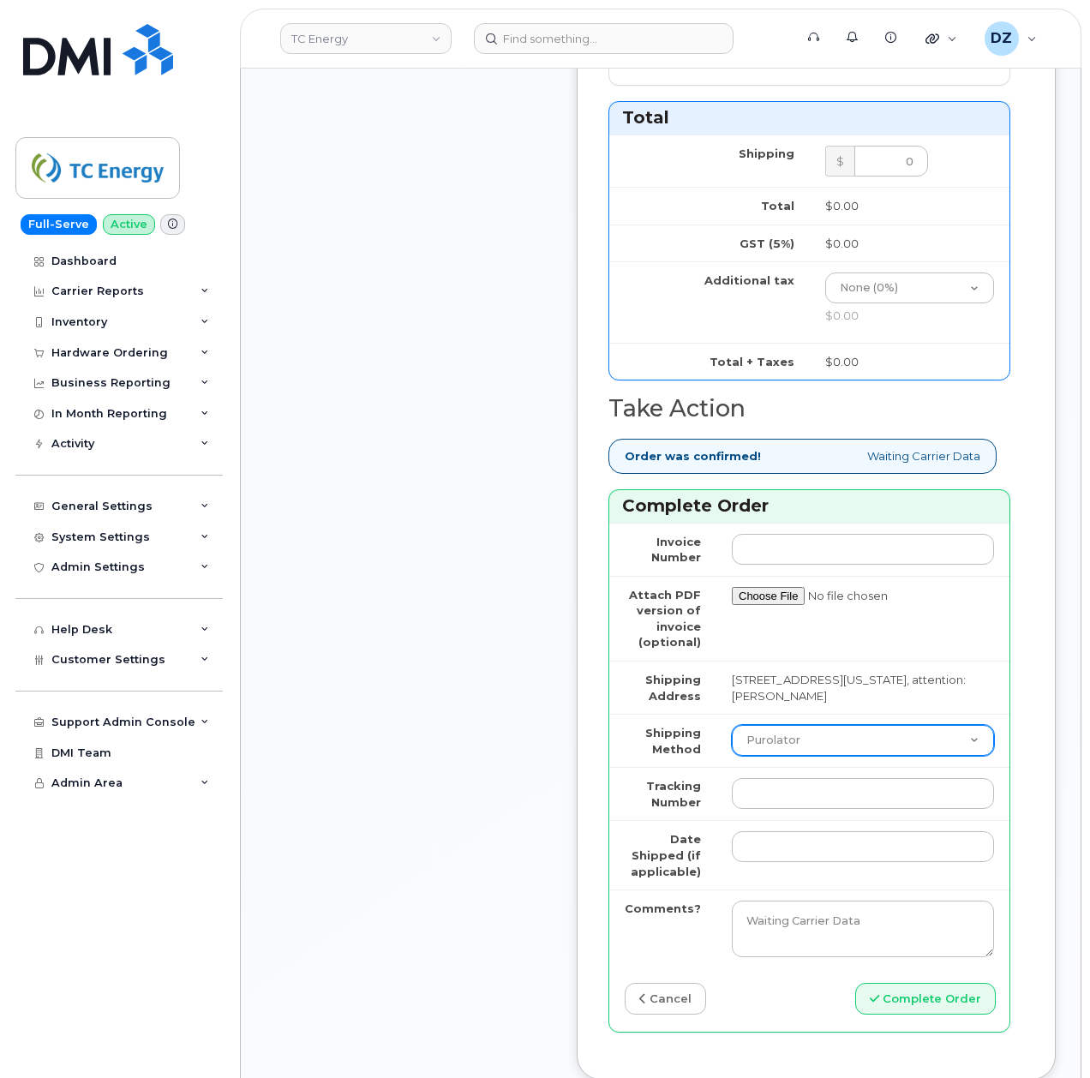
click at [807, 725] on select "Purolator UPS FedEx Canada Post Courier Other Drop Off Pick Up" at bounding box center [863, 740] width 262 height 31
select select "FedEx"
click at [732, 725] on select "Purolator UPS FedEx Canada Post Courier Other Drop Off Pick Up" at bounding box center [863, 740] width 262 height 31
click at [782, 778] on input "Tracking Number" at bounding box center [863, 793] width 262 height 31
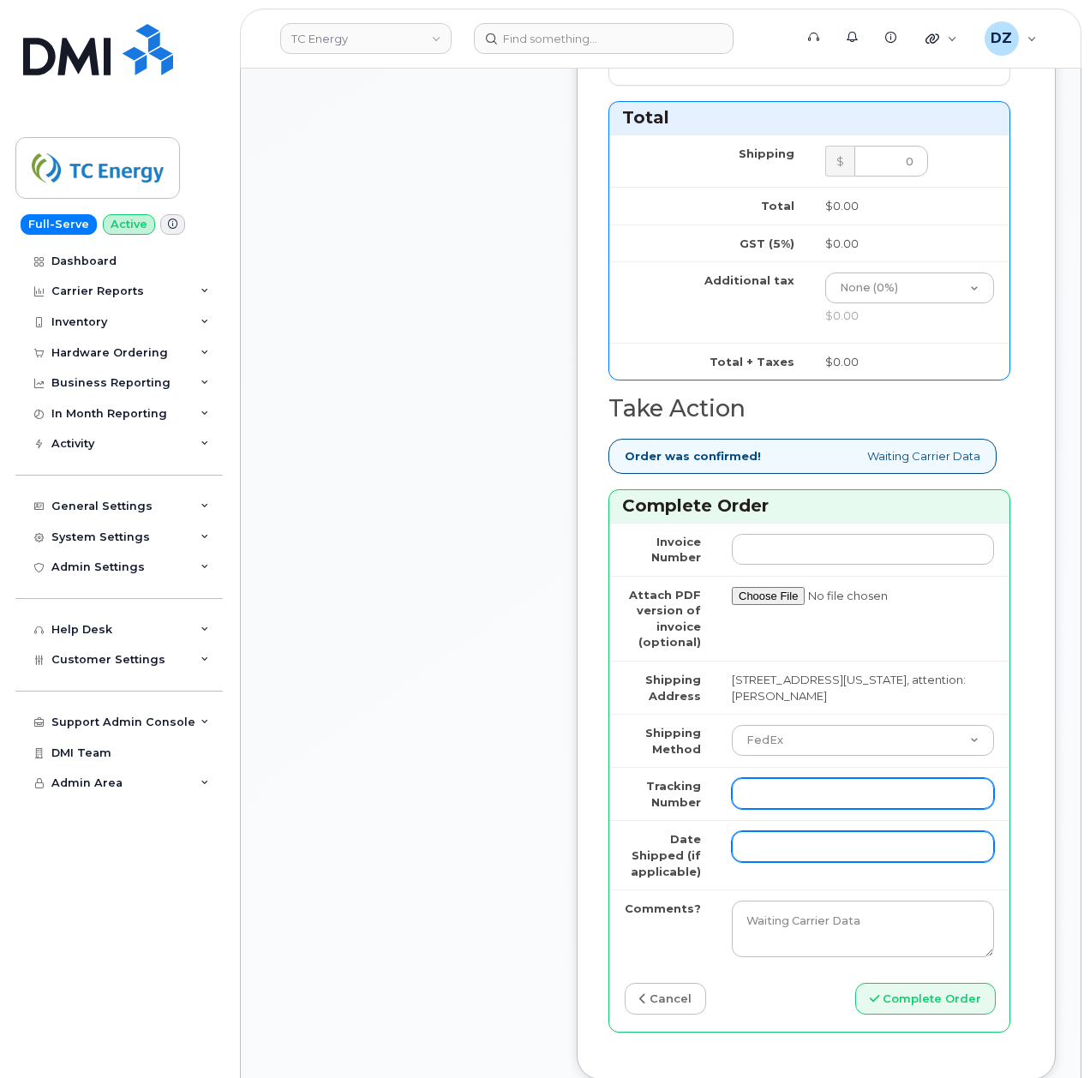
paste input "482856677871"
type input "482856677871"
click at [759, 831] on input "Date Shipped (if applicable)" at bounding box center [863, 846] width 262 height 31
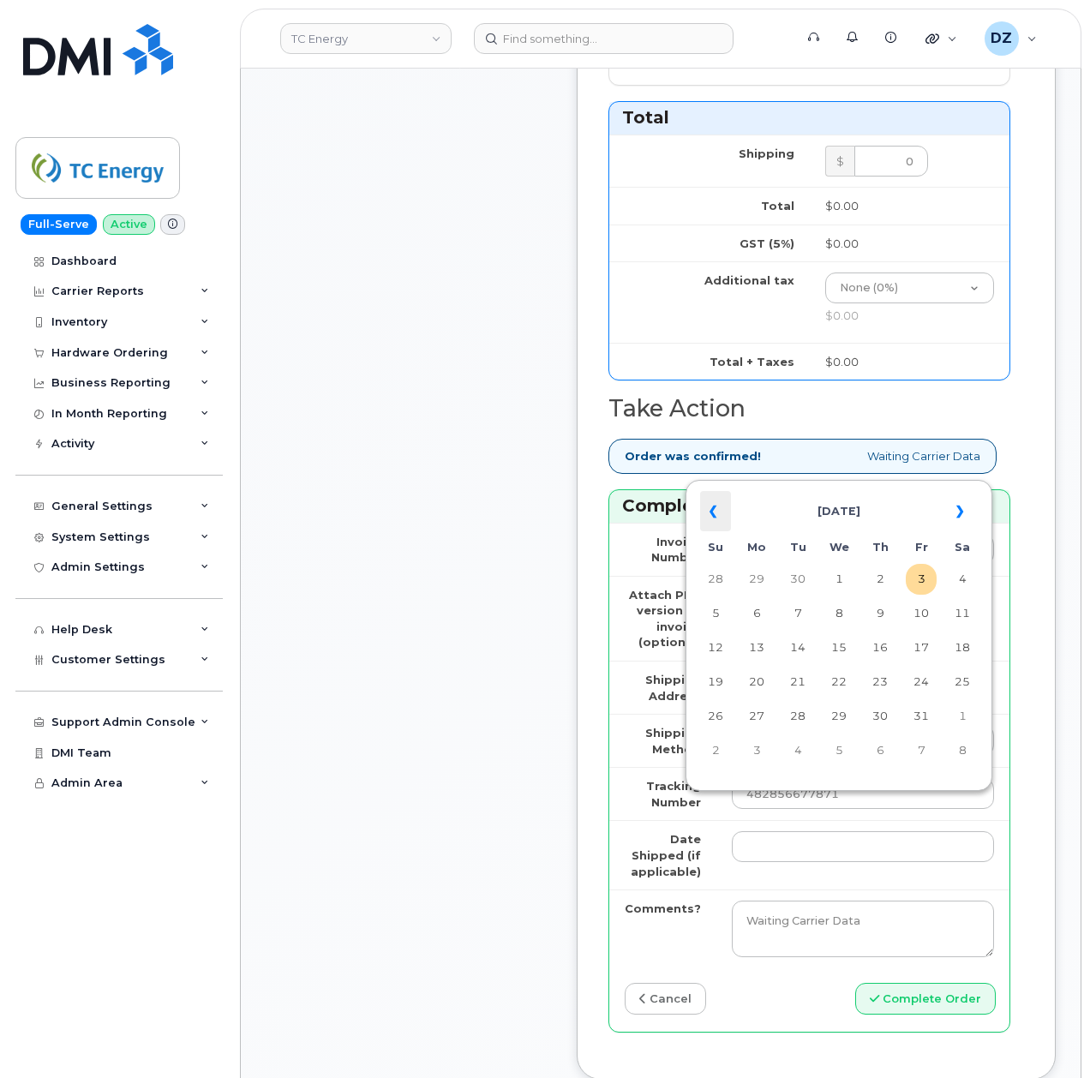
click at [706, 508] on th "«" at bounding box center [715, 511] width 31 height 41
click at [886, 683] on td "25" at bounding box center [880, 682] width 31 height 31
type input "[DATE]"
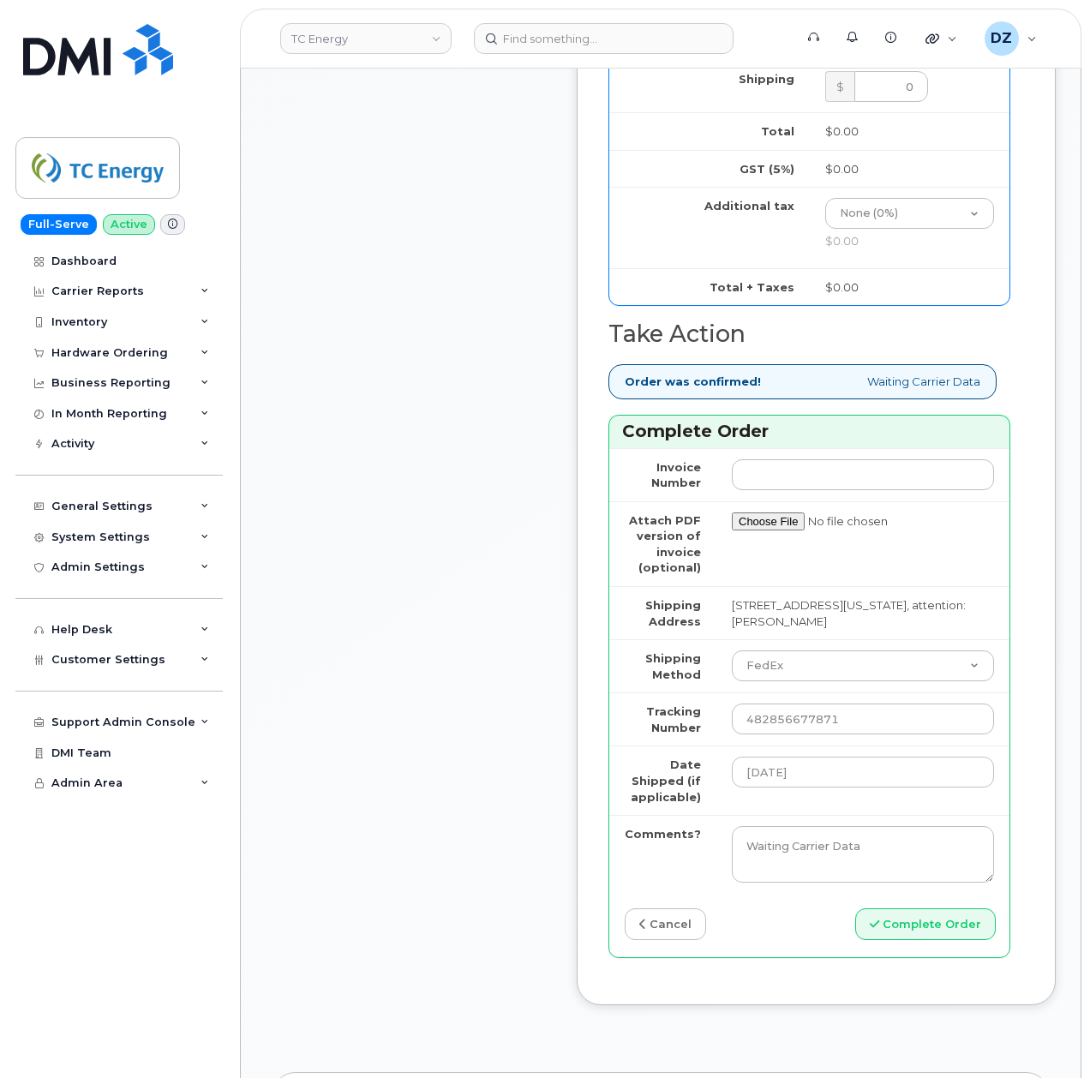
scroll to position [1714, 0]
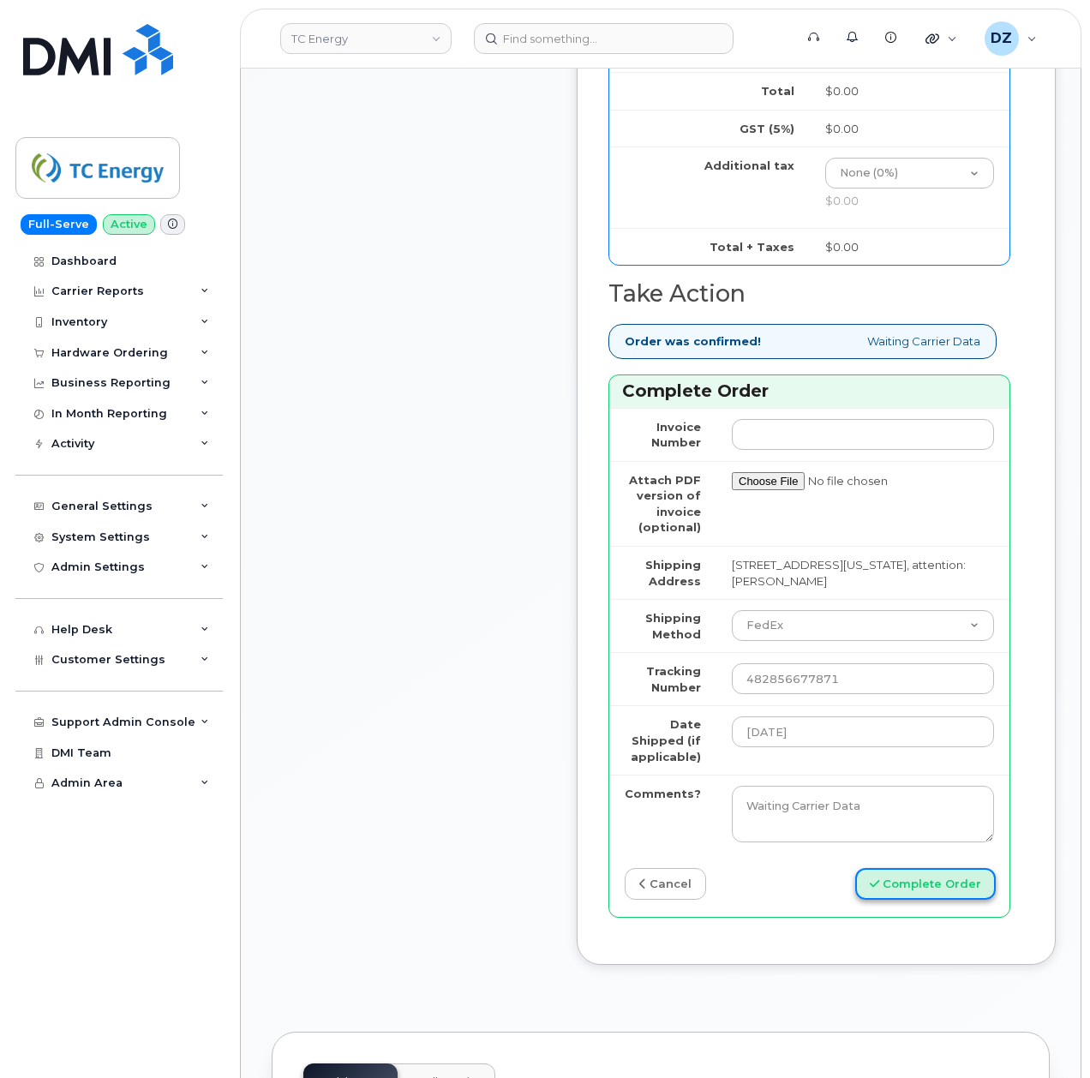
click at [903, 868] on button "Complete Order" at bounding box center [925, 884] width 141 height 32
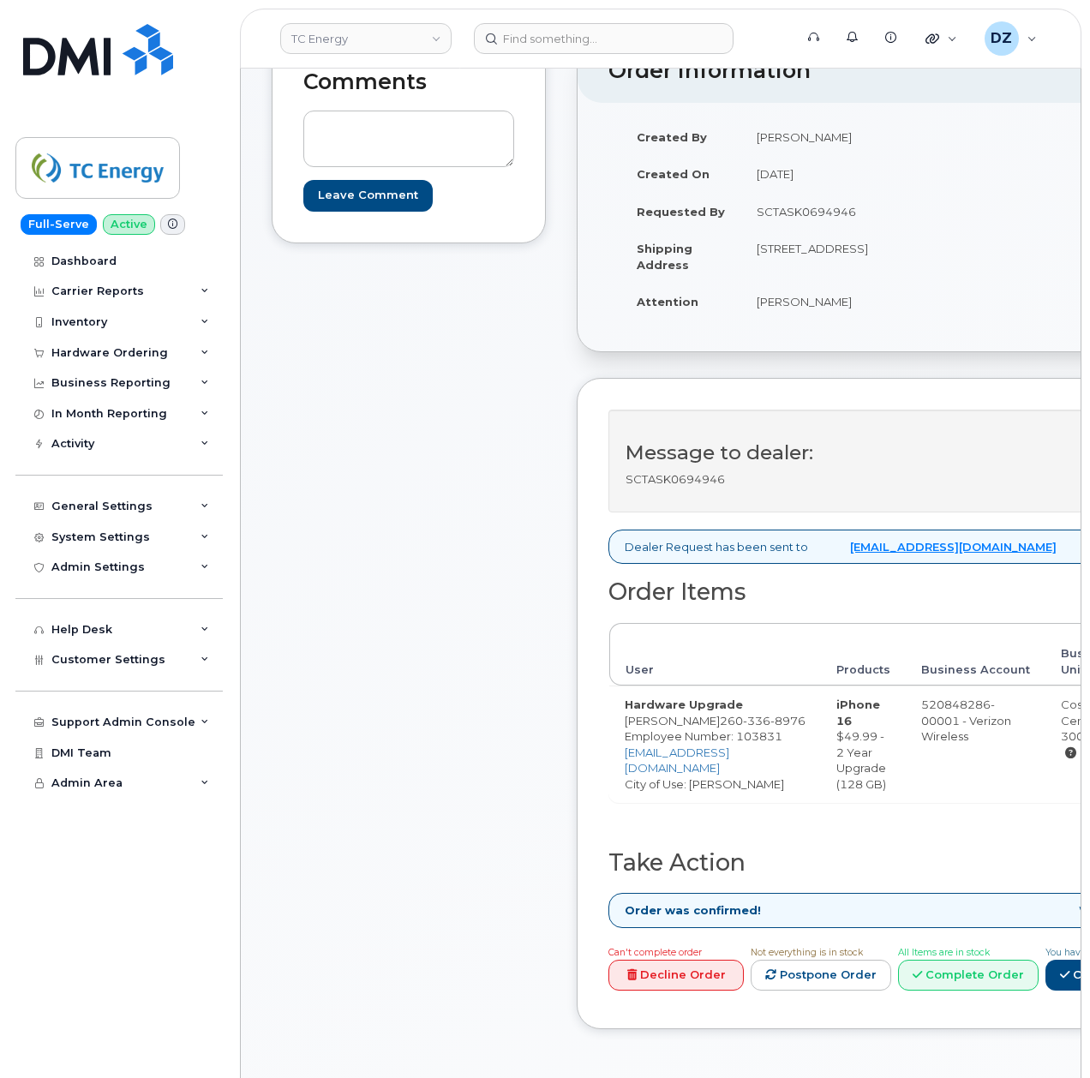
scroll to position [457, 0]
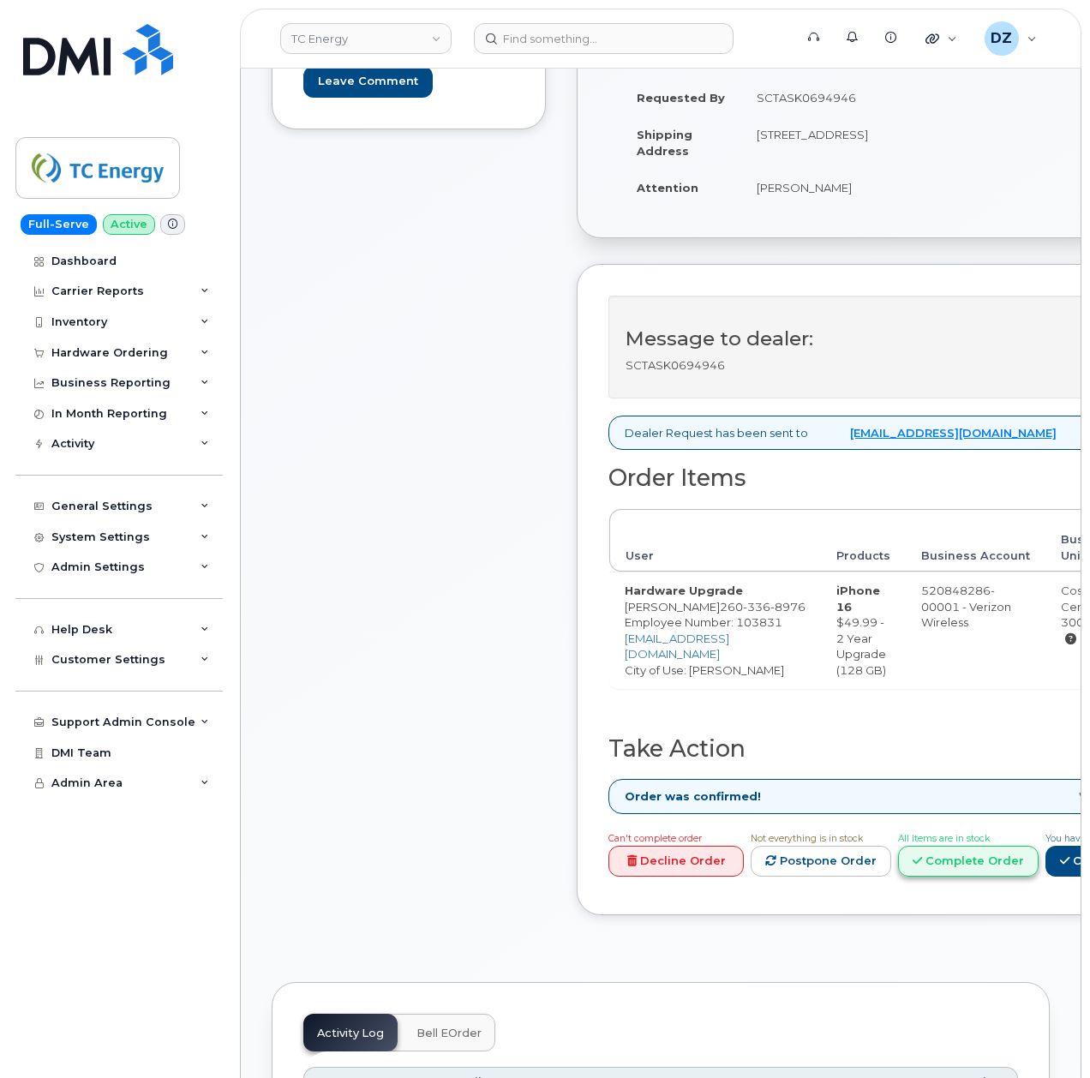
click at [1039, 878] on link "Complete Order" at bounding box center [968, 862] width 141 height 32
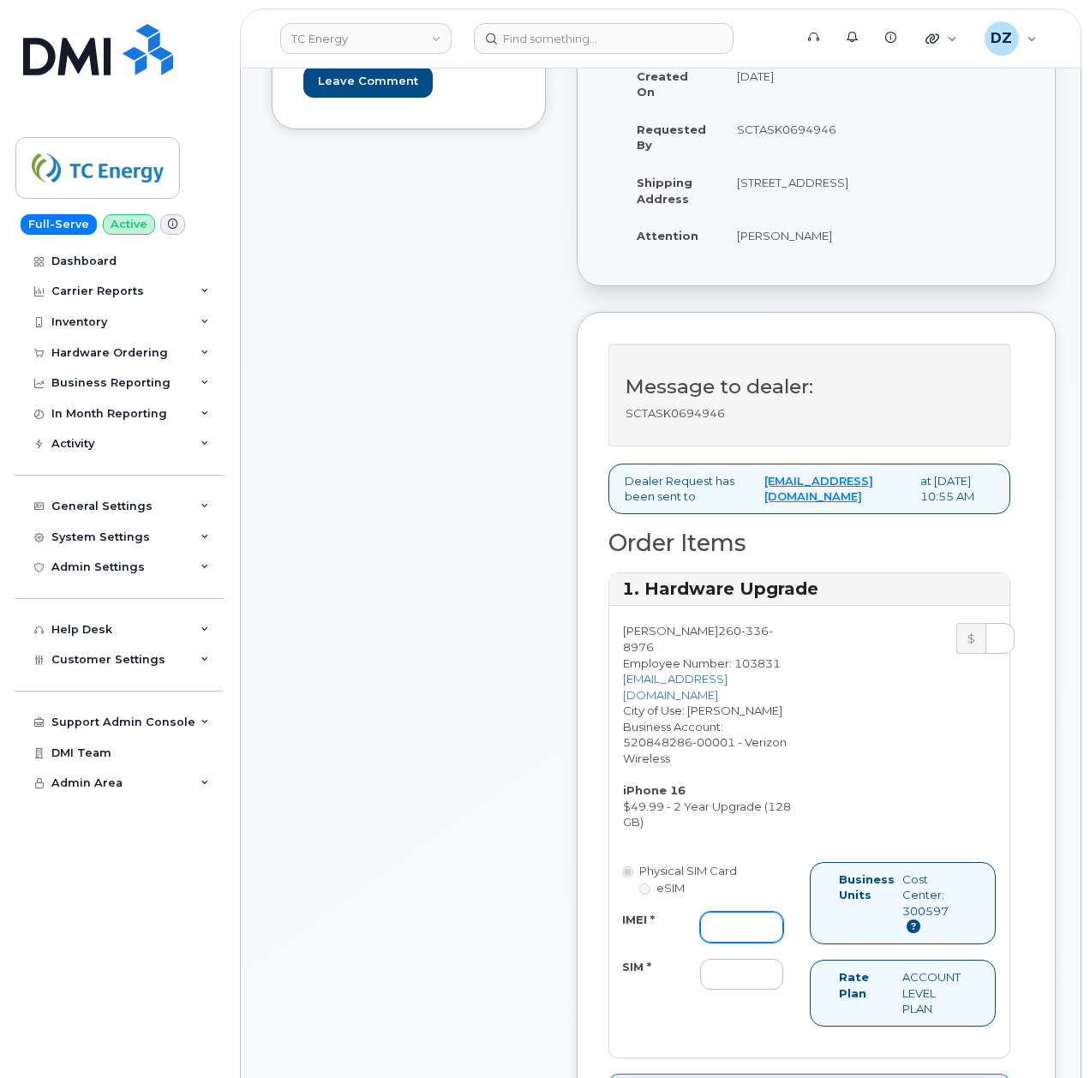
click at [728, 943] on input "IMEI *" at bounding box center [741, 927] width 83 height 31
paste input "356207327486719"
type input "356207327486719"
click at [735, 990] on input "SIM *" at bounding box center [741, 974] width 83 height 31
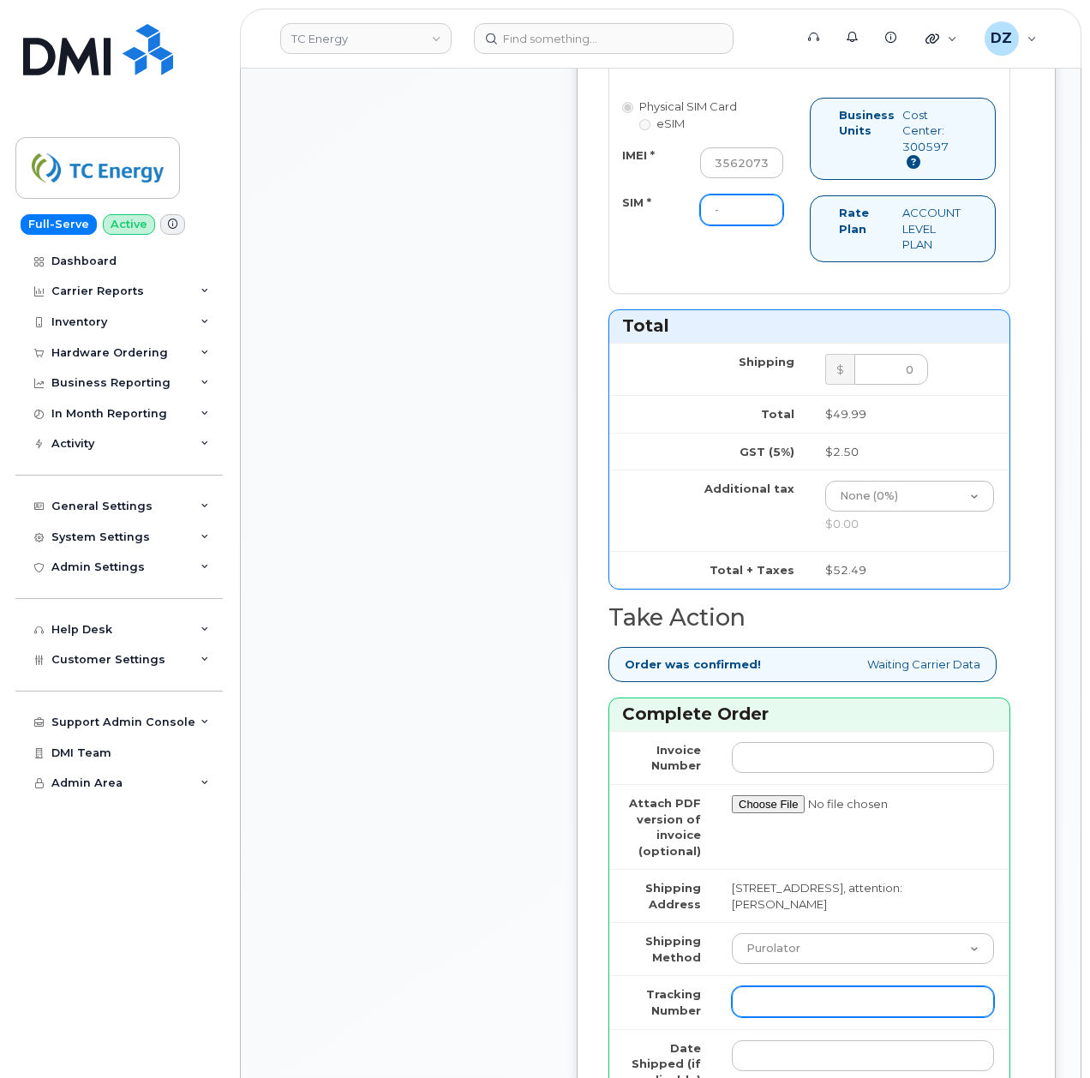
scroll to position [1599, 0]
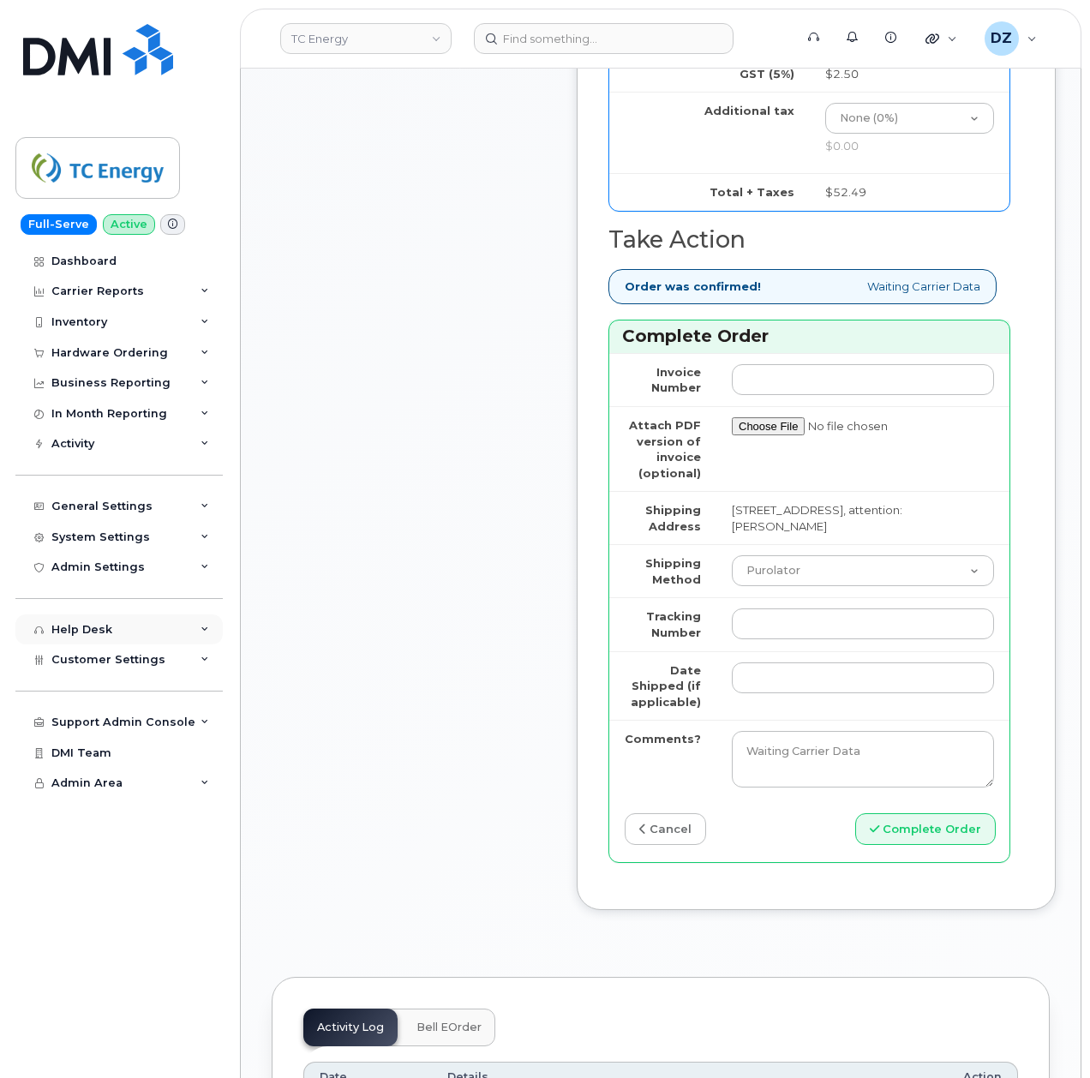
type input "-"
click at [804, 586] on select "Purolator UPS FedEx Canada Post Courier Other Drop Off Pick Up" at bounding box center [863, 570] width 262 height 31
select select "UPS"
click at [732, 586] on select "Purolator UPS FedEx Canada Post Courier Other Drop Off Pick Up" at bounding box center [863, 570] width 262 height 31
click at [790, 639] on input "Tracking Number" at bounding box center [863, 624] width 262 height 31
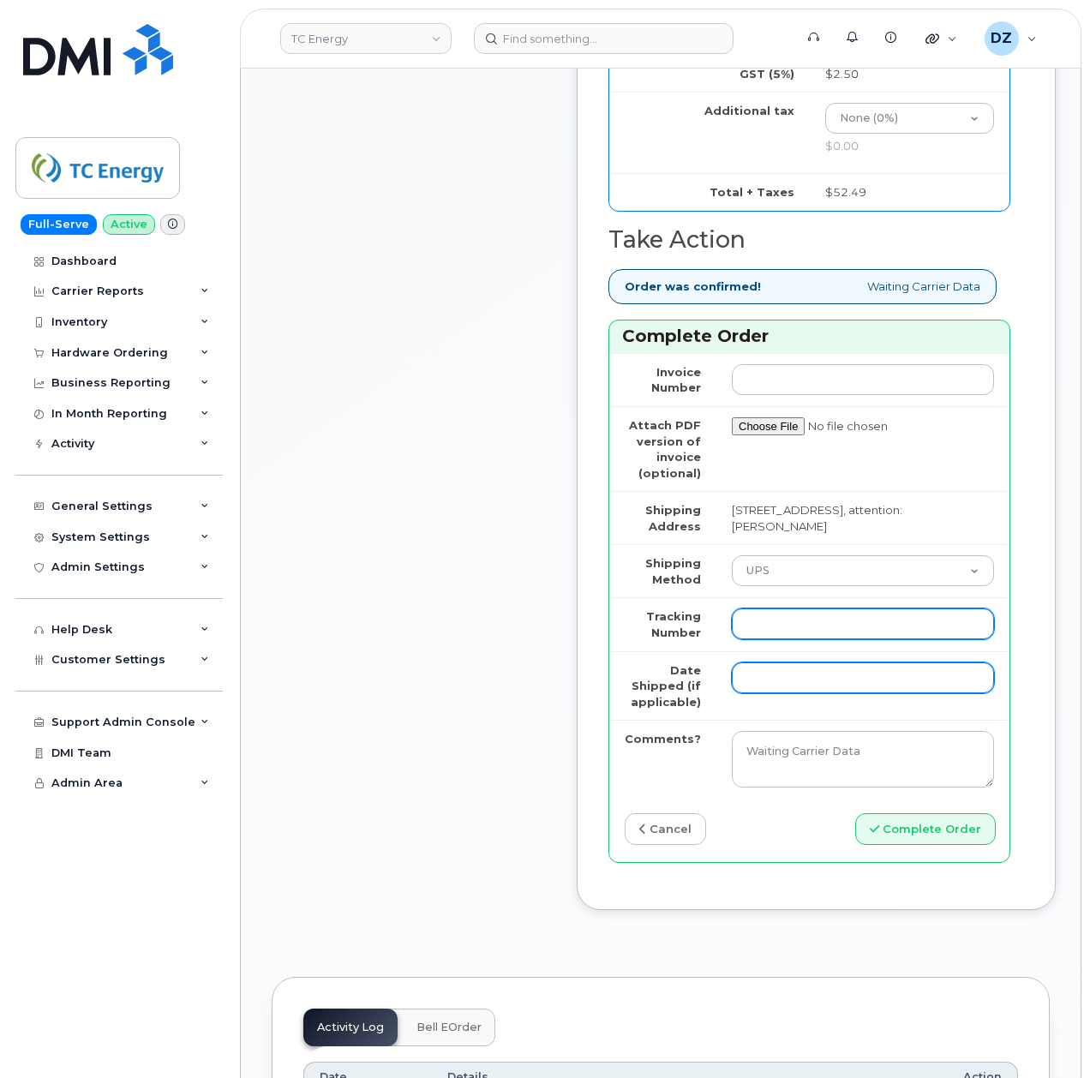
paste input "1ZHF11964224437811"
type input "1ZHF11964224437811"
click at [777, 693] on input "Date Shipped (if applicable)" at bounding box center [863, 678] width 262 height 31
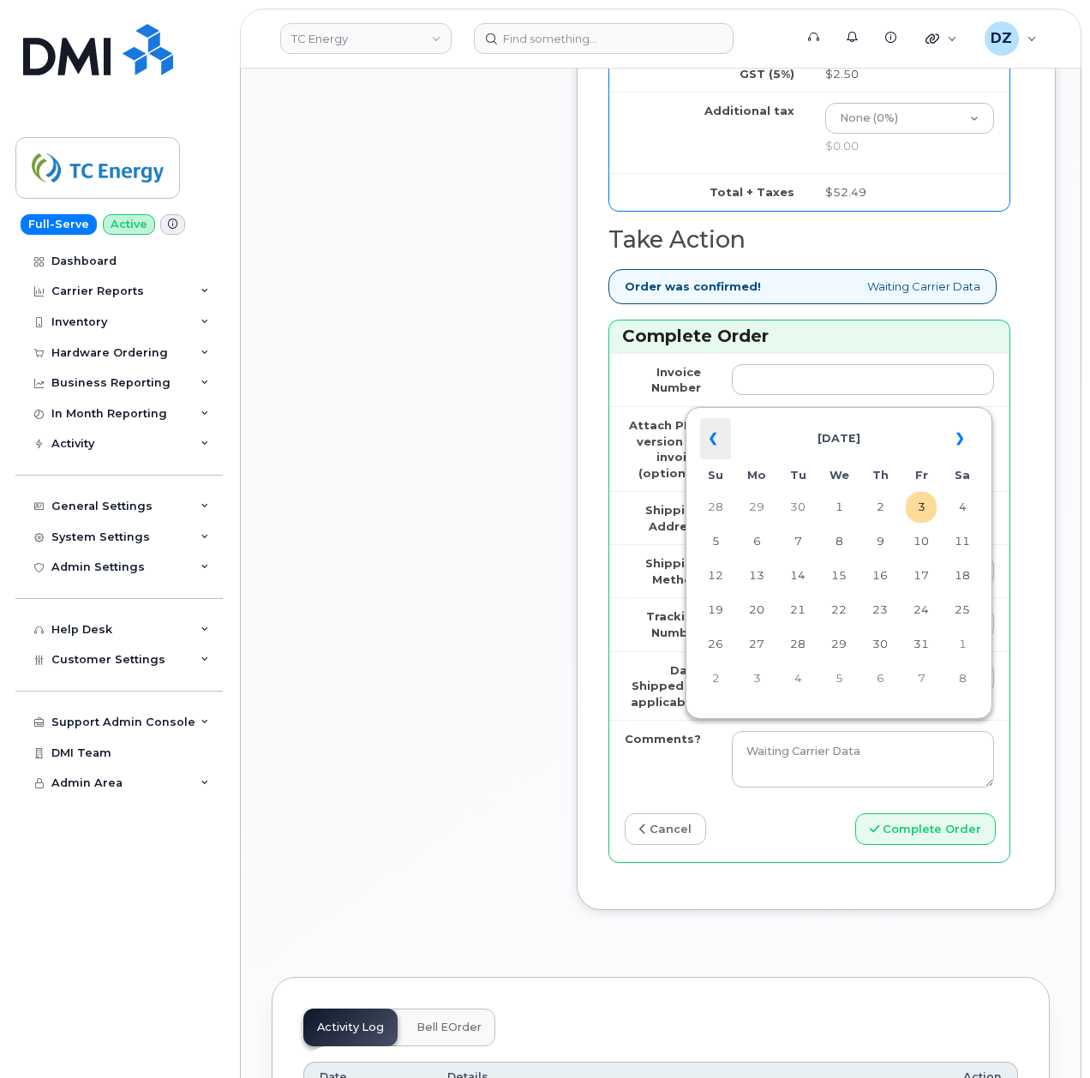
click at [708, 442] on th "«" at bounding box center [715, 438] width 31 height 41
click at [879, 614] on td "25" at bounding box center [880, 610] width 31 height 31
type input "2025-09-25"
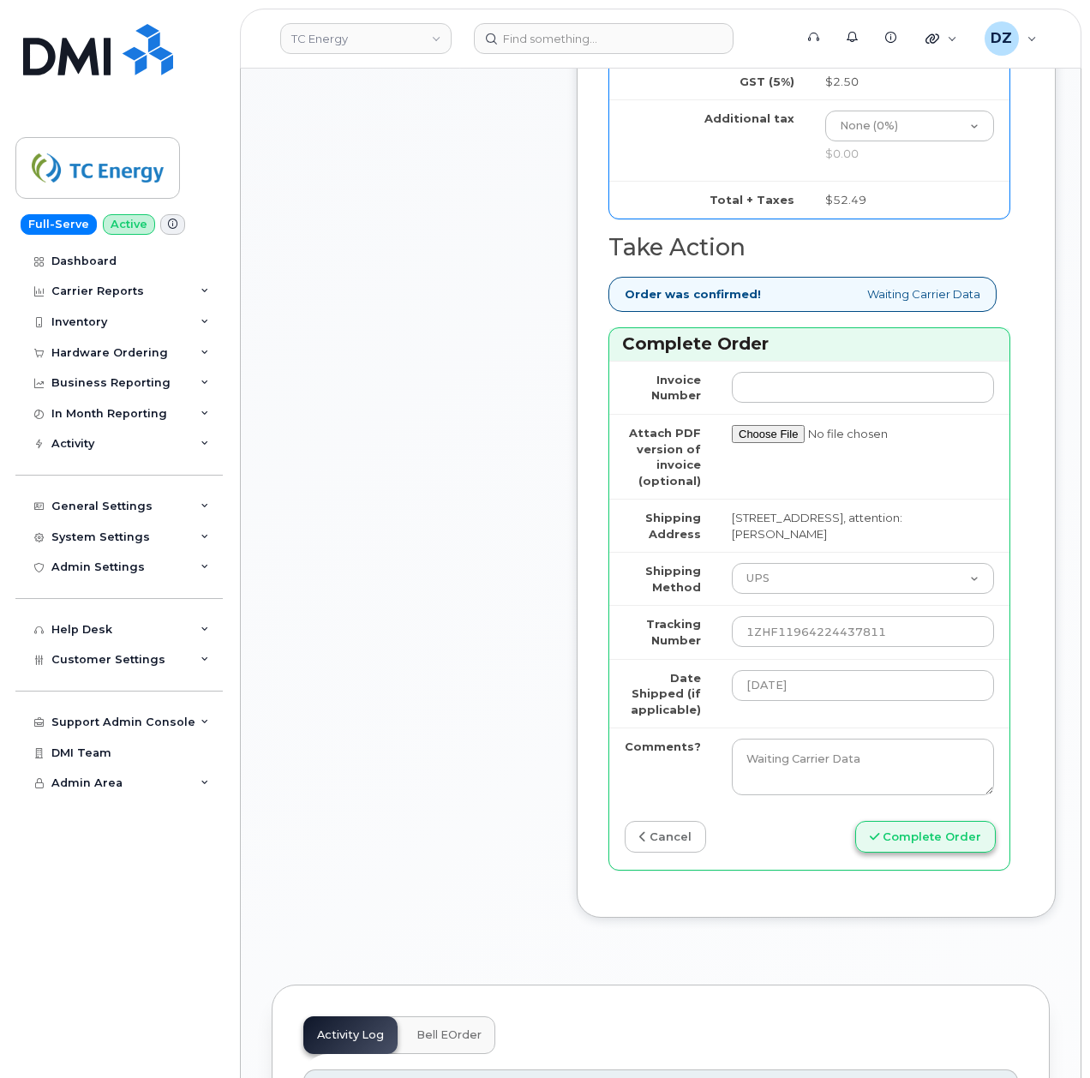
scroll to position [1714, 0]
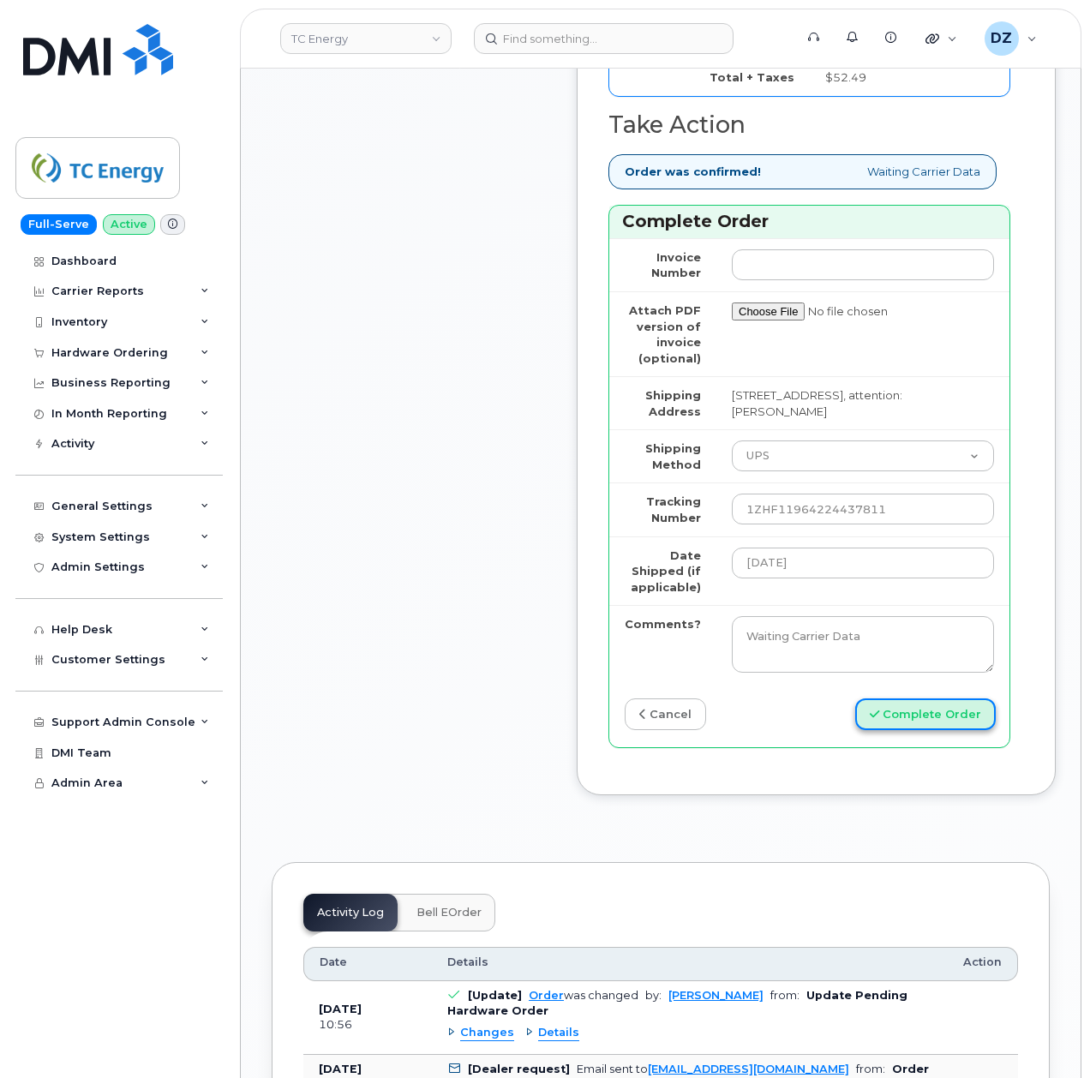
click at [930, 730] on button "Complete Order" at bounding box center [925, 715] width 141 height 32
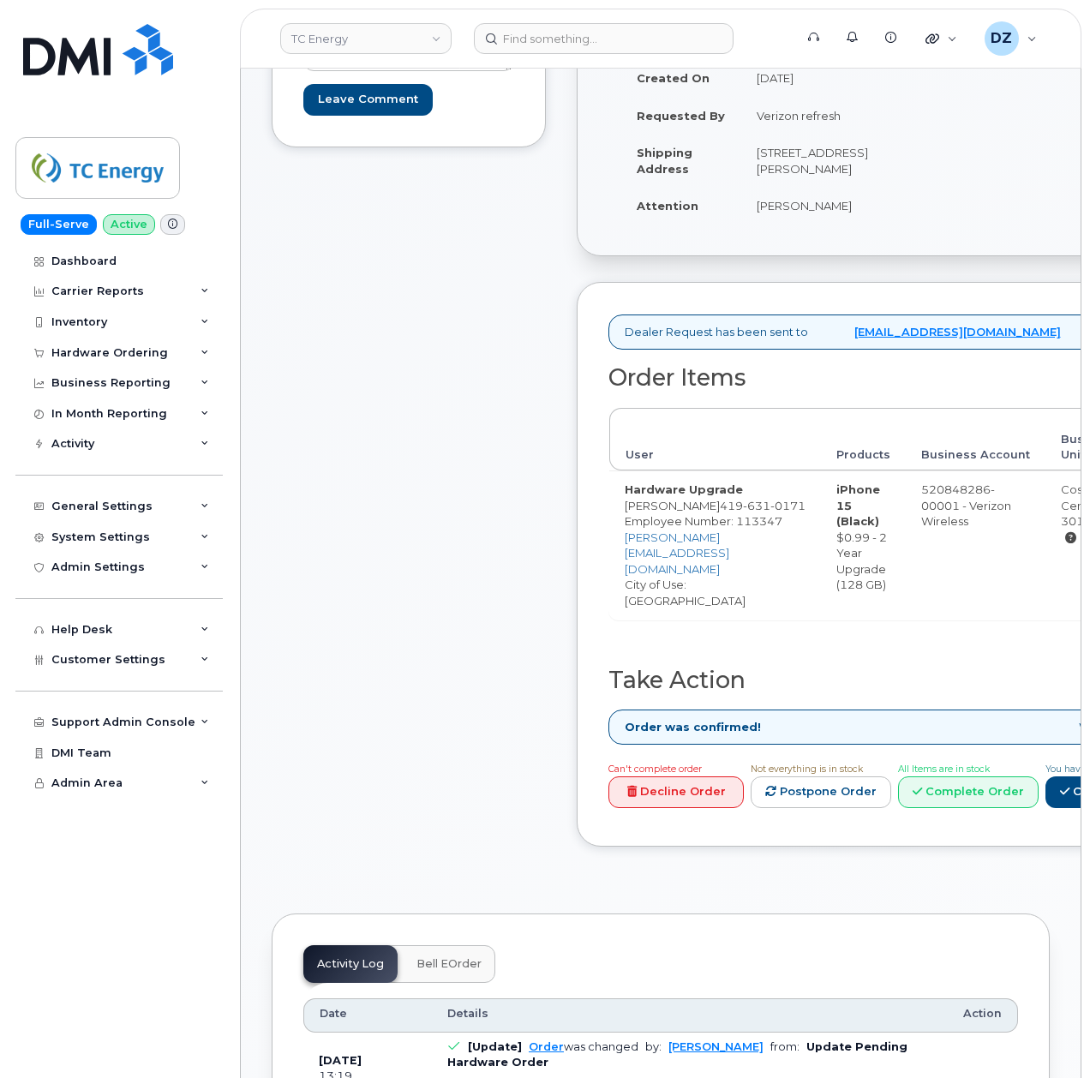
scroll to position [571, 0]
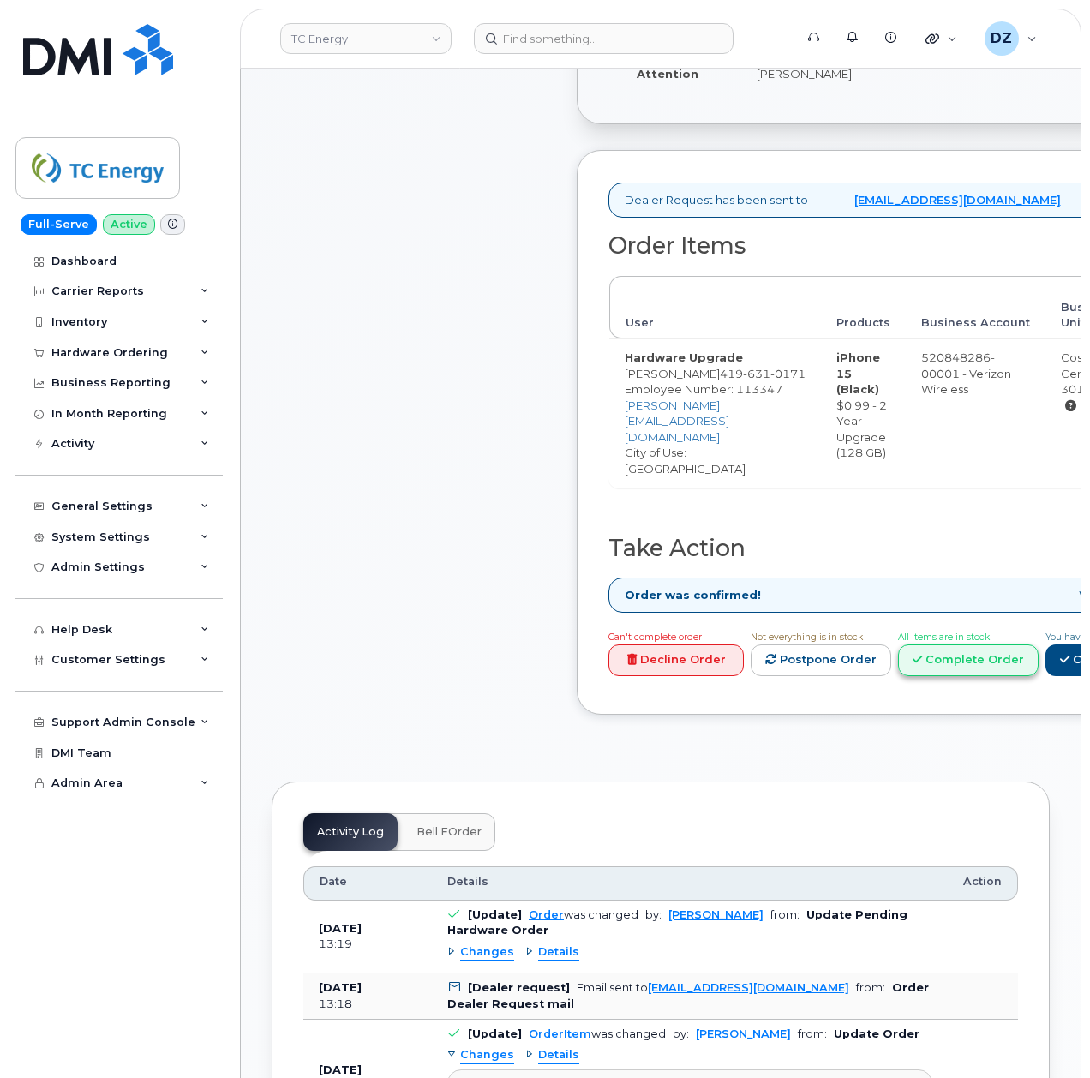
click at [1039, 676] on link "Complete Order" at bounding box center [968, 661] width 141 height 32
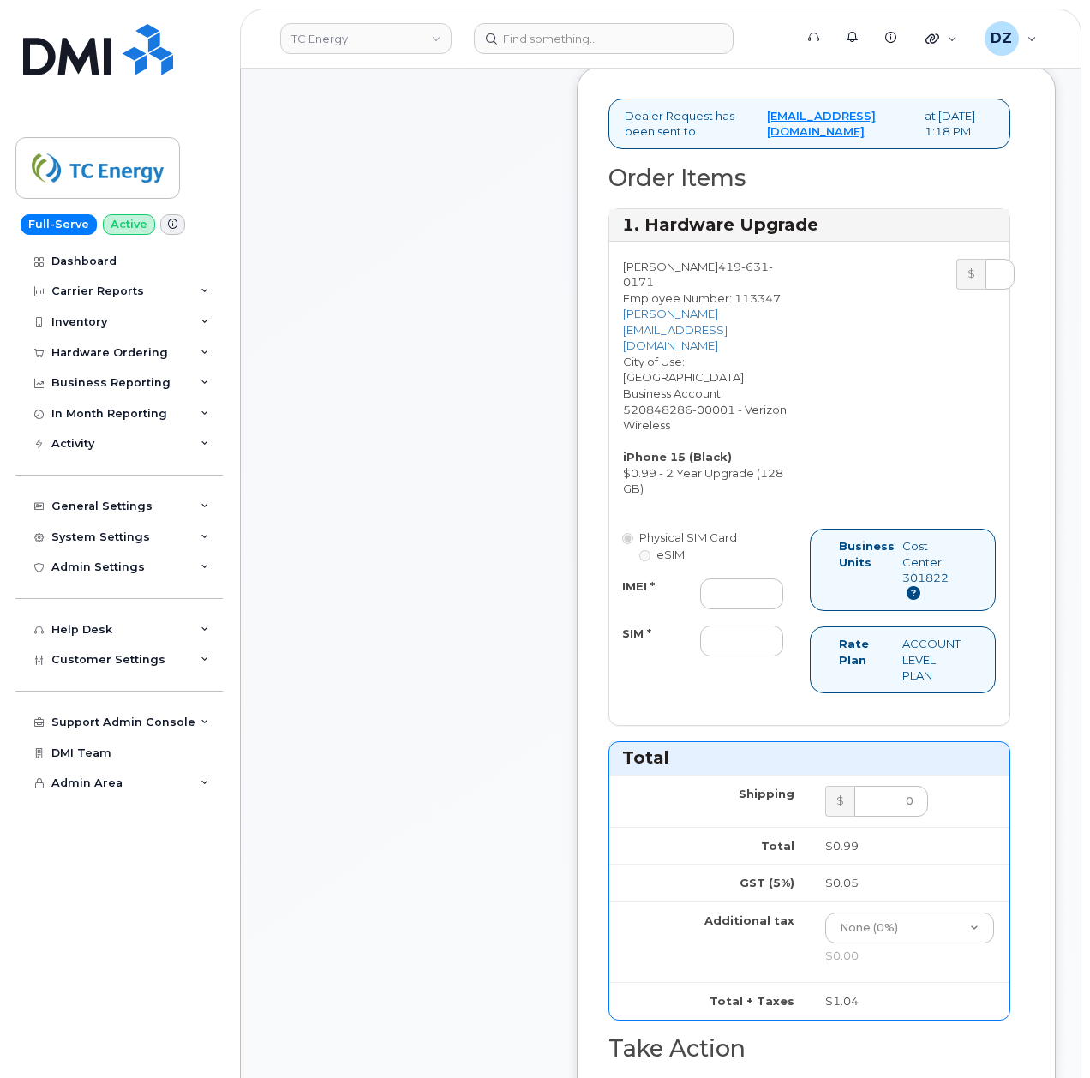
scroll to position [1143, 0]
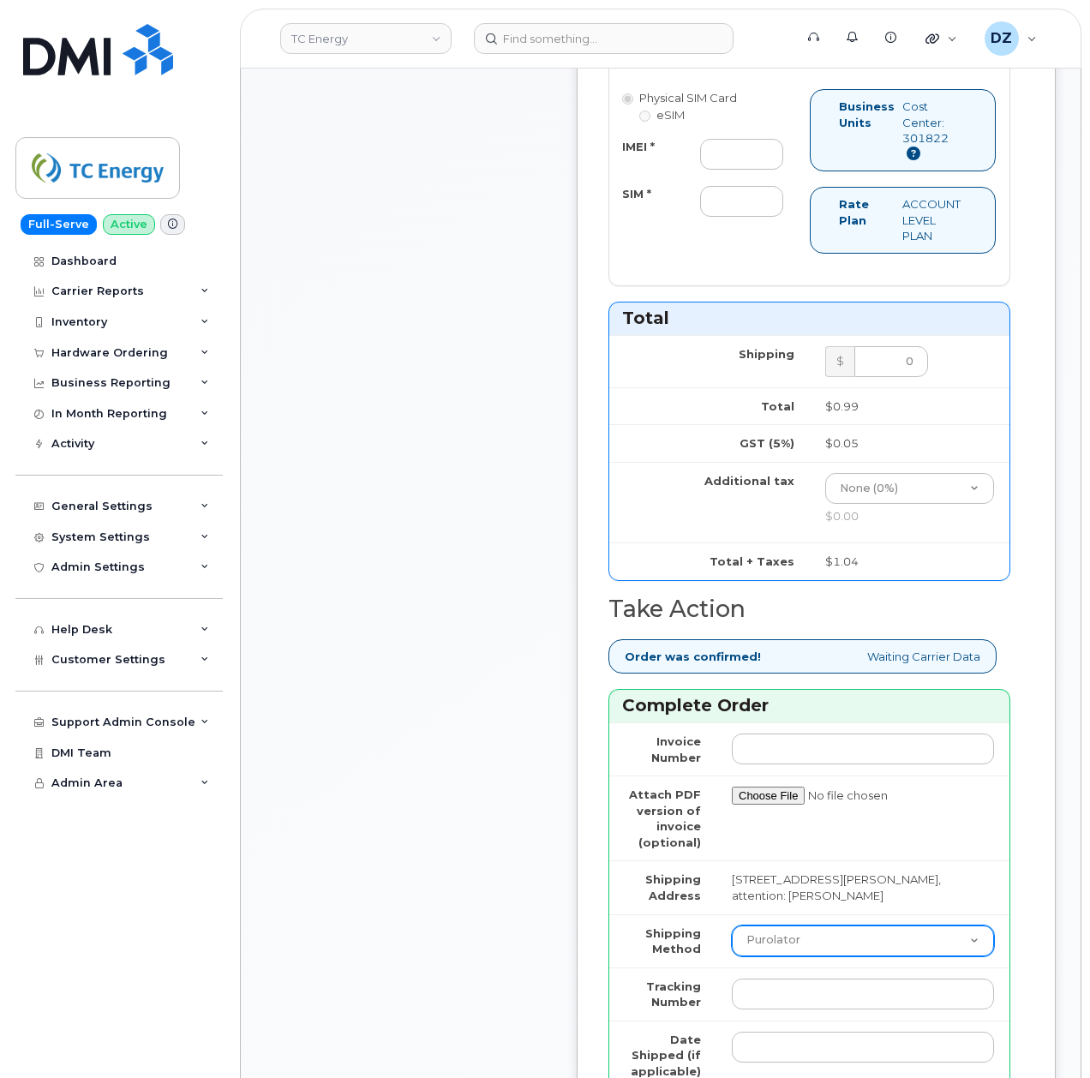
click at [811, 957] on select "Purolator UPS FedEx Canada Post Courier Other Drop Off Pick Up" at bounding box center [863, 941] width 262 height 31
select select "FedEx"
click at [732, 957] on select "Purolator UPS FedEx Canada Post Courier Other Drop Off Pick Up" at bounding box center [863, 941] width 262 height 31
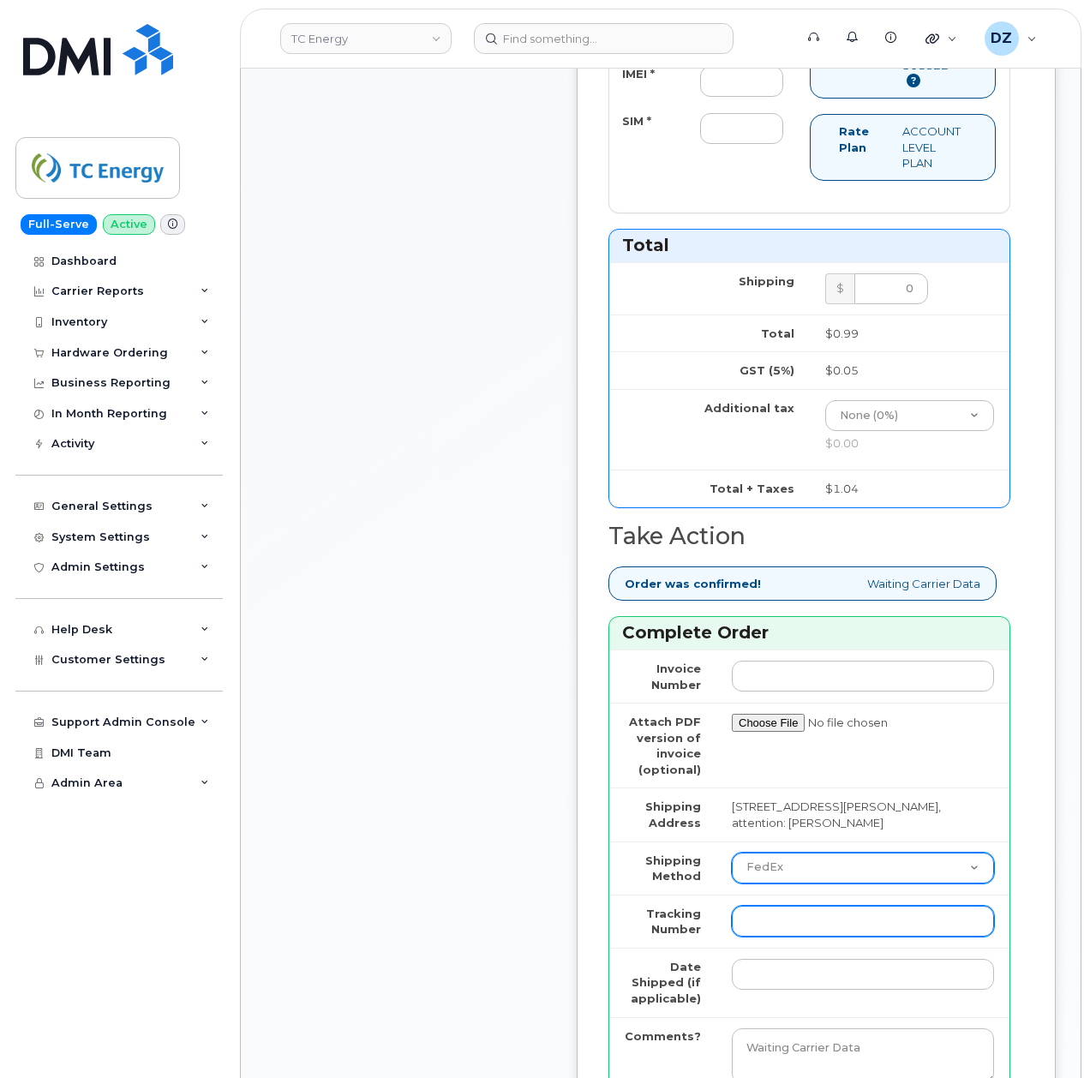
scroll to position [1257, 0]
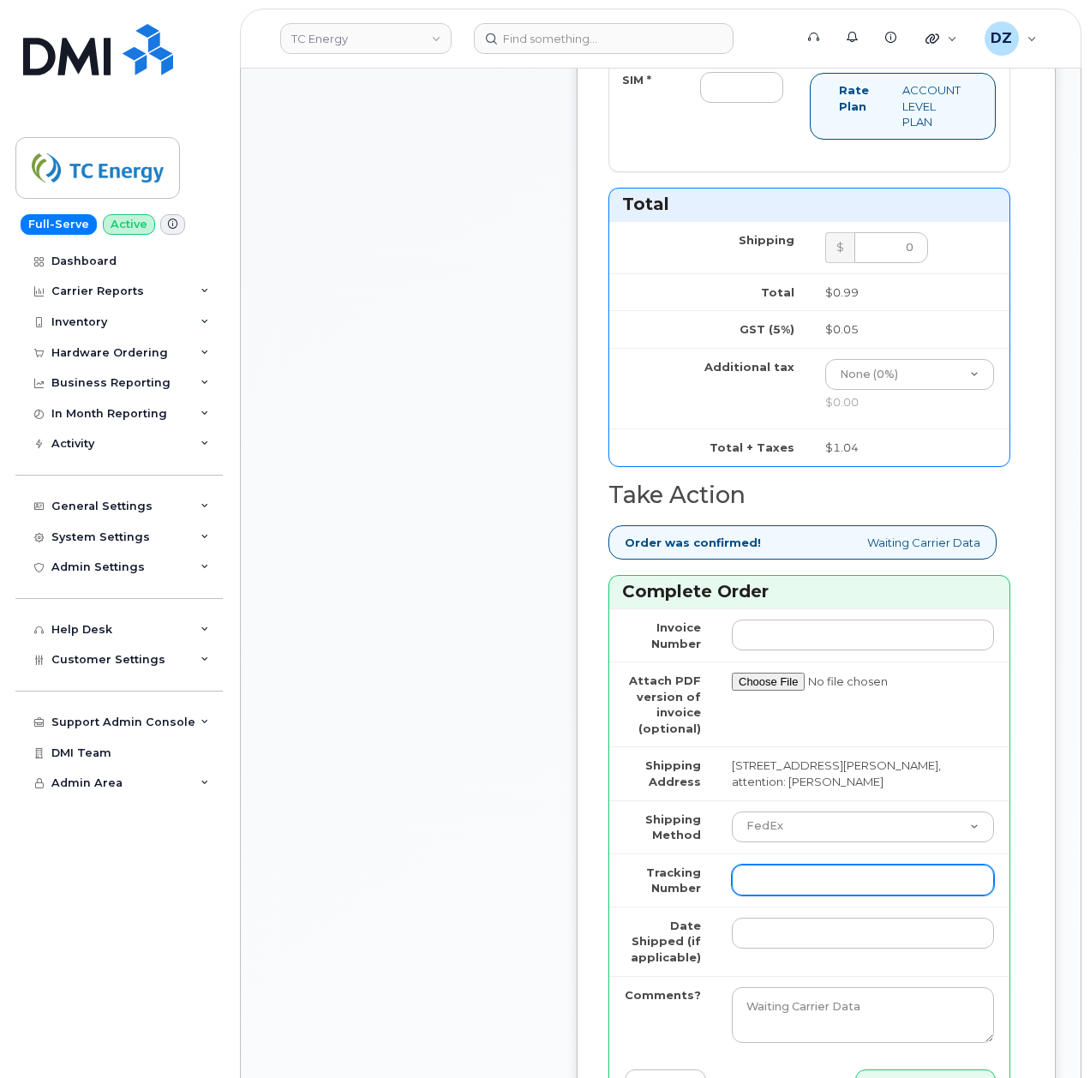
click at [765, 896] on input "Tracking Number" at bounding box center [863, 880] width 262 height 31
paste input "472889950705"
type input "472889950705"
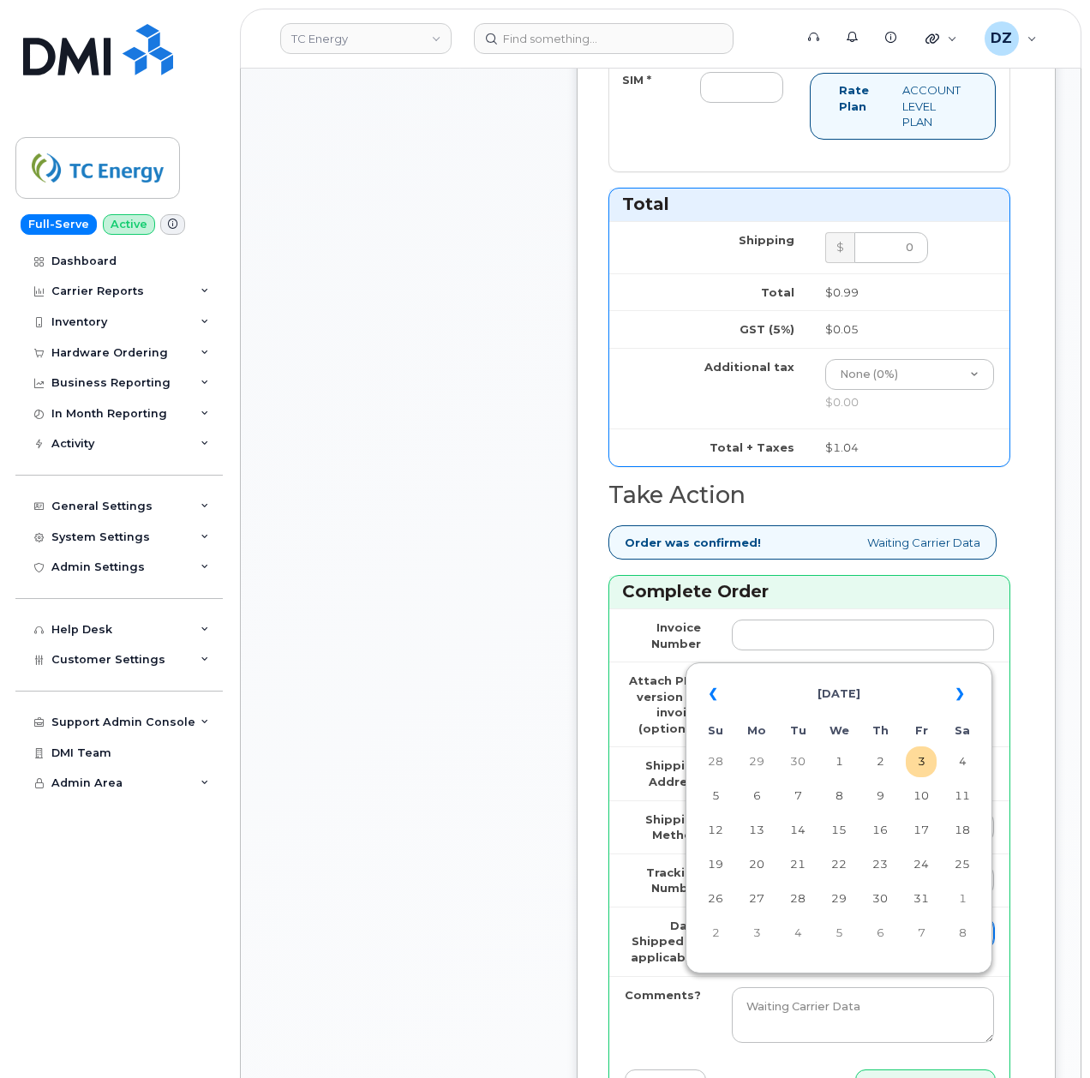
click at [749, 949] on input "Date Shipped (if applicable)" at bounding box center [863, 933] width 262 height 31
click at [717, 690] on th "«" at bounding box center [715, 694] width 31 height 41
click at [882, 828] on td "18" at bounding box center [880, 830] width 31 height 31
type input "[DATE]"
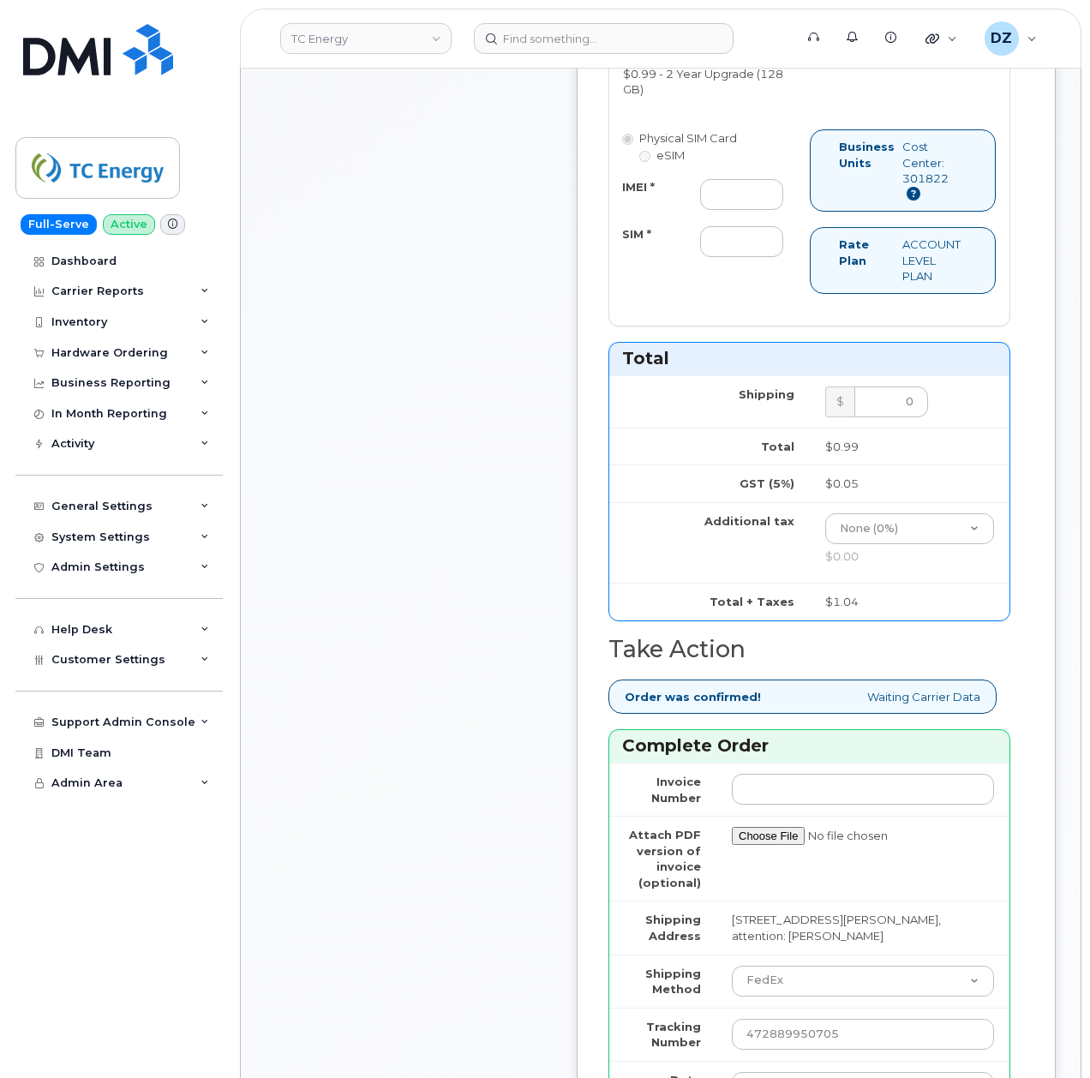
scroll to position [1143, 0]
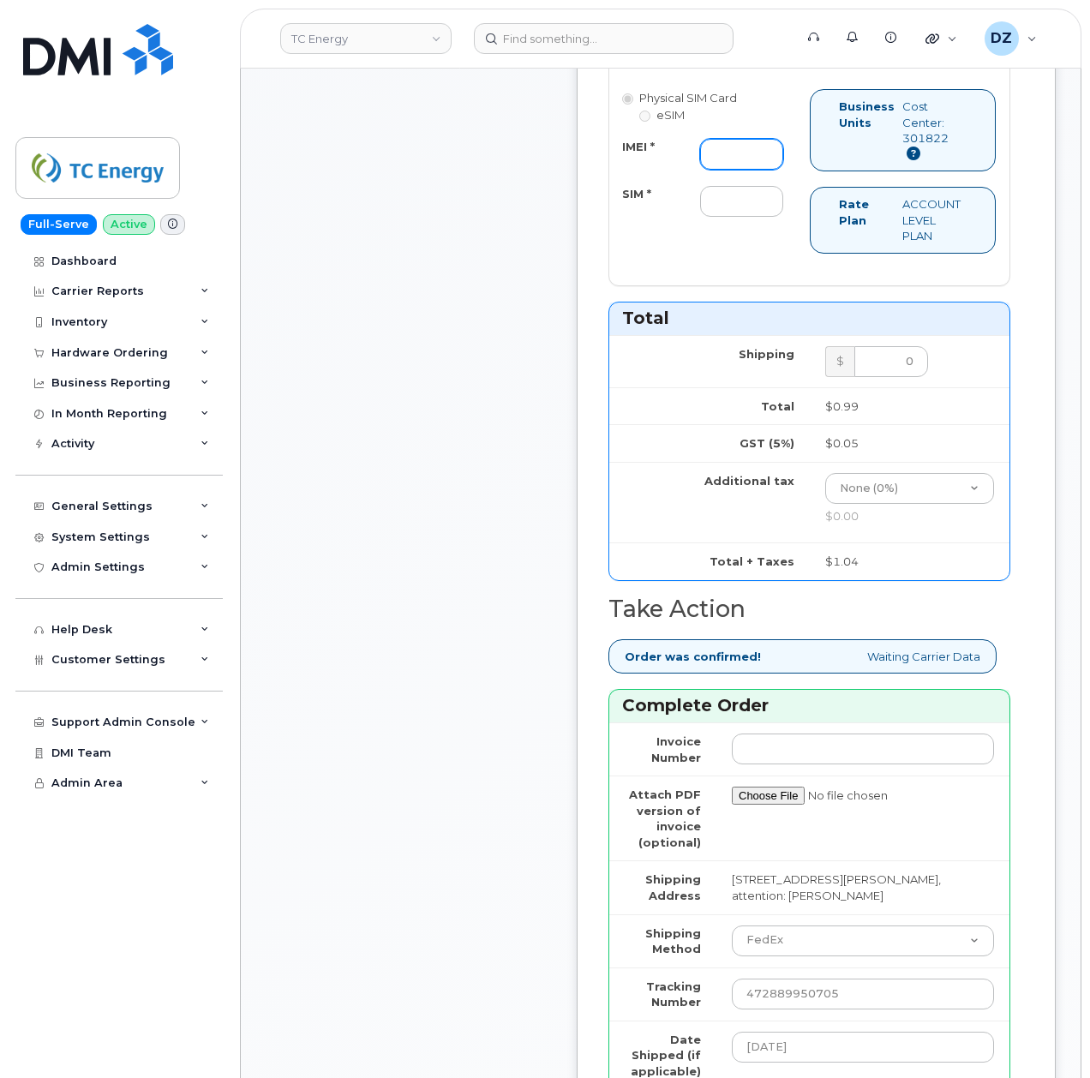
drag, startPoint x: 737, startPoint y: 209, endPoint x: 729, endPoint y: 220, distance: 14.1
click at [737, 170] on input "IMEI *" at bounding box center [741, 154] width 83 height 31
paste input "357491839521424"
type input "357491839521424"
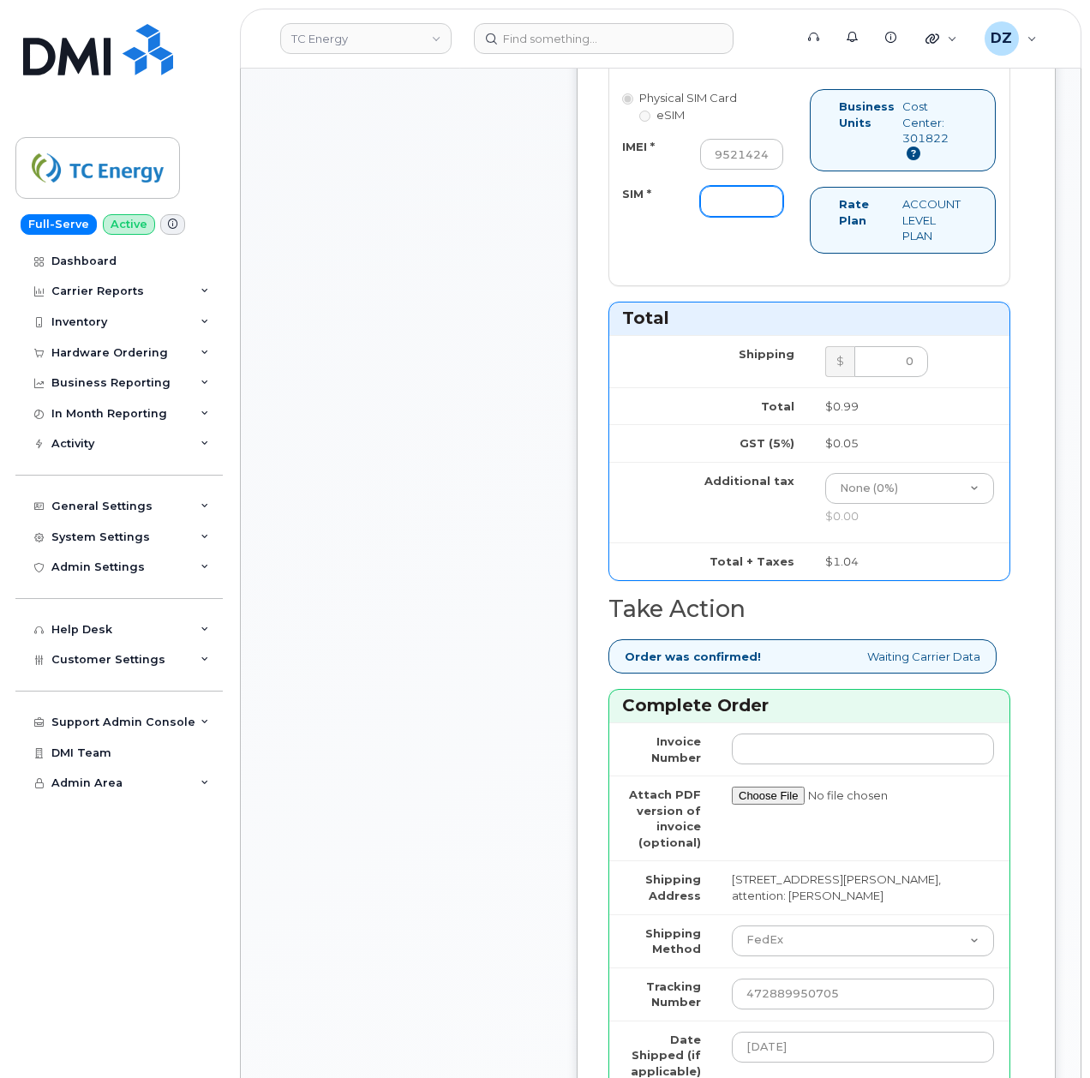
scroll to position [0, 0]
click at [732, 217] on input "SIM *" at bounding box center [741, 201] width 83 height 31
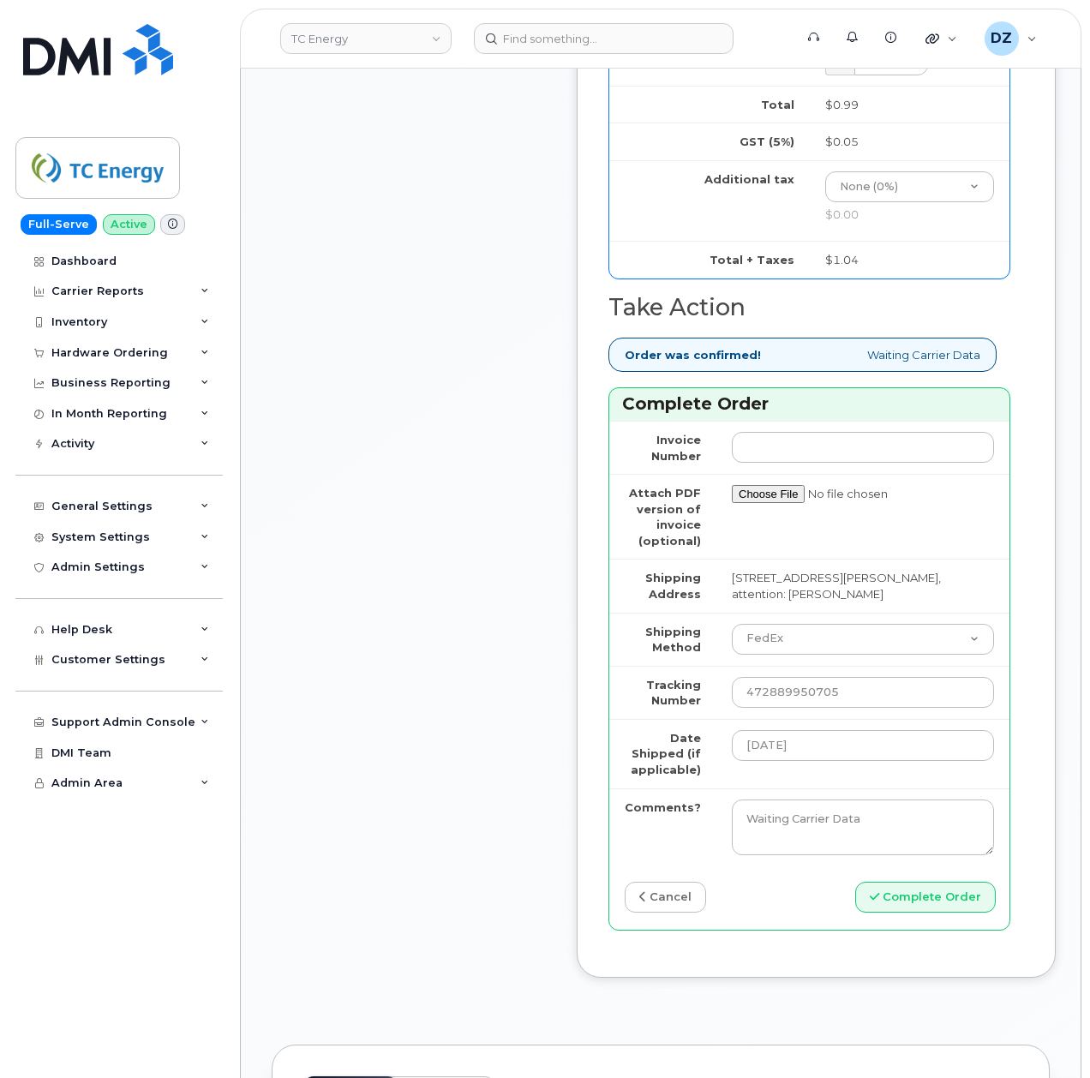
scroll to position [1485, 0]
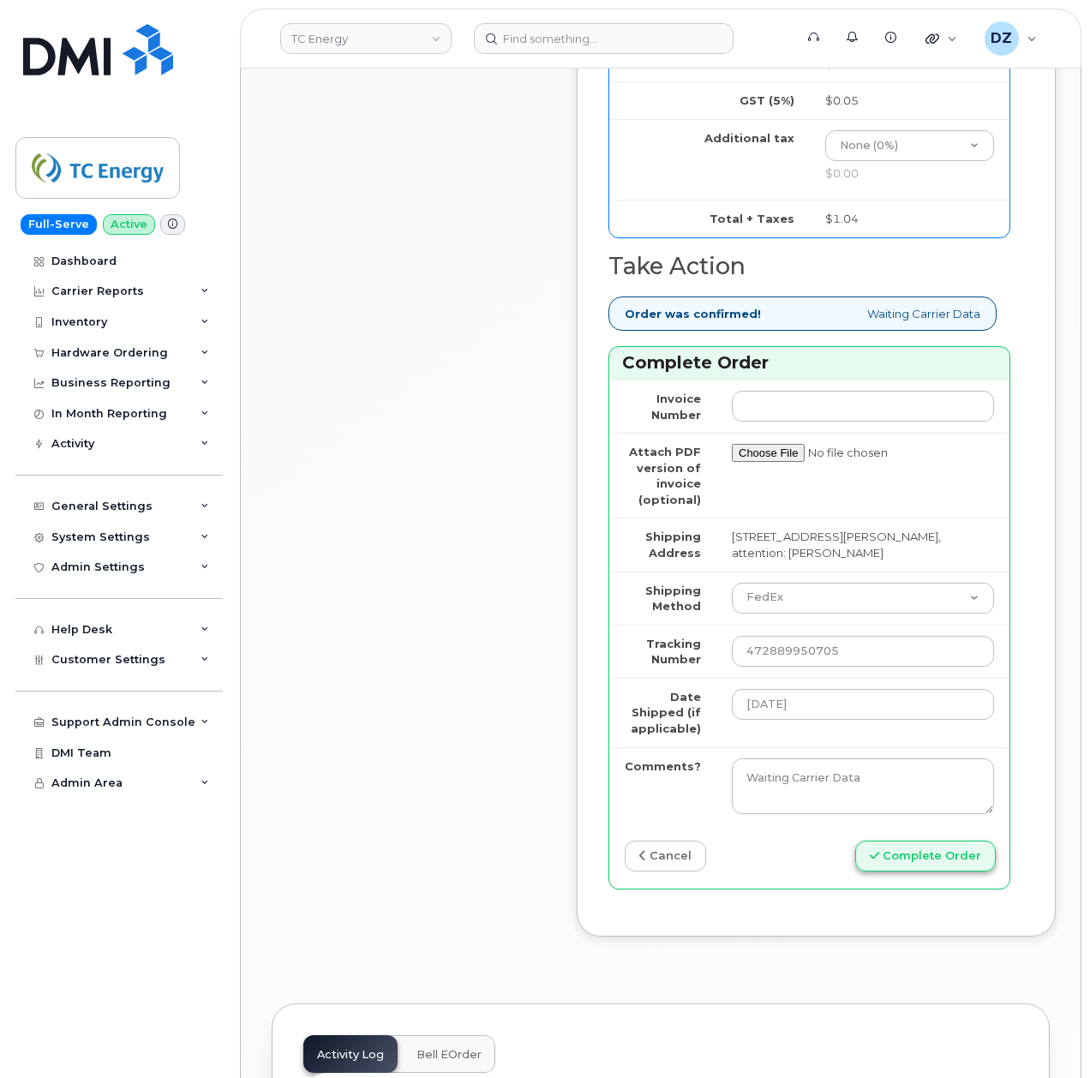
type input "-"
click at [931, 873] on button "Complete Order" at bounding box center [925, 857] width 141 height 32
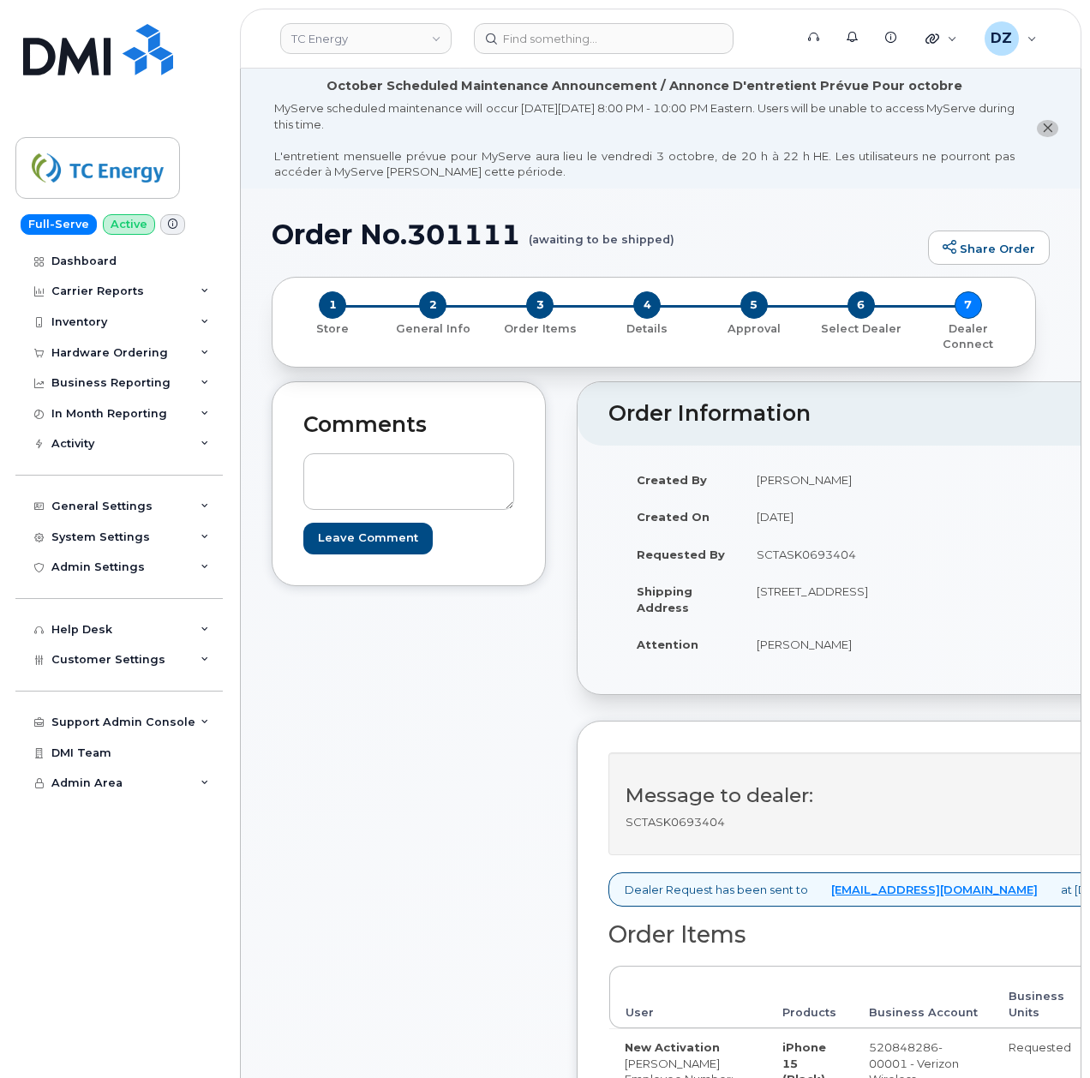
drag, startPoint x: 193, startPoint y: 723, endPoint x: 465, endPoint y: 847, distance: 298.4
click at [465, 847] on div "Comments Leave Comment" at bounding box center [409, 925] width 274 height 1088
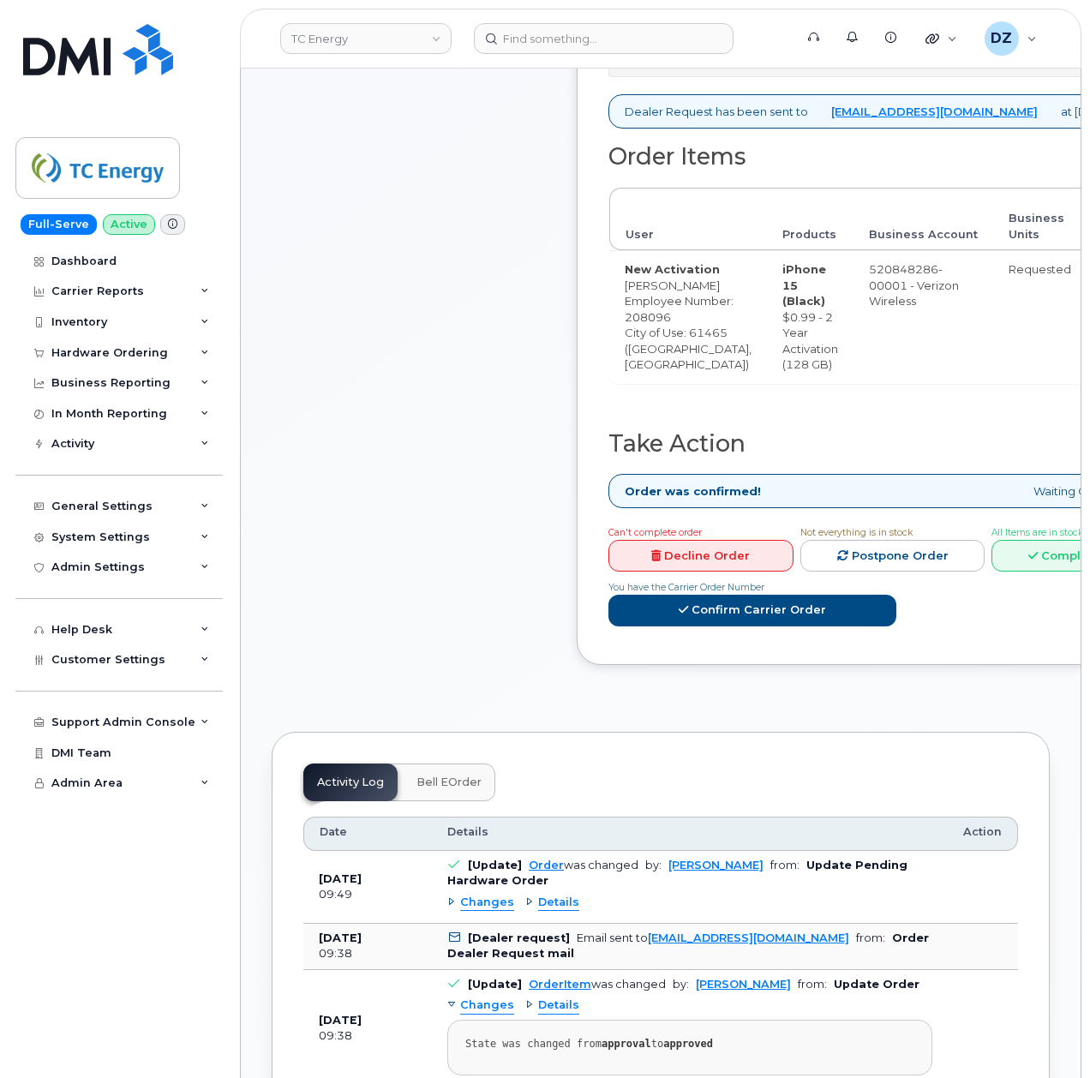
scroll to position [800, 0]
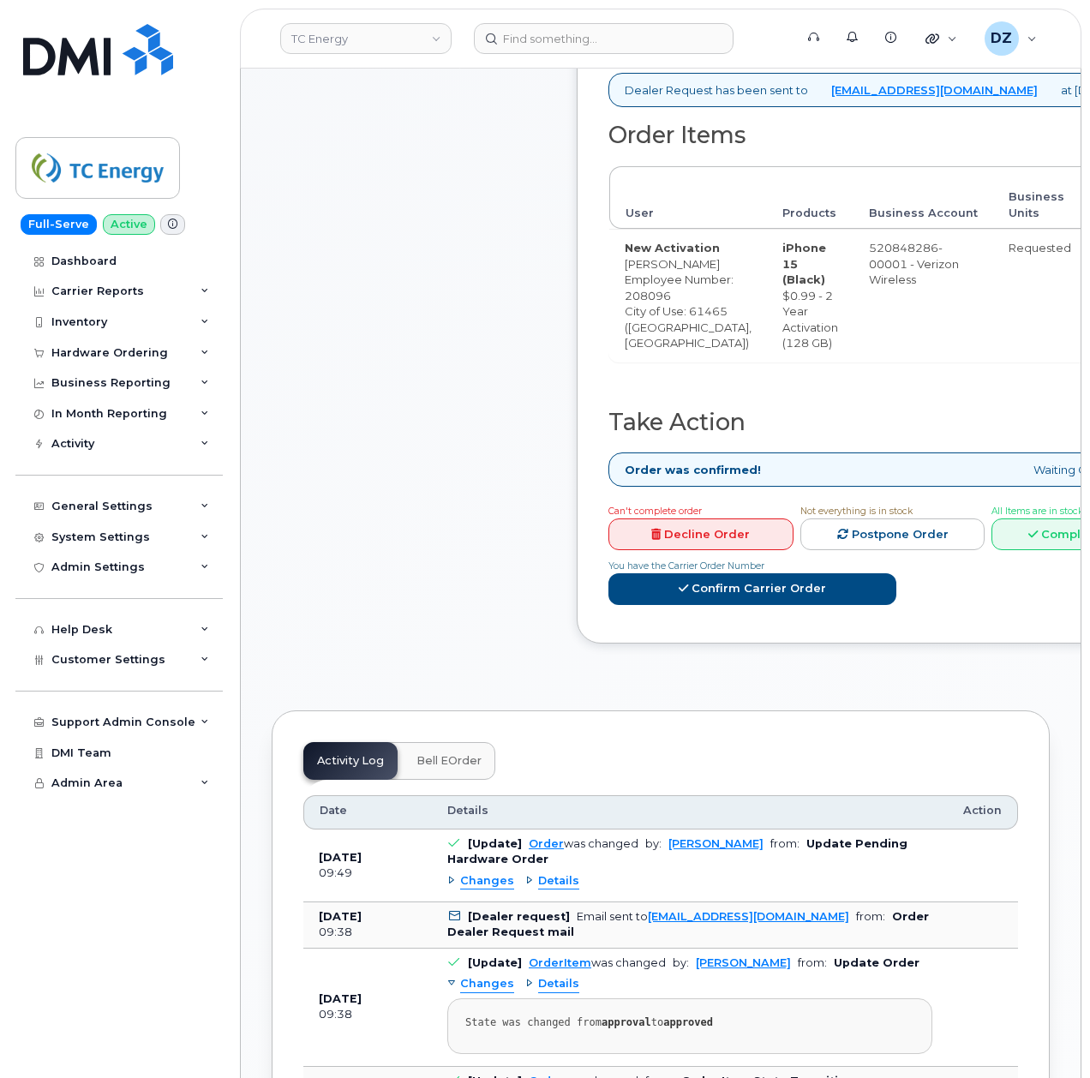
click at [481, 604] on div "Comments Leave Comment" at bounding box center [409, 126] width 274 height 1088
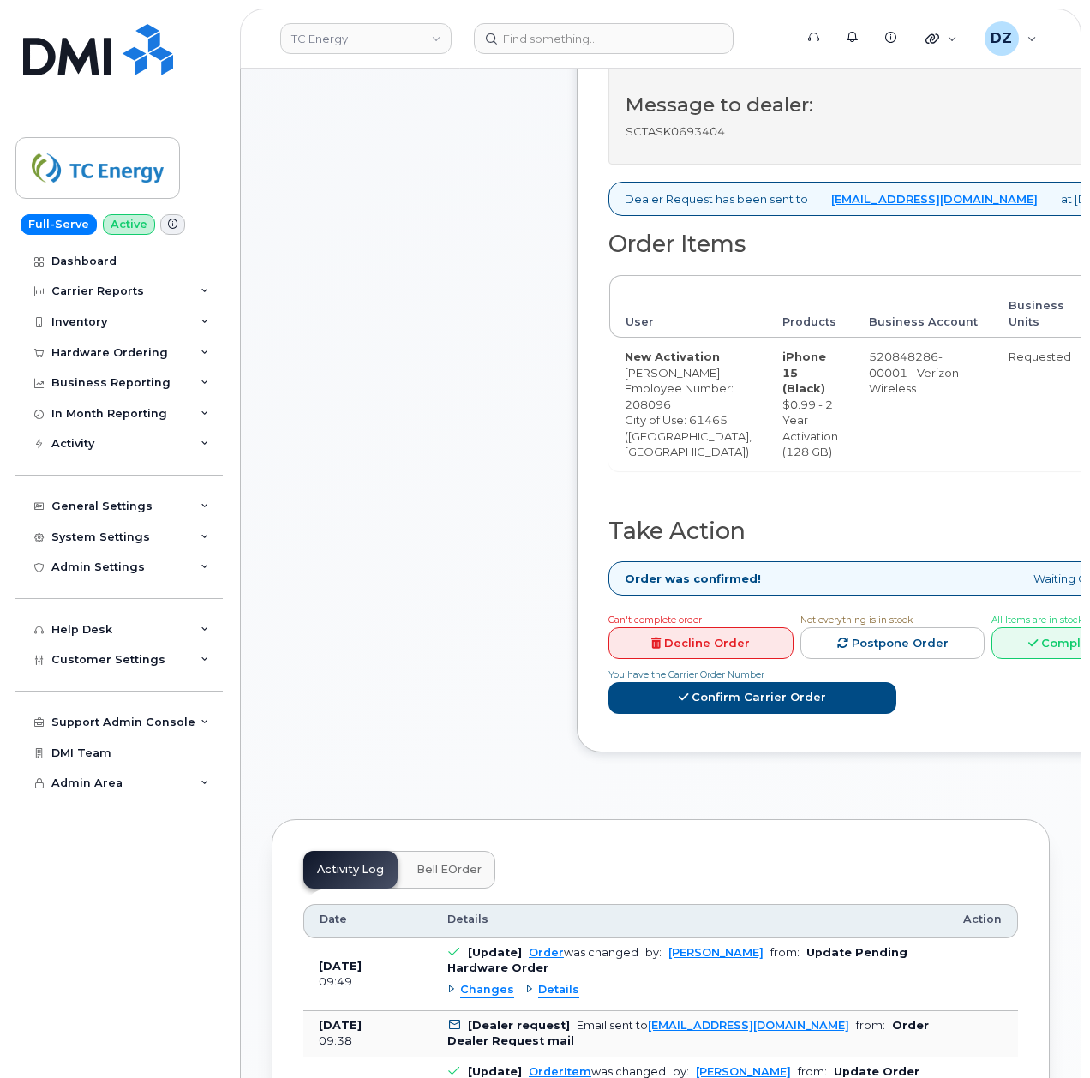
scroll to position [571, 0]
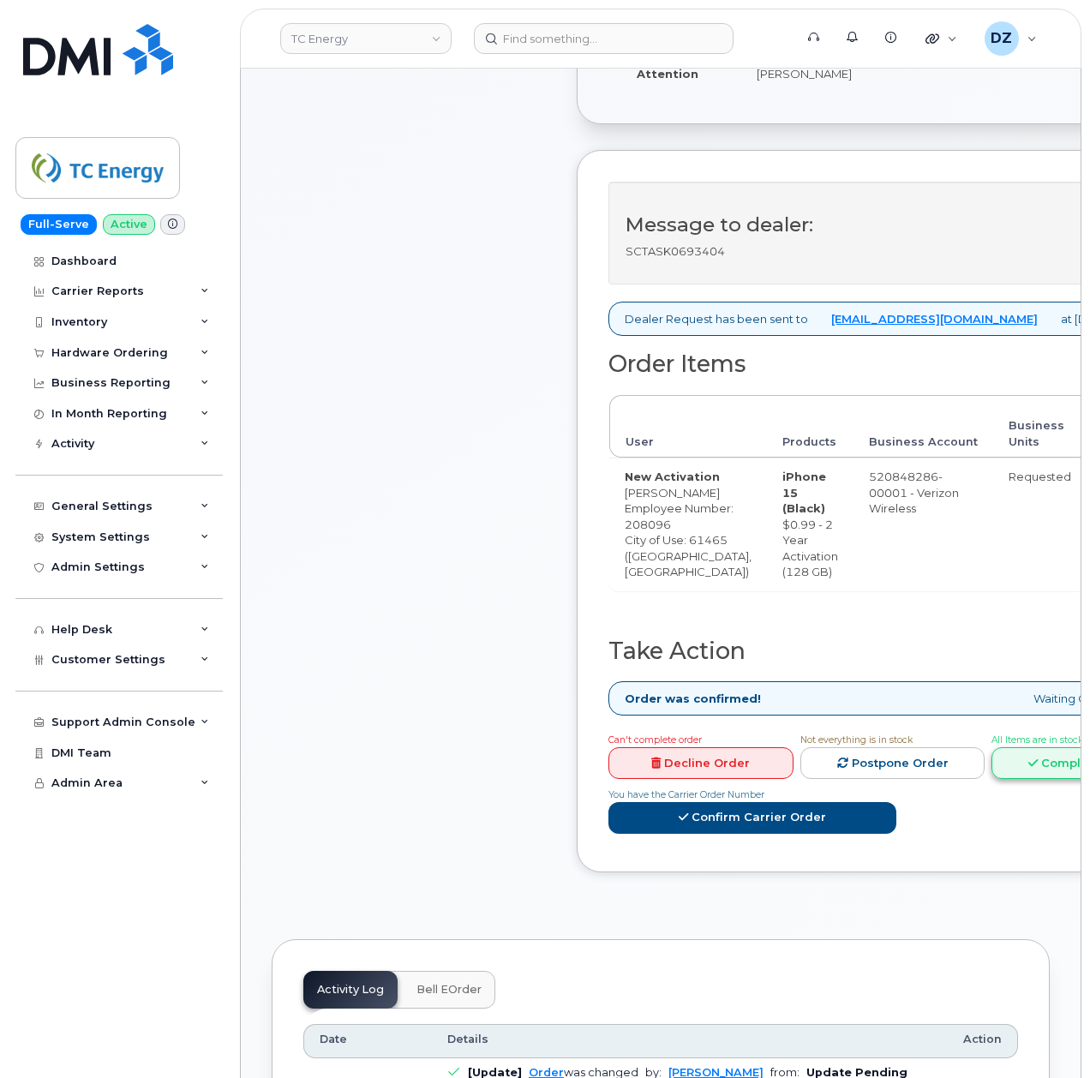
click at [1049, 779] on link "Complete Order" at bounding box center [1084, 763] width 185 height 32
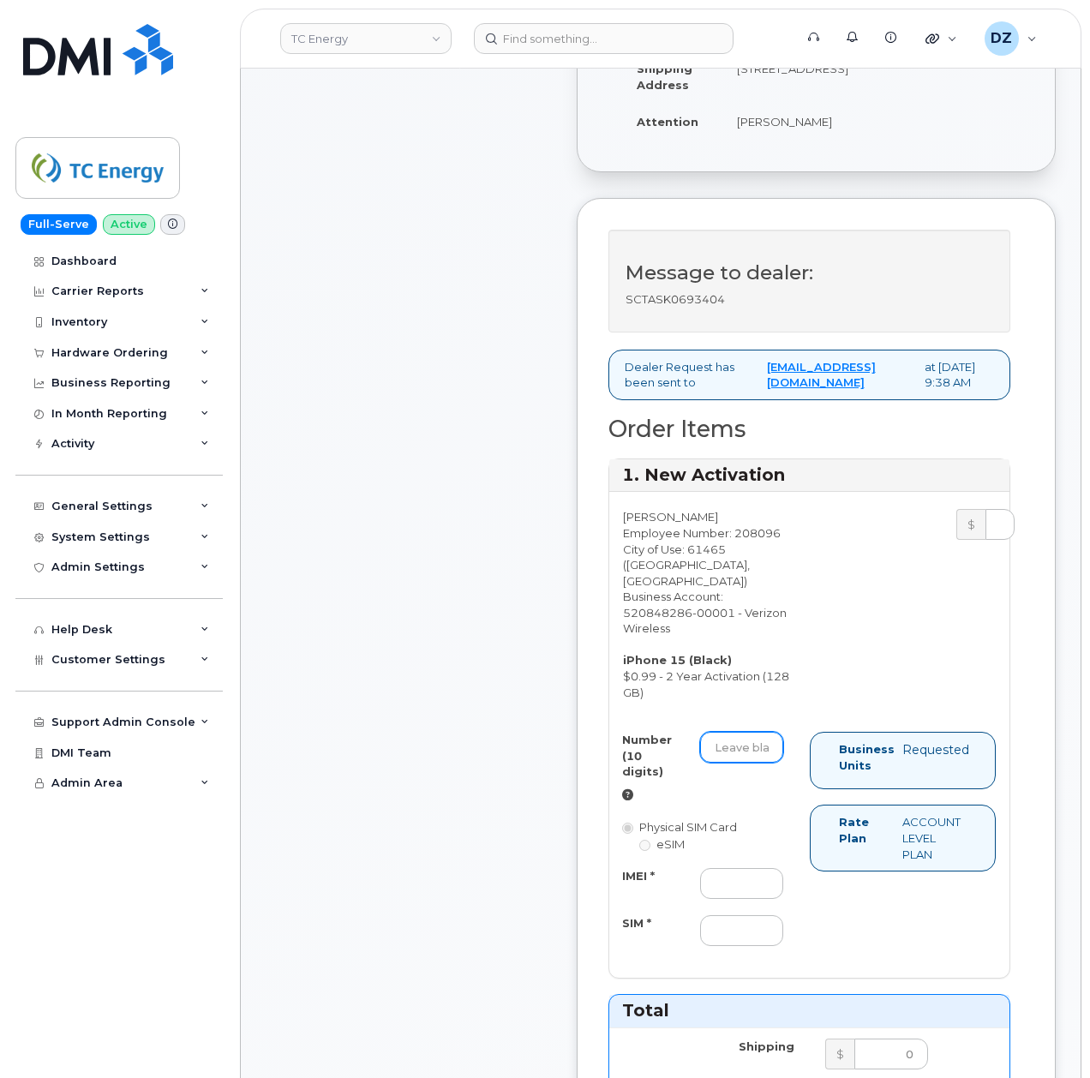
click at [735, 763] on input "Number (10 digits)" at bounding box center [741, 747] width 83 height 31
paste input "[PHONE_NUMBER]"
type input "3095748463"
click at [768, 885] on div "Number (10 digits) 3095748463 Physical SIM Card eSIM IMEI * SIM *" at bounding box center [709, 847] width 201 height 230
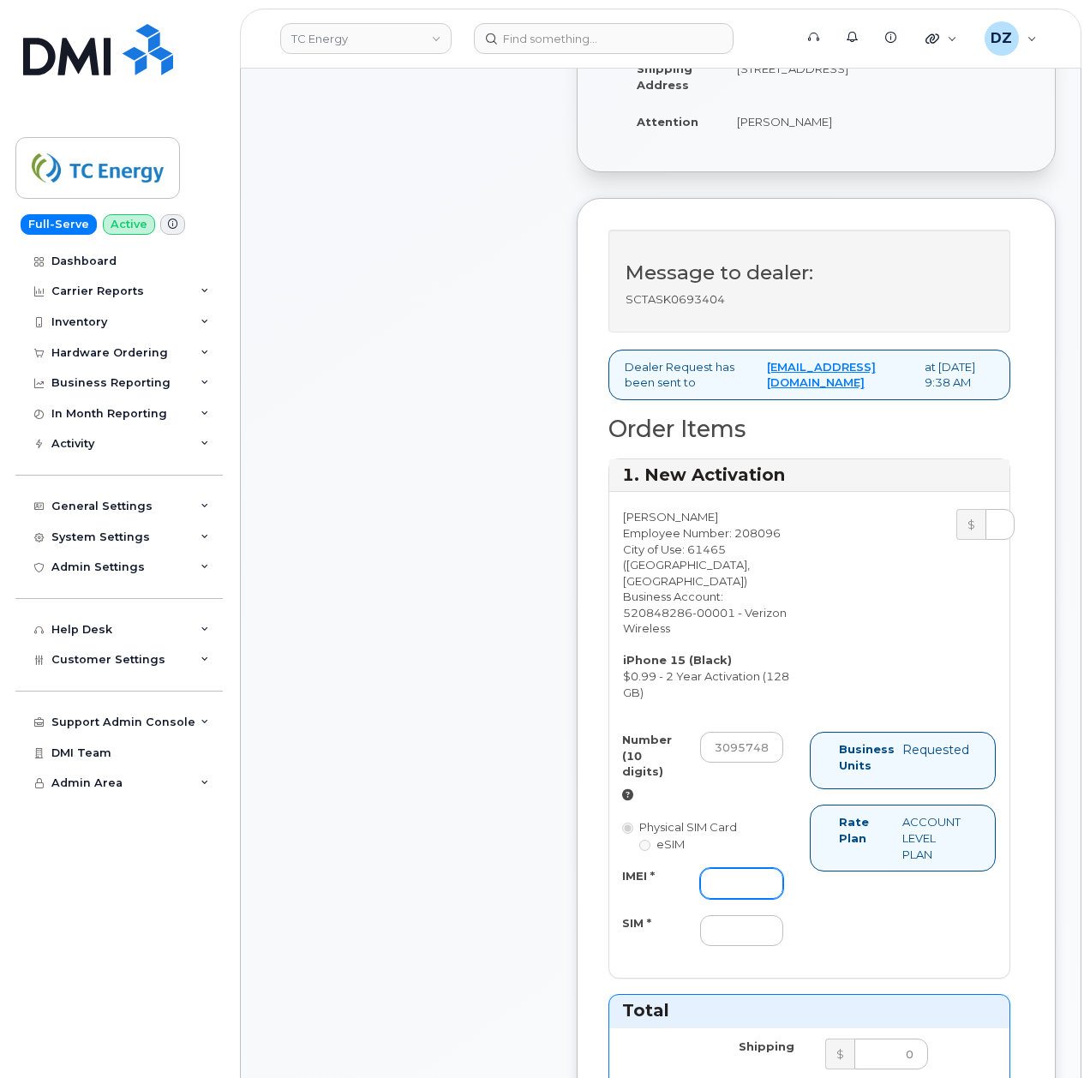
click at [752, 899] on input "IMEI *" at bounding box center [741, 883] width 83 height 31
paste input "357491836801381"
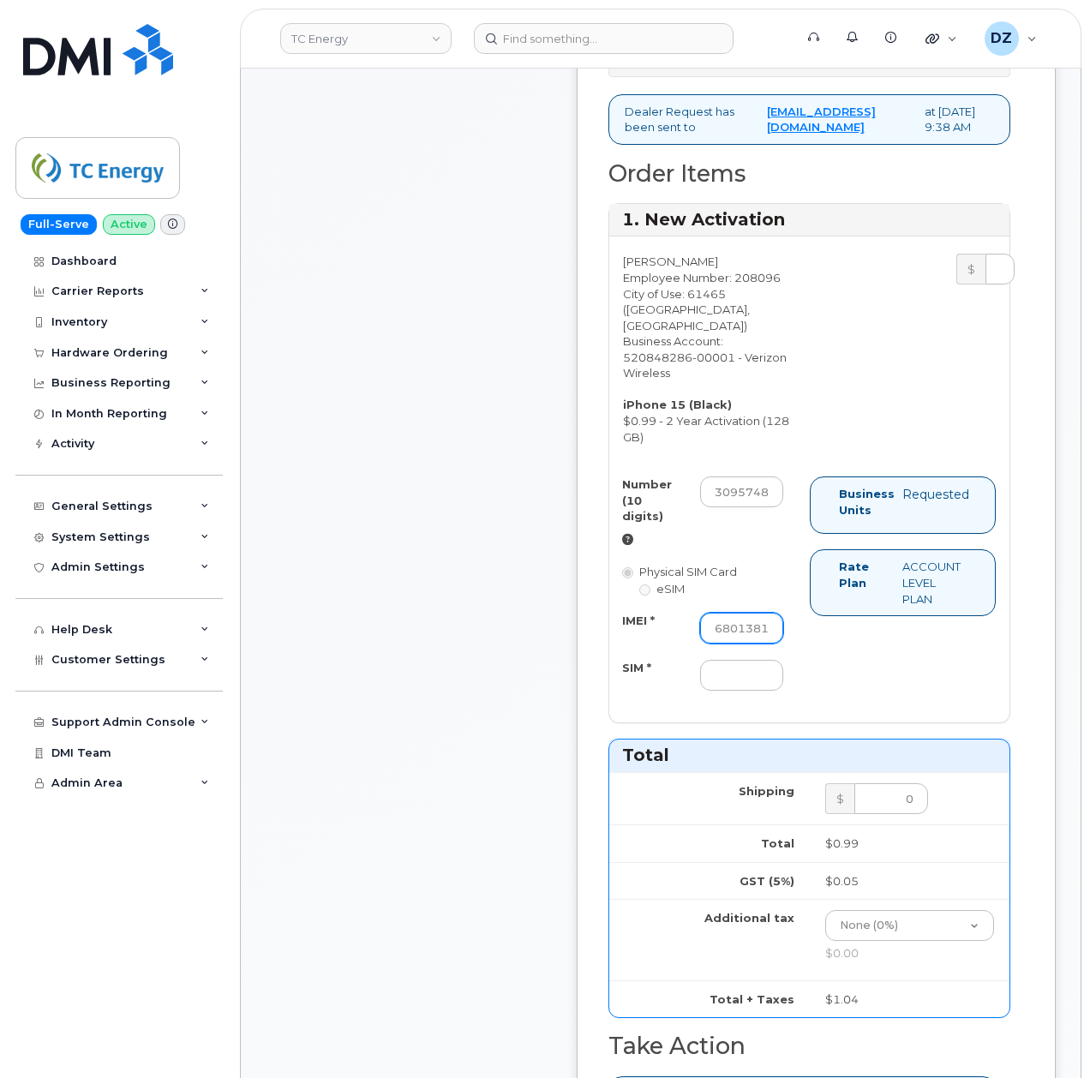
scroll to position [1143, 0]
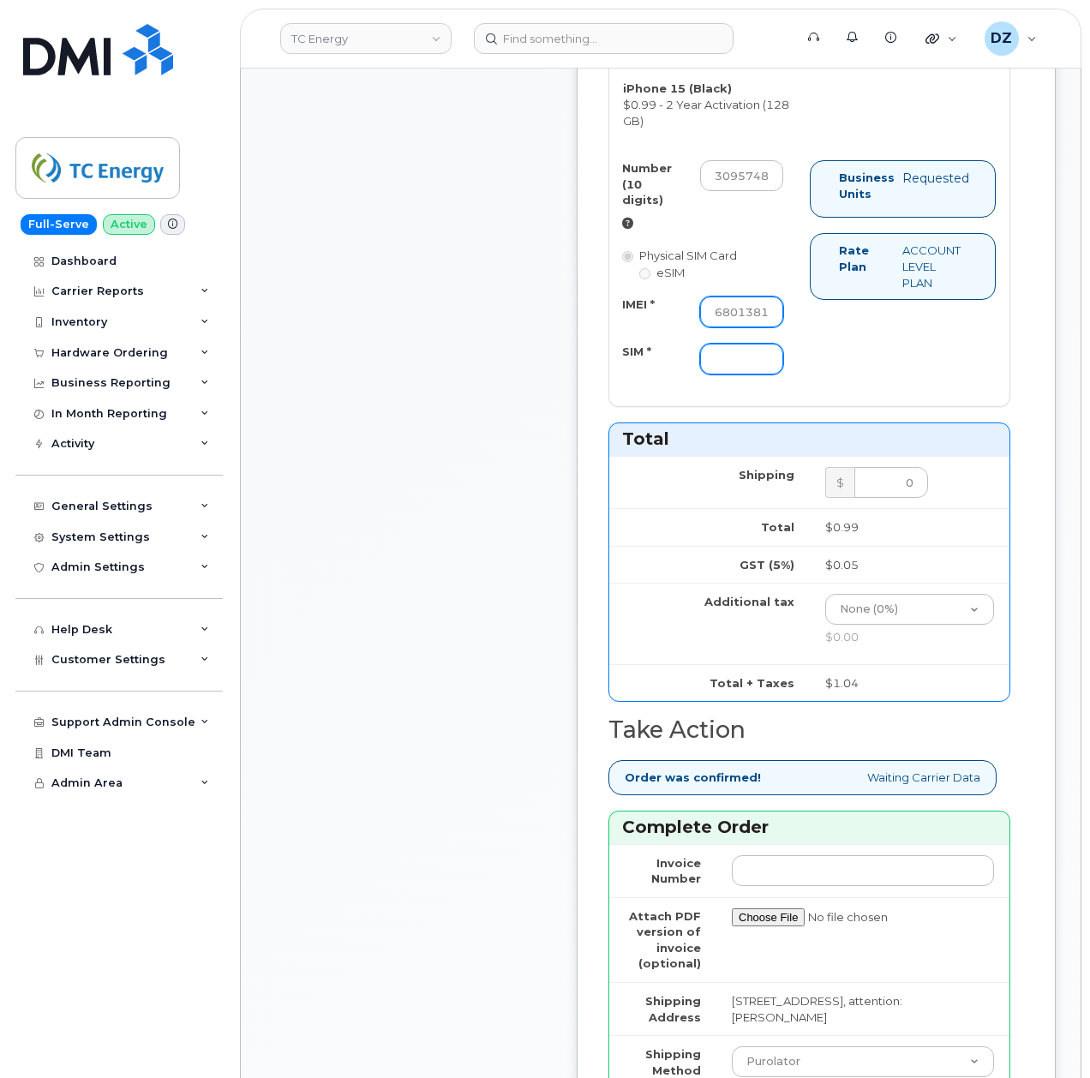
type input "357491836801381"
click at [741, 375] on input "SIM *" at bounding box center [741, 359] width 83 height 31
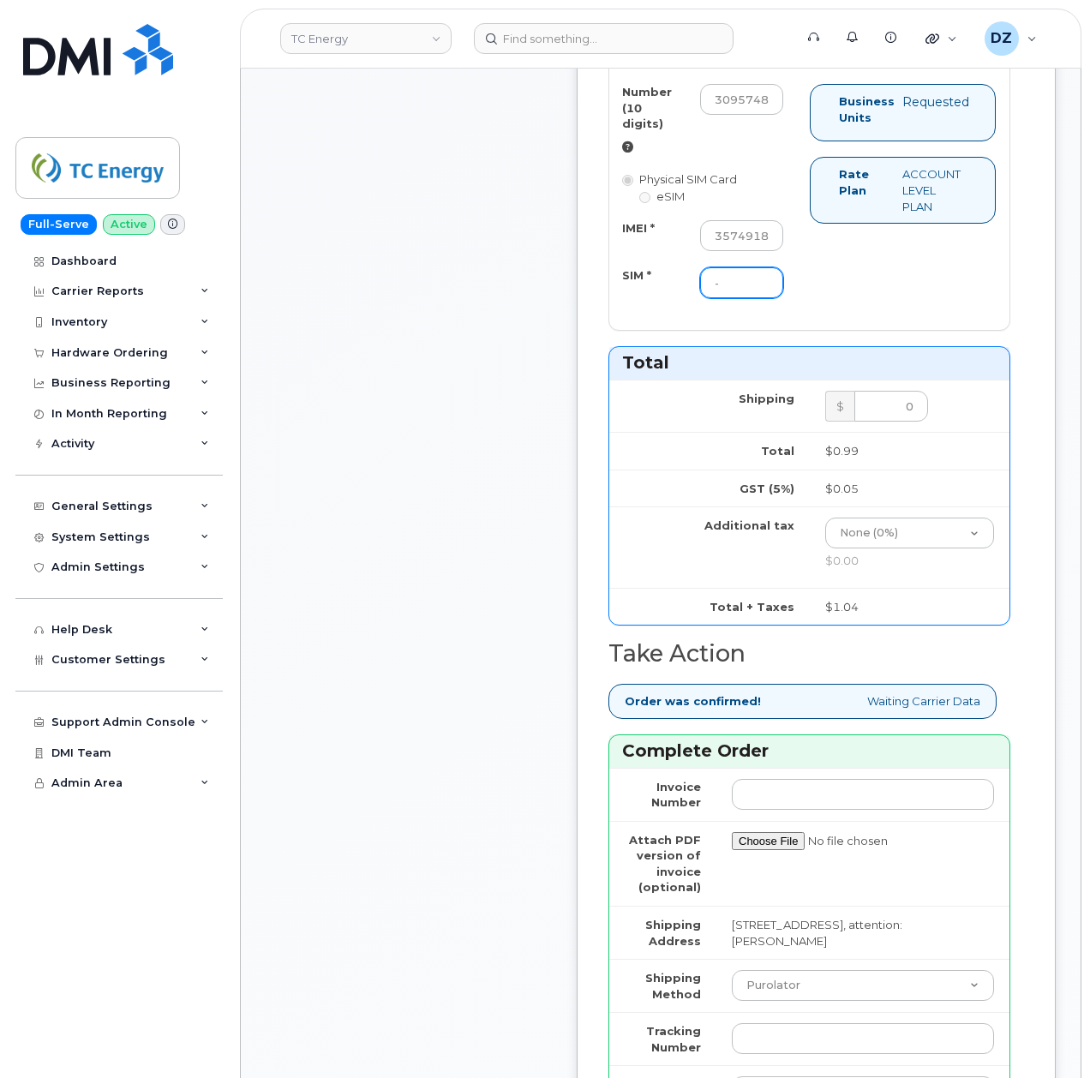
scroll to position [1485, 0]
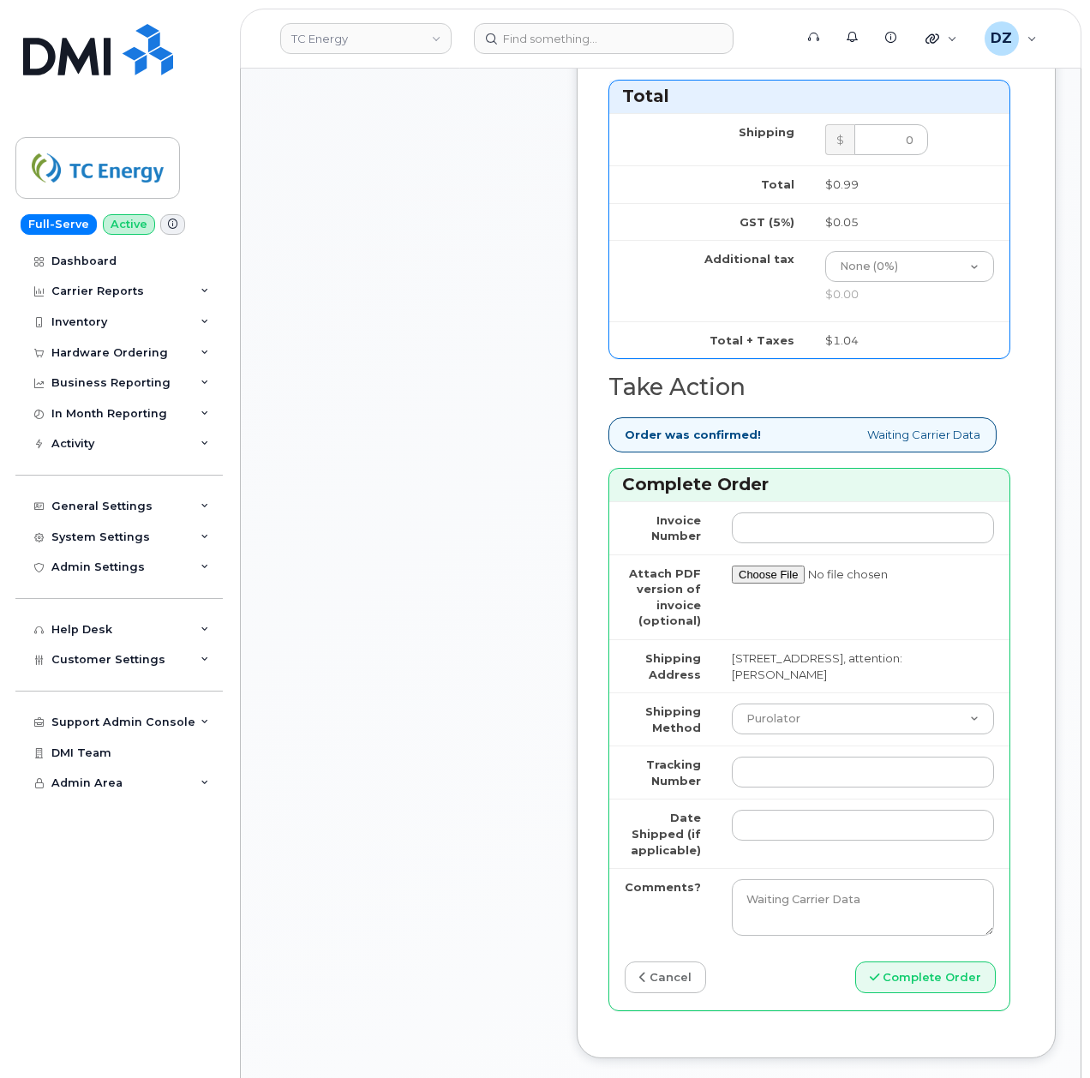
type input "-"
click at [778, 788] on input "Tracking Number" at bounding box center [863, 772] width 262 height 31
paste input "1Z4367572434004953"
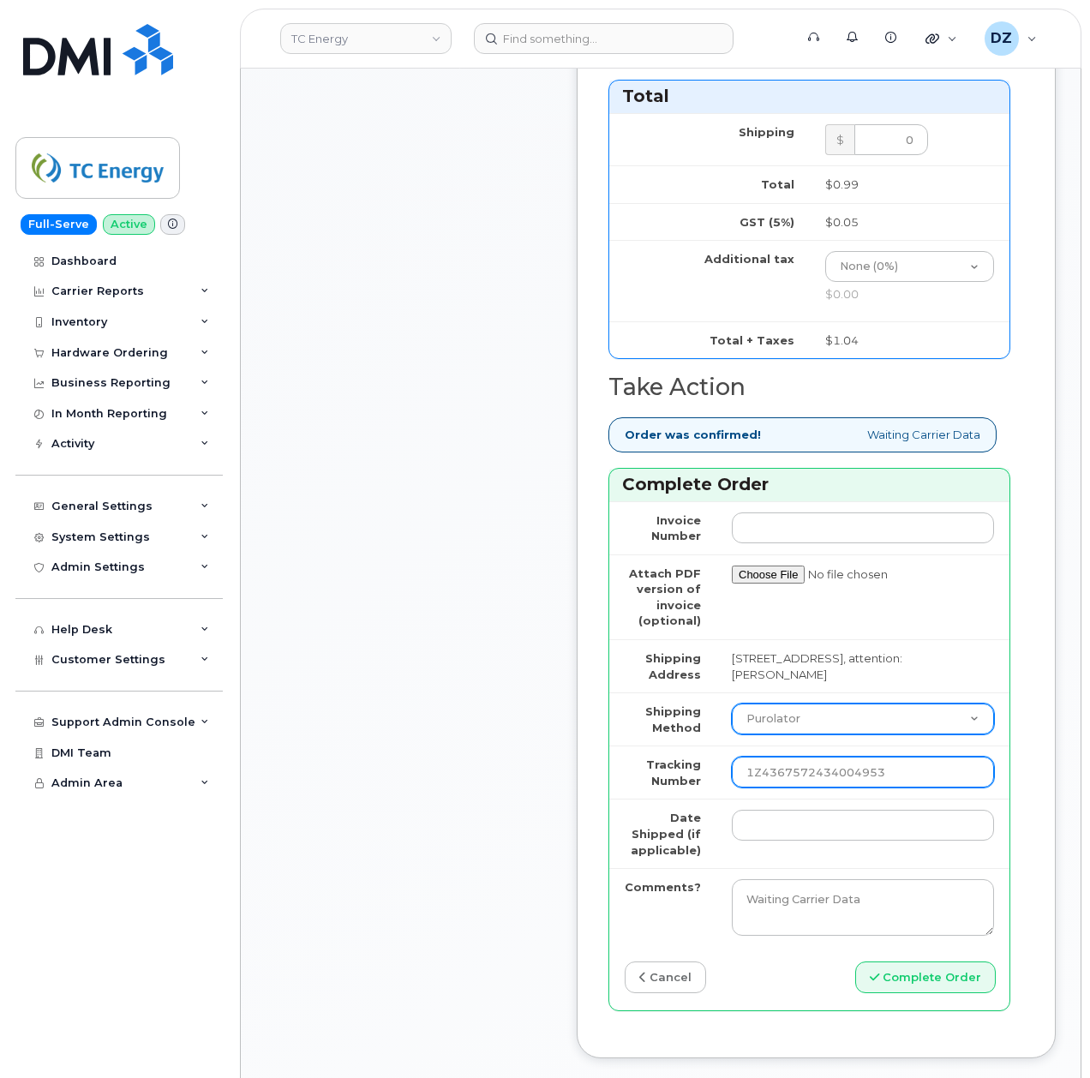
type input "1Z4367572434004953"
click at [797, 735] on select "Purolator UPS FedEx Canada Post Courier Other Drop Off Pick Up" at bounding box center [863, 719] width 262 height 31
select select "UPS"
click at [732, 728] on select "Purolator UPS FedEx Canada Post Courier Other Drop Off Pick Up" at bounding box center [863, 719] width 262 height 31
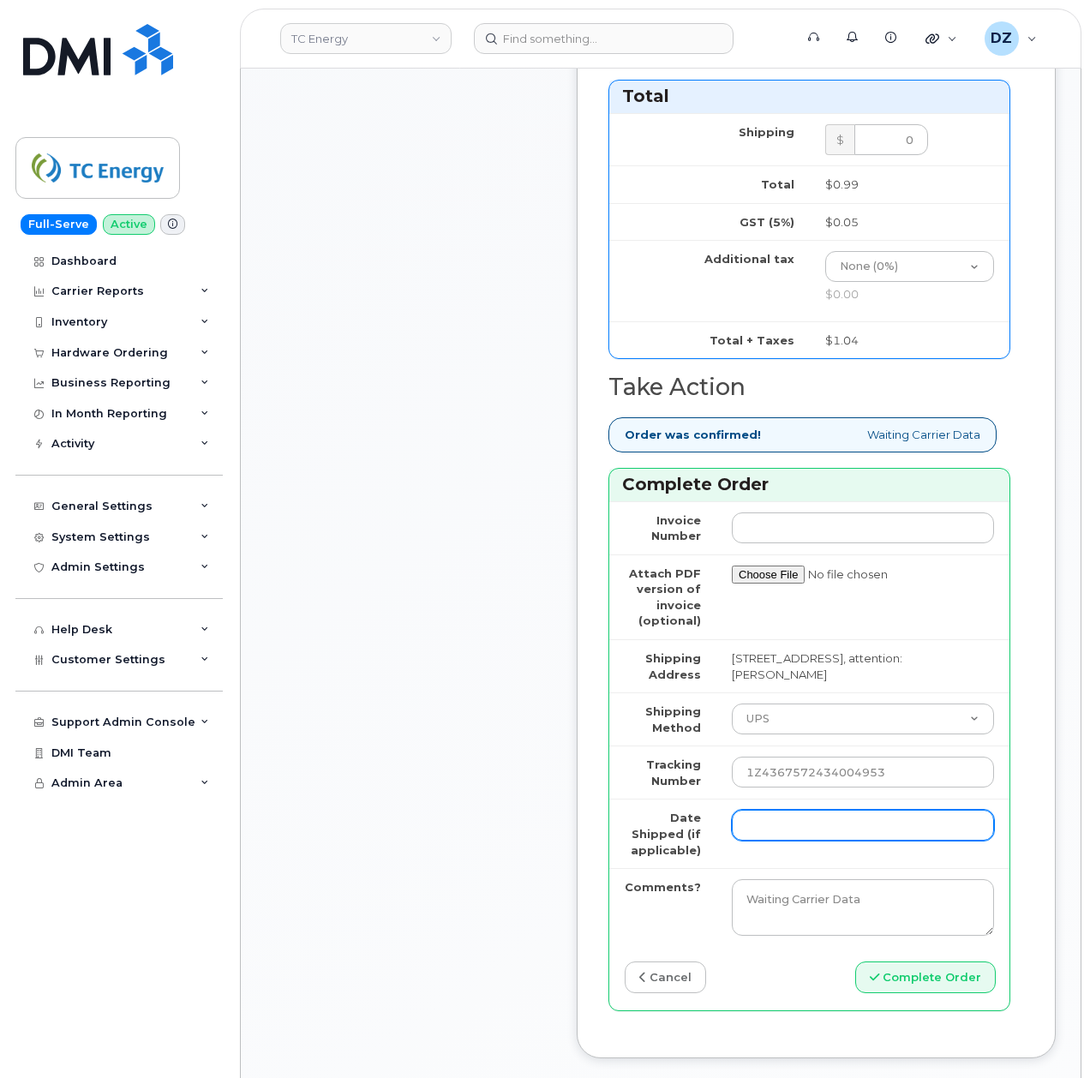
click at [766, 841] on input "Date Shipped (if applicable)" at bounding box center [863, 825] width 262 height 31
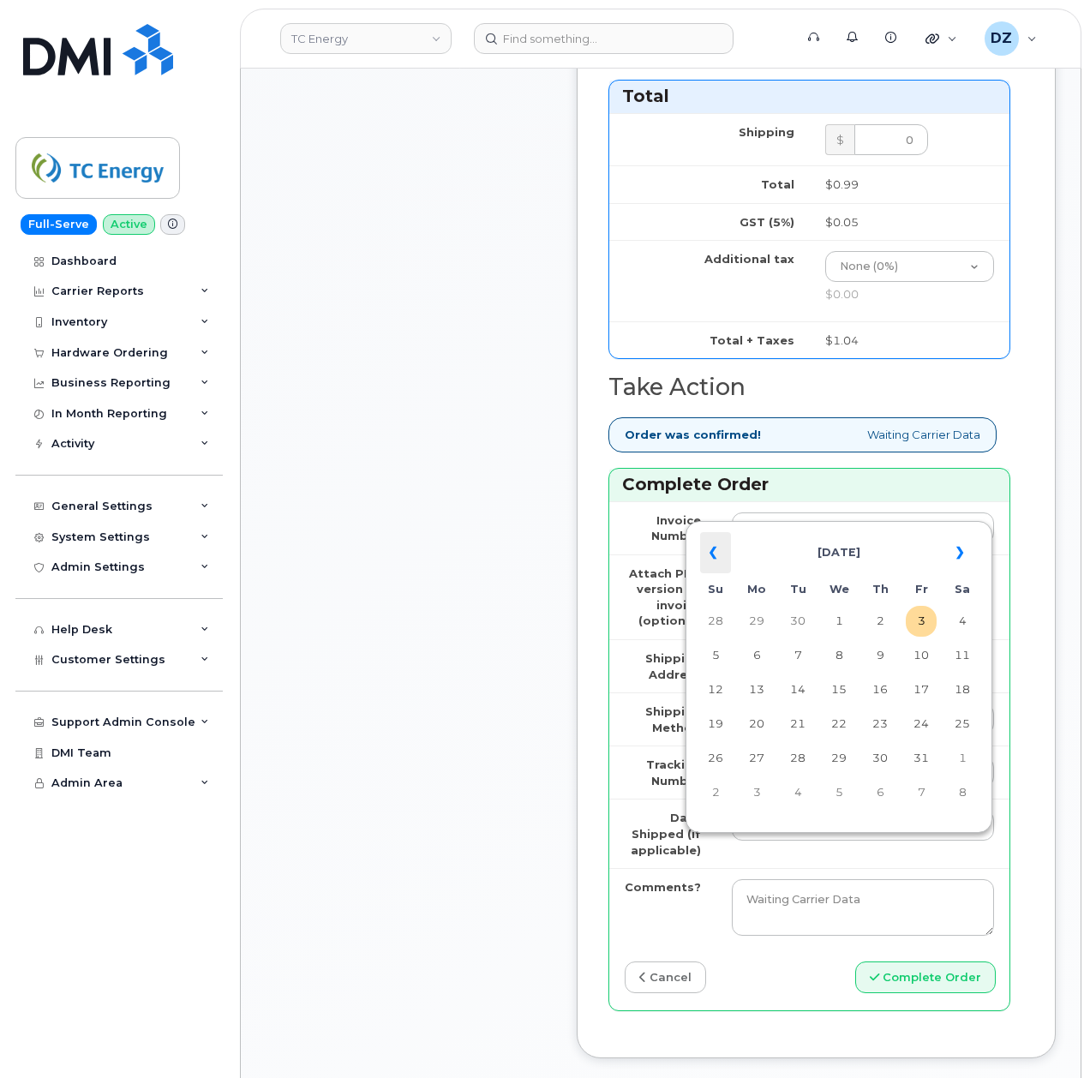
click at [708, 560] on th "«" at bounding box center [715, 552] width 31 height 41
click at [883, 689] on td "18" at bounding box center [880, 690] width 31 height 31
type input "2025-09-18"
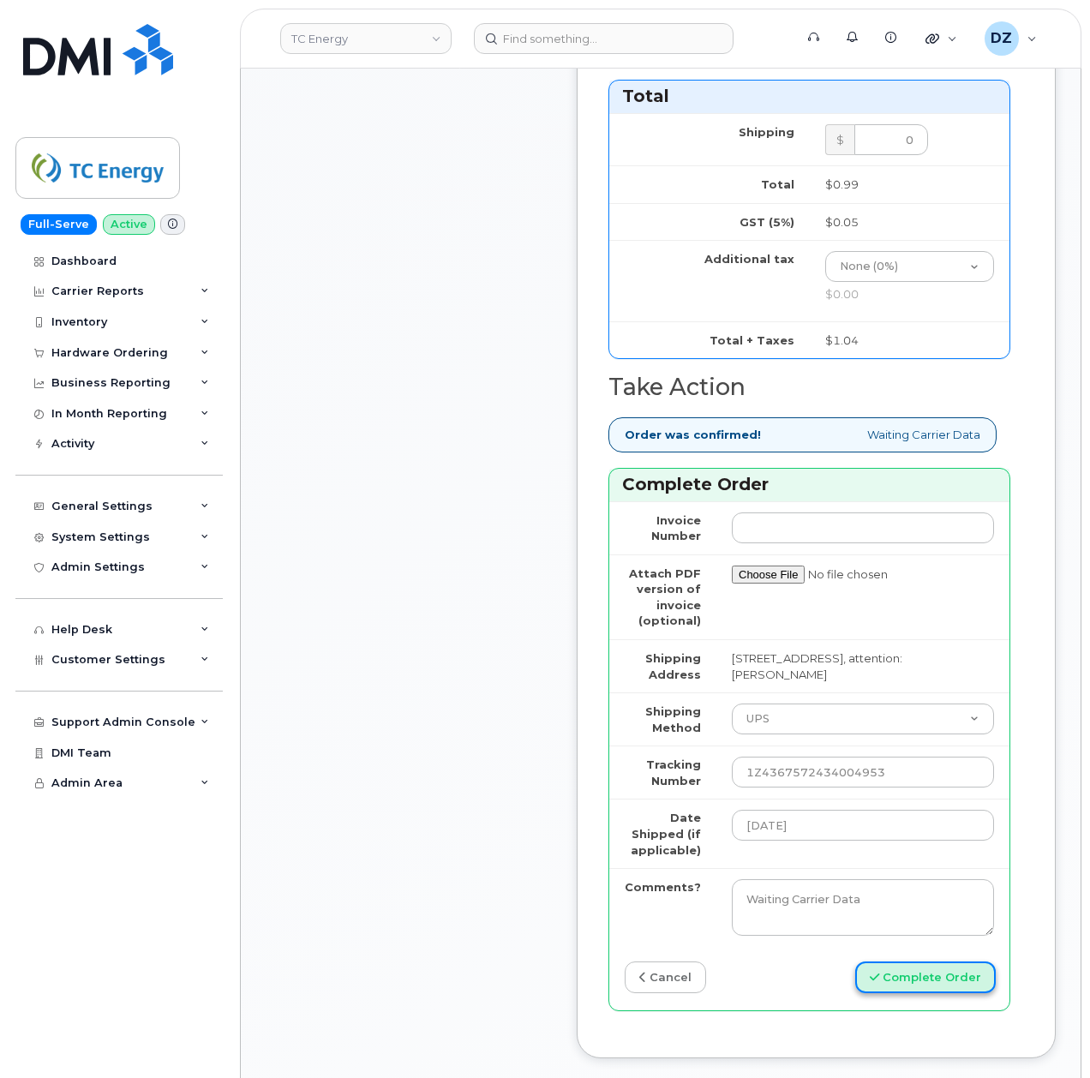
click at [906, 993] on button "Complete Order" at bounding box center [925, 978] width 141 height 32
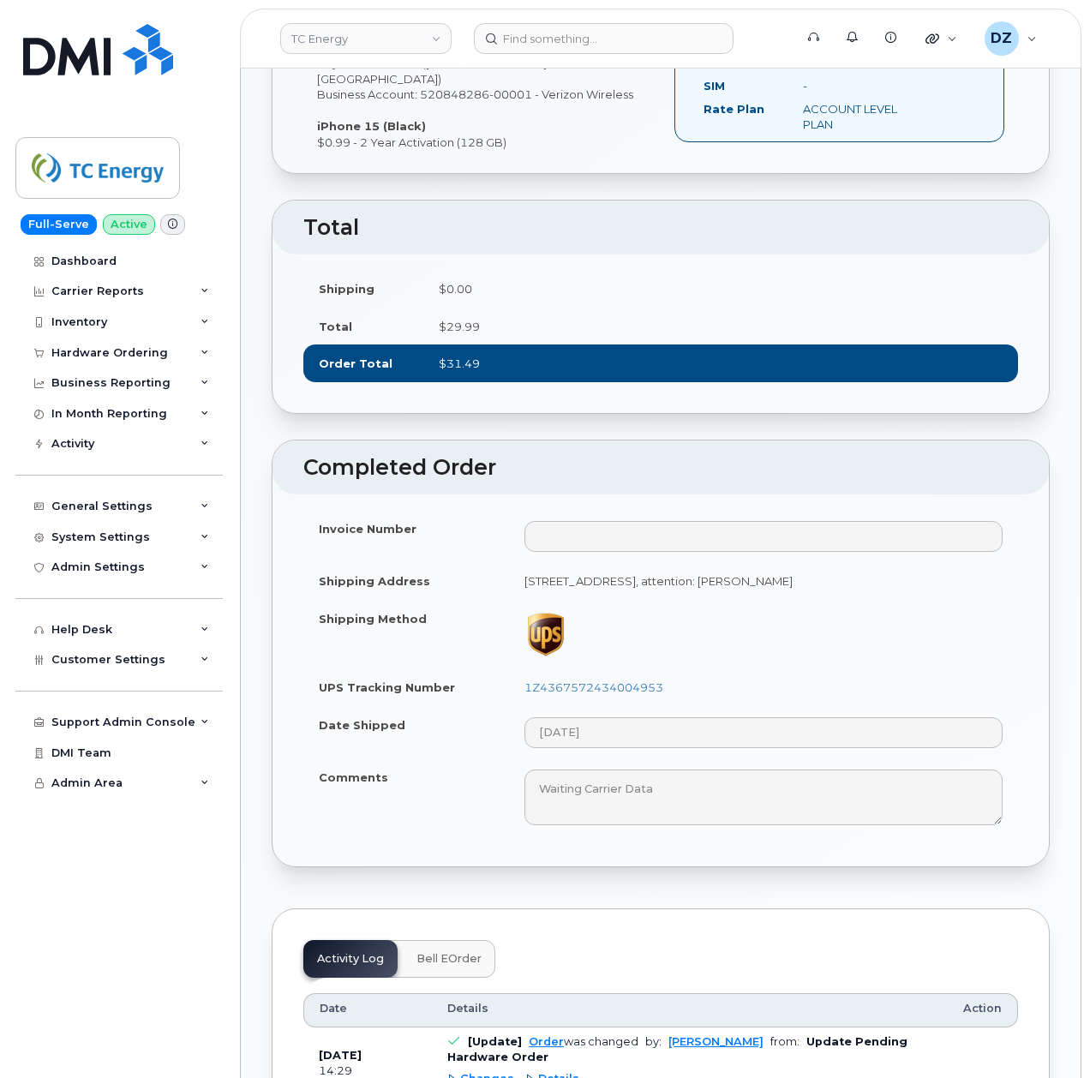
scroll to position [914, 0]
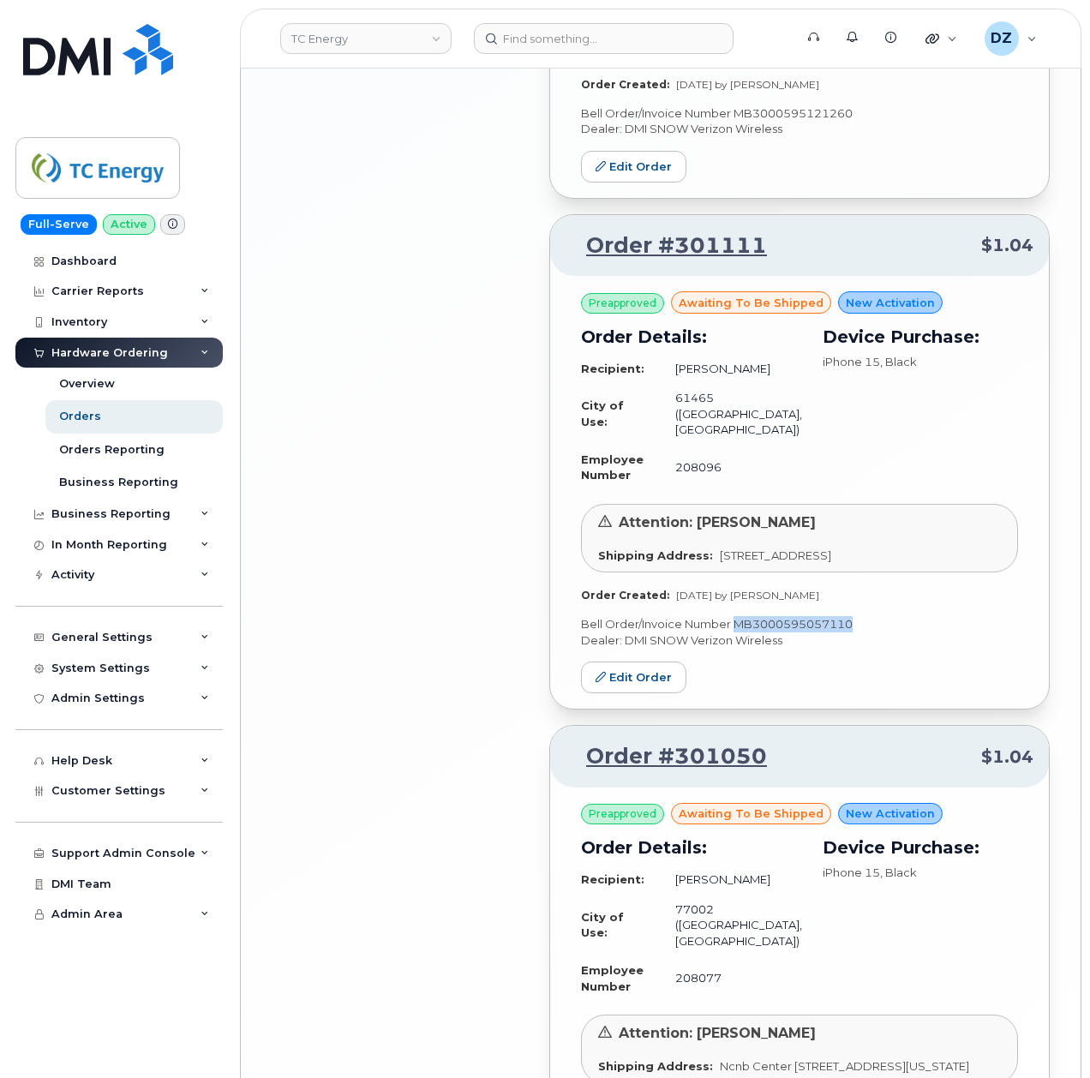
scroll to position [3712, 0]
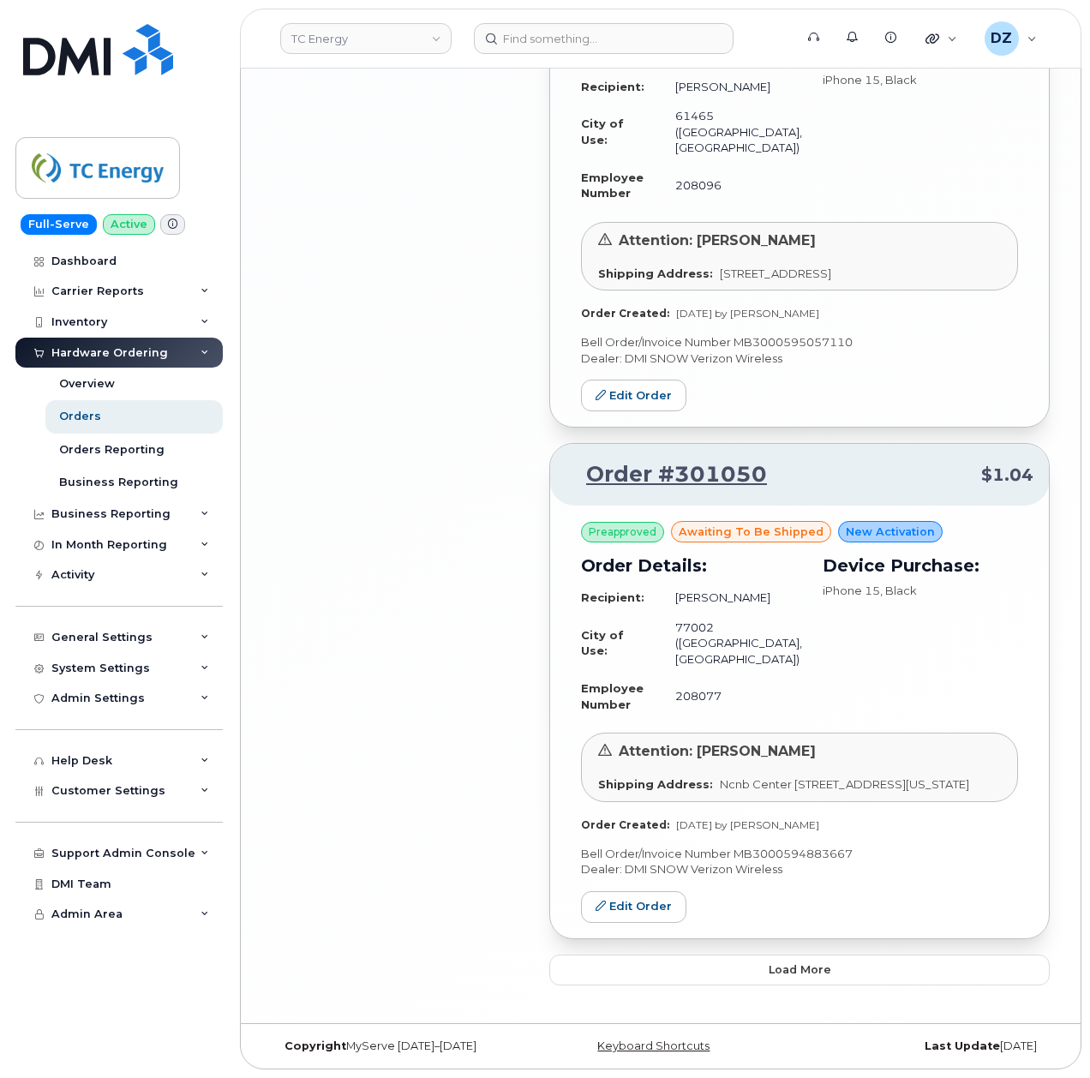
click at [776, 852] on p "Bell Order/Invoice Number MB3000594883667" at bounding box center [799, 854] width 437 height 16
copy p "MB3000594883667"
click at [154, 447] on div "Orders Reporting" at bounding box center [111, 449] width 105 height 15
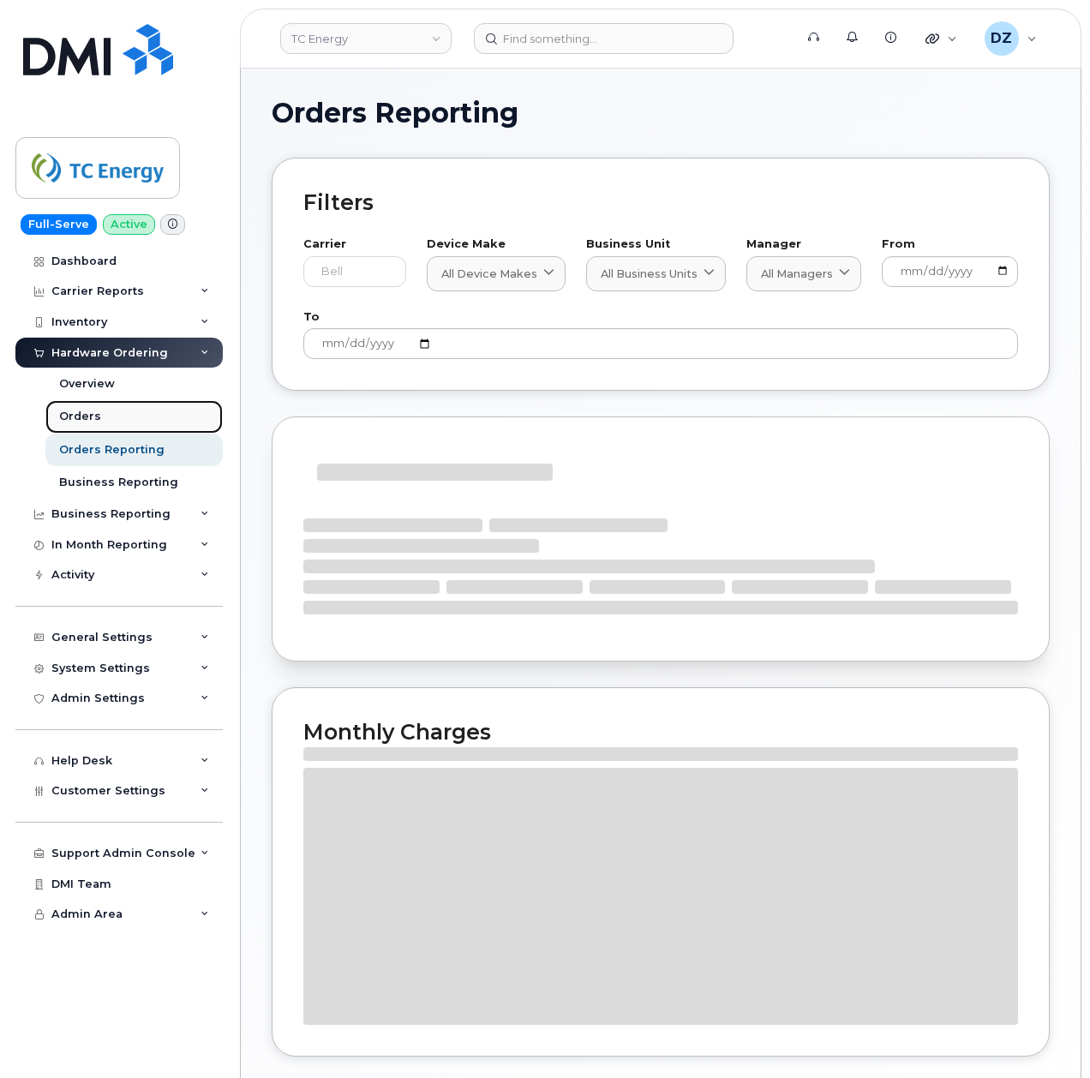
click at [144, 416] on link "Orders" at bounding box center [133, 416] width 177 height 33
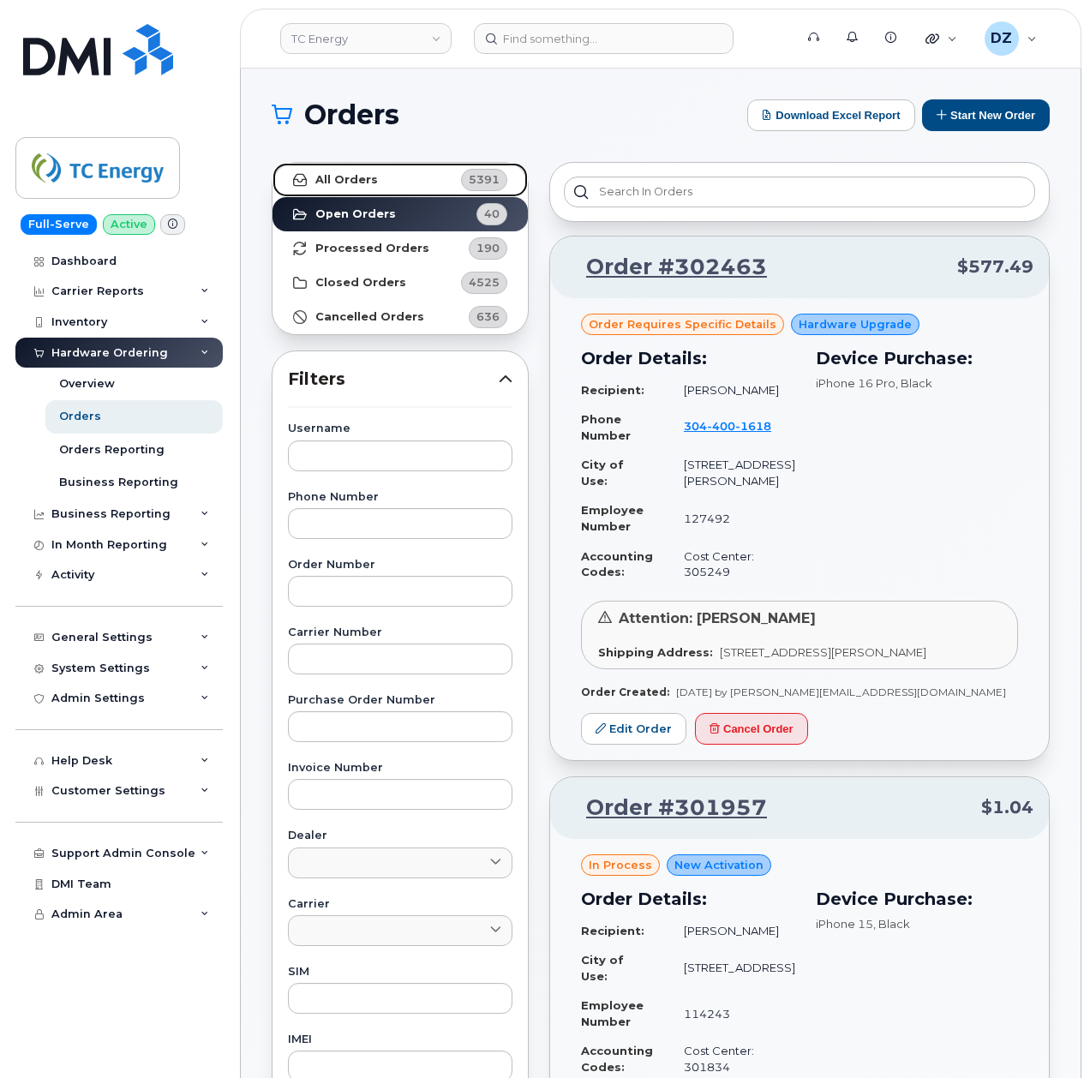
click at [427, 185] on link "All Orders 5391" at bounding box center [400, 180] width 255 height 34
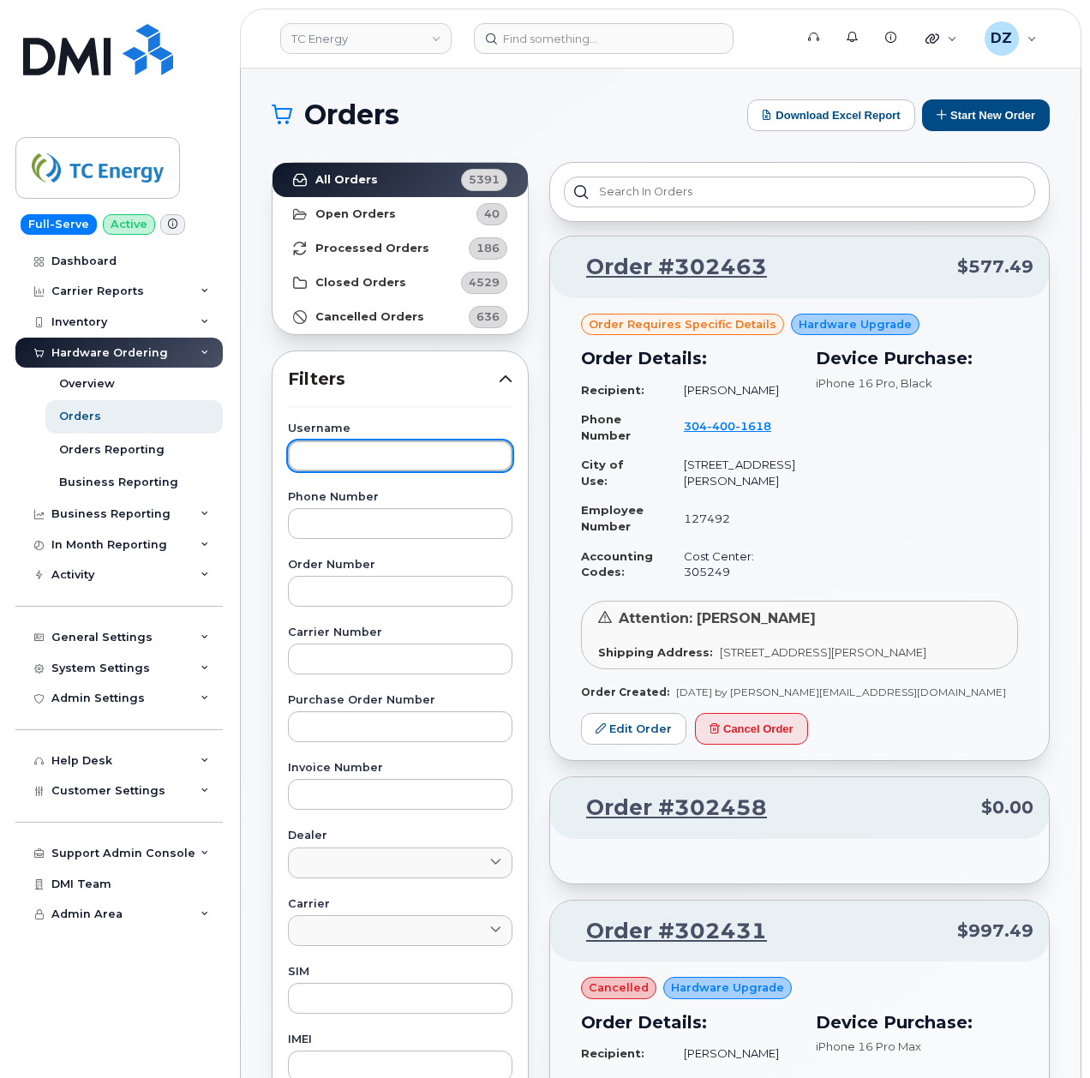
click at [382, 461] on input "text" at bounding box center [400, 456] width 225 height 31
type input "Margaret"
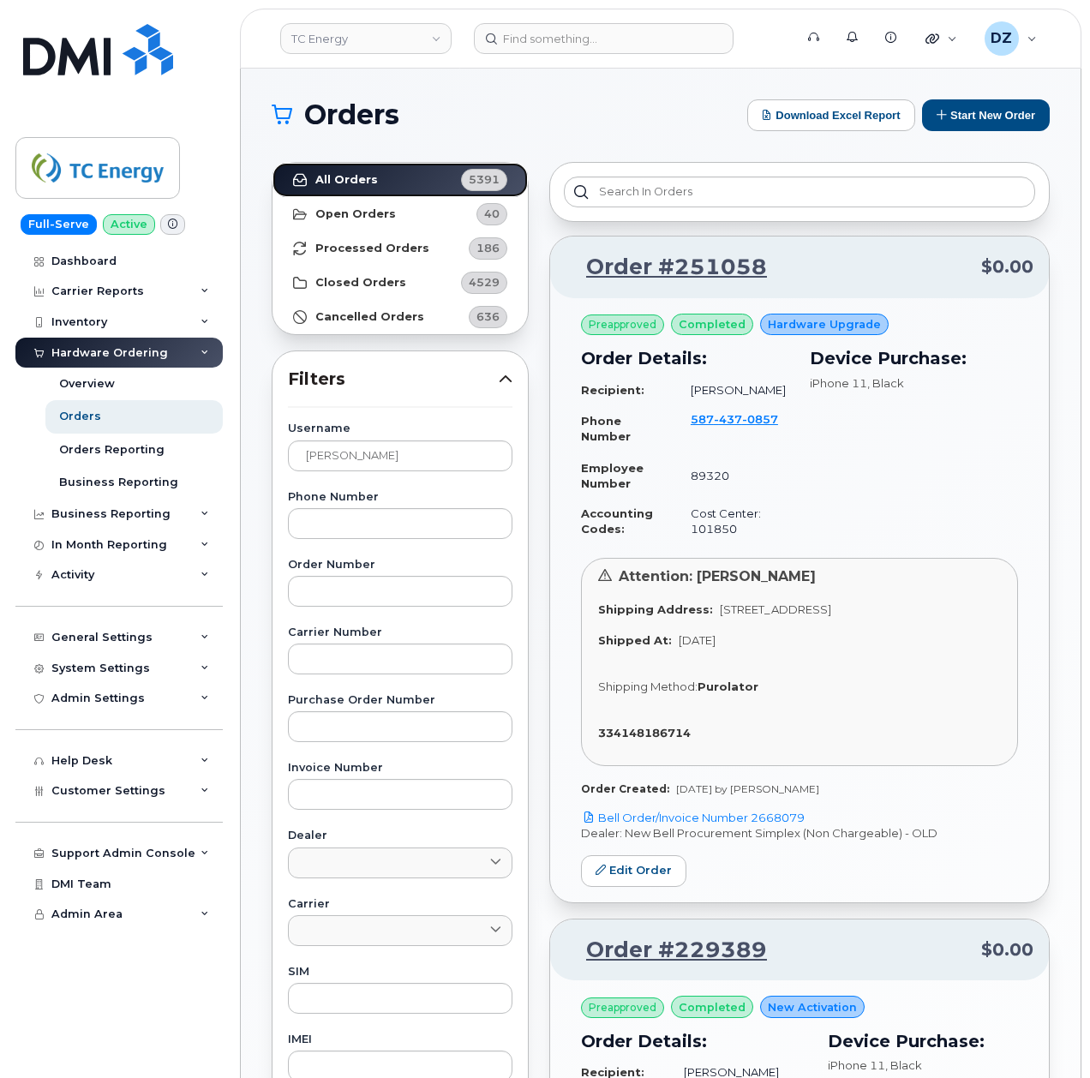
click at [398, 177] on link "All Orders 5391" at bounding box center [400, 180] width 255 height 34
click at [409, 210] on link "Open Orders 40" at bounding box center [400, 214] width 255 height 34
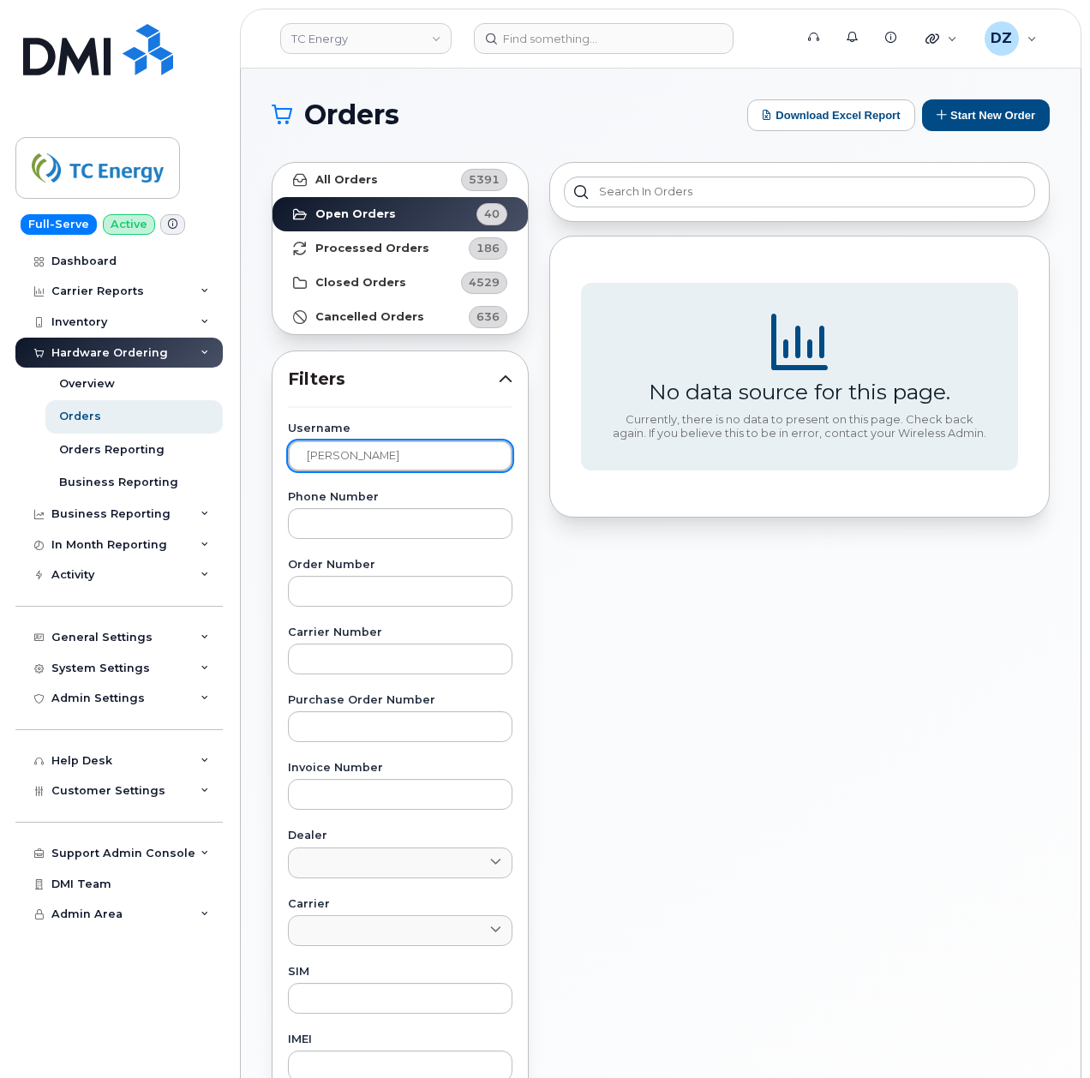
click at [399, 453] on input "Margaret" at bounding box center [400, 456] width 225 height 31
click at [354, 247] on strong "Processed Orders" at bounding box center [372, 249] width 114 height 14
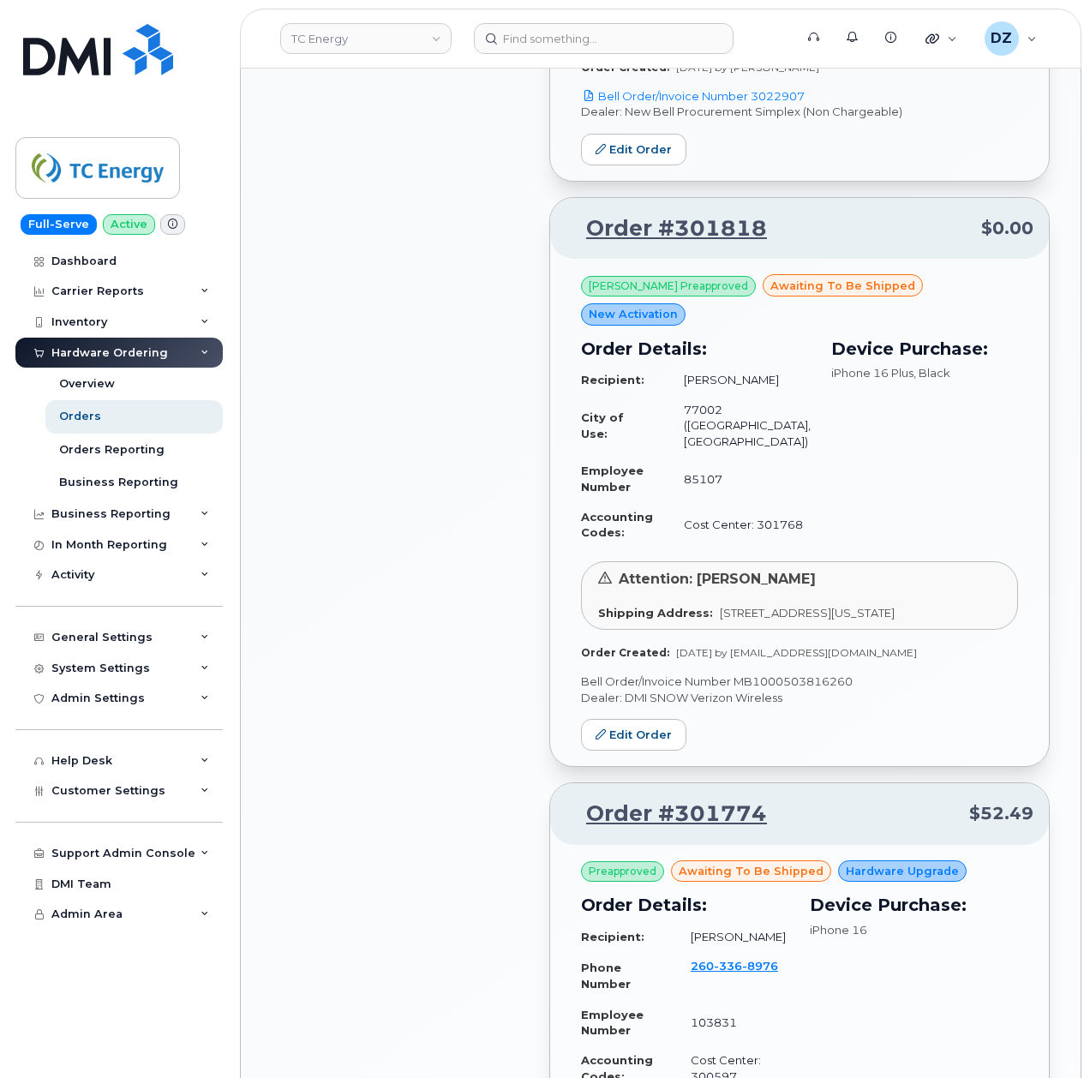
scroll to position [1714, 0]
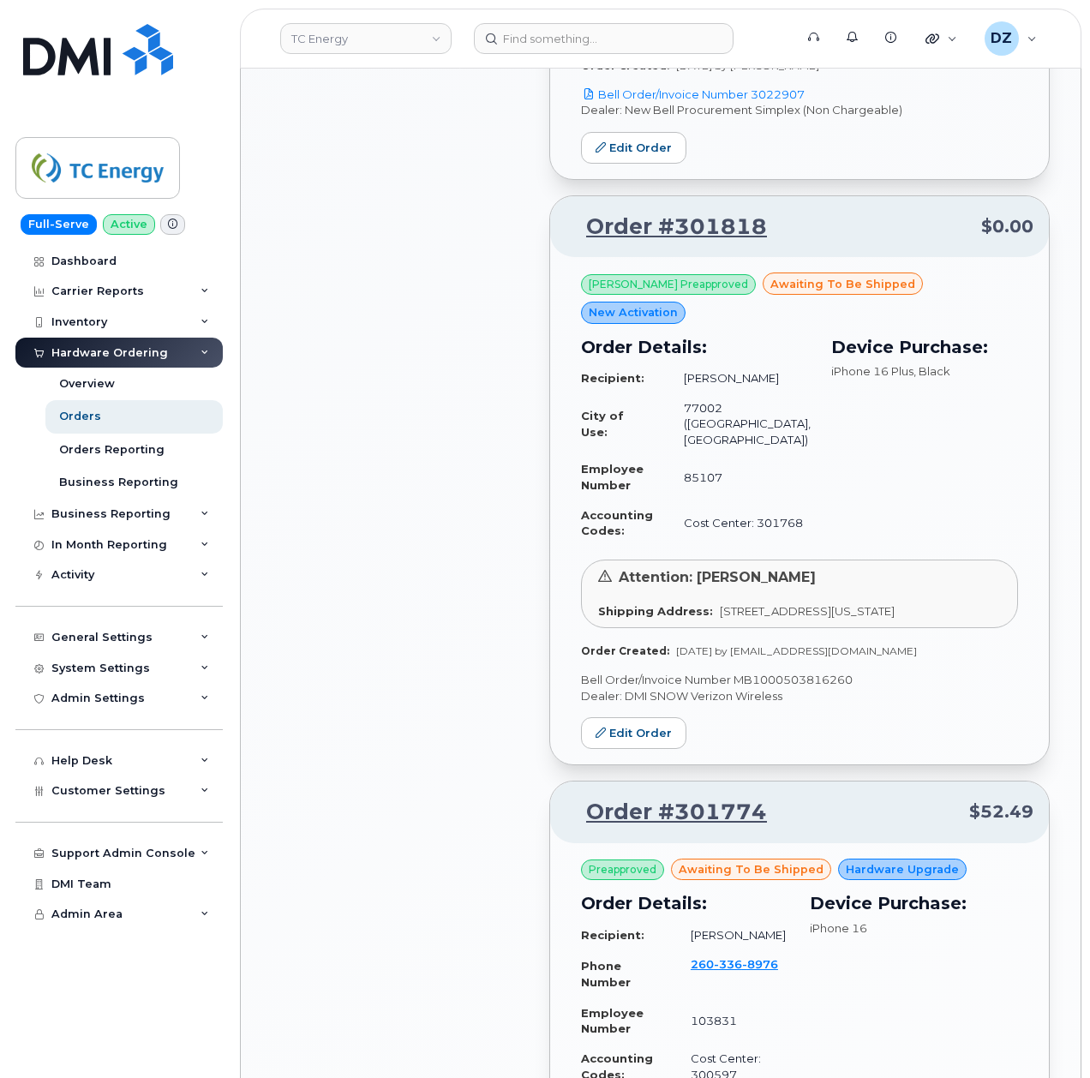
click at [777, 688] on p "Bell Order/Invoice Number MB1000503816260" at bounding box center [799, 680] width 437 height 16
copy p "MB1000503816260"
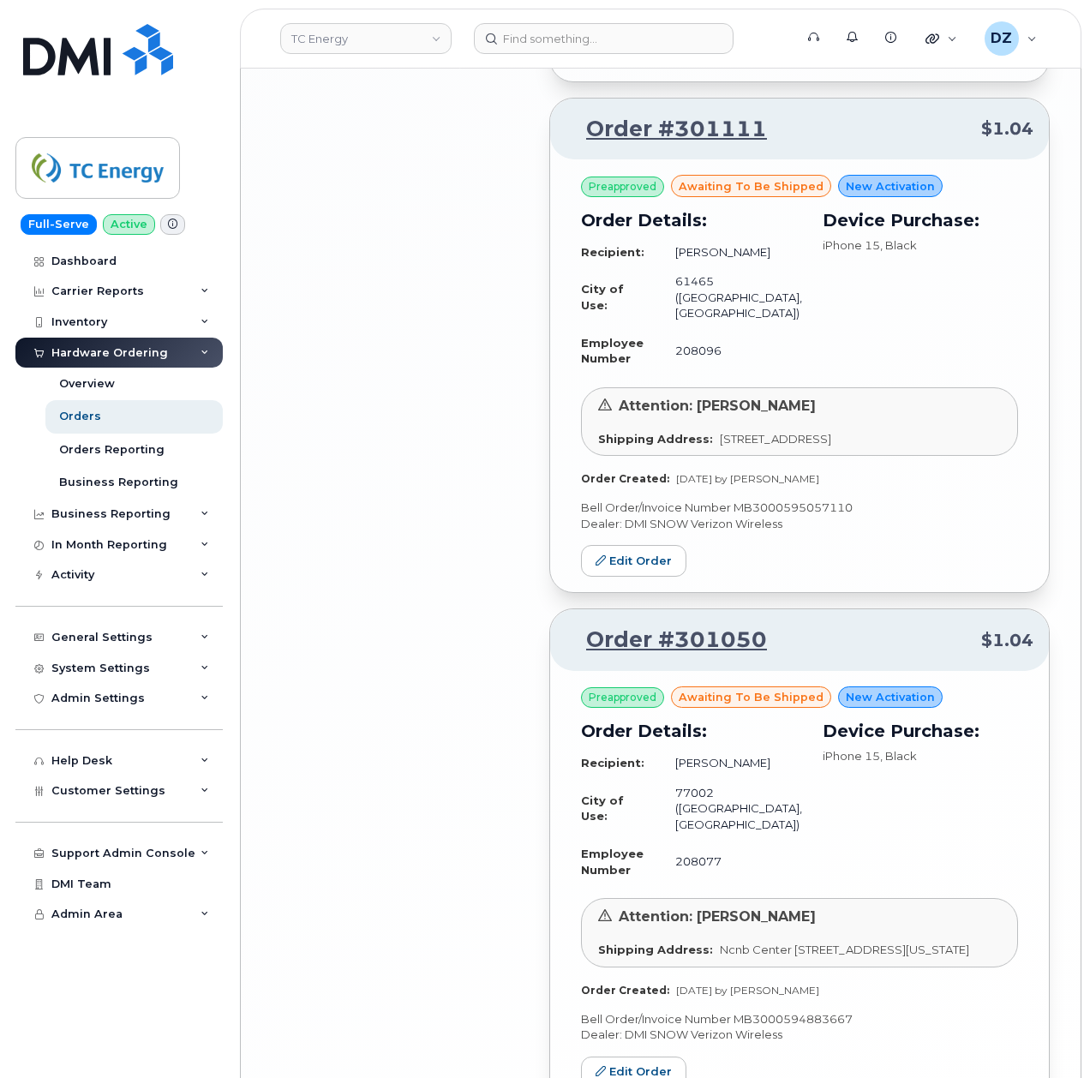
scroll to position [3484, 0]
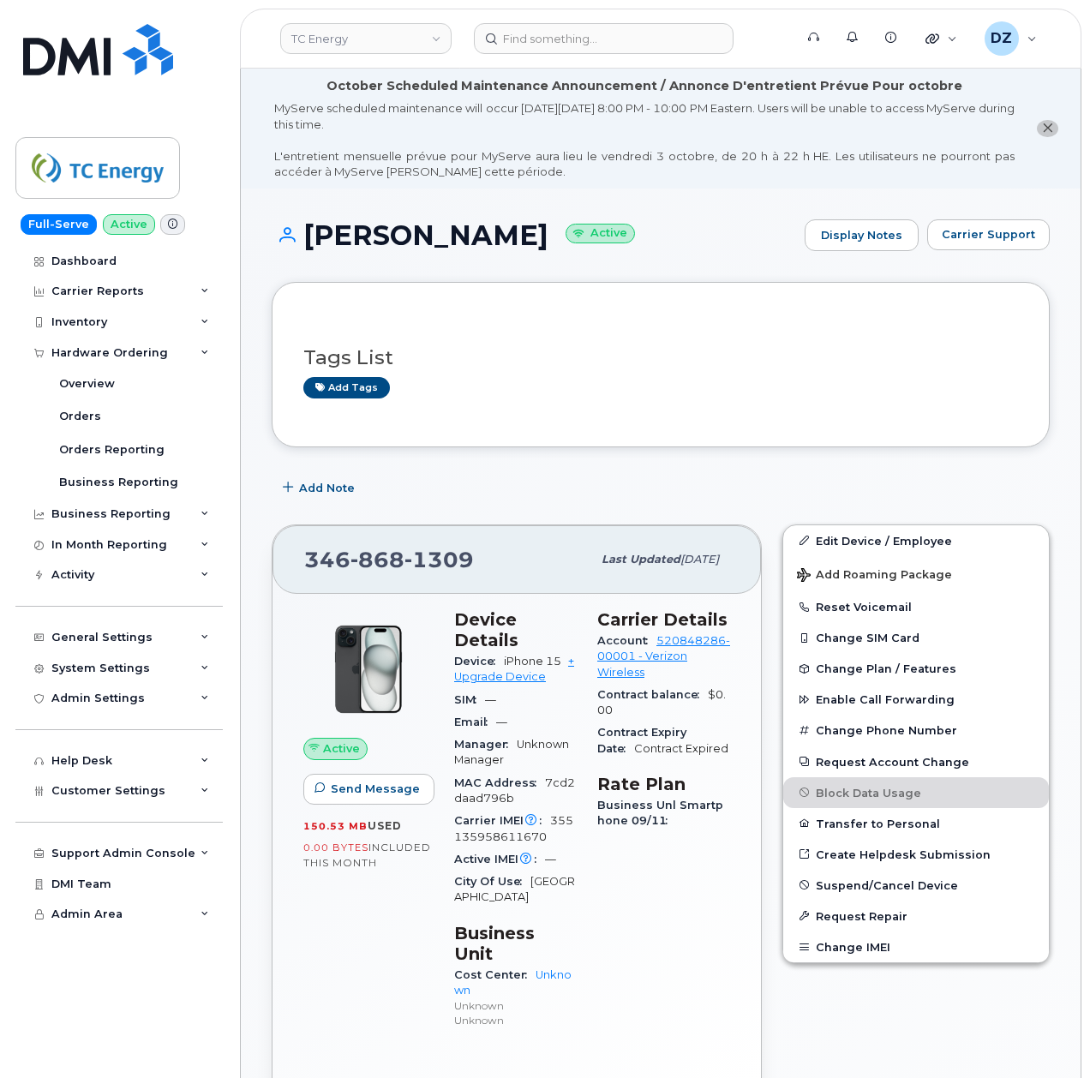
scroll to position [343, 0]
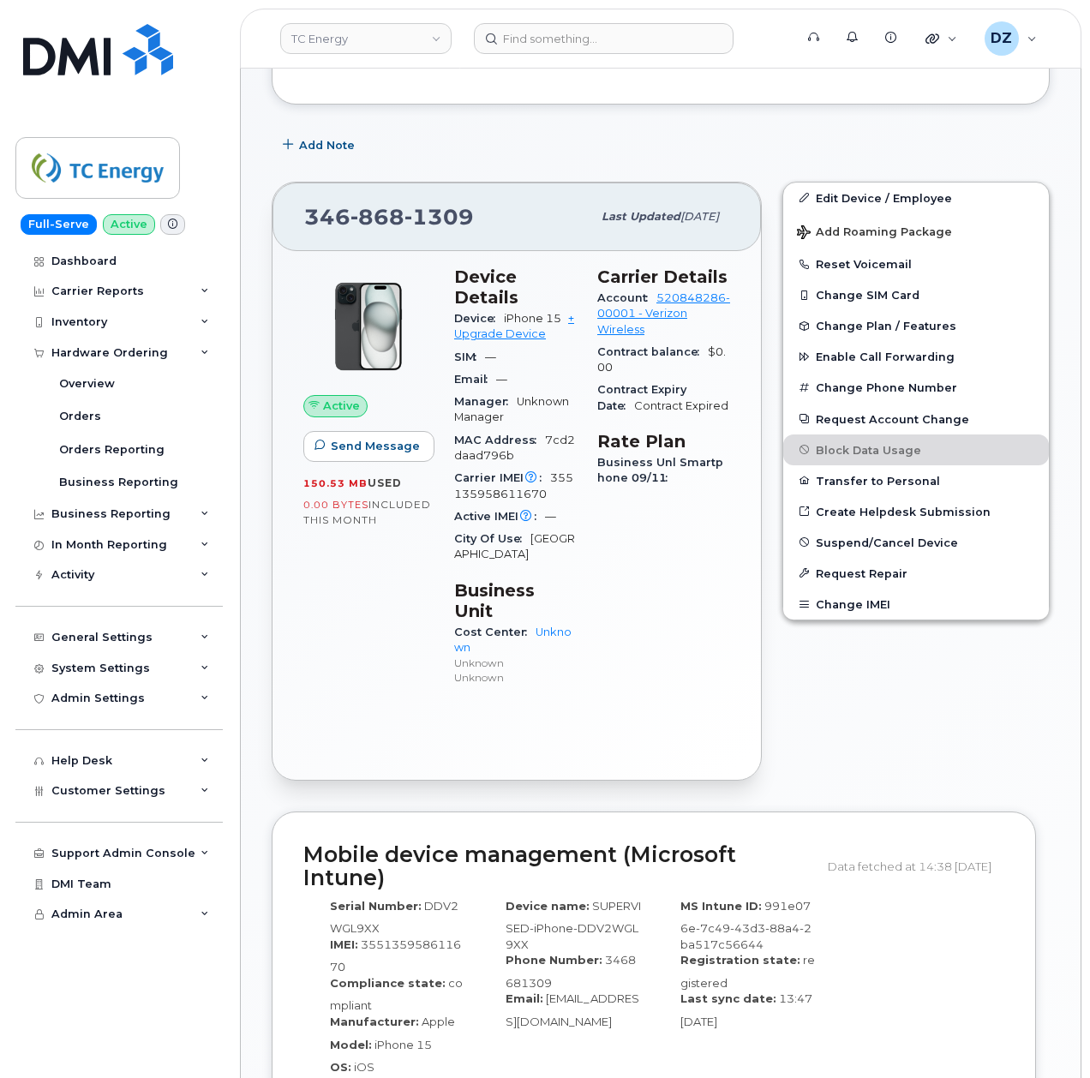
click at [686, 132] on div "Add Note" at bounding box center [661, 145] width 778 height 31
click at [482, 221] on div "[PHONE_NUMBER]" at bounding box center [447, 217] width 287 height 36
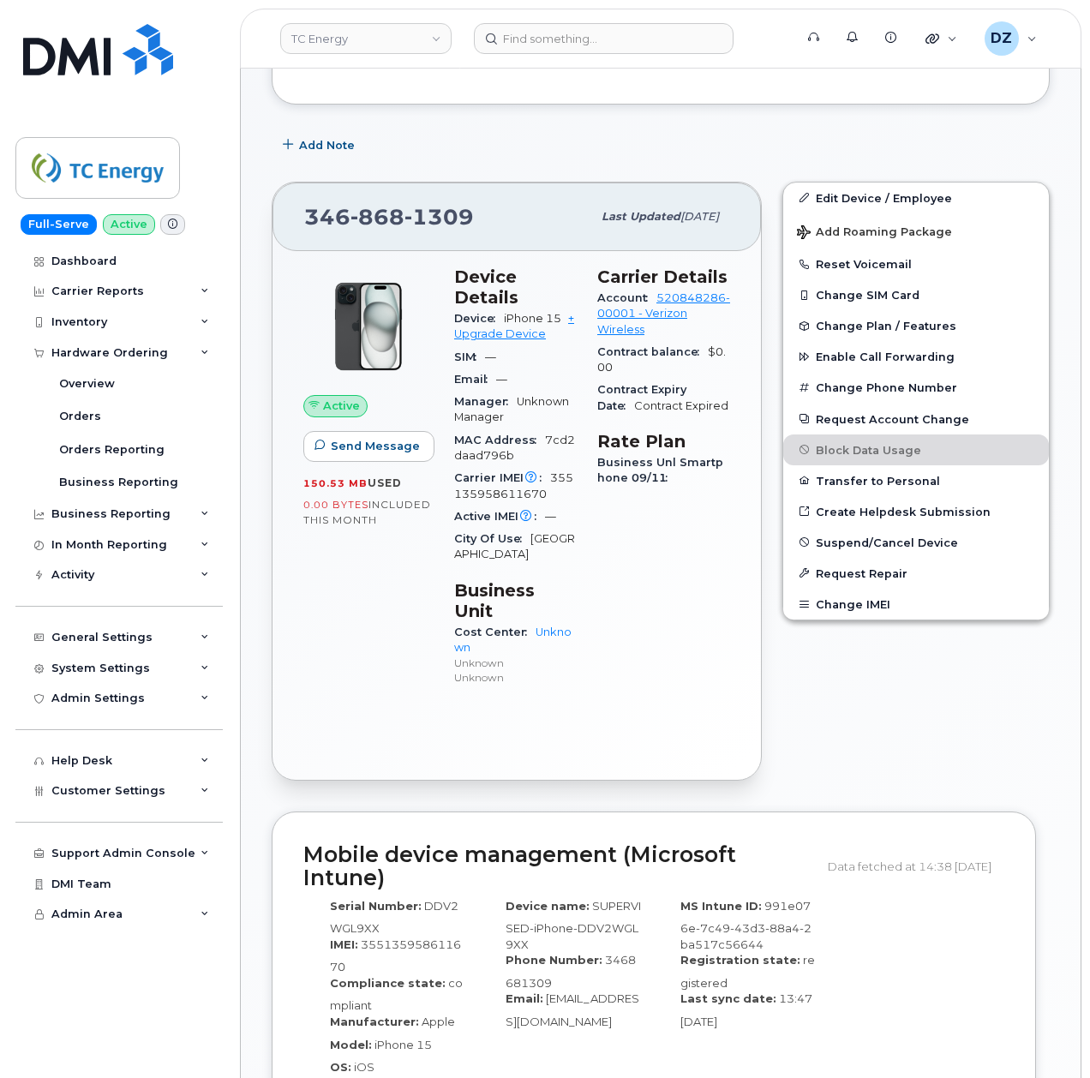
click at [588, 134] on div "Add Note" at bounding box center [661, 145] width 778 height 31
click at [591, 129] on div "Tags List Add tags Add Note [PHONE_NUMBER] Last updated [DATE] Active Send Mess…" at bounding box center [661, 895] width 778 height 1913
